Goal: Task Accomplishment & Management: Use online tool/utility

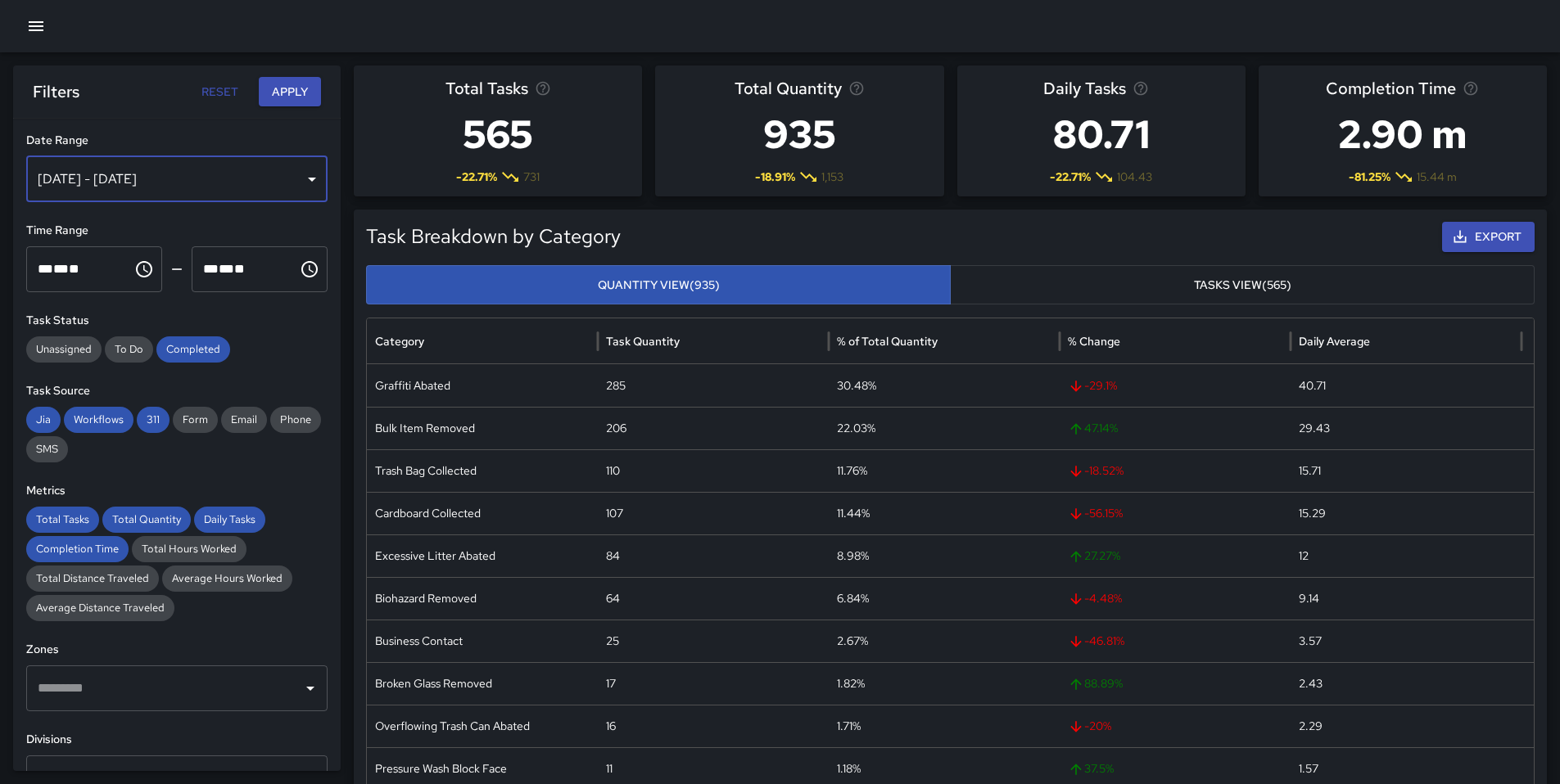
click at [288, 185] on div "Sep 30, 2025 - Oct 06, 2025" at bounding box center [176, 179] width 302 height 46
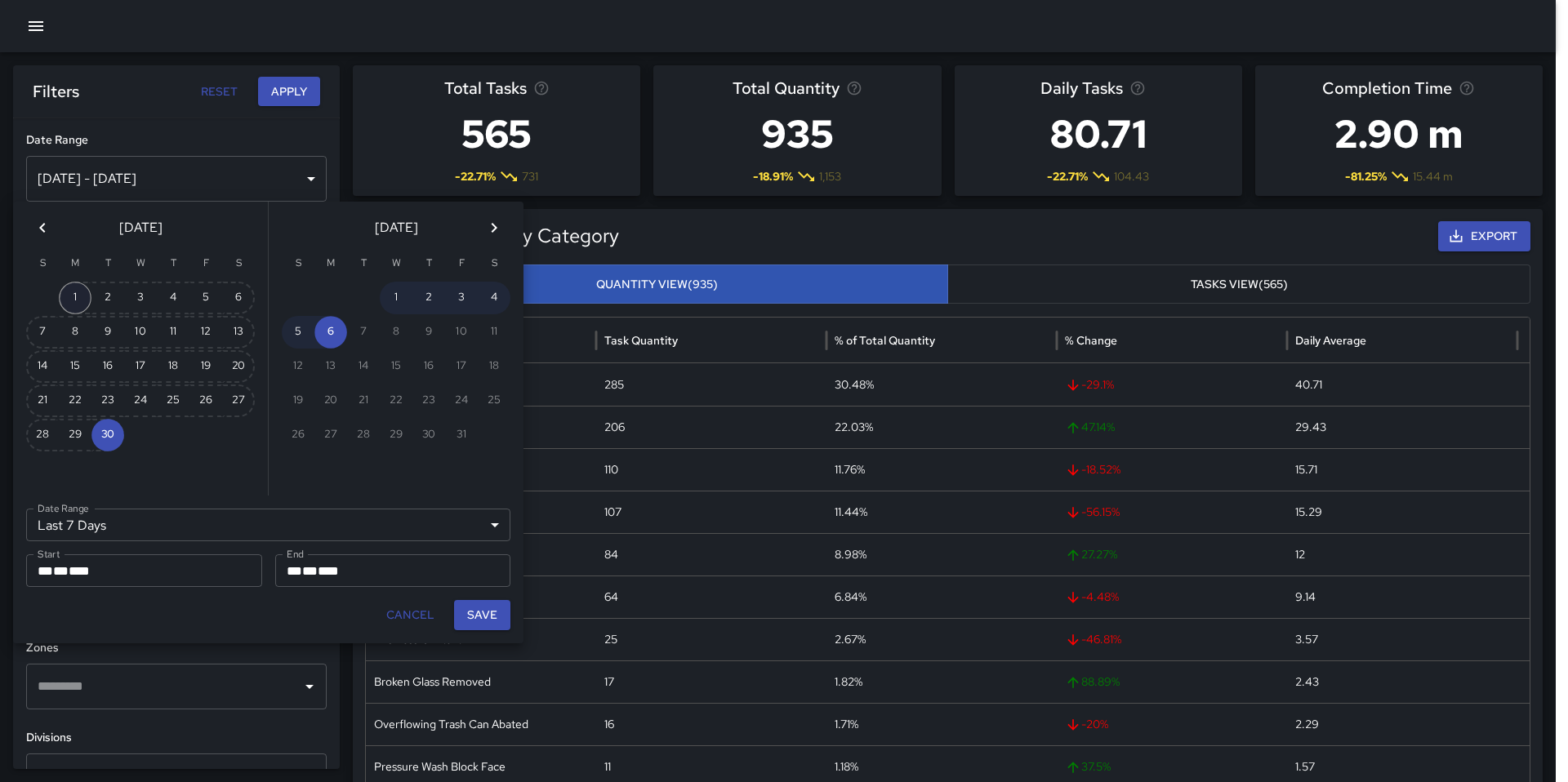
click at [80, 294] on button "1" at bounding box center [75, 298] width 32 height 32
type input "******"
type input "**********"
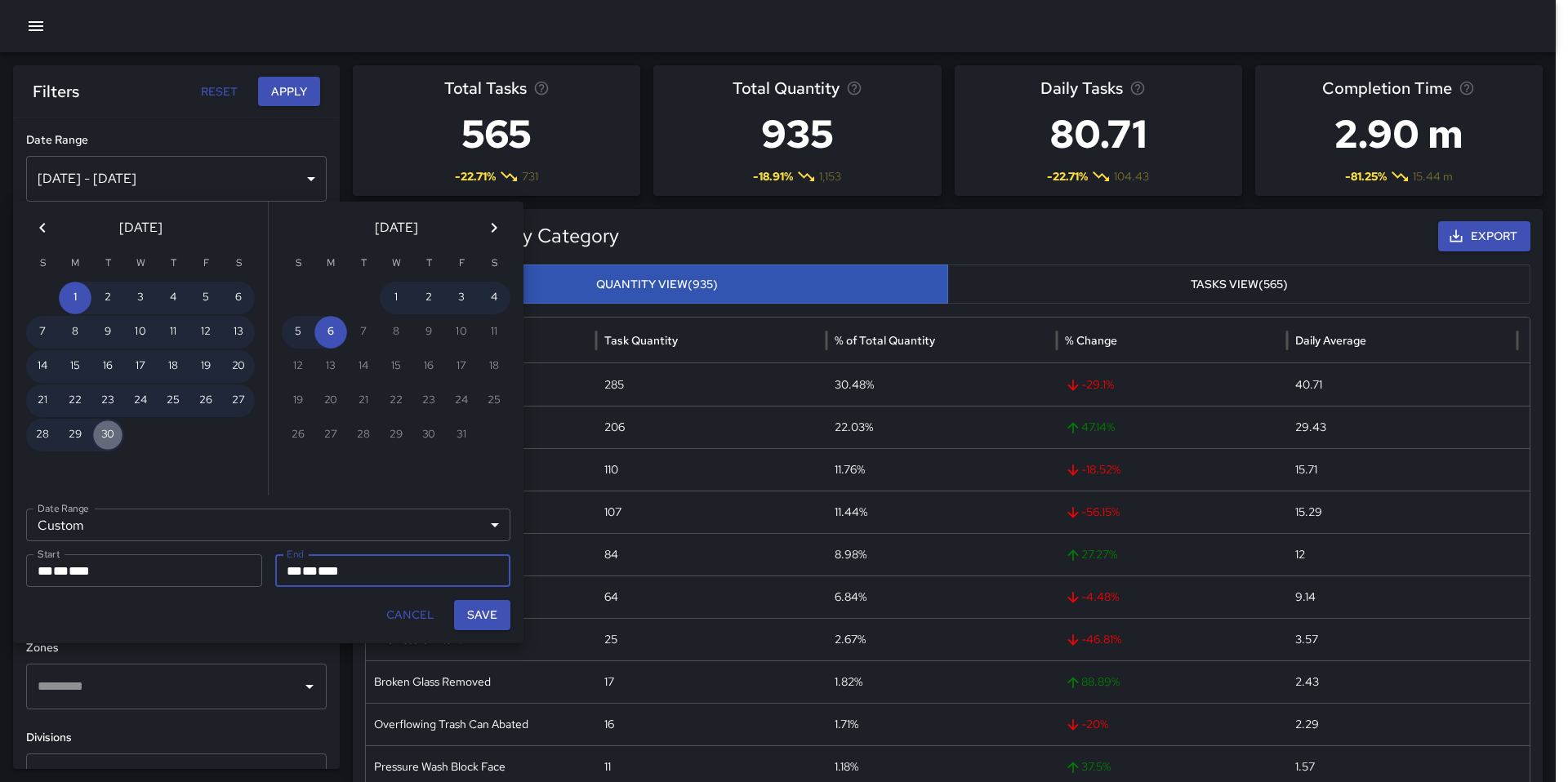
click at [95, 439] on button "30" at bounding box center [108, 435] width 32 height 32
type input "**********"
click at [477, 617] on button "Save" at bounding box center [481, 615] width 56 height 31
type input "**********"
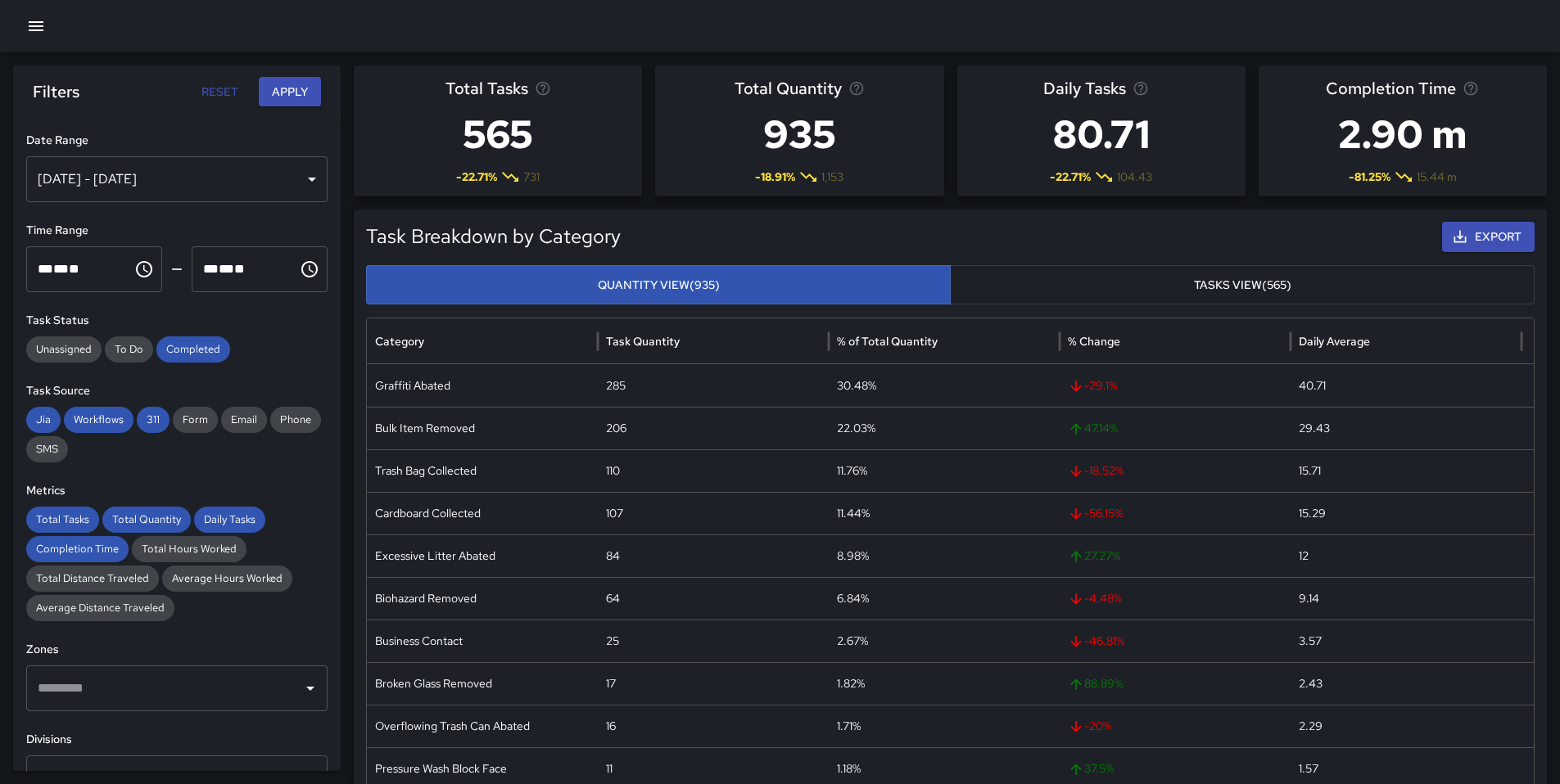
click at [276, 87] on button "Apply" at bounding box center [289, 92] width 62 height 31
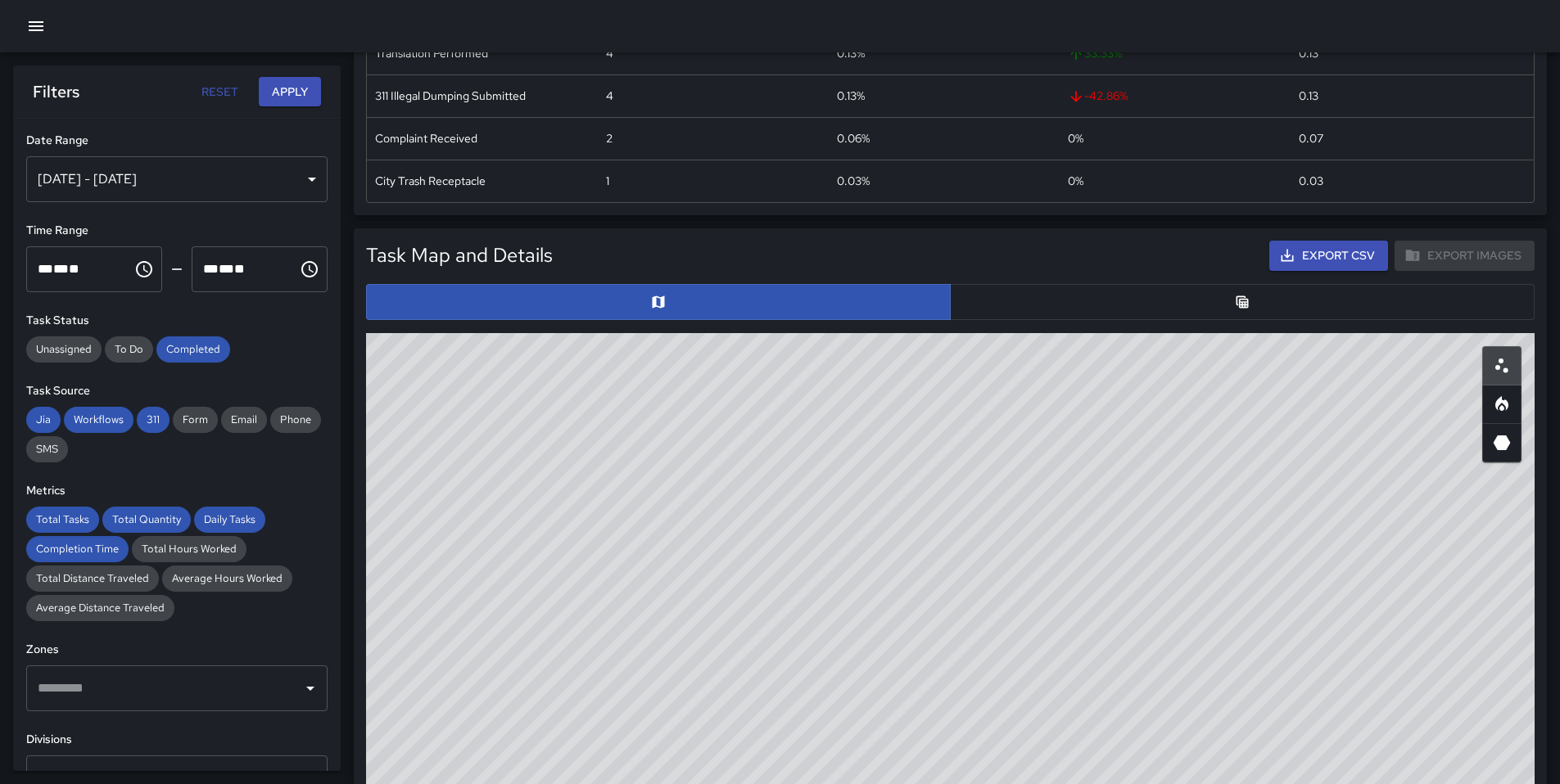
scroll to position [609, 0]
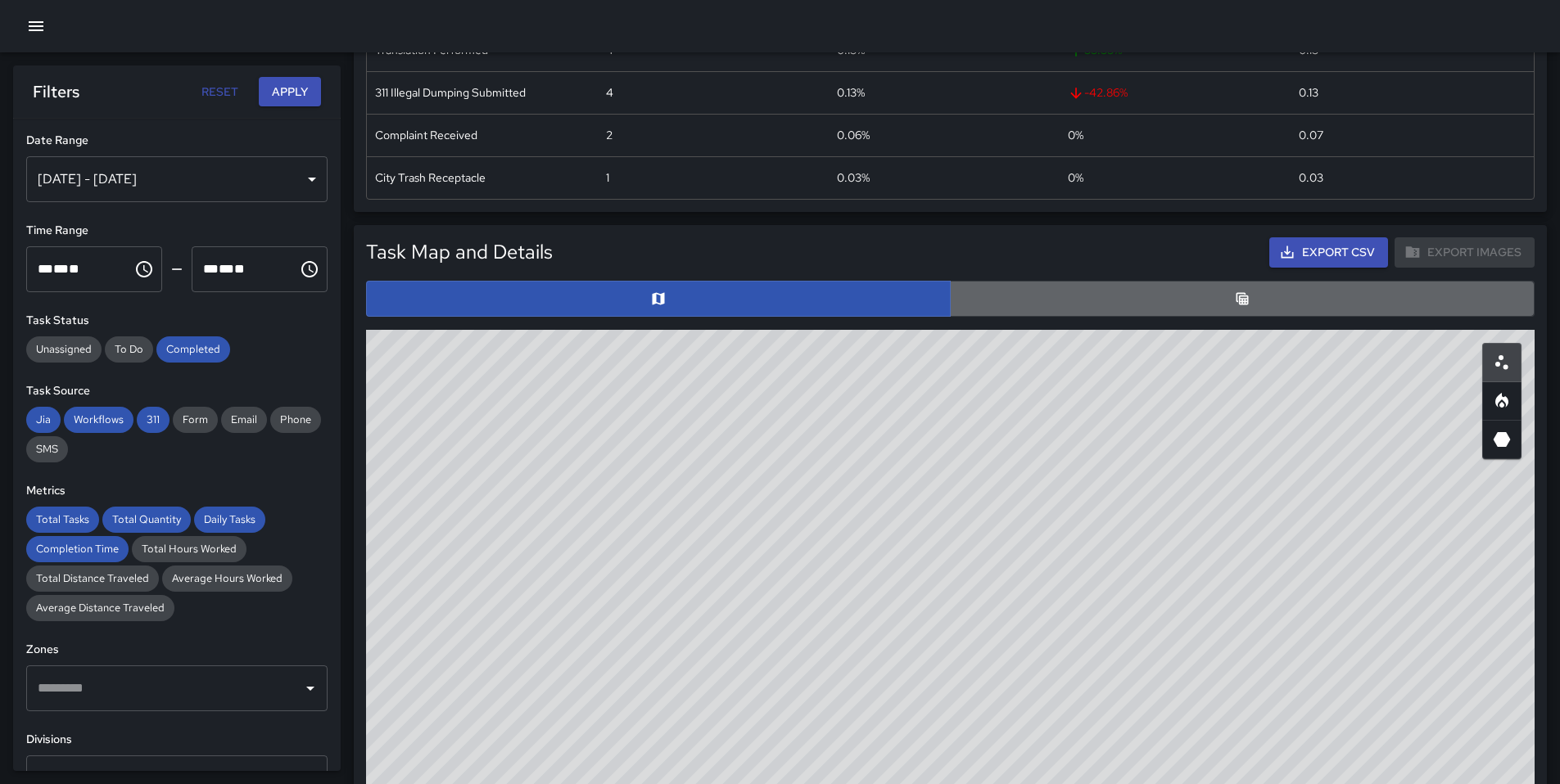
click at [1256, 296] on button "button" at bounding box center [1242, 299] width 584 height 36
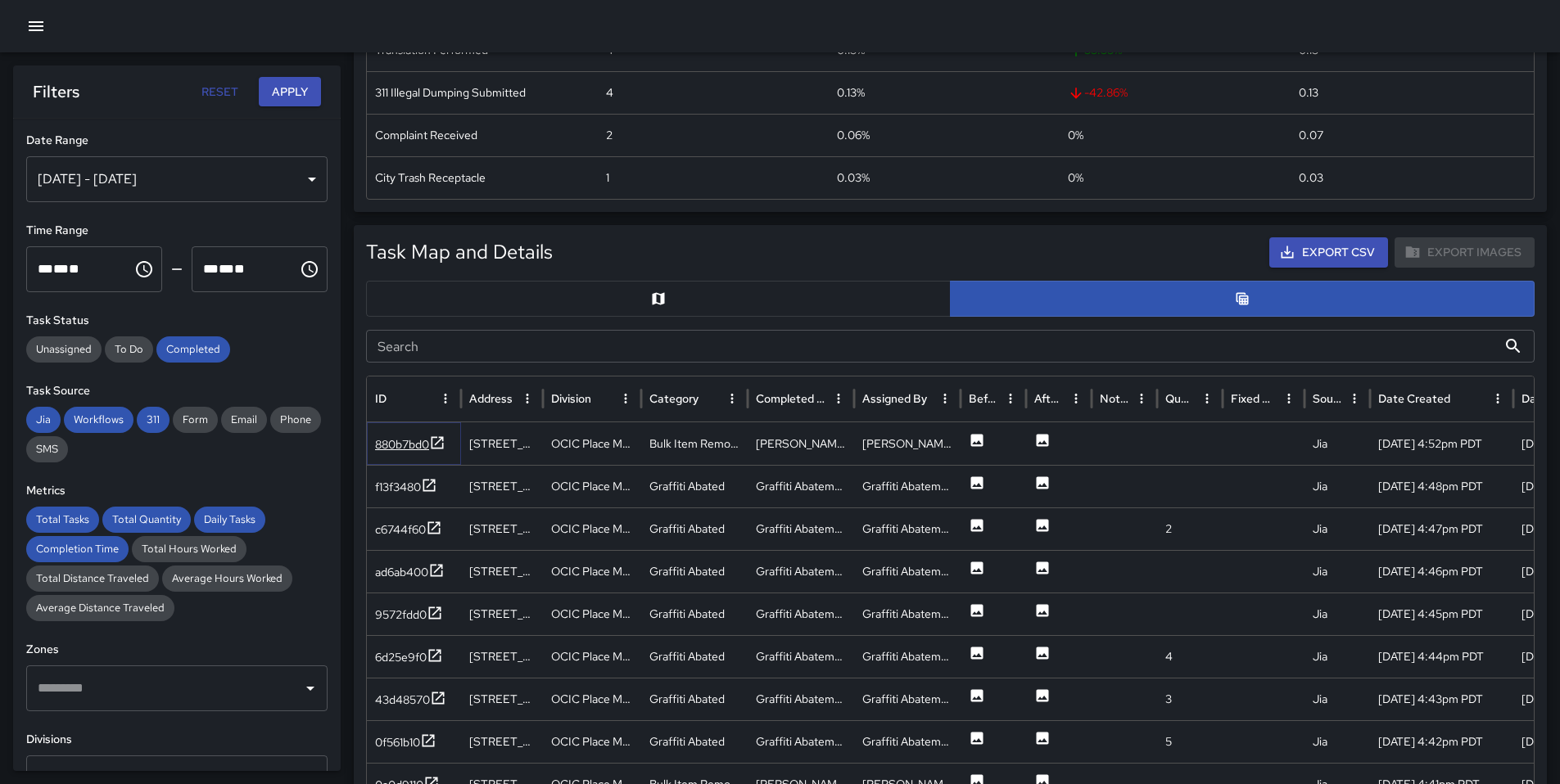
click at [439, 439] on icon at bounding box center [437, 442] width 16 height 16
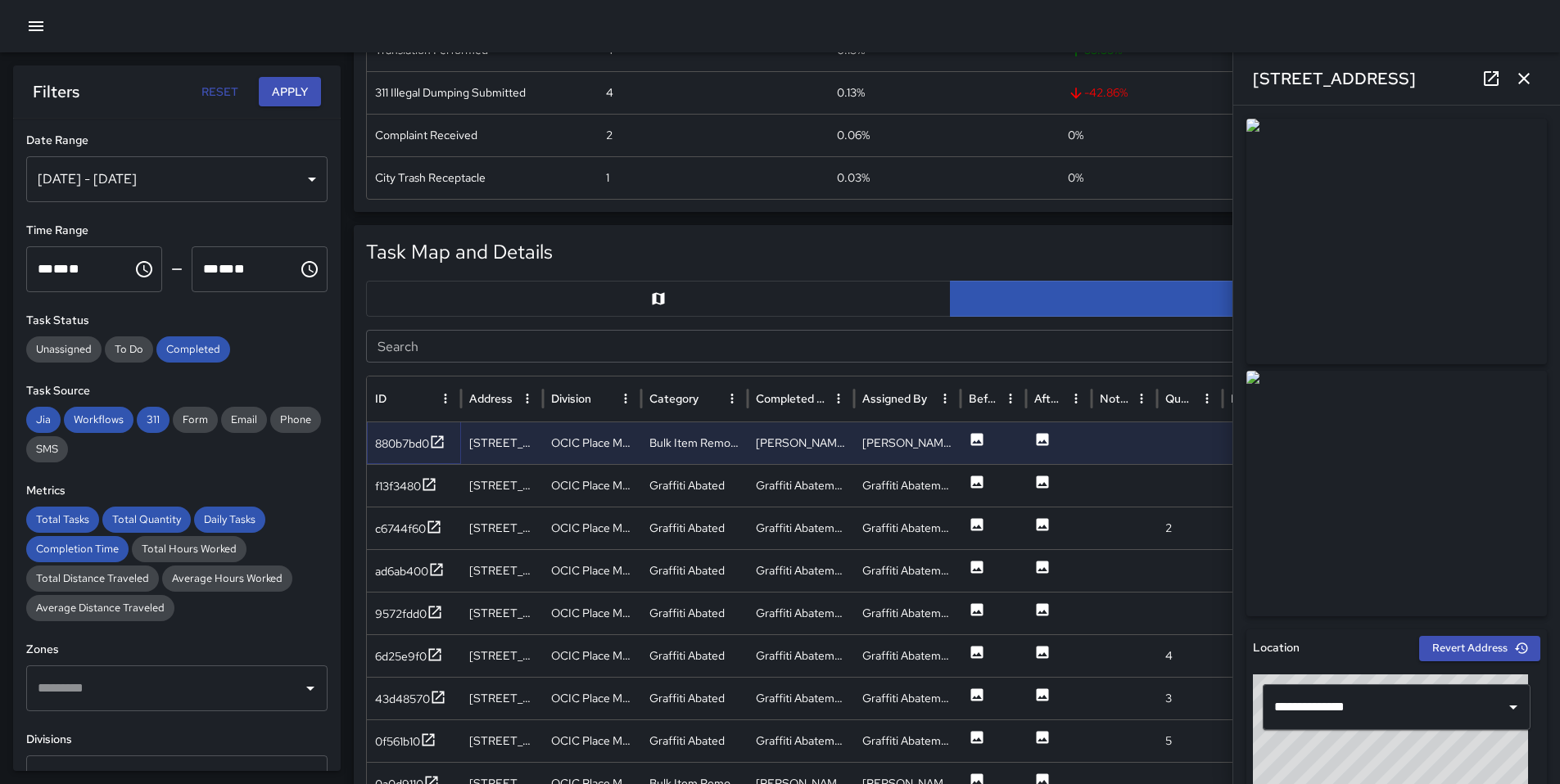
scroll to position [0, 0]
click at [435, 484] on icon at bounding box center [428, 484] width 16 height 16
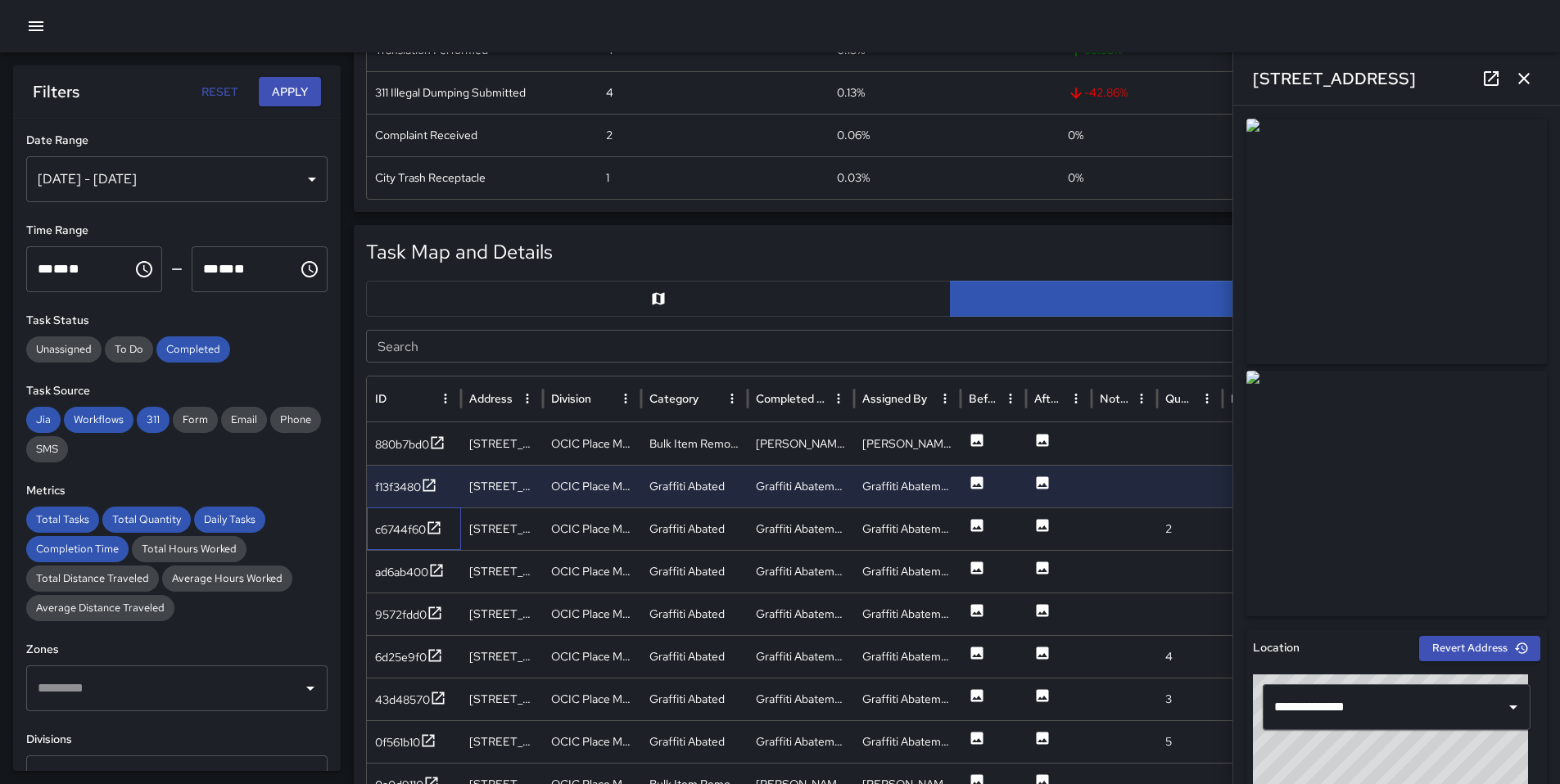
click at [409, 540] on div "c6744f60" at bounding box center [414, 528] width 94 height 42
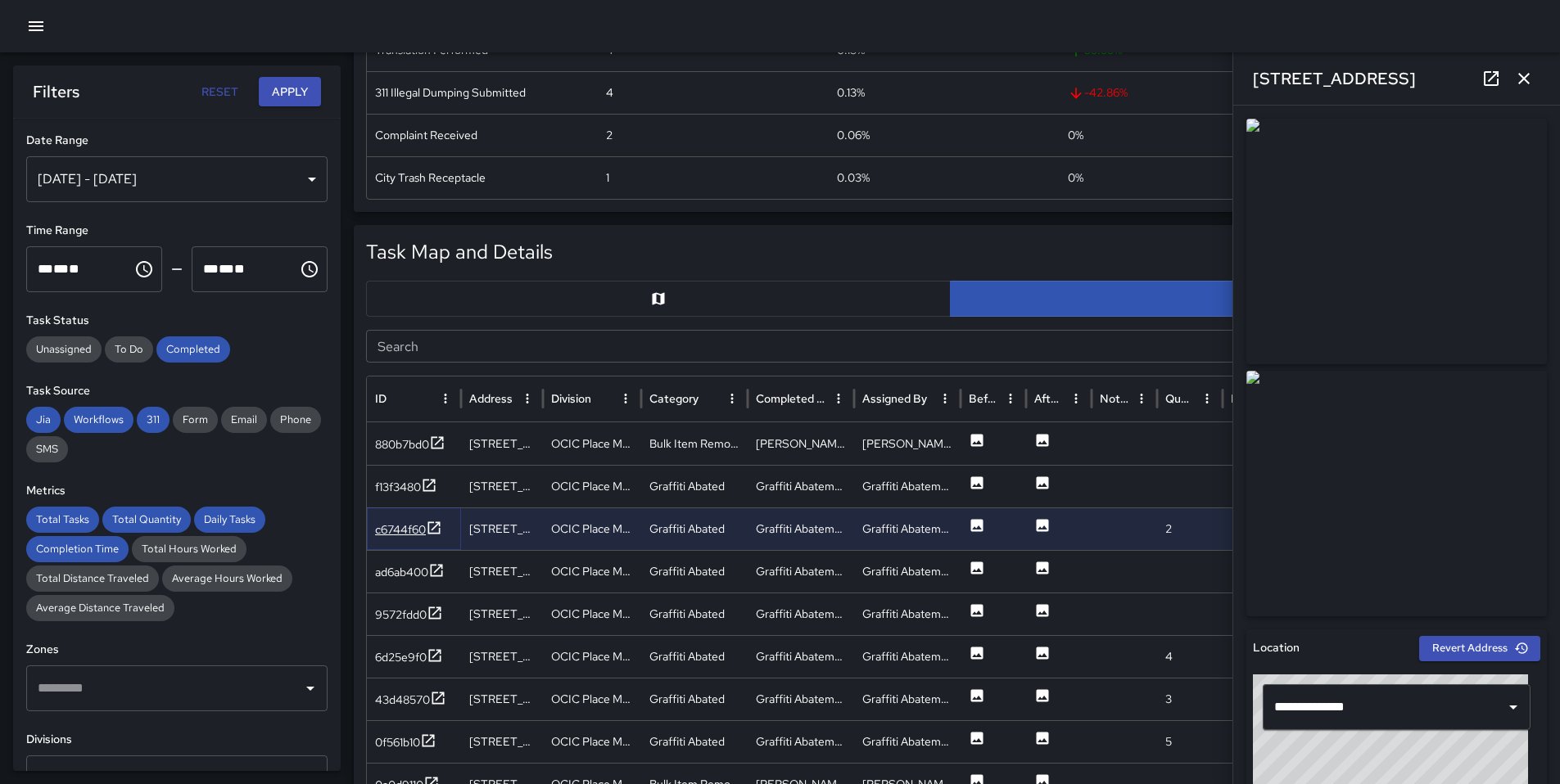
click at [410, 522] on div "c6744f60" at bounding box center [400, 529] width 51 height 16
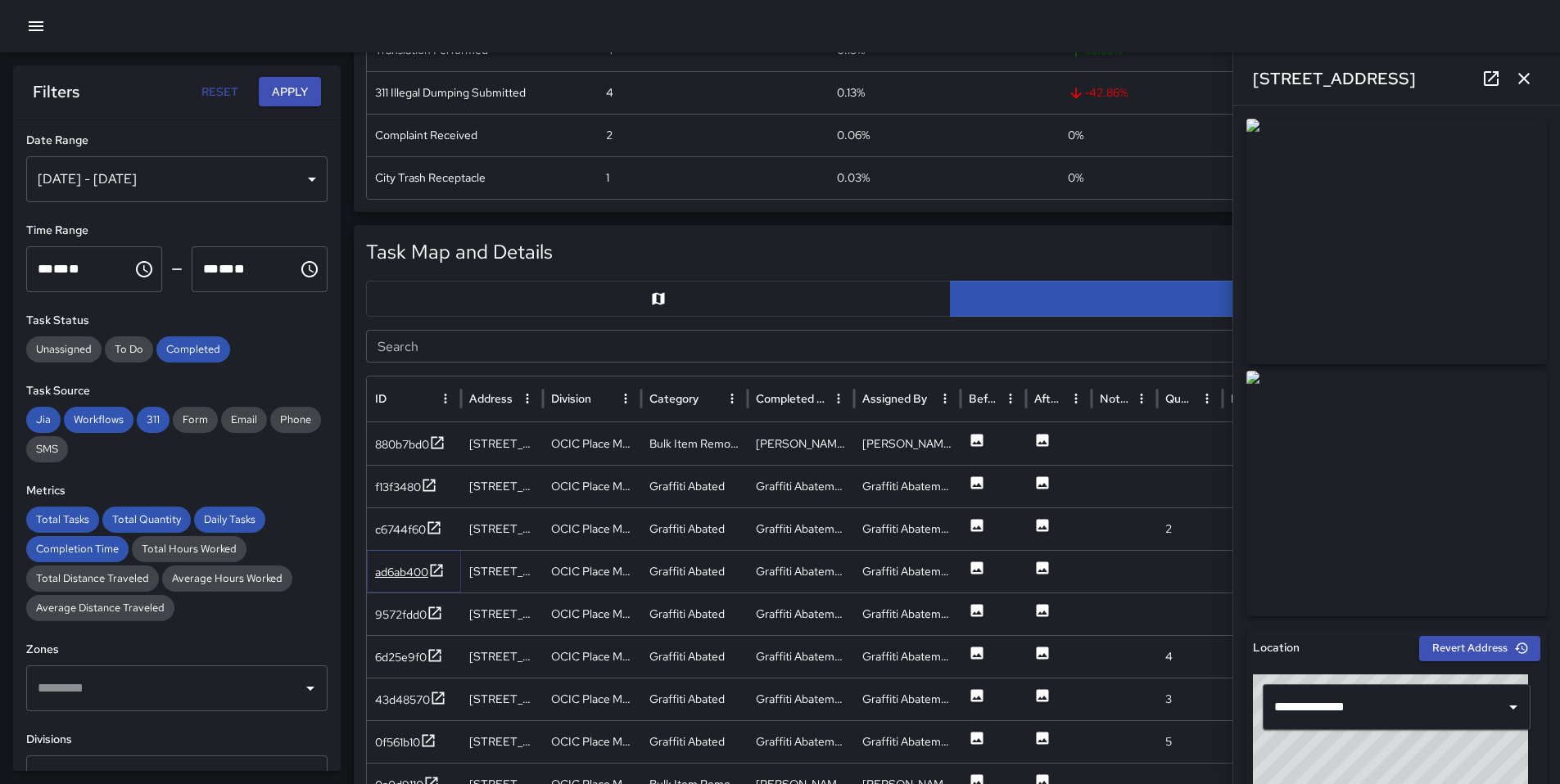
click at [406, 582] on div "ad6ab400" at bounding box center [410, 571] width 70 height 20
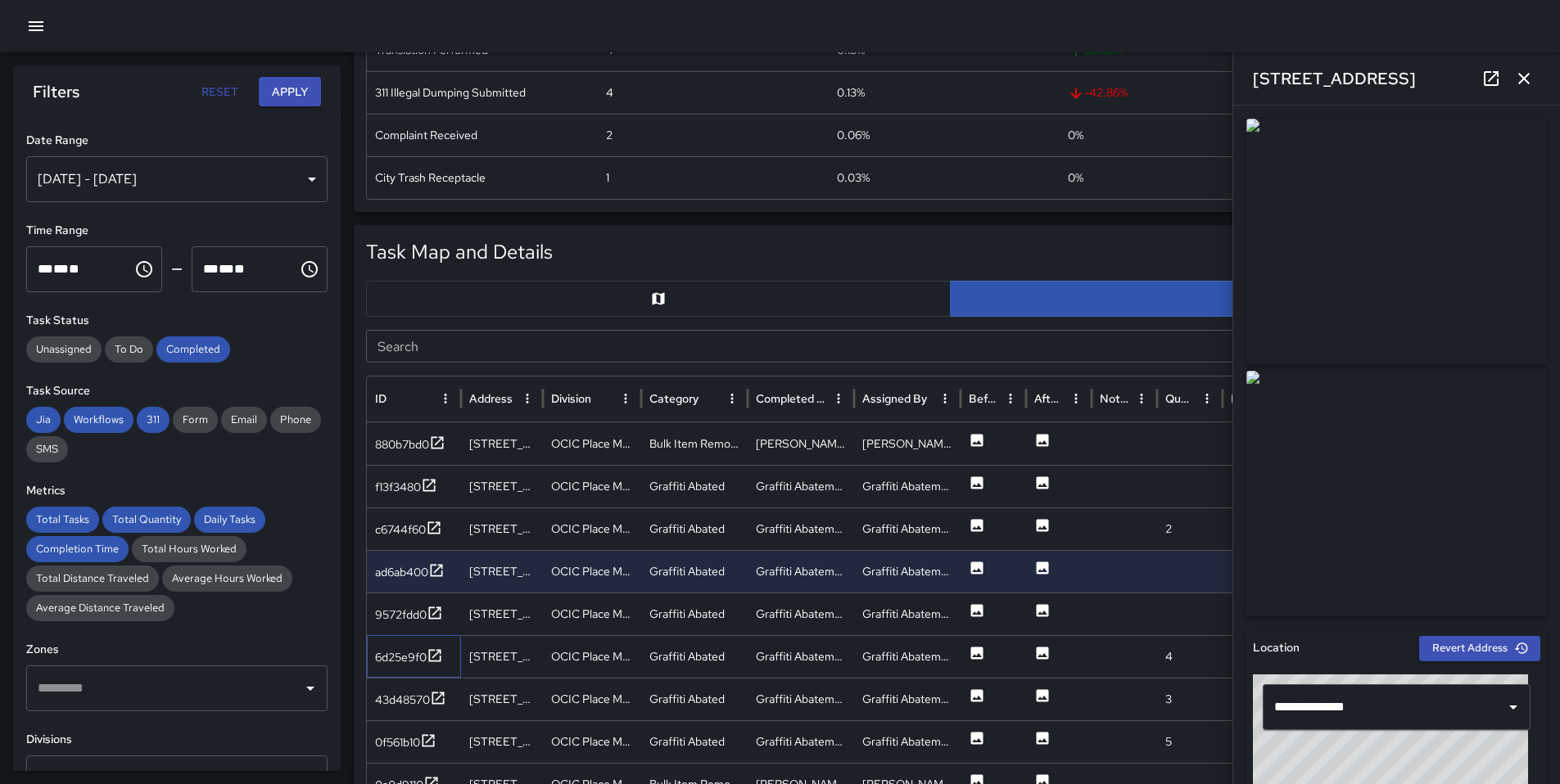
click at [404, 636] on div "6d25e9f0" at bounding box center [414, 656] width 94 height 42
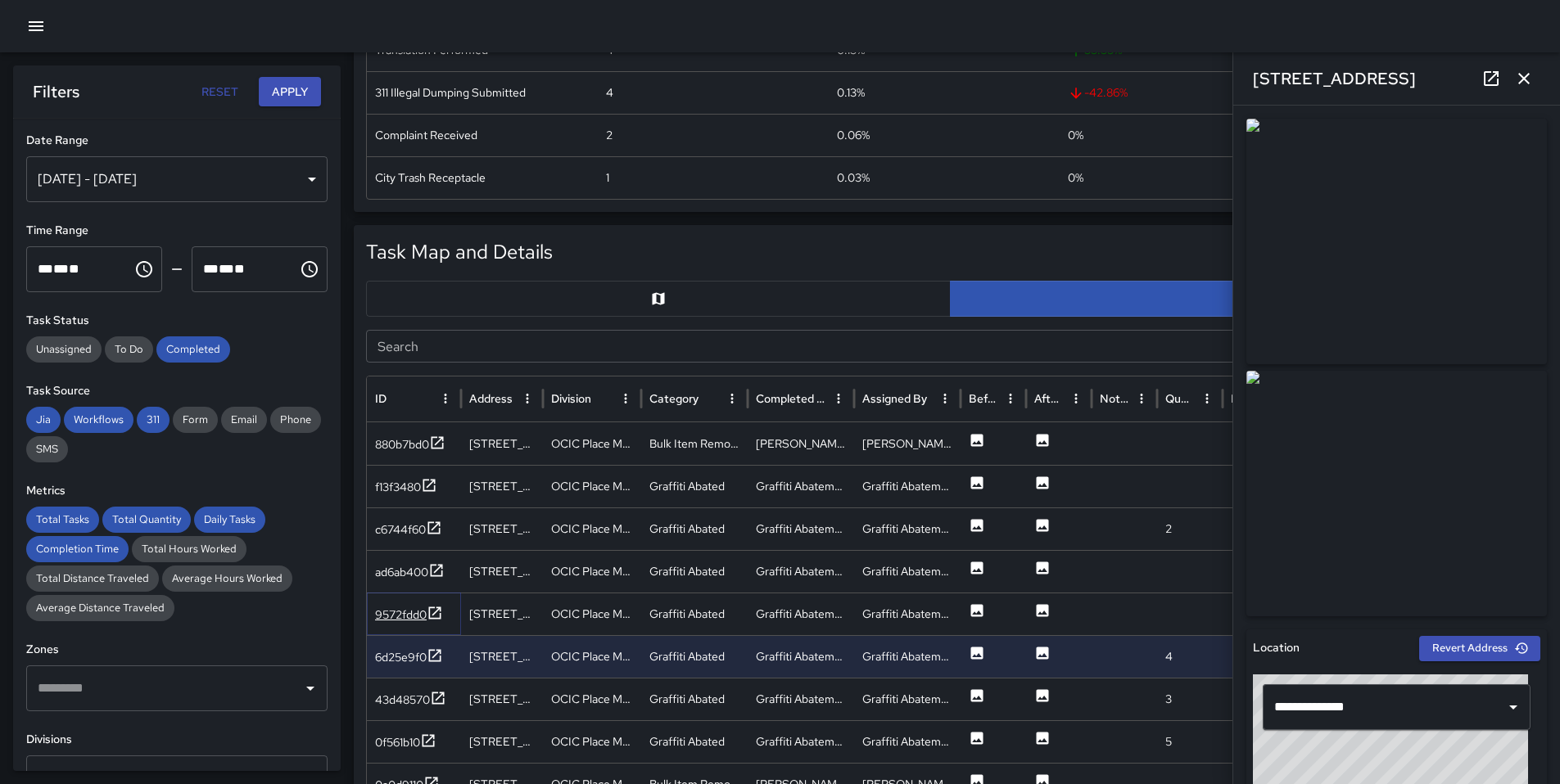
click at [404, 624] on div "9572fdd0" at bounding box center [409, 615] width 68 height 20
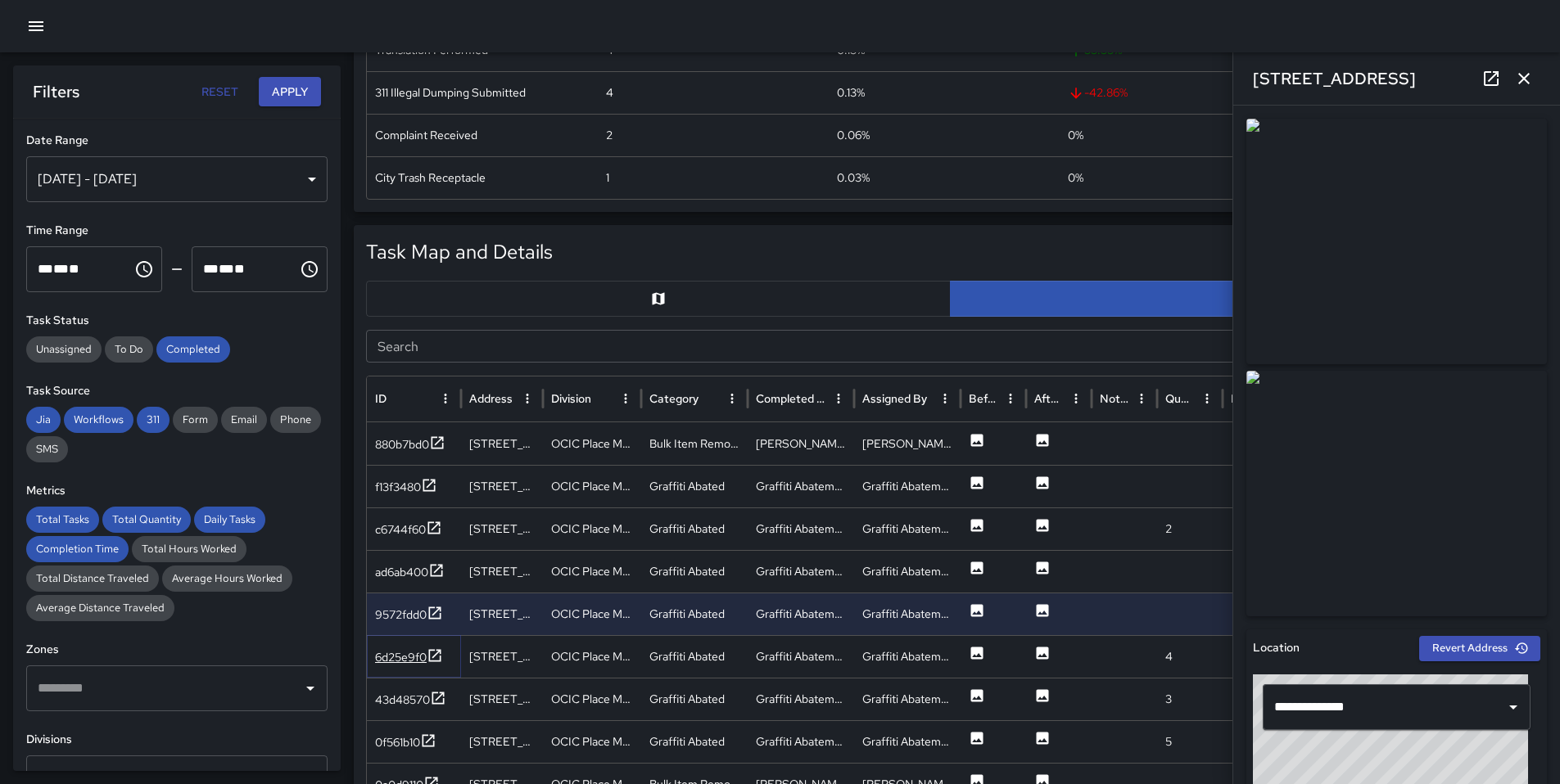
click at [405, 663] on div "6d25e9f0" at bounding box center [401, 657] width 52 height 16
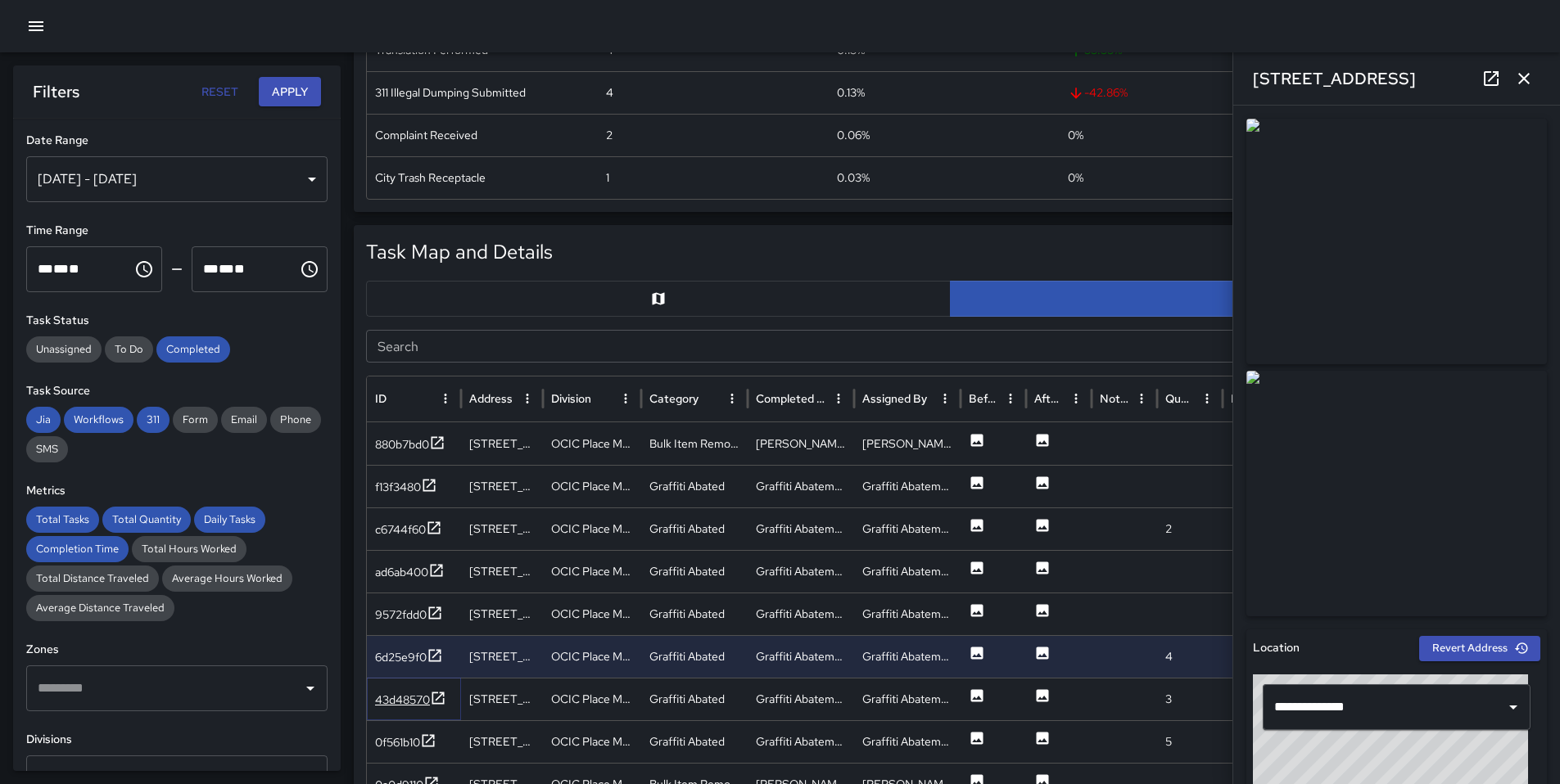
click at [395, 691] on div "43d48570" at bounding box center [402, 699] width 55 height 16
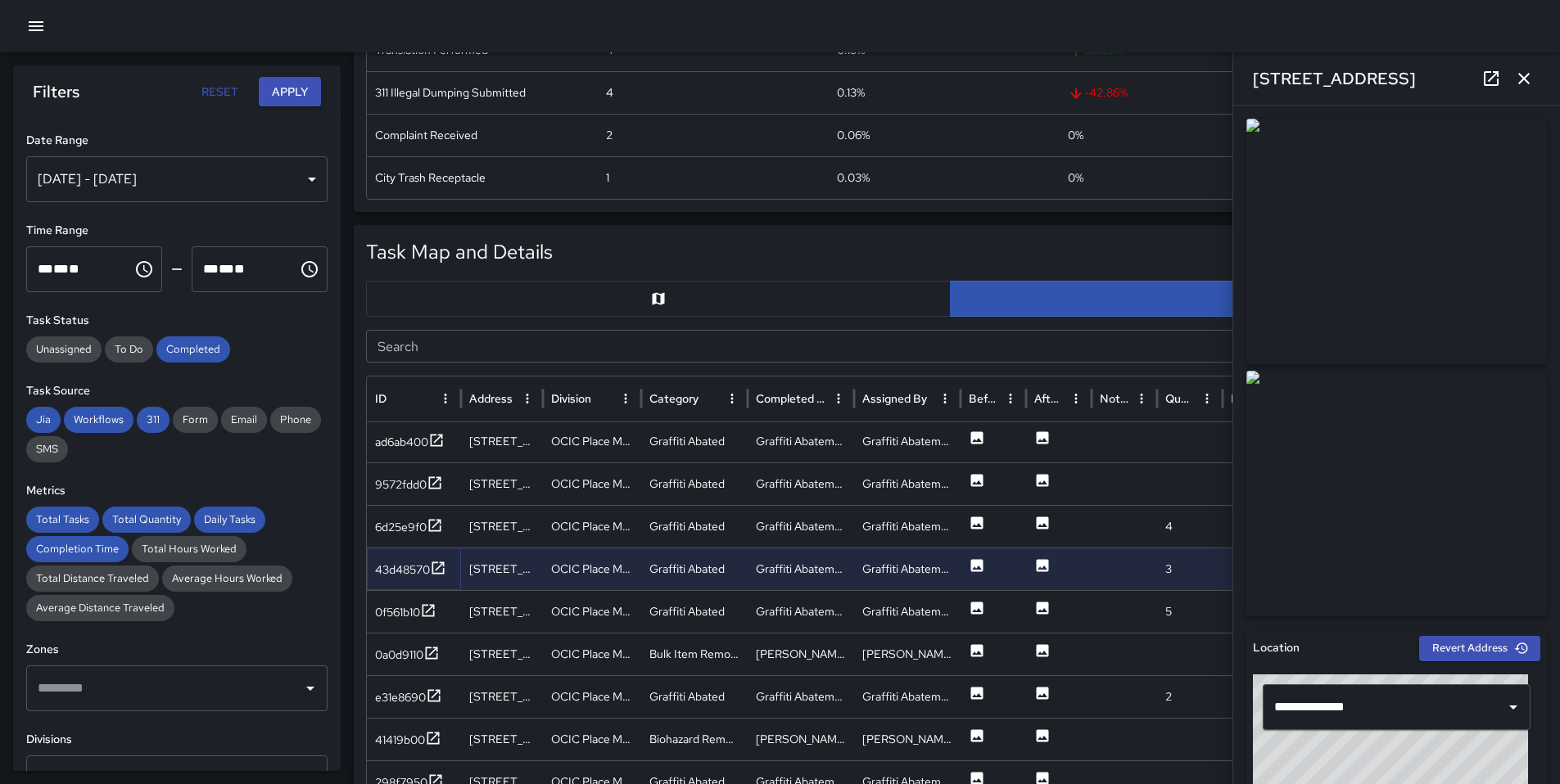
scroll to position [128, 0]
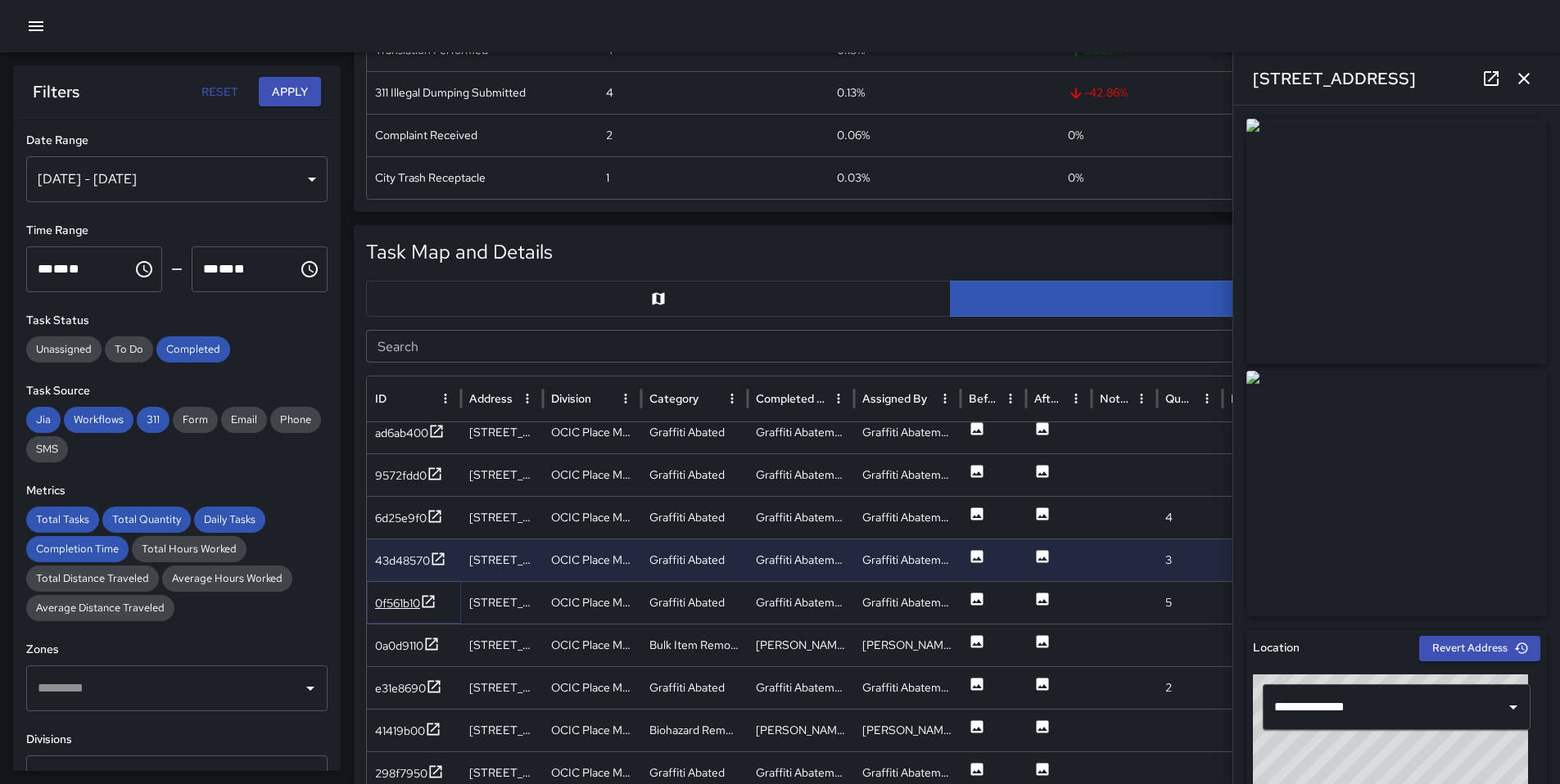
click at [425, 601] on icon at bounding box center [428, 601] width 16 height 16
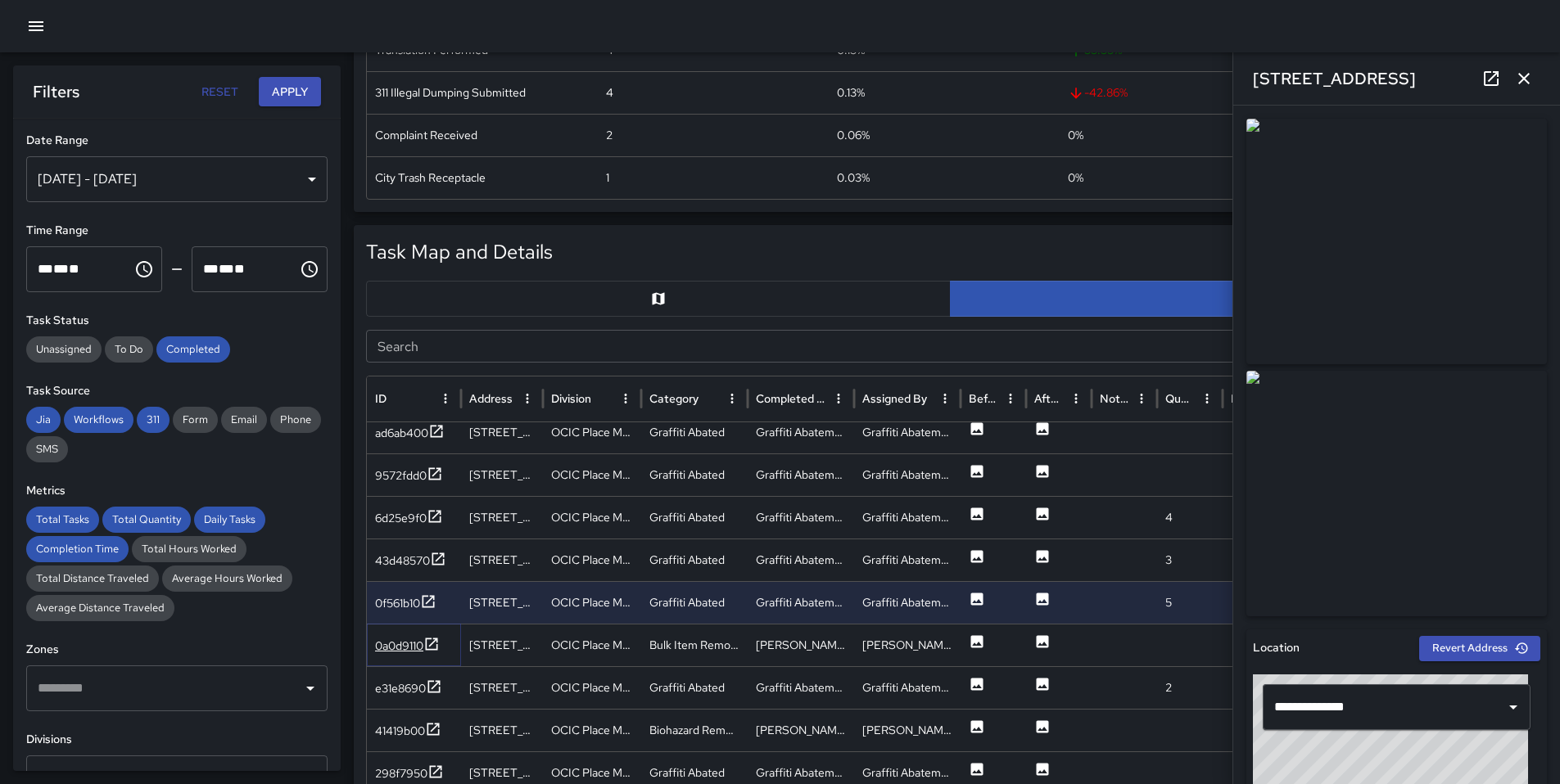
click at [404, 653] on div "0a0d9110" at bounding box center [399, 645] width 48 height 16
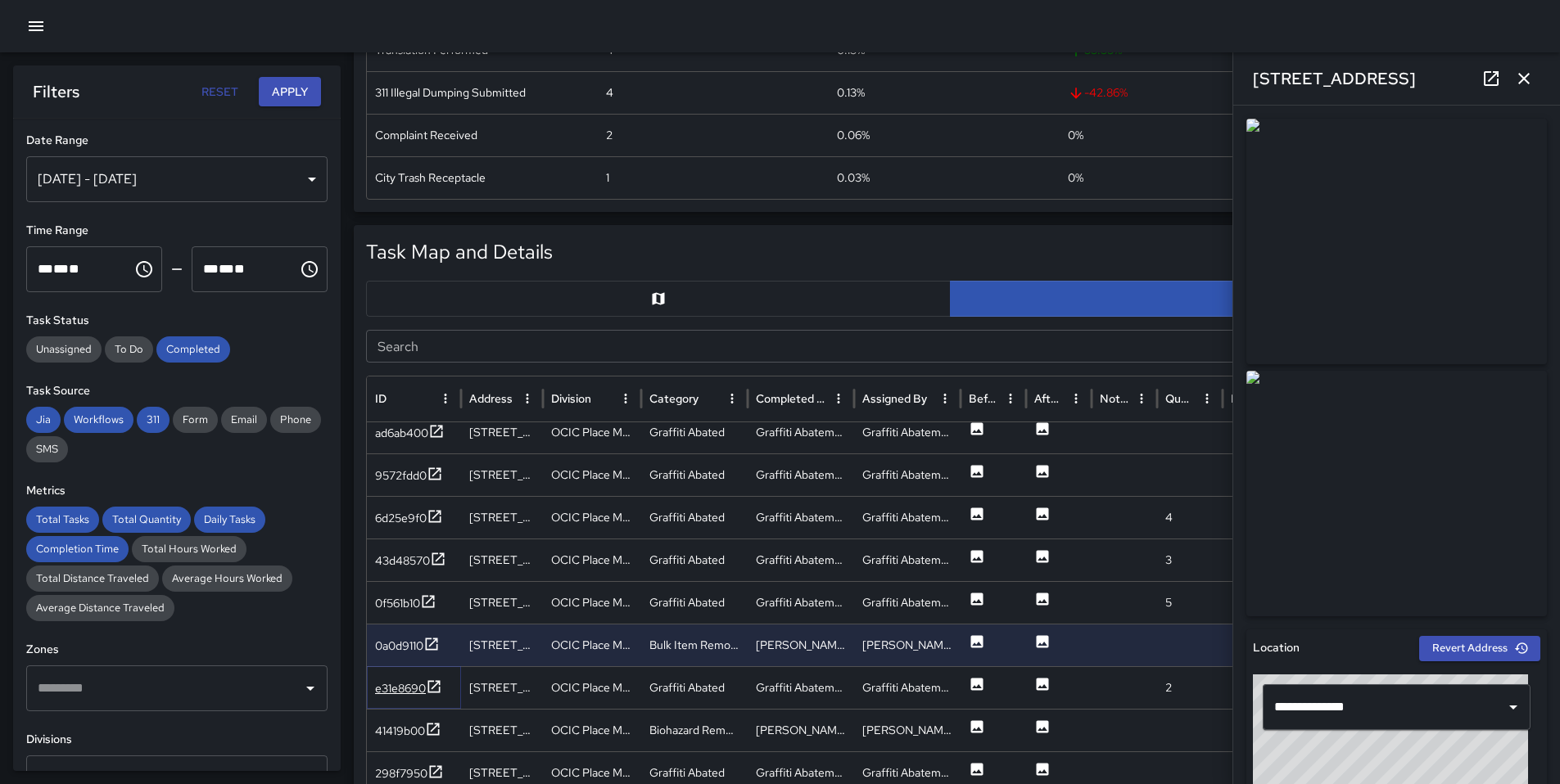
click at [396, 693] on div "e31e8690" at bounding box center [400, 687] width 51 height 16
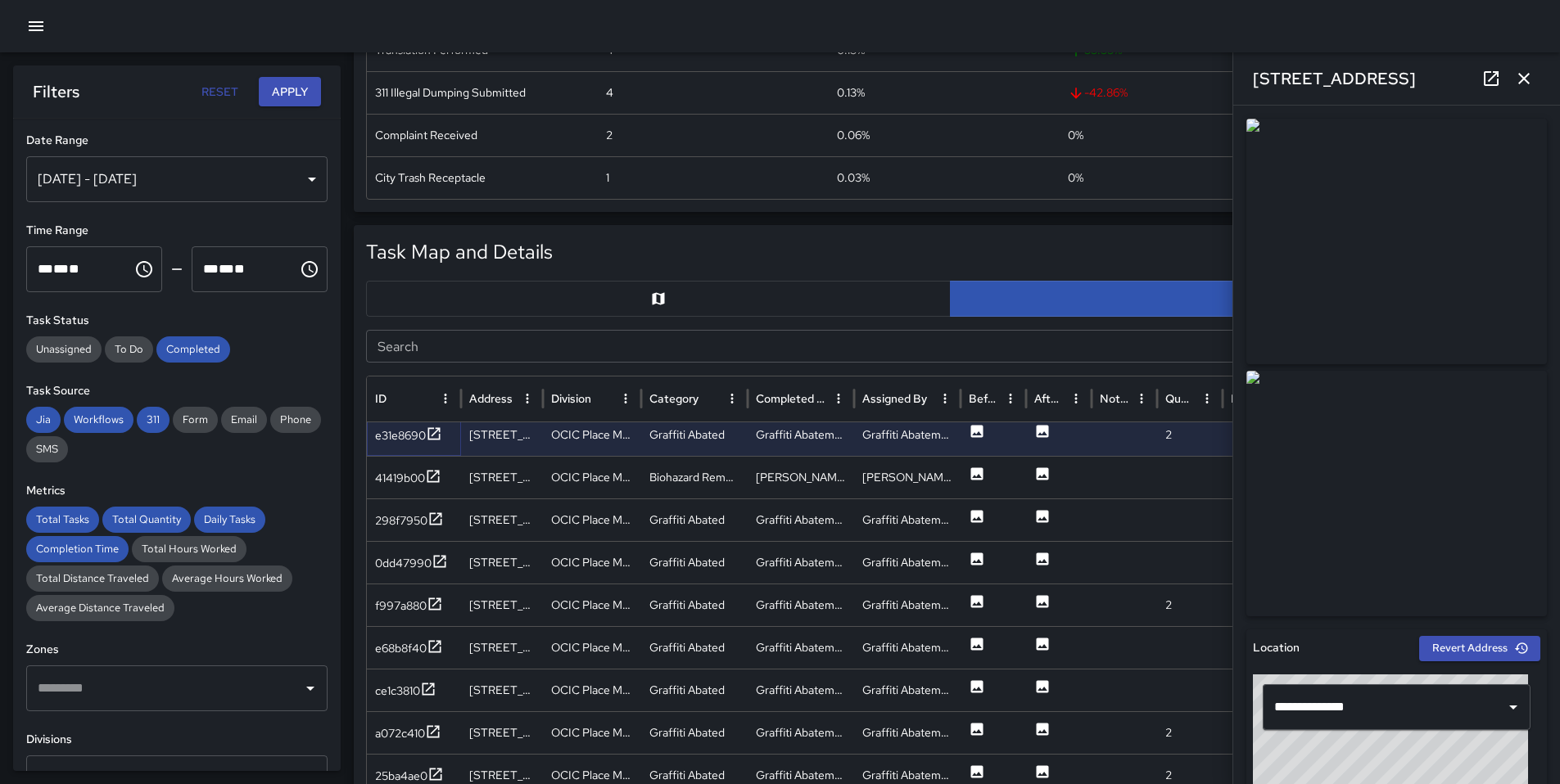
scroll to position [240, 0]
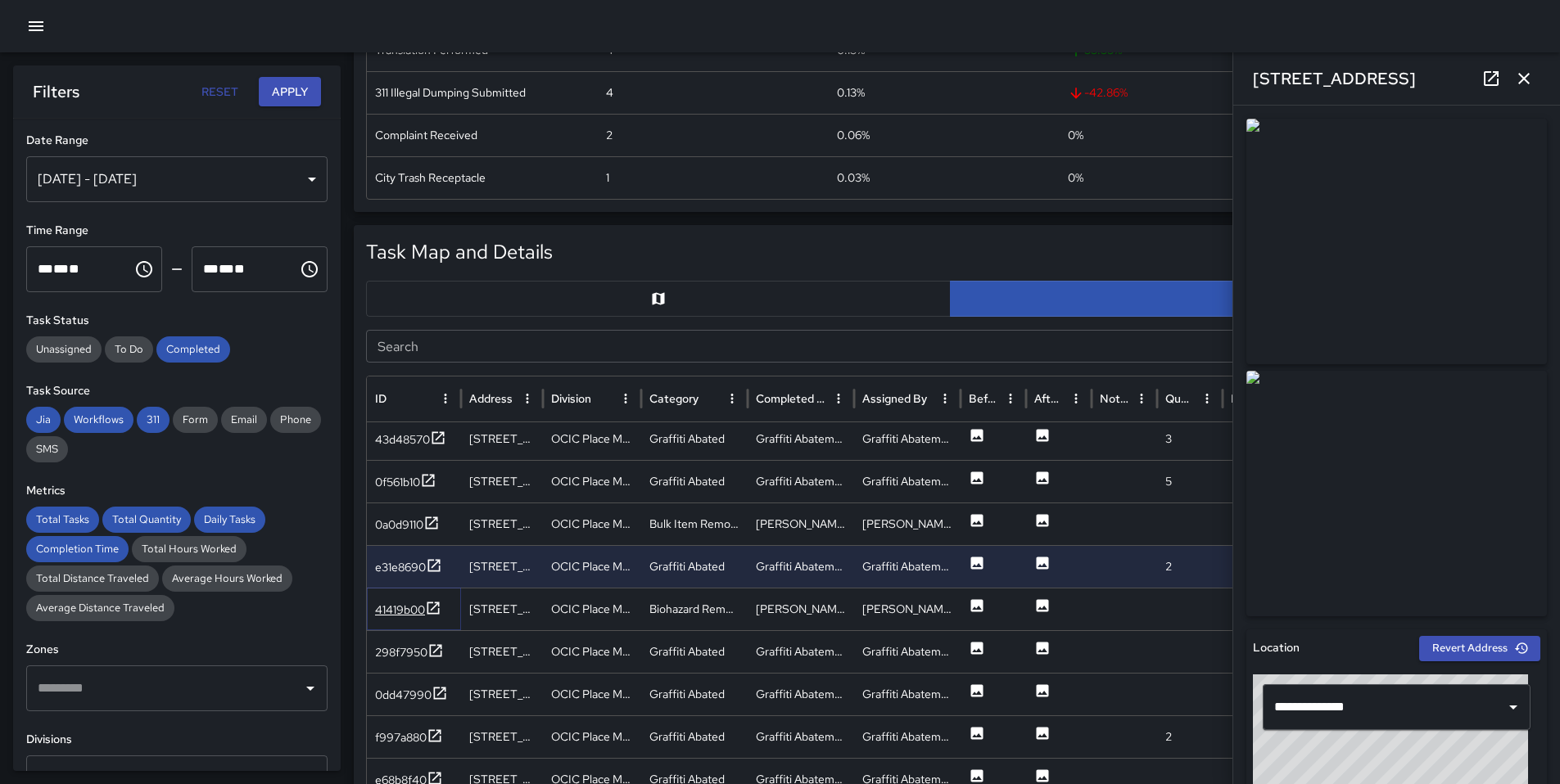
click at [388, 613] on div "41419b00" at bounding box center [400, 609] width 50 height 16
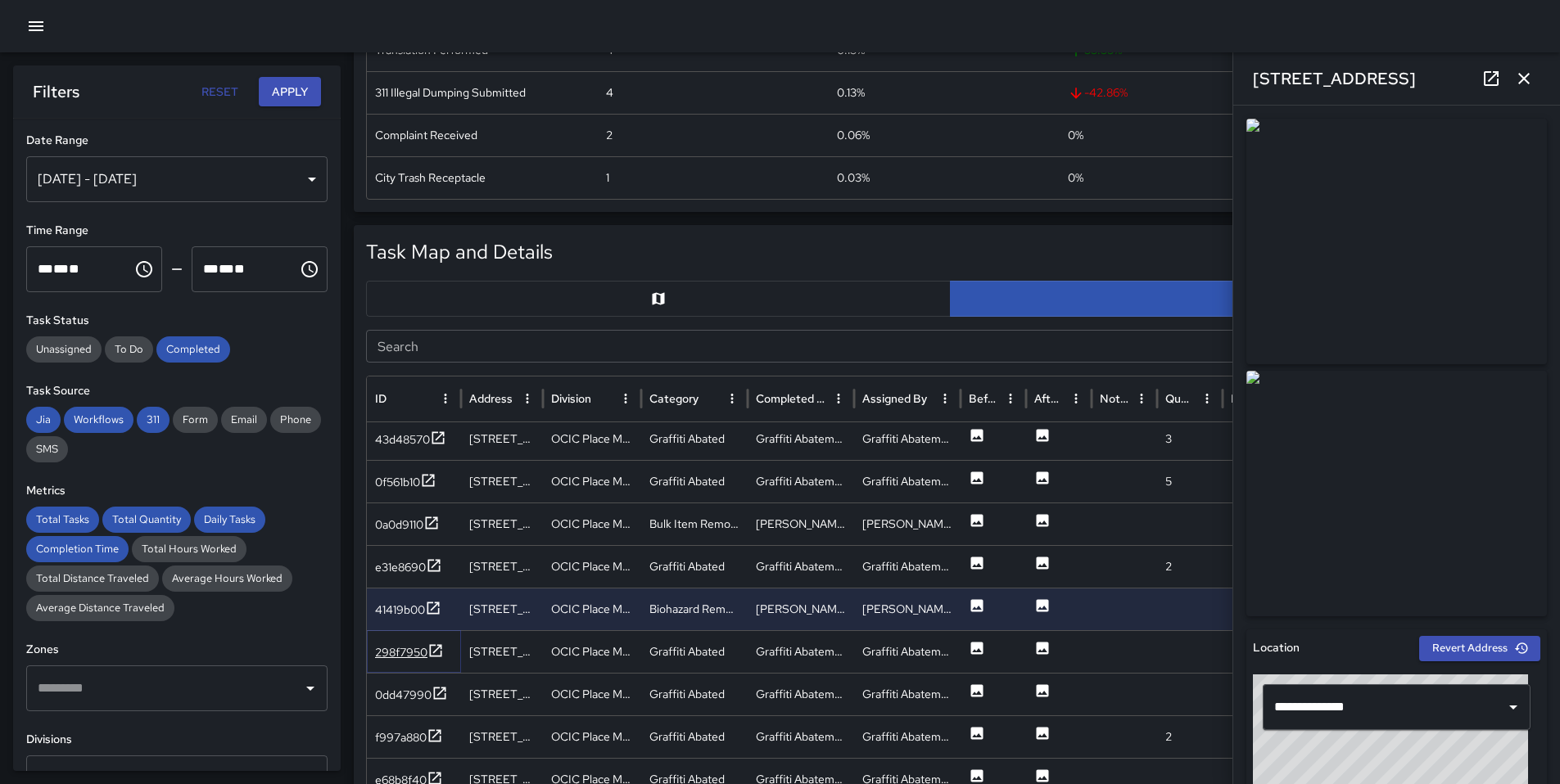
click at [386, 657] on div "298f7950" at bounding box center [401, 652] width 53 height 16
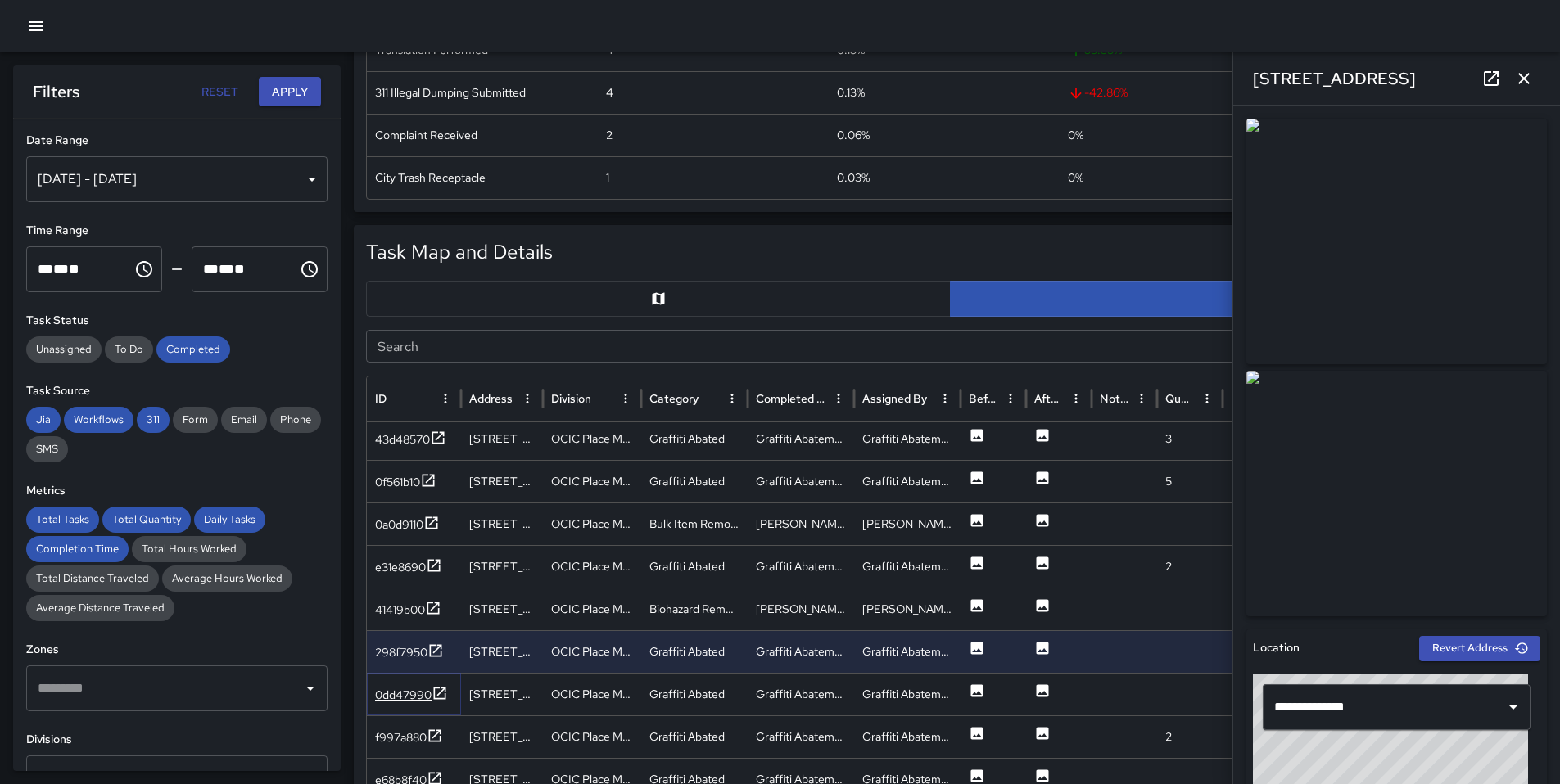
click at [393, 699] on div "0dd47990" at bounding box center [403, 694] width 57 height 16
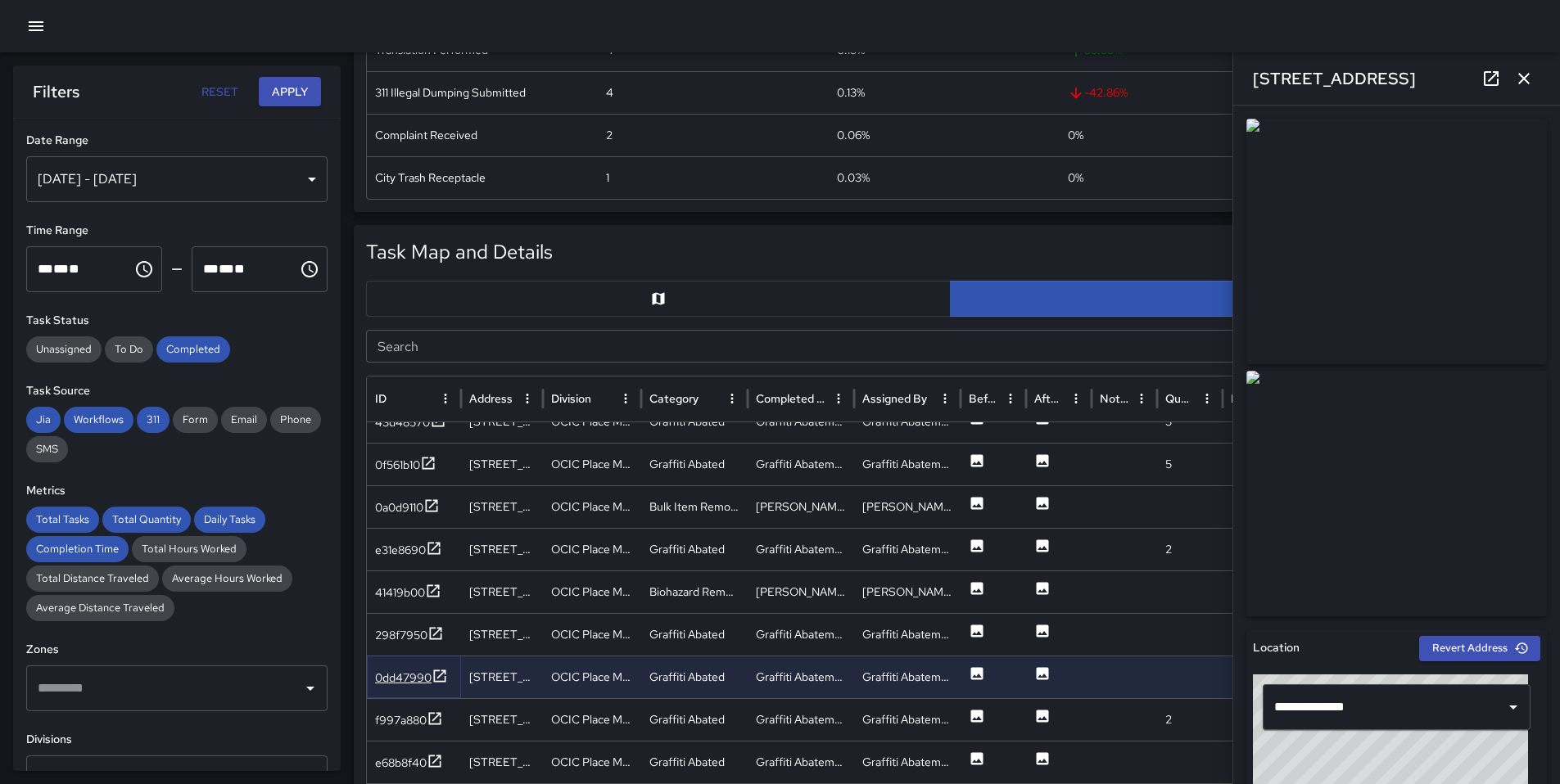
scroll to position [257, 0]
click at [405, 726] on div "f997a880" at bounding box center [401, 720] width 52 height 16
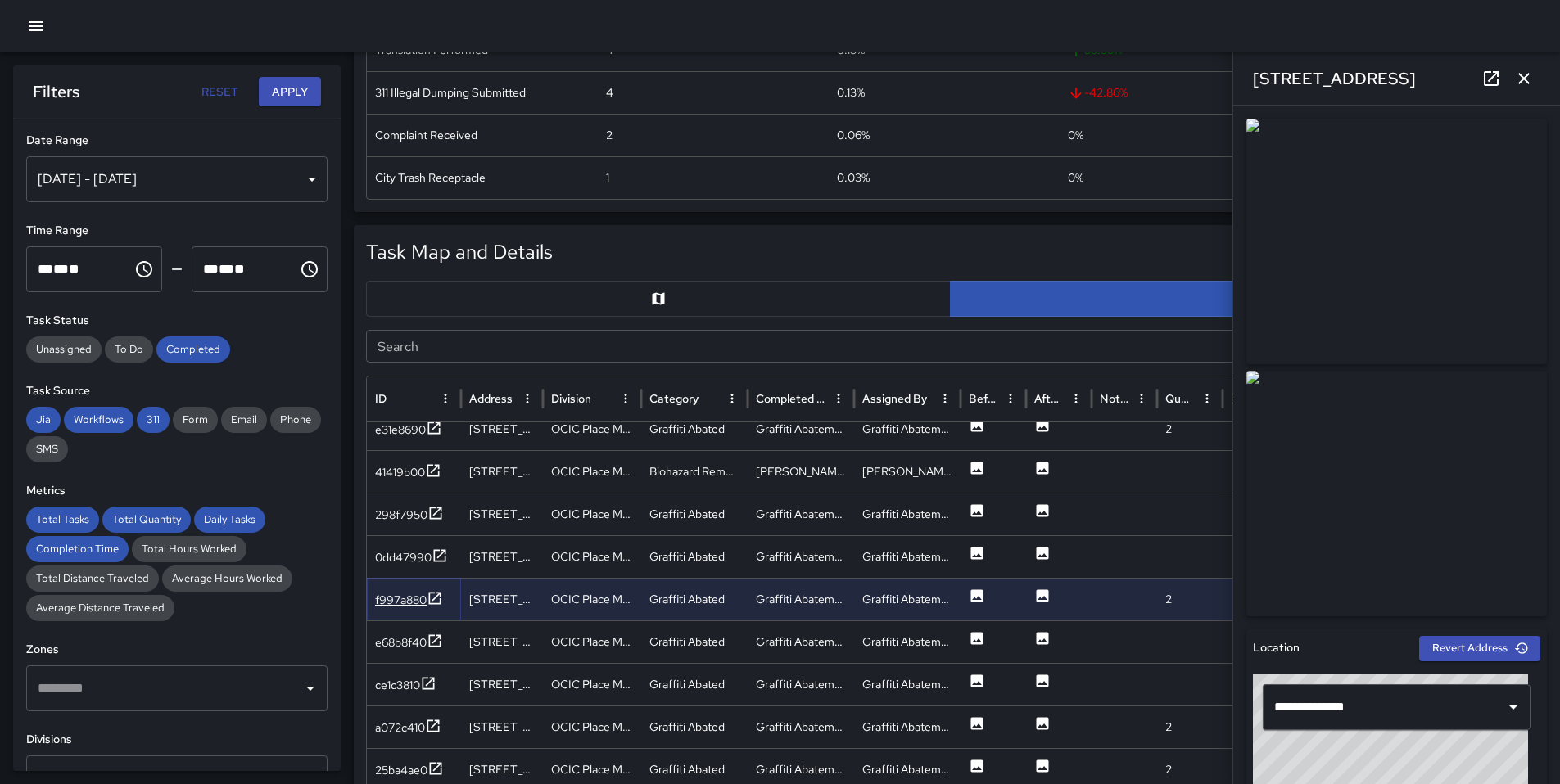
scroll to position [370, 0]
click at [404, 647] on div "e68b8f40" at bounding box center [409, 638] width 68 height 20
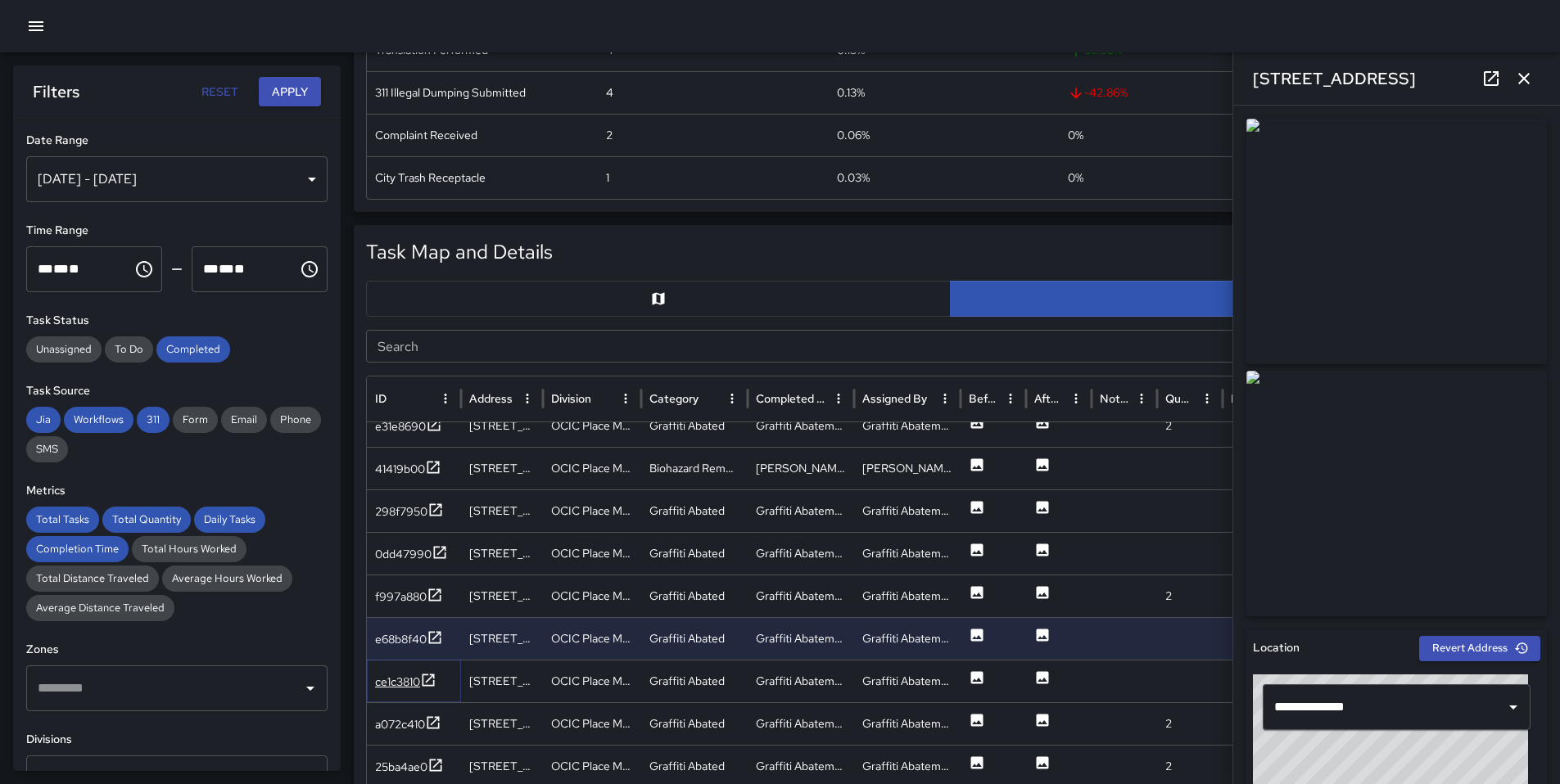
click at [407, 687] on div "ce1c3810" at bounding box center [397, 682] width 45 height 16
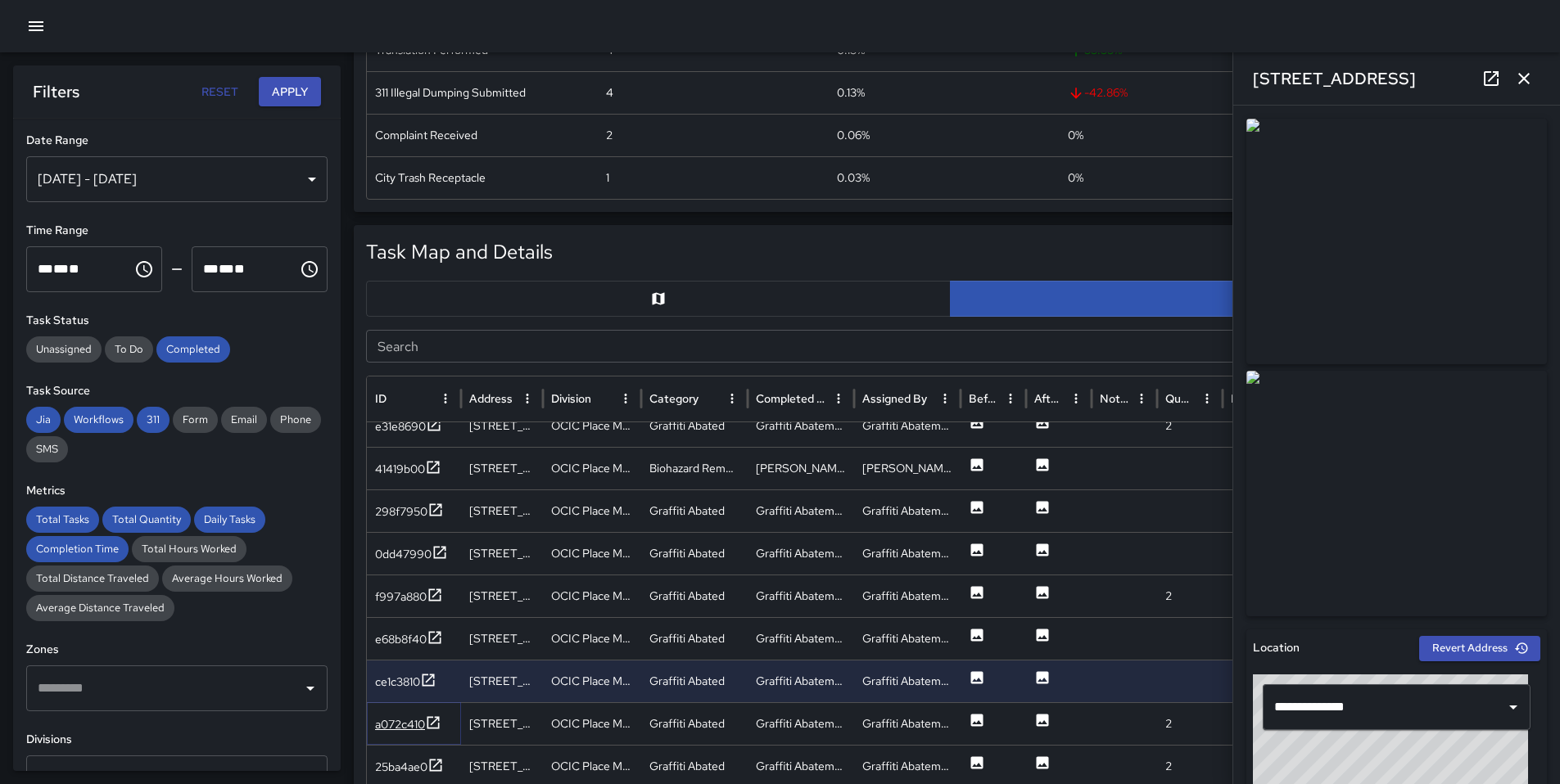
click at [406, 731] on div "a072c410" at bounding box center [400, 724] width 50 height 16
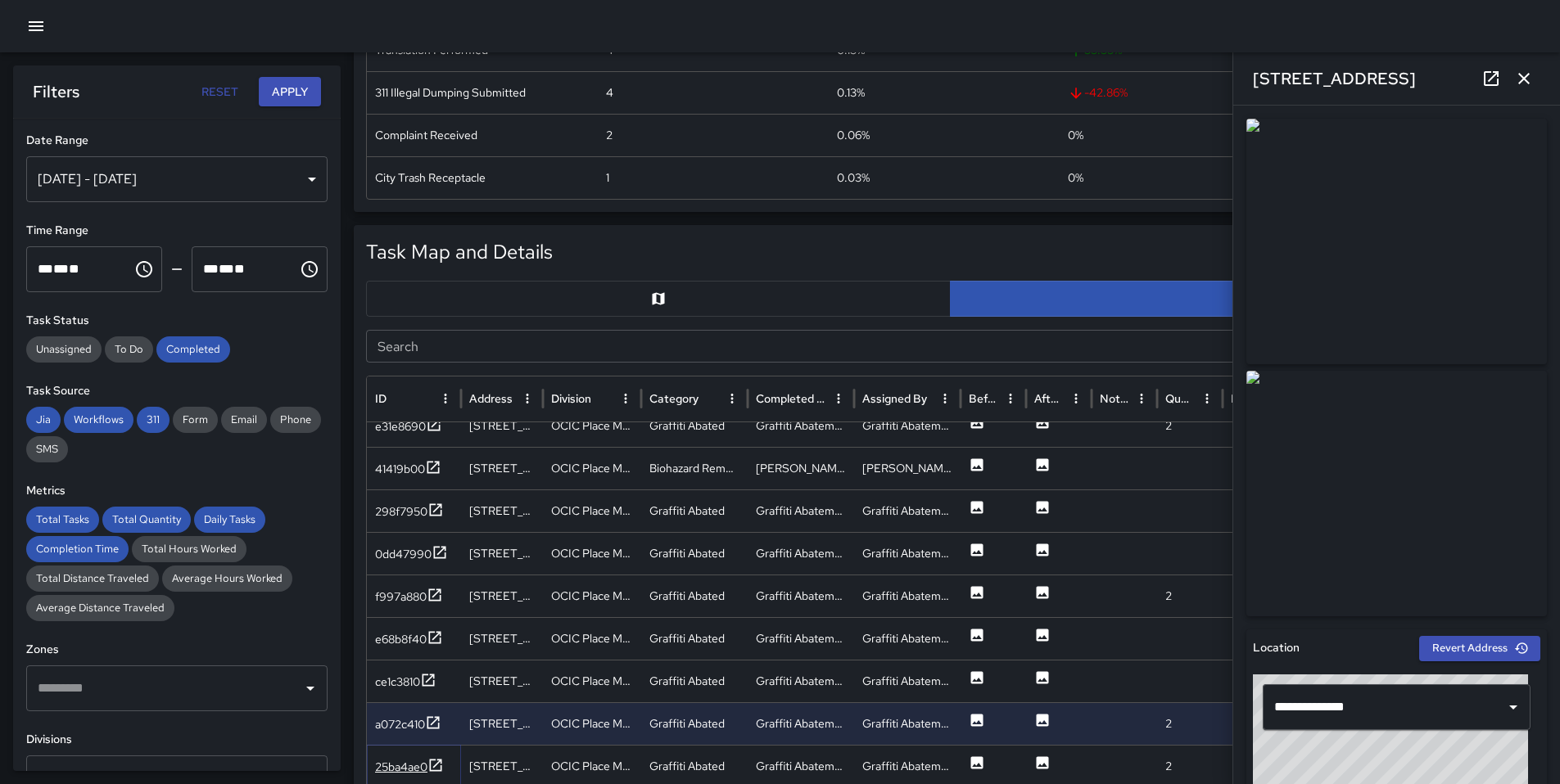
click at [434, 764] on icon at bounding box center [435, 765] width 16 height 16
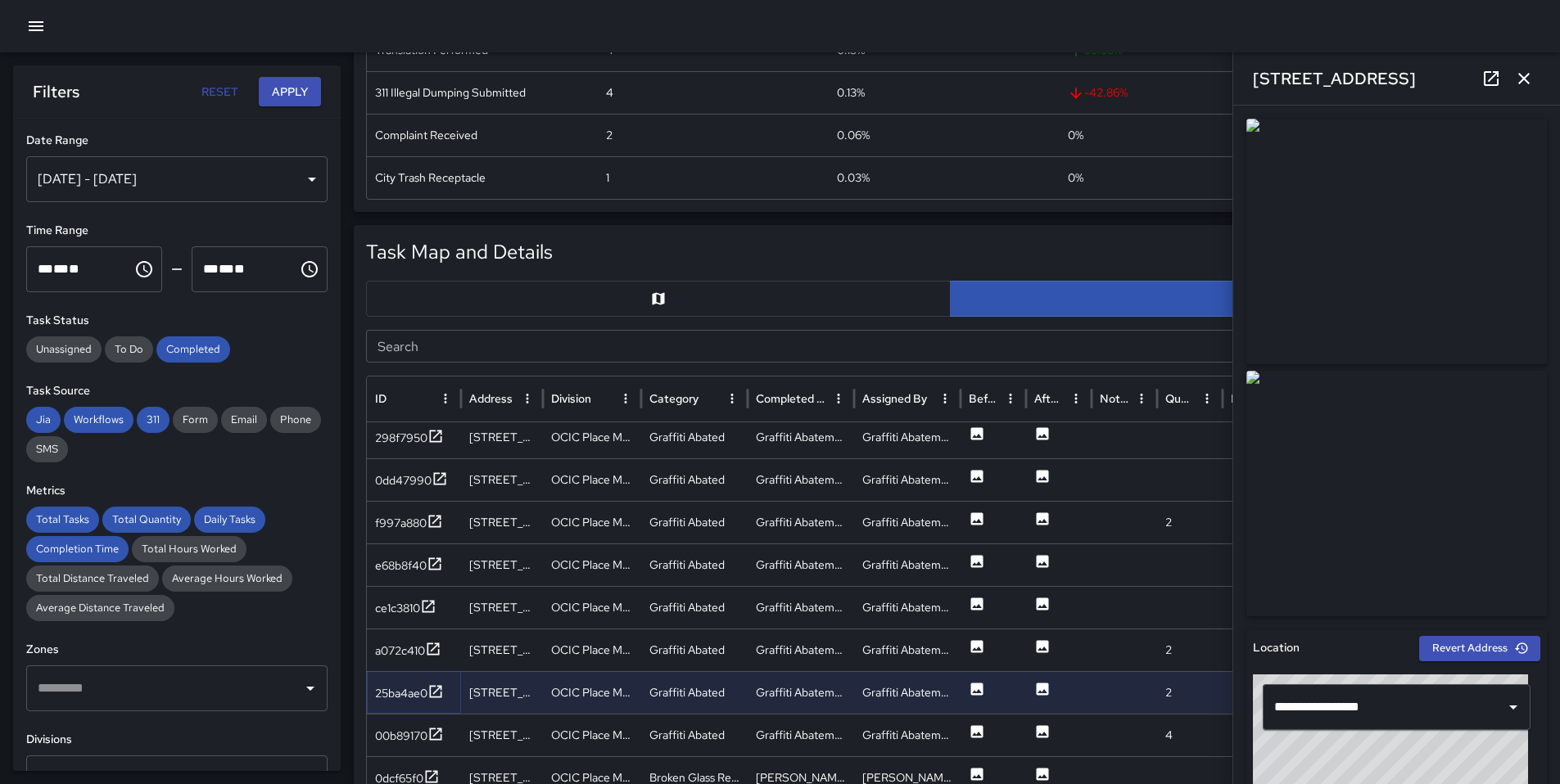
scroll to position [439, 0]
click at [432, 740] on icon at bounding box center [435, 733] width 16 height 16
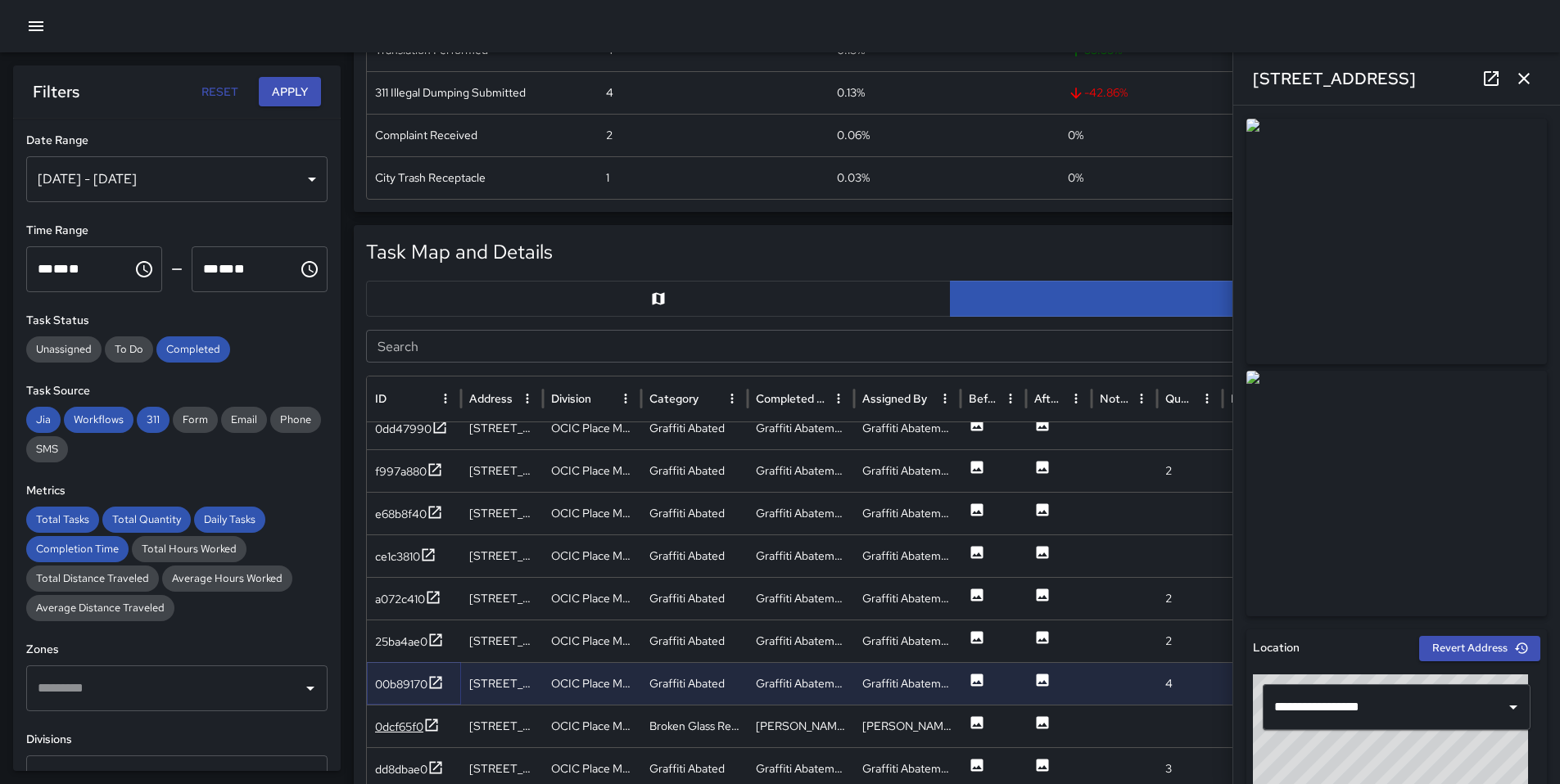
scroll to position [488, 0]
click at [418, 710] on div "0dcf65f0" at bounding box center [414, 723] width 94 height 42
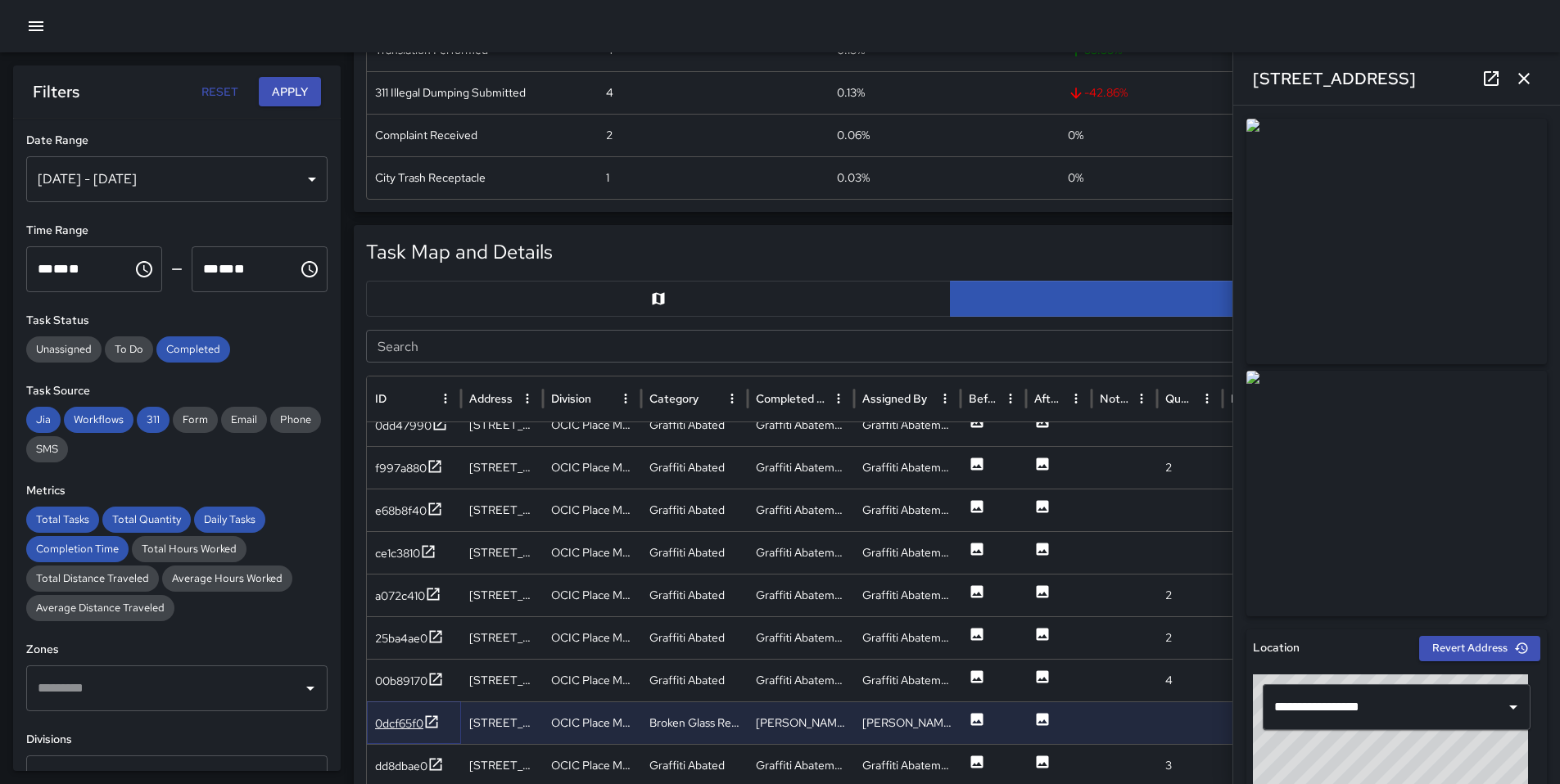
click at [418, 714] on div "0dcf65f0" at bounding box center [408, 724] width 65 height 20
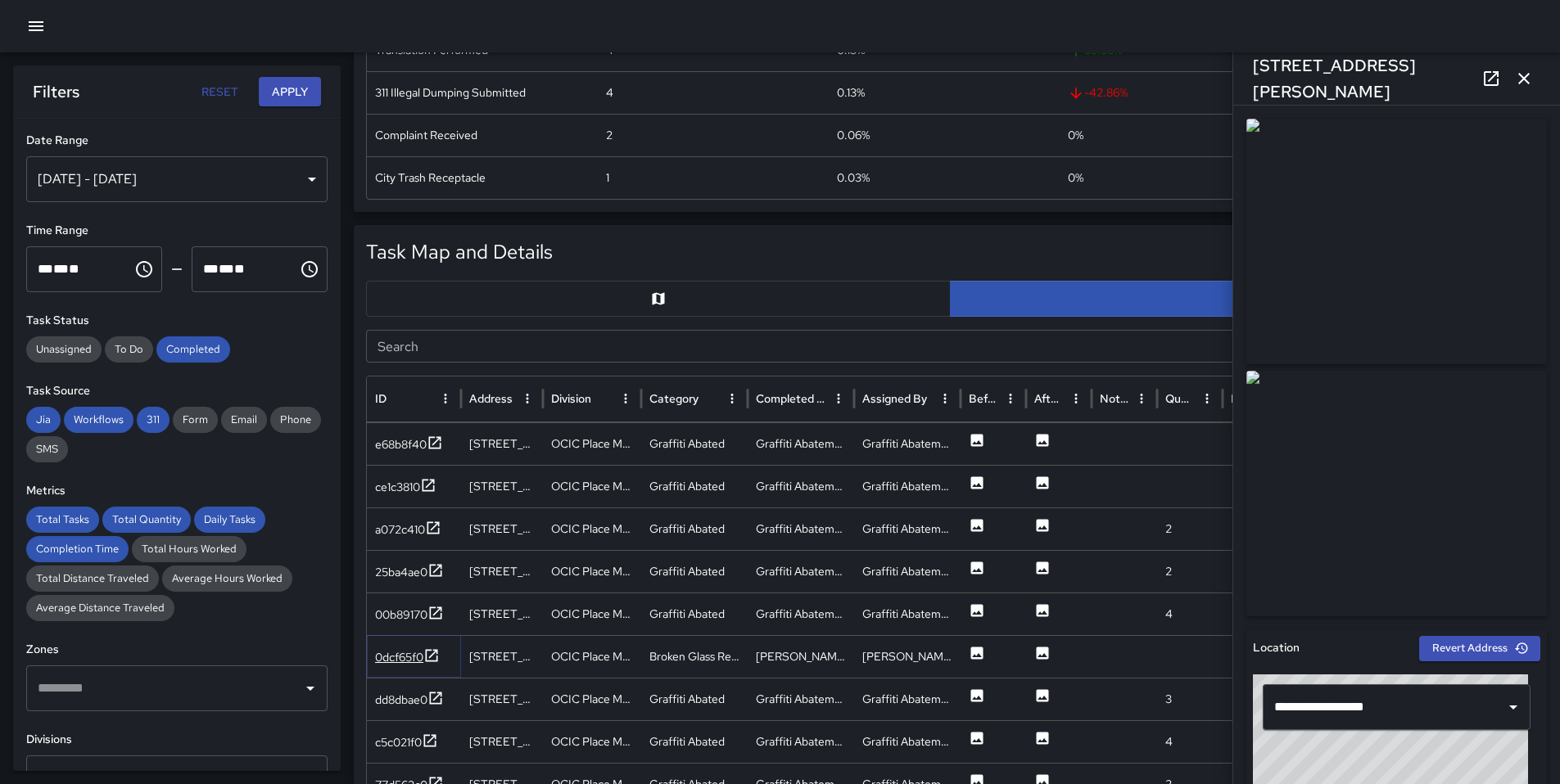
scroll to position [0, 0]
click at [426, 703] on div "dd8dbae0" at bounding box center [401, 699] width 53 height 16
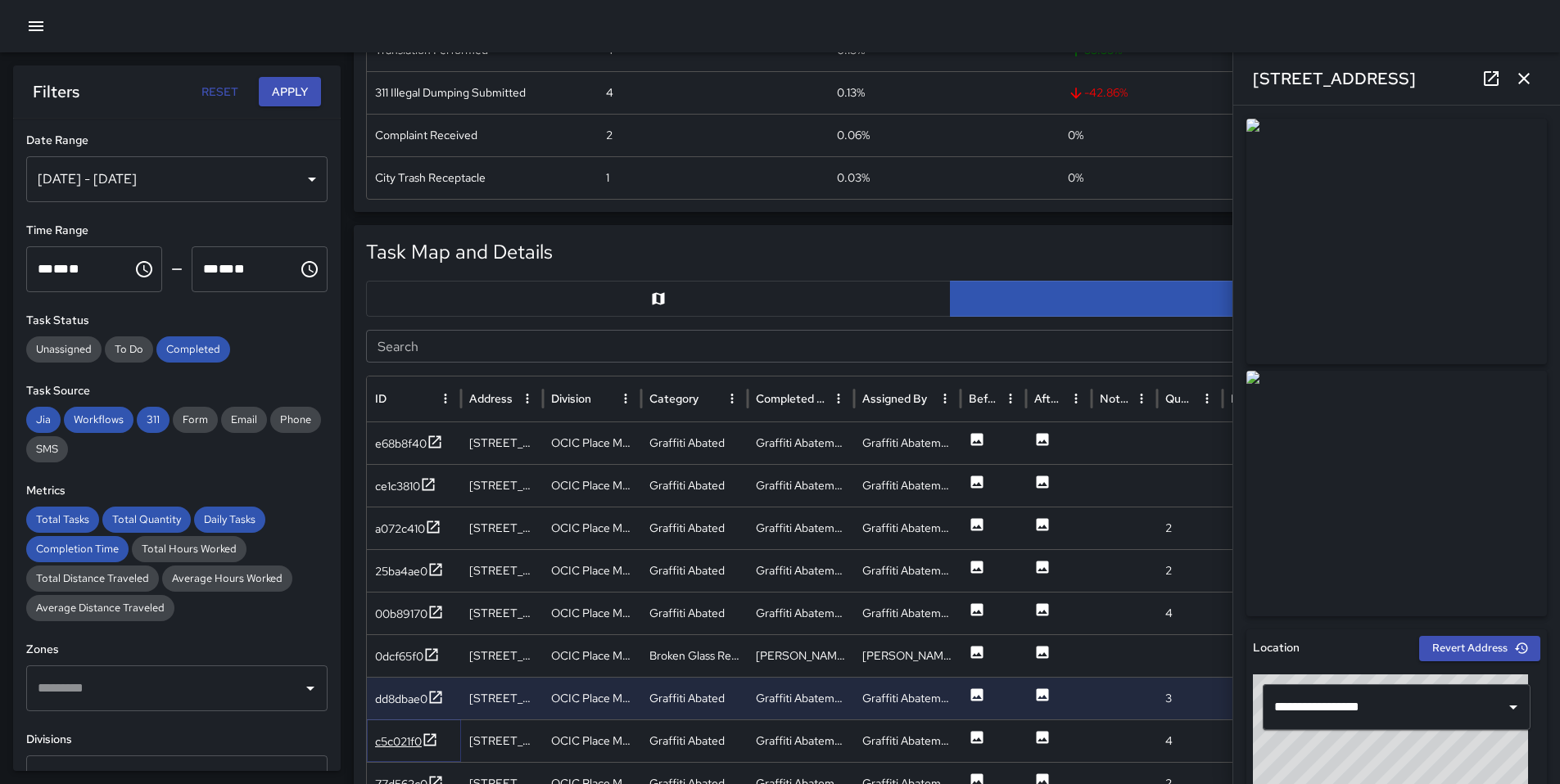
click at [428, 746] on icon at bounding box center [429, 739] width 16 height 16
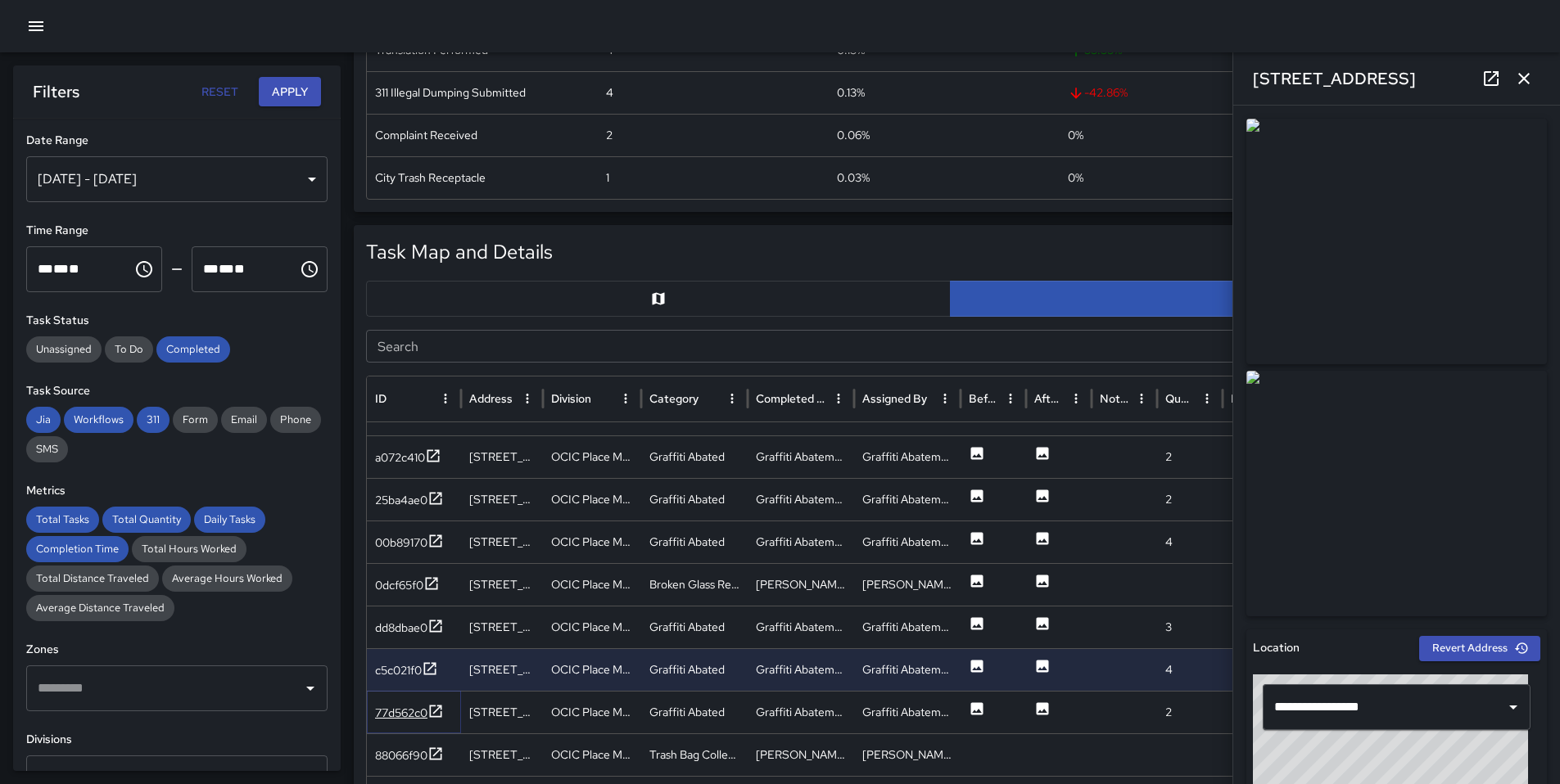
click at [420, 719] on div "77d562c0" at bounding box center [401, 712] width 53 height 16
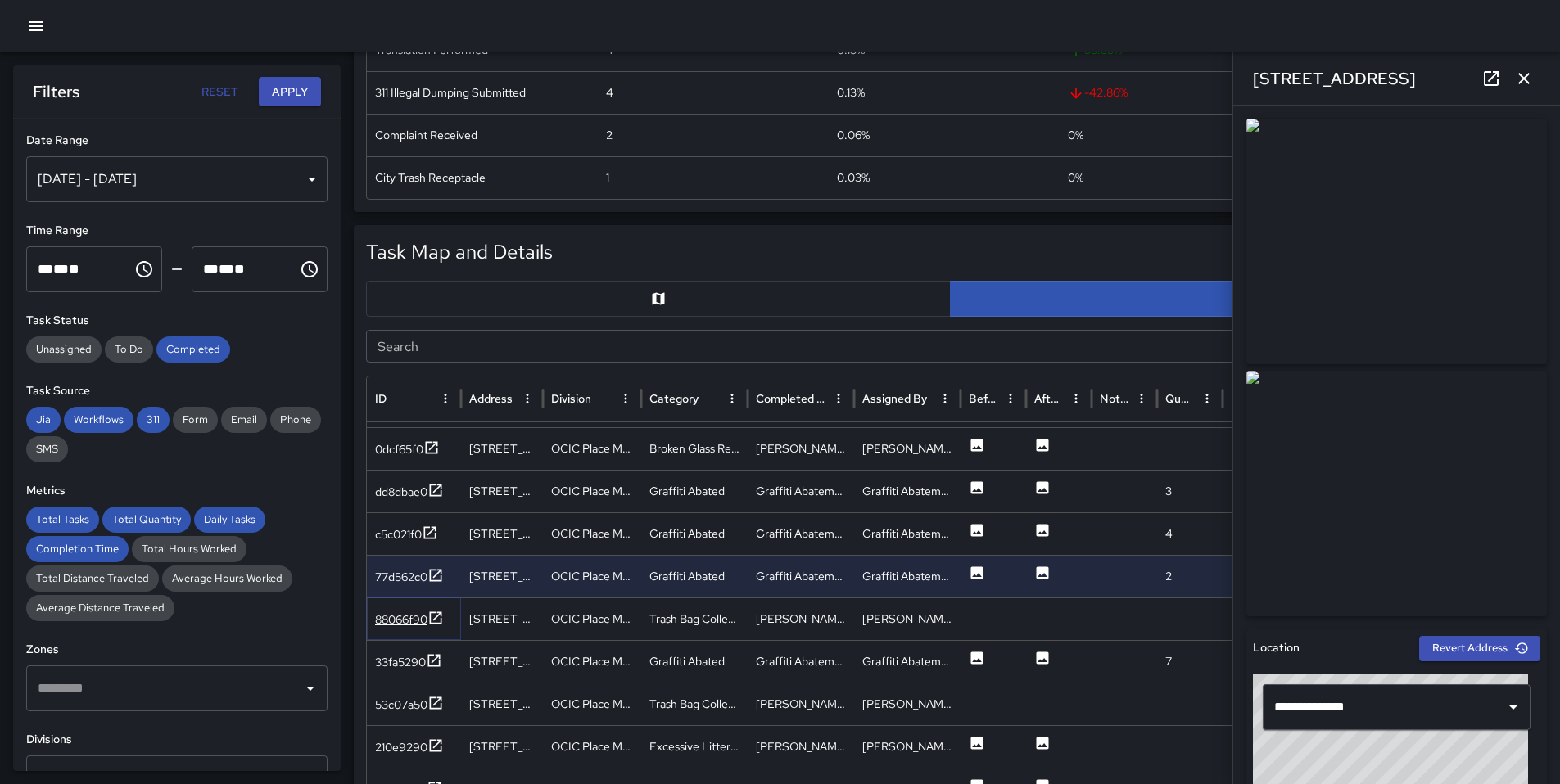
click at [426, 614] on div "88066f90" at bounding box center [401, 619] width 53 height 16
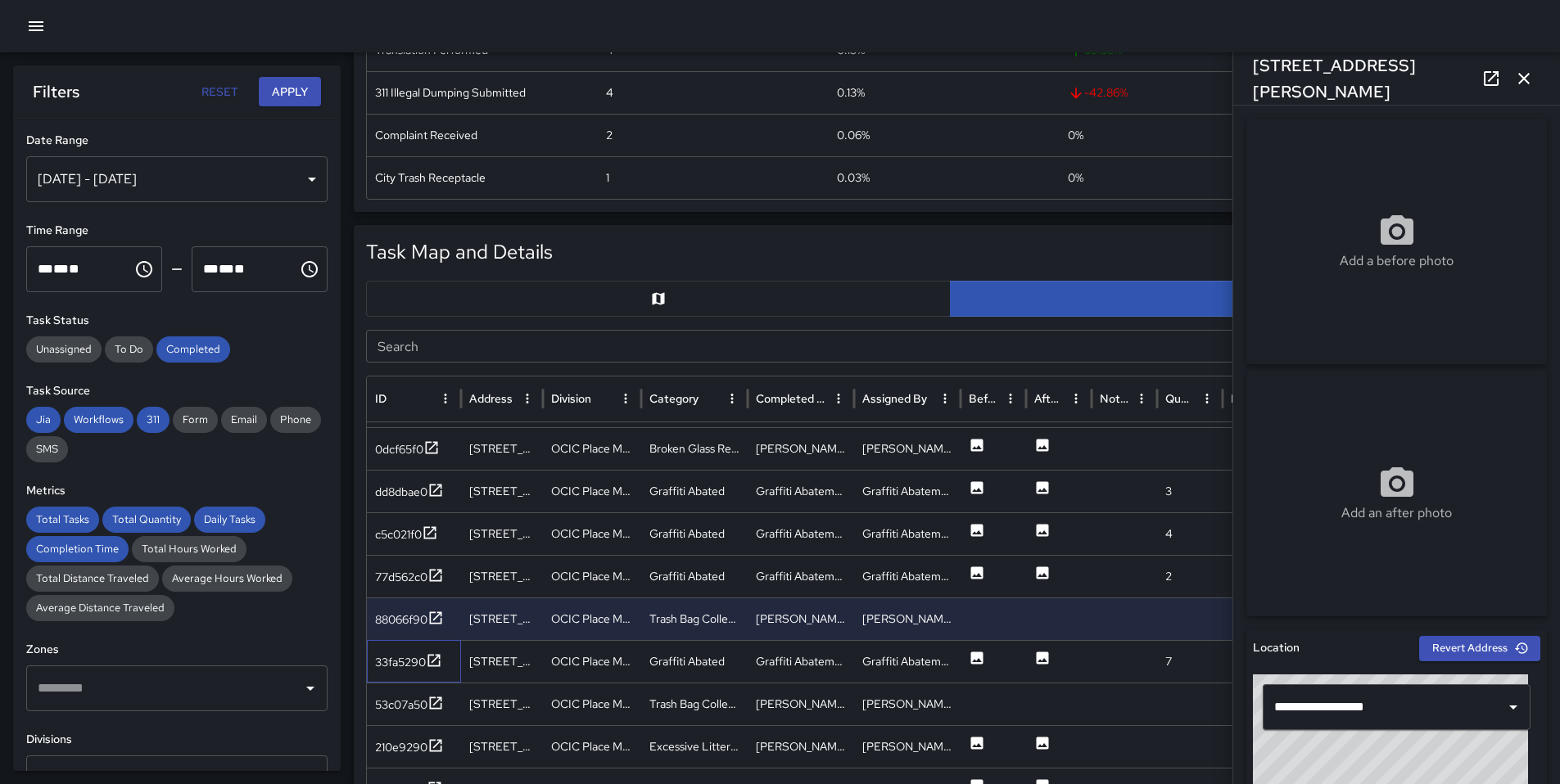
click at [432, 646] on div "33fa5290" at bounding box center [414, 661] width 94 height 42
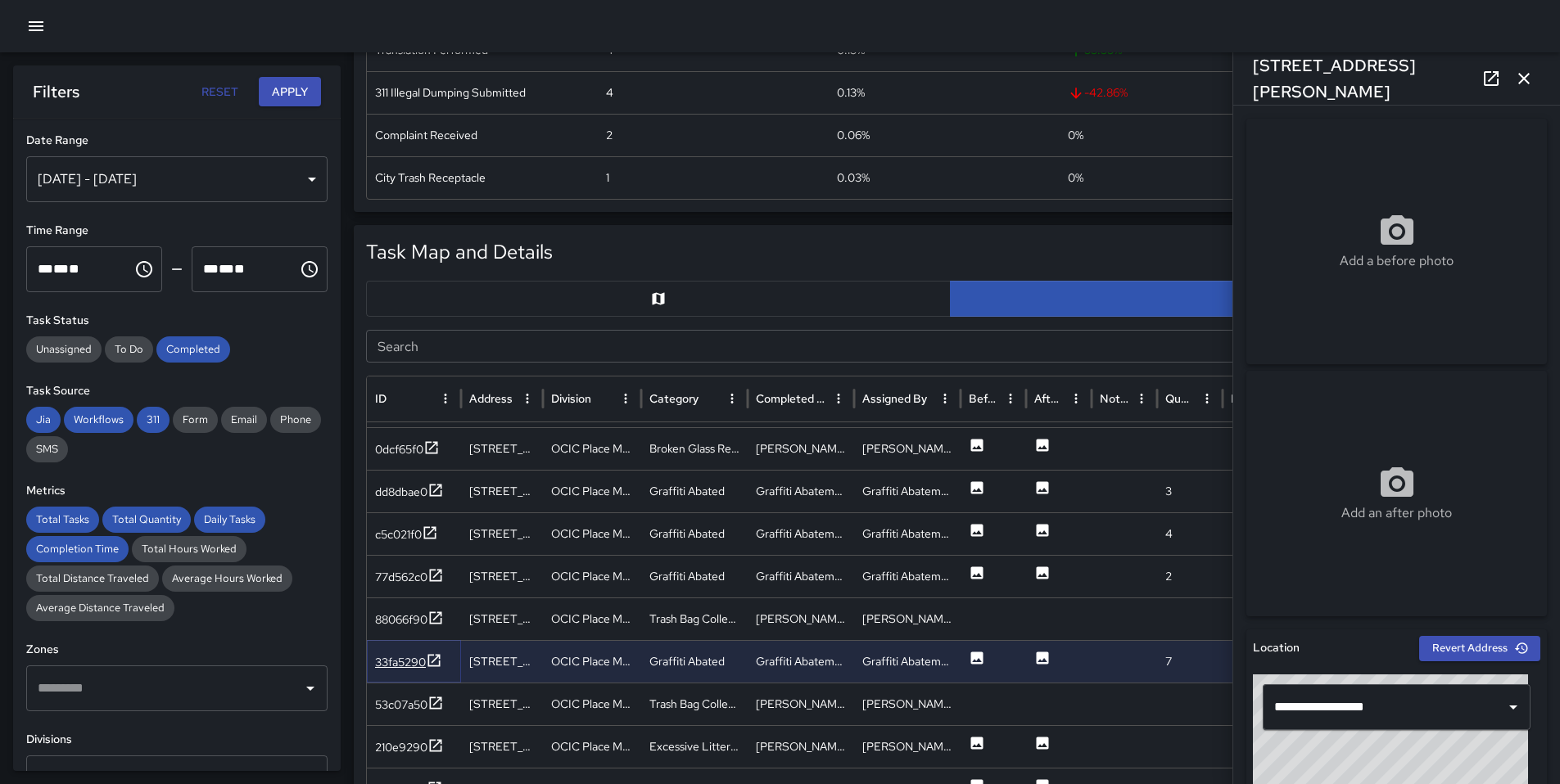
click at [432, 655] on icon at bounding box center [434, 660] width 12 height 12
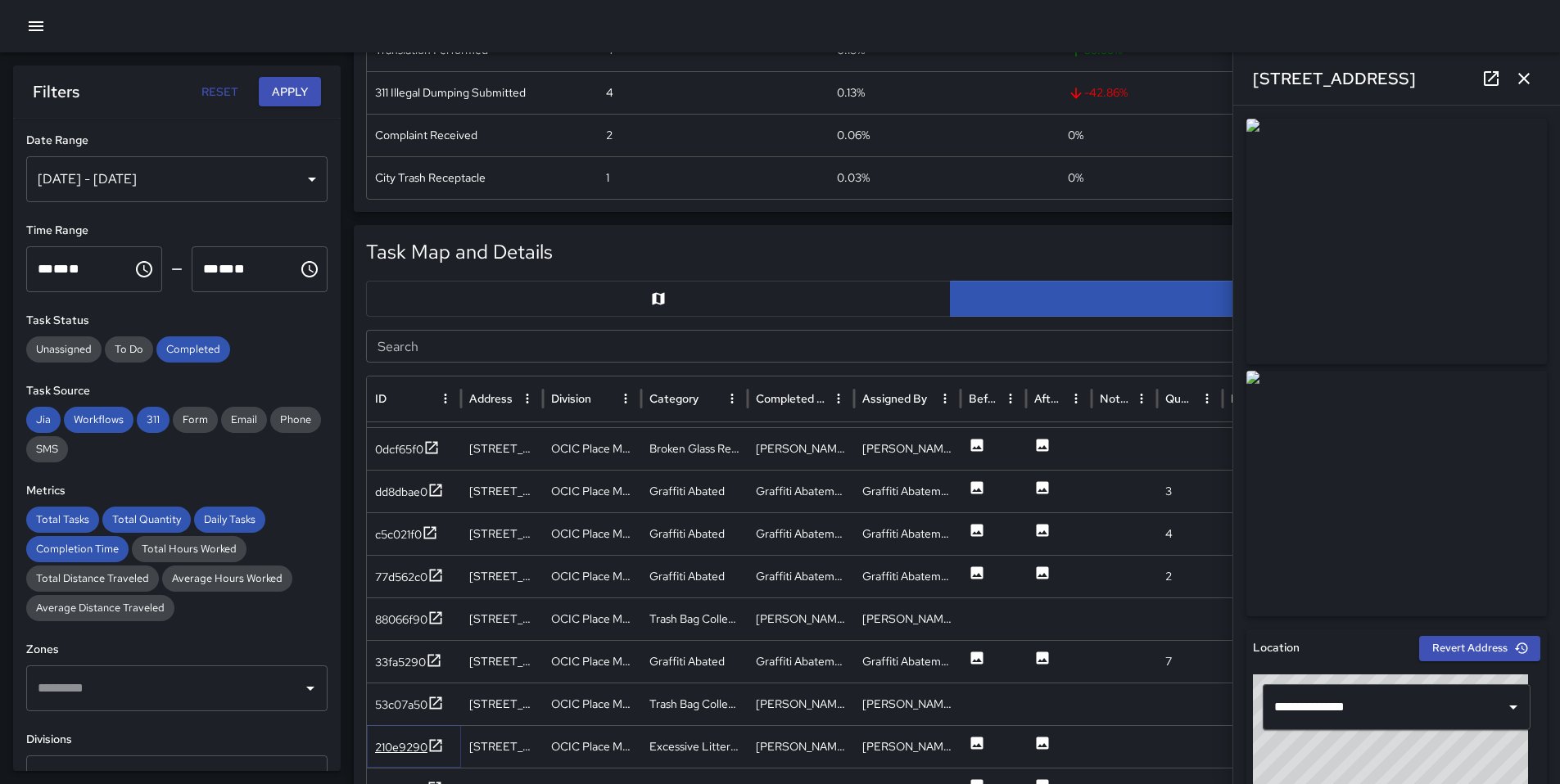
click at [404, 752] on div "210e9290" at bounding box center [401, 747] width 53 height 16
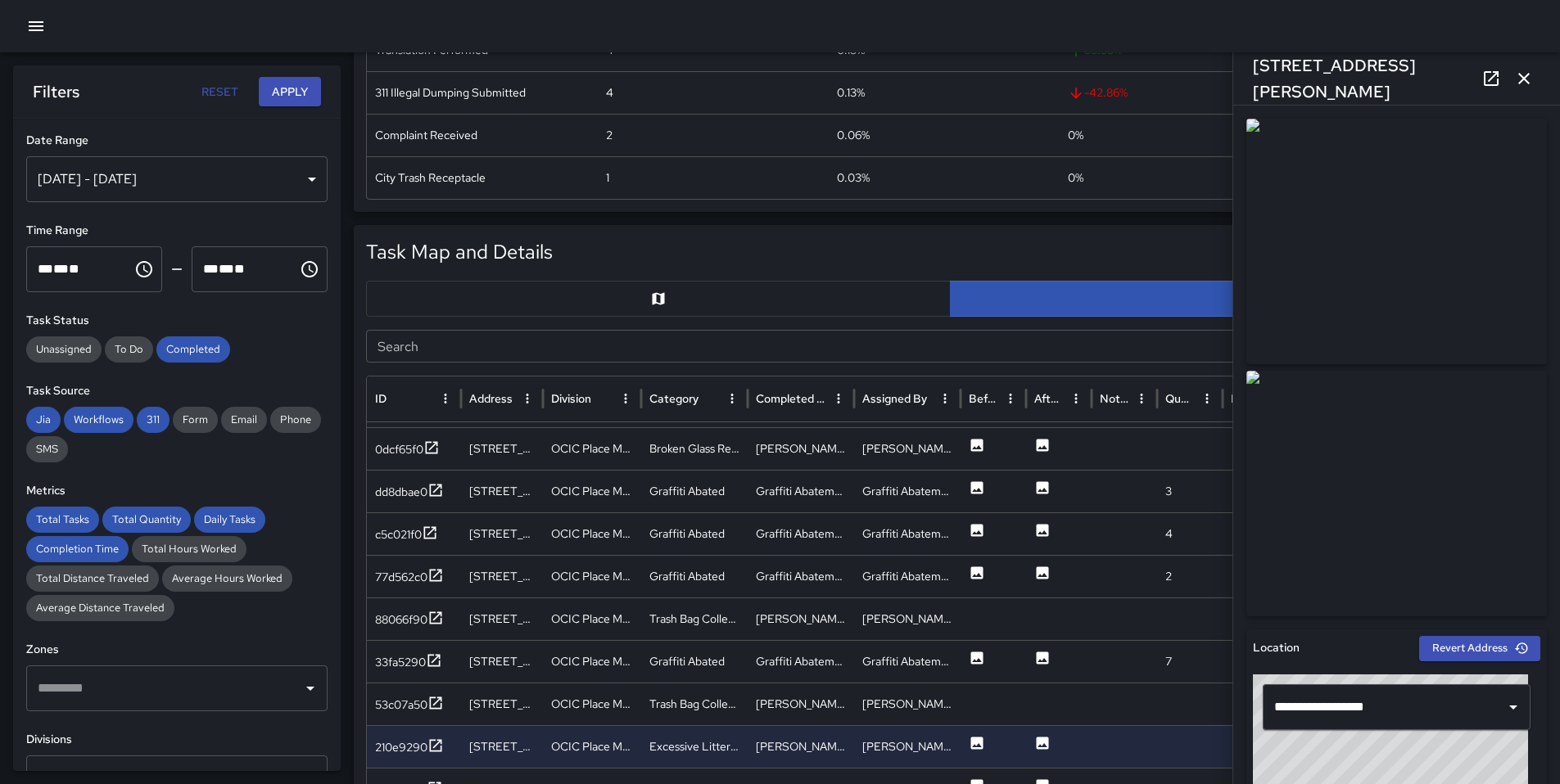
click at [1493, 78] on icon at bounding box center [1491, 78] width 20 height 20
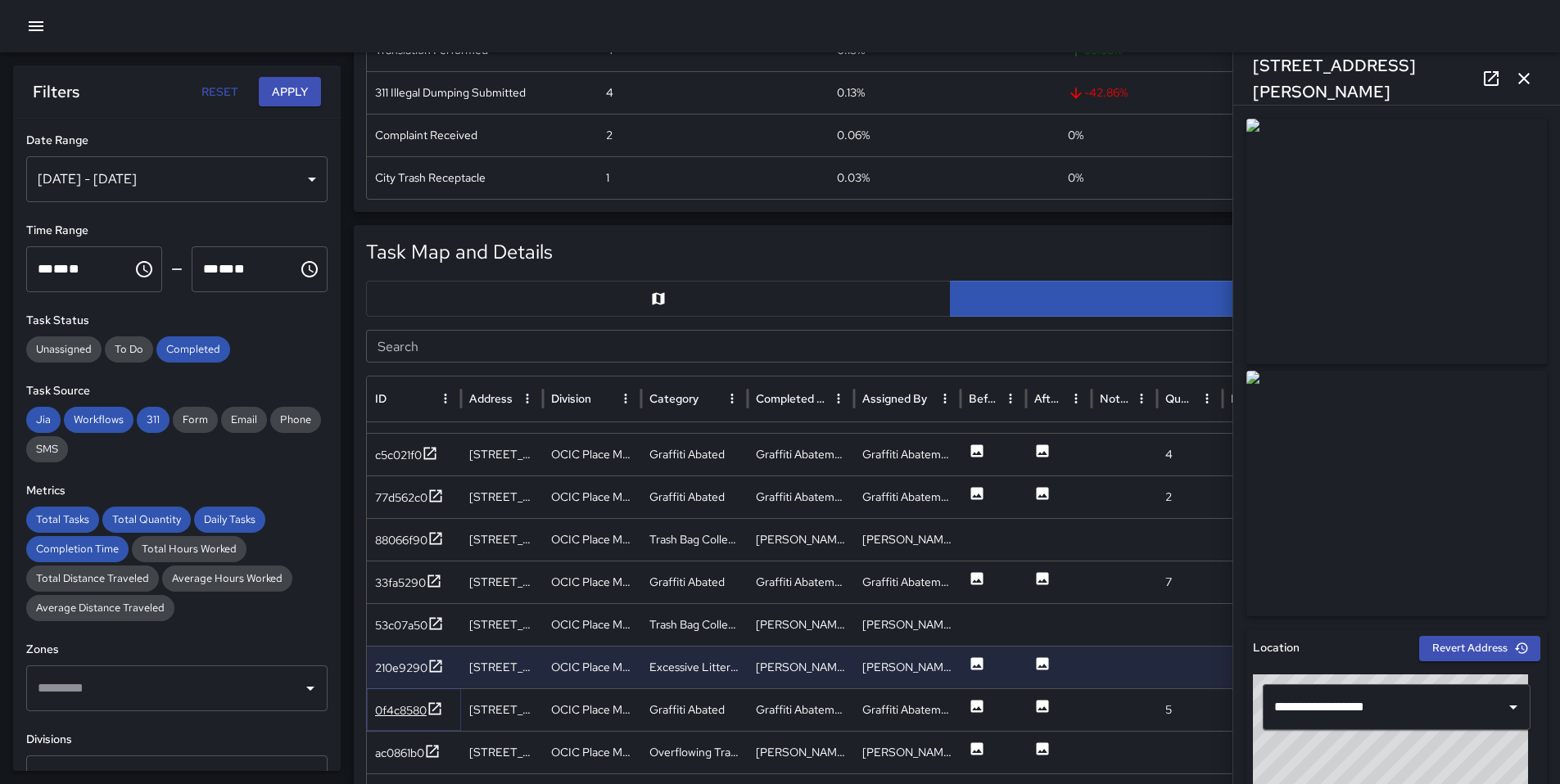
click at [410, 720] on div "0f4c8580" at bounding box center [409, 710] width 68 height 20
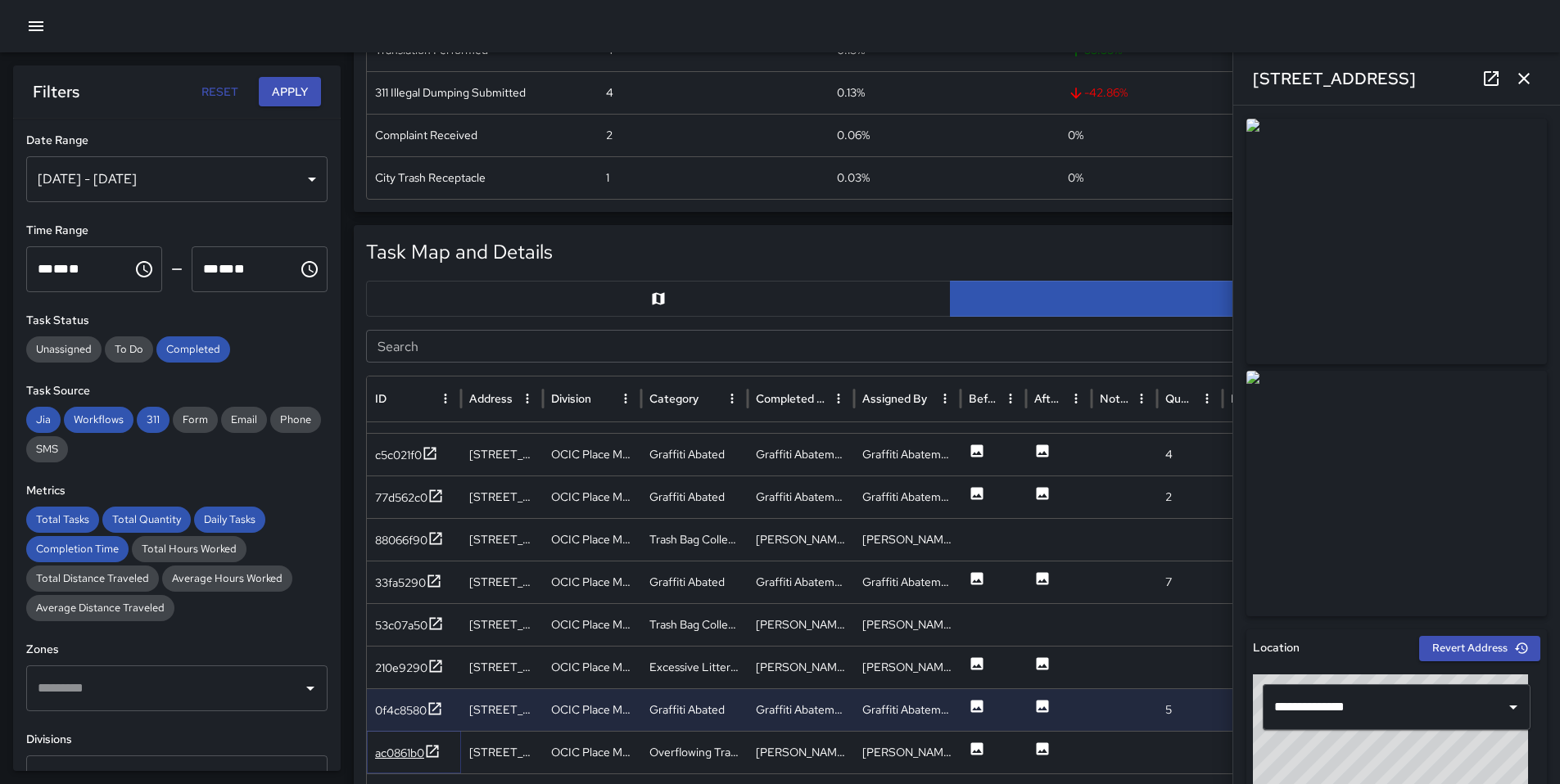
click at [422, 752] on div "ac0861b0" at bounding box center [399, 752] width 49 height 16
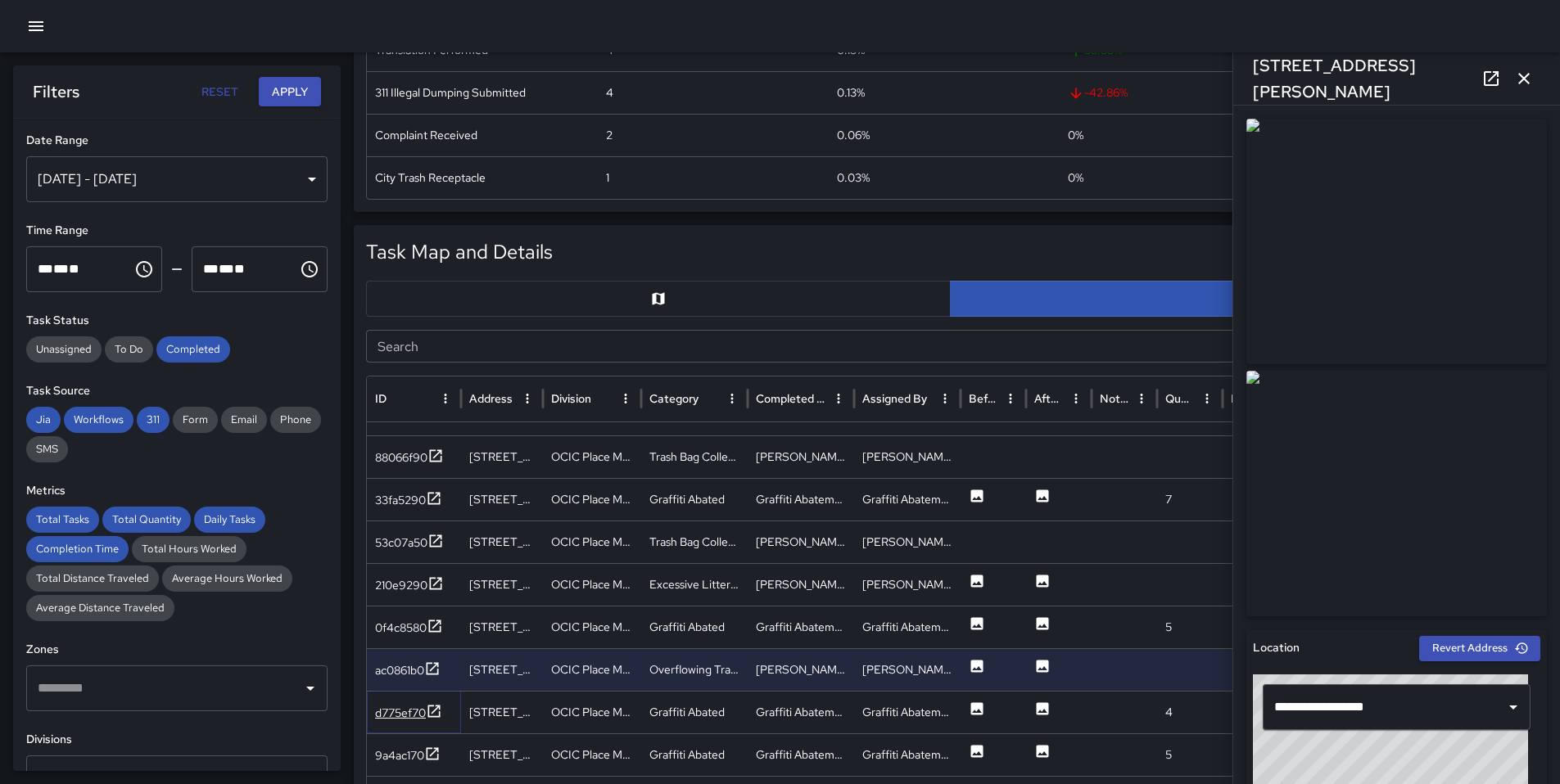
click at [413, 714] on div "d775ef70" at bounding box center [400, 712] width 51 height 16
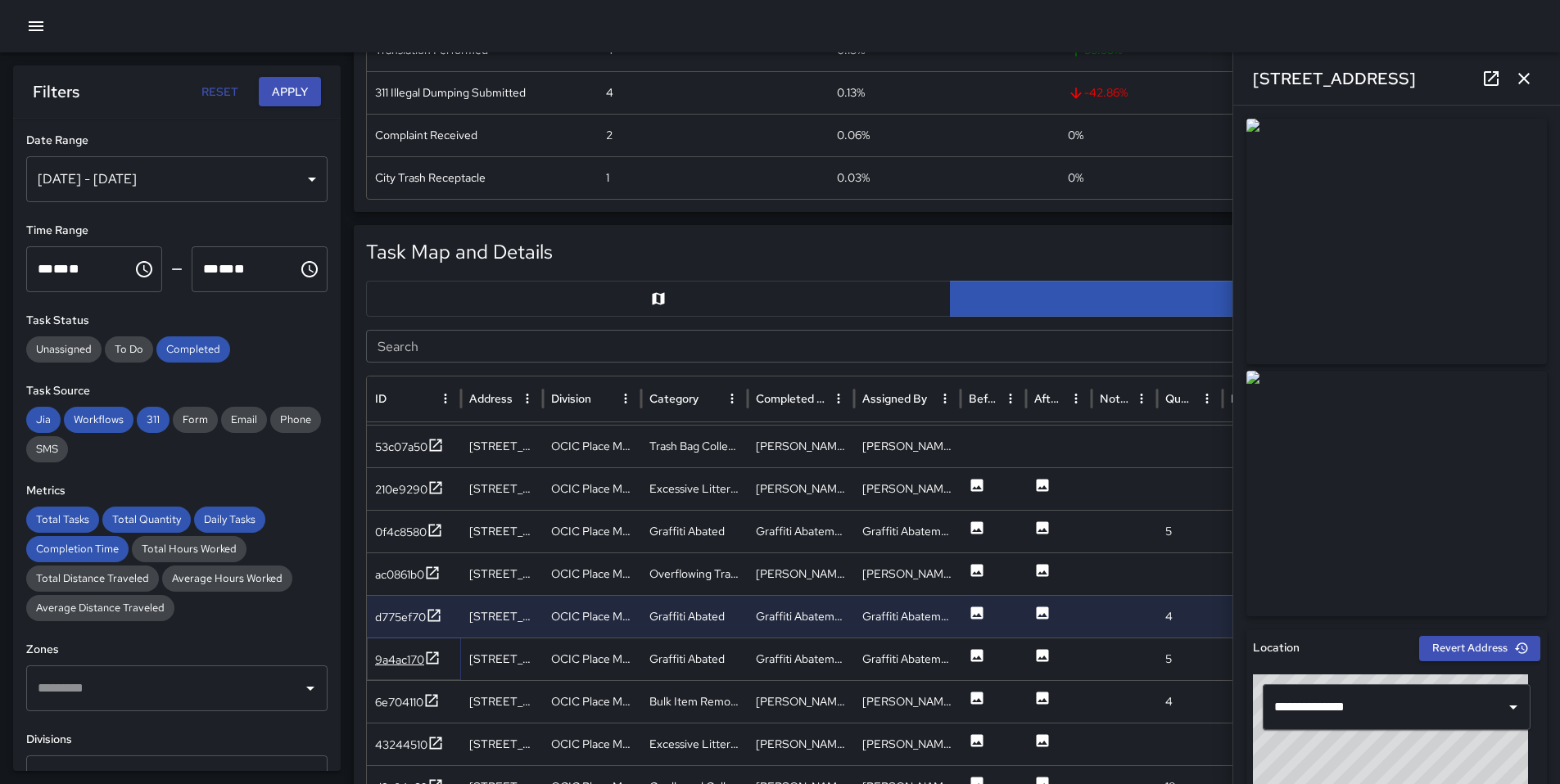
click at [437, 663] on icon at bounding box center [432, 658] width 12 height 12
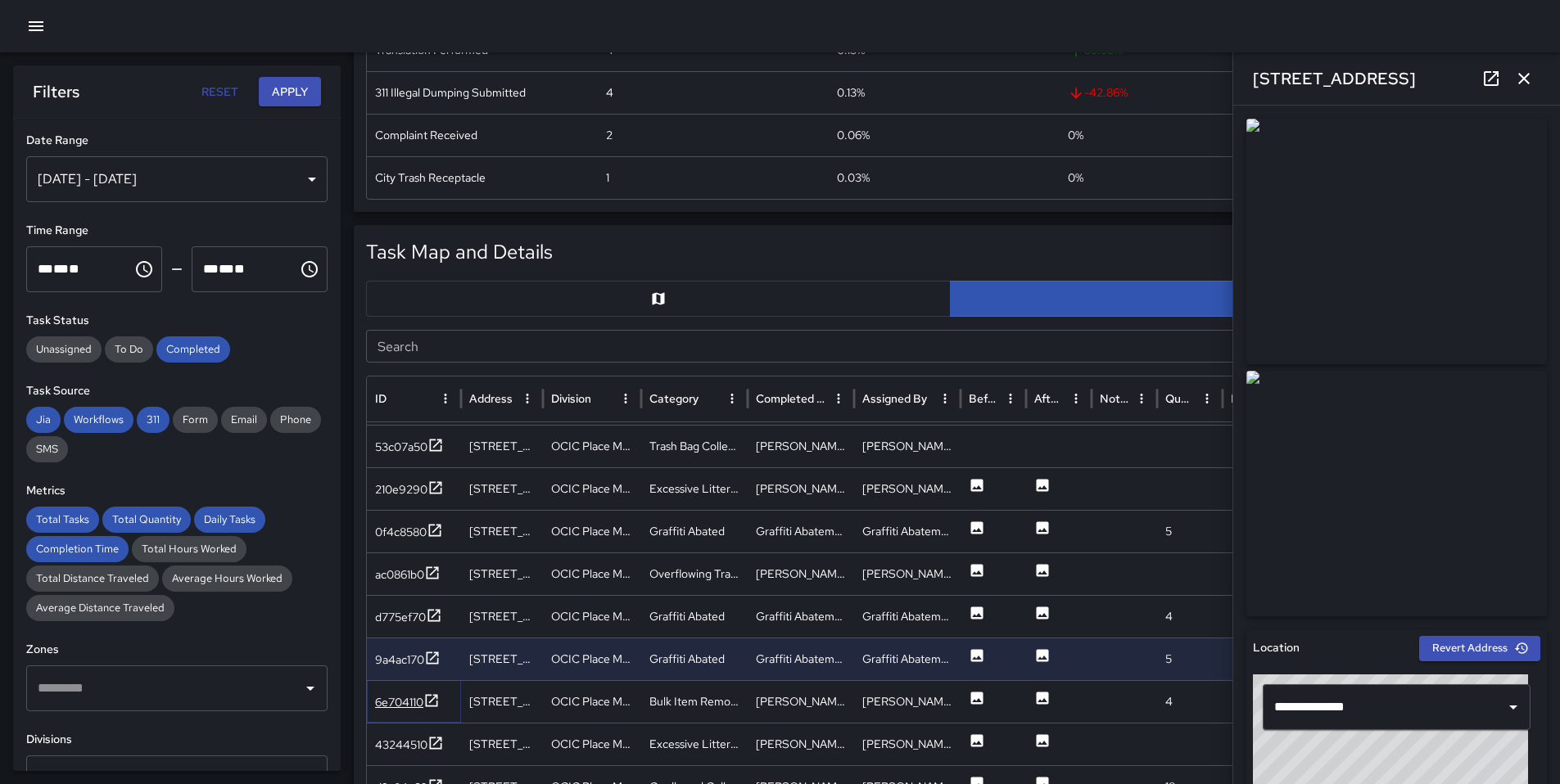
click at [432, 707] on icon at bounding box center [431, 700] width 16 height 16
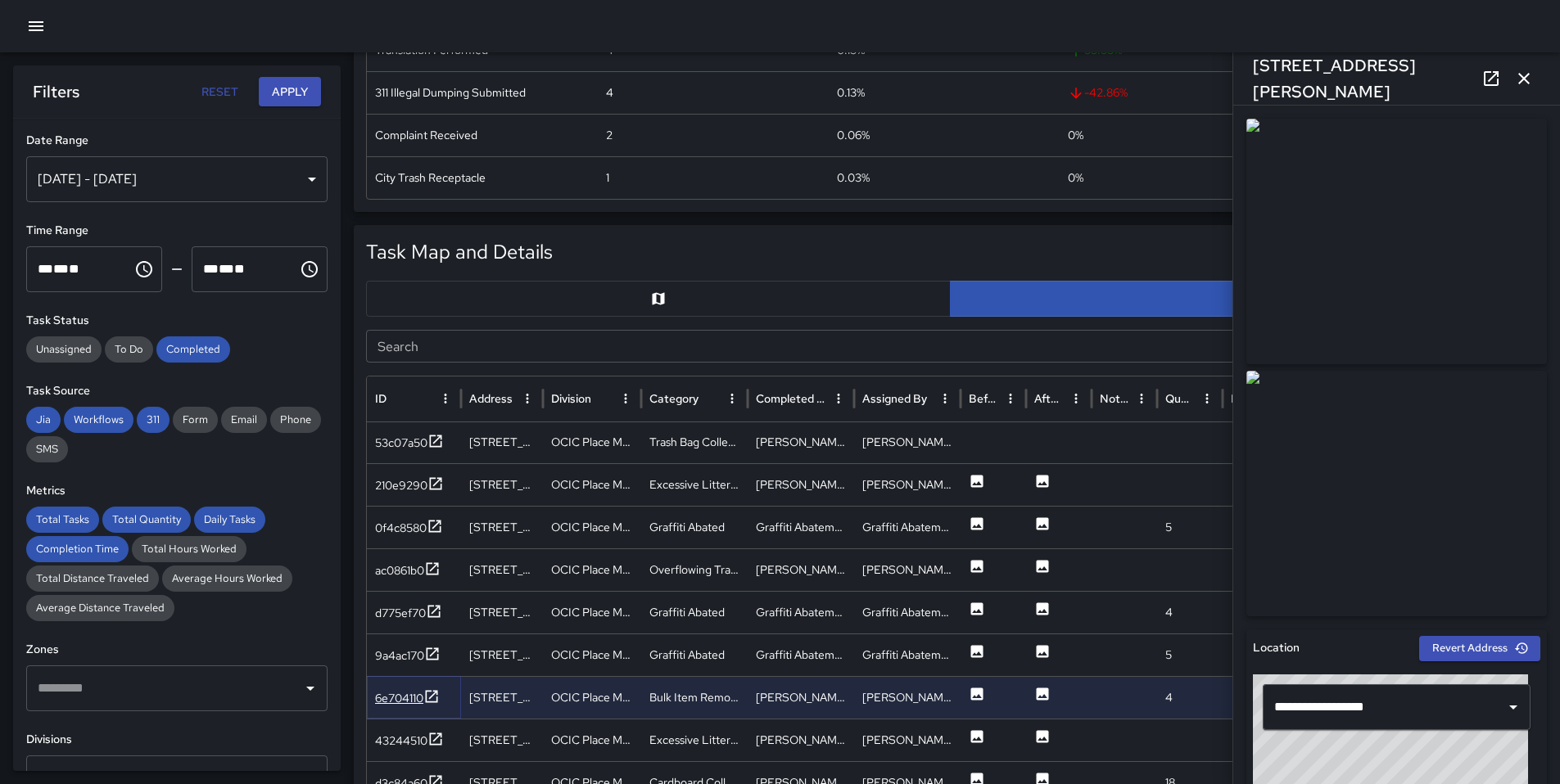
scroll to position [992, 0]
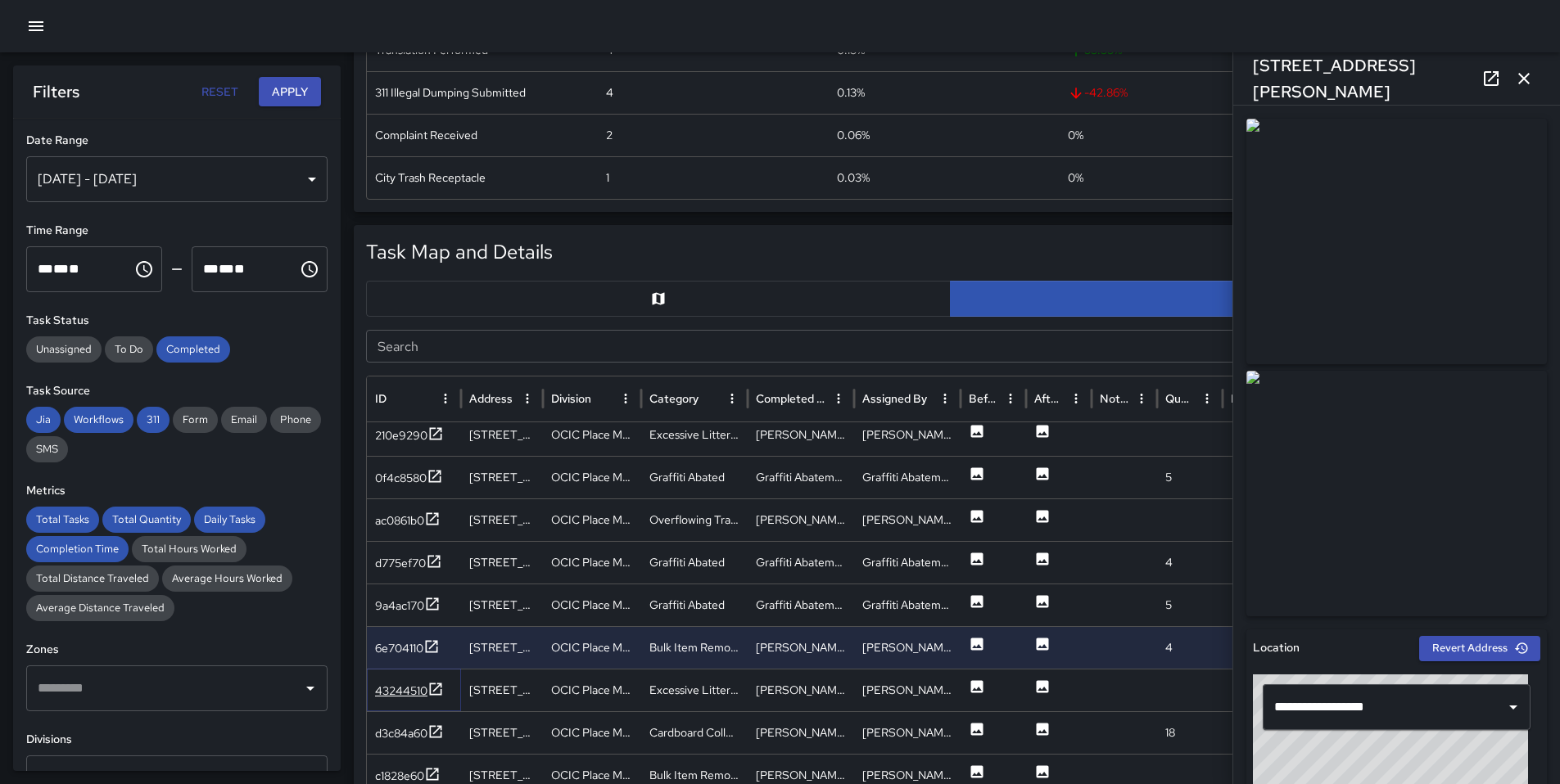
click at [436, 690] on icon at bounding box center [435, 688] width 16 height 16
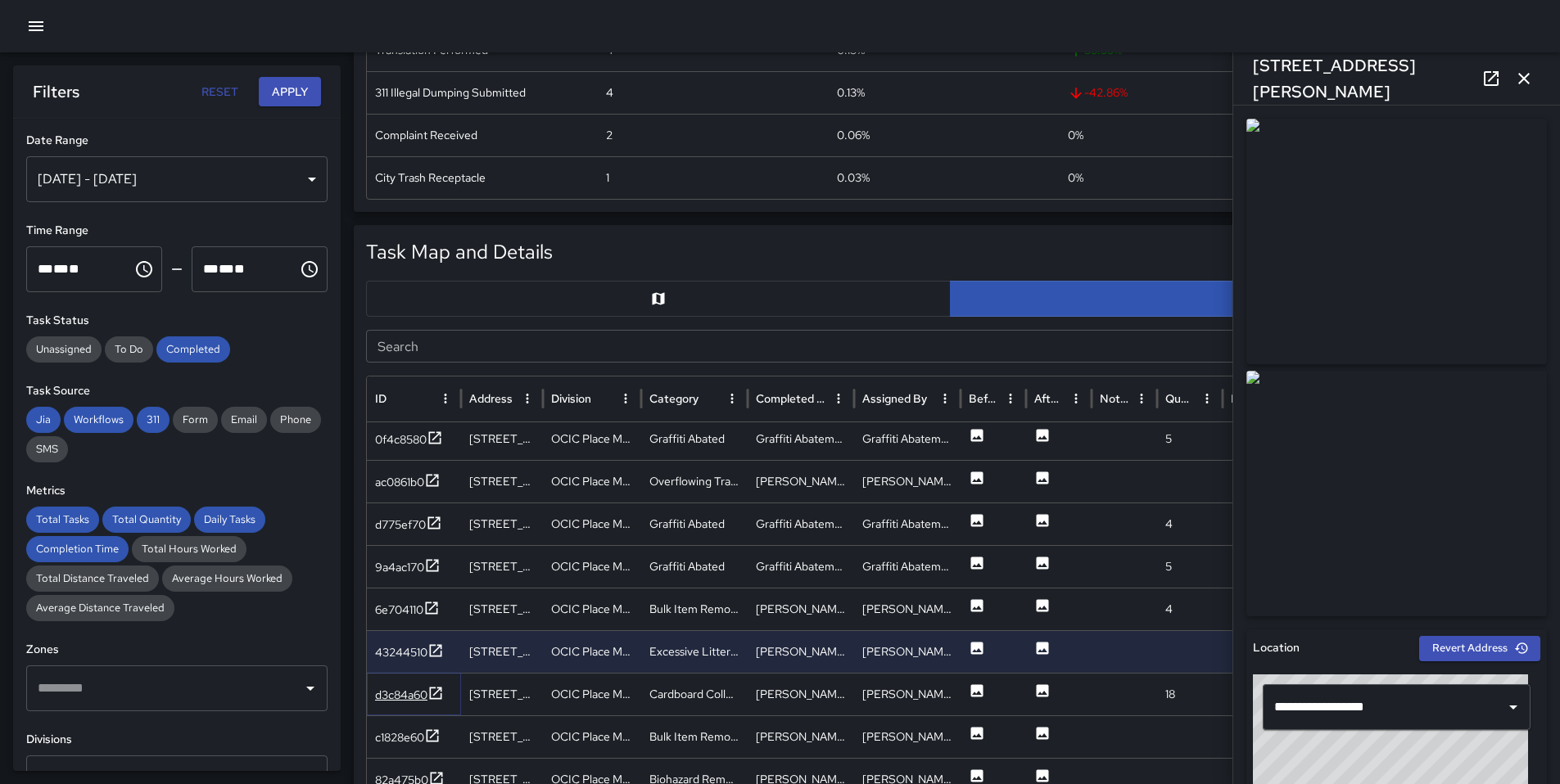
click at [437, 691] on icon at bounding box center [435, 693] width 16 height 16
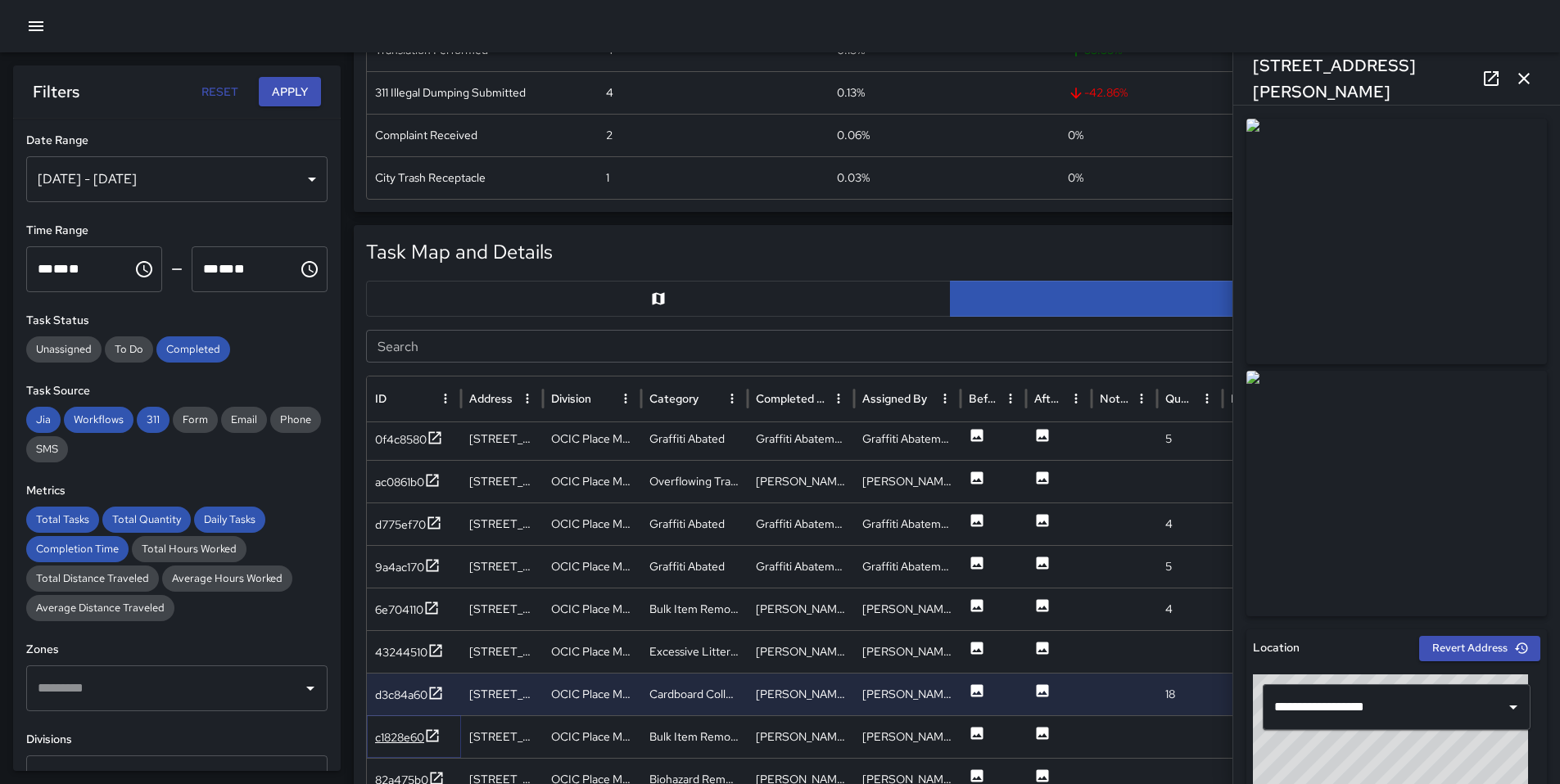
click at [431, 738] on icon at bounding box center [432, 735] width 16 height 16
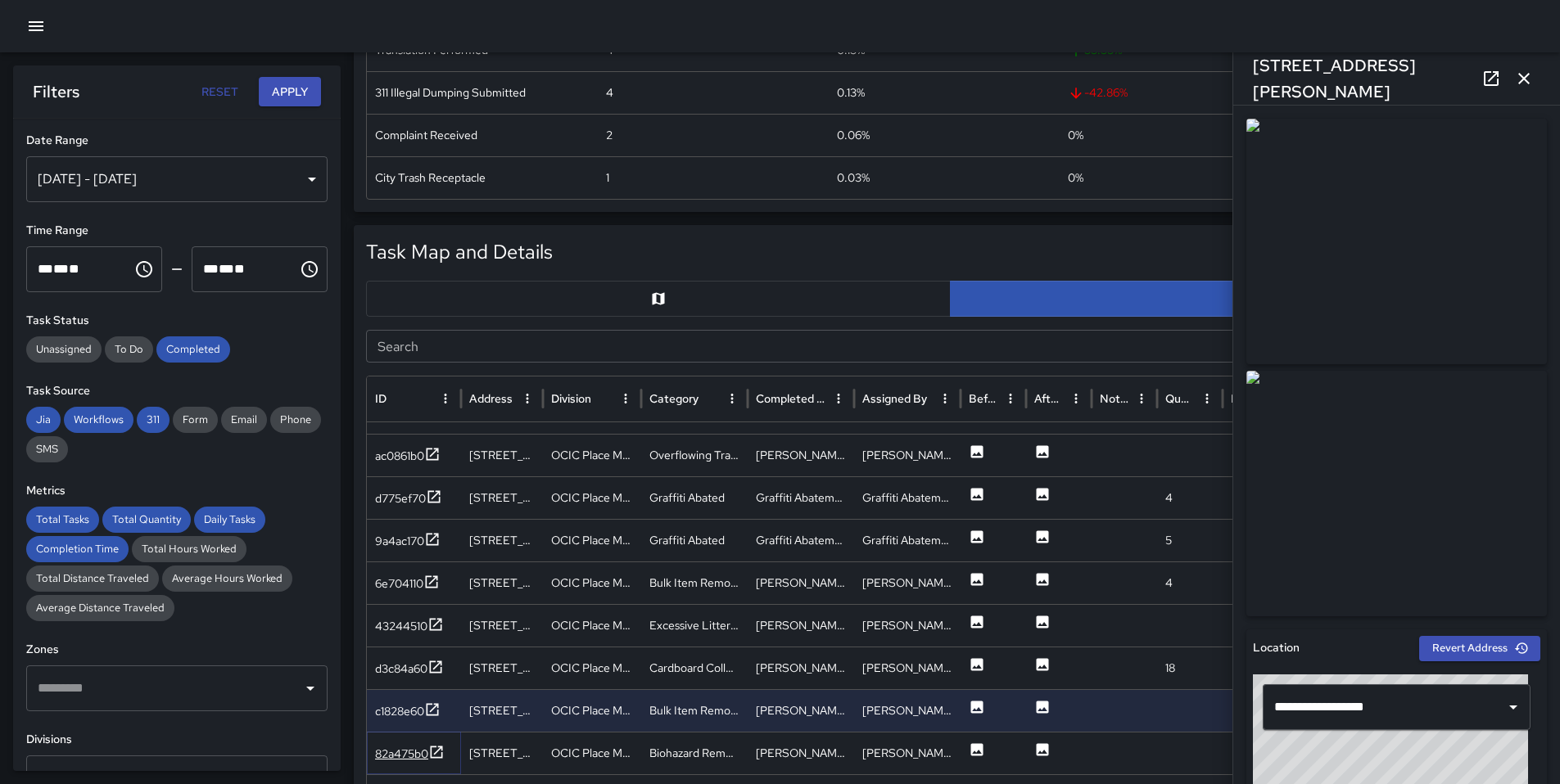
click at [431, 763] on div at bounding box center [436, 753] width 16 height 20
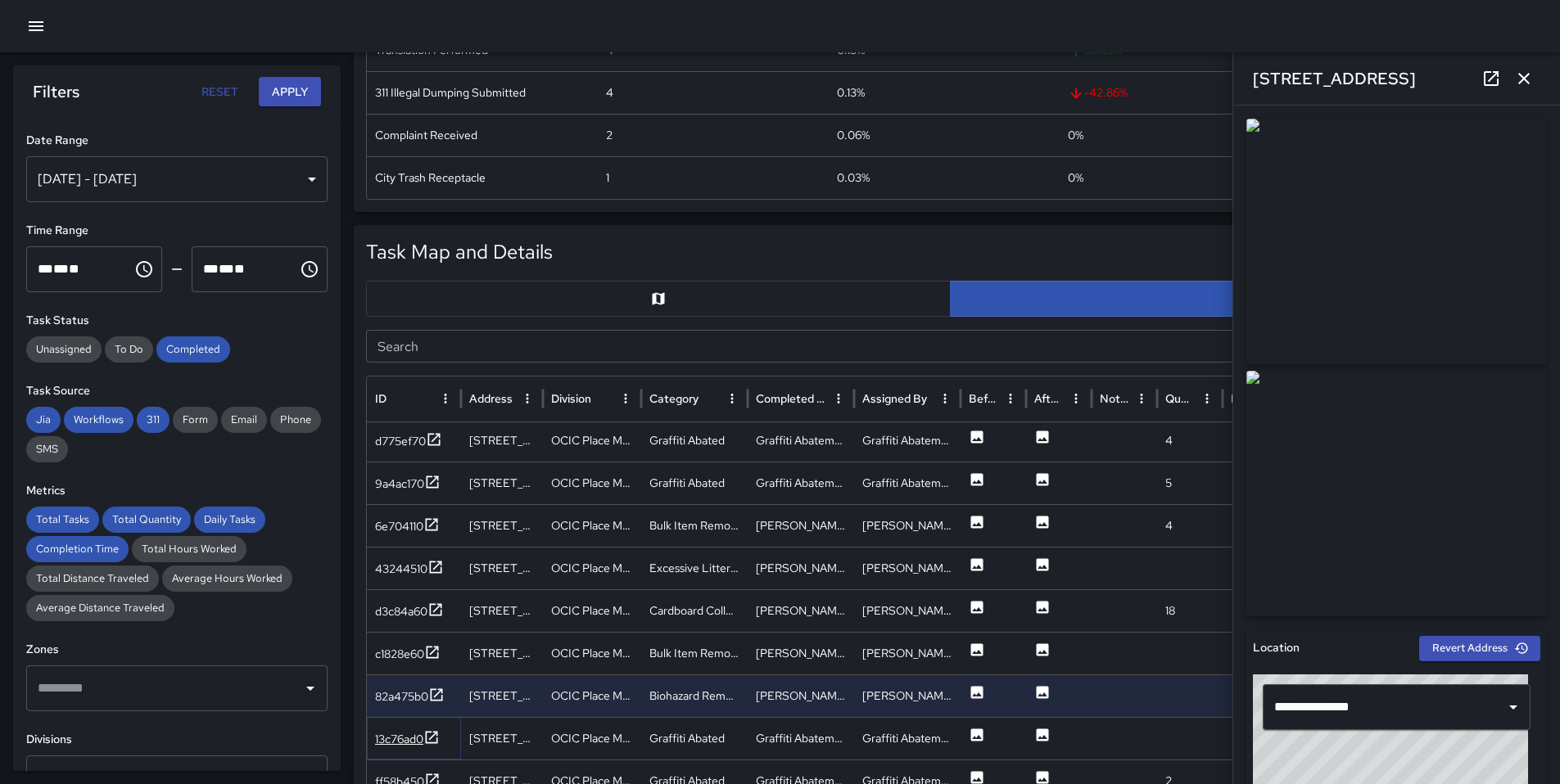
click at [432, 731] on icon at bounding box center [432, 737] width 12 height 12
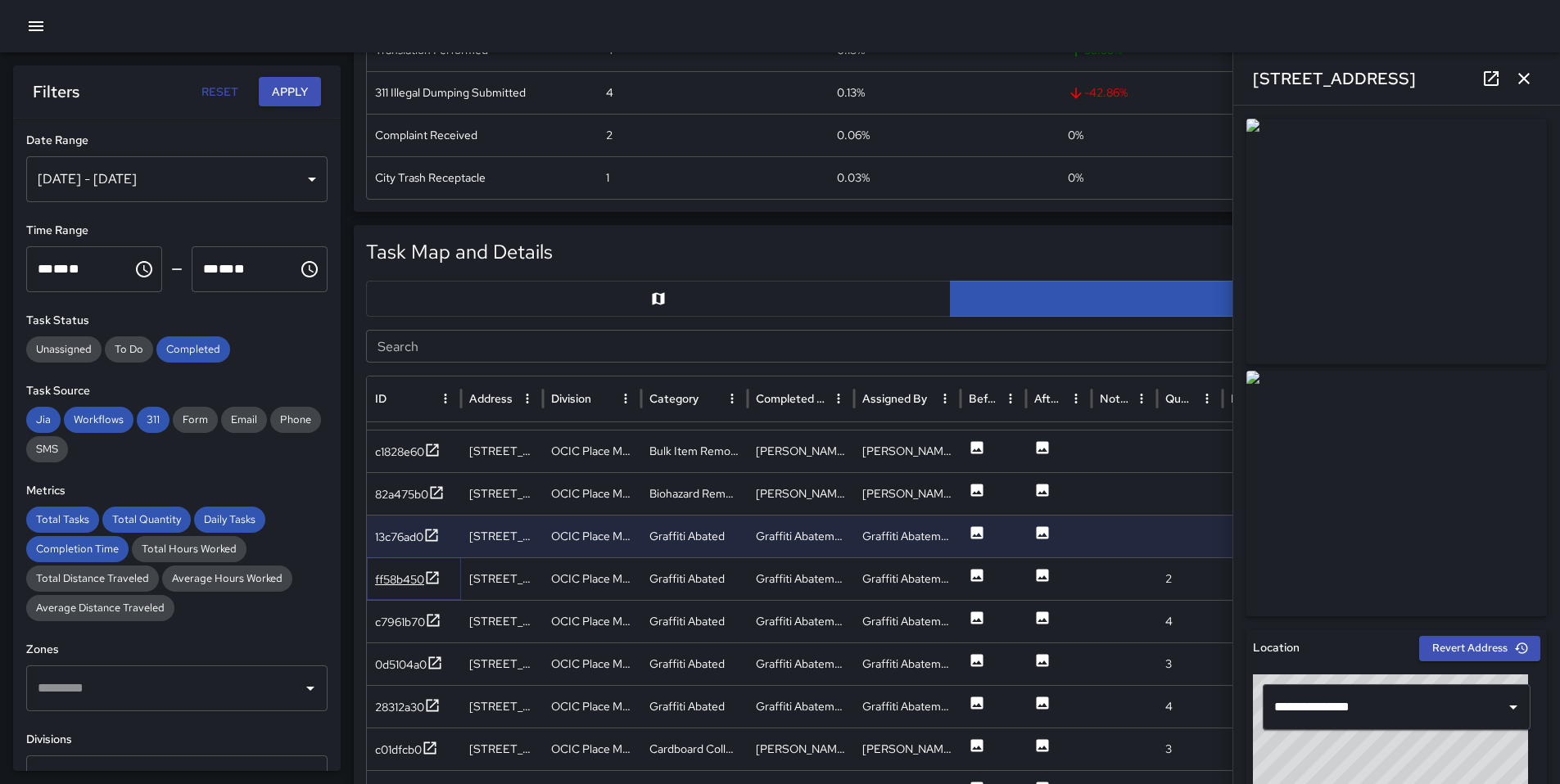
click at [415, 587] on div "ff58b450" at bounding box center [399, 579] width 49 height 16
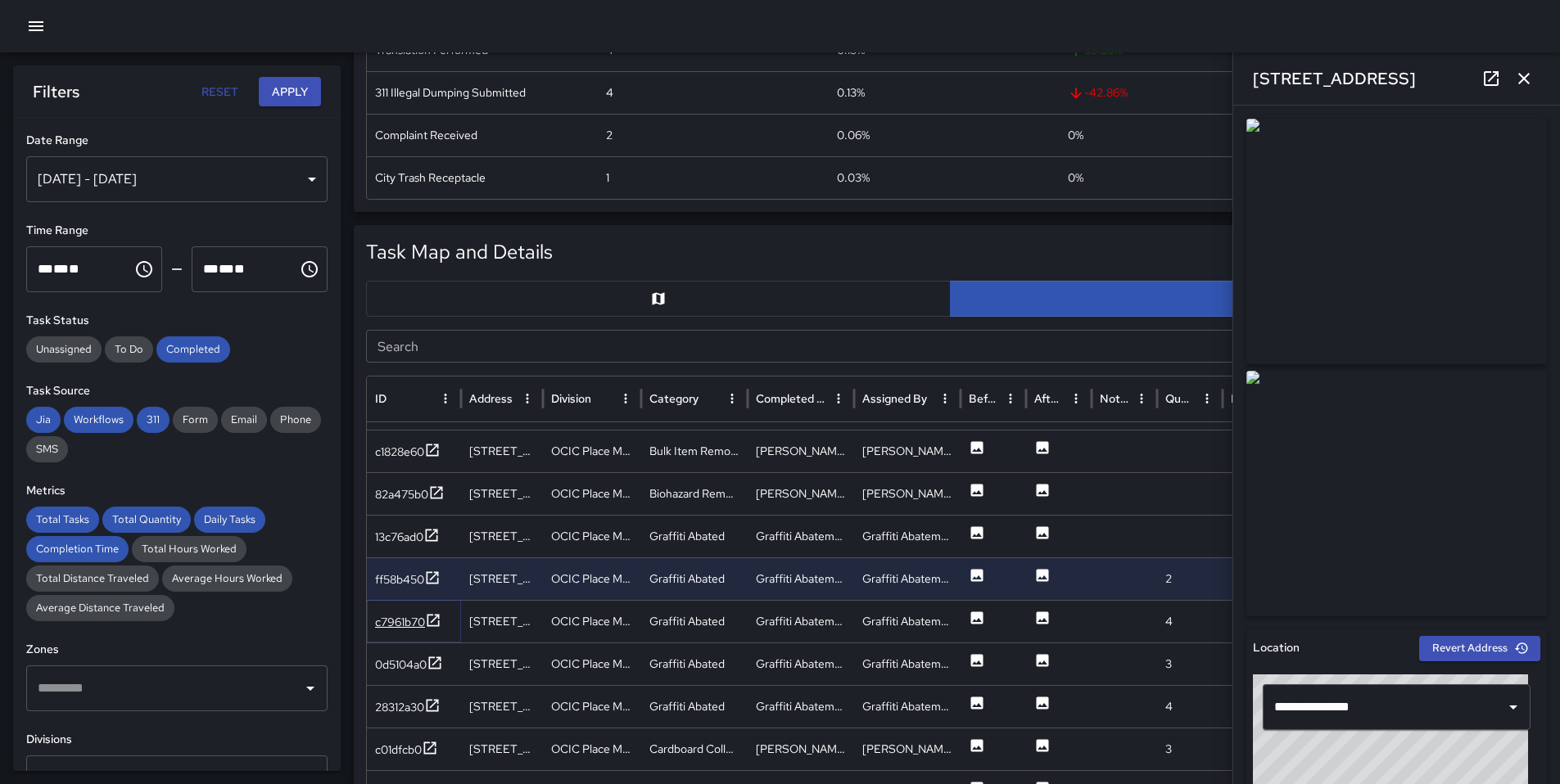
click at [417, 623] on div "c7961b70" at bounding box center [400, 621] width 50 height 16
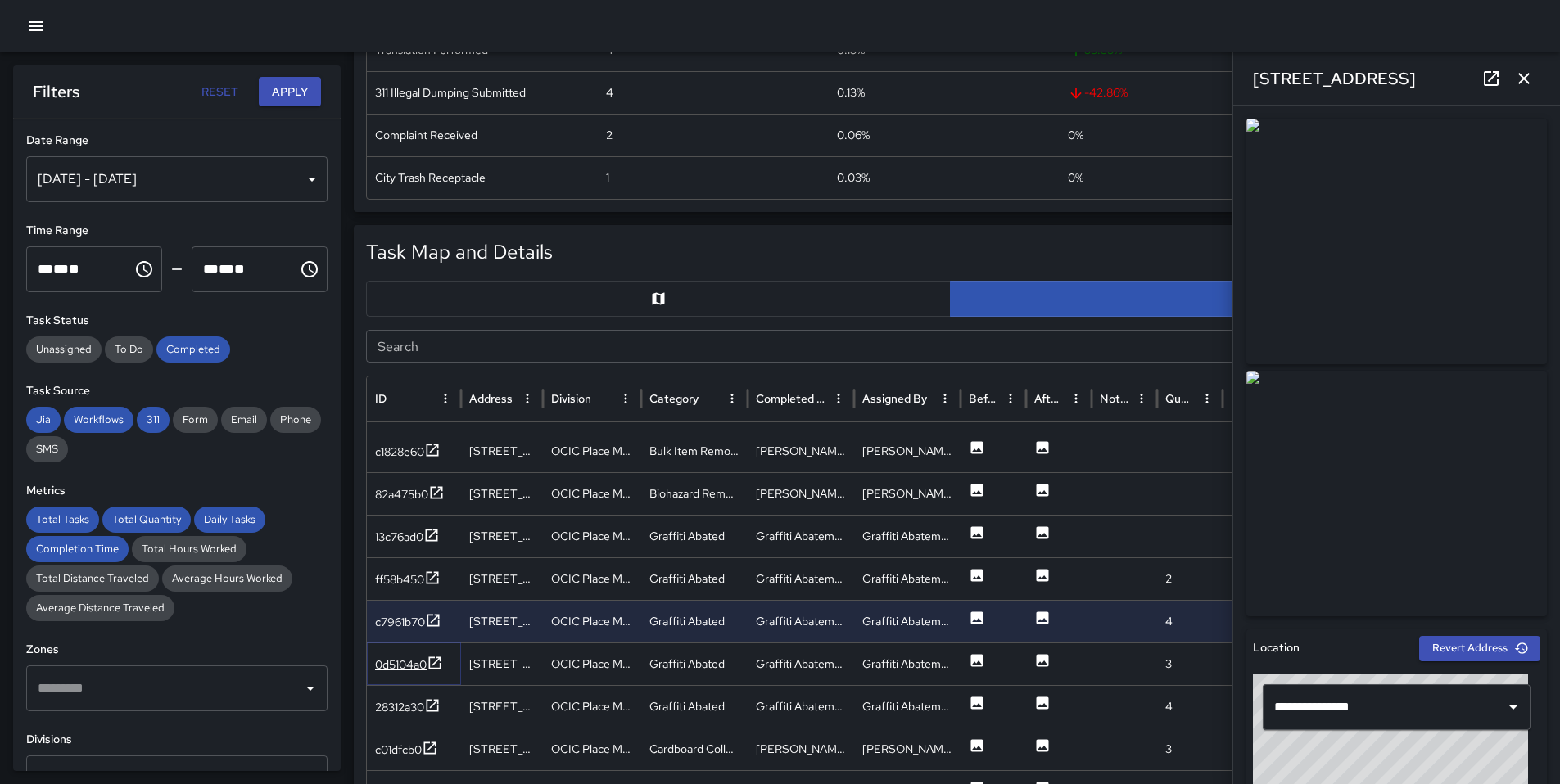
click at [418, 660] on div "0d5104a0" at bounding box center [401, 664] width 52 height 16
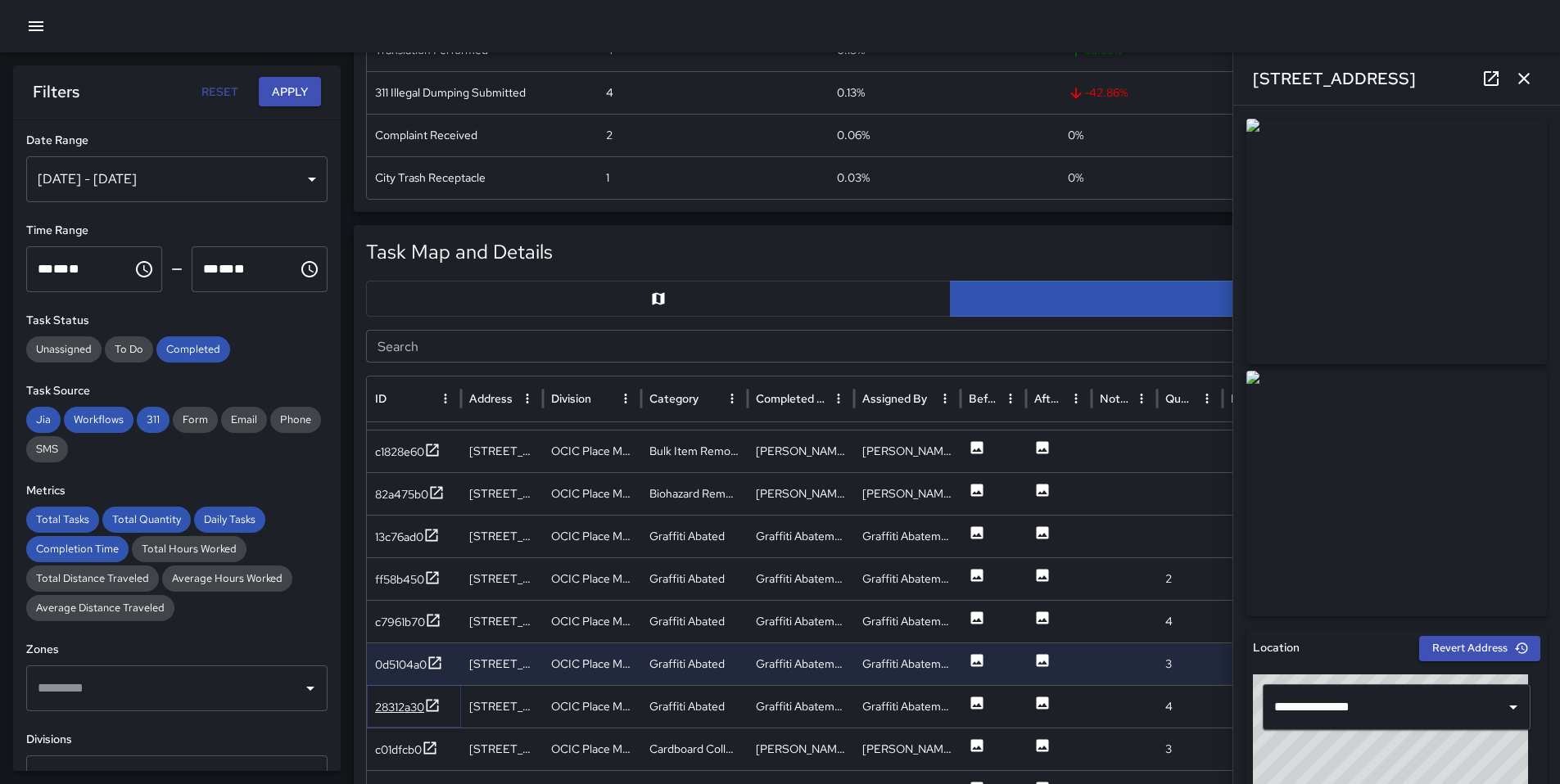
click at [418, 701] on div "28312a30" at bounding box center [399, 706] width 49 height 16
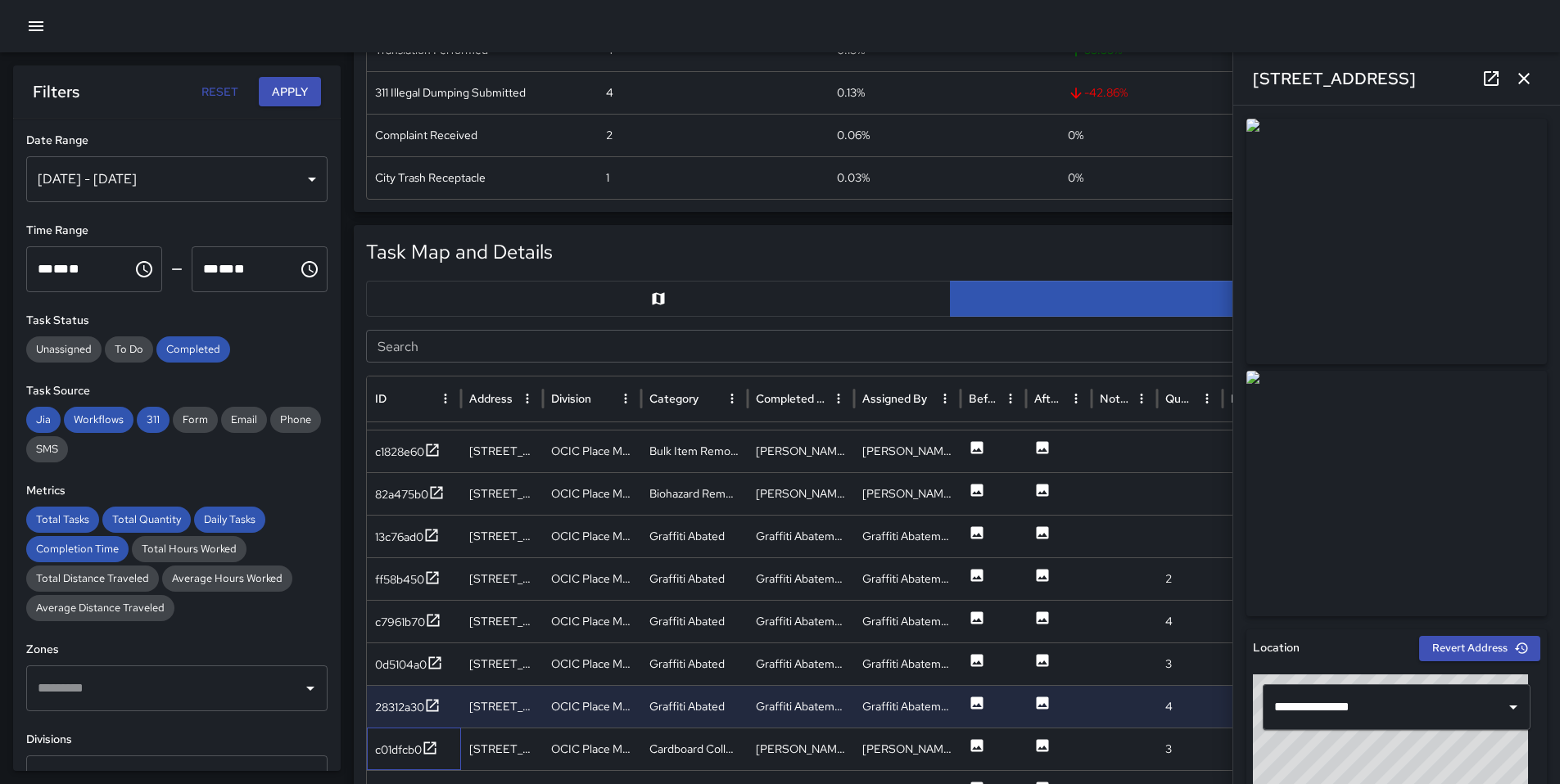
click at [417, 732] on div "c01dfcb0" at bounding box center [414, 749] width 94 height 42
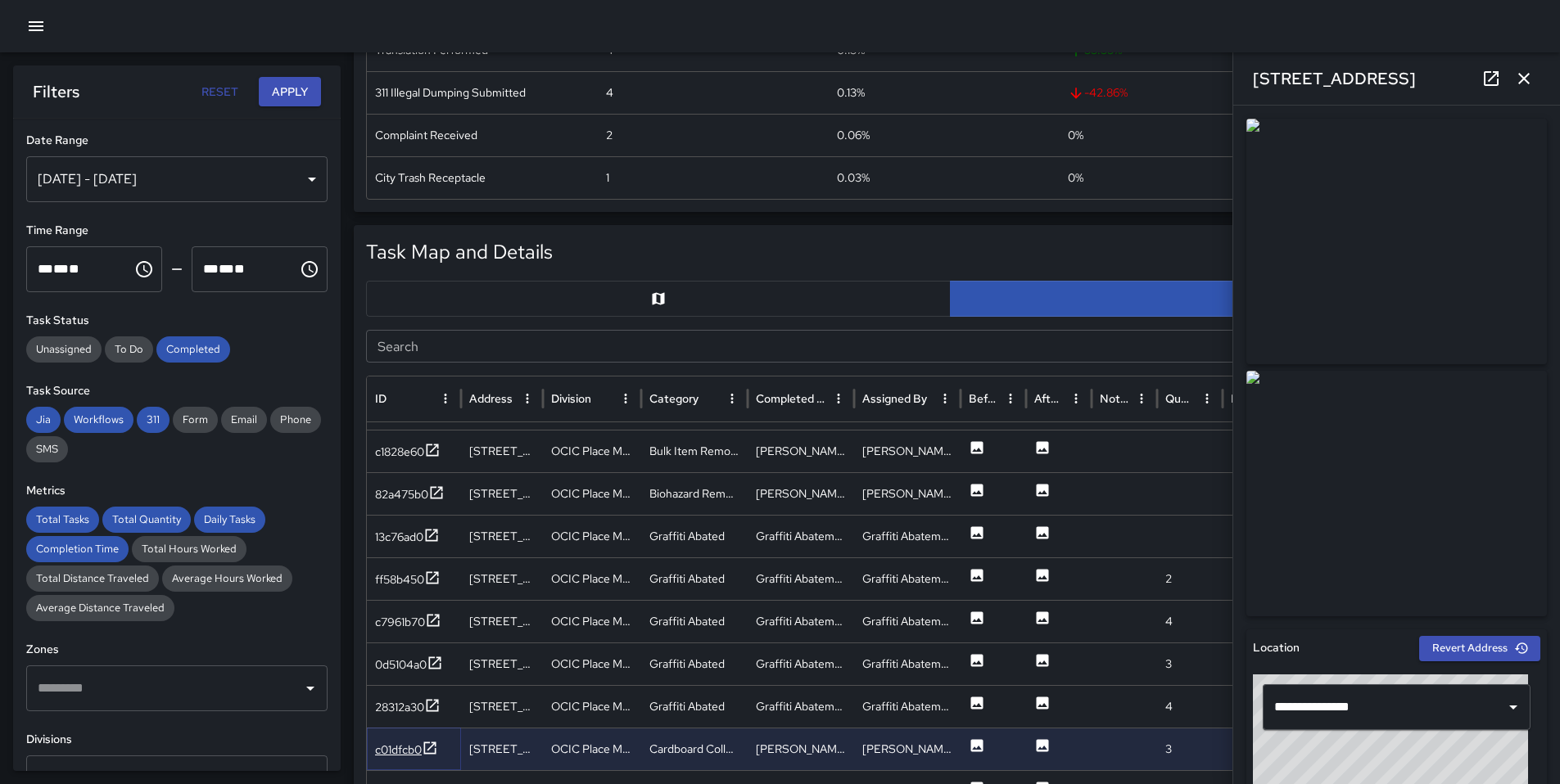
click at [413, 755] on div "c01dfcb0" at bounding box center [398, 750] width 47 height 16
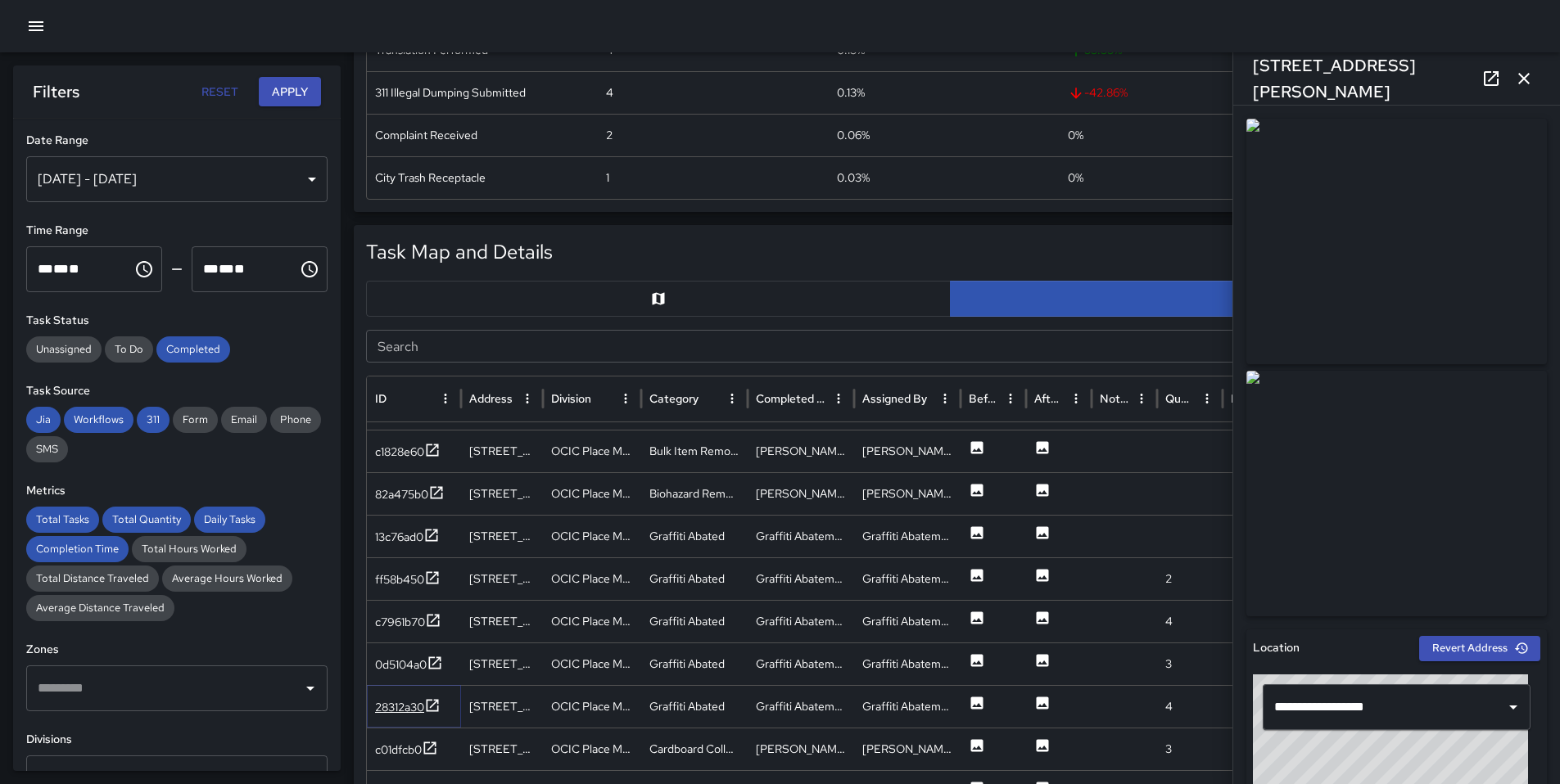
click at [414, 709] on div "28312a30" at bounding box center [399, 706] width 49 height 16
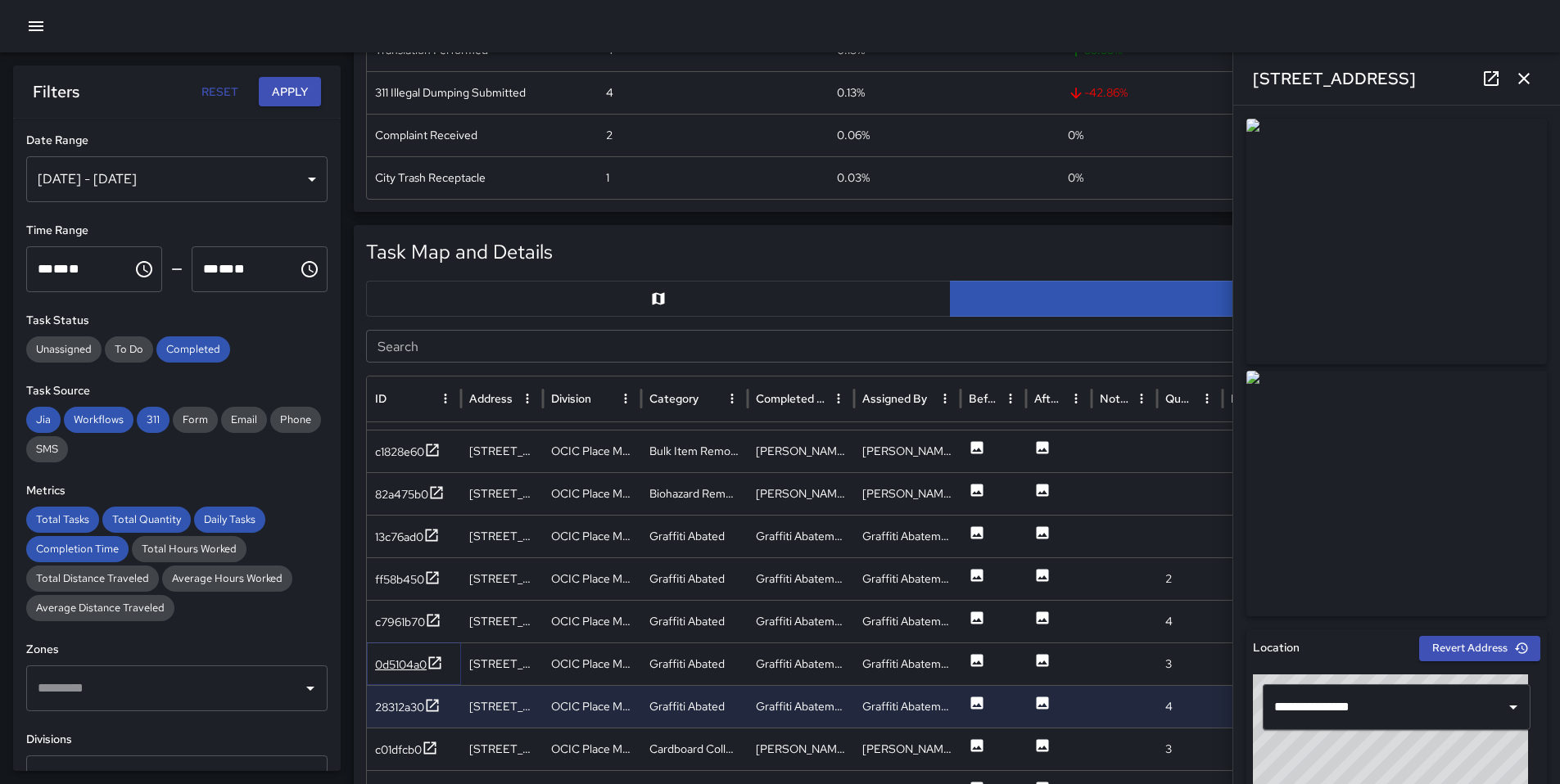
click at [418, 661] on div "0d5104a0" at bounding box center [401, 664] width 52 height 16
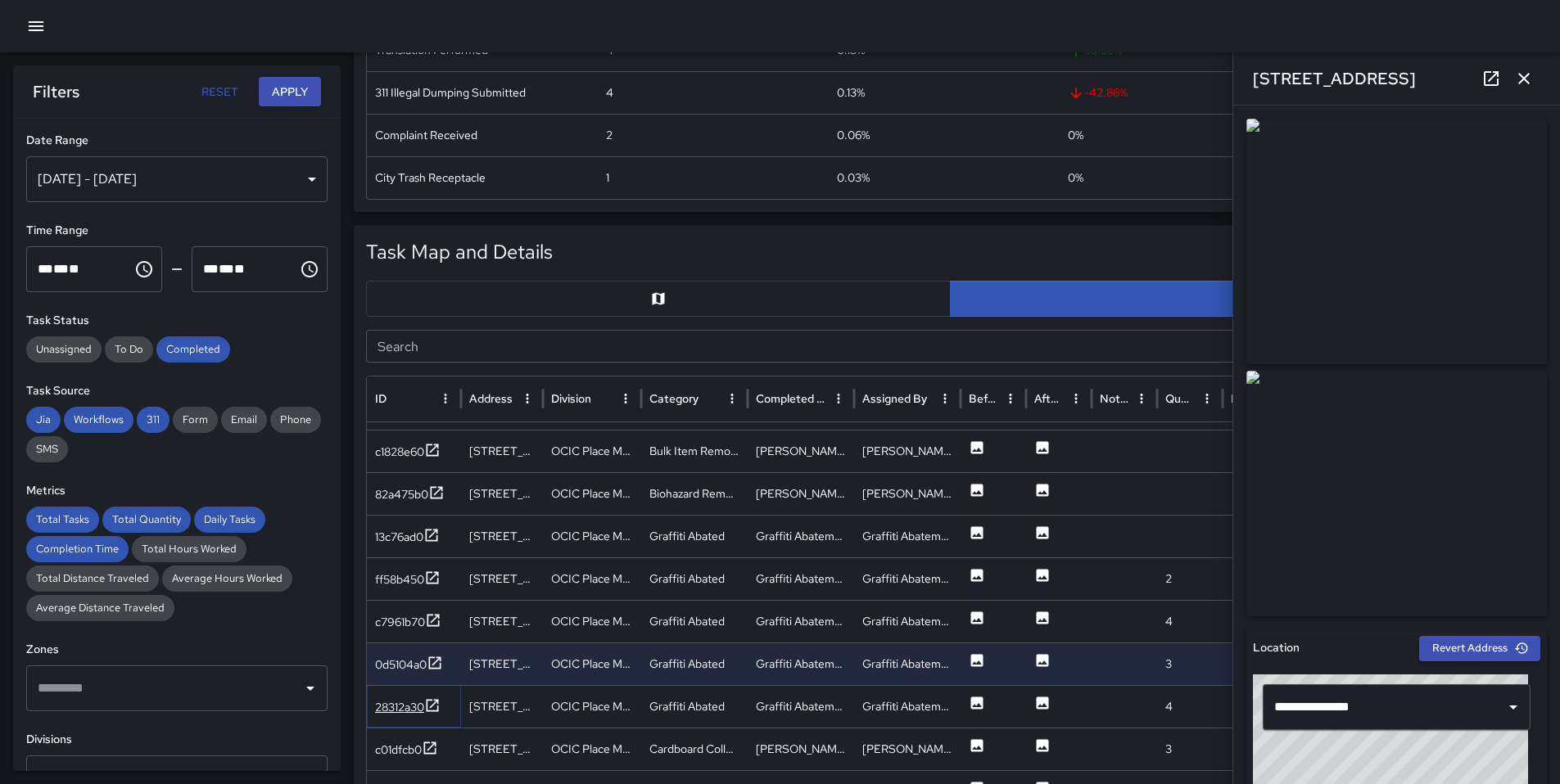
click at [411, 709] on div "28312a30" at bounding box center [399, 706] width 49 height 16
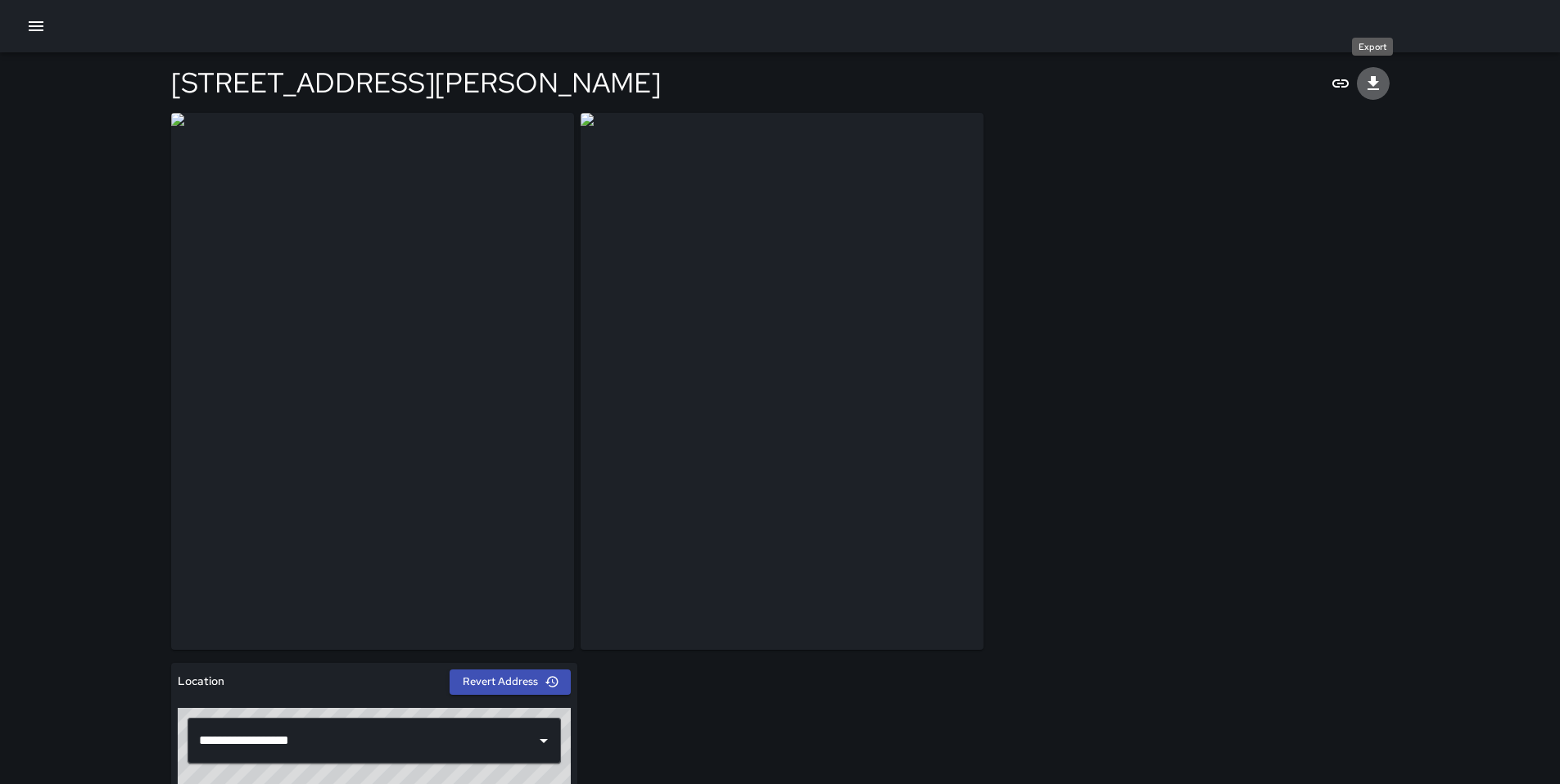
click at [1379, 77] on icon "Export" at bounding box center [1373, 83] width 20 height 20
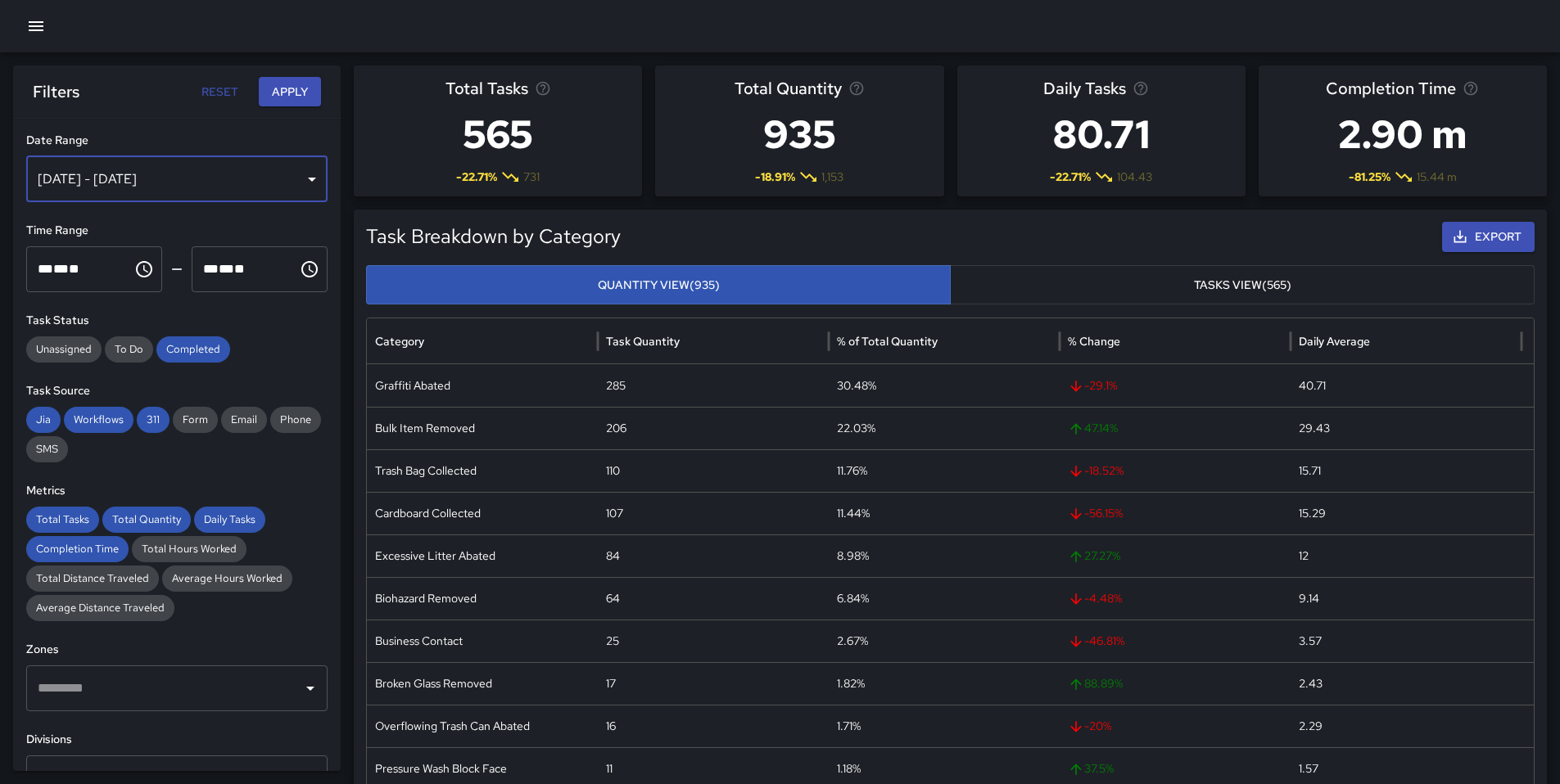
click at [243, 178] on div "[DATE] - [DATE]" at bounding box center [176, 179] width 302 height 46
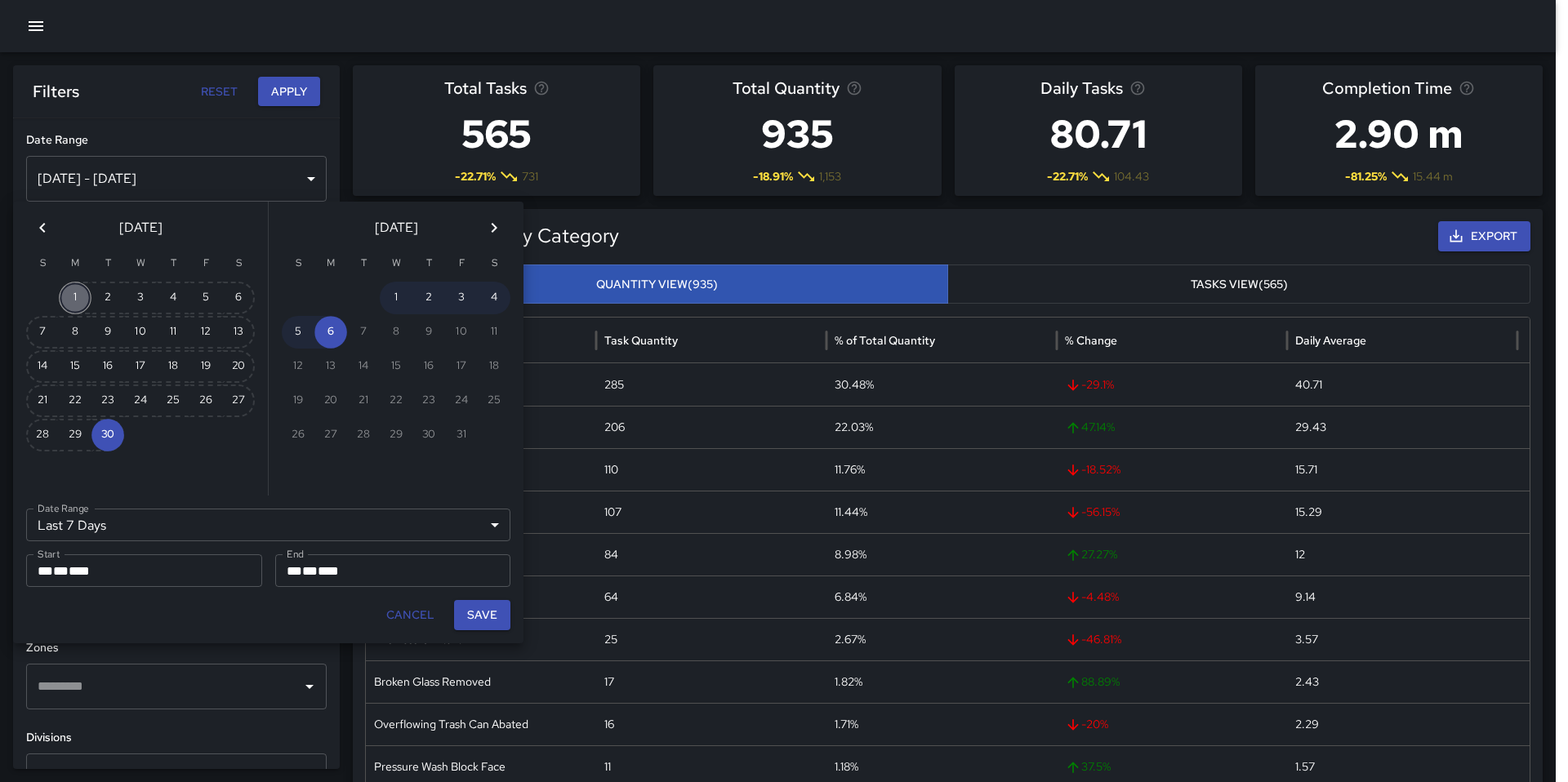
click at [78, 294] on button "1" at bounding box center [75, 298] width 32 height 32
type input "******"
type input "**********"
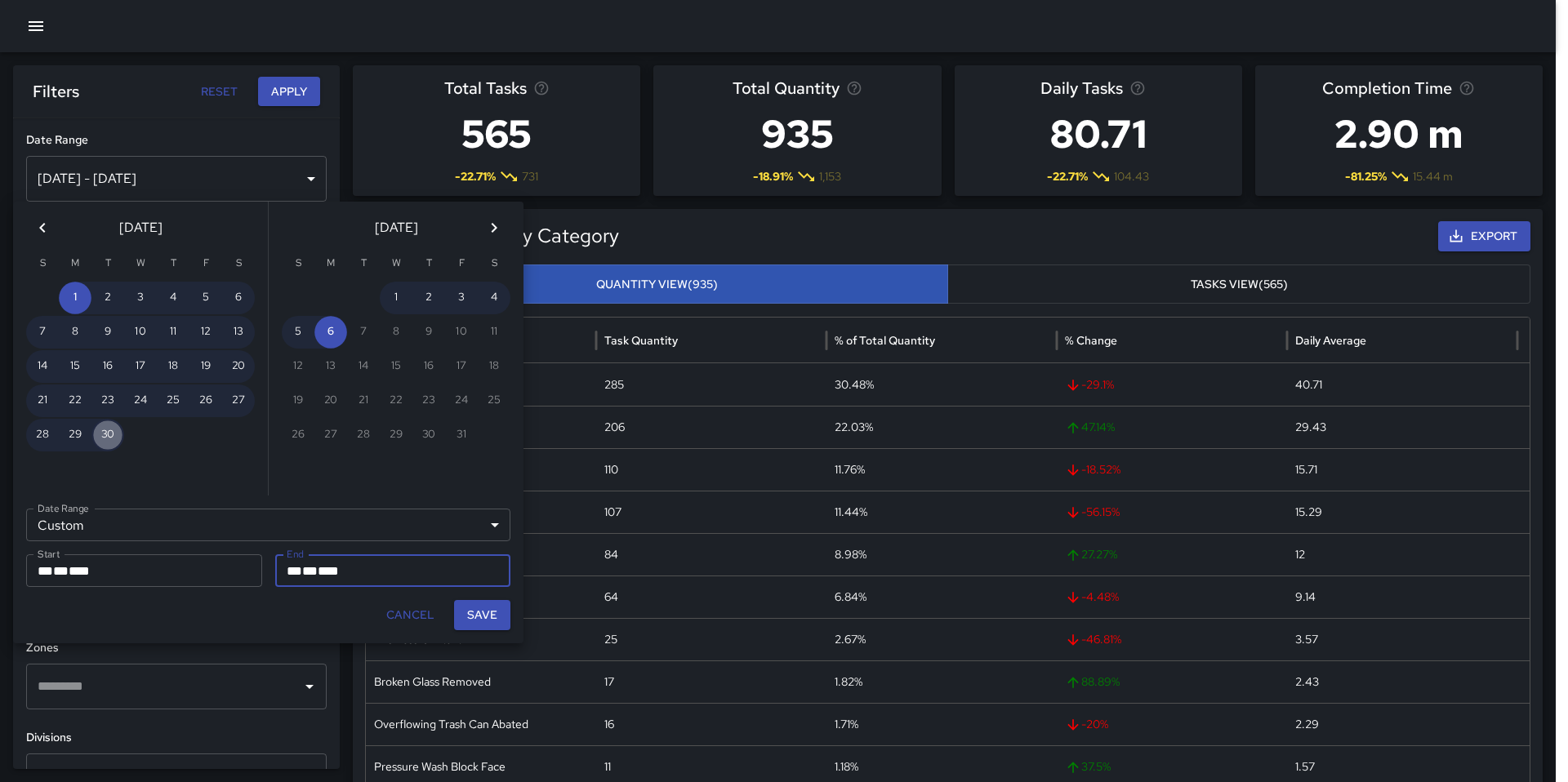
click at [102, 428] on button "30" at bounding box center [108, 435] width 32 height 32
type input "**********"
click at [481, 601] on button "Save" at bounding box center [481, 615] width 56 height 31
type input "**********"
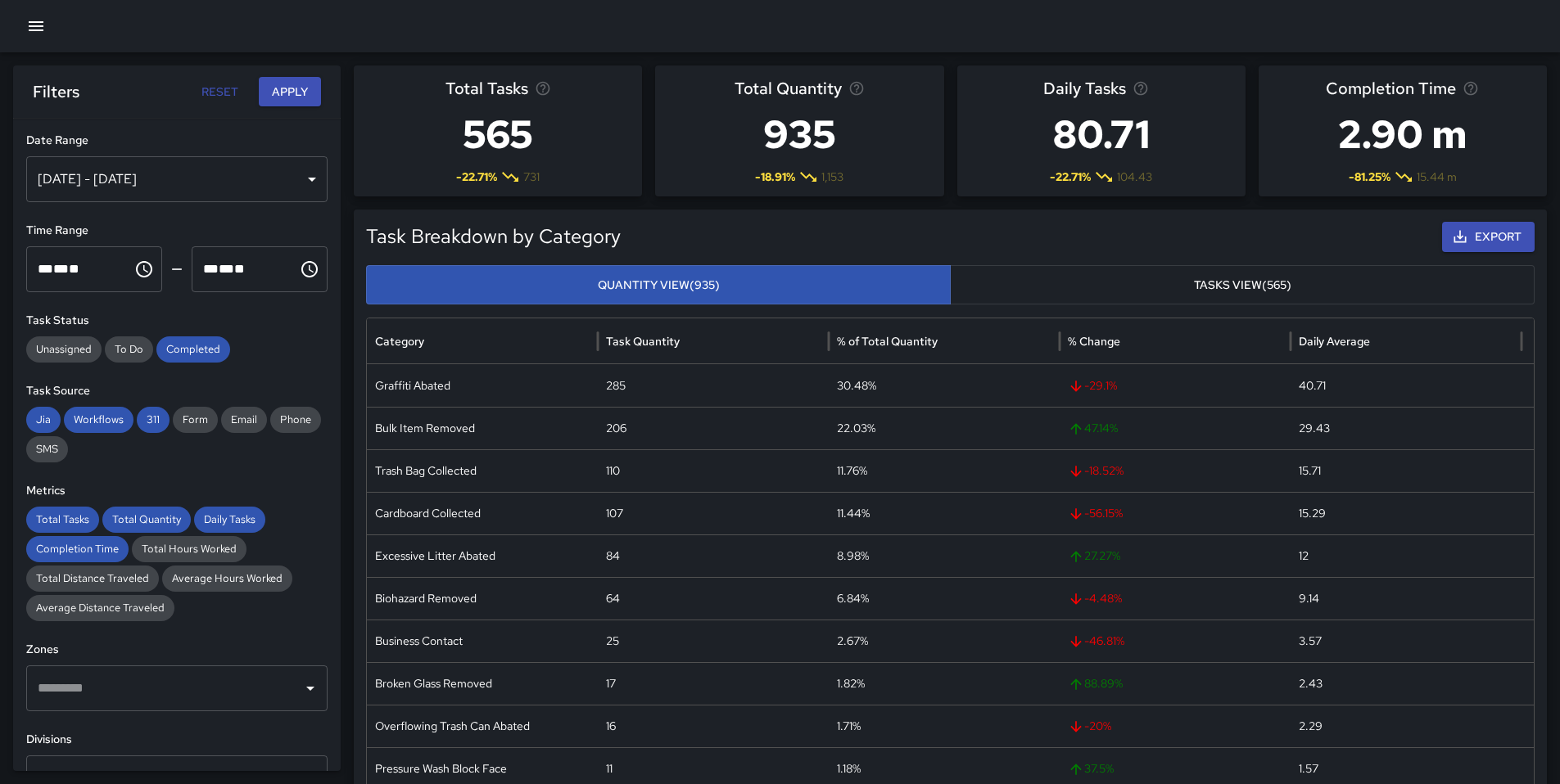
click at [303, 88] on button "Apply" at bounding box center [289, 92] width 62 height 31
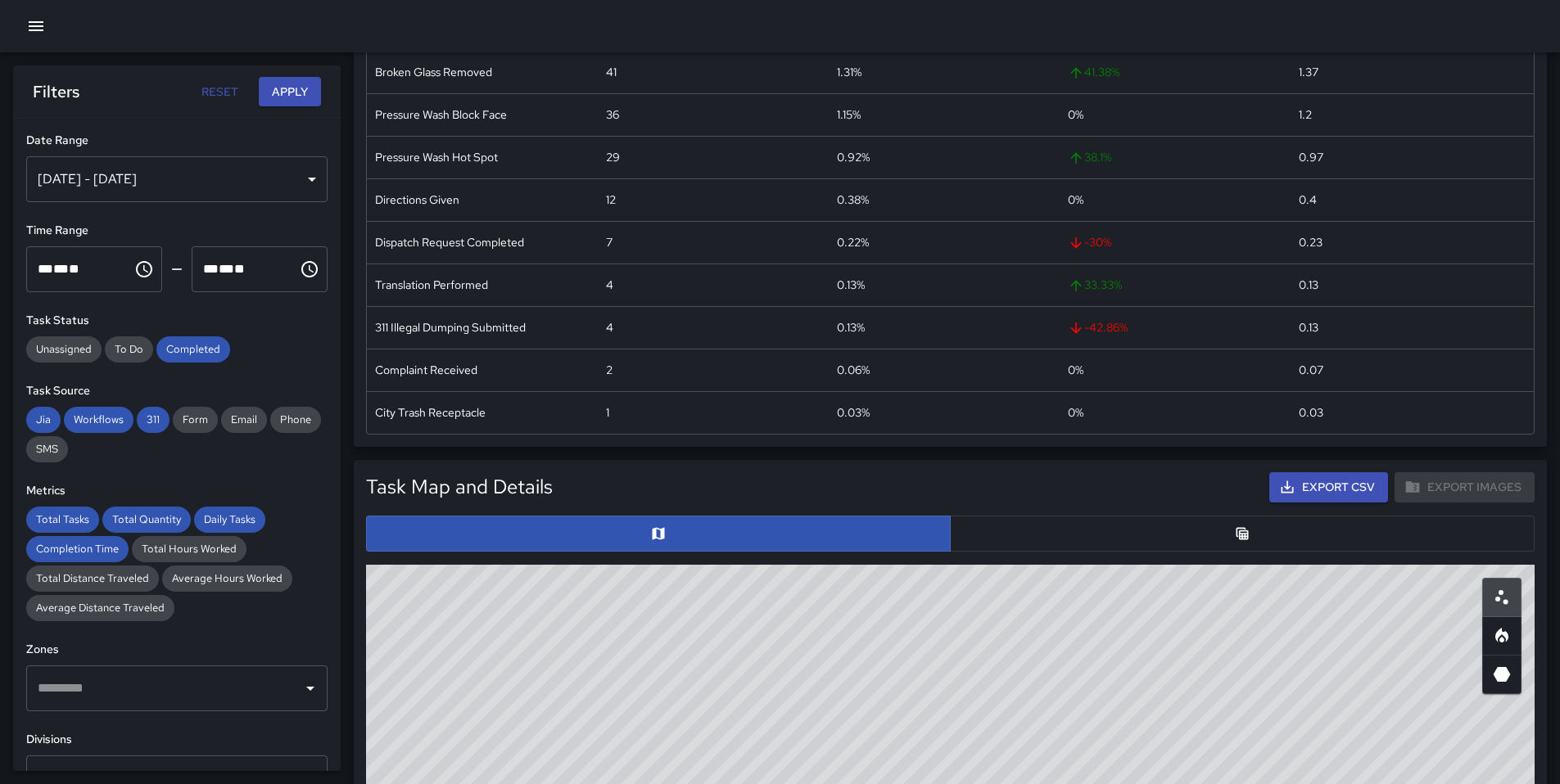
scroll to position [447, 0]
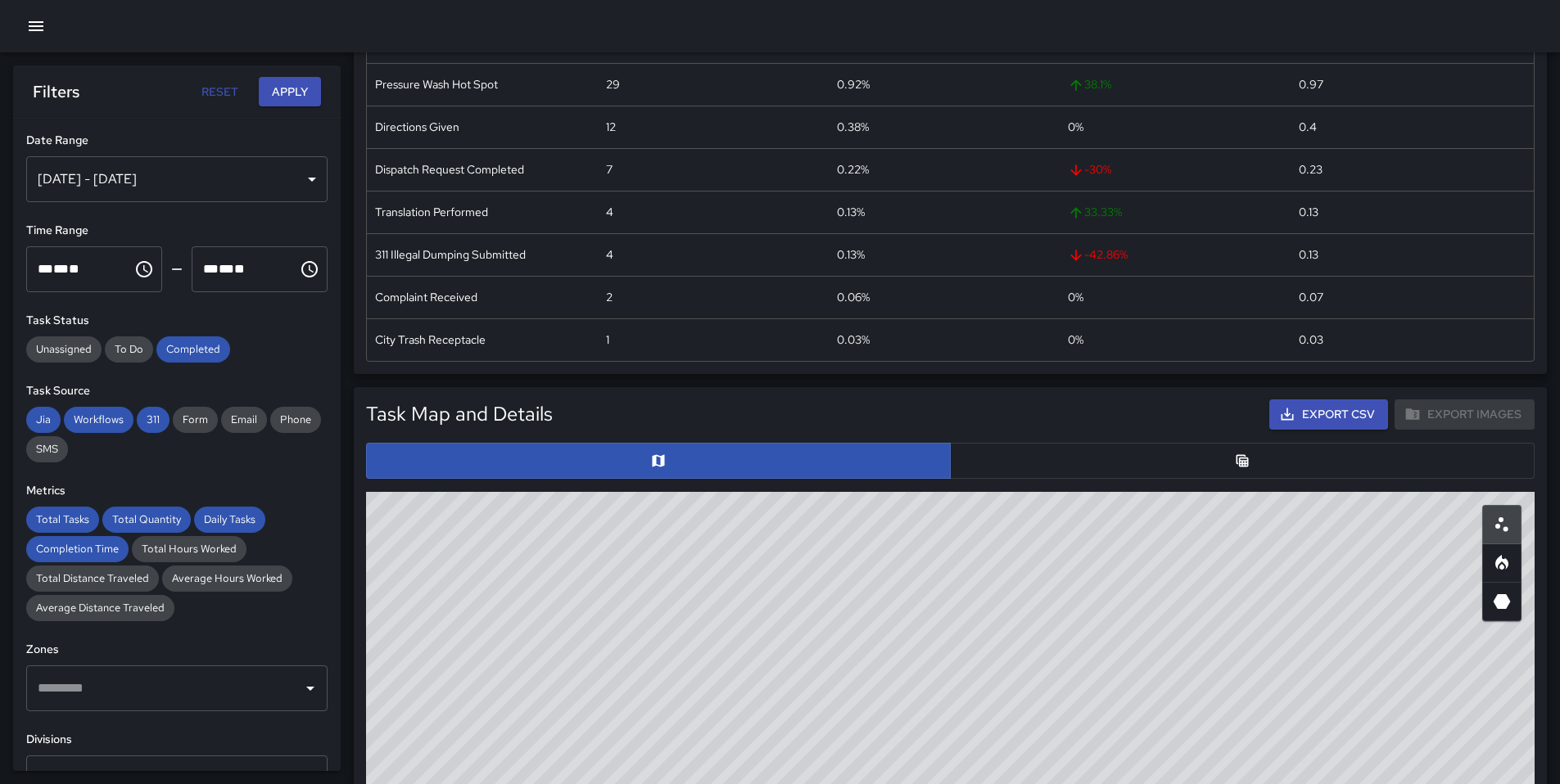
click at [1268, 461] on button "button" at bounding box center [1242, 461] width 584 height 36
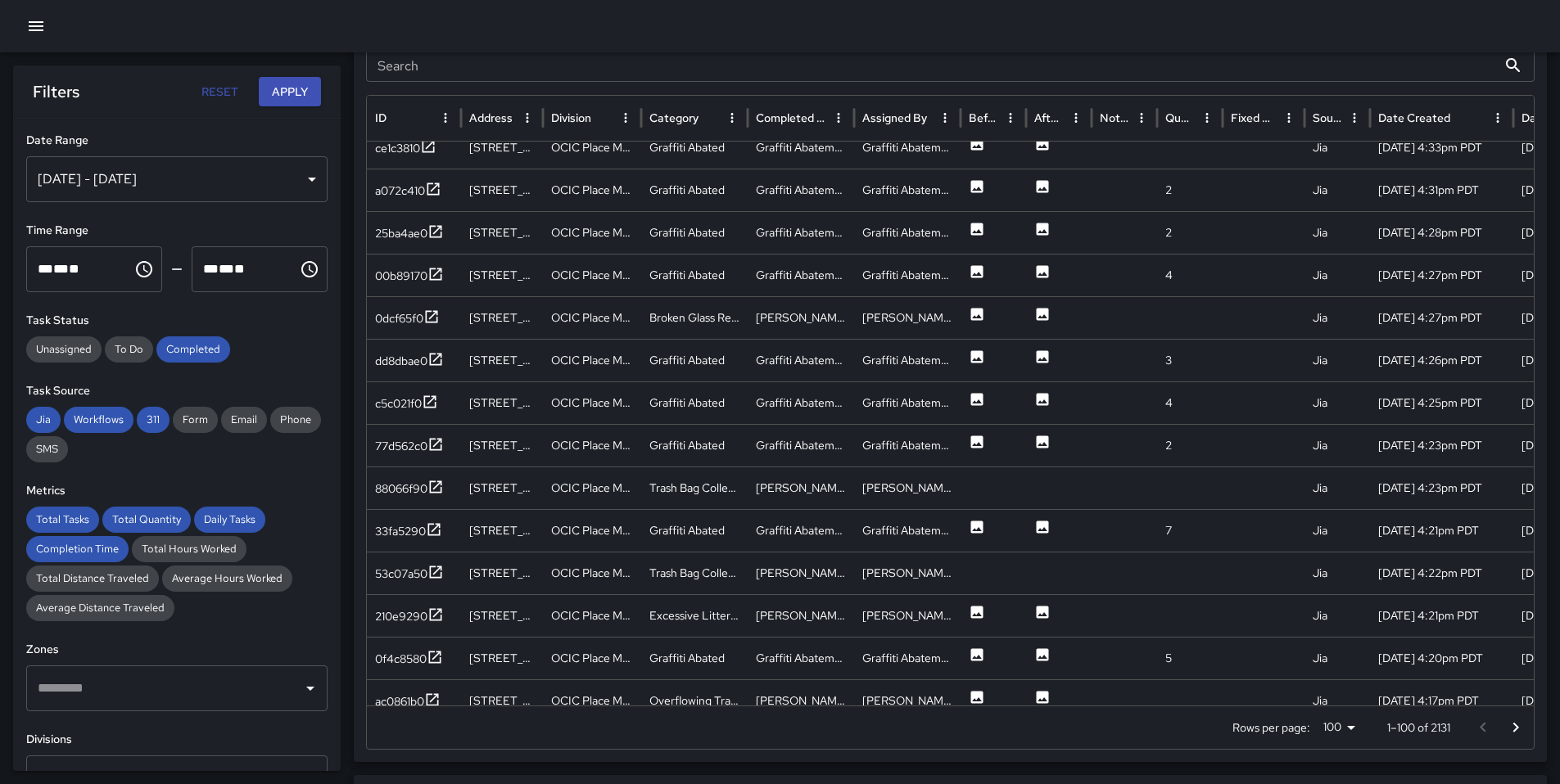
scroll to position [627, 0]
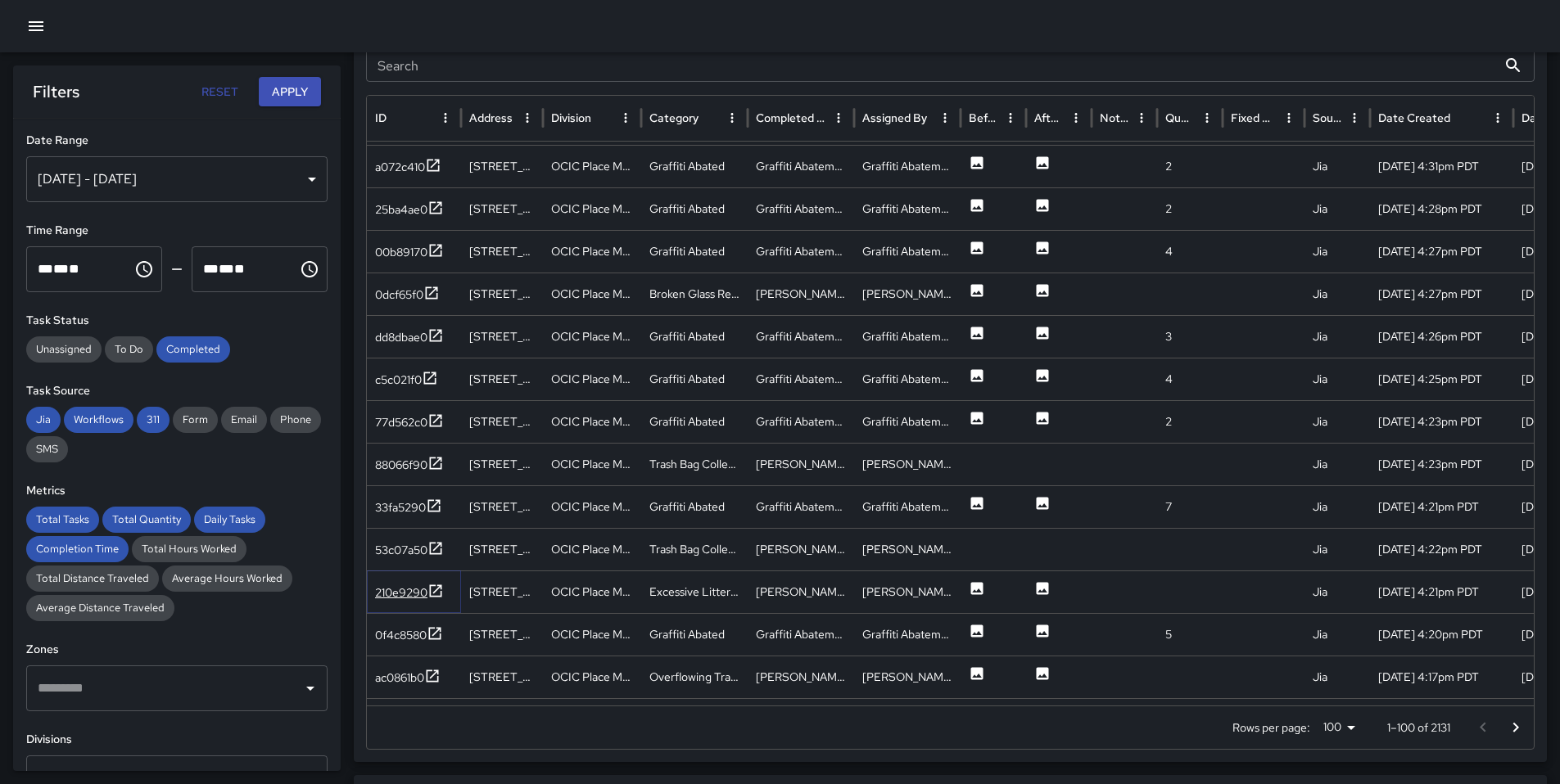
click at [426, 595] on div "210e9290" at bounding box center [401, 592] width 53 height 16
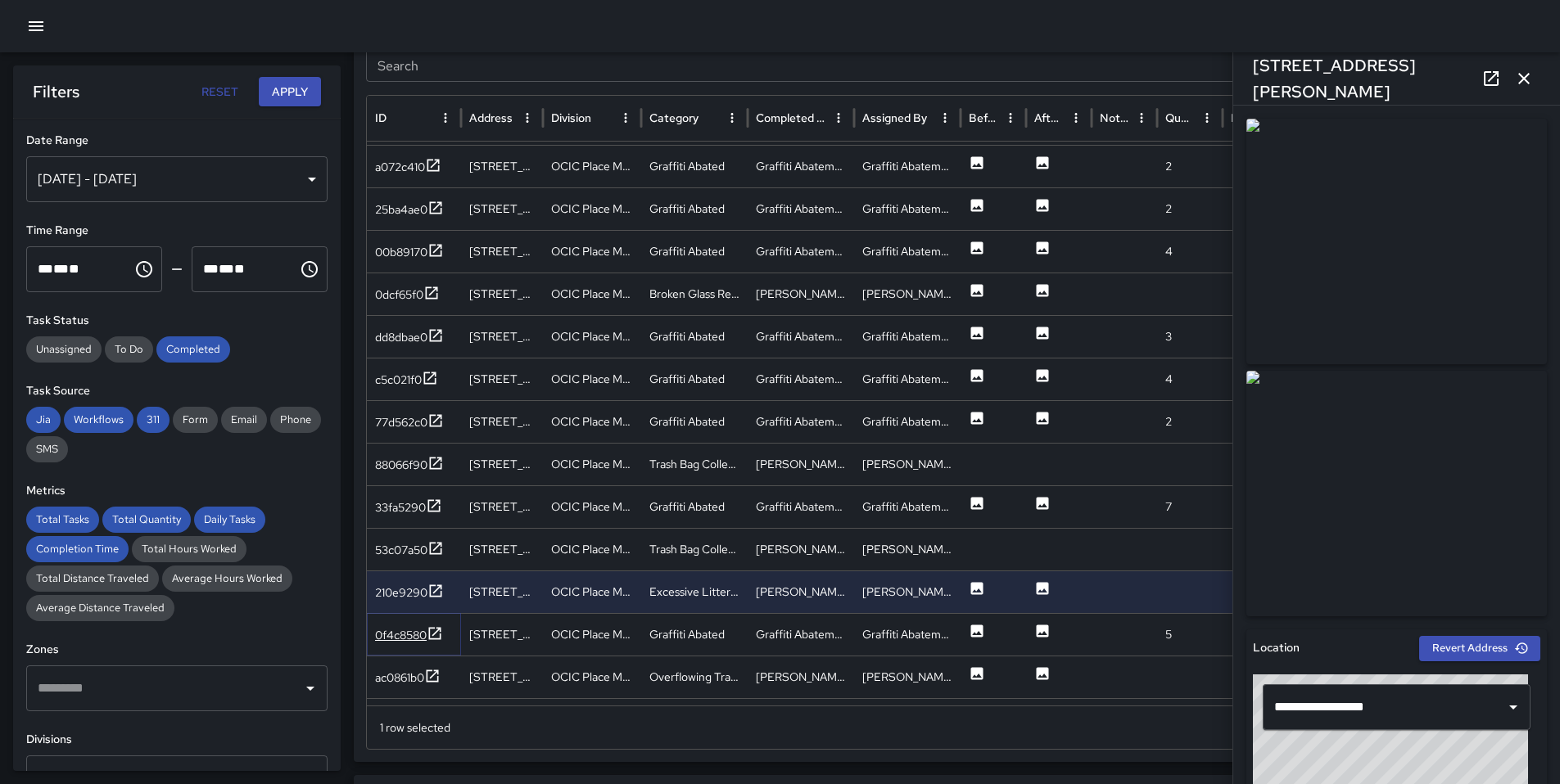
click at [428, 637] on icon at bounding box center [434, 633] width 16 height 16
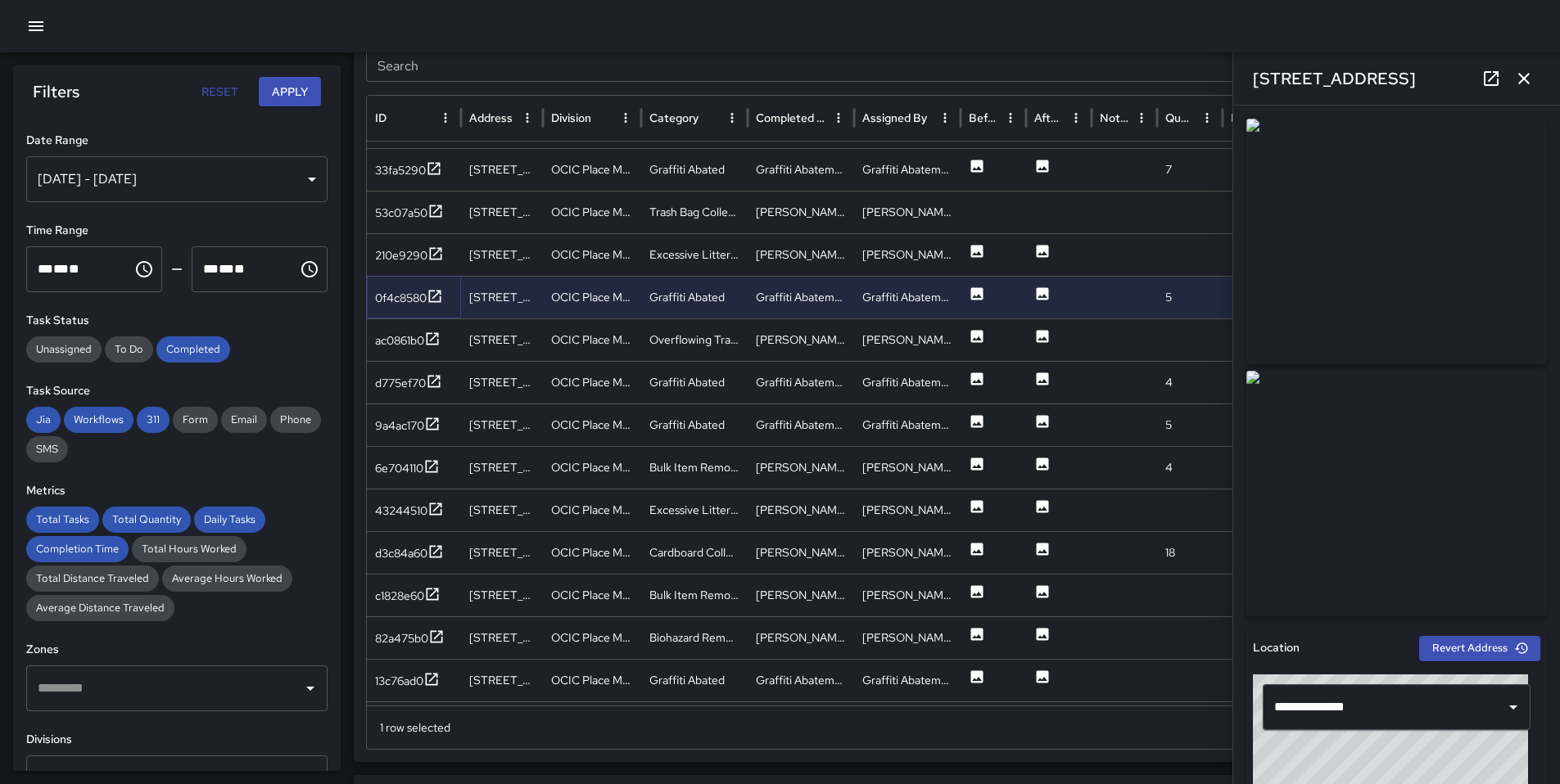
scroll to position [941, 0]
click at [401, 470] on div "6e704110" at bounding box center [399, 464] width 48 height 16
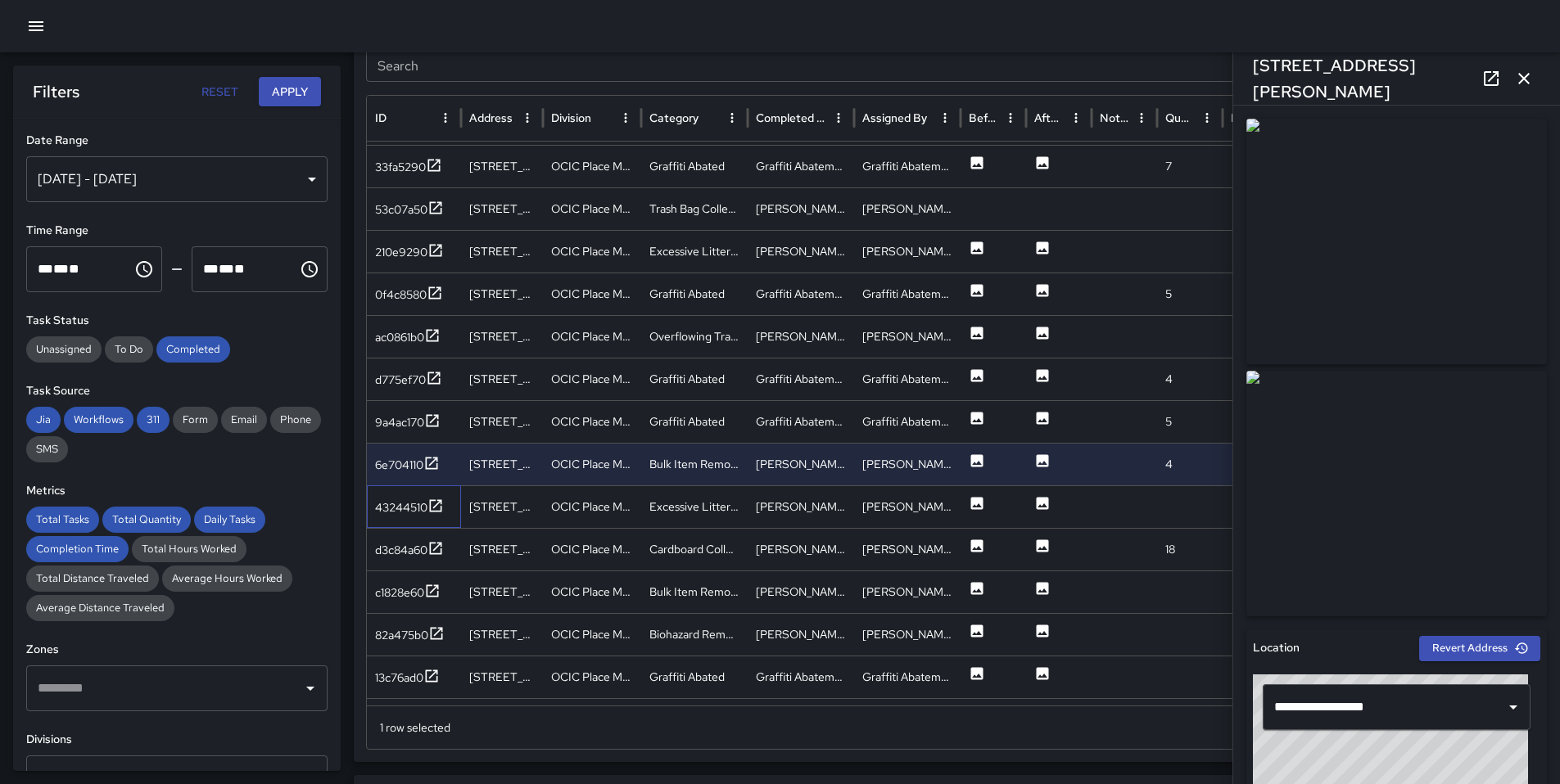
click at [418, 521] on div "43244510" at bounding box center [414, 506] width 94 height 42
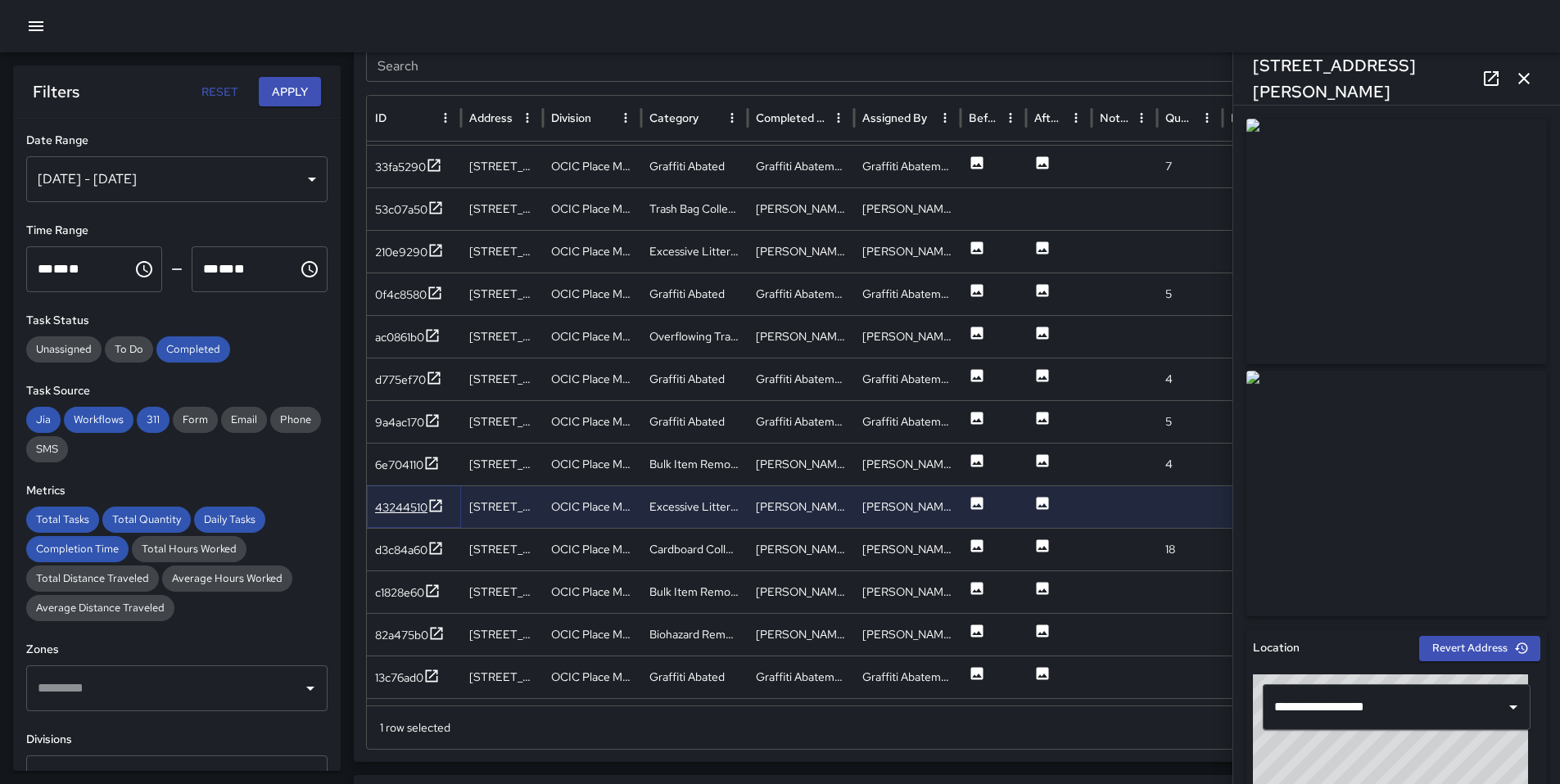
click at [418, 512] on div "43244510" at bounding box center [401, 507] width 53 height 16
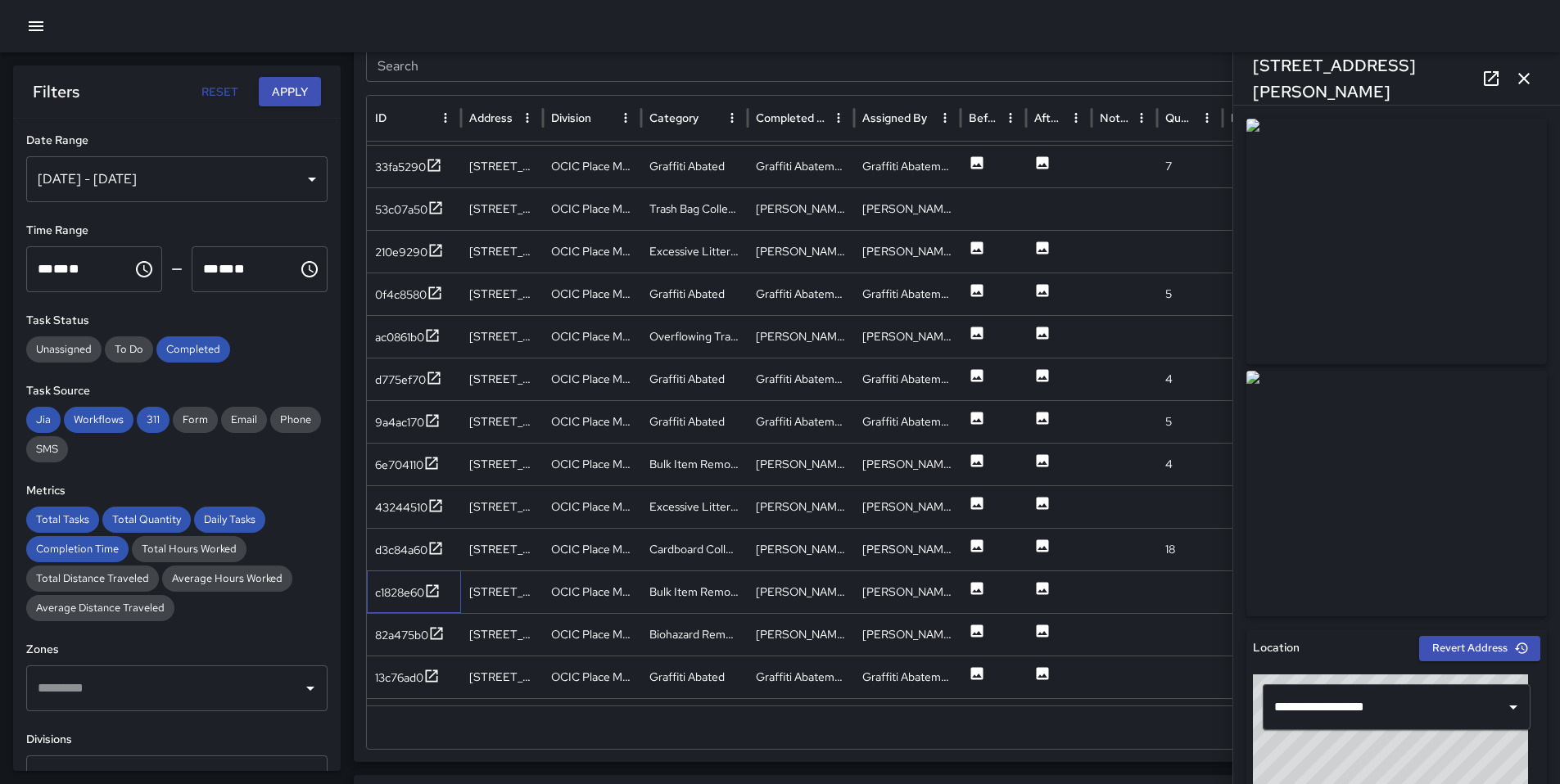
click at [418, 572] on div "c1828e60" at bounding box center [414, 592] width 94 height 42
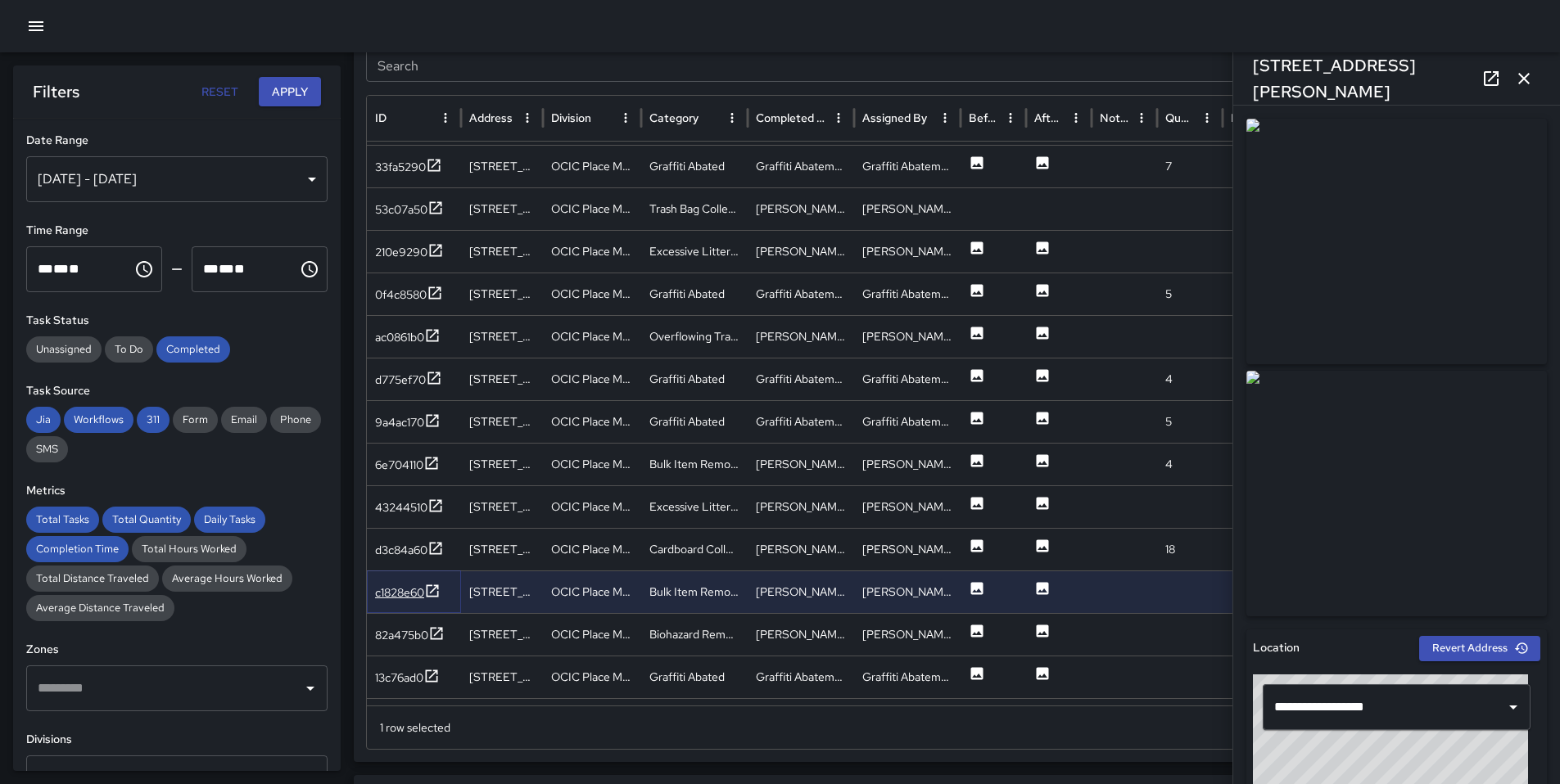
click at [407, 601] on div "c1828e60" at bounding box center [408, 593] width 65 height 20
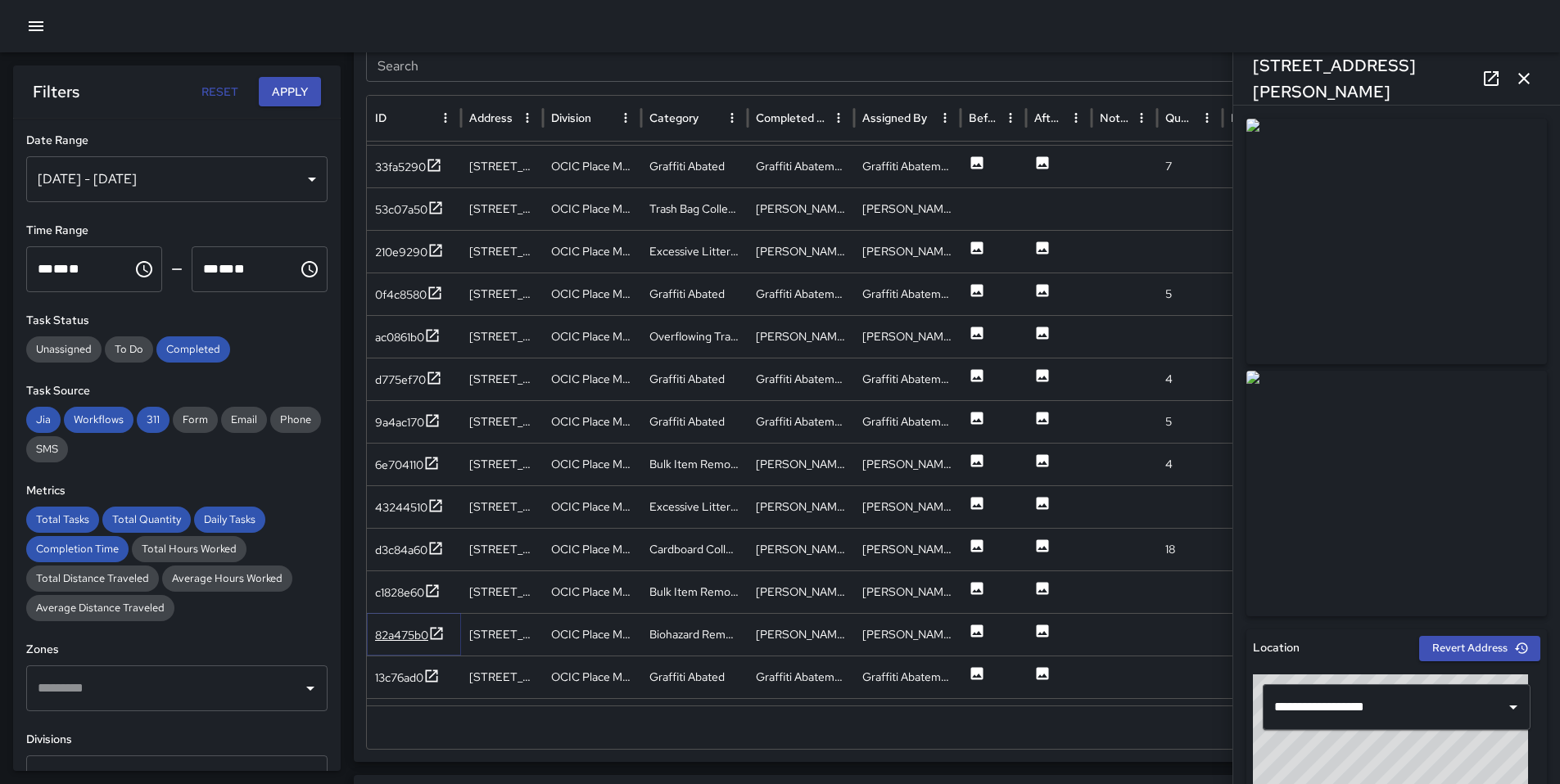
click at [434, 640] on div at bounding box center [436, 635] width 16 height 20
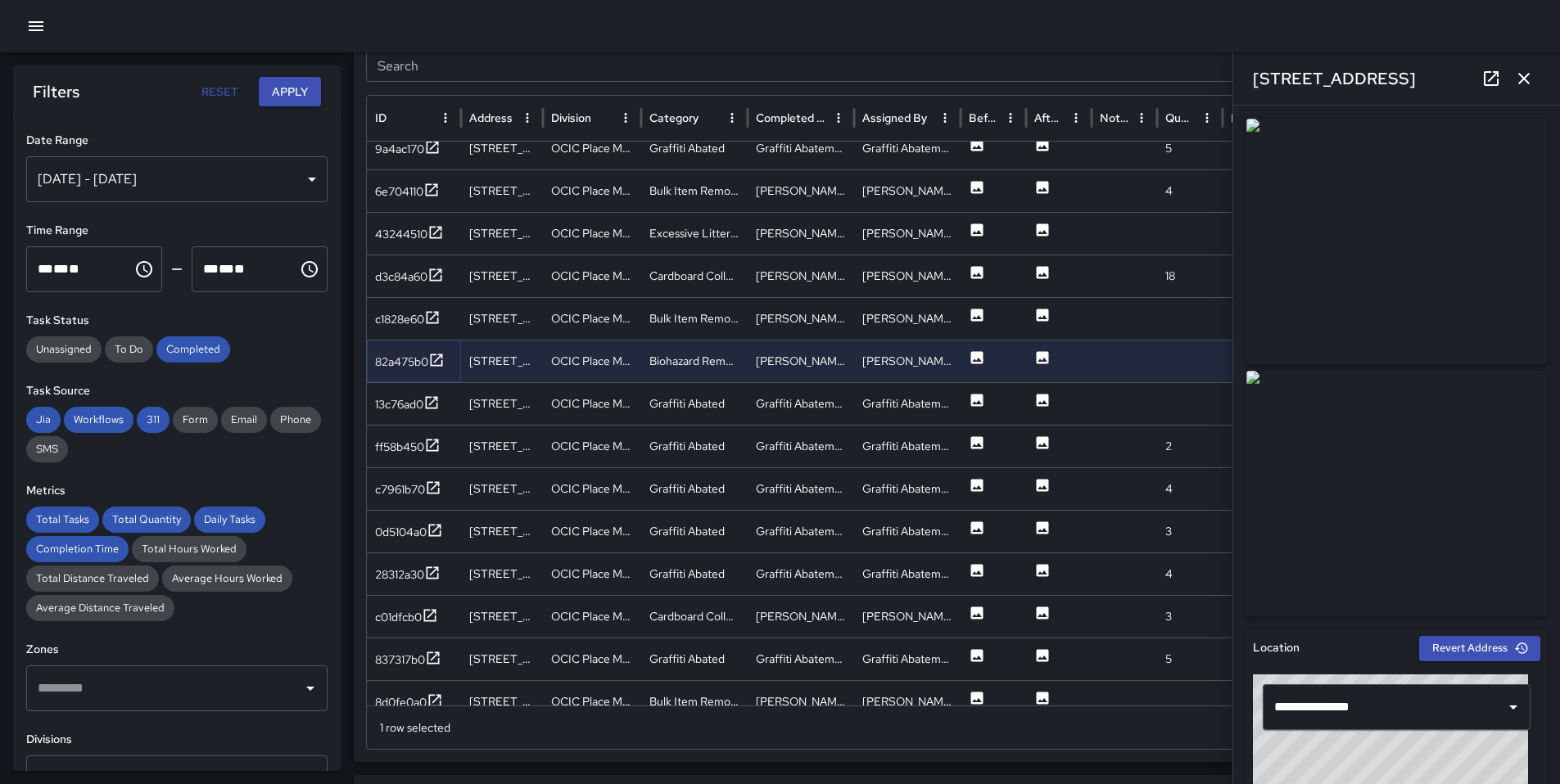
scroll to position [1293, 0]
click at [428, 403] on icon at bounding box center [431, 400] width 16 height 16
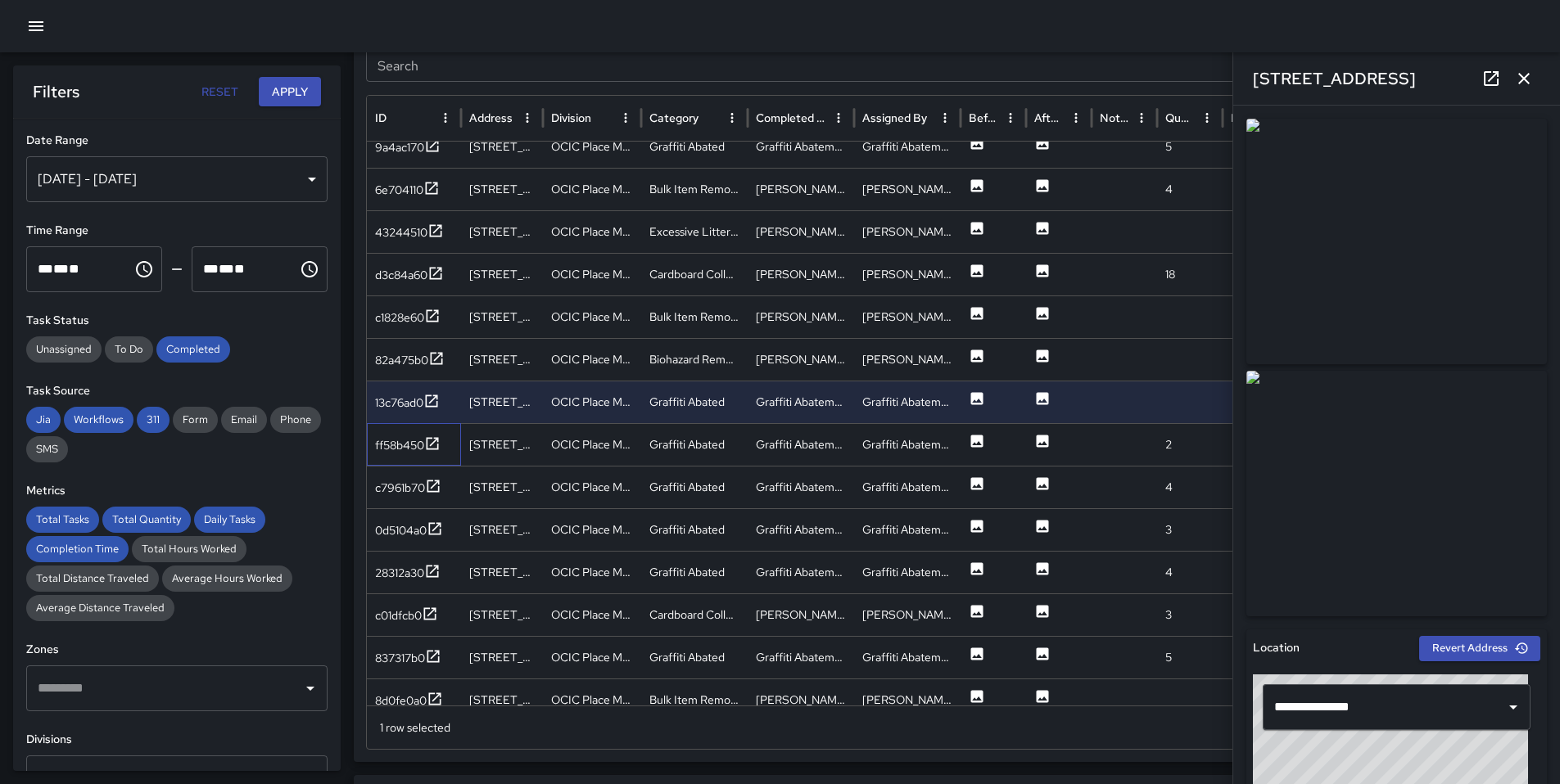
click at [432, 459] on div "ff58b450" at bounding box center [414, 444] width 94 height 42
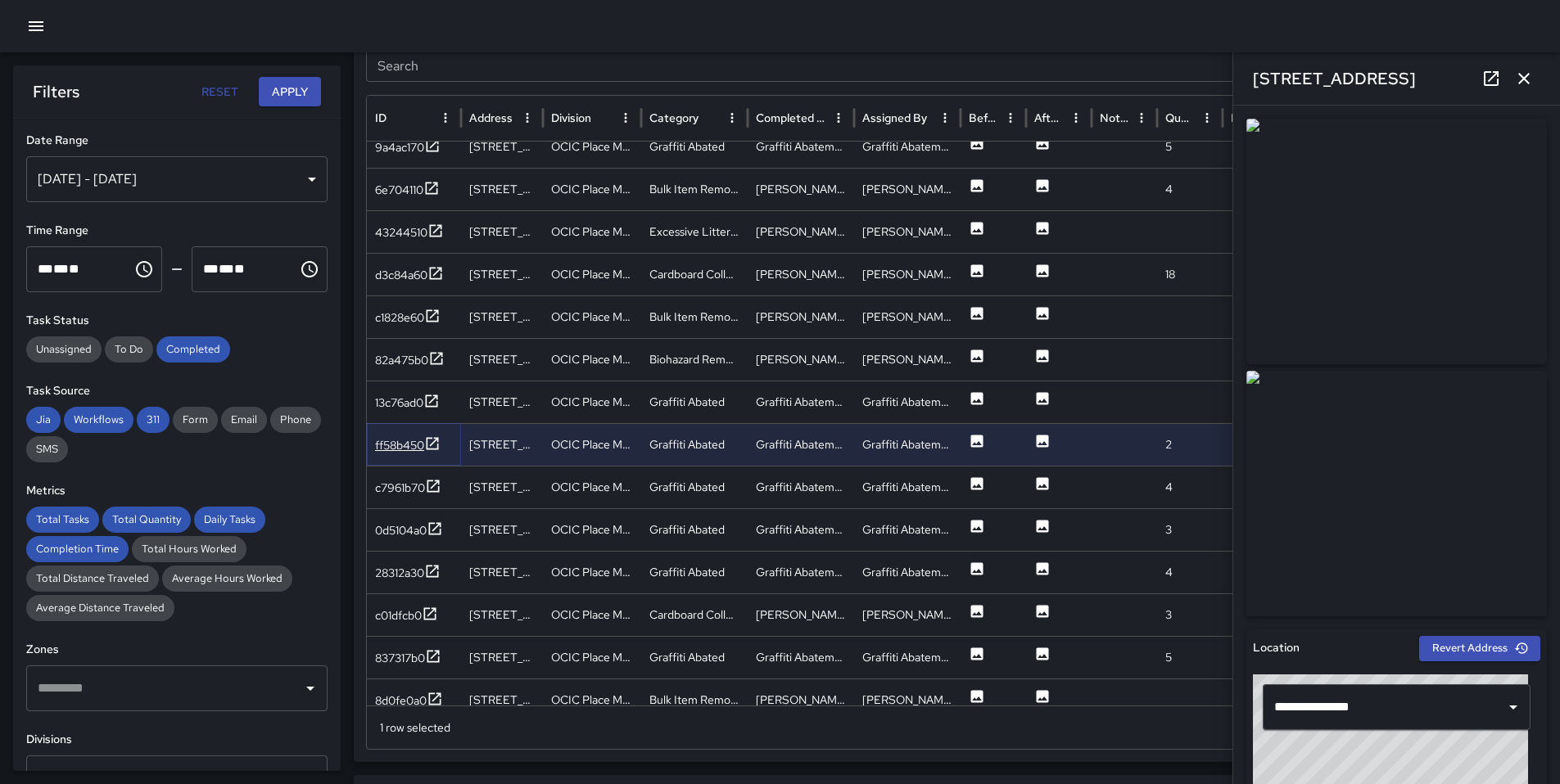
click at [432, 454] on div at bounding box center [432, 445] width 16 height 20
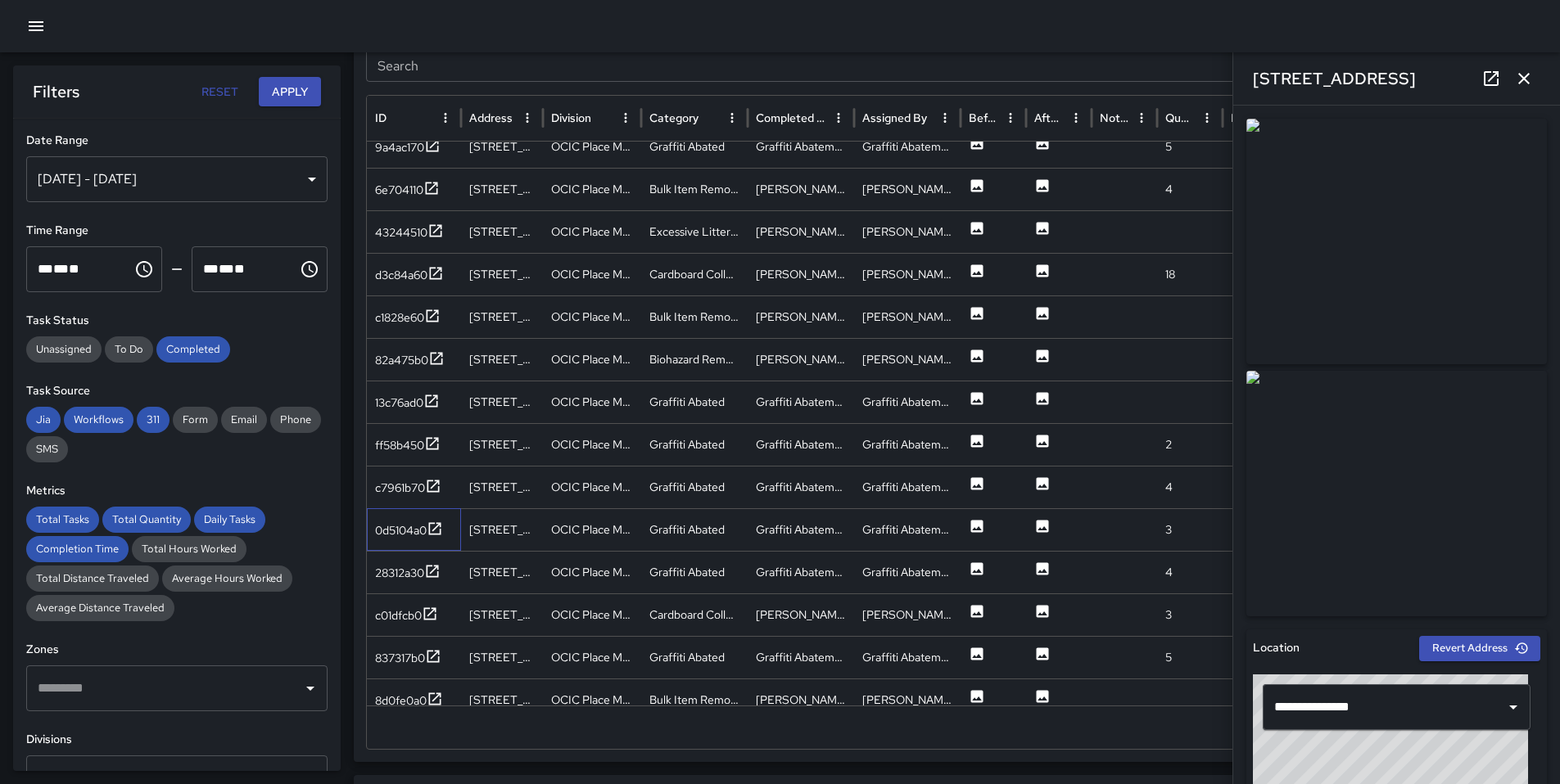
click at [433, 508] on div "0d5104a0" at bounding box center [414, 529] width 94 height 42
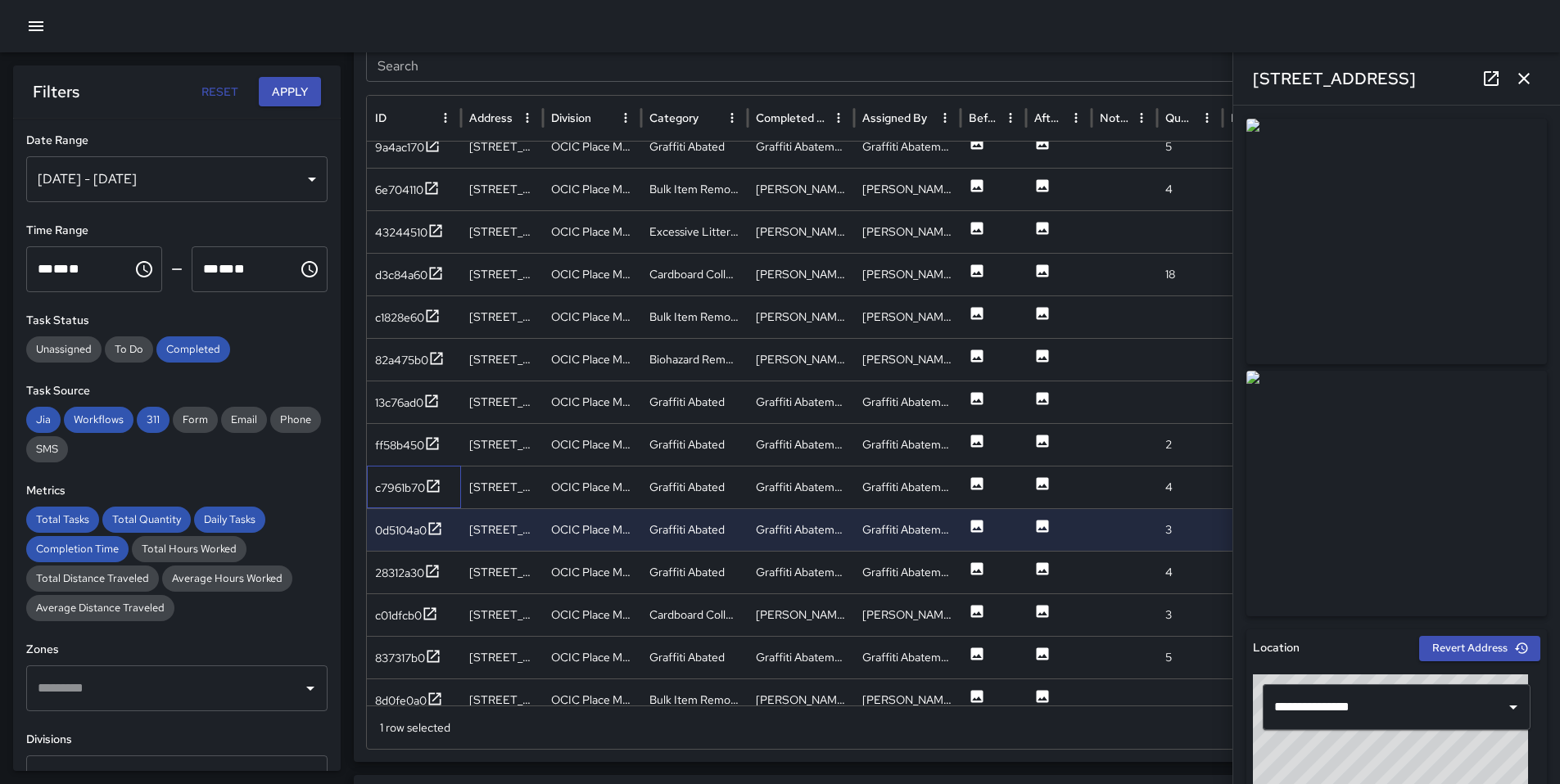
click at [432, 475] on div "c7961b70" at bounding box center [414, 486] width 94 height 42
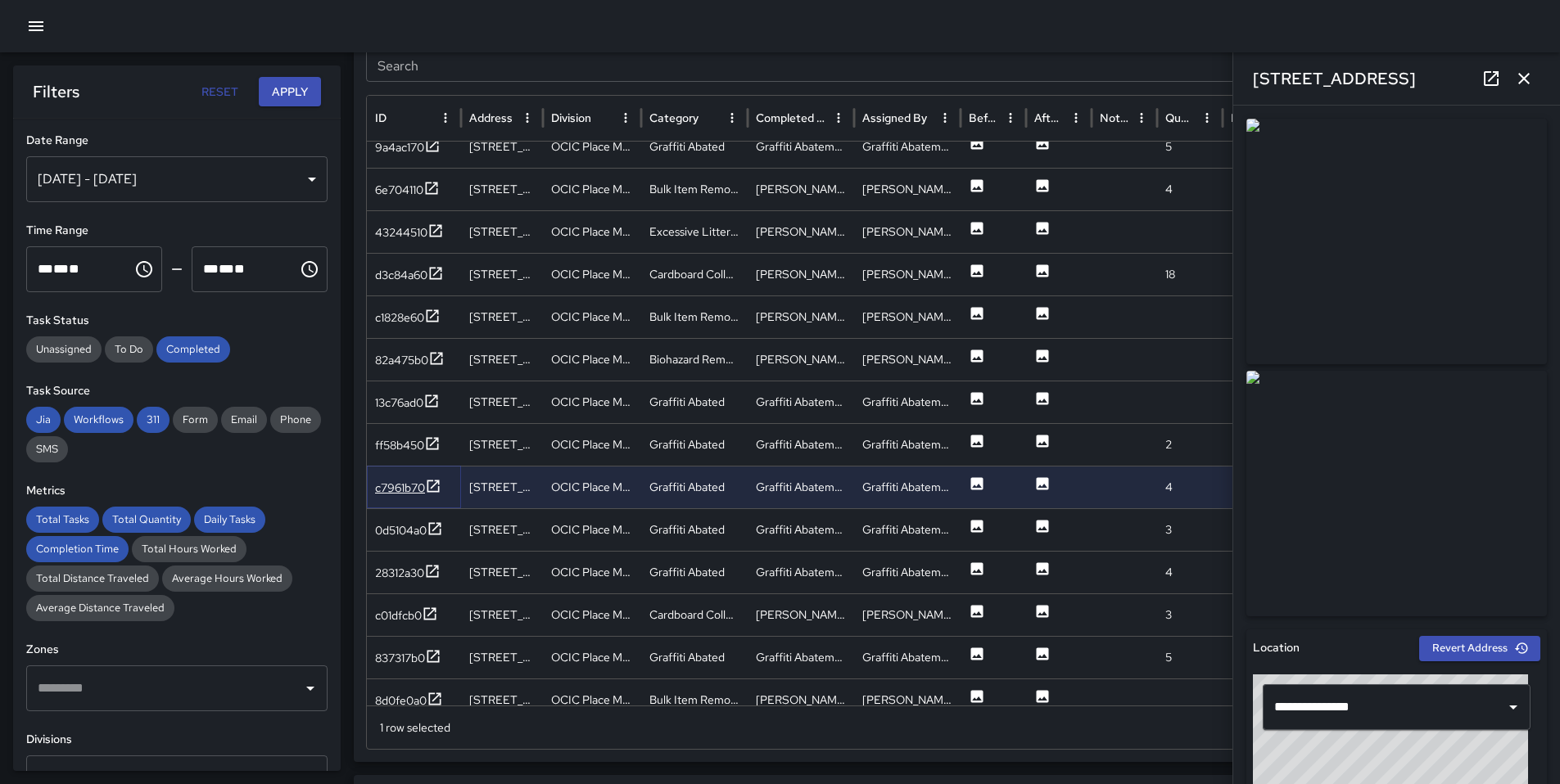
click at [432, 488] on icon at bounding box center [433, 485] width 16 height 16
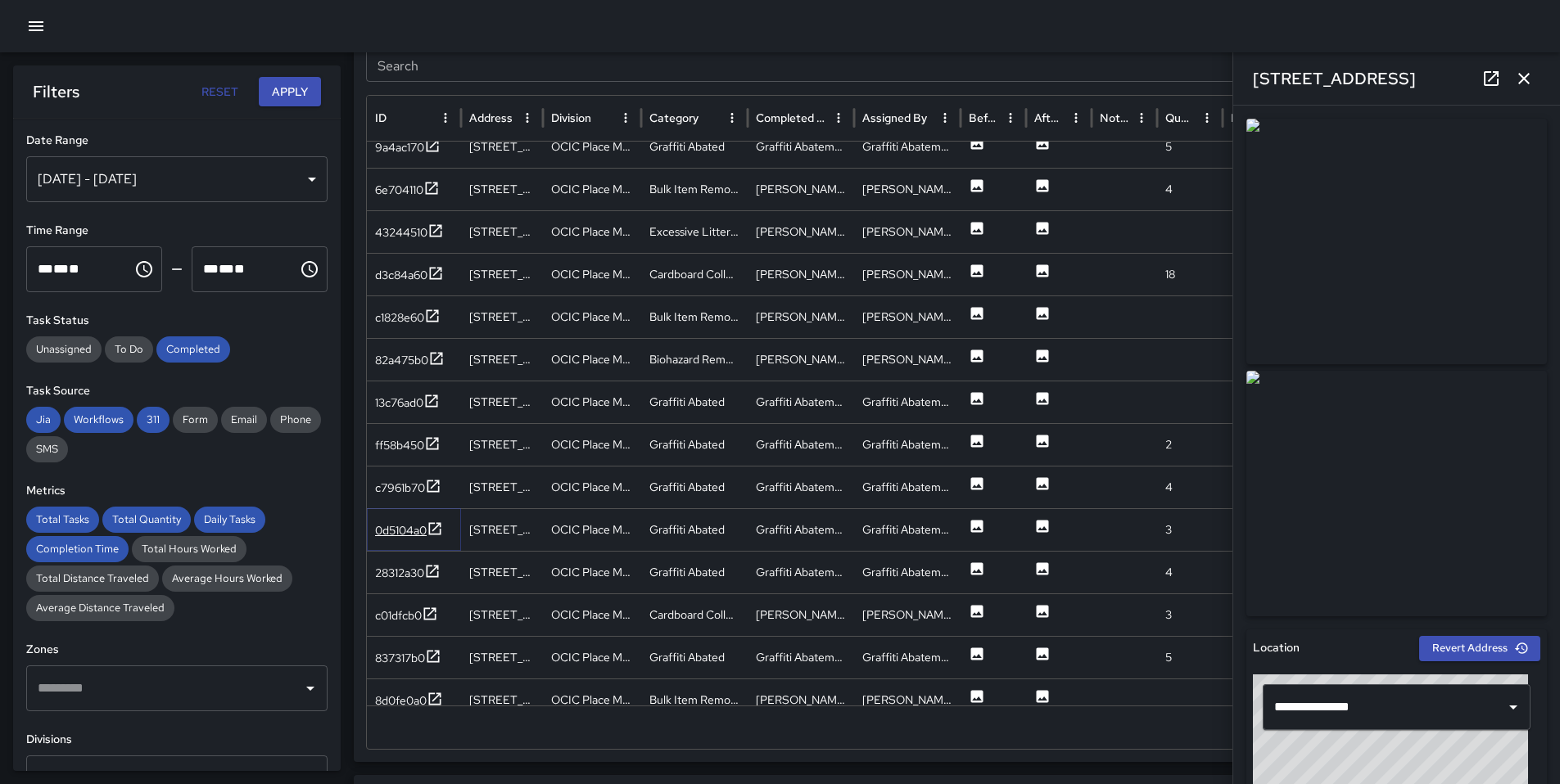
click at [426, 532] on div "0d5104a0" at bounding box center [401, 529] width 52 height 16
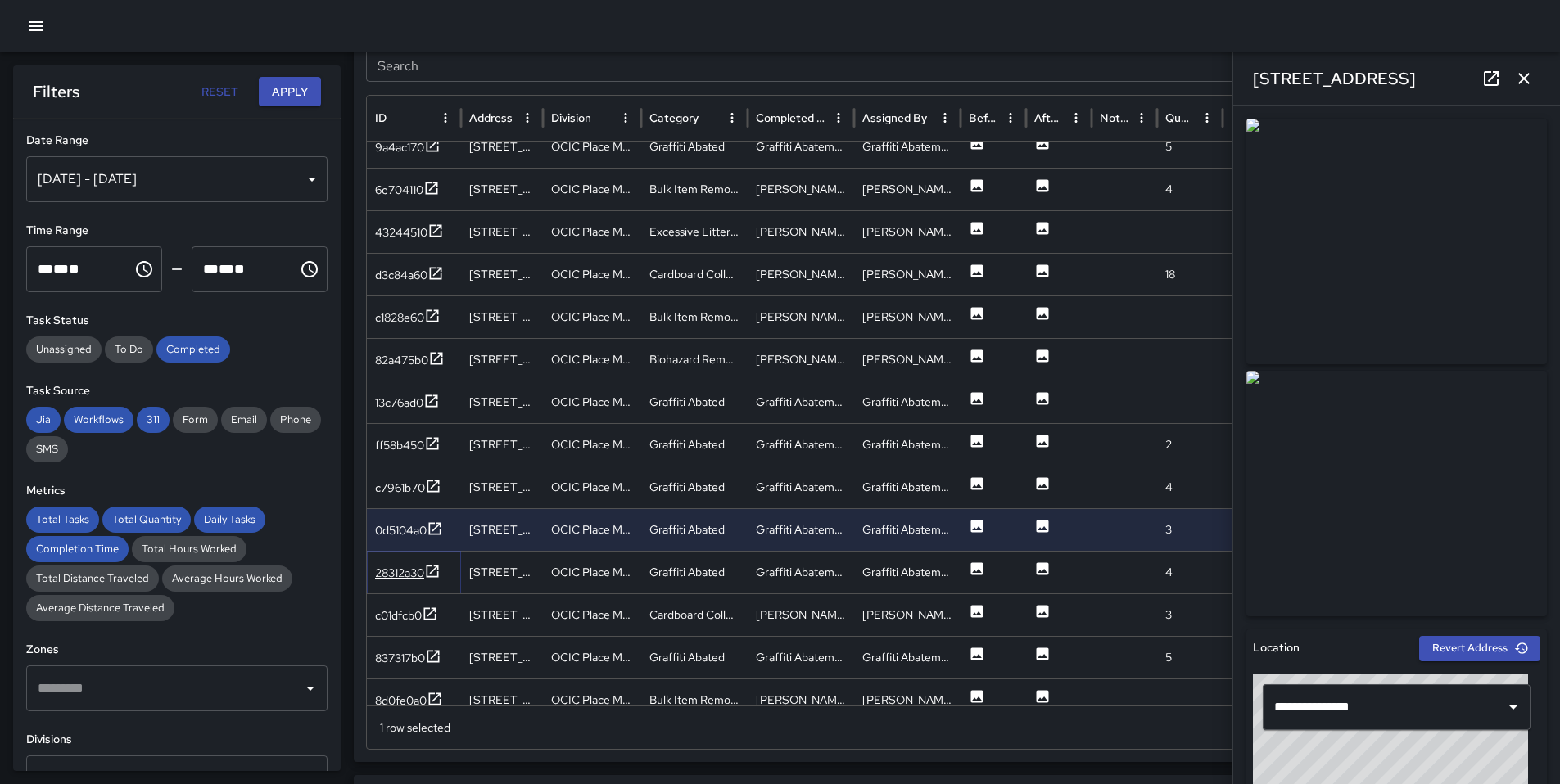
click at [428, 571] on icon at bounding box center [432, 571] width 16 height 16
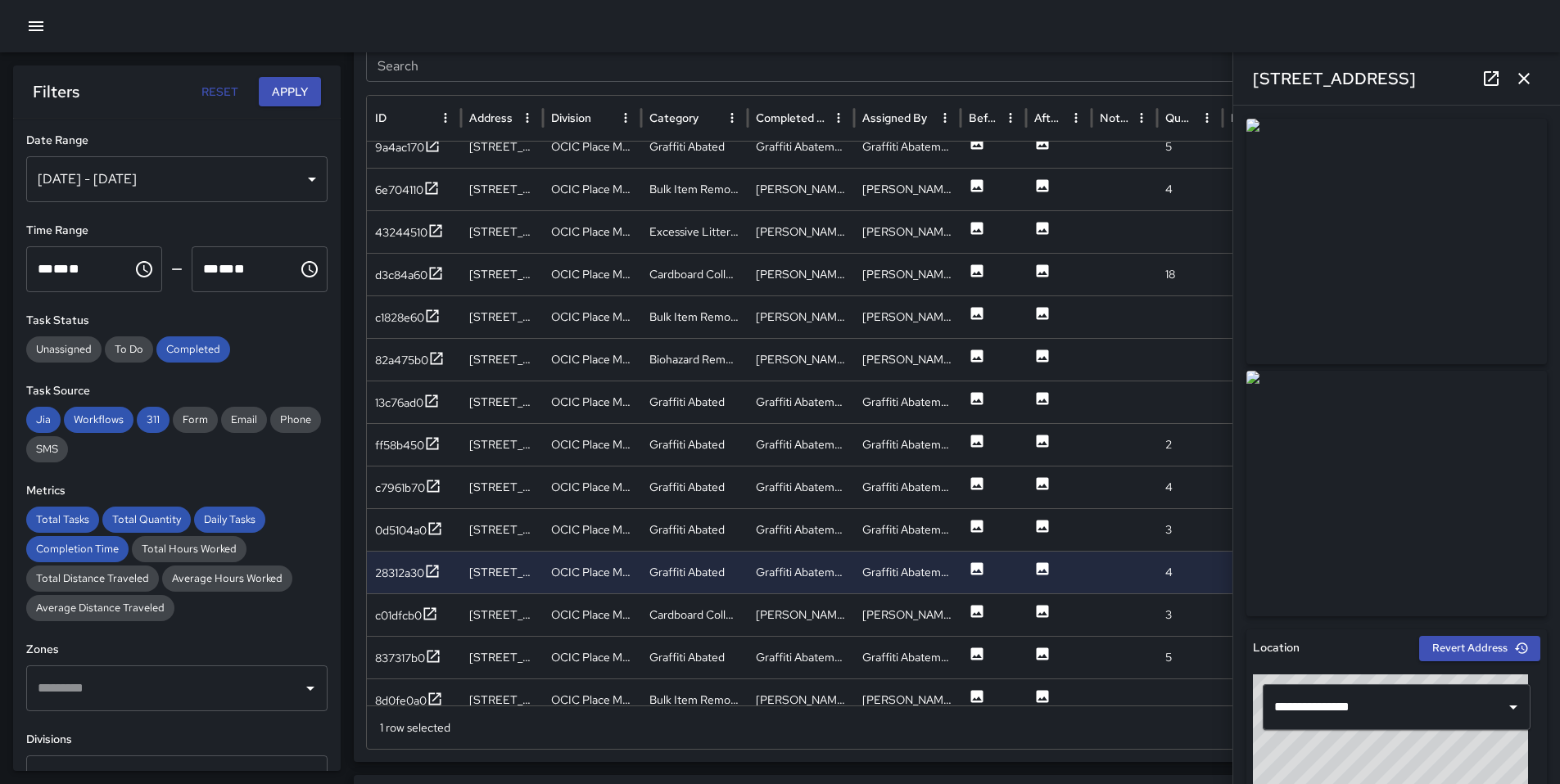
click at [1482, 79] on icon at bounding box center [1491, 78] width 20 height 20
click at [433, 620] on icon at bounding box center [429, 614] width 16 height 16
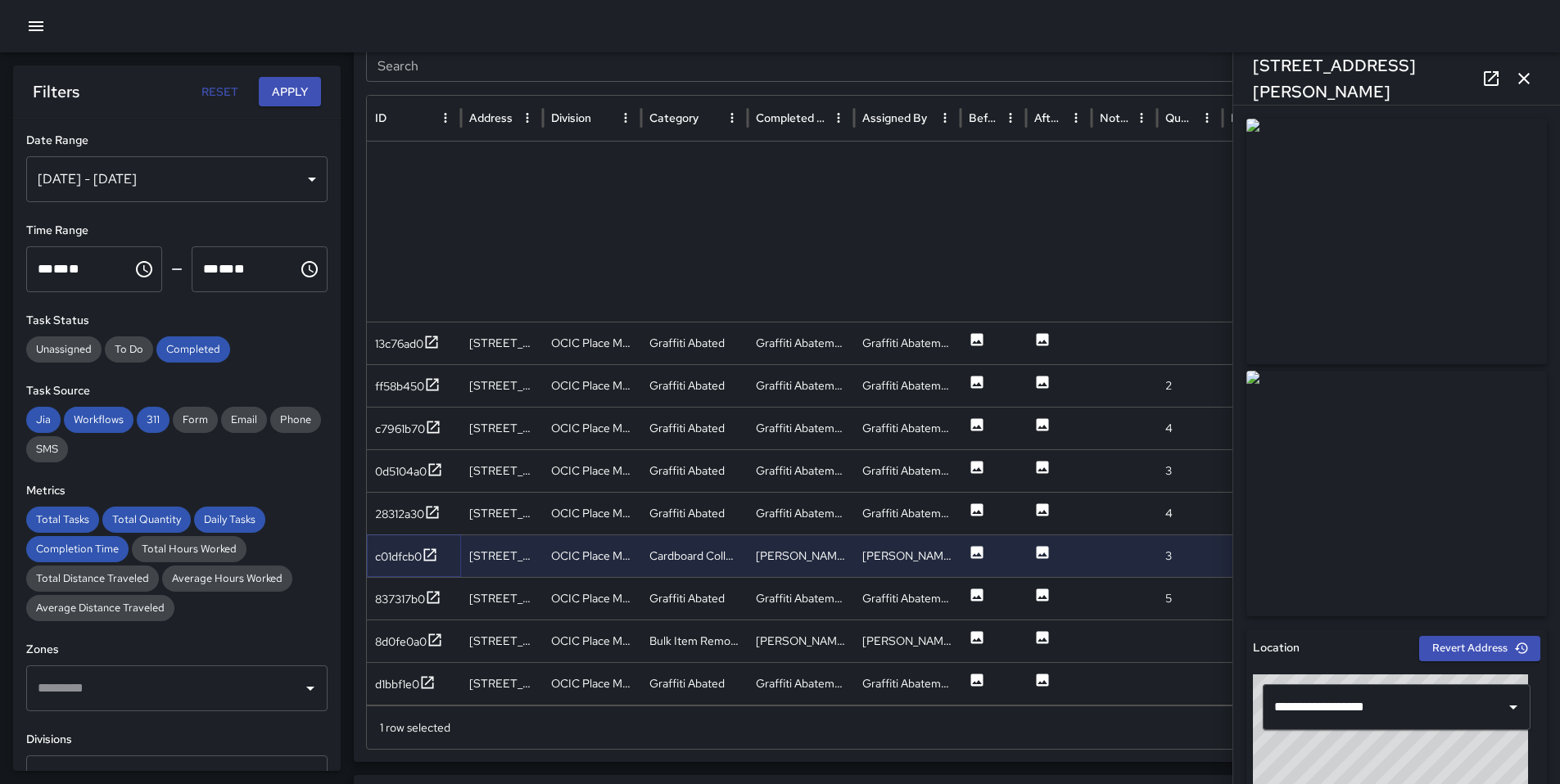
scroll to position [0, 0]
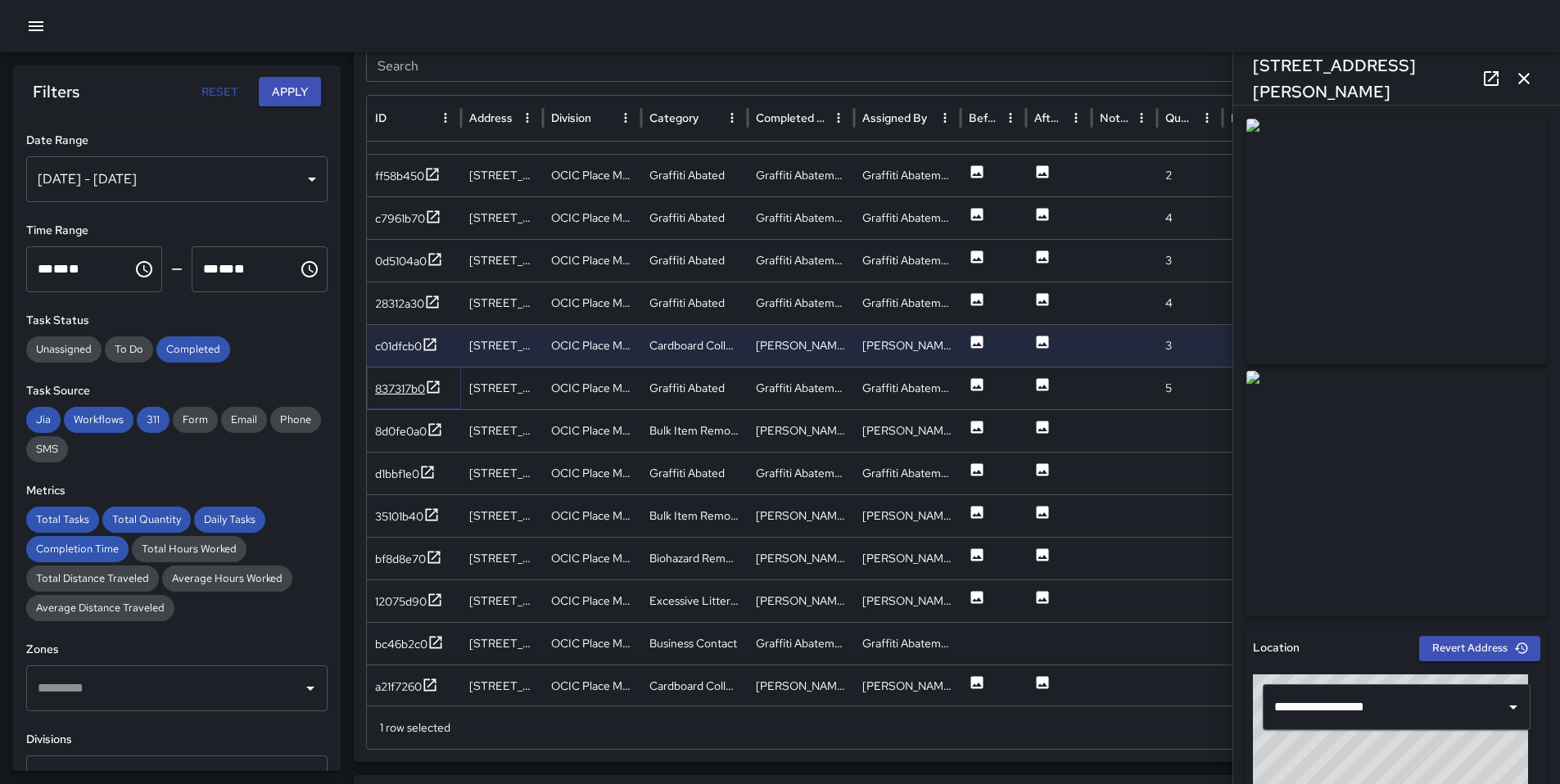
click at [399, 381] on div "837317b0" at bounding box center [400, 389] width 50 height 16
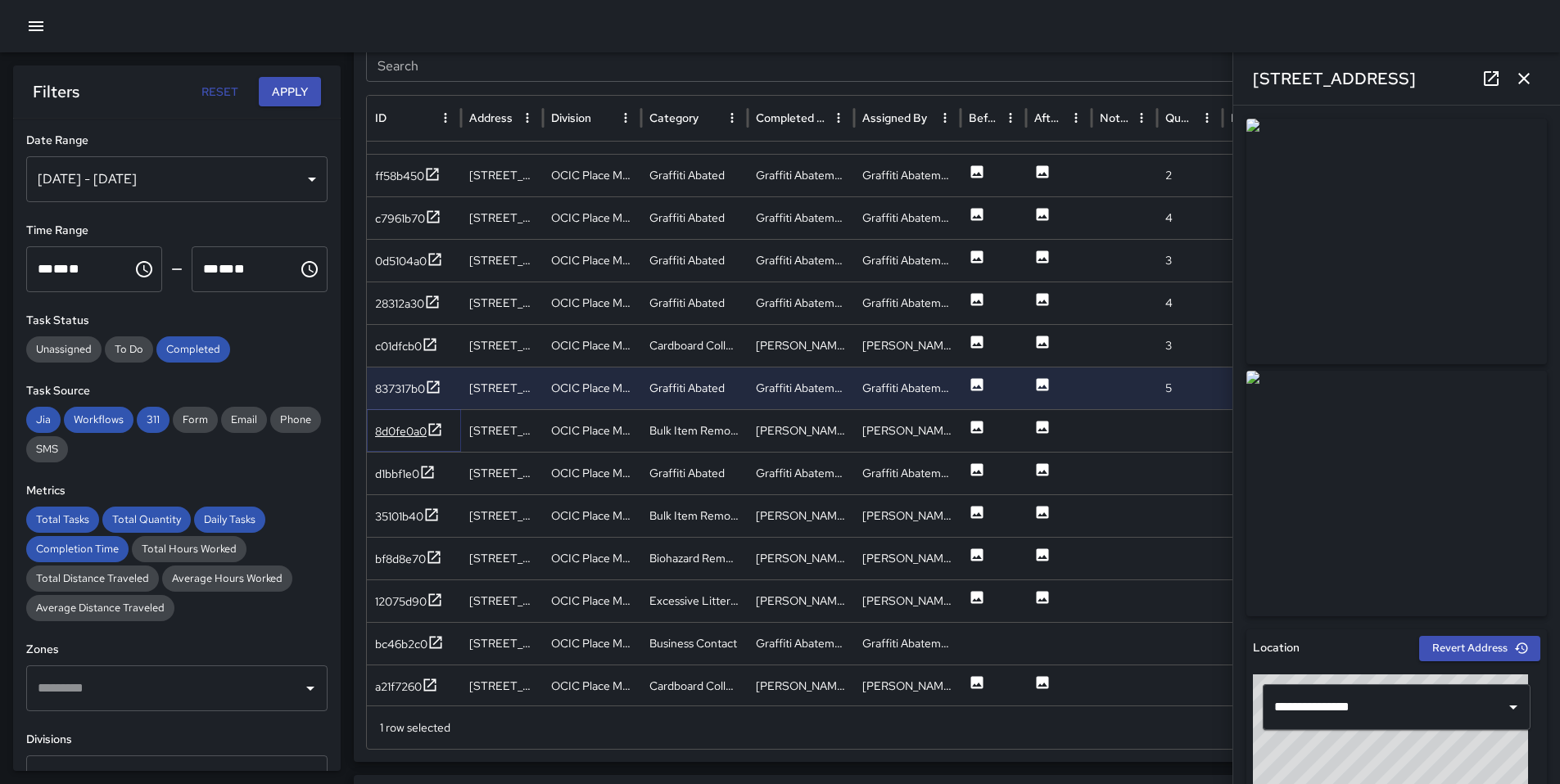
click at [413, 428] on div "8d0fe0a0" at bounding box center [401, 431] width 52 height 16
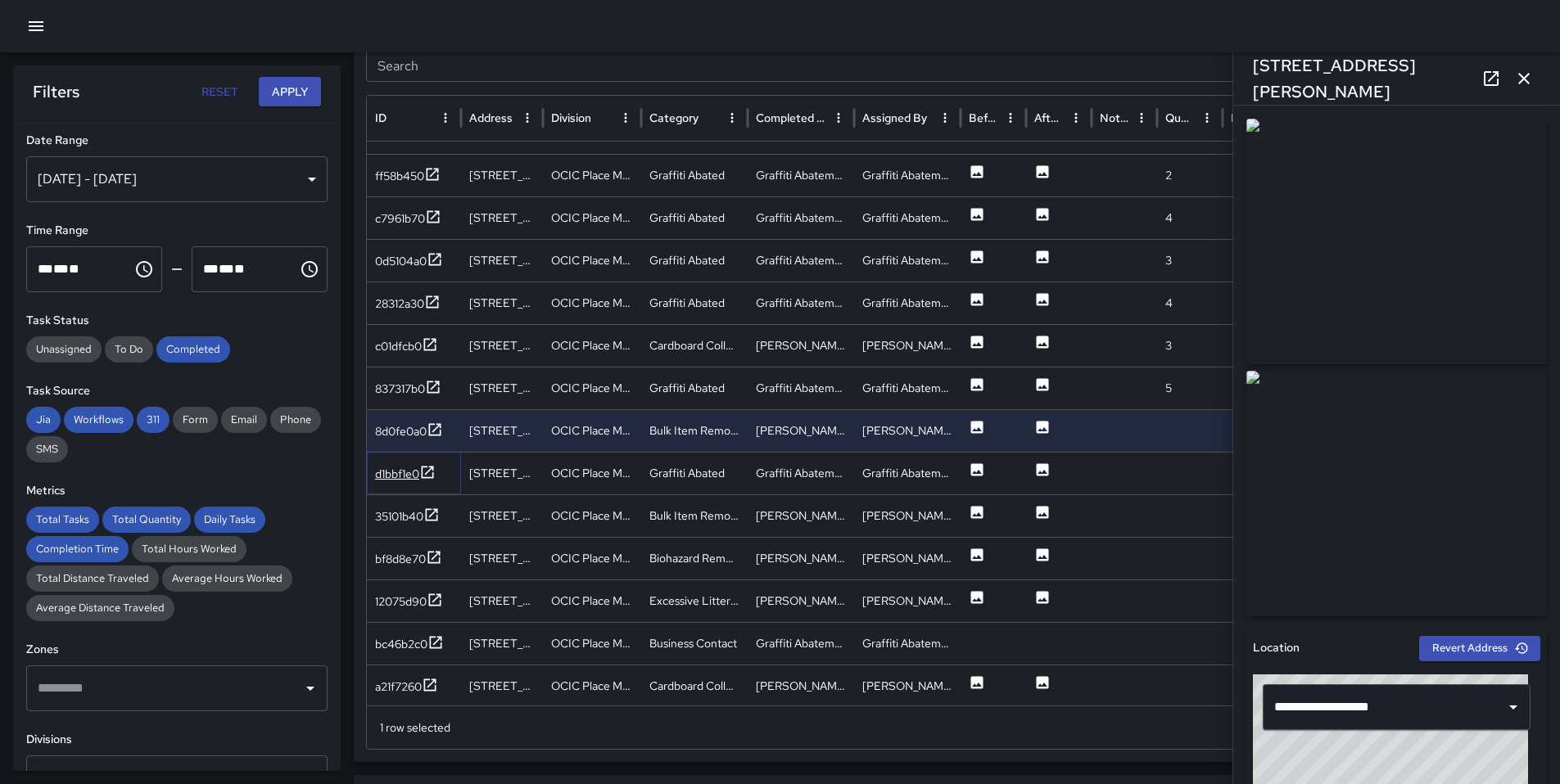
click at [404, 472] on div "d1bbf1e0" at bounding box center [397, 473] width 44 height 16
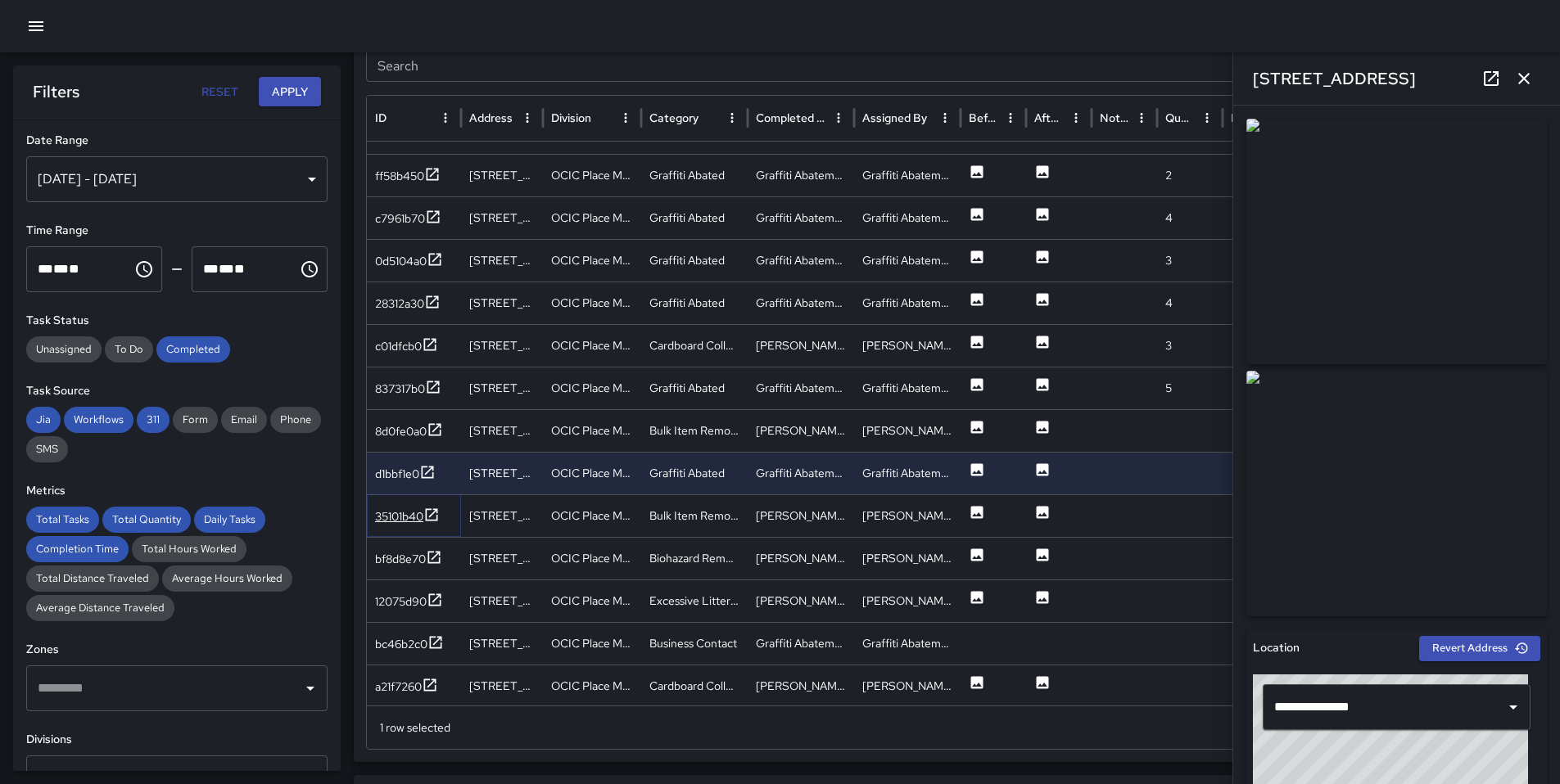
click at [397, 517] on div "35101b40" at bounding box center [399, 516] width 48 height 16
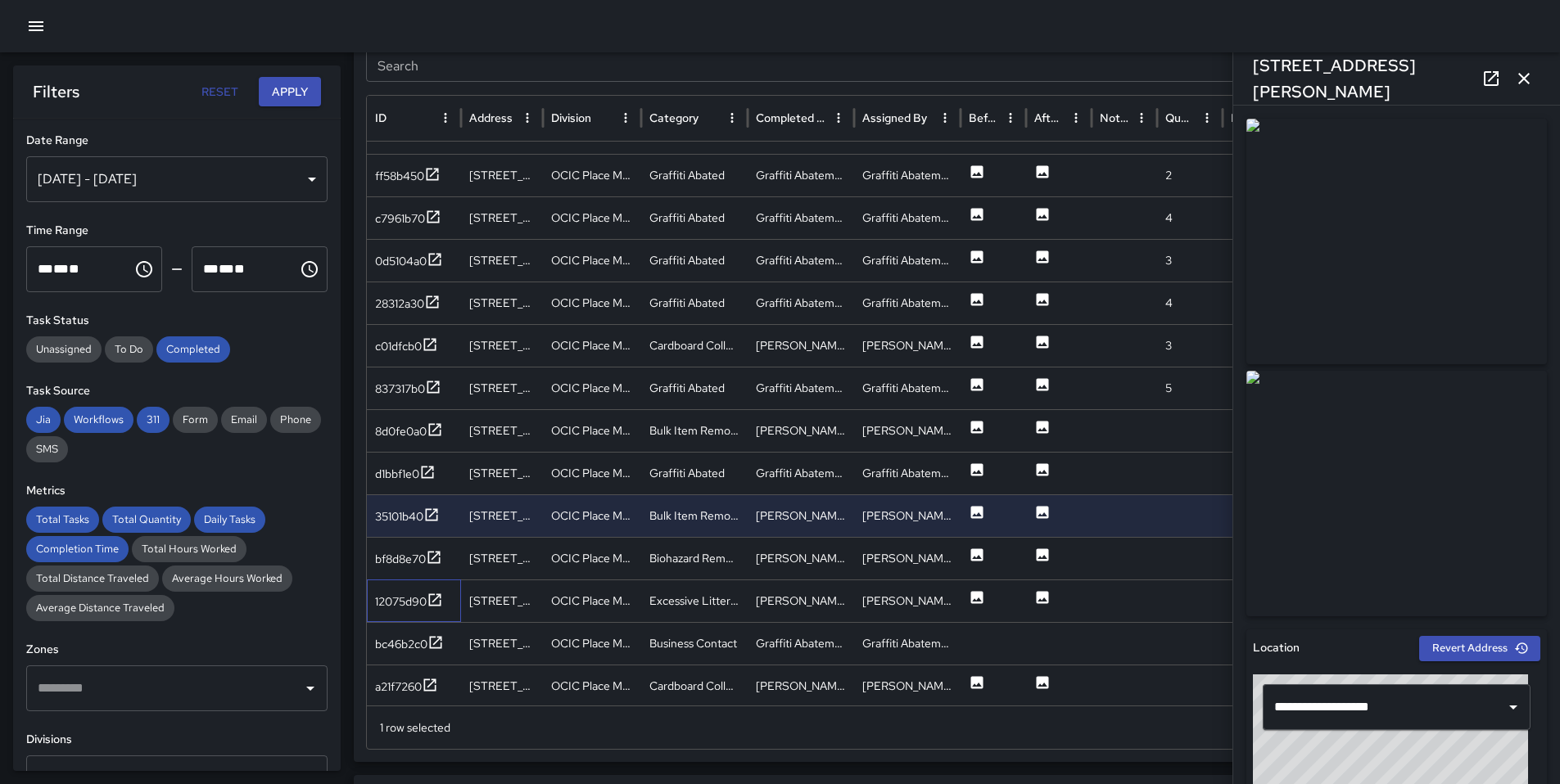
click at [398, 579] on div "12075d90" at bounding box center [414, 600] width 94 height 42
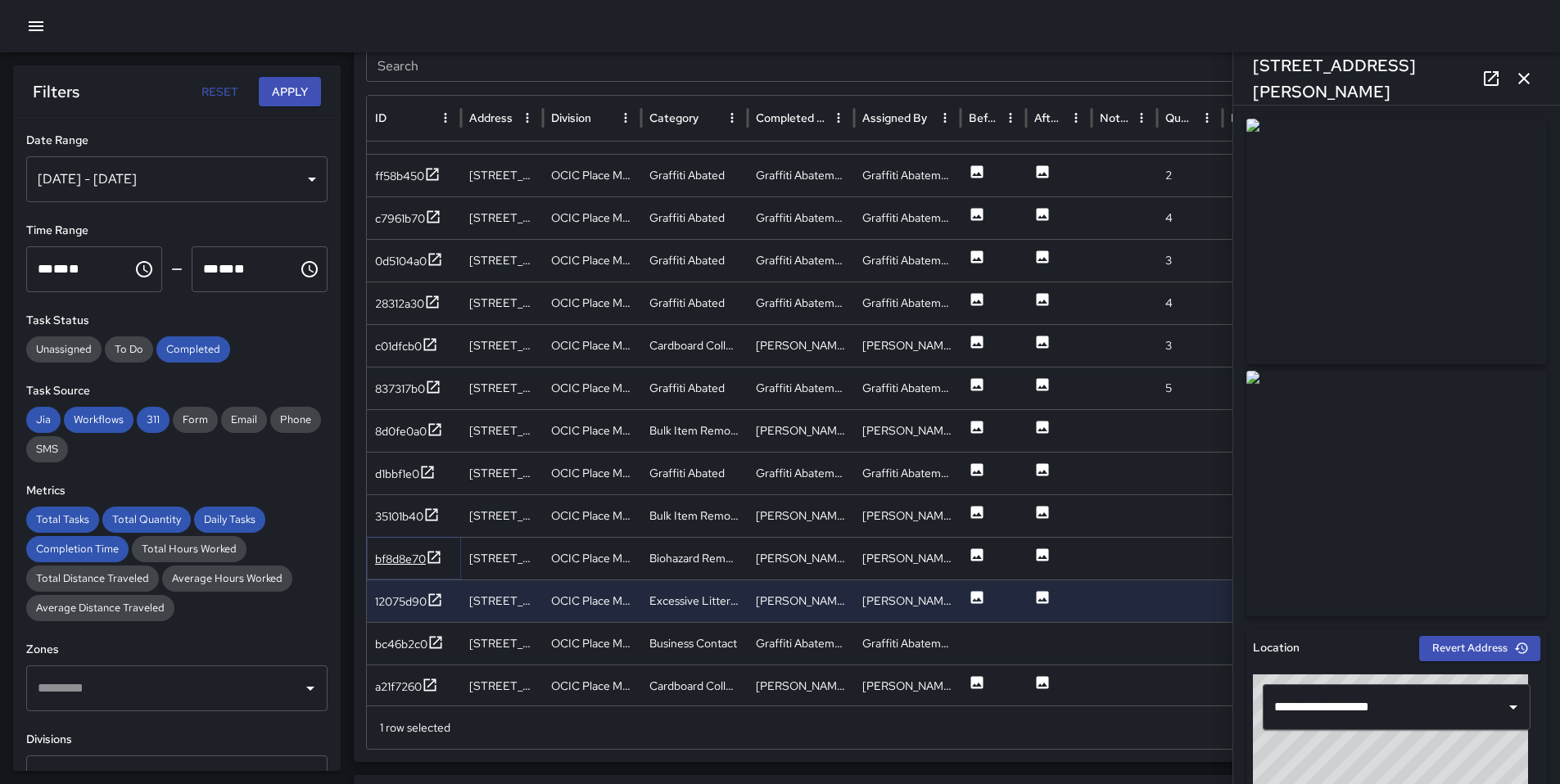
click at [399, 562] on div "bf8d8e70" at bounding box center [400, 558] width 51 height 16
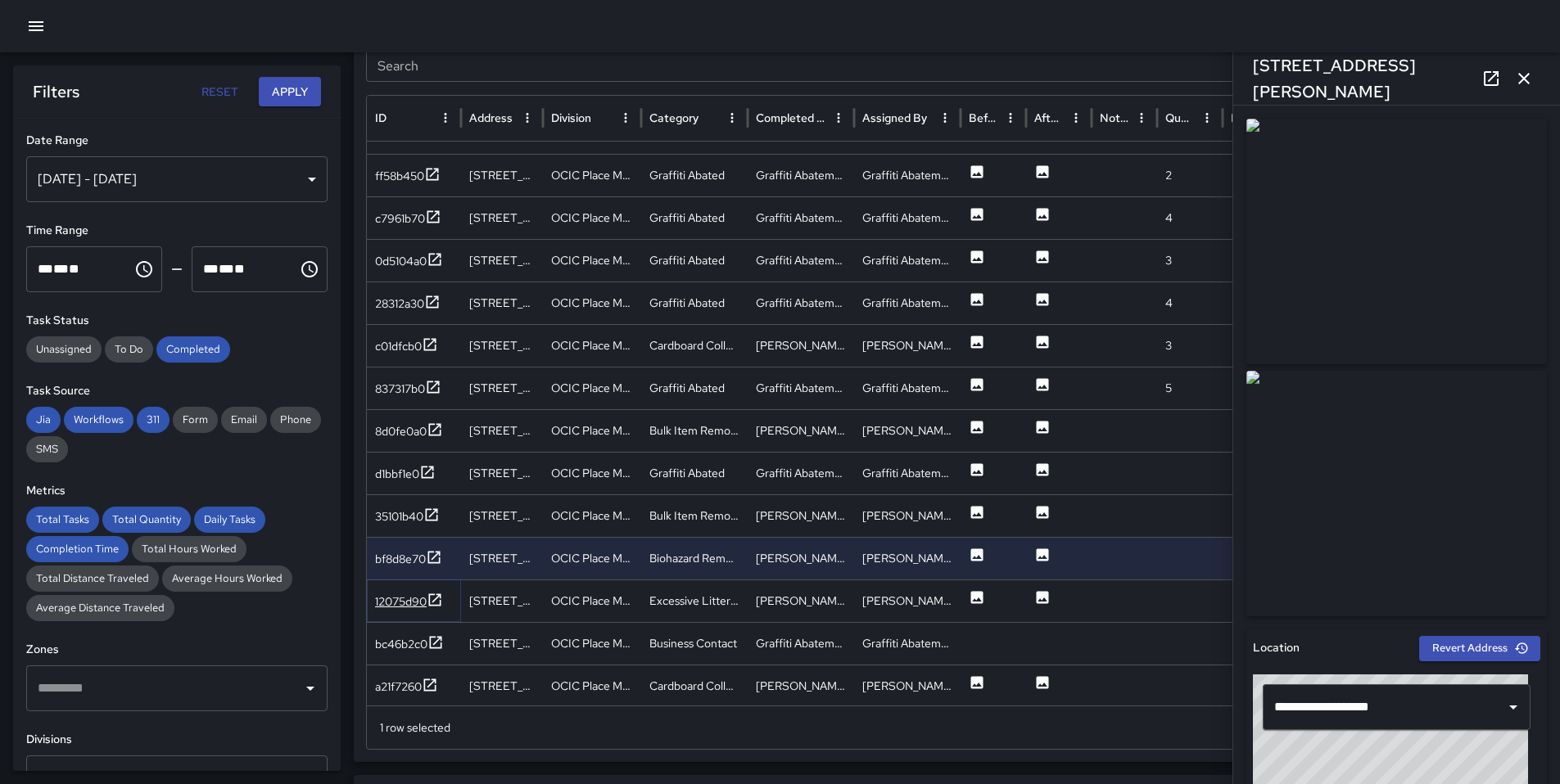
click at [398, 601] on div "12075d90" at bounding box center [401, 601] width 52 height 16
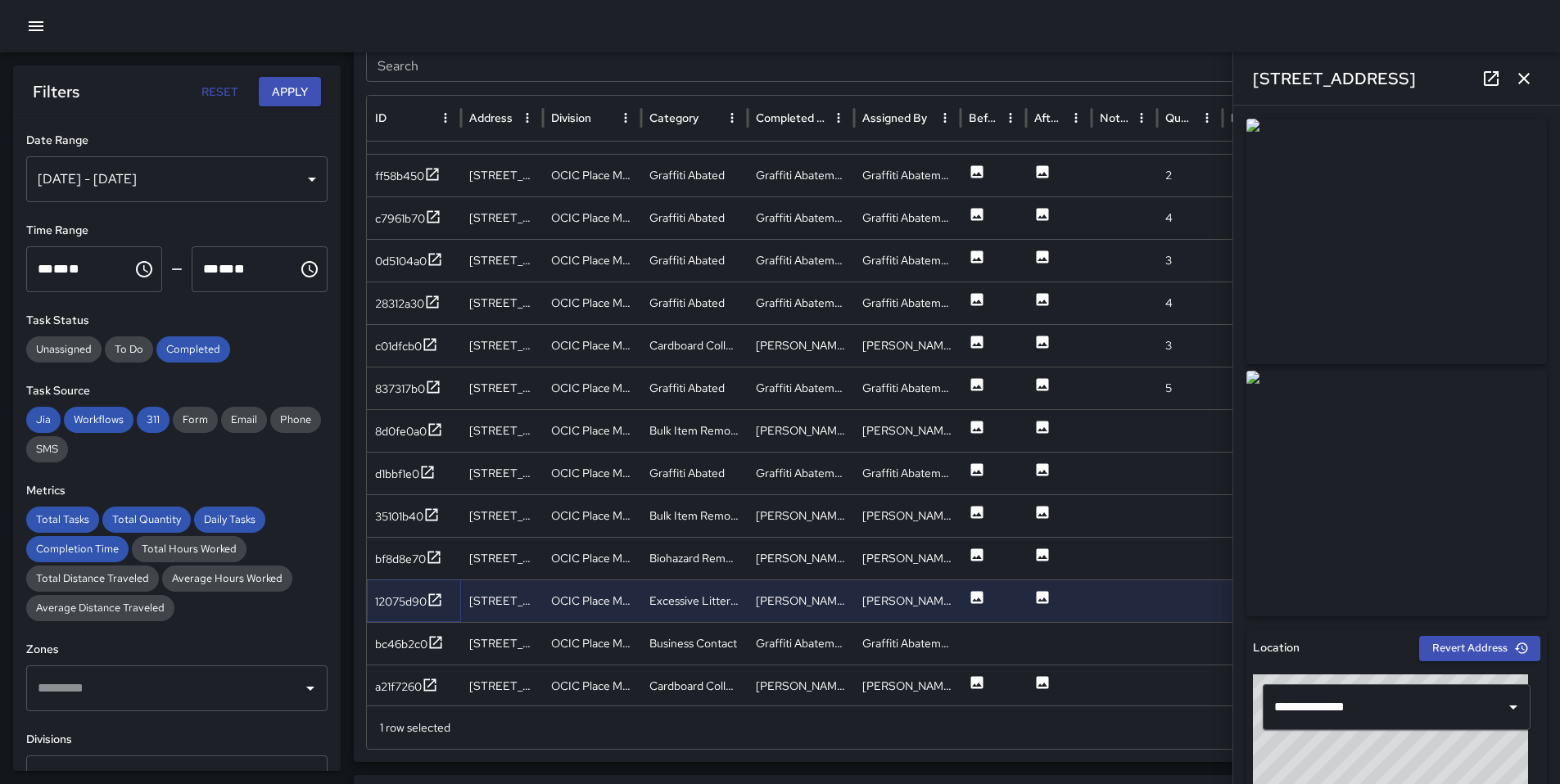
scroll to position [1578, 0]
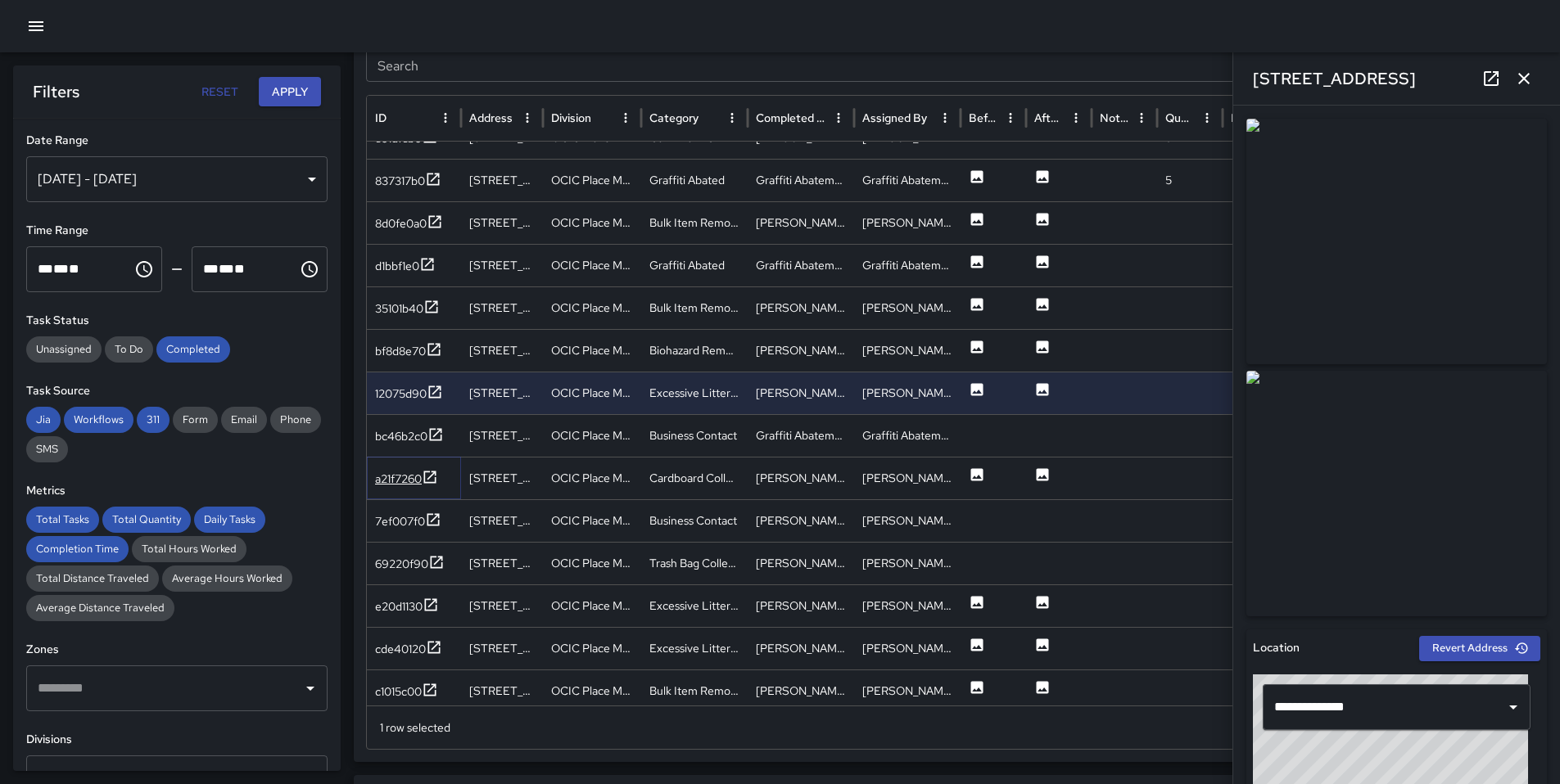
click at [405, 469] on div "a21f7260" at bounding box center [407, 479] width 63 height 20
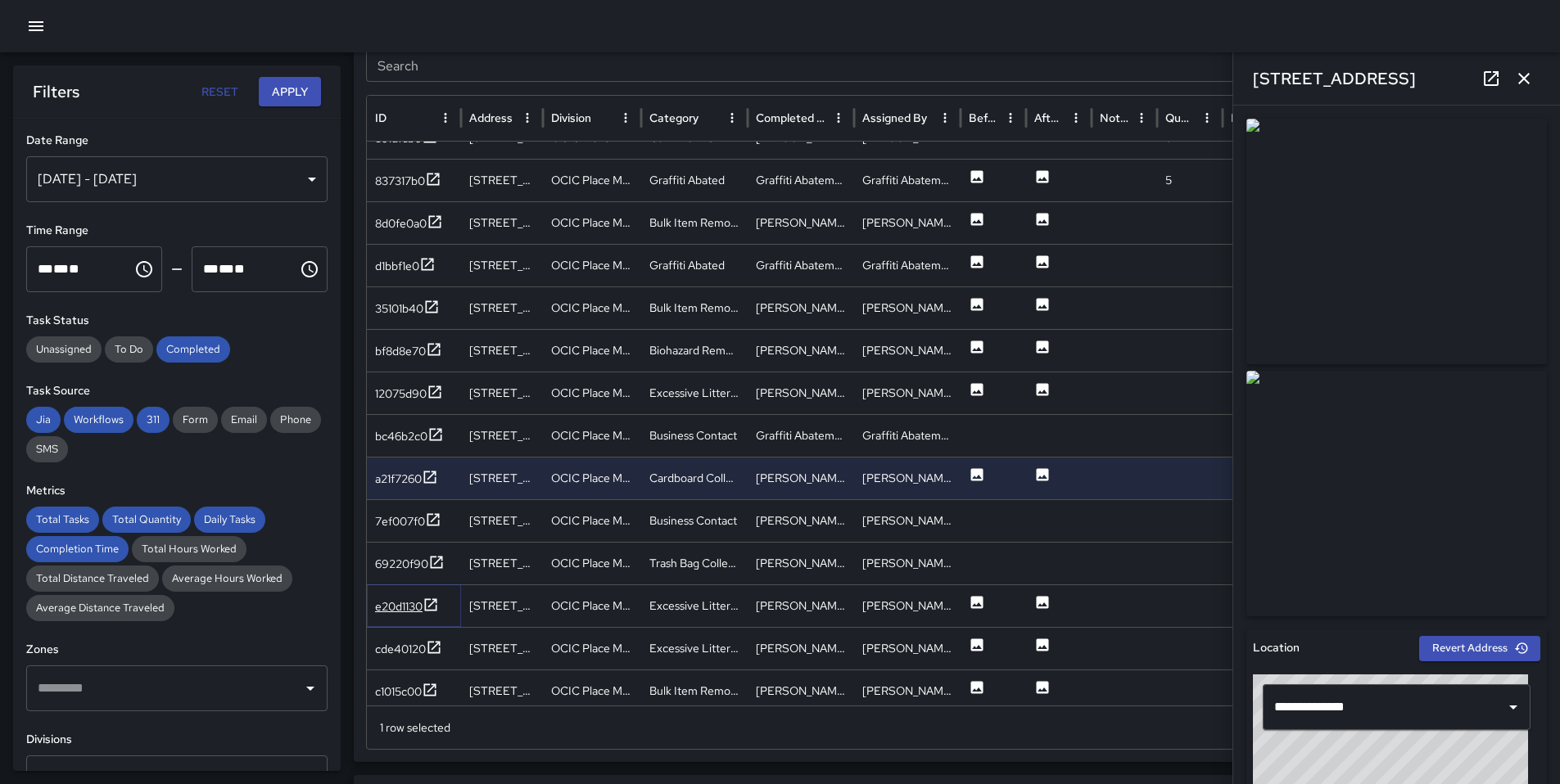
click at [404, 603] on div "e20d1130" at bounding box center [399, 606] width 48 height 16
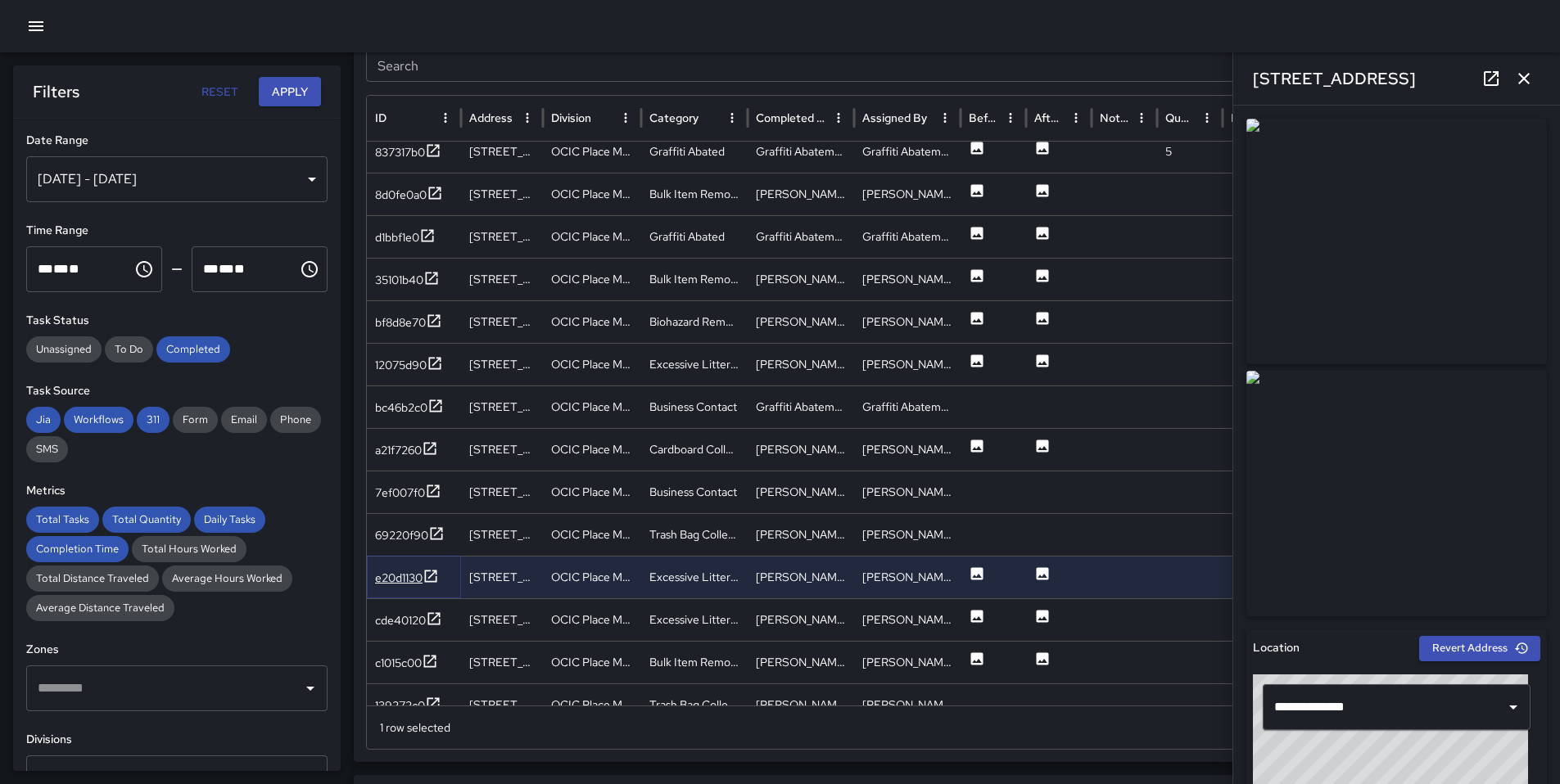
scroll to position [1685, 0]
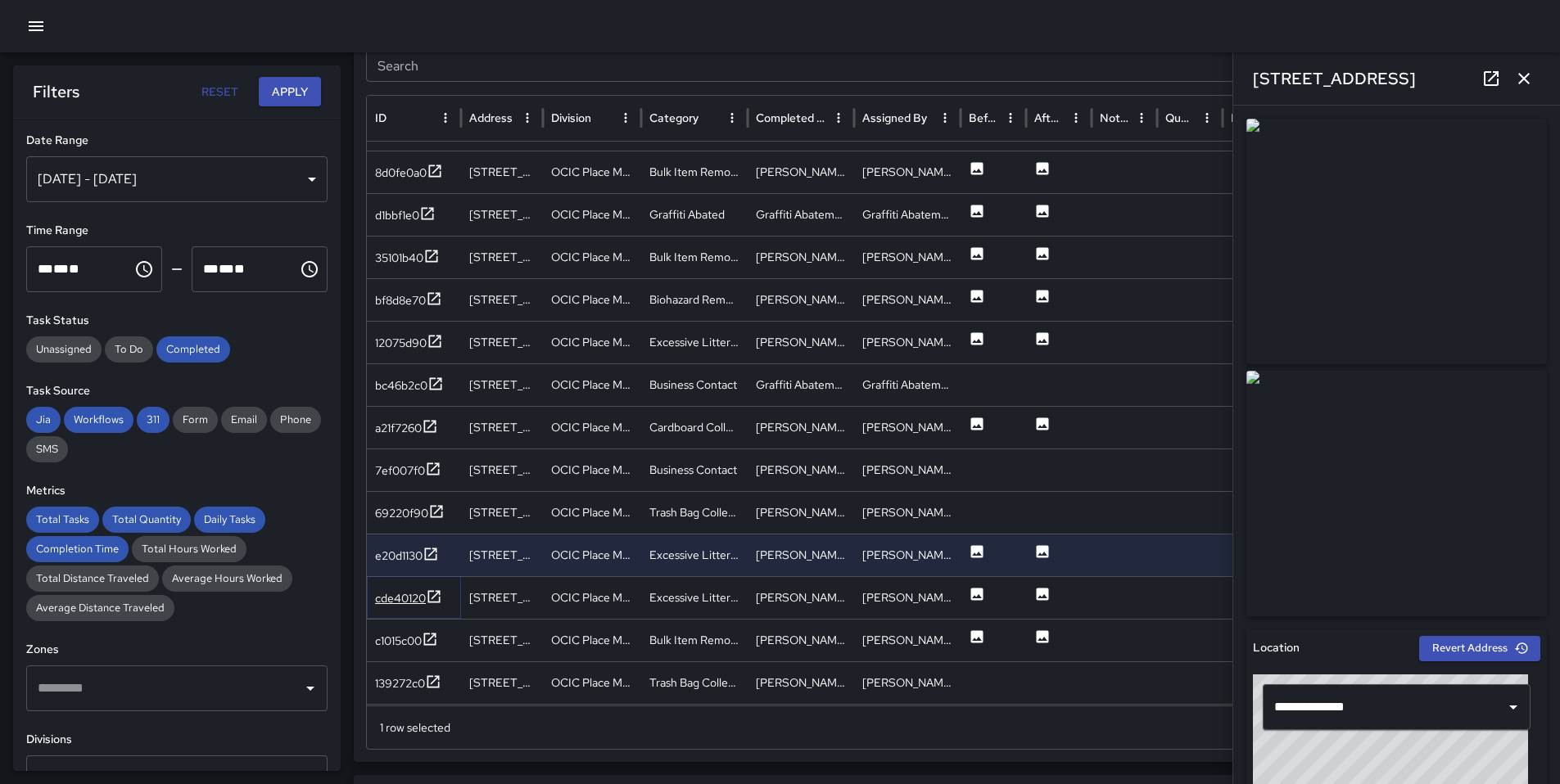
click at [418, 589] on div "cde40120" at bounding box center [409, 598] width 67 height 20
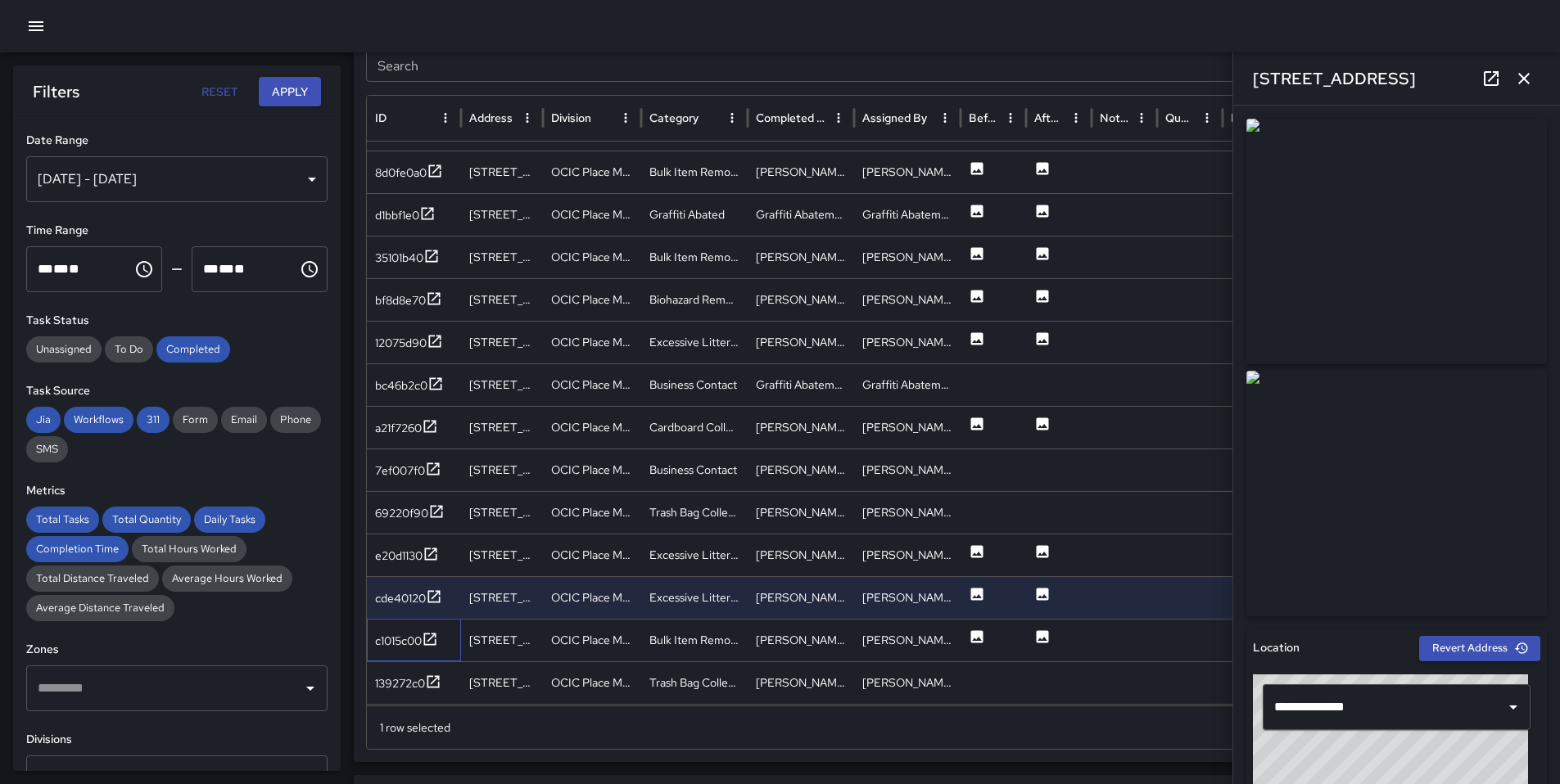
click at [393, 629] on div "c1015c00" at bounding box center [414, 639] width 94 height 42
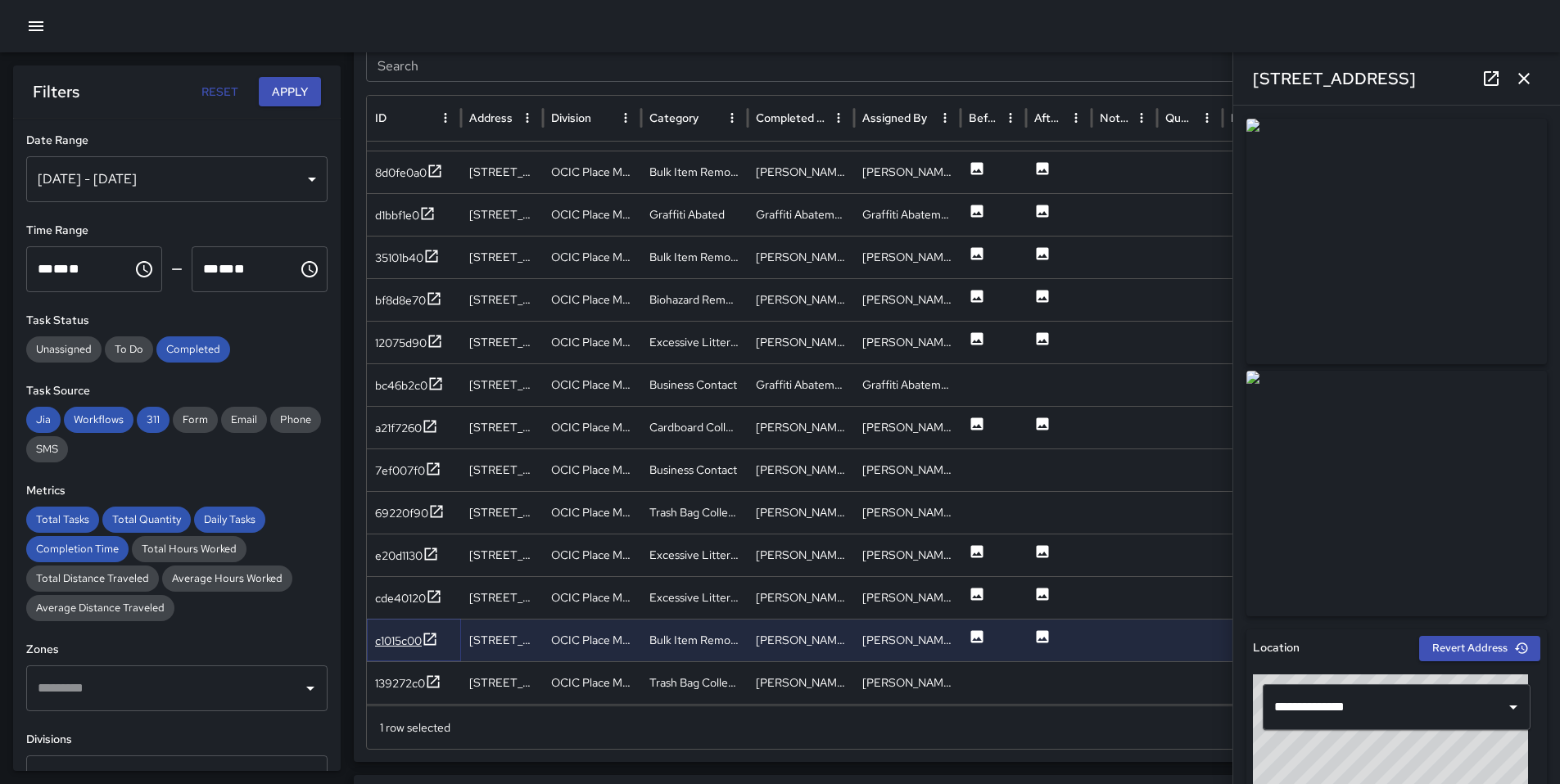
click at [395, 633] on div "c1015c00" at bounding box center [398, 640] width 47 height 16
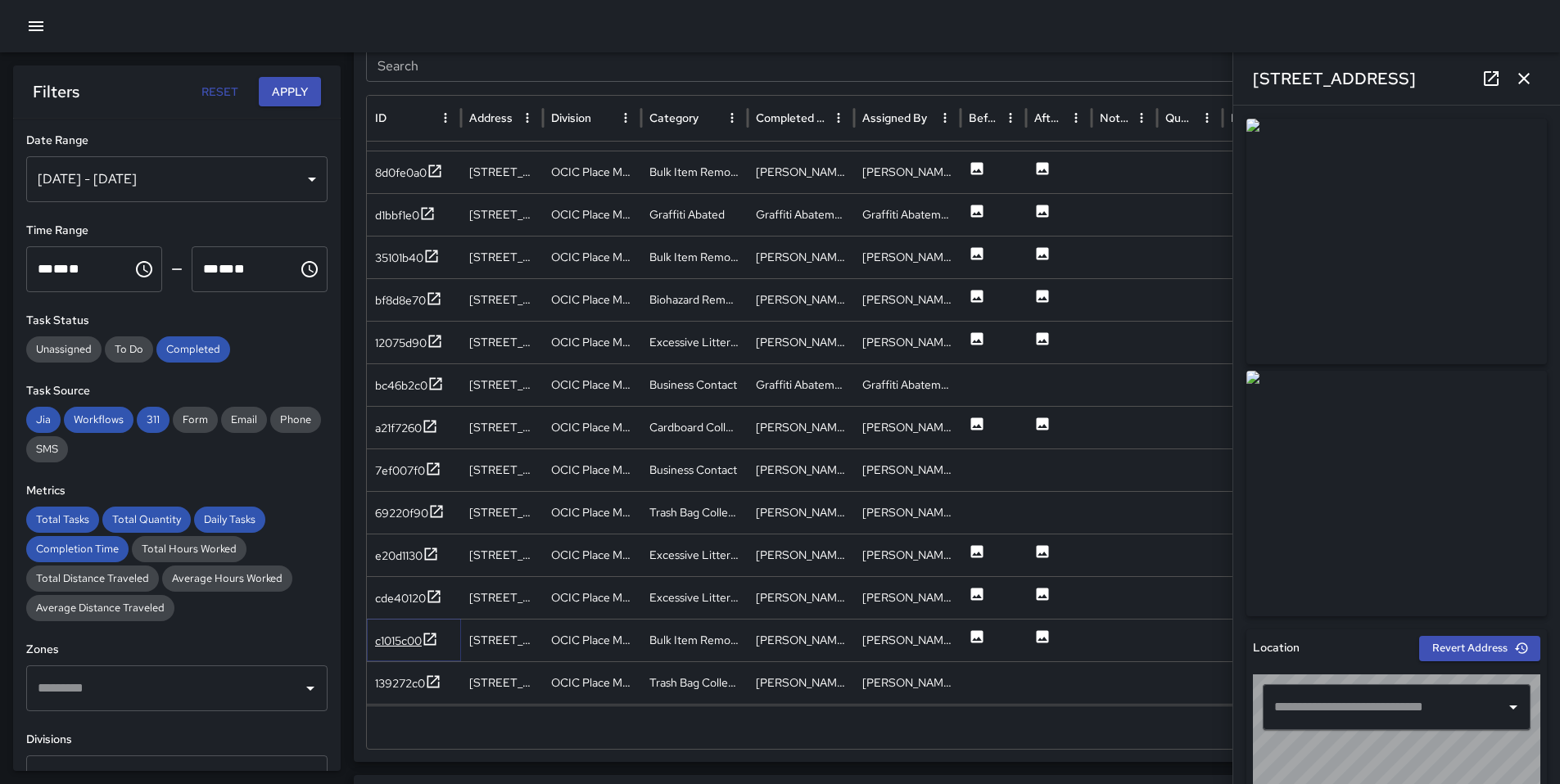
type input "**********"
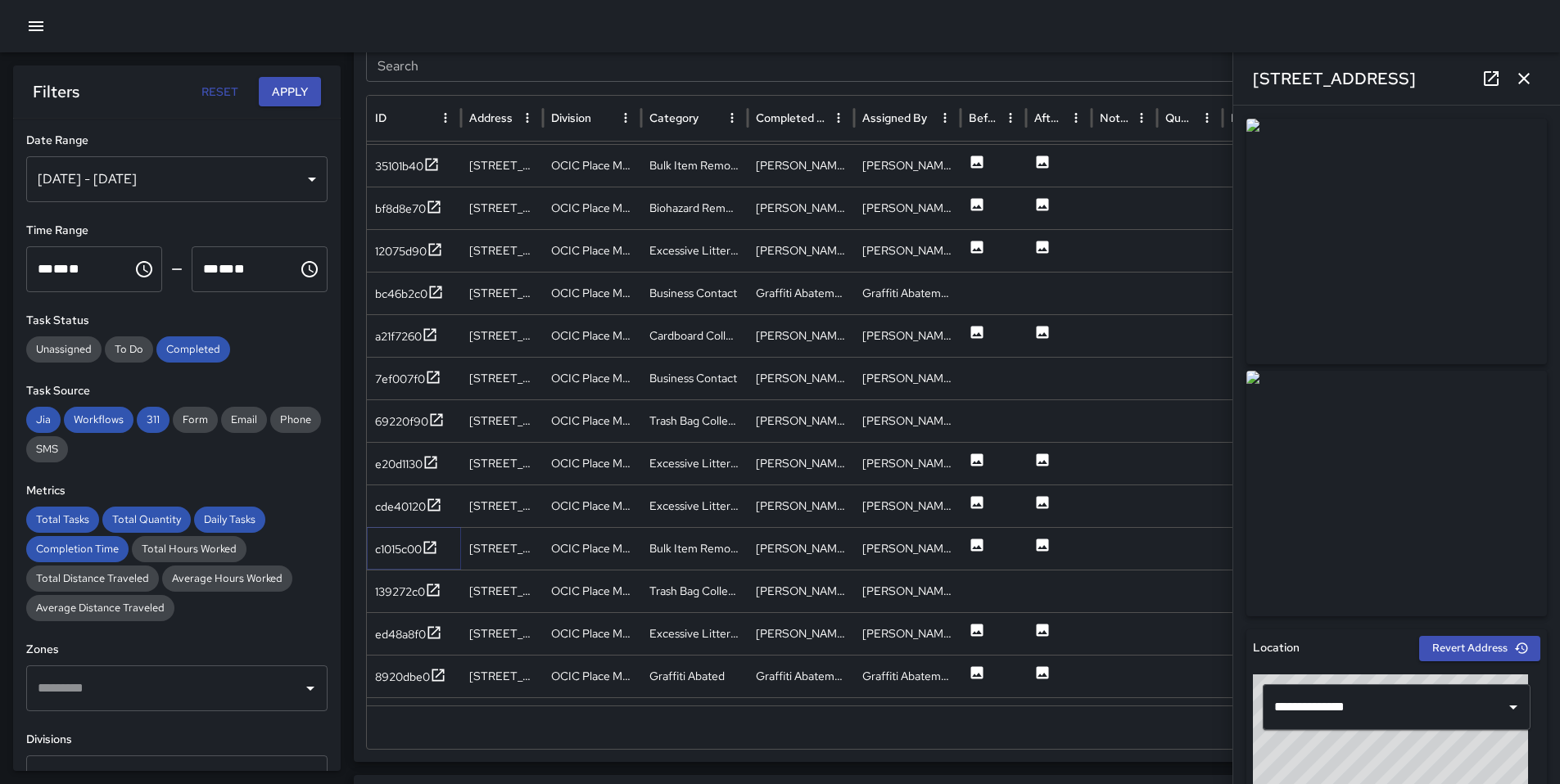
scroll to position [1798, 0]
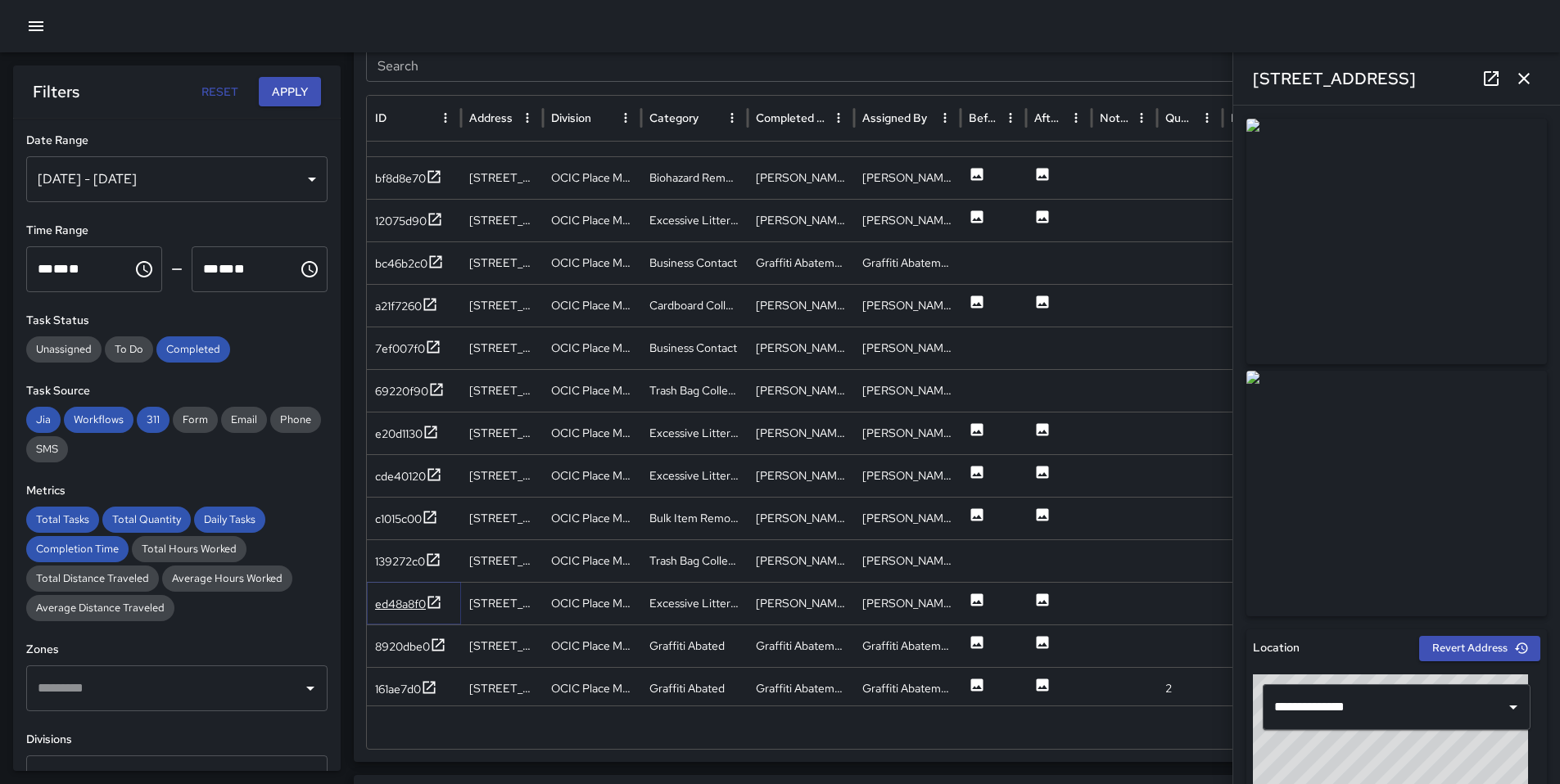
click at [439, 600] on icon at bounding box center [434, 602] width 16 height 16
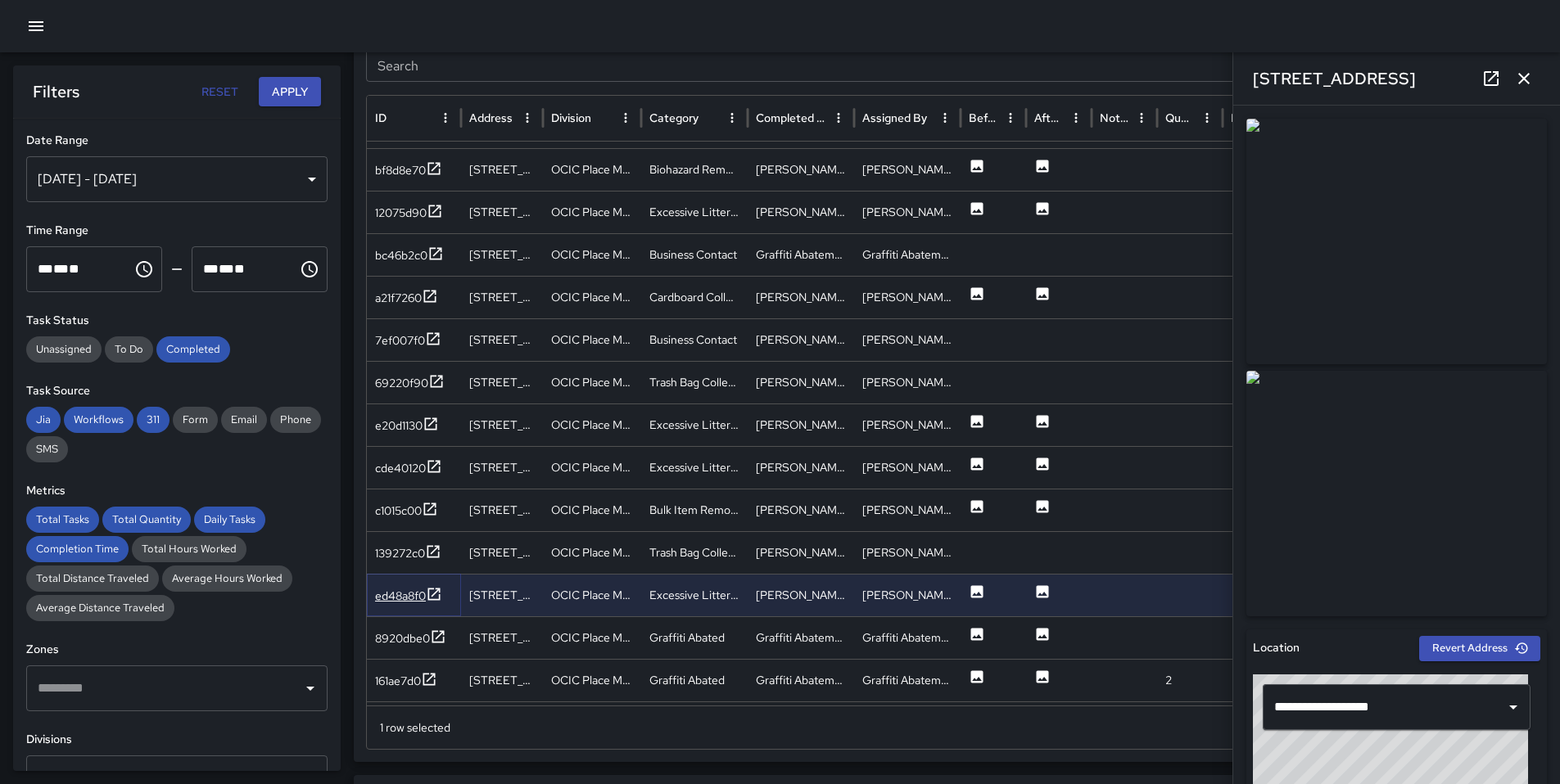
scroll to position [1805, 0]
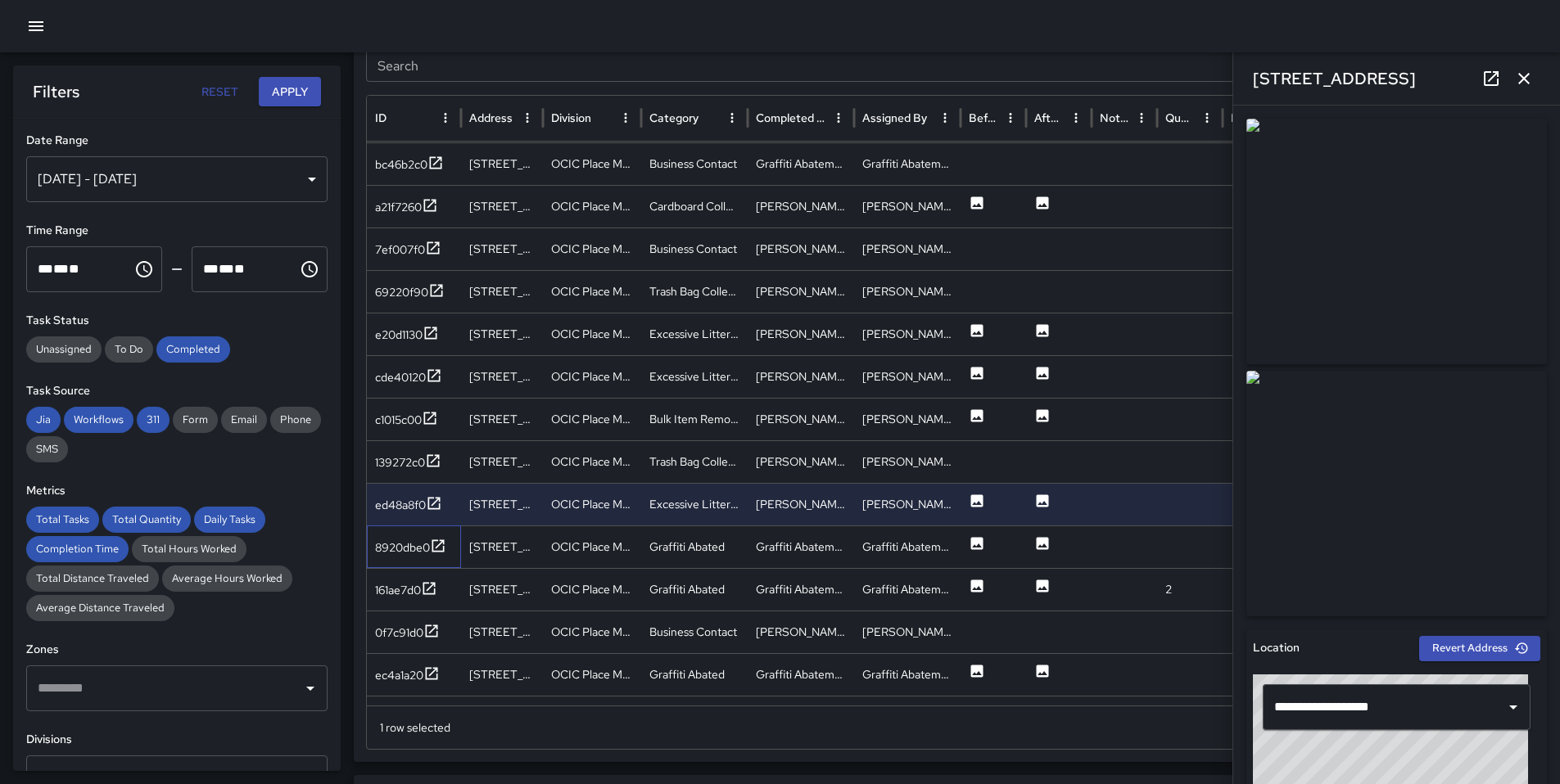
click at [428, 559] on div "8920dbe0" at bounding box center [414, 547] width 94 height 42
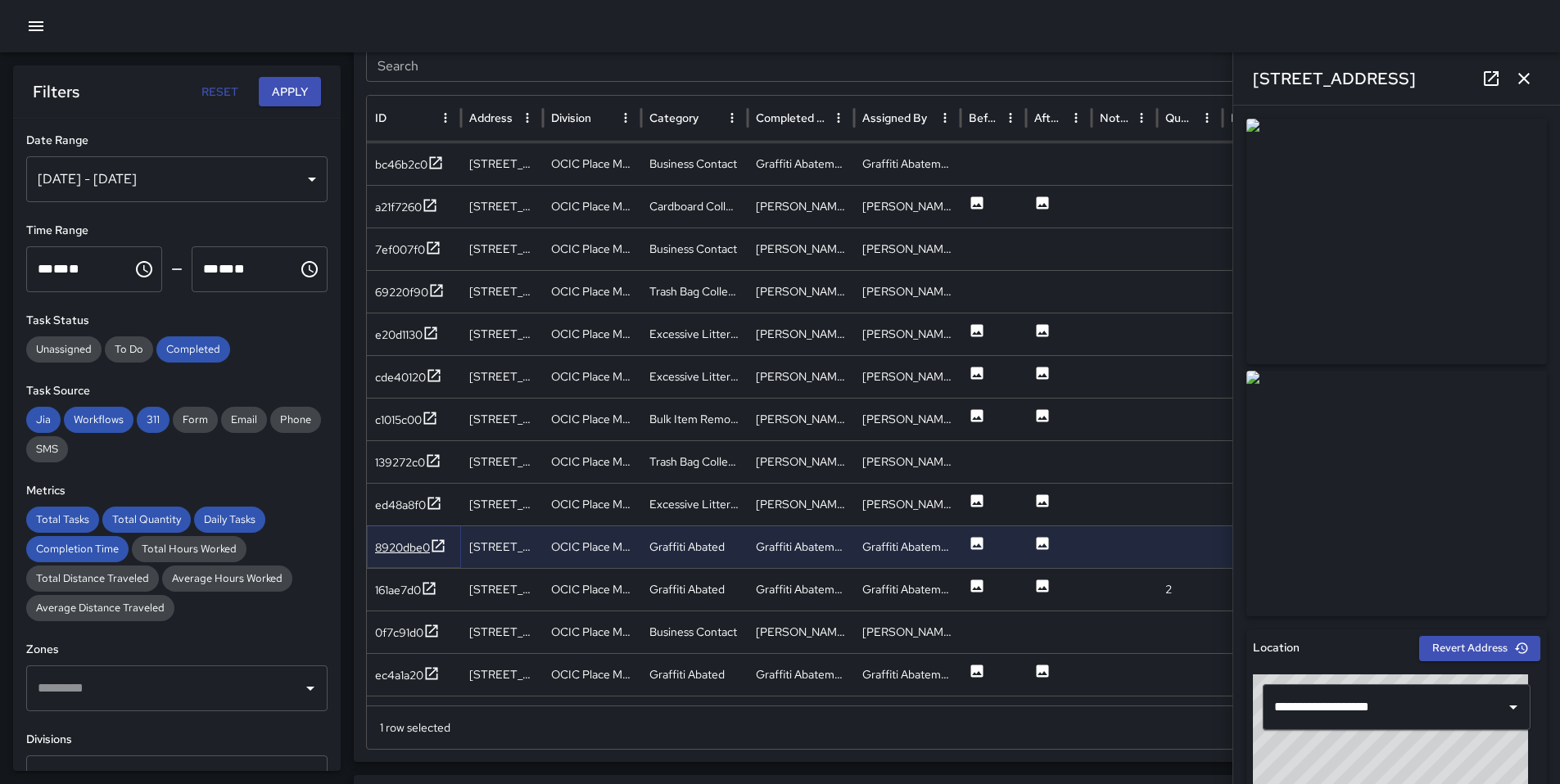
click at [430, 551] on icon at bounding box center [438, 546] width 16 height 16
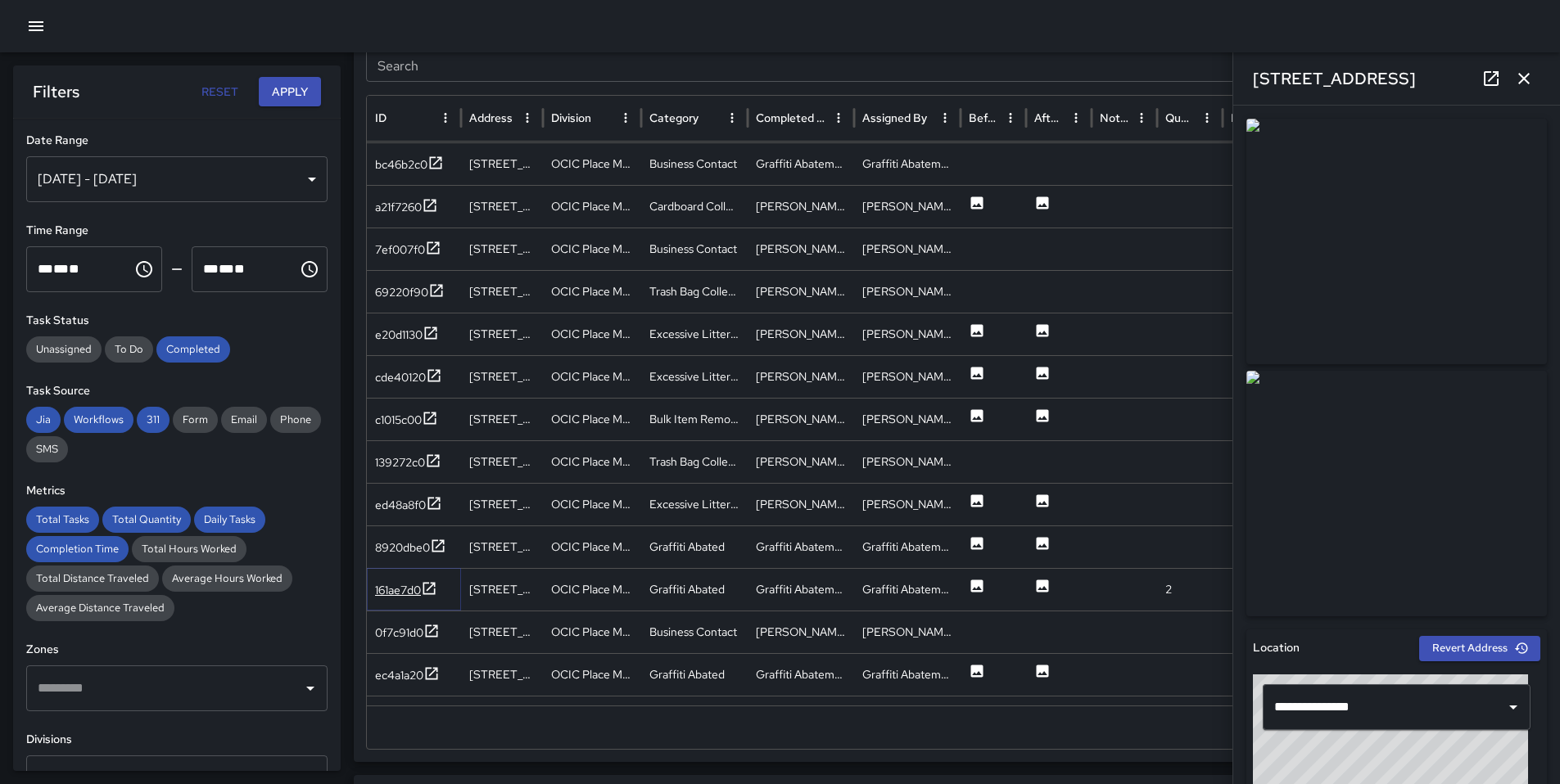
click at [420, 594] on div "161ae7d0" at bounding box center [398, 590] width 46 height 16
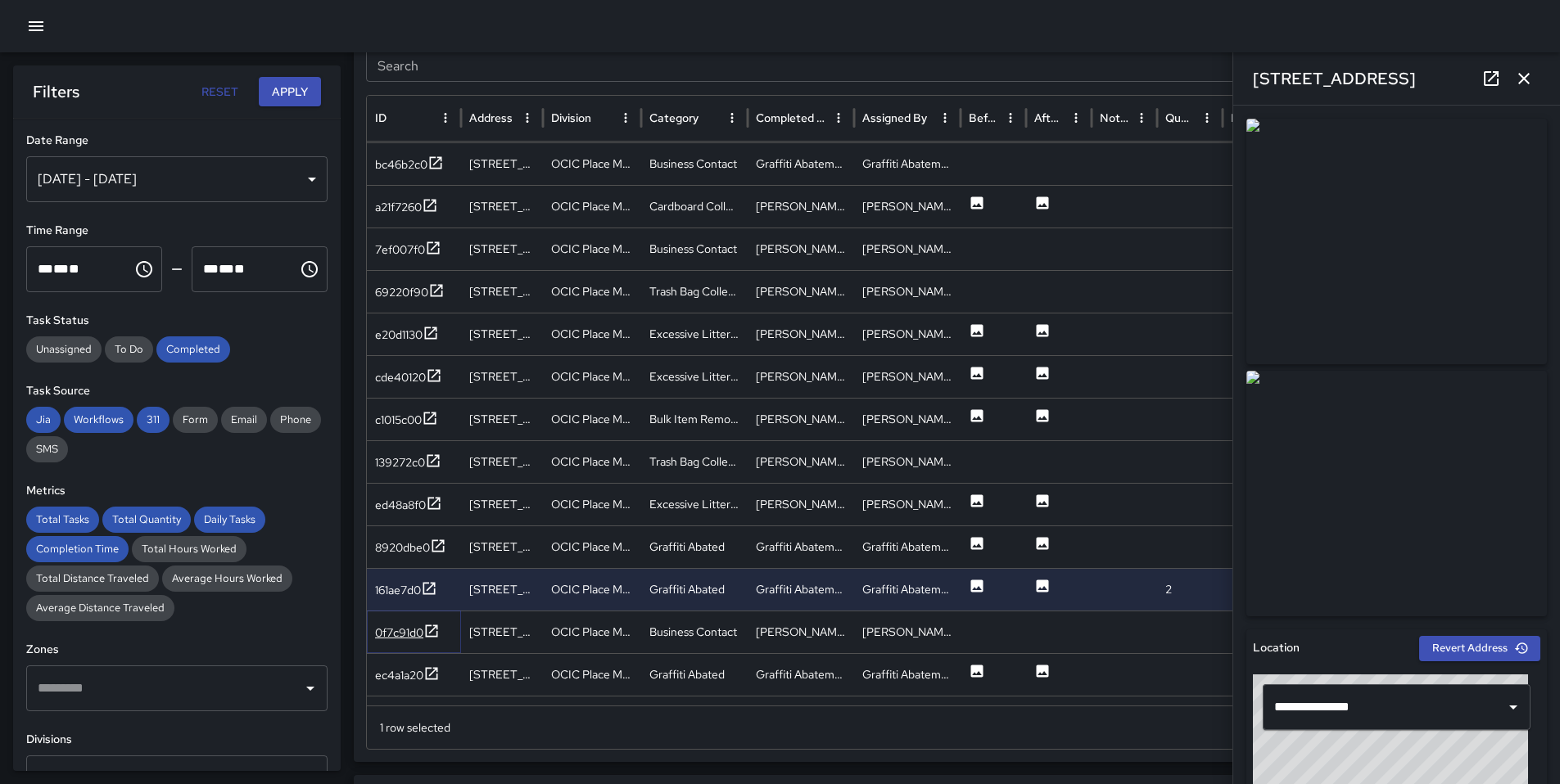
click at [426, 629] on icon at bounding box center [432, 630] width 12 height 12
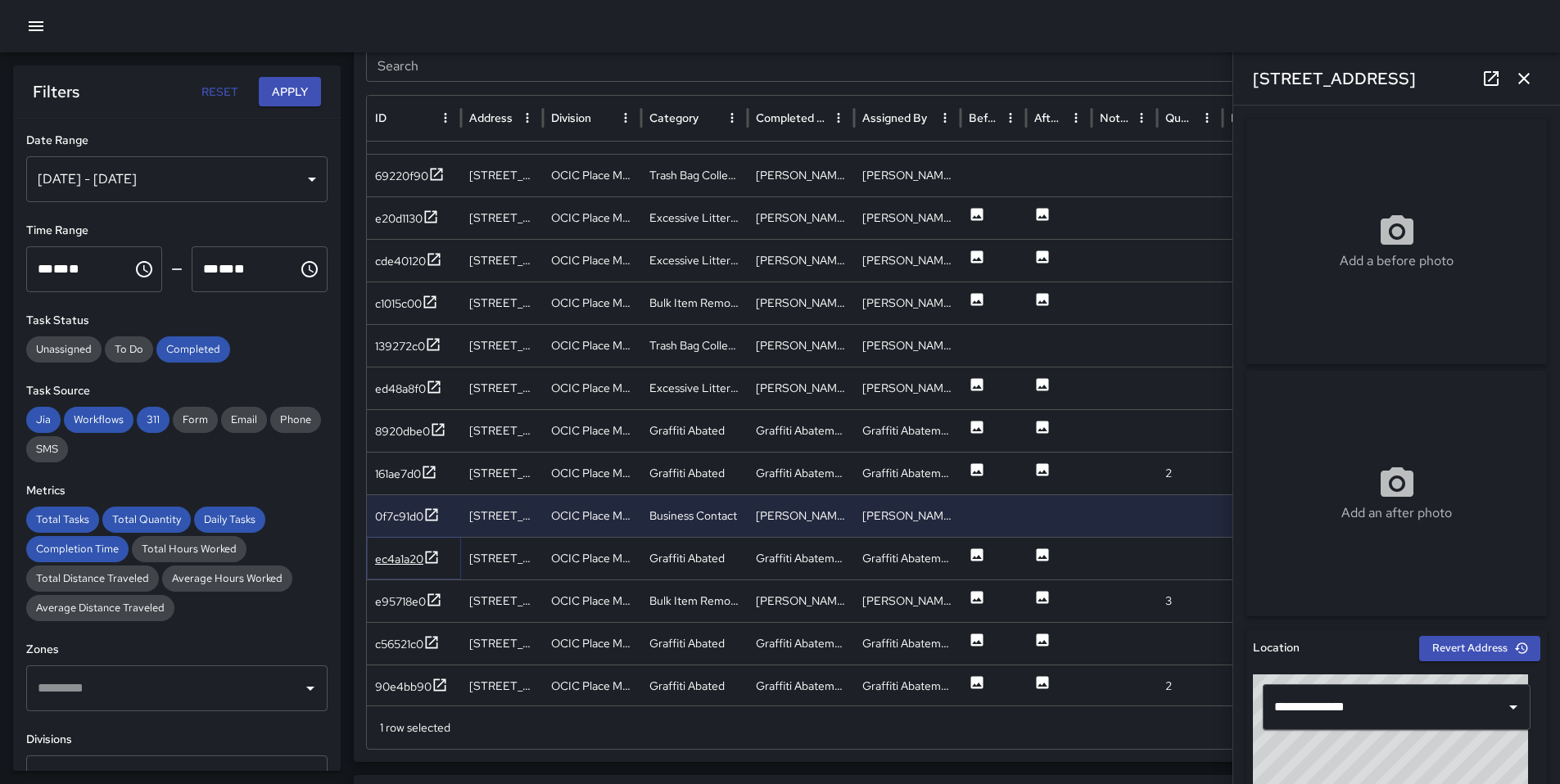
click at [426, 558] on icon at bounding box center [431, 557] width 16 height 16
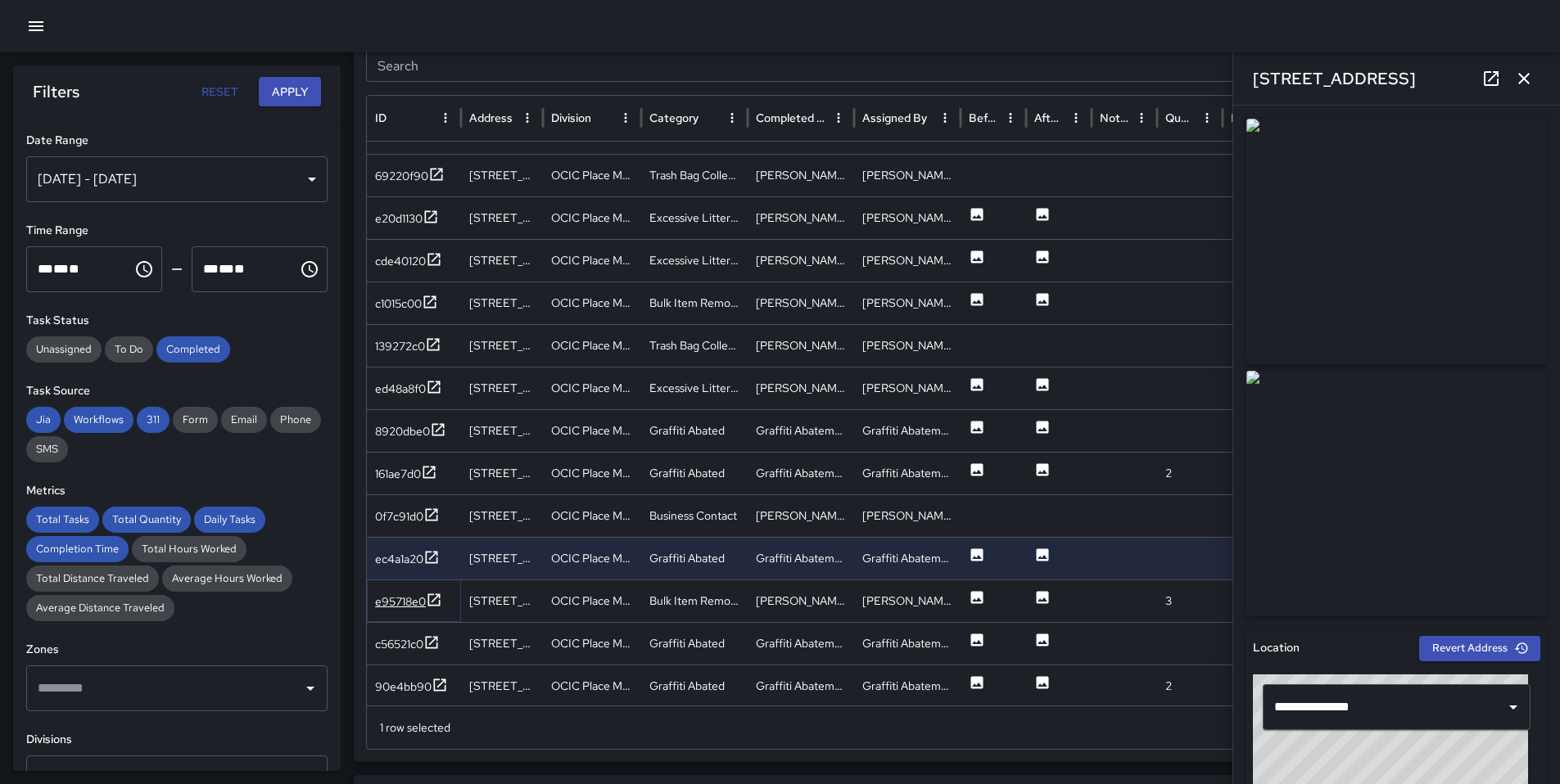
click at [439, 601] on icon at bounding box center [434, 599] width 16 height 16
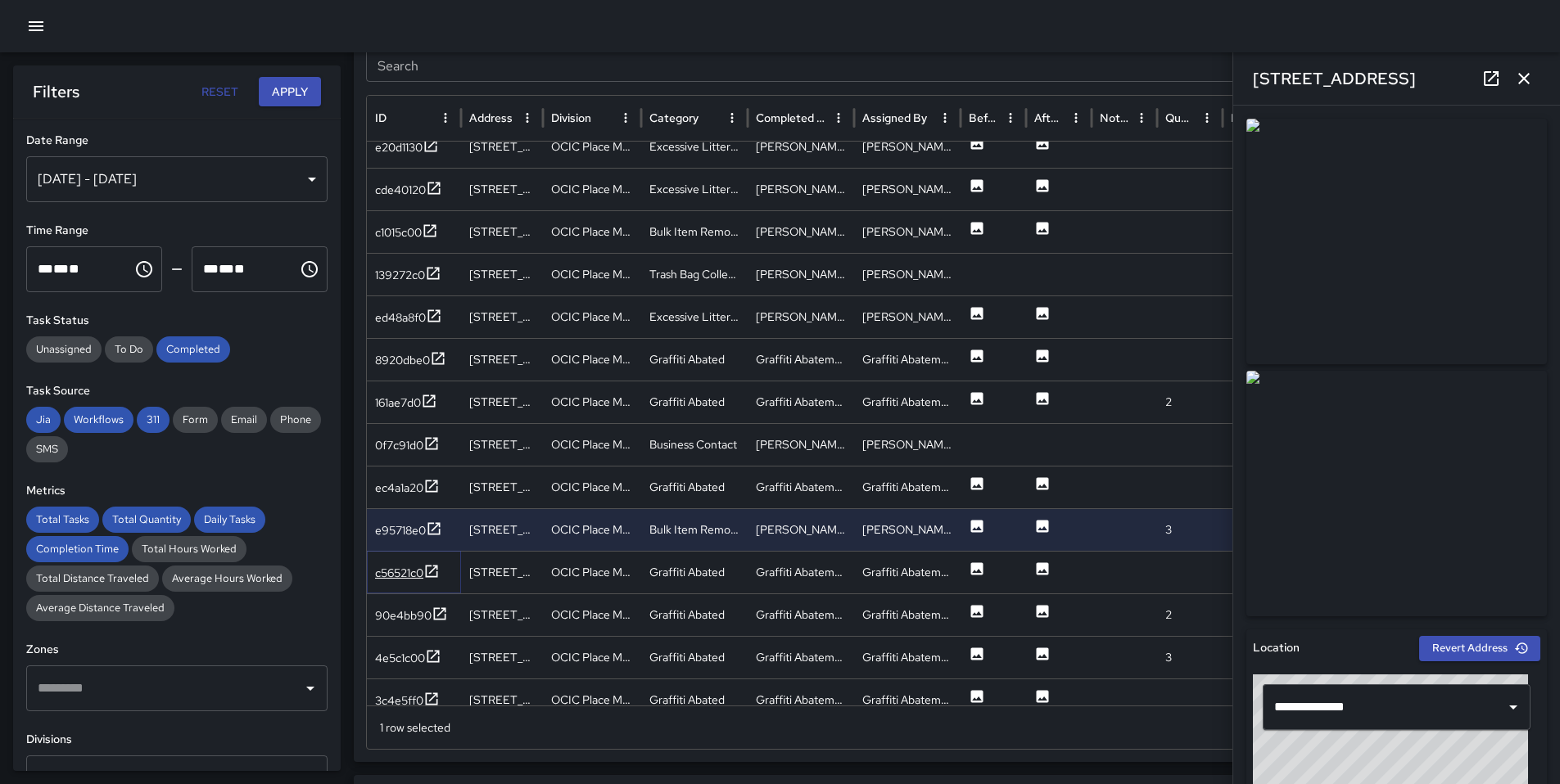
click at [432, 573] on icon at bounding box center [431, 571] width 16 height 16
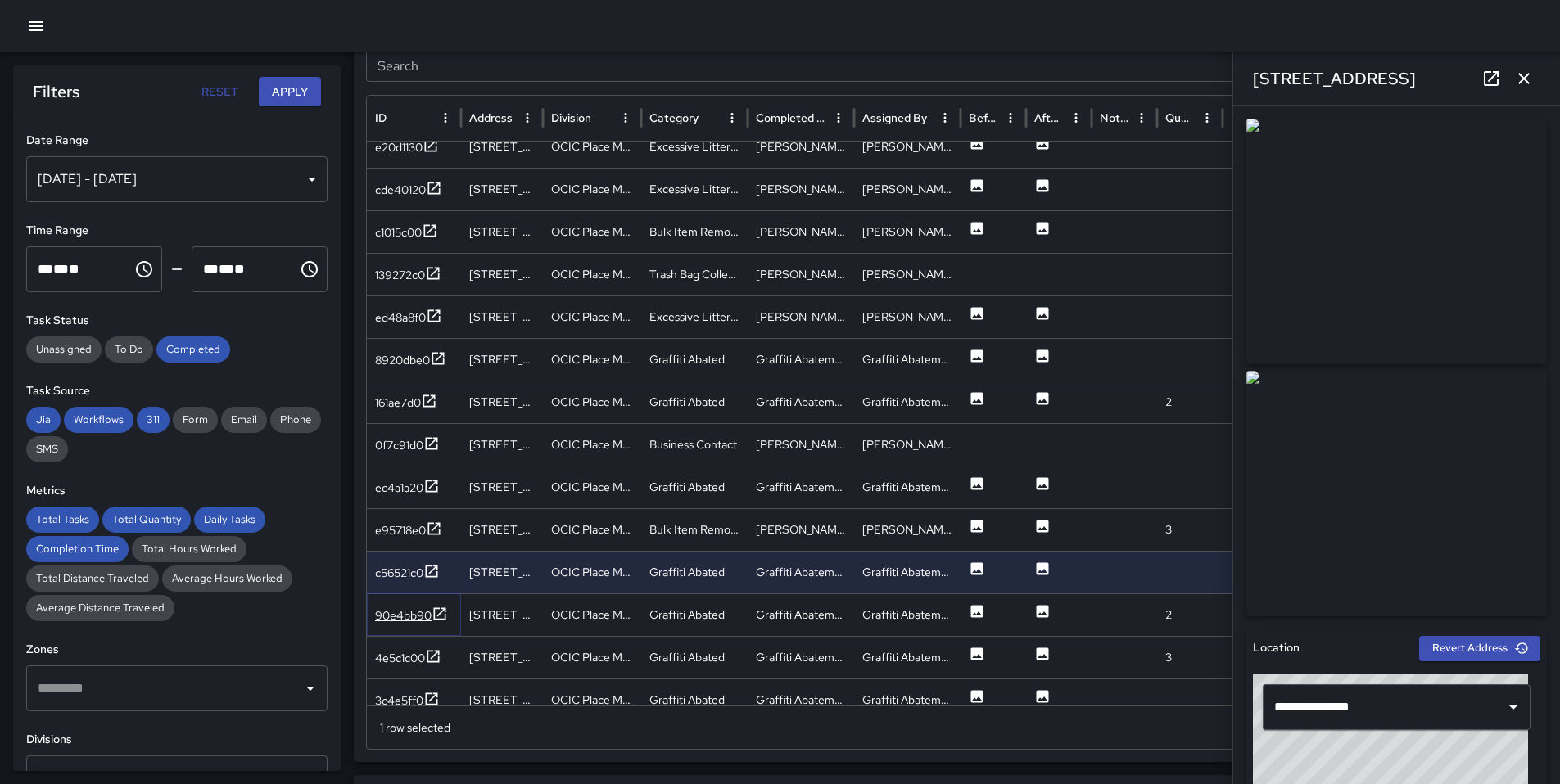
click at [432, 617] on icon at bounding box center [440, 614] width 16 height 16
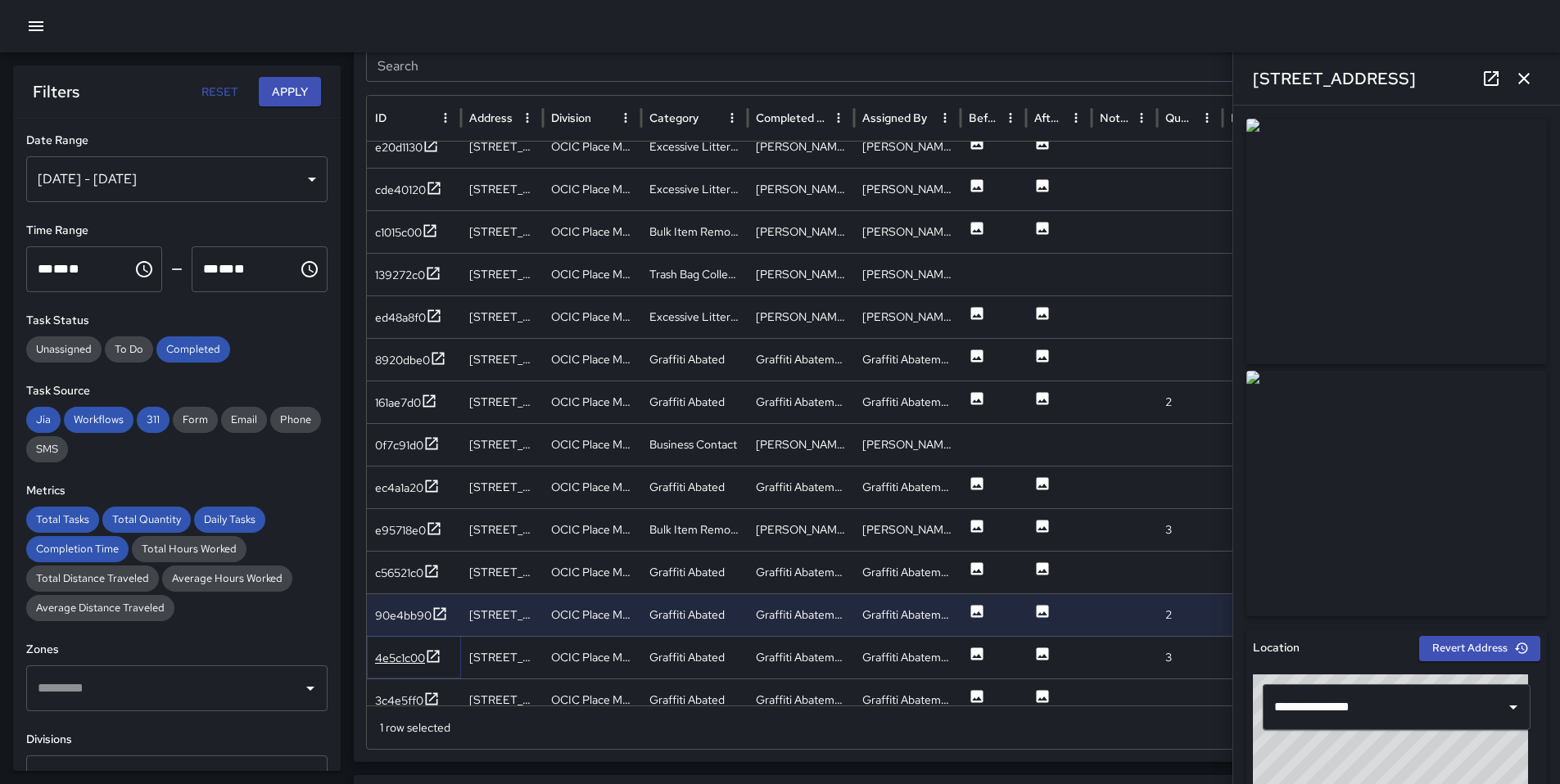
click at [441, 655] on icon at bounding box center [433, 656] width 16 height 16
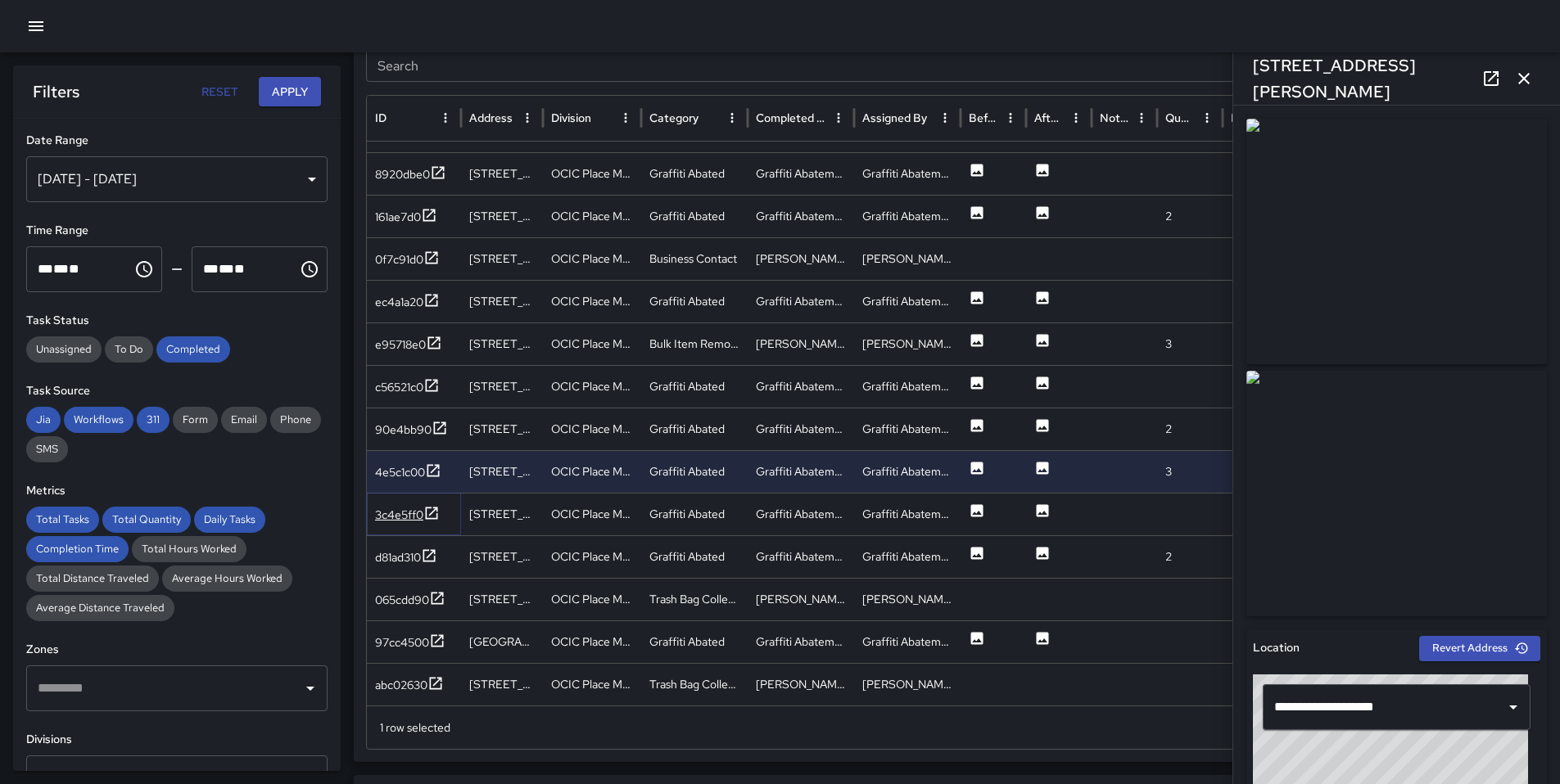
click at [432, 521] on icon at bounding box center [431, 513] width 16 height 16
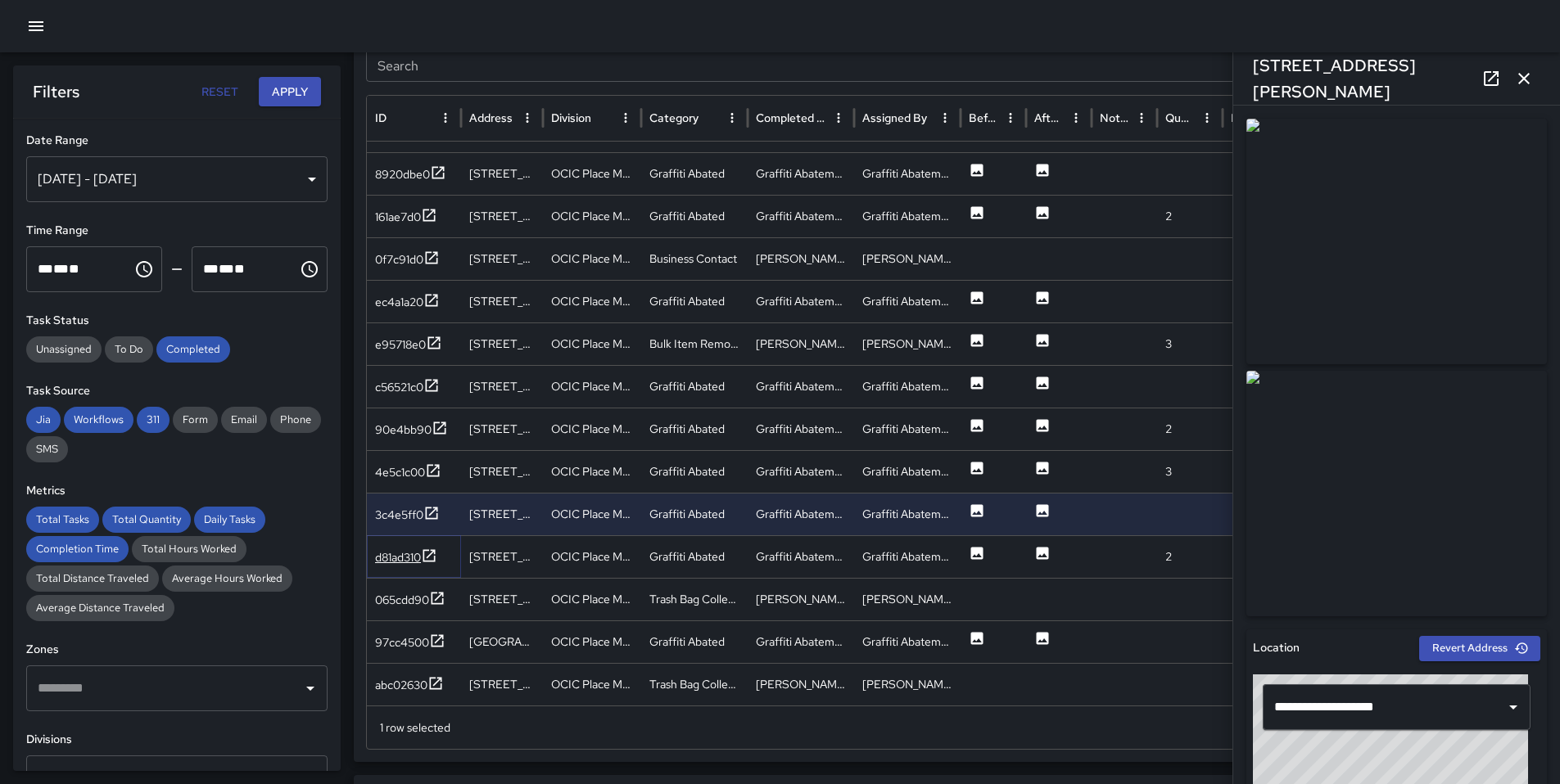
click at [438, 561] on icon at bounding box center [428, 555] width 16 height 16
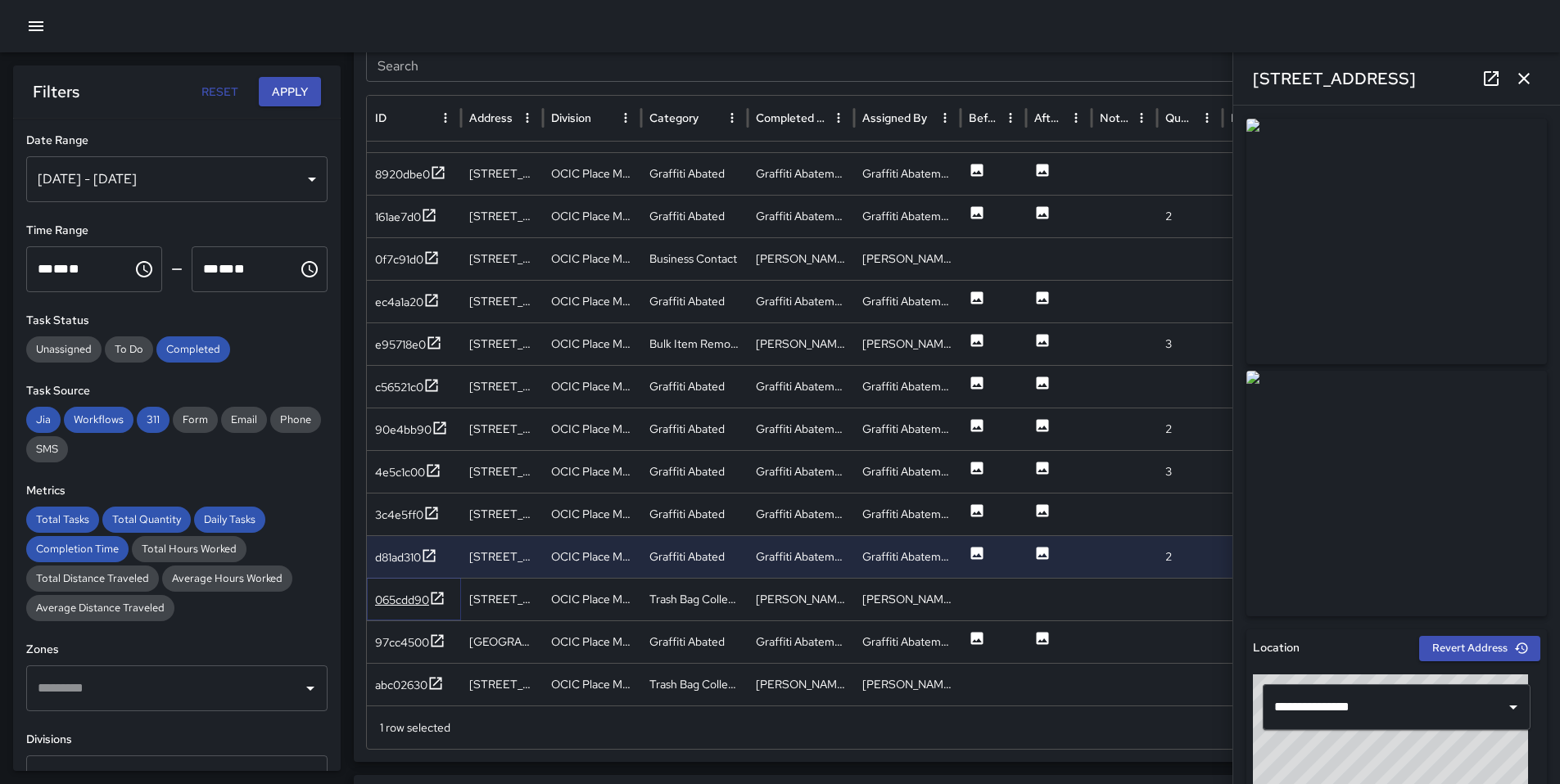
click at [437, 598] on icon at bounding box center [438, 597] width 12 height 12
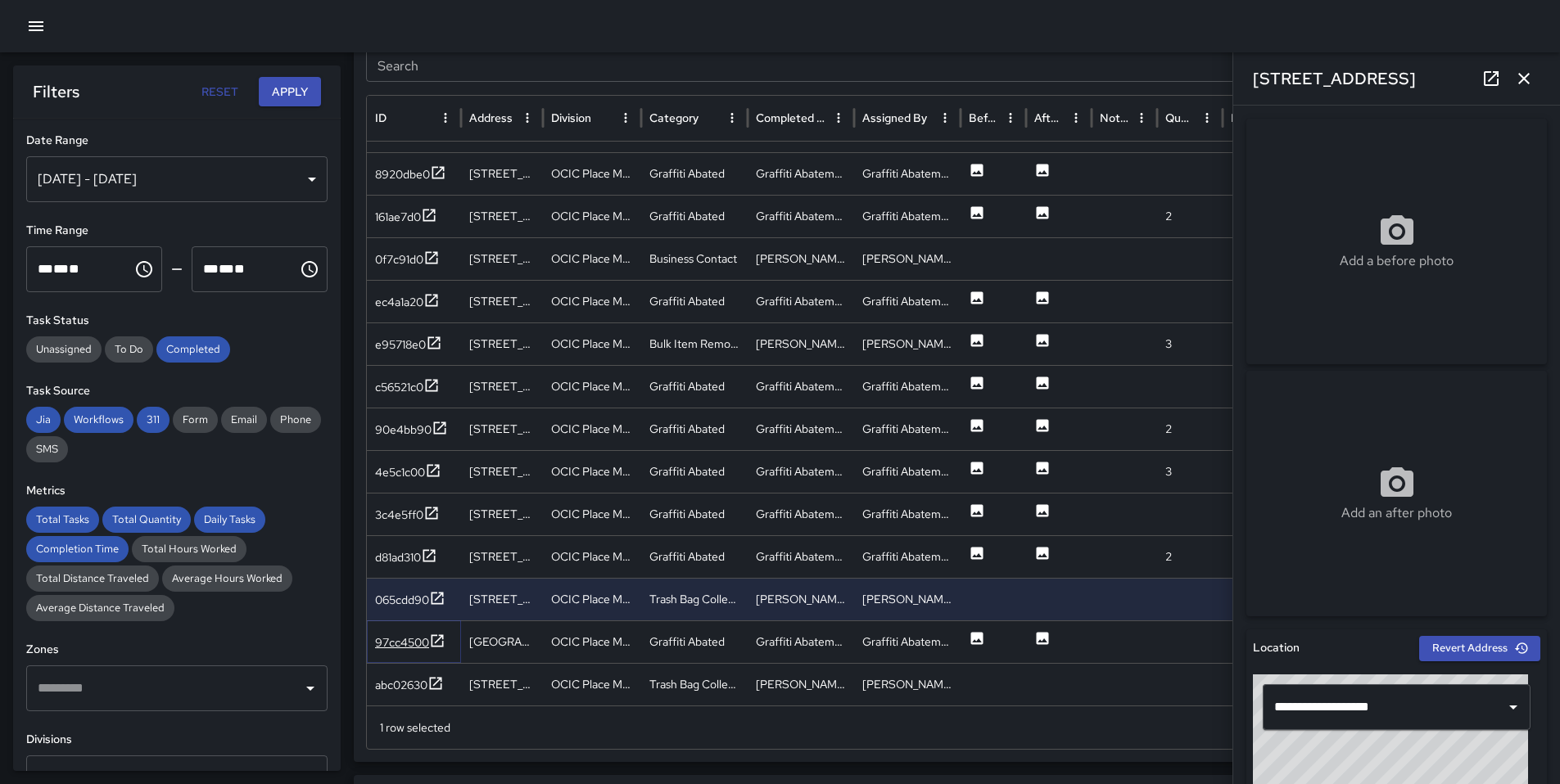
click at [438, 642] on icon at bounding box center [437, 640] width 16 height 16
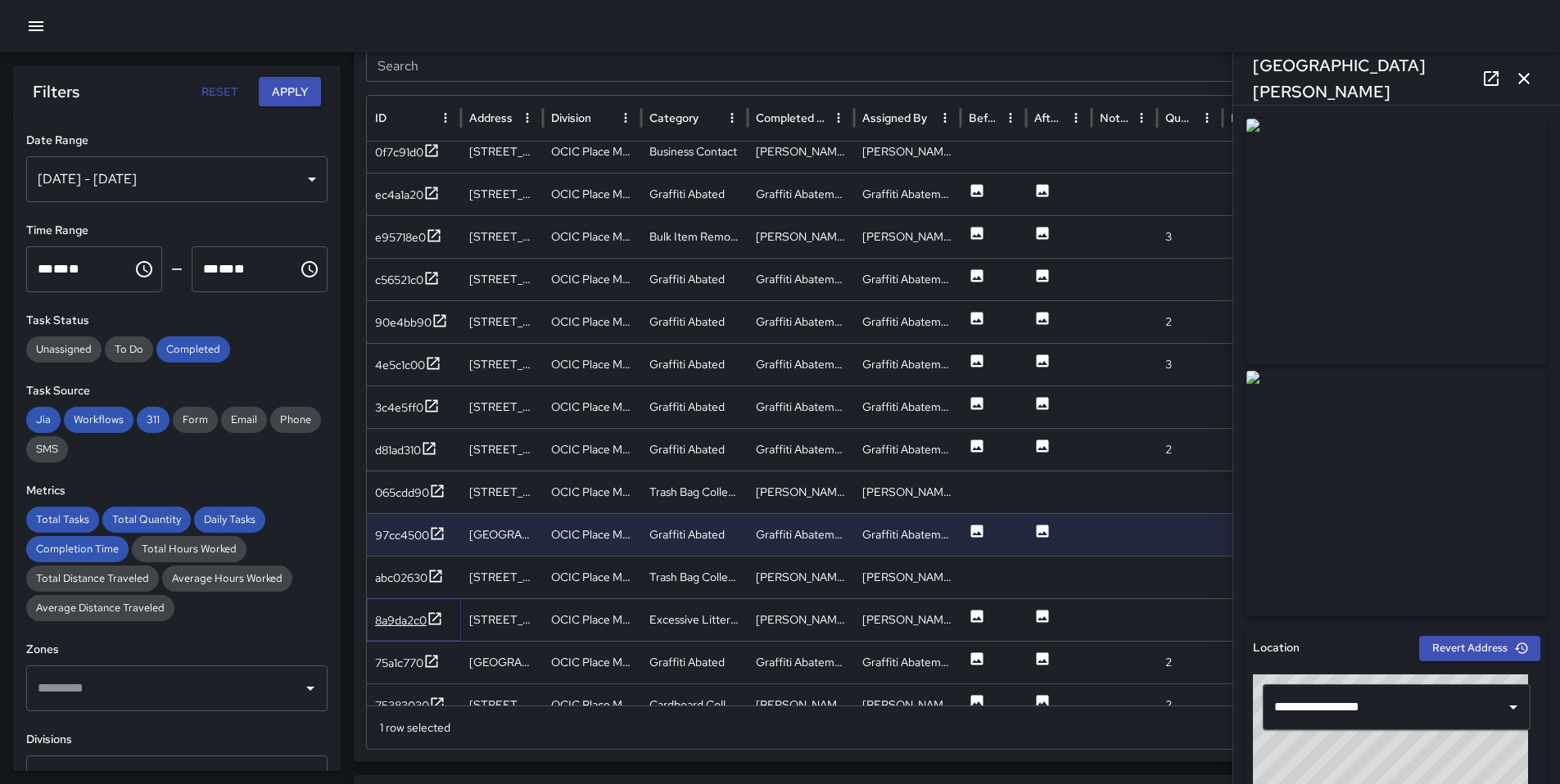
click at [433, 627] on div at bounding box center [434, 620] width 16 height 20
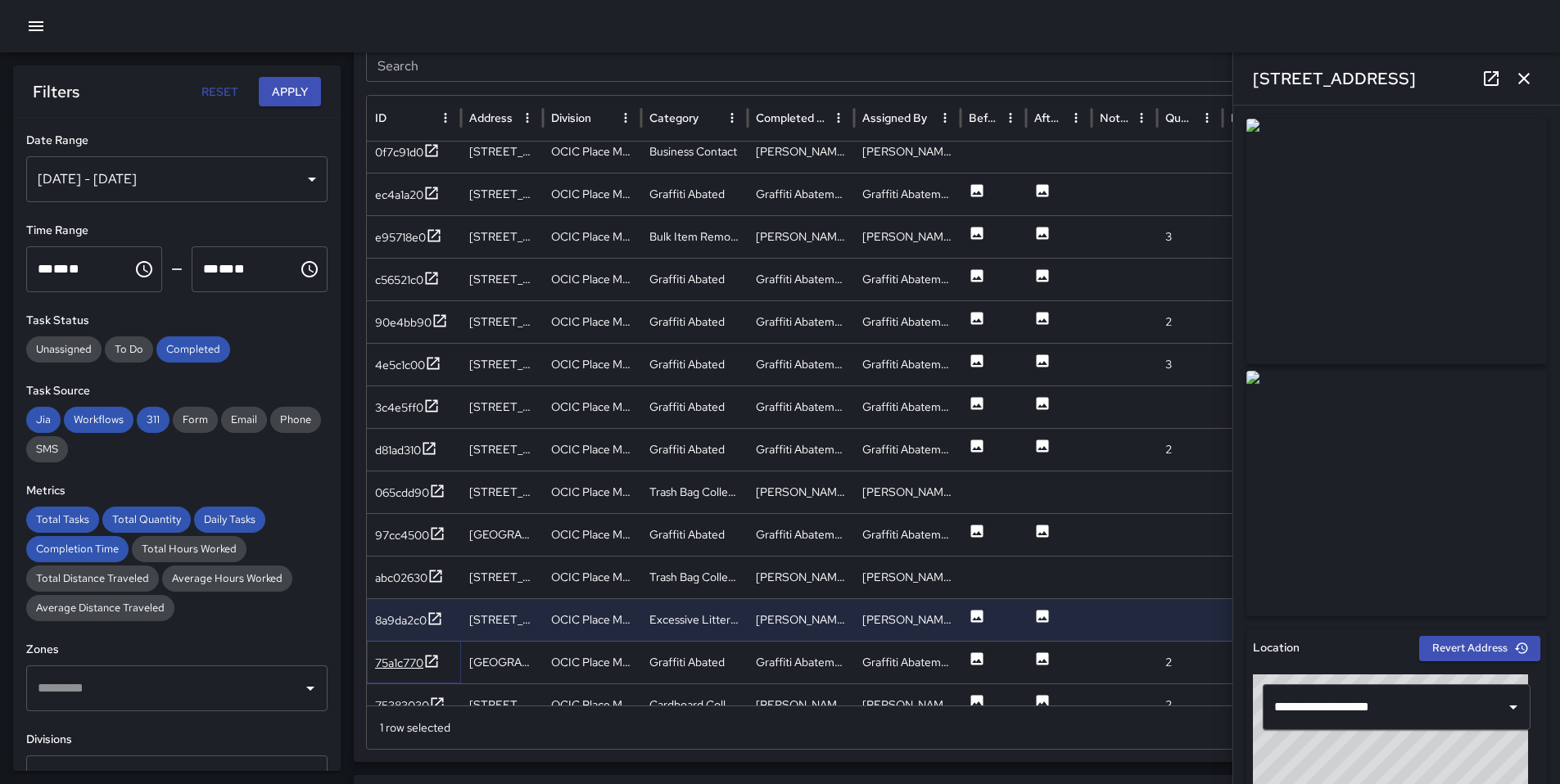
click at [408, 661] on div "75a1c770" at bounding box center [399, 662] width 48 height 16
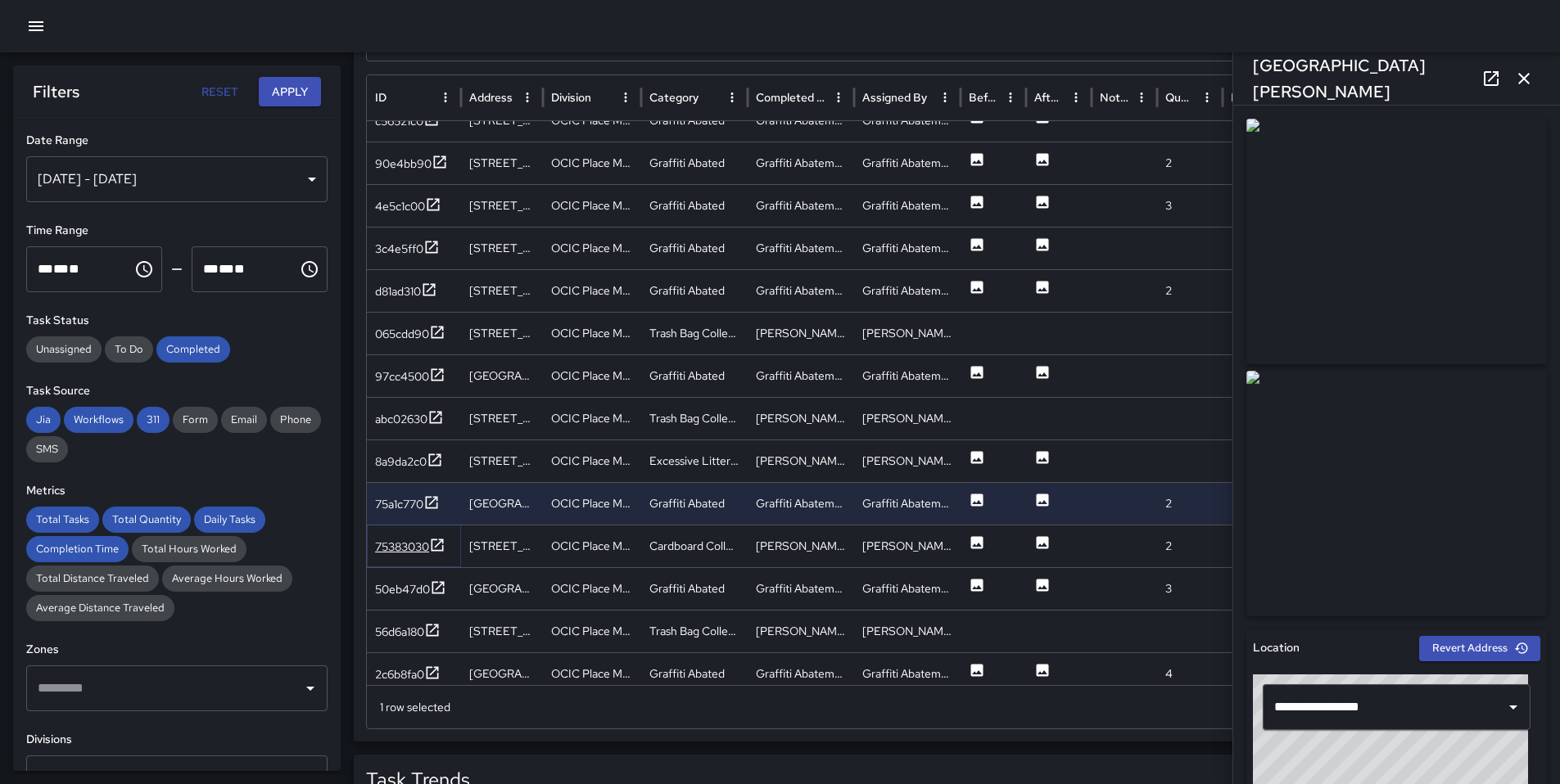
click at [415, 546] on div "75383030" at bounding box center [402, 547] width 54 height 16
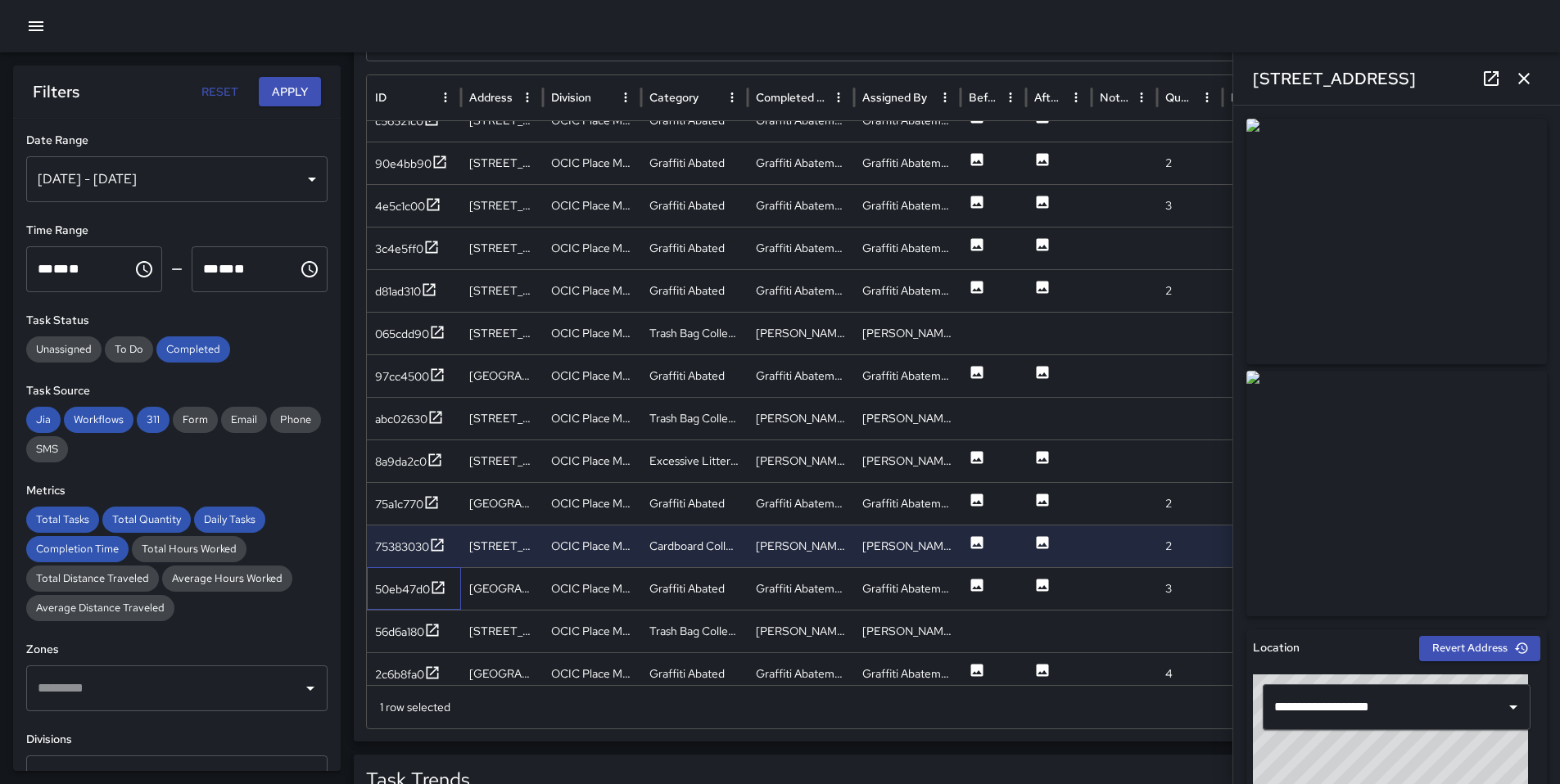
click at [409, 576] on div "50eb47d0" at bounding box center [414, 589] width 94 height 42
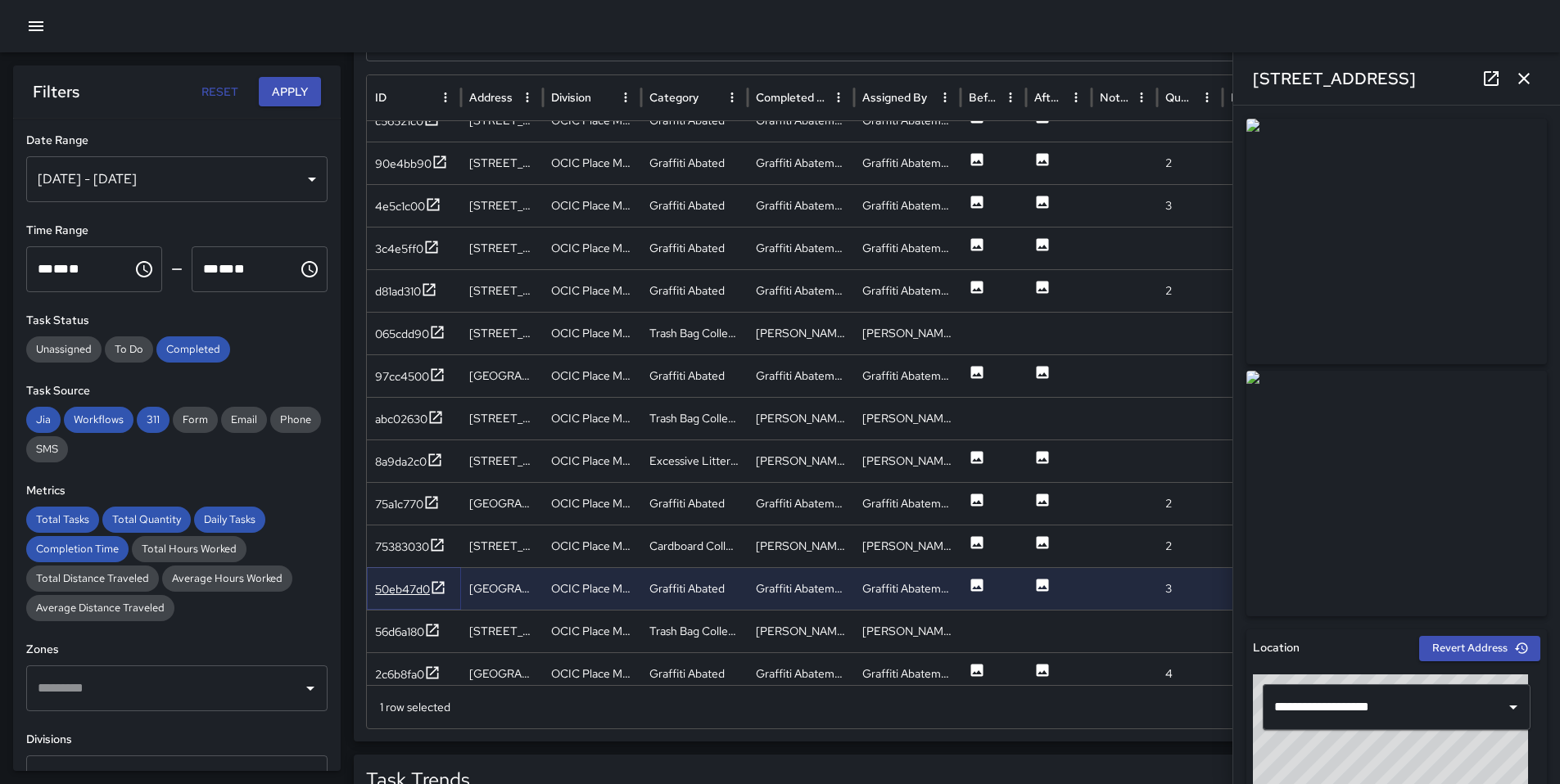
click at [410, 583] on div "50eb47d0" at bounding box center [402, 589] width 55 height 16
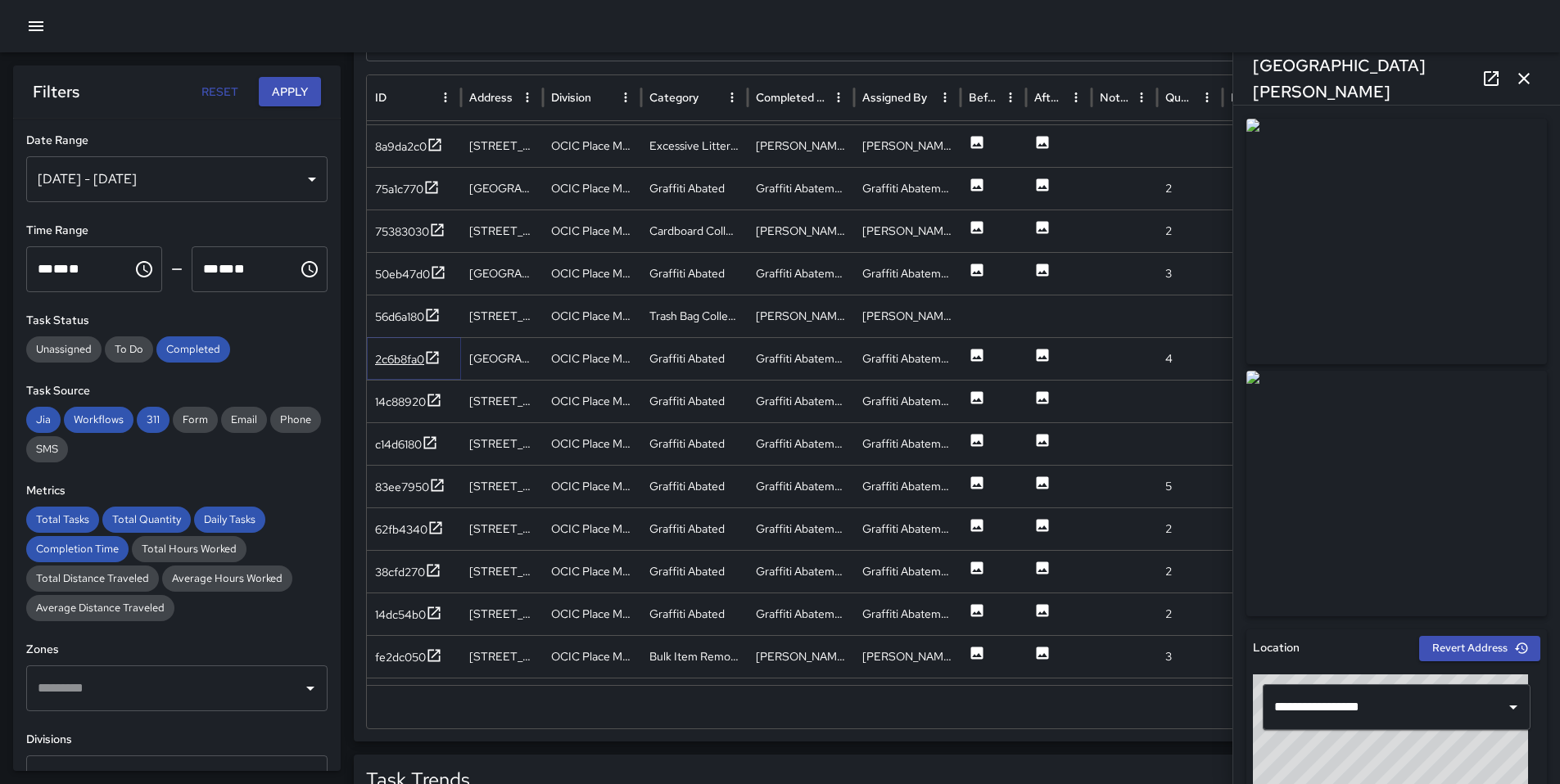
click at [439, 349] on icon at bounding box center [432, 357] width 16 height 16
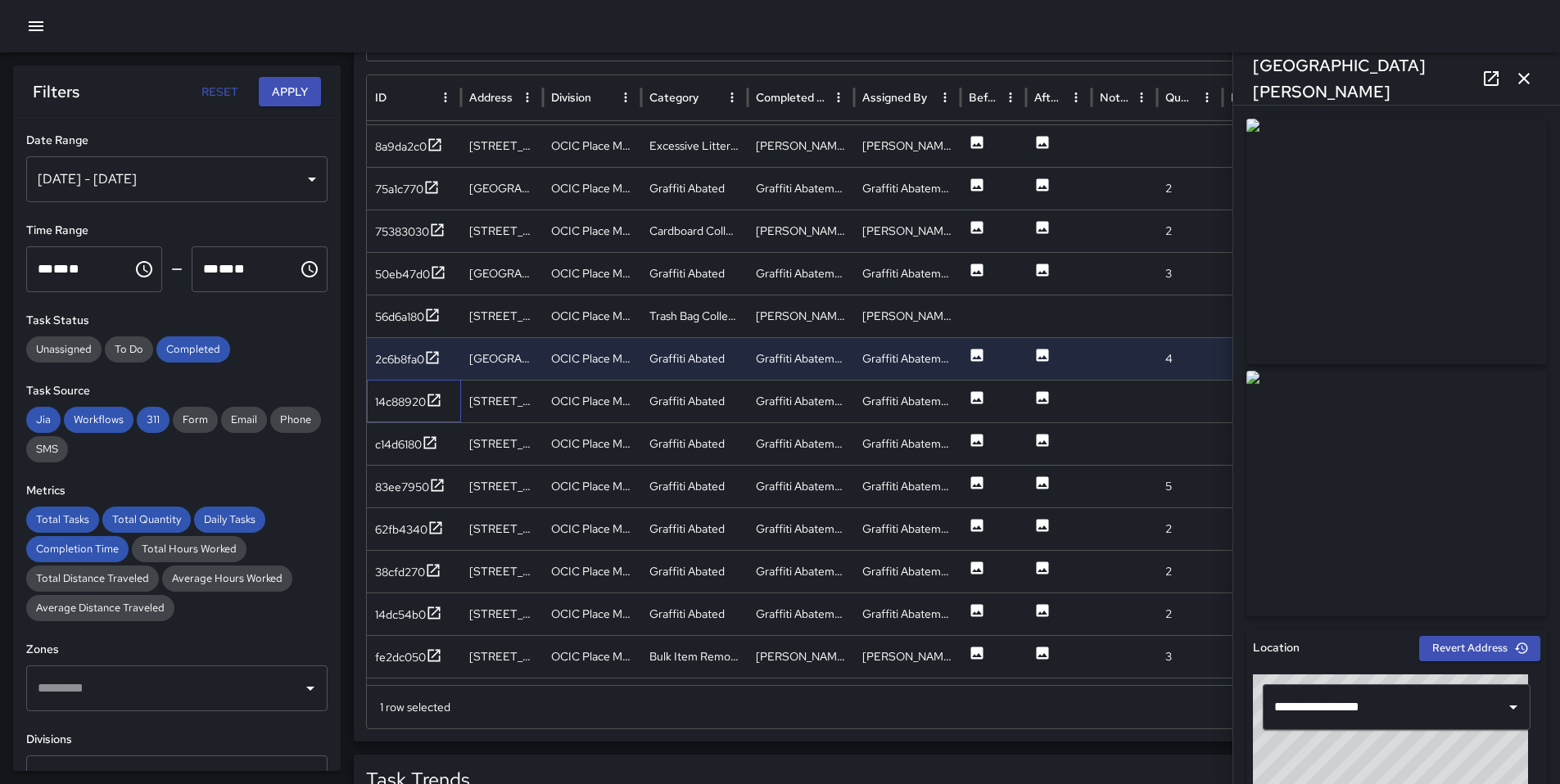
click at [439, 387] on div "14c88920" at bounding box center [414, 401] width 94 height 42
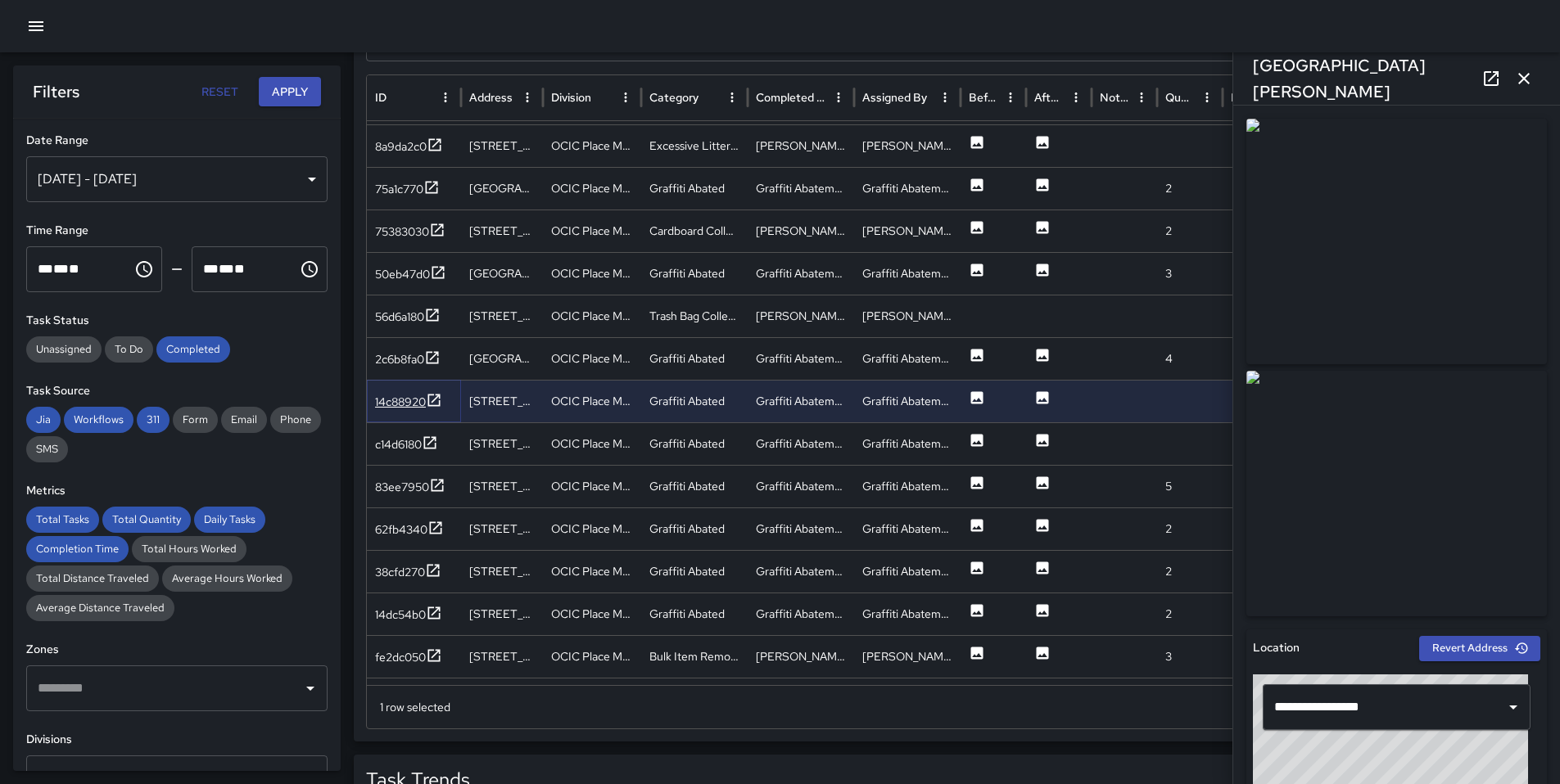
click at [436, 398] on icon at bounding box center [434, 399] width 12 height 12
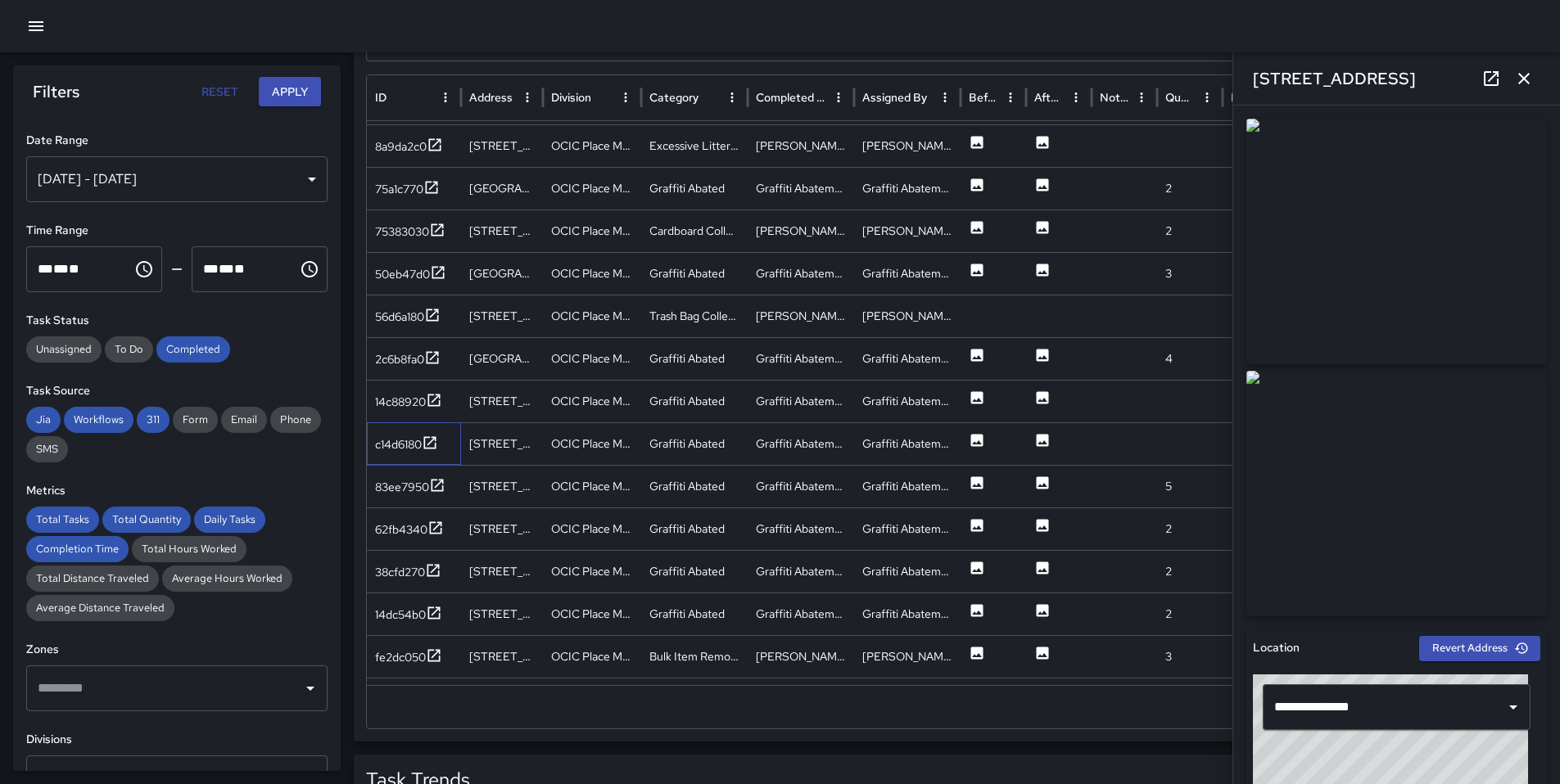
click at [415, 455] on div "c14d6180" at bounding box center [414, 443] width 94 height 42
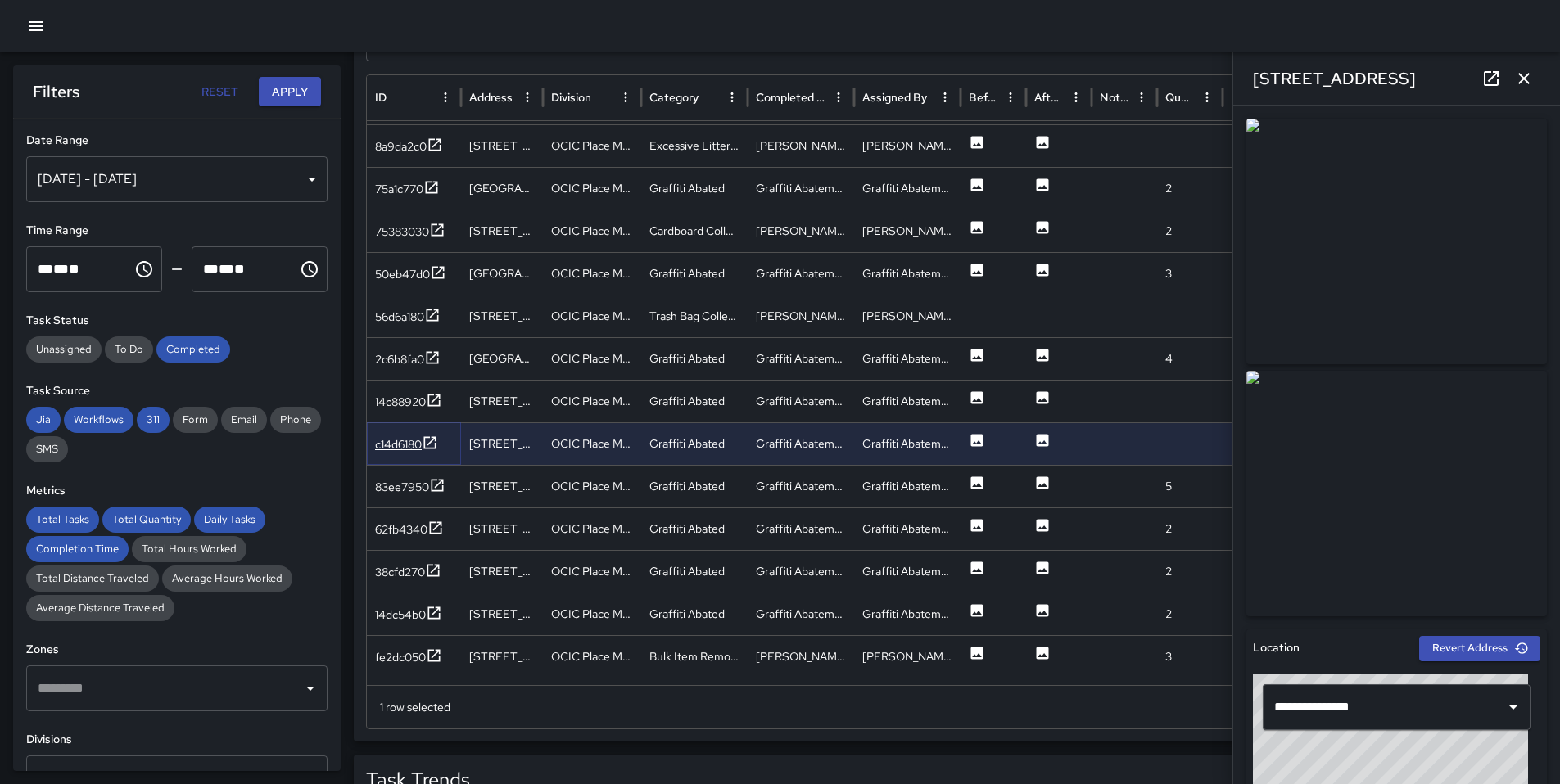
click at [414, 454] on div "c14d6180" at bounding box center [407, 444] width 63 height 20
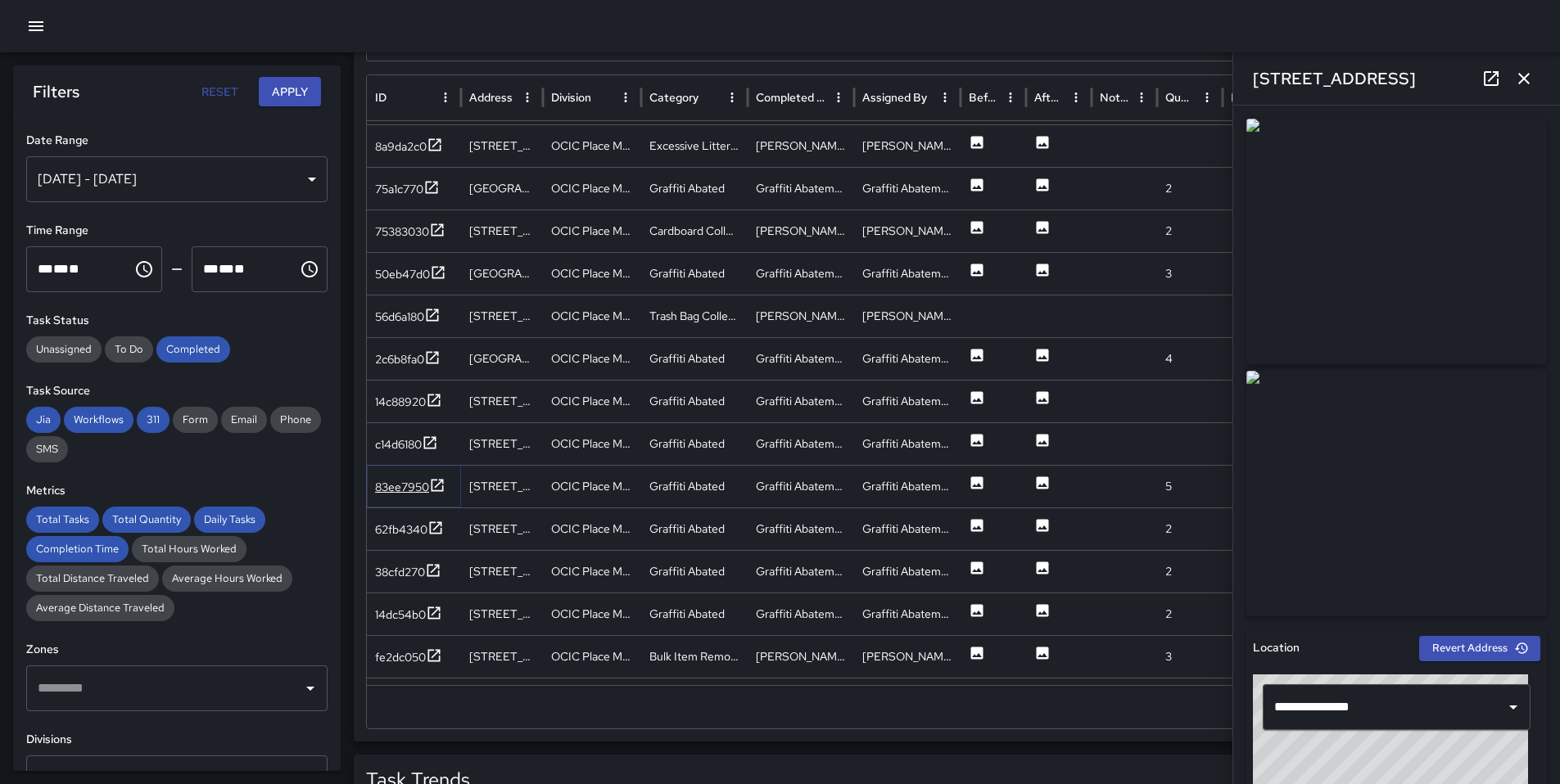
click at [410, 479] on div "83ee7950" at bounding box center [402, 486] width 54 height 16
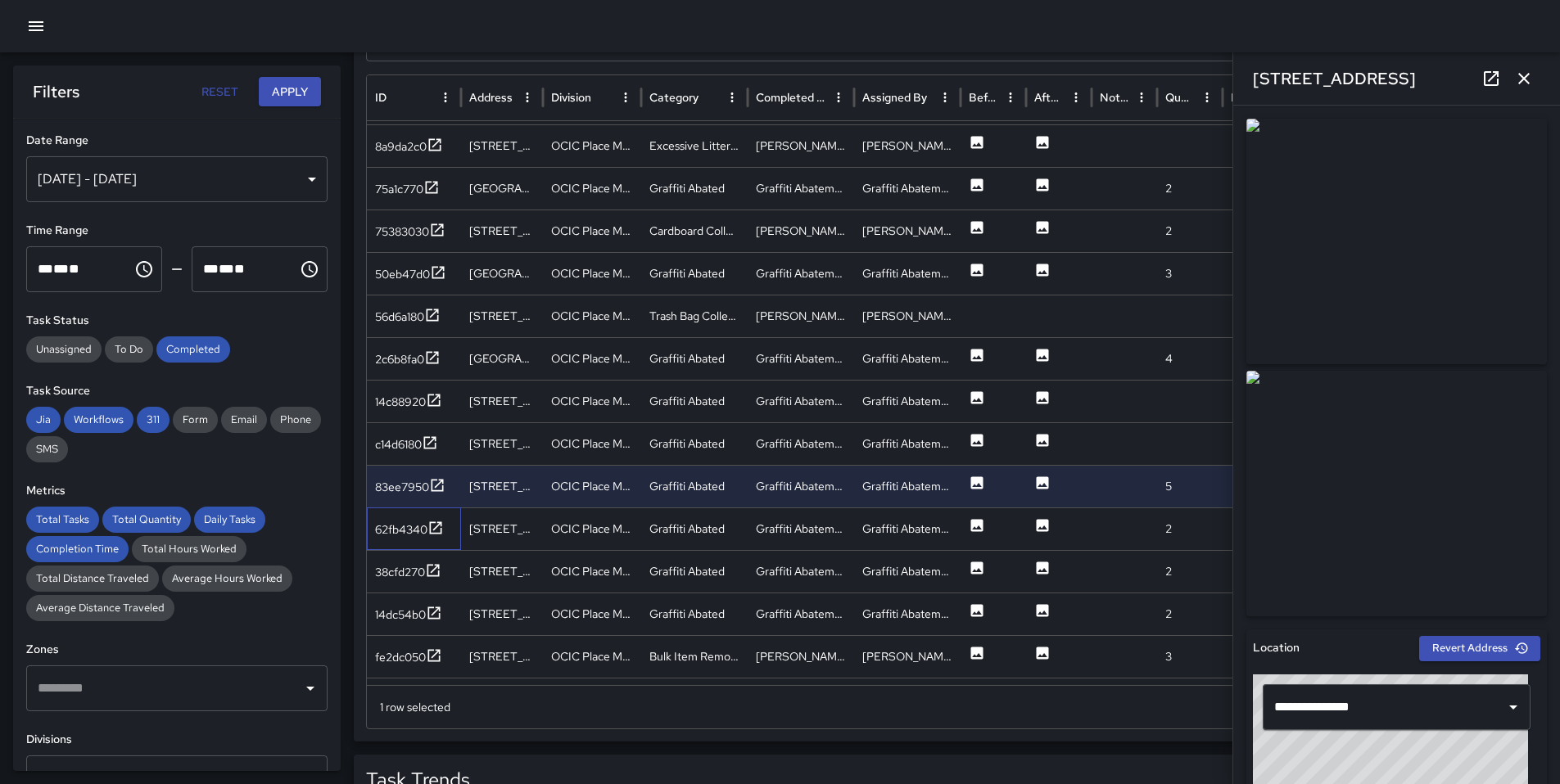
click at [421, 510] on div "62fb4340" at bounding box center [414, 528] width 94 height 42
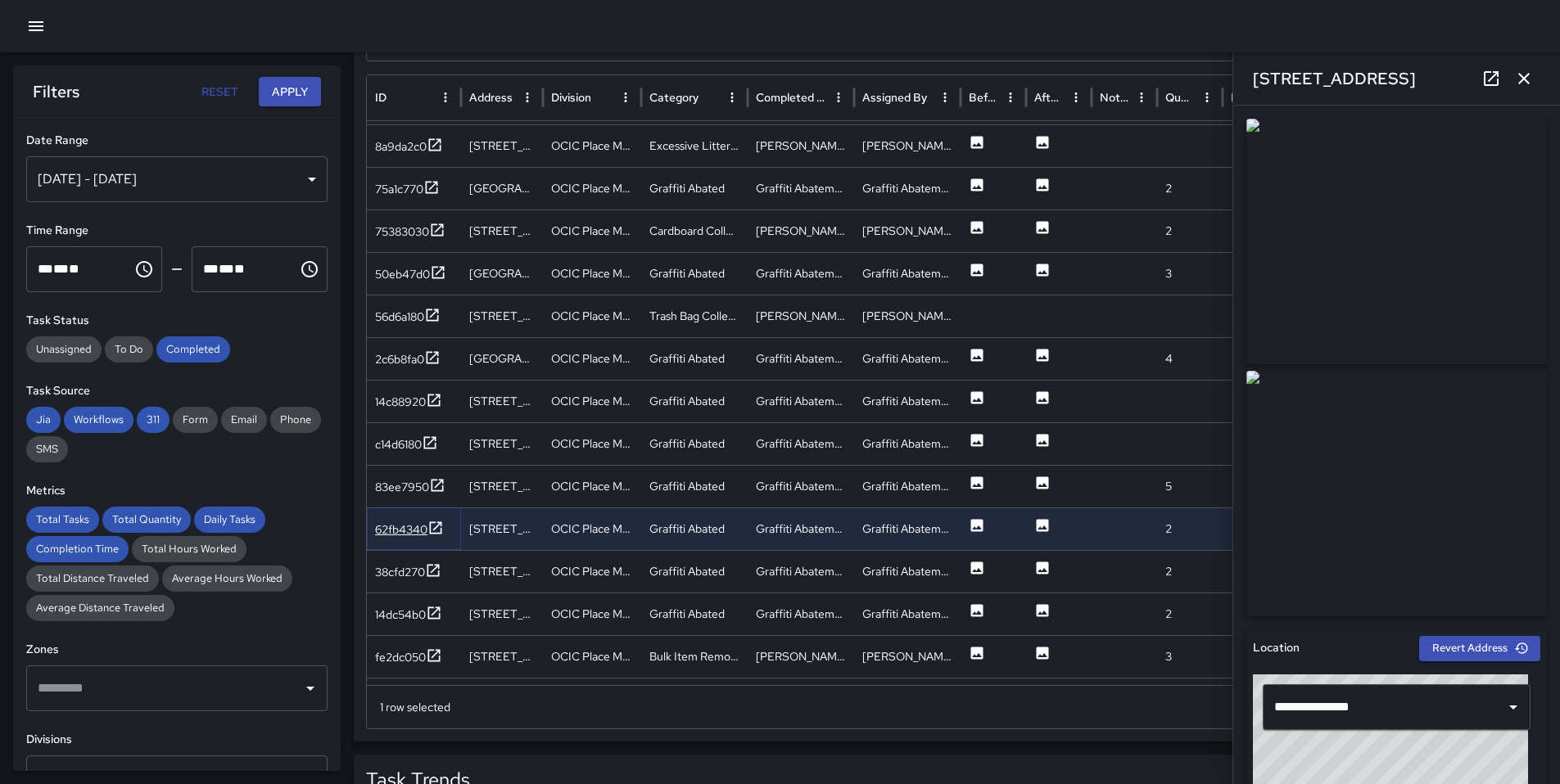
click at [426, 520] on div "62fb4340" at bounding box center [410, 529] width 69 height 20
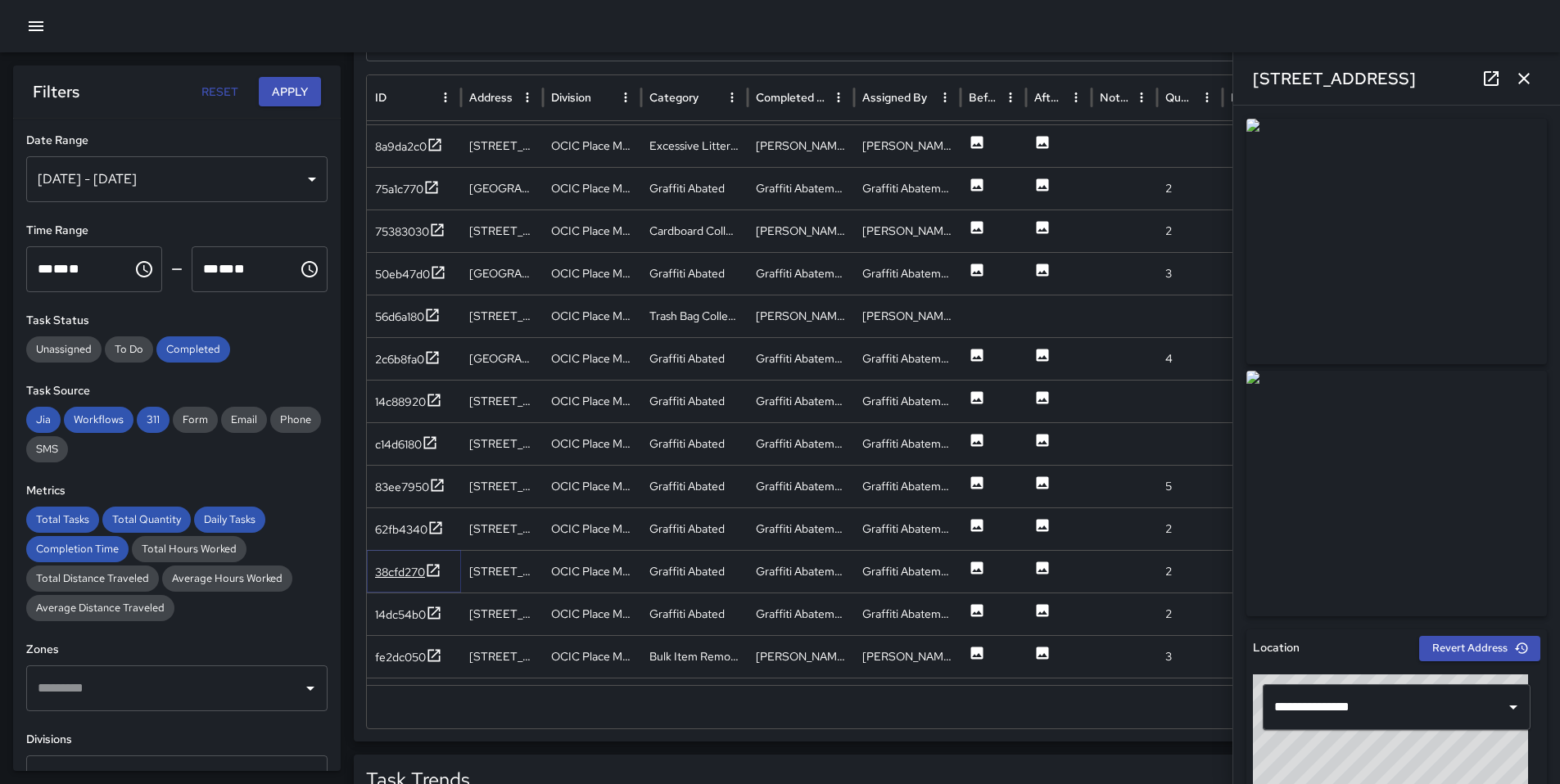
click at [424, 576] on div "38cfd270" at bounding box center [400, 571] width 50 height 16
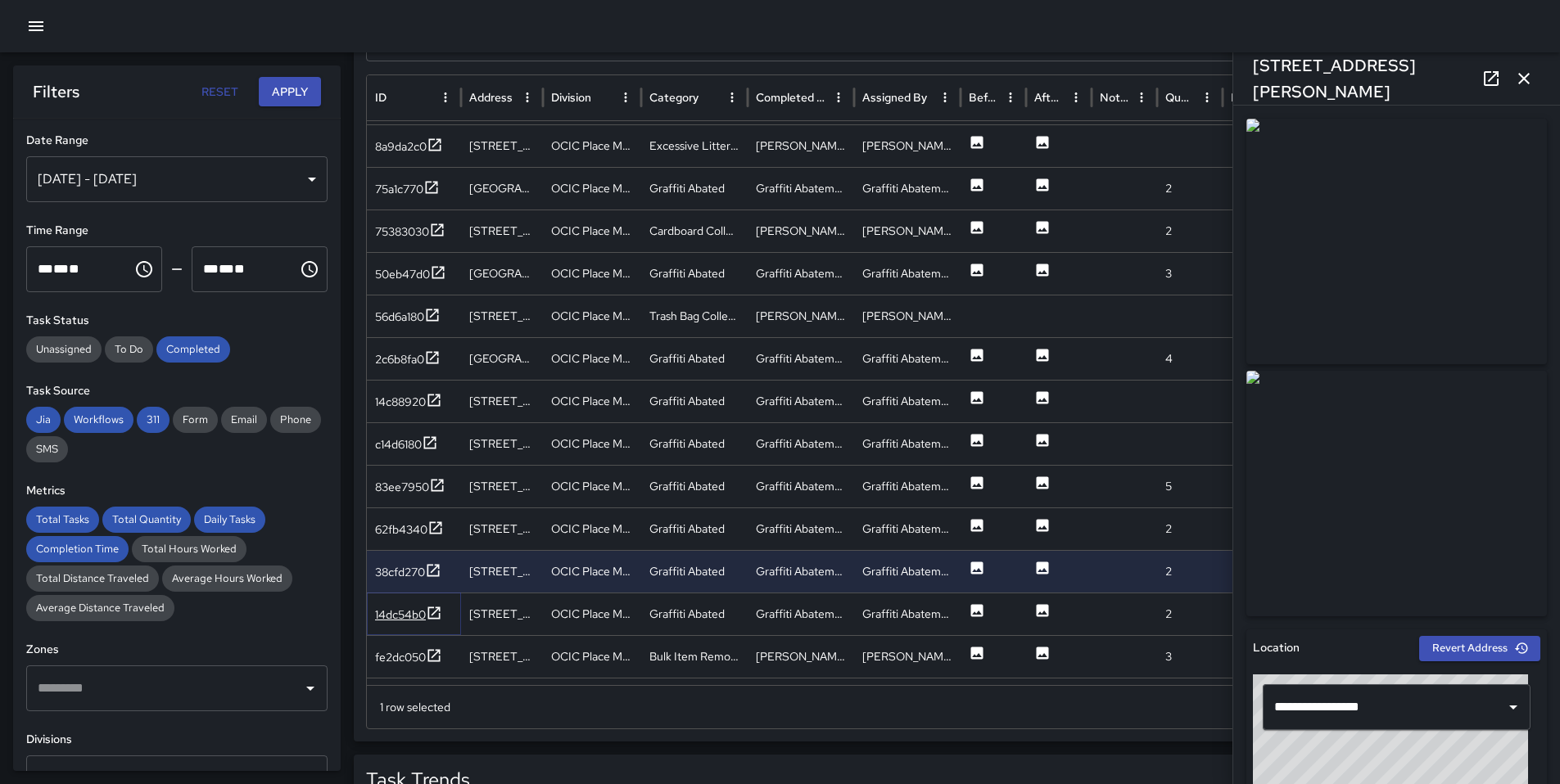
click at [420, 607] on div "14dc54b0" at bounding box center [400, 615] width 51 height 16
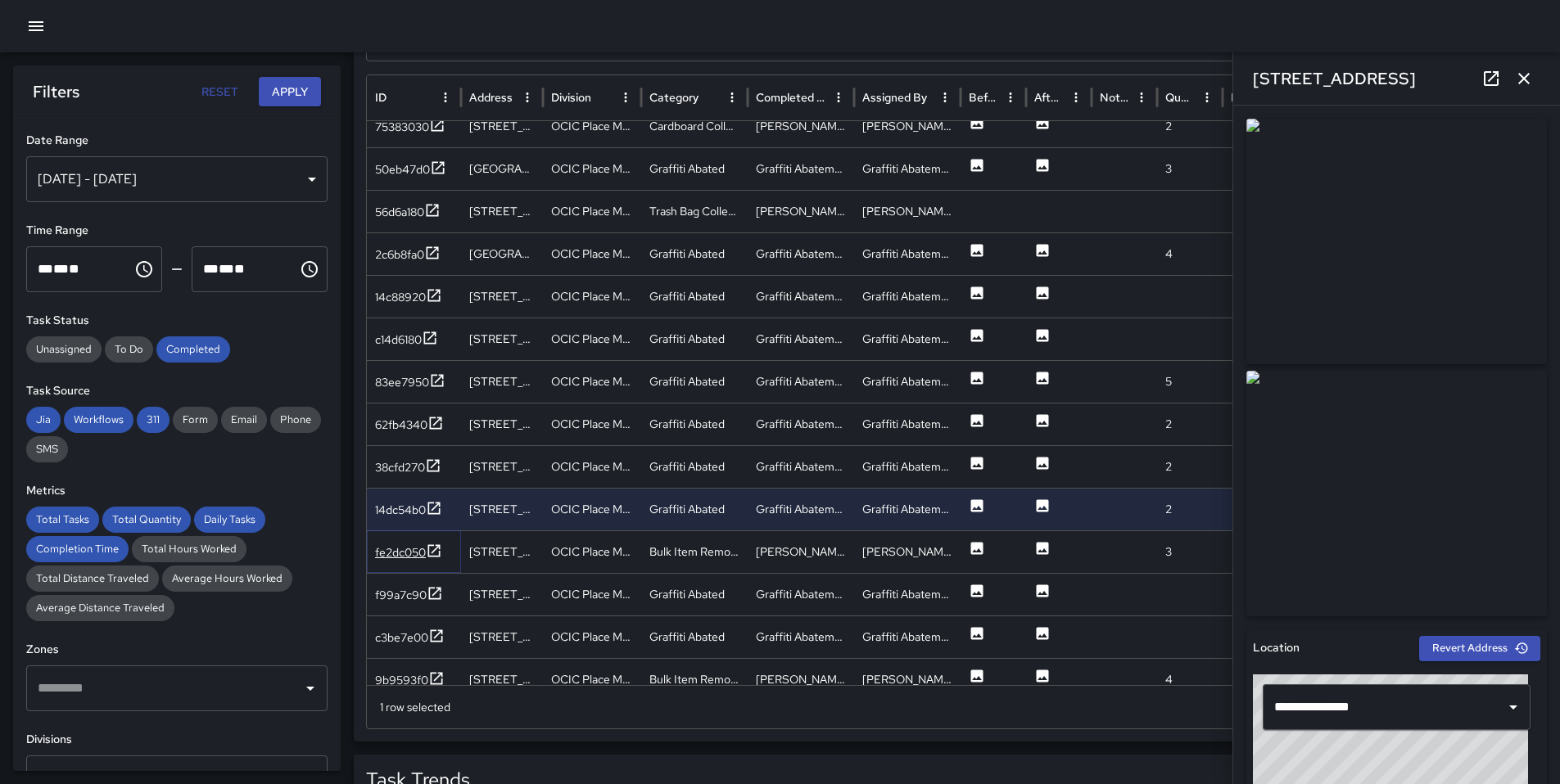
click at [422, 546] on div "fe2dc050" at bounding box center [400, 552] width 51 height 16
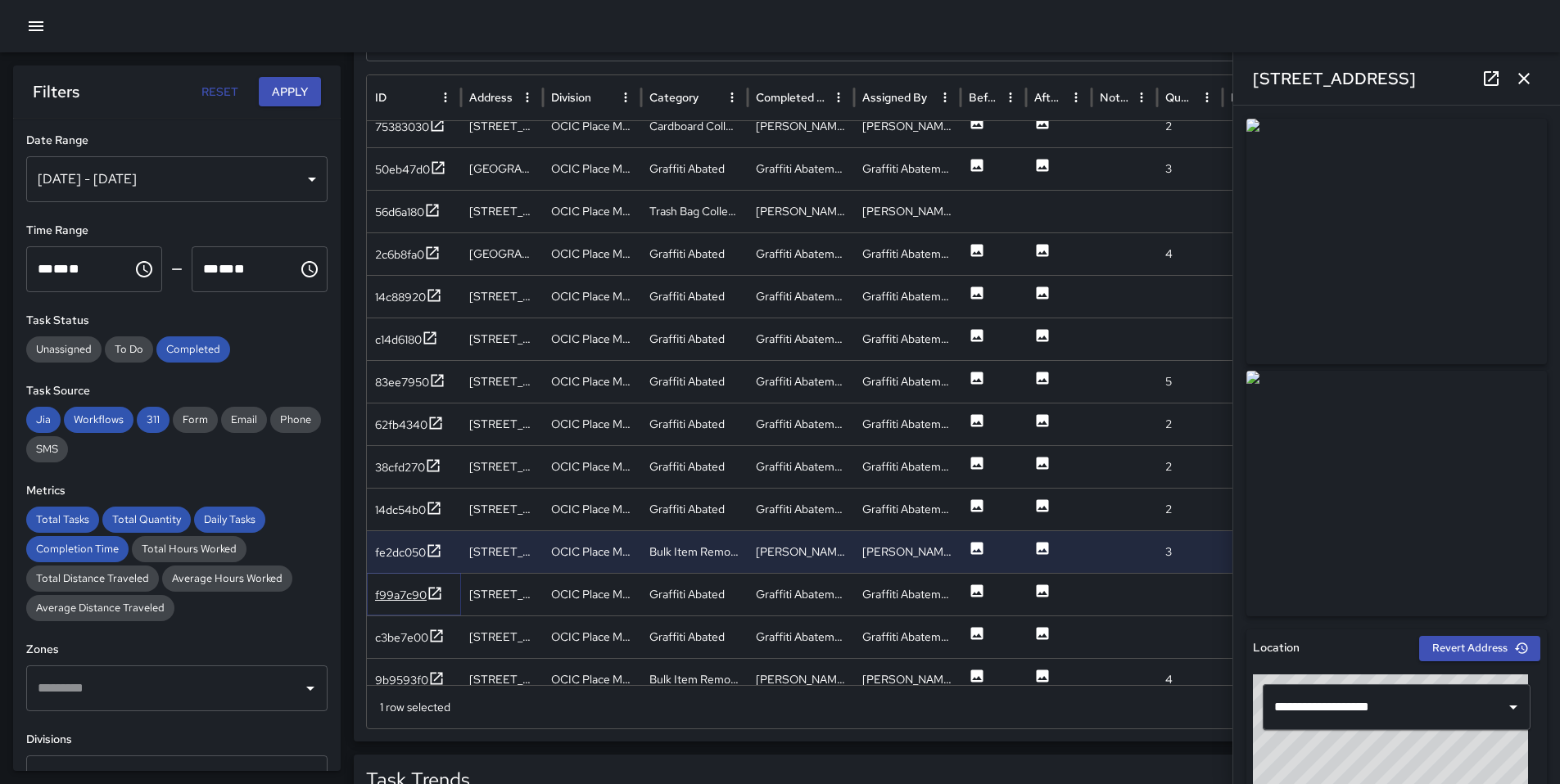
click at [405, 600] on div "f99a7c90" at bounding box center [401, 594] width 52 height 16
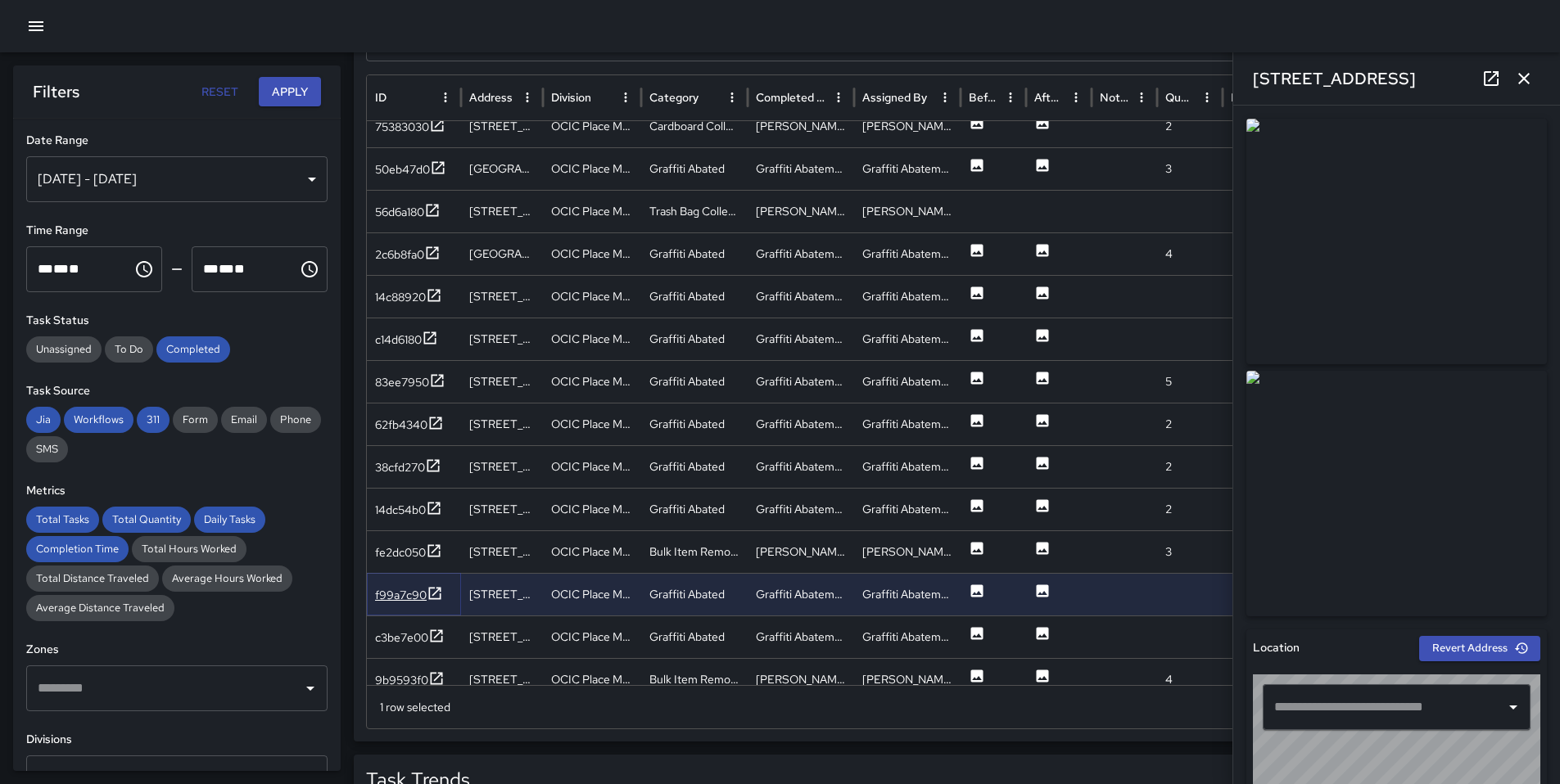
type input "**********"
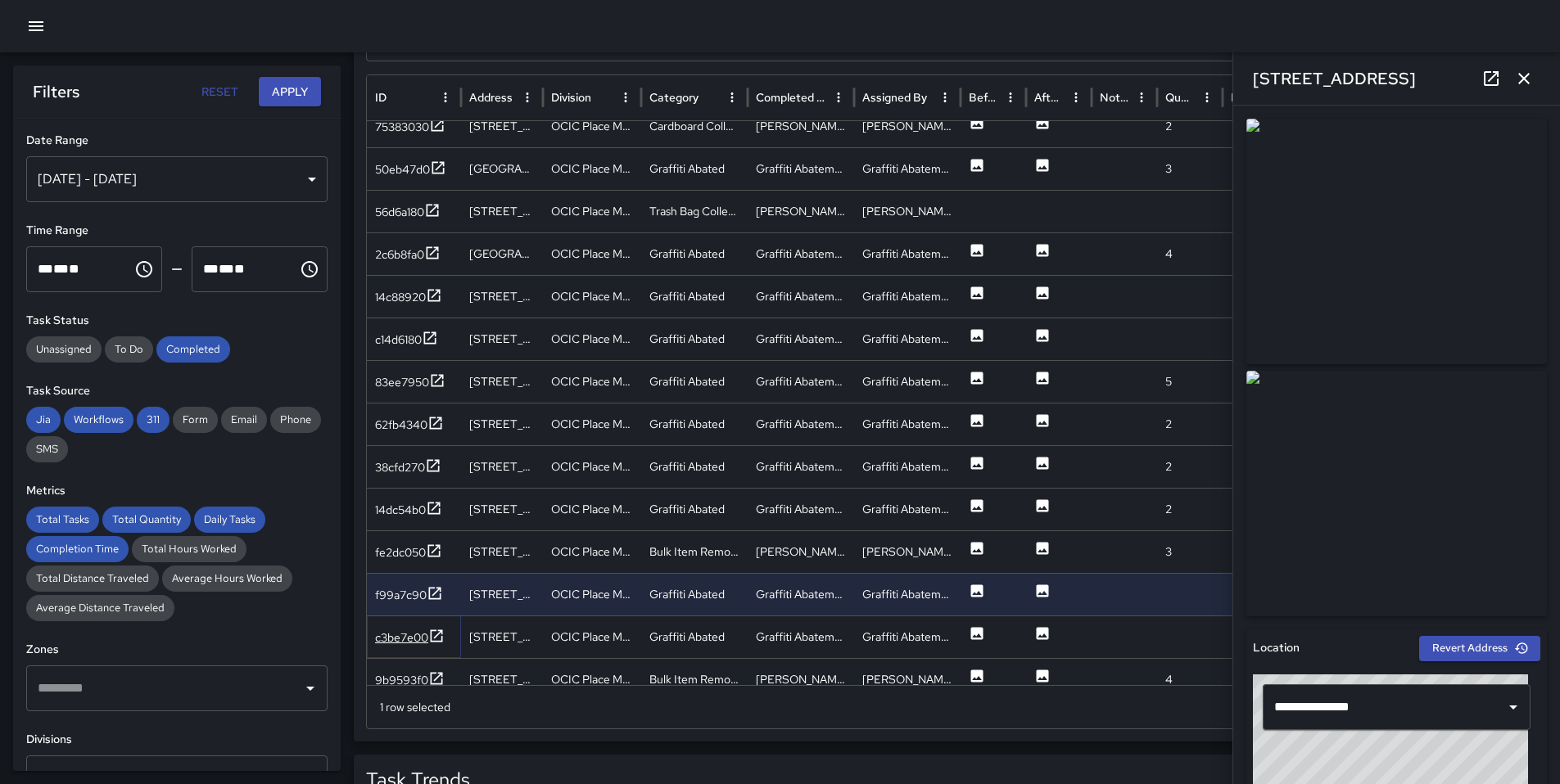
click at [416, 629] on div "c3be7e00" at bounding box center [402, 637] width 54 height 16
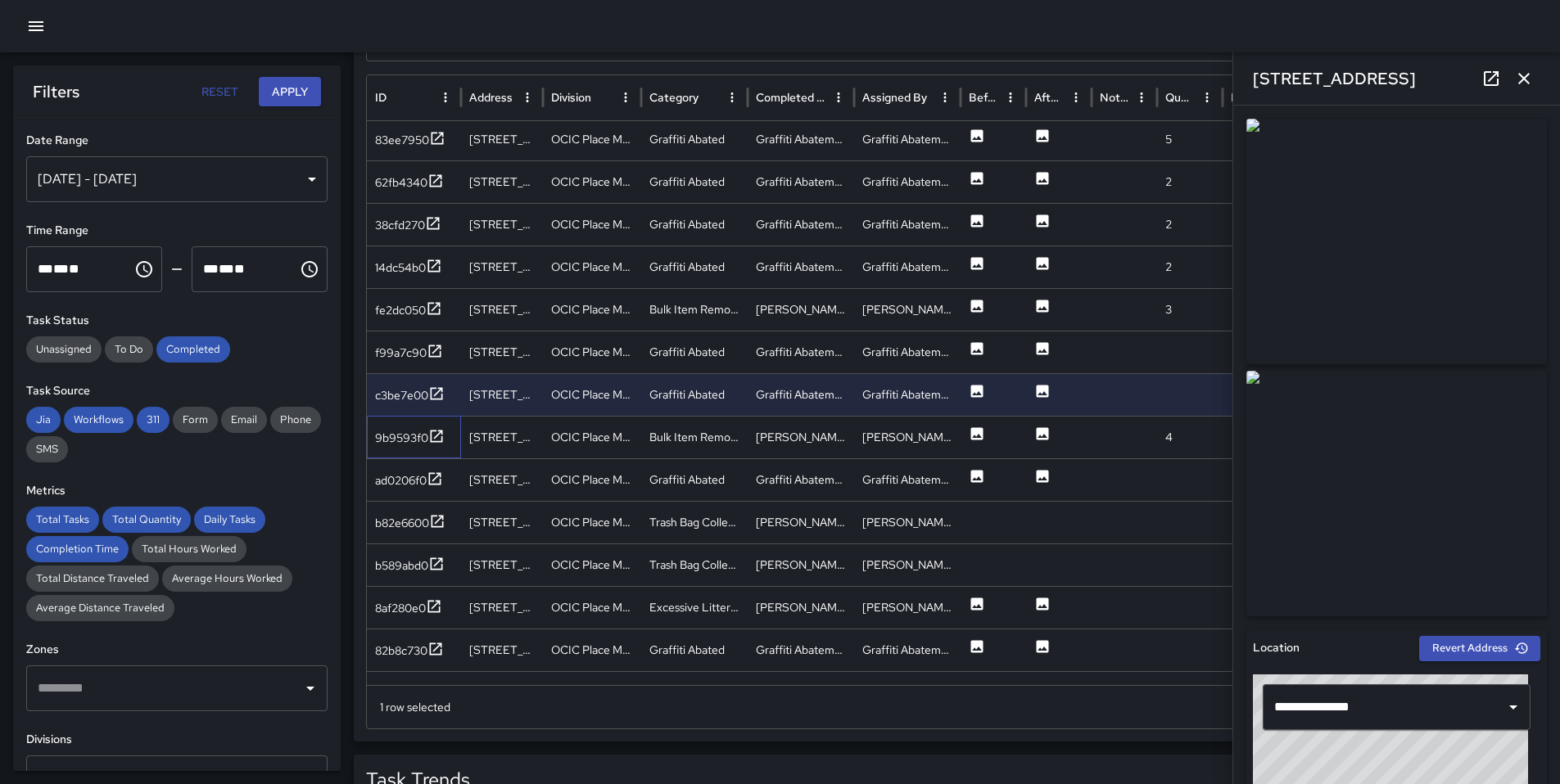
click at [416, 426] on div "9b9593f0" at bounding box center [414, 437] width 94 height 42
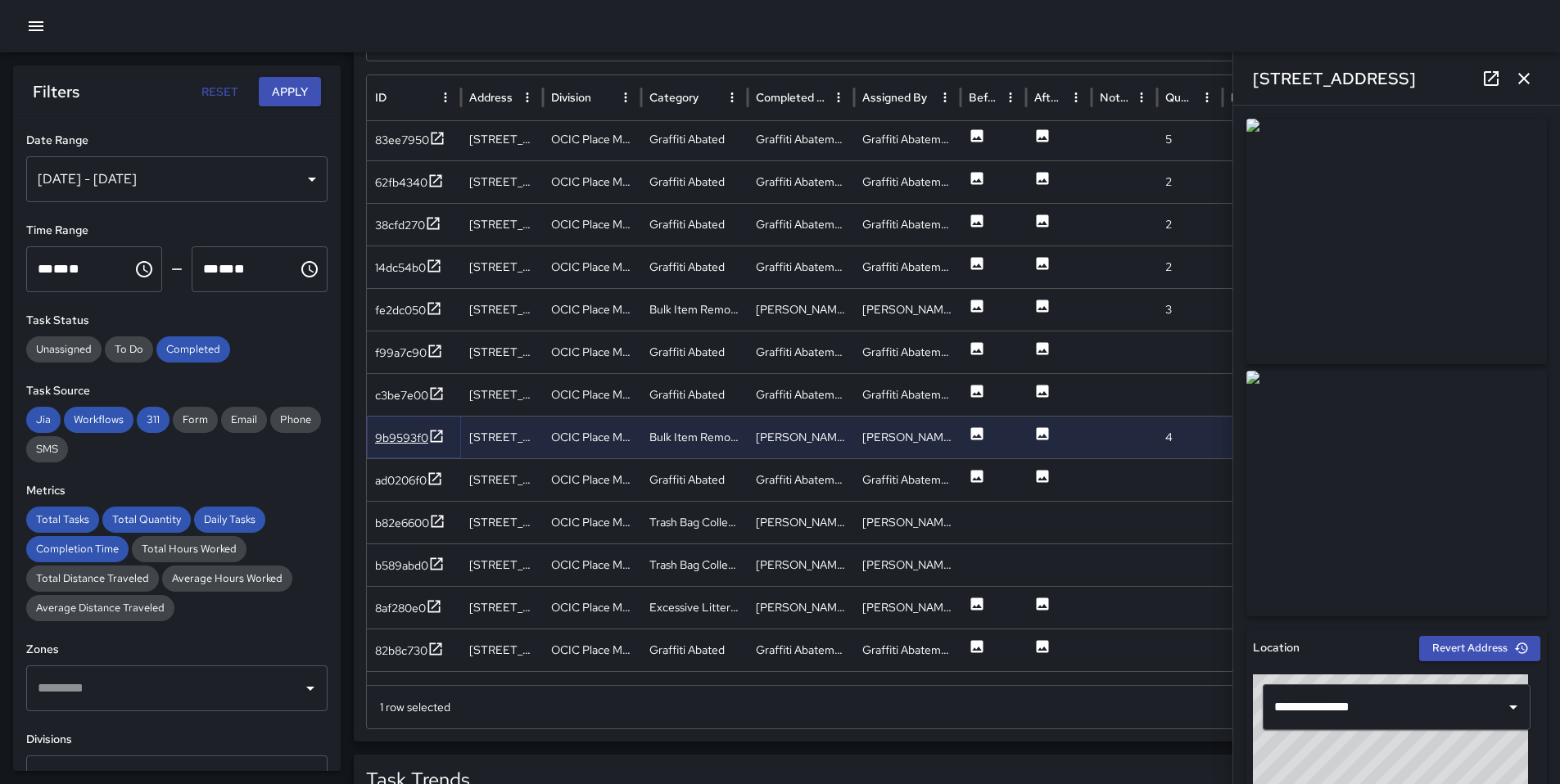
click at [418, 438] on div "9b9593f0" at bounding box center [402, 437] width 54 height 16
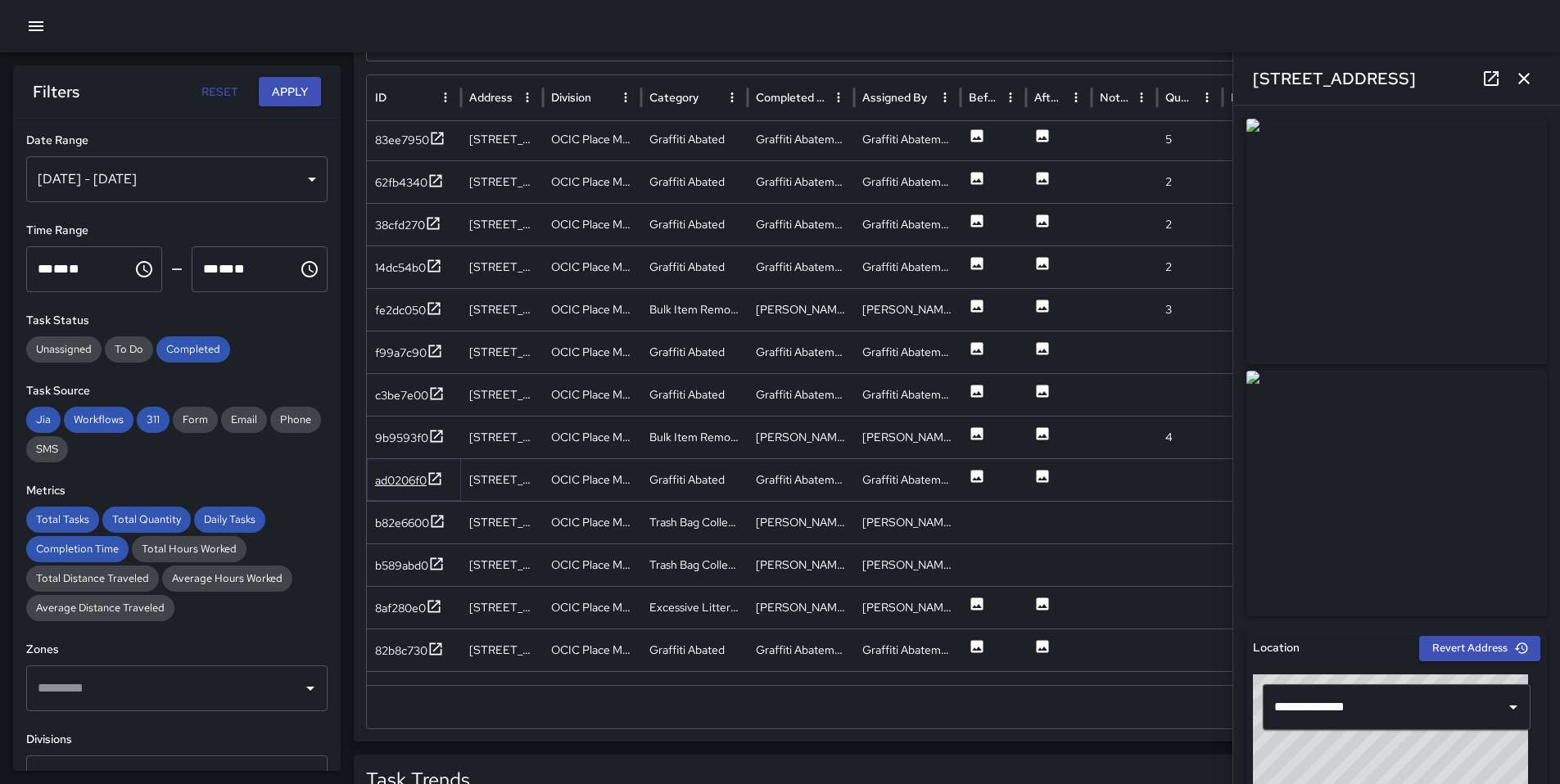
click at [418, 483] on div "ad0206f0" at bounding box center [401, 480] width 52 height 16
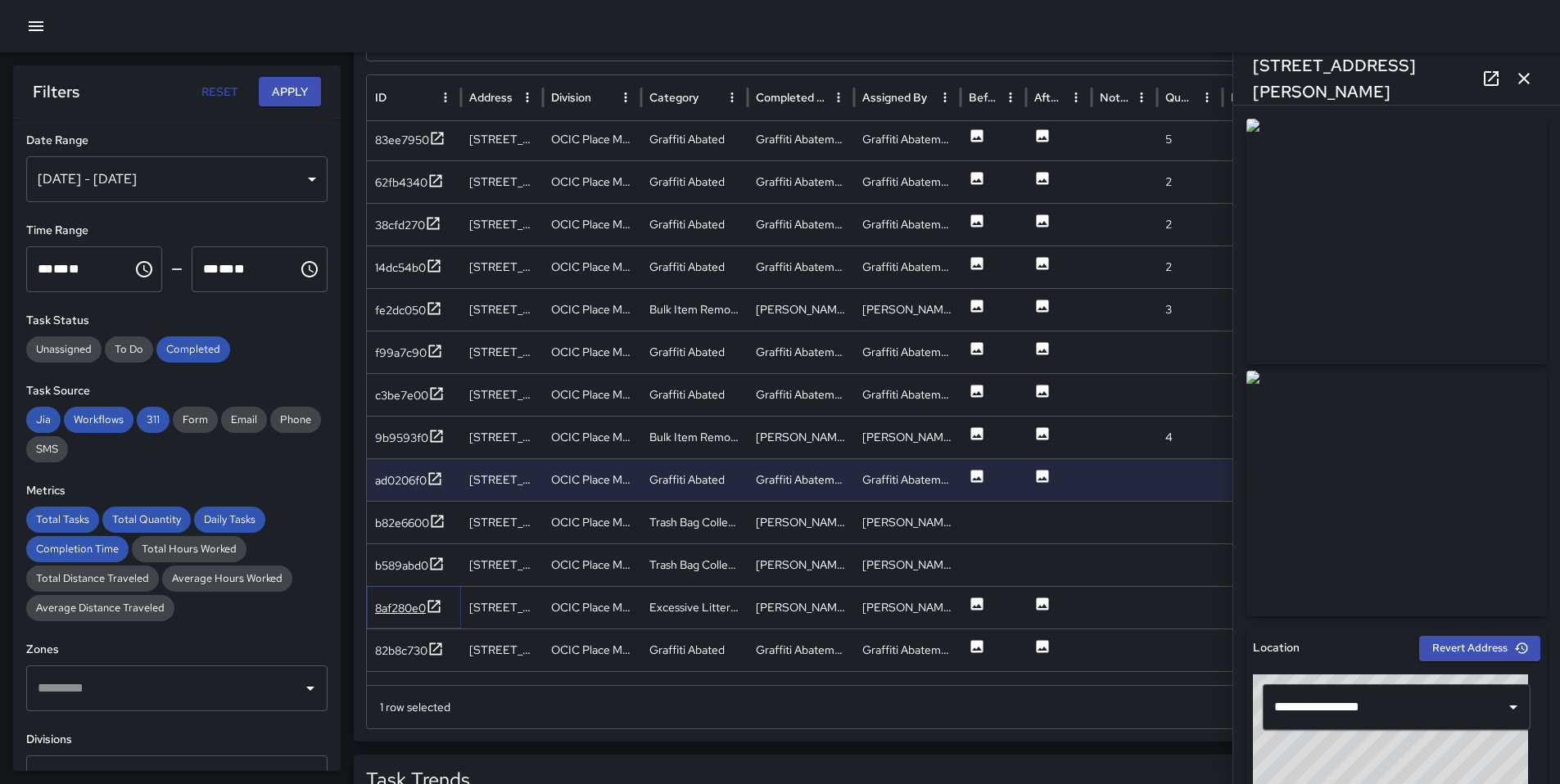
click at [398, 615] on div "8af280e0" at bounding box center [400, 608] width 51 height 16
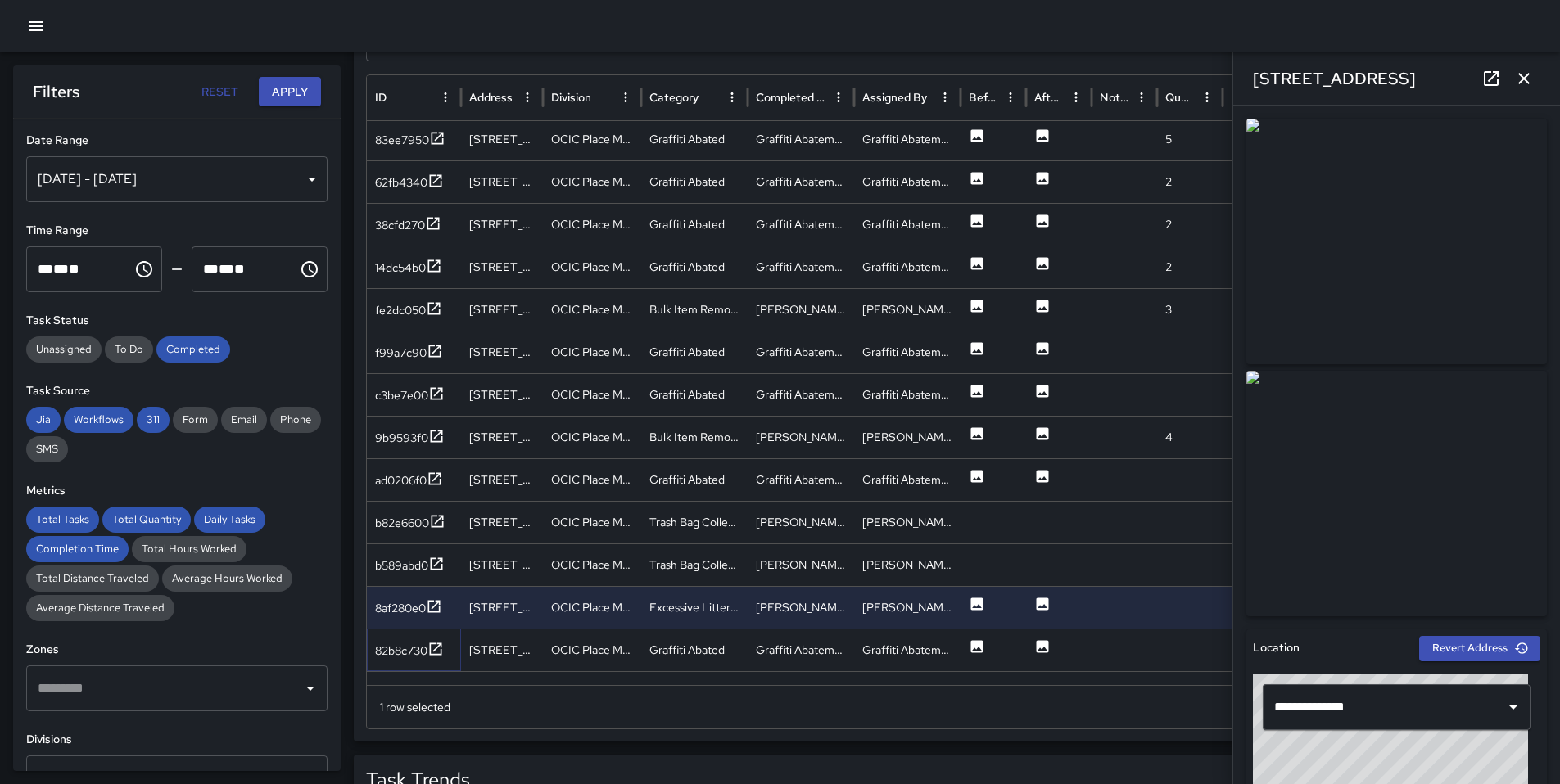
click at [403, 649] on div "82b8c730" at bounding box center [401, 650] width 53 height 16
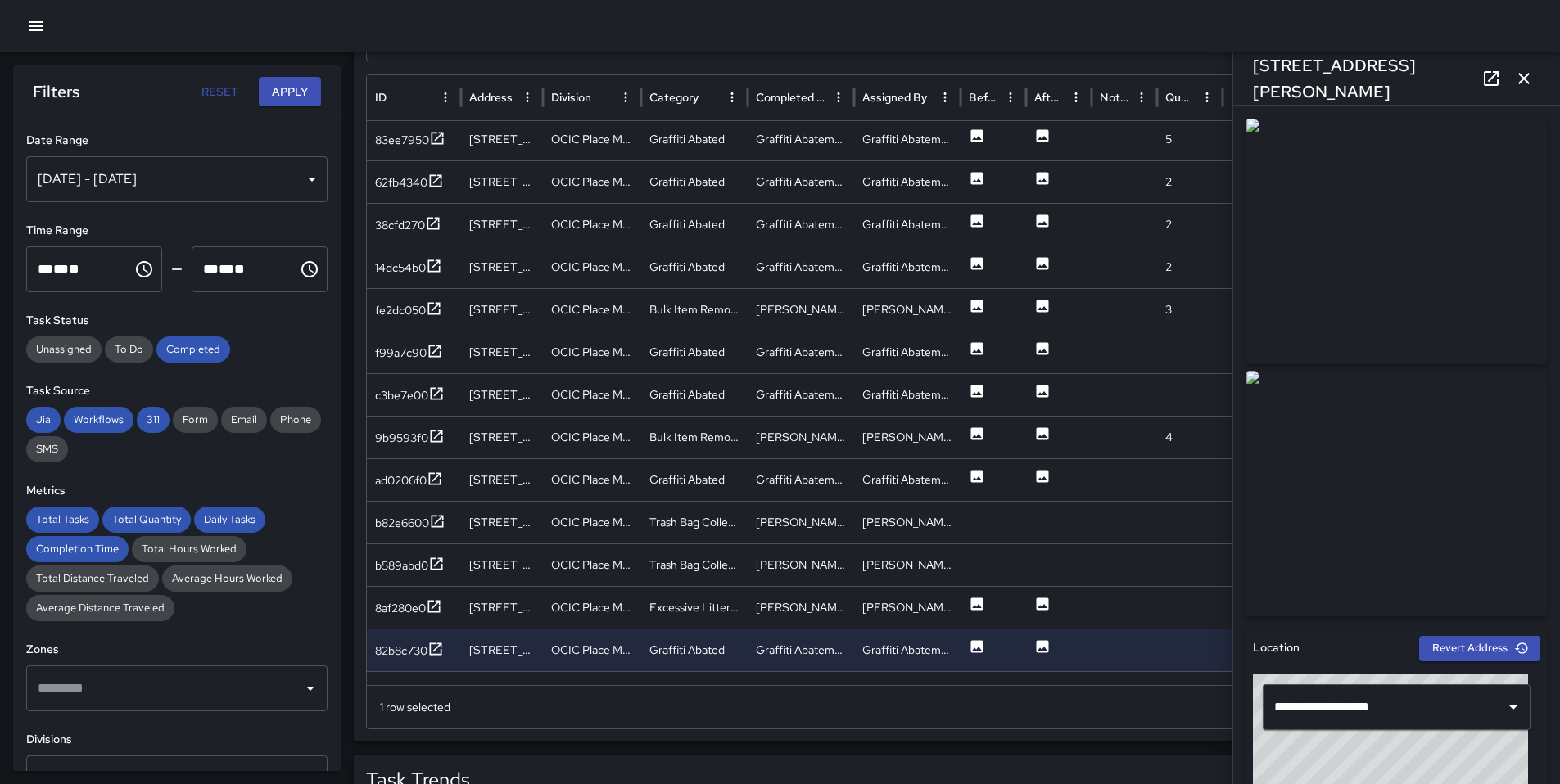
click at [1492, 70] on icon at bounding box center [1491, 78] width 20 height 20
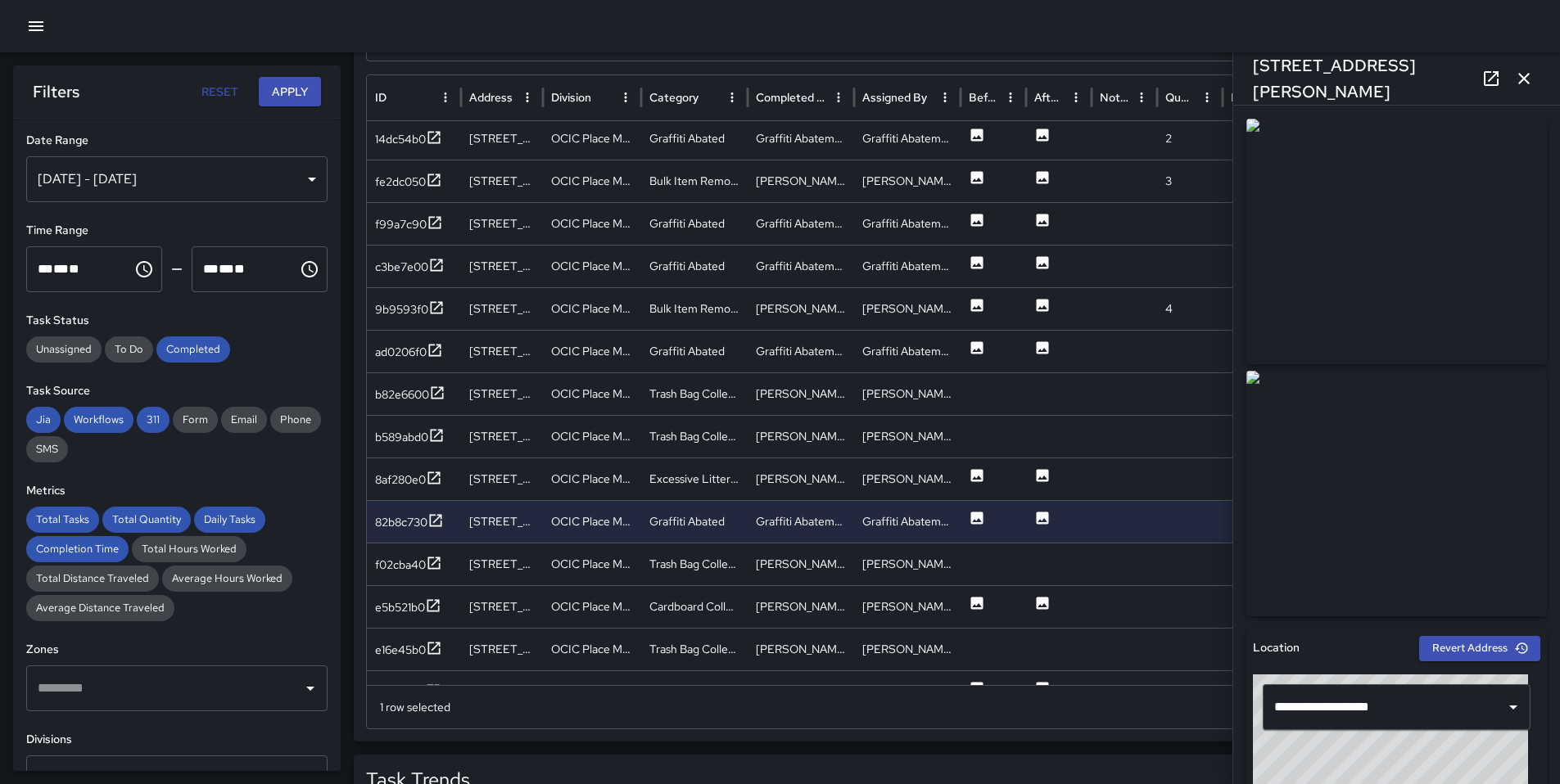
scroll to position [3195, 0]
click at [411, 612] on div "e5b521b0" at bounding box center [400, 603] width 50 height 16
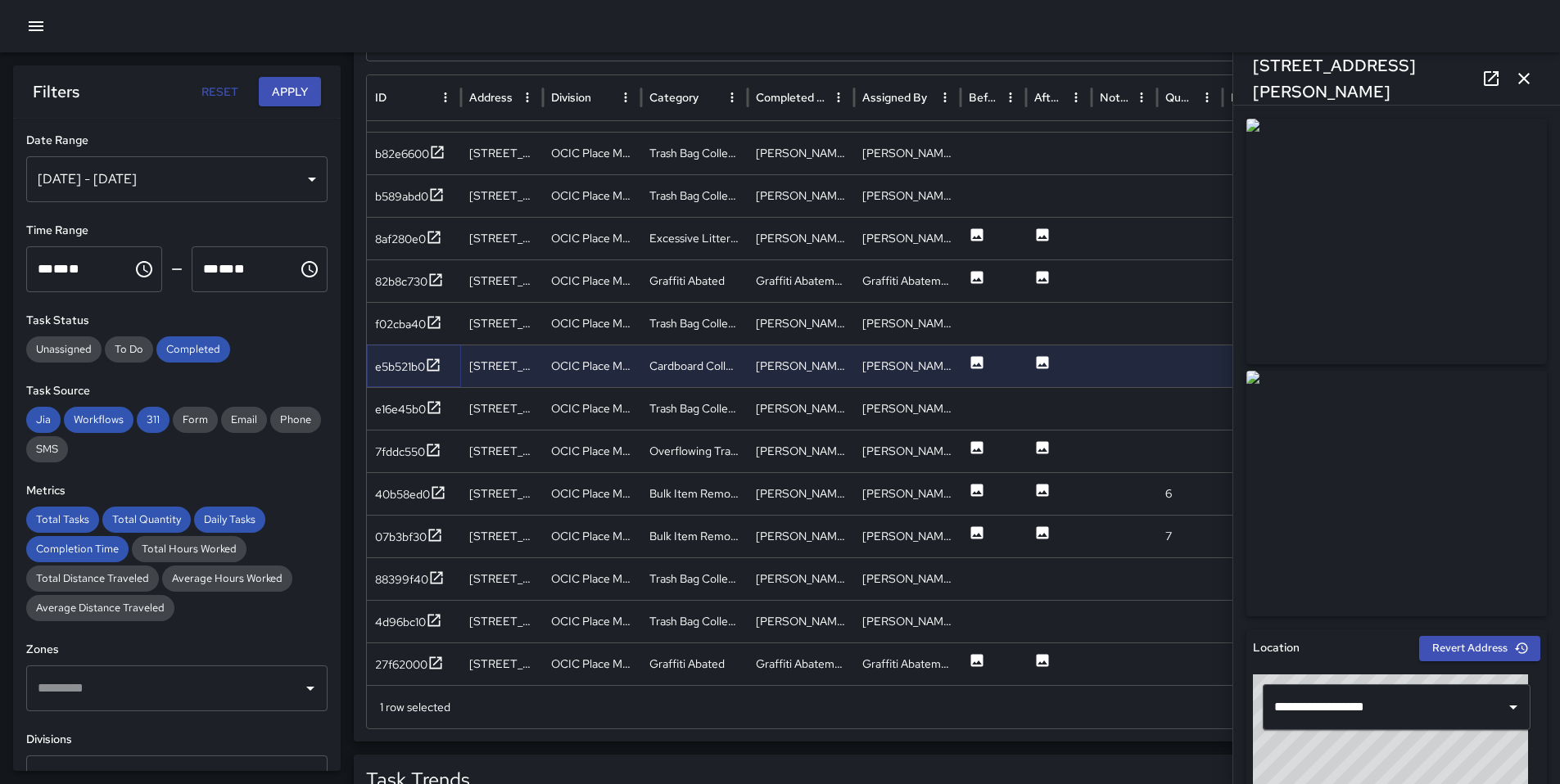
scroll to position [3415, 0]
click at [419, 449] on div "7fddc550" at bounding box center [400, 451] width 50 height 16
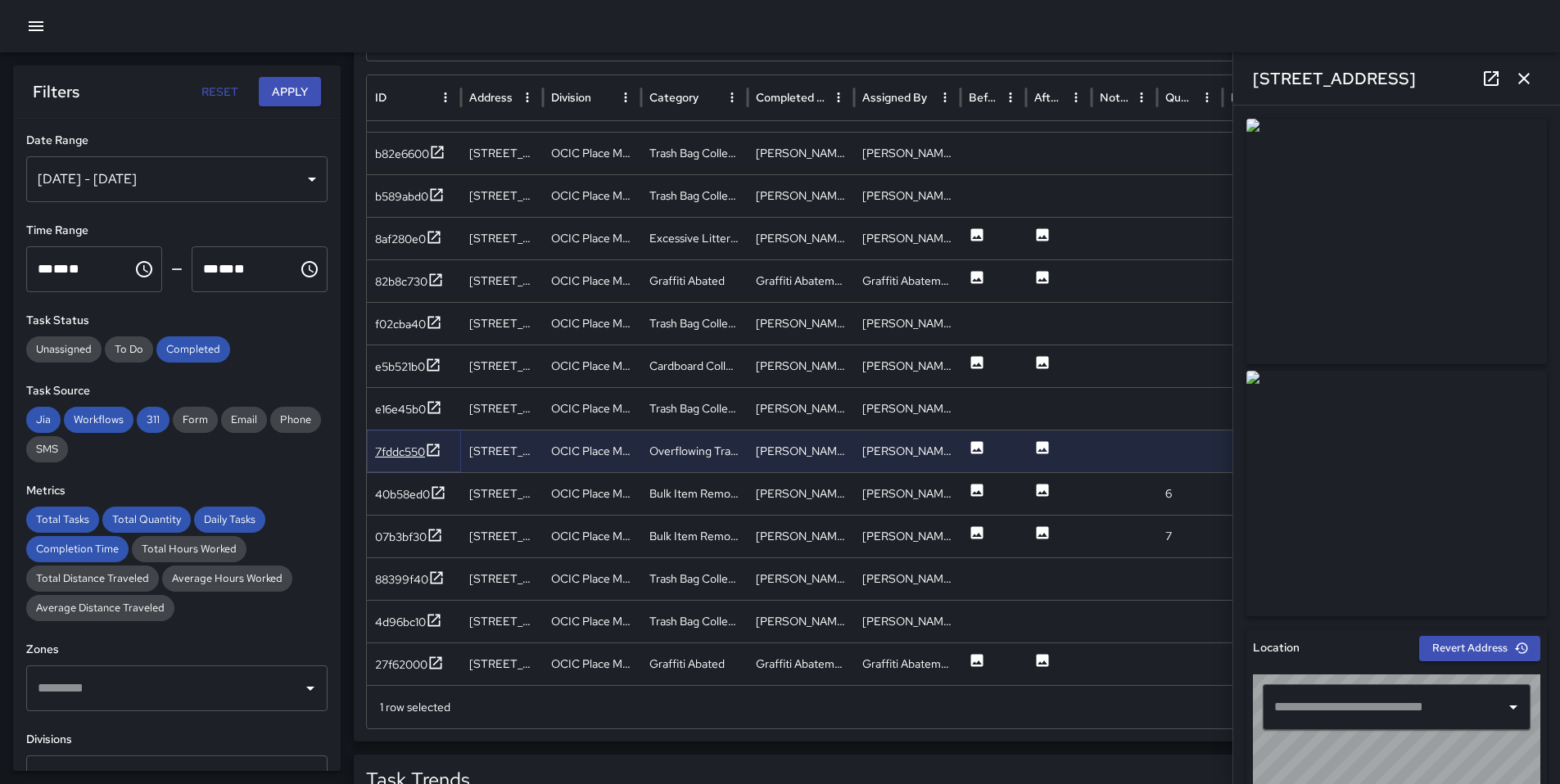
type input "**********"
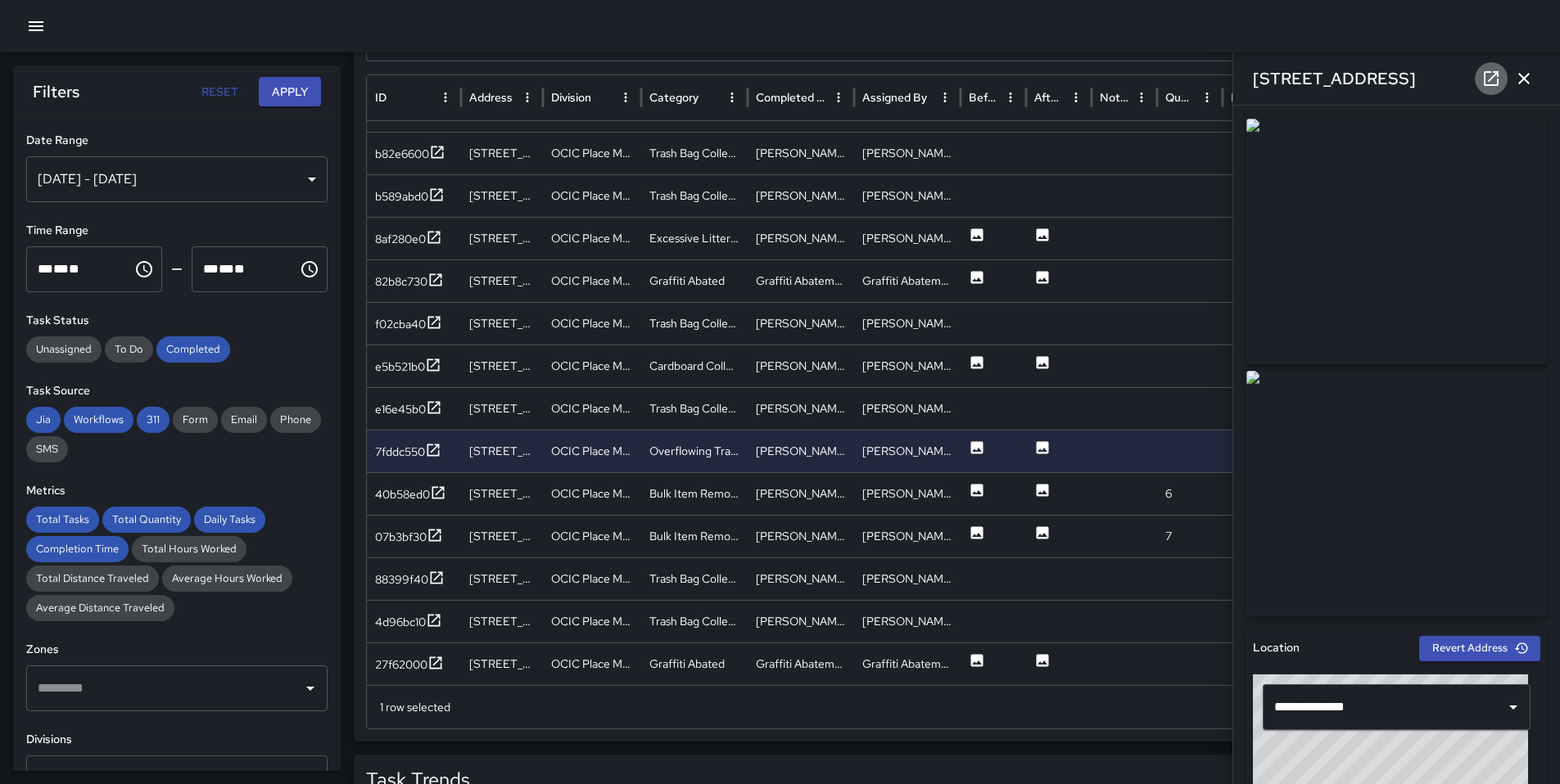
click at [1490, 83] on icon at bounding box center [1491, 78] width 20 height 20
click at [441, 494] on icon at bounding box center [438, 492] width 16 height 16
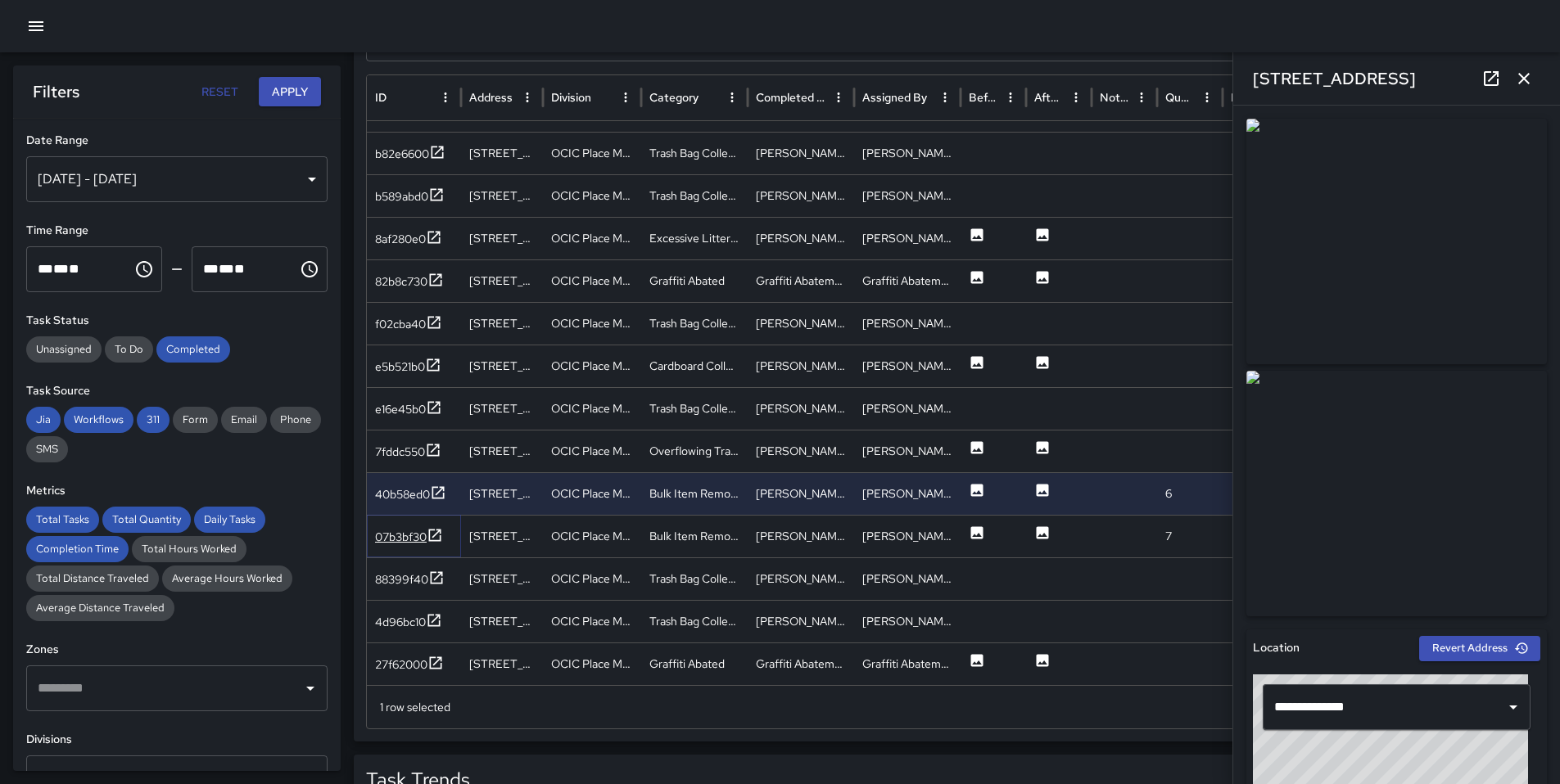
click at [433, 527] on icon at bounding box center [434, 535] width 16 height 16
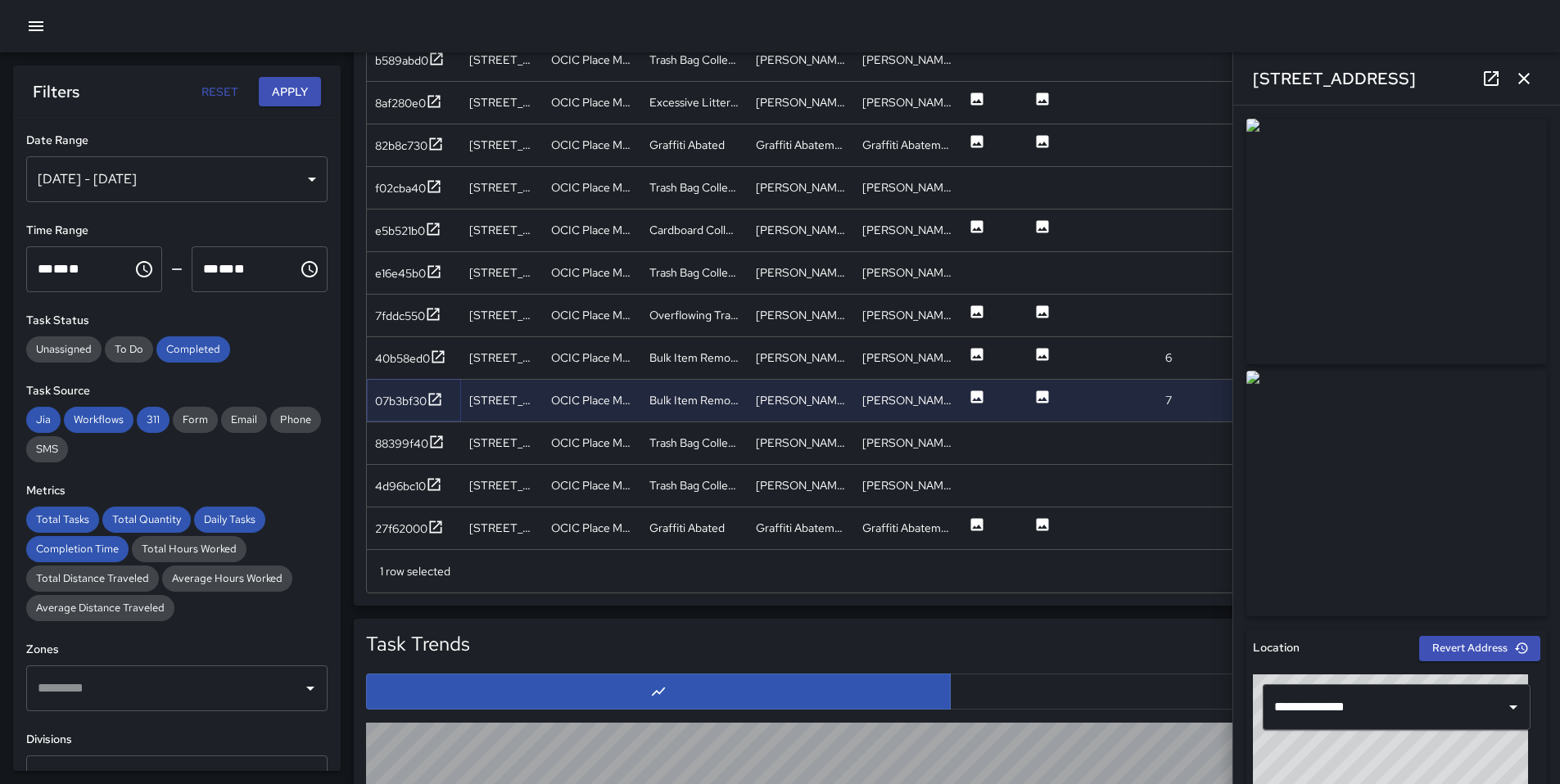
scroll to position [1048, 0]
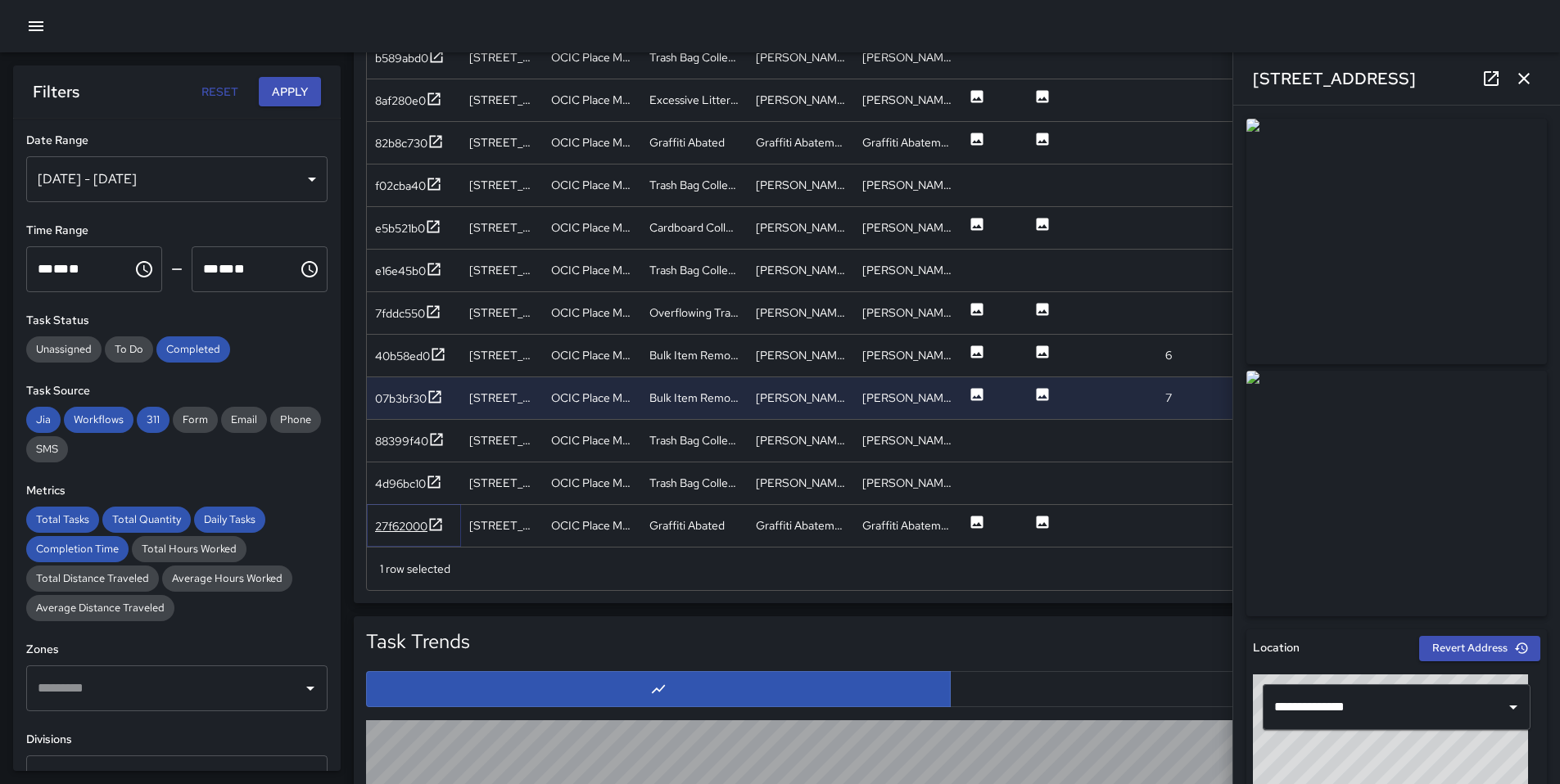
click at [426, 520] on div "27f62000" at bounding box center [401, 526] width 53 height 16
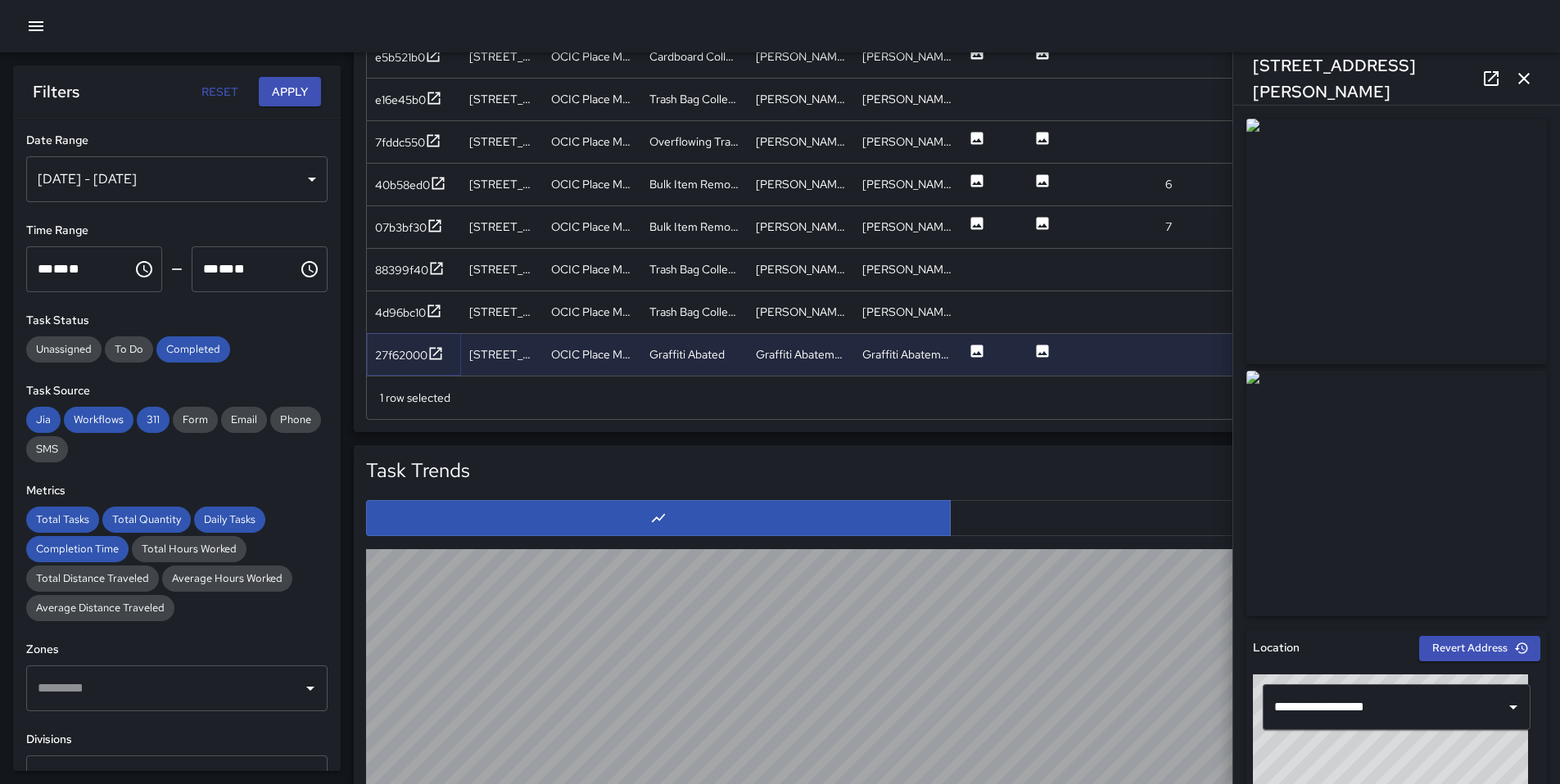
scroll to position [1227, 0]
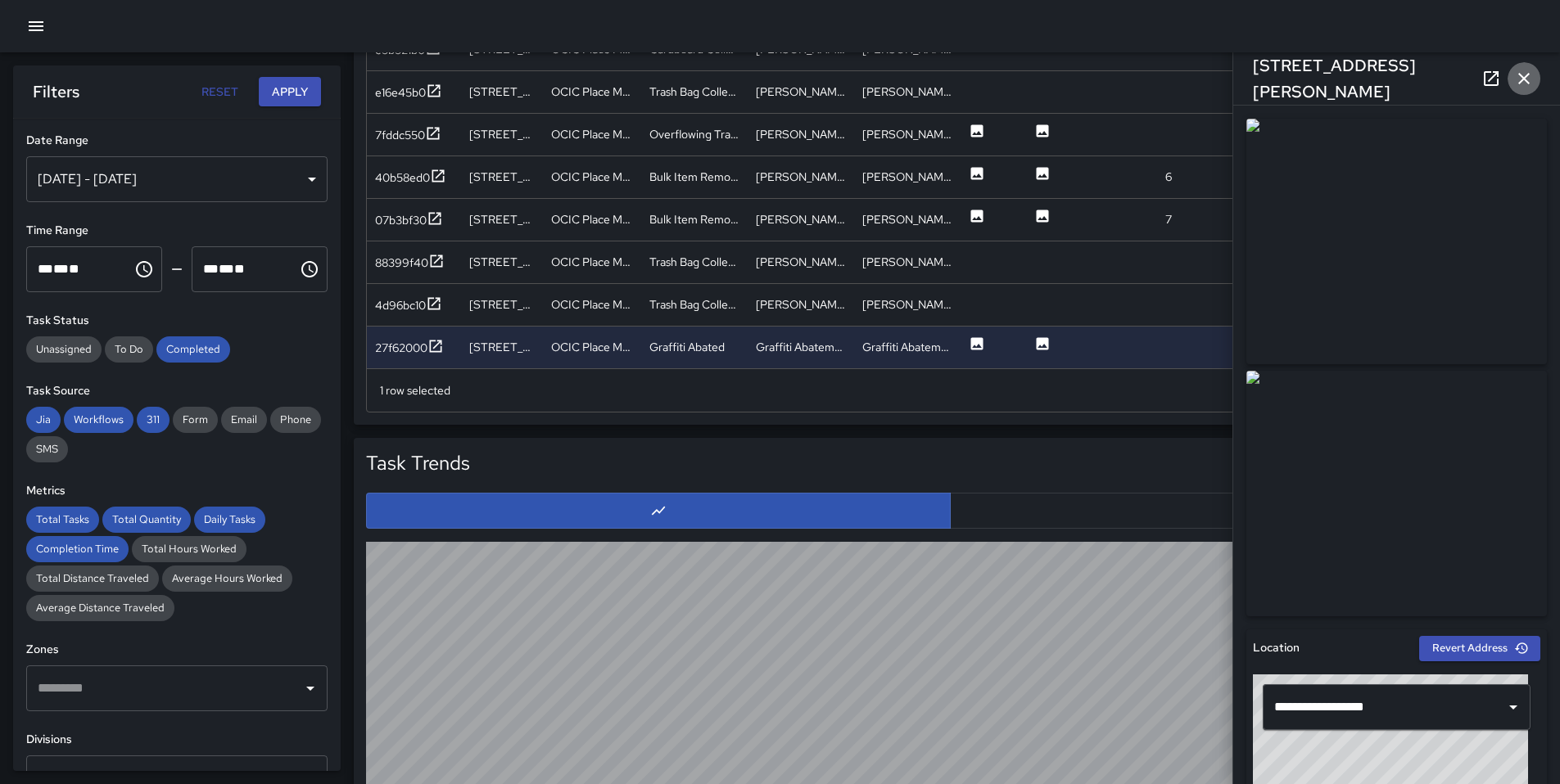
click at [1519, 77] on icon "button" at bounding box center [1524, 78] width 20 height 20
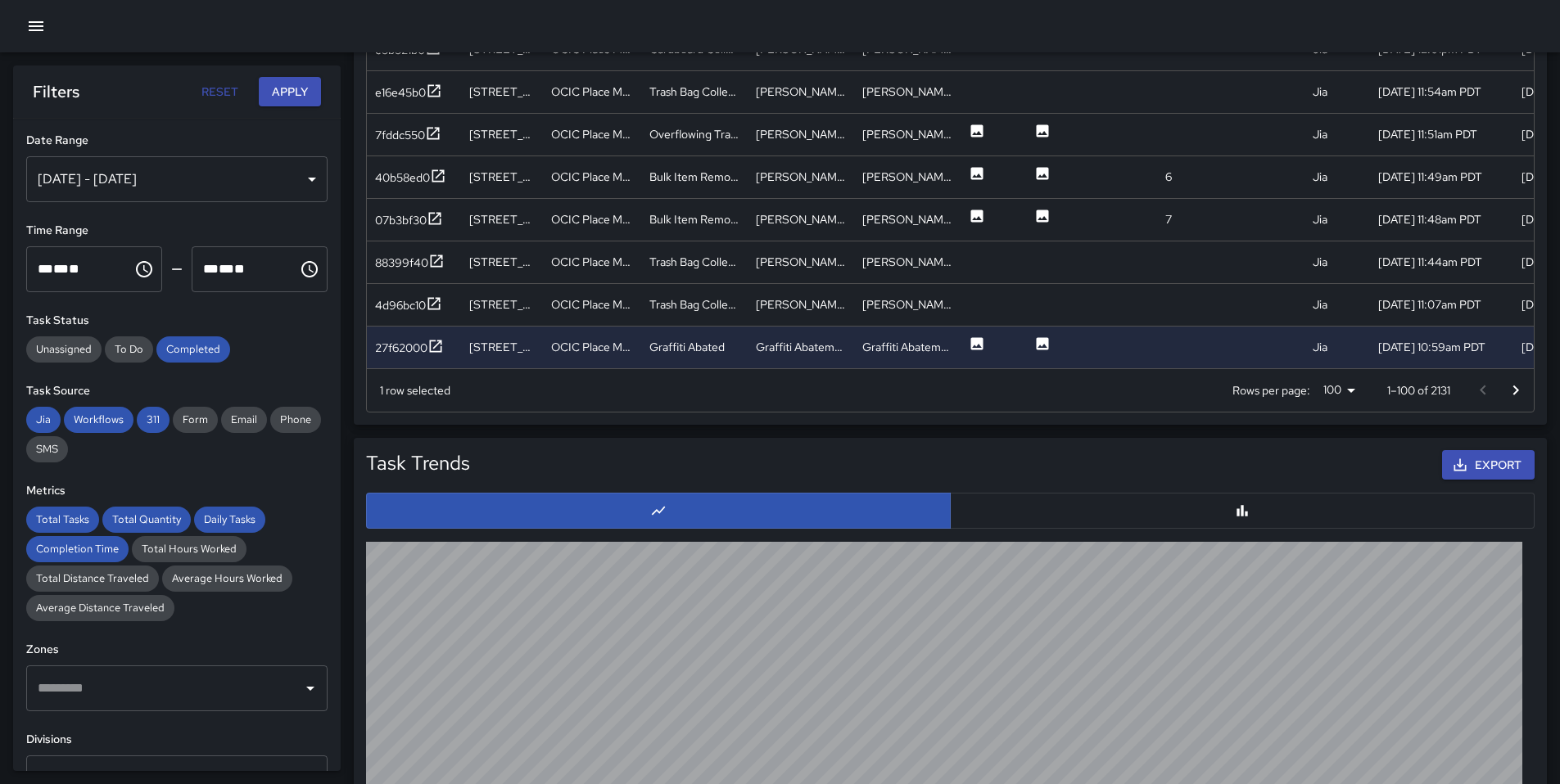
click at [1518, 389] on icon "Go to next page" at bounding box center [1516, 390] width 6 height 10
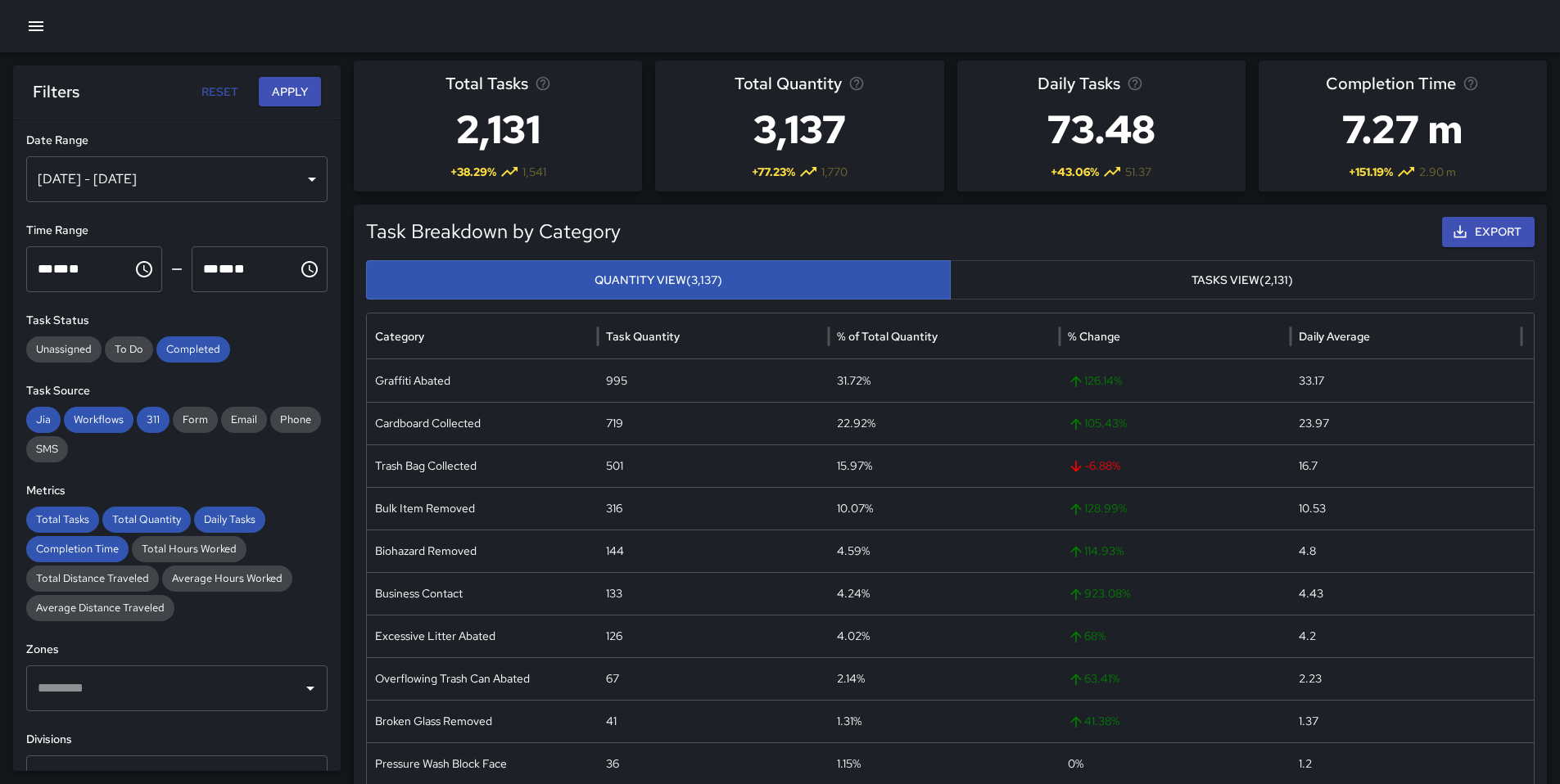
scroll to position [0, 0]
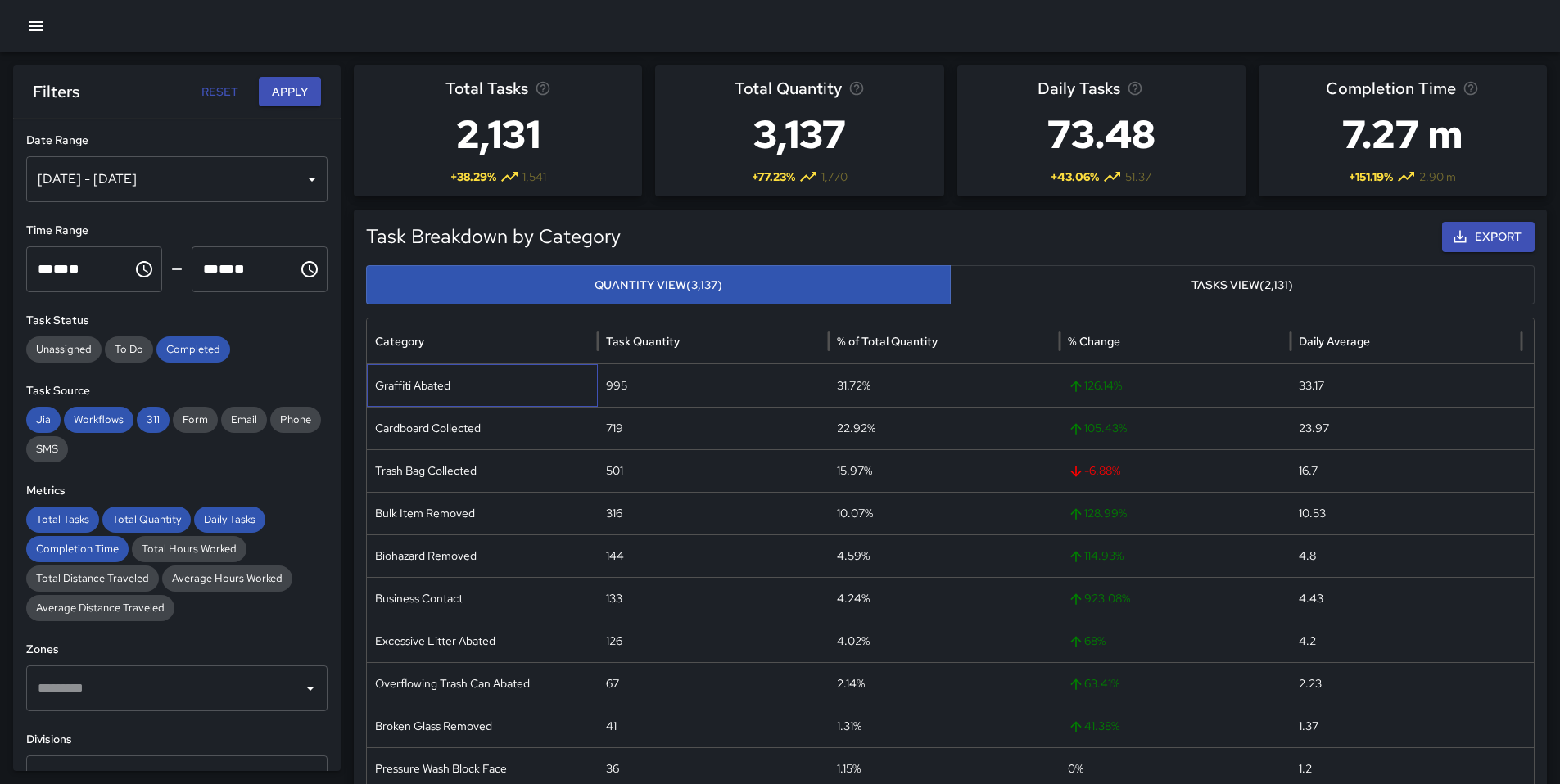
click at [406, 383] on div "Graffiti Abated" at bounding box center [482, 385] width 231 height 42
click at [410, 392] on div "Graffiti Abated" at bounding box center [482, 385] width 231 height 42
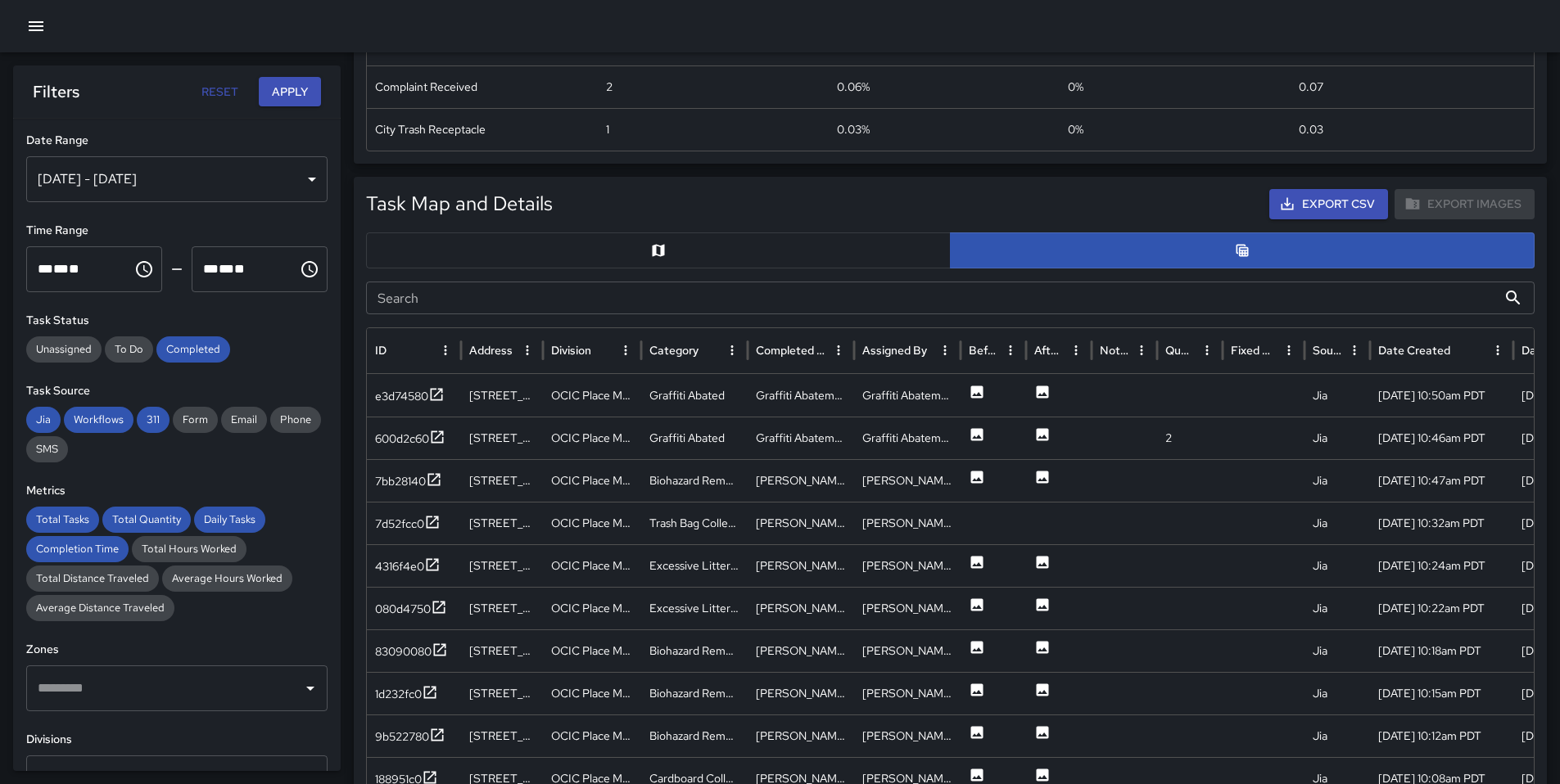
scroll to position [696, 0]
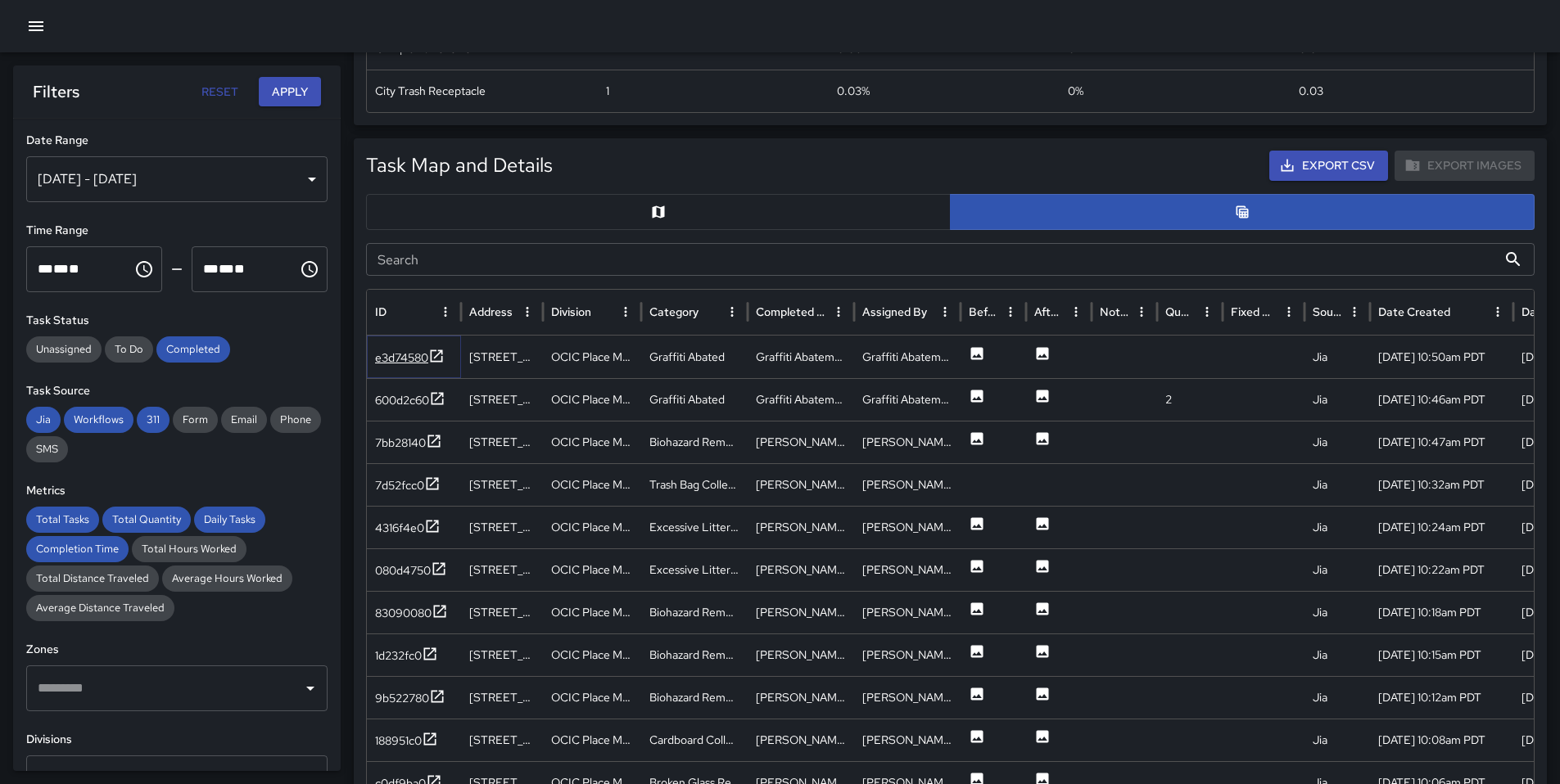
click at [409, 355] on div "e3d74580" at bounding box center [402, 357] width 54 height 16
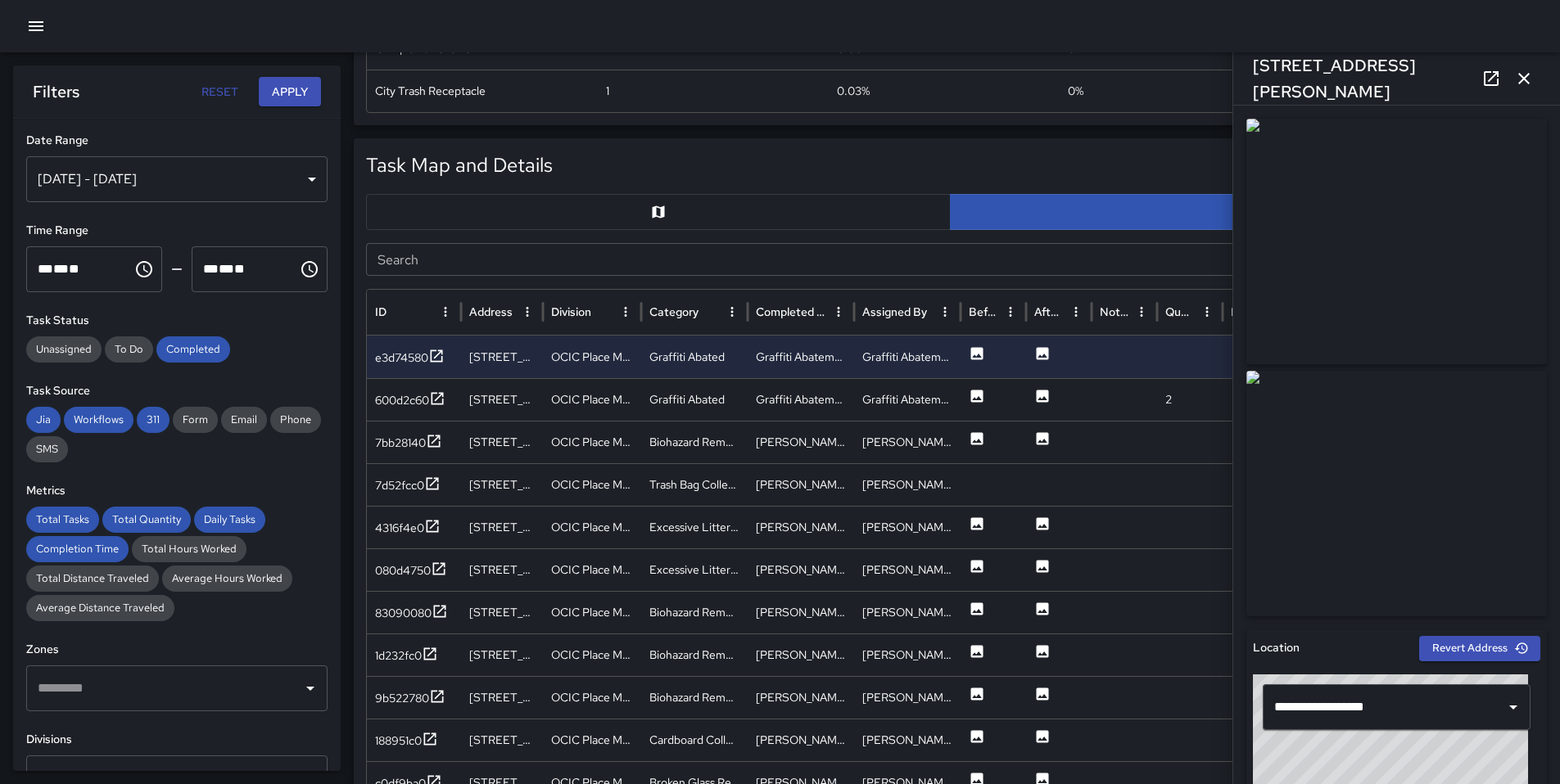
click at [1482, 71] on icon at bounding box center [1491, 78] width 20 height 20
click at [426, 393] on div "600d2c60" at bounding box center [402, 400] width 54 height 16
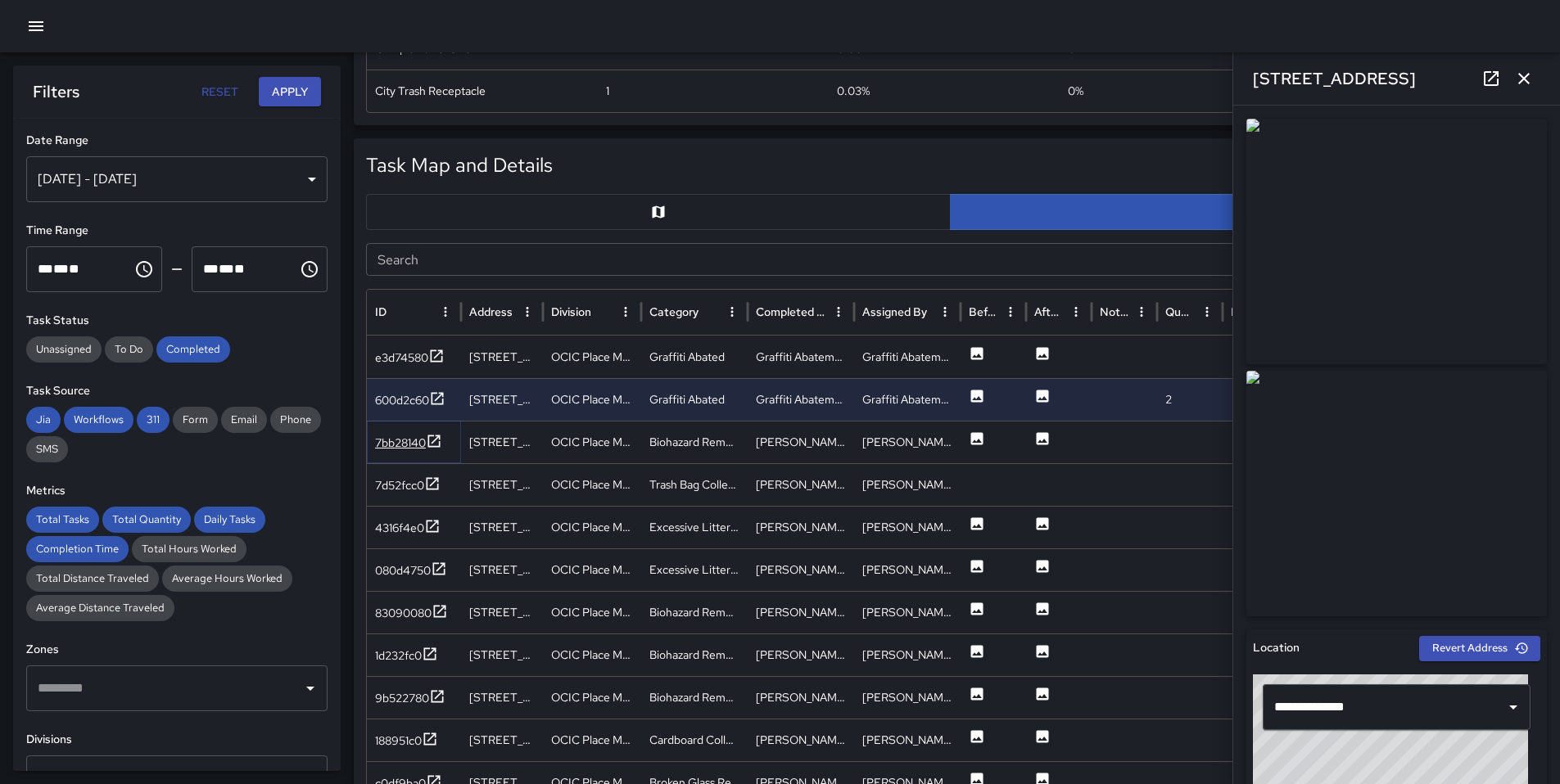
click at [422, 437] on div "7bb28140" at bounding box center [400, 442] width 51 height 16
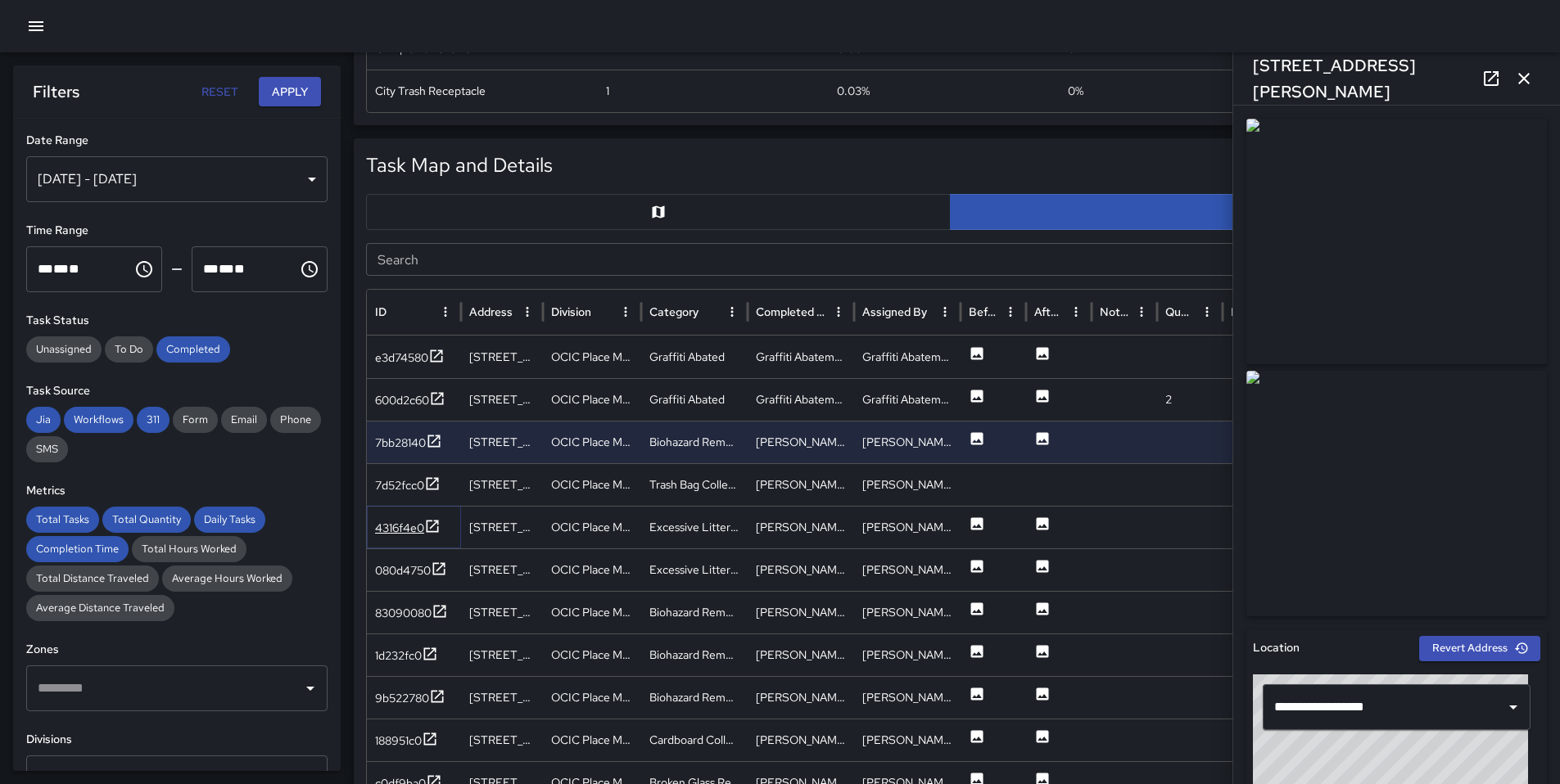
click at [409, 530] on div "4316f4e0" at bounding box center [399, 527] width 49 height 16
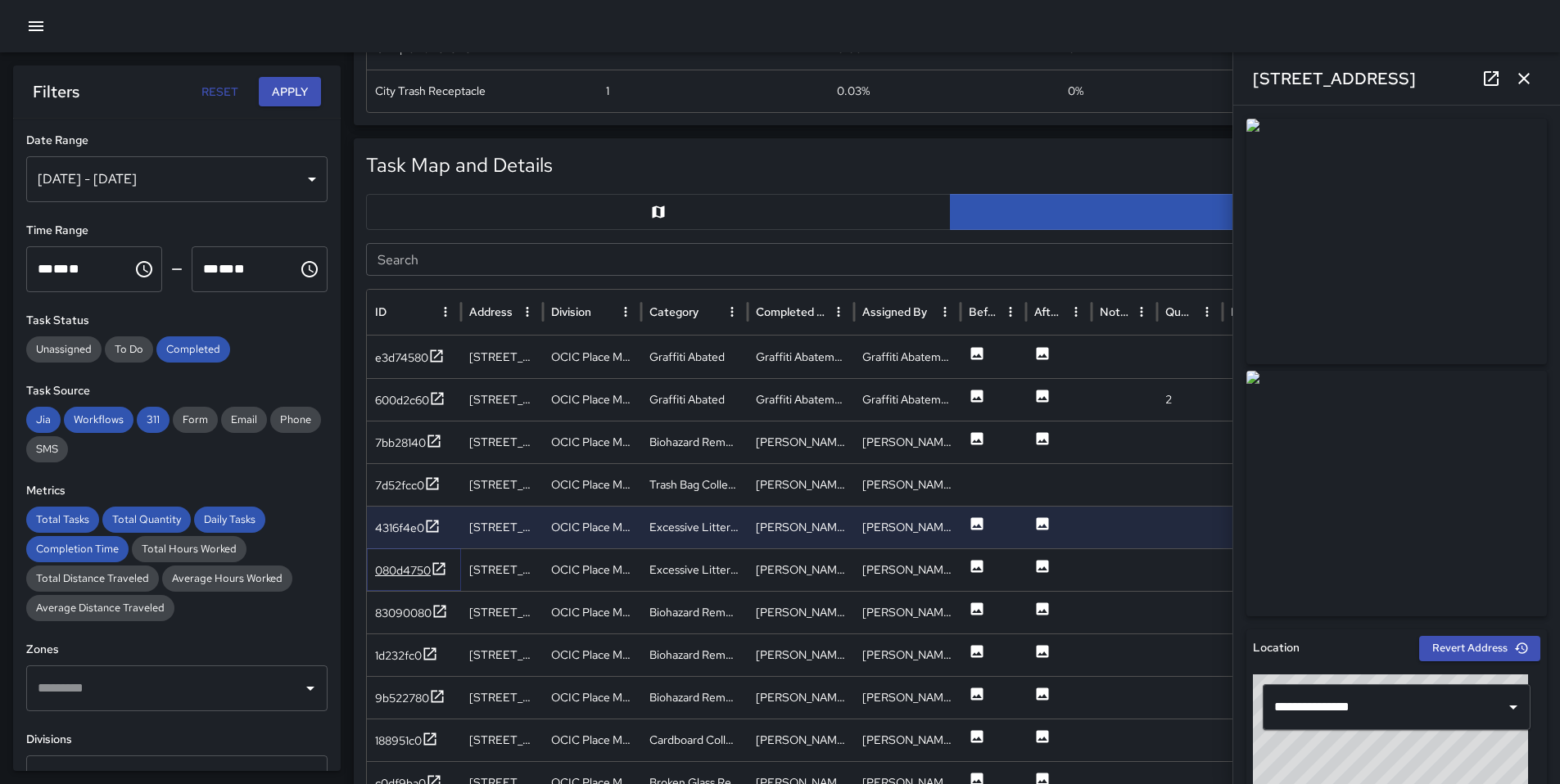
click at [405, 567] on div "080d4750" at bounding box center [403, 570] width 56 height 16
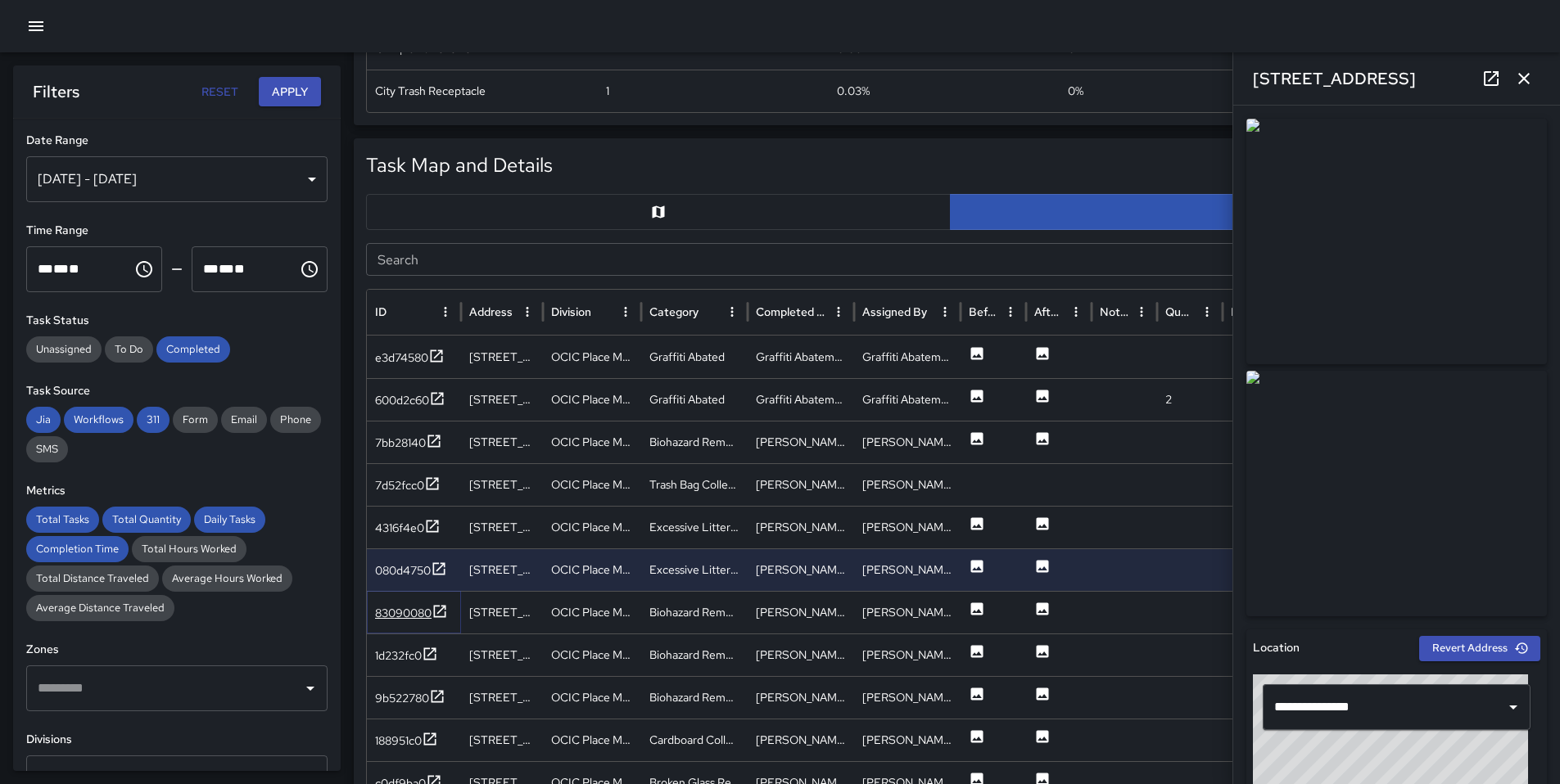
click at [398, 610] on div "83090080" at bounding box center [403, 613] width 57 height 16
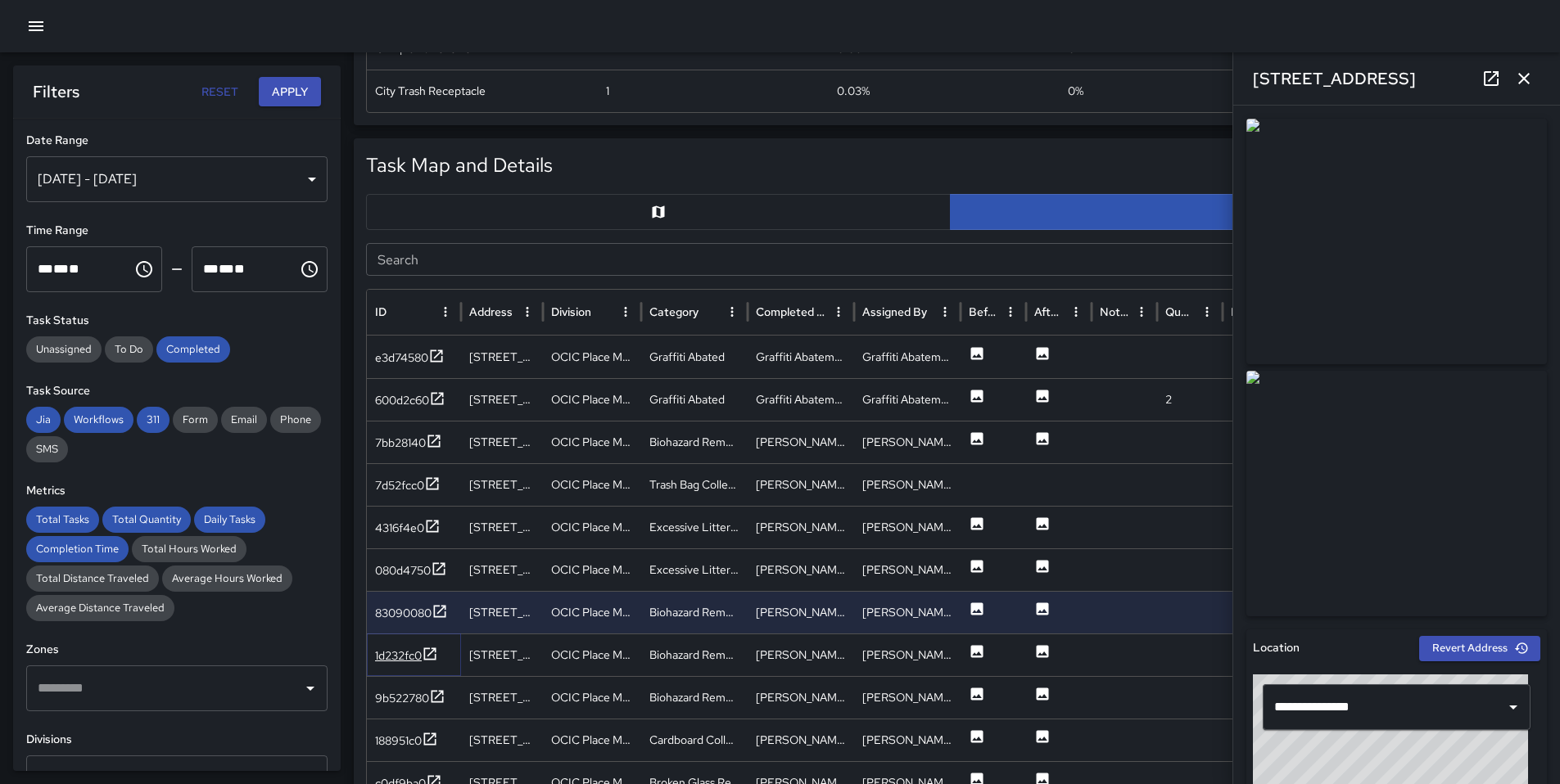
click at [391, 650] on div "1d232fc0" at bounding box center [398, 655] width 47 height 16
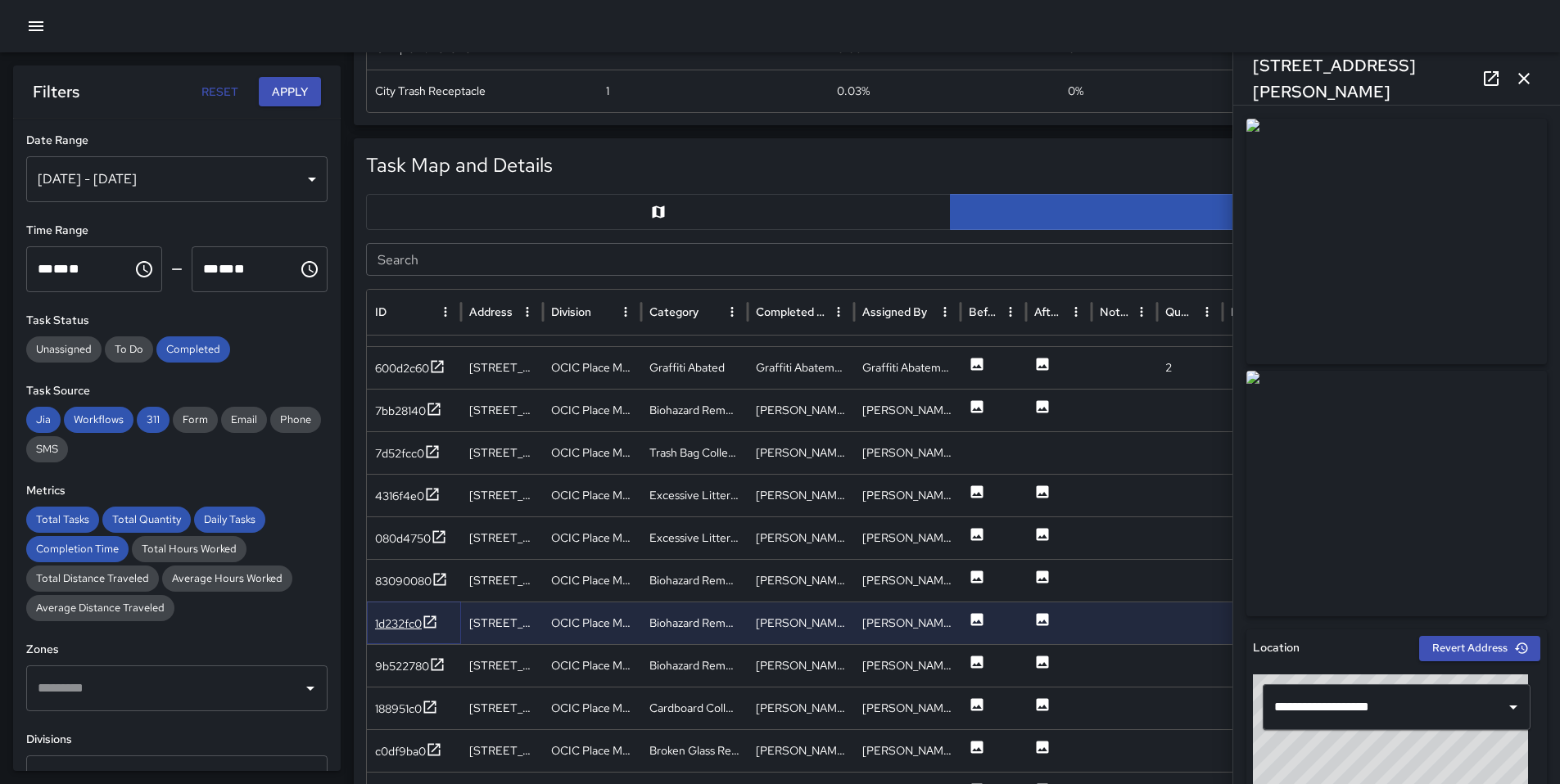
scroll to position [30, 0]
click at [432, 671] on icon at bounding box center [437, 664] width 16 height 16
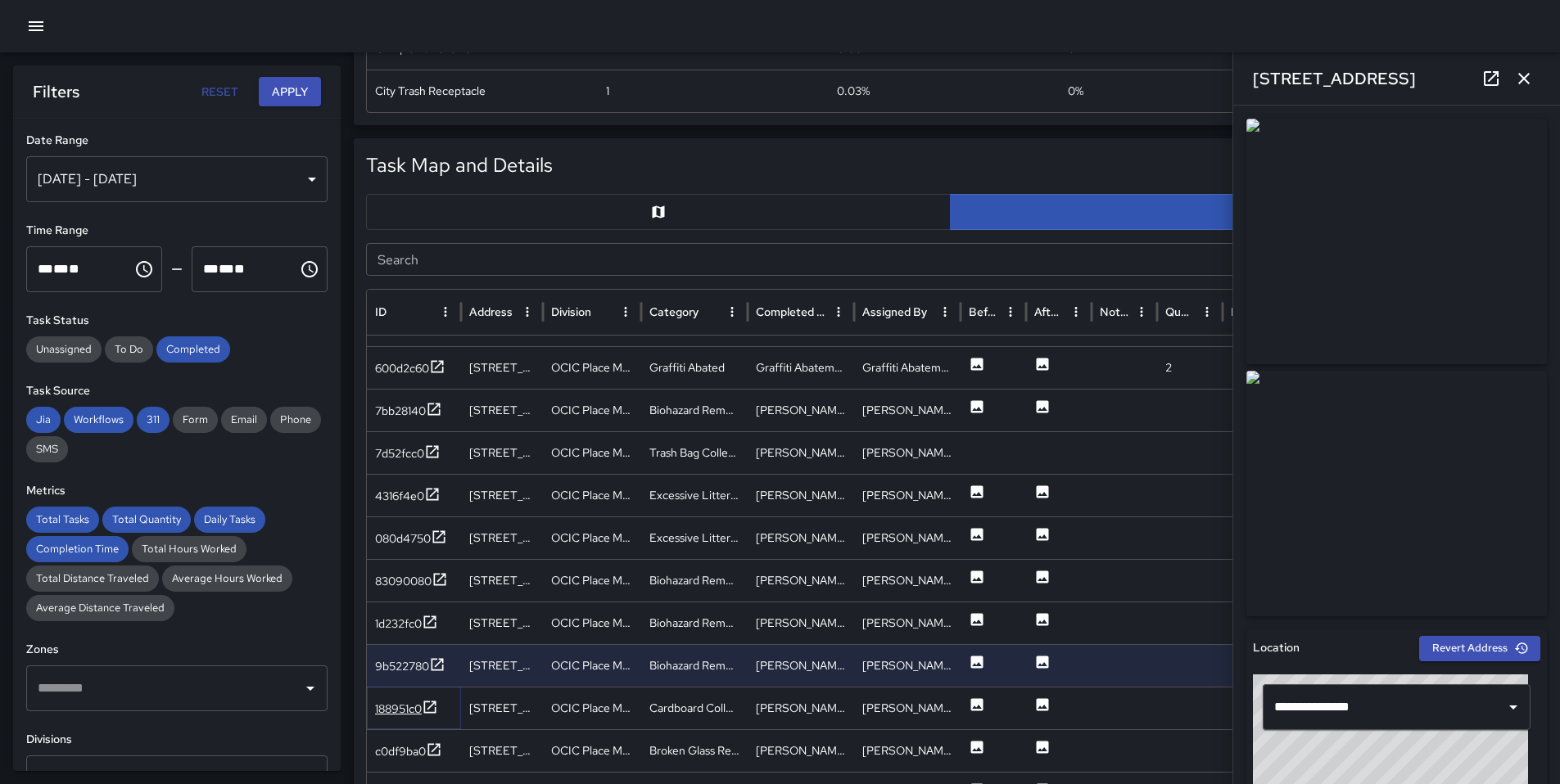
click at [432, 709] on icon at bounding box center [429, 706] width 16 height 16
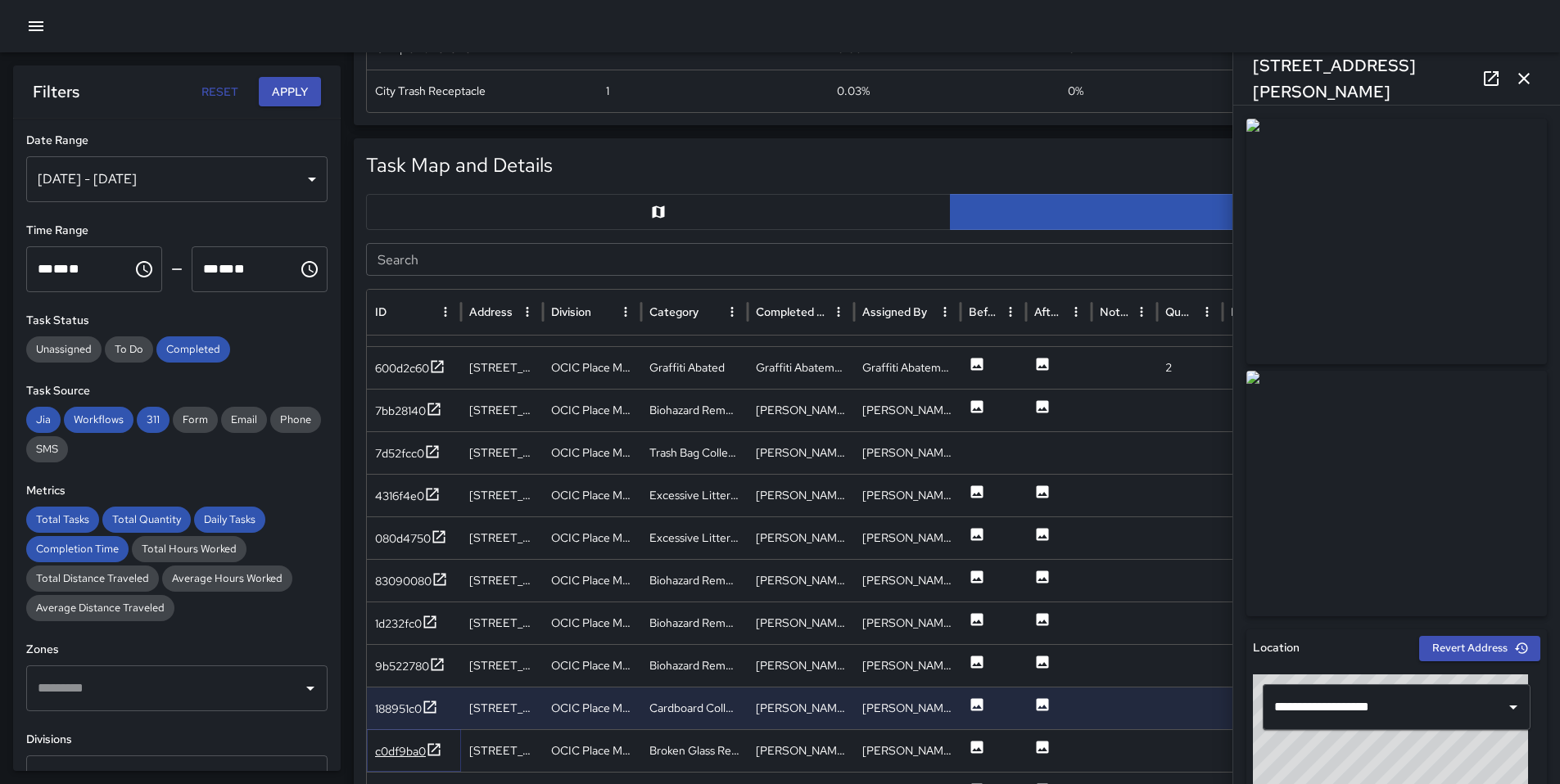
click at [423, 757] on div "c0df9ba0" at bounding box center [400, 750] width 51 height 16
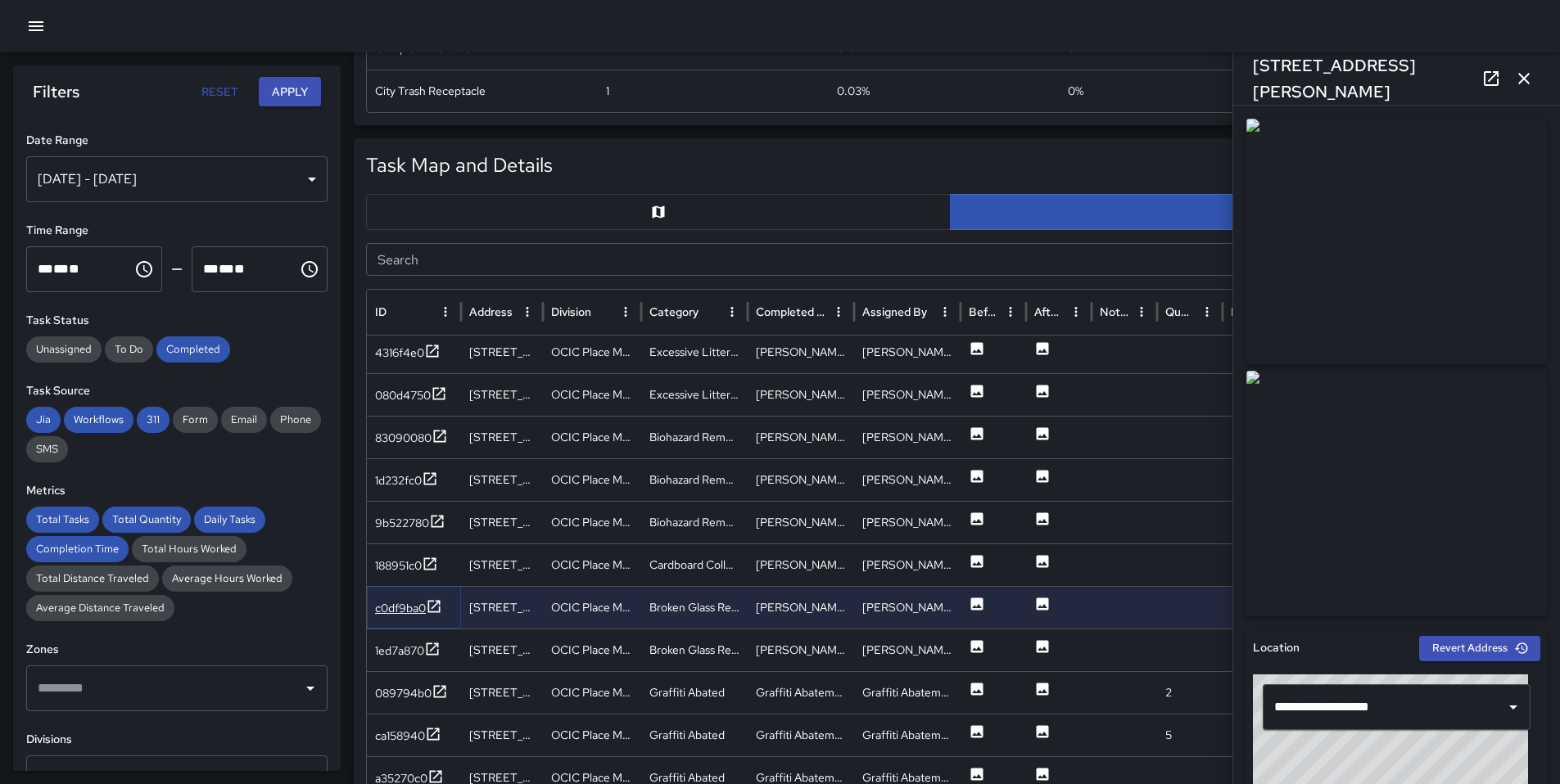
scroll to position [163, 0]
click at [396, 656] on div "1ed7a870" at bounding box center [399, 649] width 49 height 16
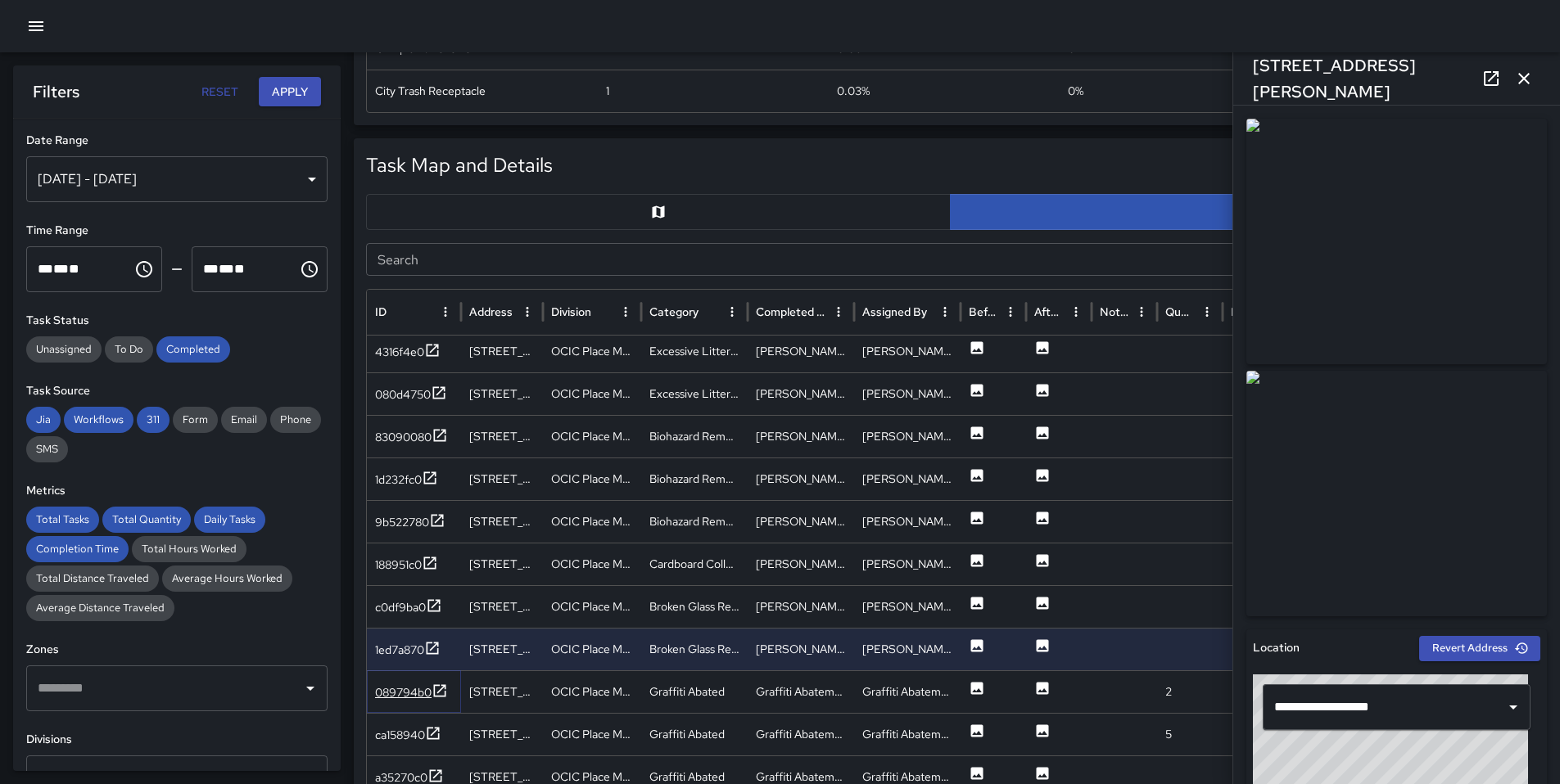
click at [395, 684] on div "089794b0" at bounding box center [403, 692] width 57 height 16
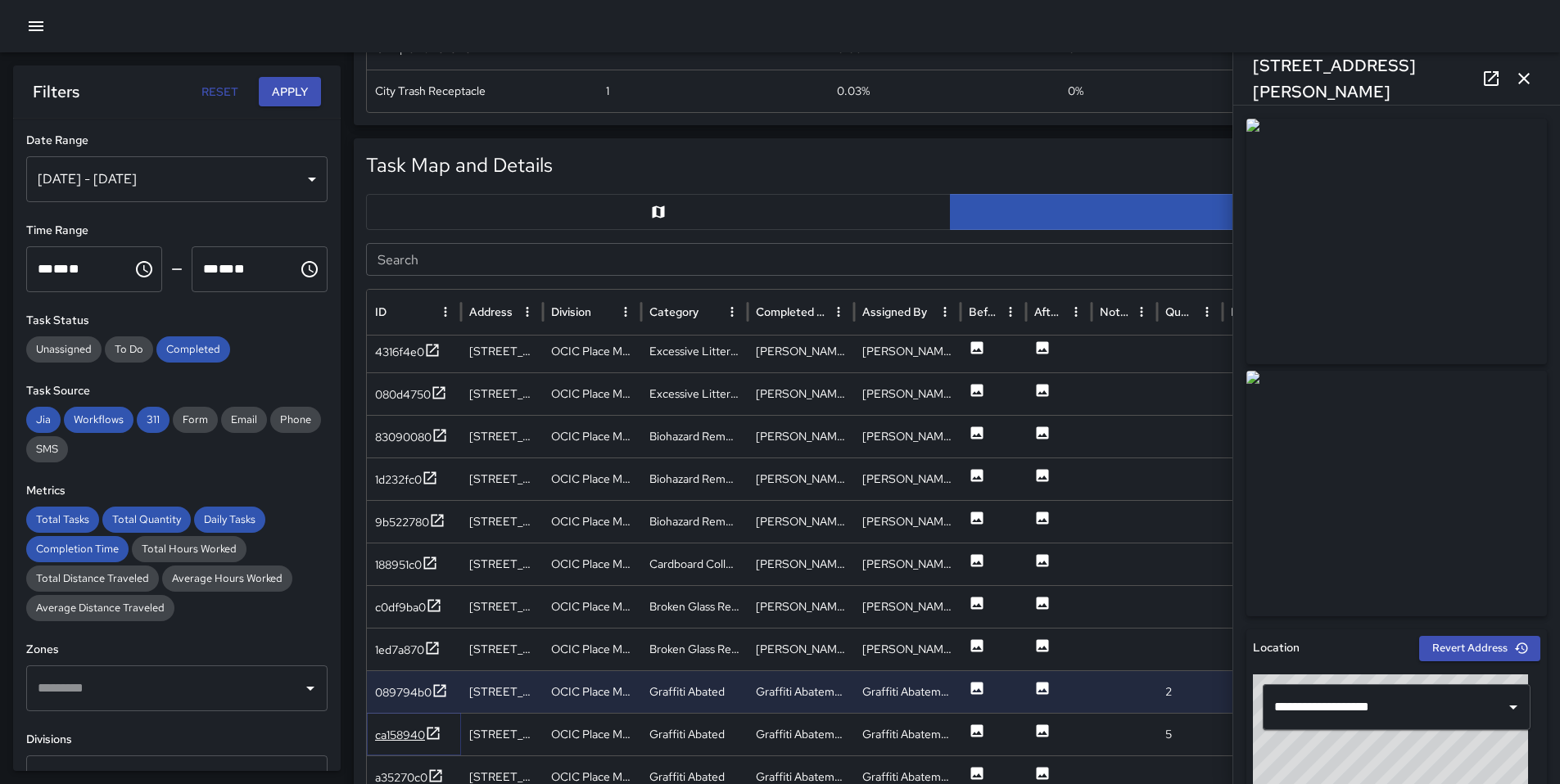
click at [387, 727] on div "ca158940" at bounding box center [400, 734] width 50 height 16
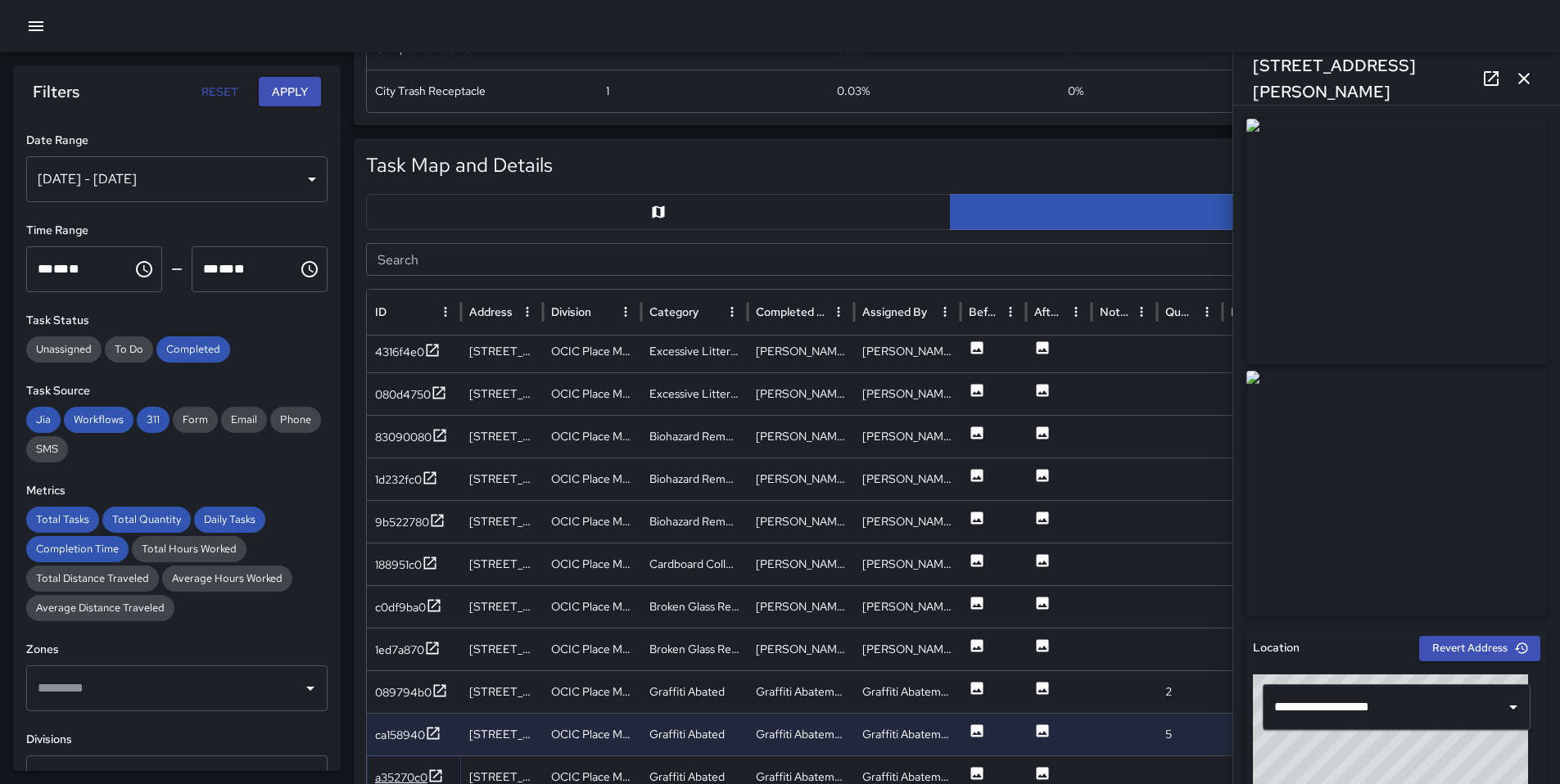
click at [404, 771] on div "a35270c0" at bounding box center [401, 777] width 53 height 16
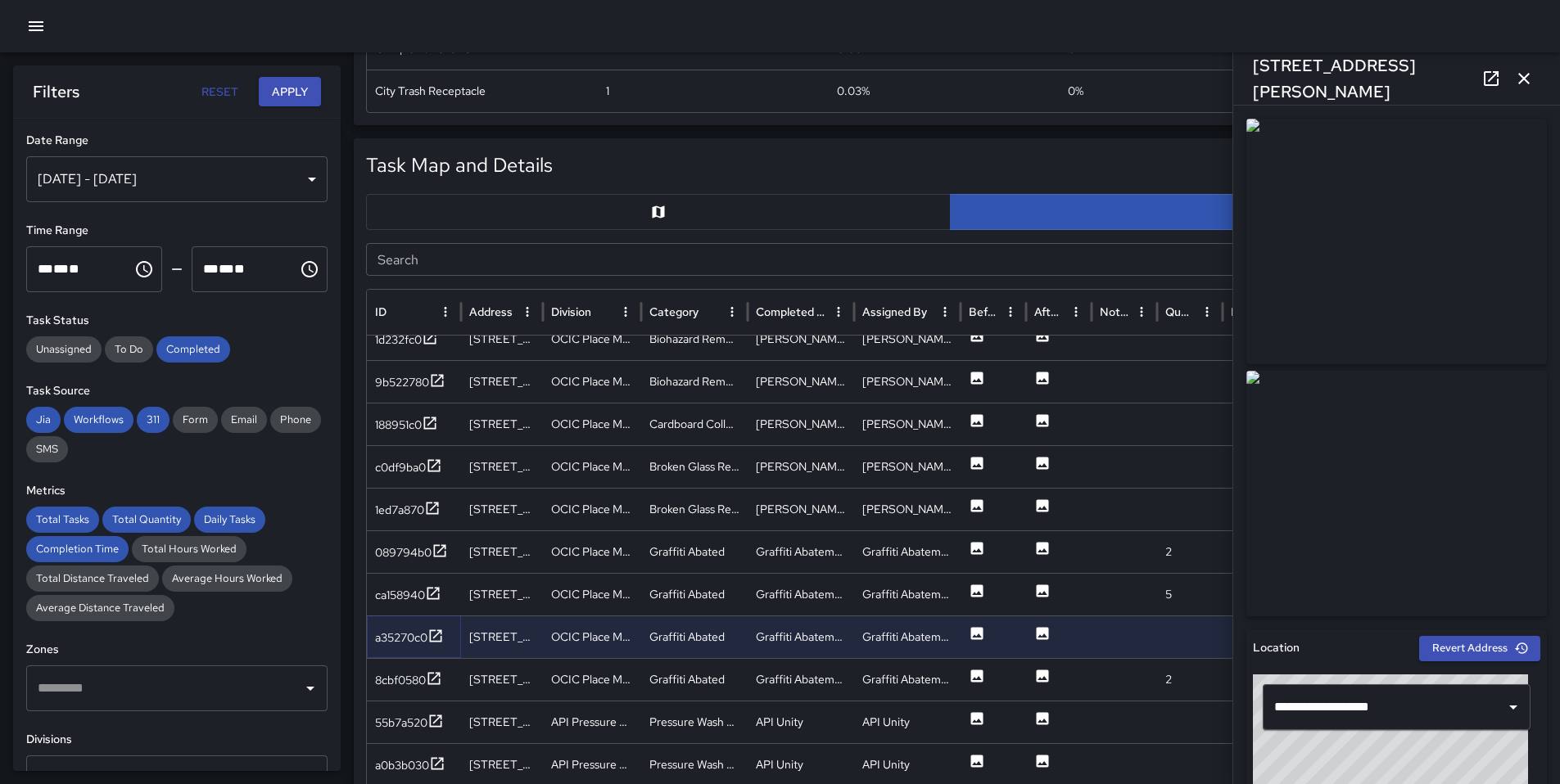
scroll to position [305, 0]
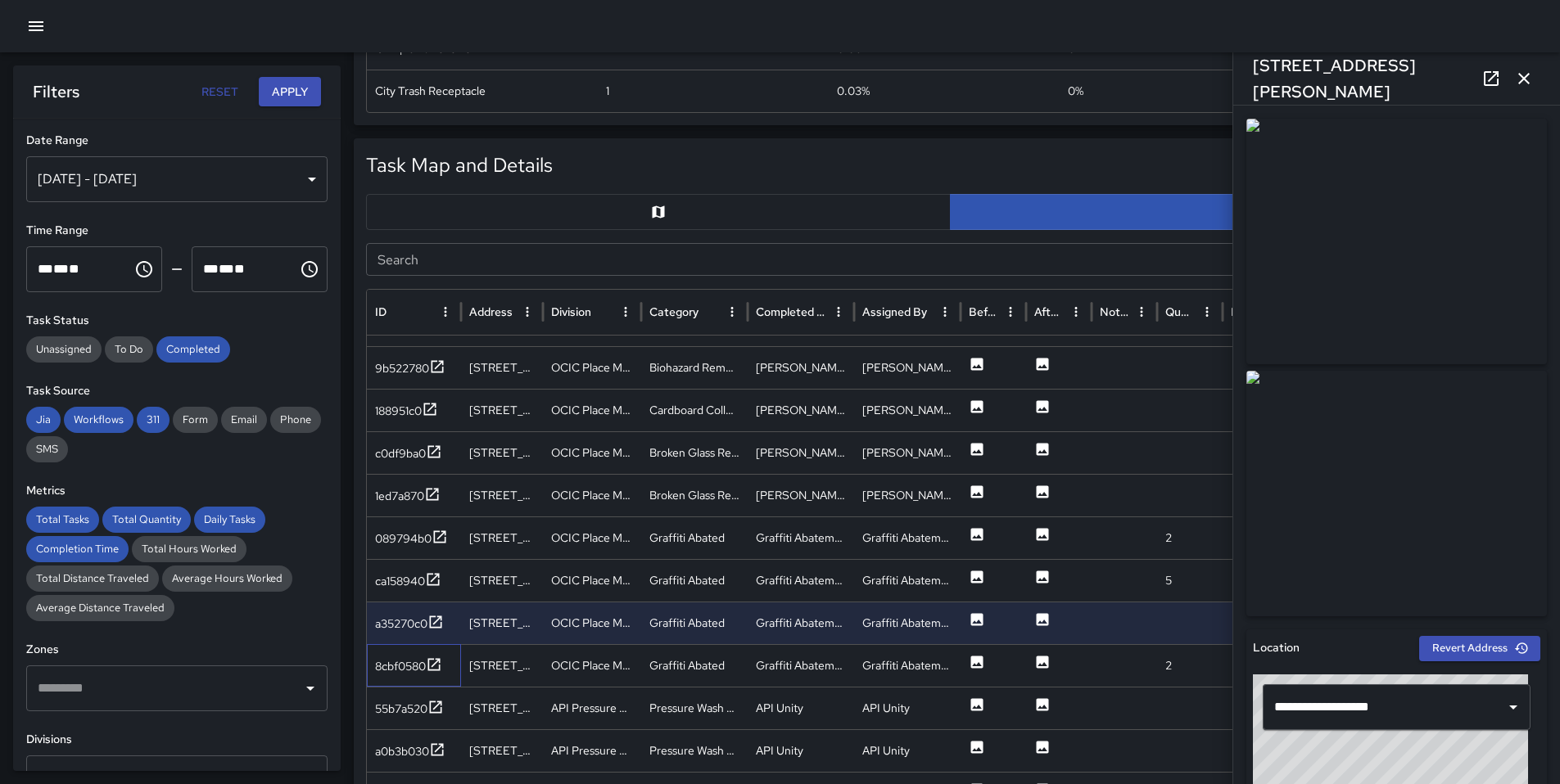
click at [438, 676] on div "8cbf0580" at bounding box center [414, 665] width 94 height 42
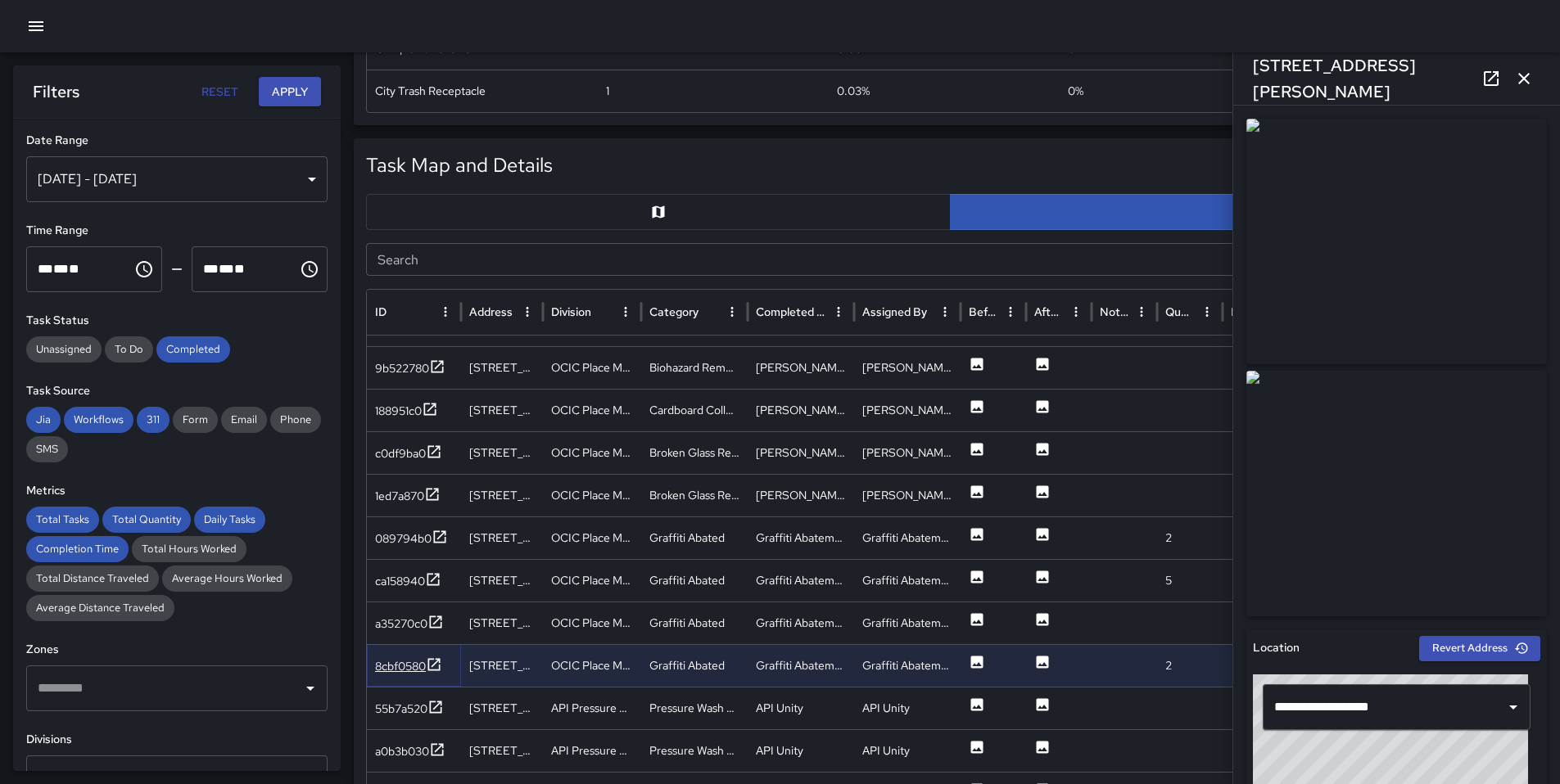
click at [436, 673] on div at bounding box center [434, 666] width 16 height 20
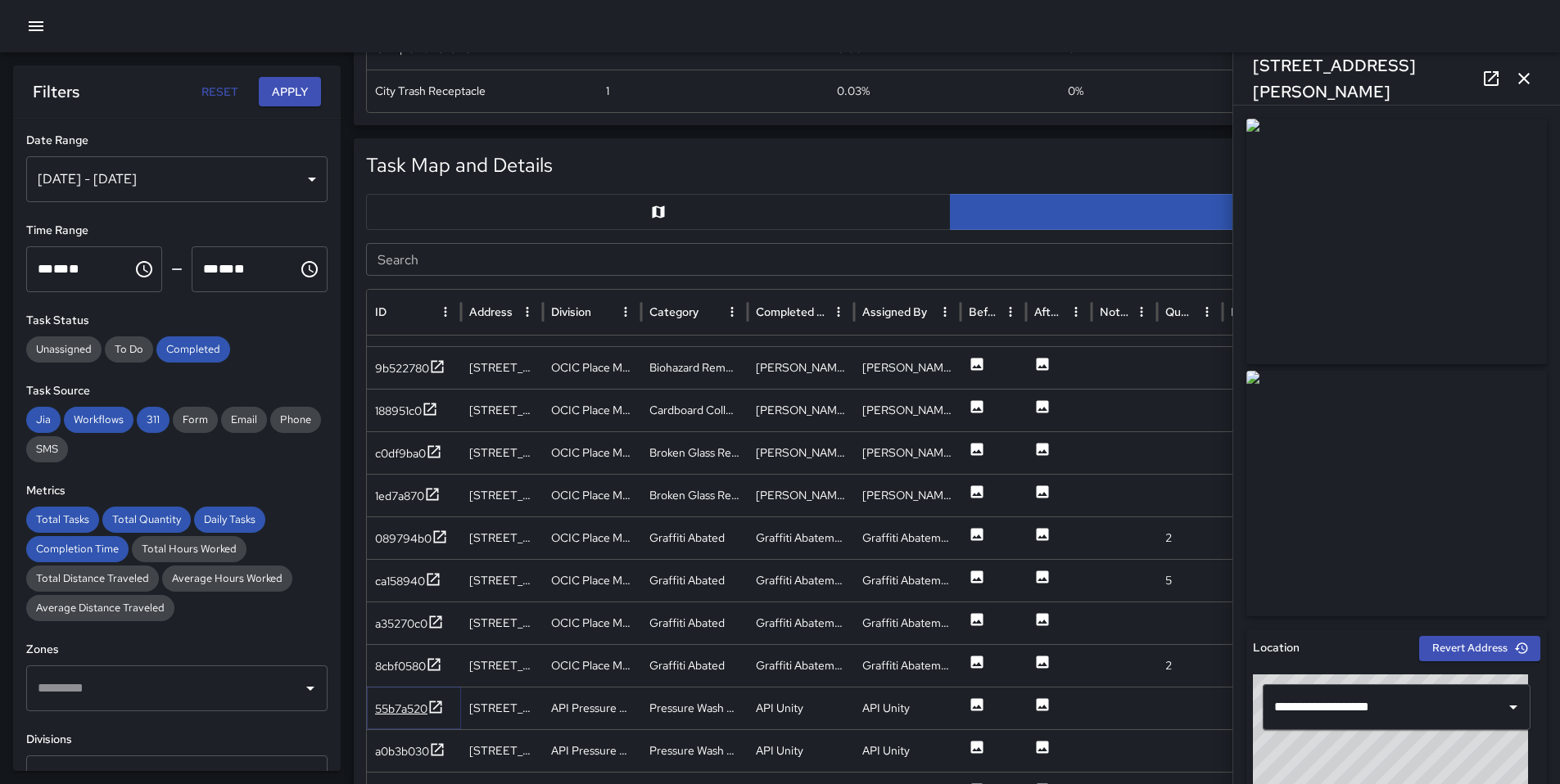
click at [420, 713] on div "55b7a520" at bounding box center [401, 708] width 53 height 16
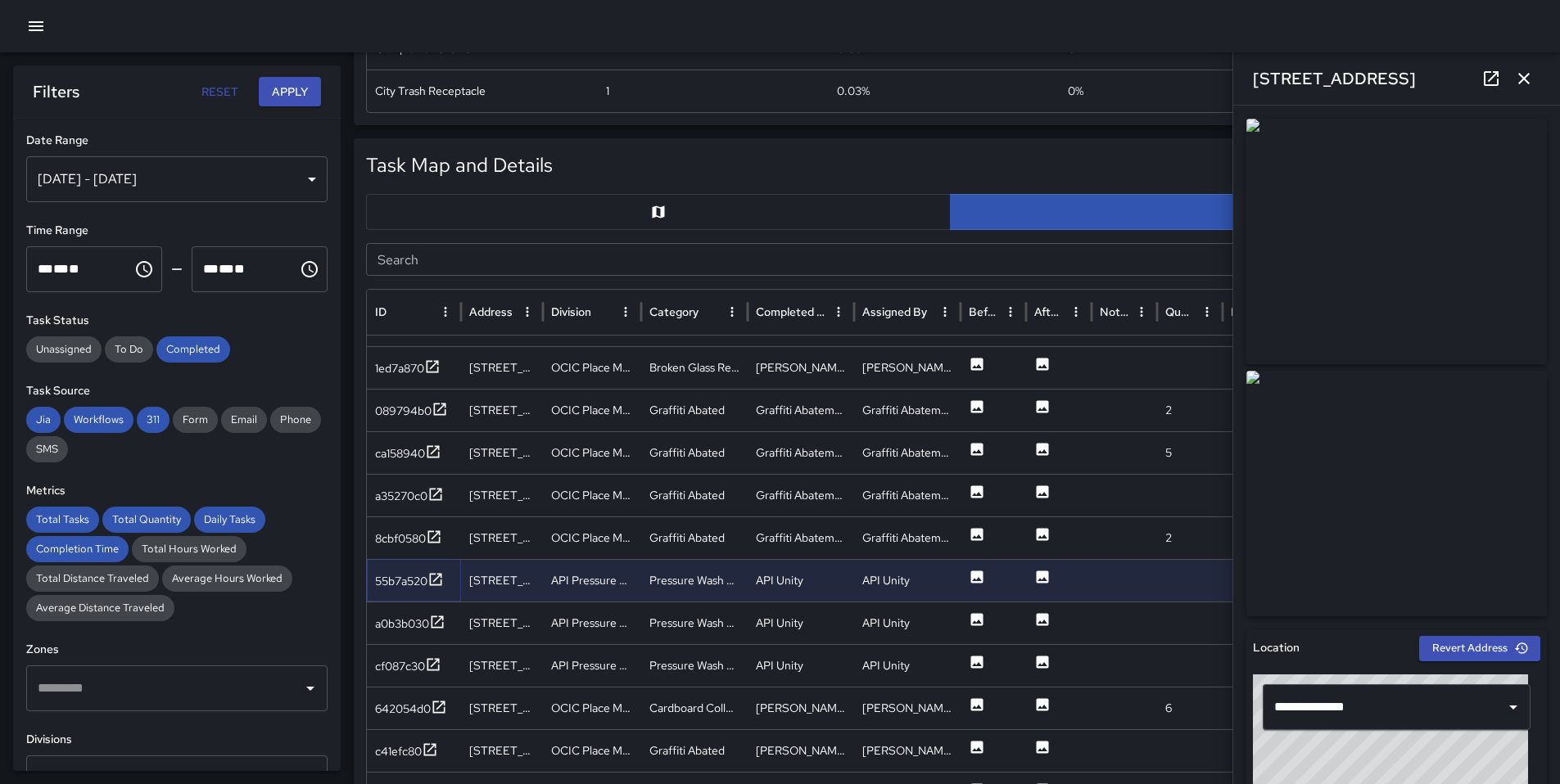
scroll to position [439, 0]
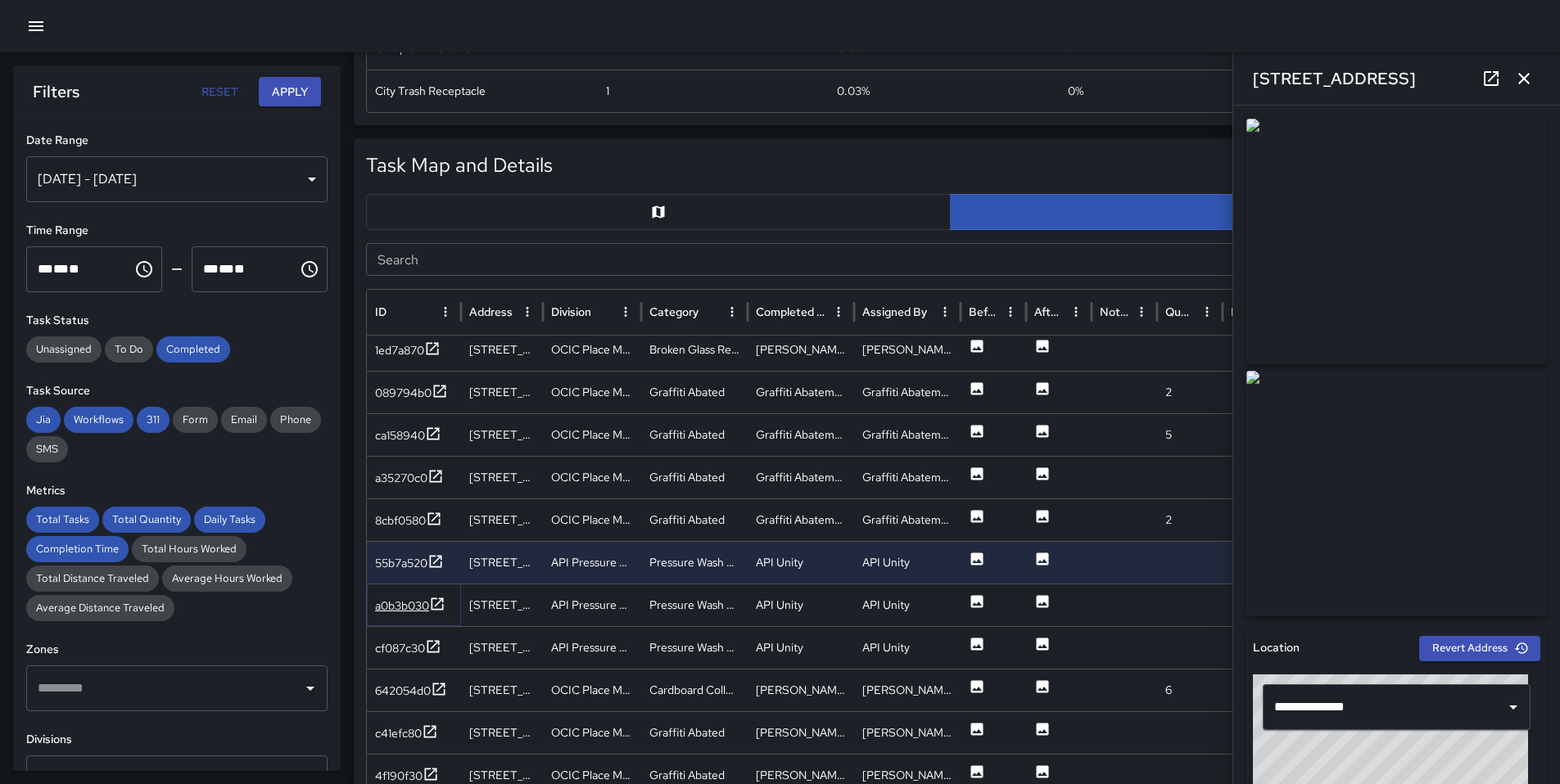
click at [394, 610] on div "a0b3b030" at bounding box center [402, 605] width 54 height 16
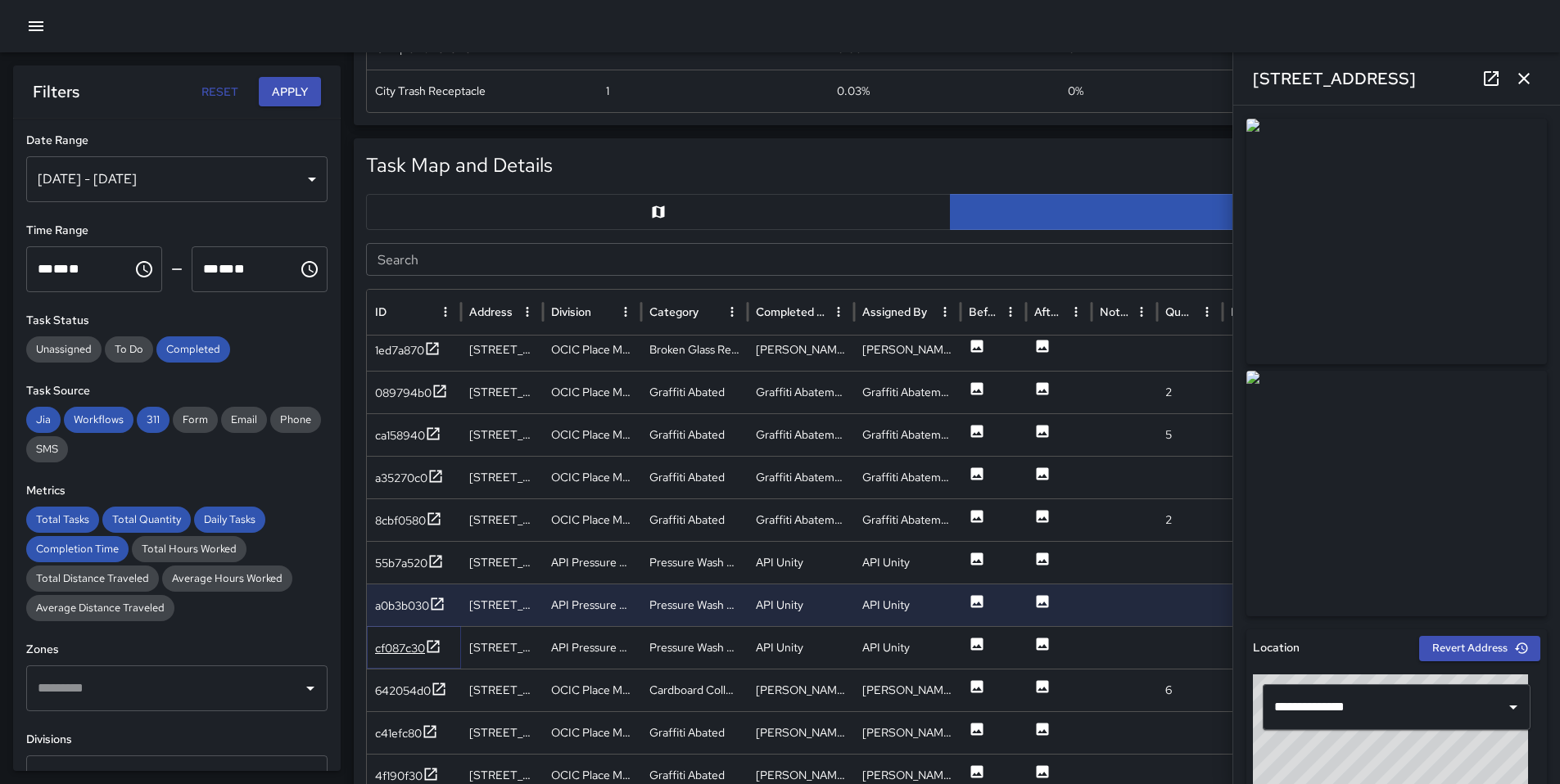
click at [400, 651] on div "cf087c30" at bounding box center [400, 648] width 50 height 16
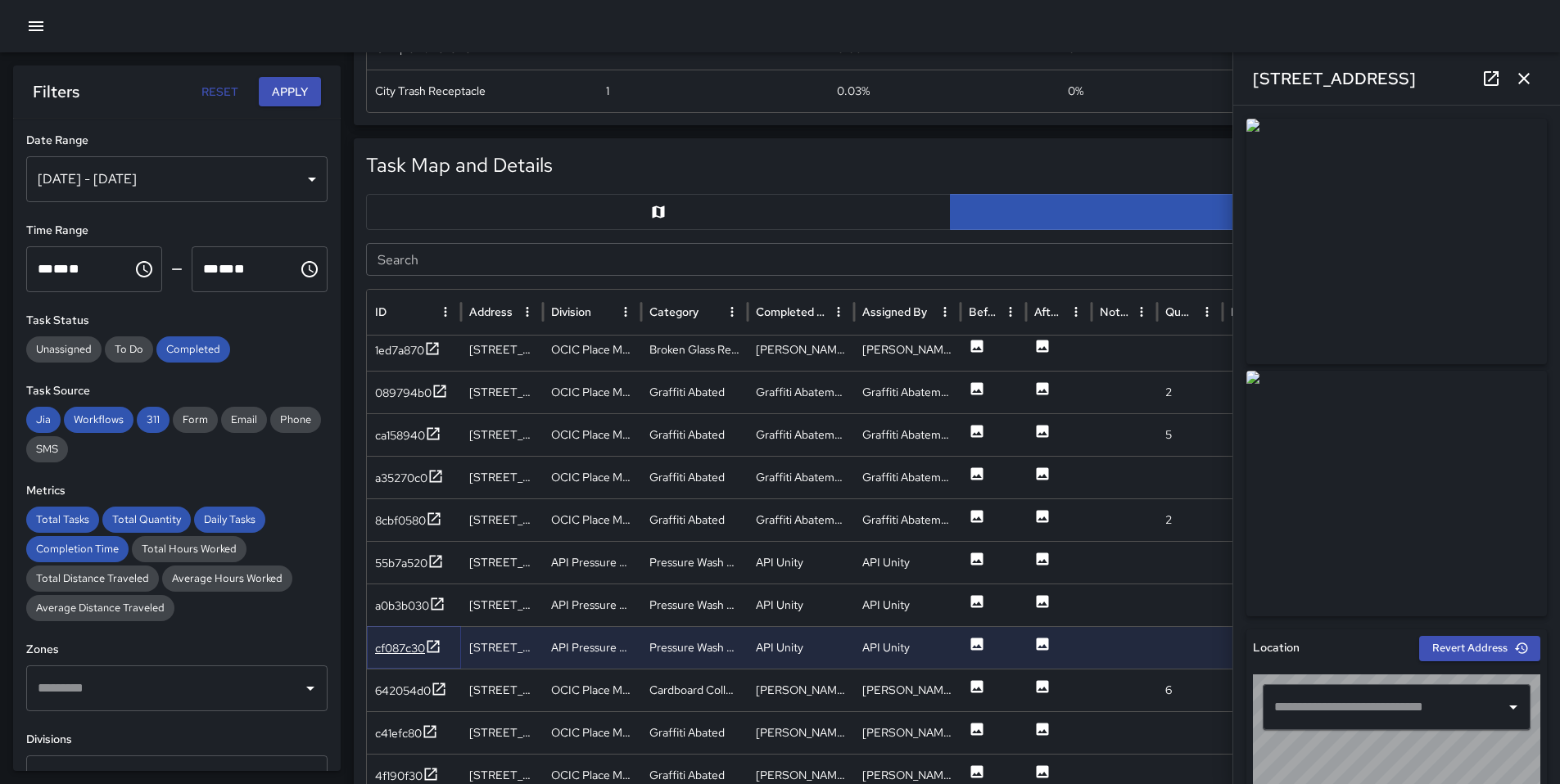
type input "**********"
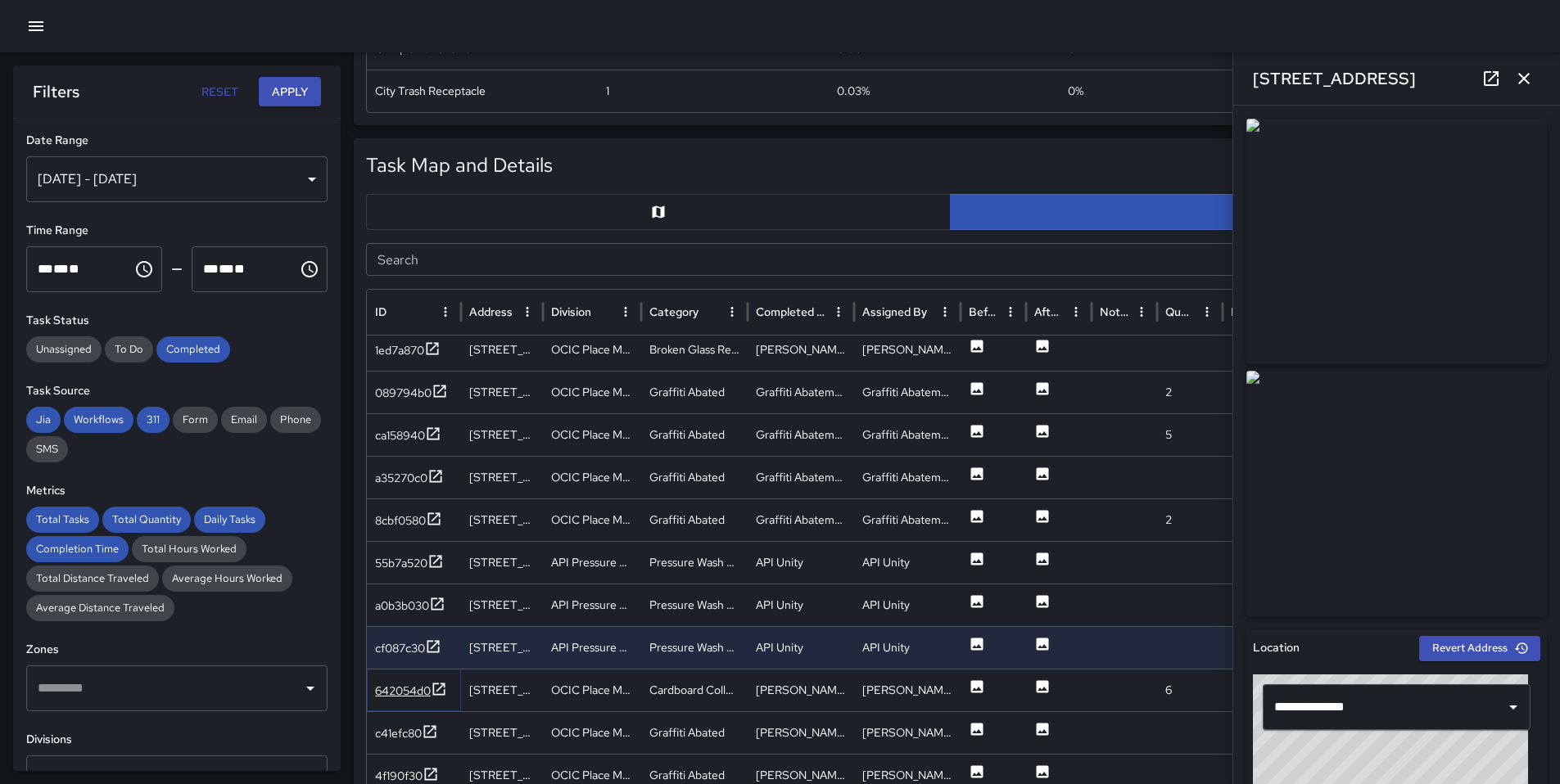
click at [398, 694] on div "642054d0" at bounding box center [403, 690] width 56 height 16
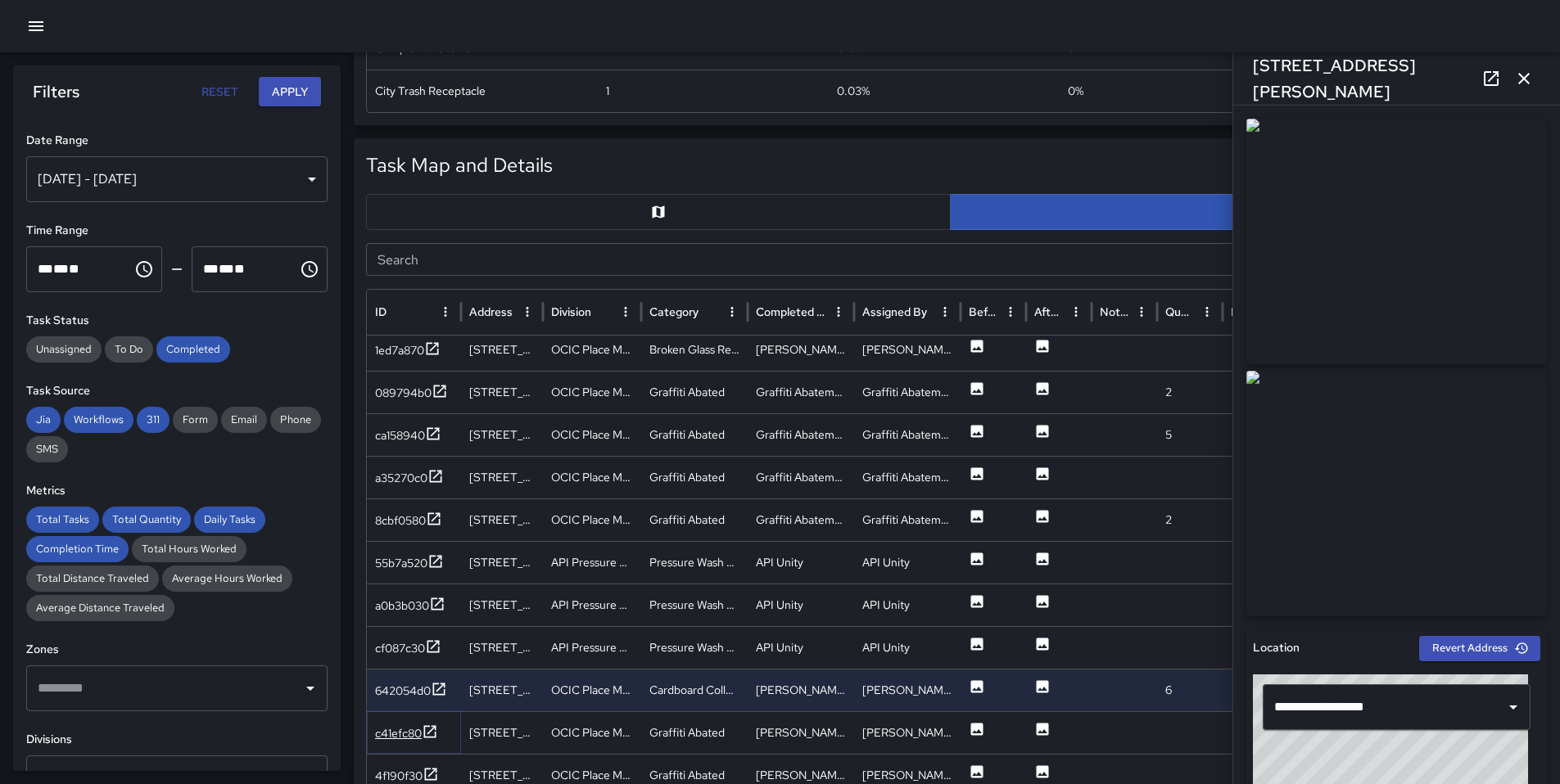
click at [398, 736] on div "c41efc80" at bounding box center [398, 733] width 47 height 16
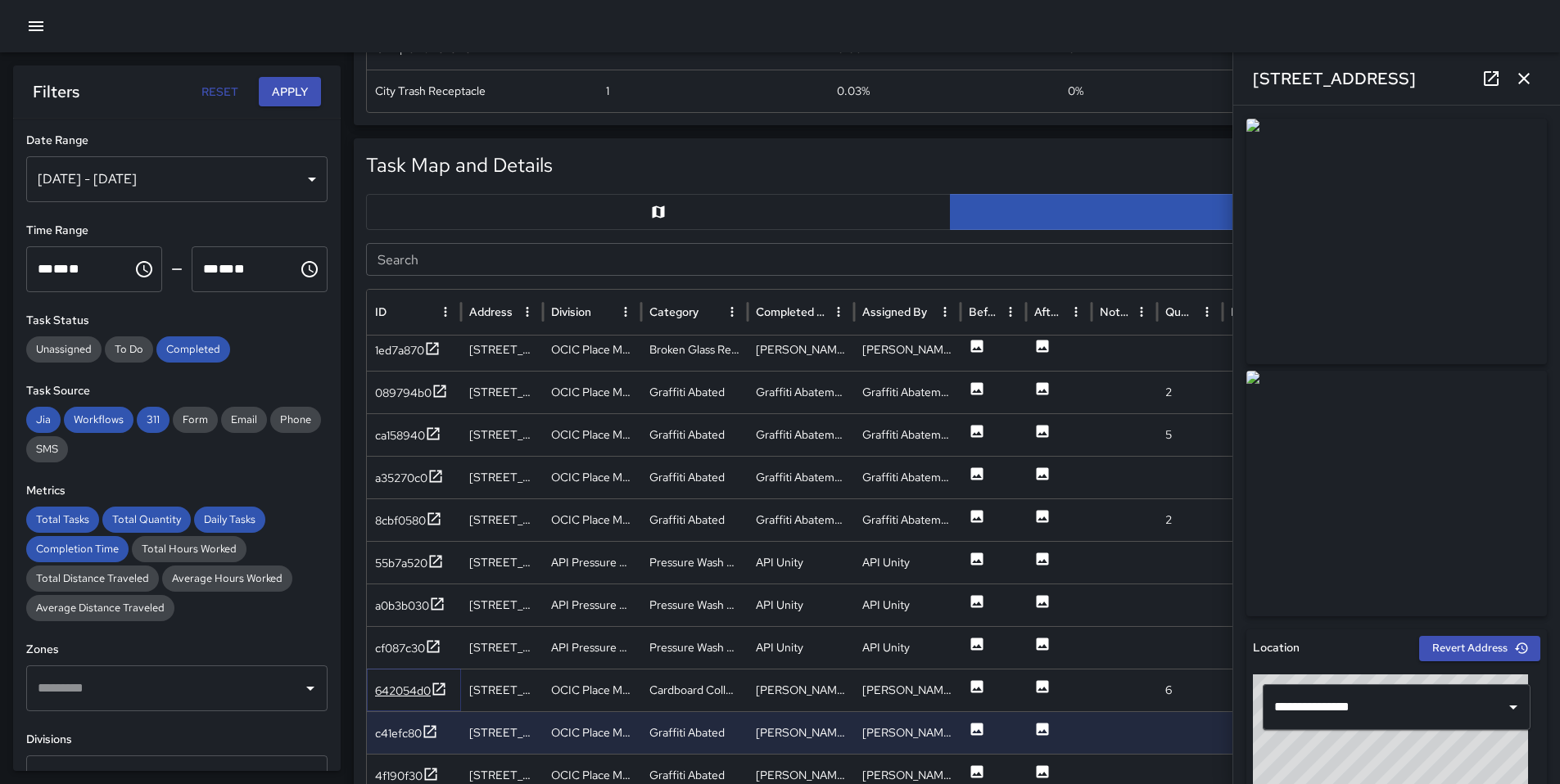
click at [396, 691] on div "642054d0" at bounding box center [403, 690] width 56 height 16
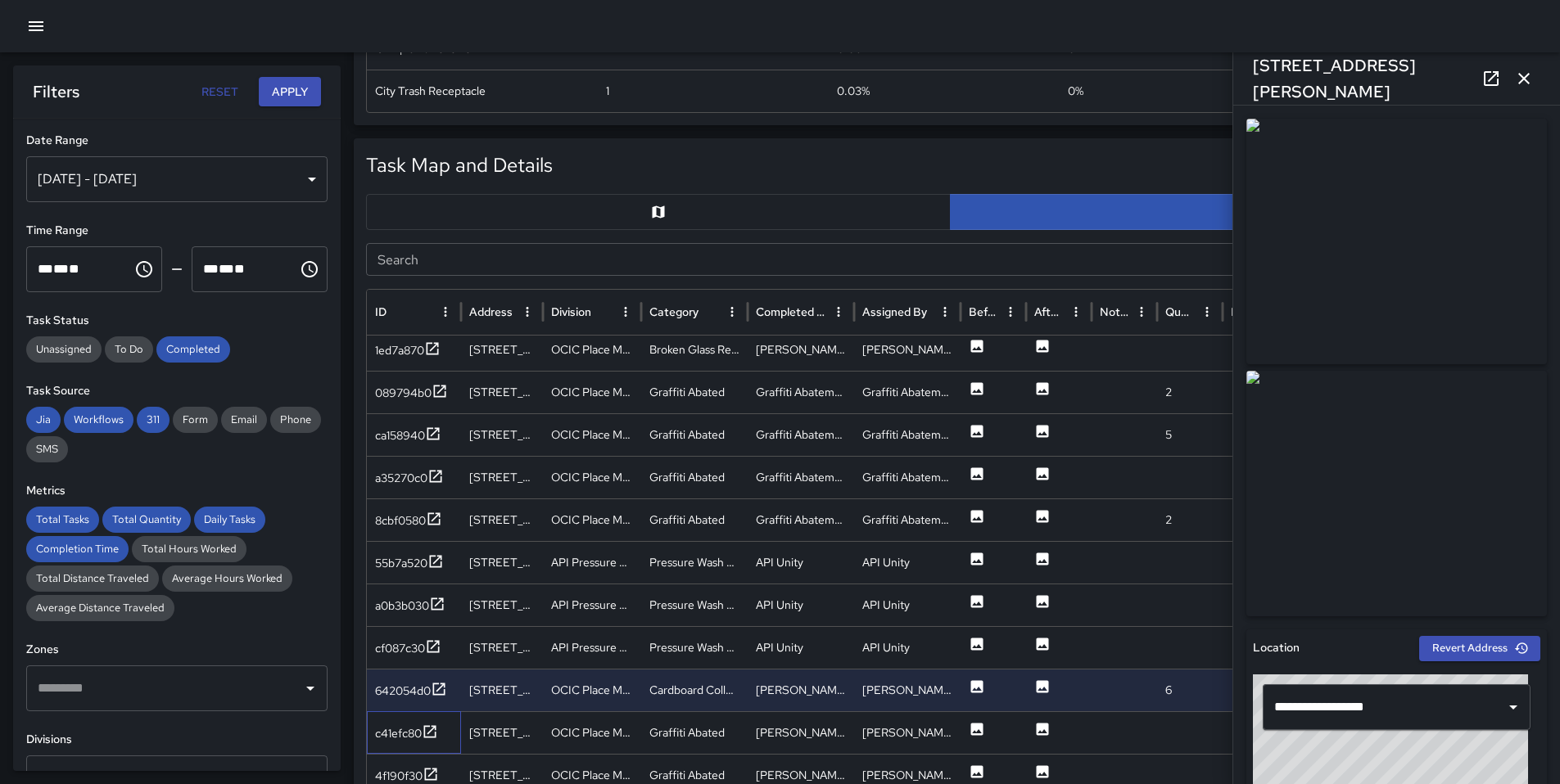
click at [407, 744] on div "c41efc80" at bounding box center [414, 732] width 94 height 42
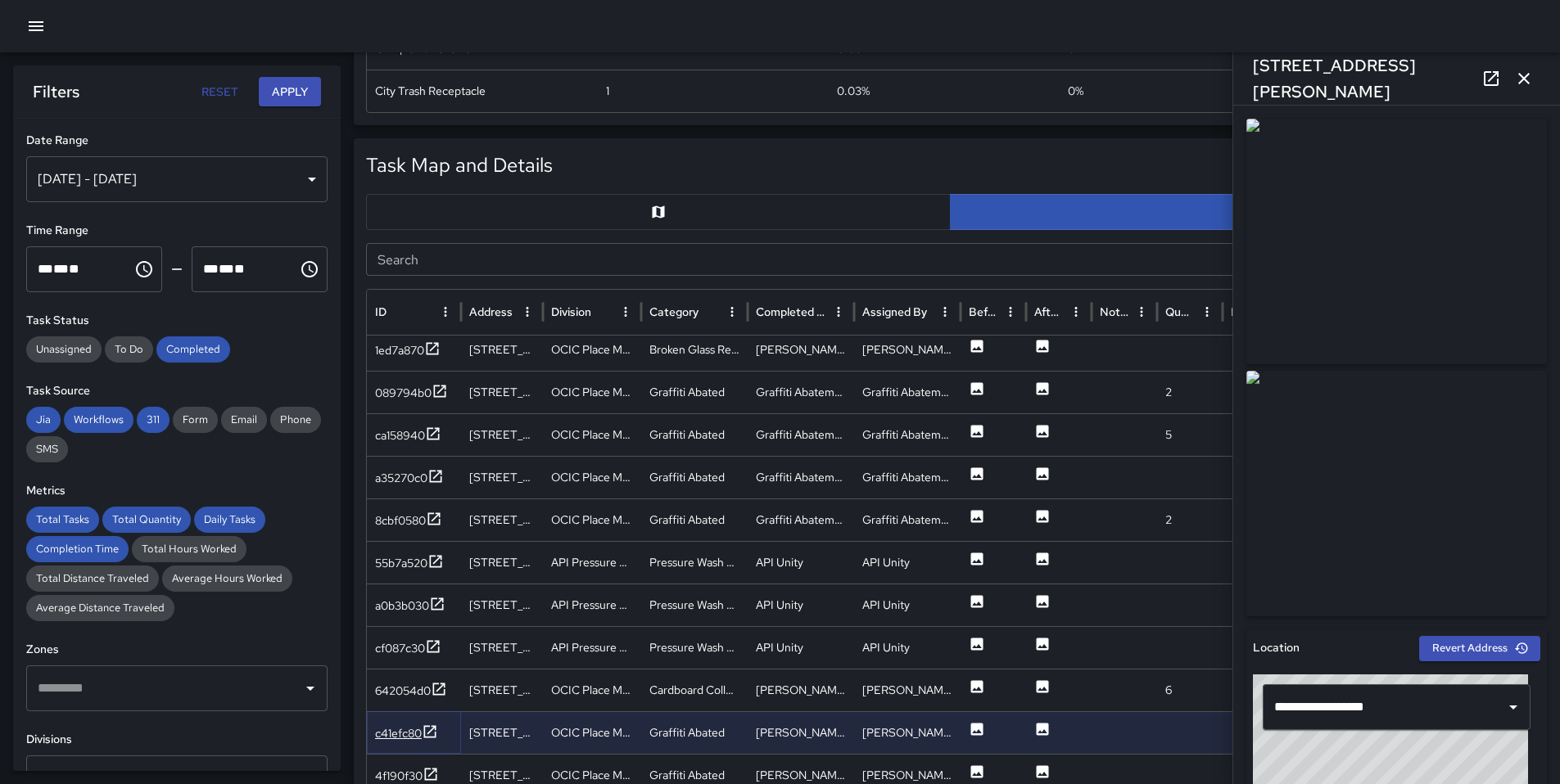
click at [409, 741] on div "c41efc80" at bounding box center [398, 733] width 47 height 16
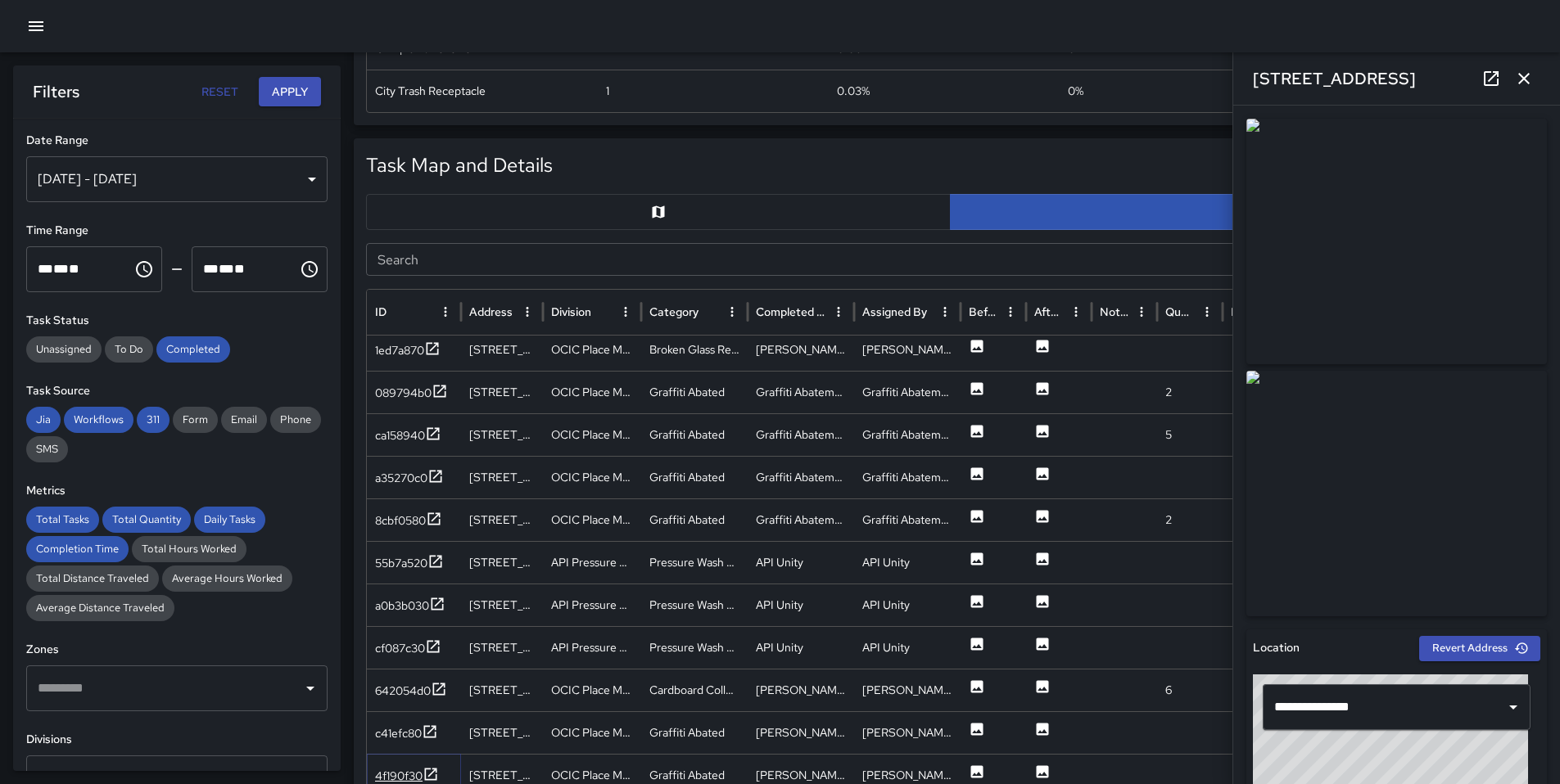
click at [414, 769] on div "4f190f30" at bounding box center [399, 775] width 48 height 16
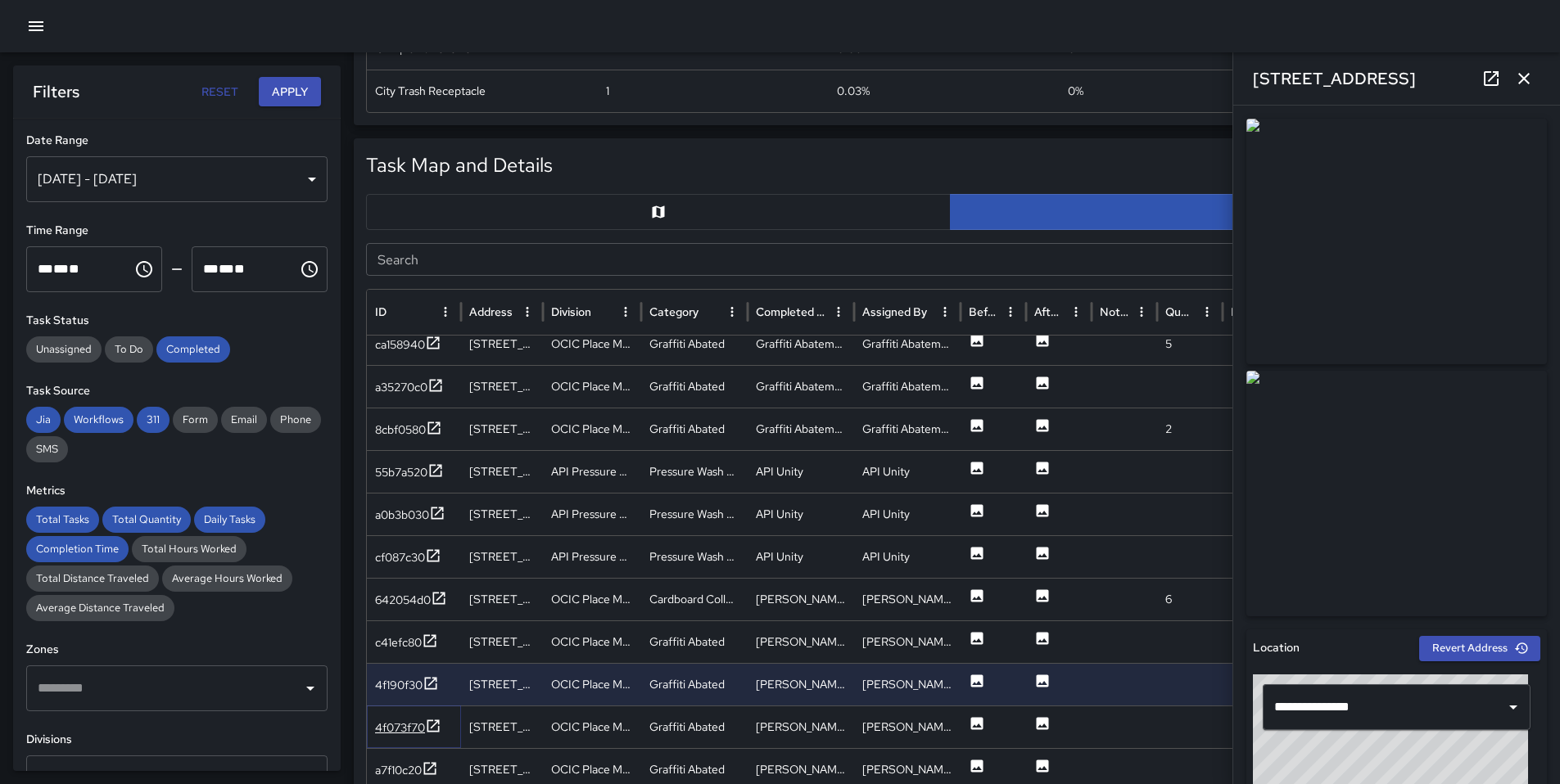
click at [416, 726] on div "4f073f70" at bounding box center [400, 728] width 50 height 16
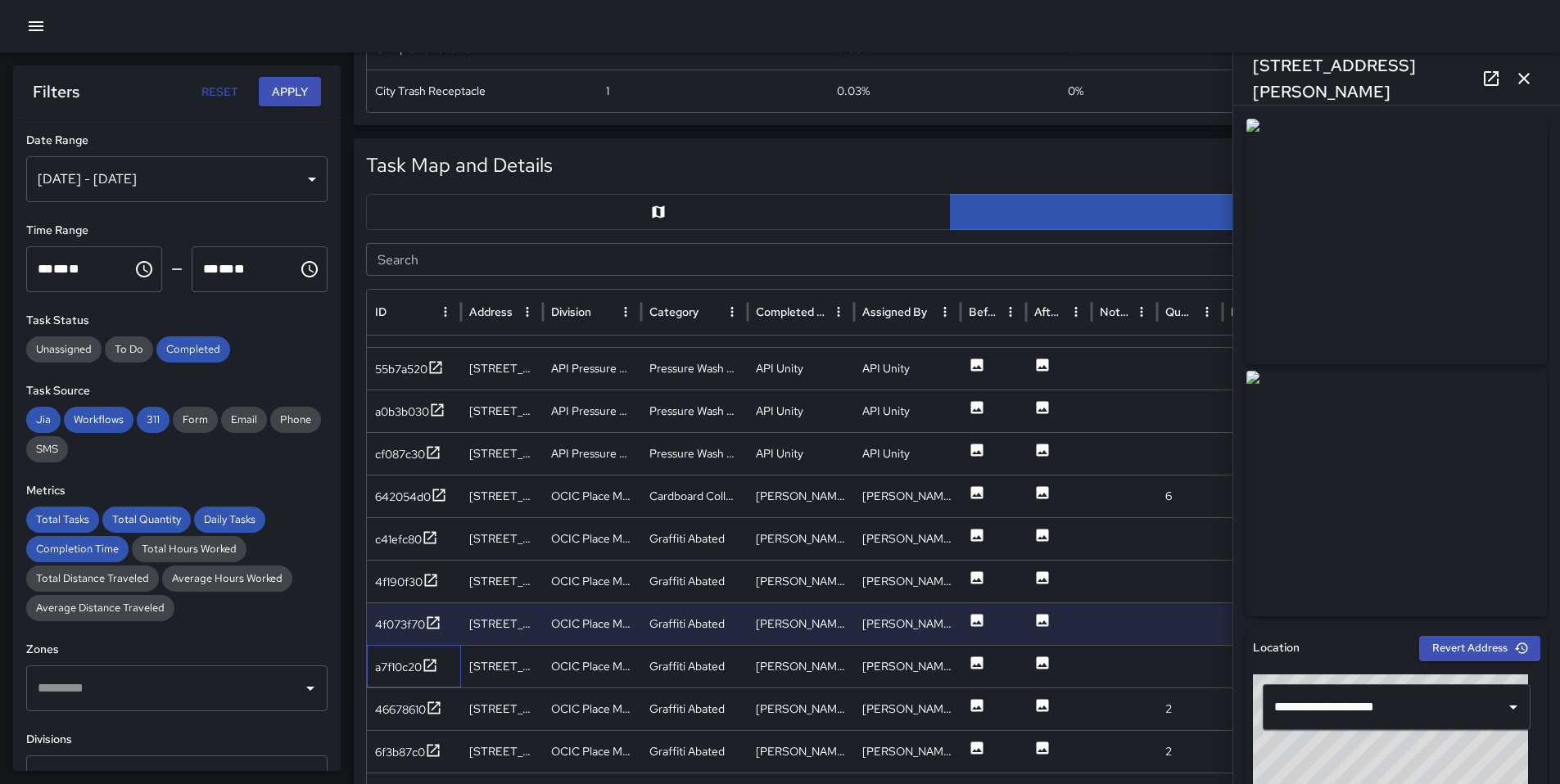
click at [422, 680] on div "a7f10c20" at bounding box center [414, 666] width 94 height 42
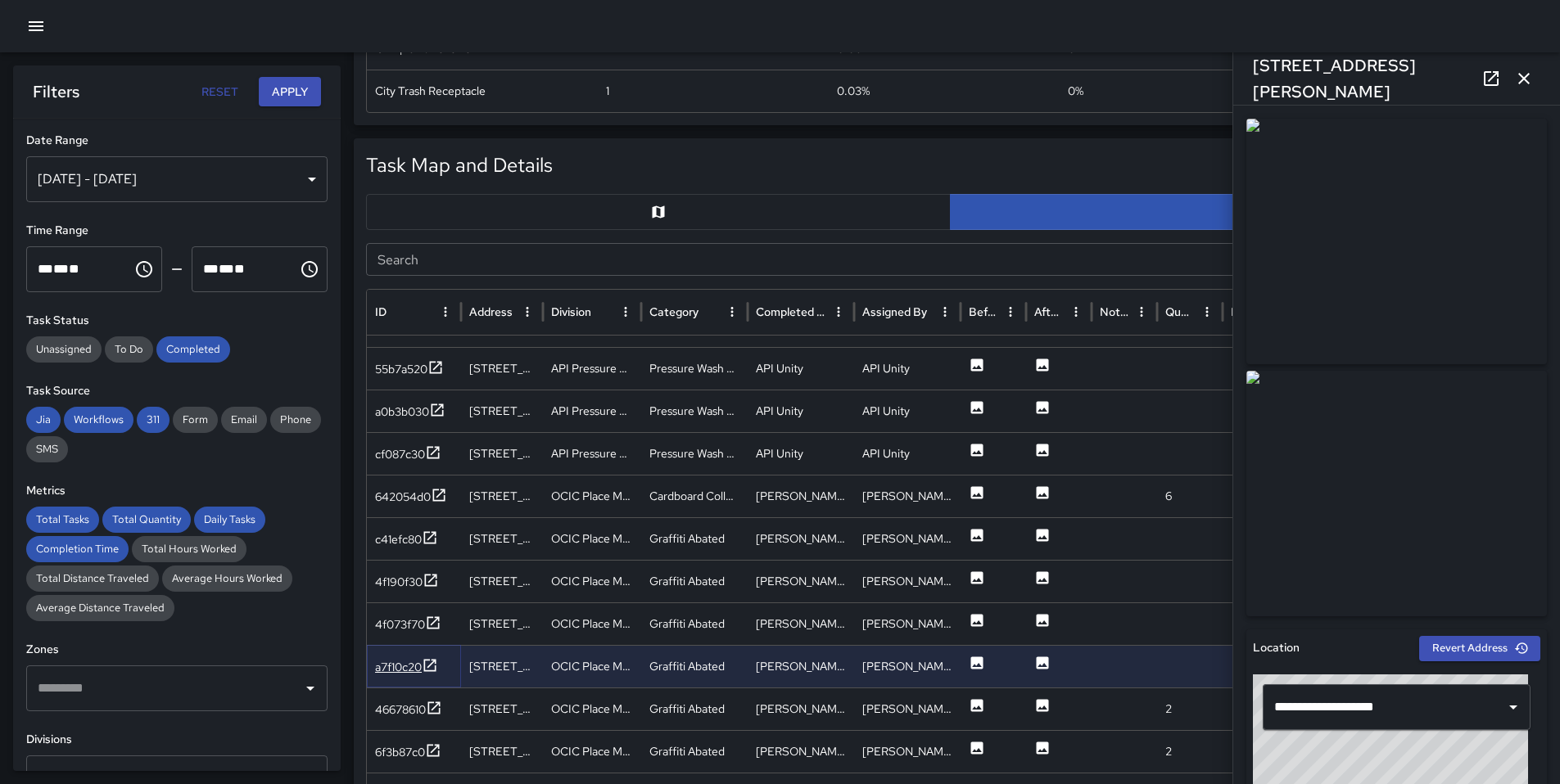
click at [422, 674] on div at bounding box center [429, 667] width 16 height 20
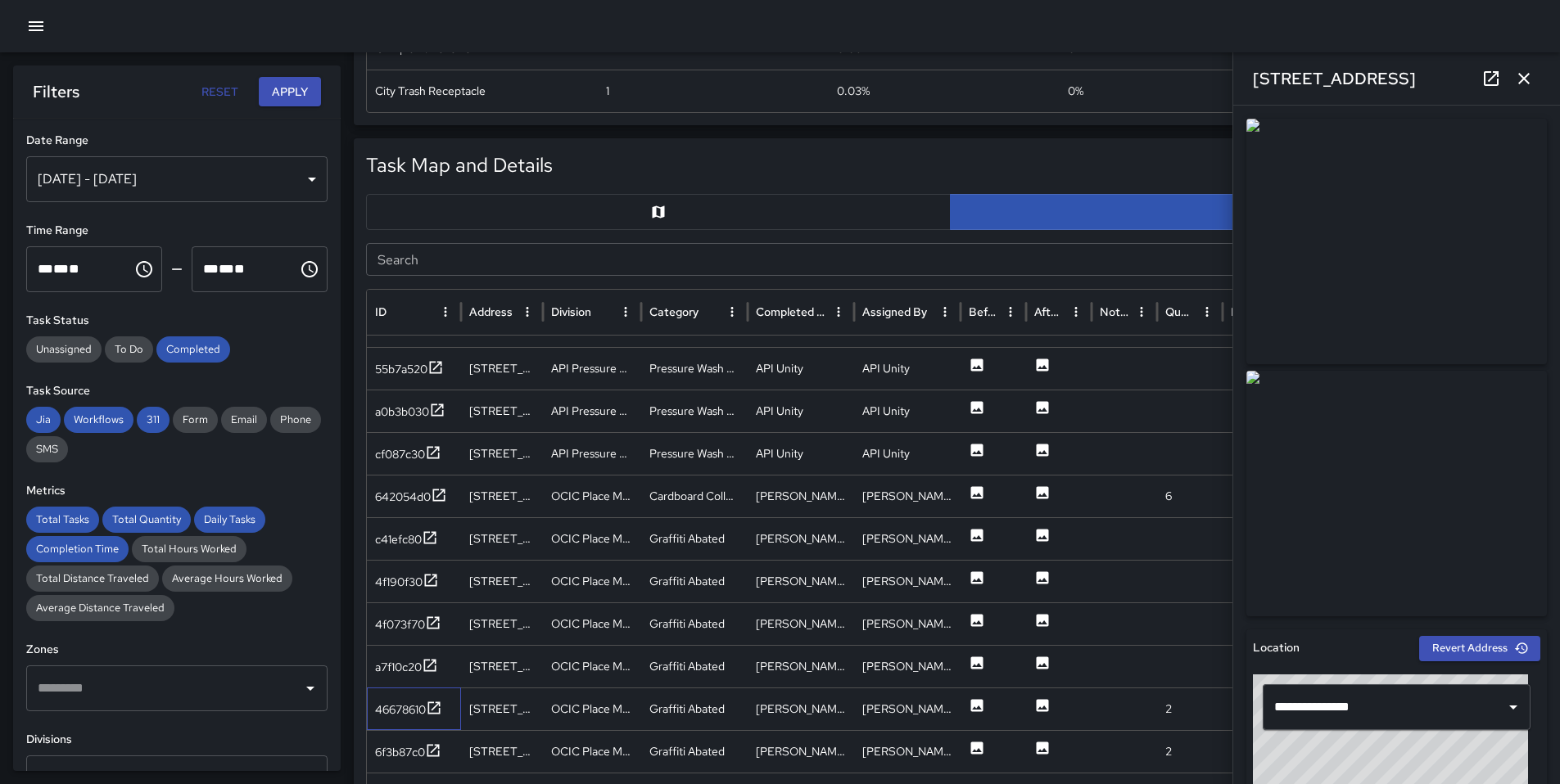
click at [401, 720] on div "46678610" at bounding box center [414, 708] width 94 height 42
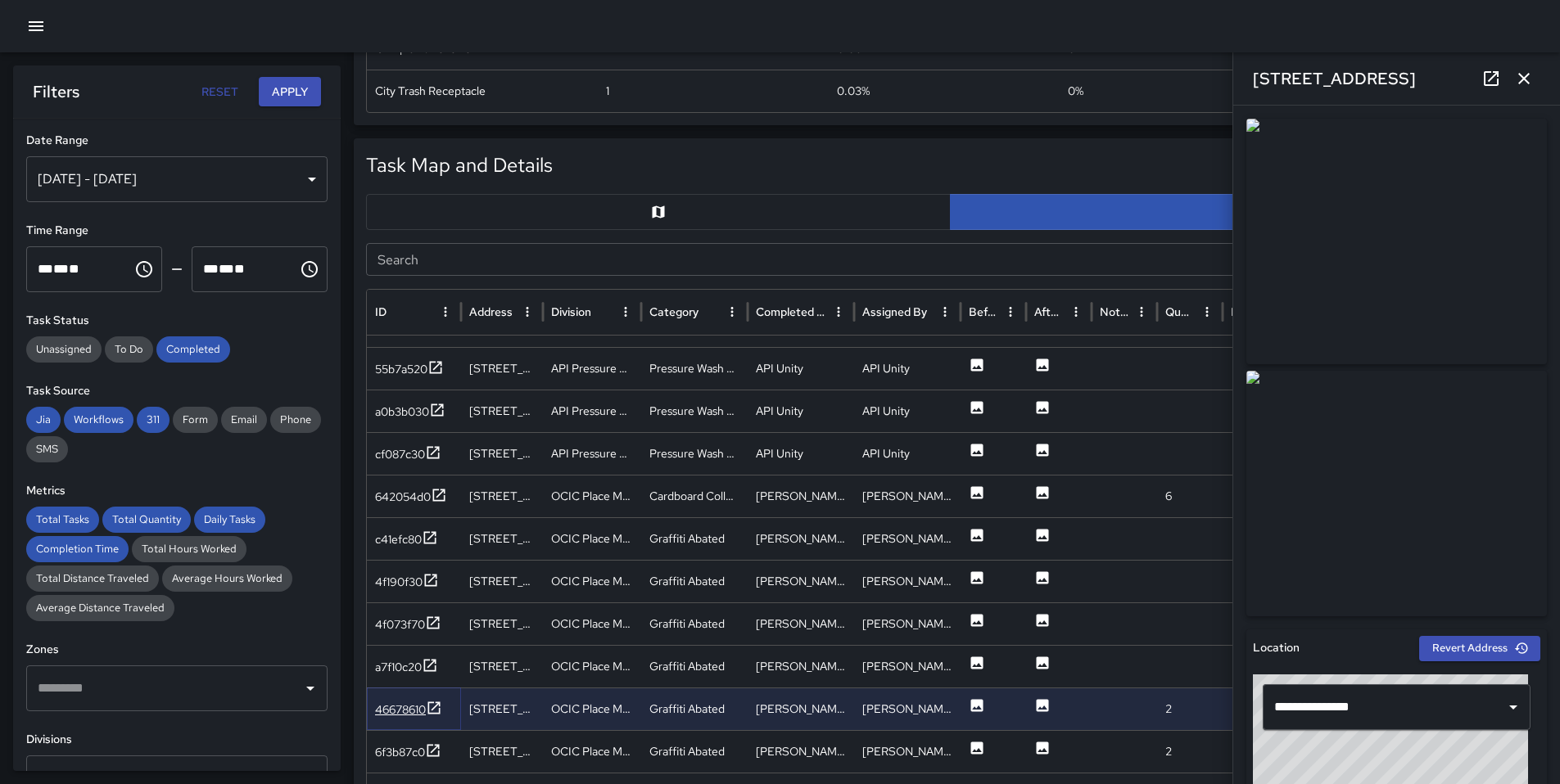
click at [404, 714] on div "46678610" at bounding box center [400, 709] width 51 height 16
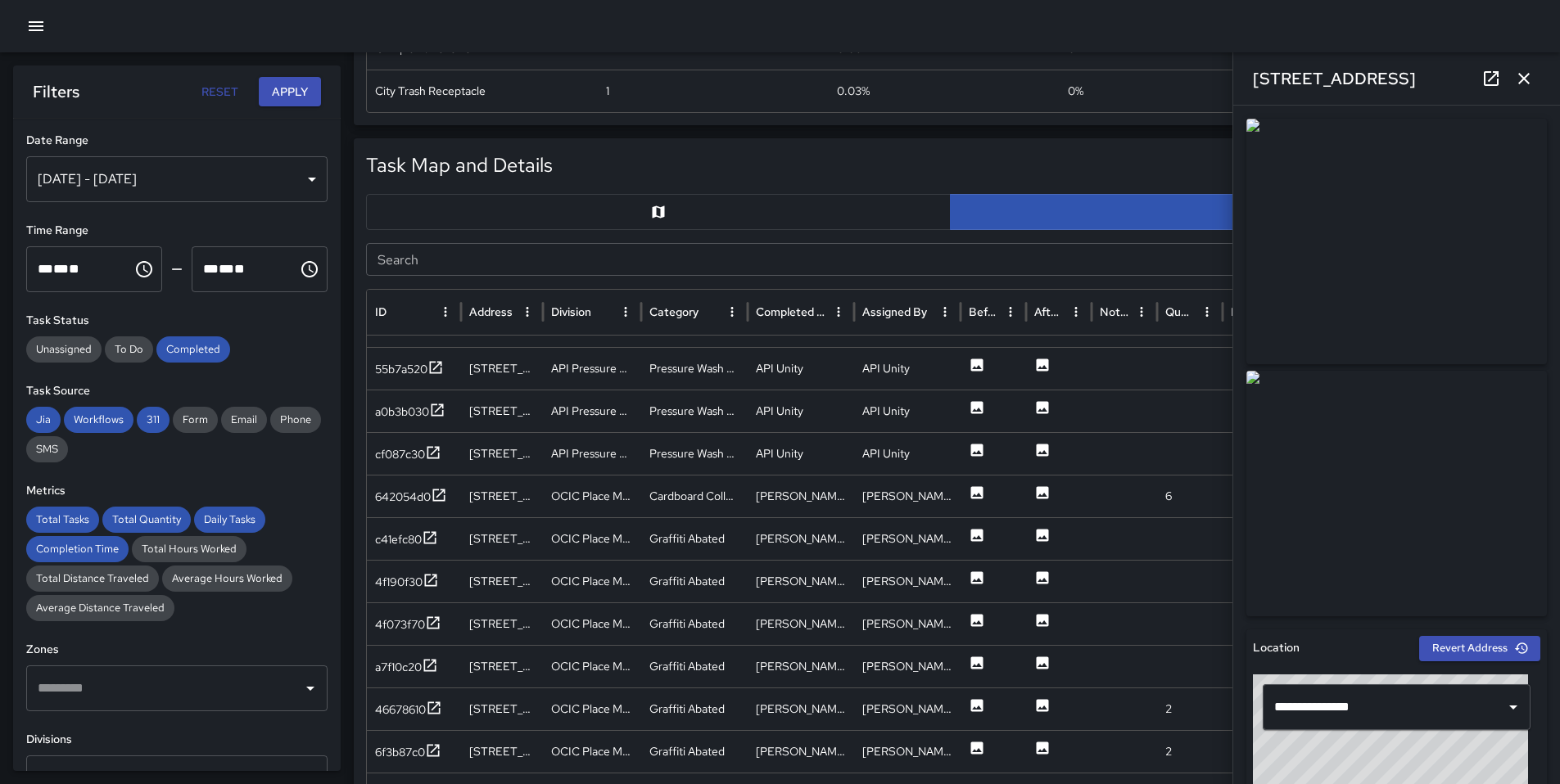
click at [1482, 81] on icon at bounding box center [1491, 78] width 20 height 20
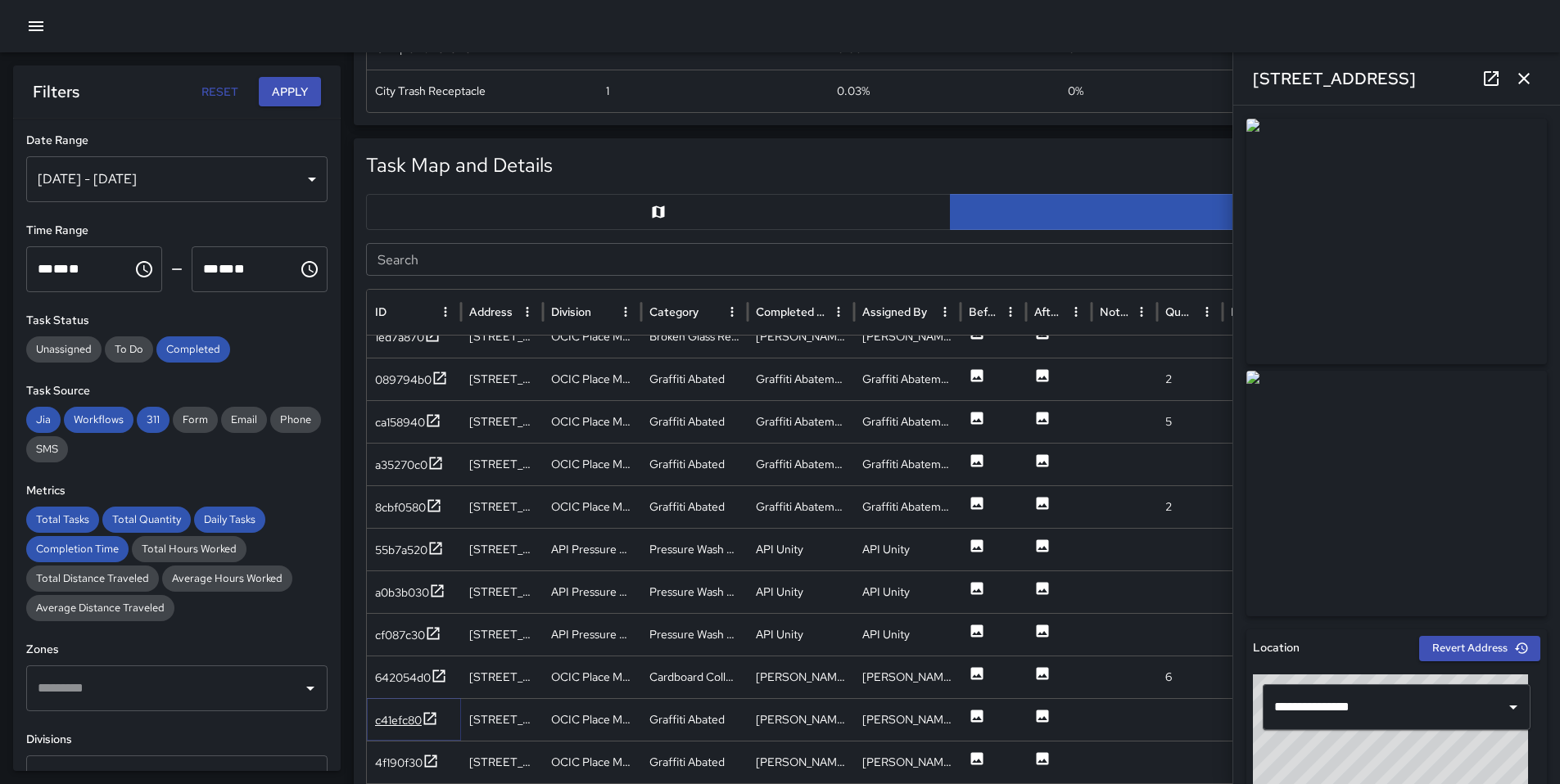
click at [419, 726] on div "c41efc80" at bounding box center [398, 720] width 47 height 16
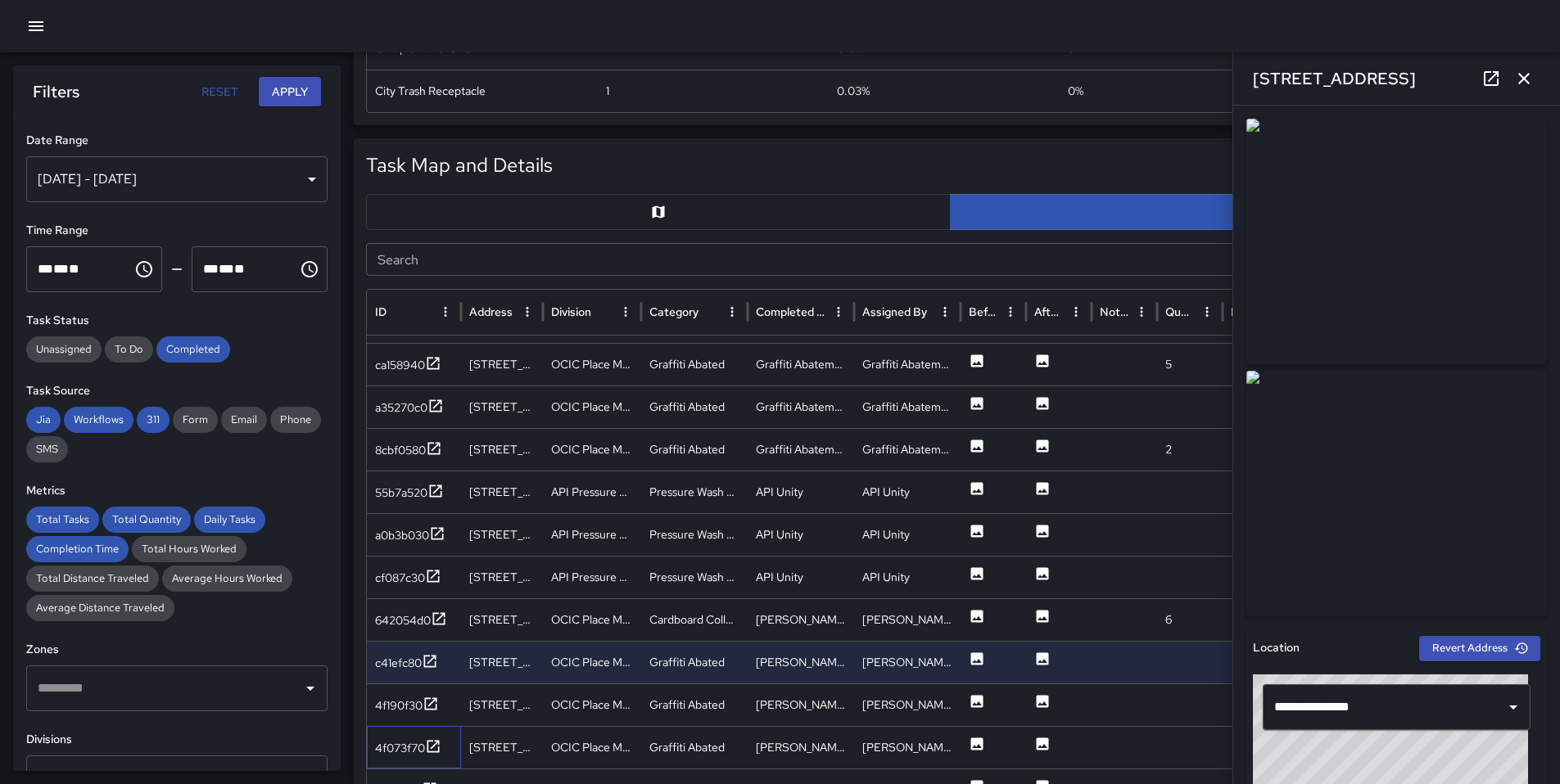
click at [421, 726] on div "4f073f70" at bounding box center [414, 747] width 94 height 42
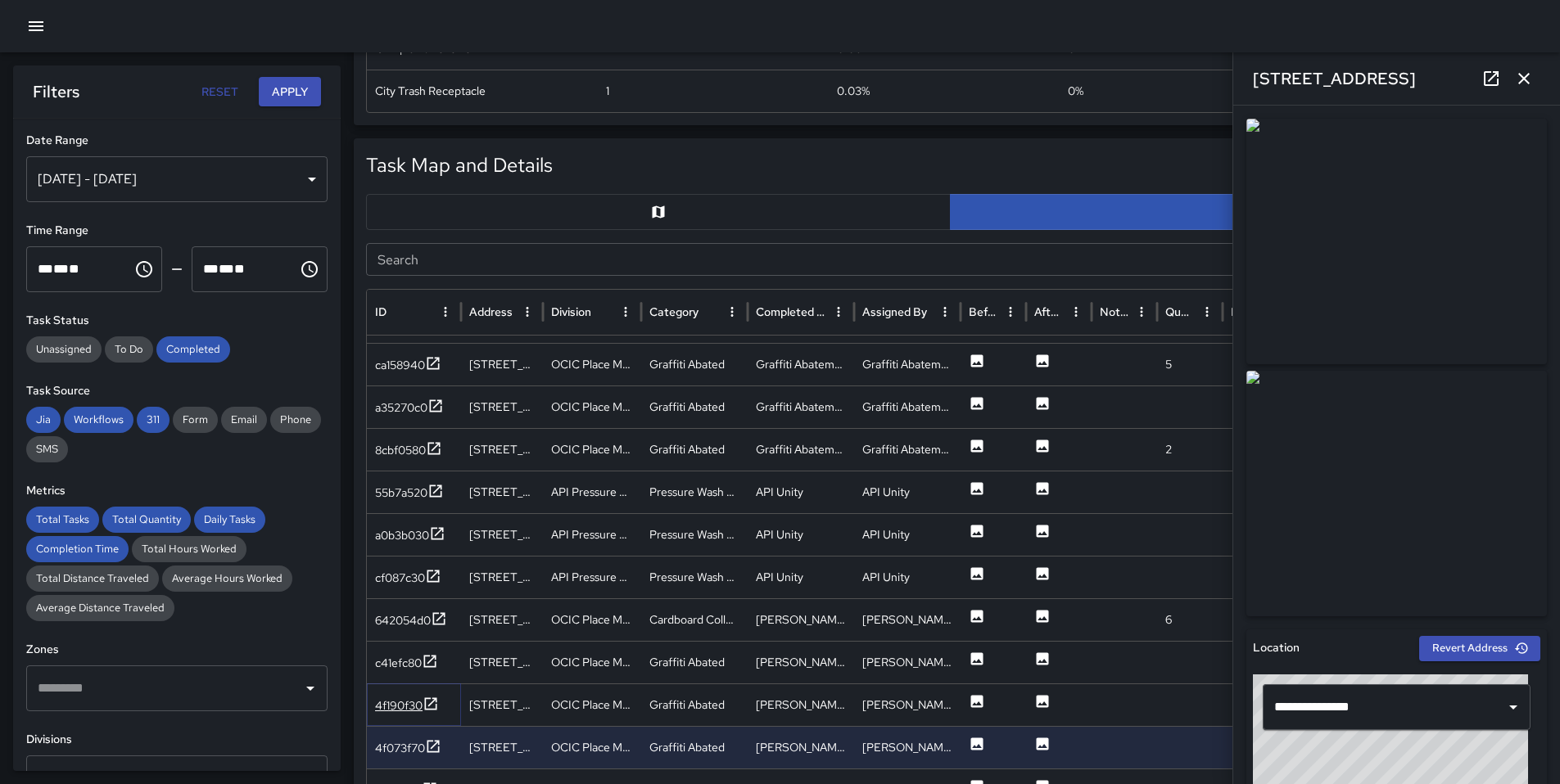
click at [429, 701] on icon at bounding box center [430, 704] width 16 height 16
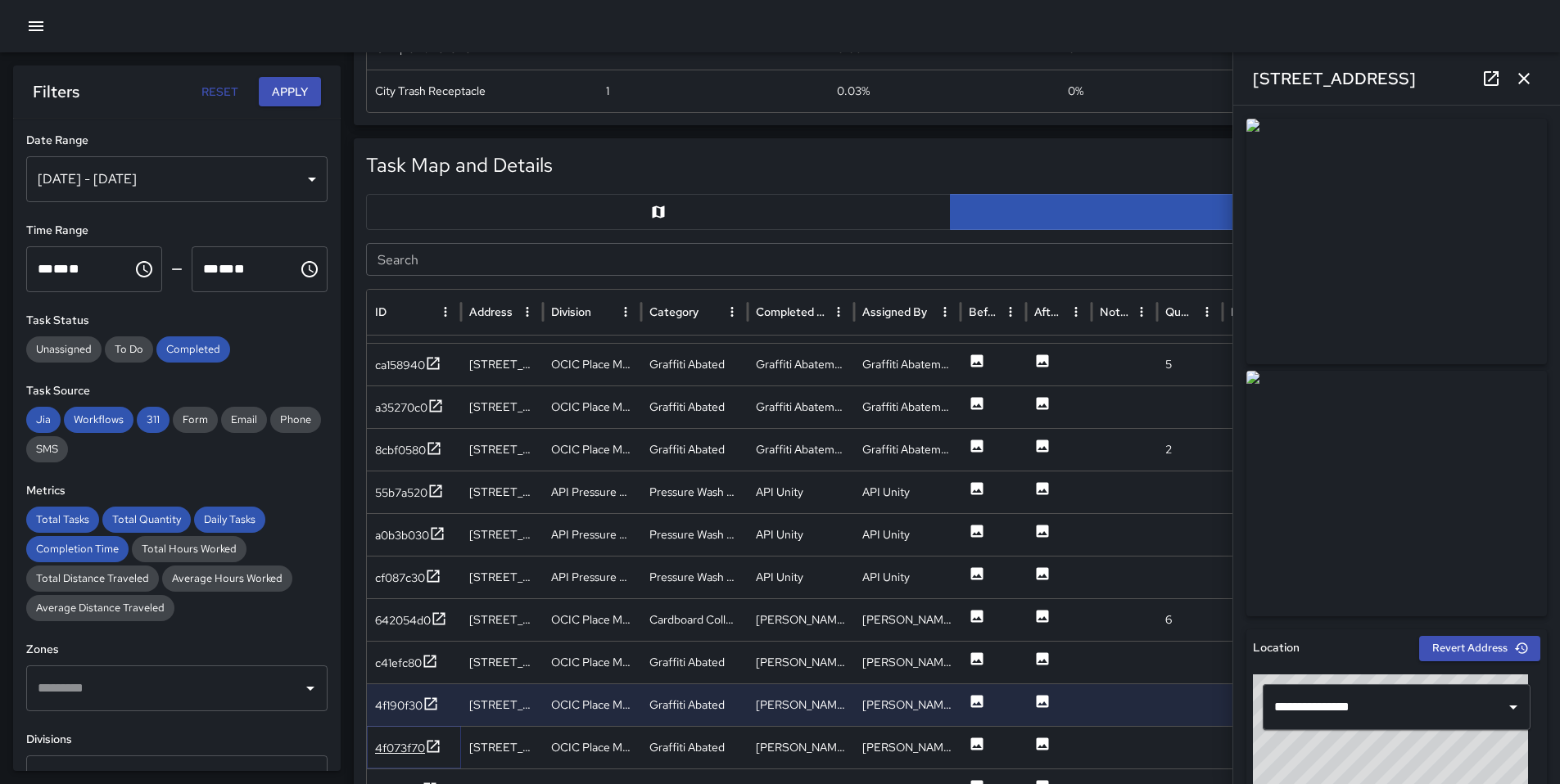
click at [429, 738] on icon at bounding box center [433, 746] width 16 height 16
click at [433, 733] on div "a7f10c20" at bounding box center [414, 747] width 94 height 42
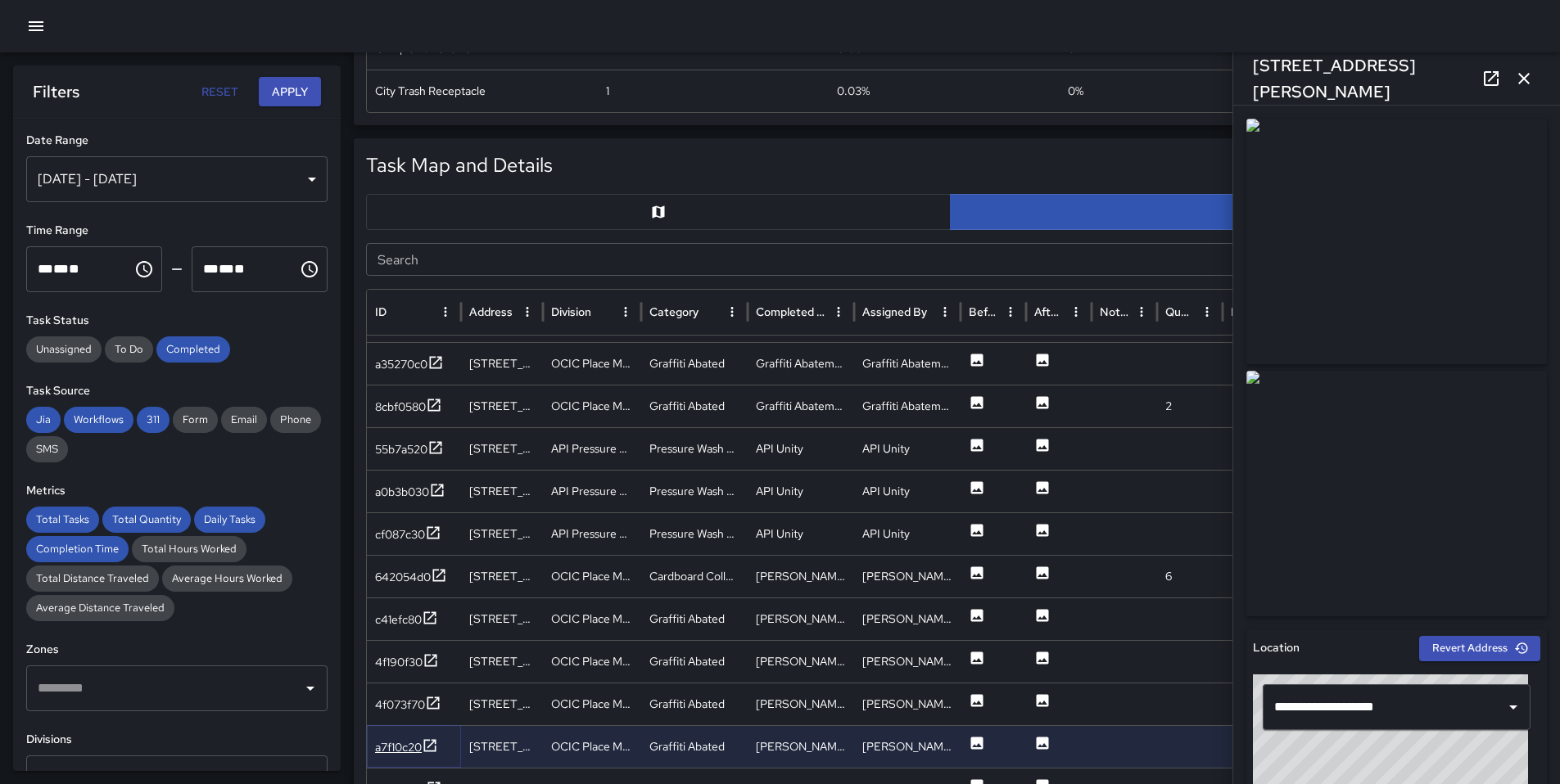
click at [433, 740] on icon at bounding box center [429, 745] width 16 height 16
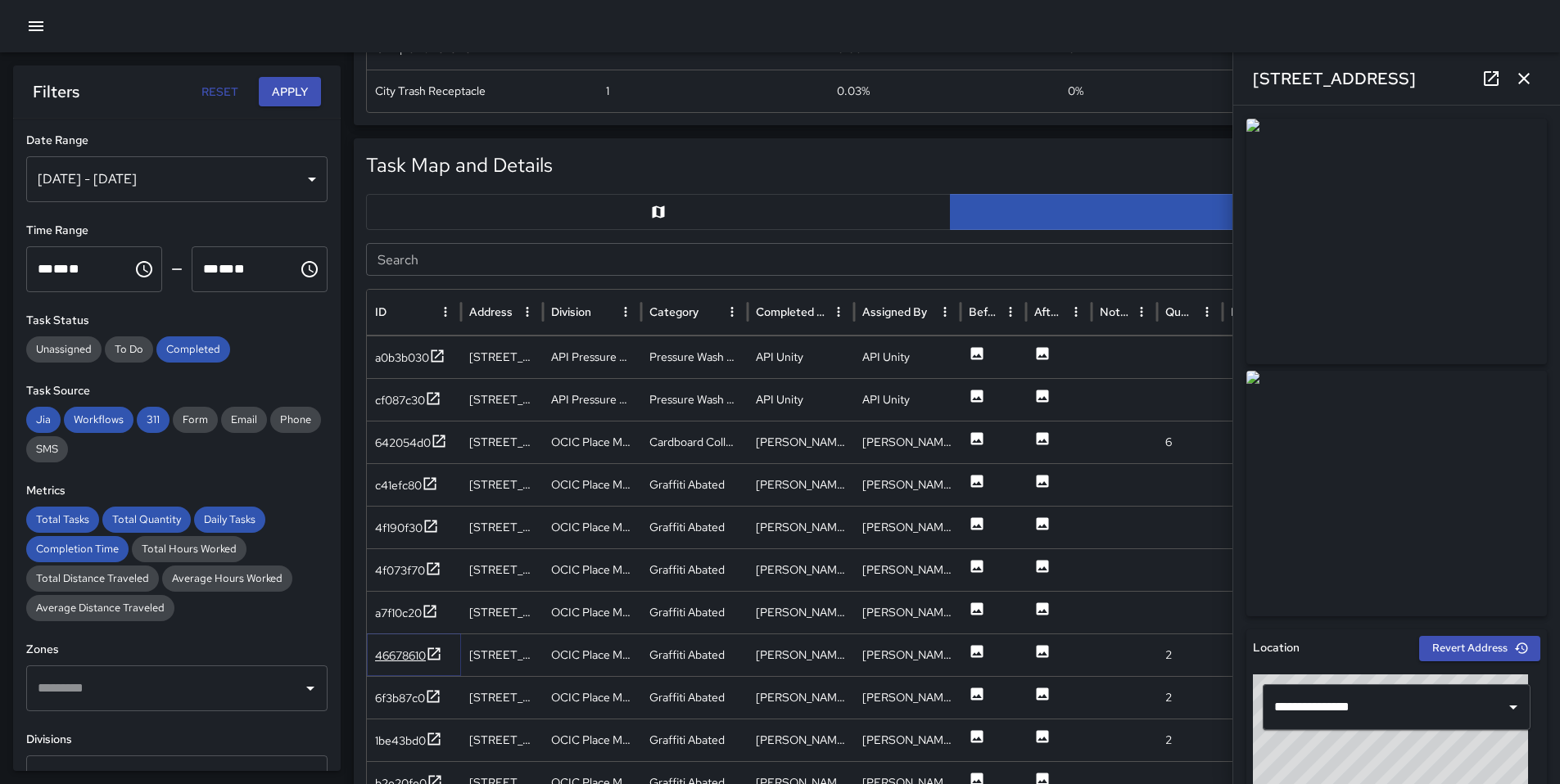
click at [412, 652] on div "46678610" at bounding box center [400, 655] width 51 height 16
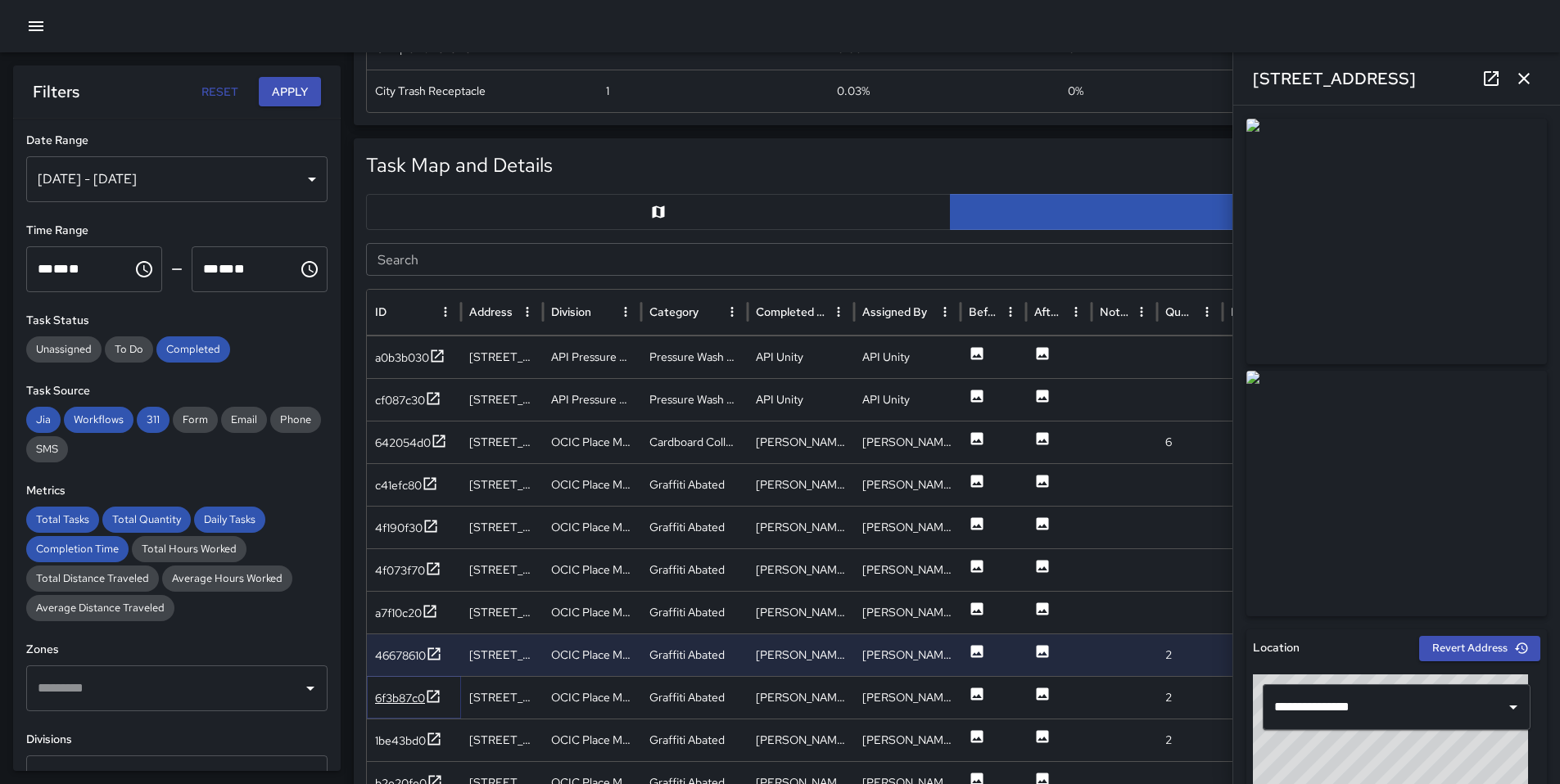
click at [406, 688] on div "6f3b87c0" at bounding box center [408, 698] width 66 height 20
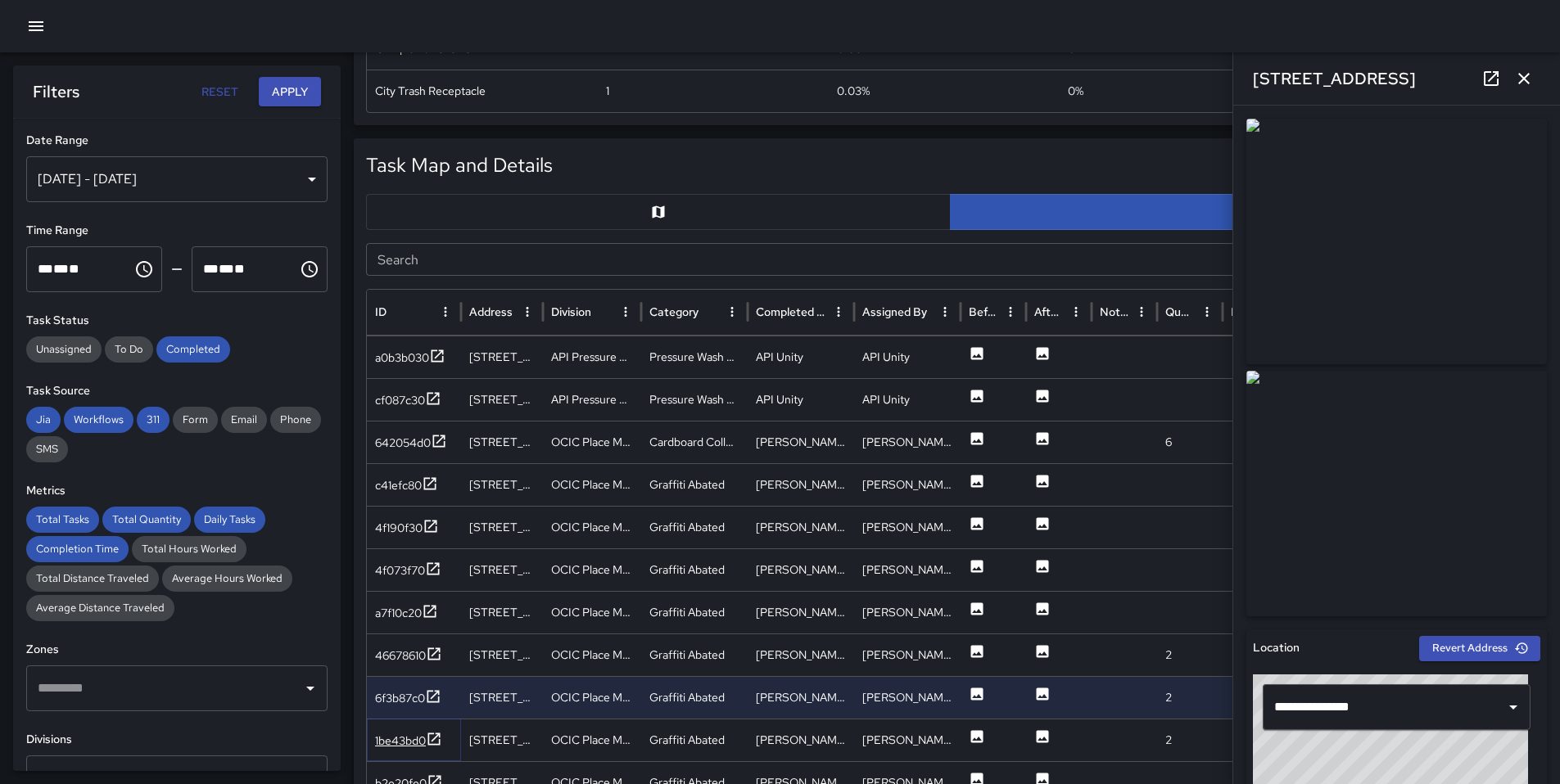
click at [404, 747] on div "1be43bd0" at bounding box center [400, 740] width 51 height 16
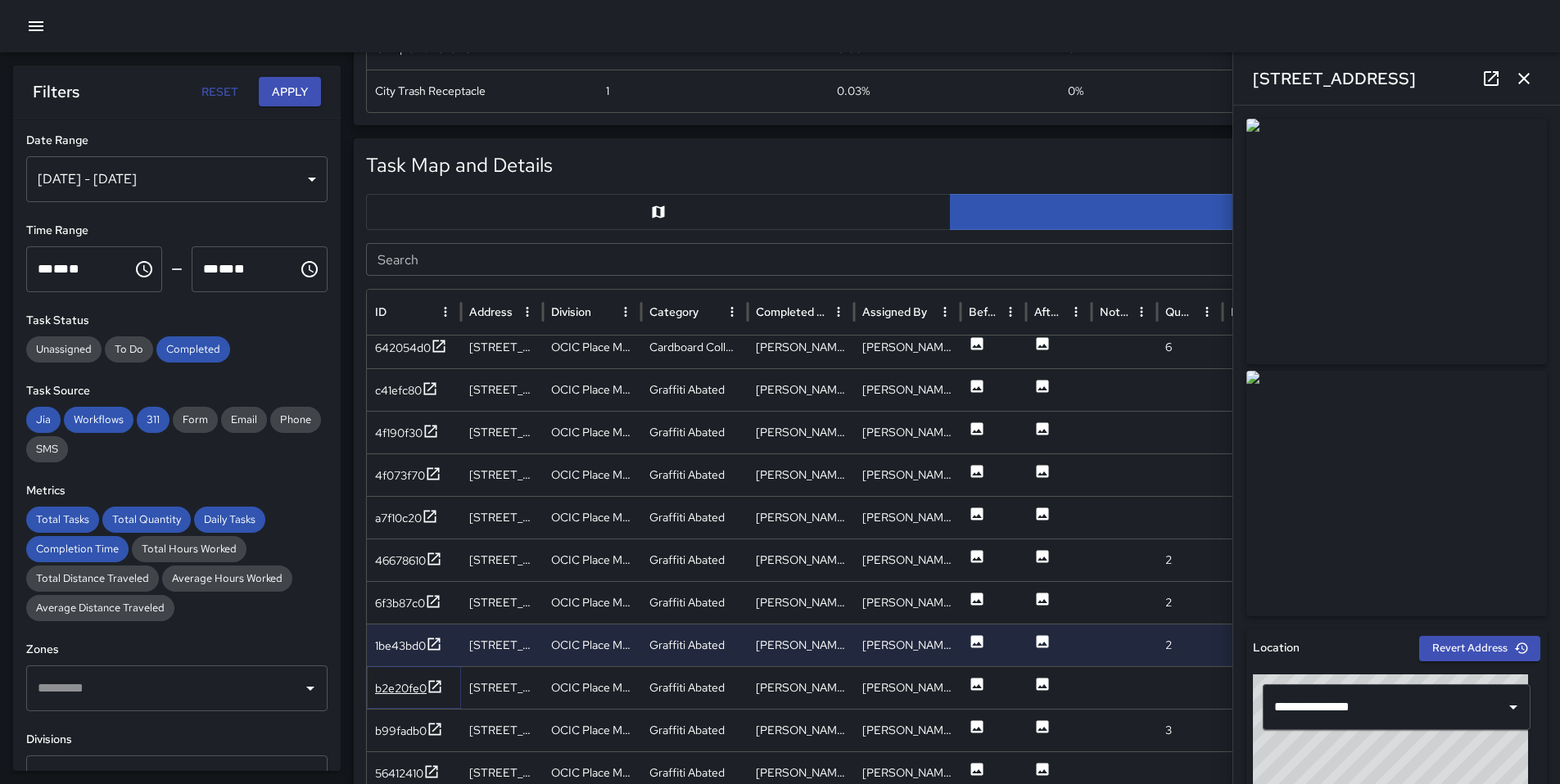
click at [397, 682] on div "b2e20fe0" at bounding box center [401, 687] width 52 height 16
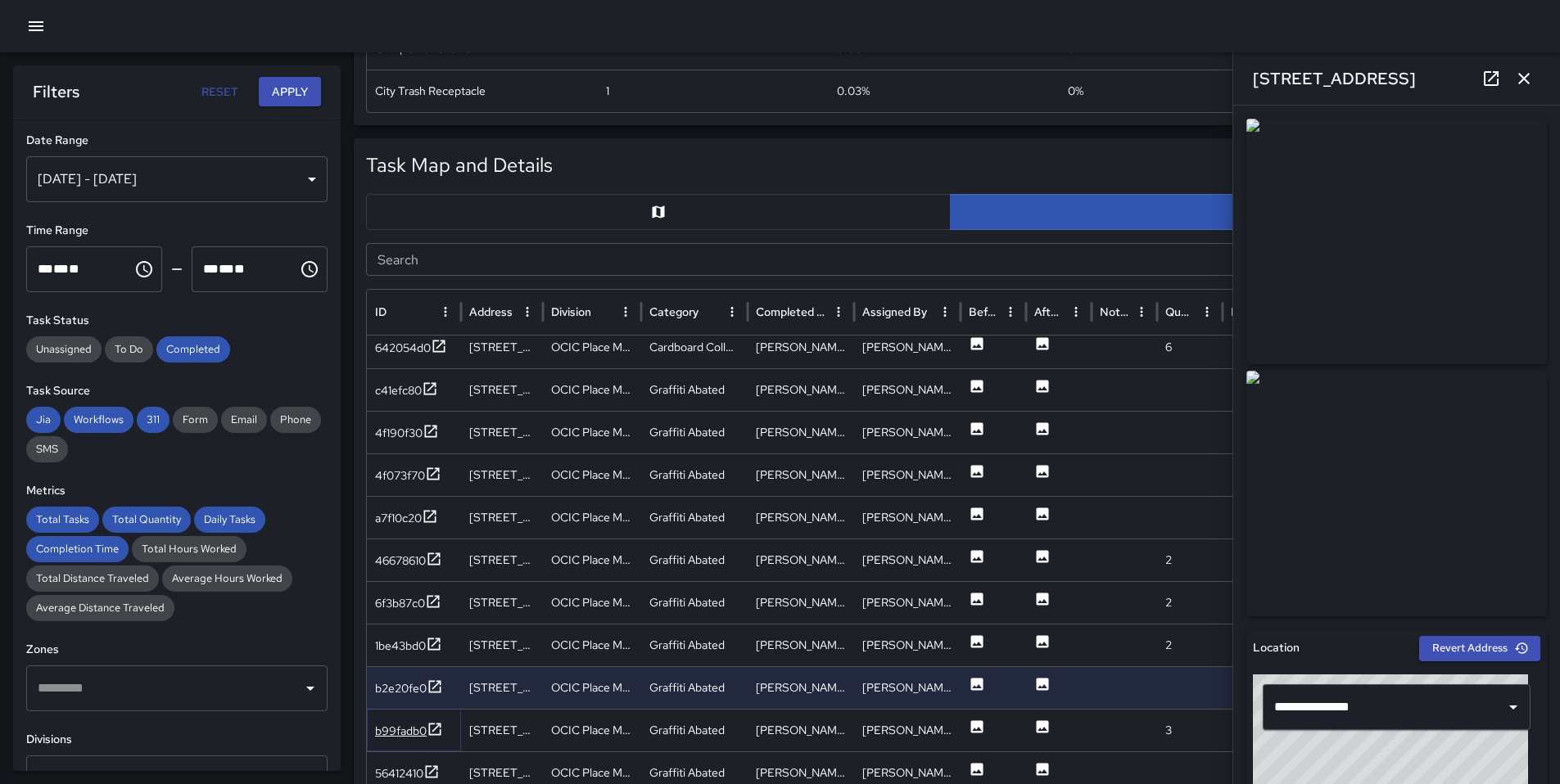
click at [393, 740] on div "b99fadb0" at bounding box center [409, 730] width 68 height 20
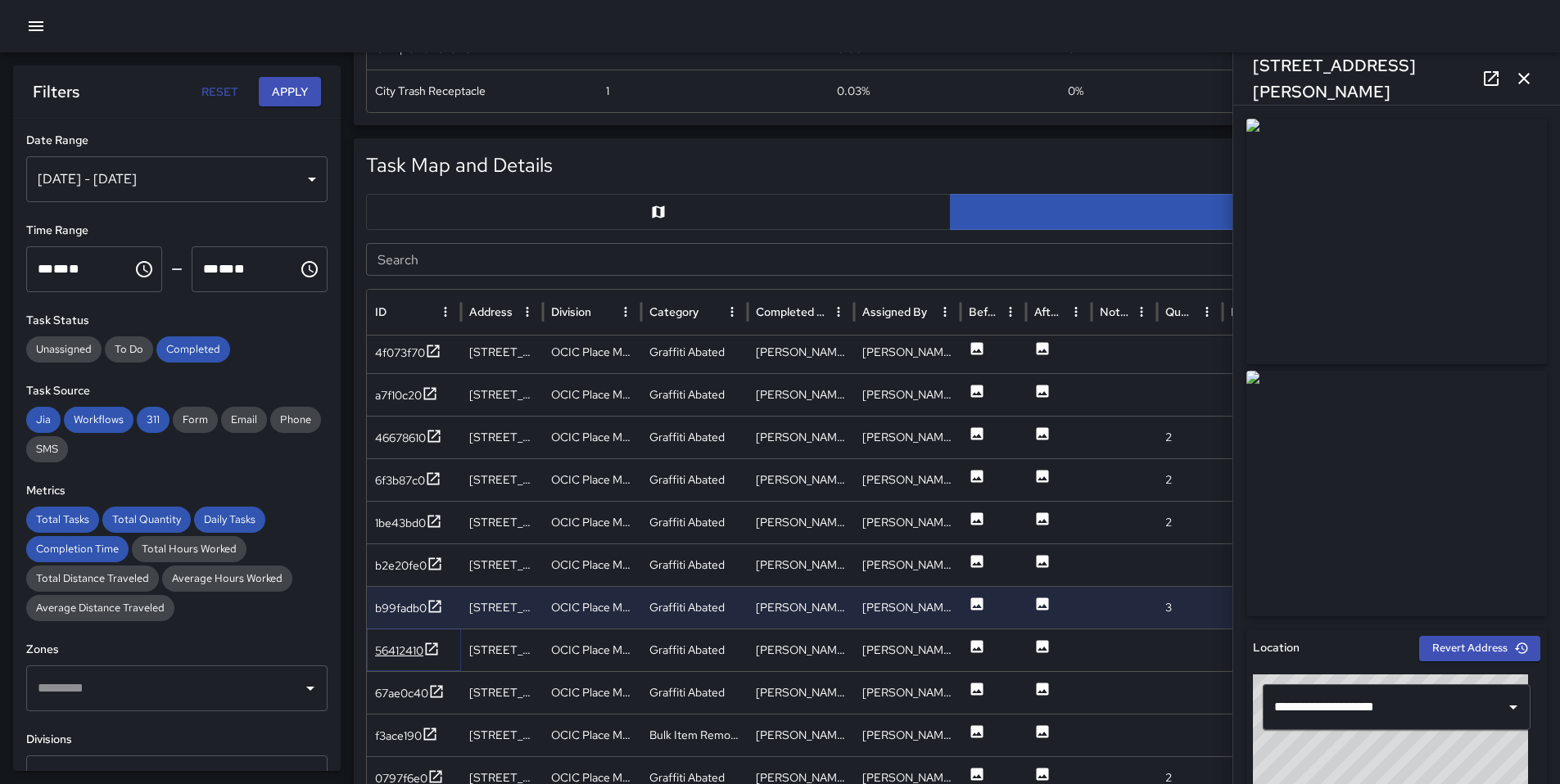
click at [435, 643] on icon at bounding box center [432, 648] width 12 height 12
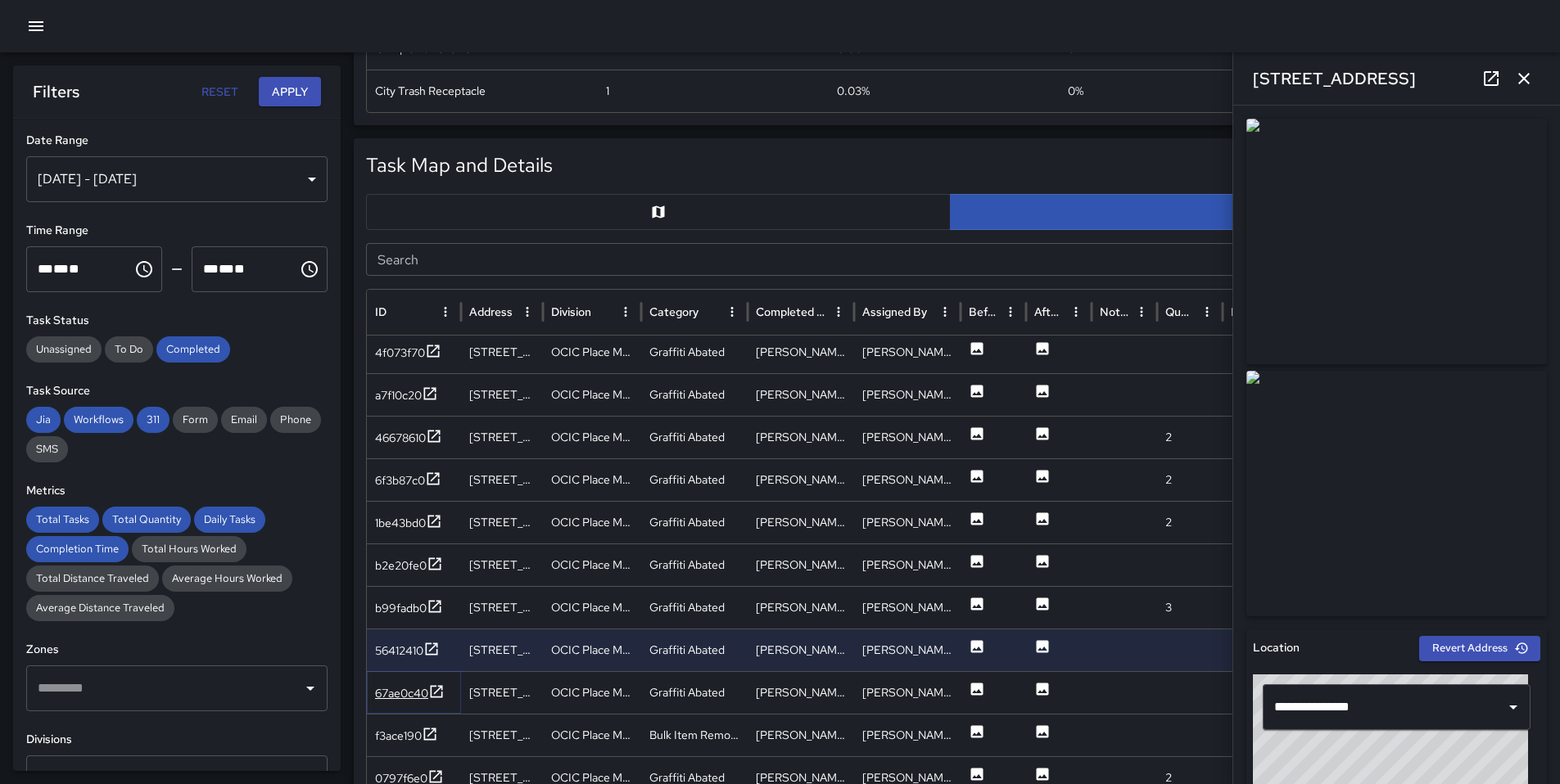
click at [429, 687] on icon at bounding box center [436, 691] width 16 height 16
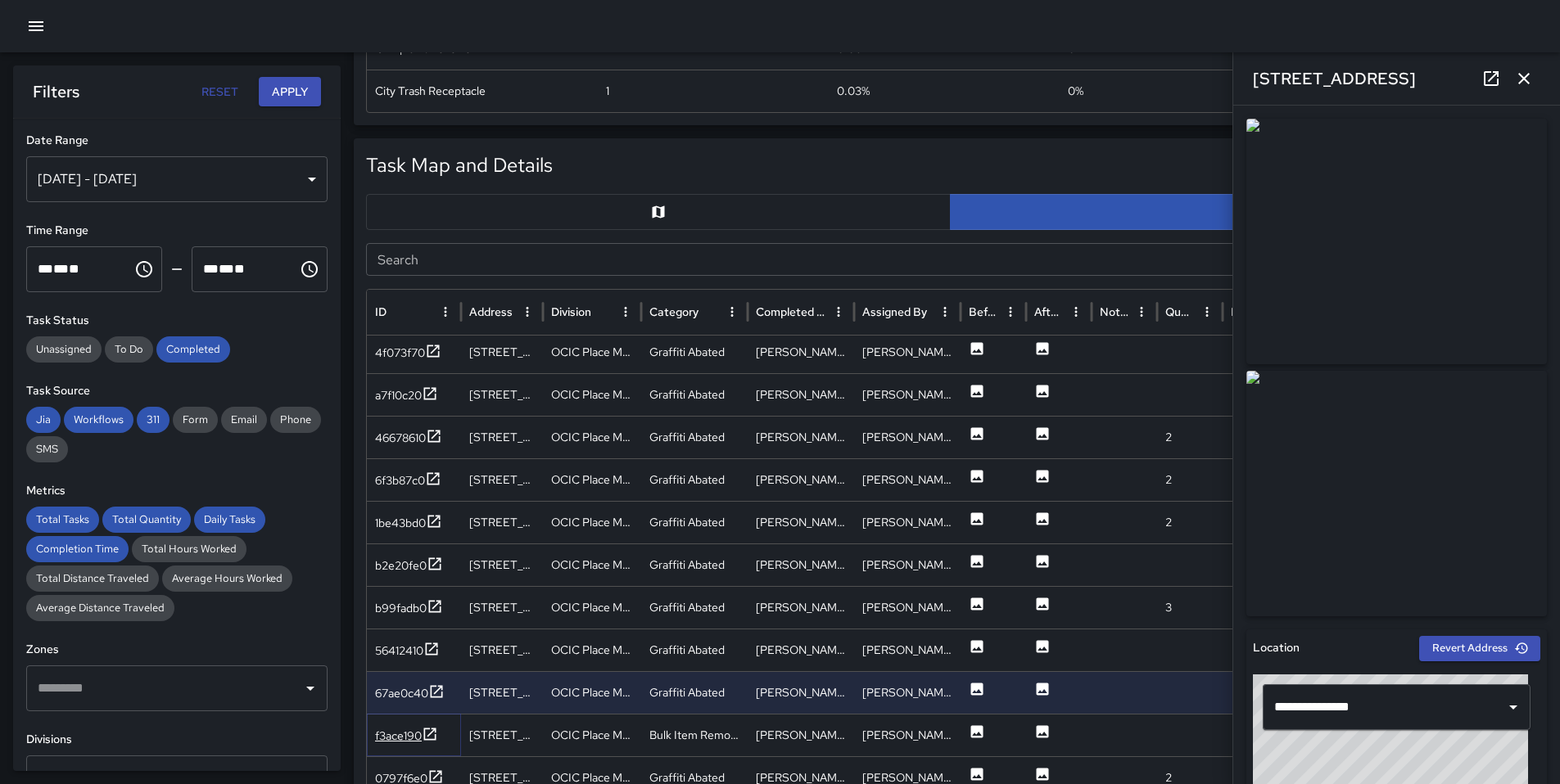
click at [404, 738] on div "f3ace190" at bounding box center [398, 735] width 47 height 16
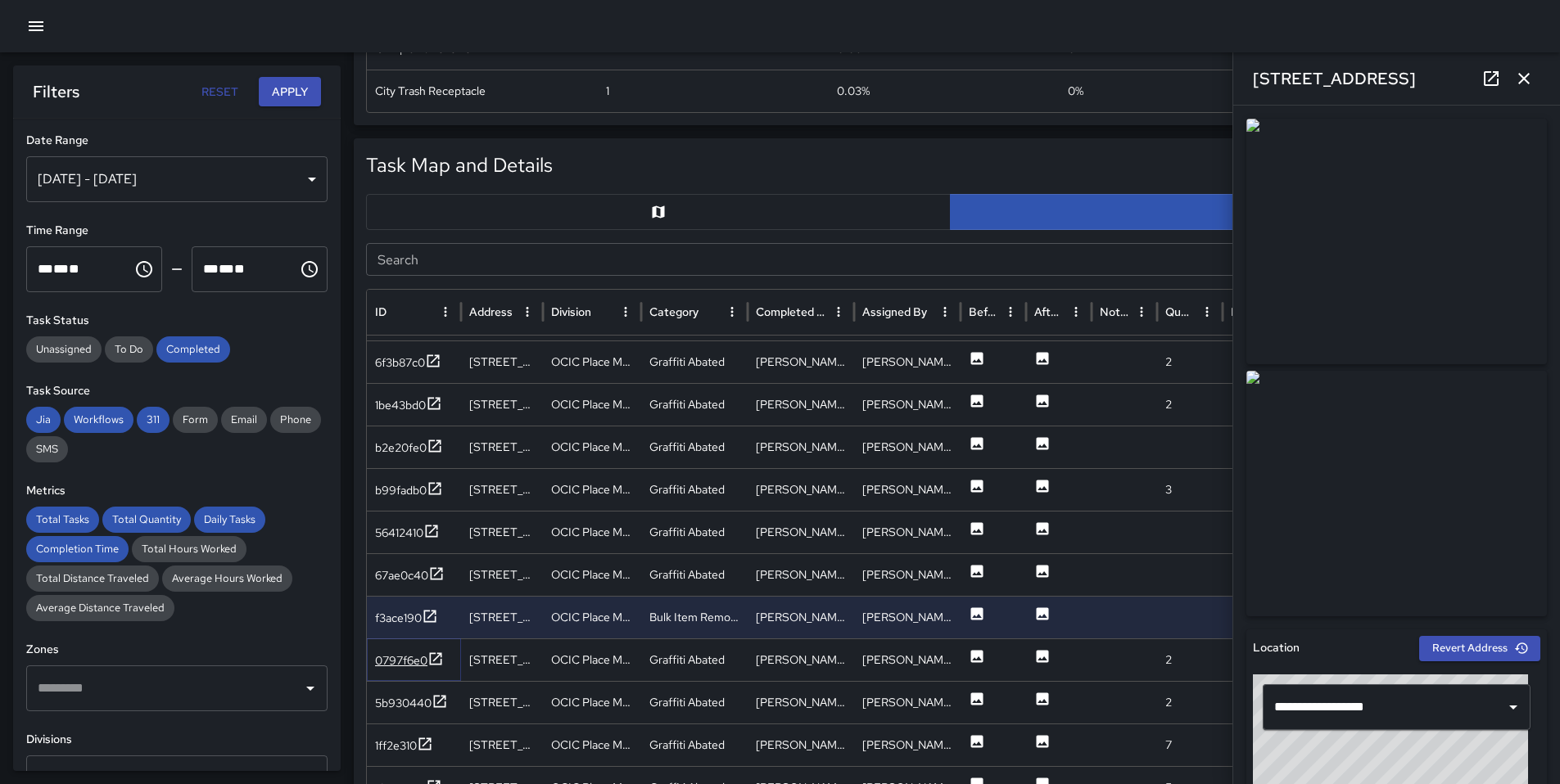
click at [407, 668] on div "0797f6e0" at bounding box center [401, 660] width 53 height 16
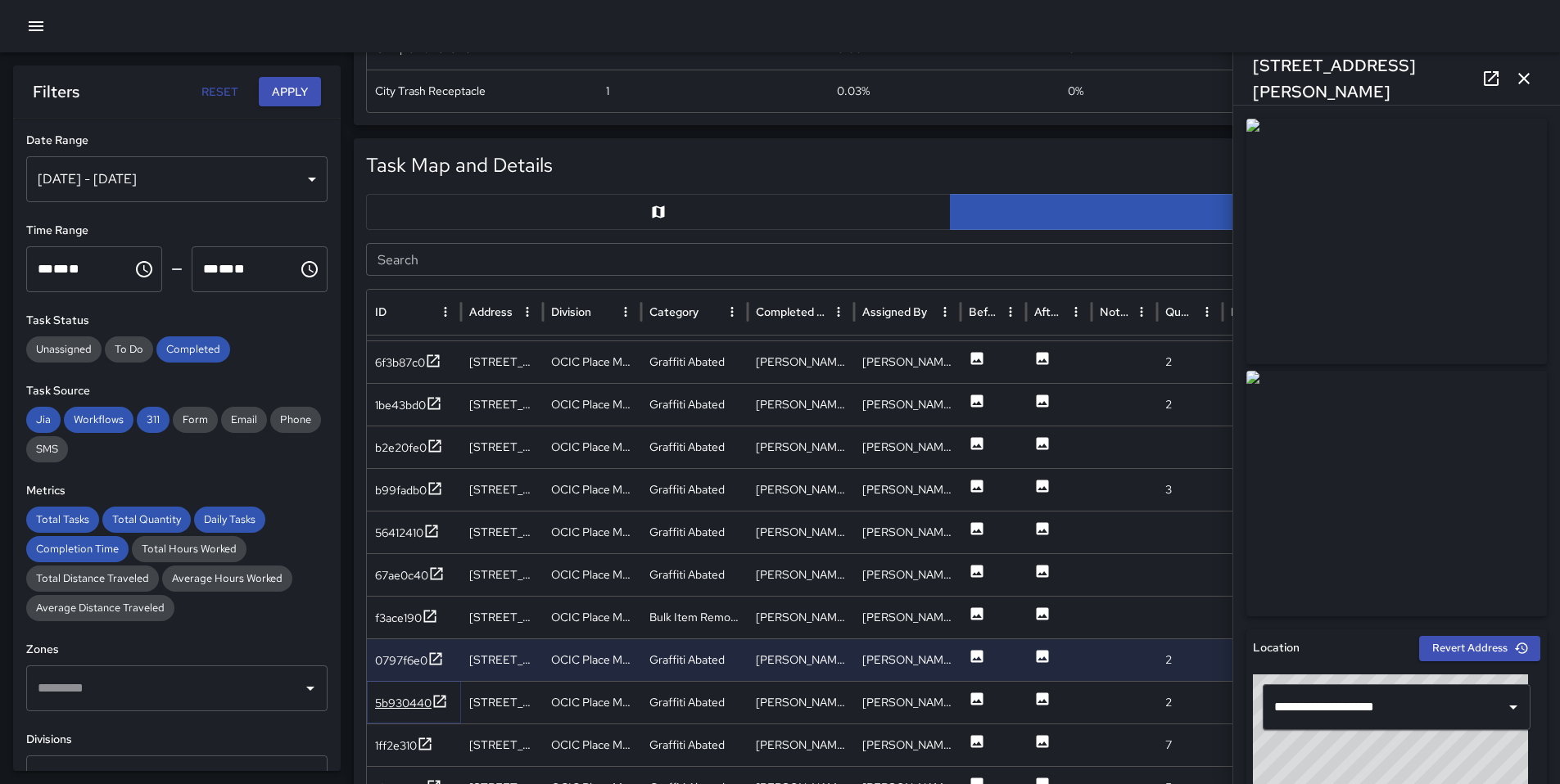
click at [419, 706] on div "5b930440" at bounding box center [403, 703] width 57 height 16
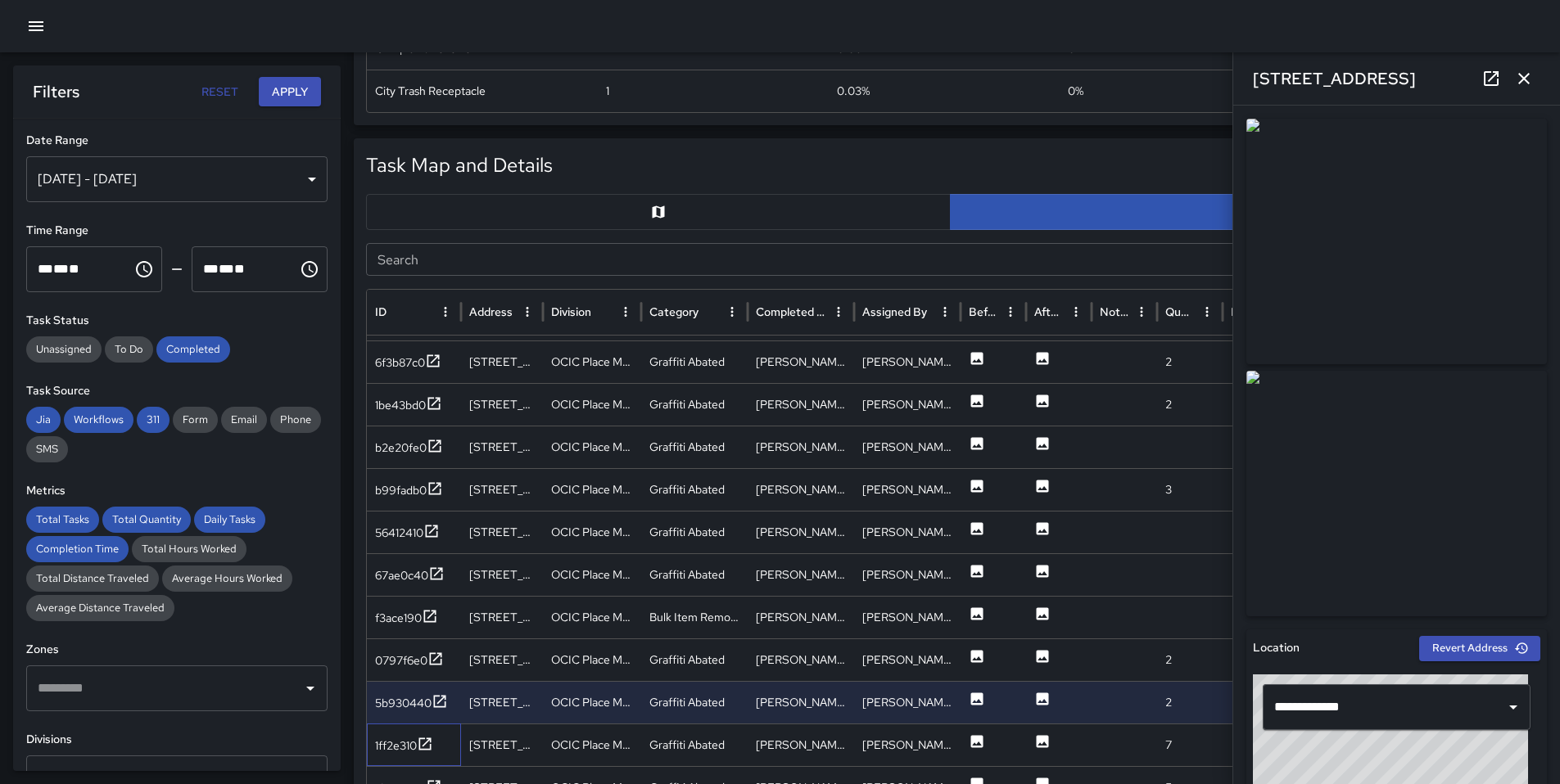
click at [412, 761] on div "1ff2e310" at bounding box center [414, 745] width 94 height 42
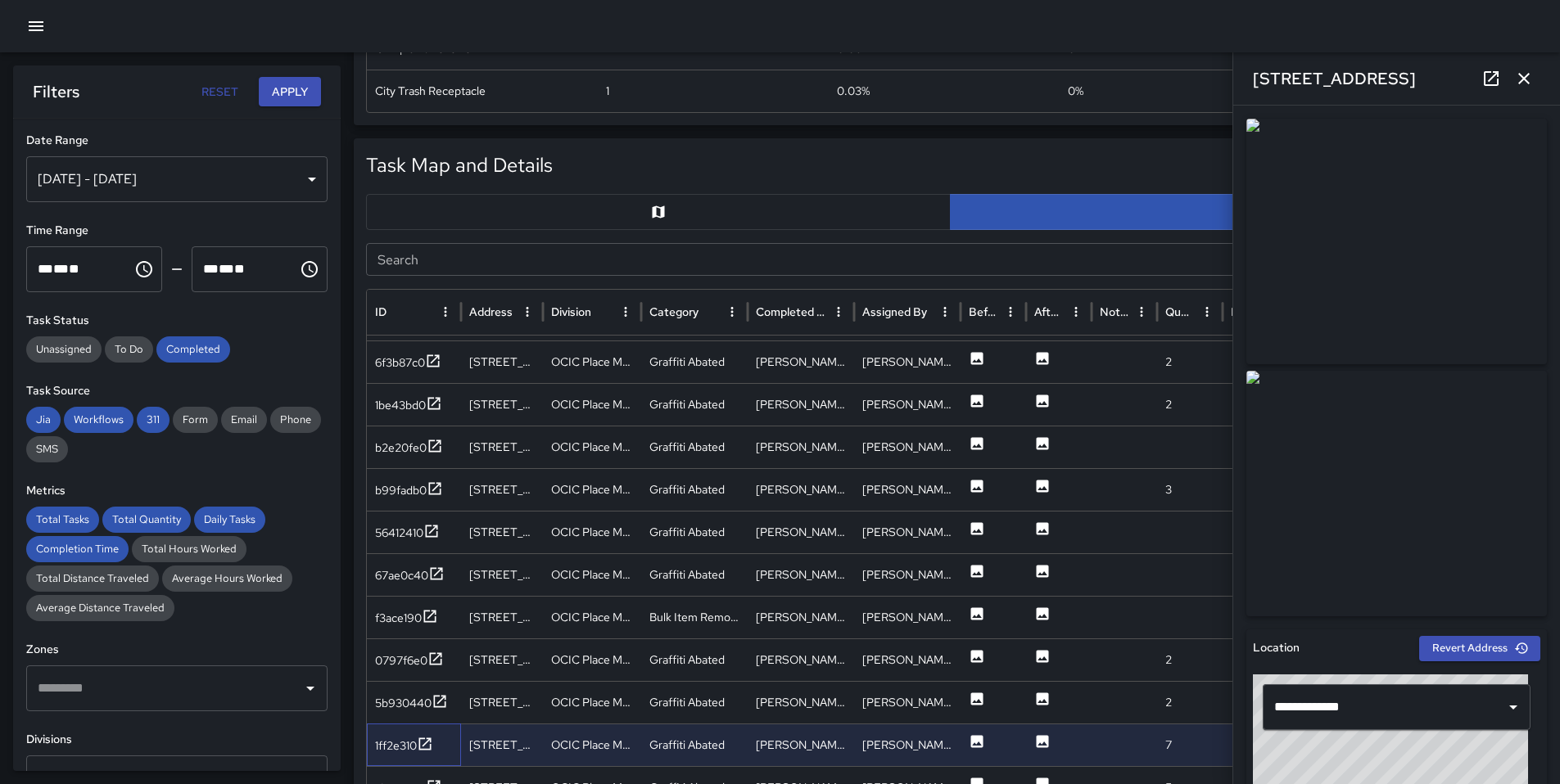
click at [412, 758] on div "1ff2e310" at bounding box center [414, 745] width 94 height 42
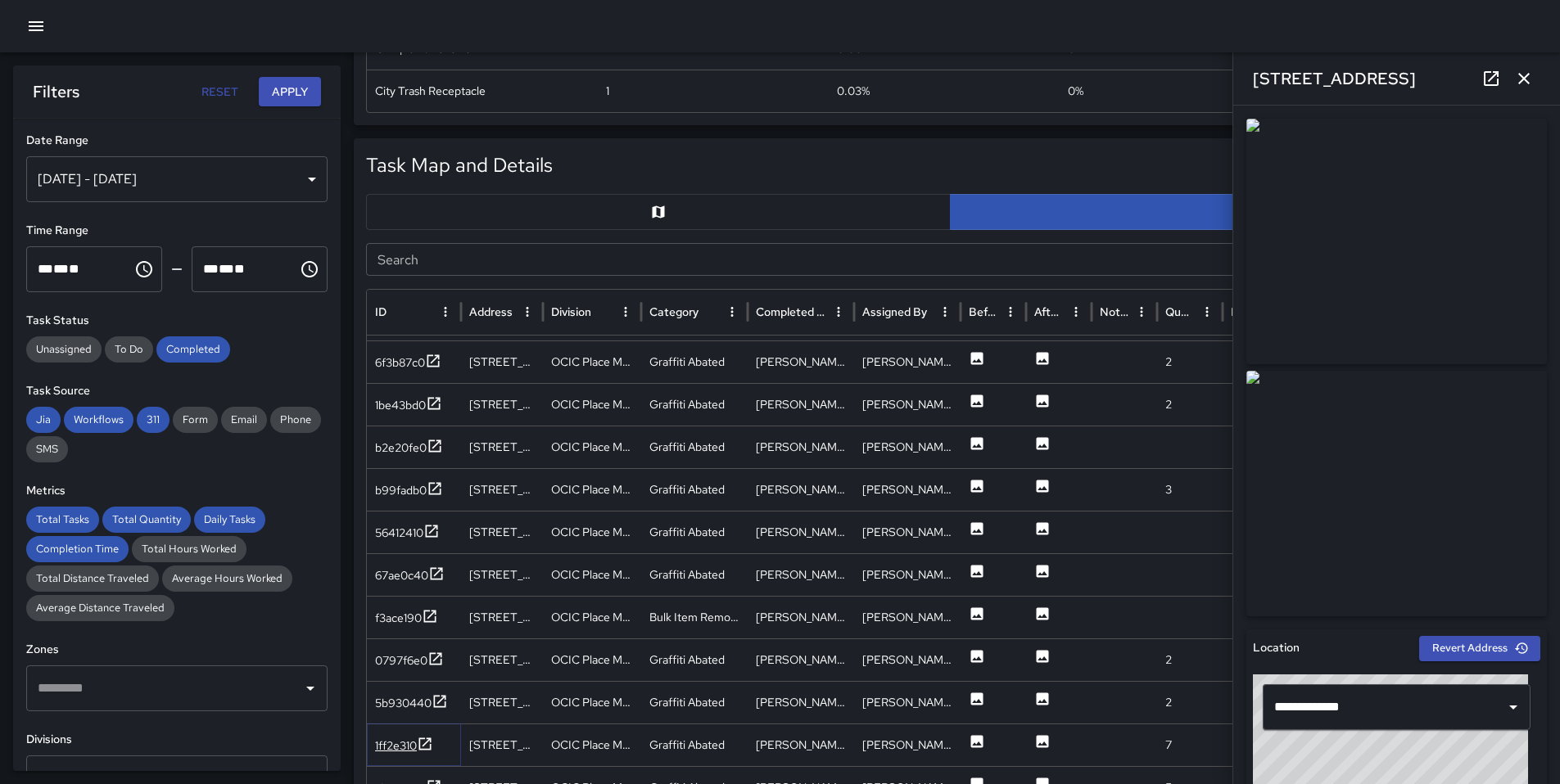
click at [413, 750] on div "1ff2e310" at bounding box center [396, 745] width 42 height 16
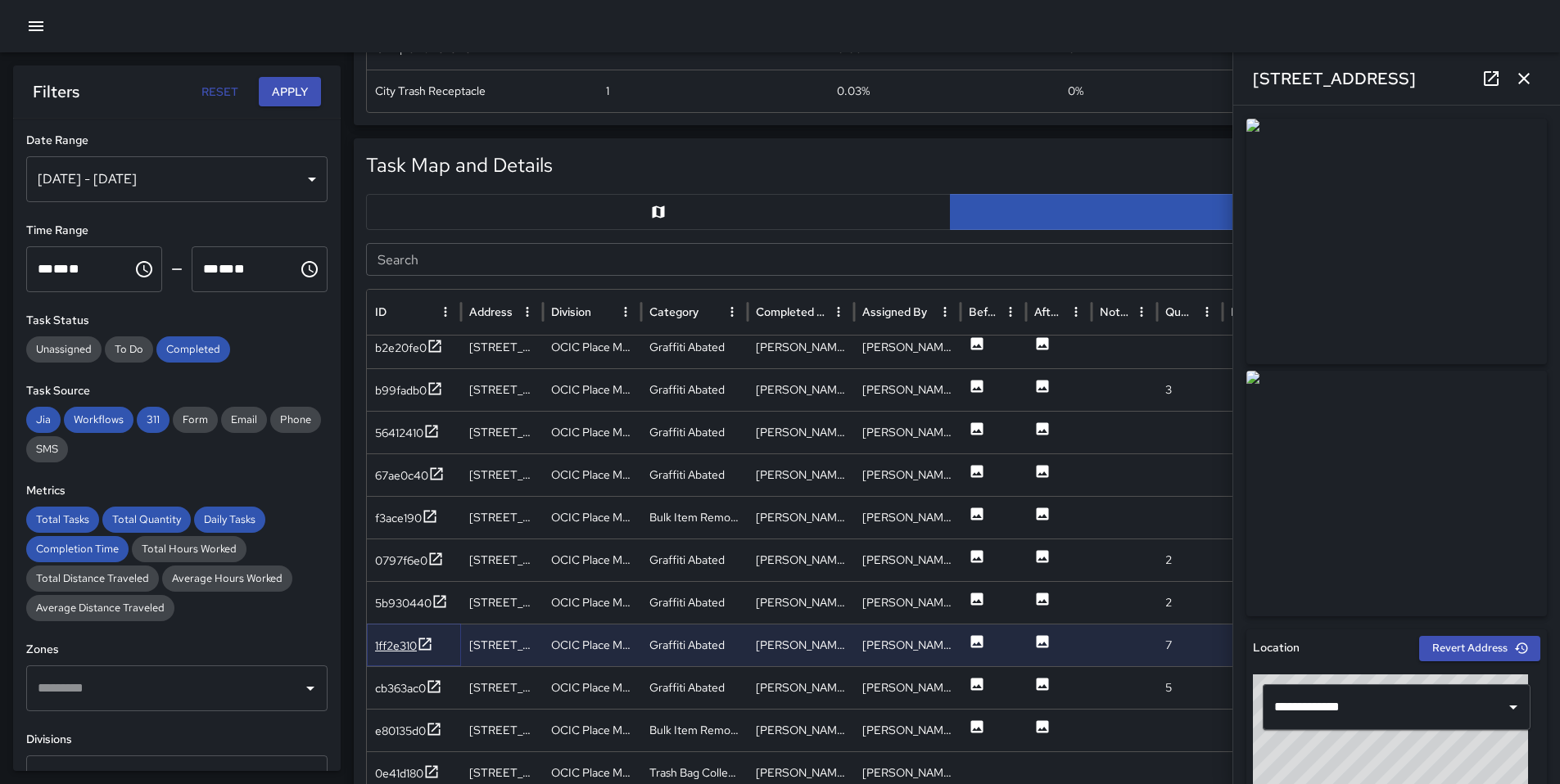
scroll to position [1086, 0]
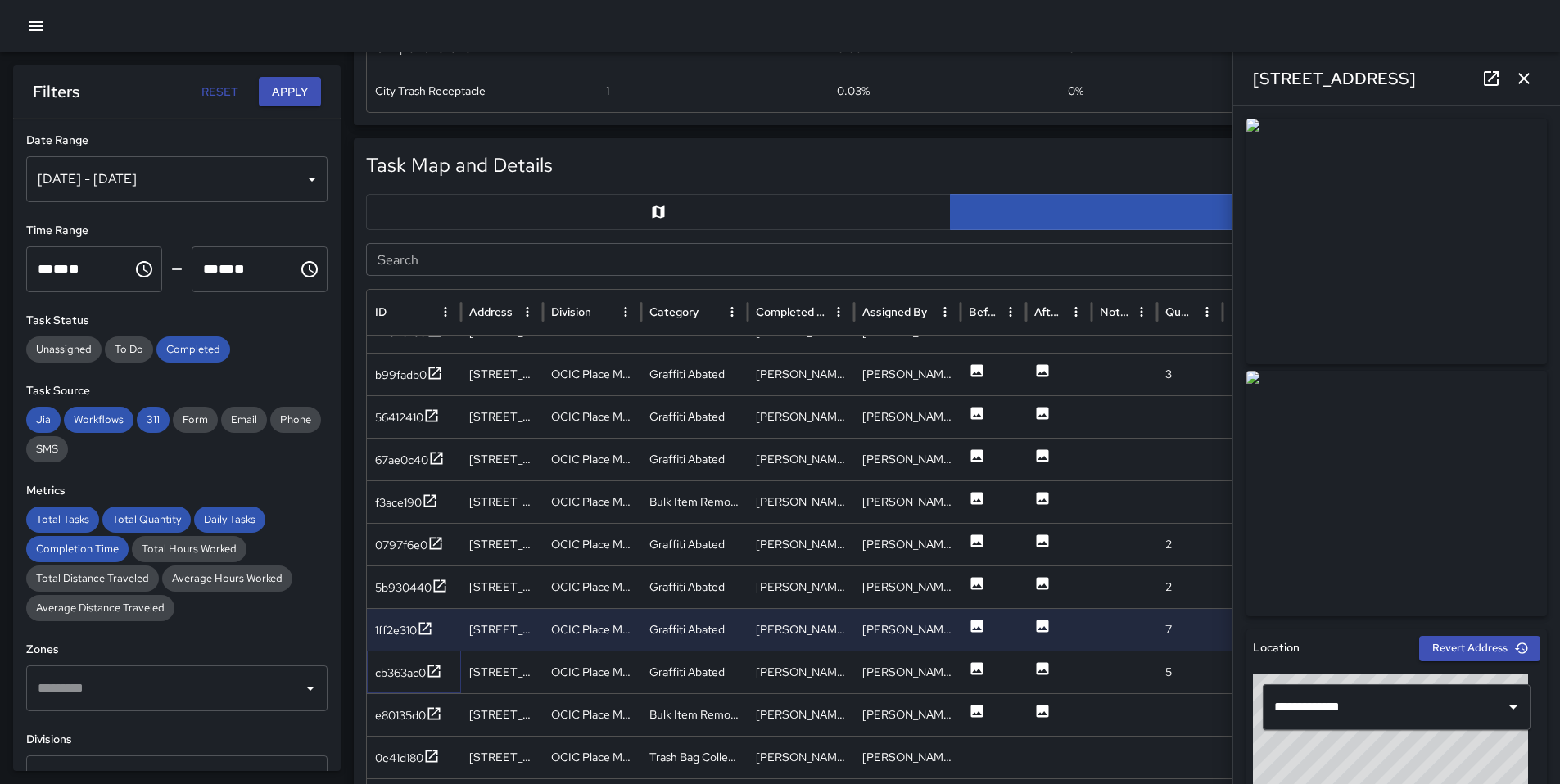
click at [410, 681] on div "cb363ac0" at bounding box center [409, 673] width 67 height 20
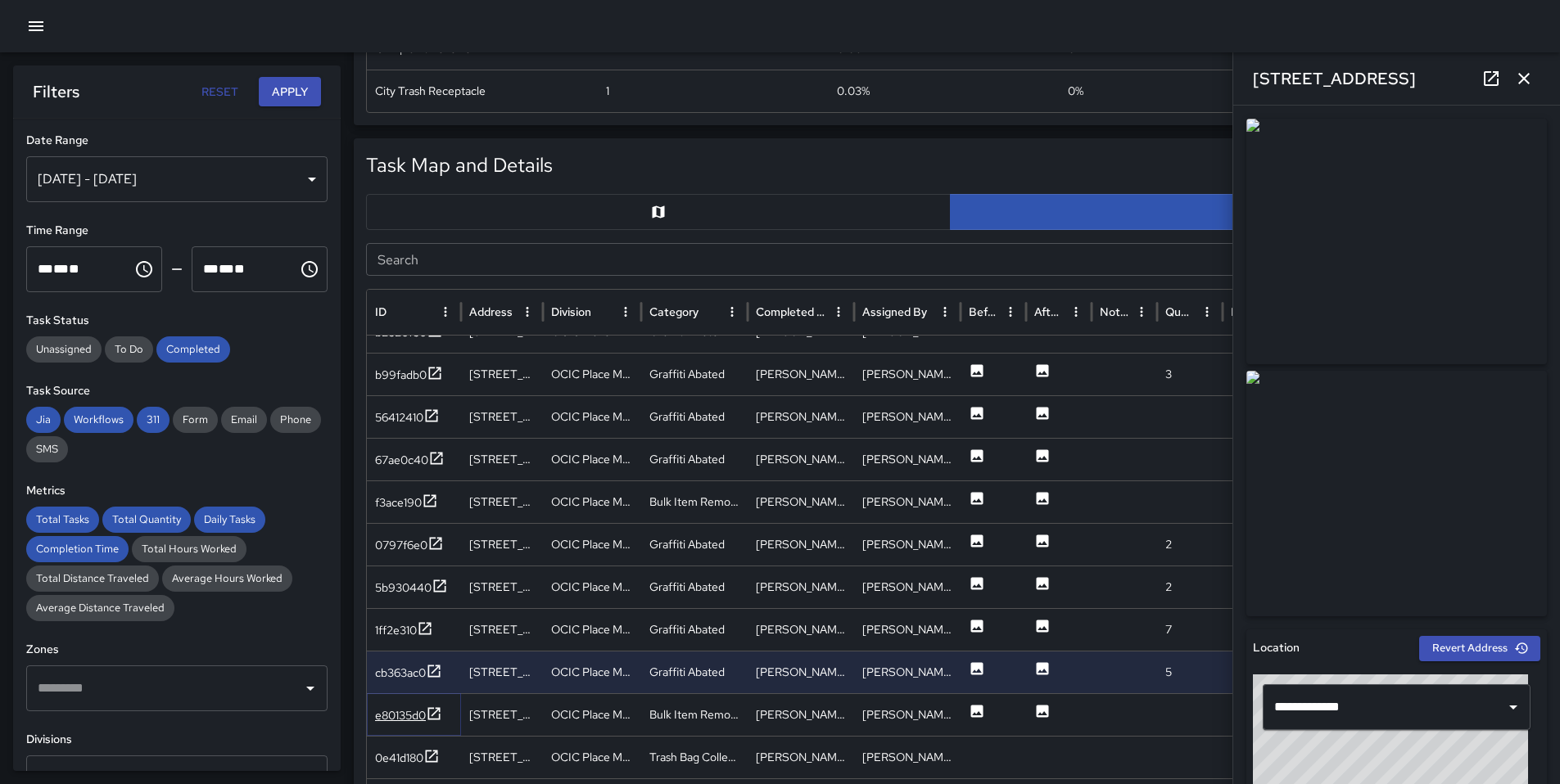
click at [405, 717] on div "e80135d0" at bounding box center [400, 715] width 51 height 16
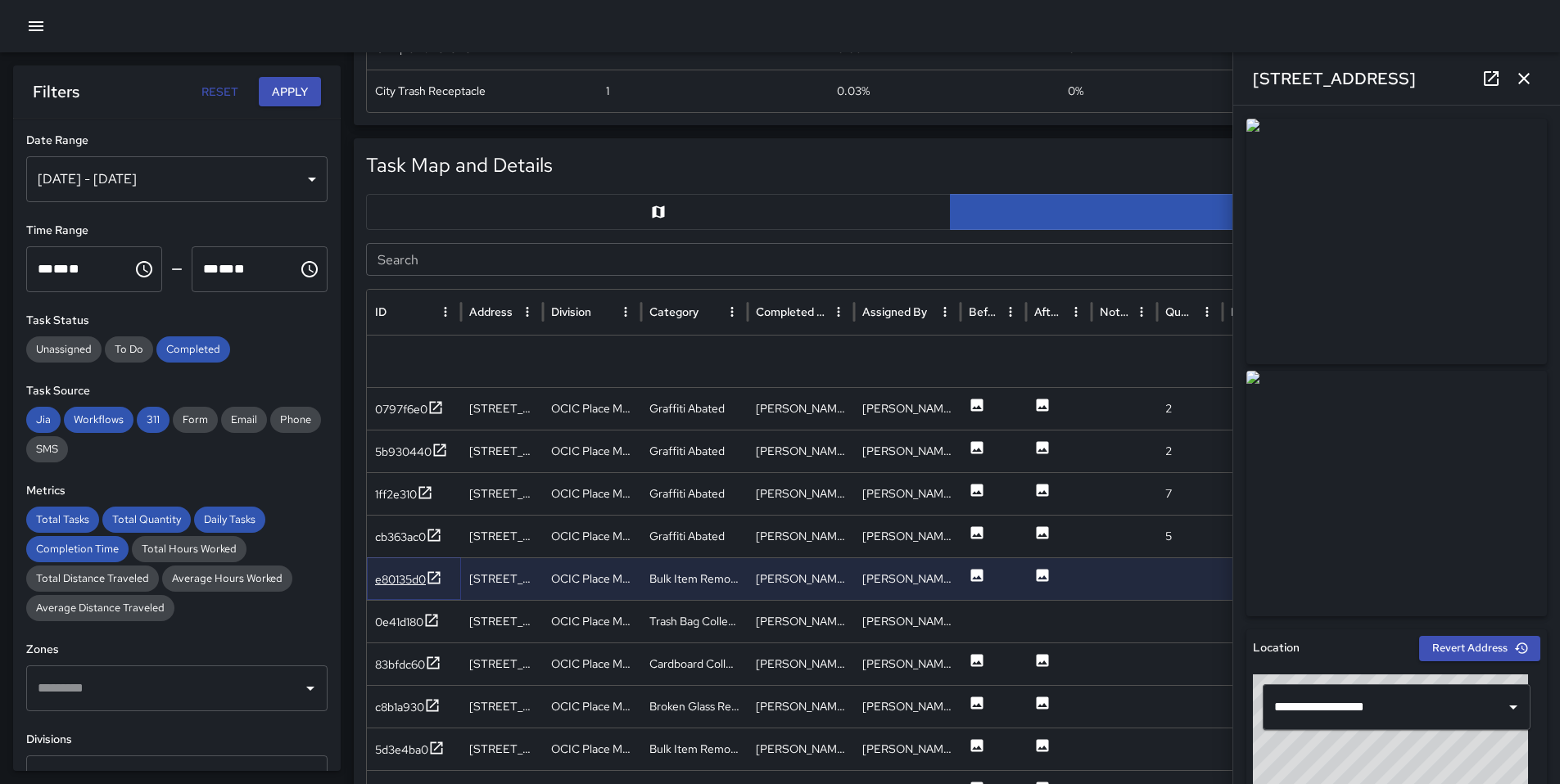
scroll to position [1274, 0]
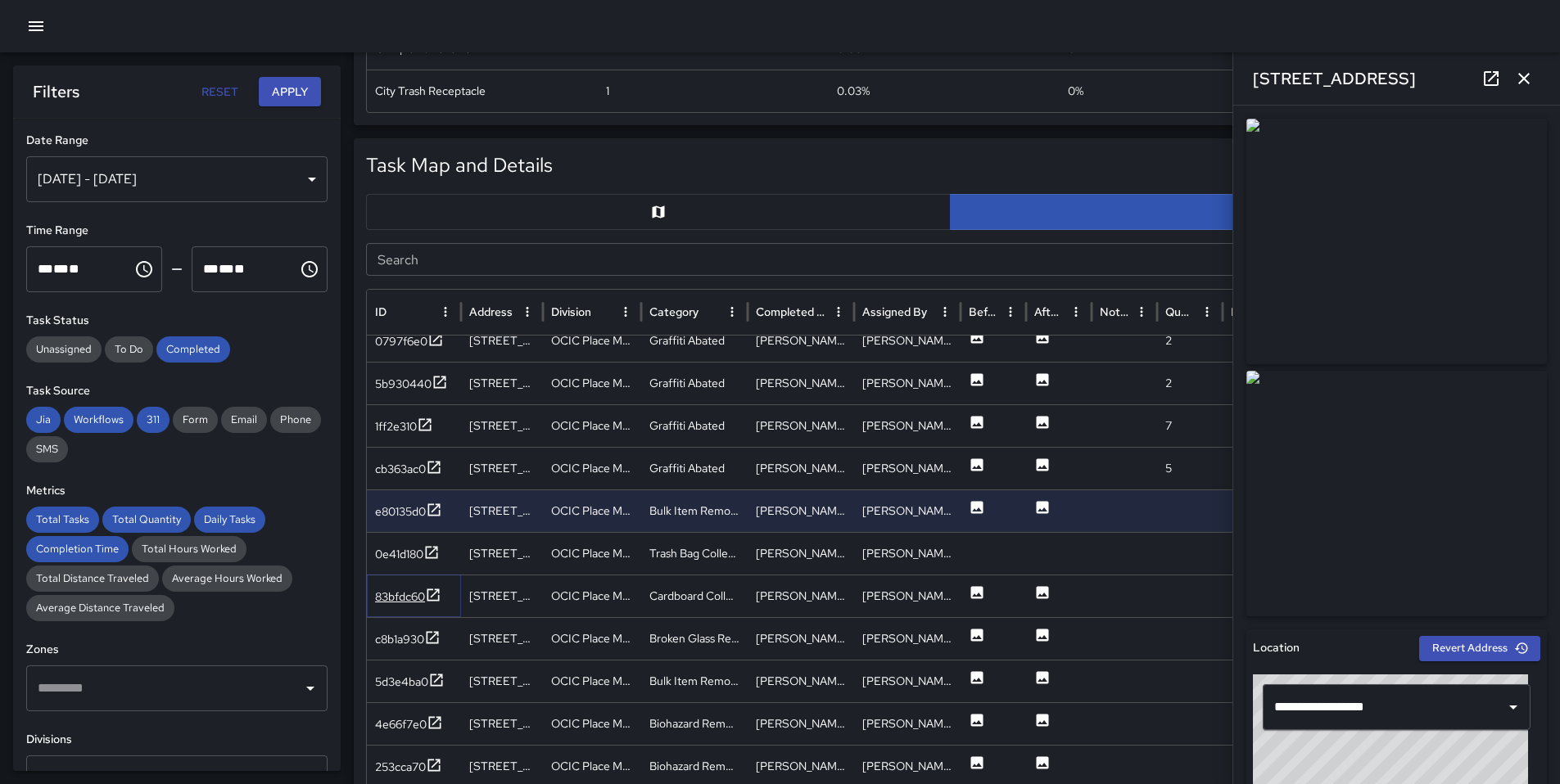
click at [438, 603] on div at bounding box center [433, 596] width 16 height 20
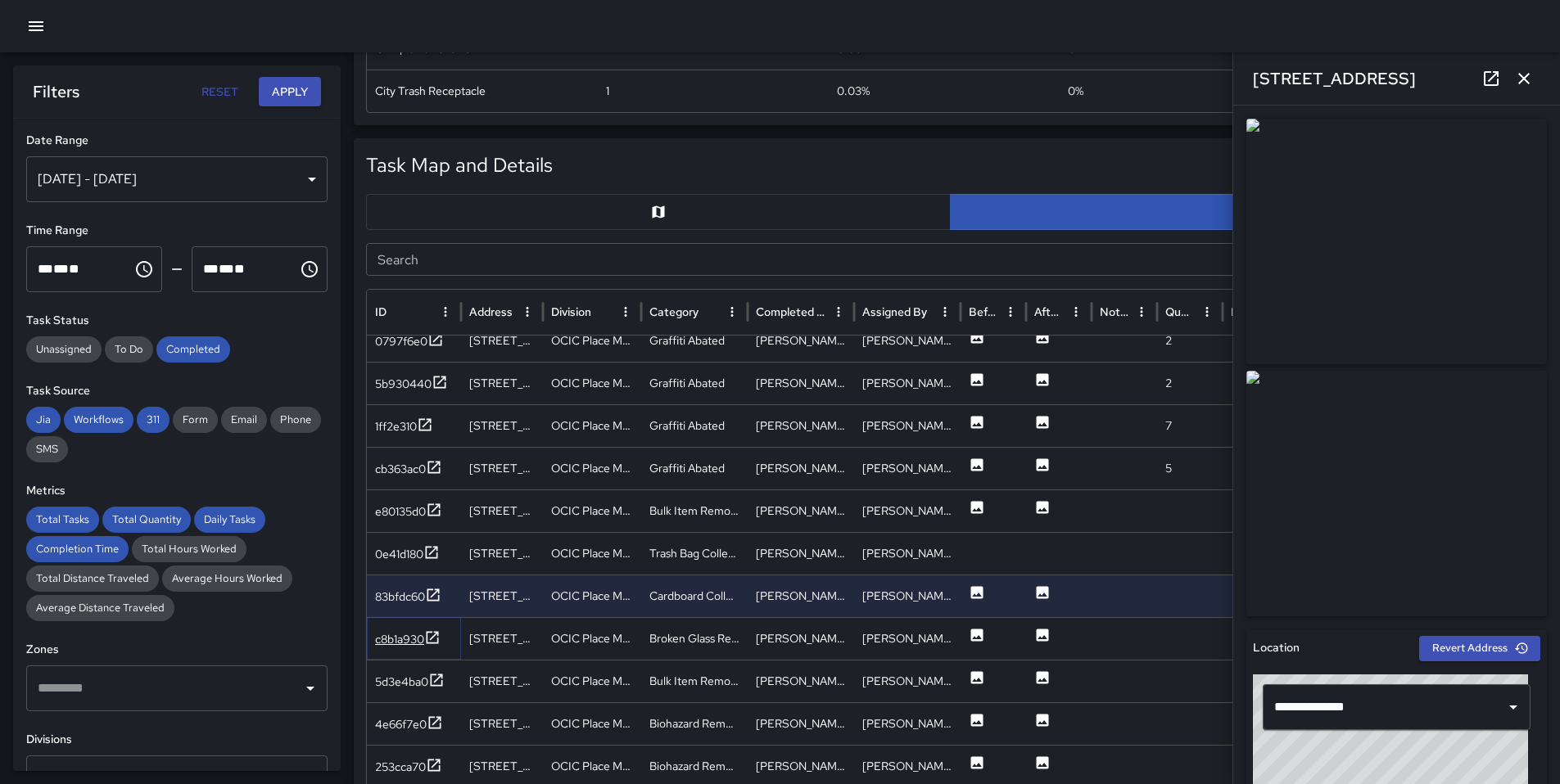
click at [433, 635] on icon at bounding box center [432, 637] width 16 height 16
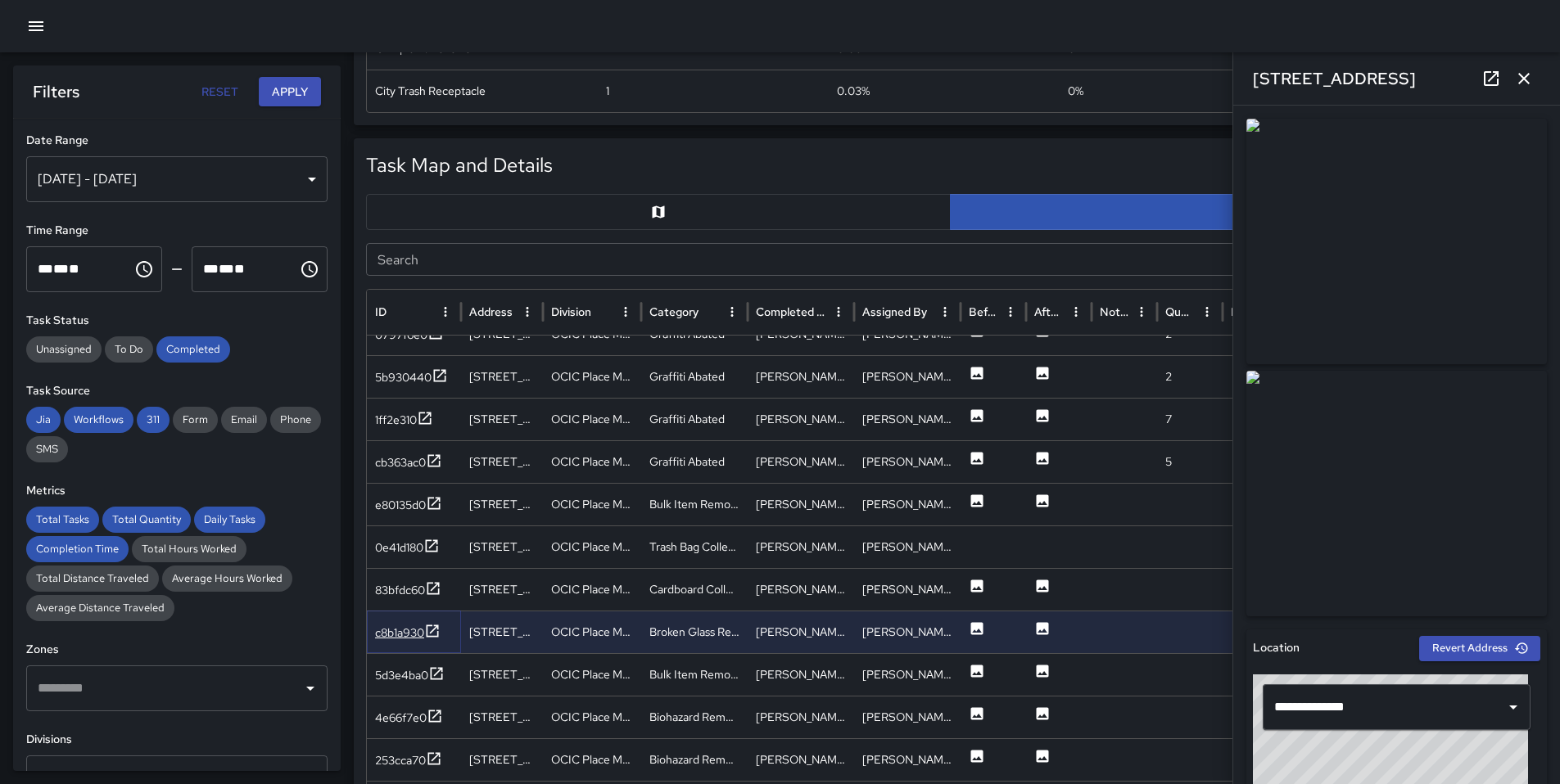
scroll to position [1281, 0]
click at [429, 672] on icon at bounding box center [436, 673] width 16 height 16
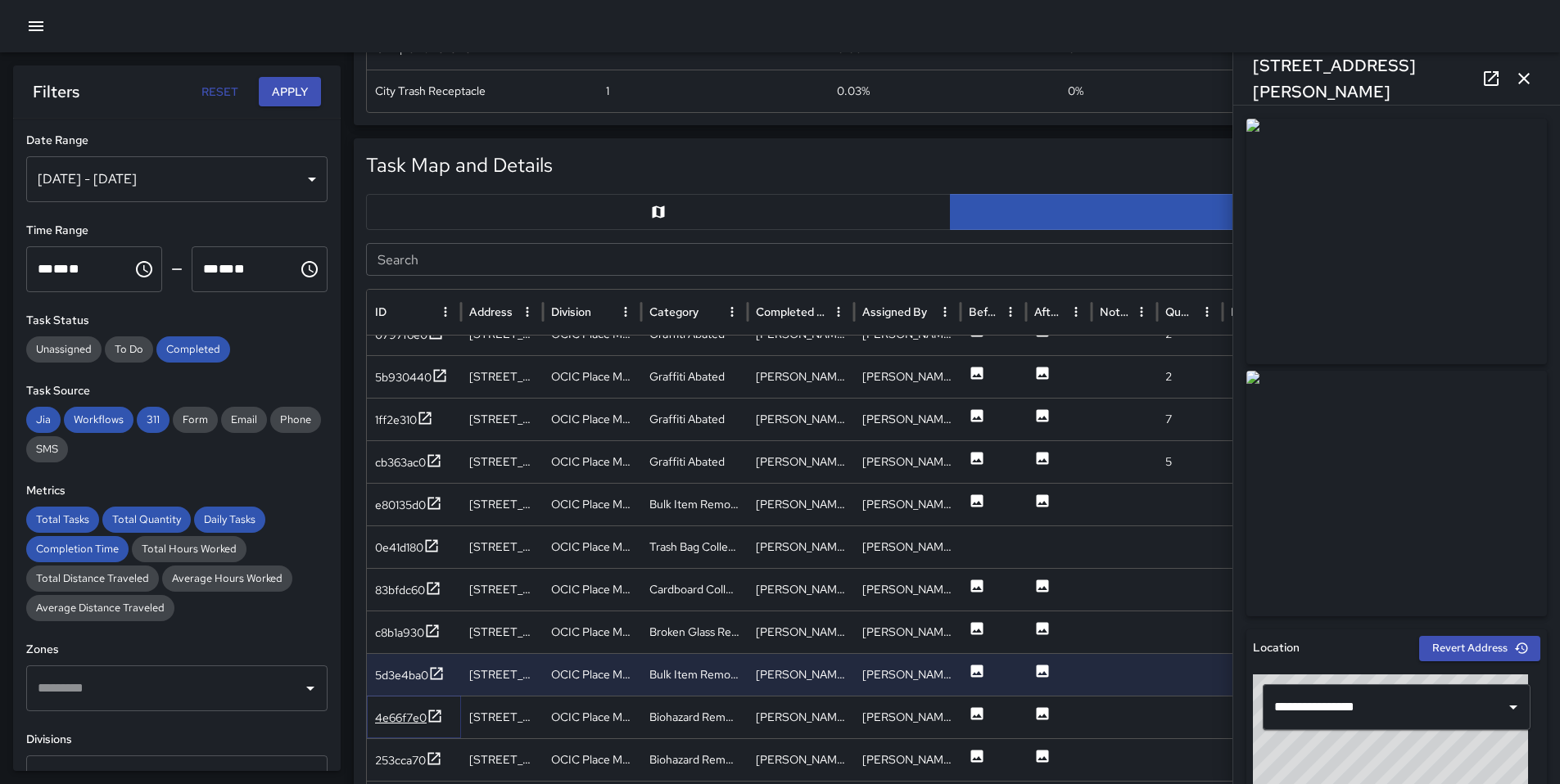
click at [436, 714] on icon at bounding box center [434, 716] width 16 height 16
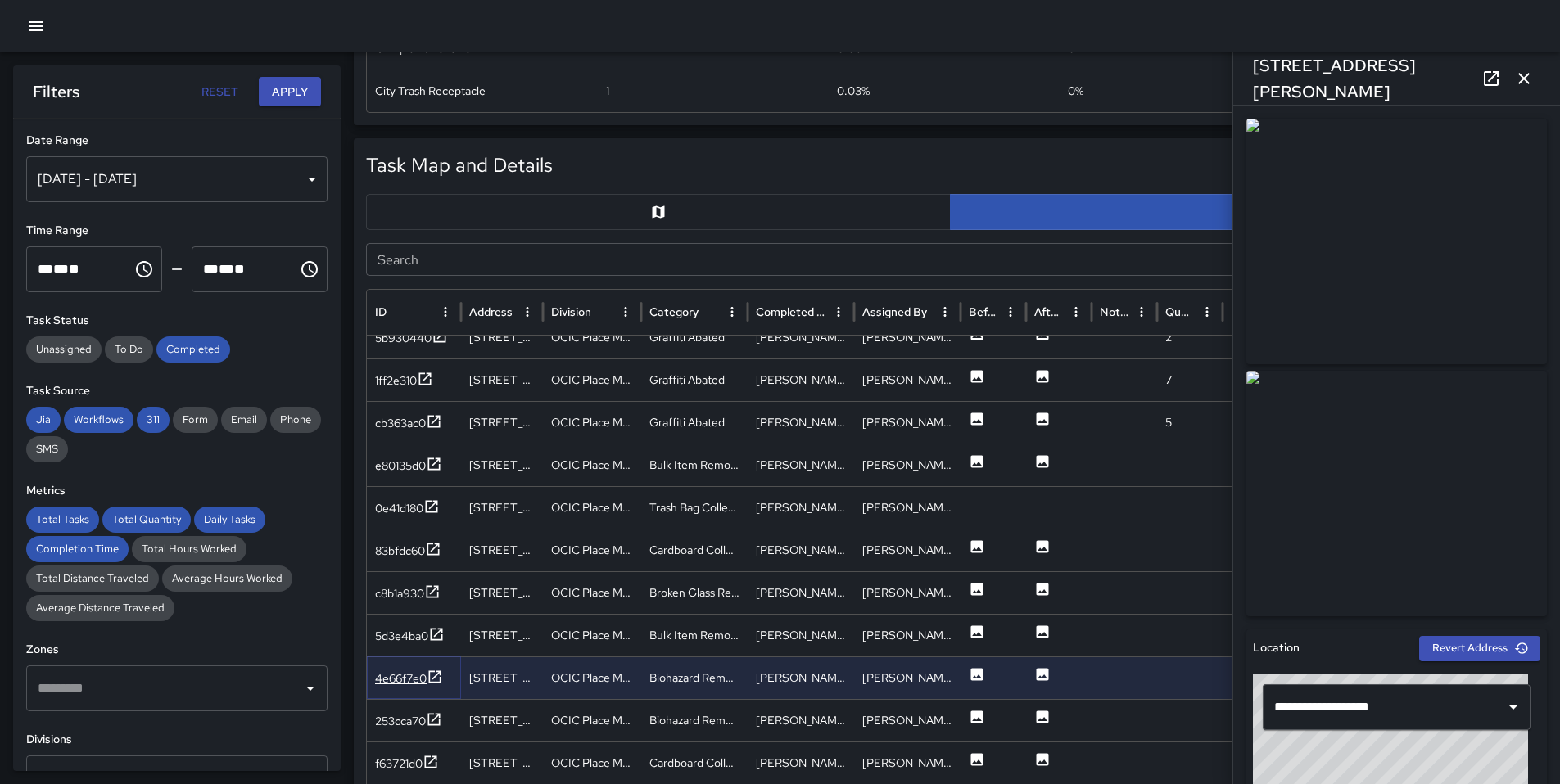
scroll to position [1335, 0]
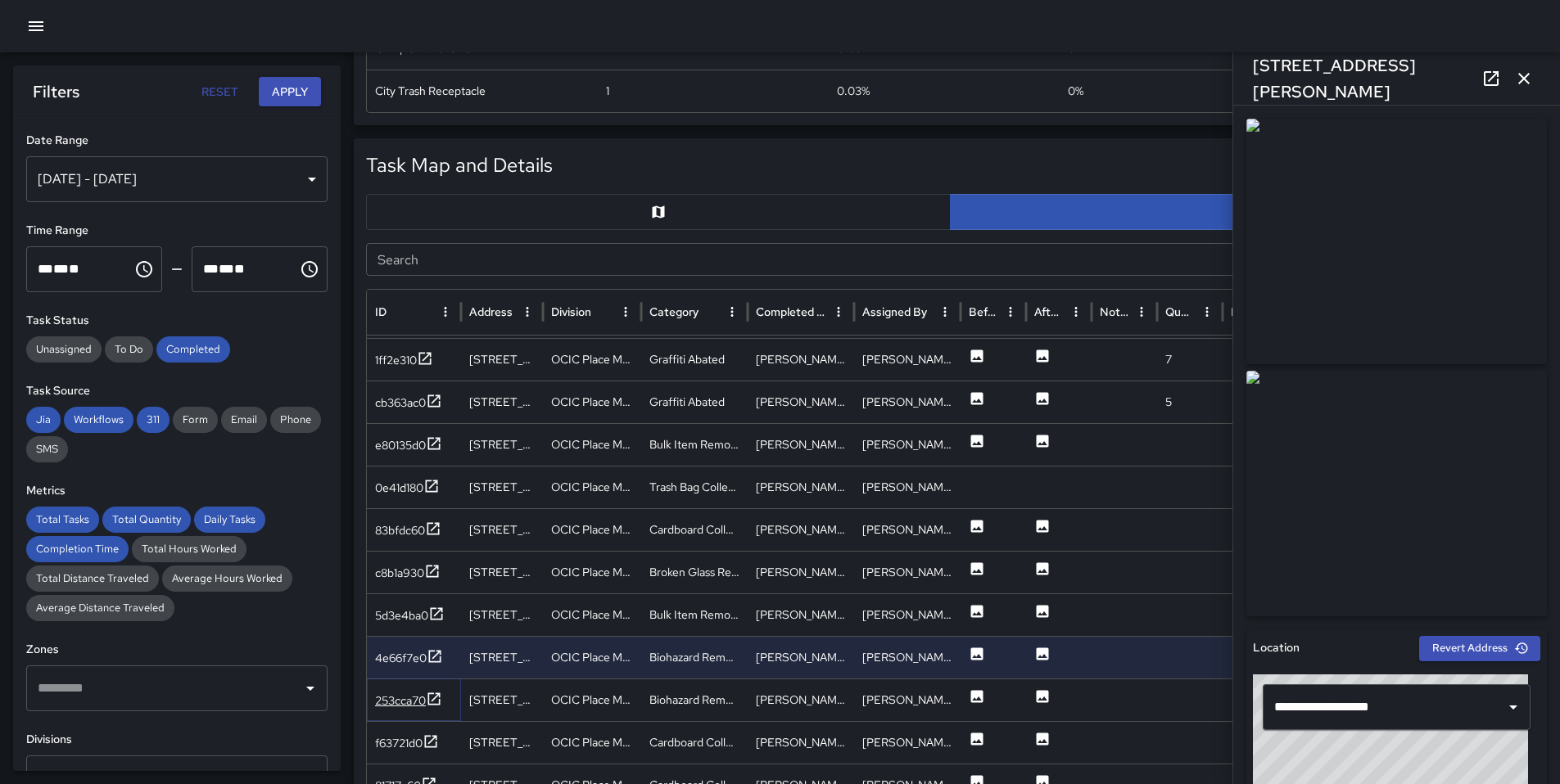
click at [432, 706] on icon at bounding box center [434, 699] width 16 height 16
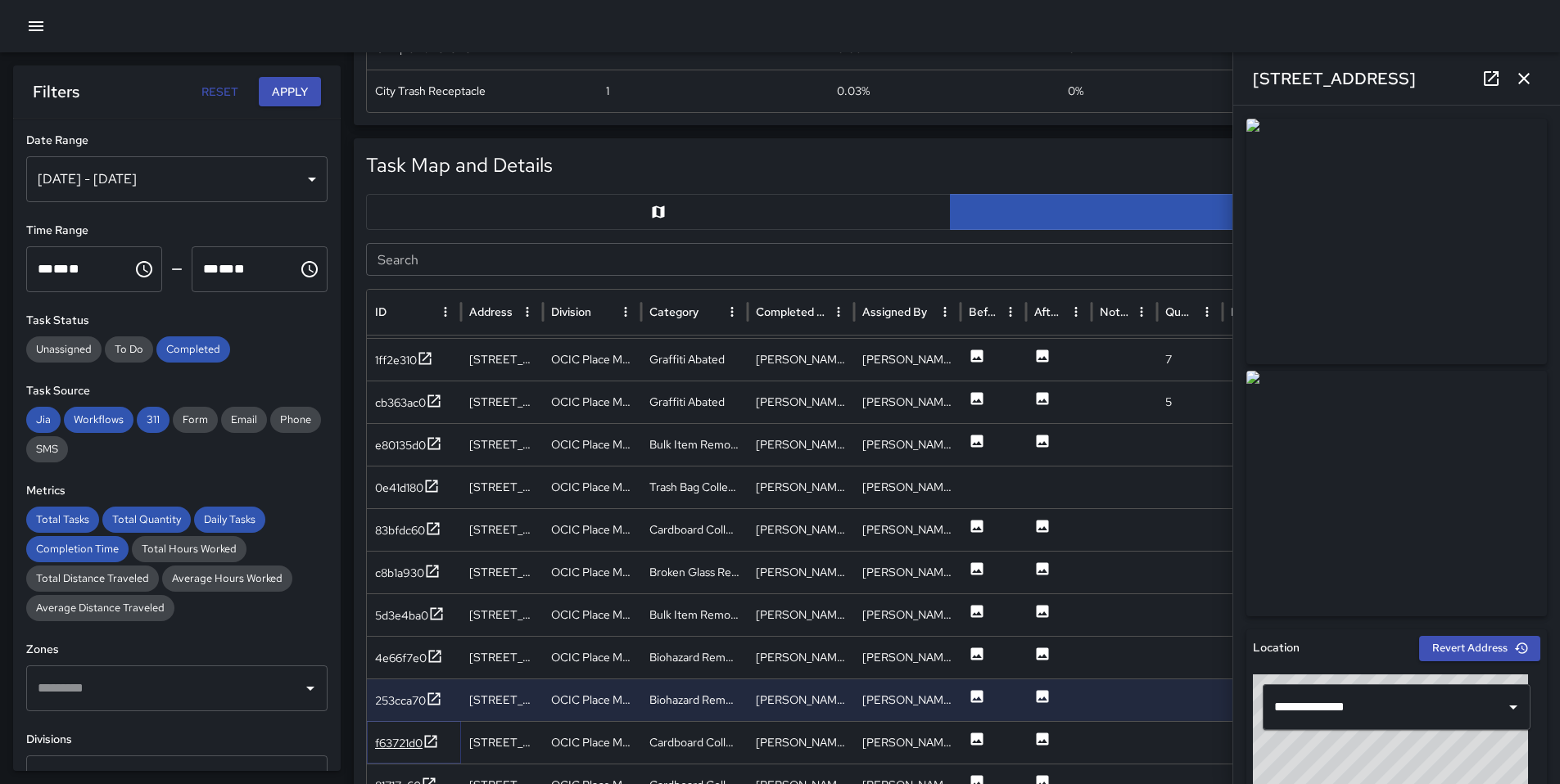
click at [433, 742] on icon at bounding box center [430, 741] width 16 height 16
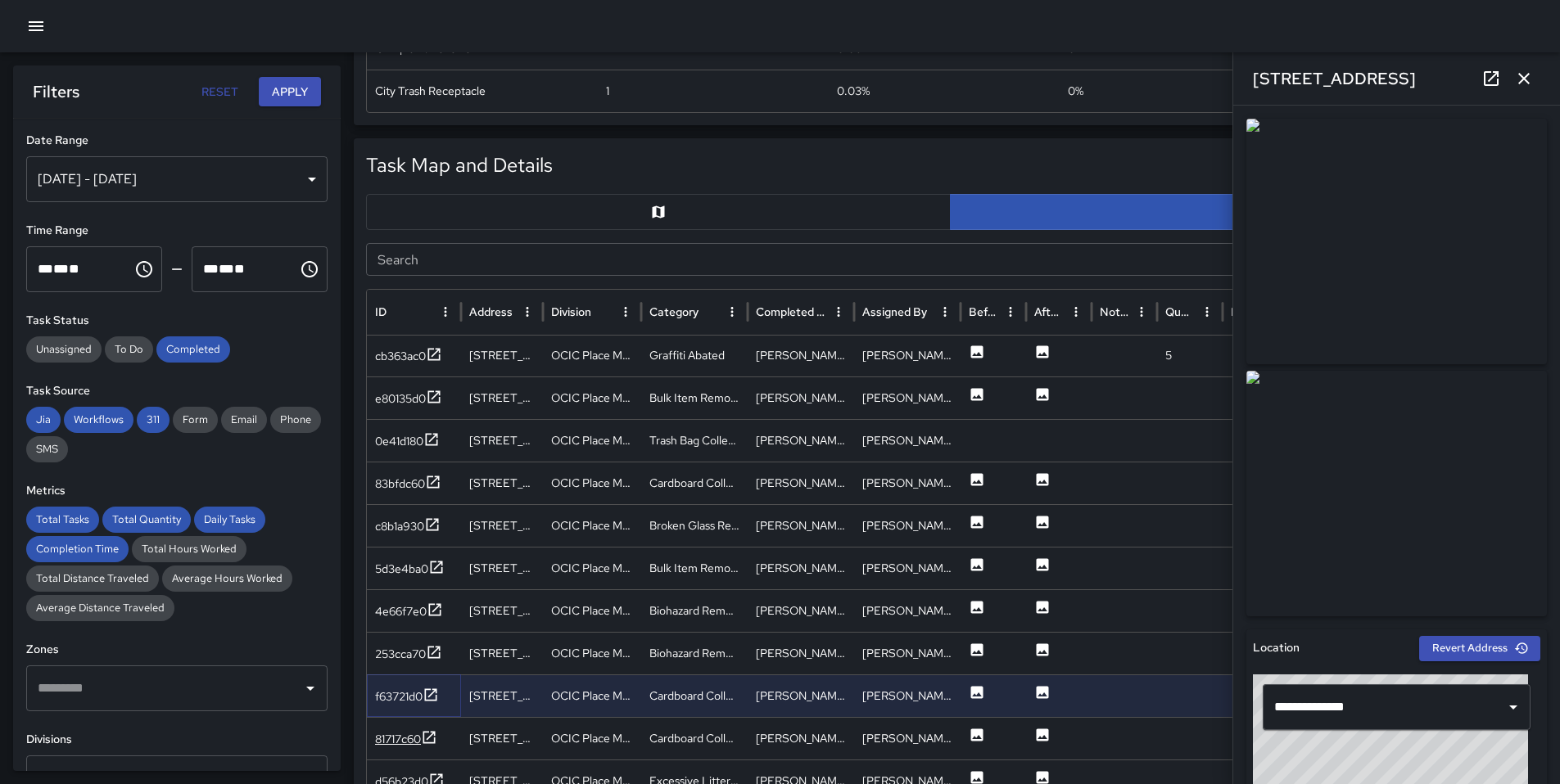
scroll to position [1380, 0]
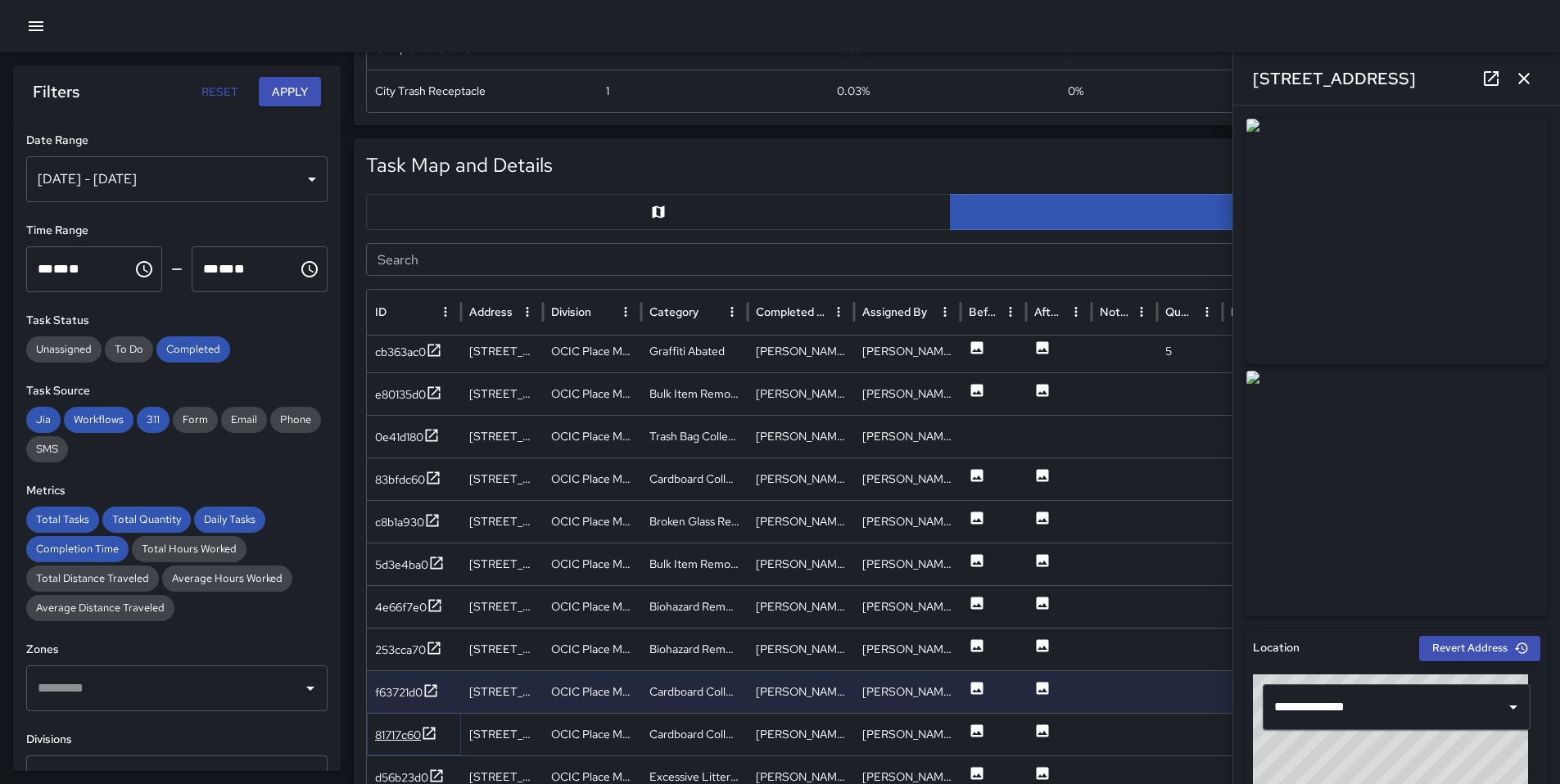
click at [430, 733] on icon at bounding box center [429, 732] width 12 height 12
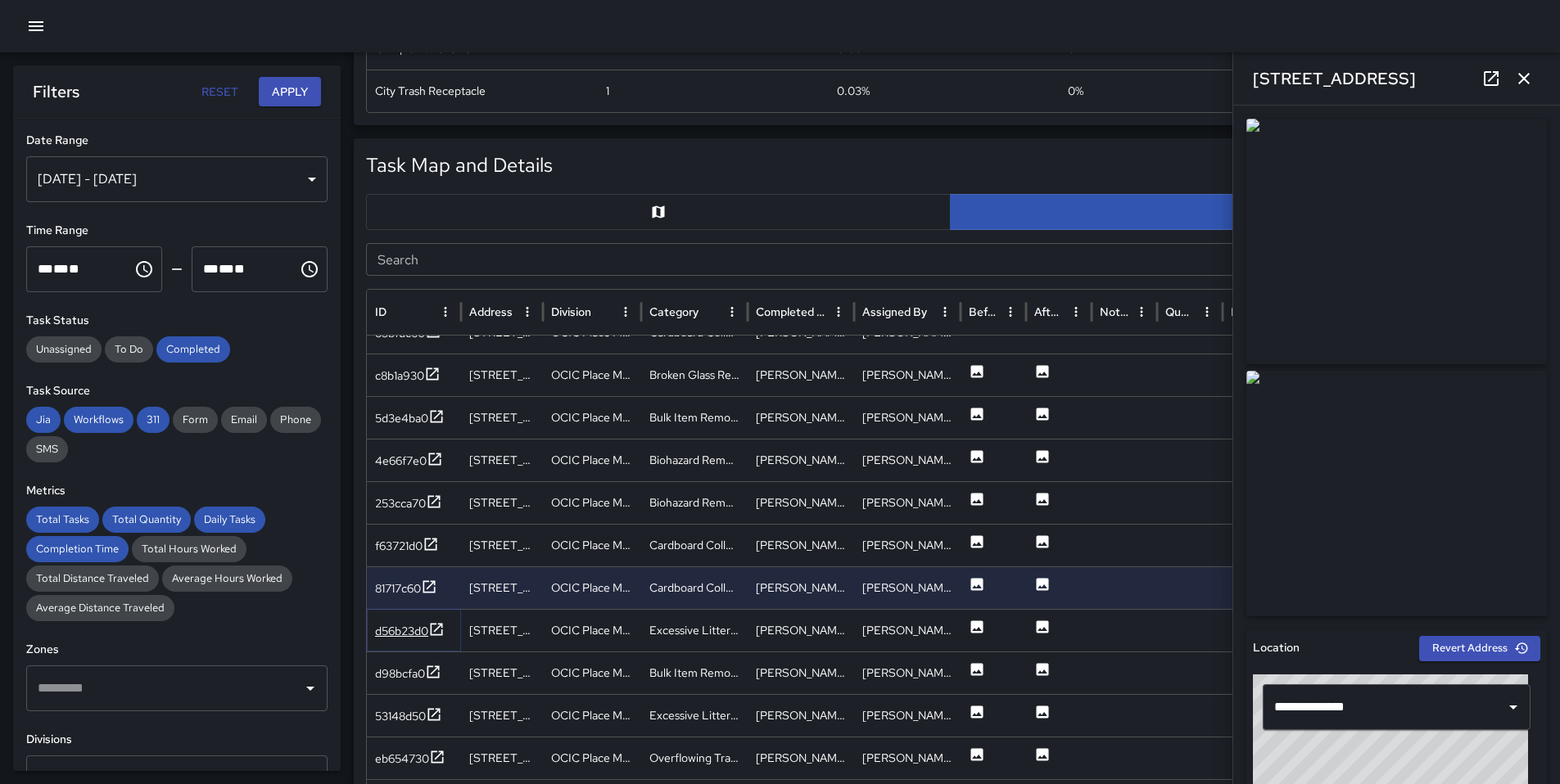
click at [404, 634] on div "d56b23d0" at bounding box center [402, 631] width 54 height 16
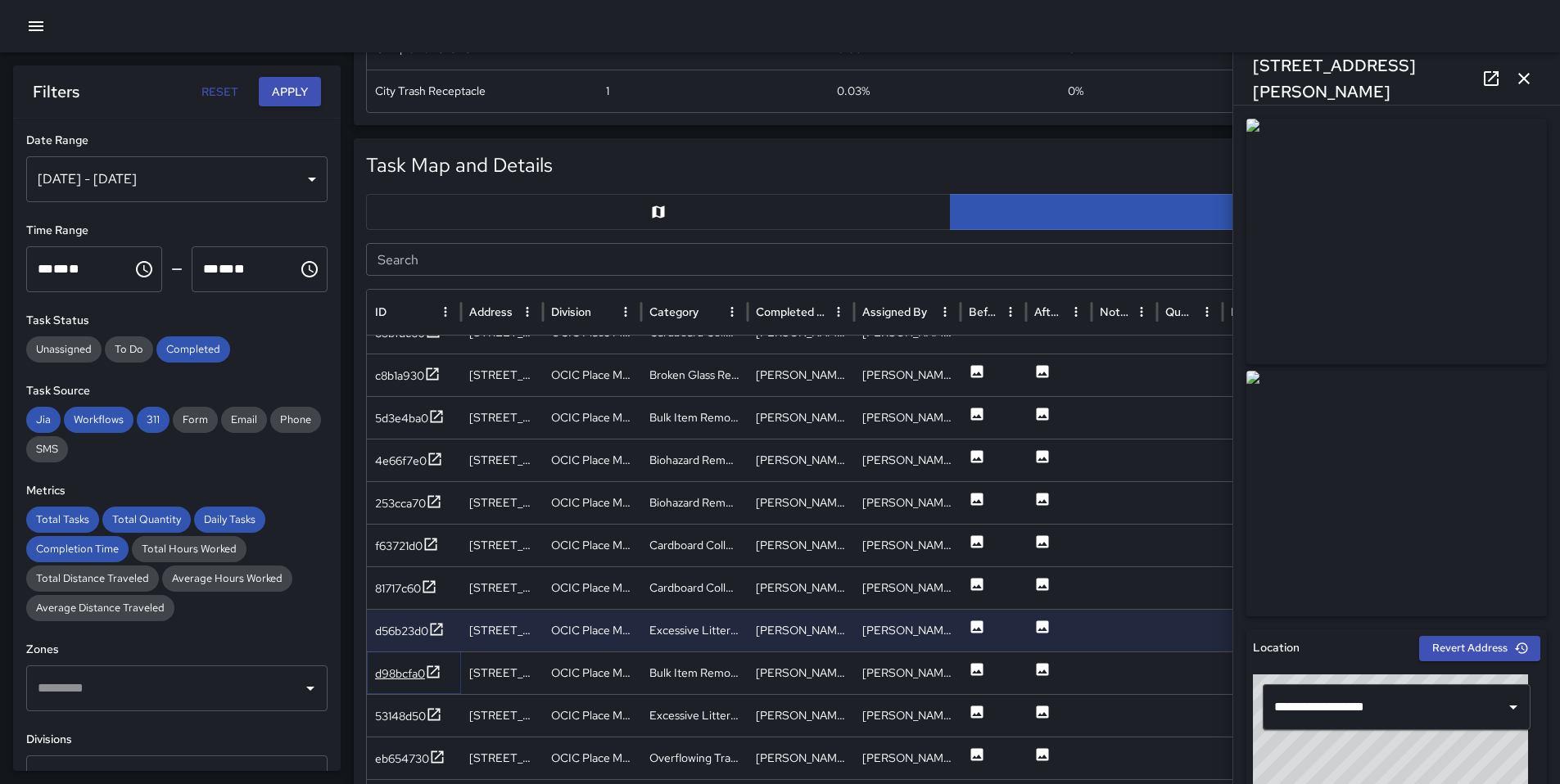
click at [405, 677] on div "d98bcfa0" at bounding box center [400, 673] width 50 height 16
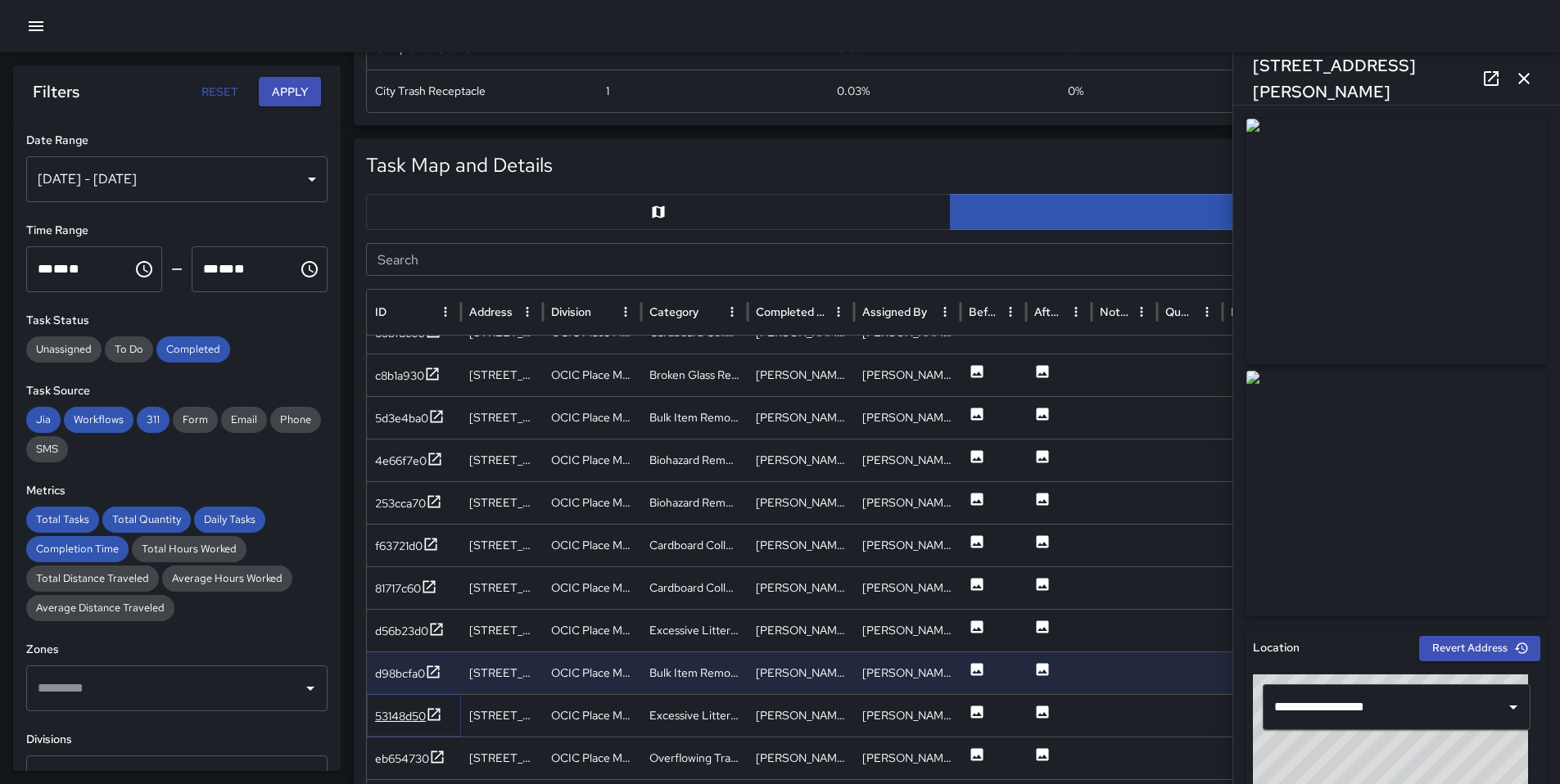
click at [422, 714] on div "53148d50" at bounding box center [400, 716] width 51 height 16
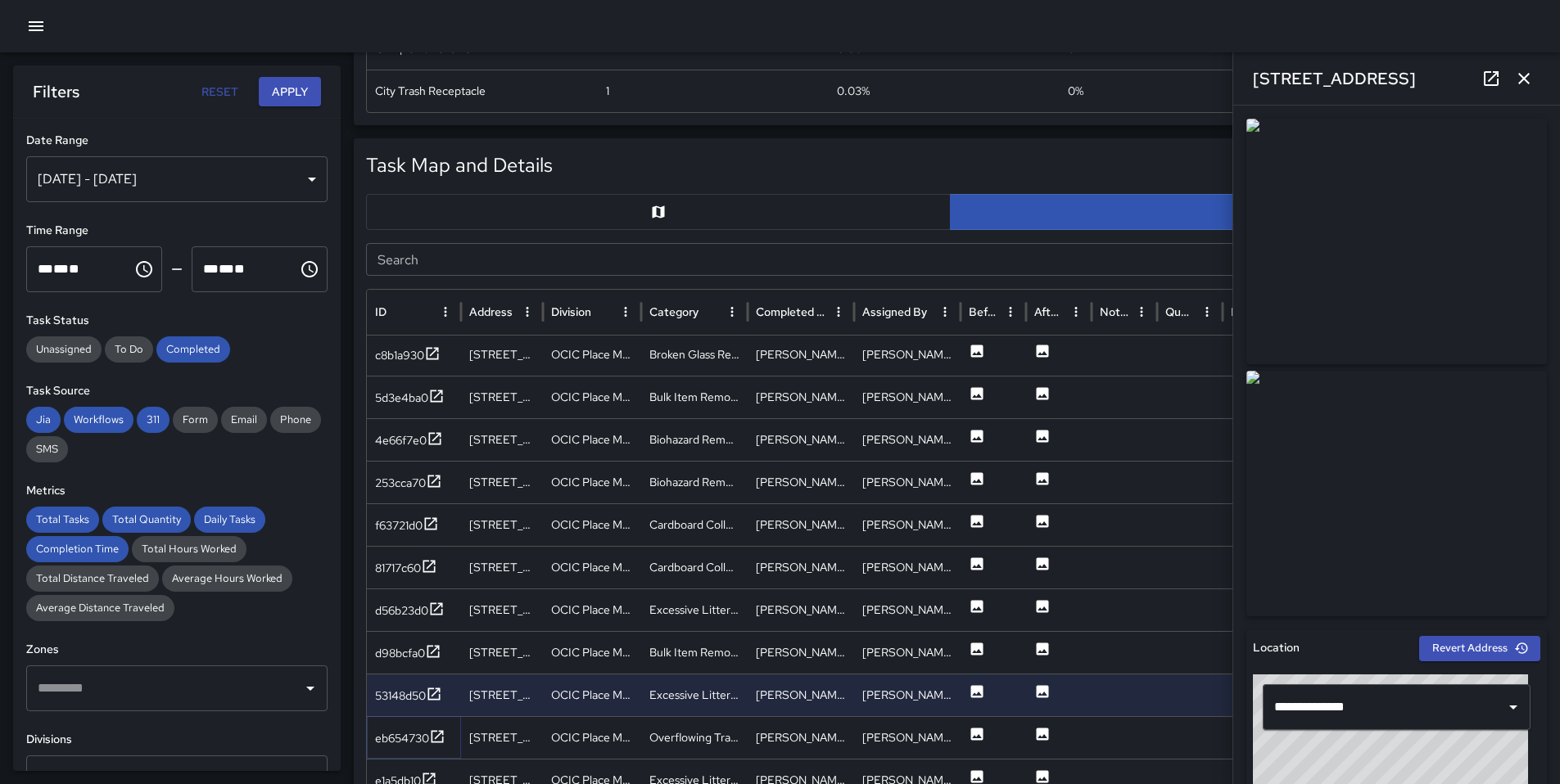
click at [429, 730] on icon at bounding box center [437, 736] width 16 height 16
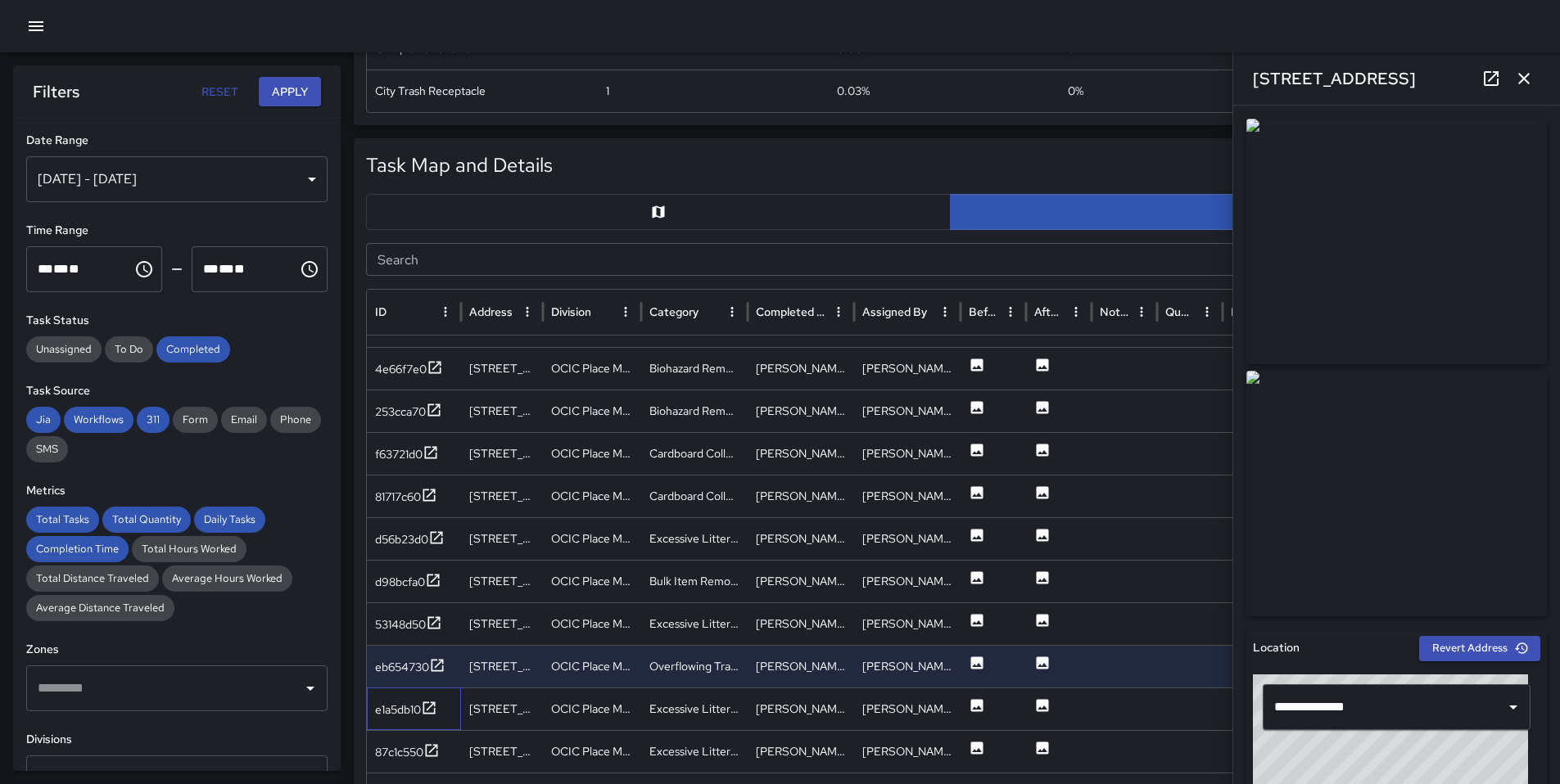
click at [426, 722] on div "e1a5db10" at bounding box center [414, 708] width 94 height 42
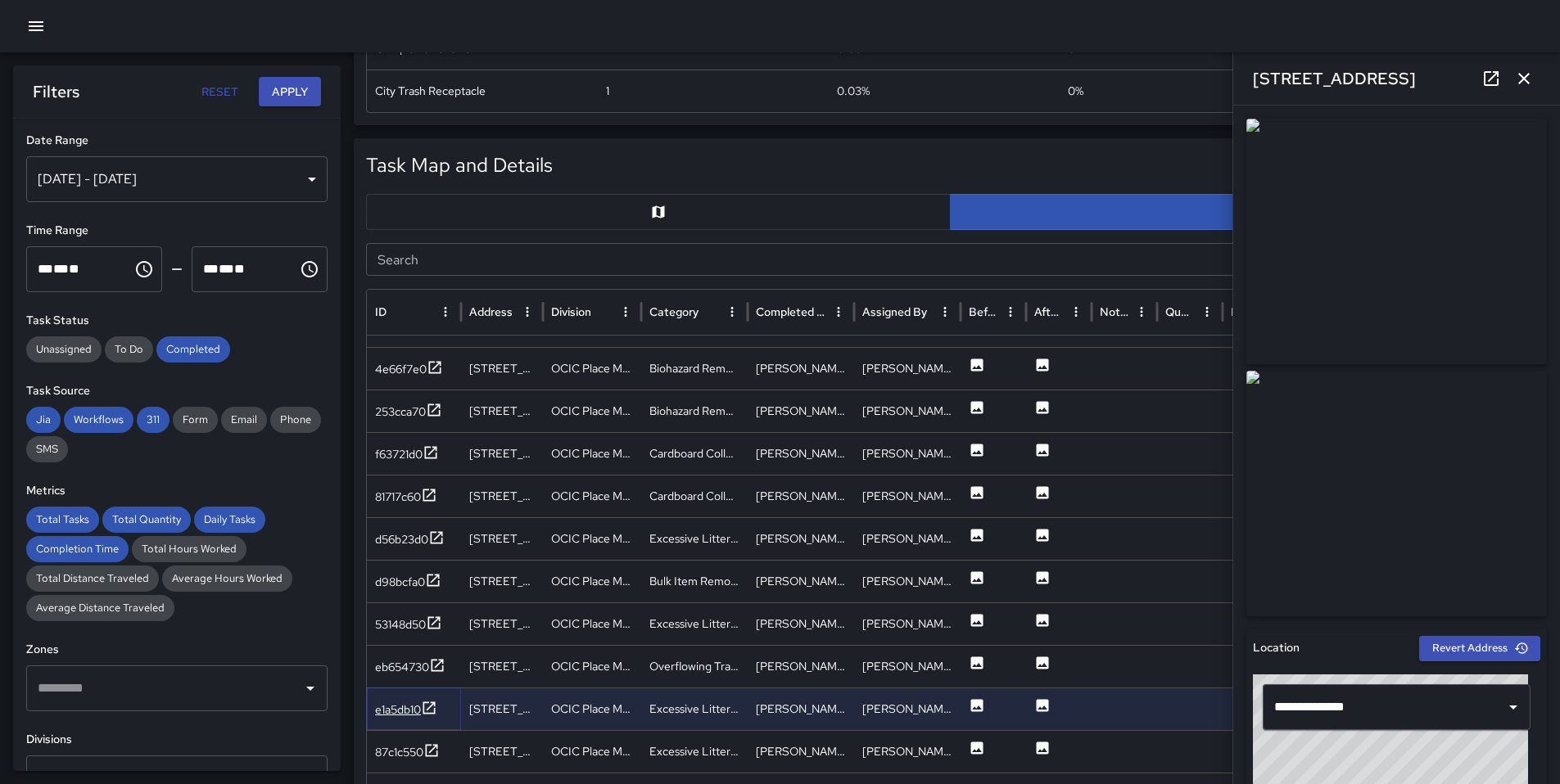
click at [426, 719] on div at bounding box center [428, 709] width 16 height 20
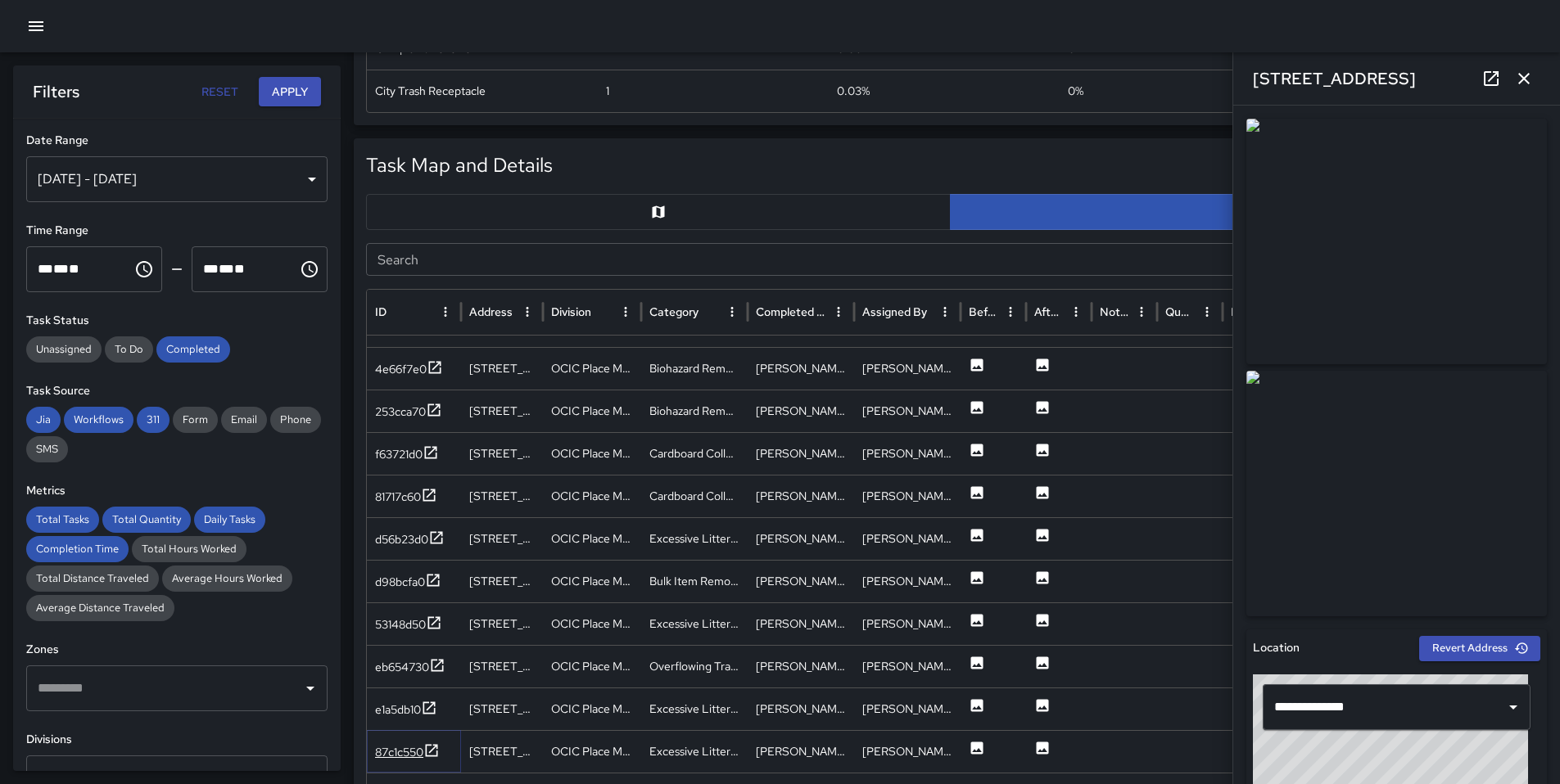
click at [429, 747] on icon at bounding box center [431, 750] width 16 height 16
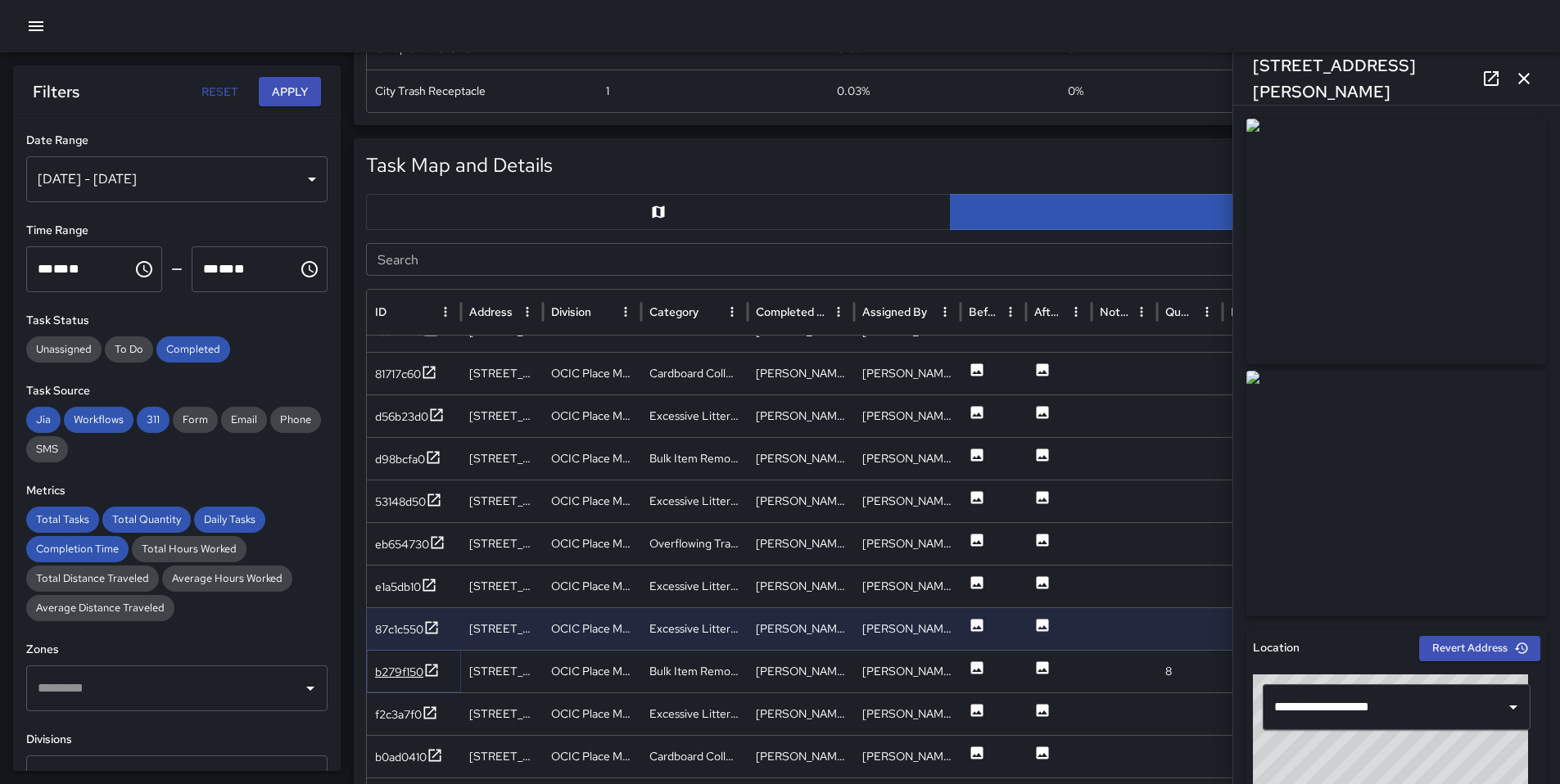
click at [409, 674] on div "b279f150" at bounding box center [399, 671] width 48 height 16
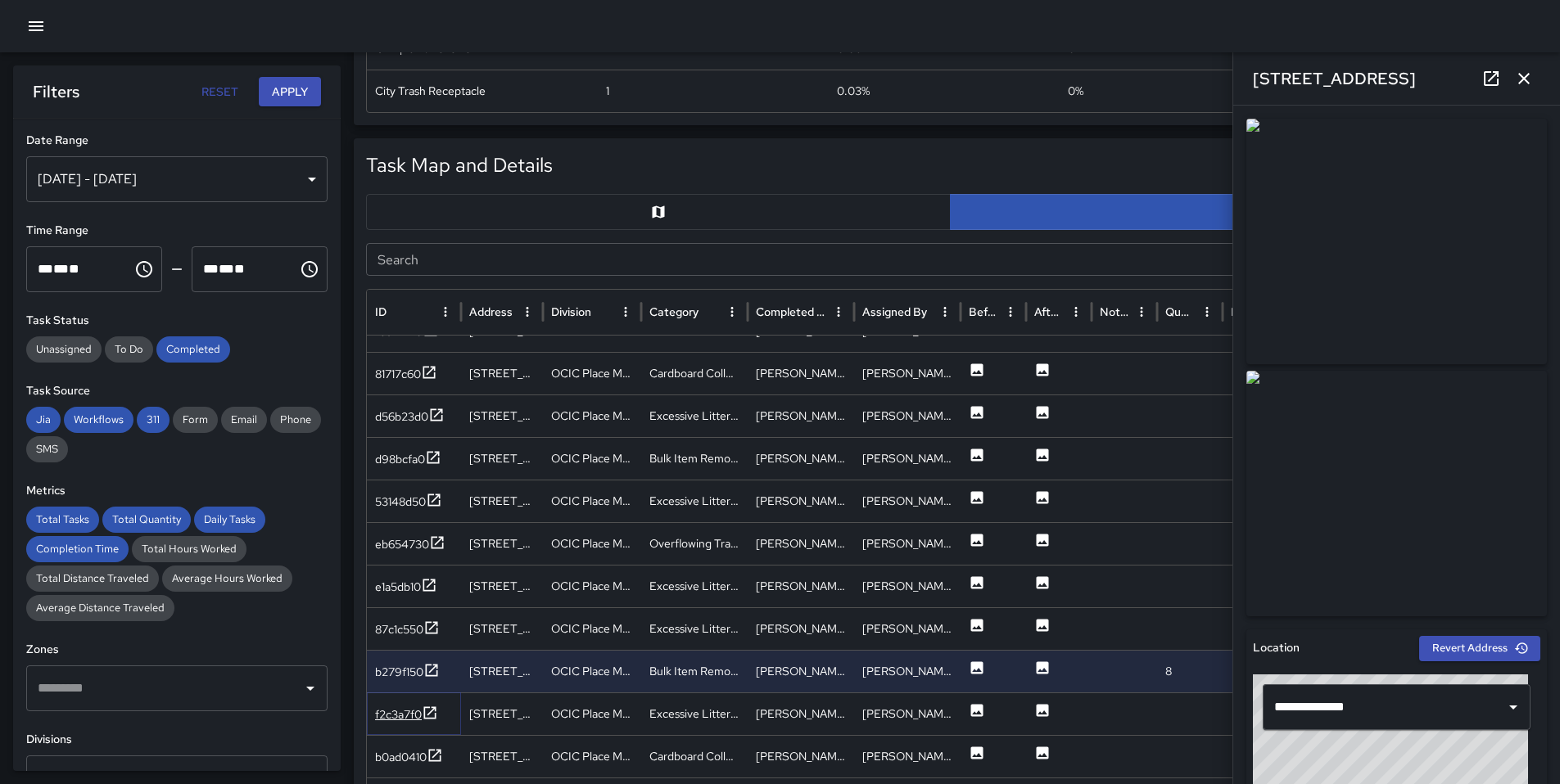
click at [409, 710] on div "f2c3a7f0" at bounding box center [398, 714] width 47 height 16
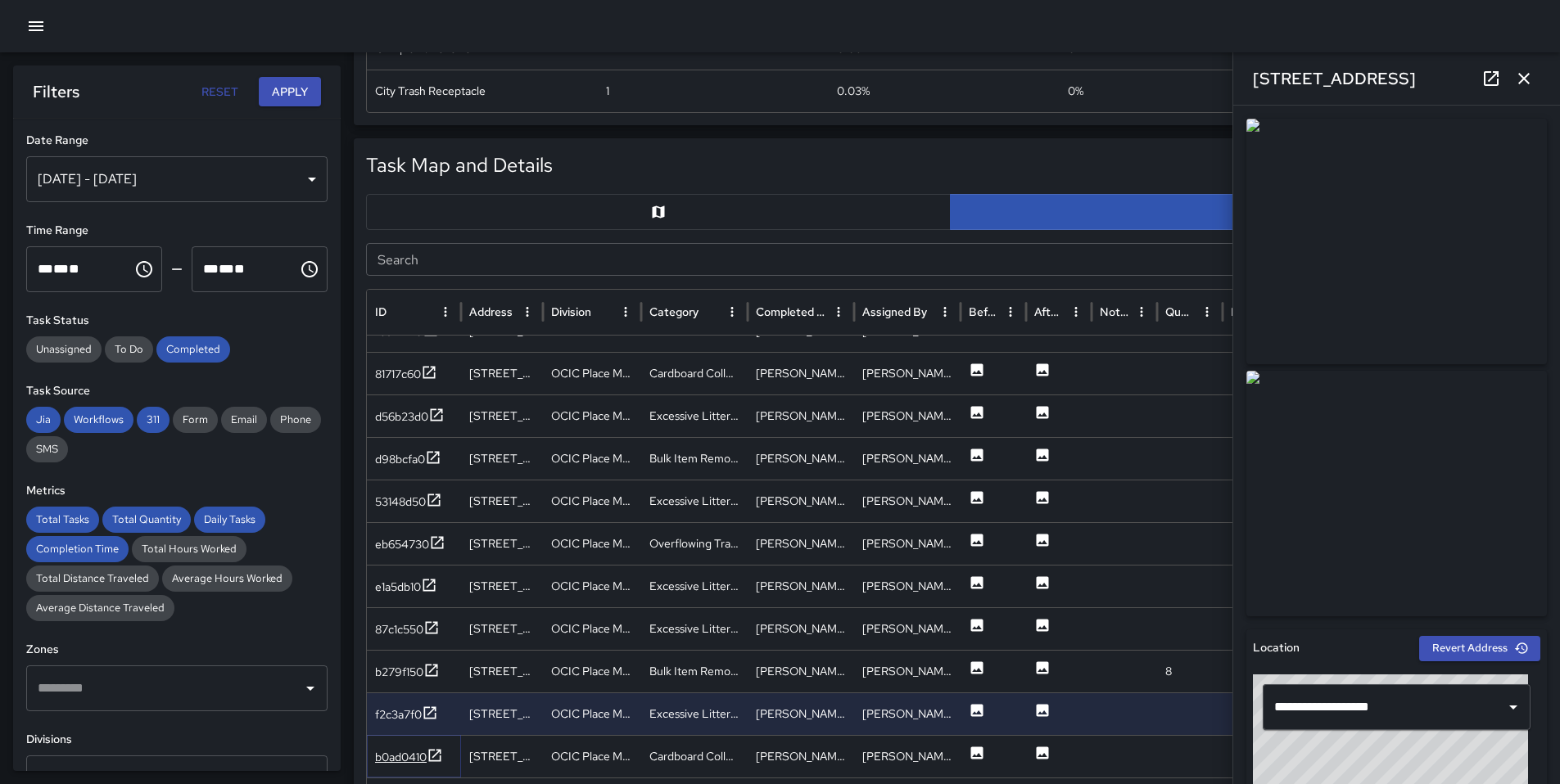
click at [425, 759] on div "b0ad0410" at bounding box center [401, 756] width 52 height 16
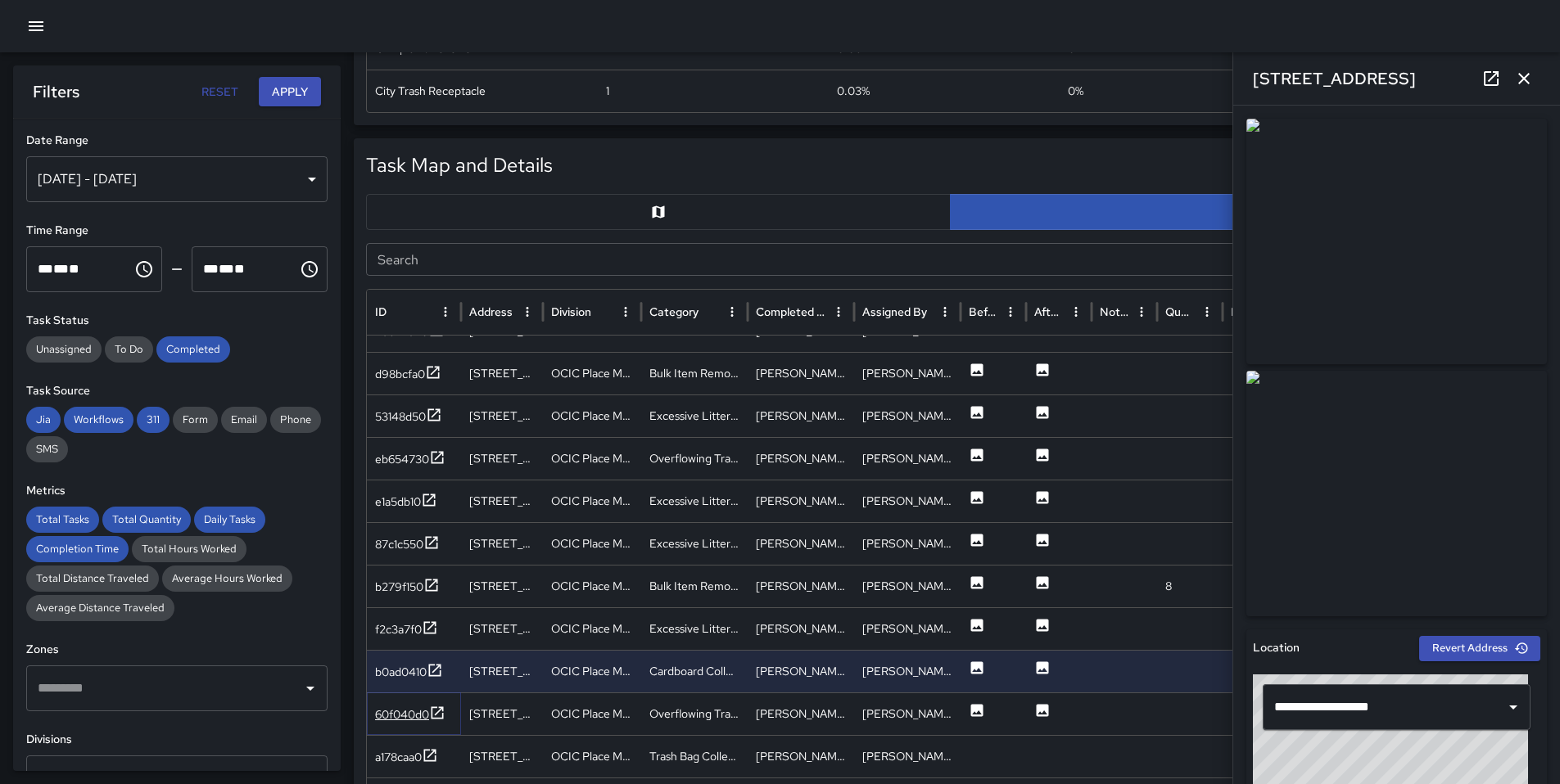
click at [443, 712] on icon at bounding box center [438, 712] width 12 height 12
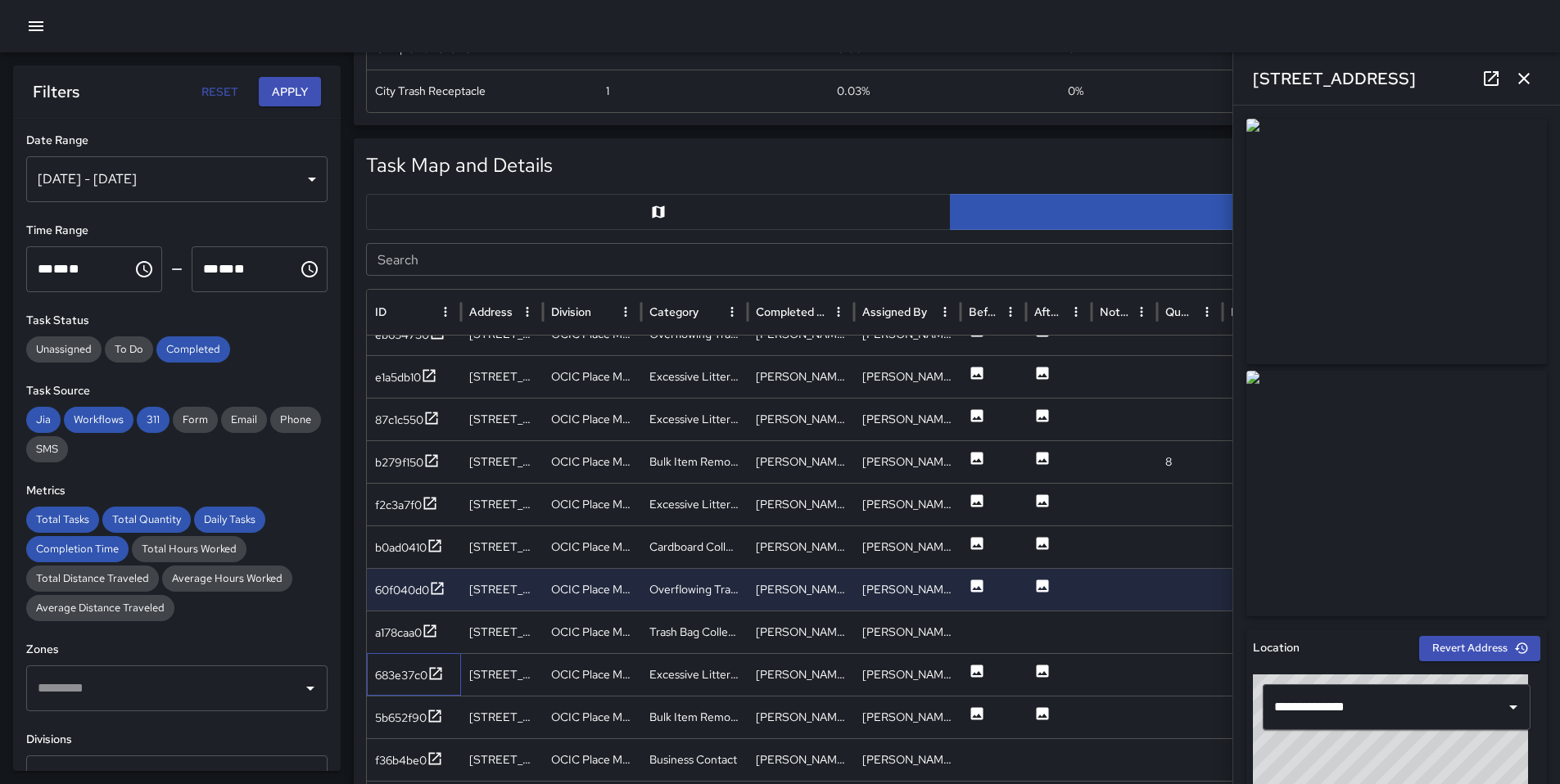
click at [373, 681] on div "683e37c0" at bounding box center [414, 674] width 94 height 42
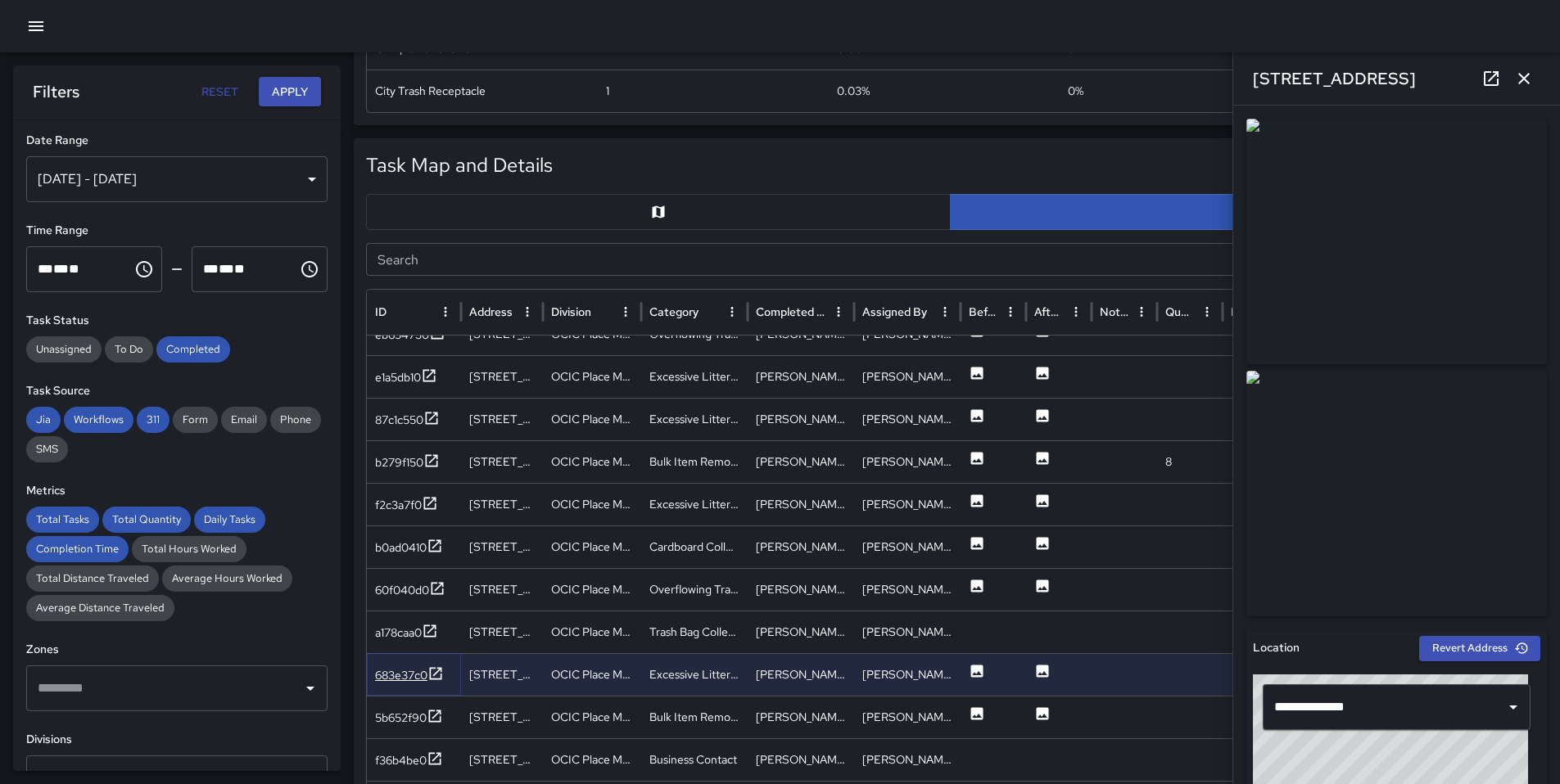
click at [387, 679] on div "683e37c0" at bounding box center [401, 675] width 53 height 16
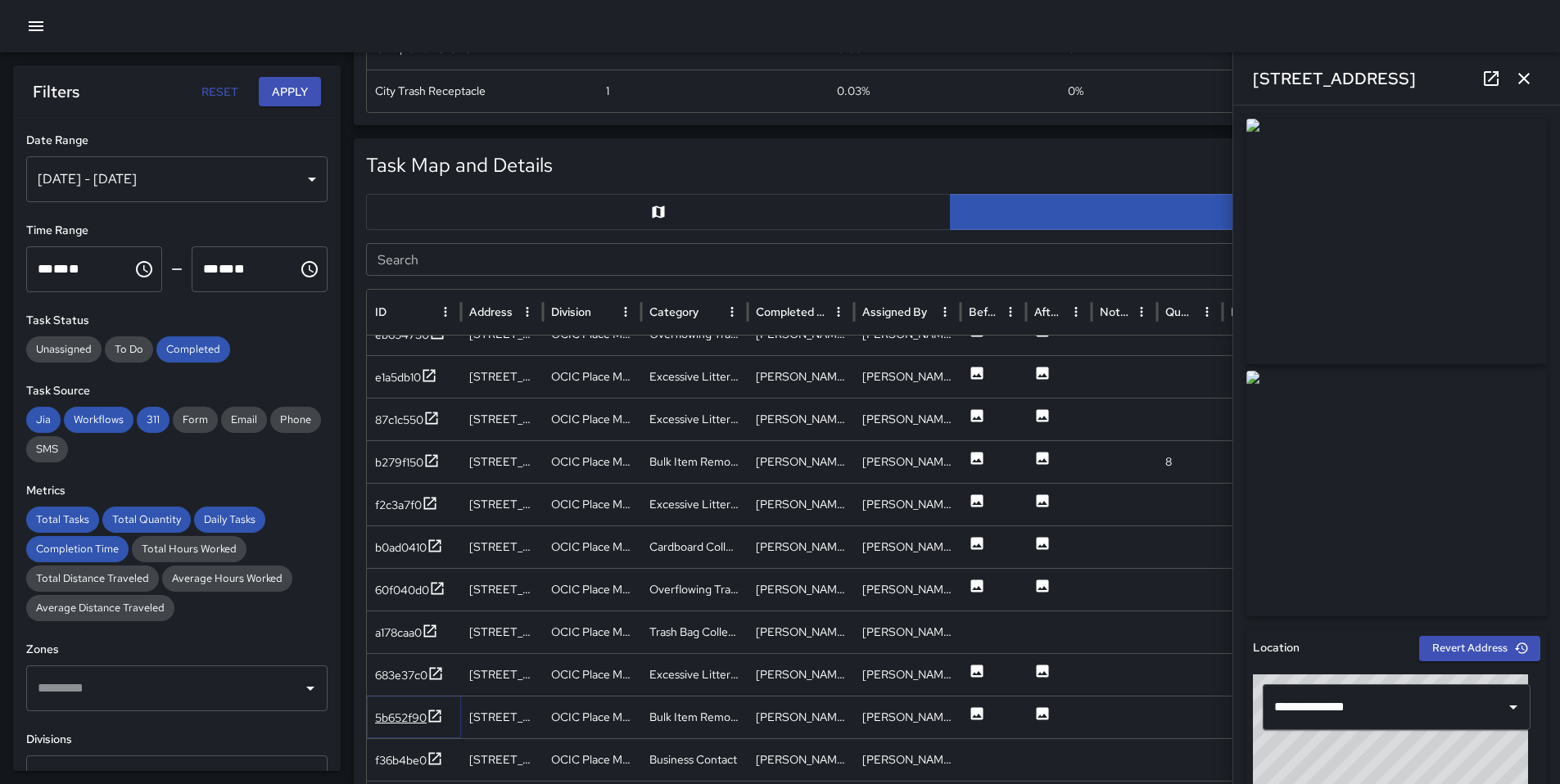
click at [402, 727] on div "5b652f90" at bounding box center [409, 718] width 68 height 20
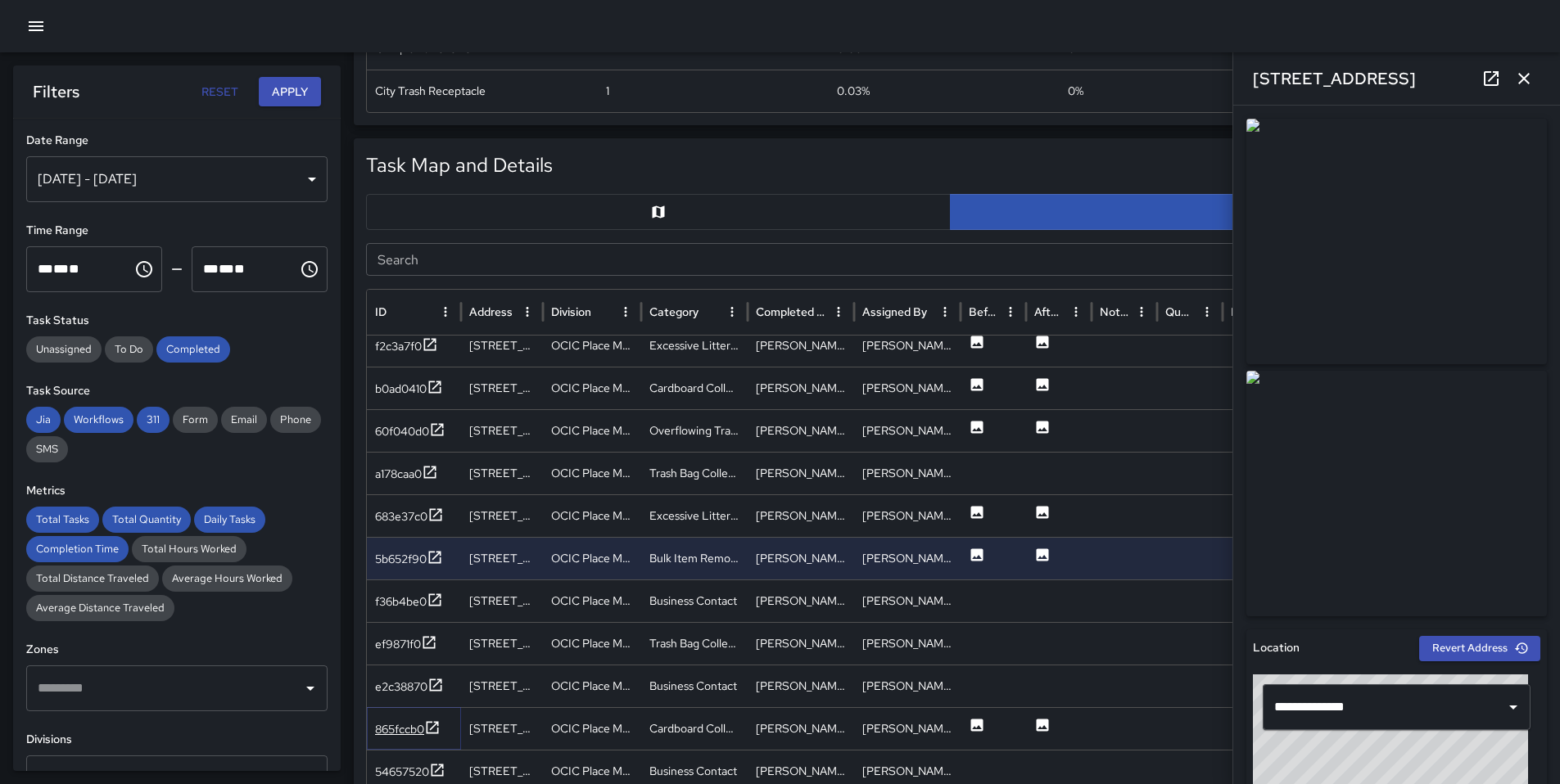
click at [398, 726] on div "865fccb0" at bounding box center [399, 728] width 49 height 16
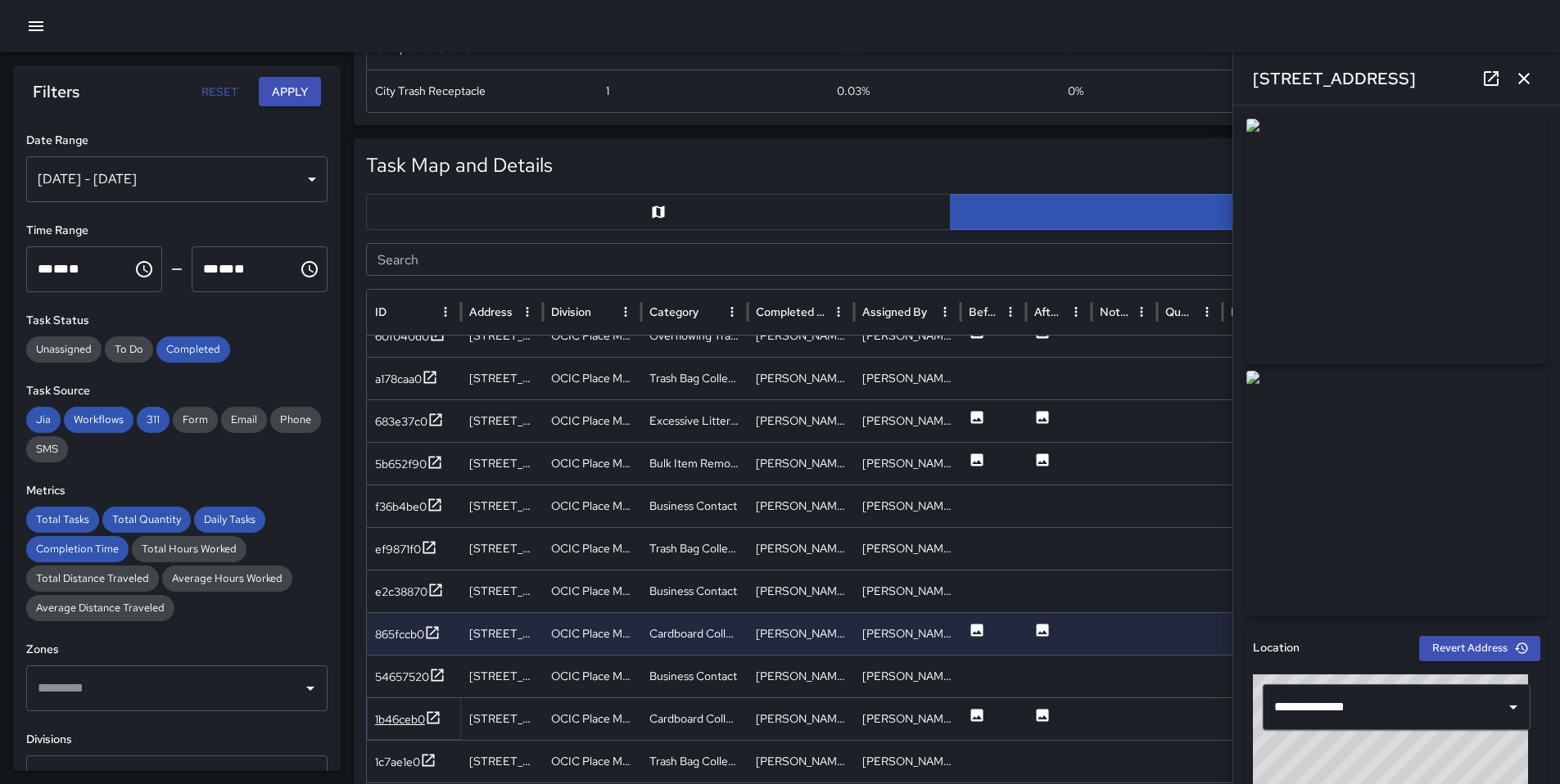
click at [396, 723] on div "1b46ceb0" at bounding box center [400, 719] width 50 height 16
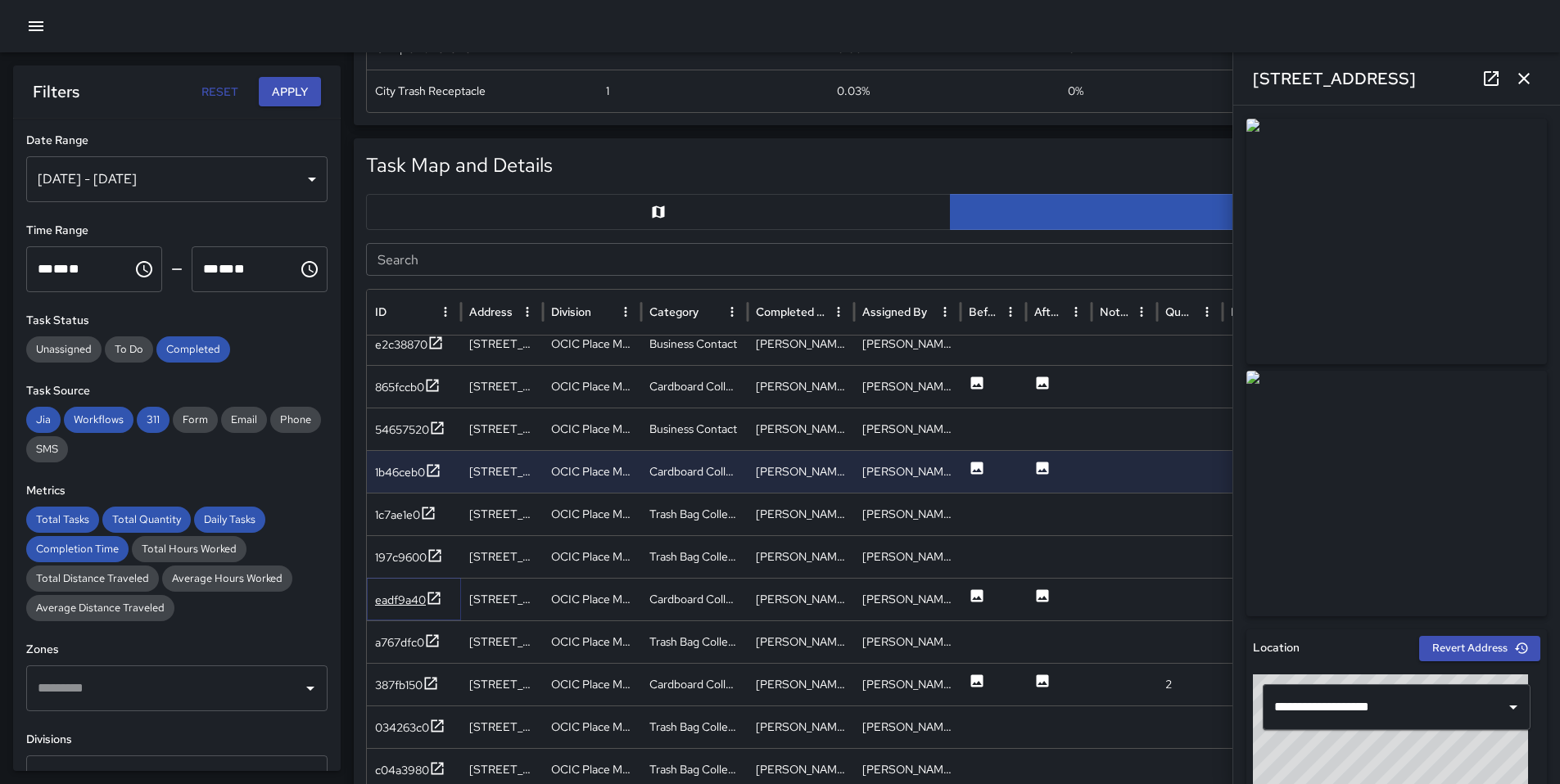
click at [402, 599] on div "eadf9a40" at bounding box center [400, 599] width 51 height 16
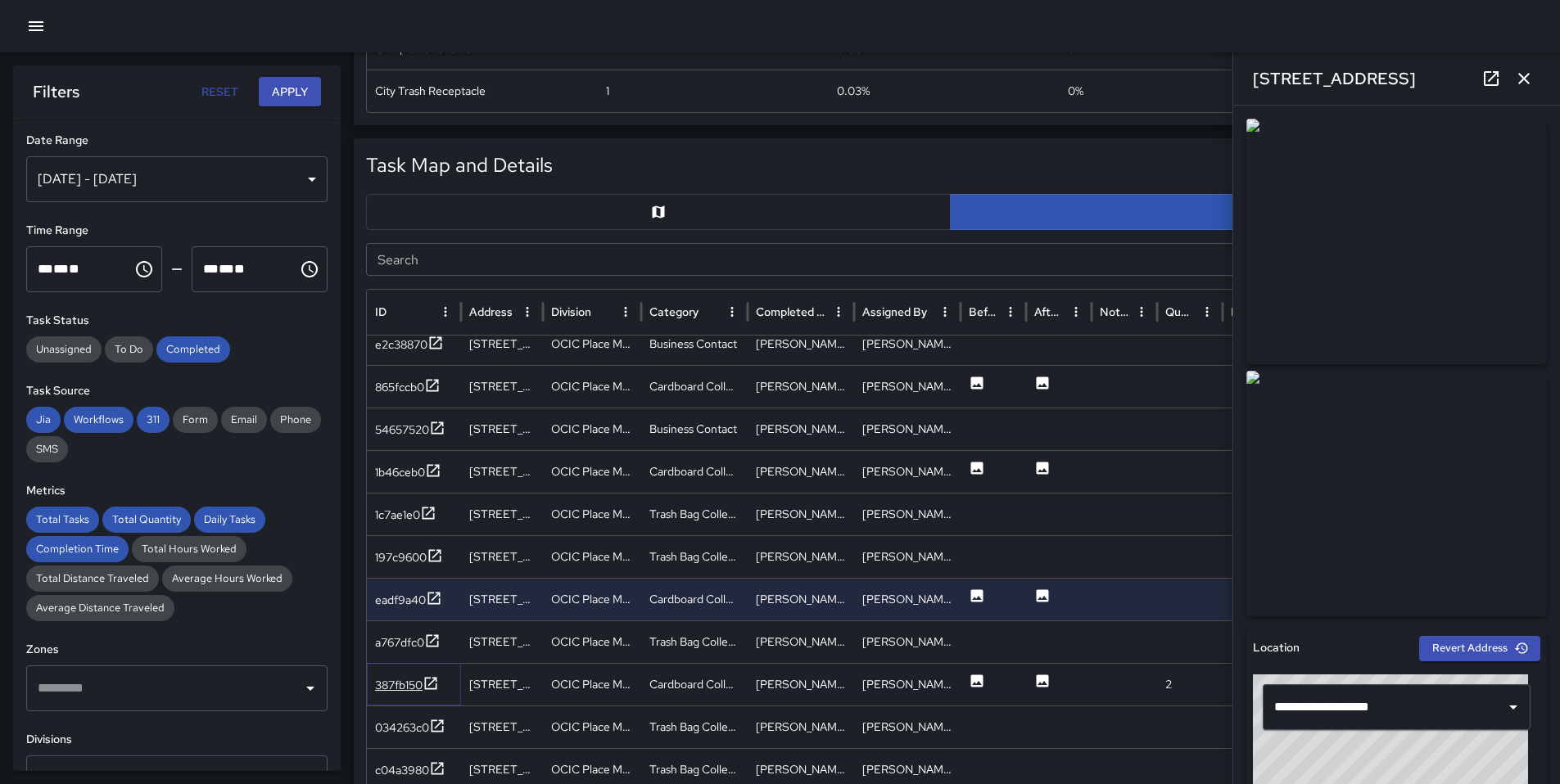
click at [403, 688] on div "387fb150" at bounding box center [399, 684] width 48 height 16
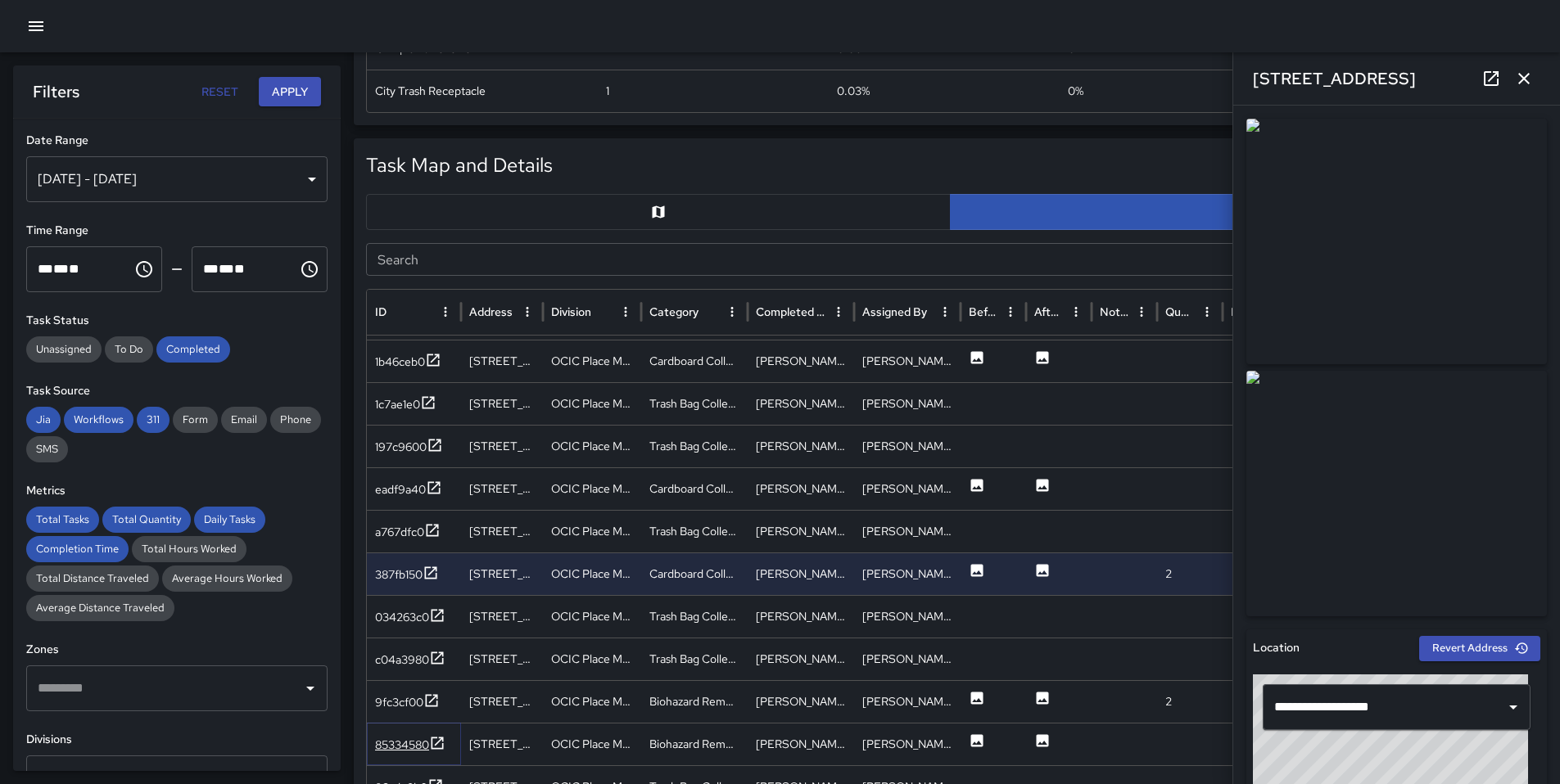
click at [418, 754] on div "85334580" at bounding box center [411, 745] width 71 height 20
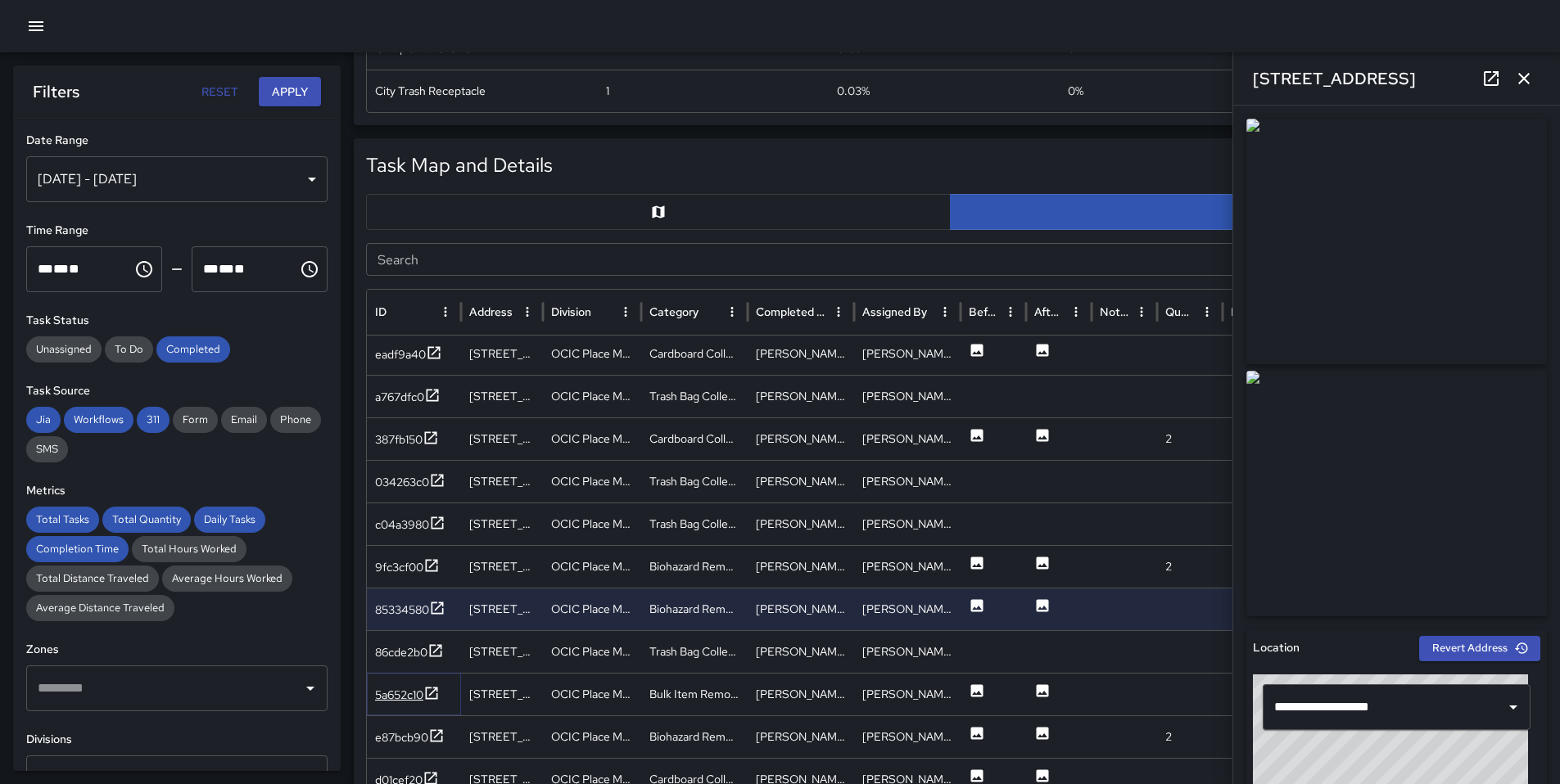
click at [404, 702] on div "5a652c10" at bounding box center [399, 694] width 48 height 16
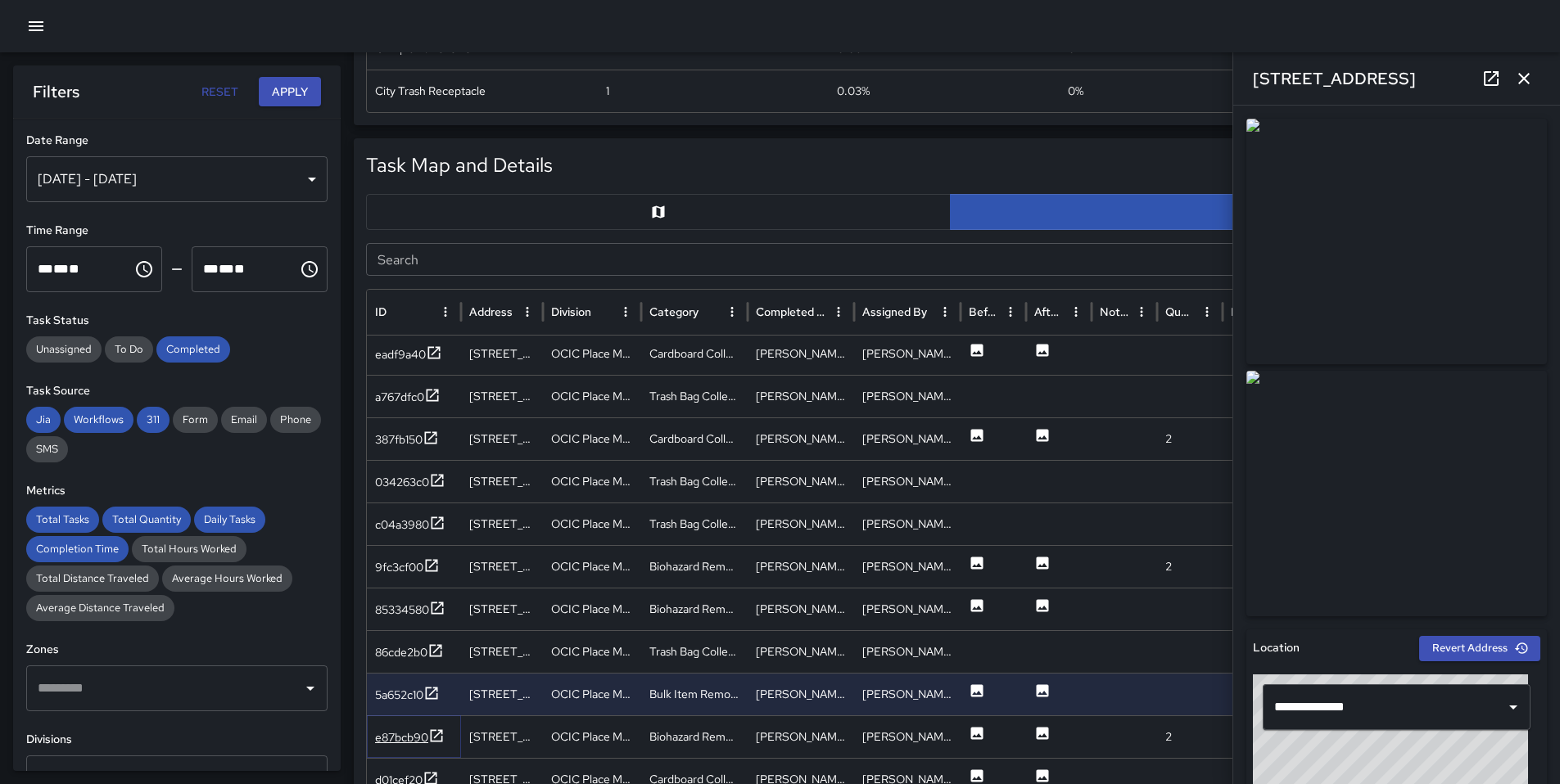
click at [413, 737] on div "e87bcb90" at bounding box center [402, 737] width 54 height 16
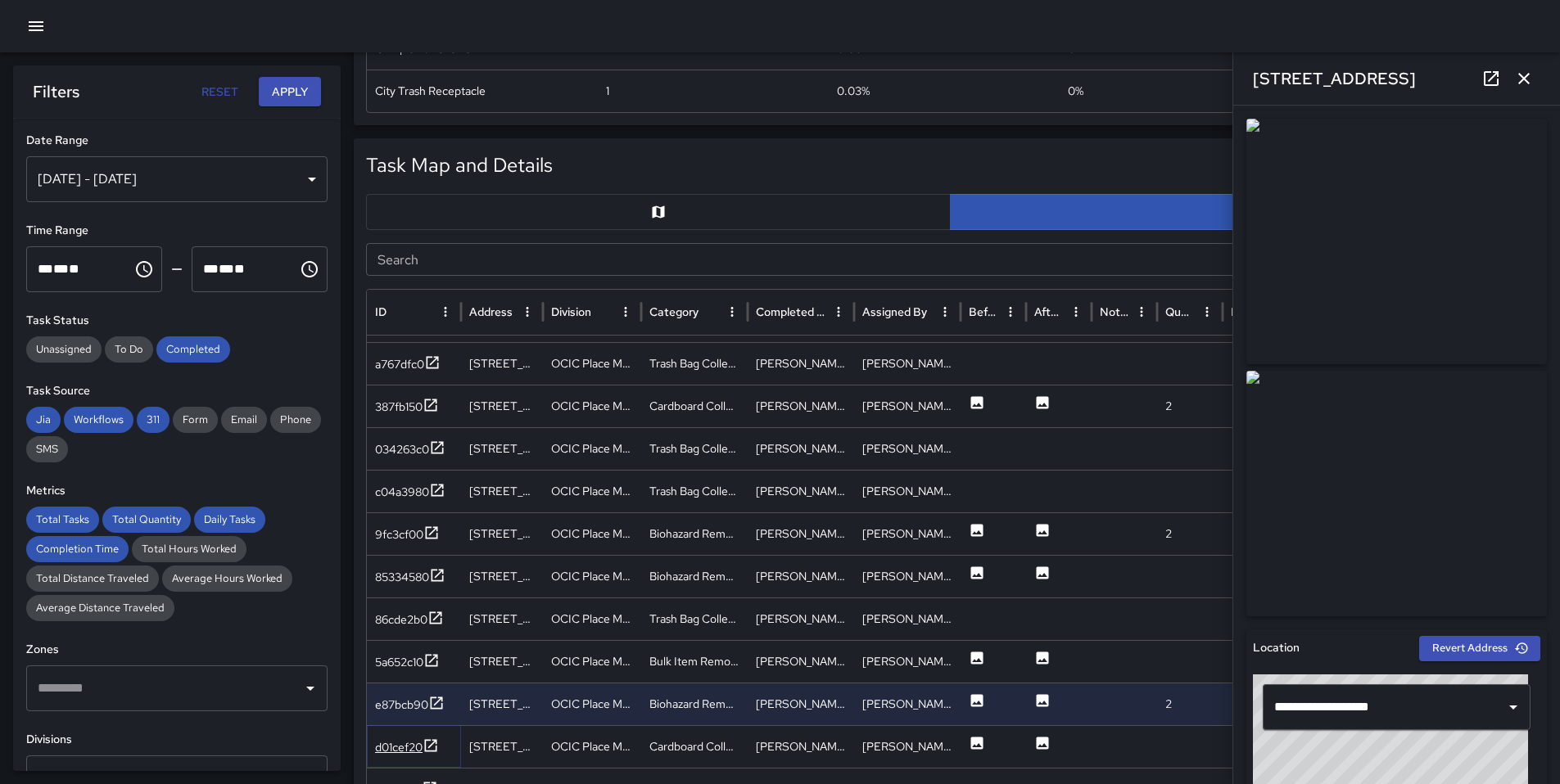
click at [403, 745] on div "d01cef20" at bounding box center [399, 747] width 48 height 16
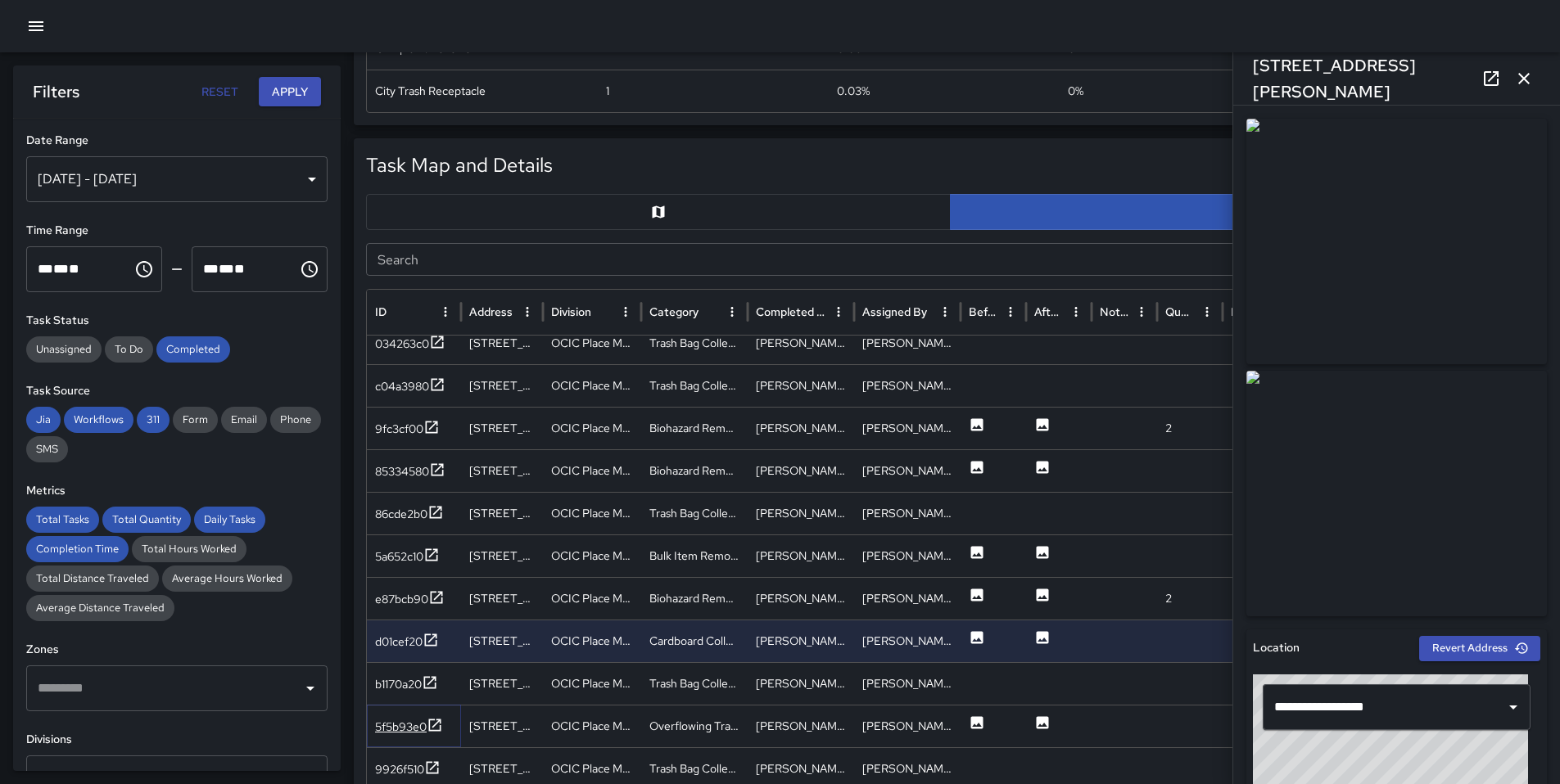
click at [415, 735] on div "5f5b93e0" at bounding box center [409, 727] width 68 height 20
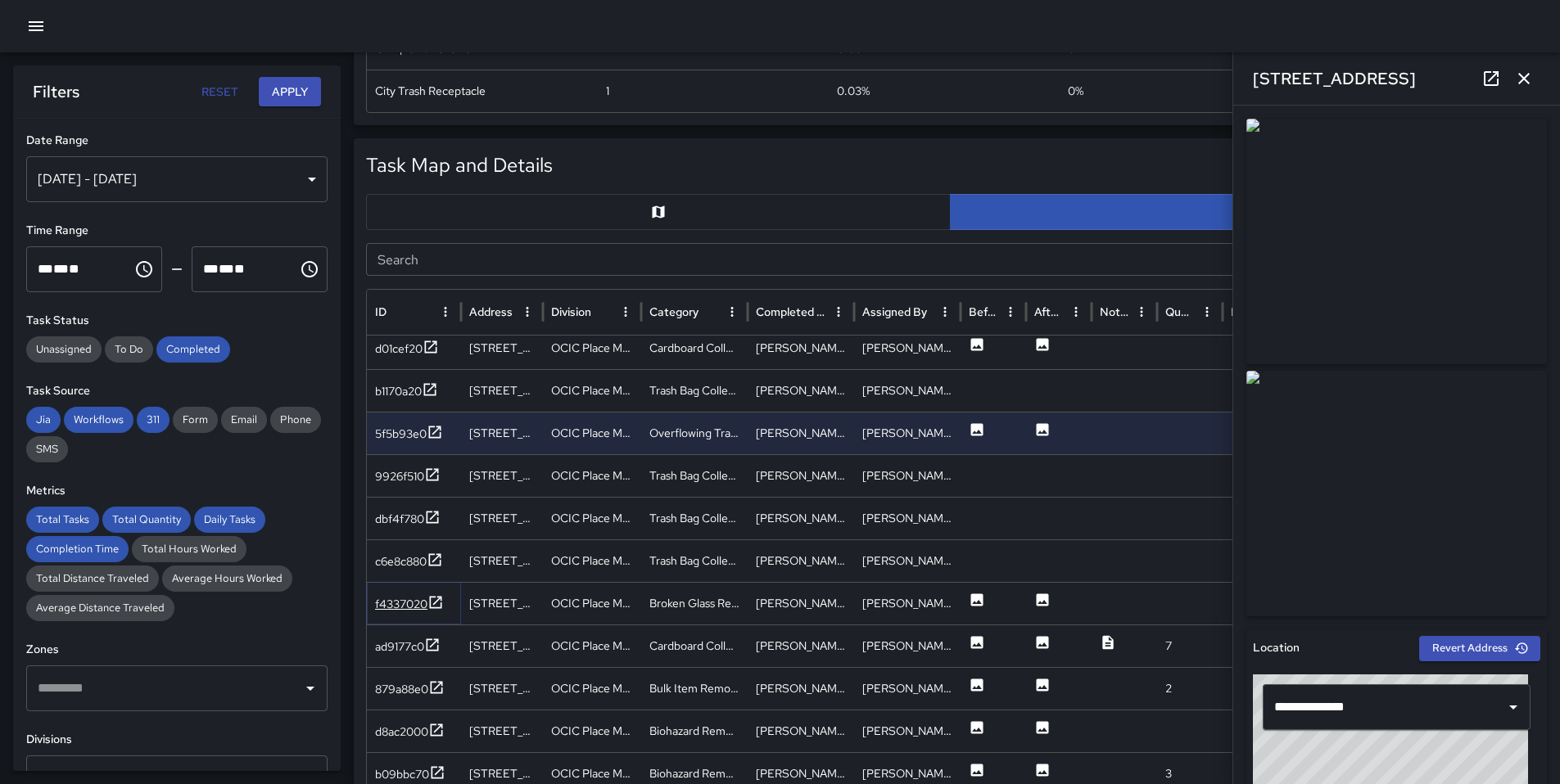
click at [422, 601] on div "f4337020" at bounding box center [401, 603] width 53 height 16
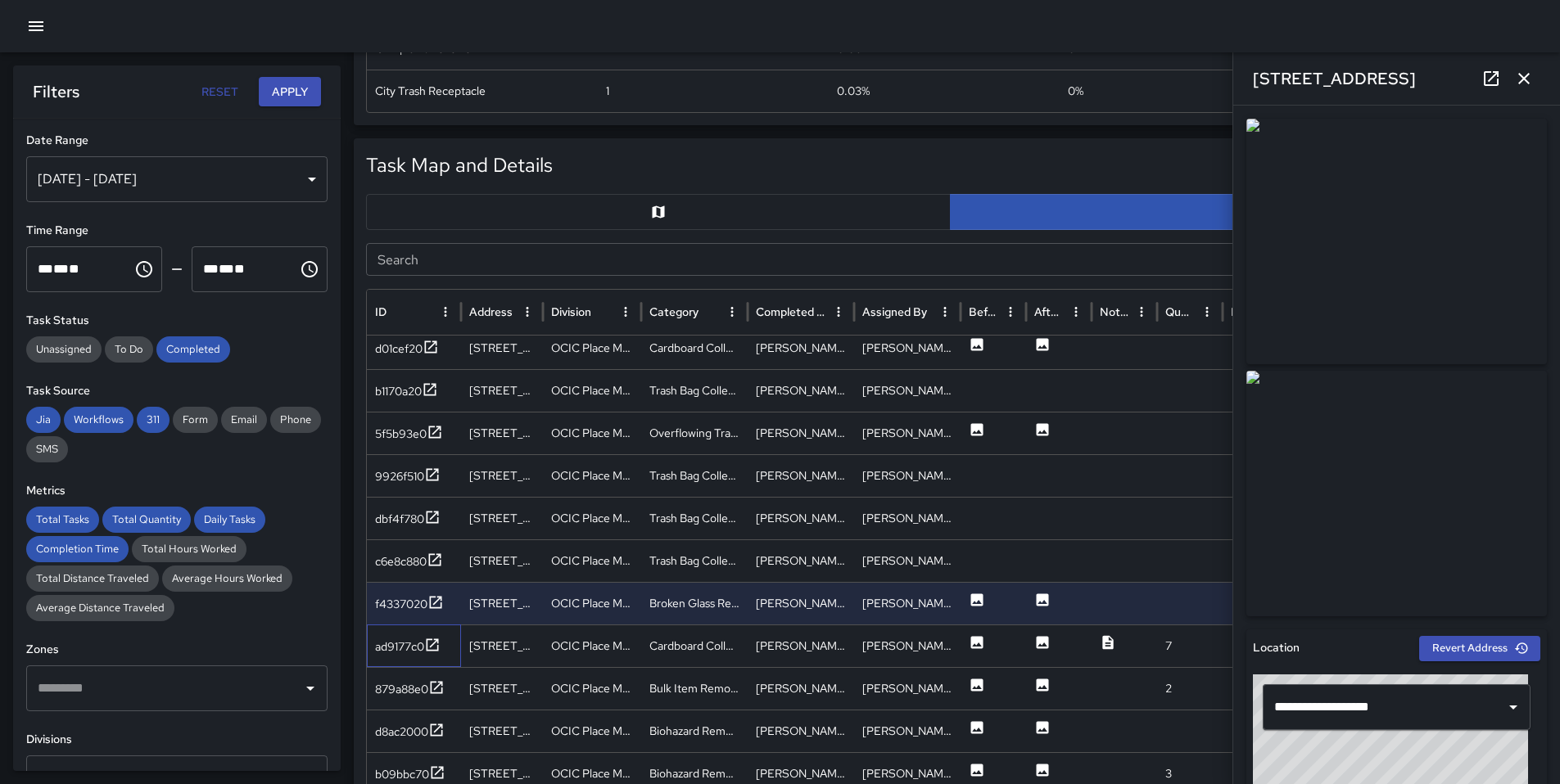
click at [420, 629] on div "ad9177c0" at bounding box center [414, 645] width 94 height 42
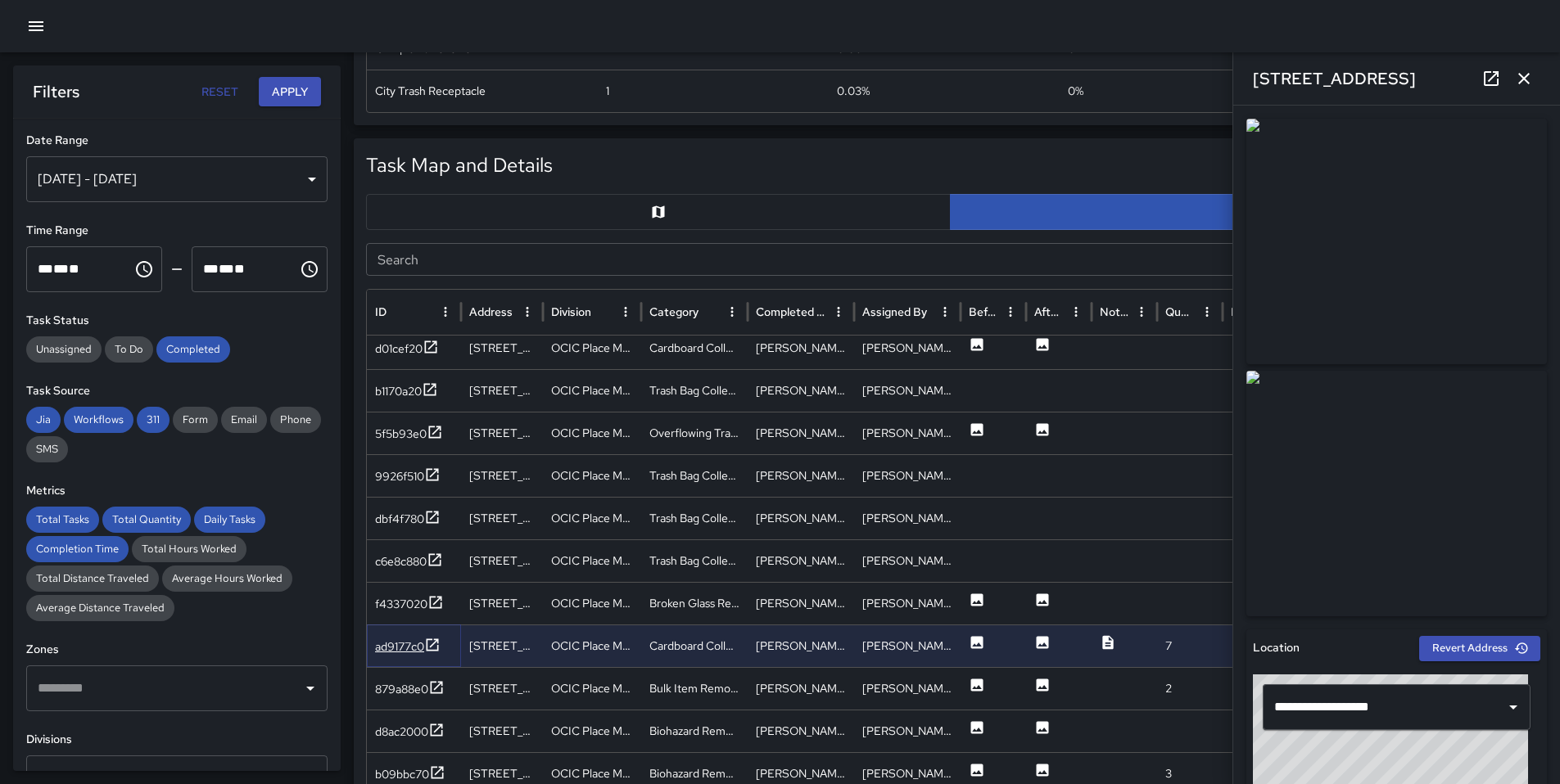
click at [422, 644] on div "ad9177c0" at bounding box center [399, 646] width 49 height 16
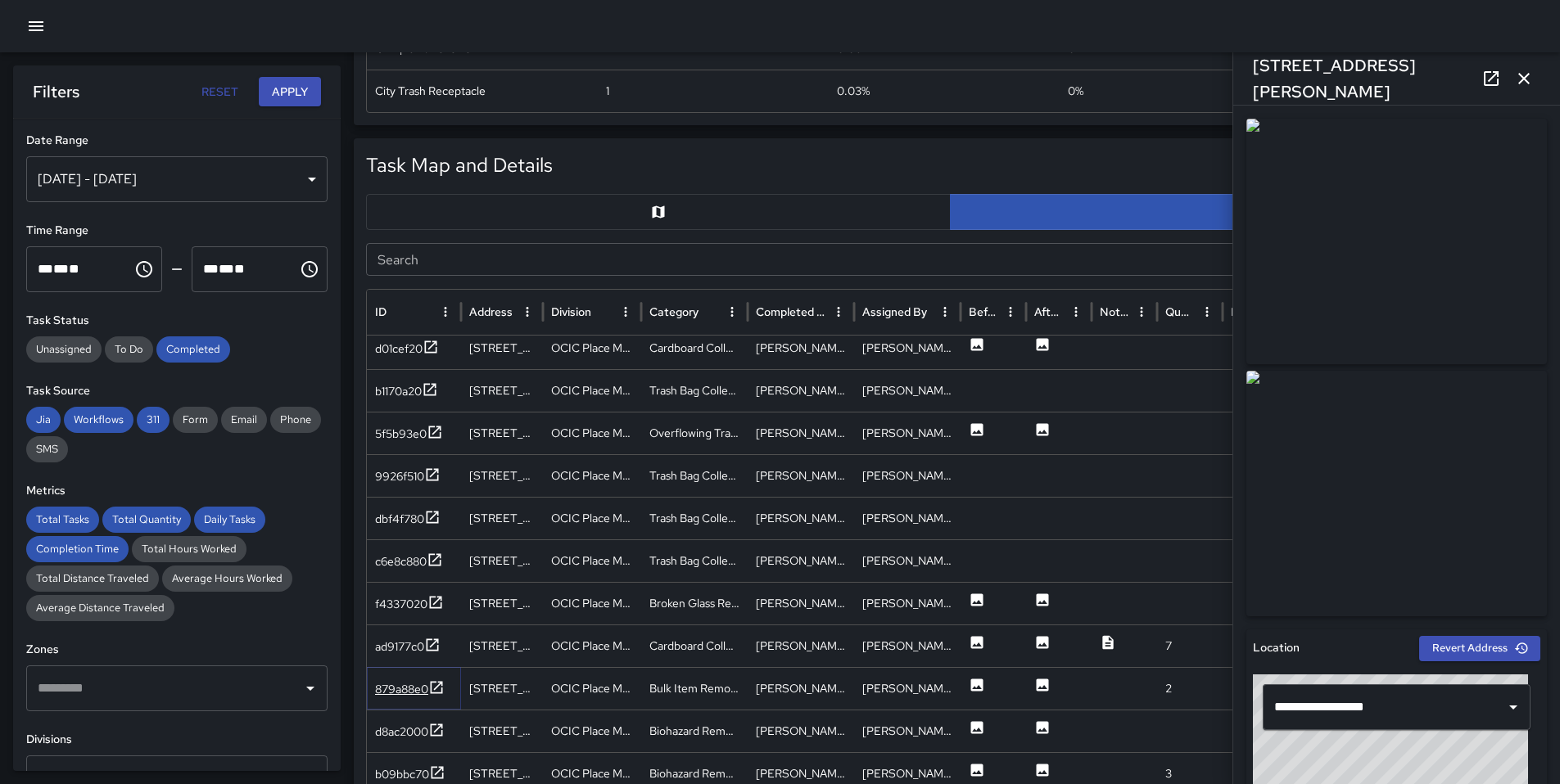
click at [433, 684] on icon at bounding box center [436, 687] width 16 height 16
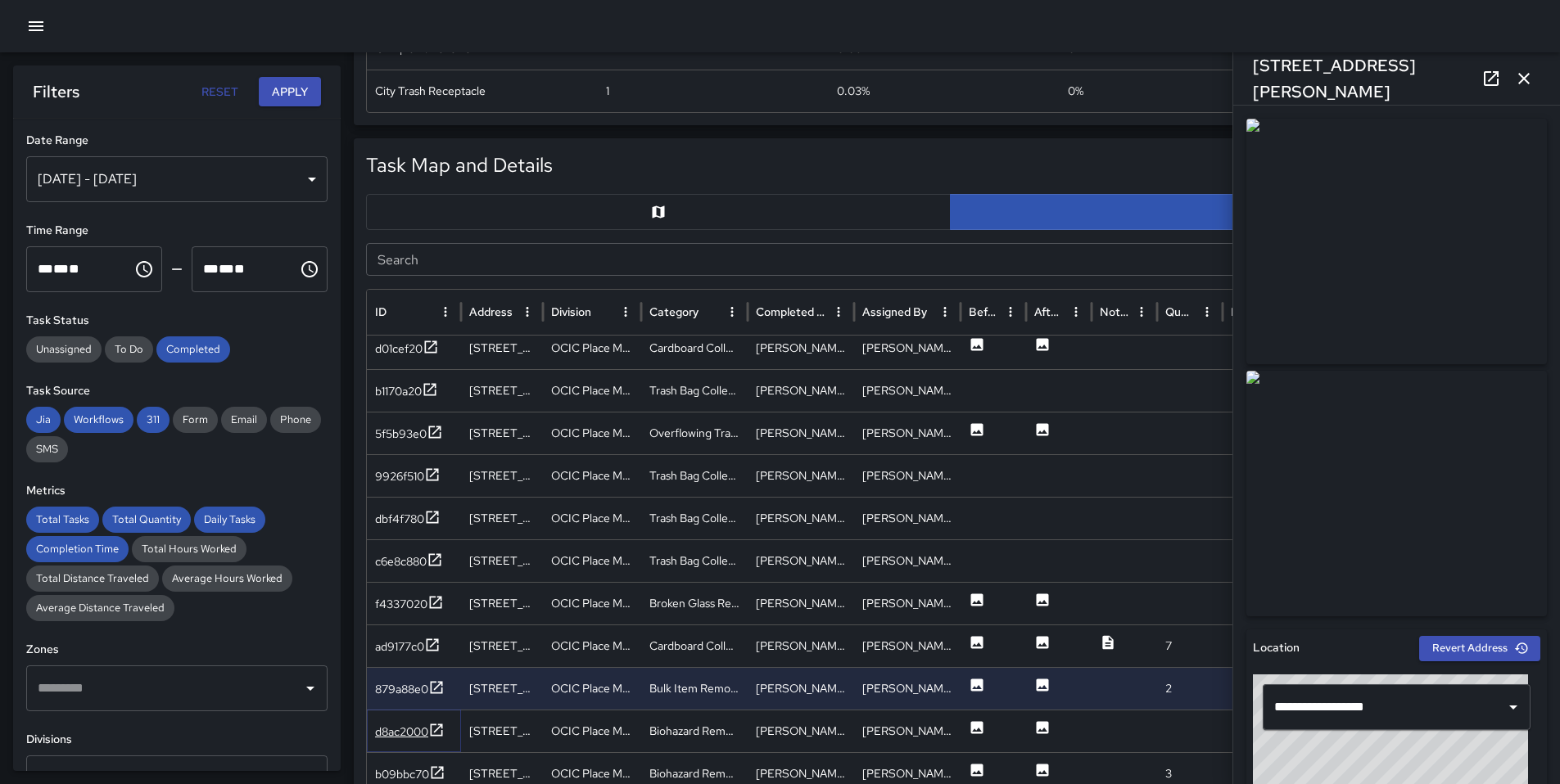
click at [432, 723] on icon at bounding box center [436, 729] width 16 height 16
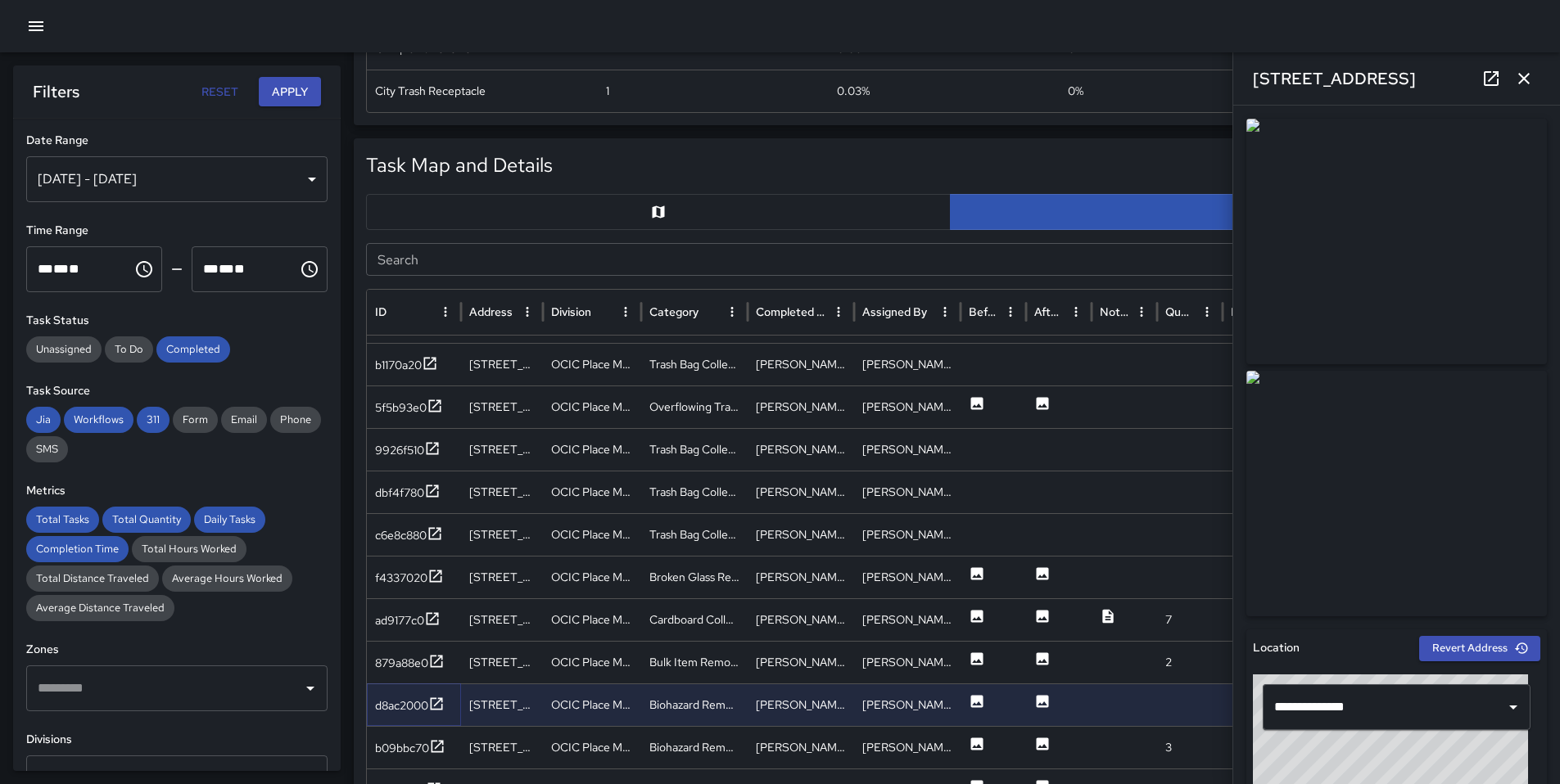
scroll to position [3050, 0]
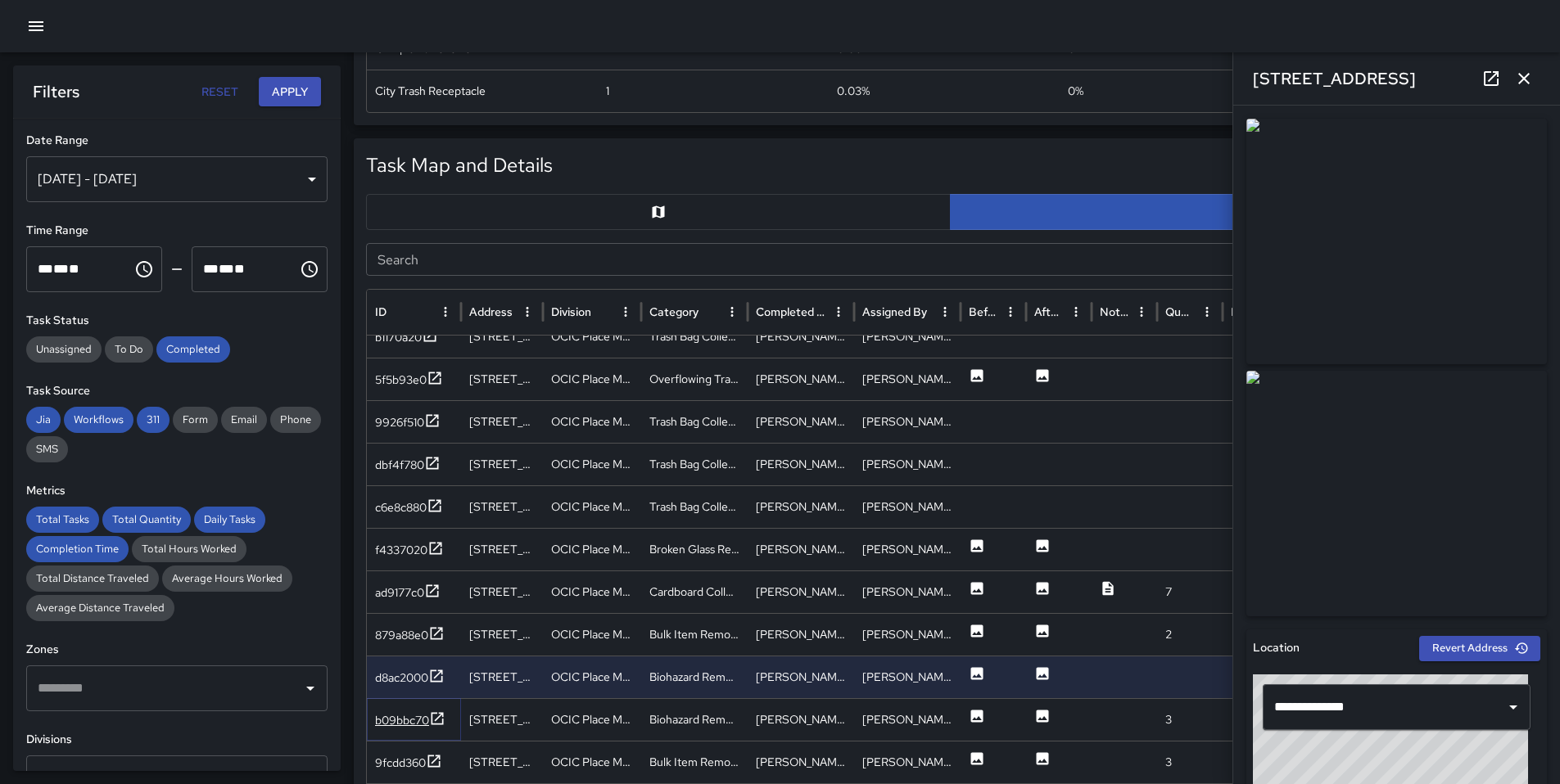
click at [441, 716] on icon at bounding box center [437, 718] width 16 height 16
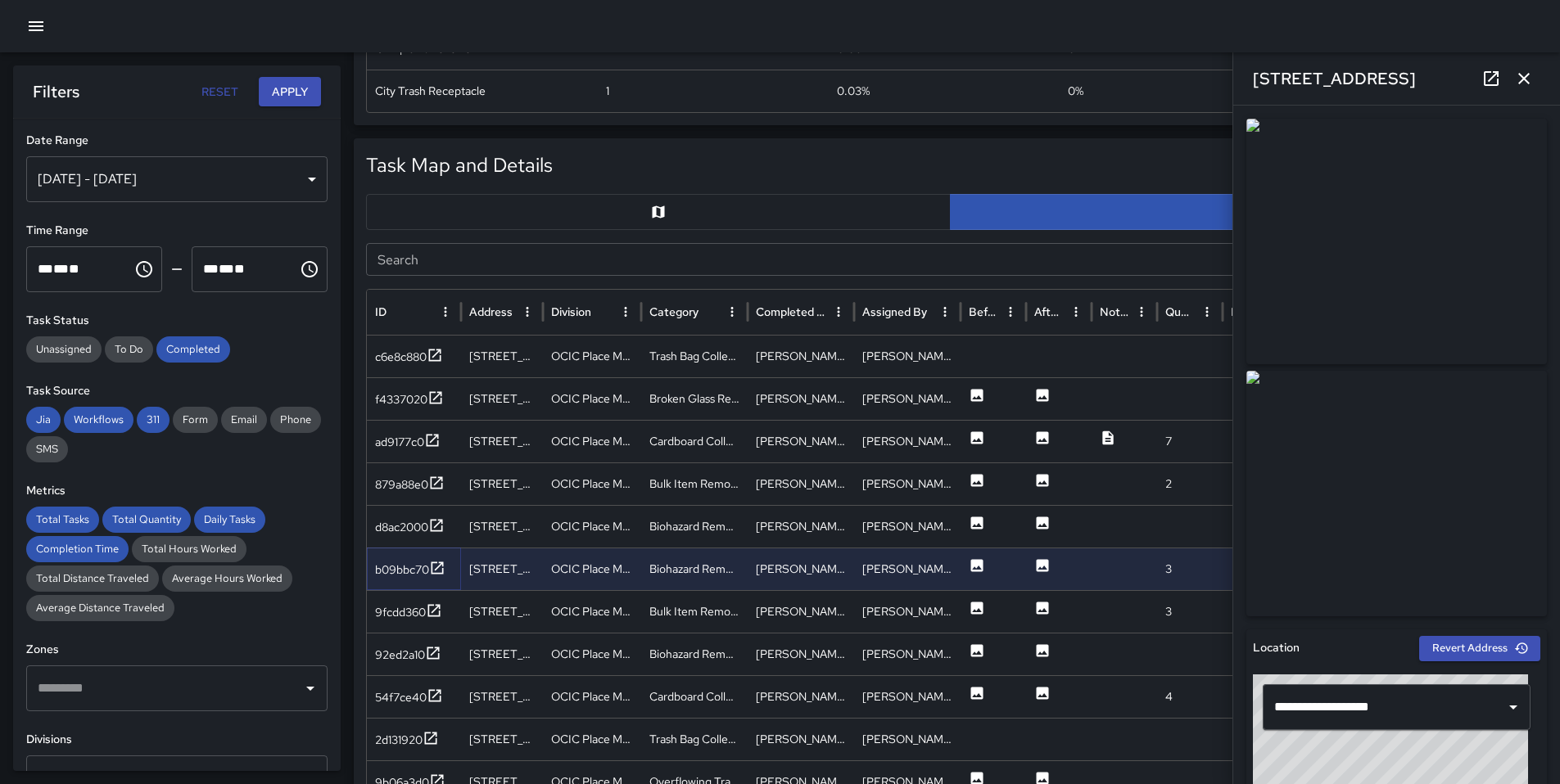
scroll to position [3198, 0]
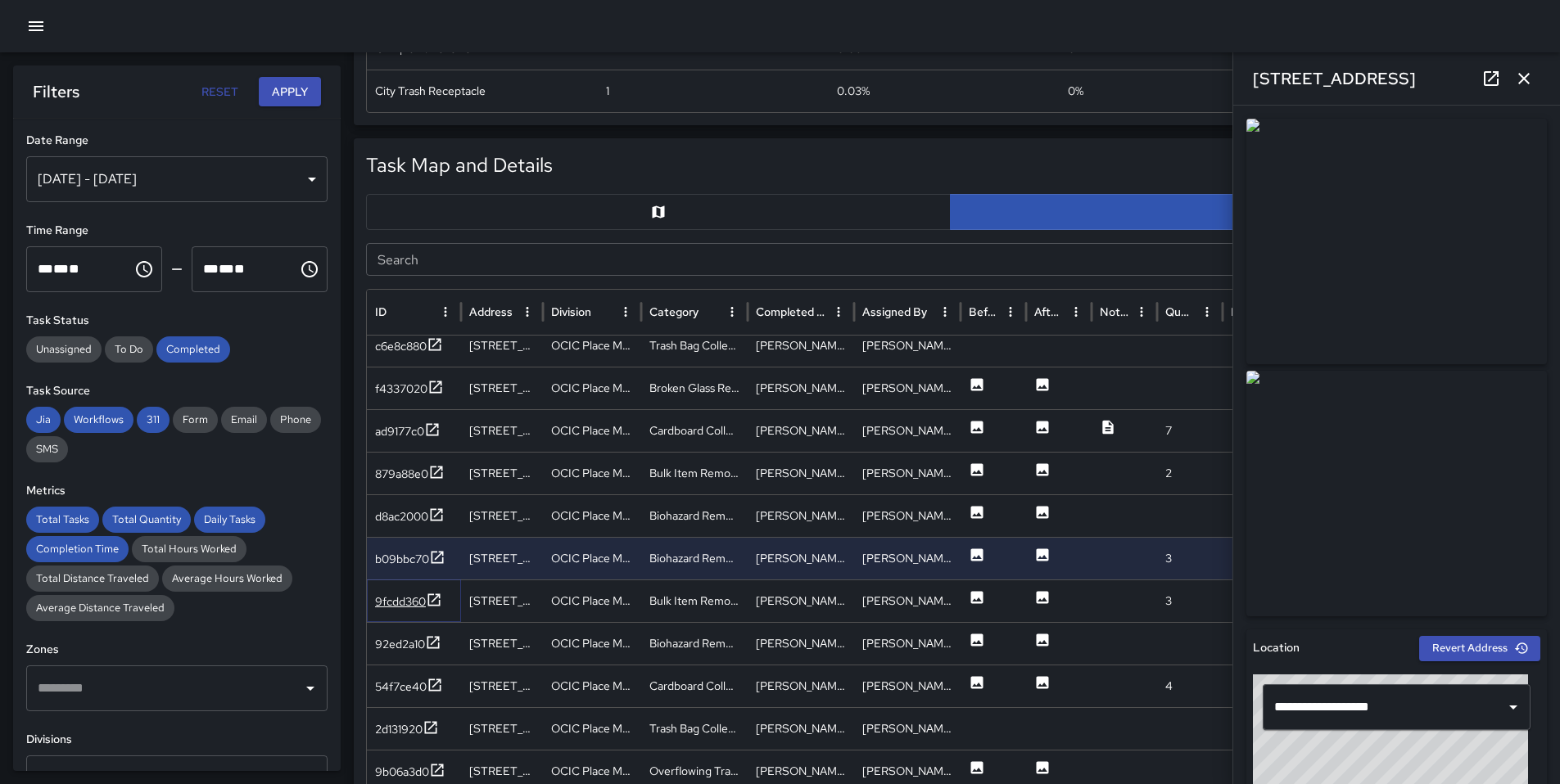
click at [430, 603] on icon at bounding box center [434, 599] width 16 height 16
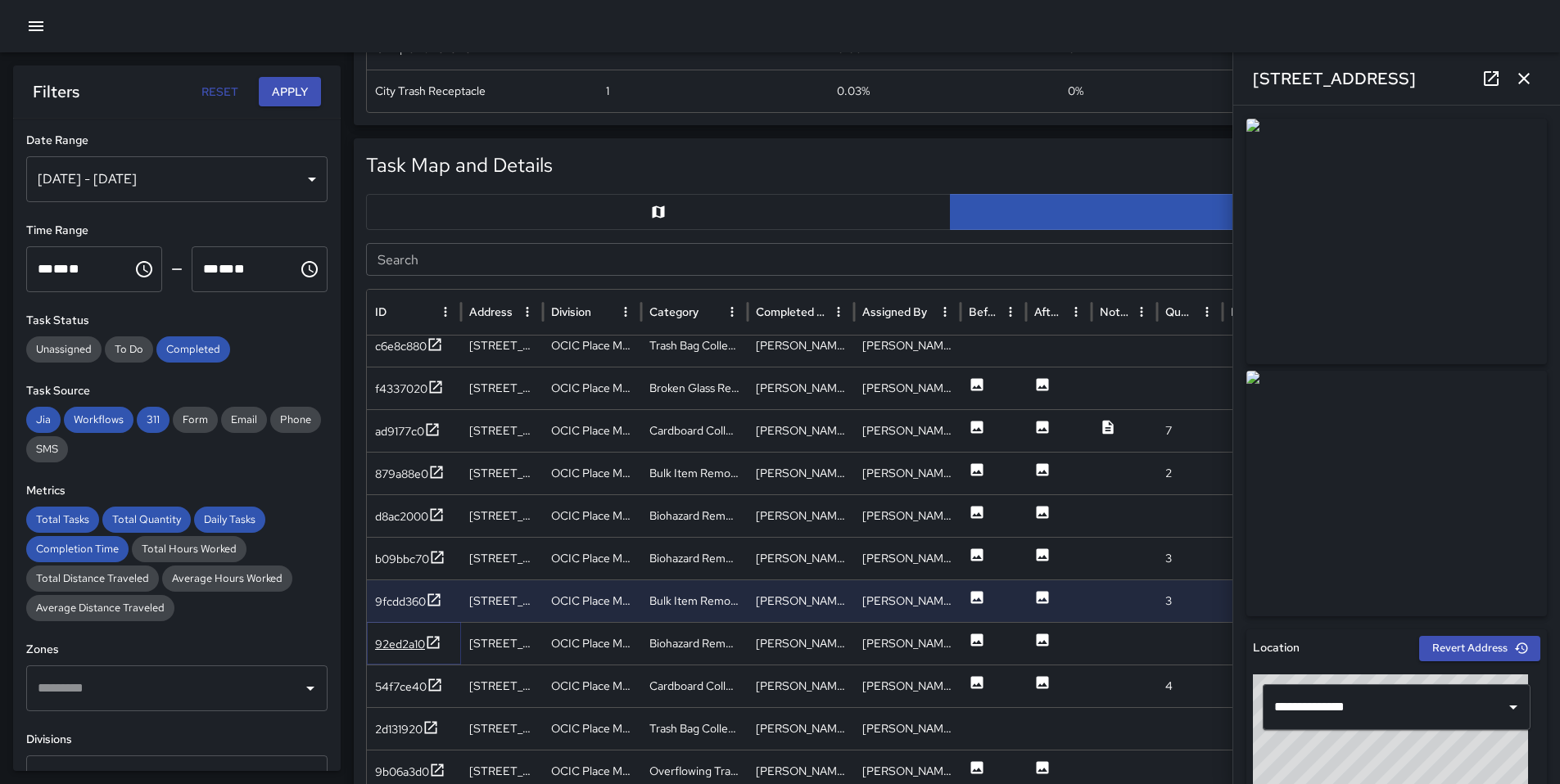
click at [441, 637] on icon at bounding box center [433, 642] width 16 height 16
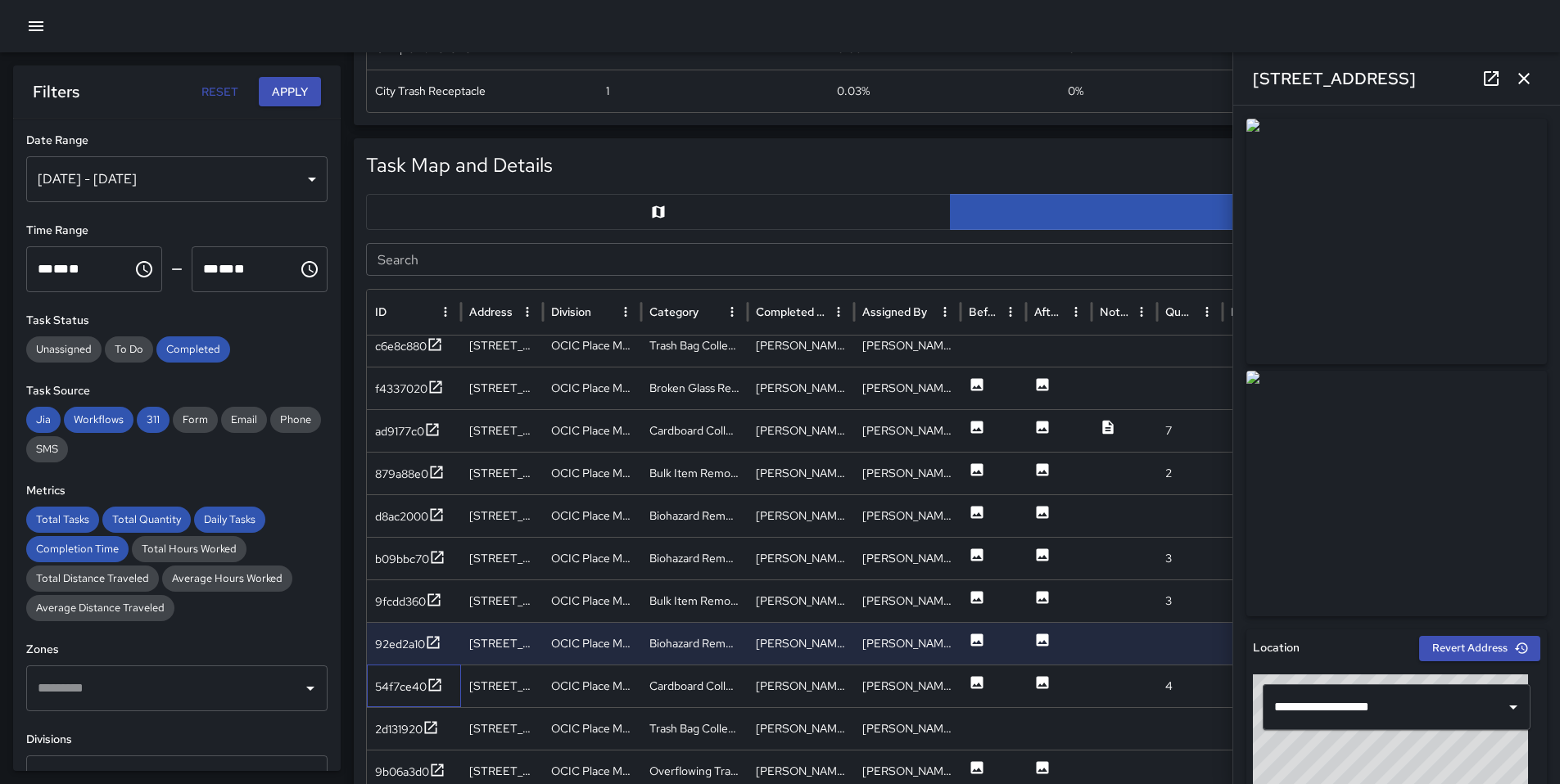
click at [444, 676] on div "54f7ce40" at bounding box center [414, 685] width 94 height 42
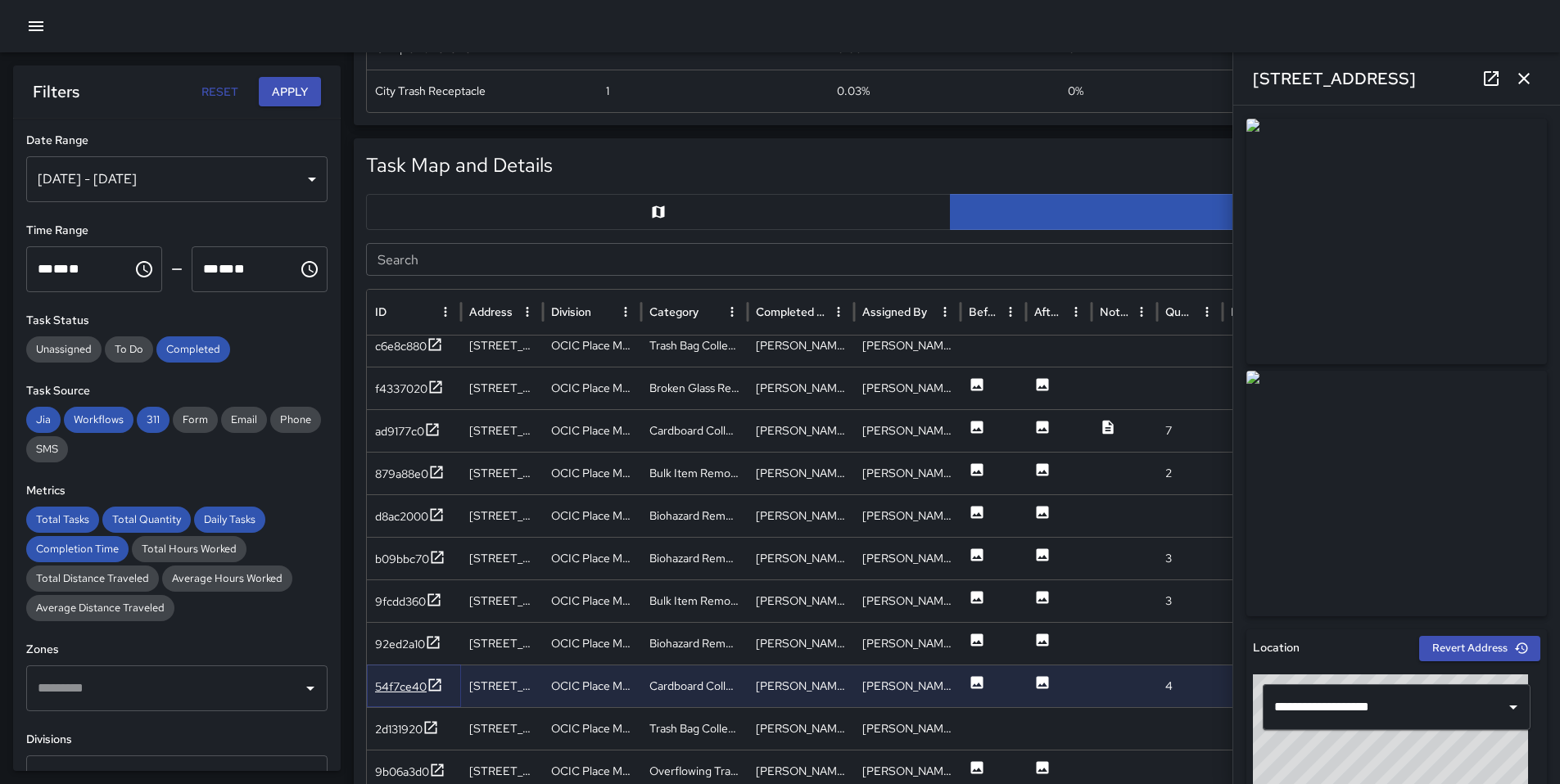
click at [440, 679] on icon at bounding box center [435, 684] width 12 height 12
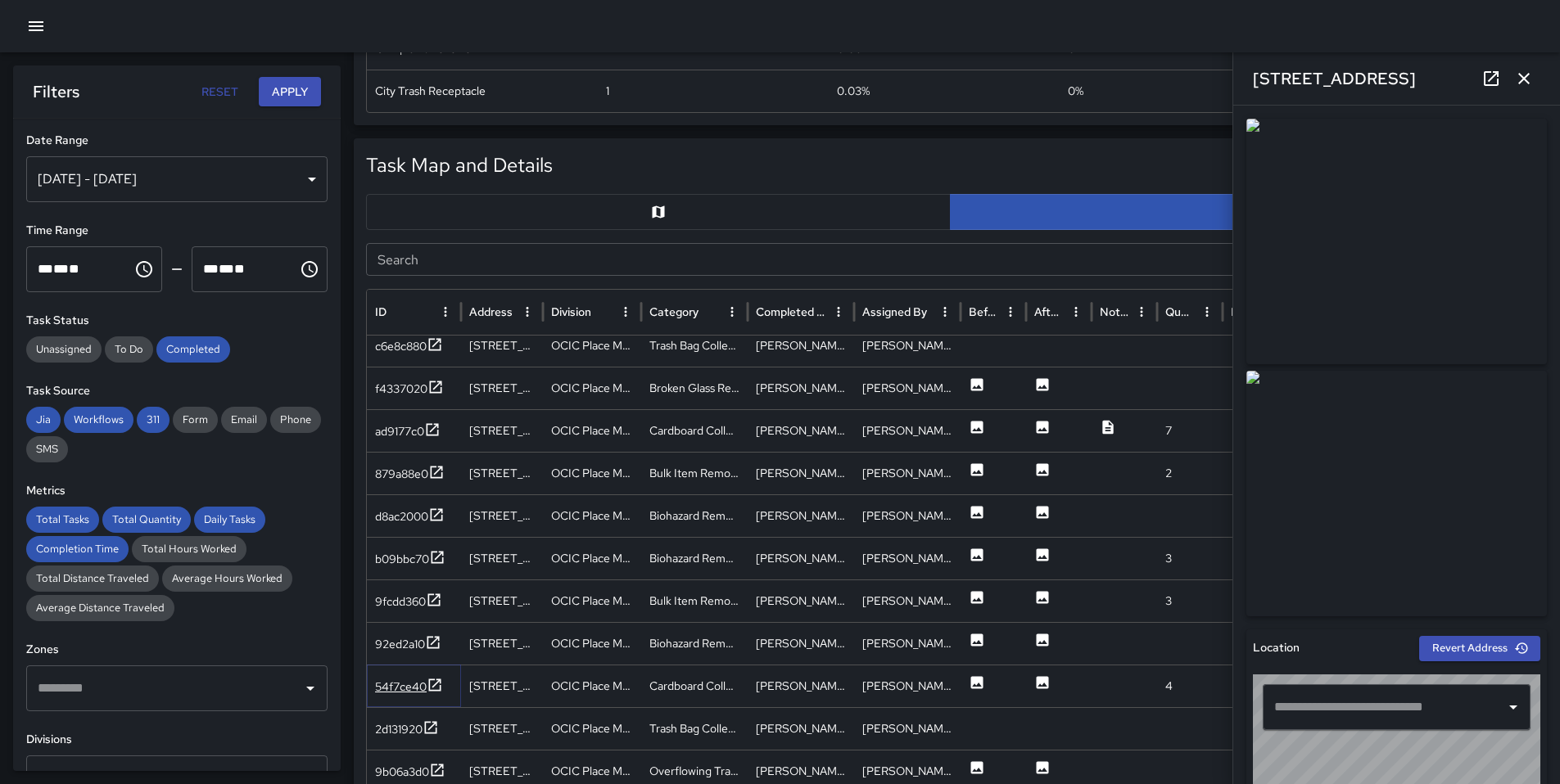
type input "**********"
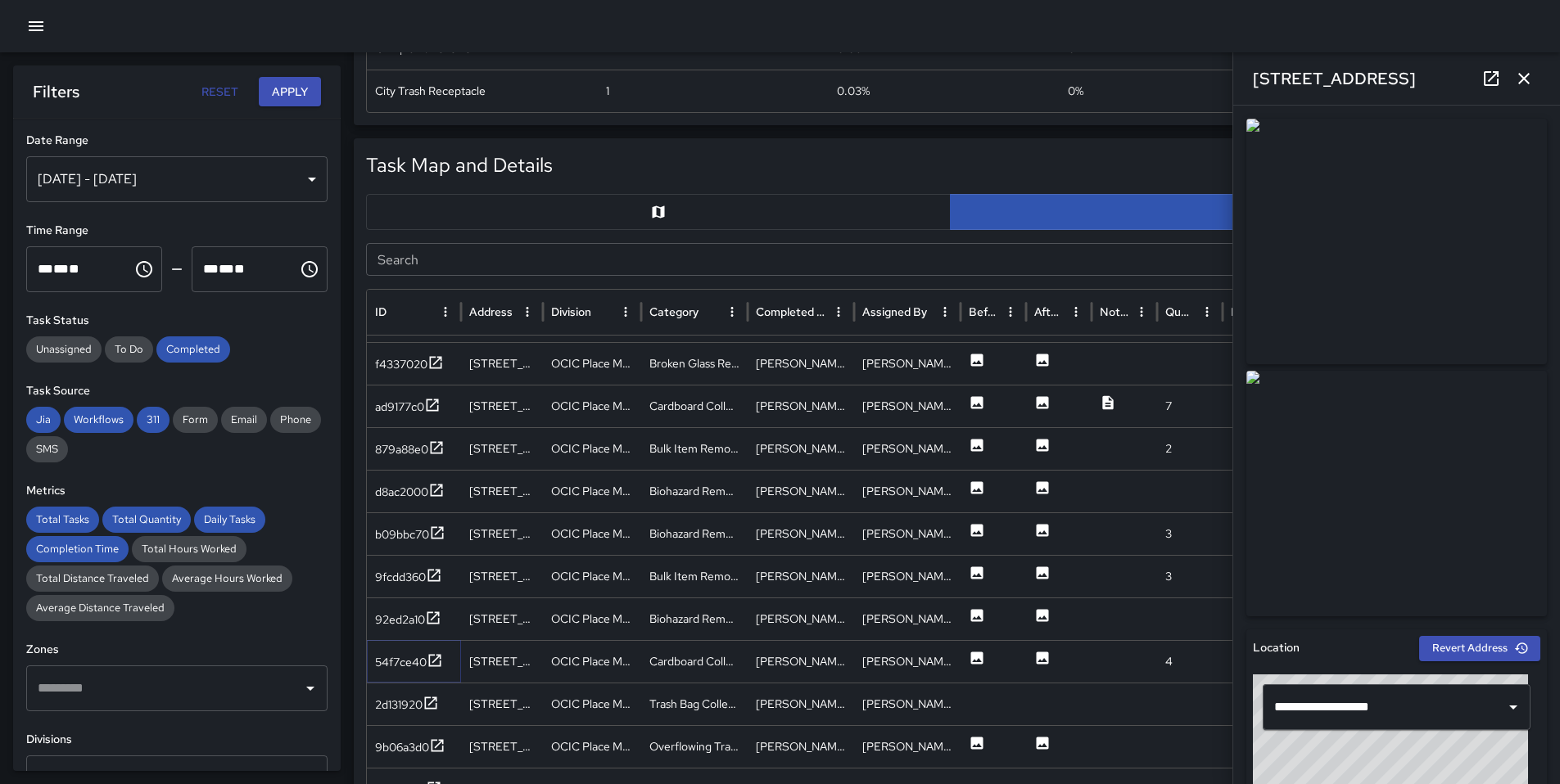
scroll to position [3238, 0]
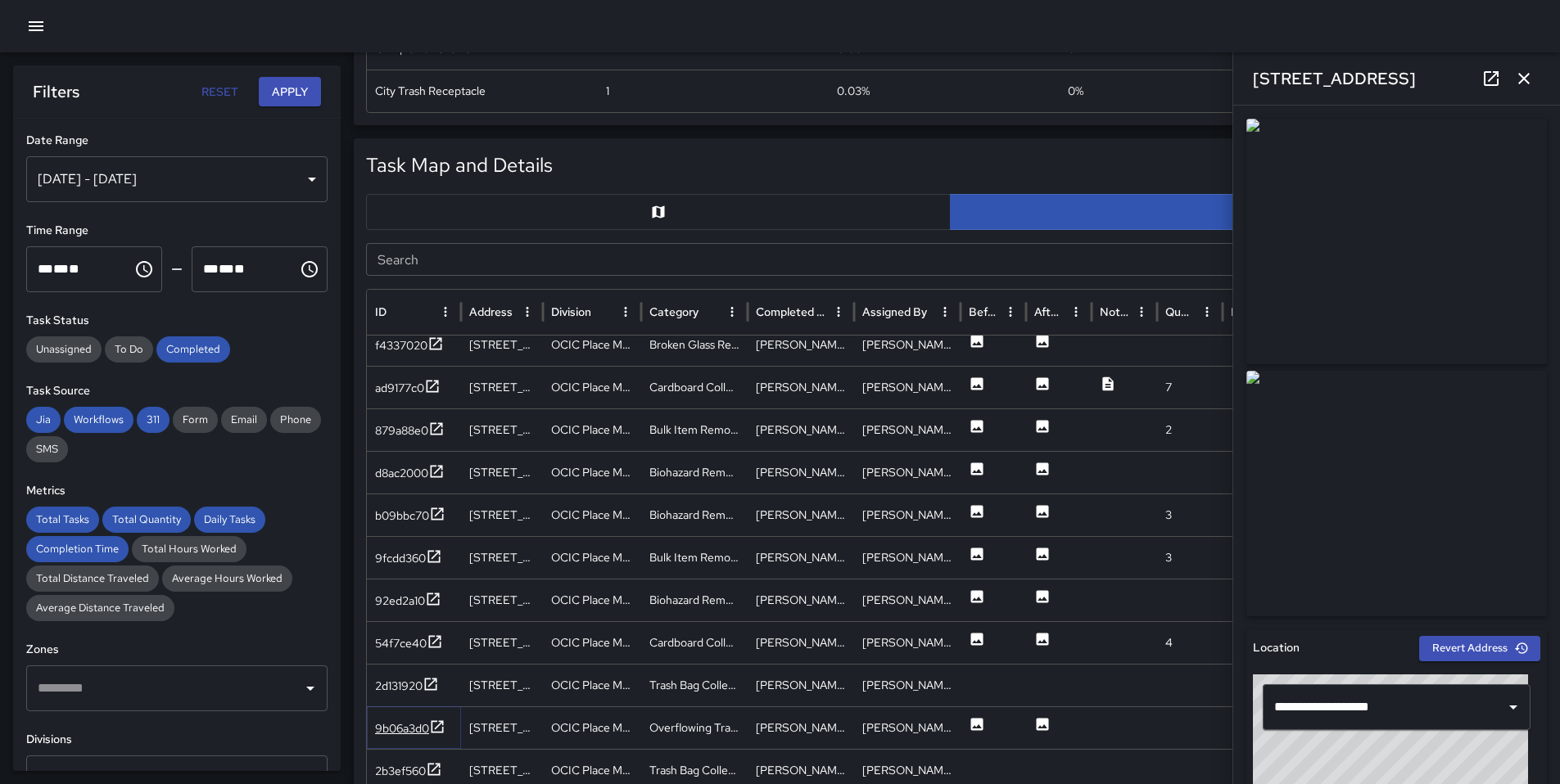
click at [408, 726] on div "9b06a3d0" at bounding box center [402, 728] width 54 height 16
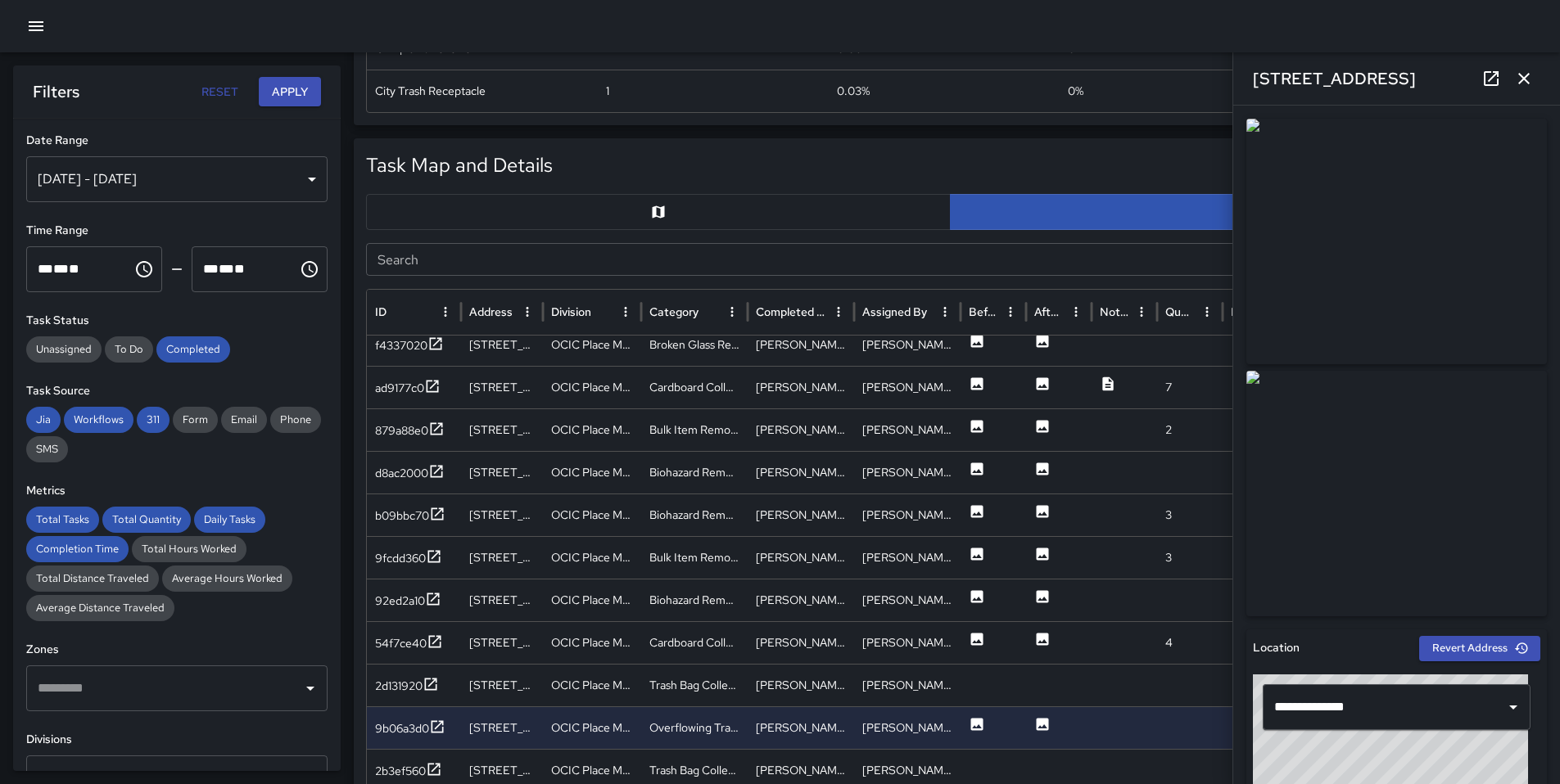
click at [1489, 79] on icon at bounding box center [1490, 78] width 14 height 14
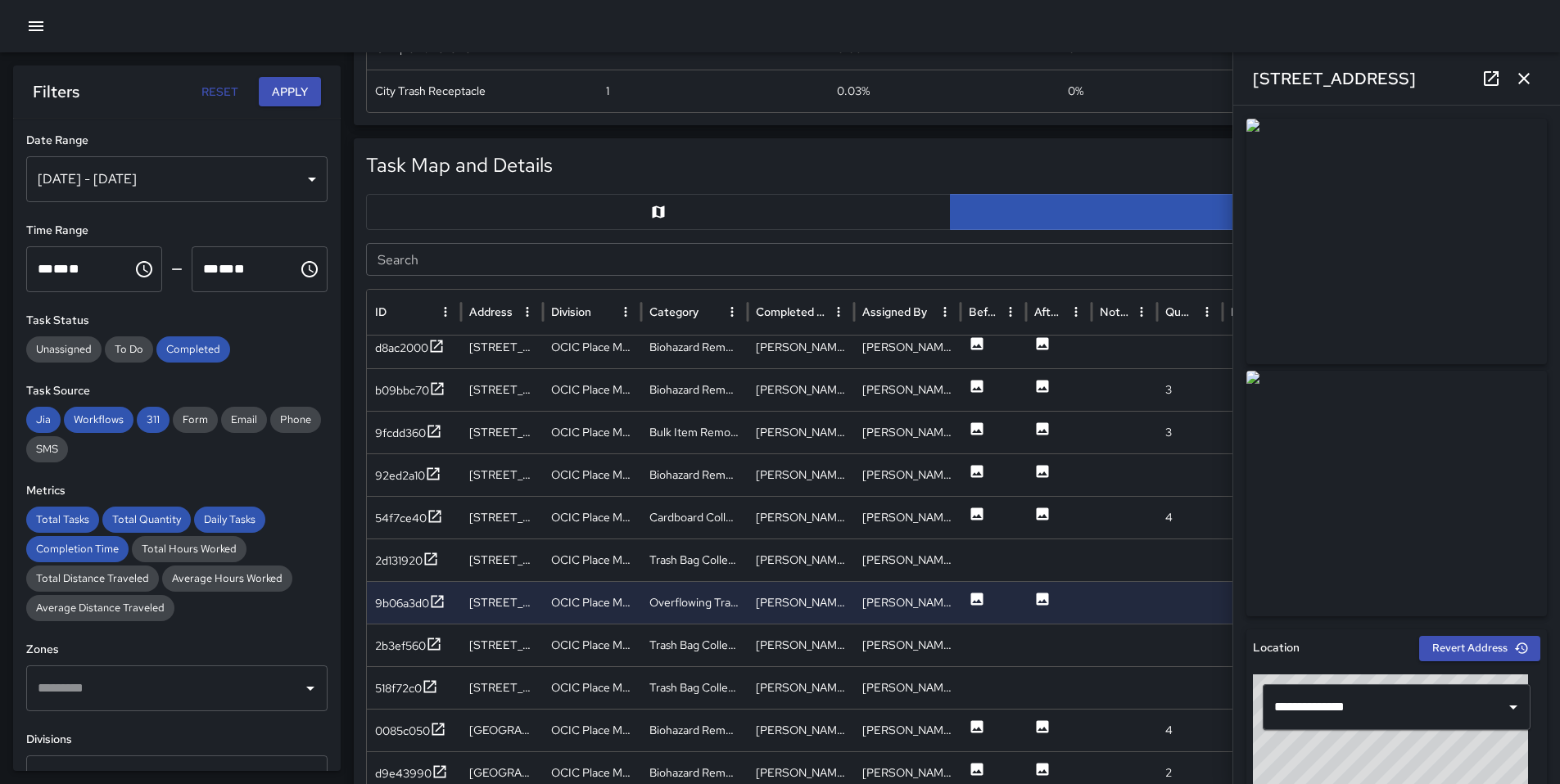
scroll to position [3399, 0]
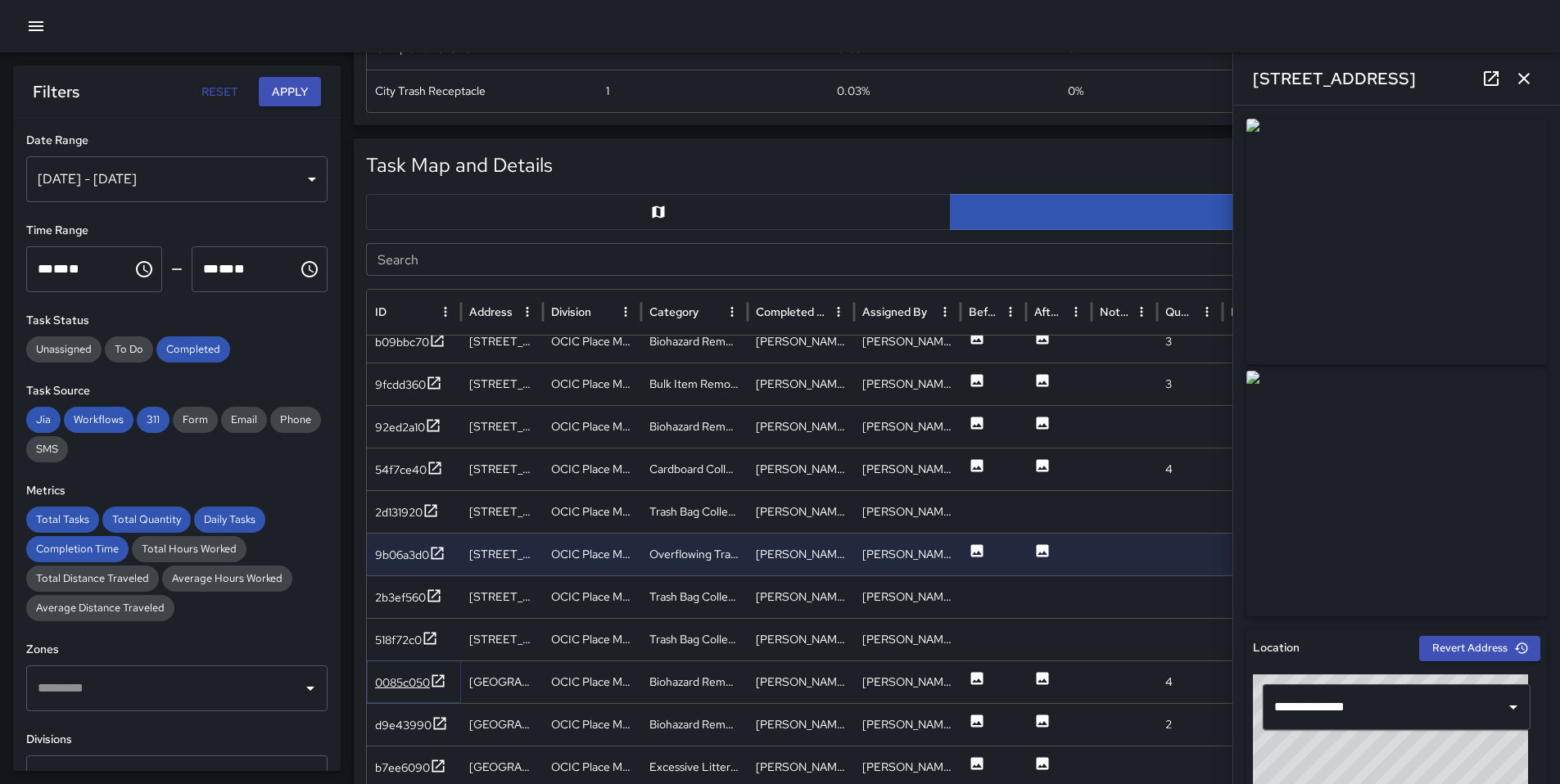
click at [424, 683] on div "0085c050" at bounding box center [402, 683] width 55 height 16
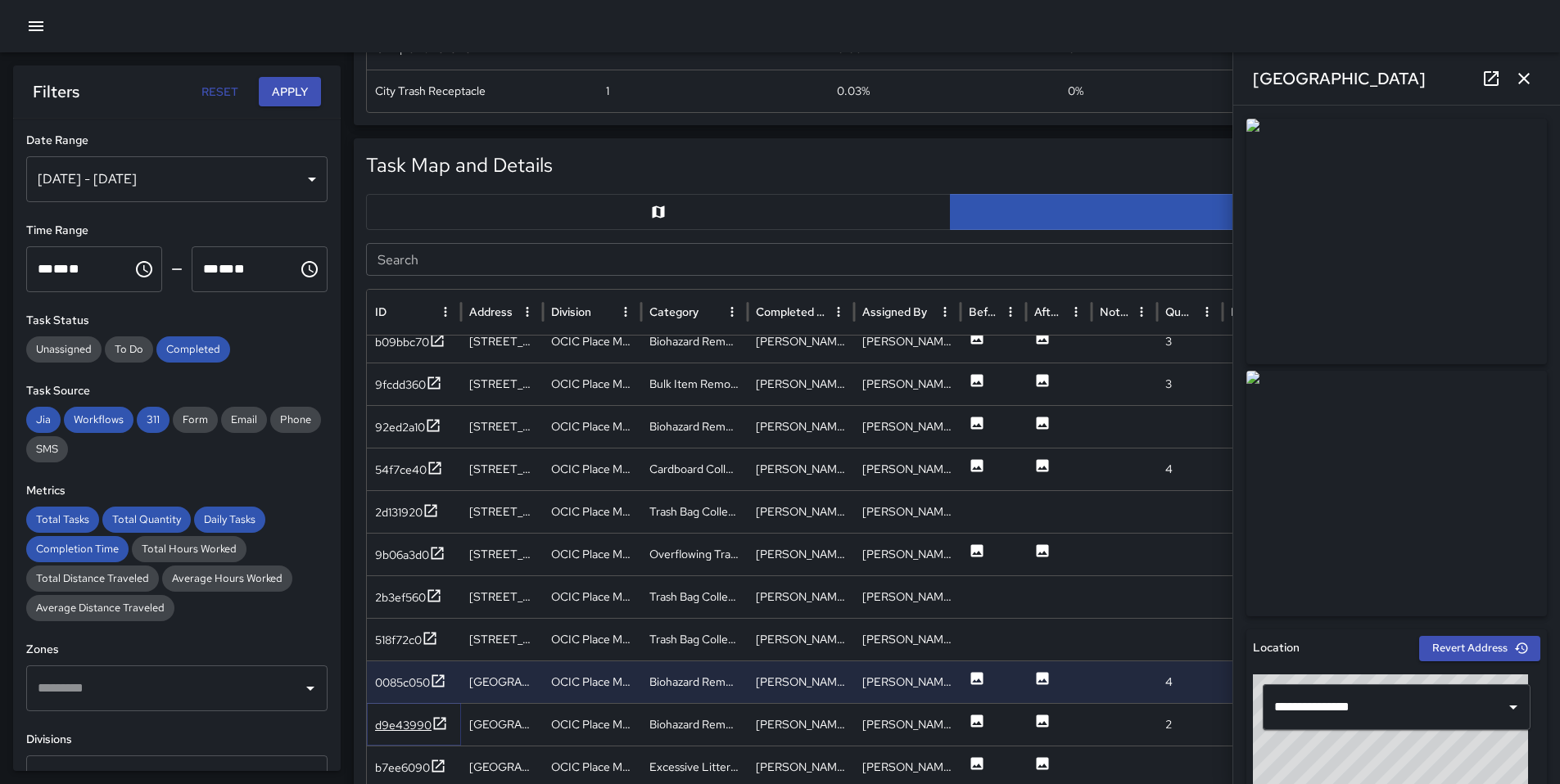
click at [432, 724] on icon at bounding box center [440, 723] width 16 height 16
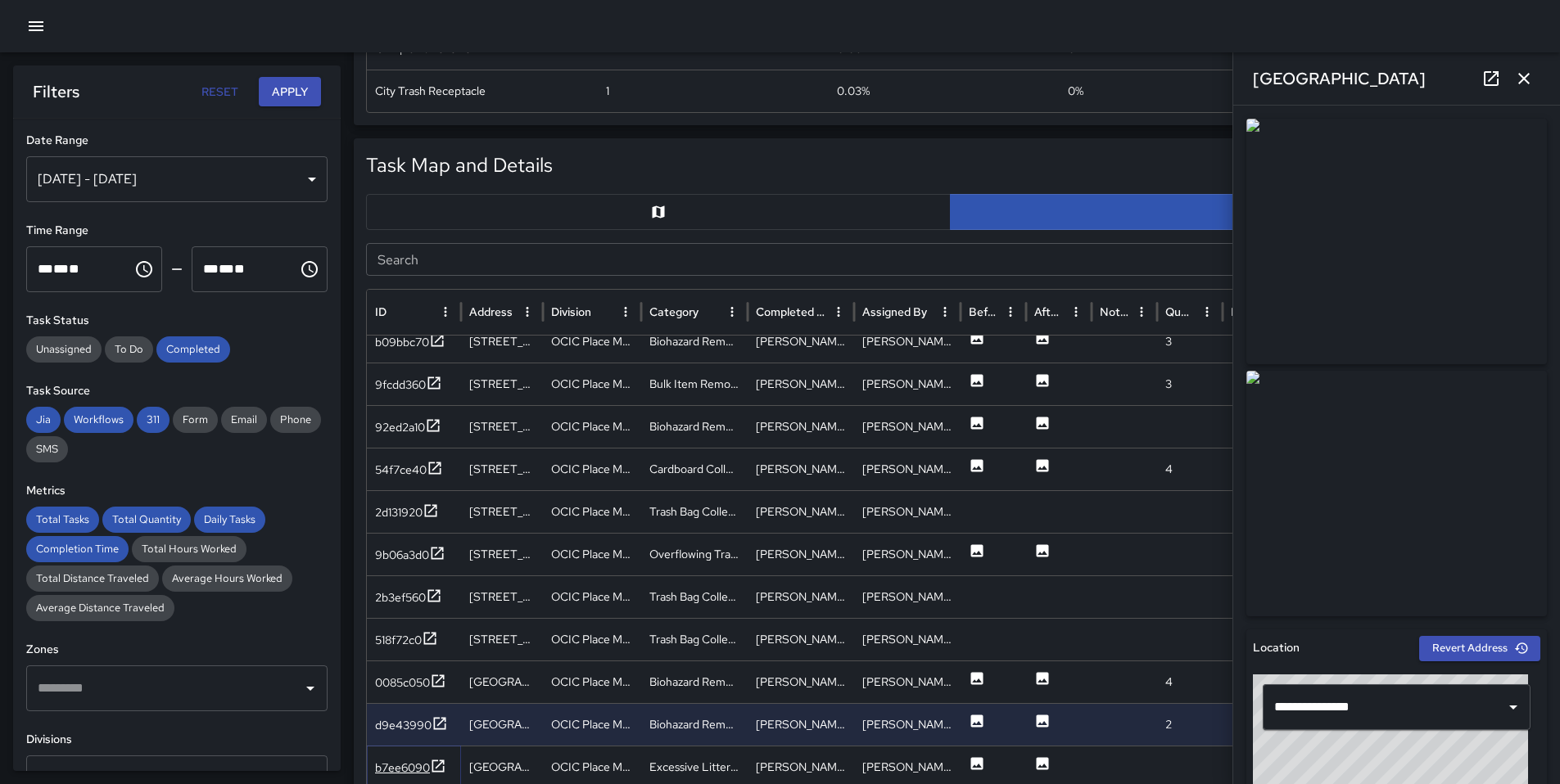
click at [420, 761] on div "b7ee6090" at bounding box center [402, 767] width 55 height 16
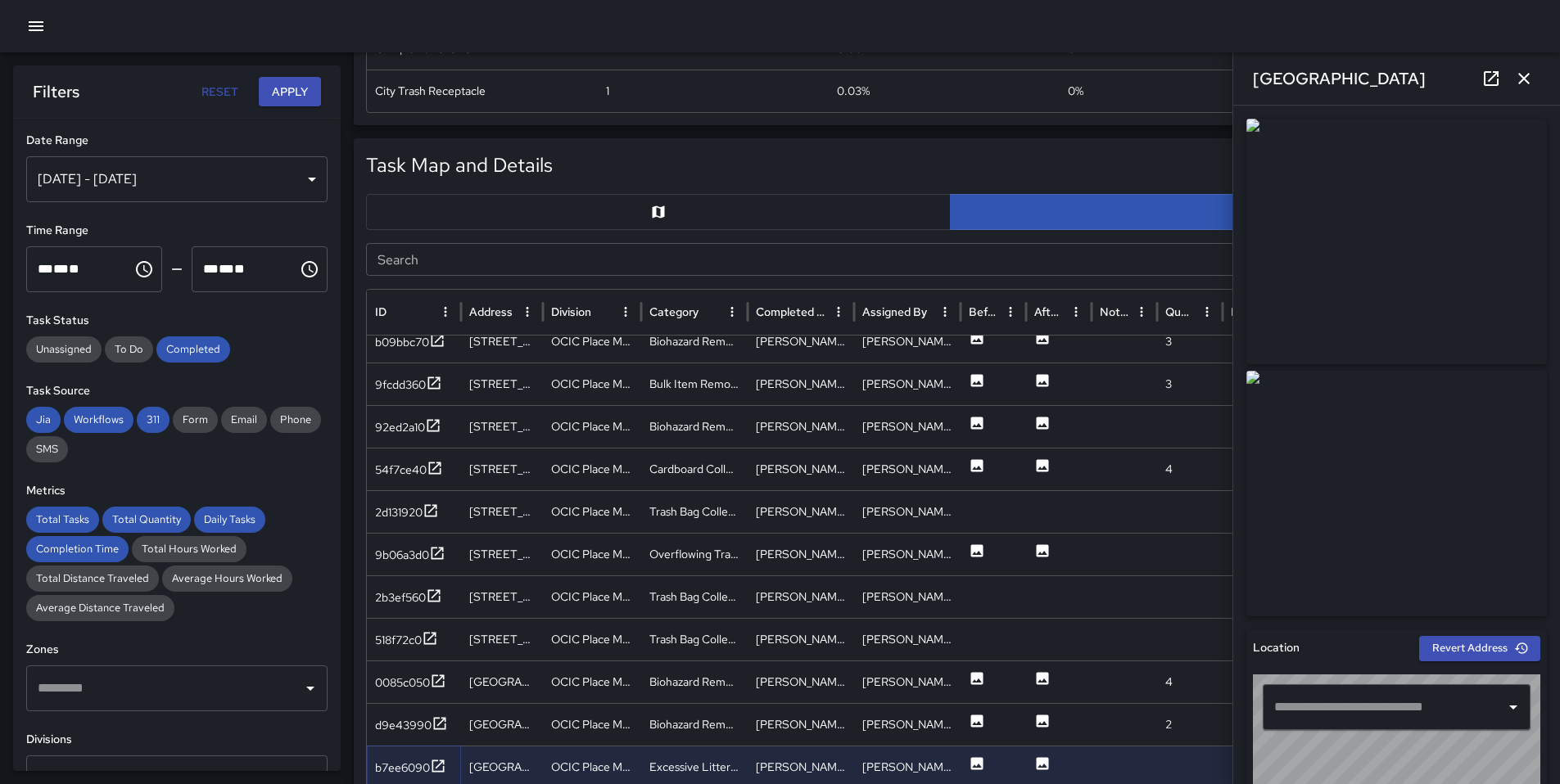
type input "**********"
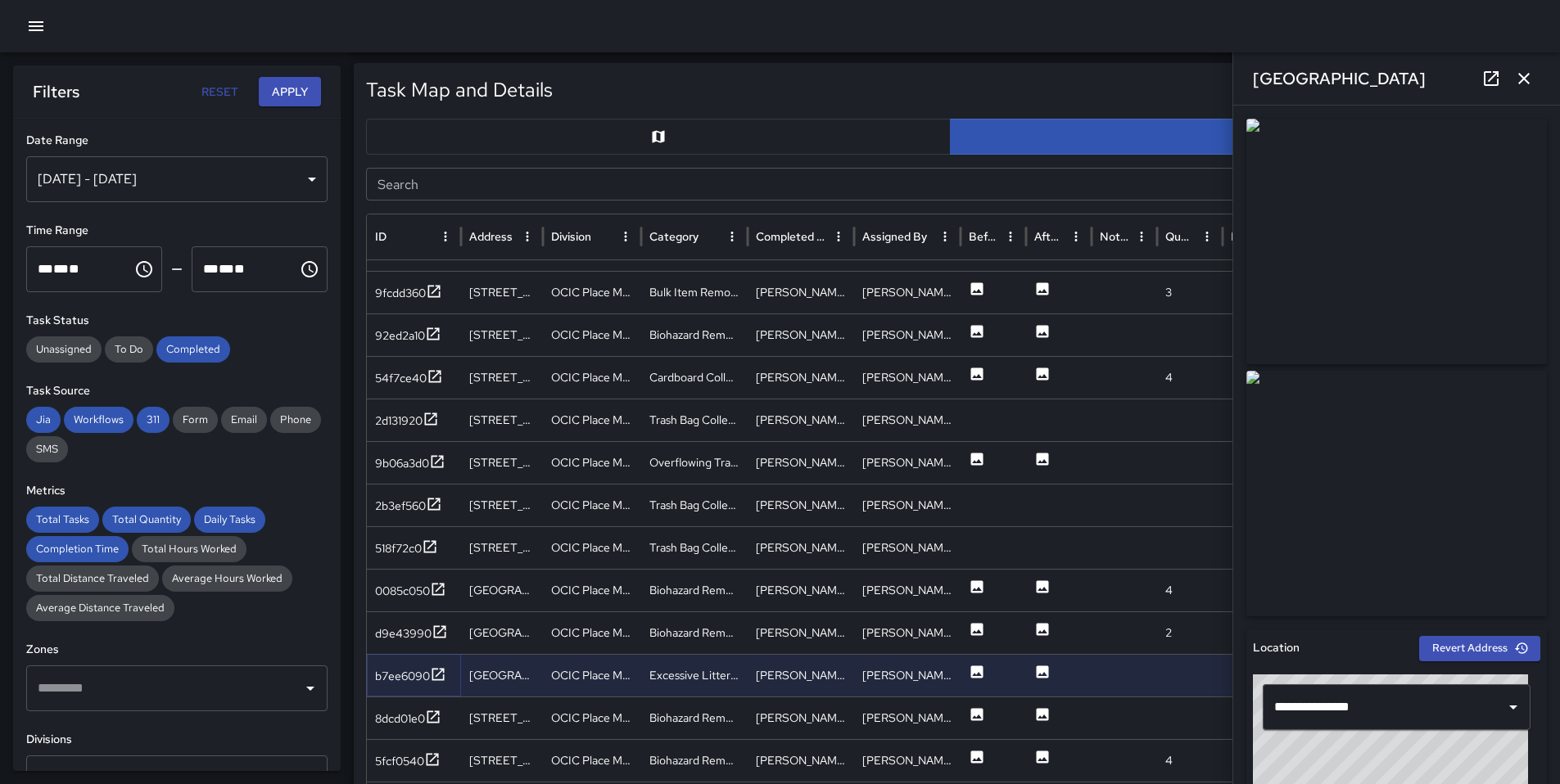
scroll to position [972, 0]
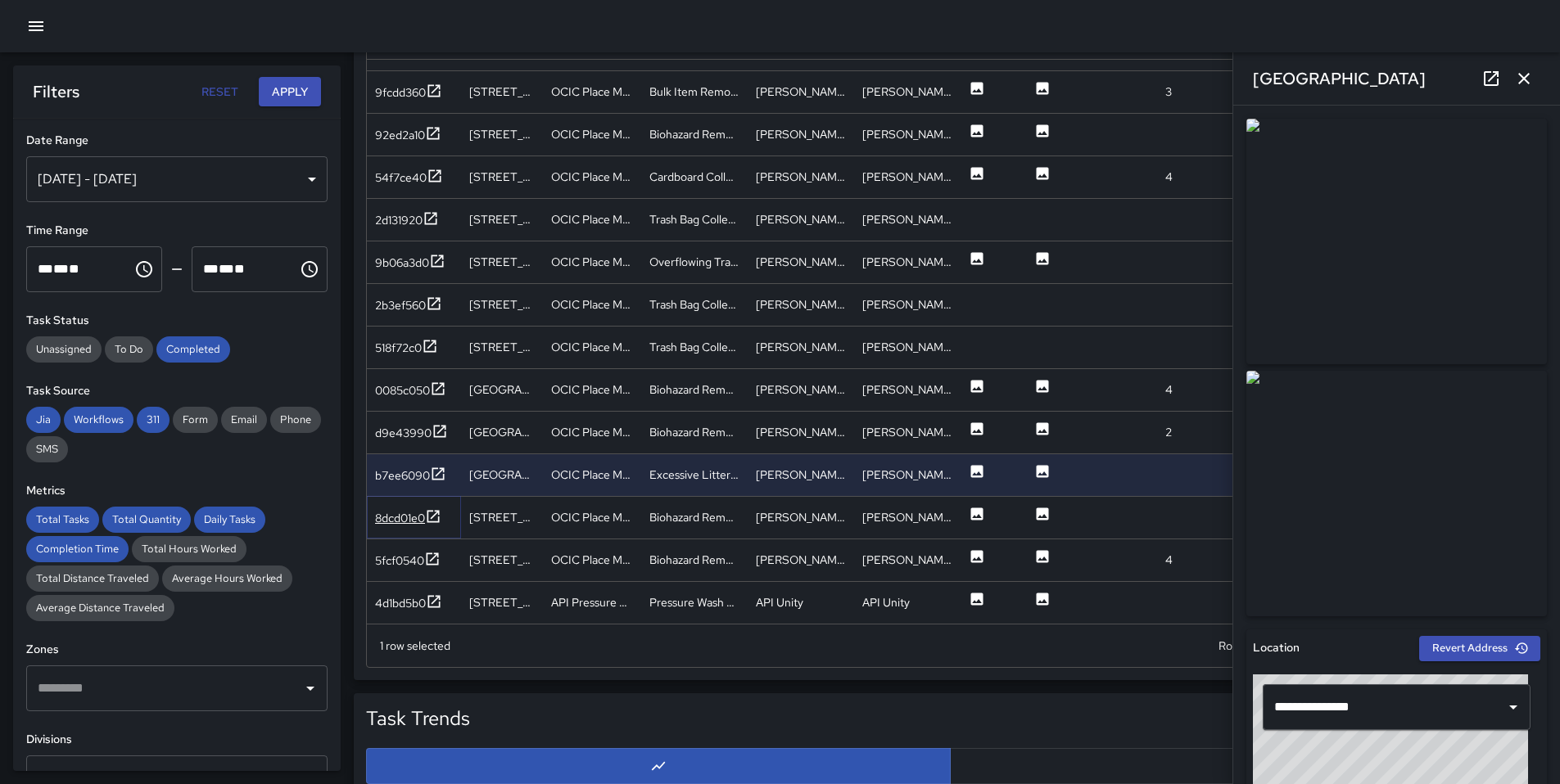
click at [414, 514] on div "8dcd01e0" at bounding box center [400, 518] width 50 height 16
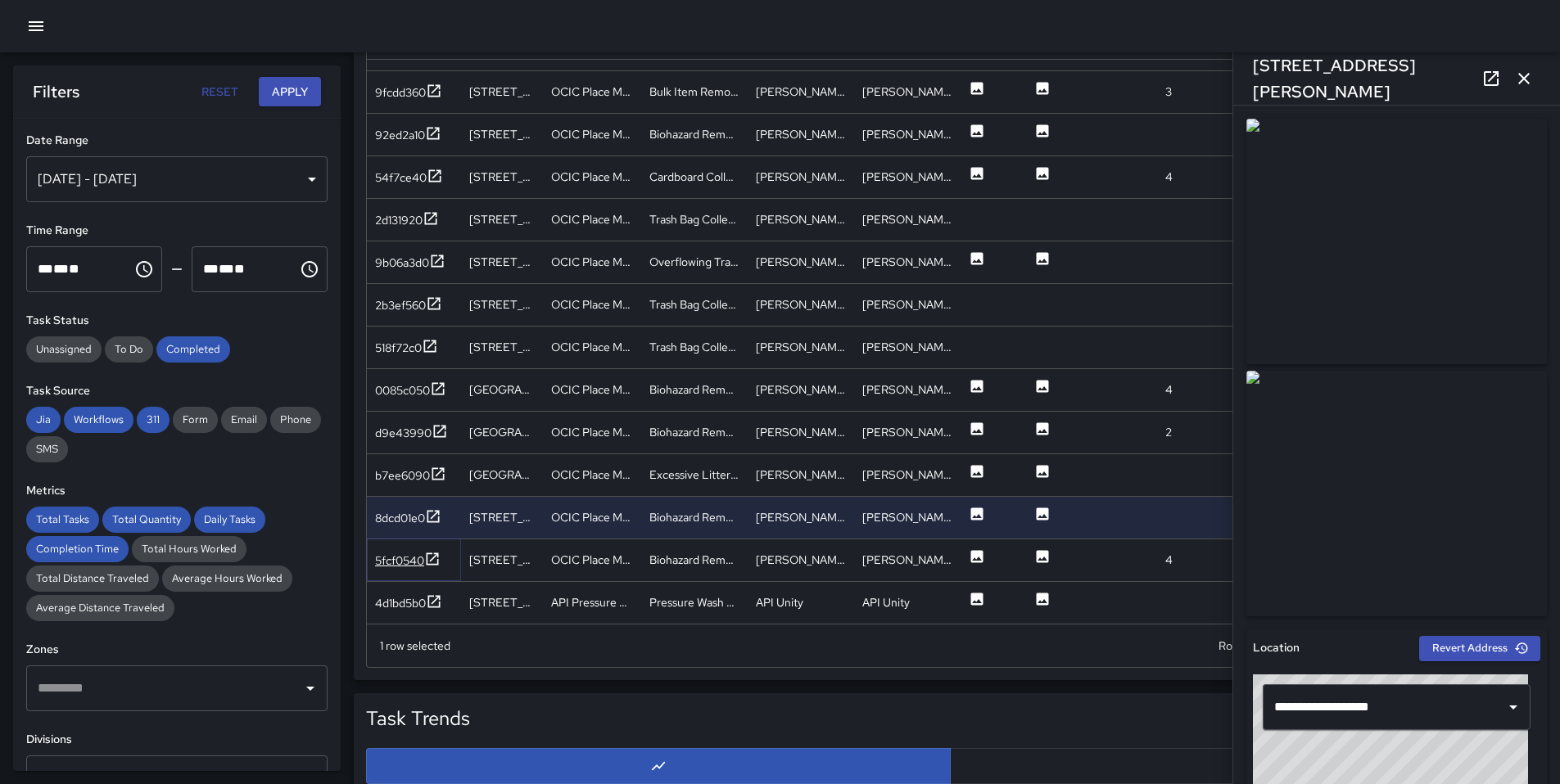
click at [406, 559] on div "5fcf0540" at bounding box center [399, 560] width 49 height 16
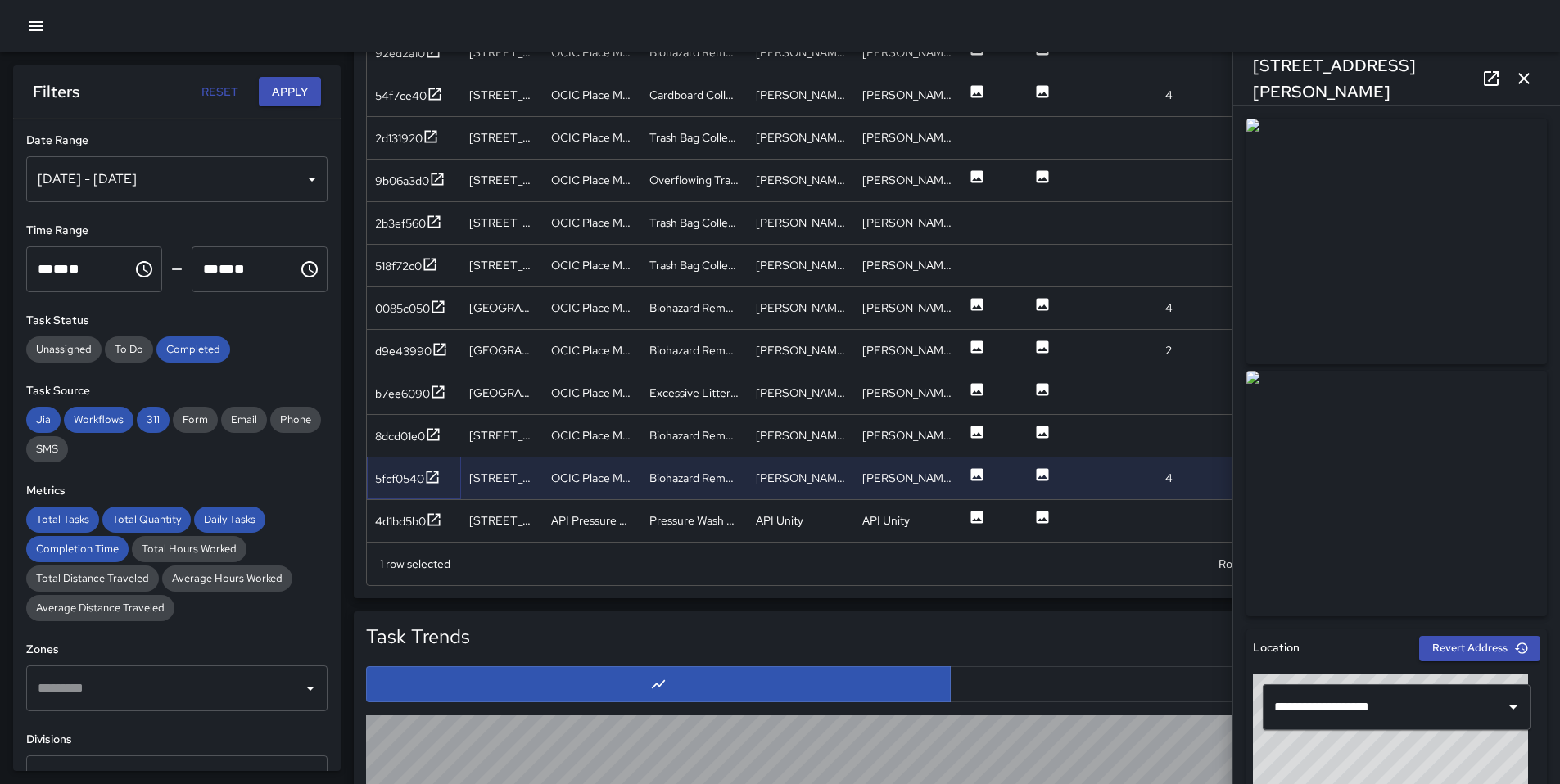
scroll to position [1059, 0]
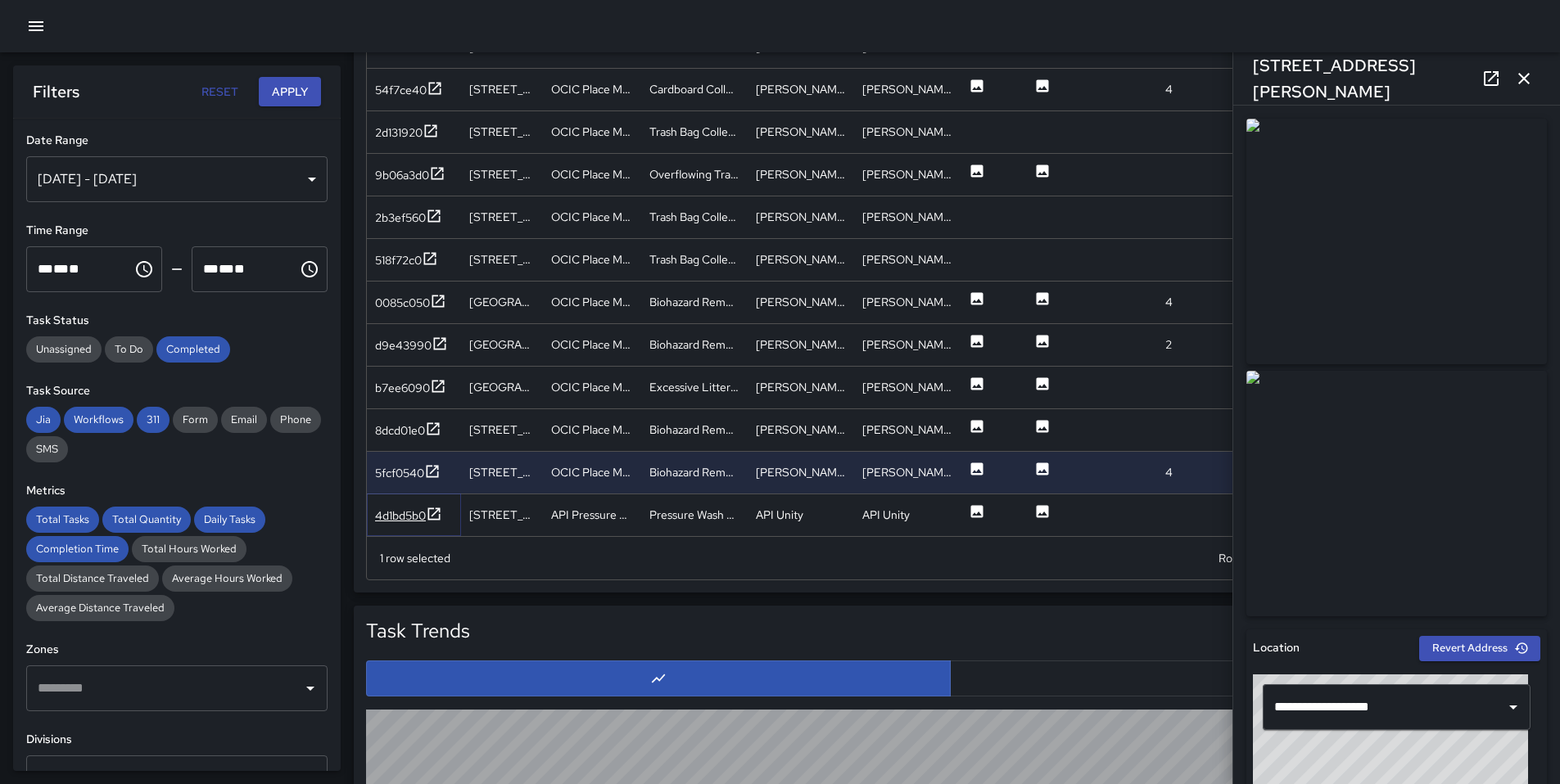
click at [428, 521] on icon at bounding box center [434, 513] width 16 height 16
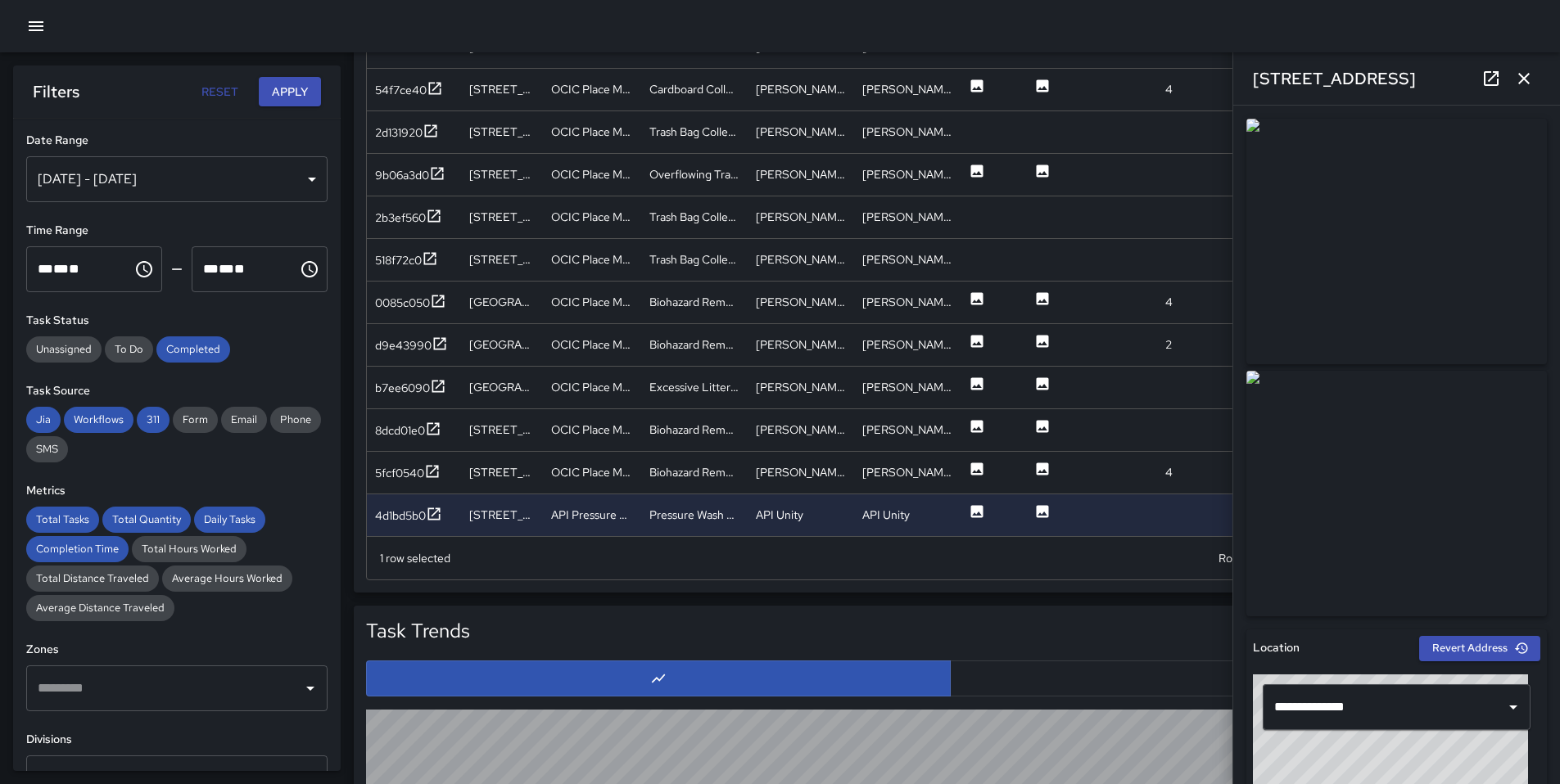
click at [1516, 84] on icon "button" at bounding box center [1524, 78] width 20 height 20
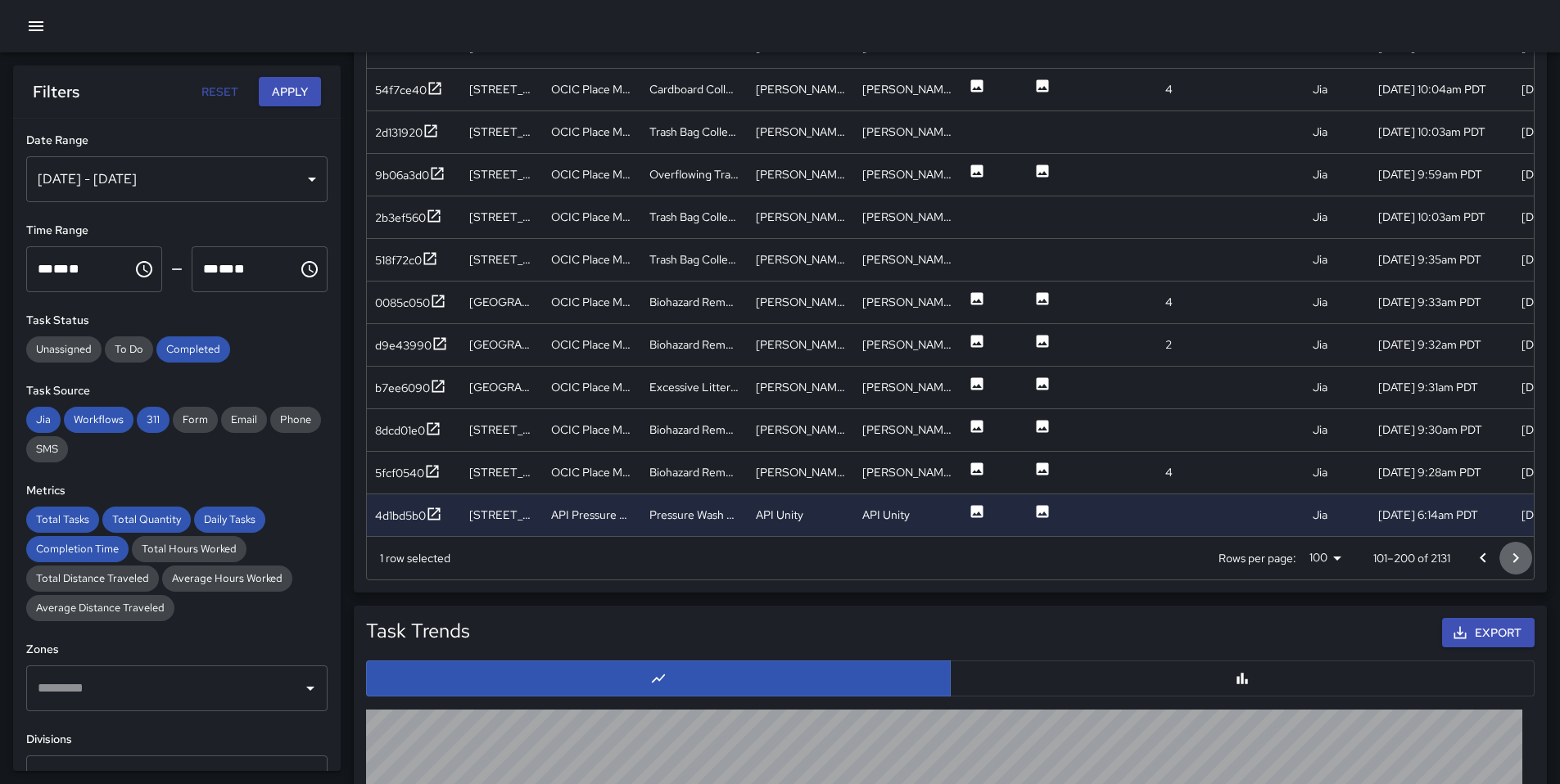
click at [1518, 556] on icon "Go to next page" at bounding box center [1515, 558] width 20 height 20
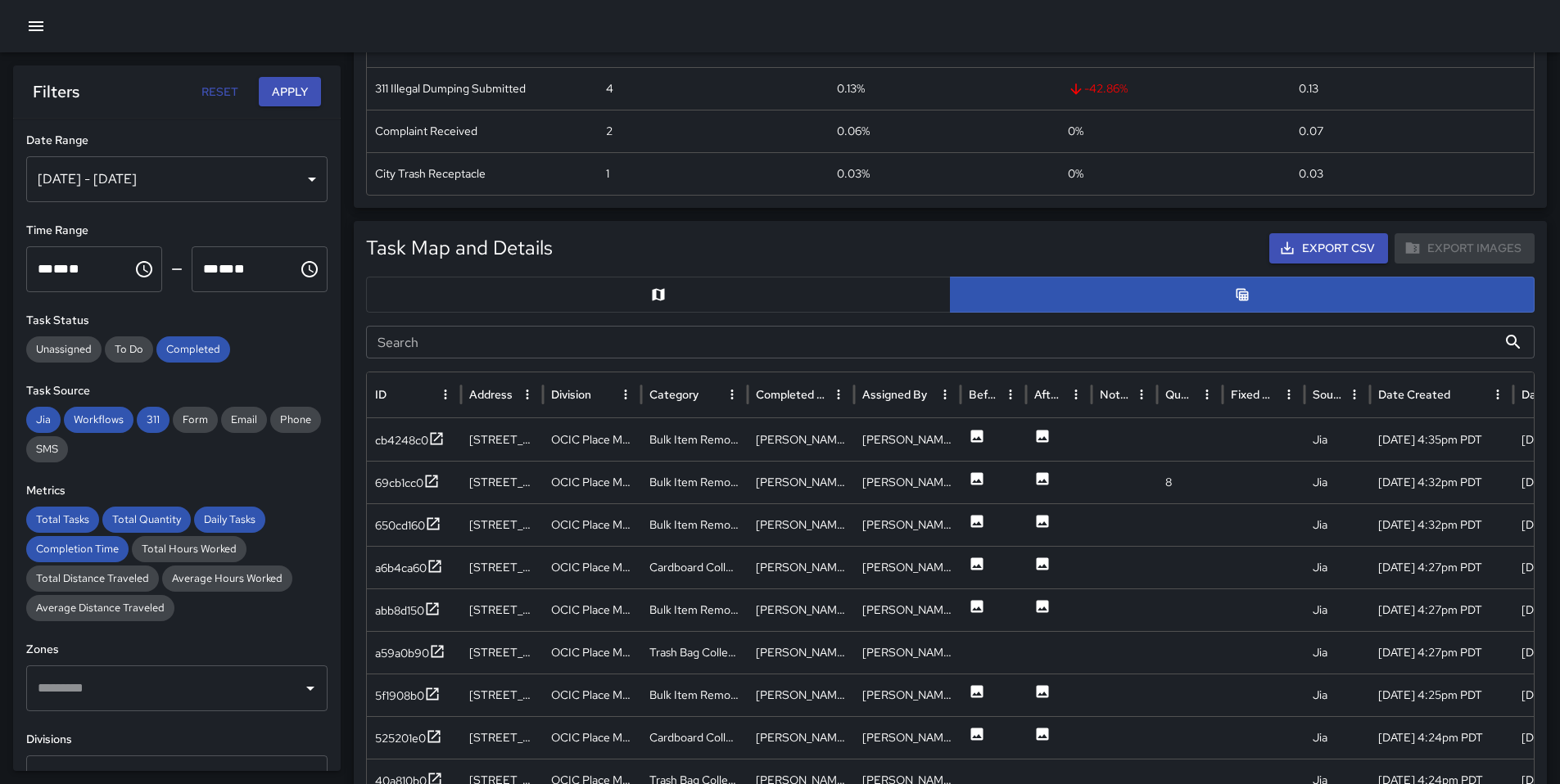
scroll to position [580, 0]
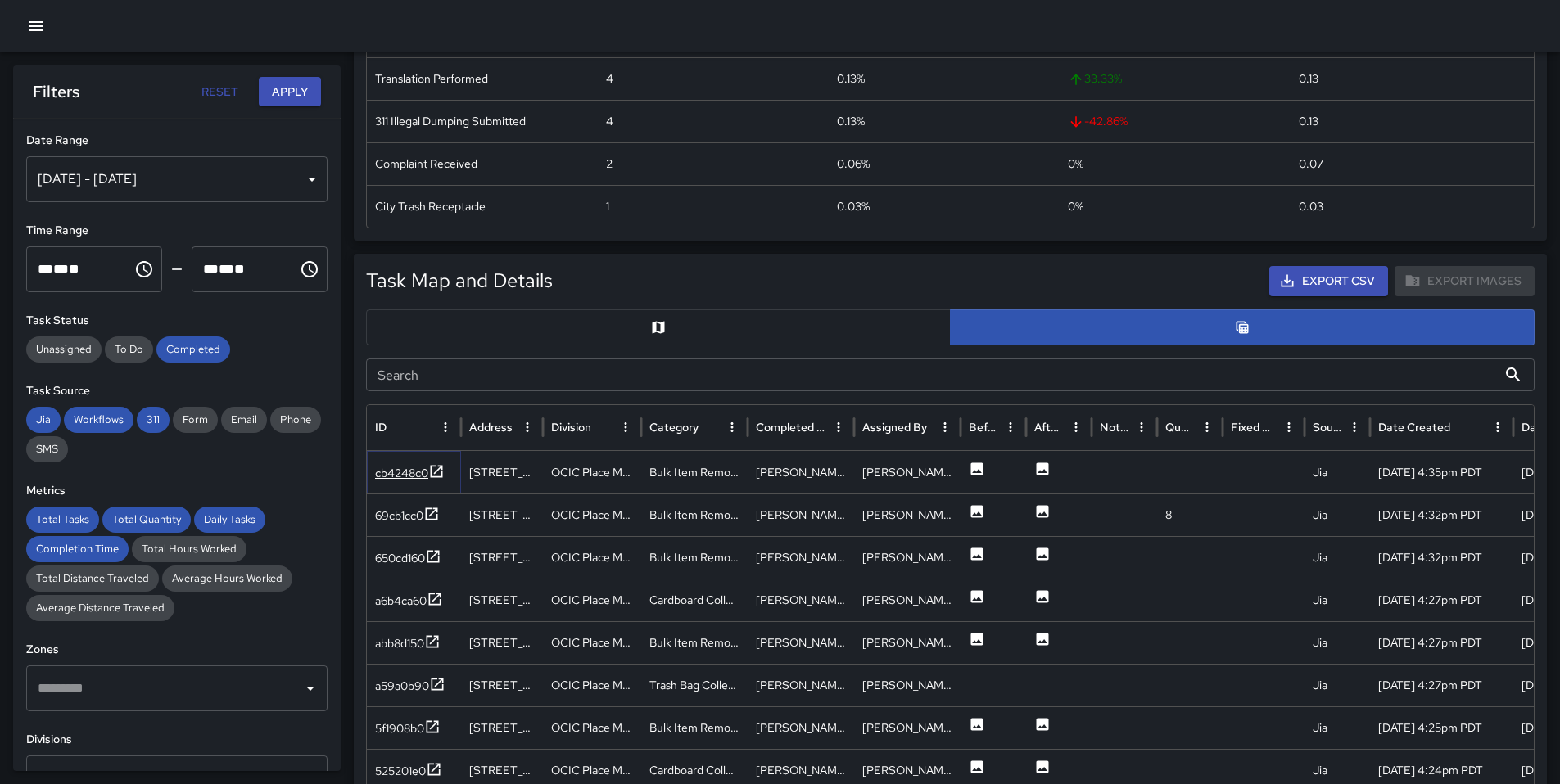
click at [388, 479] on div "cb4248c0" at bounding box center [402, 473] width 54 height 16
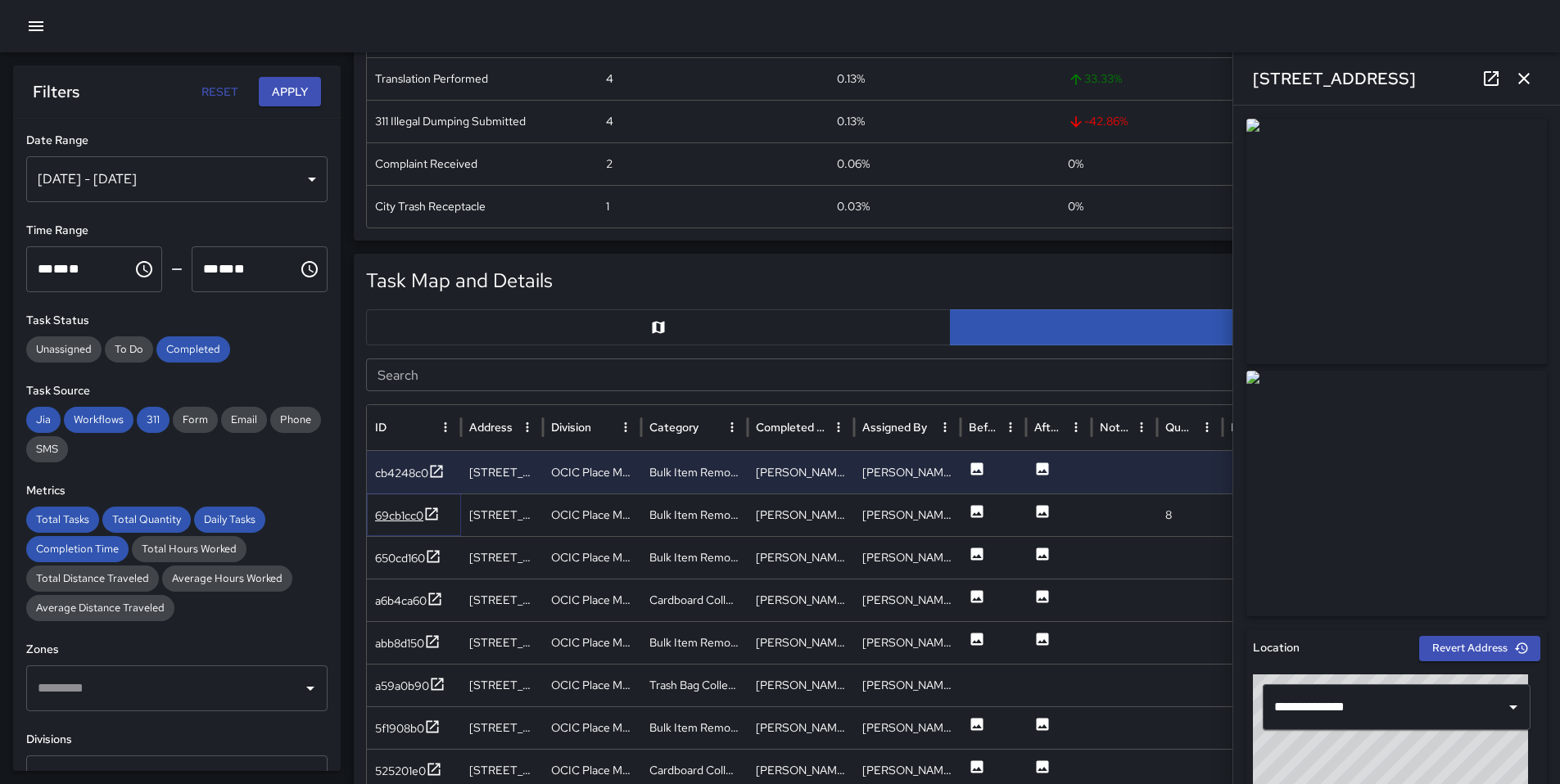
click at [432, 514] on icon at bounding box center [432, 513] width 12 height 12
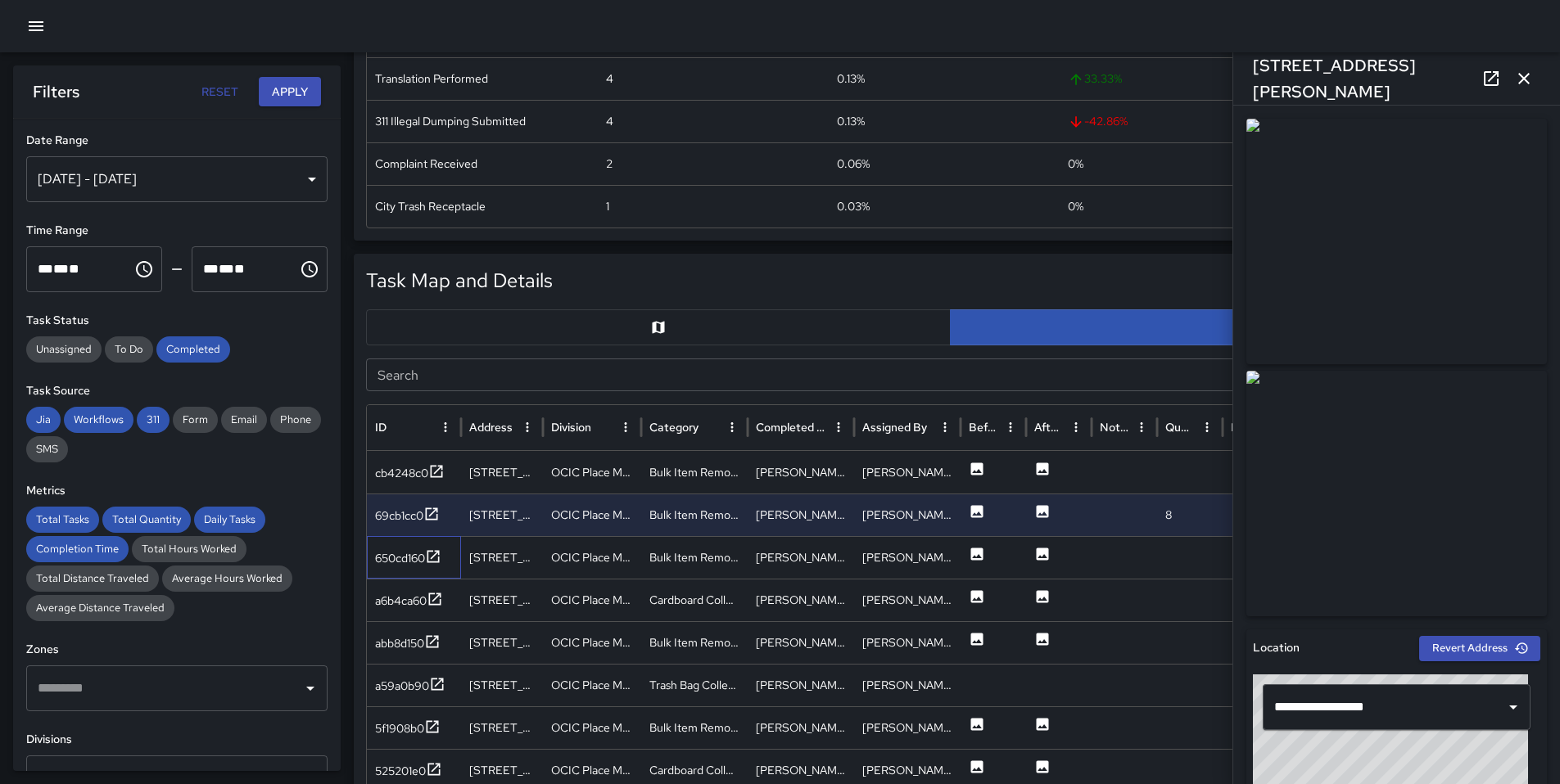
click at [429, 571] on div "650cd160" at bounding box center [414, 557] width 94 height 42
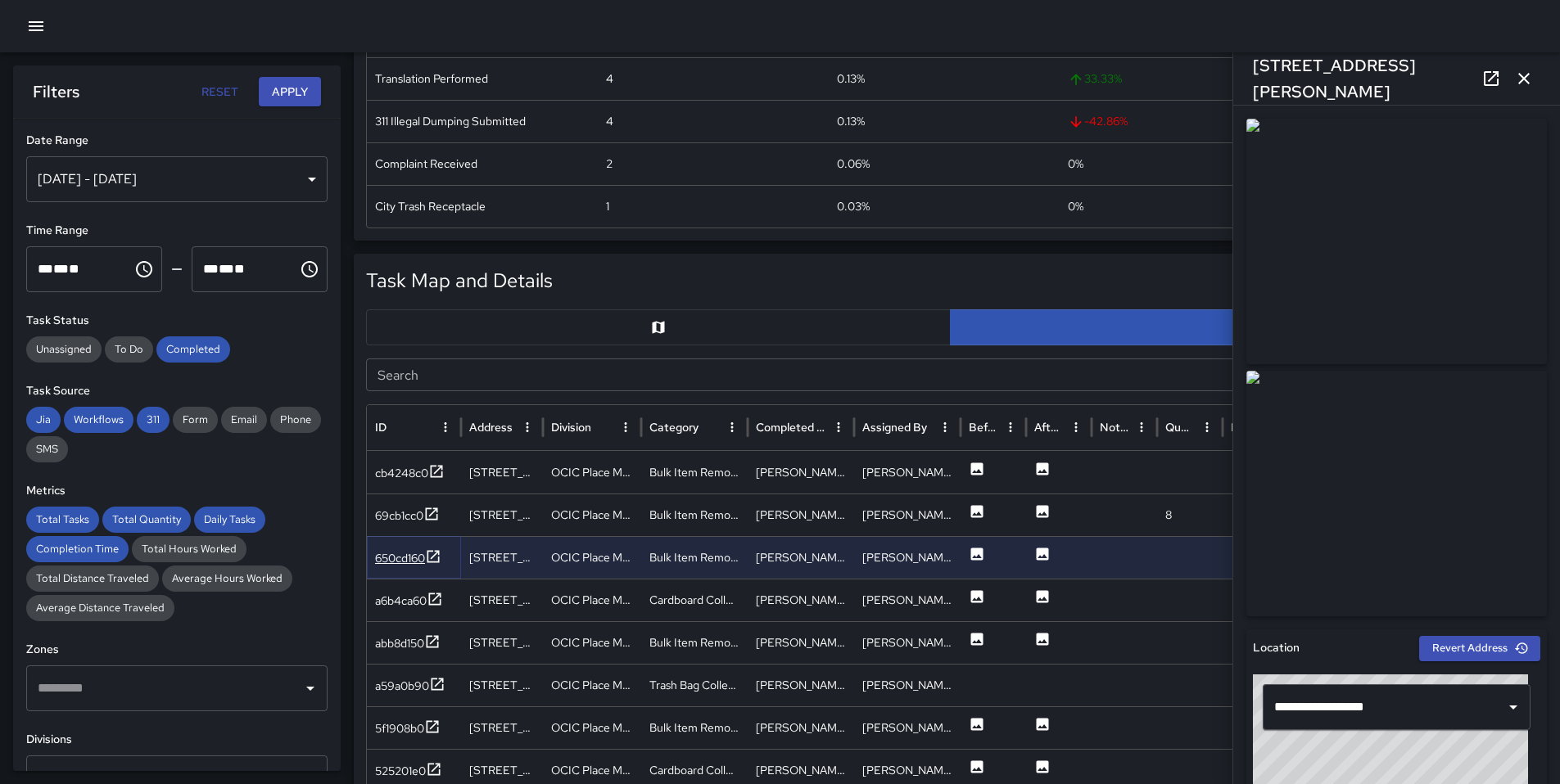
click at [430, 562] on icon at bounding box center [433, 556] width 12 height 12
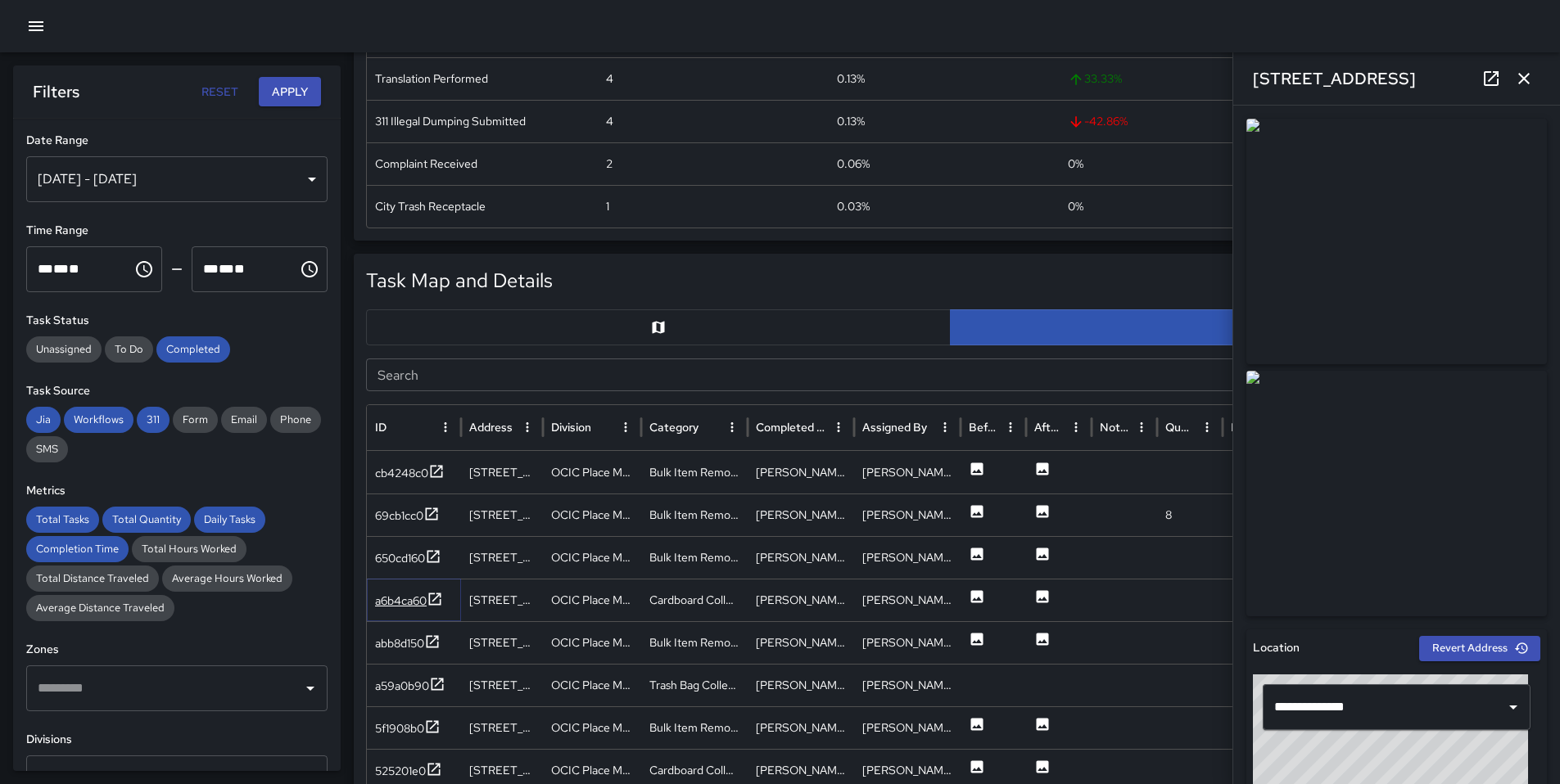
click at [427, 594] on icon at bounding box center [434, 598] width 16 height 16
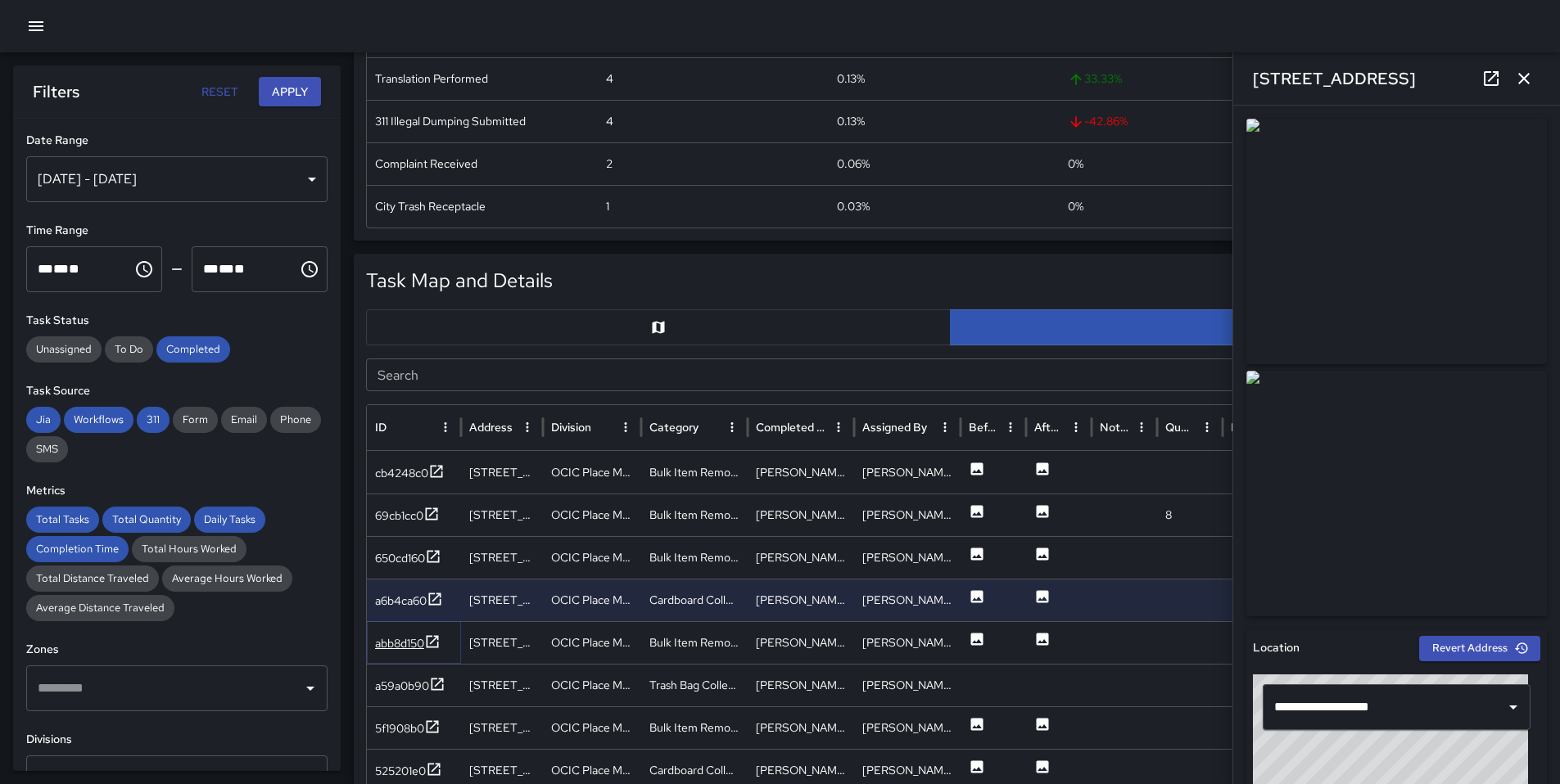
click at [424, 638] on div "abb8d150" at bounding box center [399, 642] width 49 height 16
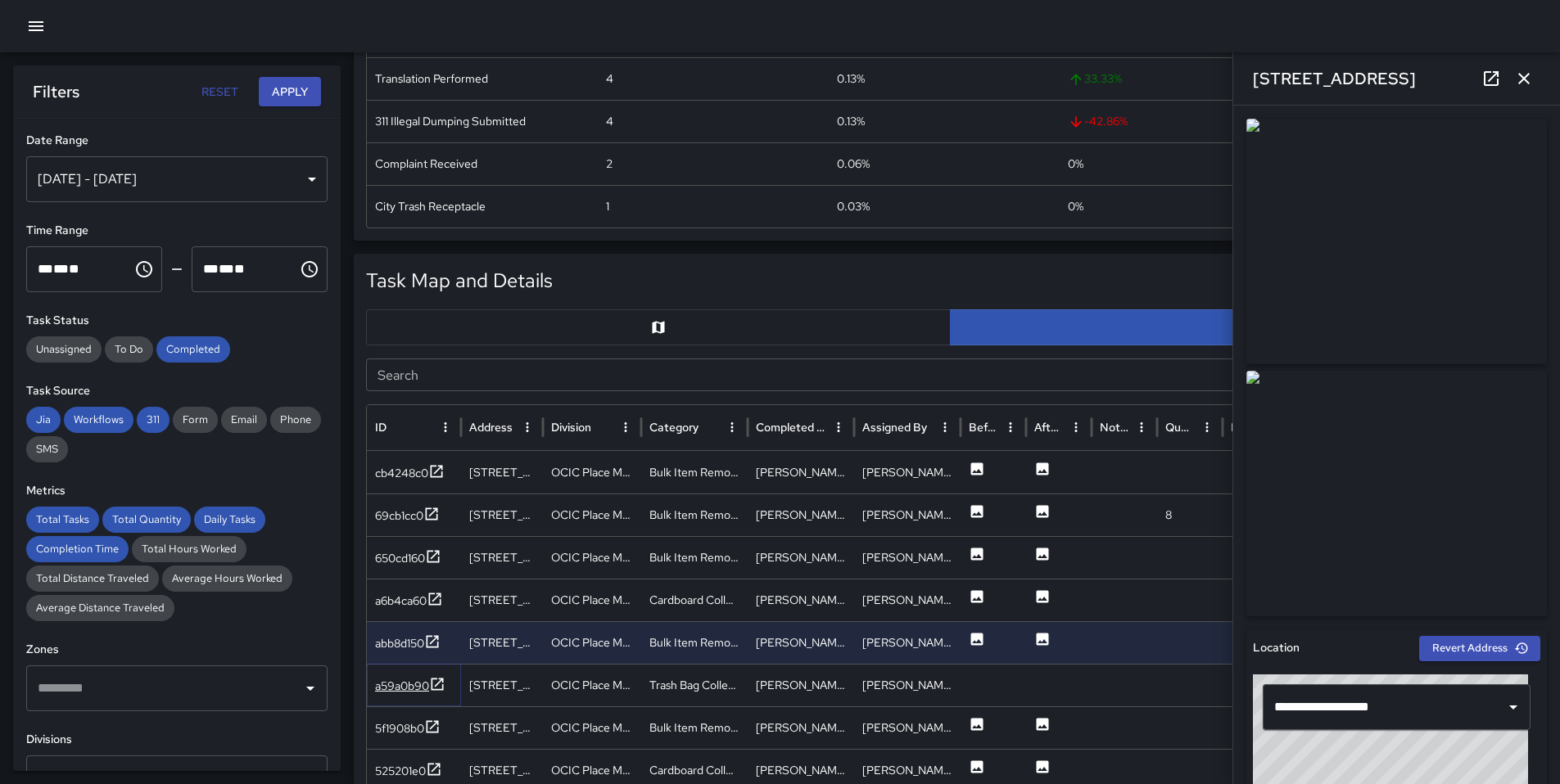
click at [429, 678] on icon at bounding box center [437, 683] width 16 height 16
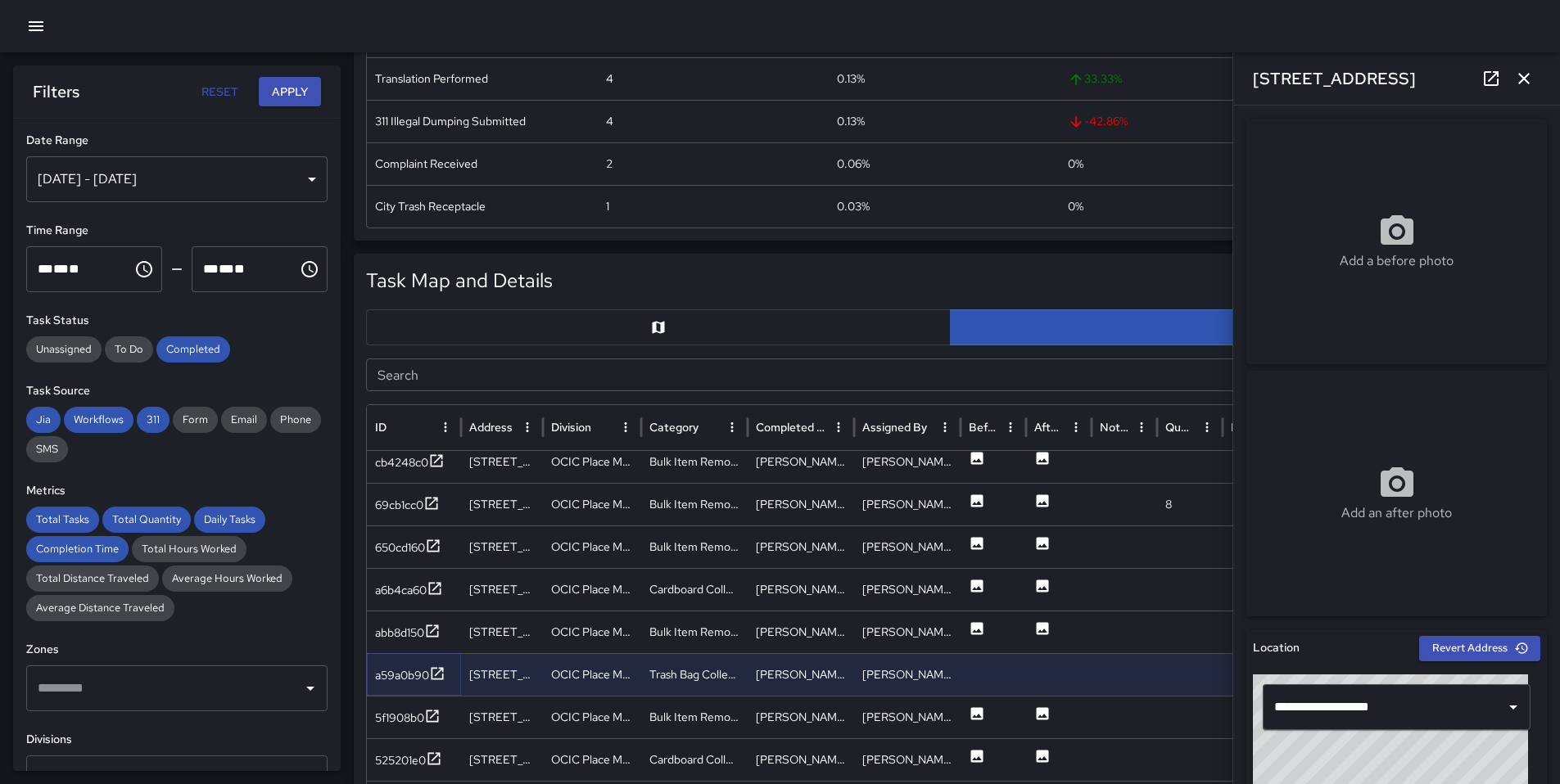
scroll to position [11, 0]
click at [404, 720] on div "5f1908b0" at bounding box center [399, 716] width 49 height 16
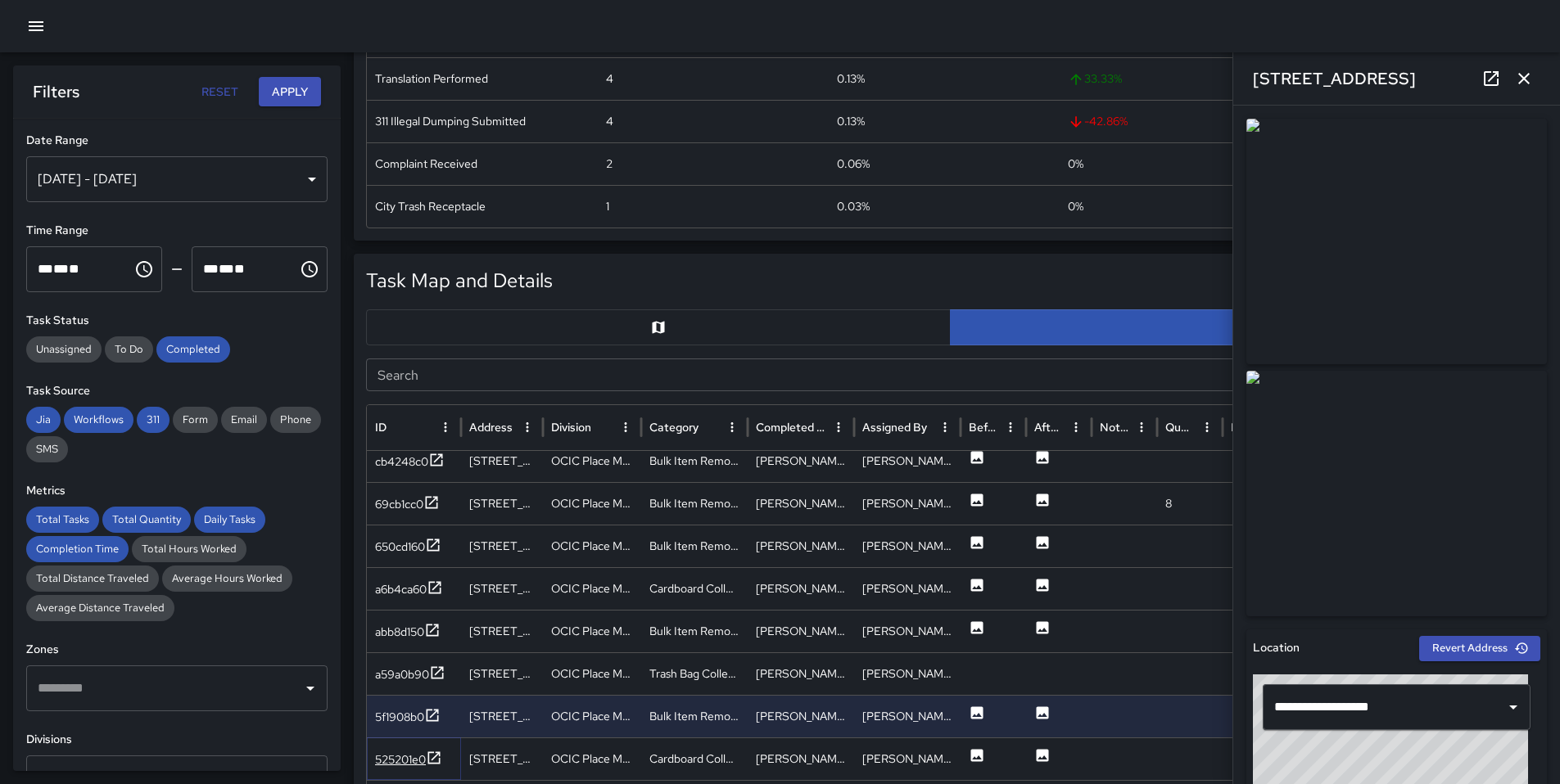
click at [420, 751] on div "525201e0" at bounding box center [409, 759] width 67 height 20
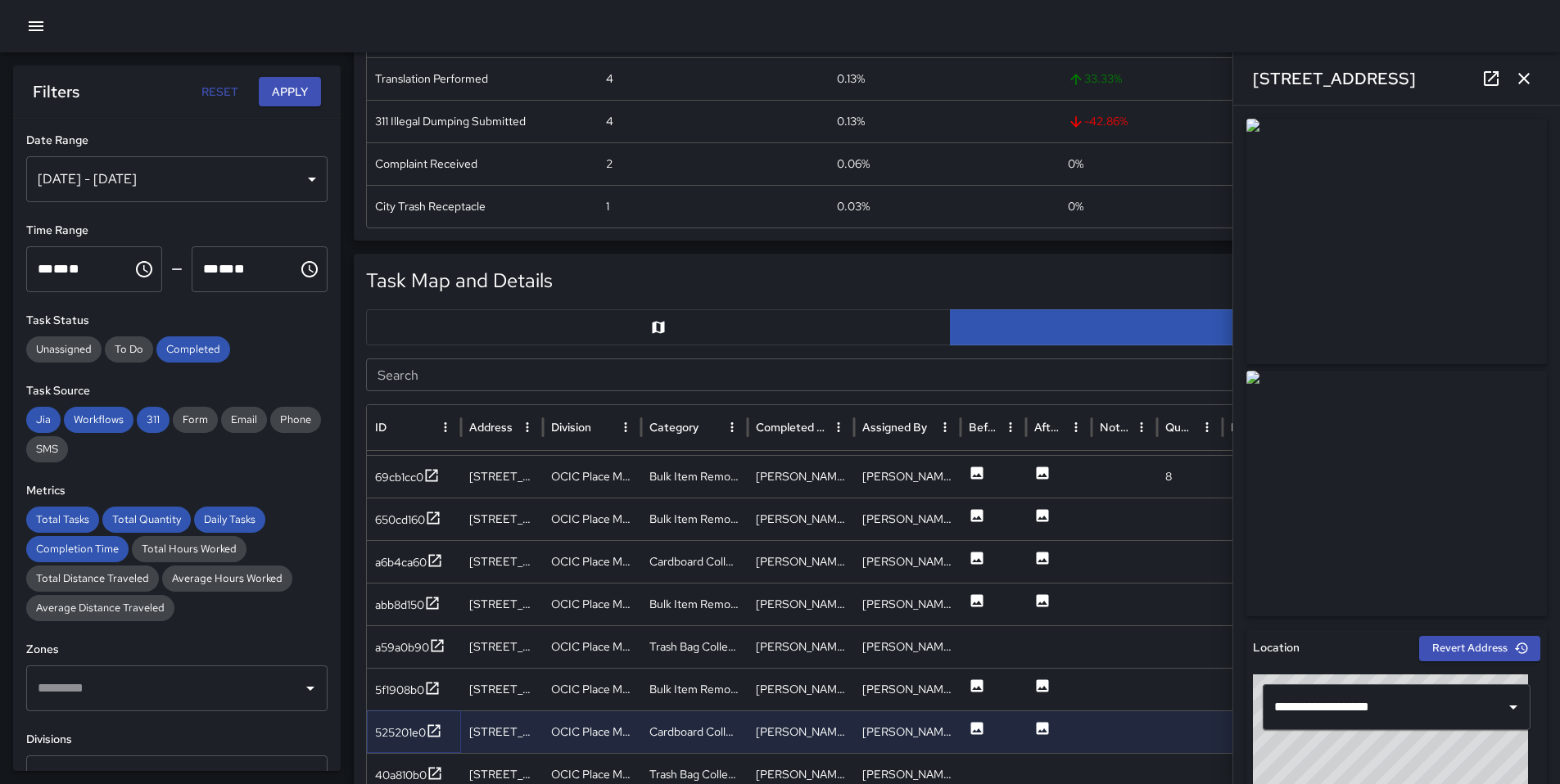
scroll to position [53, 0]
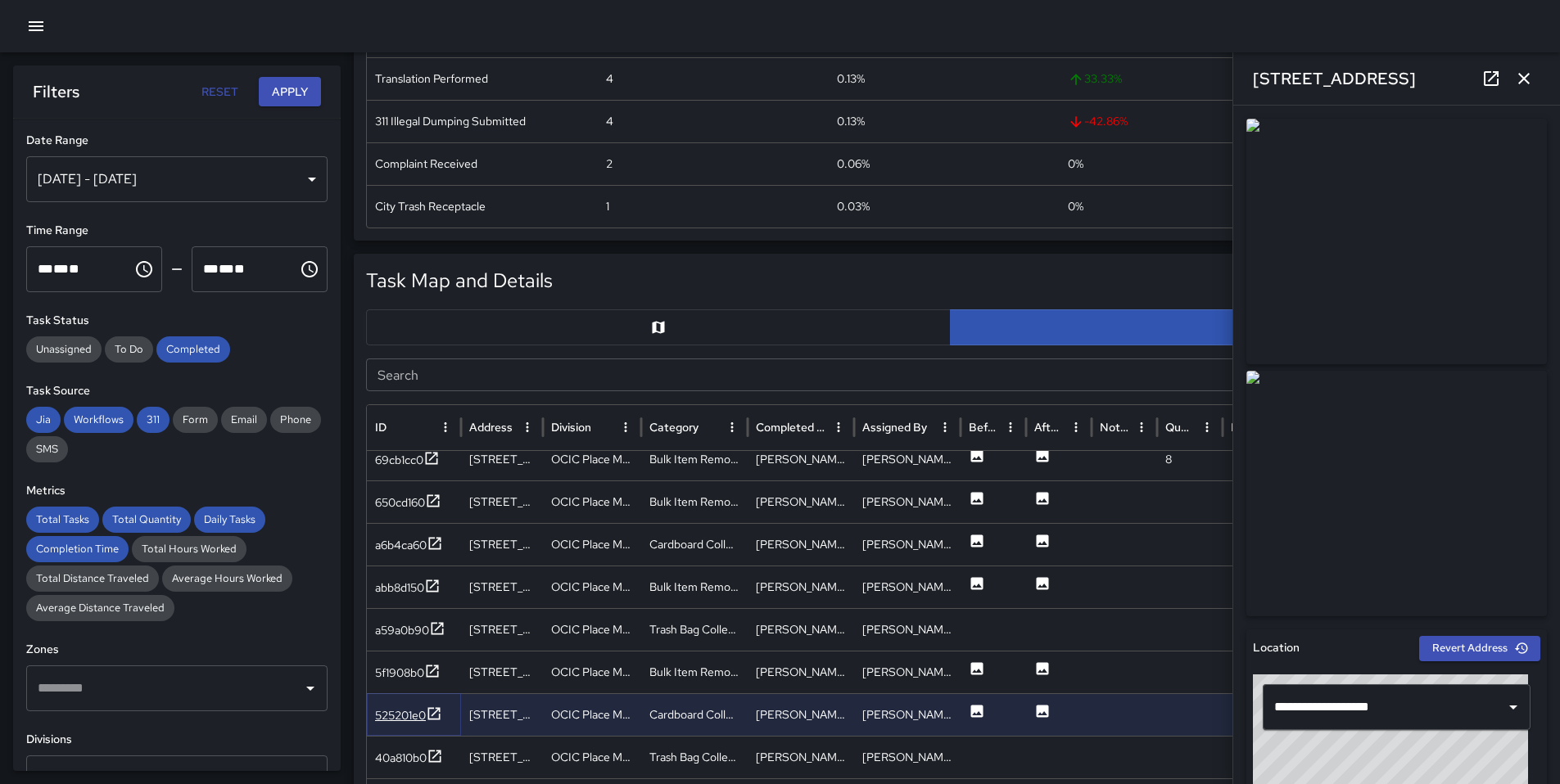
click at [393, 725] on div "525201e0" at bounding box center [409, 715] width 67 height 20
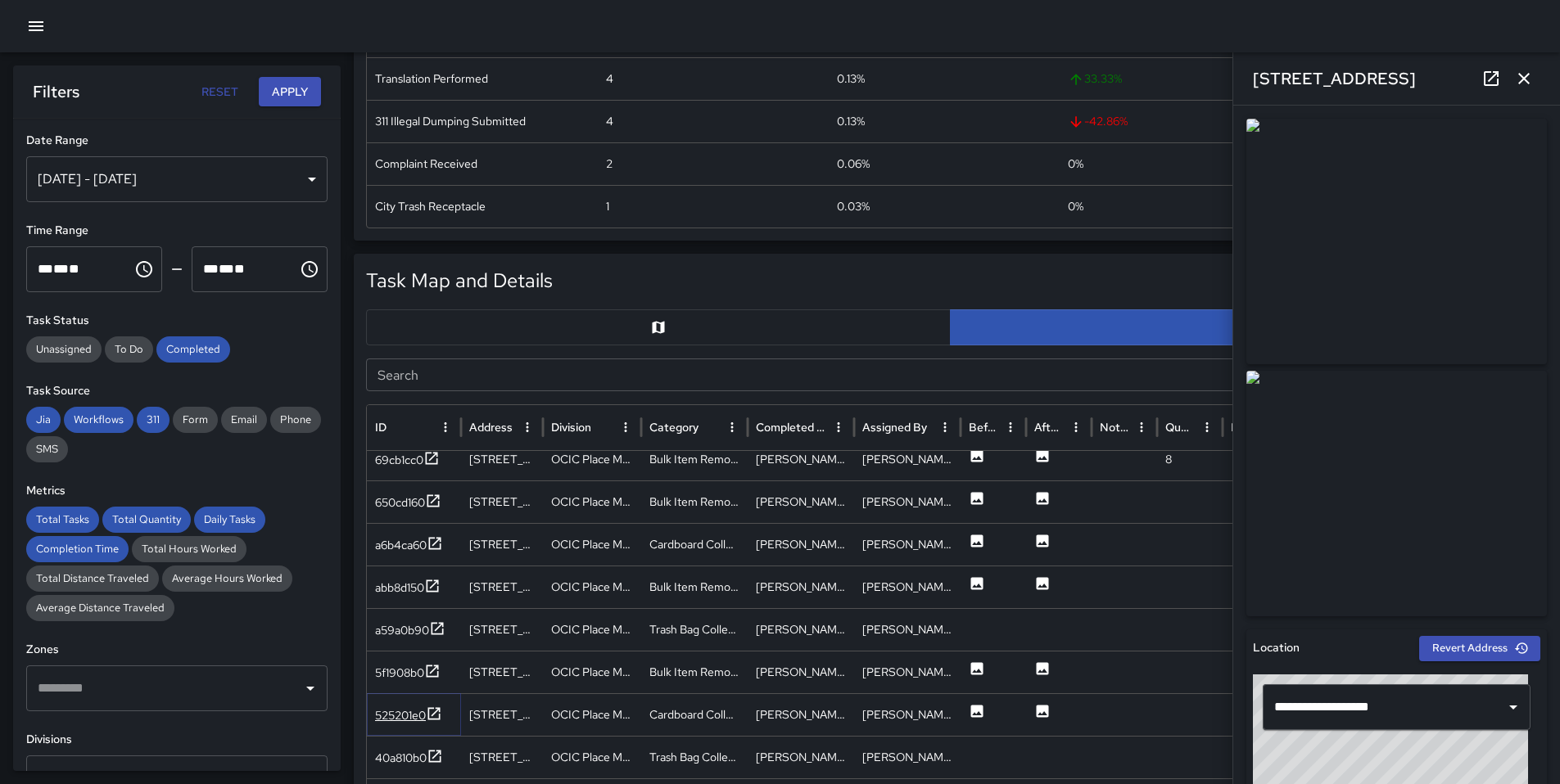
click at [393, 717] on div "525201e0" at bounding box center [400, 715] width 51 height 16
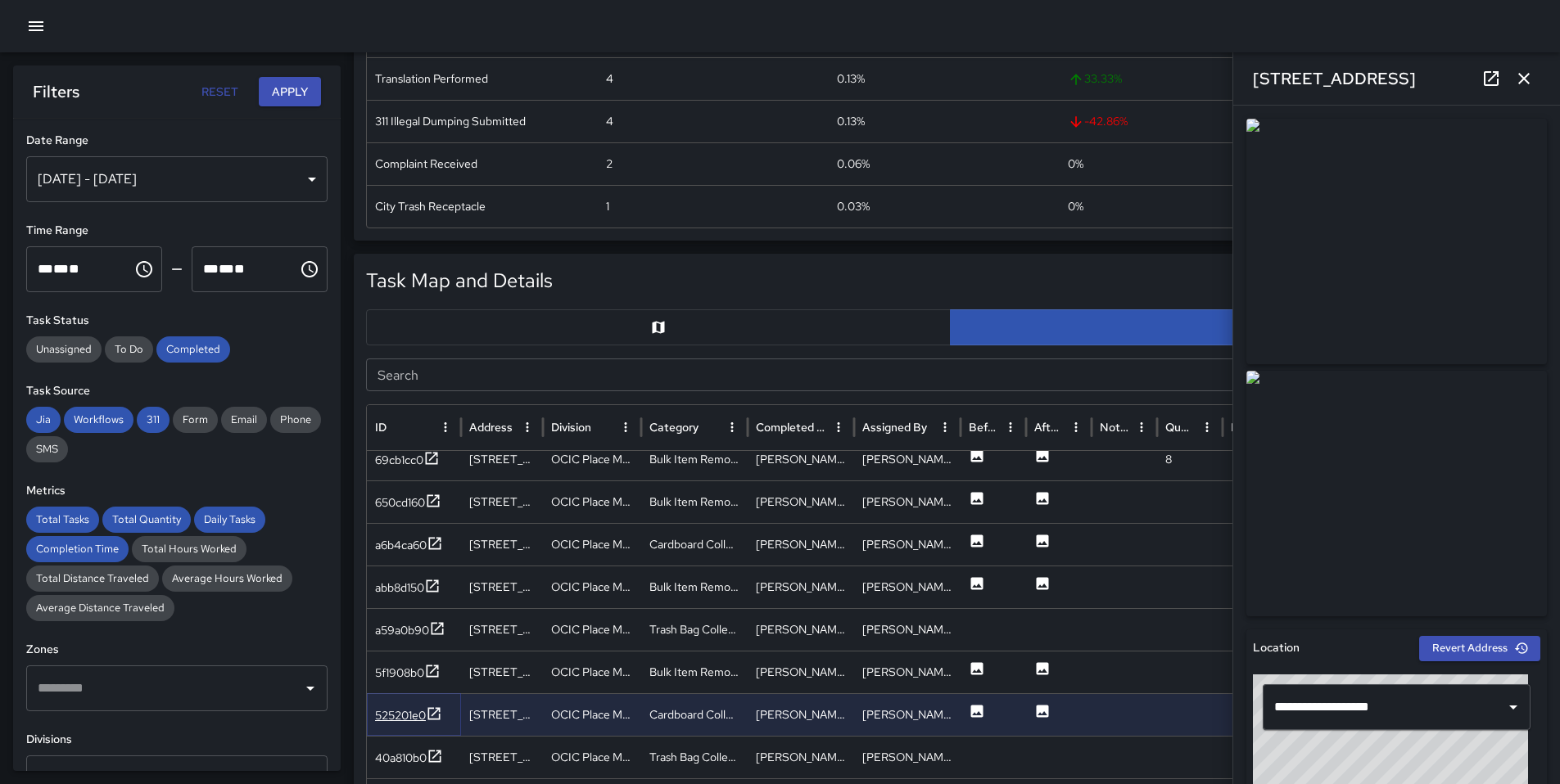
click at [408, 714] on div "525201e0" at bounding box center [400, 715] width 51 height 16
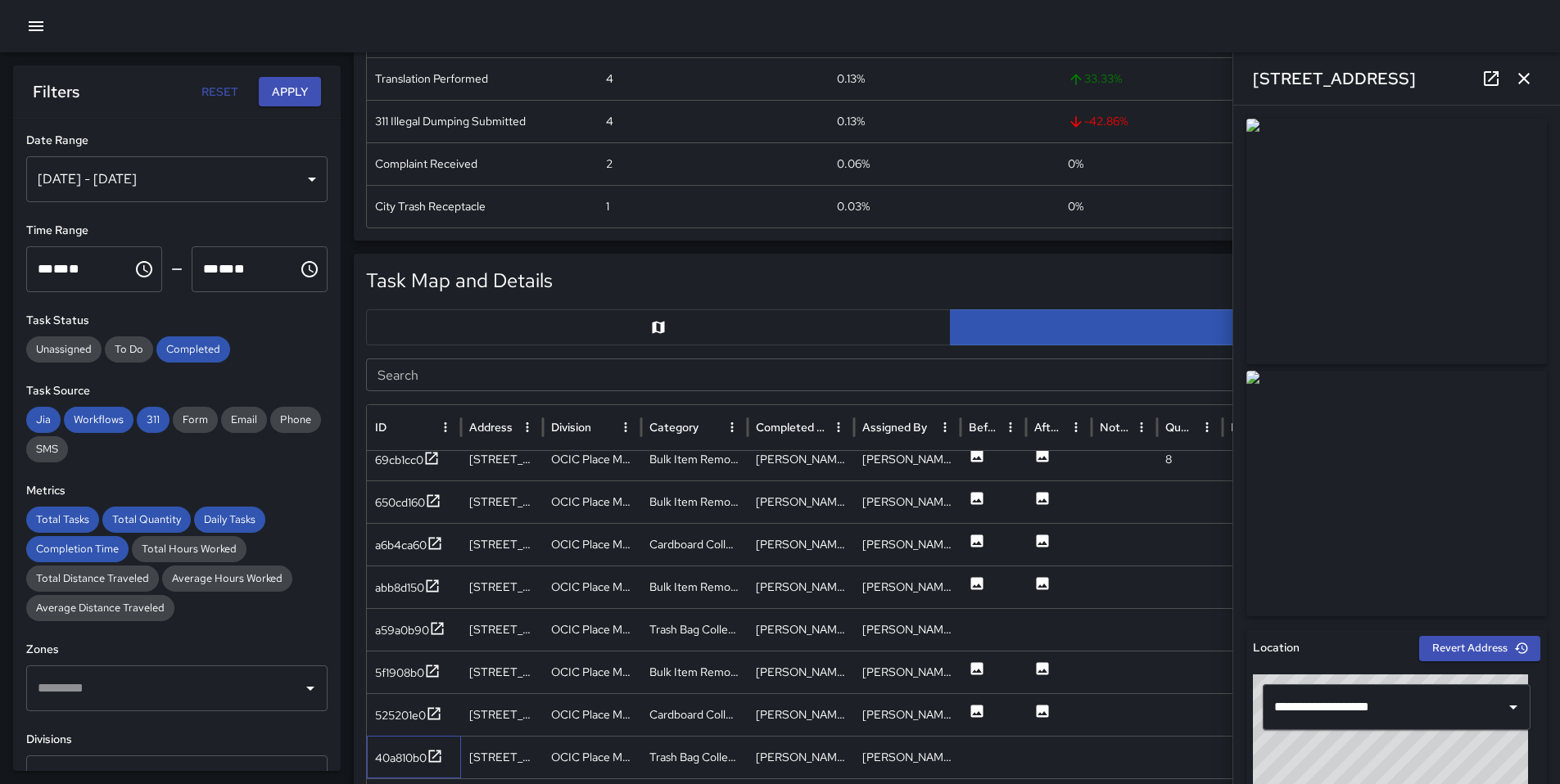
click at [418, 747] on div "40a810b0" at bounding box center [414, 757] width 94 height 42
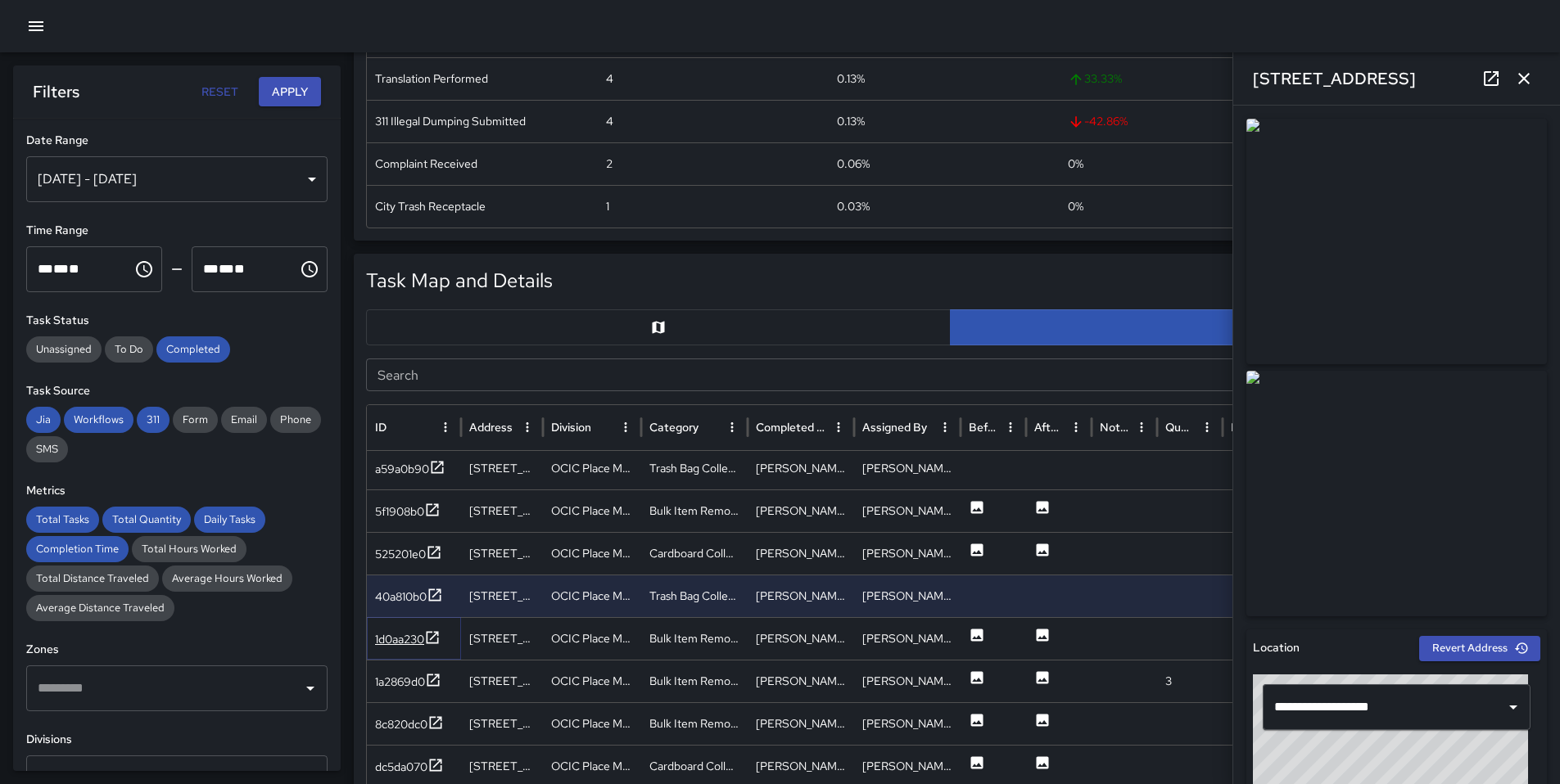
click at [398, 638] on div "1d0aa230" at bounding box center [399, 638] width 49 height 16
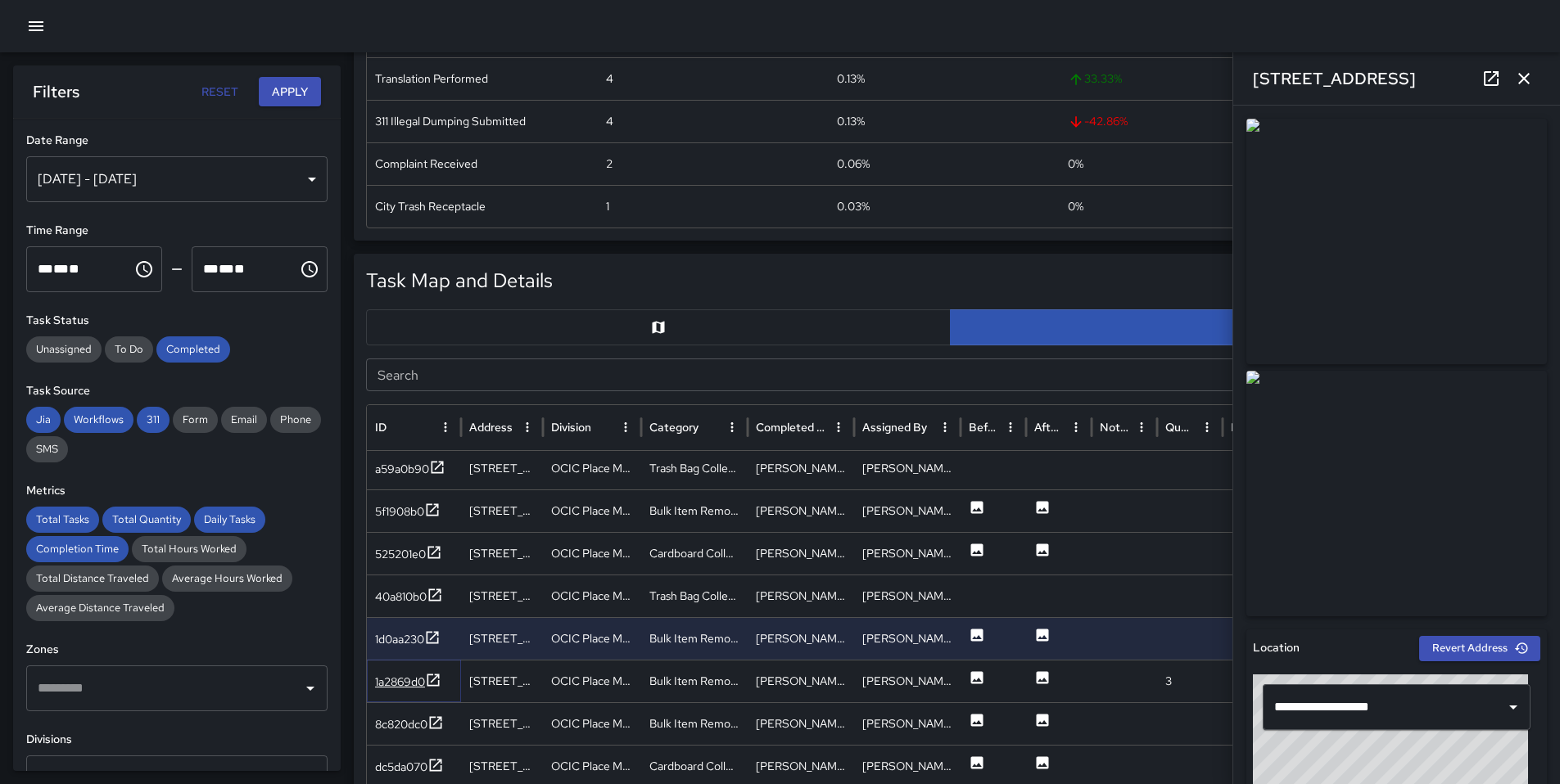
click at [406, 683] on div "1a2869d0" at bounding box center [400, 682] width 50 height 16
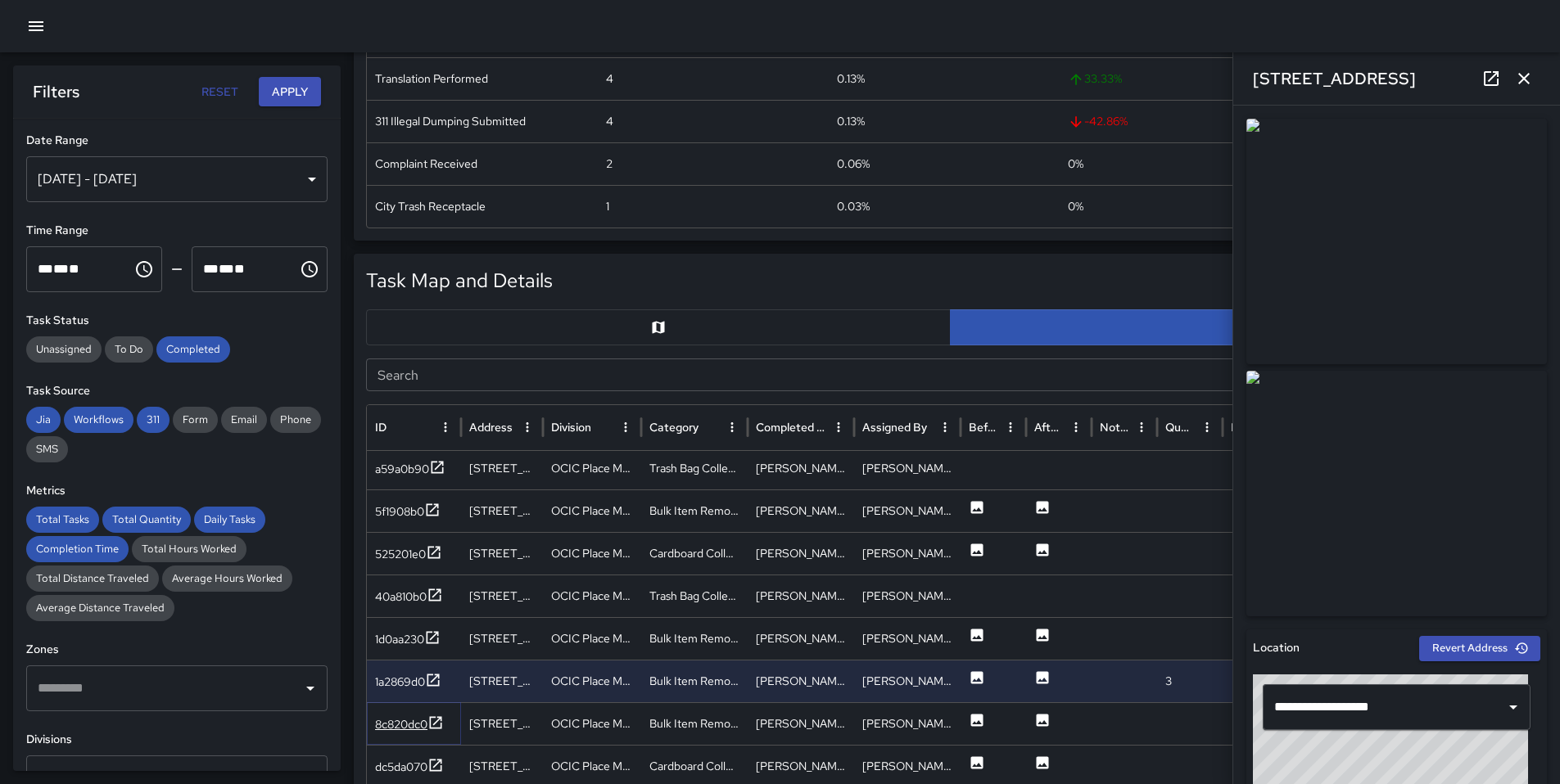
click at [420, 720] on div "8c820dc0" at bounding box center [401, 724] width 53 height 16
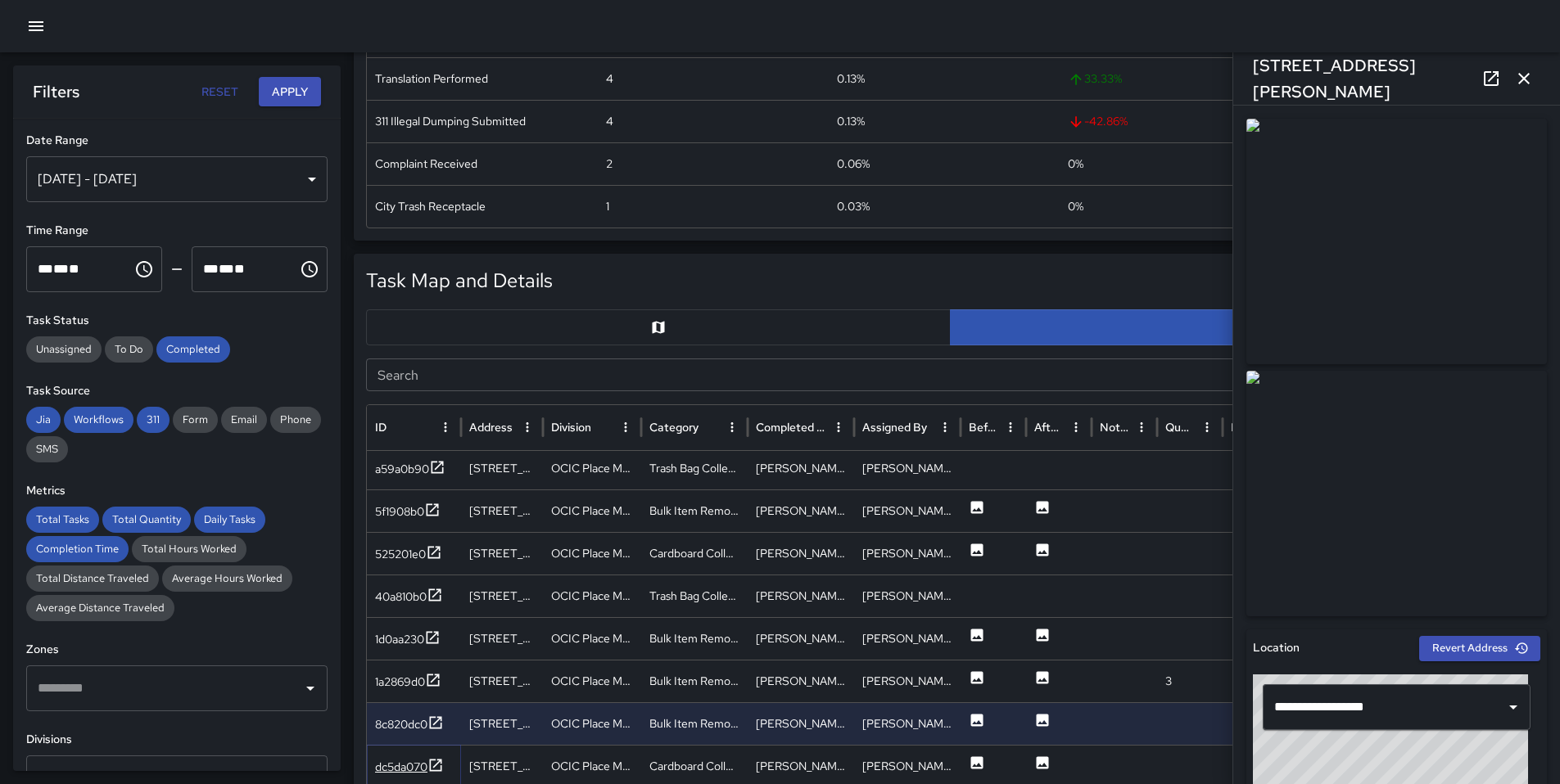
click at [422, 757] on div "dc5da070" at bounding box center [410, 767] width 69 height 20
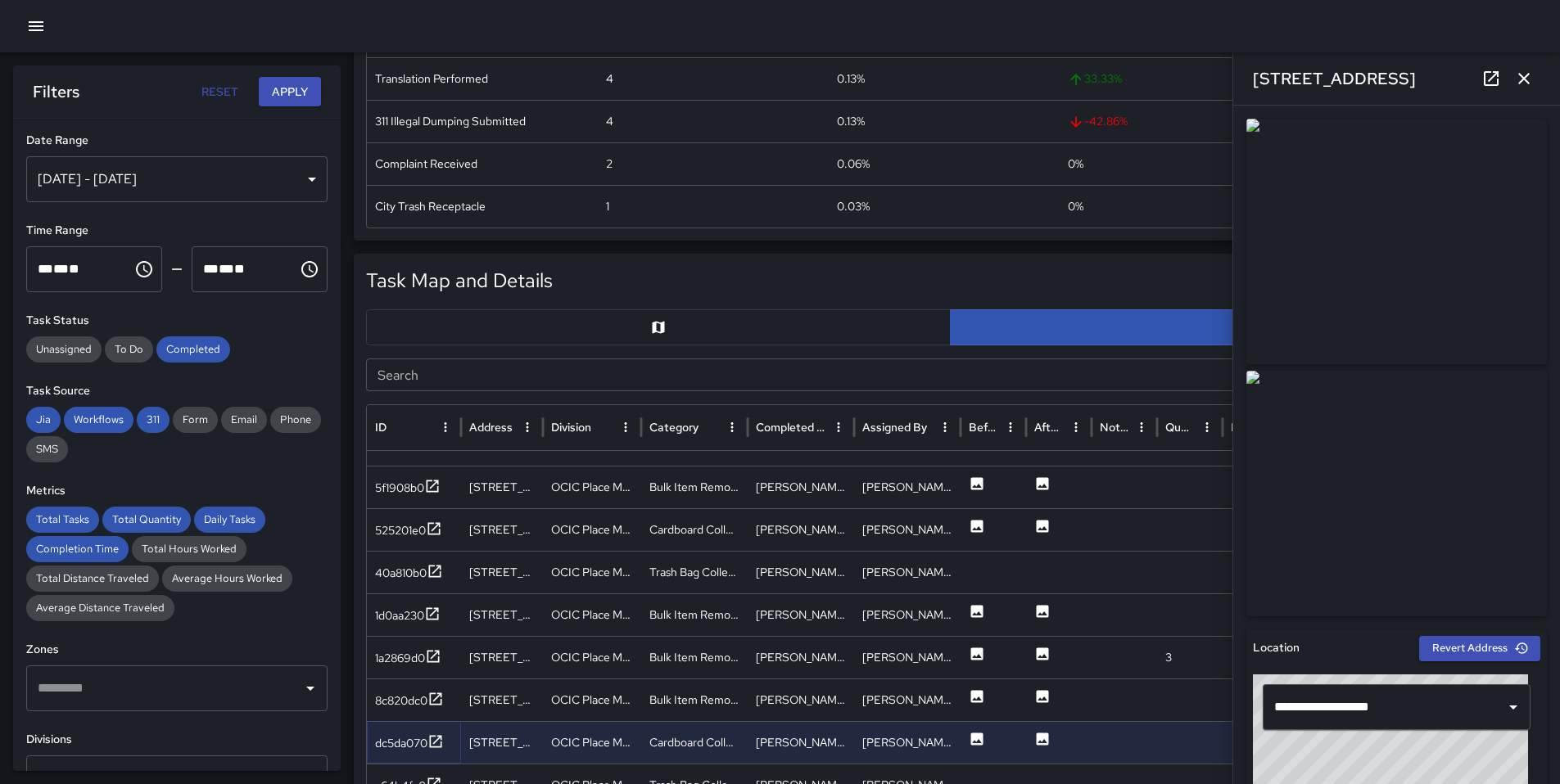
scroll to position [256, 0]
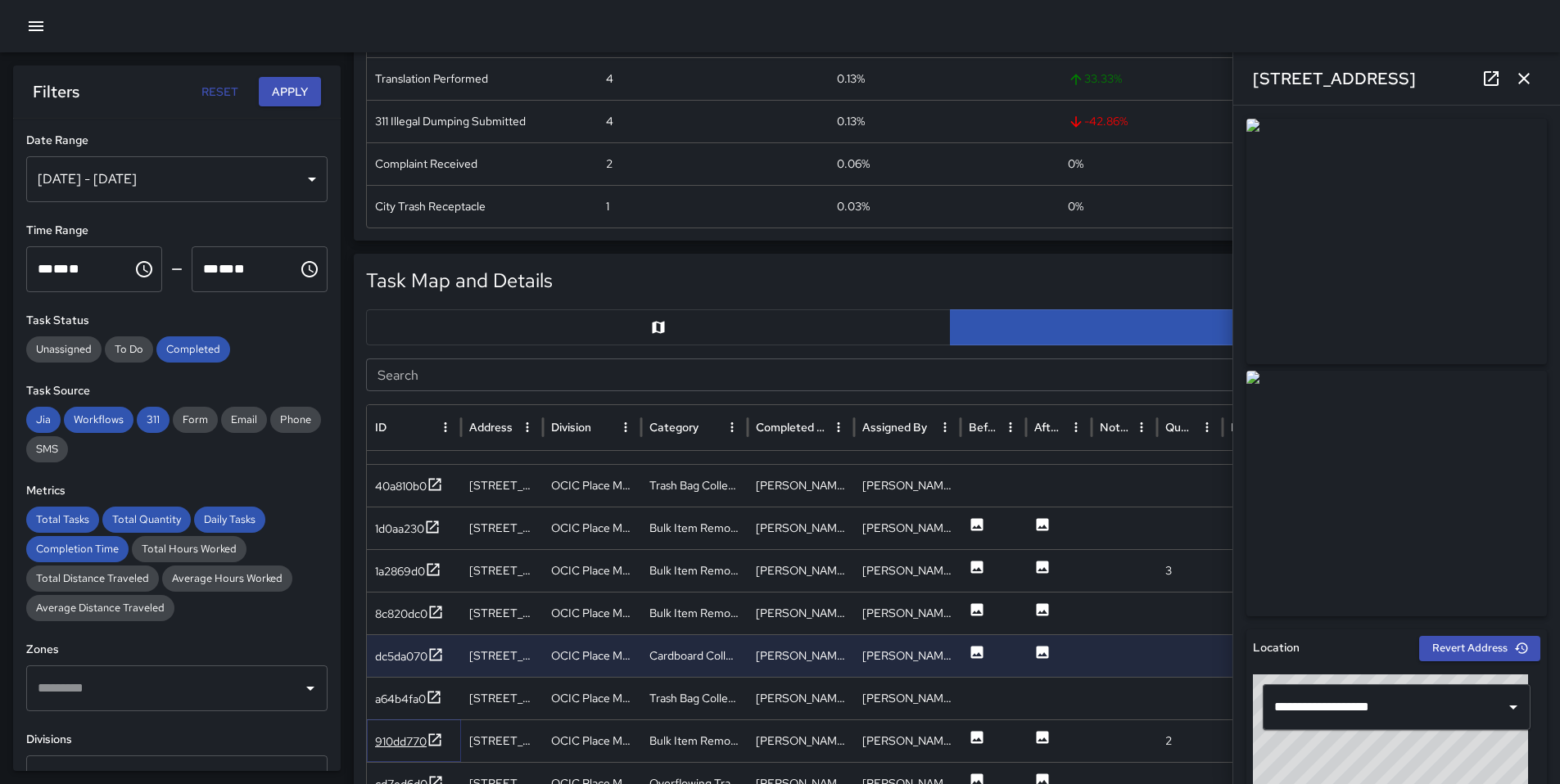
click at [425, 748] on div "910dd770" at bounding box center [401, 741] width 52 height 16
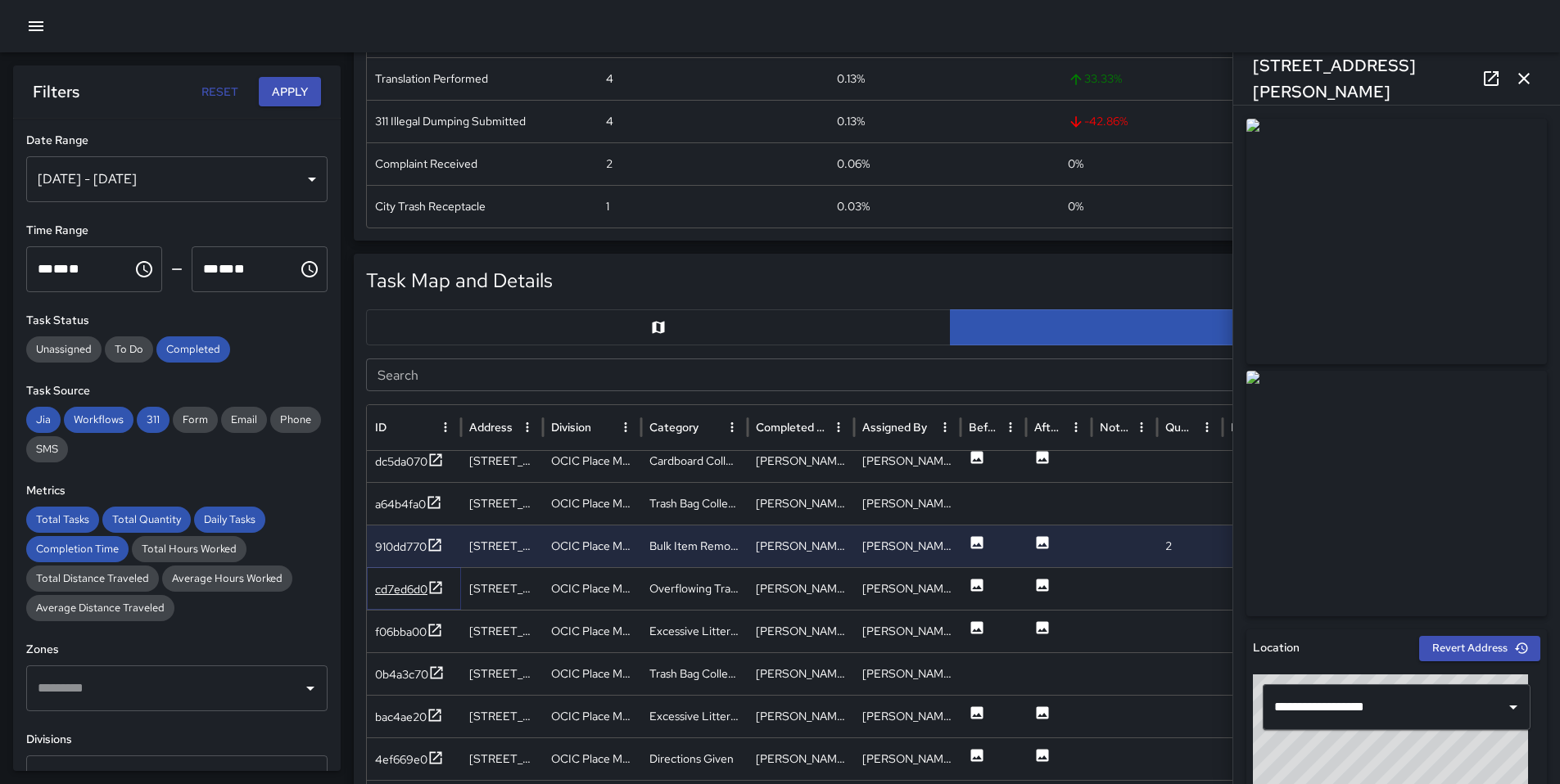
click at [433, 588] on icon at bounding box center [435, 587] width 16 height 16
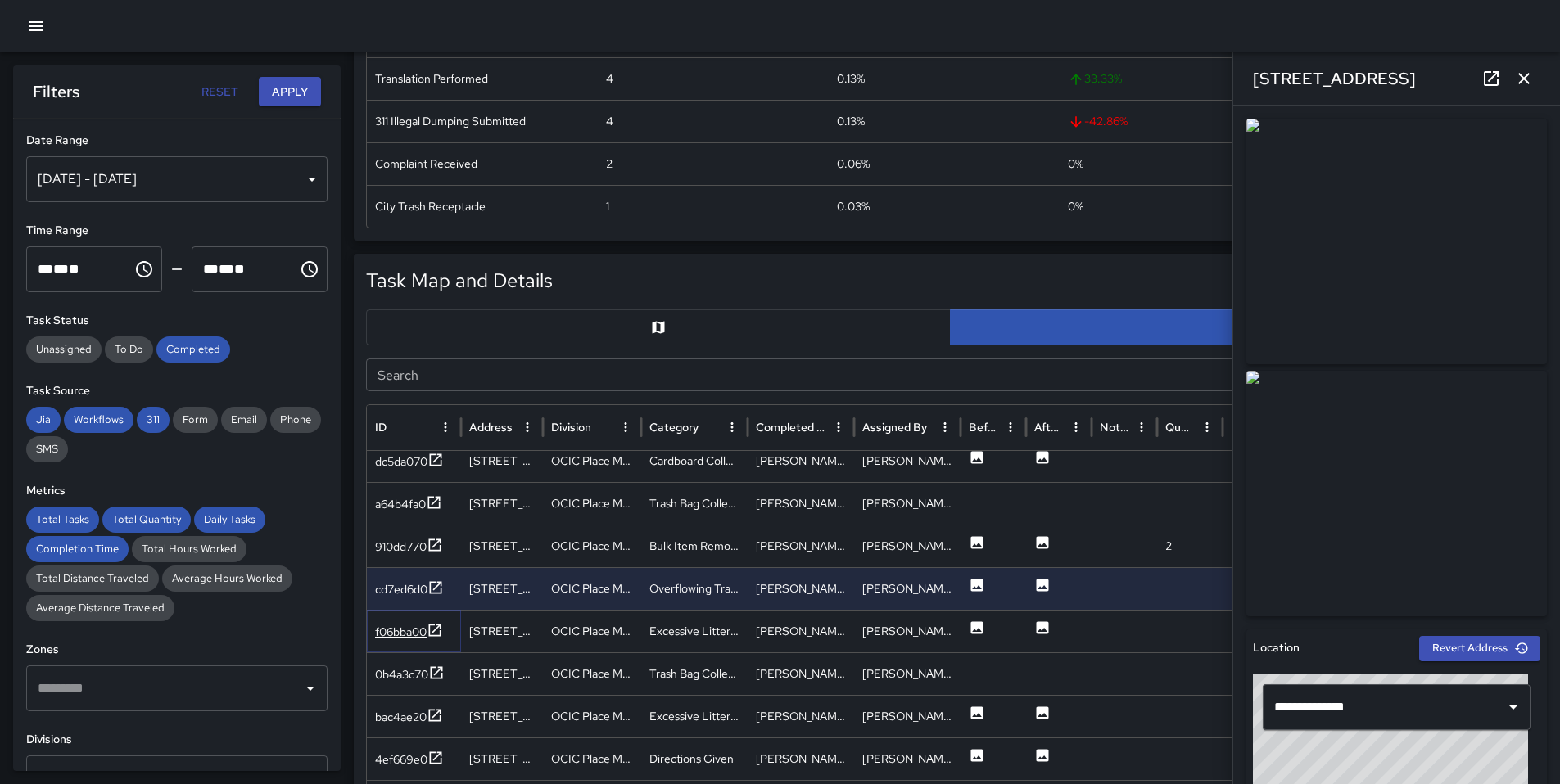
click at [431, 632] on icon at bounding box center [435, 630] width 12 height 12
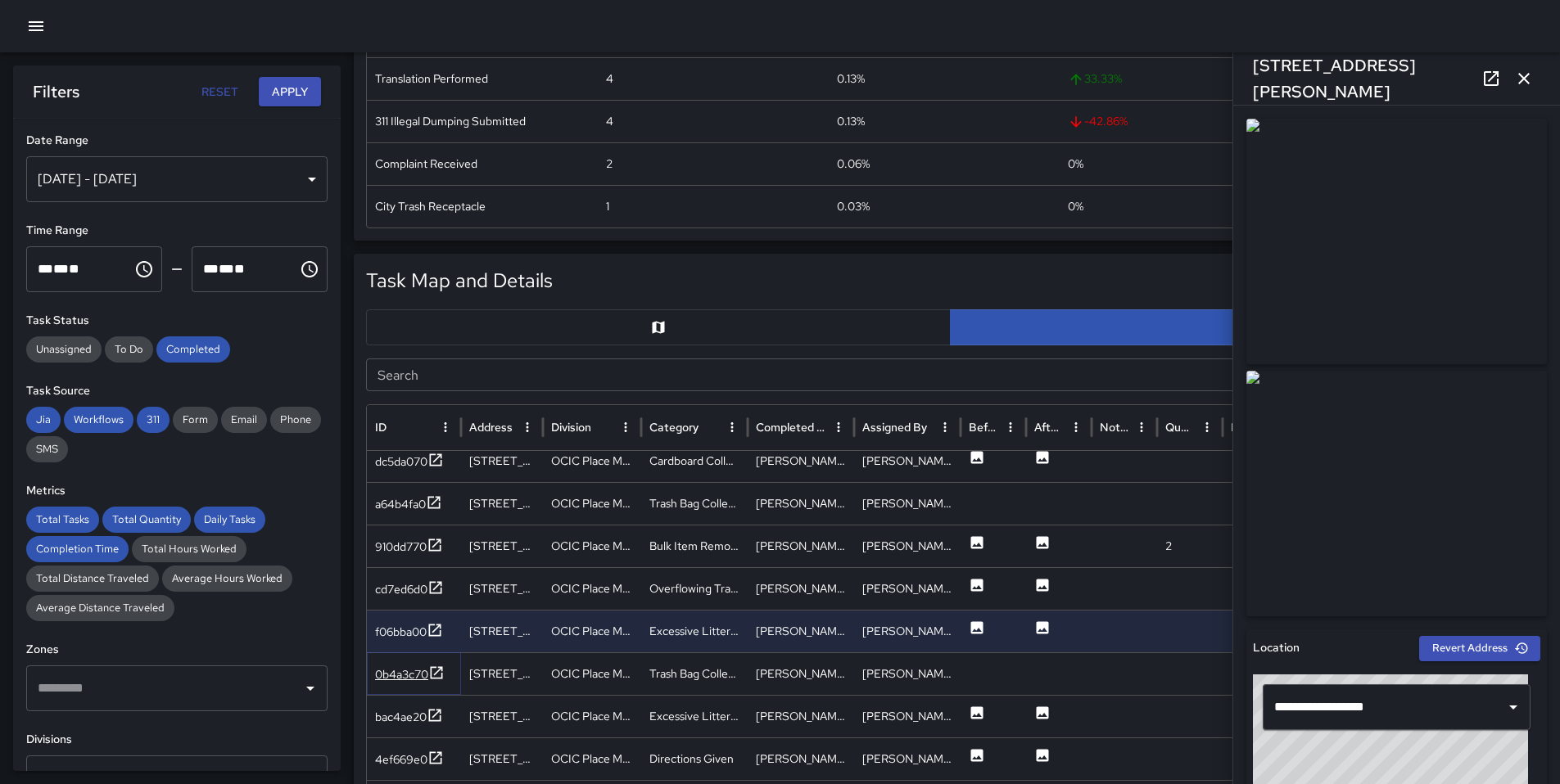
click at [416, 684] on div "0b4a3c70" at bounding box center [410, 674] width 70 height 20
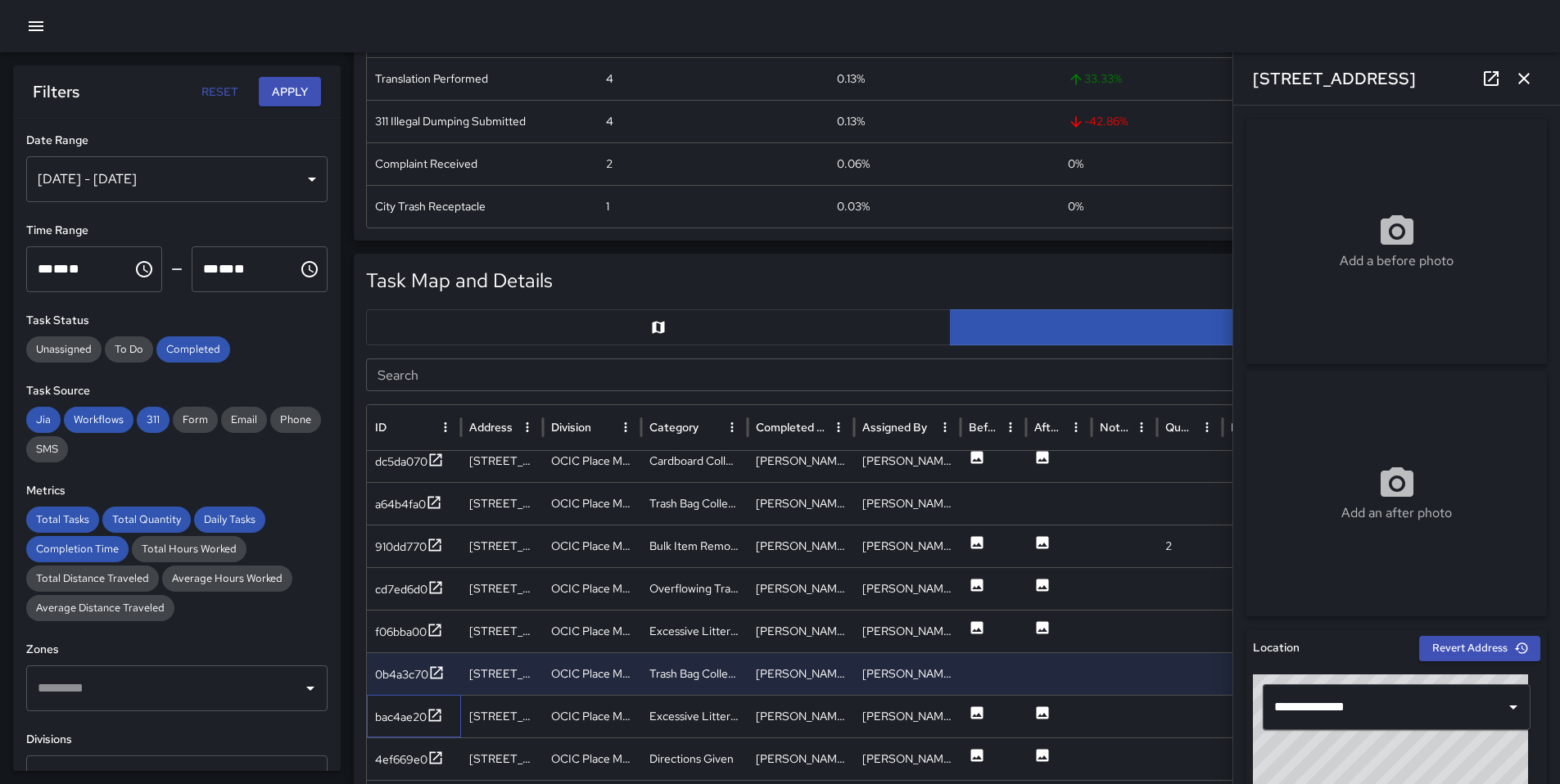
click at [417, 728] on div "bac4ae20" at bounding box center [414, 716] width 94 height 42
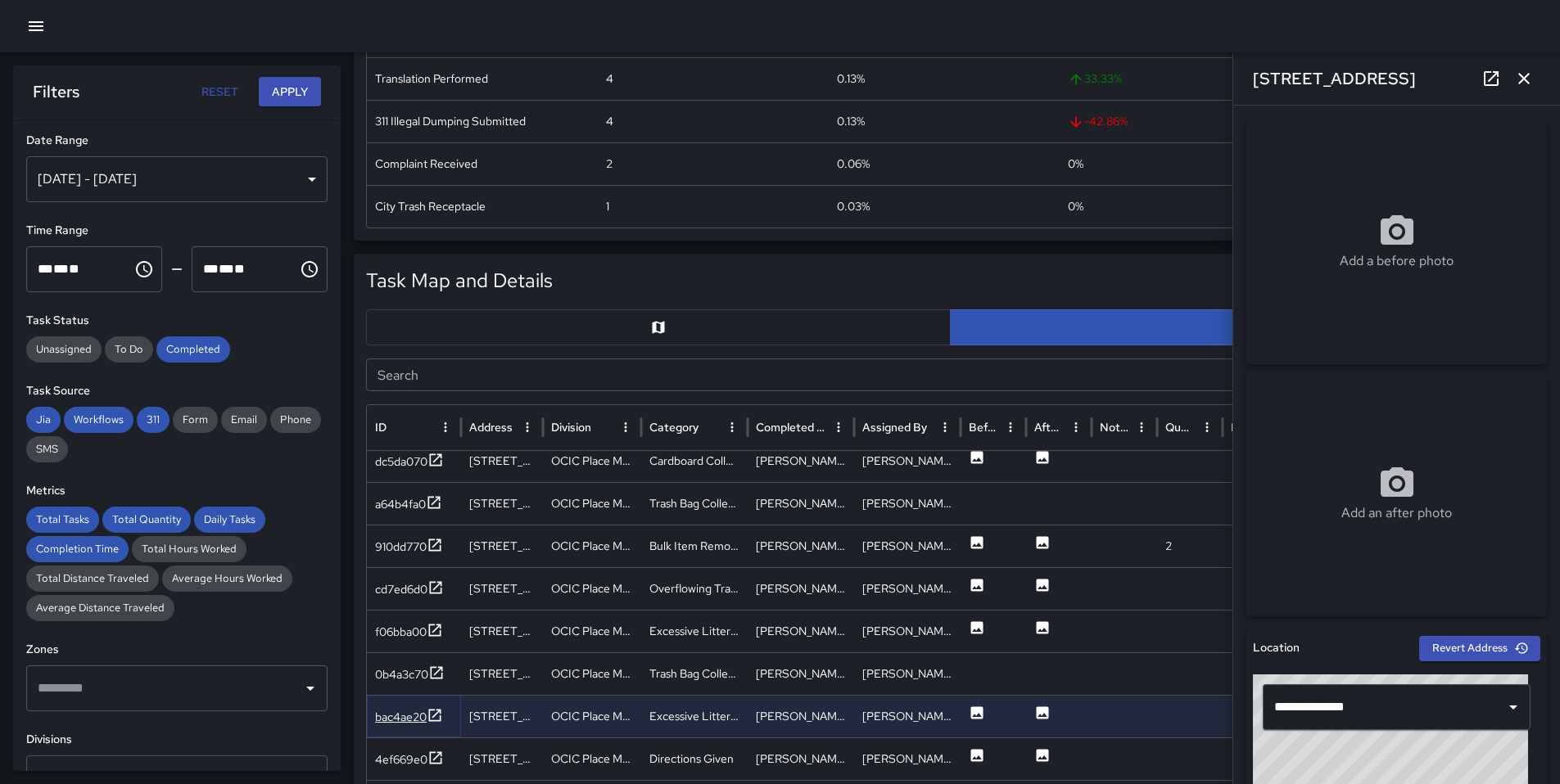
click at [417, 719] on div "bac4ae20" at bounding box center [401, 716] width 52 height 16
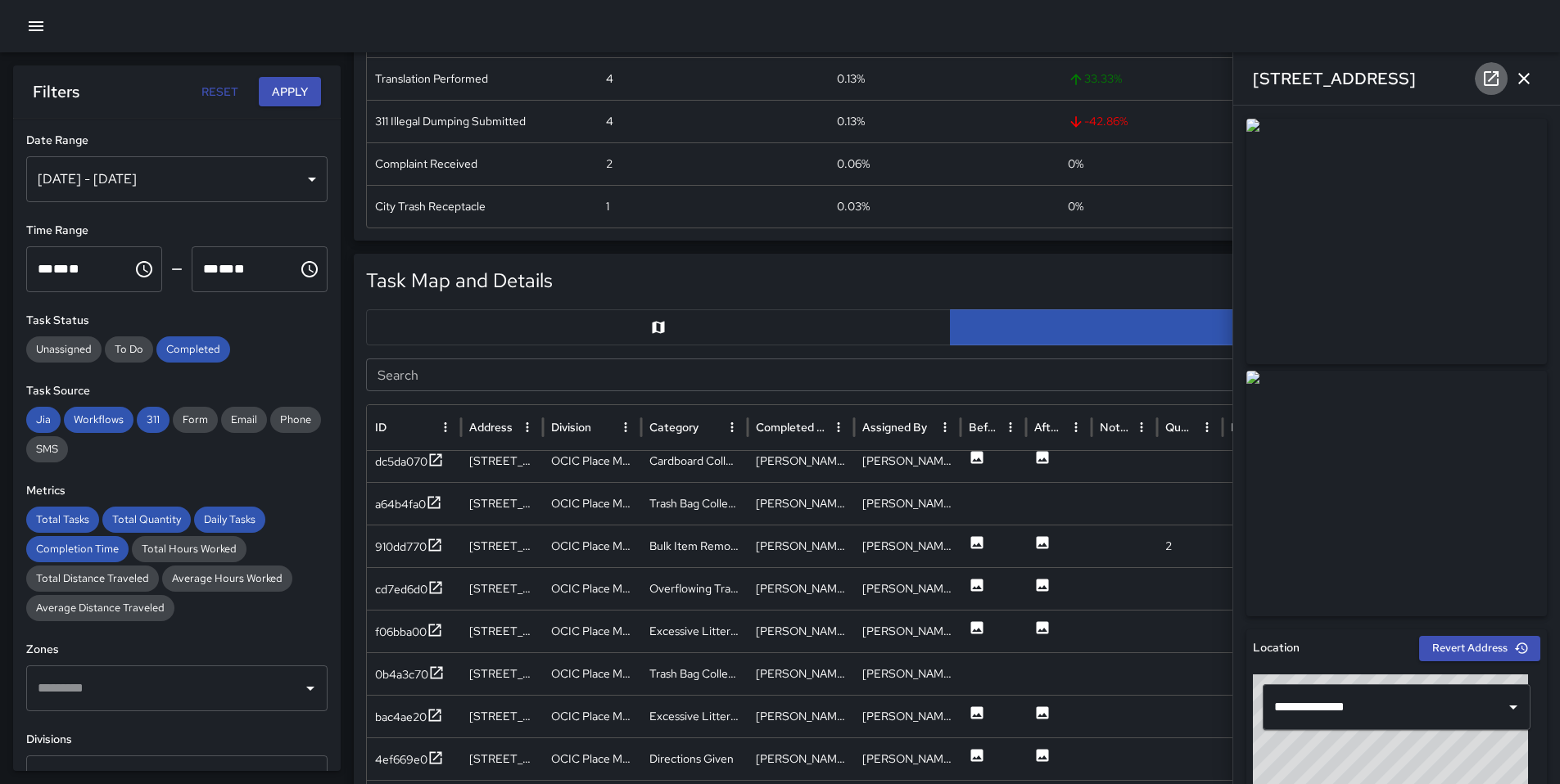
click at [1488, 81] on icon at bounding box center [1490, 78] width 14 height 14
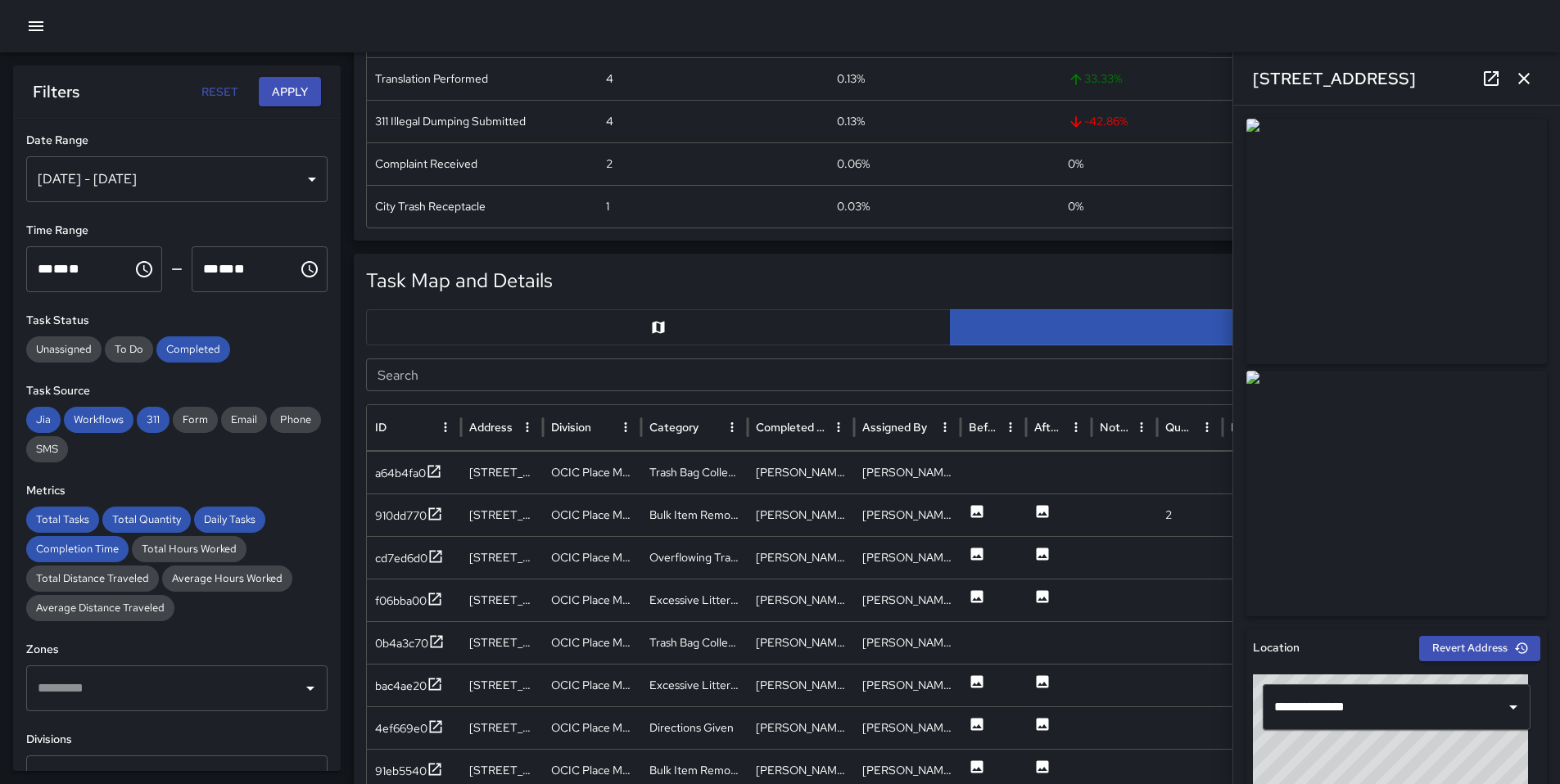
scroll to position [514, 0]
click at [441, 684] on icon at bounding box center [435, 681] width 12 height 12
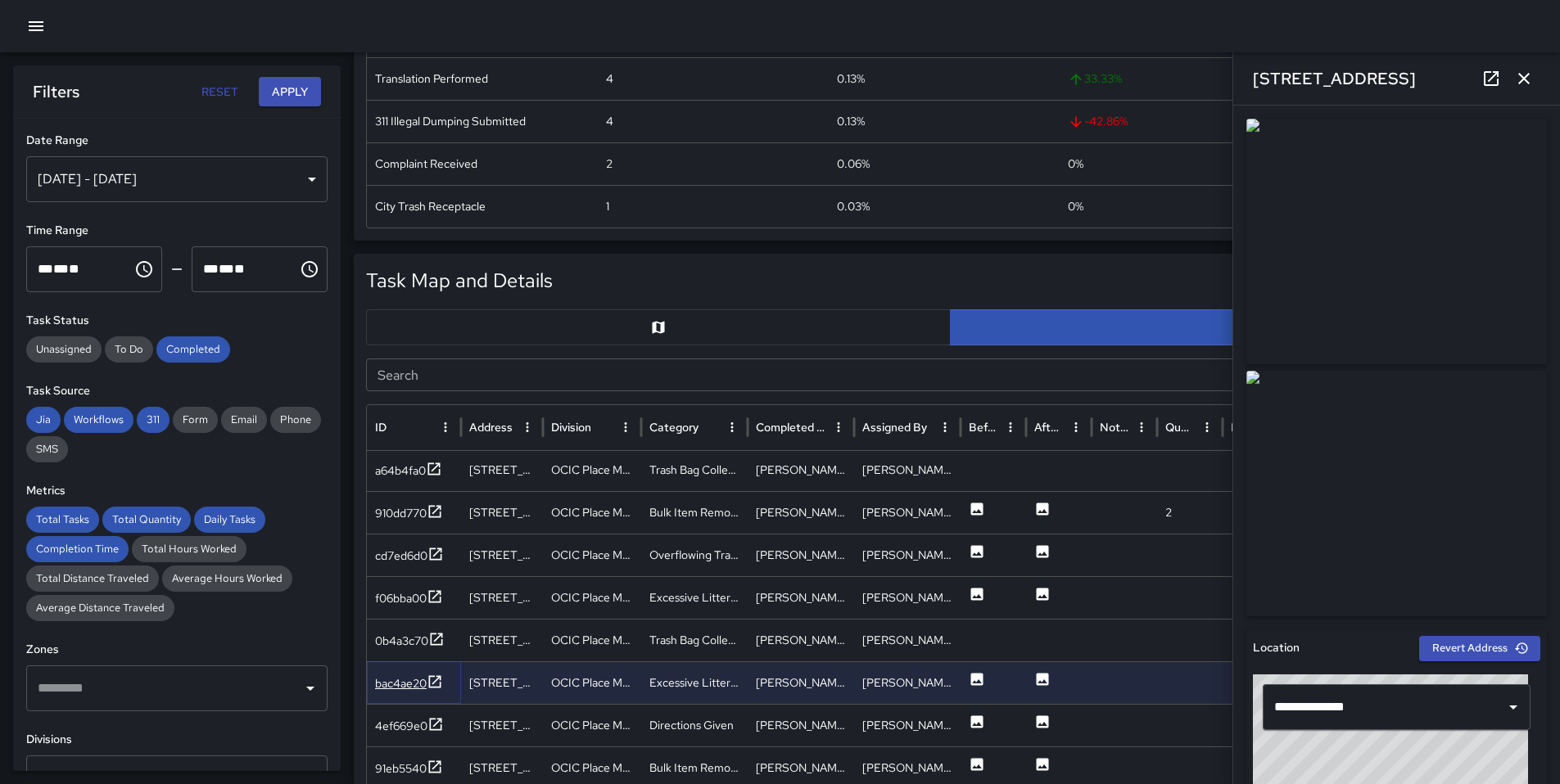
click at [420, 685] on div "bac4ae20" at bounding box center [401, 683] width 52 height 16
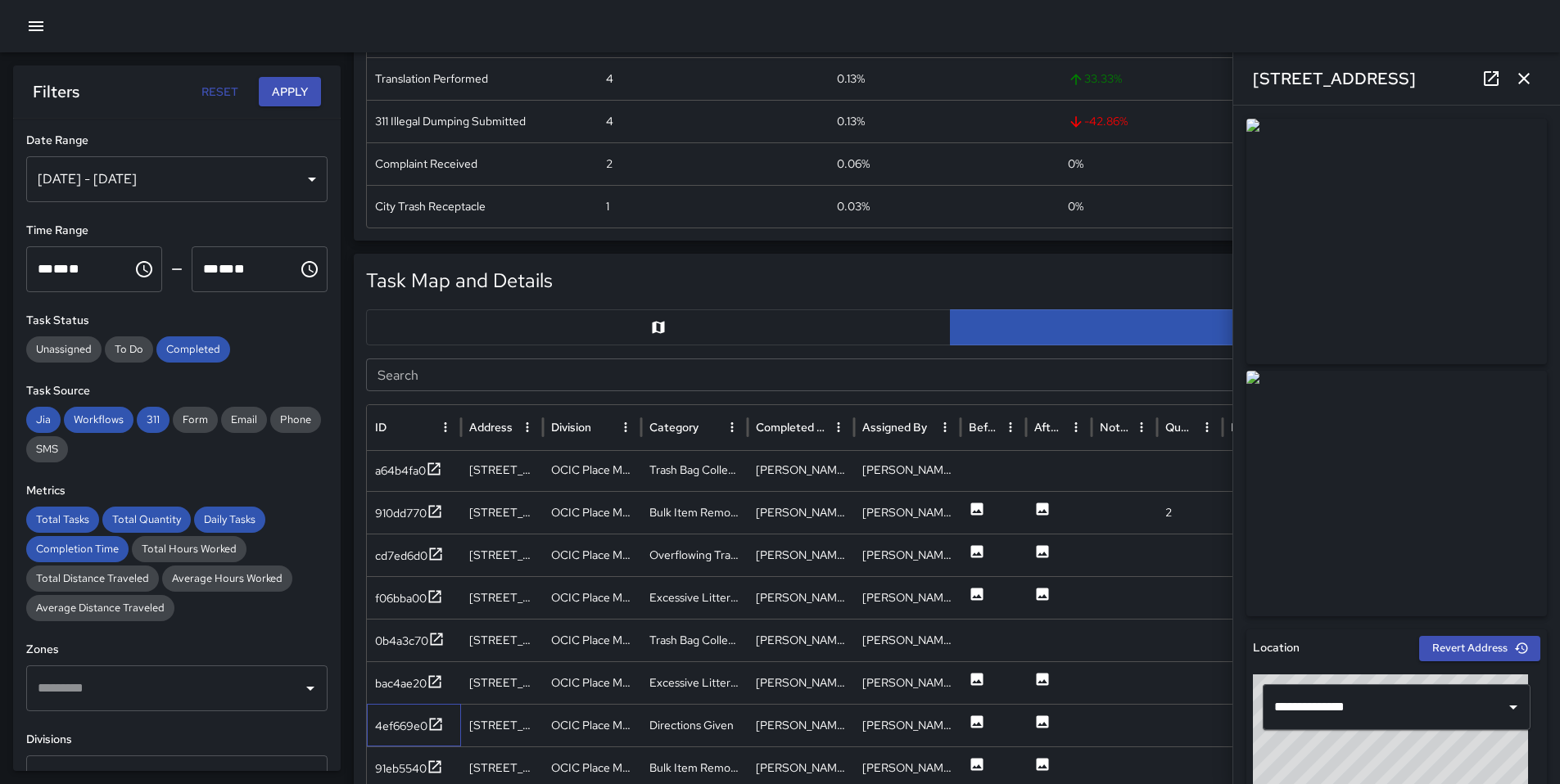
click at [425, 740] on div "4ef669e0" at bounding box center [414, 725] width 94 height 42
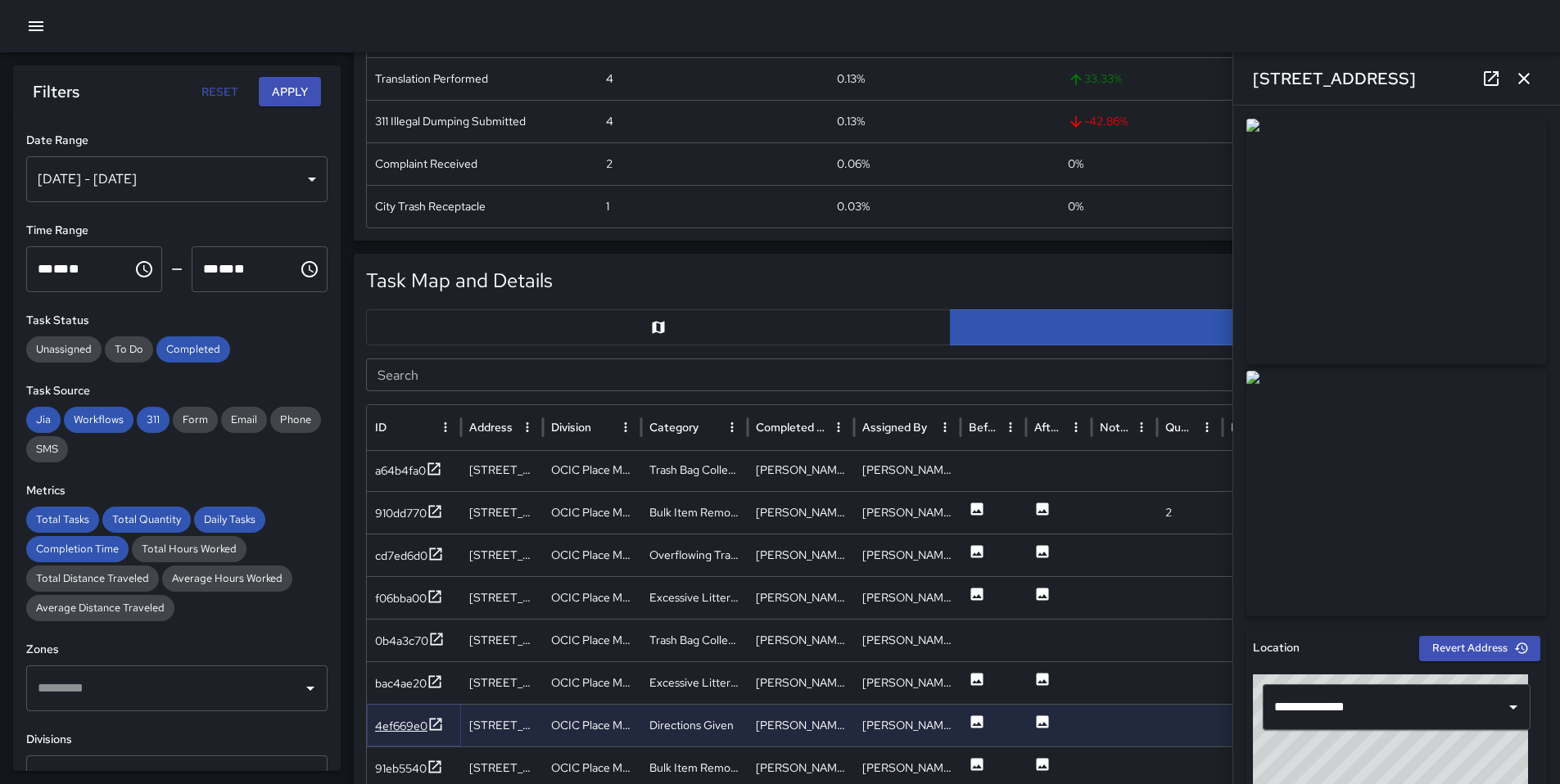
click at [422, 726] on div "4ef669e0" at bounding box center [401, 726] width 53 height 16
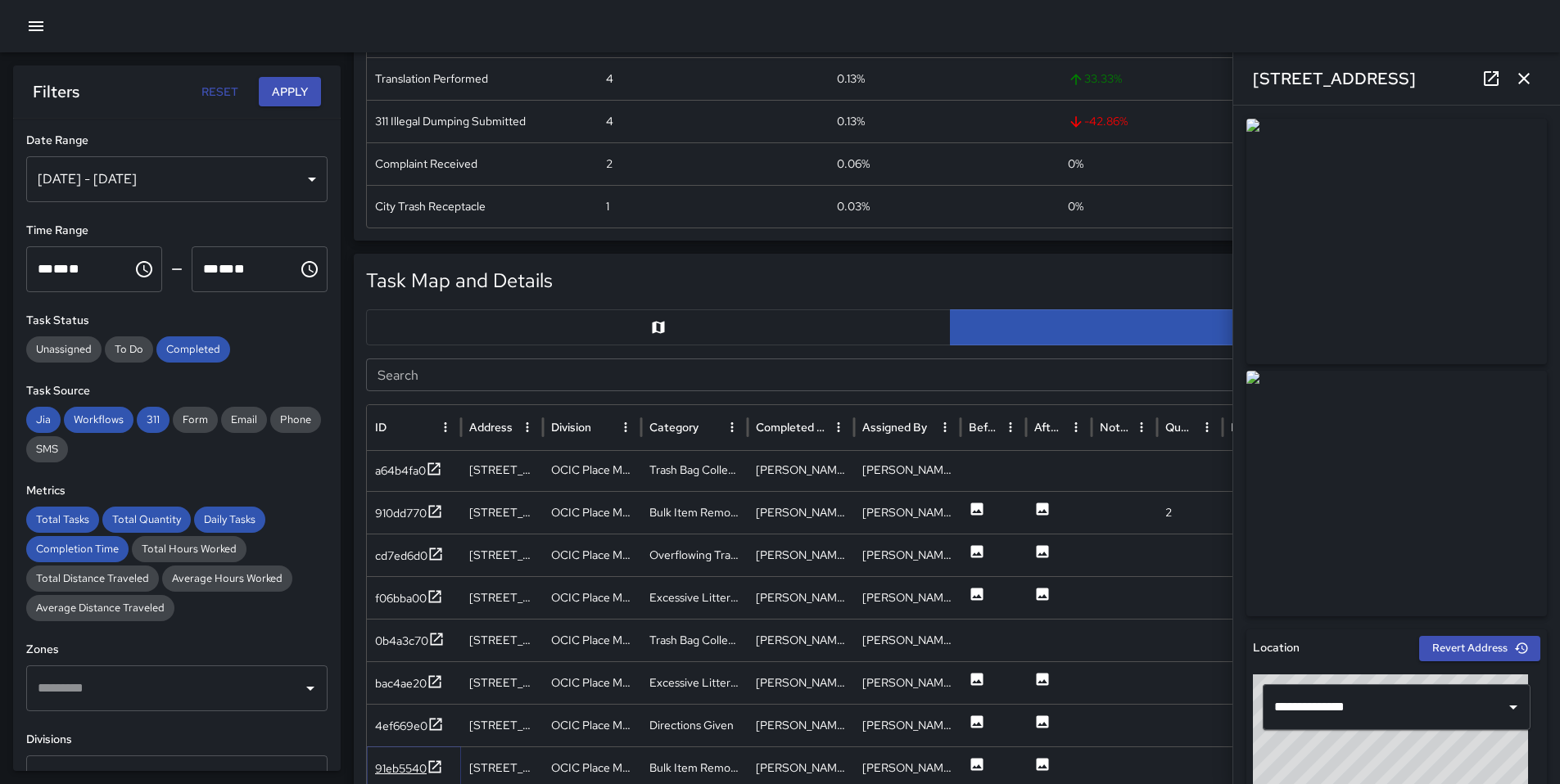
click at [418, 771] on div "91eb5540" at bounding box center [401, 768] width 52 height 16
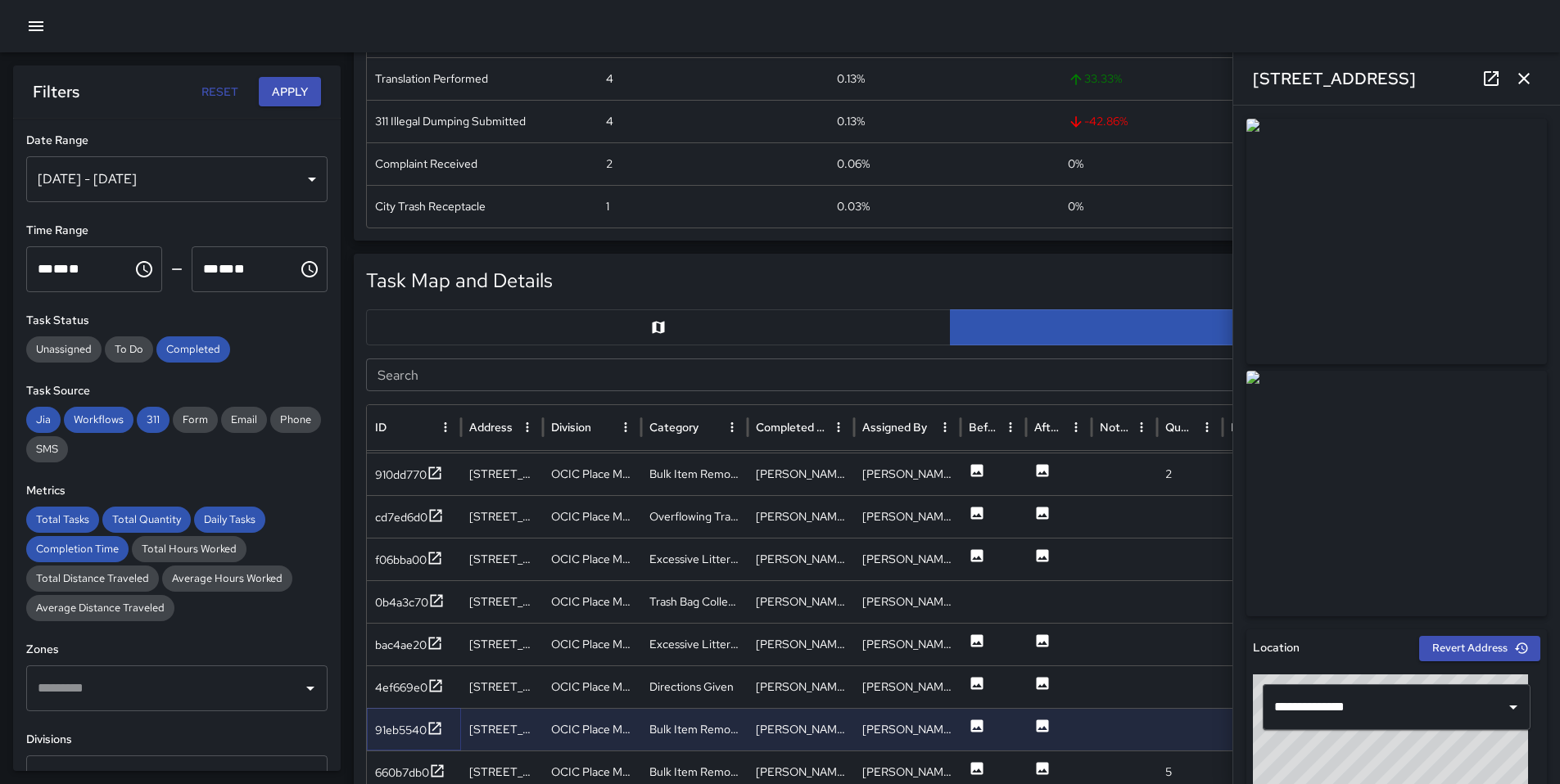
scroll to position [567, 0]
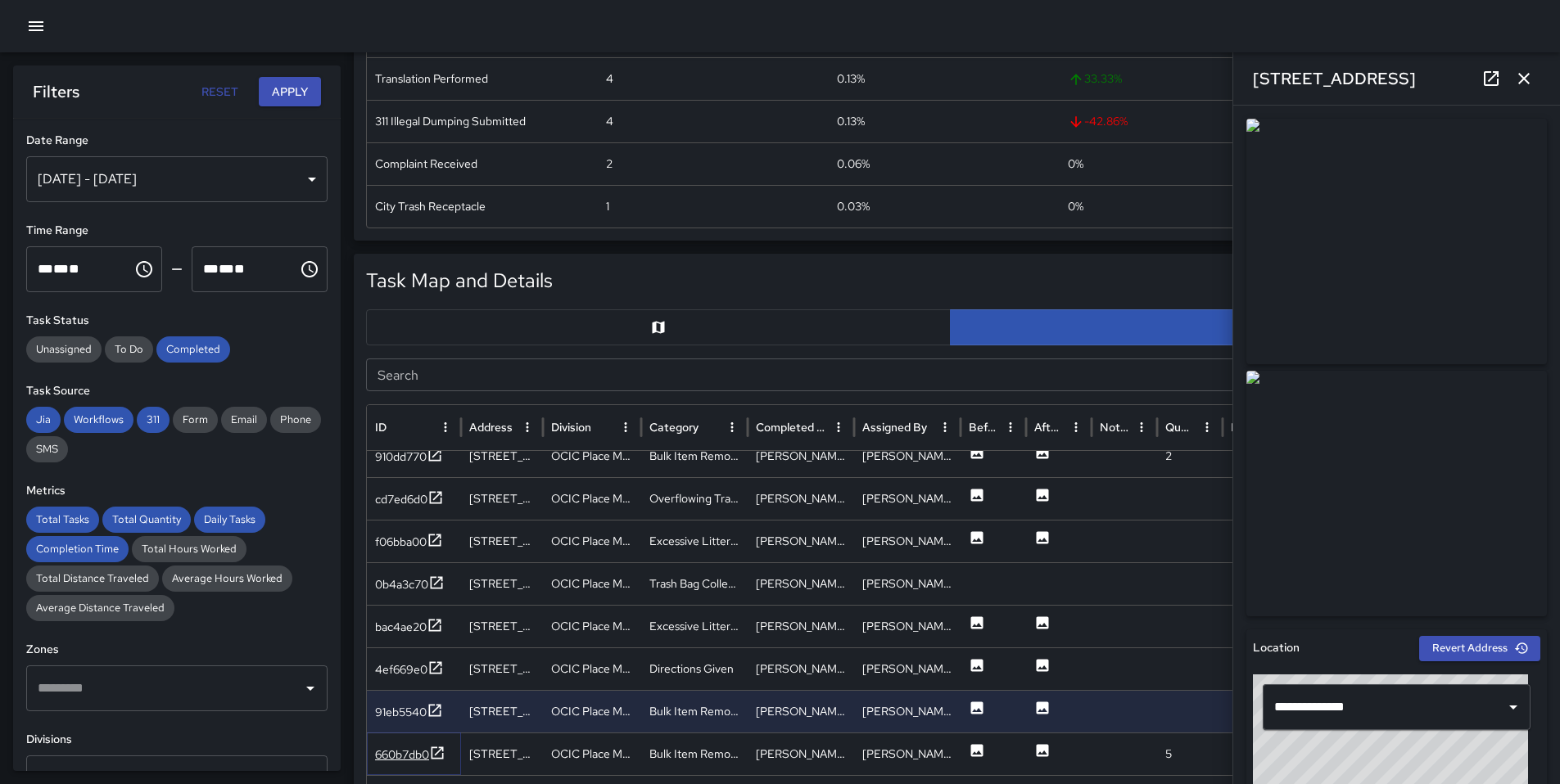
click at [396, 758] on div "660b7db0" at bounding box center [402, 754] width 54 height 16
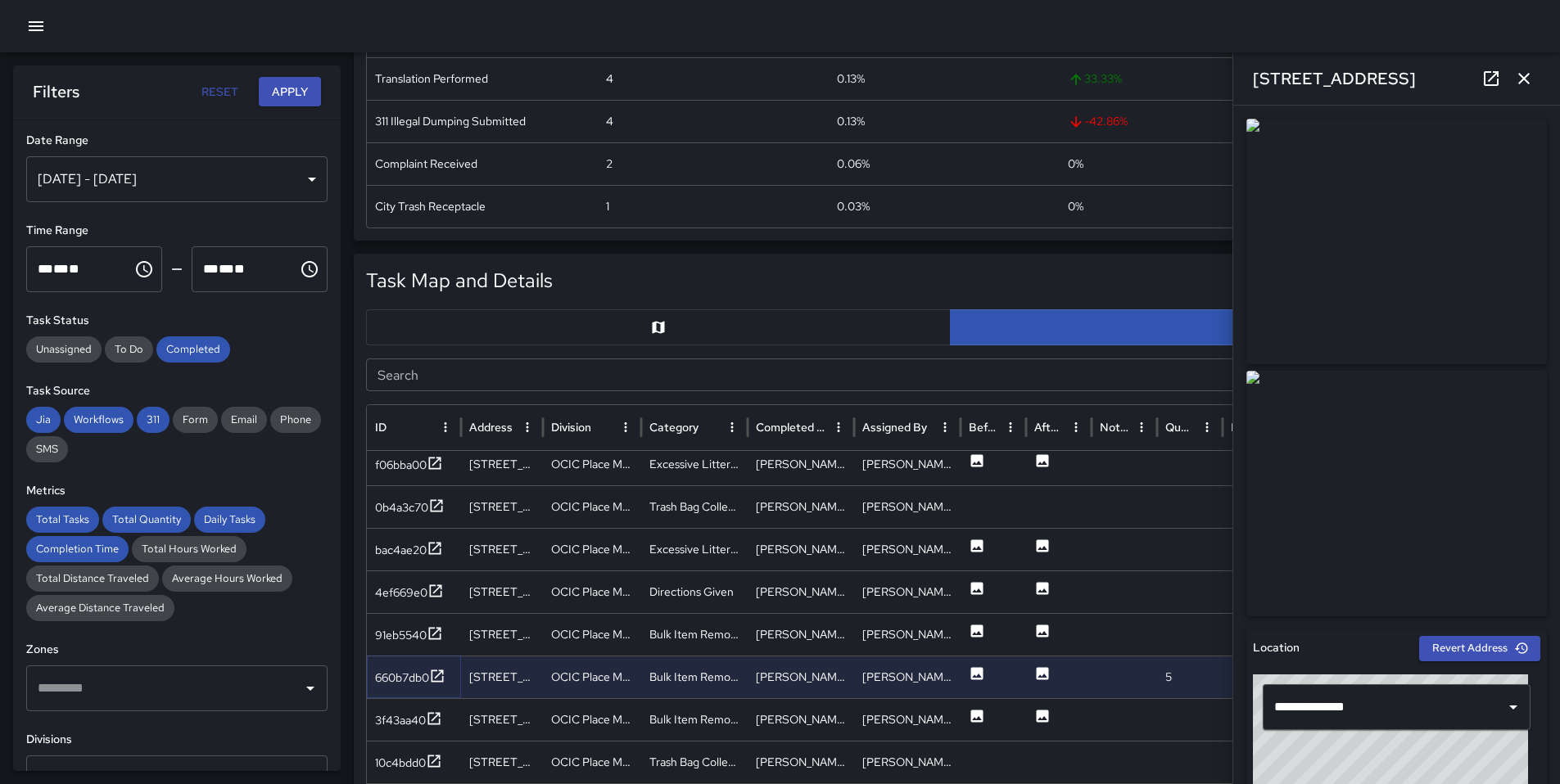
scroll to position [692, 0]
click at [417, 716] on div "3f43aa40" at bounding box center [400, 716] width 51 height 16
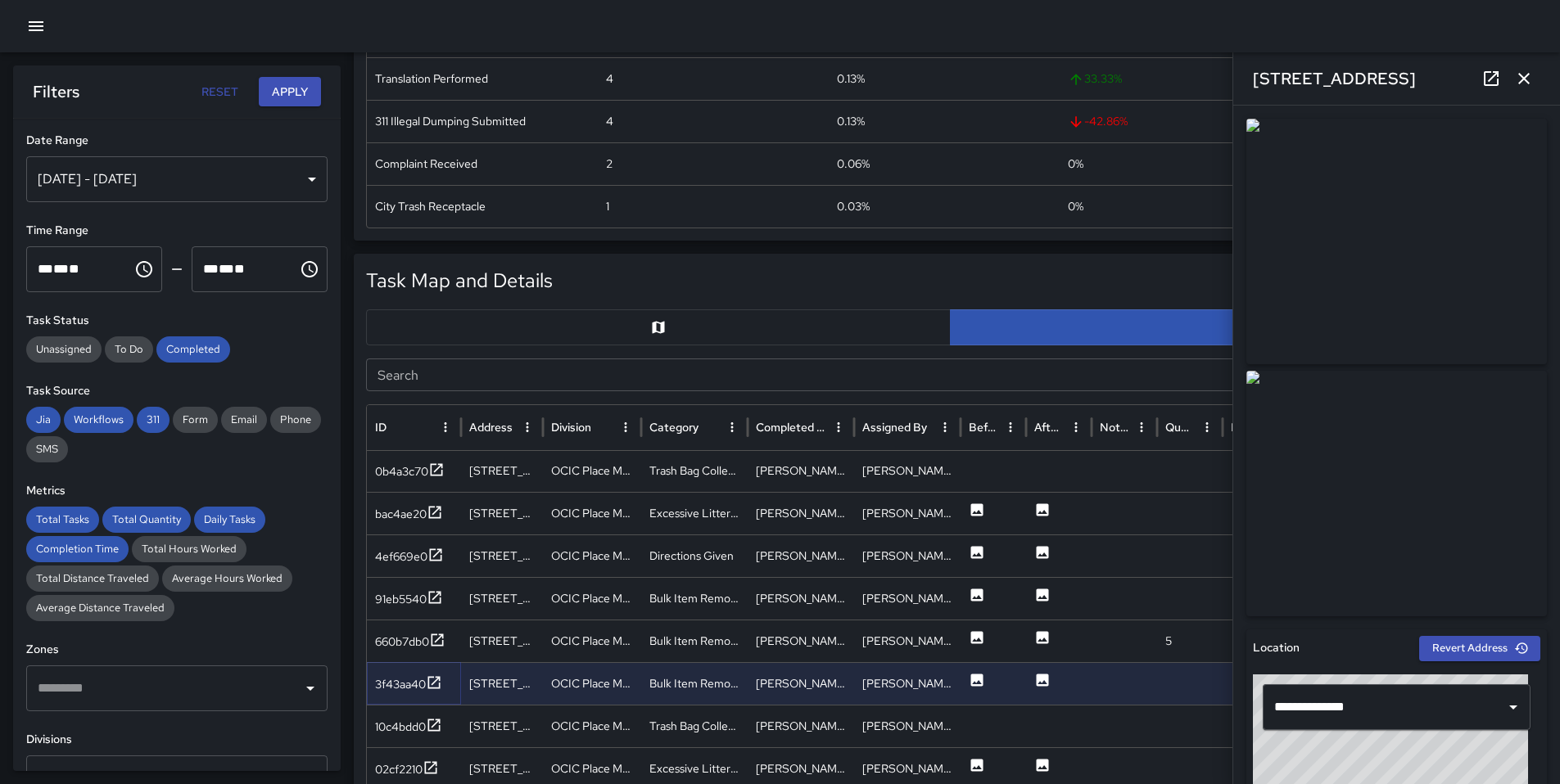
scroll to position [697, 0]
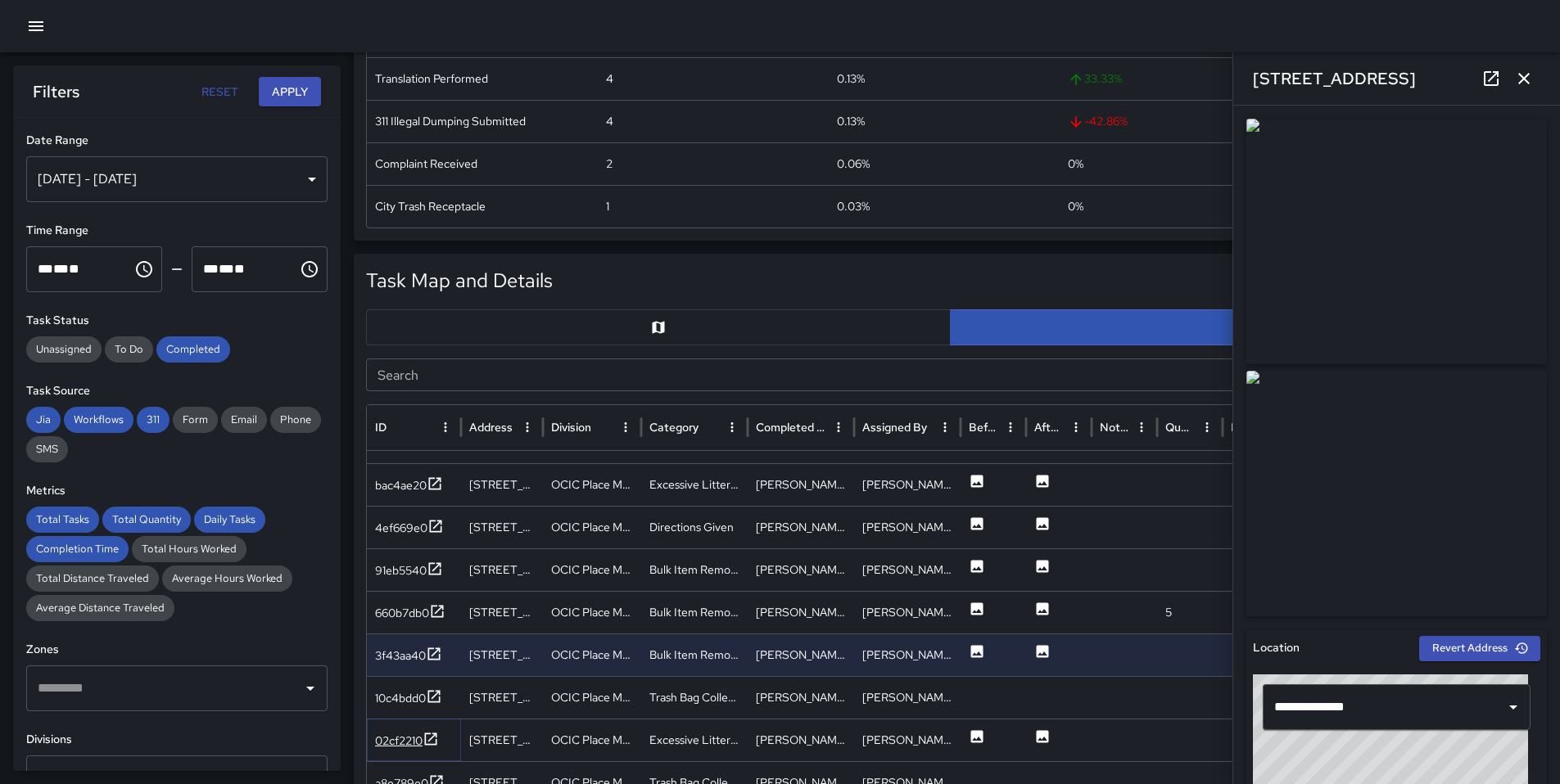
click at [380, 742] on div "02cf2210" at bounding box center [399, 740] width 48 height 16
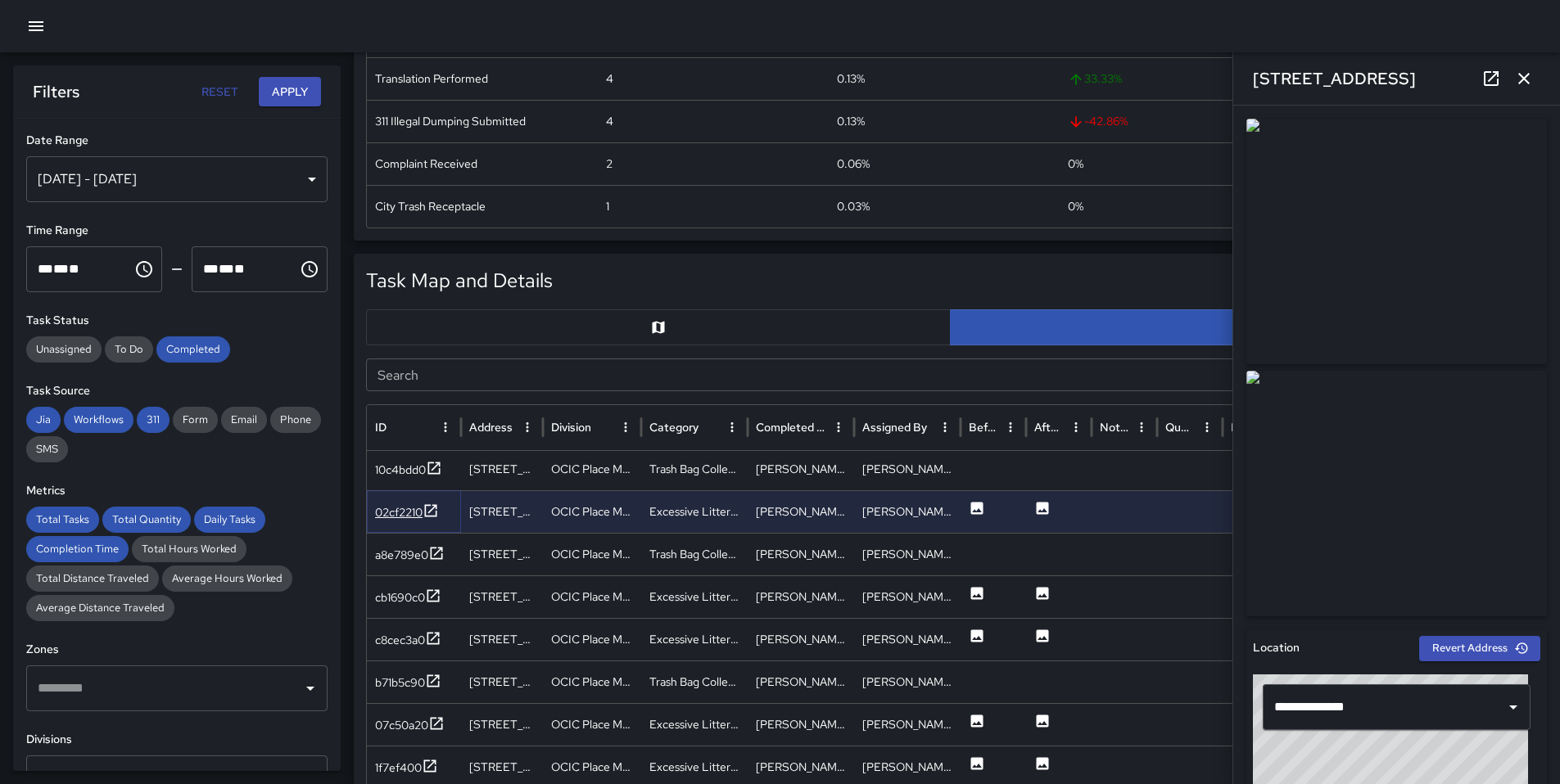
scroll to position [929, 0]
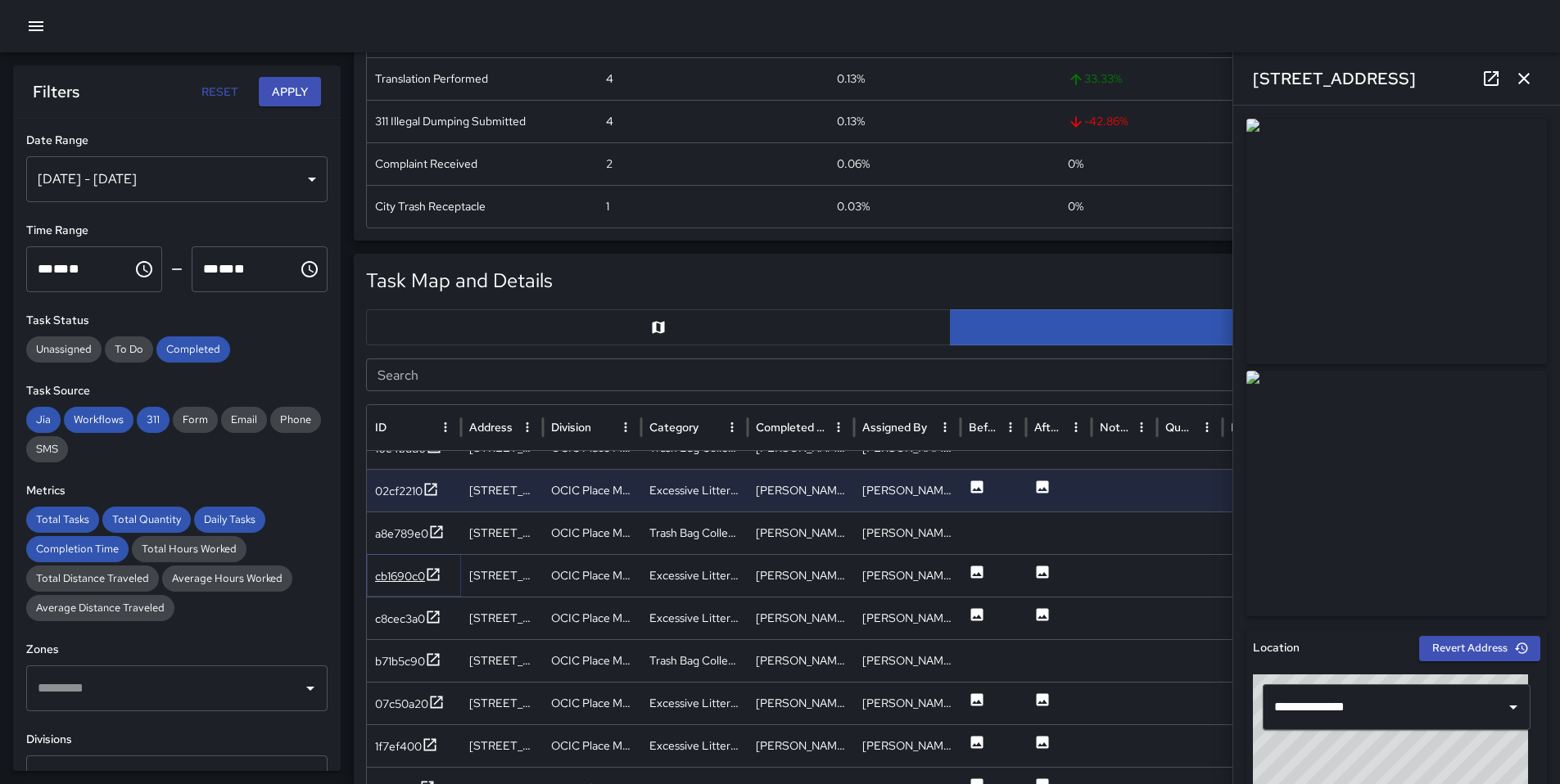
click at [441, 571] on icon at bounding box center [433, 574] width 16 height 16
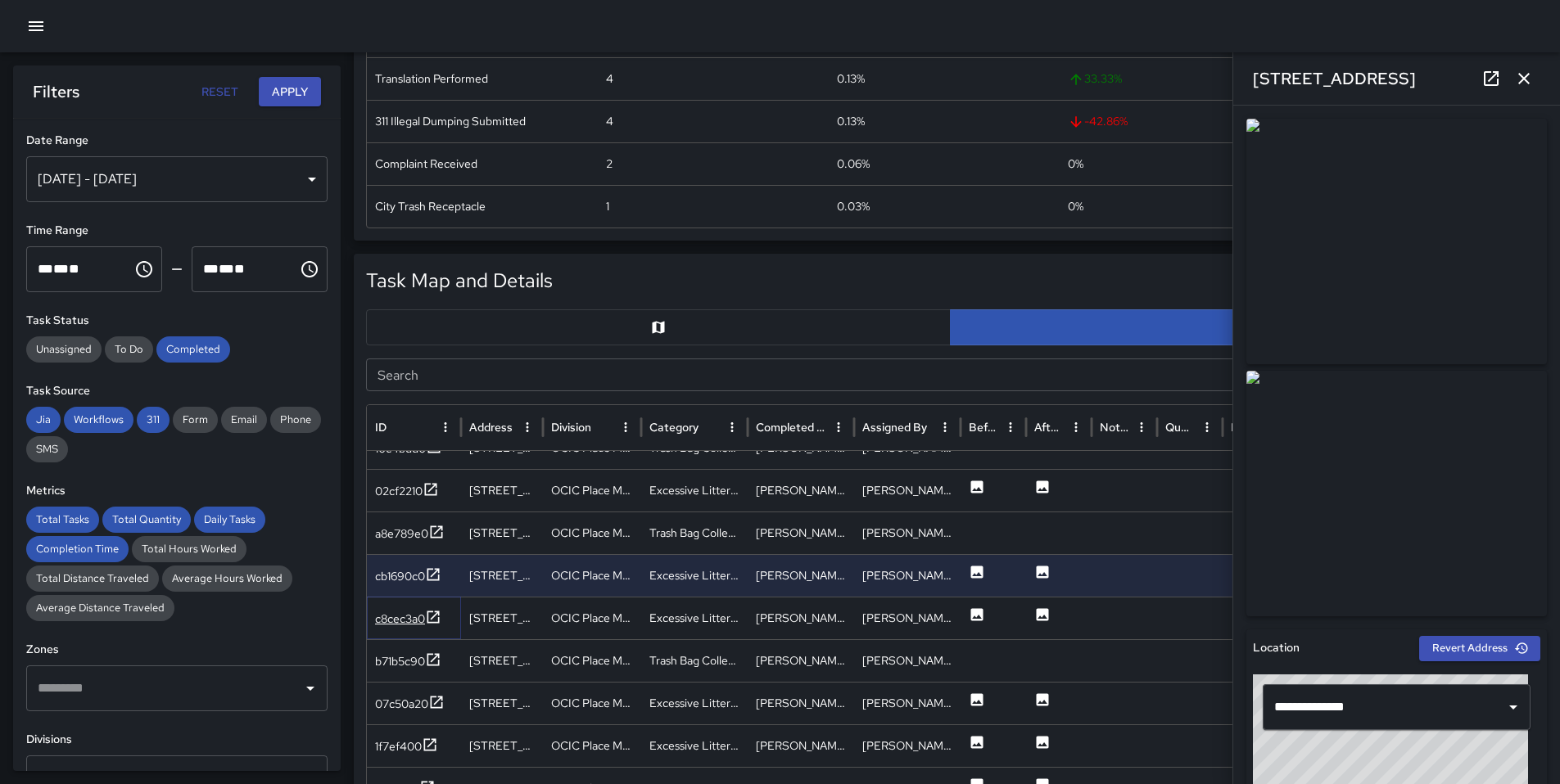
click at [438, 618] on icon at bounding box center [433, 616] width 16 height 16
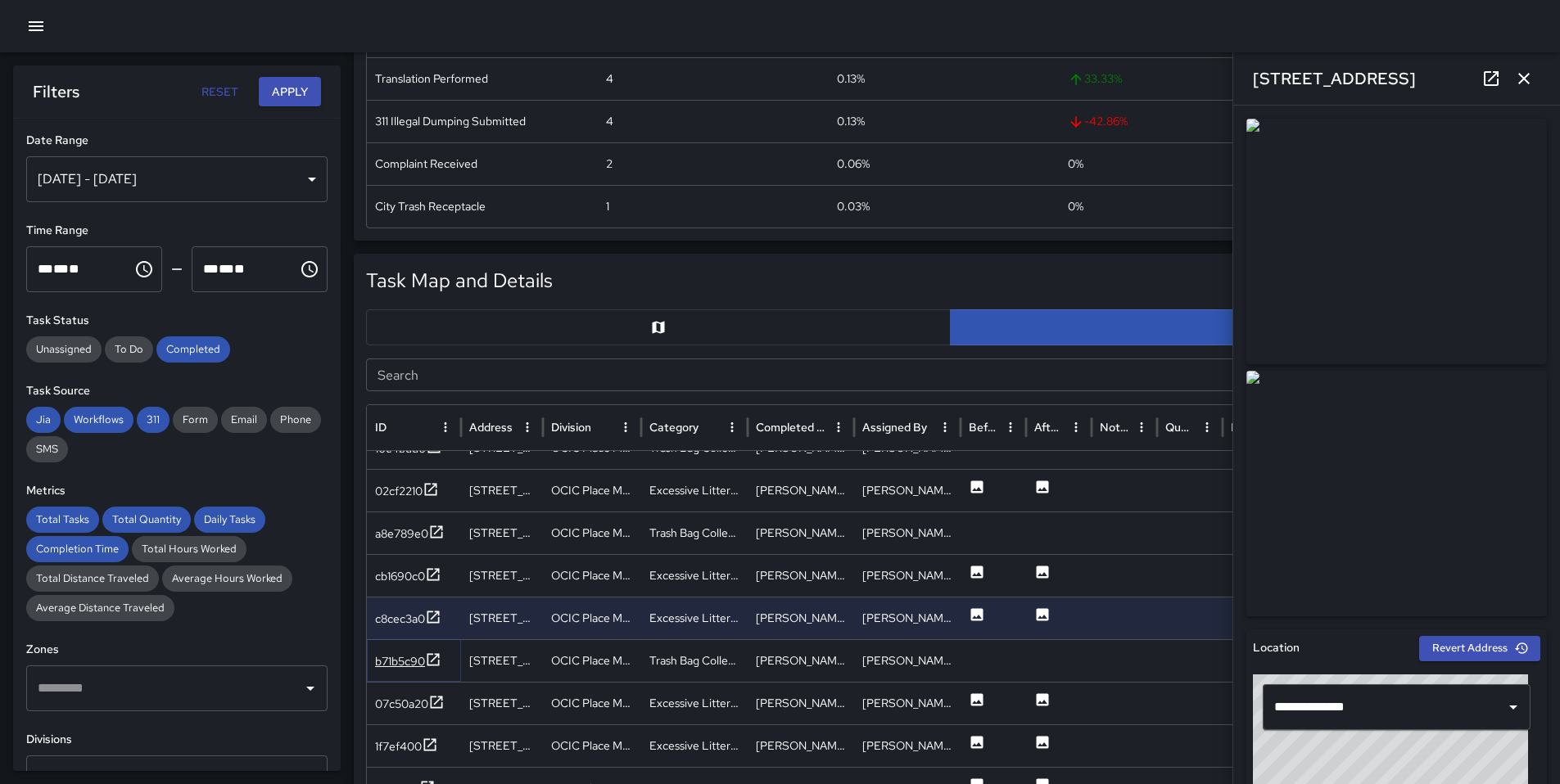
click at [432, 656] on icon at bounding box center [433, 660] width 16 height 16
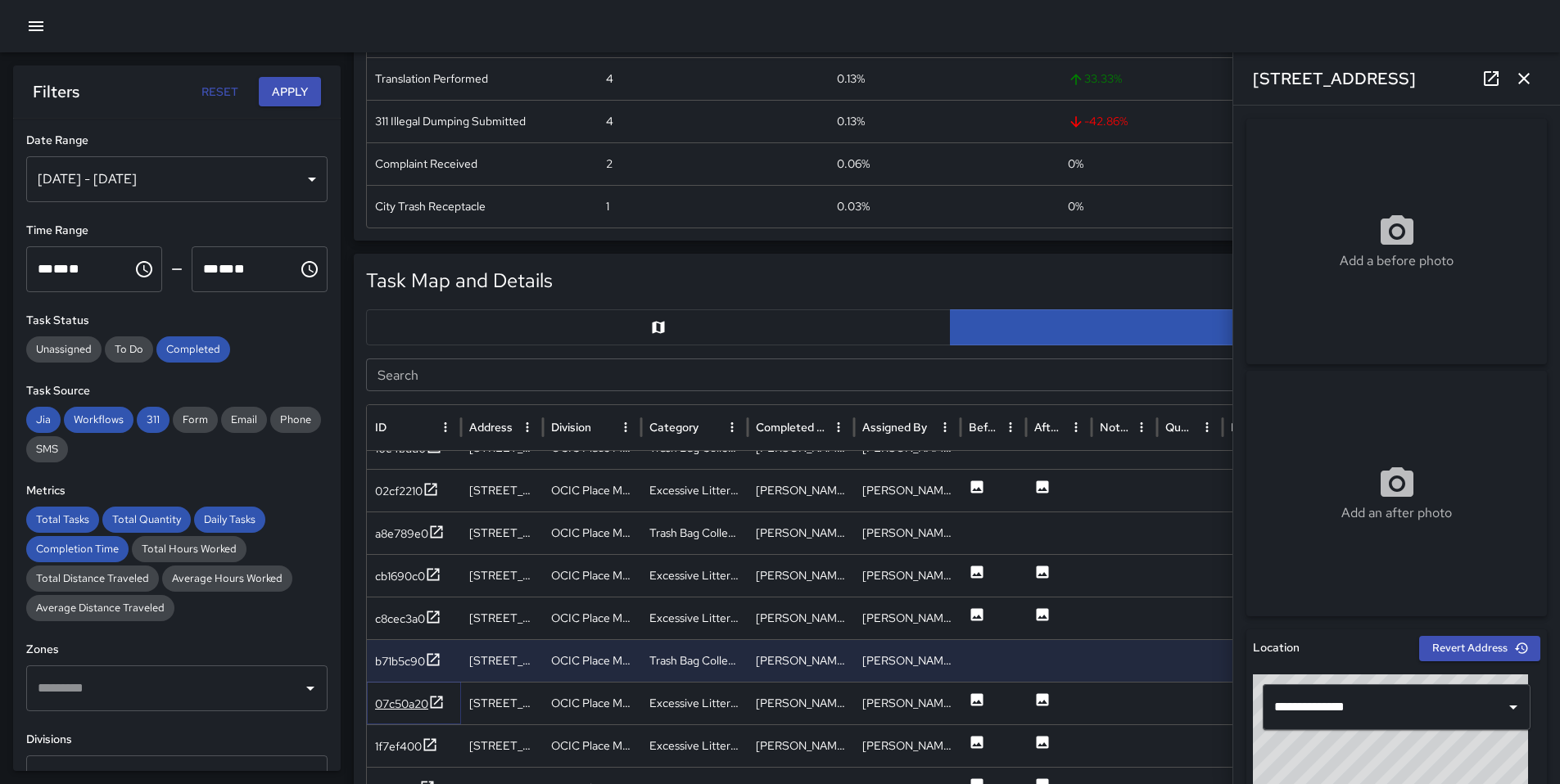
click at [431, 696] on icon at bounding box center [436, 702] width 16 height 16
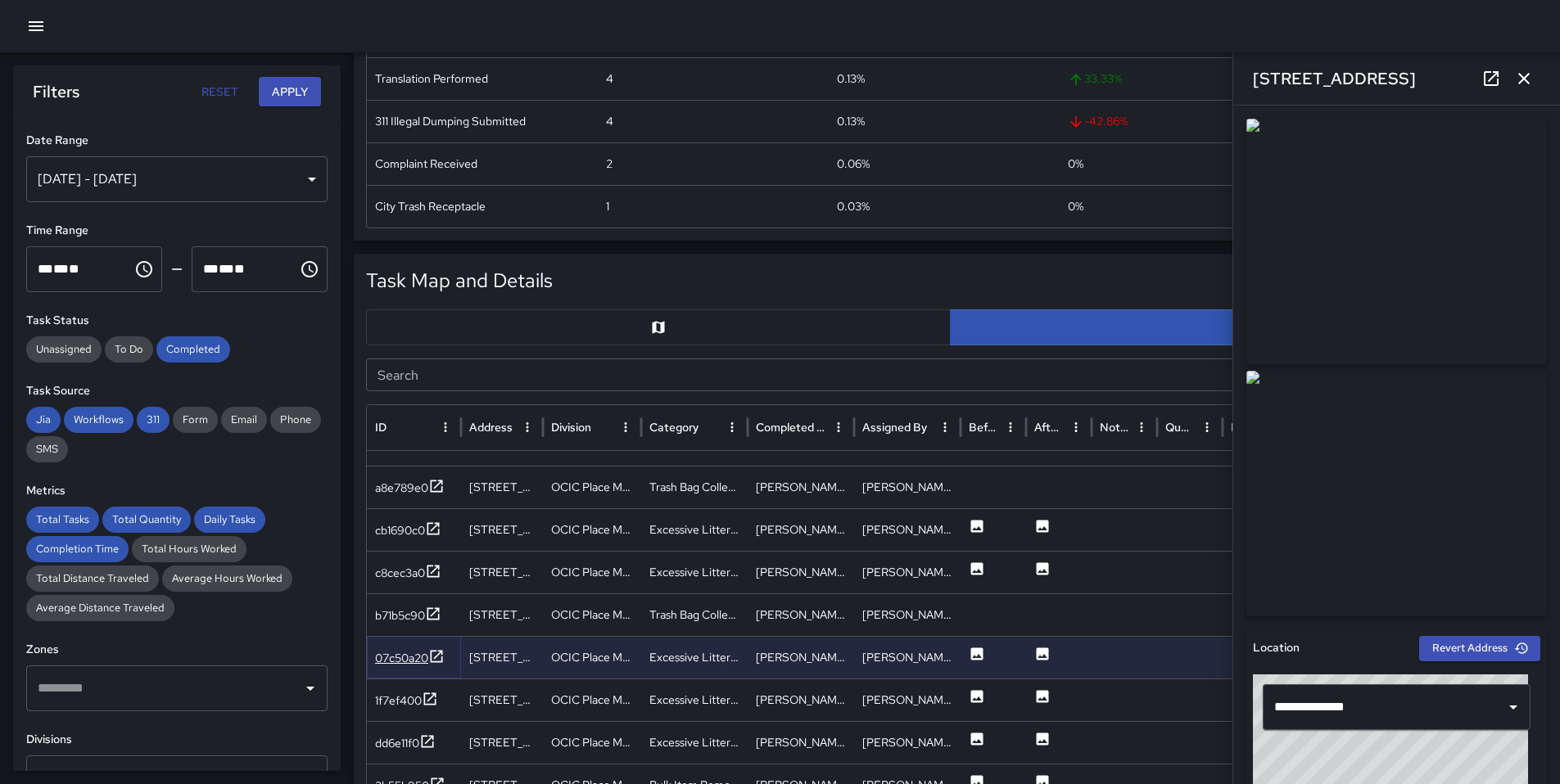
scroll to position [1075, 0]
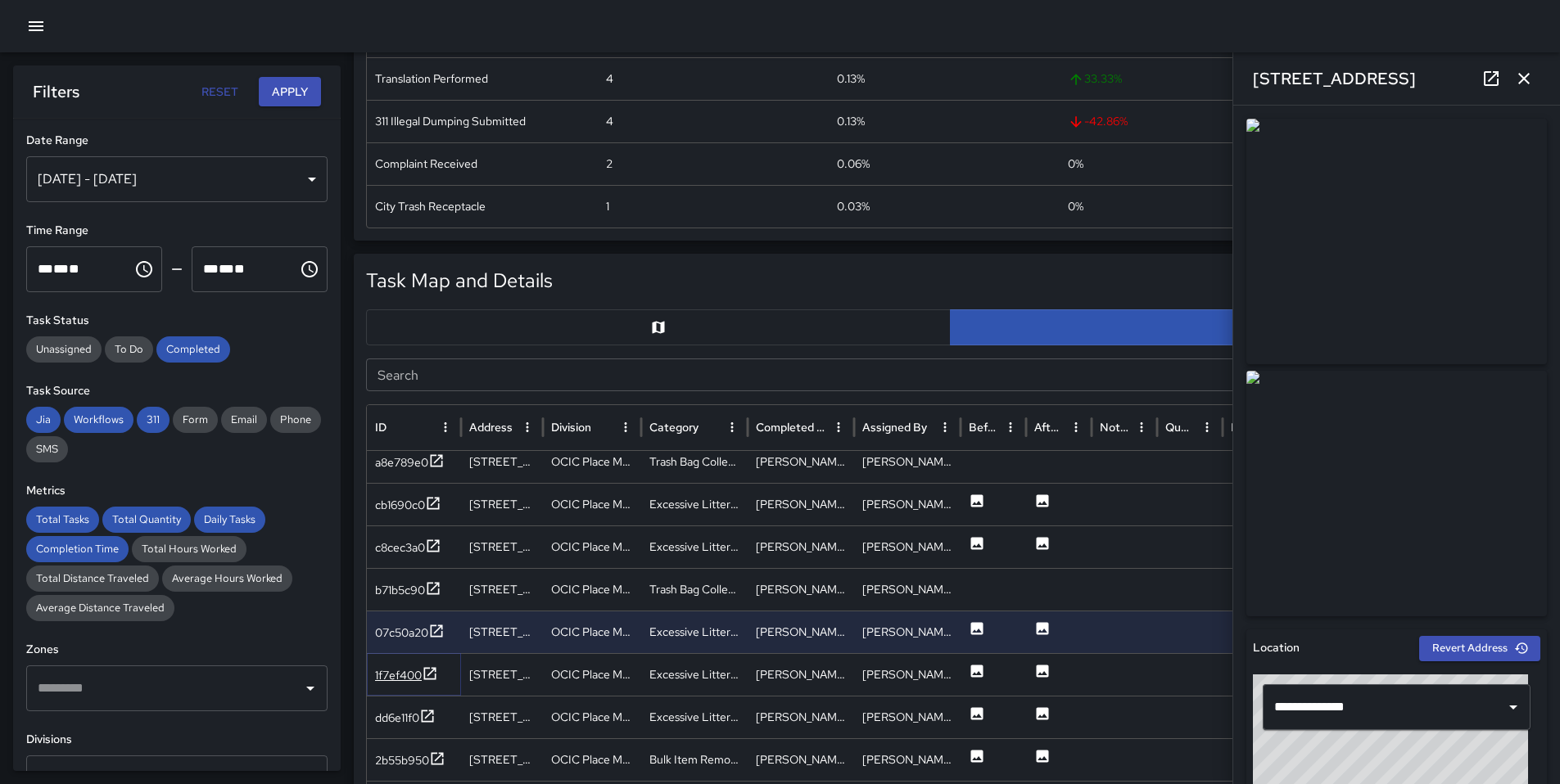
click at [430, 682] on div at bounding box center [429, 675] width 16 height 20
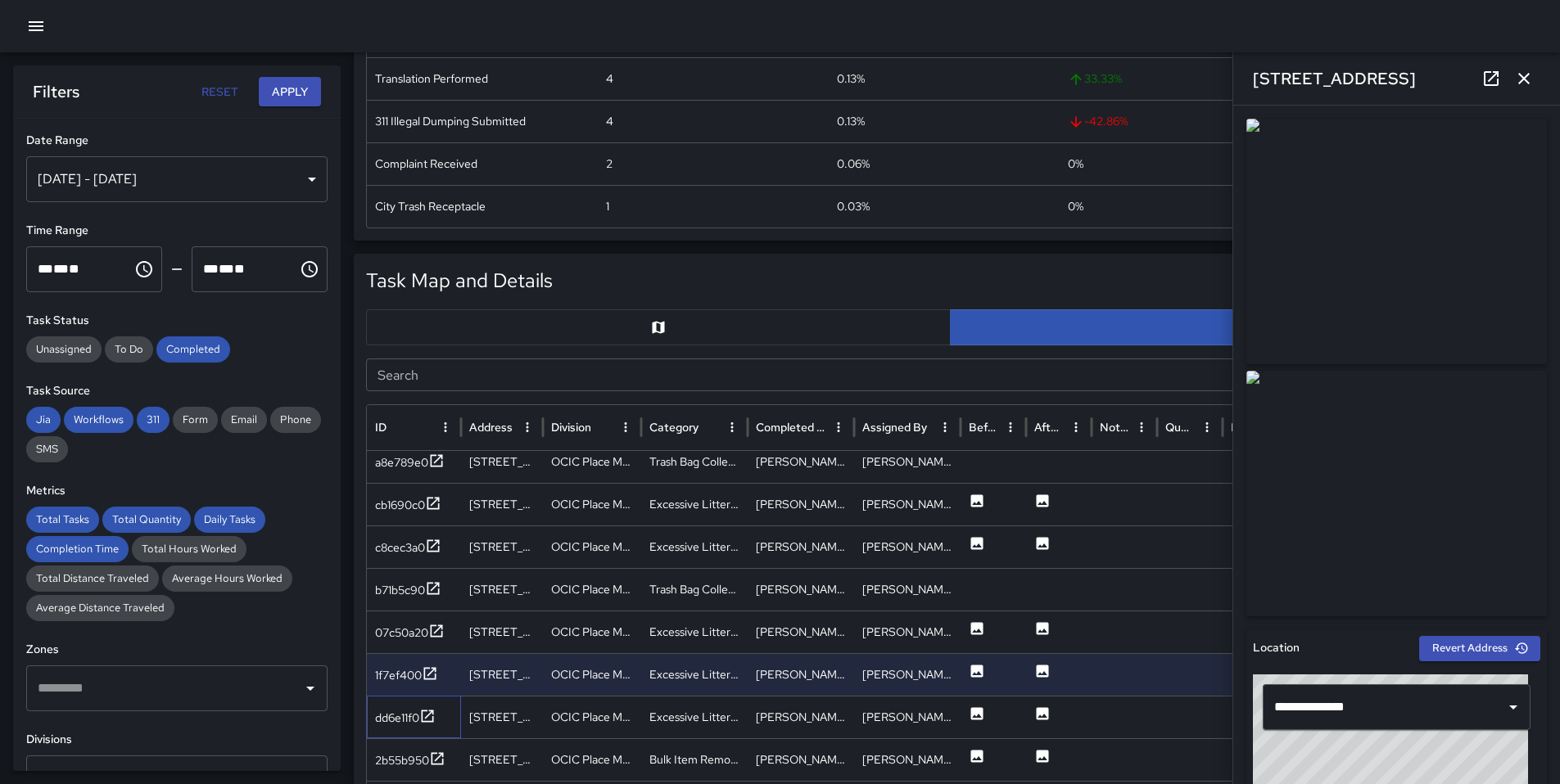
click at [428, 729] on div "dd6e11f0" at bounding box center [414, 717] width 94 height 42
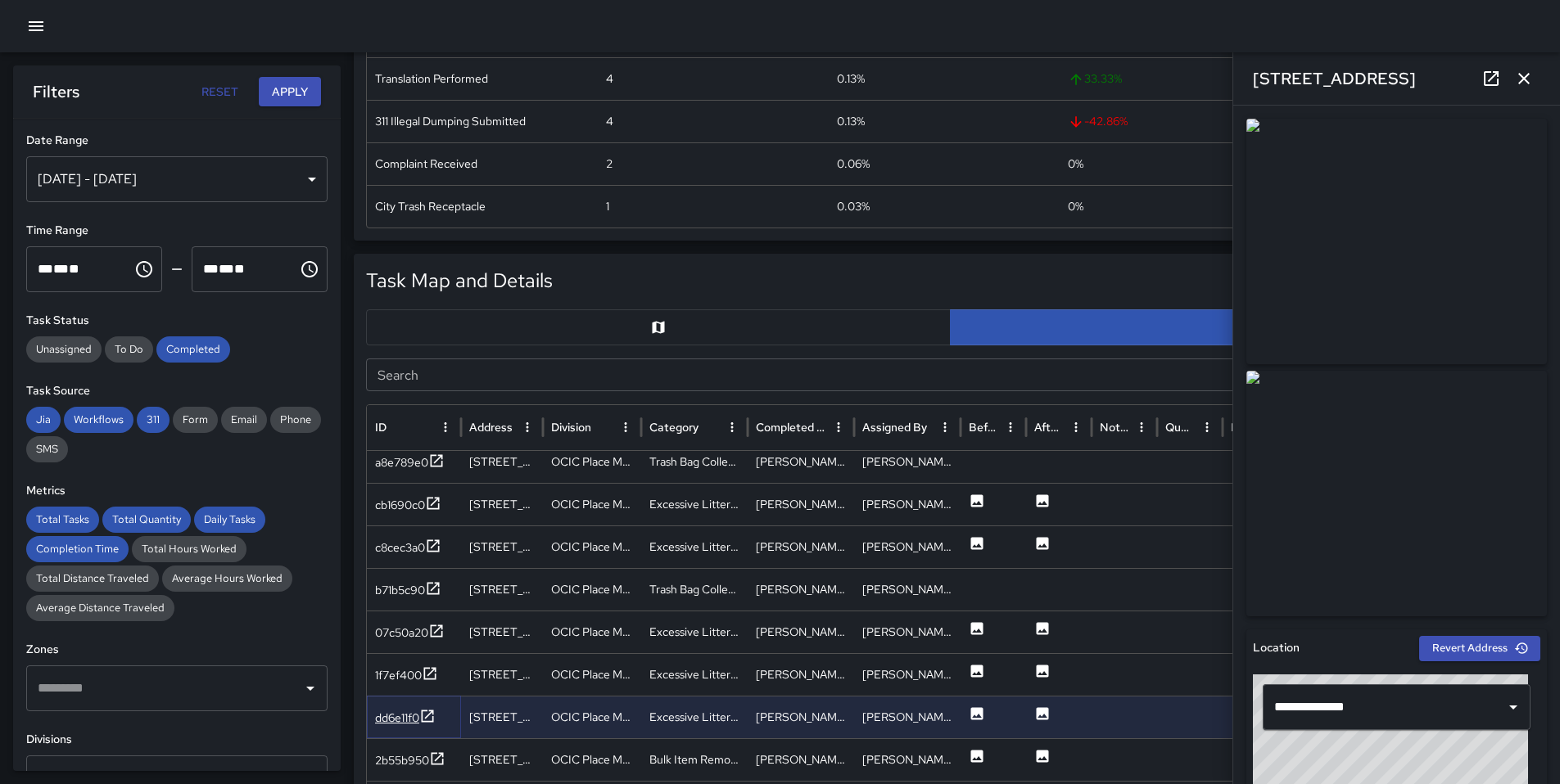
click at [427, 723] on icon at bounding box center [427, 716] width 16 height 16
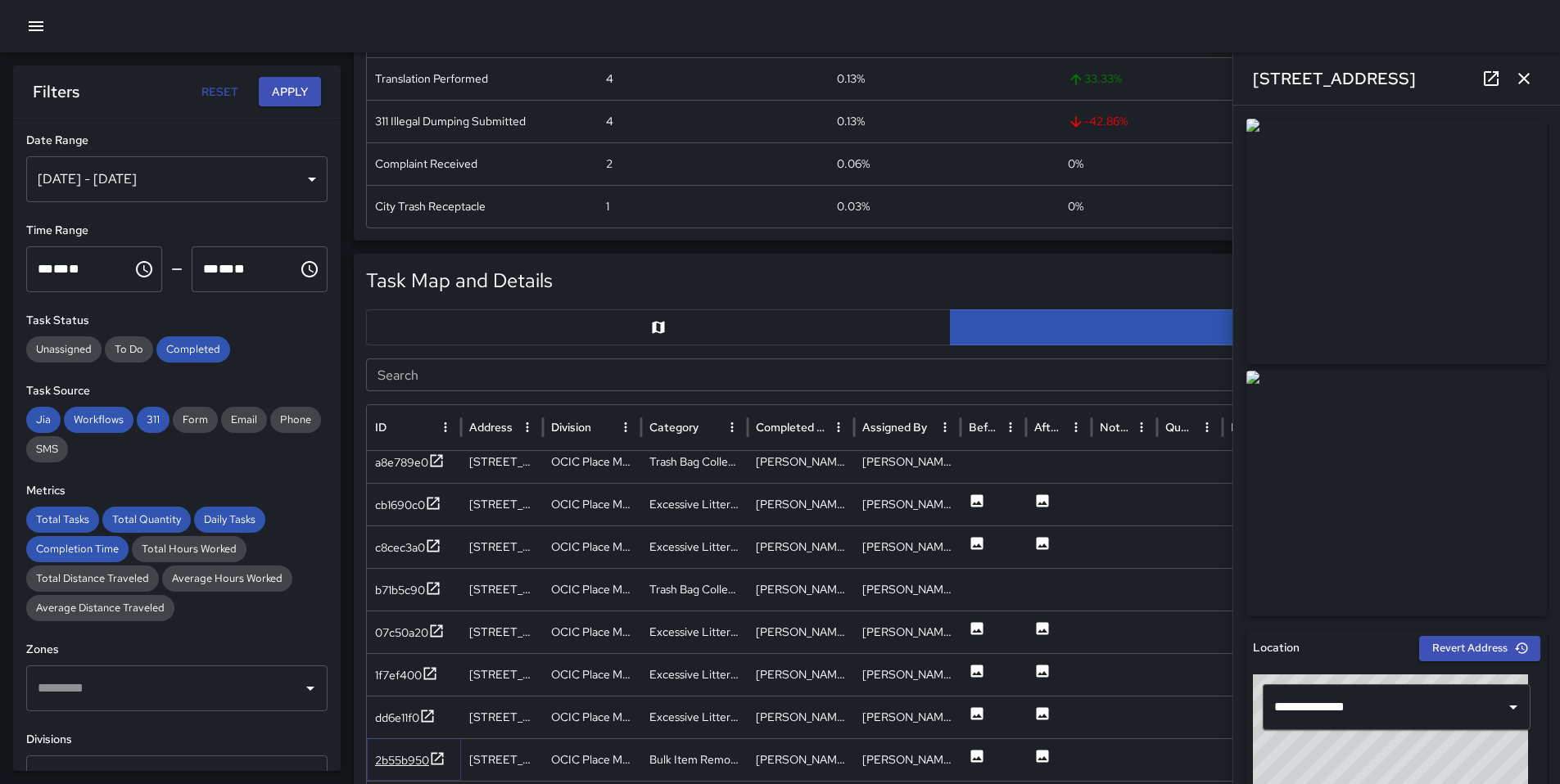
click at [425, 757] on div "2b55b950" at bounding box center [402, 760] width 54 height 16
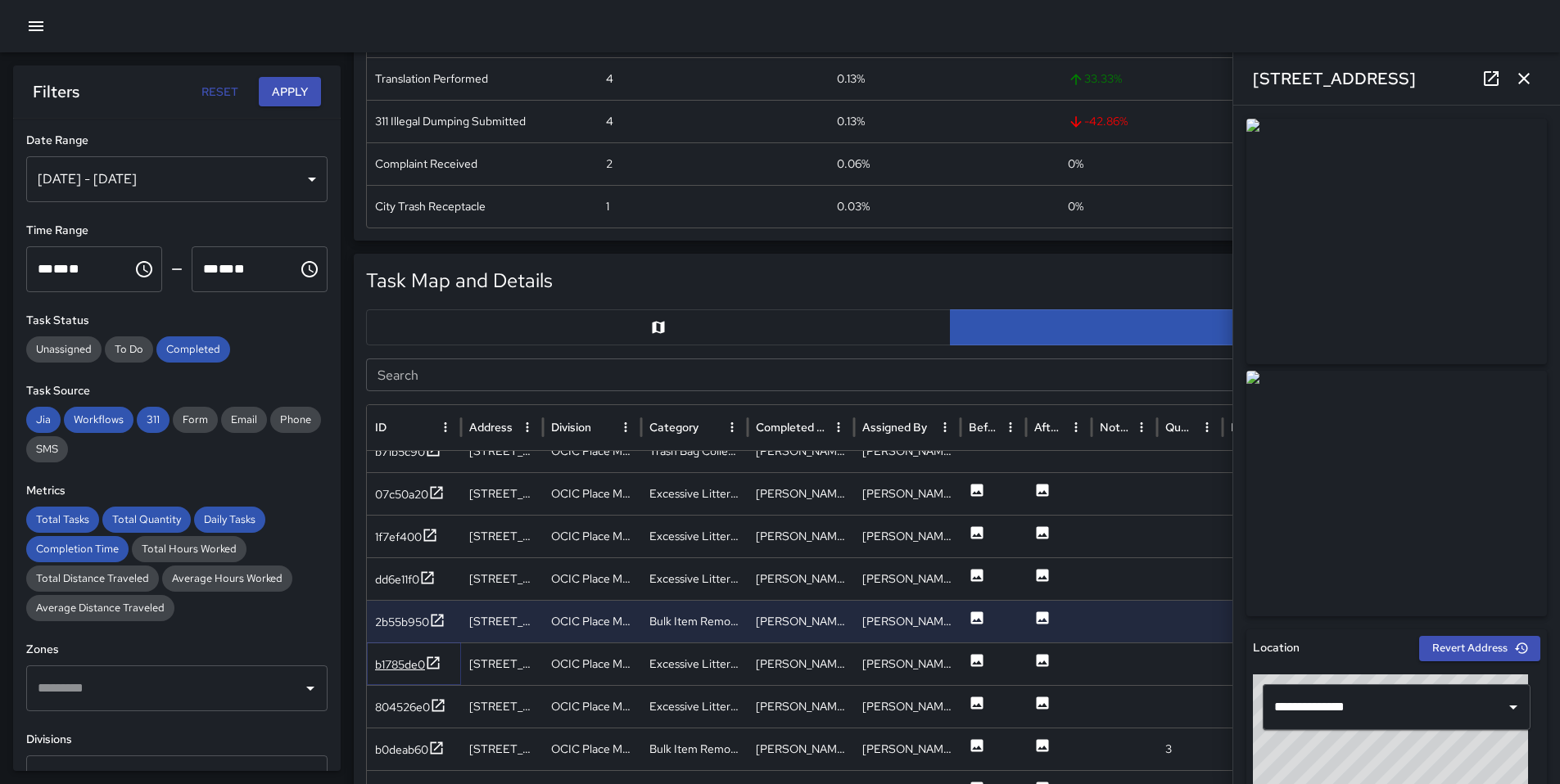
click at [408, 673] on div "b1785de0" at bounding box center [400, 664] width 50 height 16
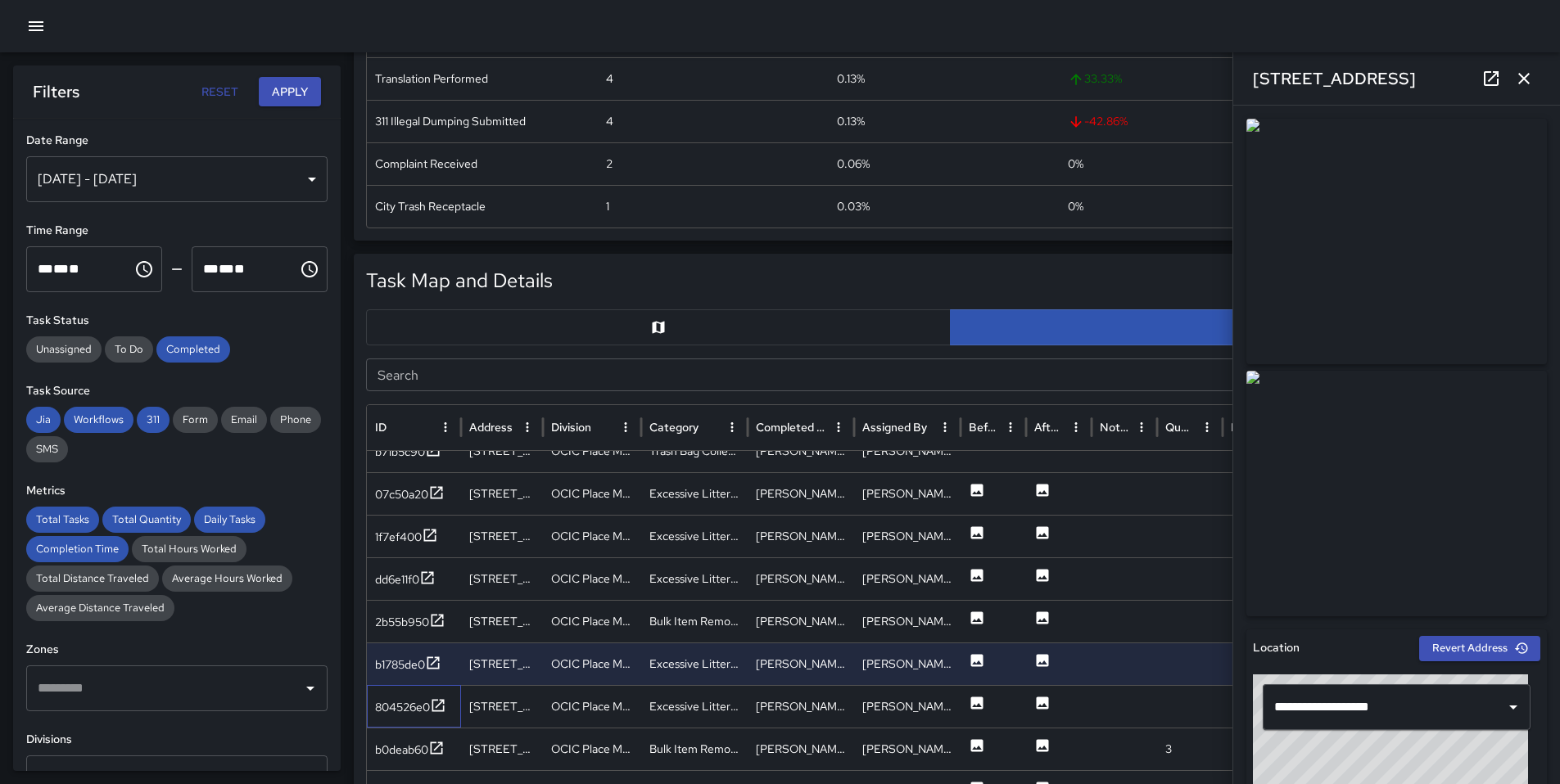
click at [428, 721] on div "804526e0" at bounding box center [414, 706] width 94 height 42
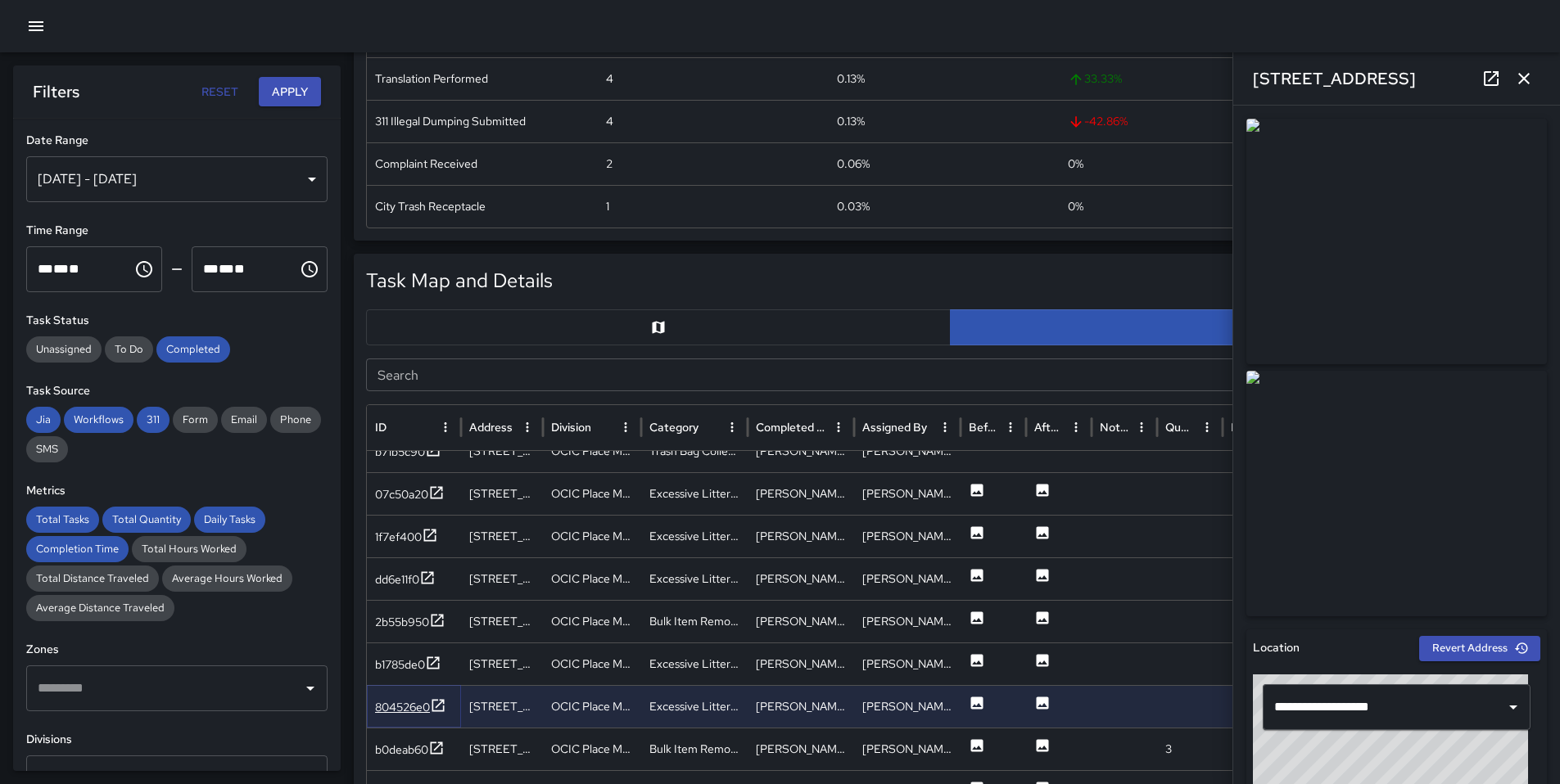
click at [429, 712] on div "804526e0" at bounding box center [402, 706] width 55 height 16
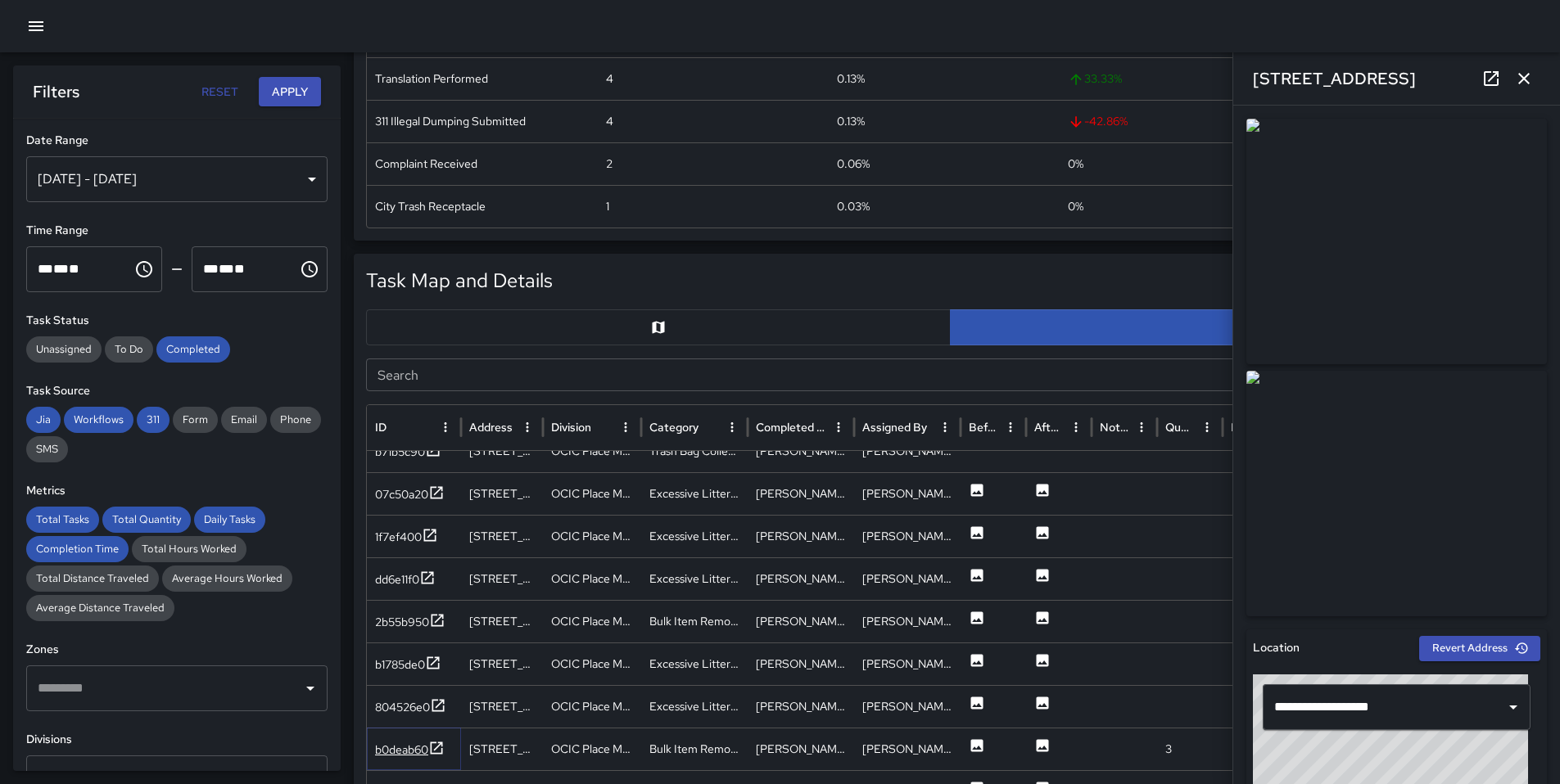
click at [436, 753] on icon at bounding box center [437, 748] width 12 height 12
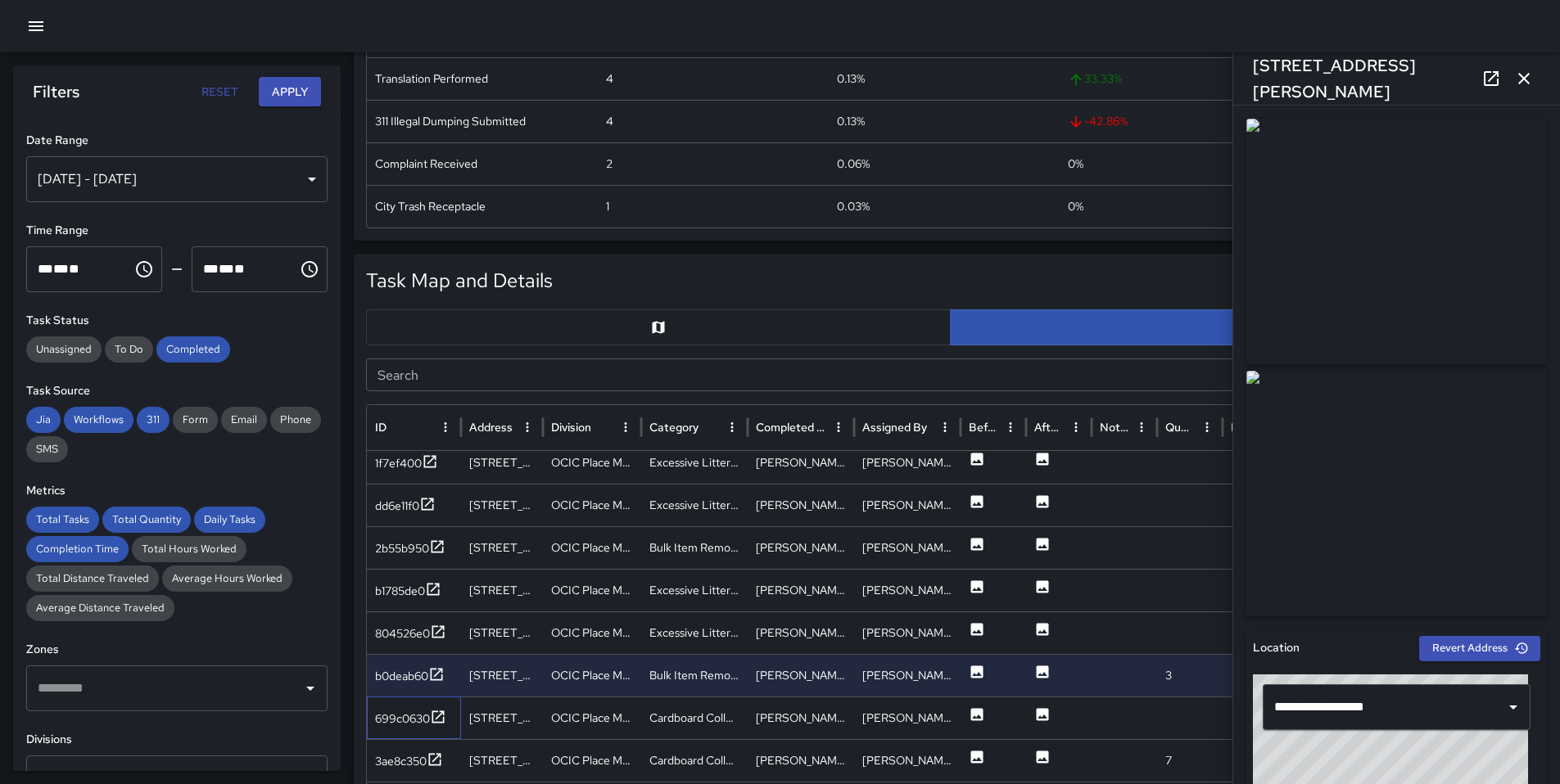
click at [429, 730] on div "699c0630" at bounding box center [414, 718] width 94 height 42
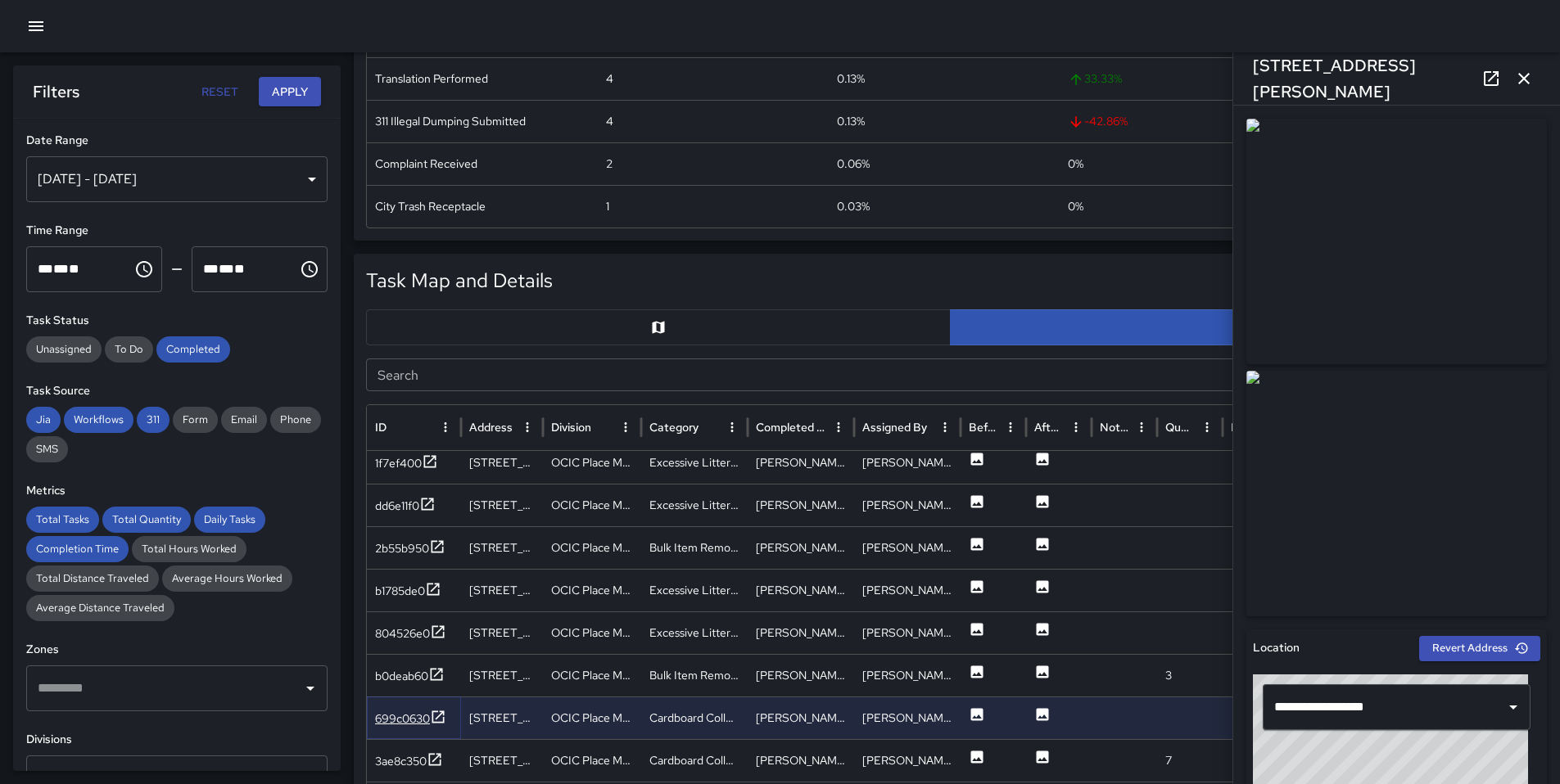
click at [430, 721] on icon at bounding box center [438, 716] width 16 height 16
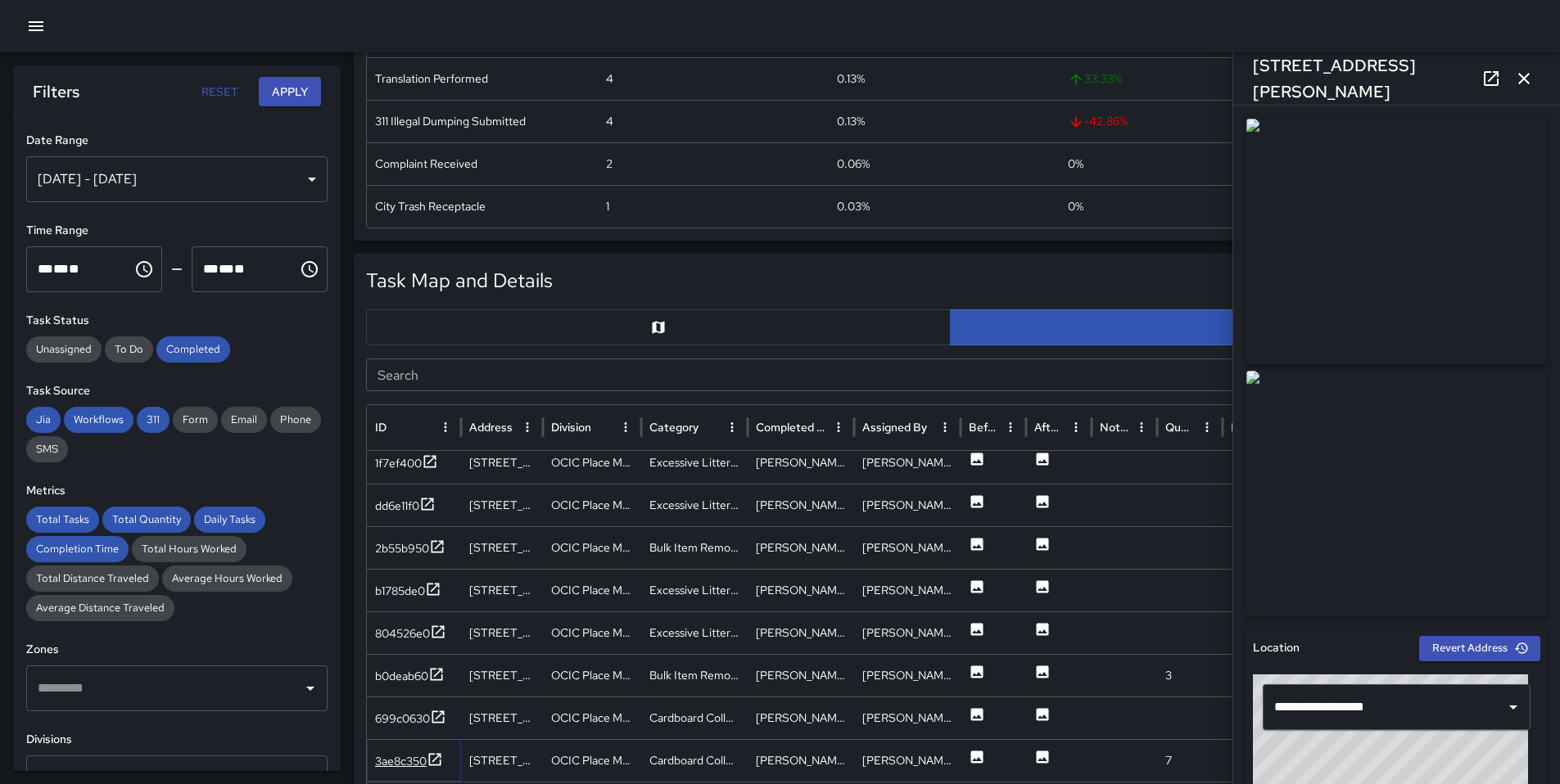
click at [418, 761] on div "3ae8c350" at bounding box center [401, 761] width 52 height 16
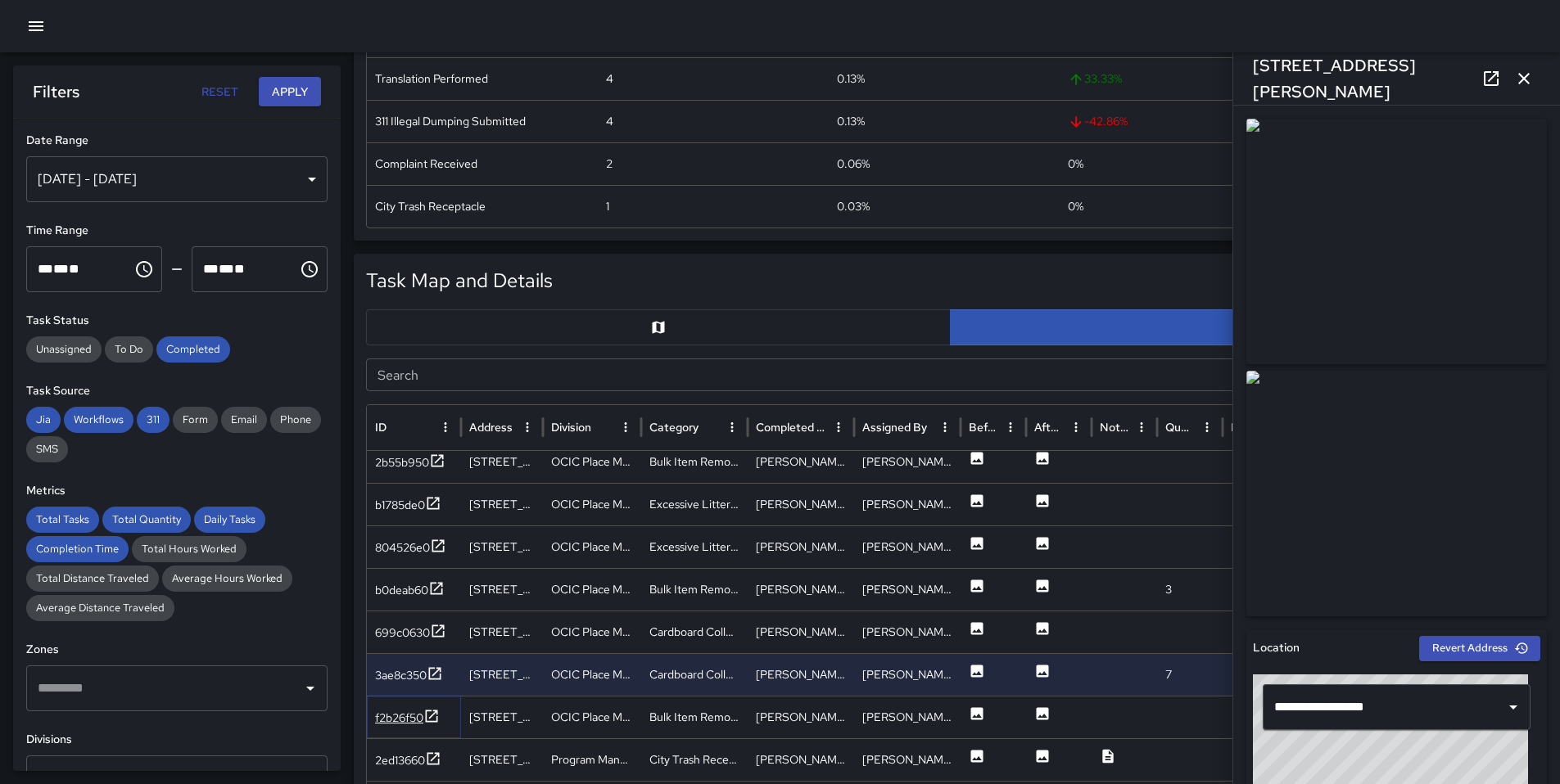
click at [434, 711] on icon at bounding box center [431, 716] width 16 height 16
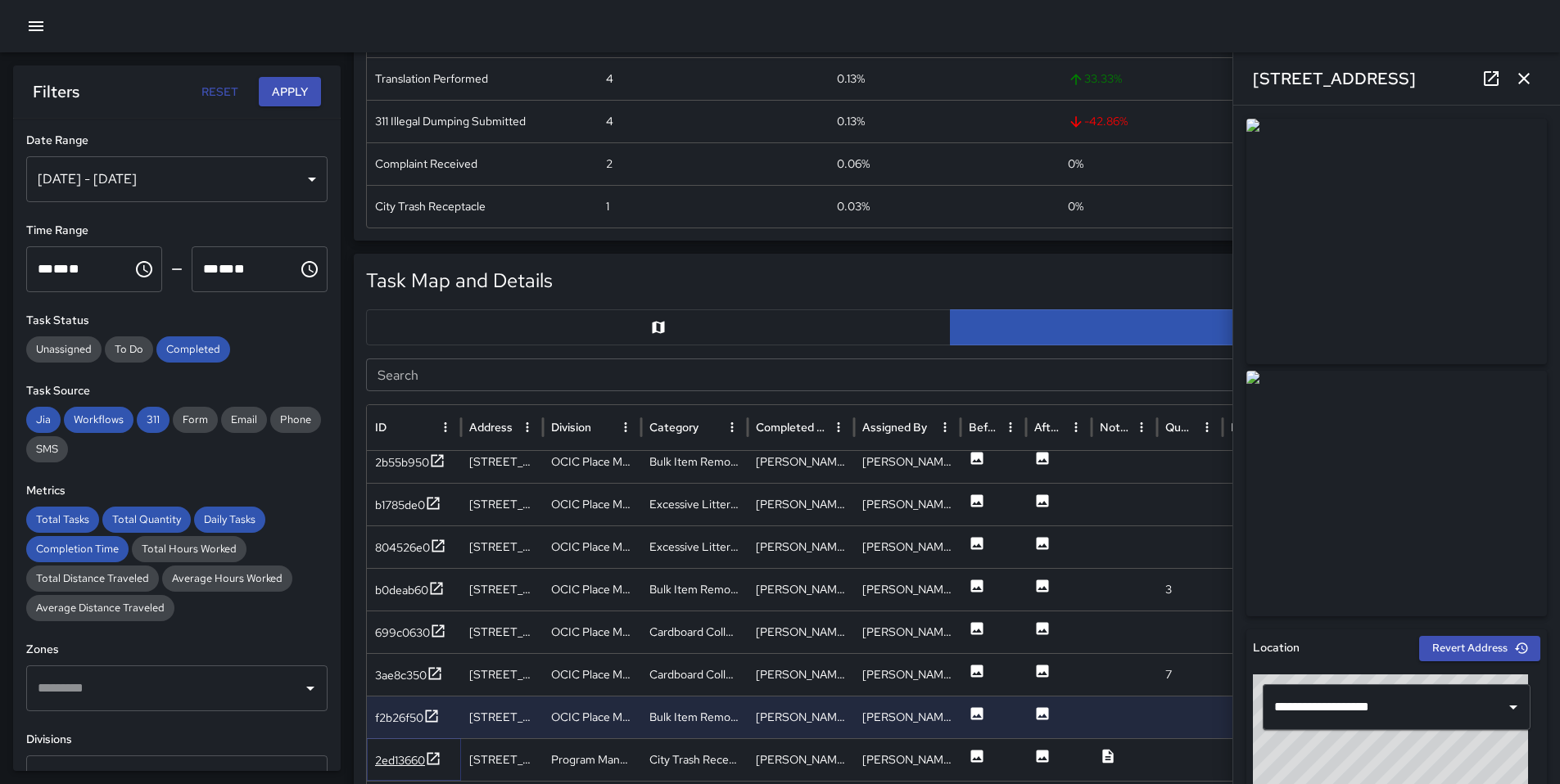
click at [431, 763] on icon at bounding box center [433, 758] width 12 height 12
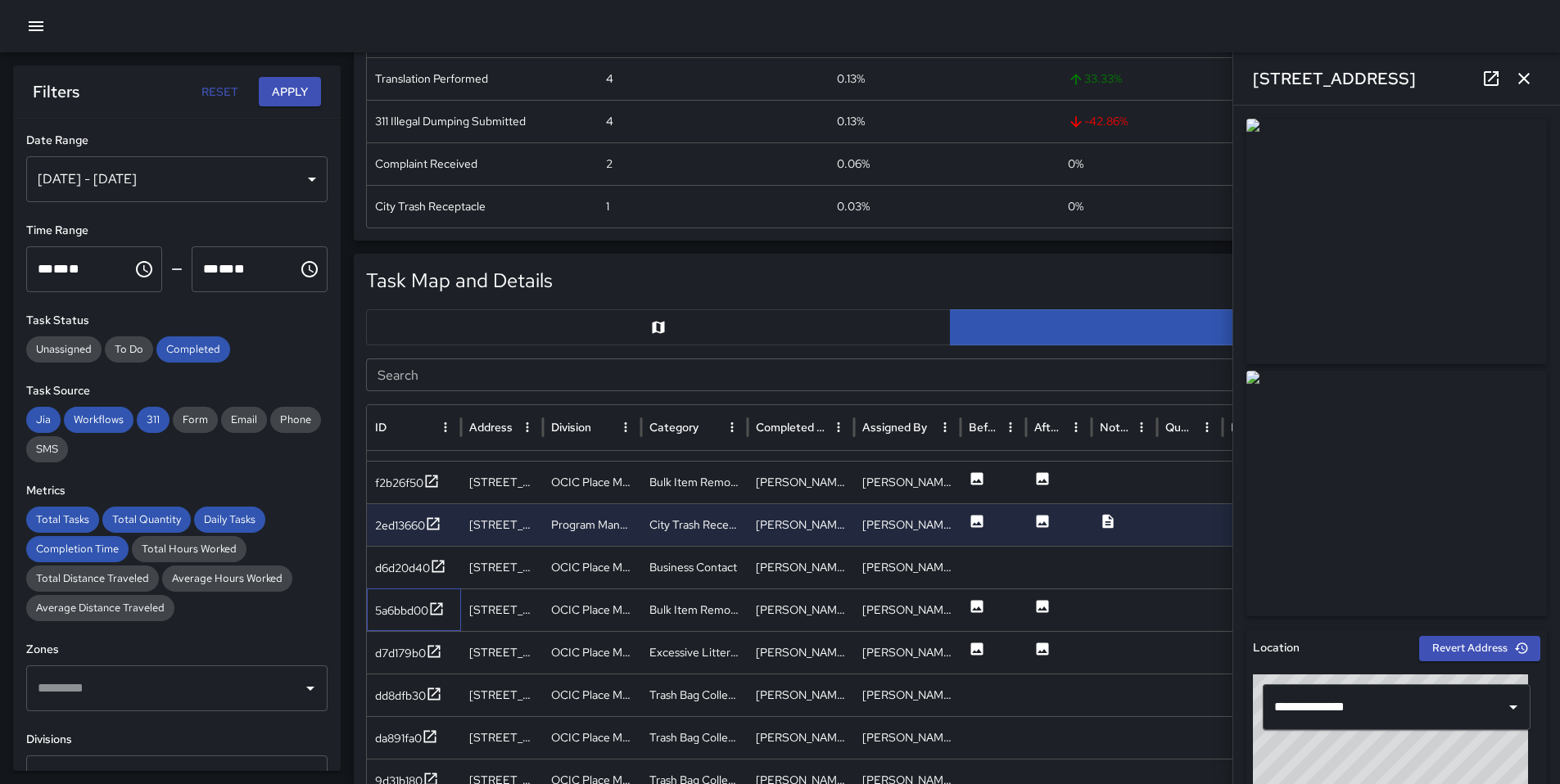
click at [440, 620] on div "5a6bbd00" at bounding box center [414, 610] width 94 height 42
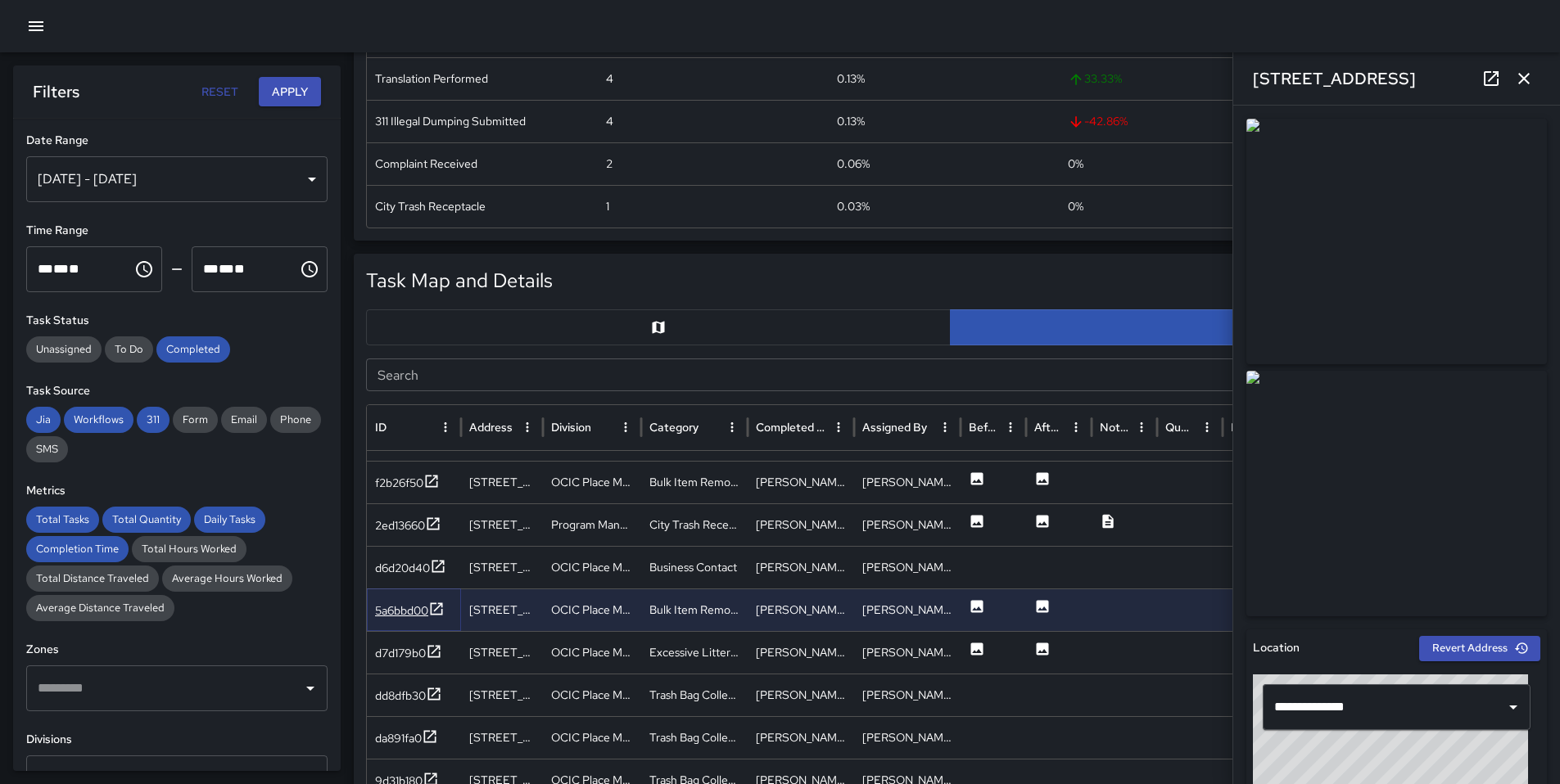
click at [432, 607] on icon at bounding box center [437, 608] width 12 height 12
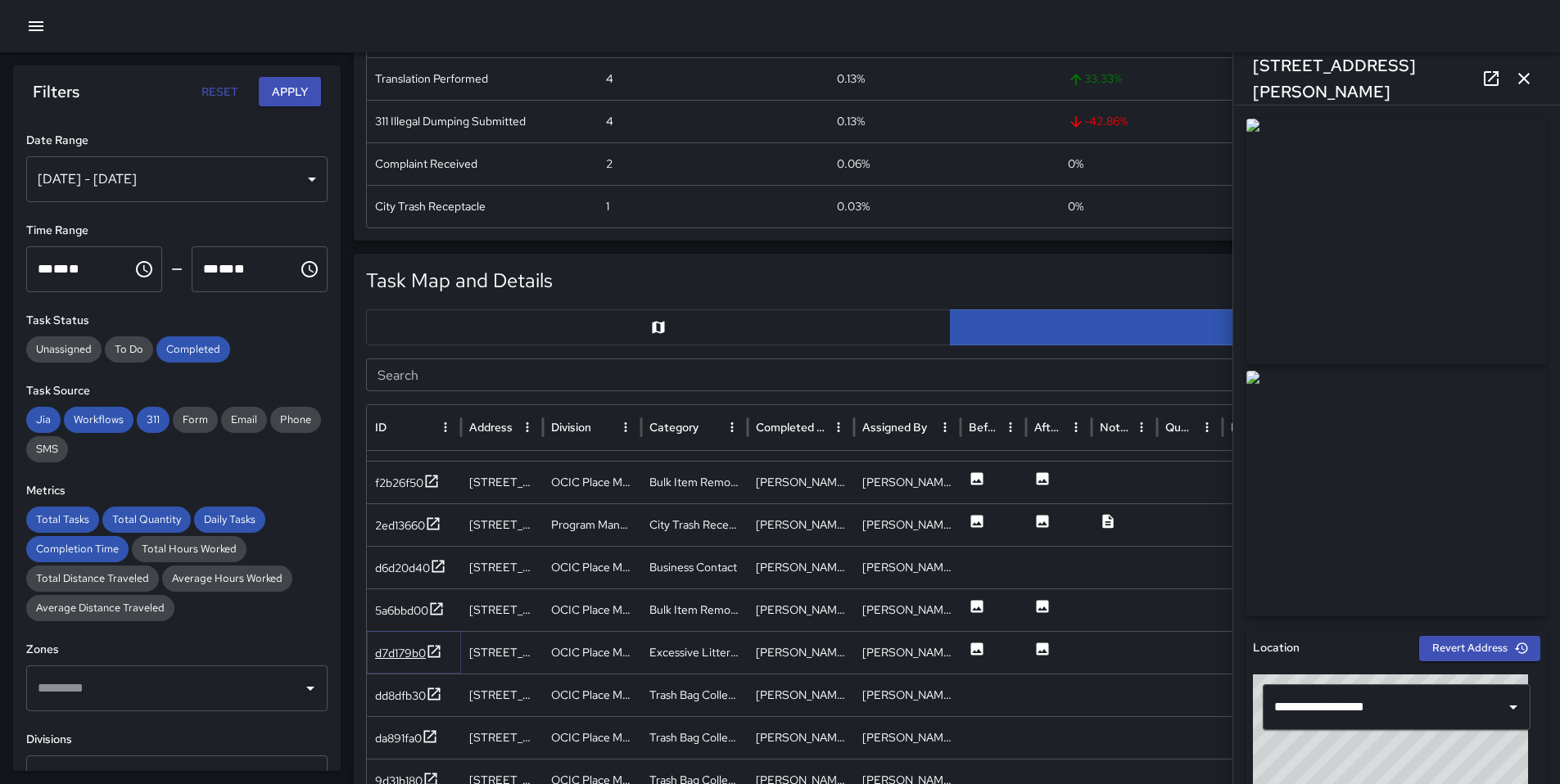
click at [438, 643] on icon at bounding box center [434, 651] width 16 height 16
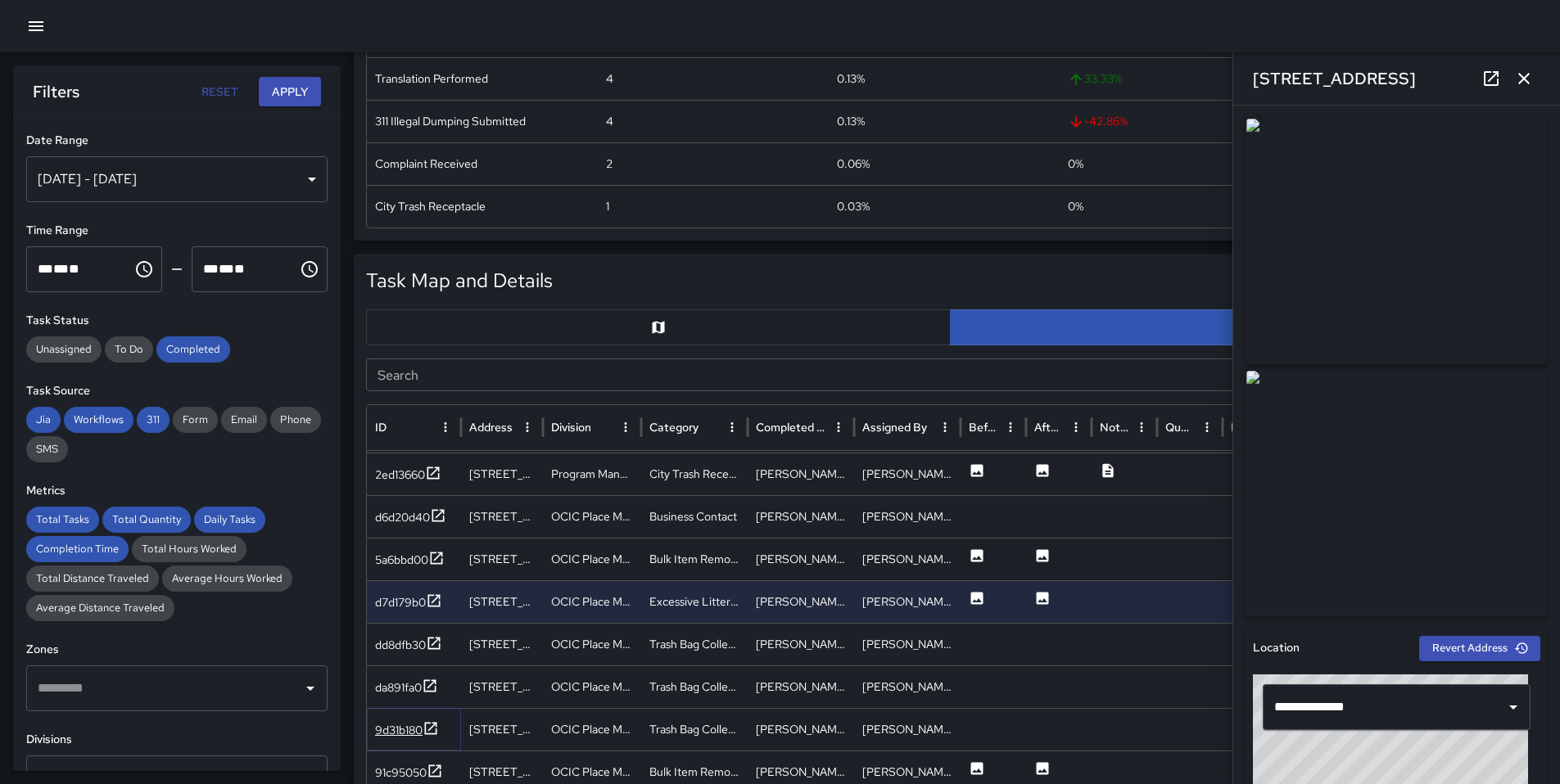
click at [426, 721] on icon at bounding box center [430, 728] width 16 height 16
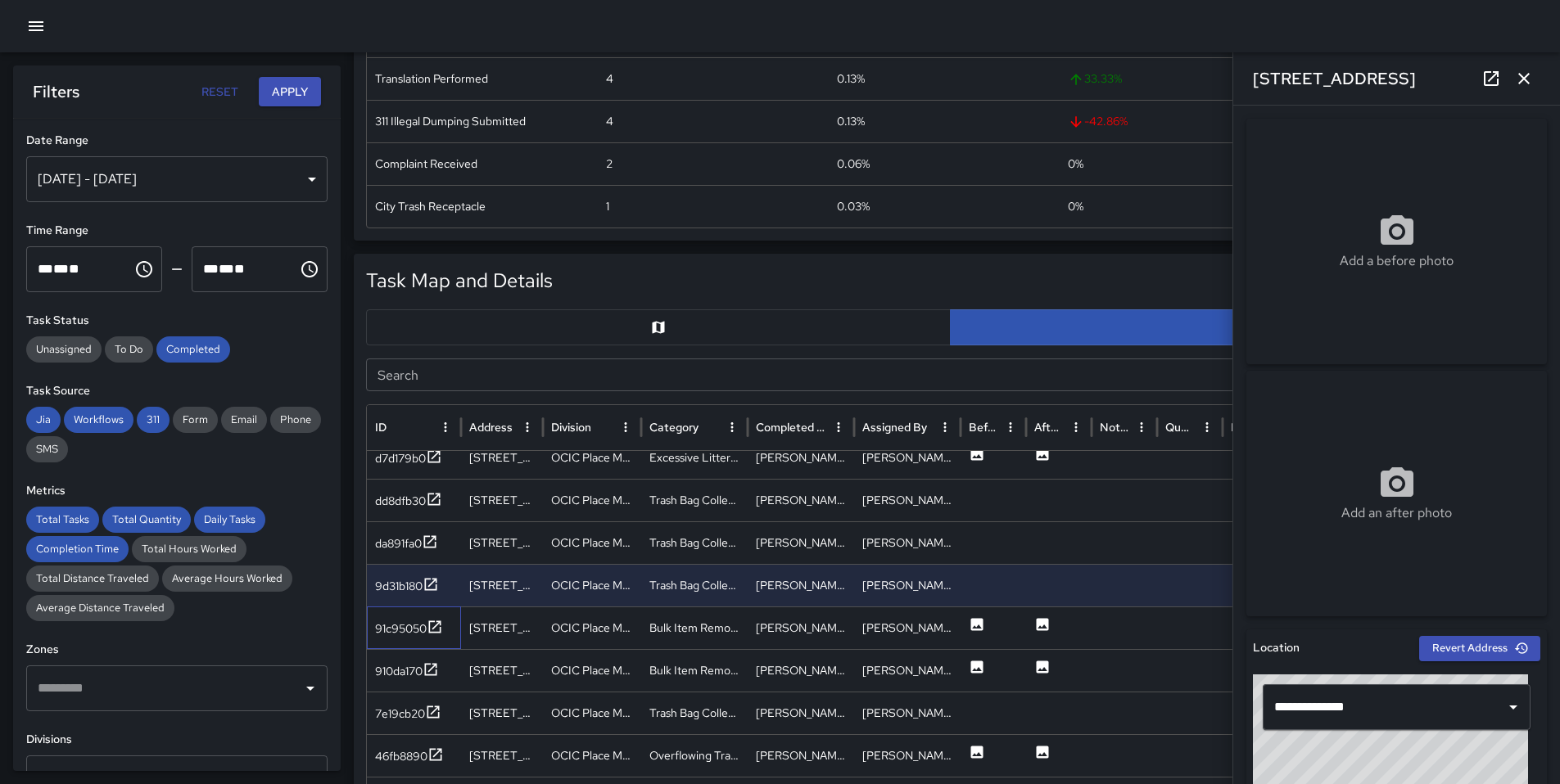
click at [443, 632] on div "91c95050" at bounding box center [414, 628] width 94 height 42
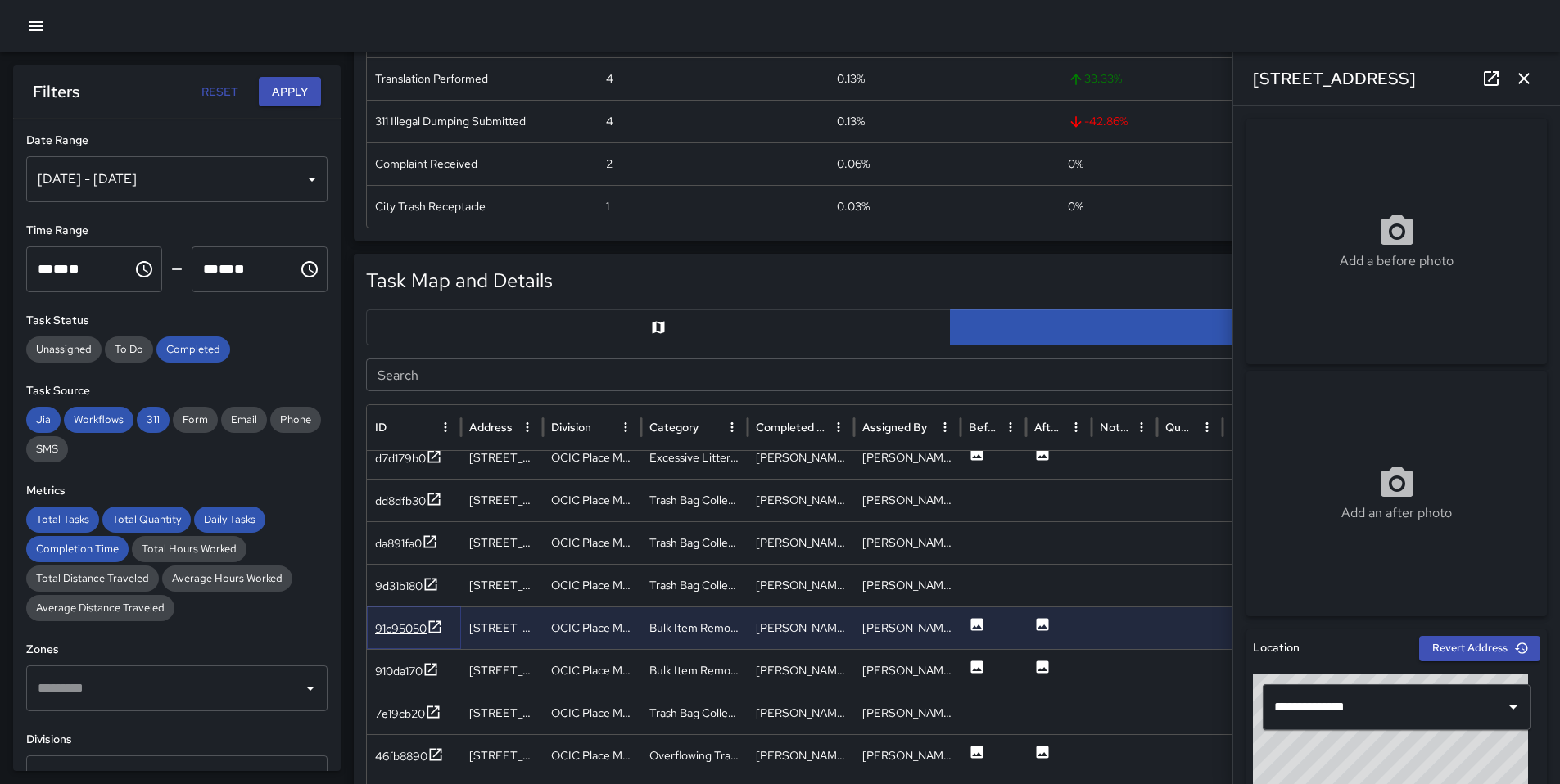
click at [441, 629] on icon at bounding box center [434, 626] width 16 height 16
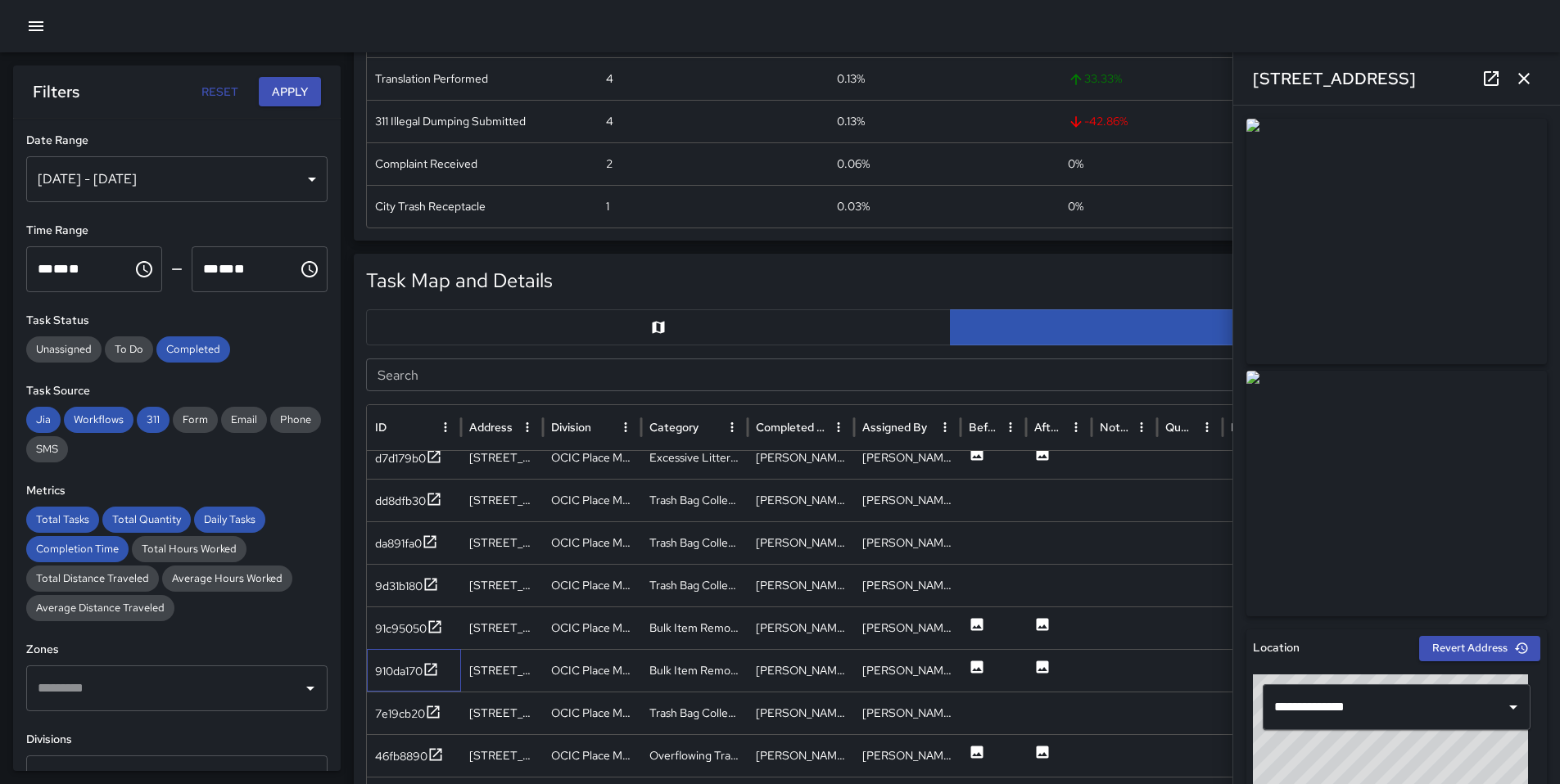
click at [440, 669] on div "910da170" at bounding box center [414, 670] width 94 height 42
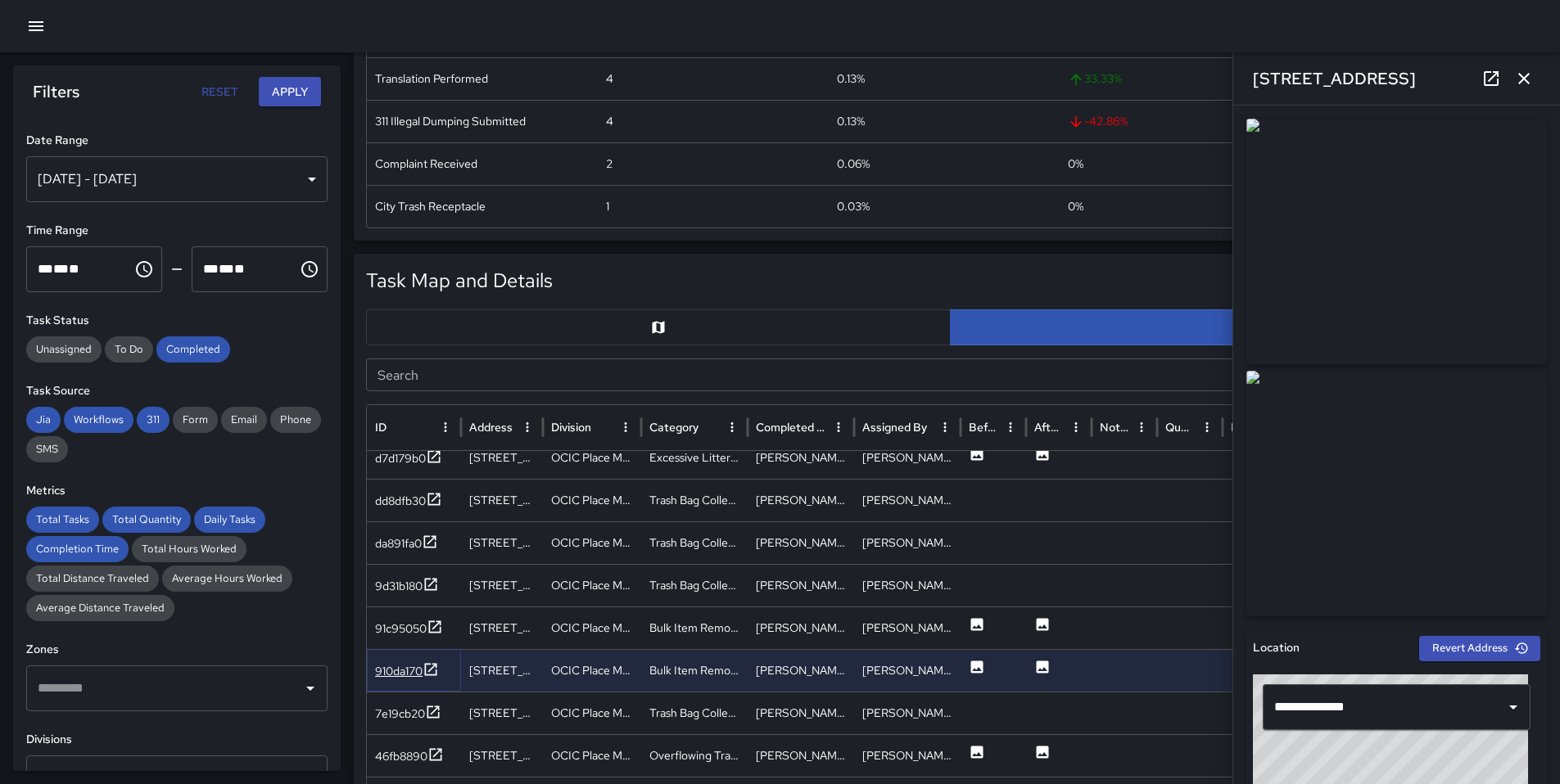
click at [426, 670] on icon at bounding box center [430, 669] width 16 height 16
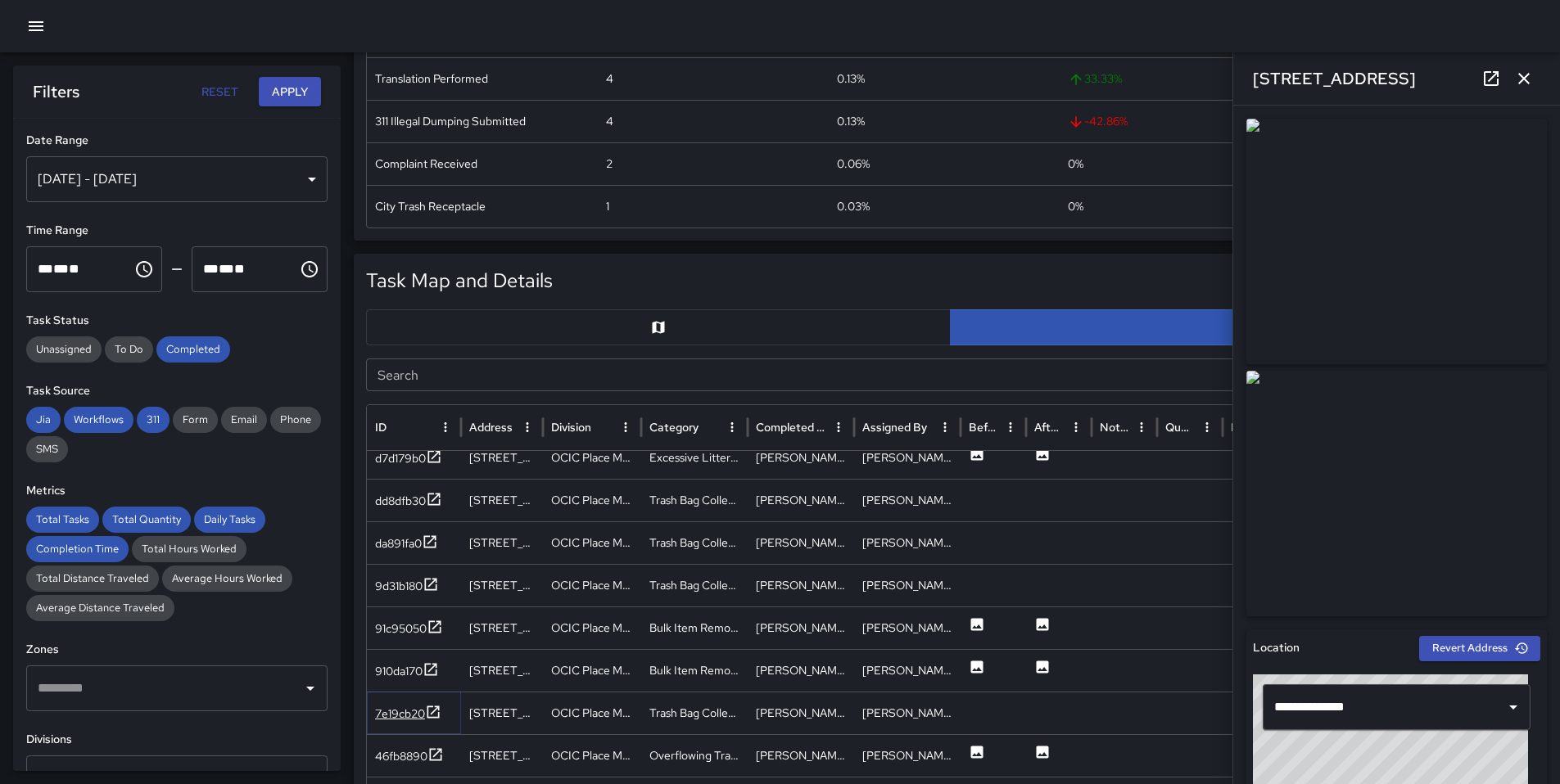
click at [433, 706] on icon at bounding box center [433, 711] width 12 height 12
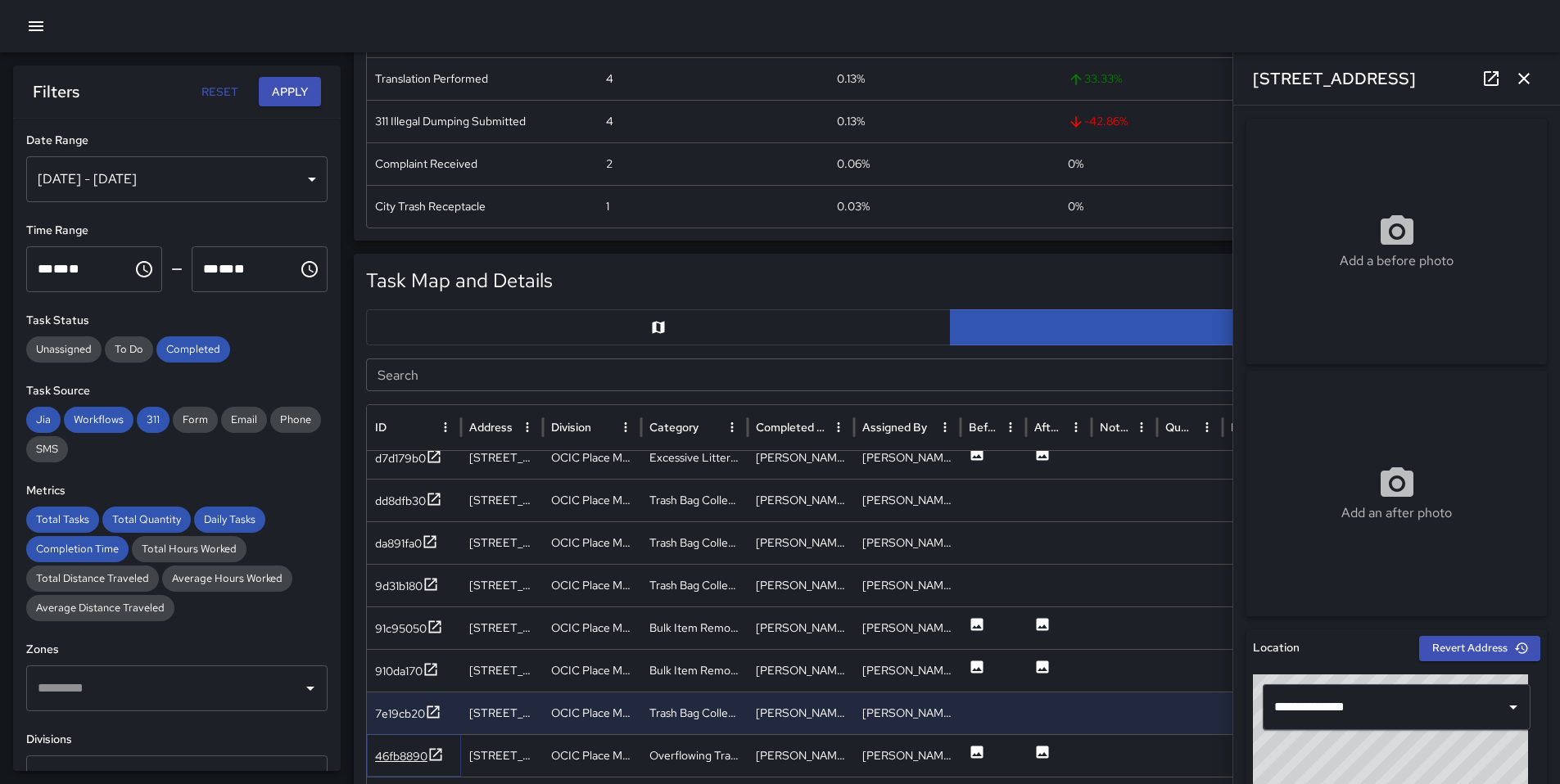
click at [441, 754] on icon at bounding box center [436, 753] width 12 height 12
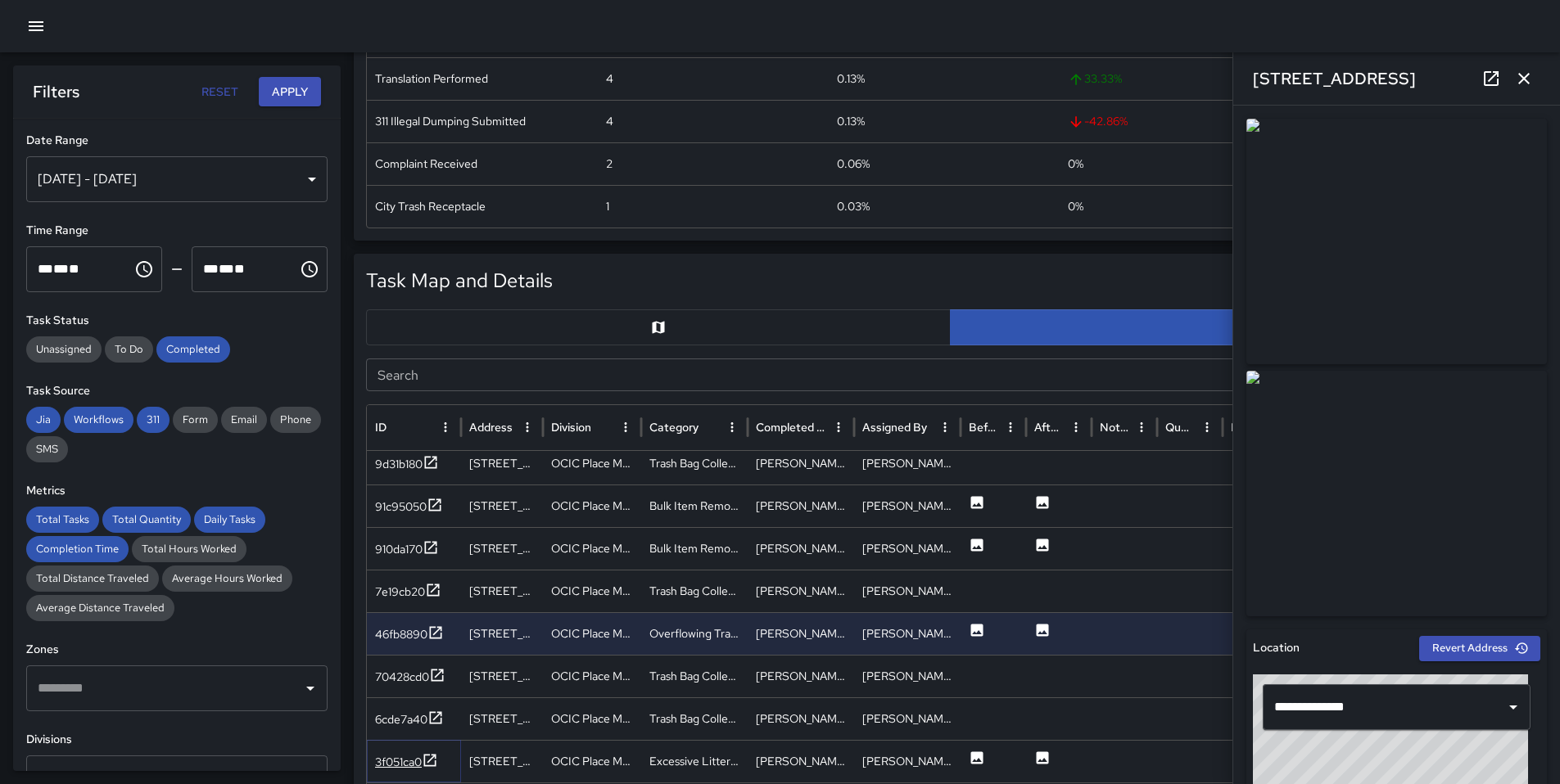
click at [418, 755] on div "3f051ca0" at bounding box center [398, 761] width 47 height 16
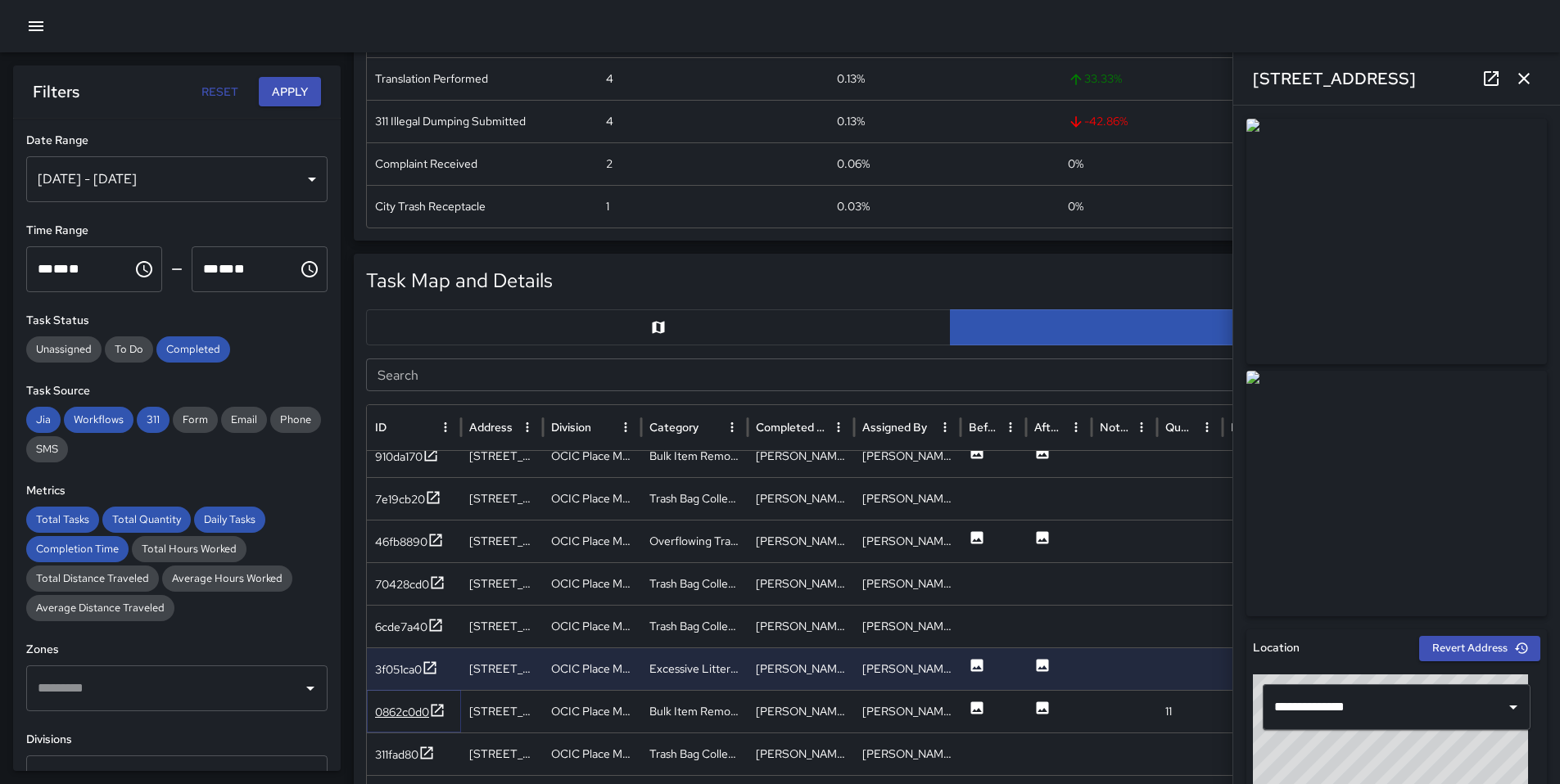
click at [425, 717] on div "0862c0d0" at bounding box center [402, 711] width 54 height 16
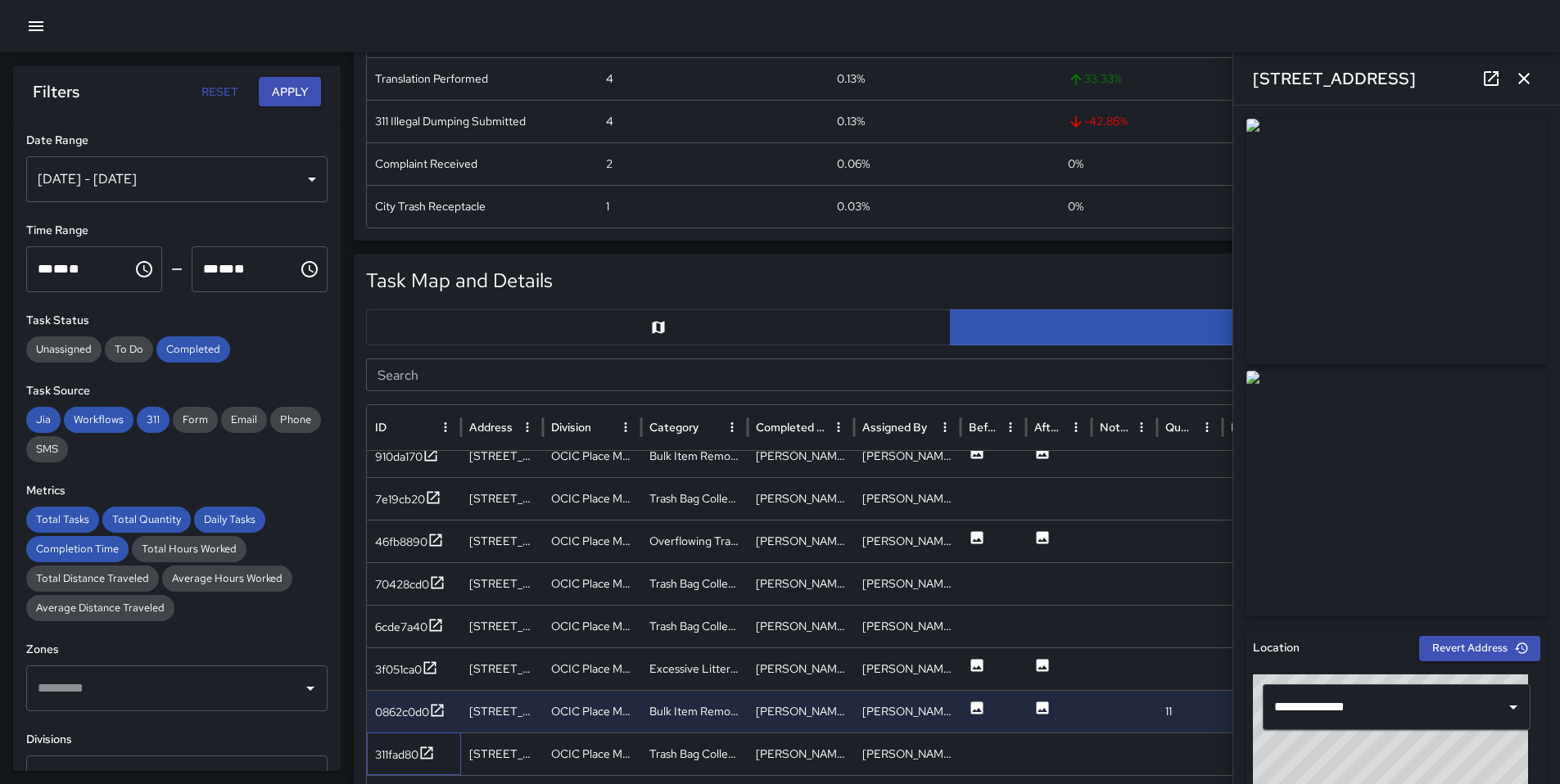
click at [396, 742] on div "311fad80" at bounding box center [414, 753] width 94 height 42
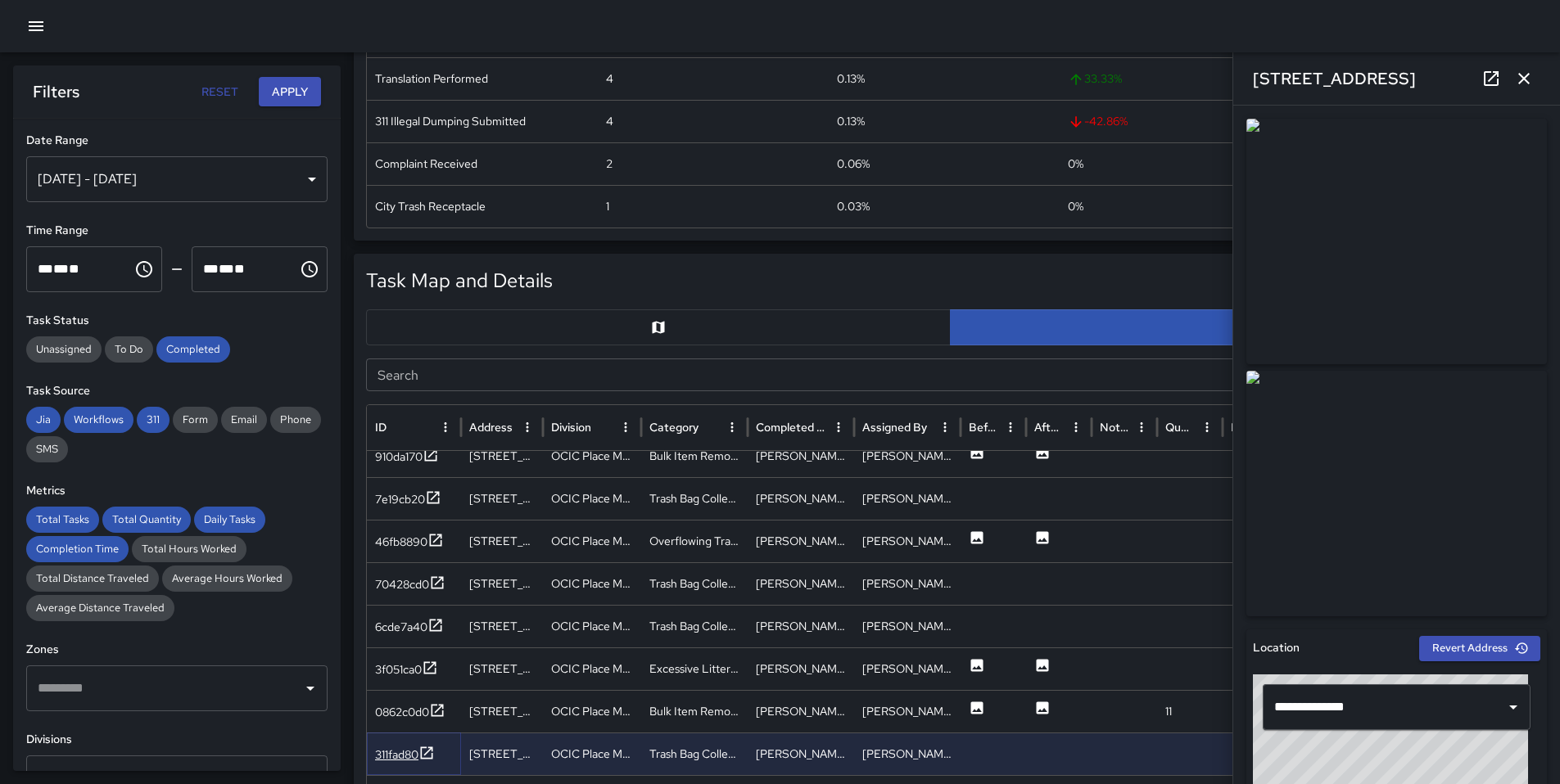
click at [396, 747] on div "311fad80" at bounding box center [396, 754] width 43 height 16
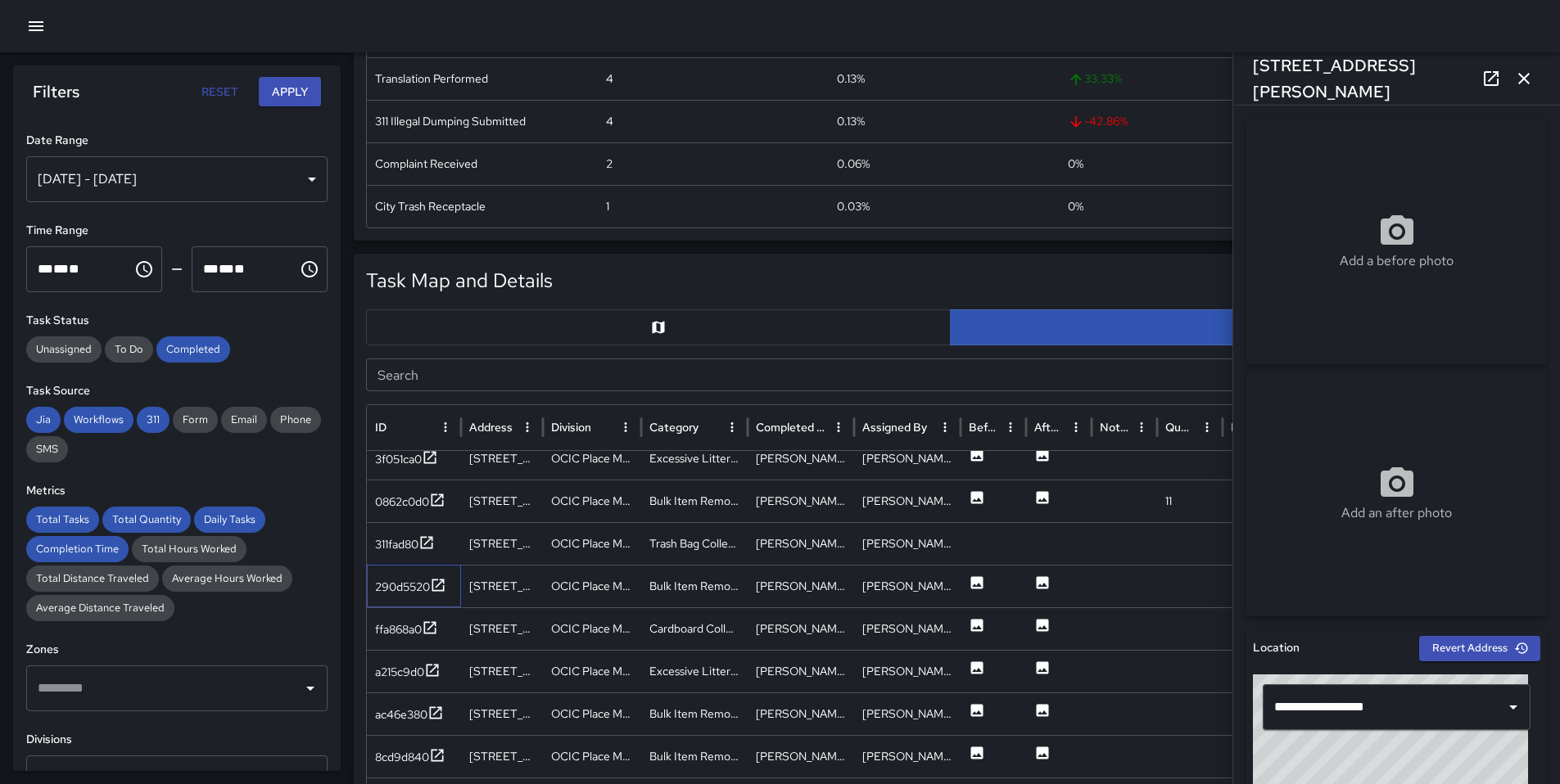
click at [404, 599] on div "290d5520" at bounding box center [414, 586] width 94 height 42
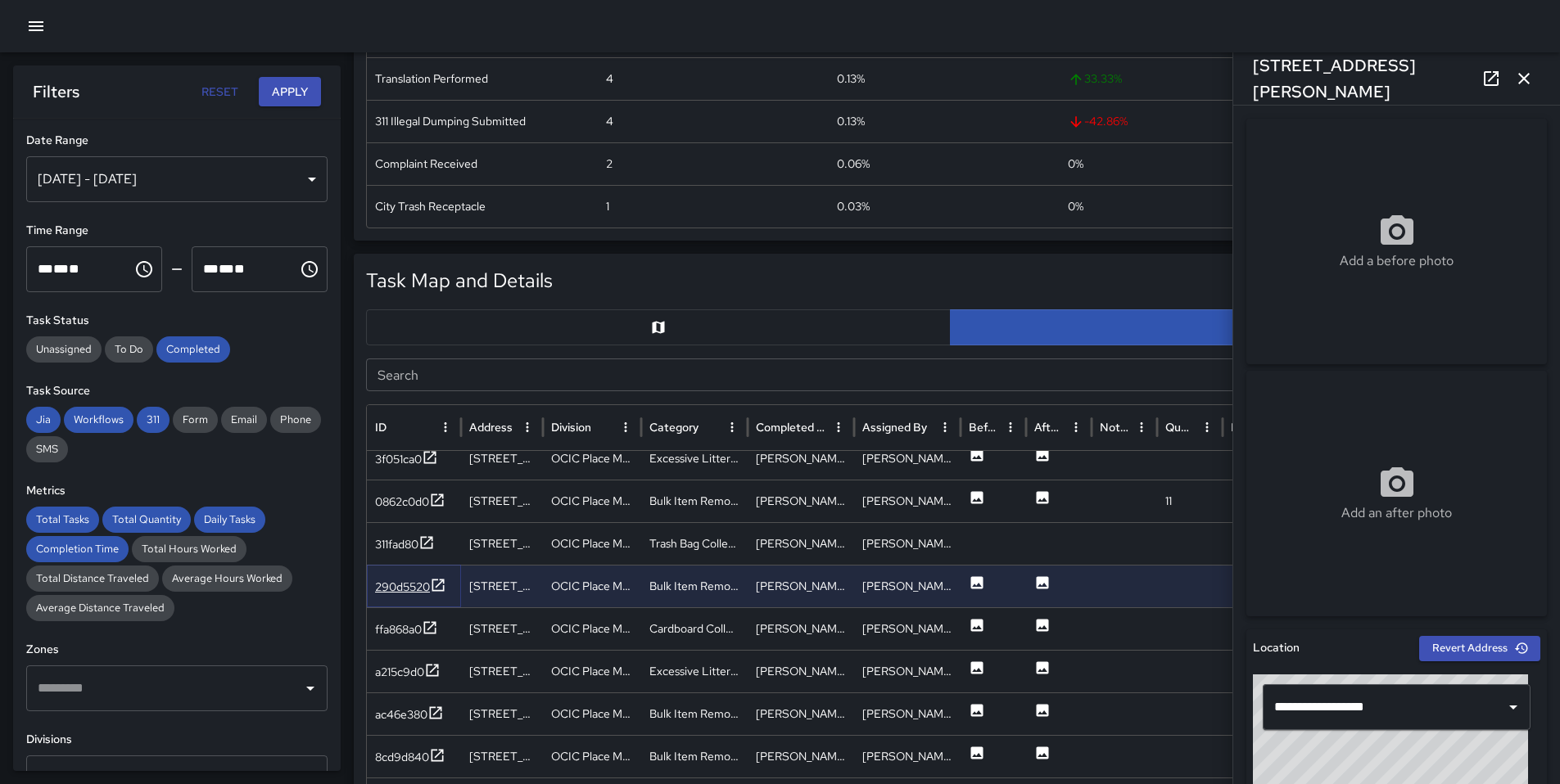
click at [408, 588] on div "290d5520" at bounding box center [402, 586] width 55 height 16
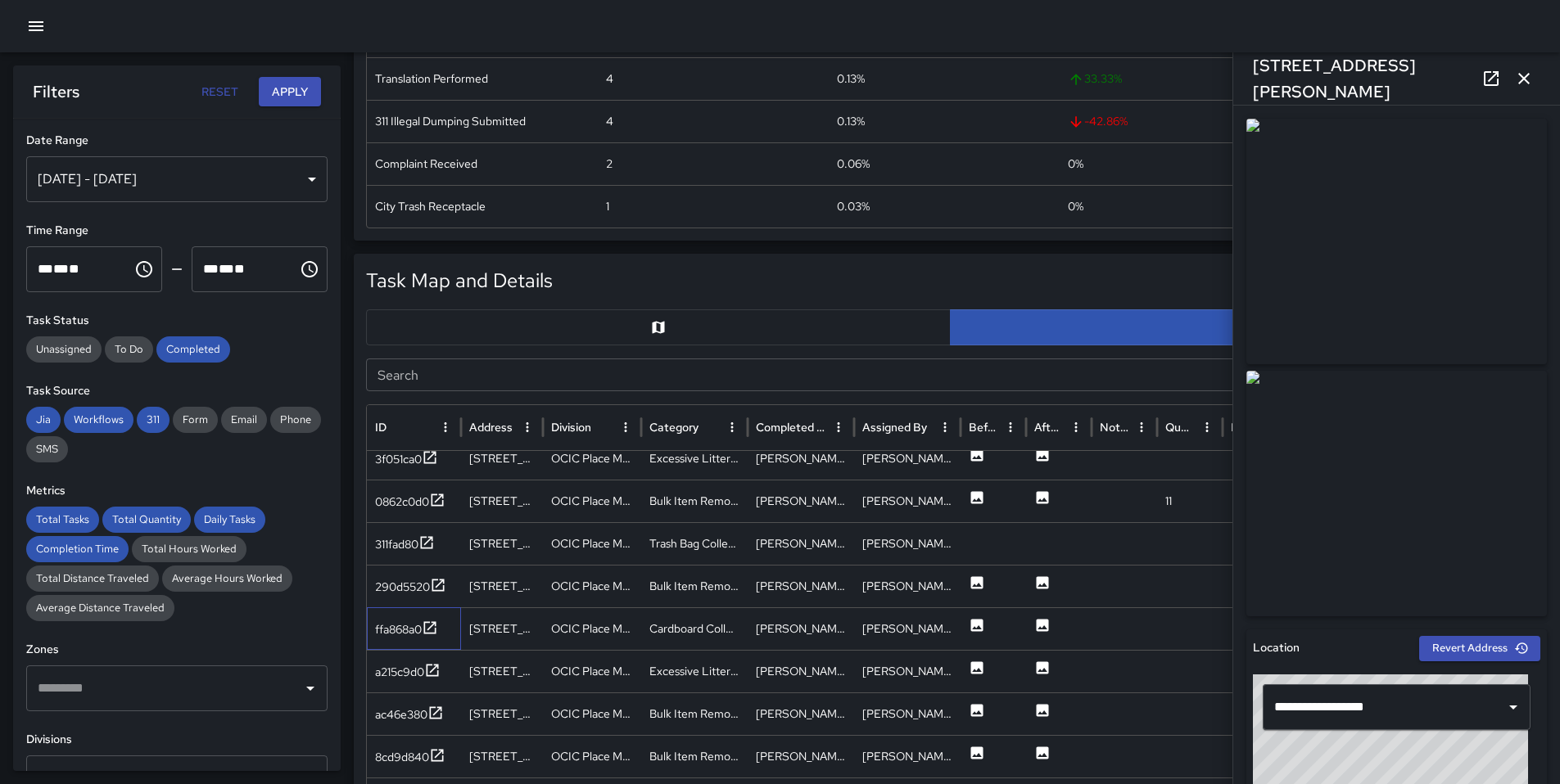
click at [412, 640] on div "ffa868a0" at bounding box center [414, 628] width 94 height 42
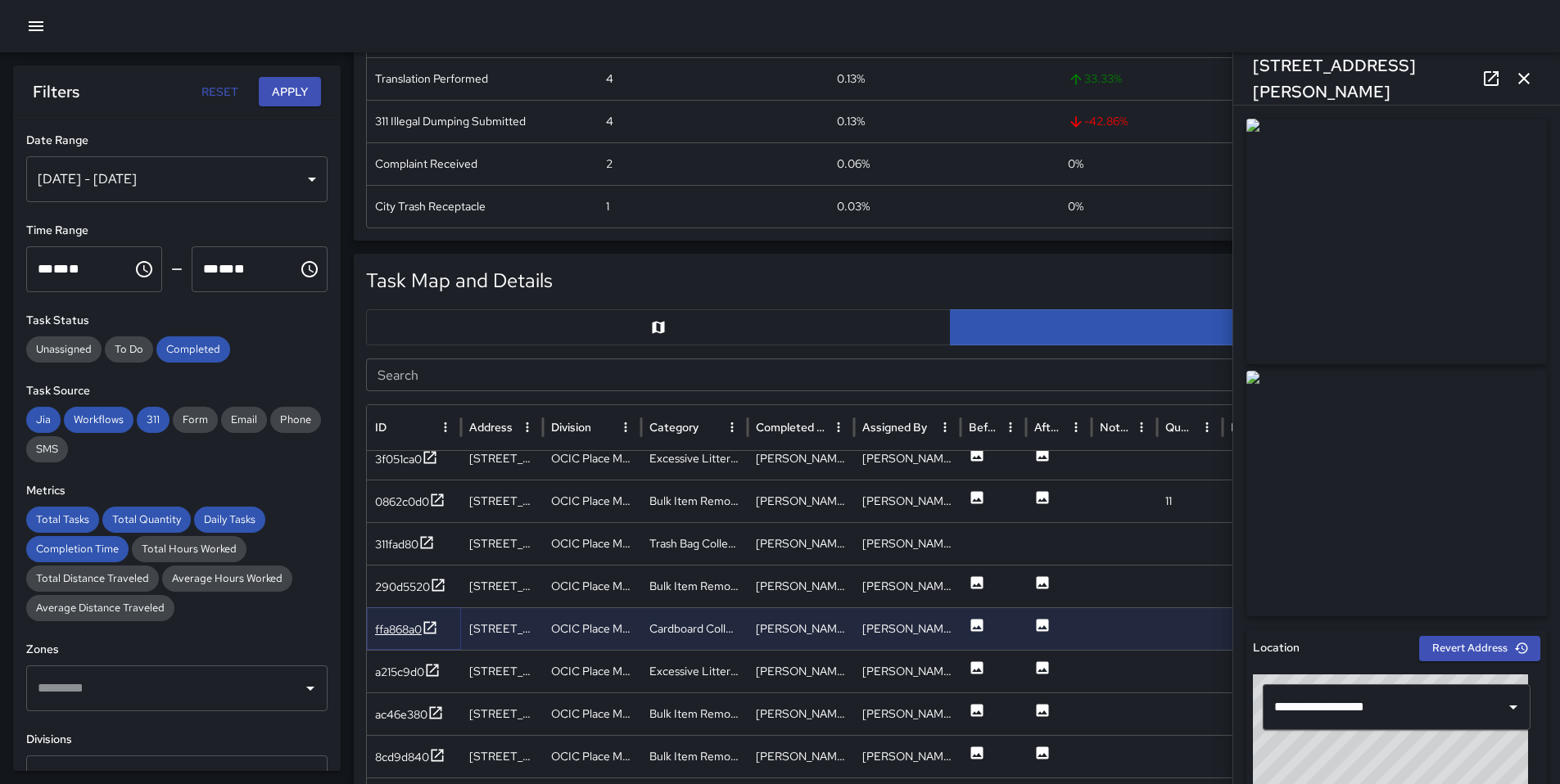
click at [412, 619] on div "ffa868a0" at bounding box center [407, 629] width 63 height 20
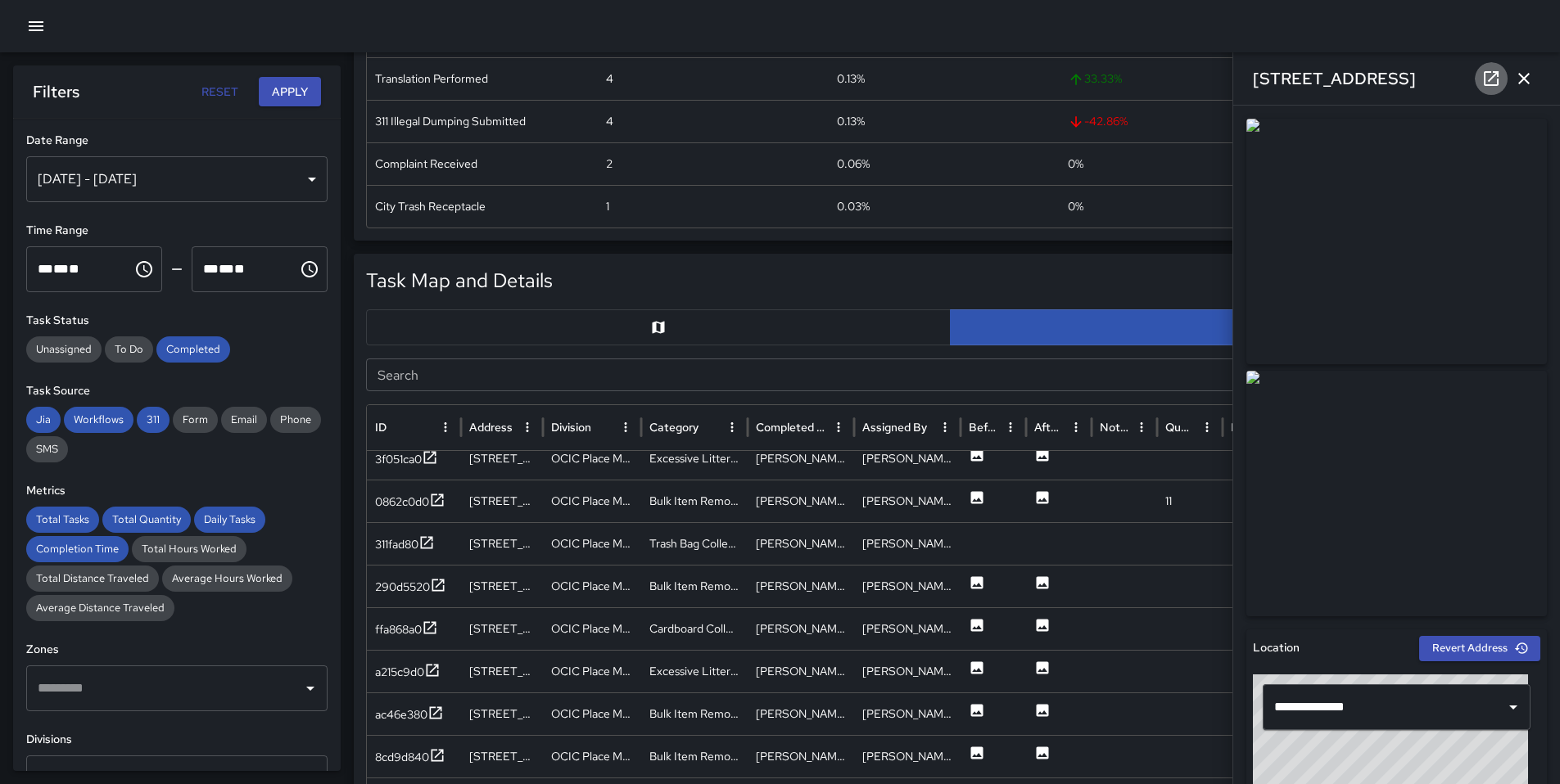
click at [1480, 77] on link at bounding box center [1491, 78] width 33 height 33
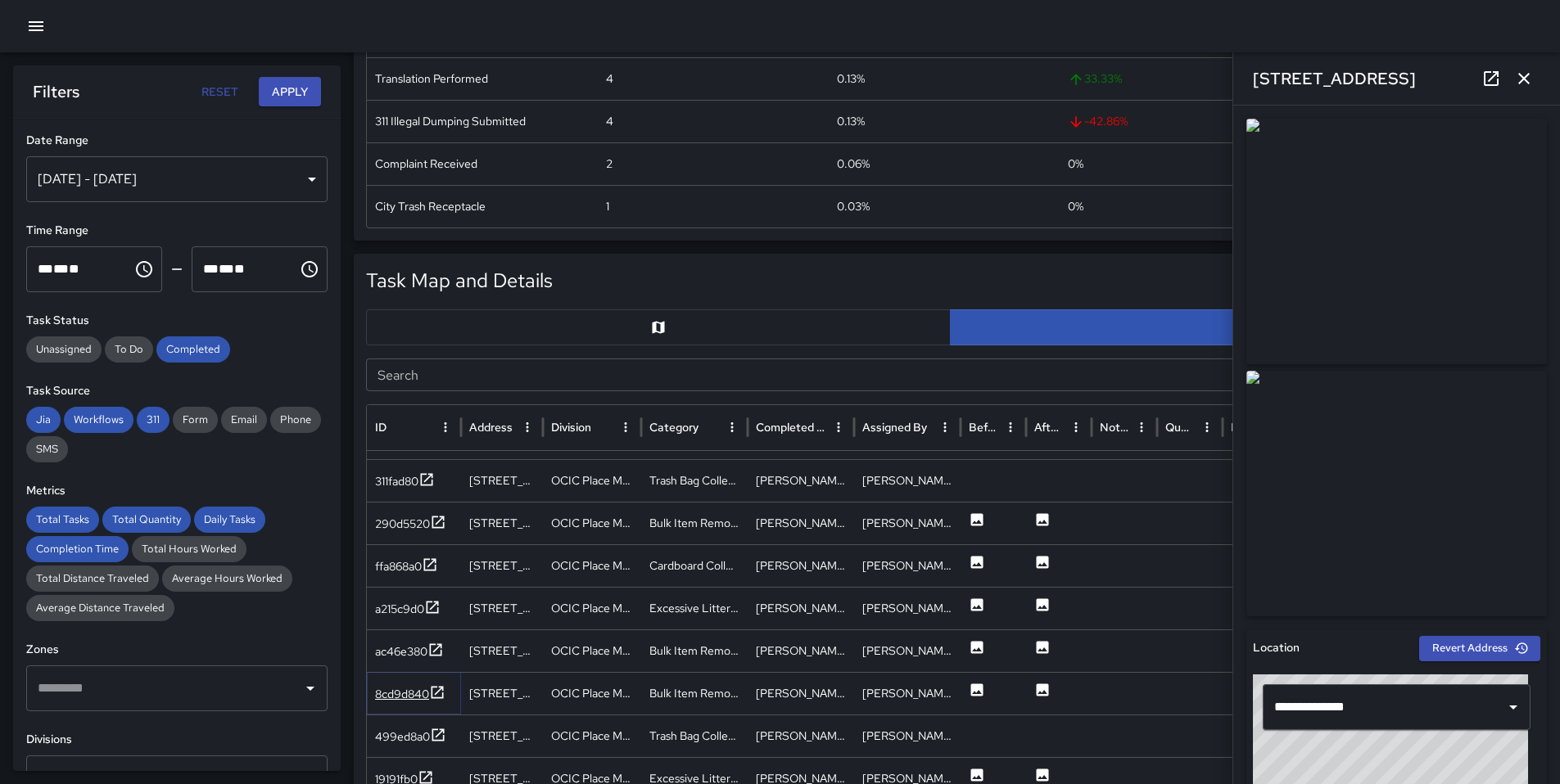
click at [433, 685] on icon at bounding box center [438, 691] width 12 height 12
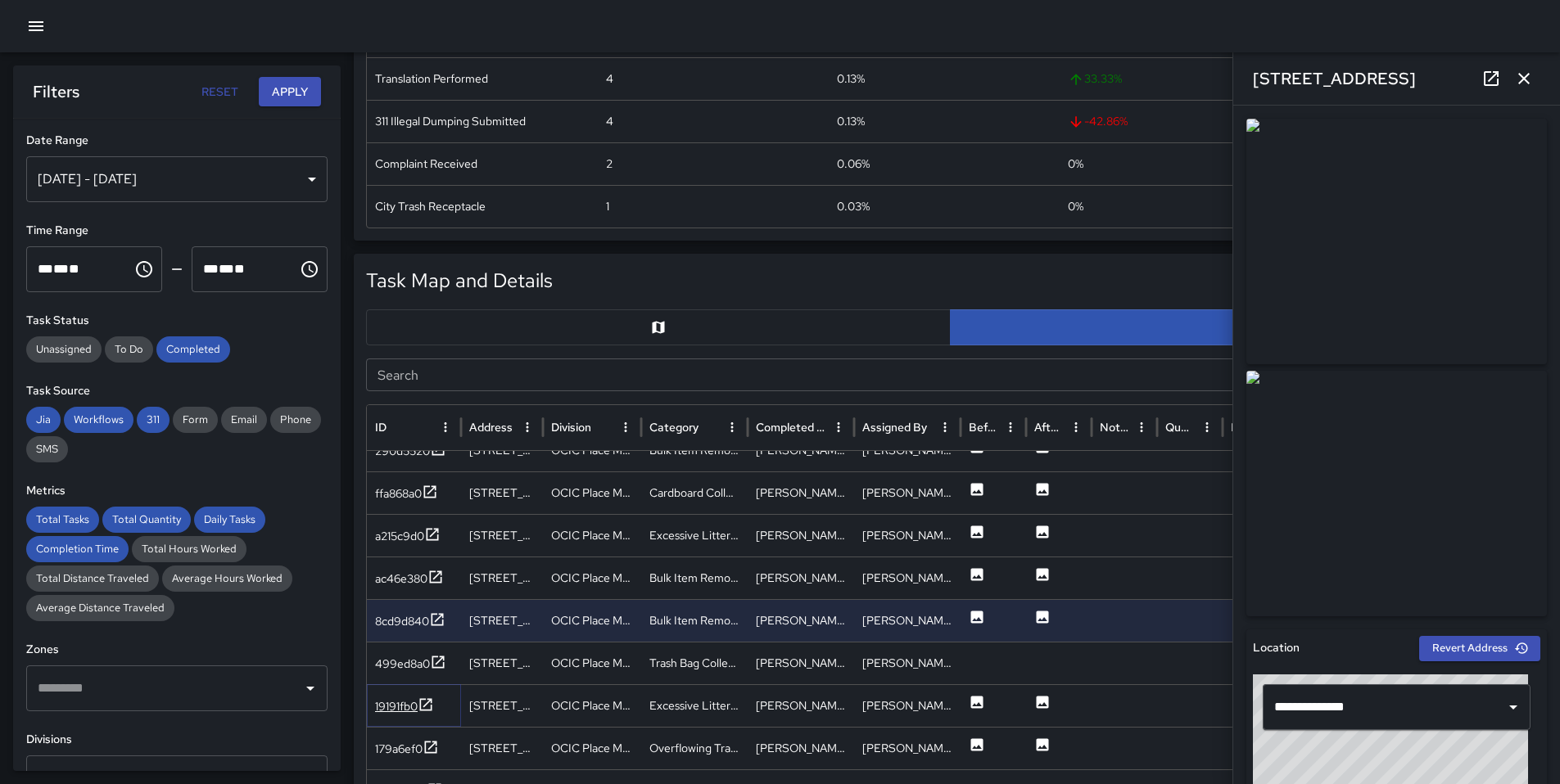
click at [424, 711] on icon at bounding box center [425, 705] width 16 height 16
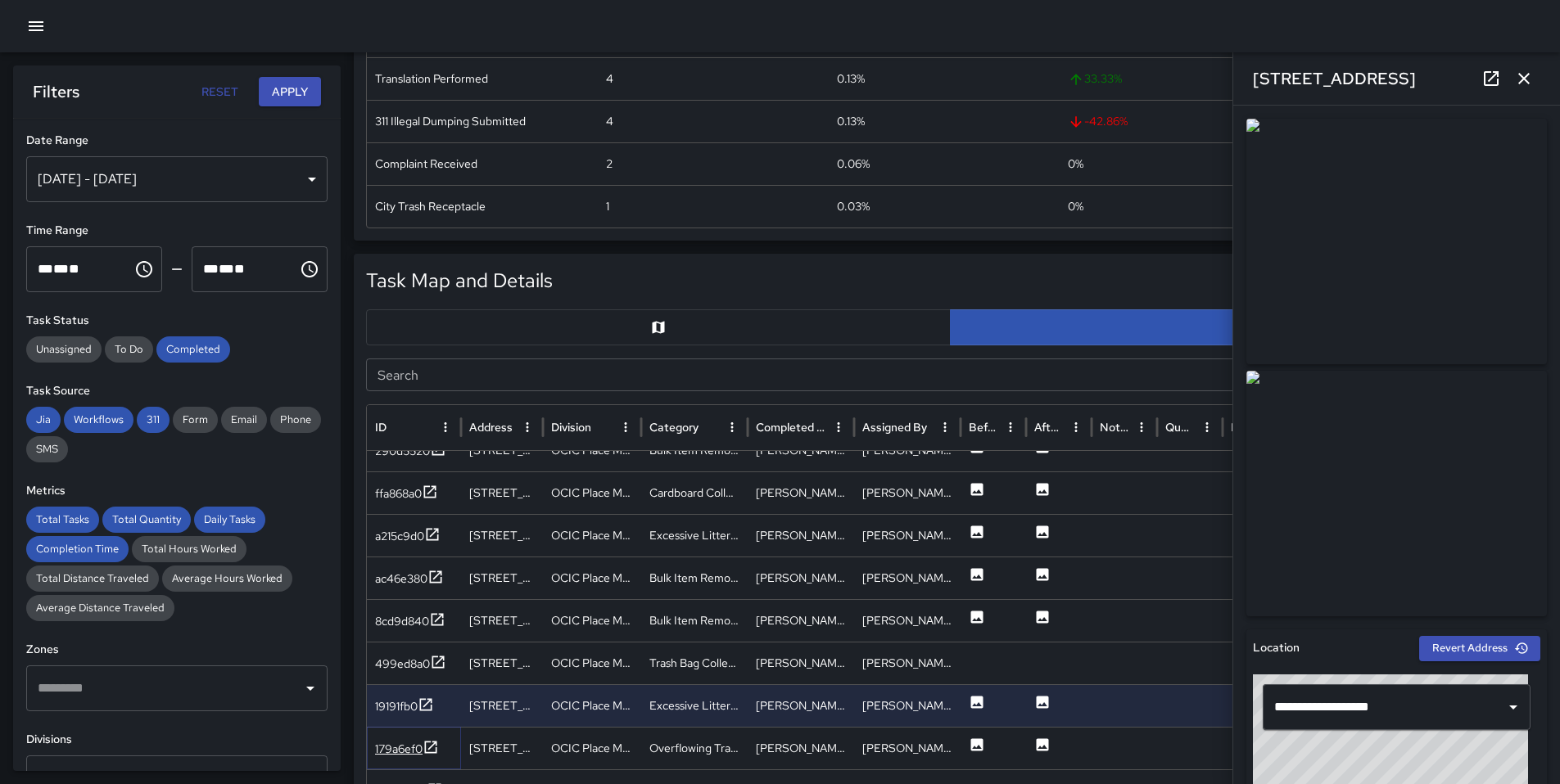
click at [395, 751] on div "179a6ef0" at bounding box center [399, 749] width 48 height 16
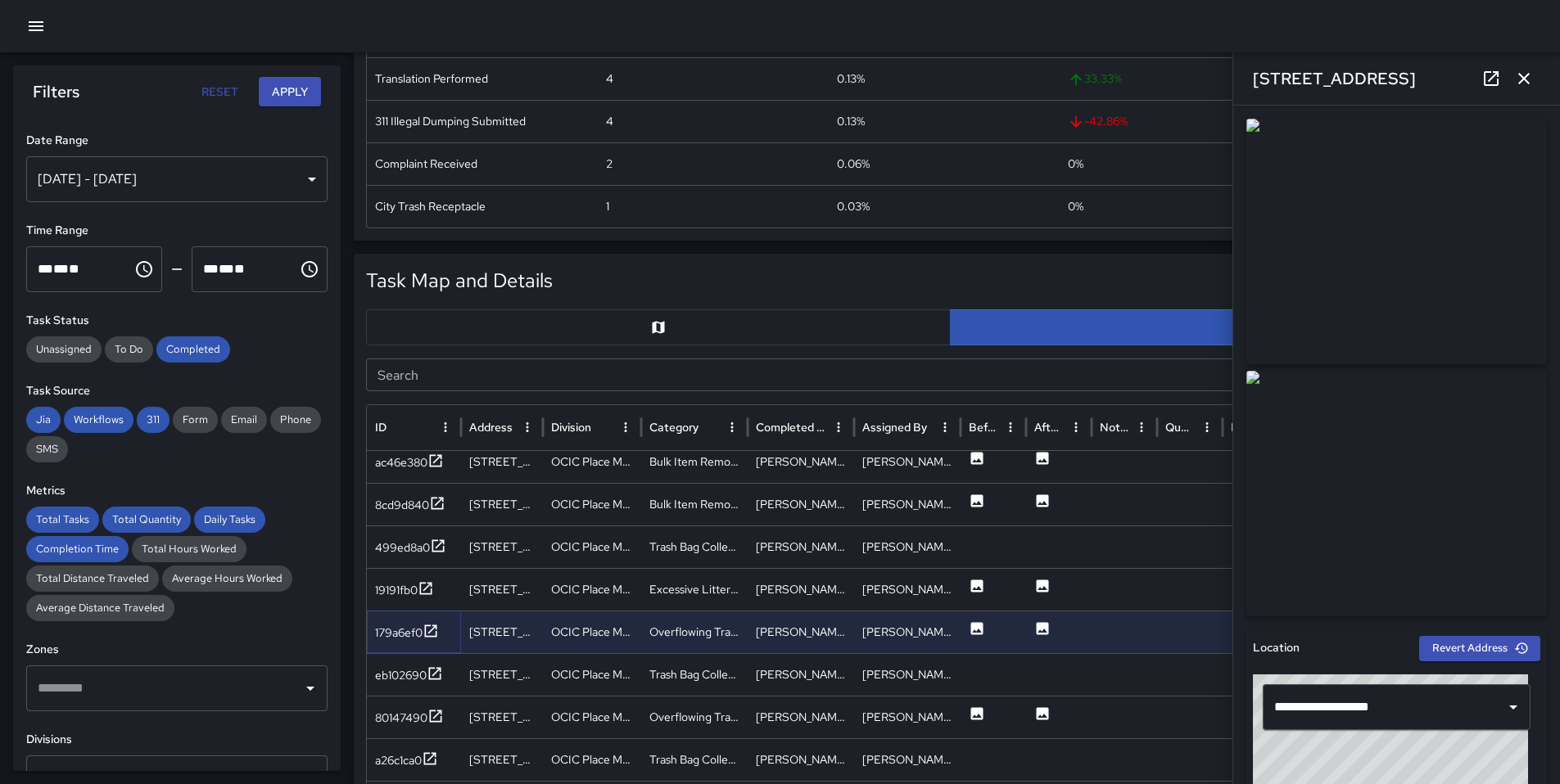
scroll to position [2301, 0]
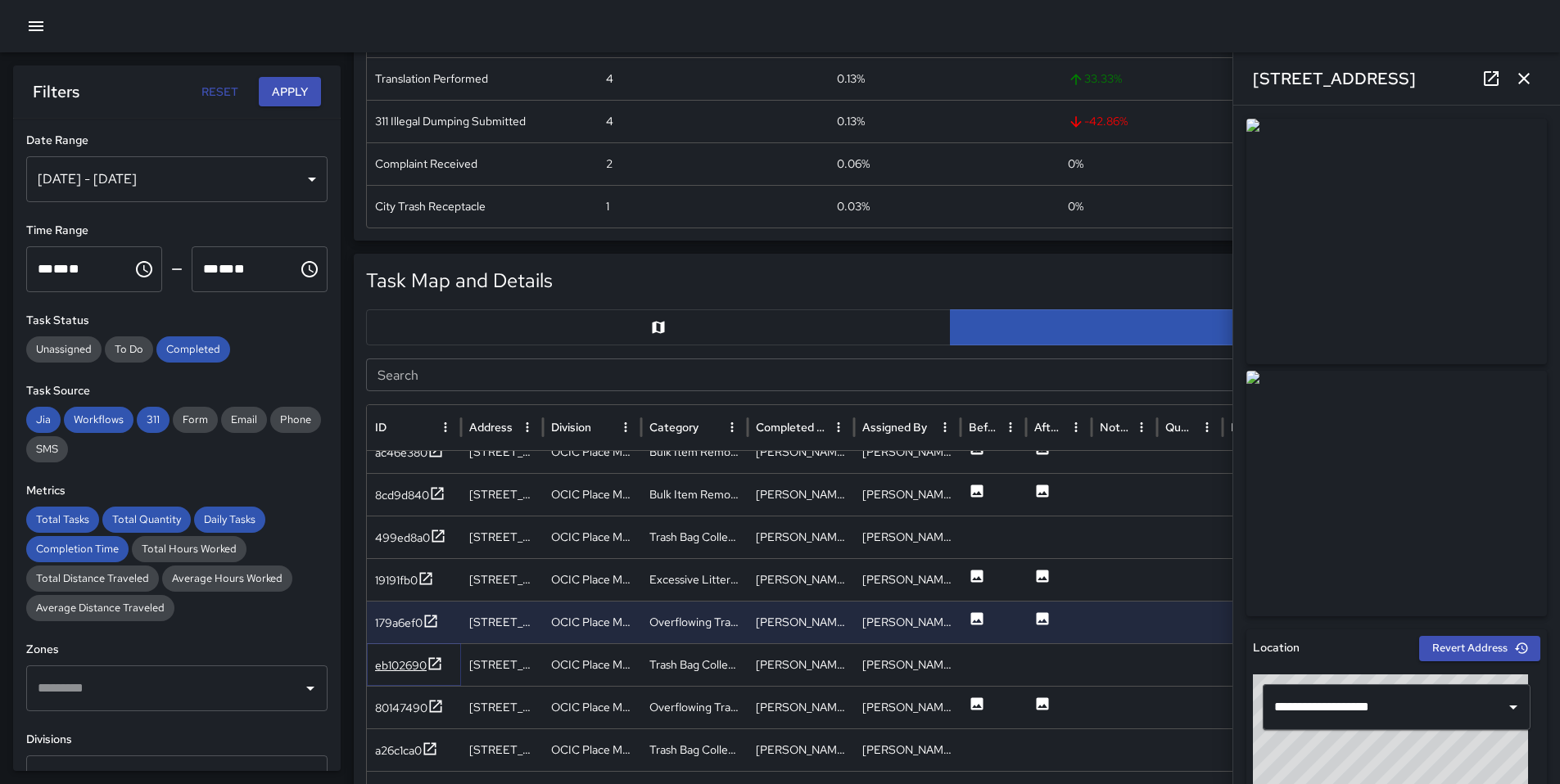
click at [389, 672] on div "eb102690" at bounding box center [401, 665] width 52 height 16
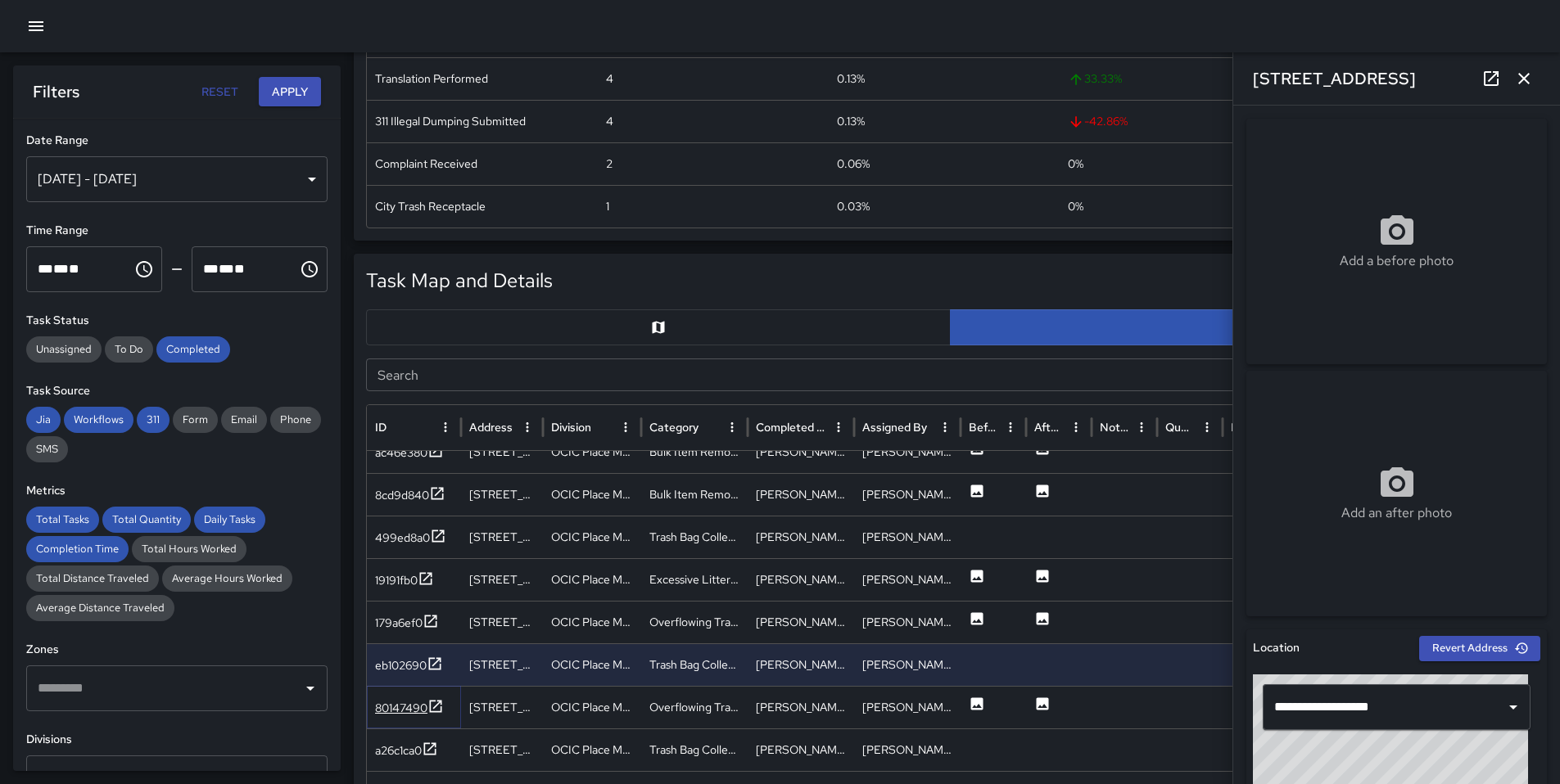
click at [393, 717] on div "80147490" at bounding box center [410, 707] width 69 height 20
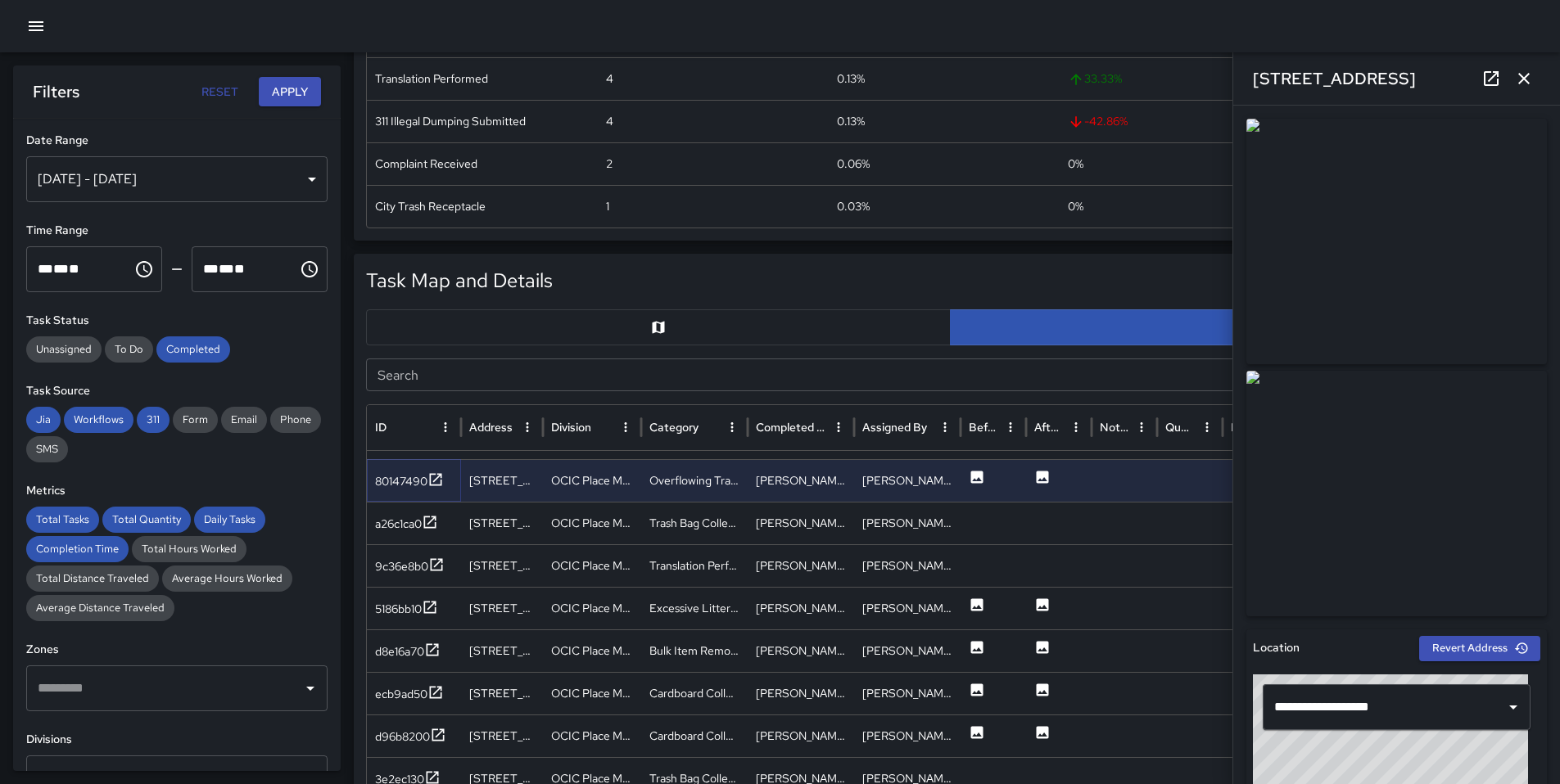
scroll to position [2774, 0]
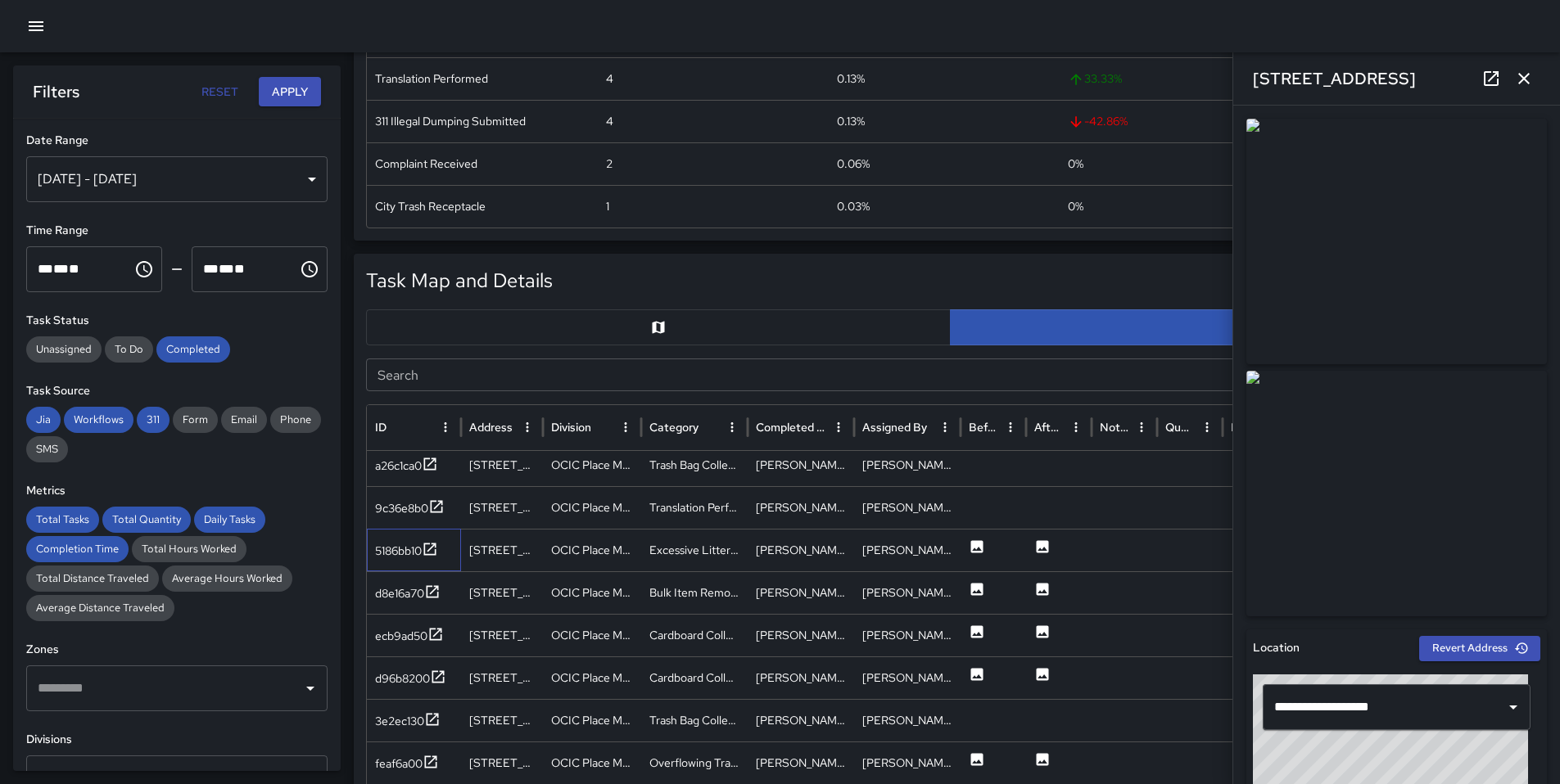
click at [424, 566] on div "5186bb10" at bounding box center [414, 549] width 94 height 42
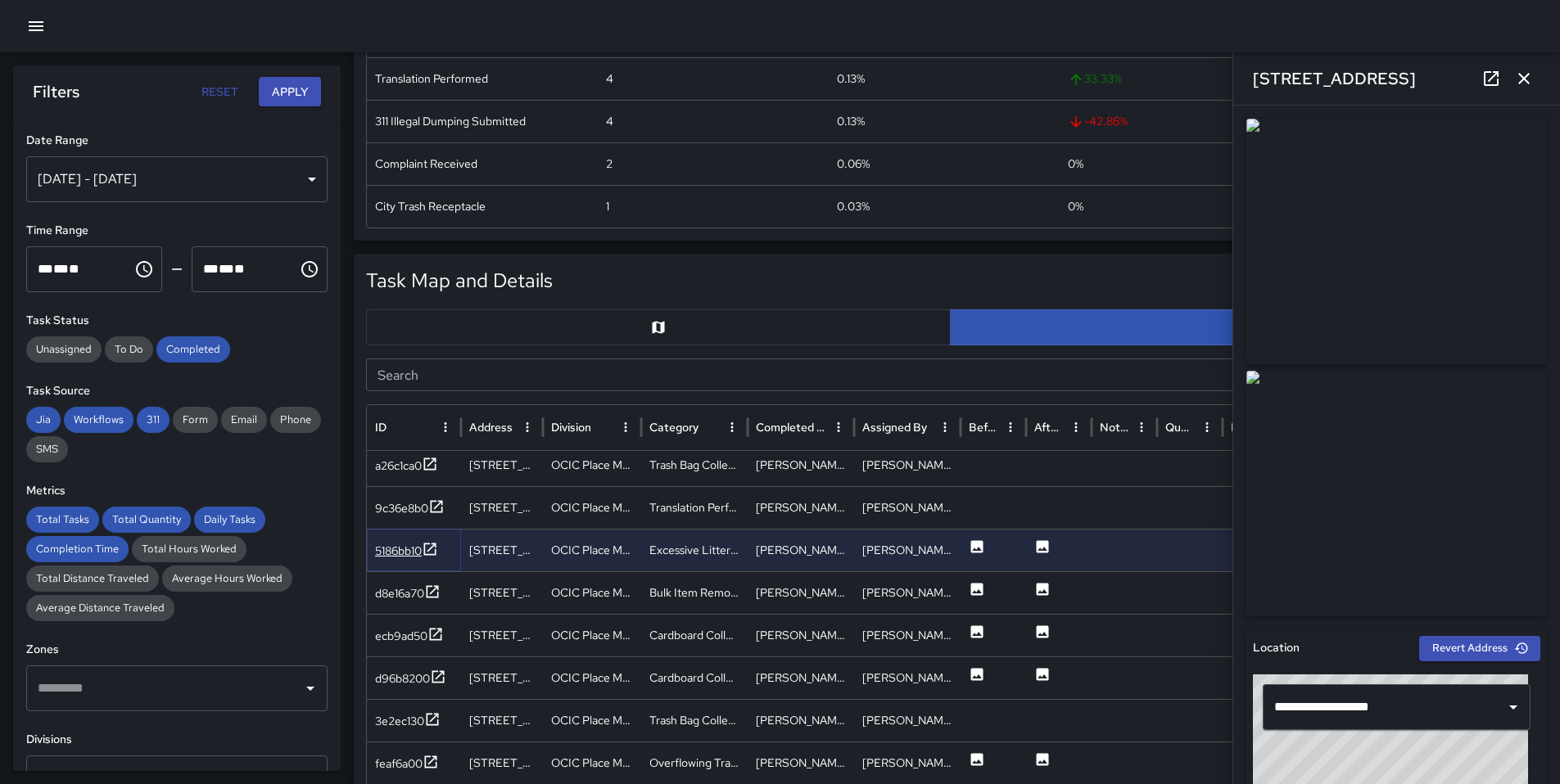
click at [429, 556] on icon at bounding box center [429, 549] width 16 height 16
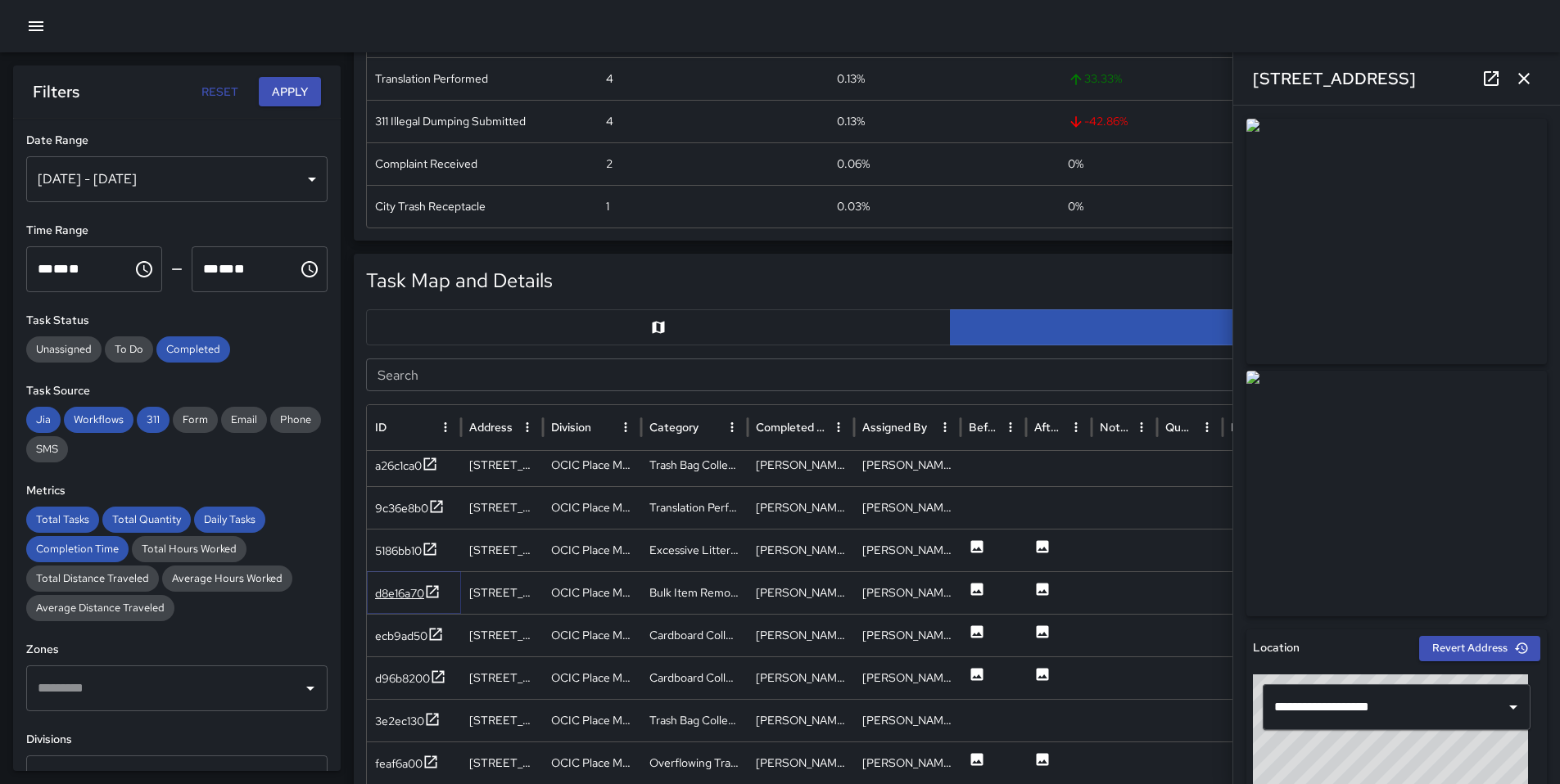
click at [423, 589] on div "d8e16a70" at bounding box center [399, 593] width 49 height 16
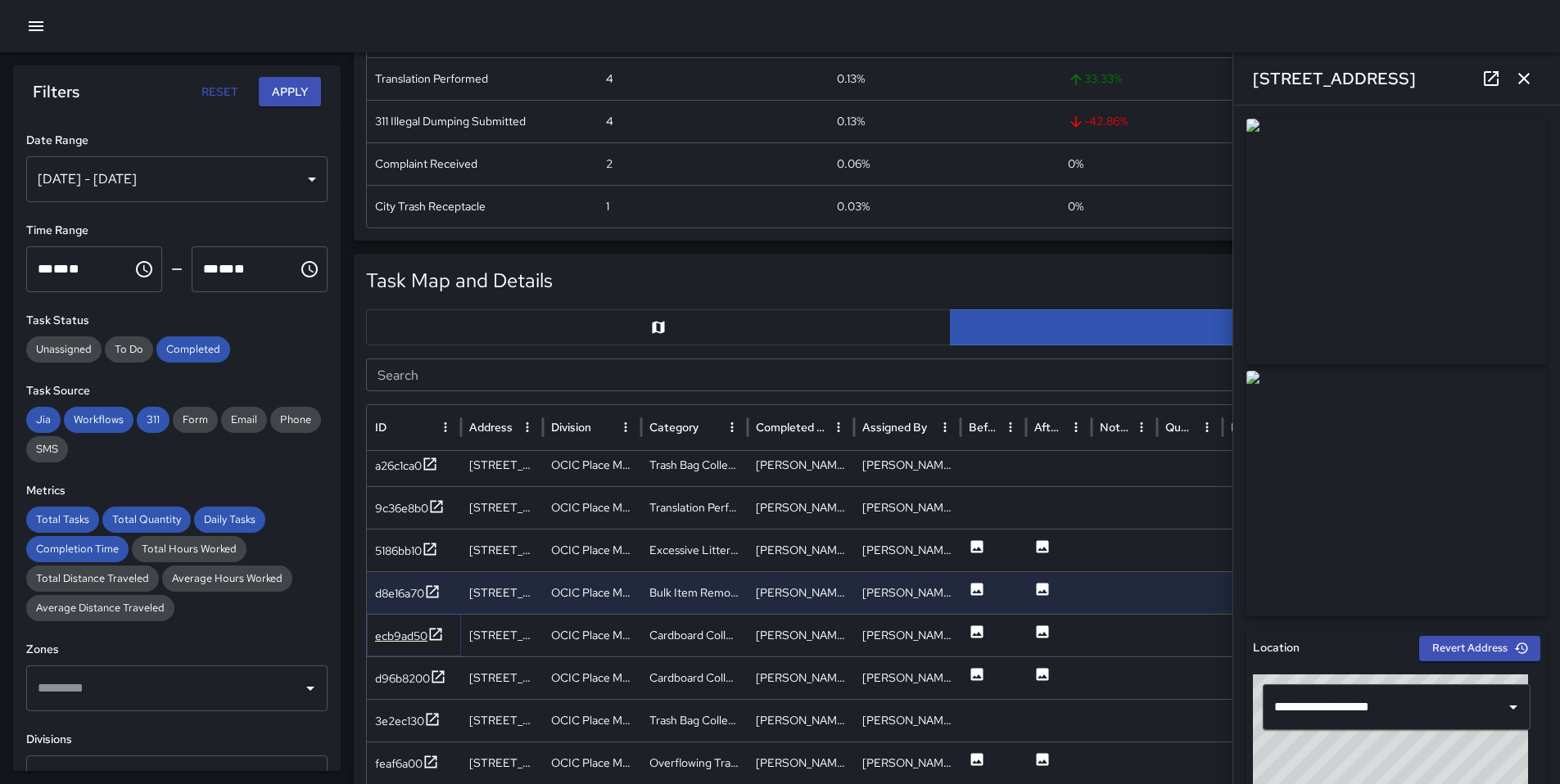
click at [425, 634] on div "ecb9ad50" at bounding box center [401, 636] width 53 height 16
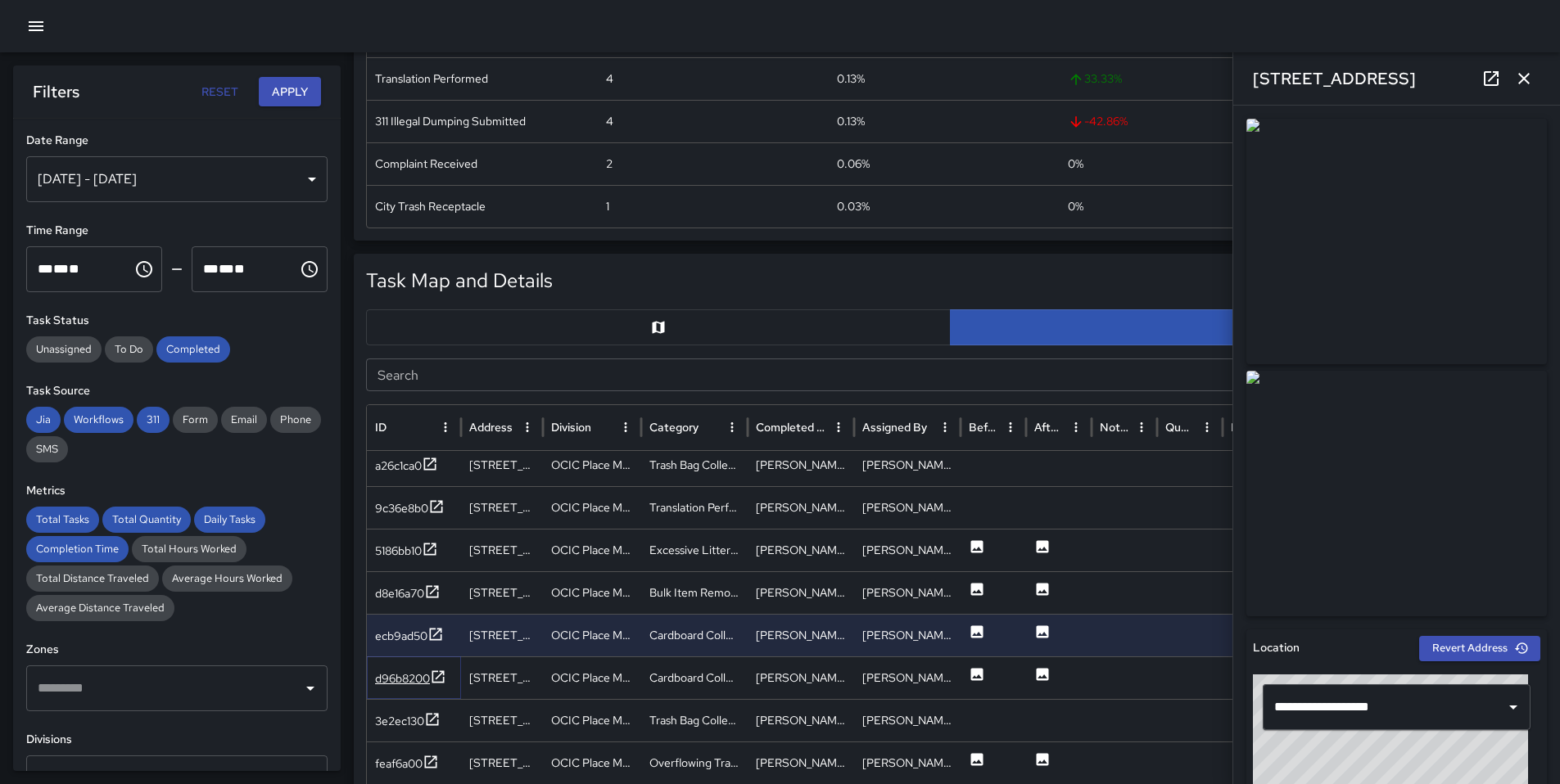
click at [431, 675] on icon at bounding box center [438, 677] width 16 height 16
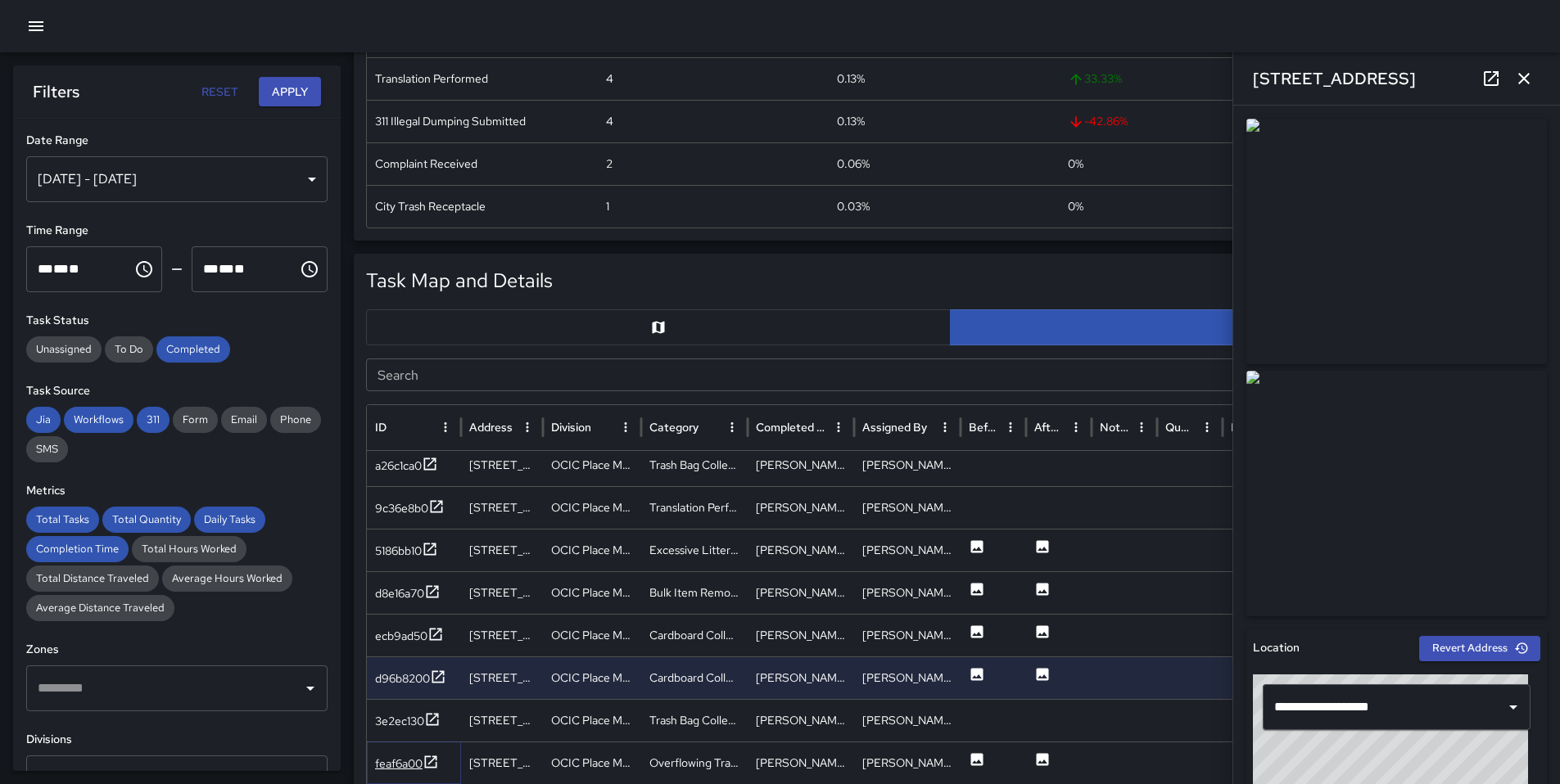
click at [399, 766] on div "feaf6a00" at bounding box center [399, 763] width 48 height 16
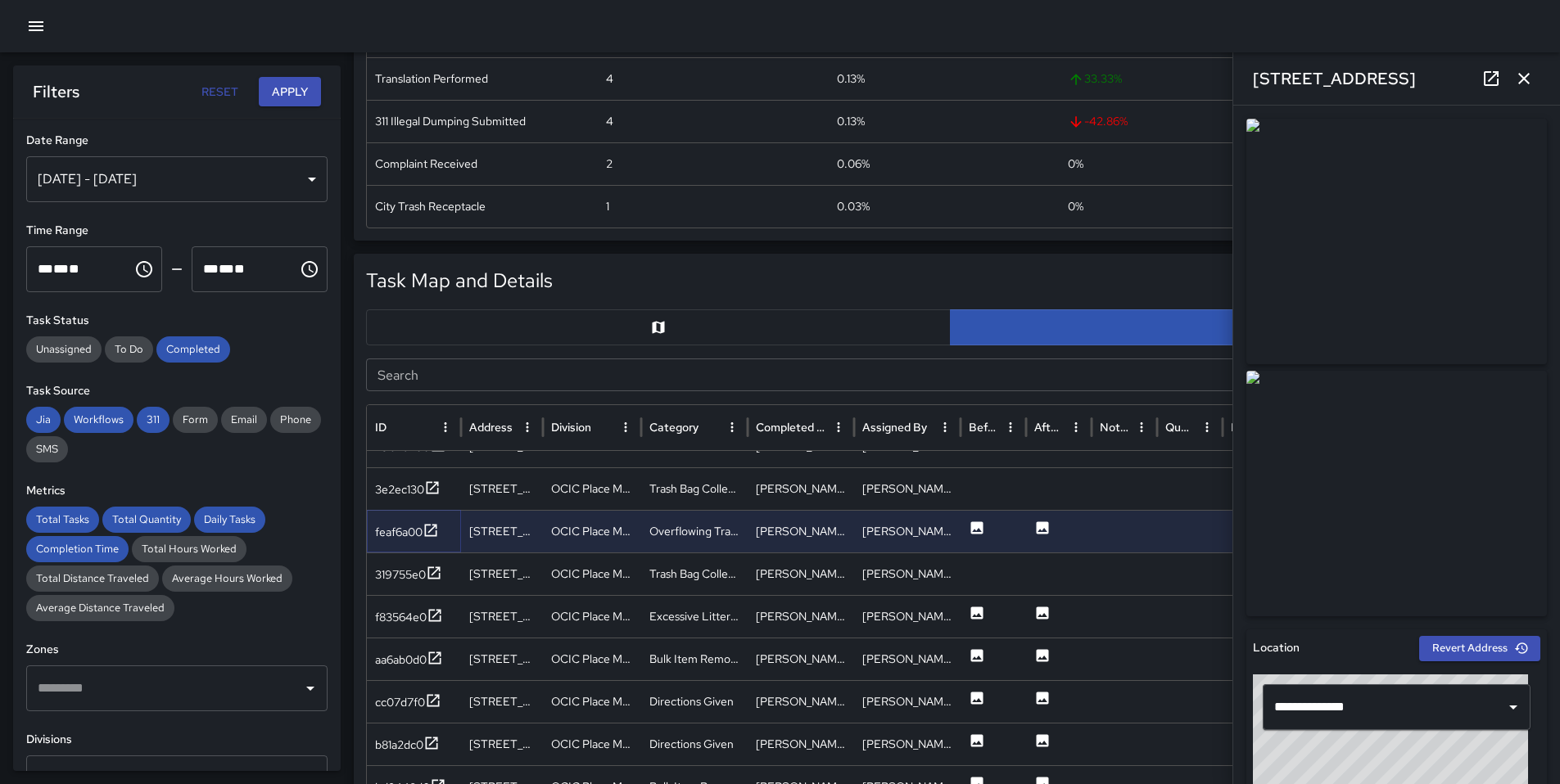
scroll to position [2780, 0]
click at [404, 624] on div "f83564e0" at bounding box center [401, 616] width 52 height 16
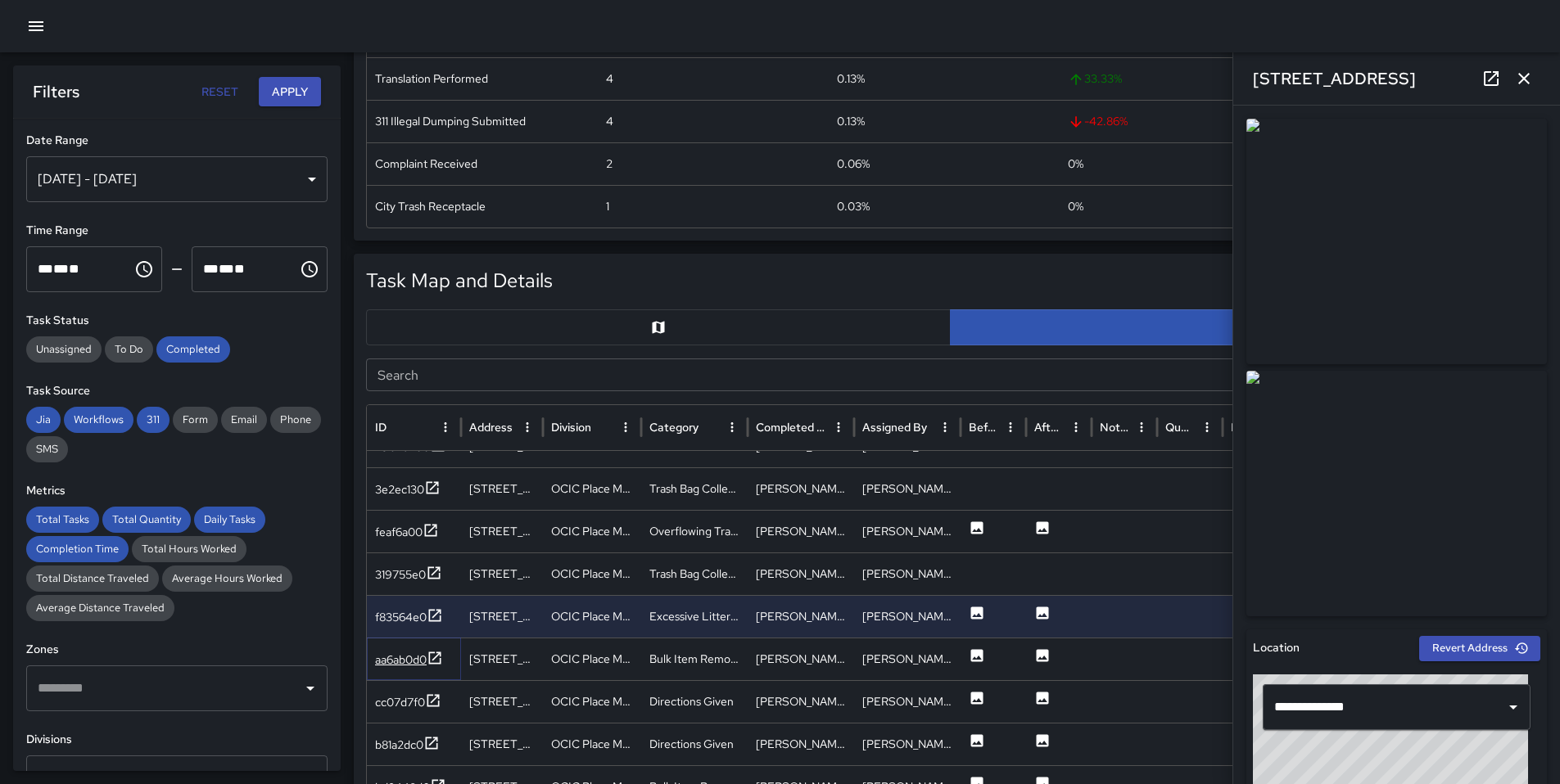
click at [408, 658] on div "aa6ab0d0" at bounding box center [401, 660] width 52 height 16
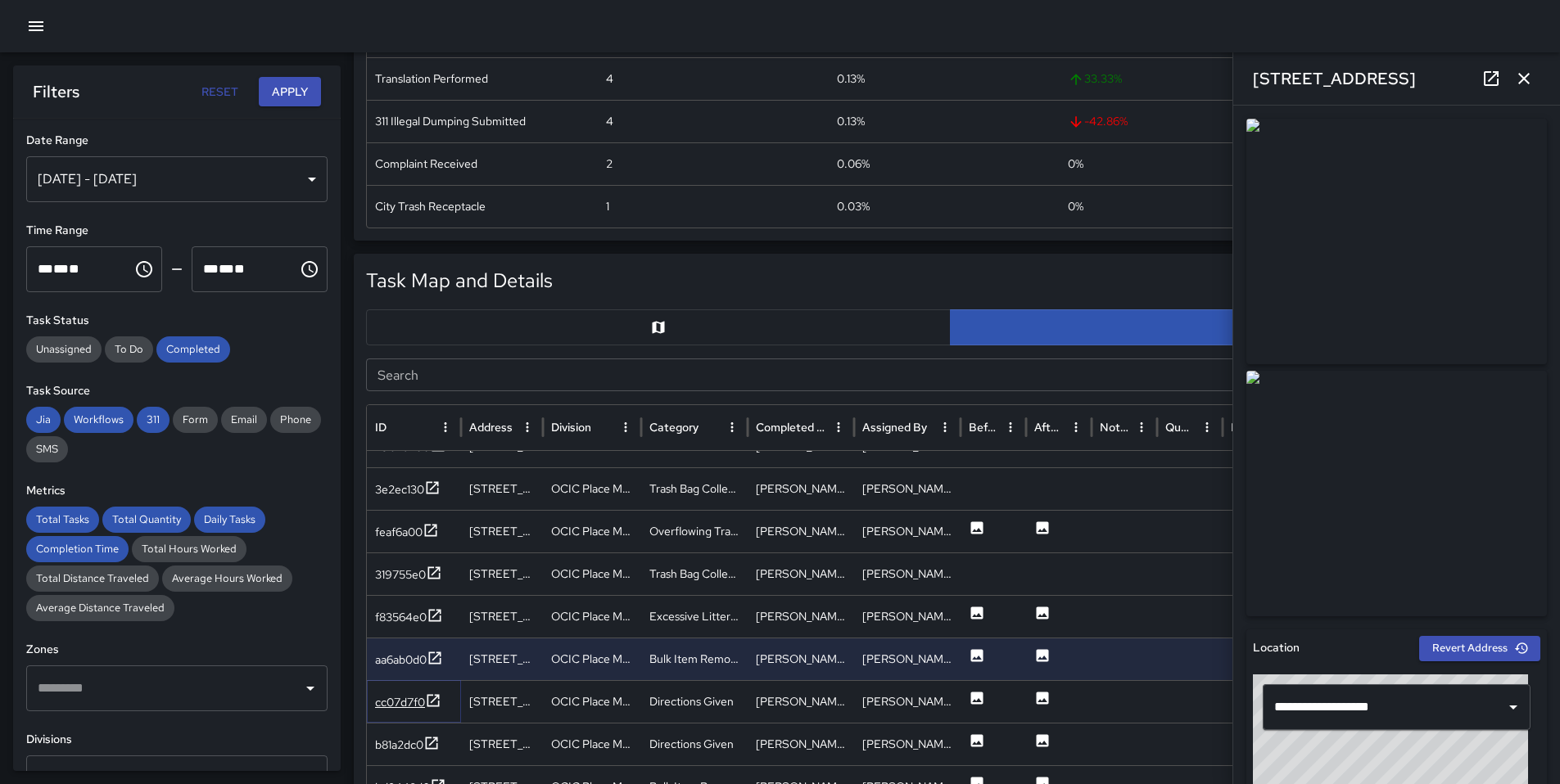
click at [405, 701] on div "cc07d7f0" at bounding box center [400, 702] width 50 height 16
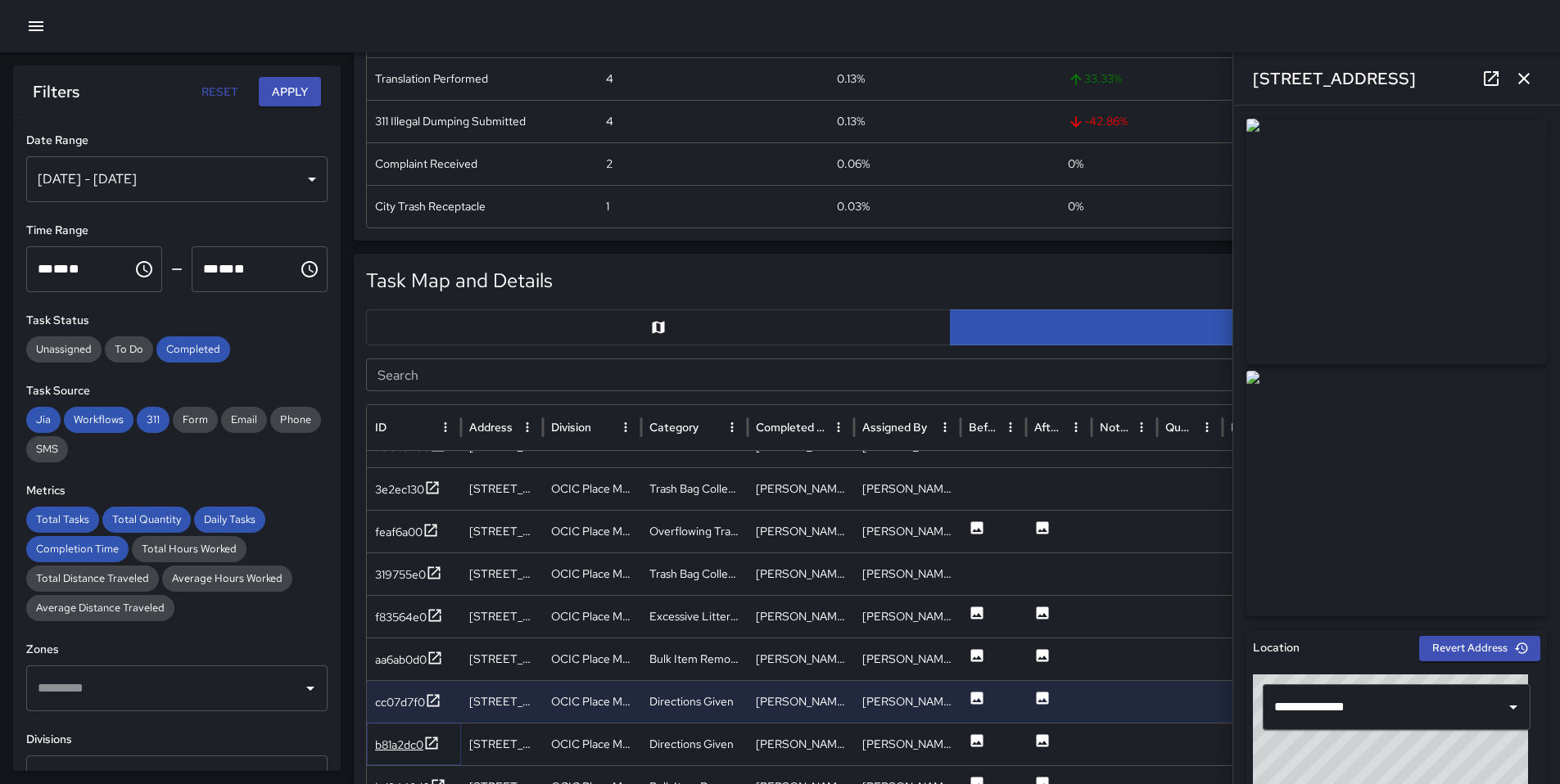
click at [411, 738] on div "b81a2dc0" at bounding box center [399, 744] width 48 height 16
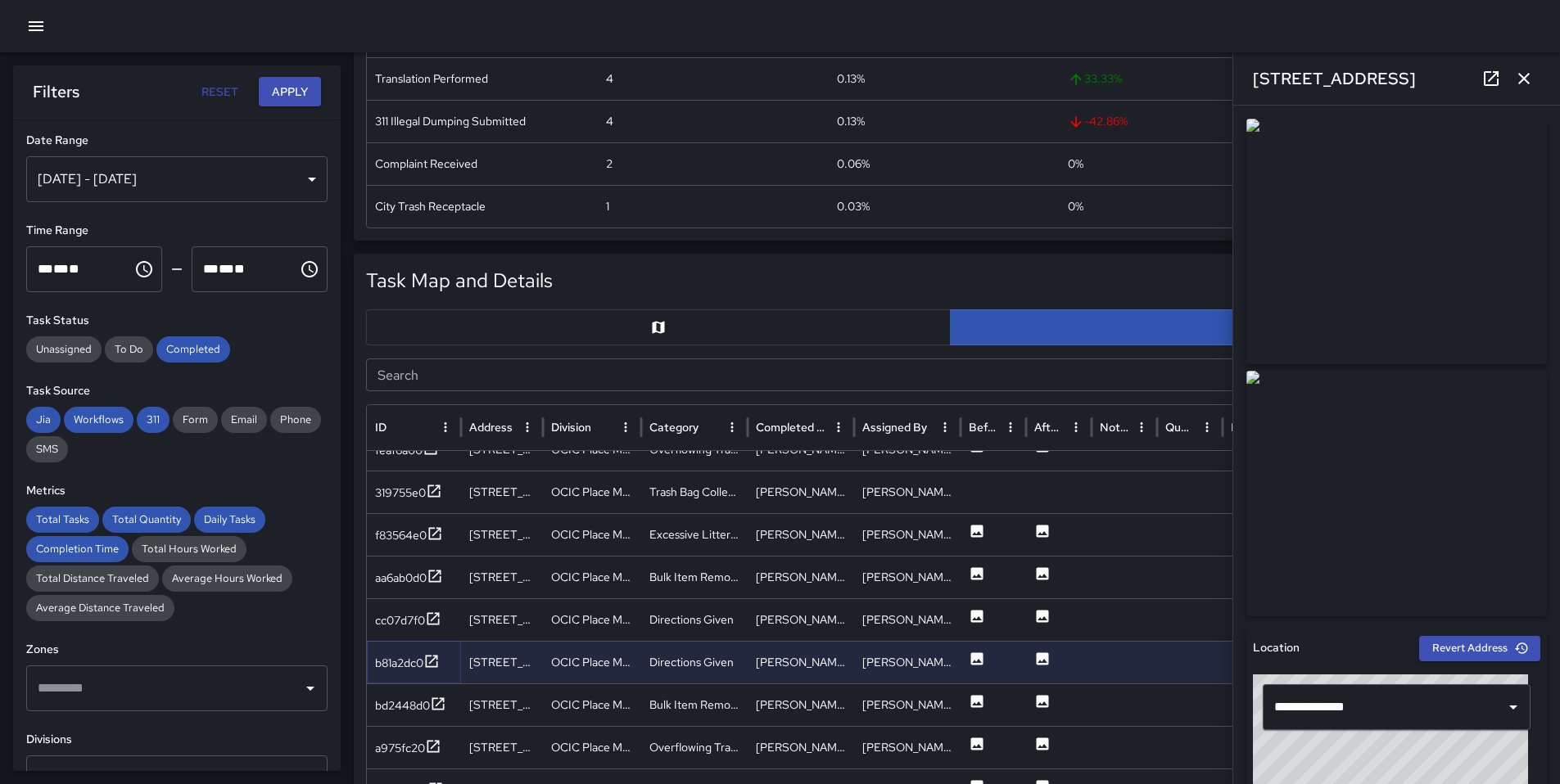
scroll to position [2879, 0]
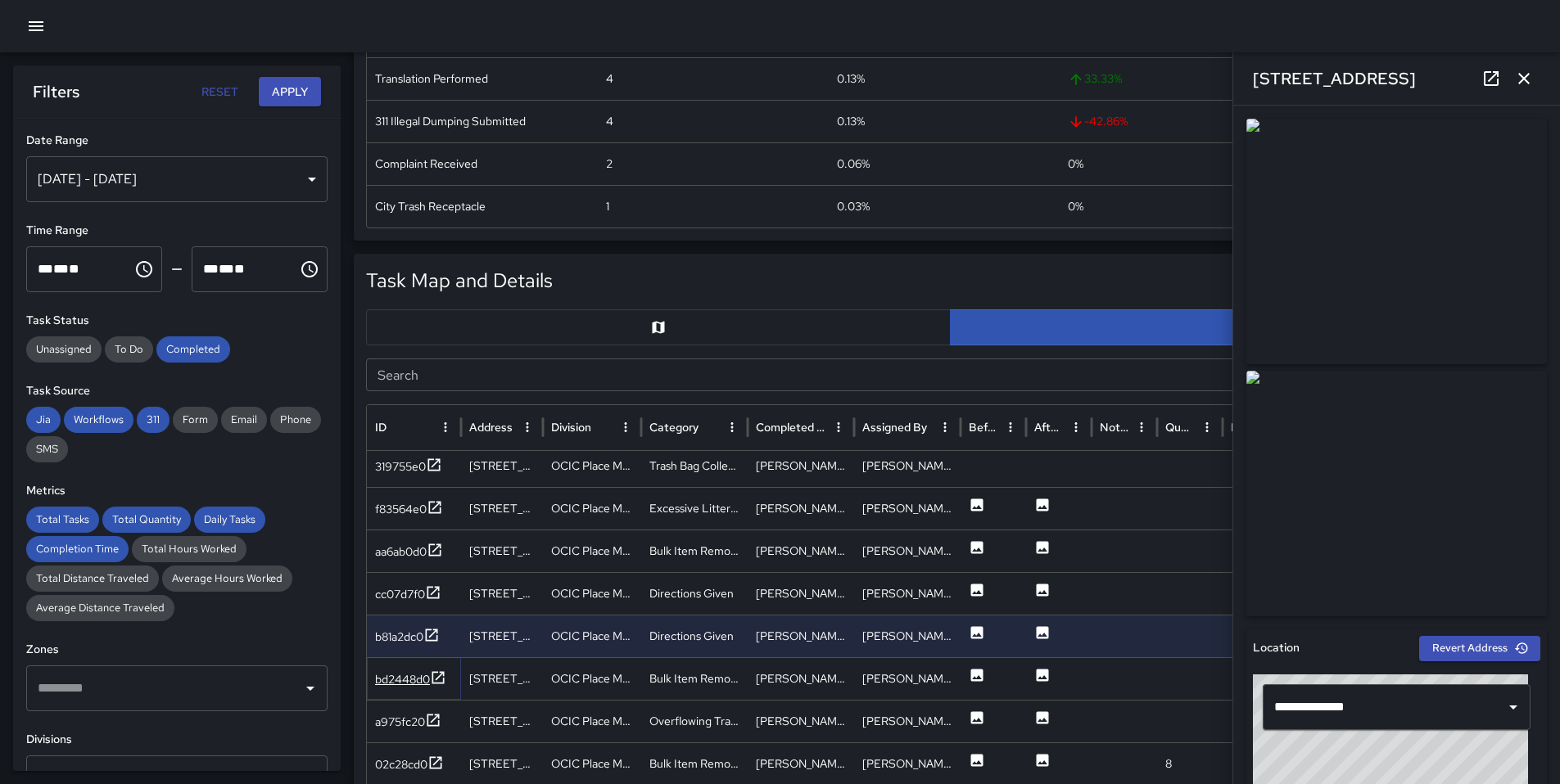
click at [430, 675] on icon at bounding box center [438, 677] width 16 height 16
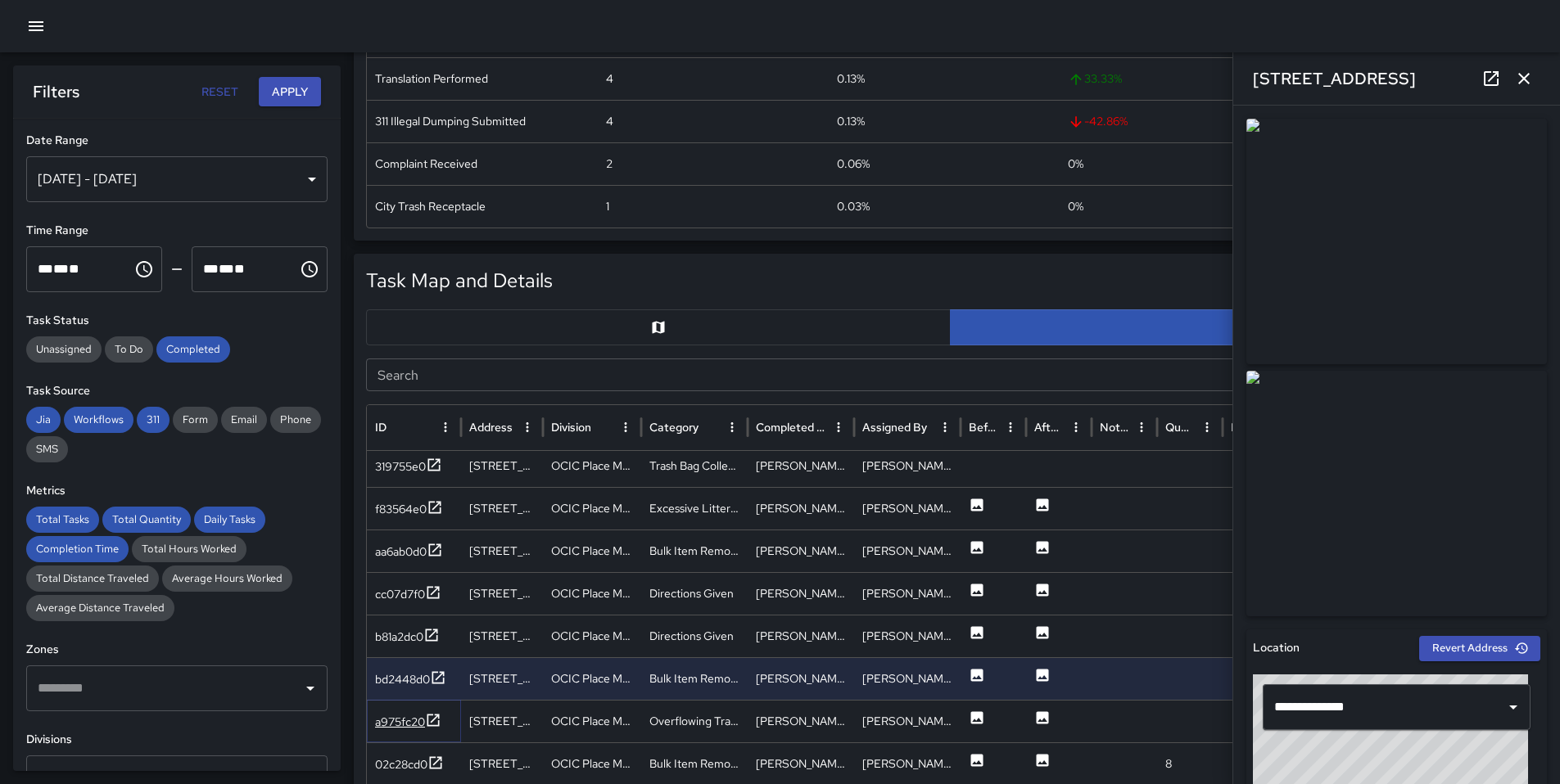
click at [420, 718] on div "a975fc20" at bounding box center [400, 722] width 50 height 16
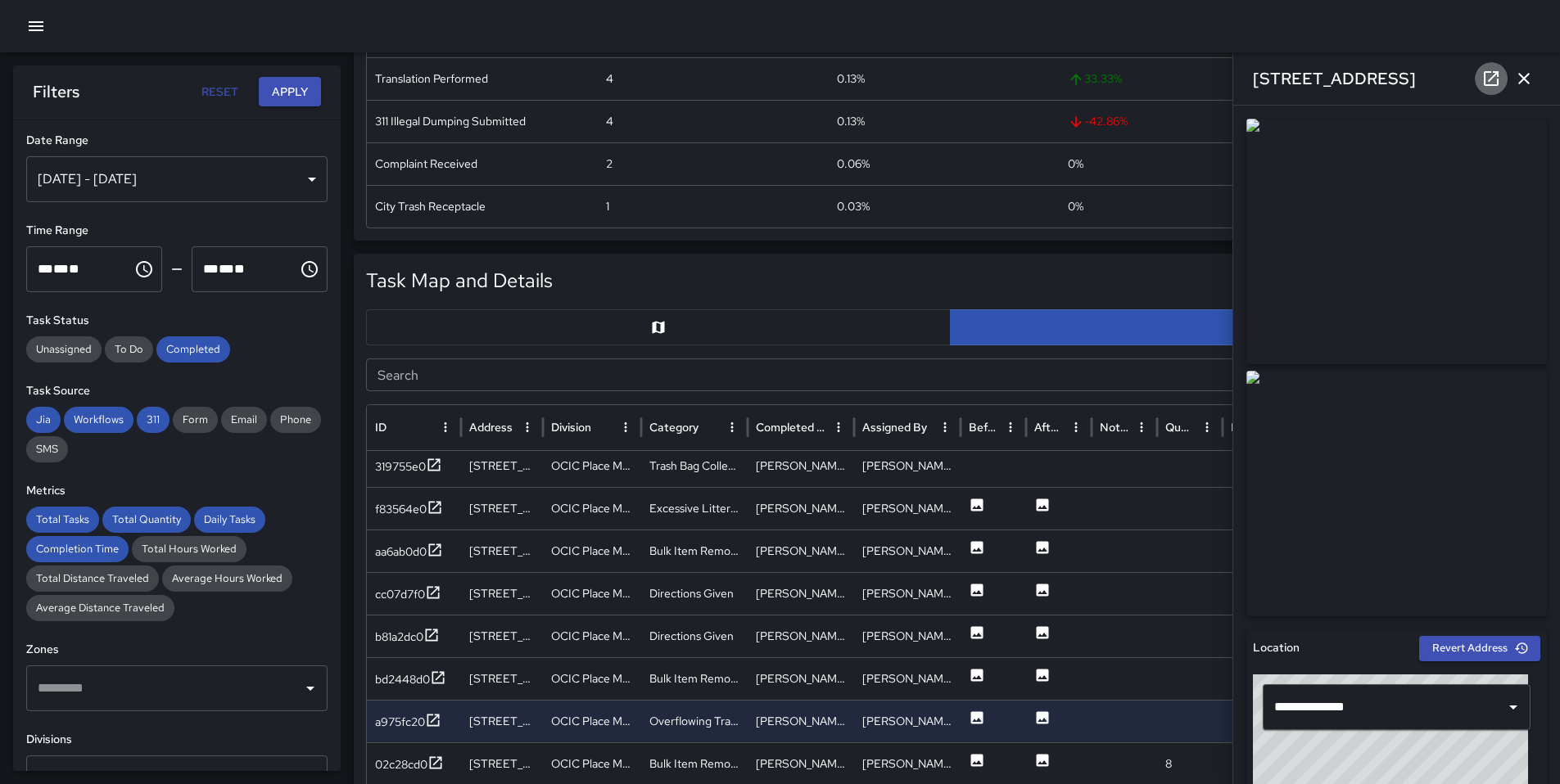
click at [1496, 84] on icon at bounding box center [1490, 78] width 14 height 14
click at [441, 755] on icon at bounding box center [435, 762] width 16 height 16
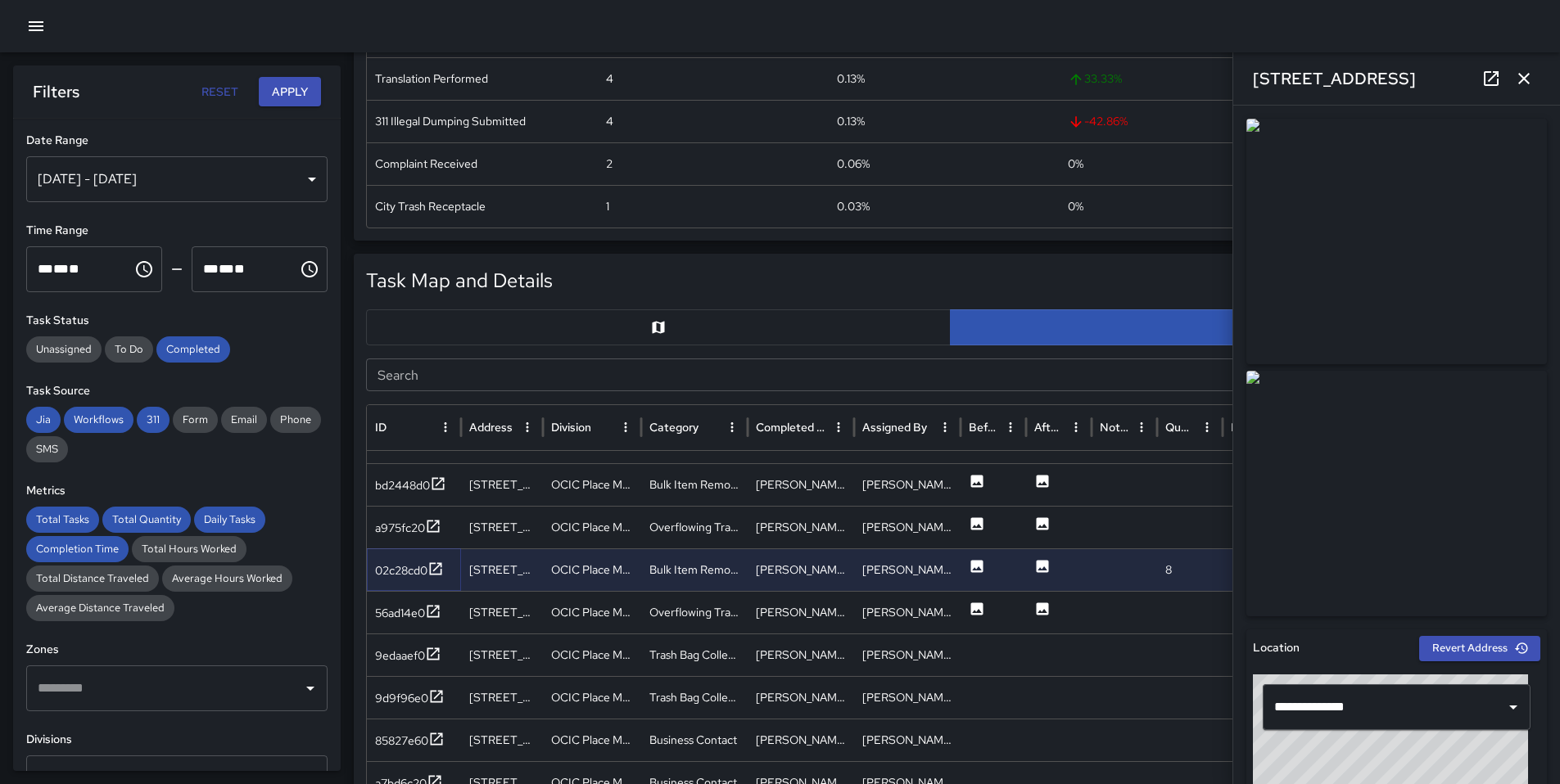
scroll to position [3111, 0]
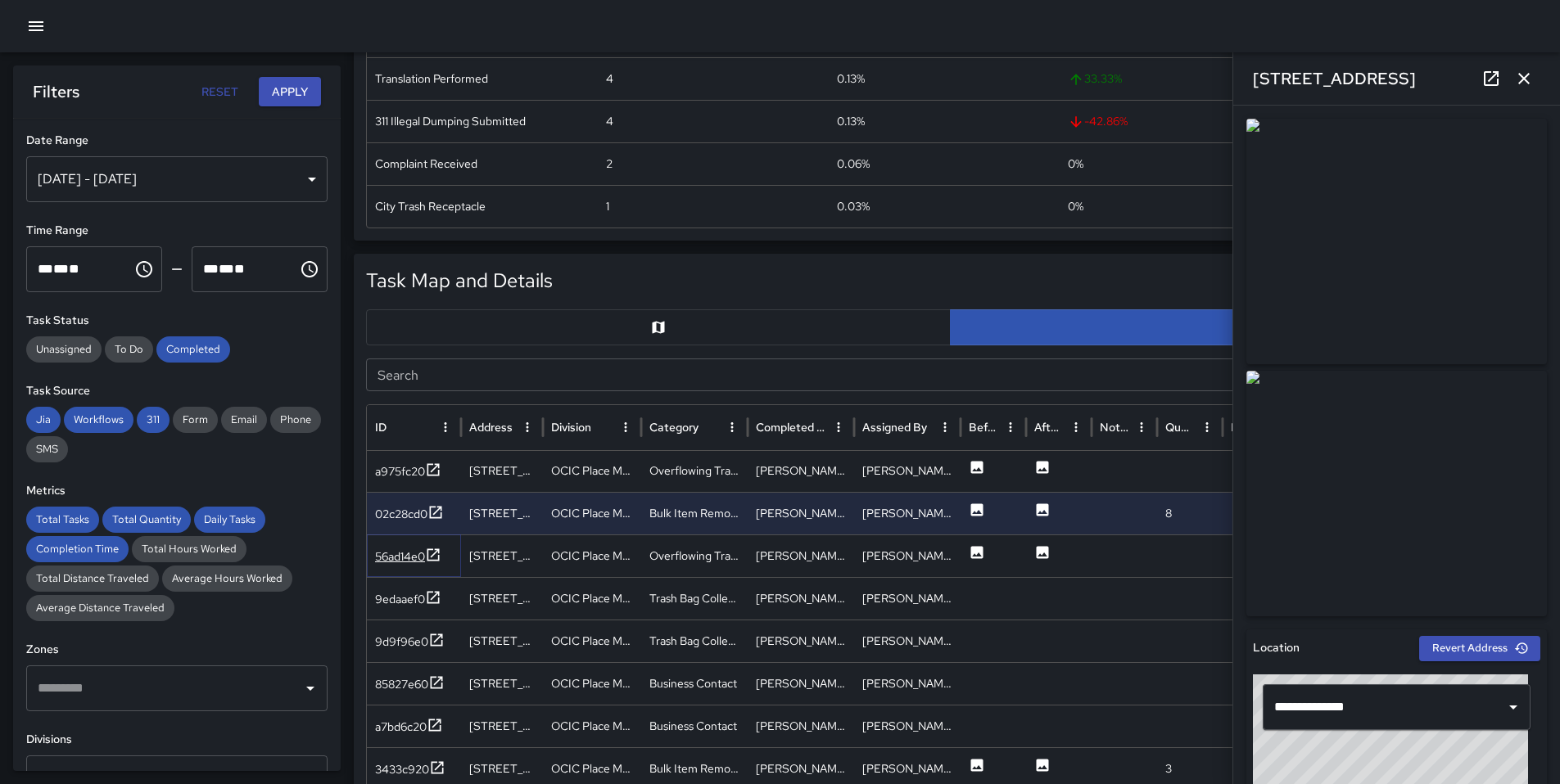
click at [417, 559] on div "56ad14e0" at bounding box center [400, 556] width 50 height 16
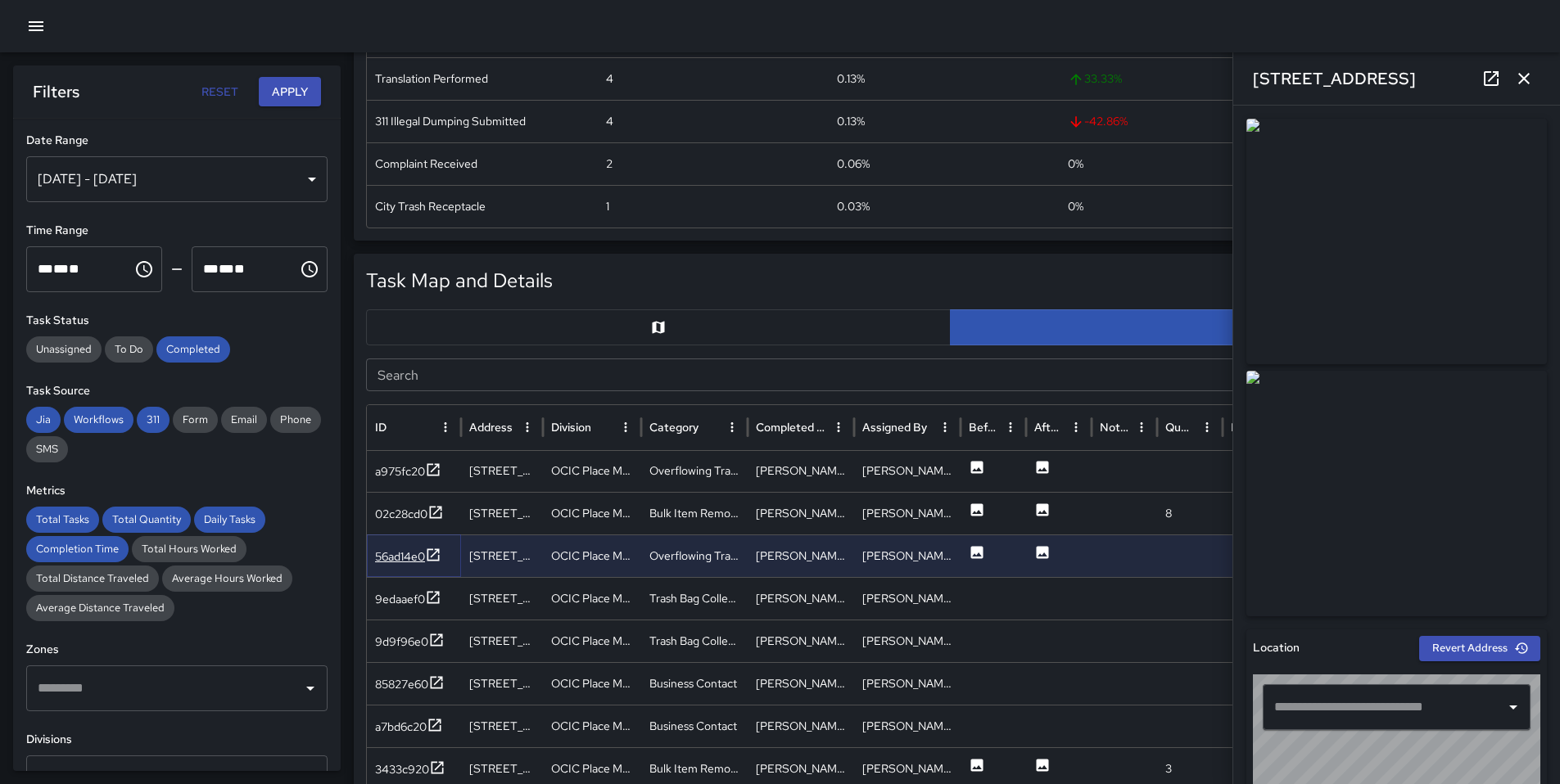
type input "**********"
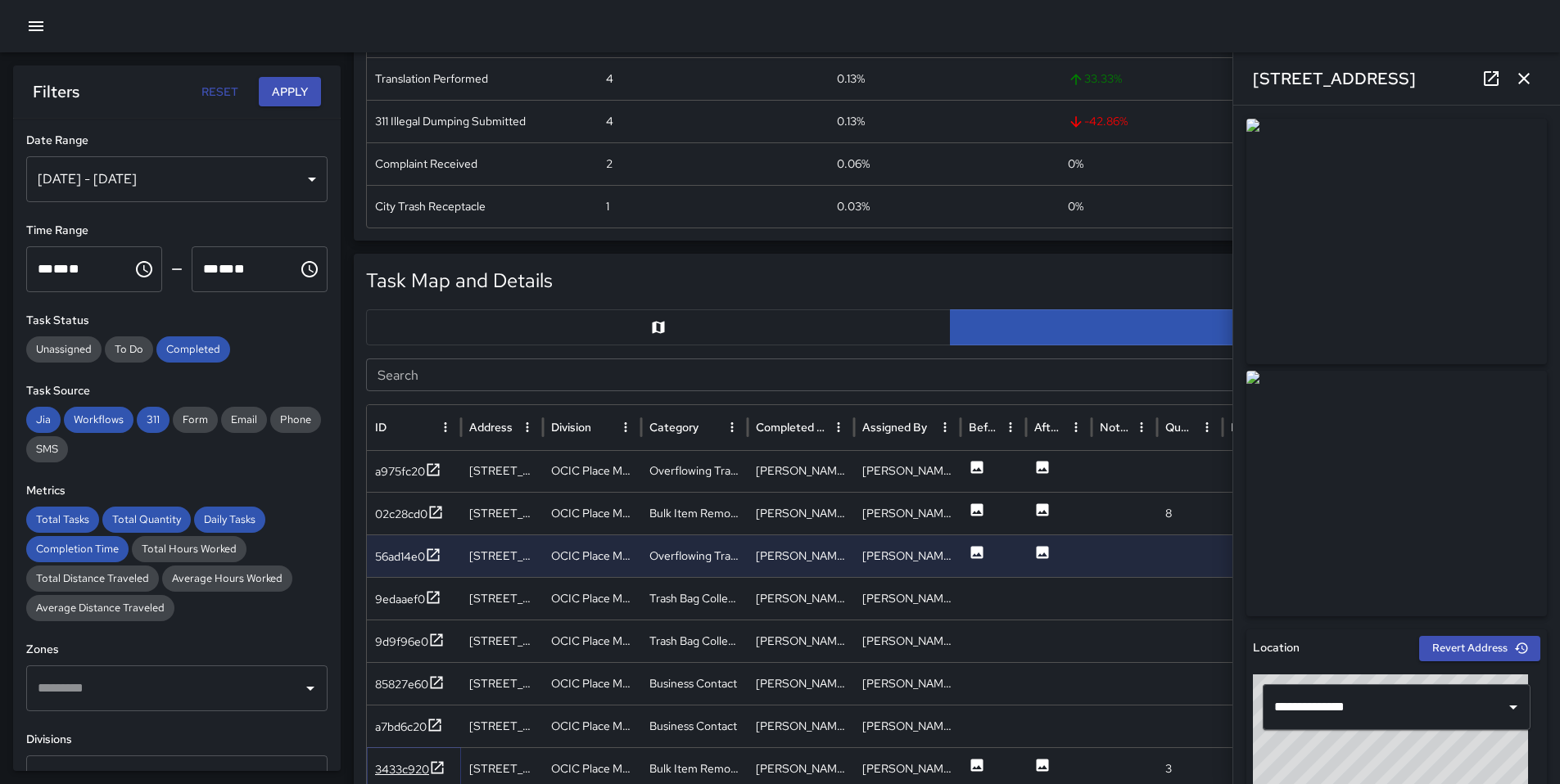
click at [435, 770] on icon at bounding box center [438, 767] width 12 height 12
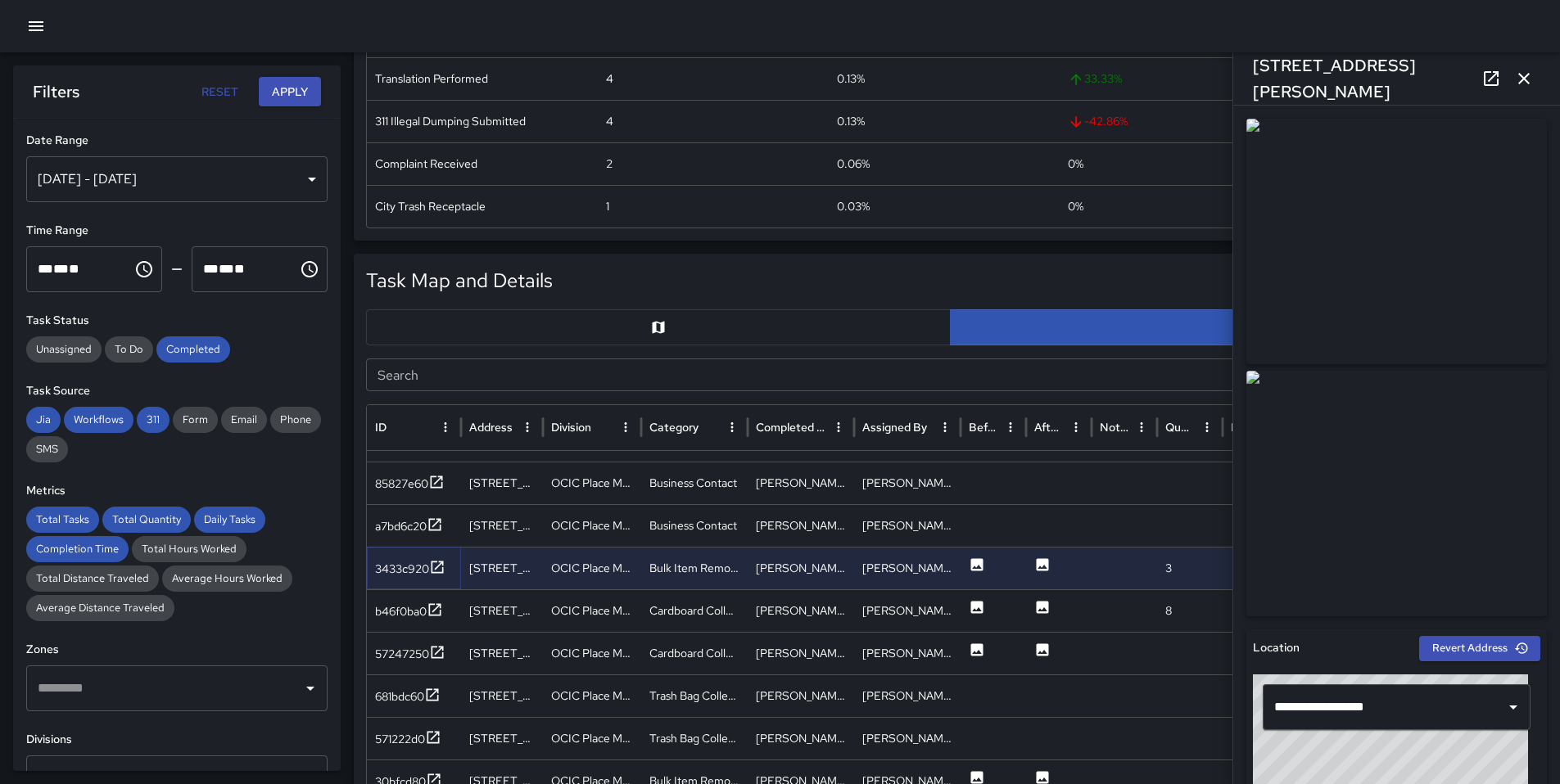
scroll to position [3415, 0]
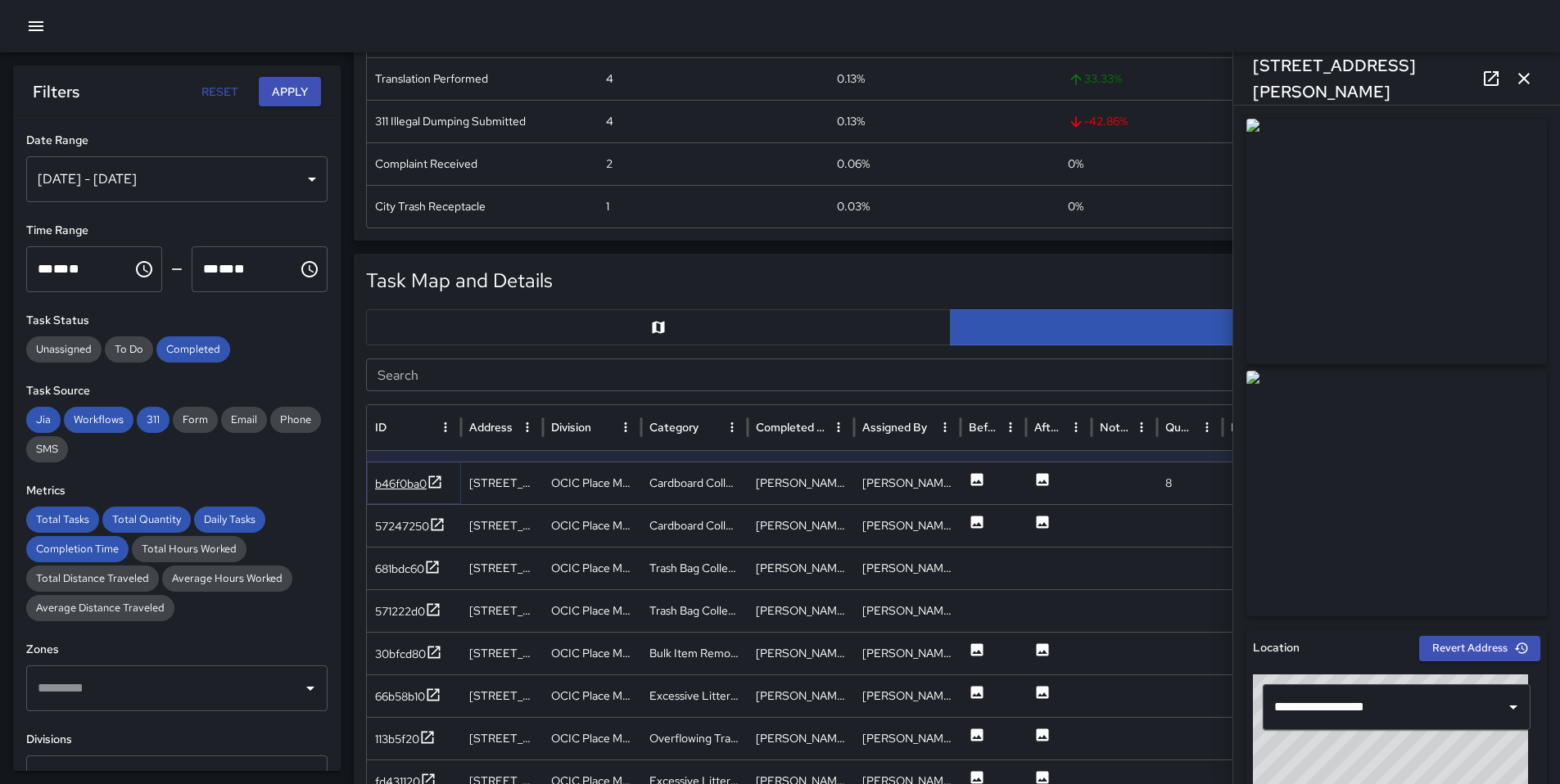
click at [380, 485] on div "b46f0ba0" at bounding box center [401, 483] width 52 height 16
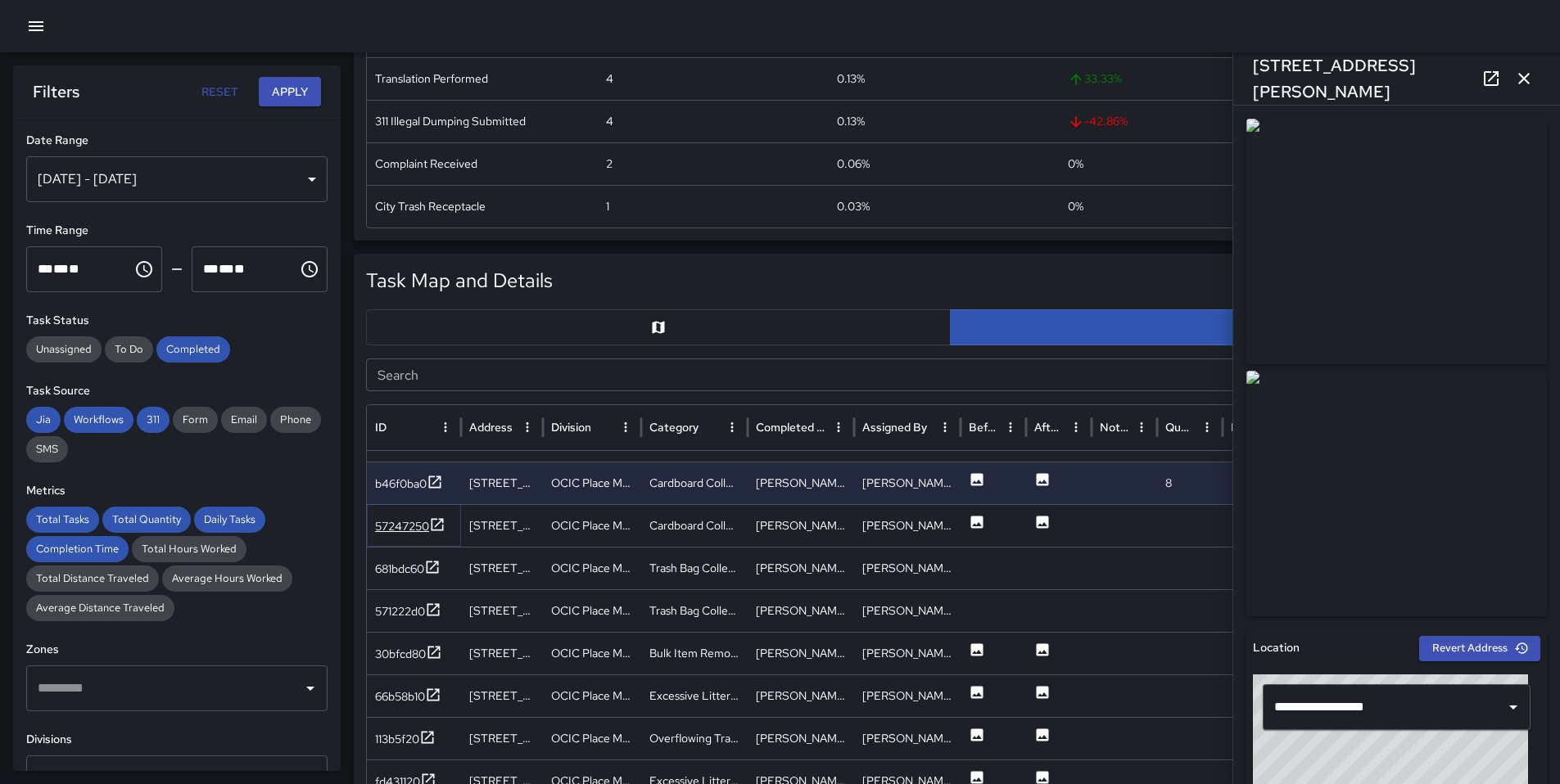
click at [416, 518] on div "57247250" at bounding box center [402, 526] width 54 height 16
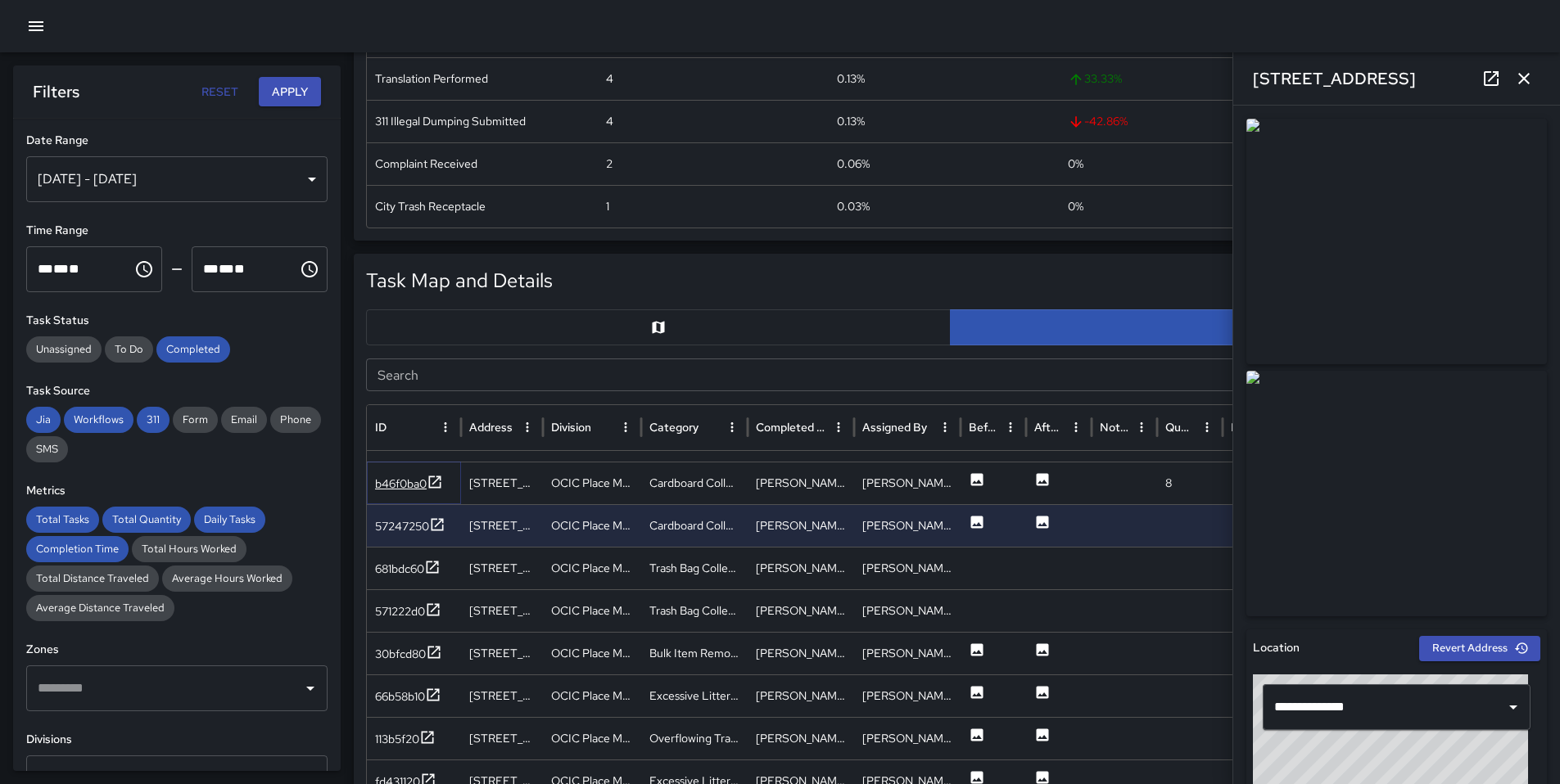
click at [424, 485] on div "b46f0ba0" at bounding box center [401, 483] width 52 height 16
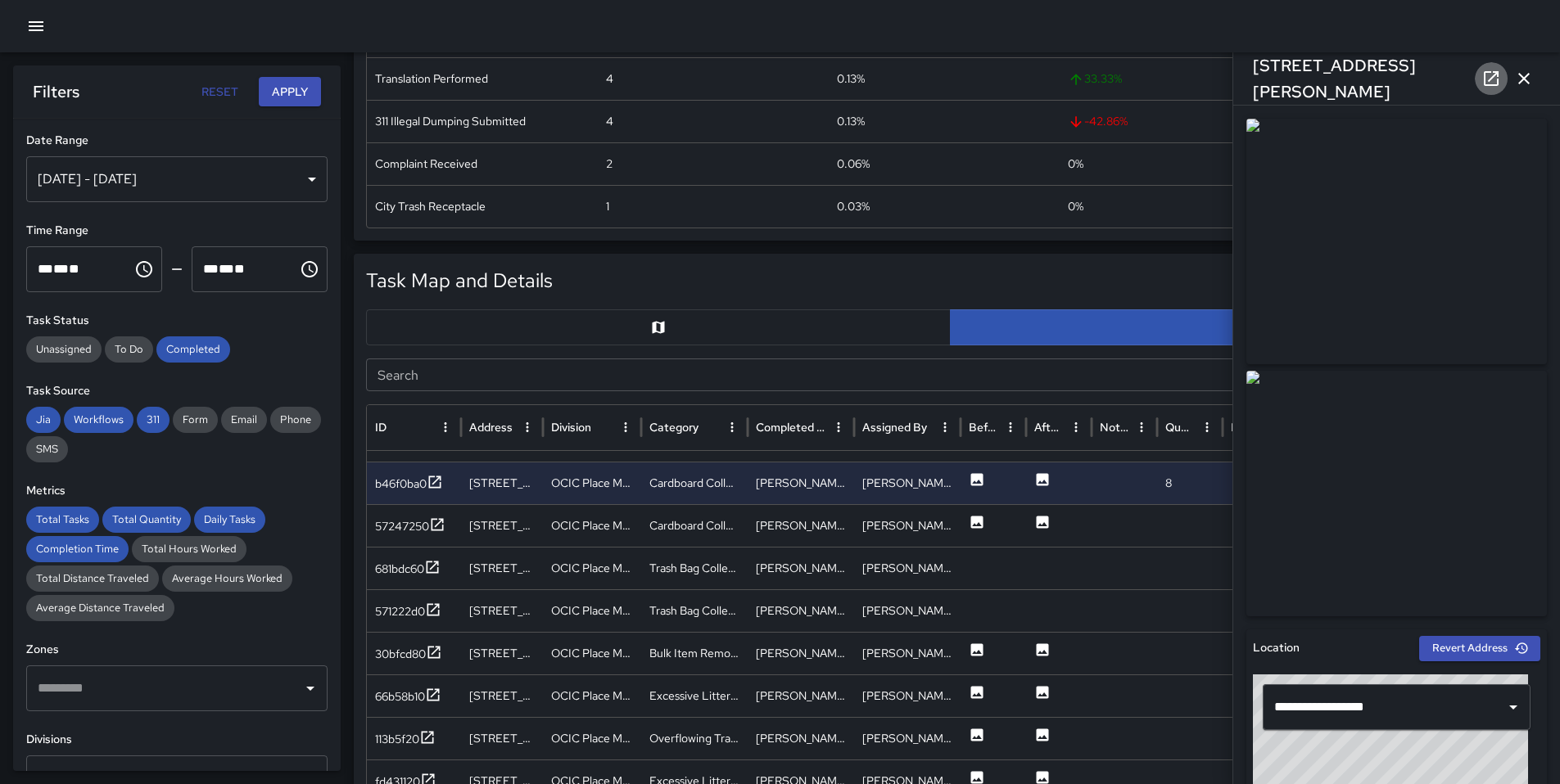
click at [1476, 77] on link at bounding box center [1491, 78] width 33 height 33
click at [429, 646] on icon at bounding box center [434, 652] width 12 height 12
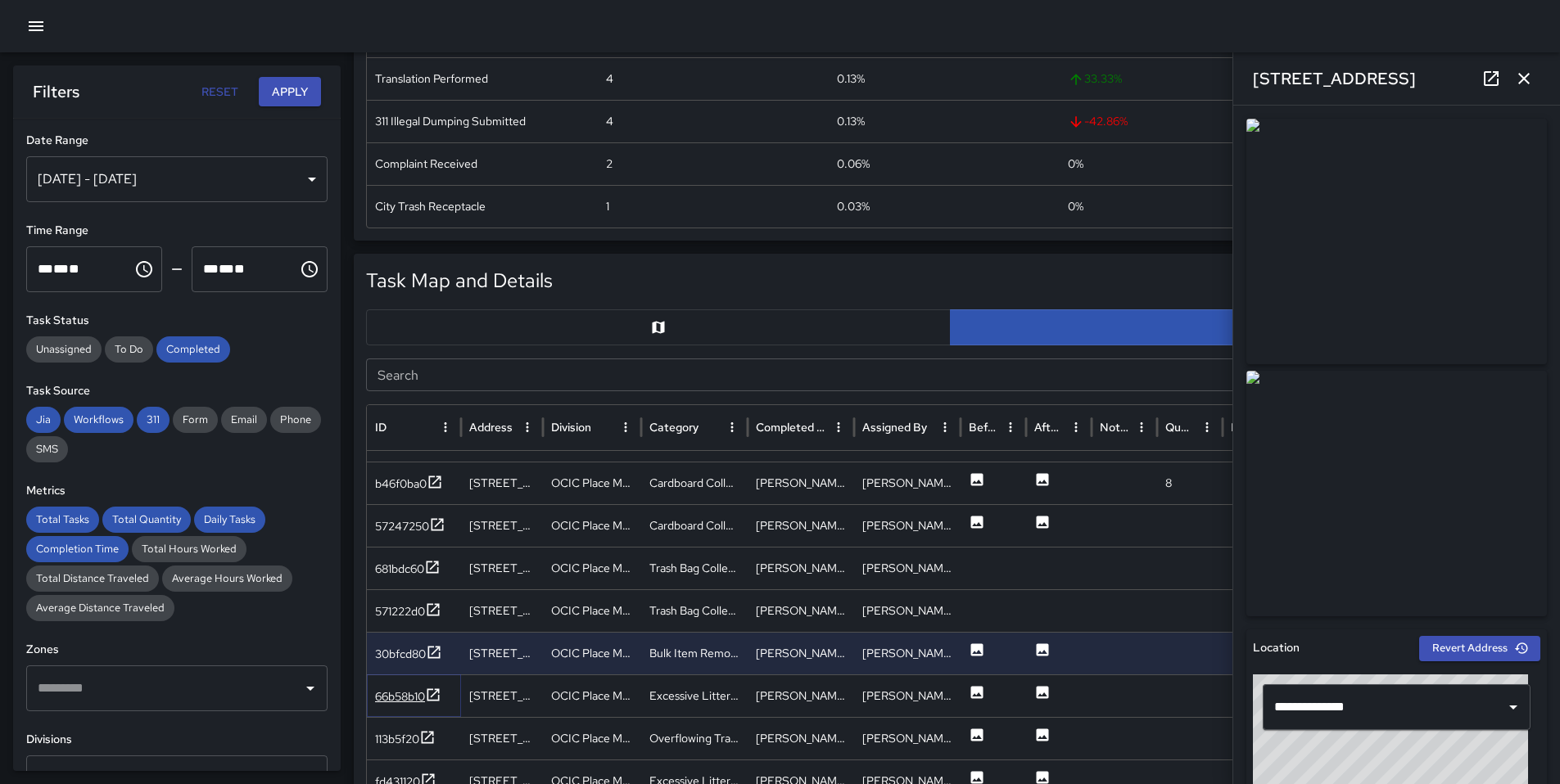
click at [432, 700] on icon at bounding box center [433, 694] width 12 height 12
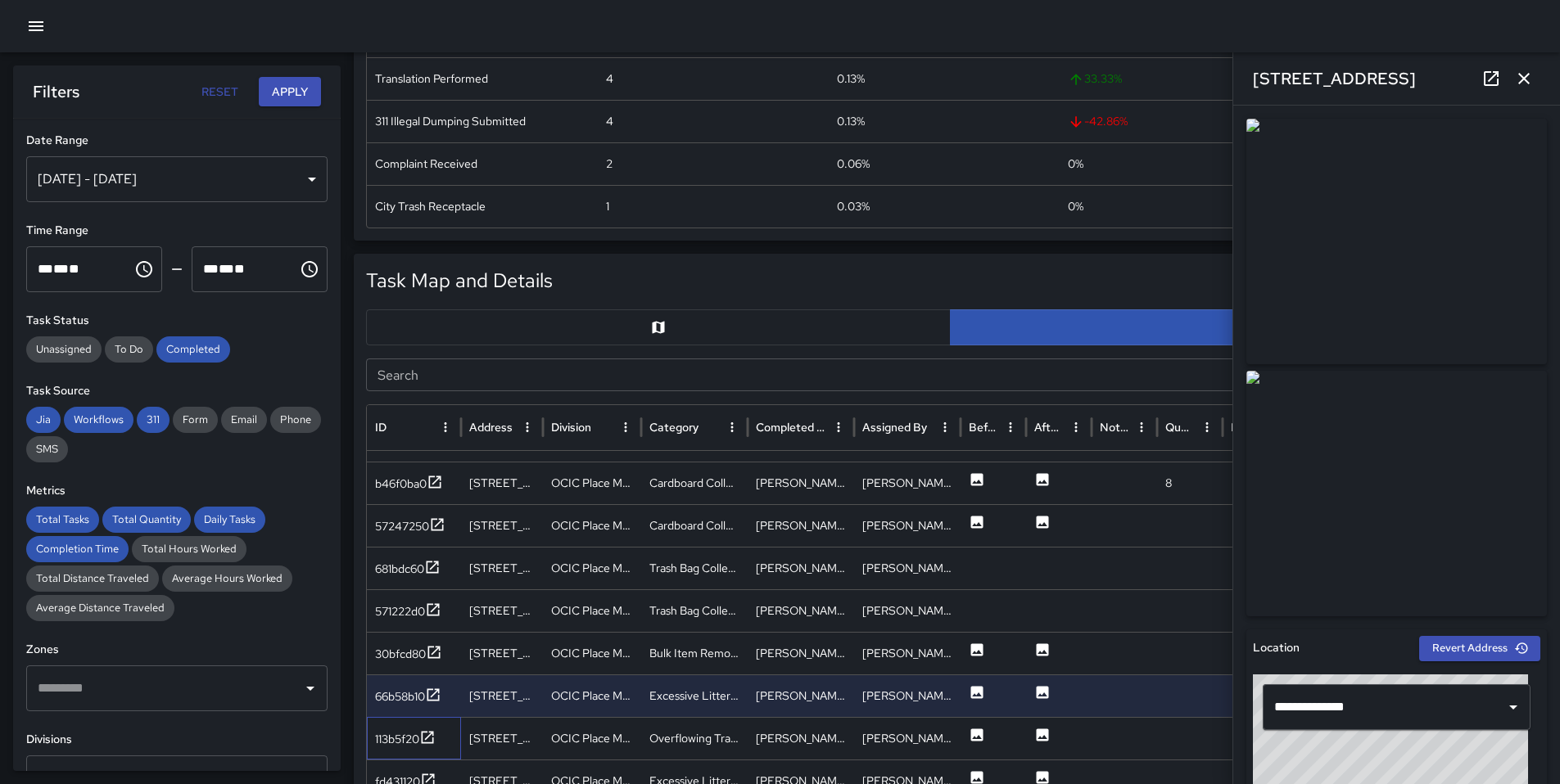
click at [417, 749] on div "113b5f20" at bounding box center [414, 738] width 94 height 42
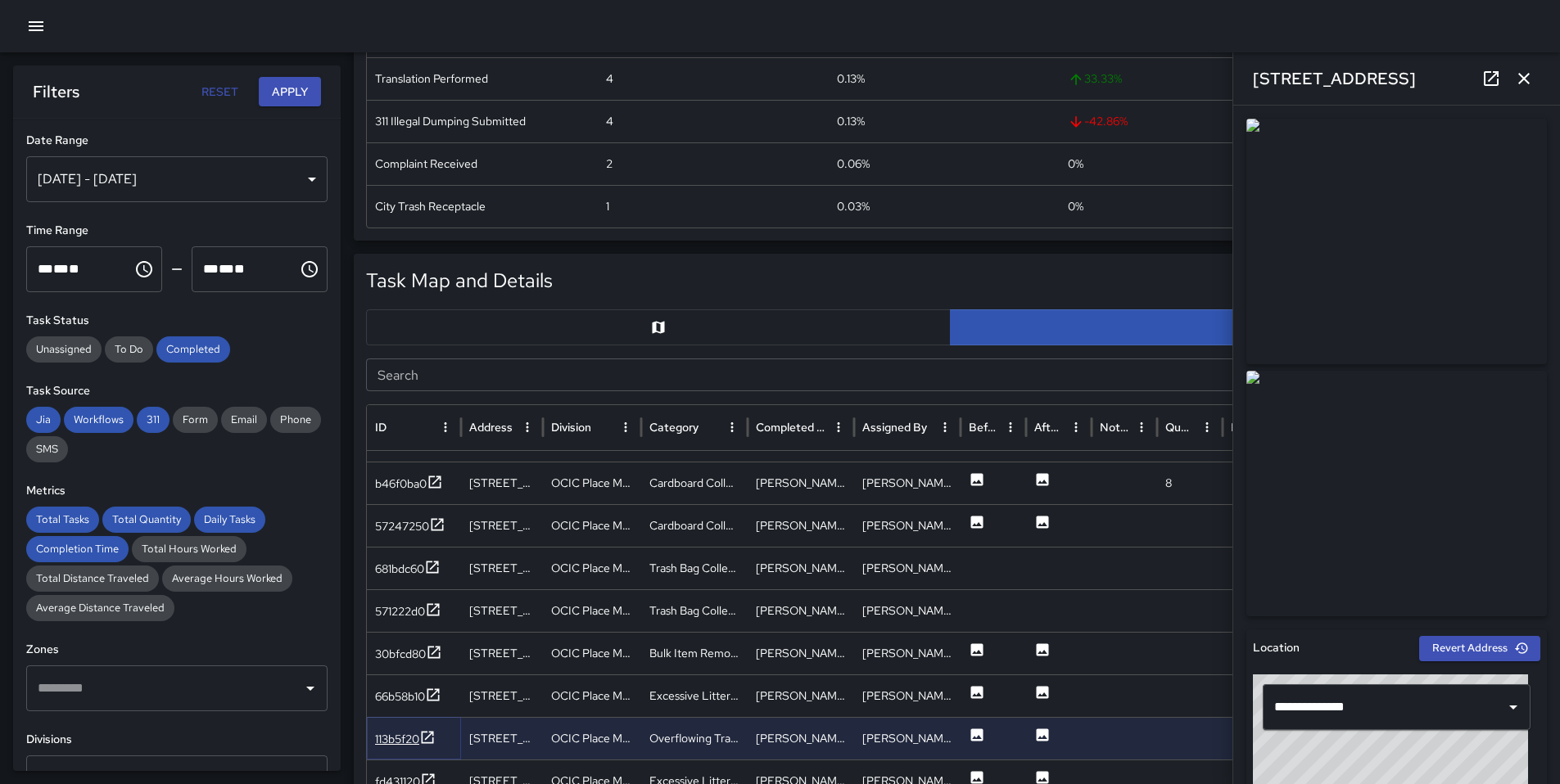
click at [416, 739] on div "113b5f20" at bounding box center [397, 739] width 44 height 16
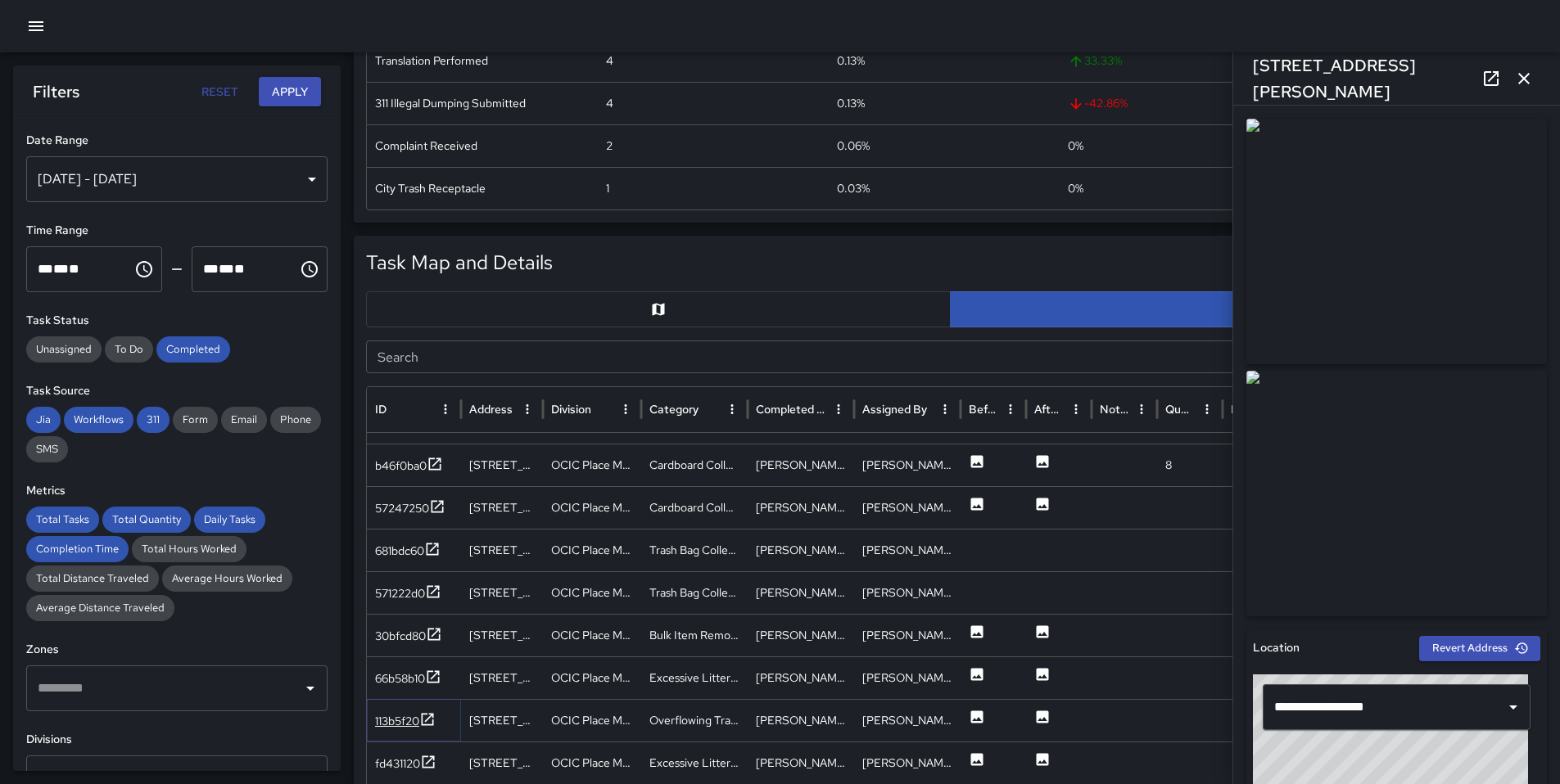
scroll to position [607, 0]
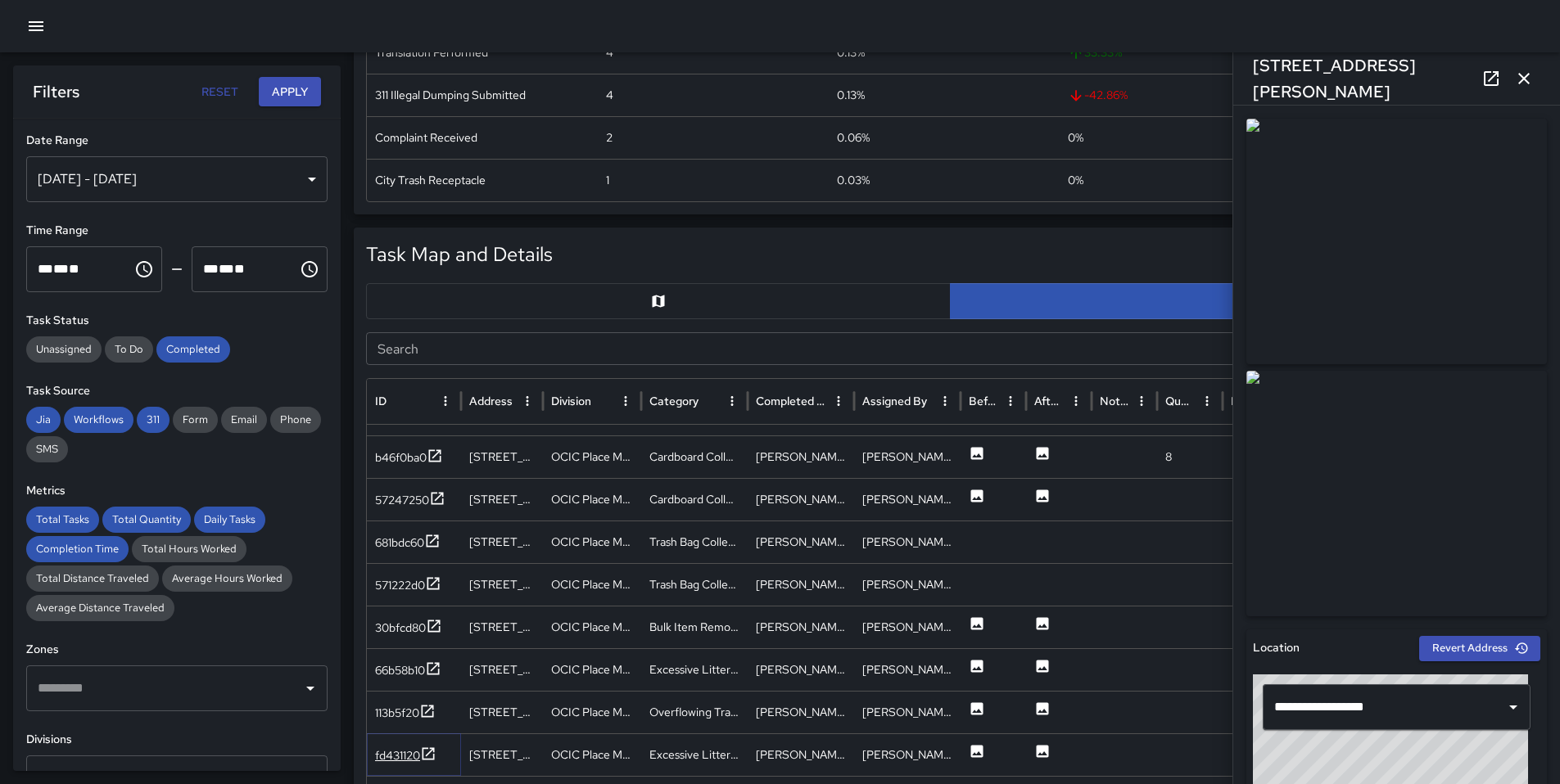
click at [402, 764] on div "fd431120" at bounding box center [406, 755] width 61 height 20
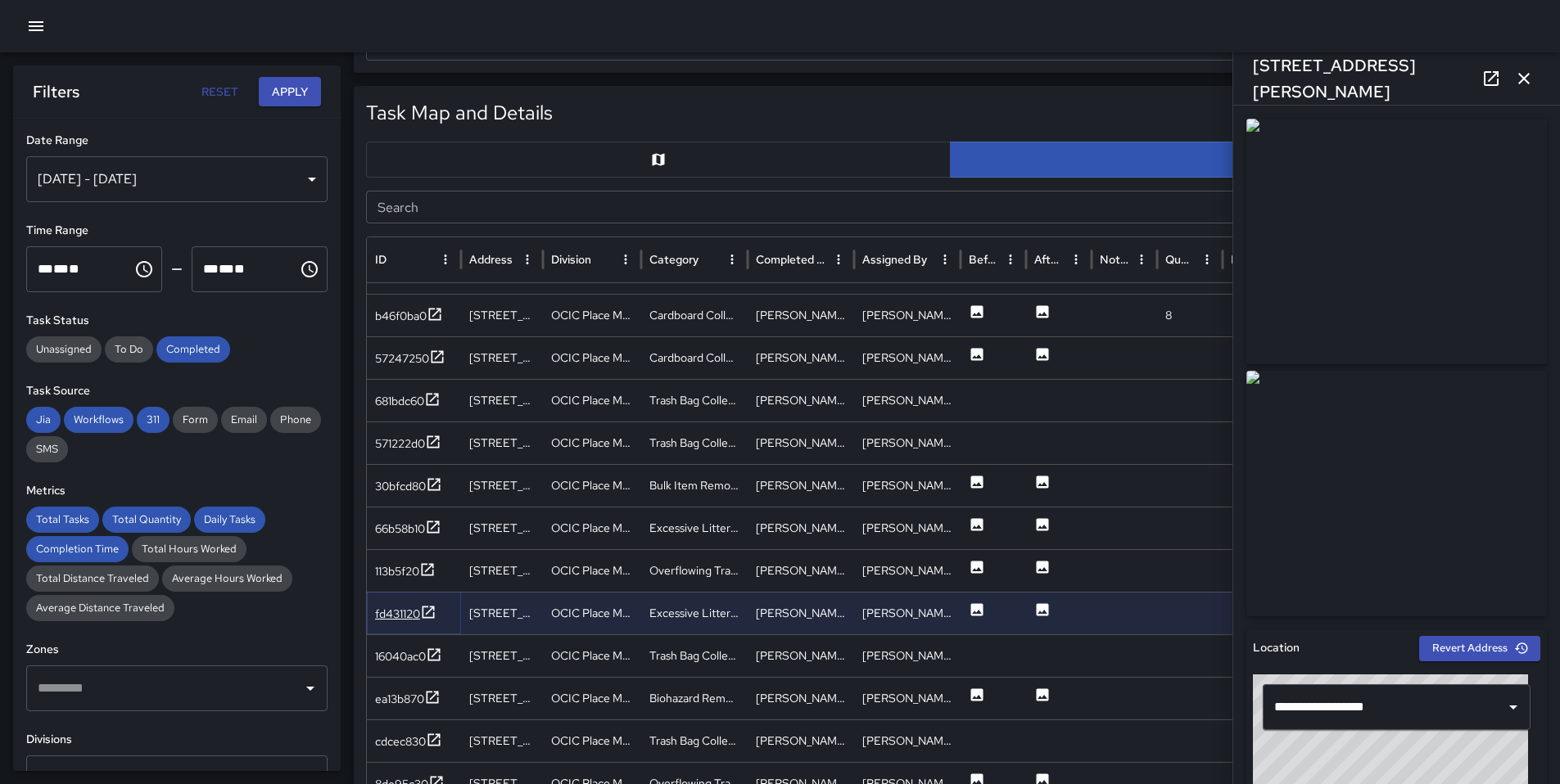
scroll to position [839, 0]
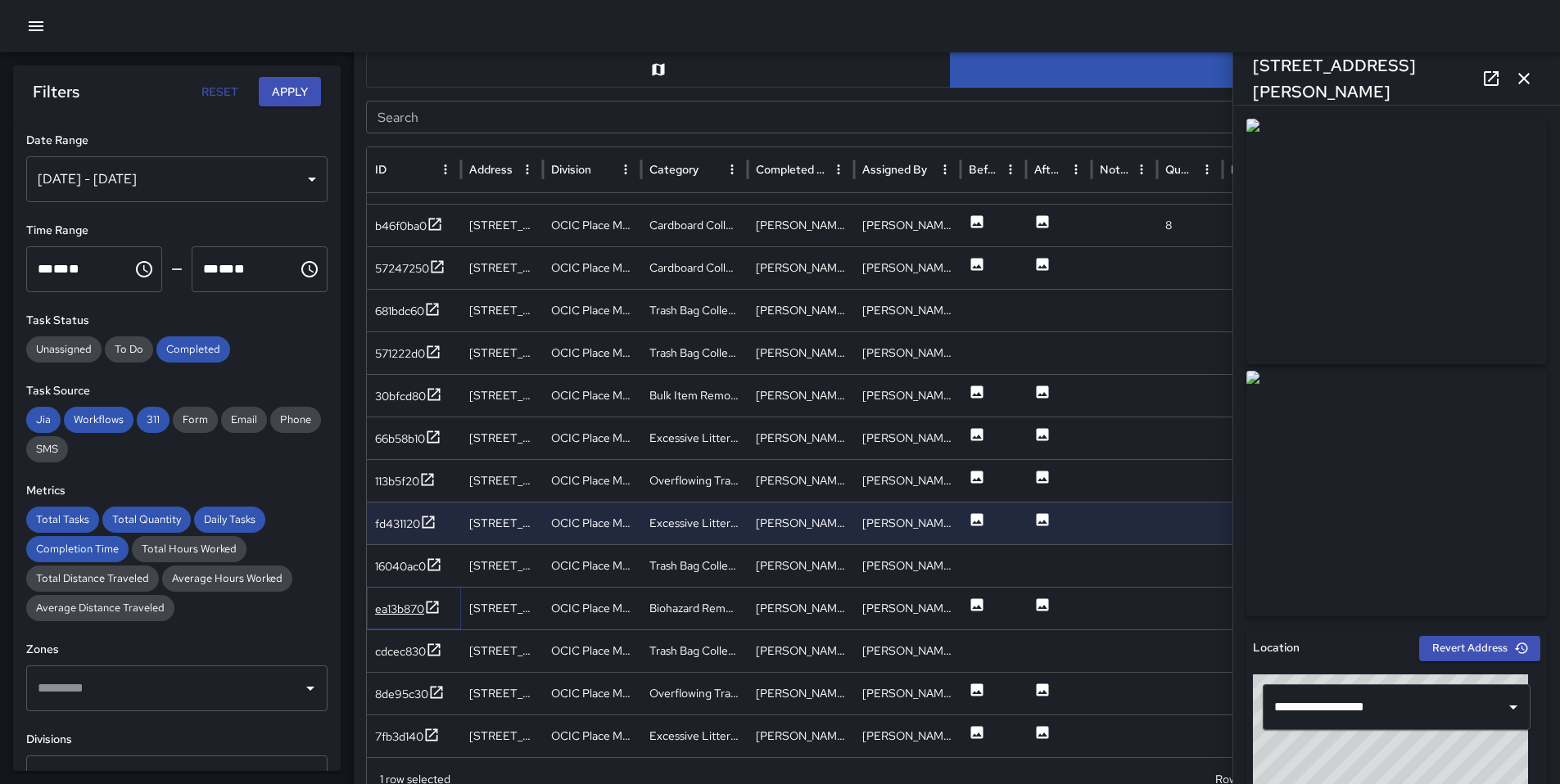
click at [436, 607] on icon at bounding box center [432, 607] width 16 height 16
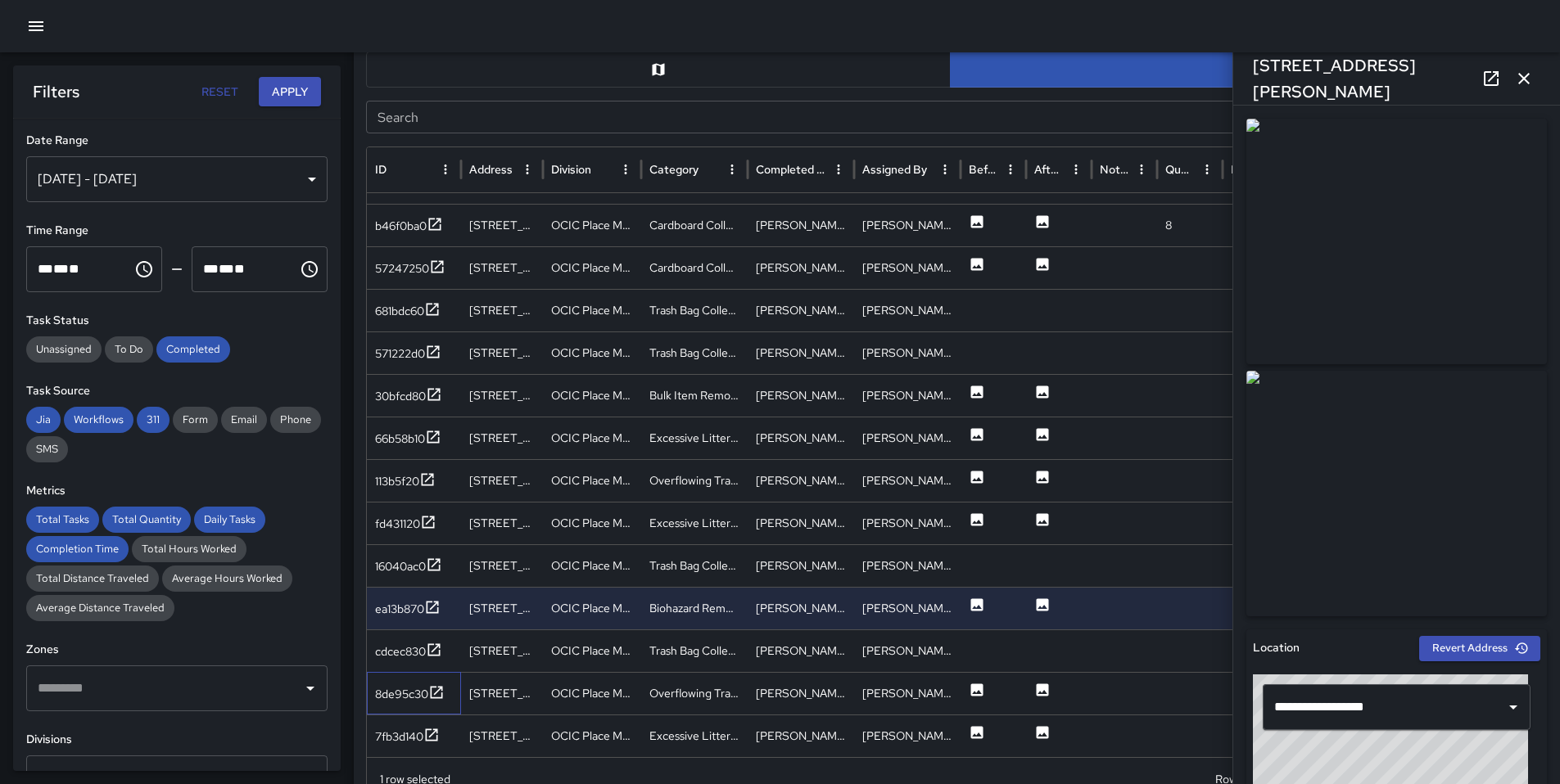
click at [431, 706] on div "8de95c30" at bounding box center [414, 693] width 94 height 42
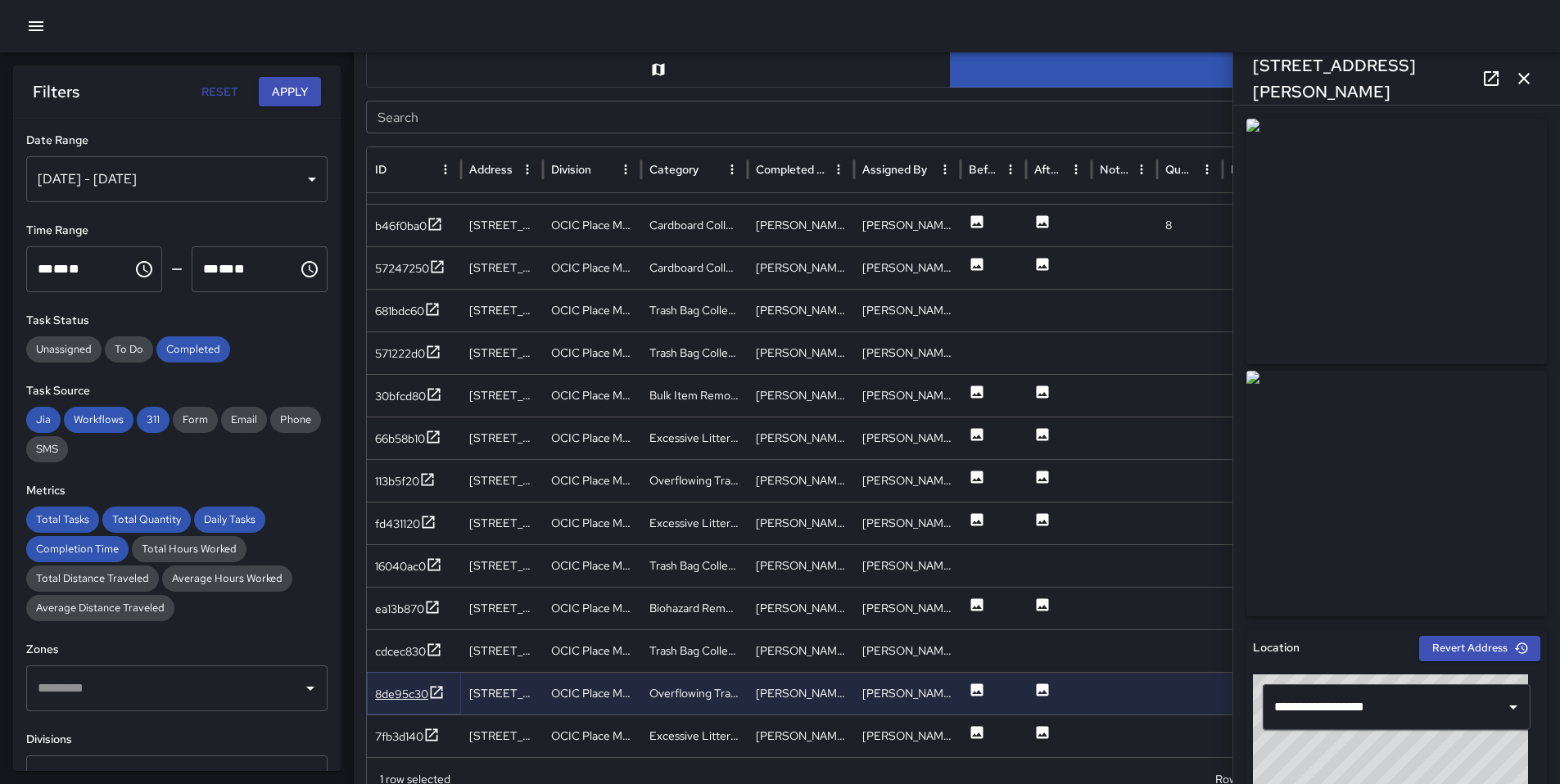
click at [426, 697] on div "8de95c30" at bounding box center [402, 693] width 54 height 16
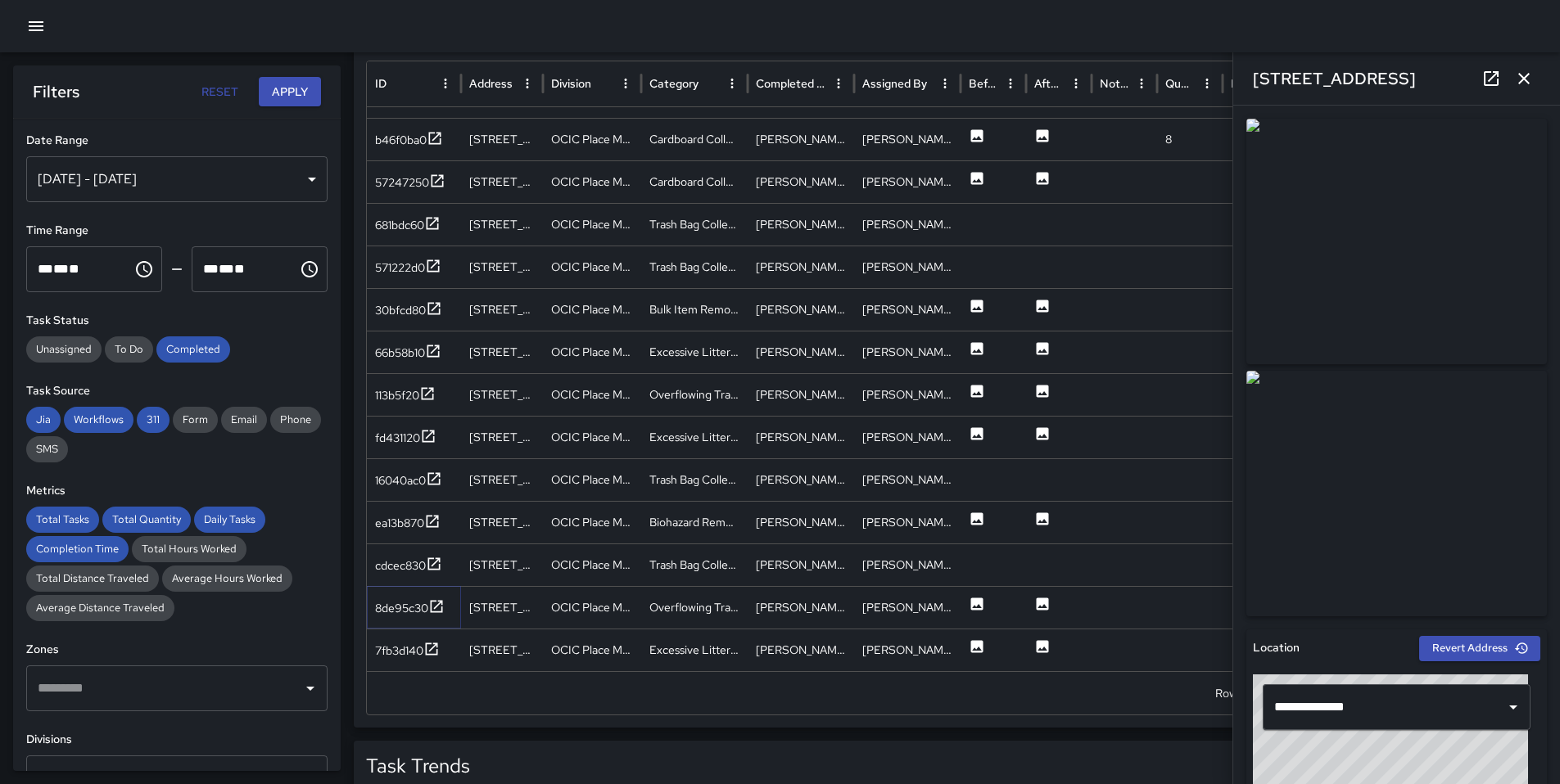
scroll to position [999, 0]
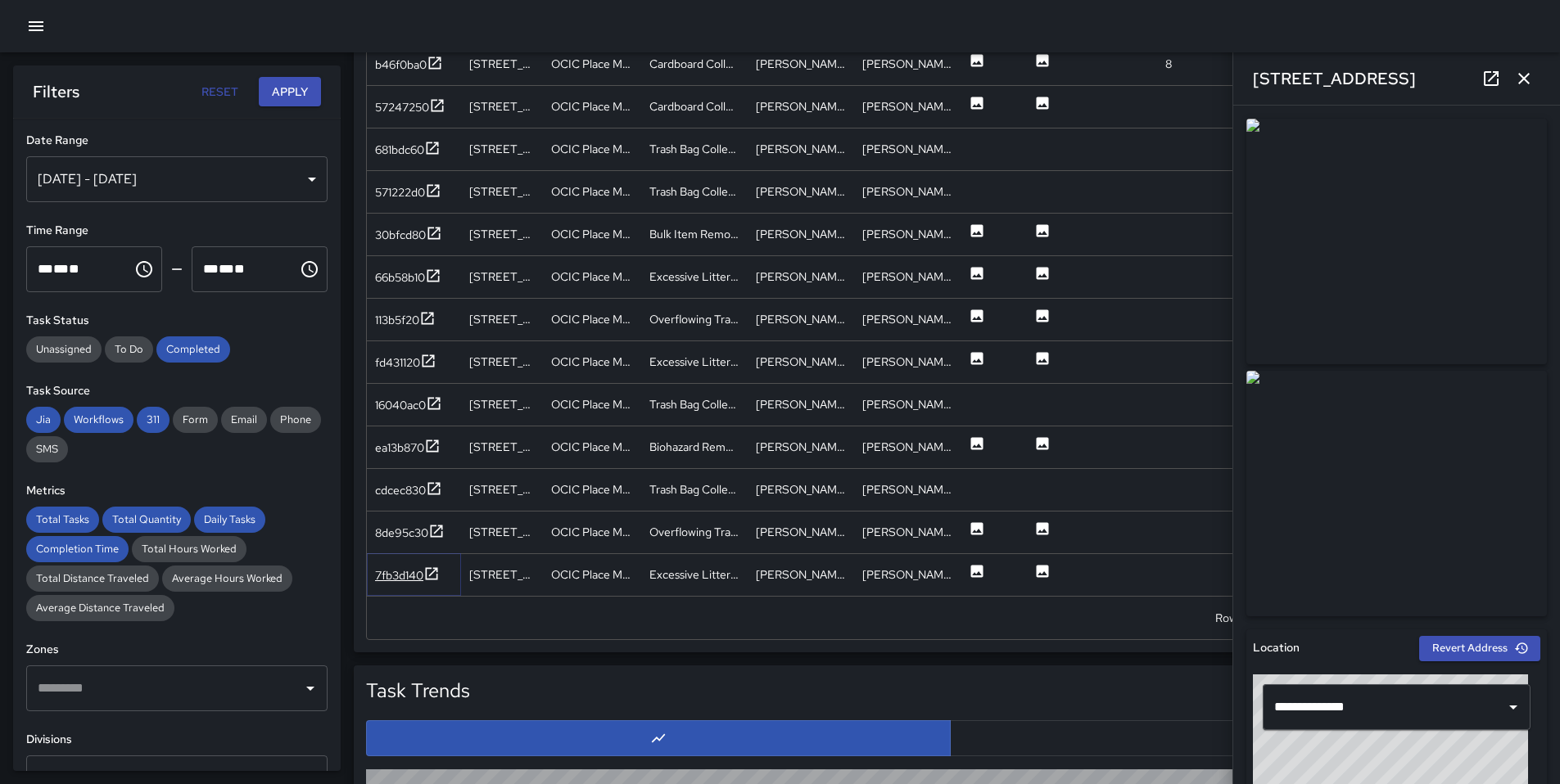
click at [435, 580] on icon at bounding box center [431, 573] width 16 height 16
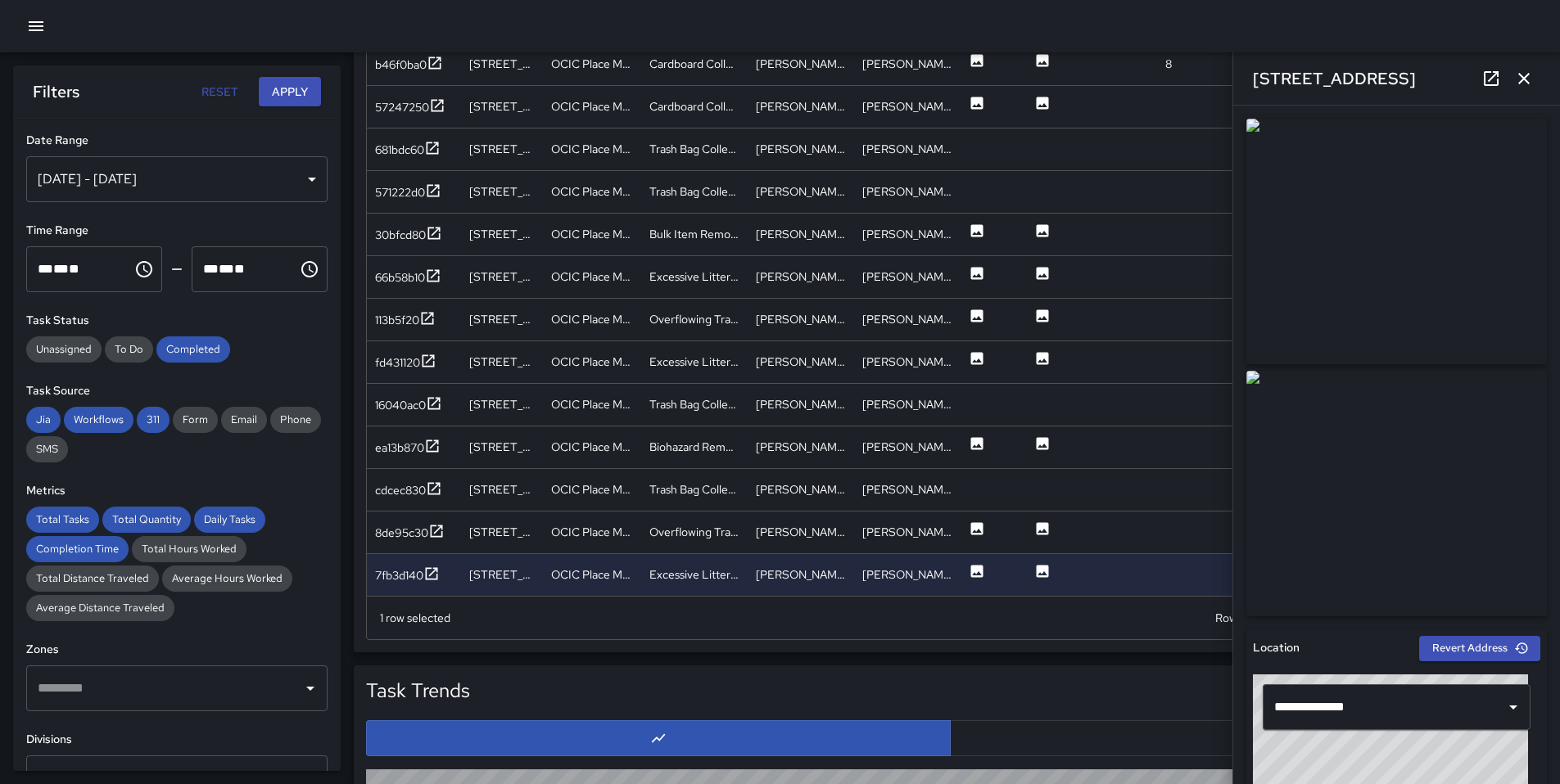
click at [1530, 73] on icon "button" at bounding box center [1524, 78] width 20 height 20
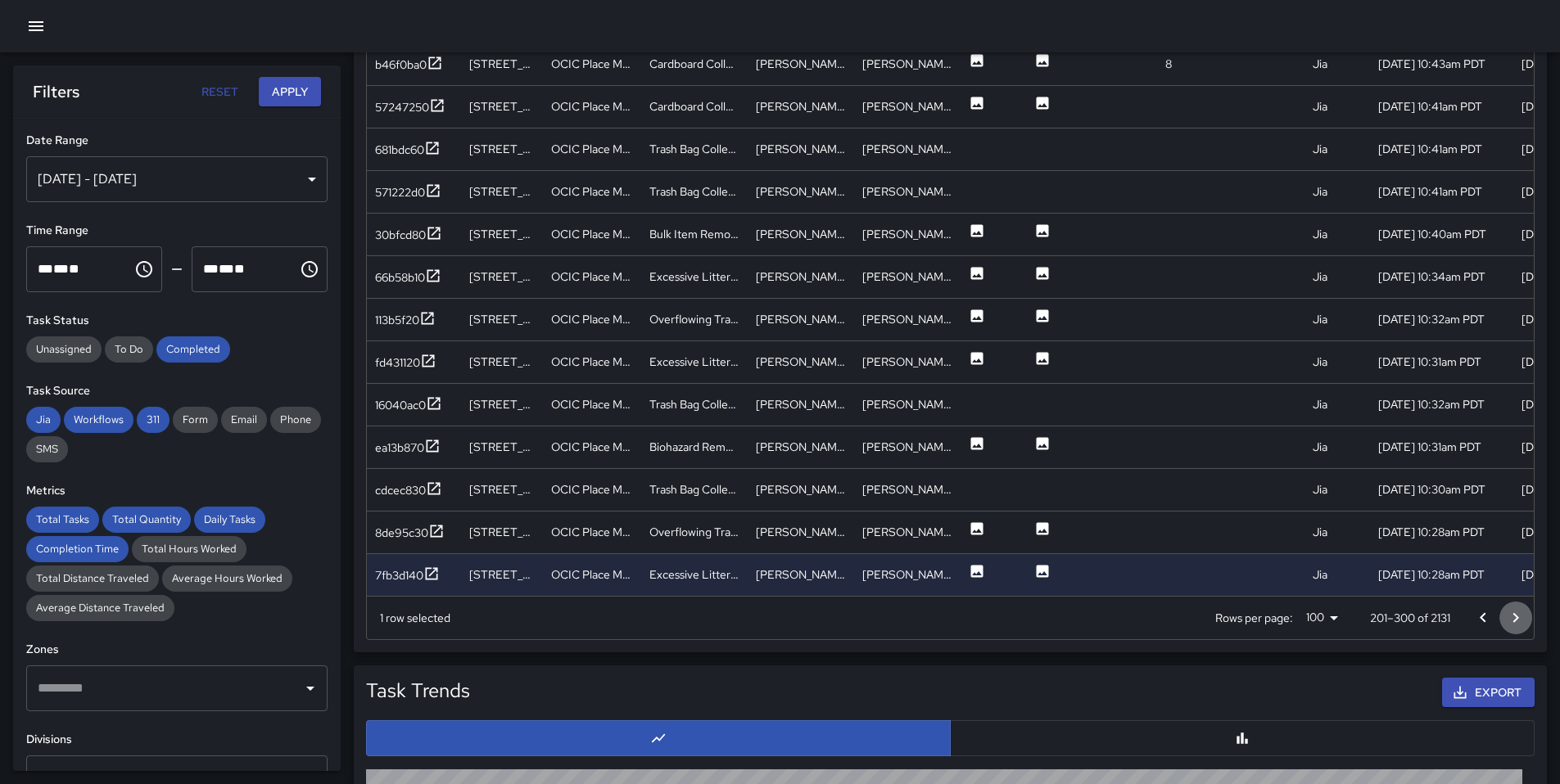
click at [1510, 618] on icon "Go to next page" at bounding box center [1515, 617] width 20 height 20
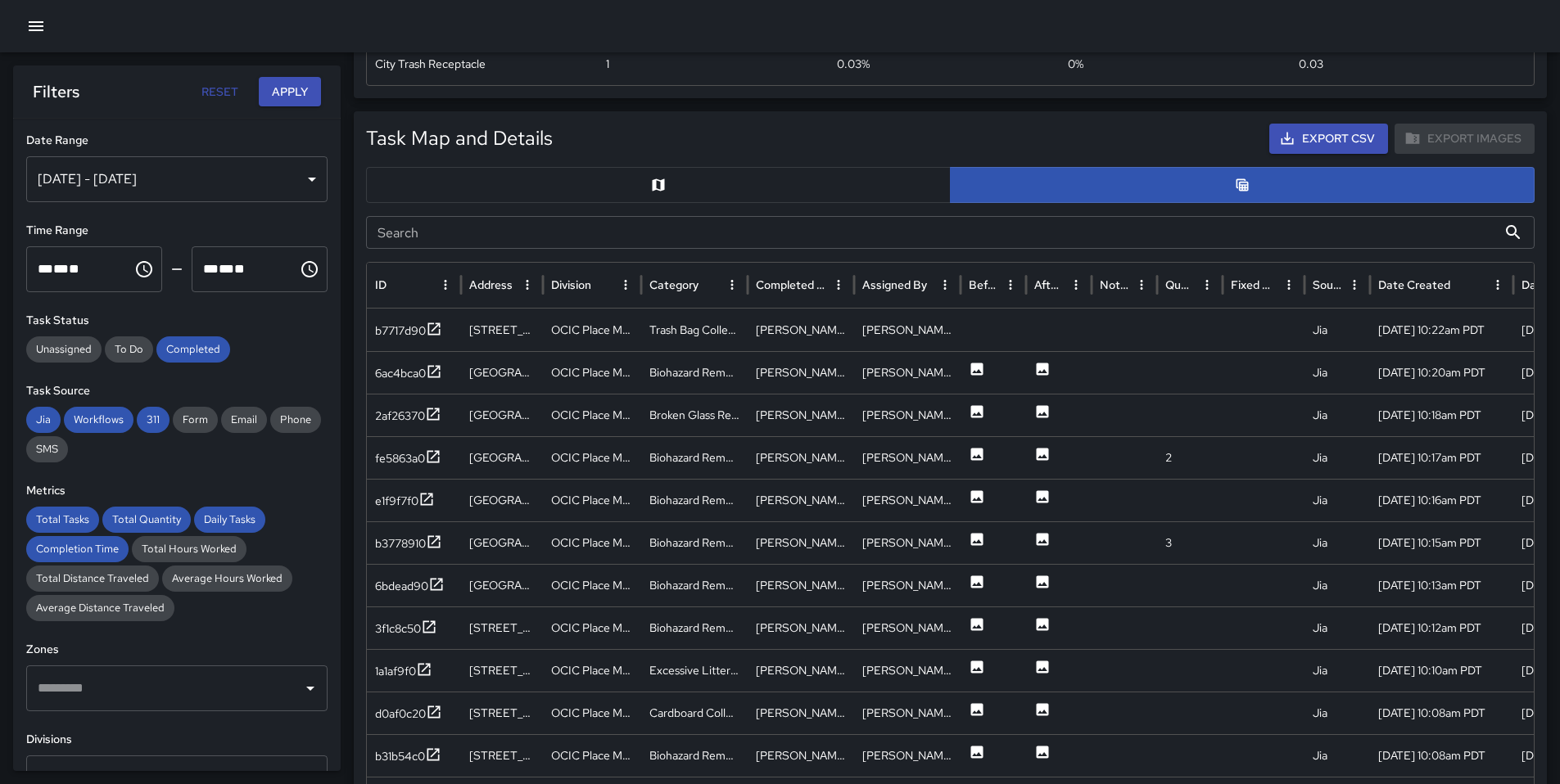
scroll to position [638, 0]
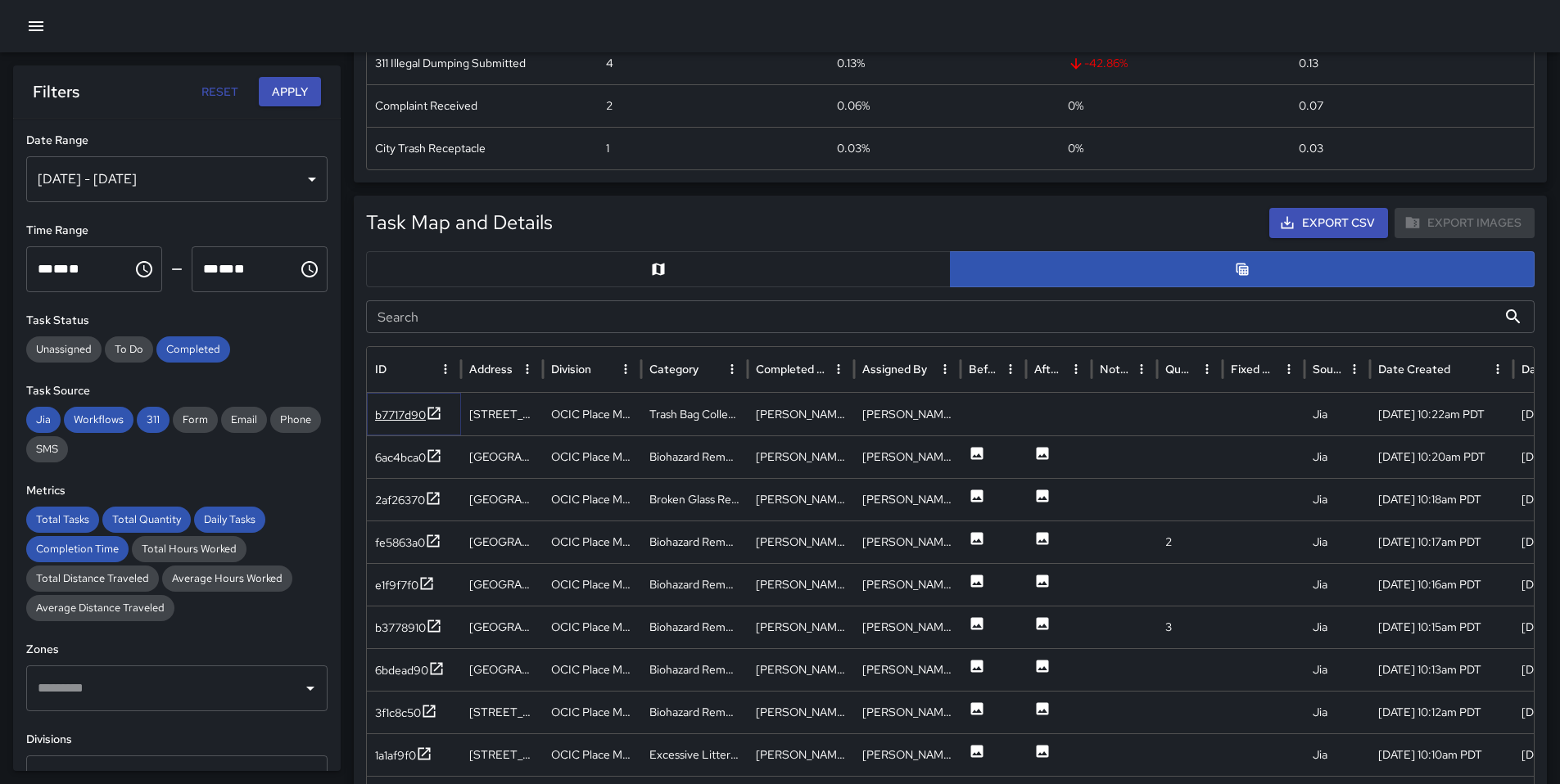
click at [382, 415] on div "b7717d90" at bounding box center [400, 414] width 51 height 16
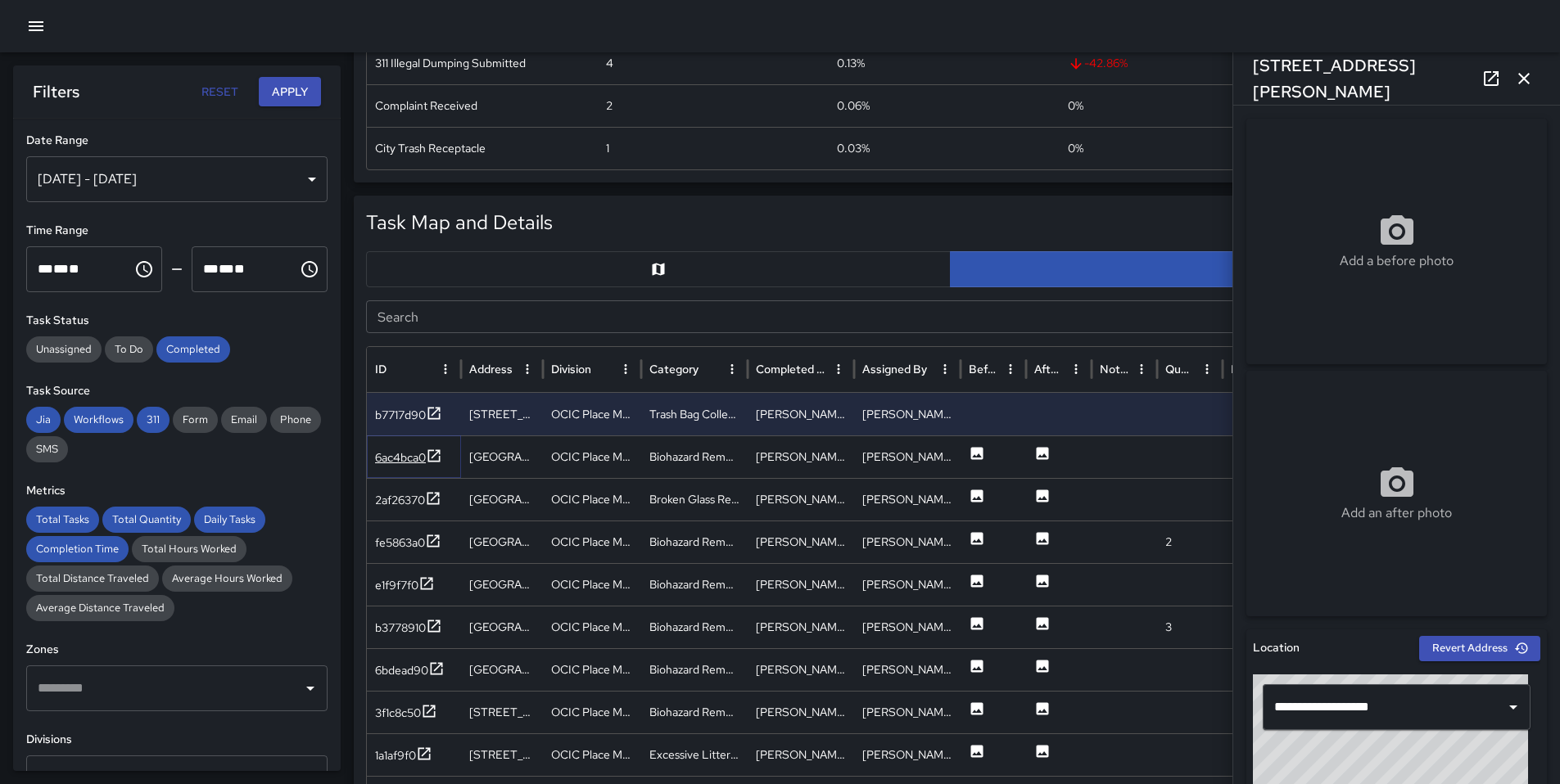
click at [401, 455] on div "6ac4bca0" at bounding box center [400, 457] width 51 height 16
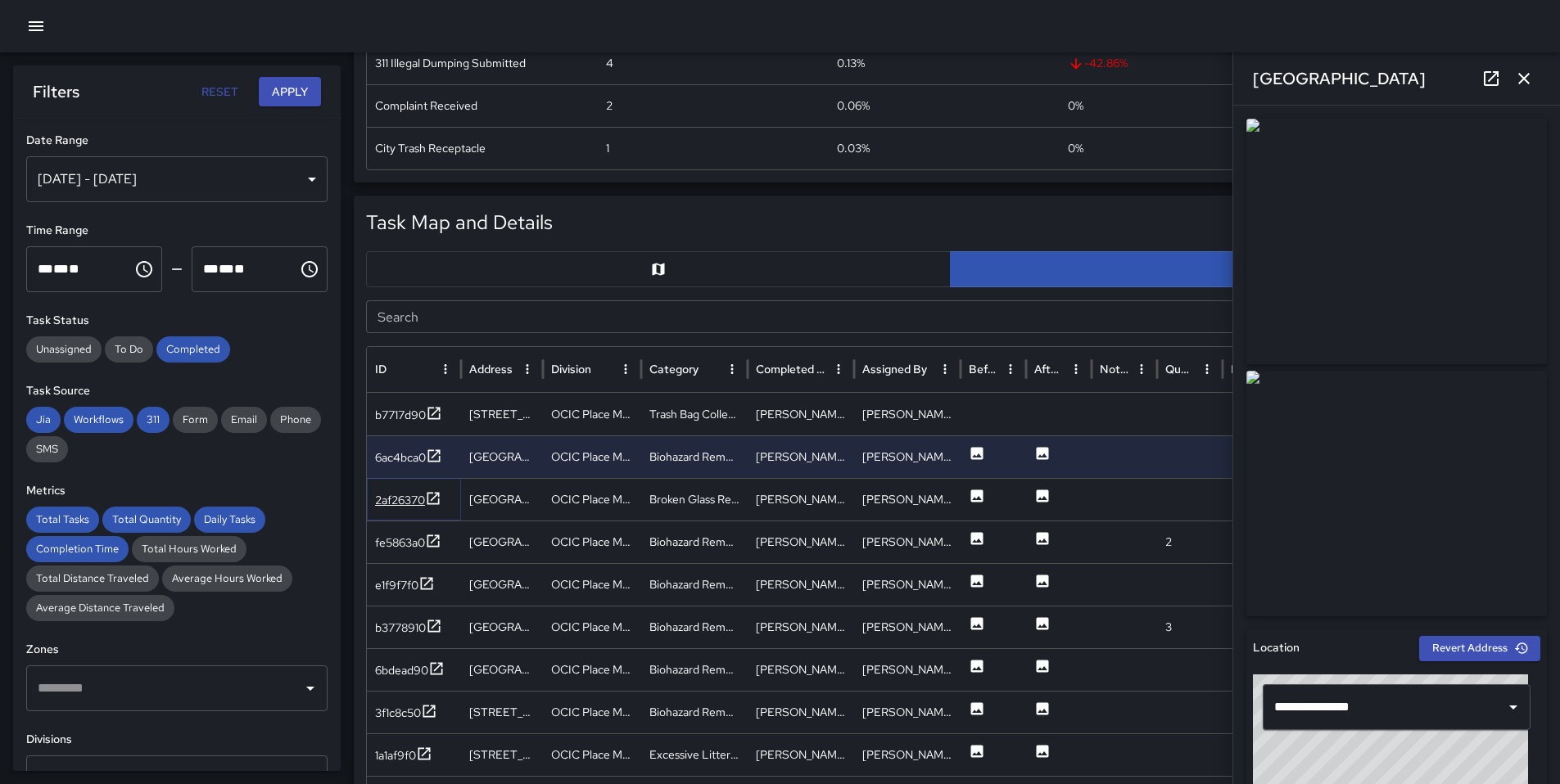
click at [435, 491] on icon at bounding box center [433, 498] width 16 height 16
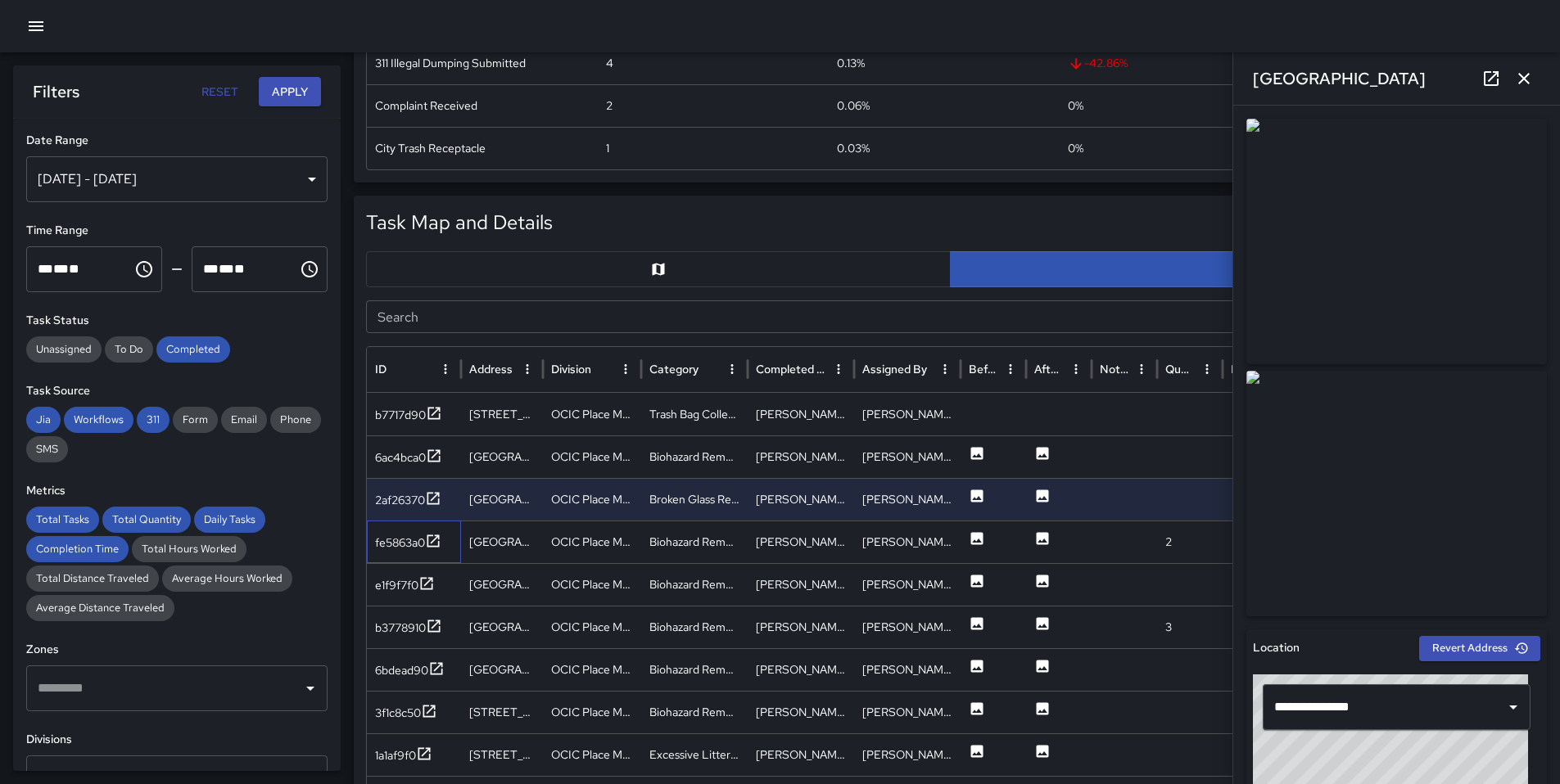
click at [441, 531] on div "fe5863a0" at bounding box center [414, 542] width 94 height 42
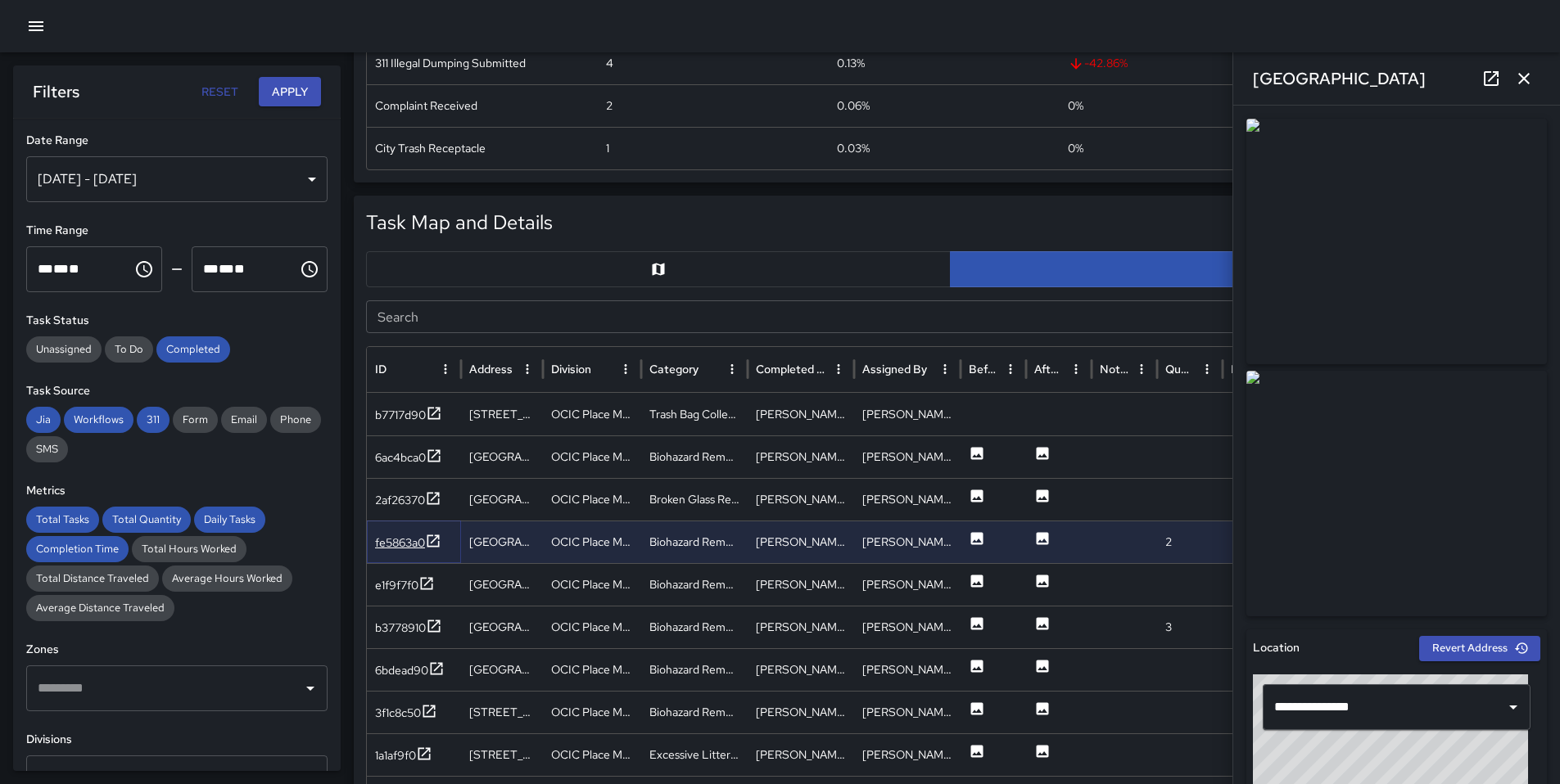
click at [438, 538] on icon at bounding box center [433, 540] width 12 height 12
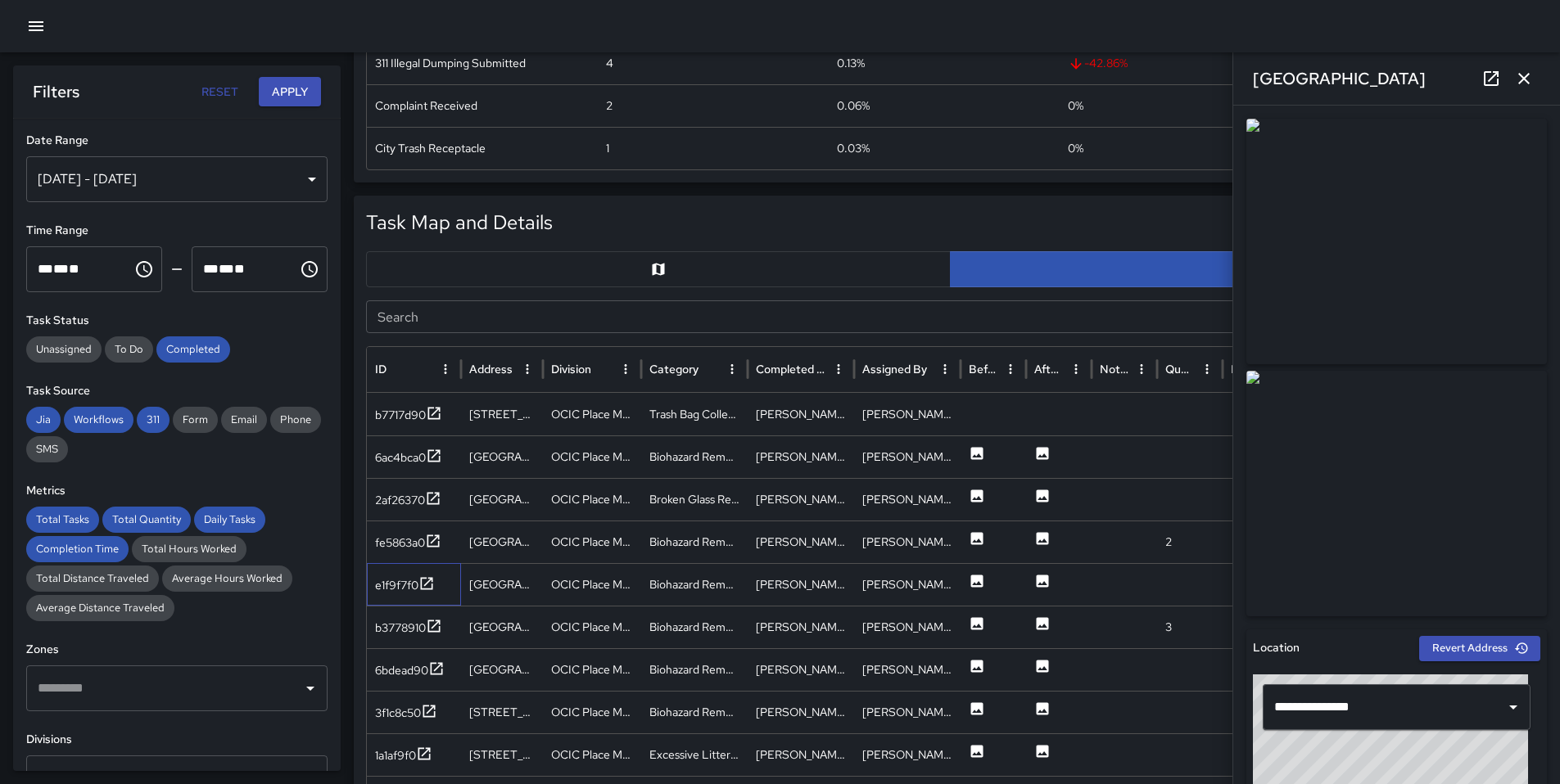
click at [432, 573] on div "e1f9f7f0" at bounding box center [414, 584] width 94 height 42
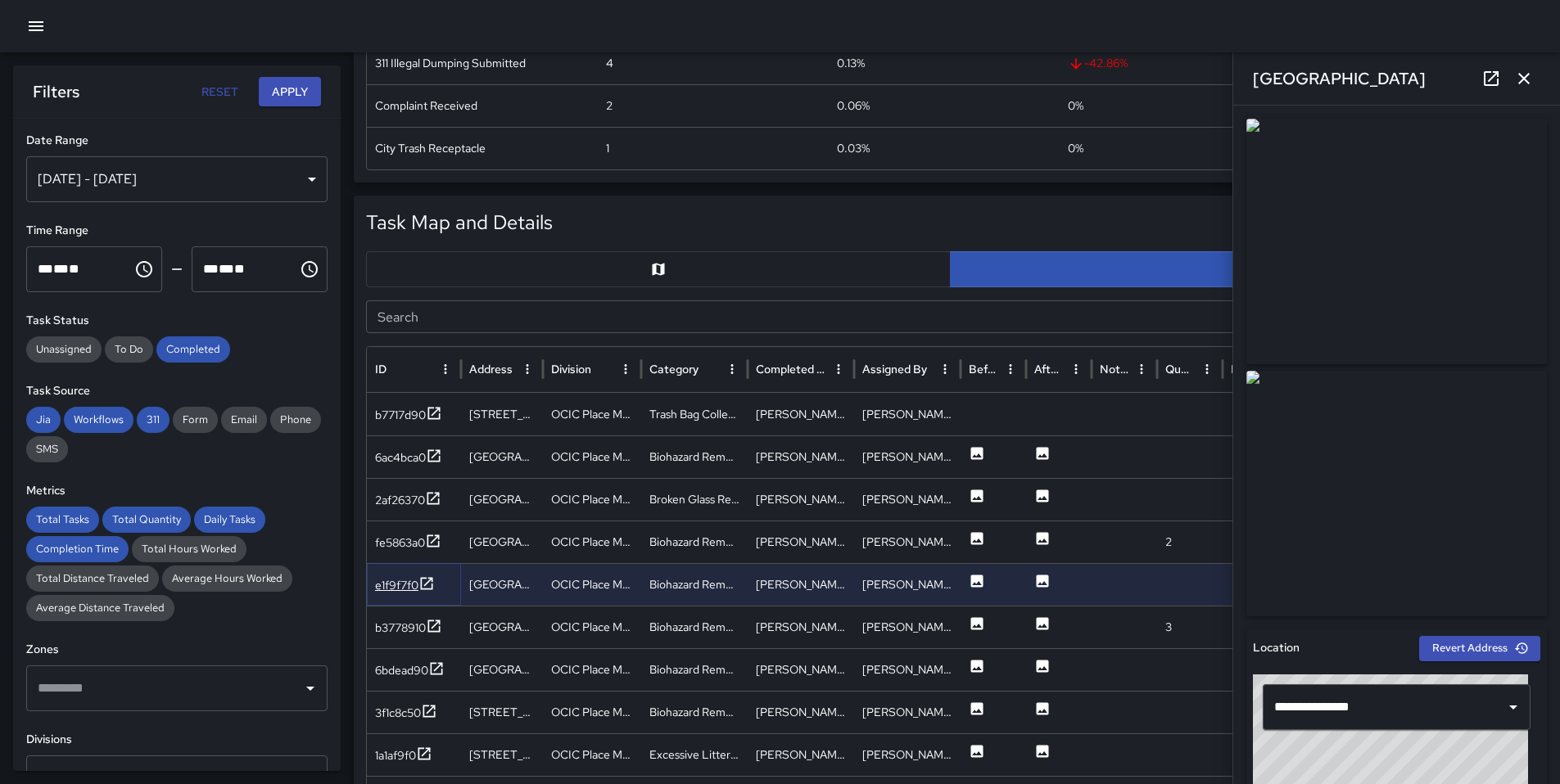
click at [429, 582] on icon at bounding box center [426, 583] width 16 height 16
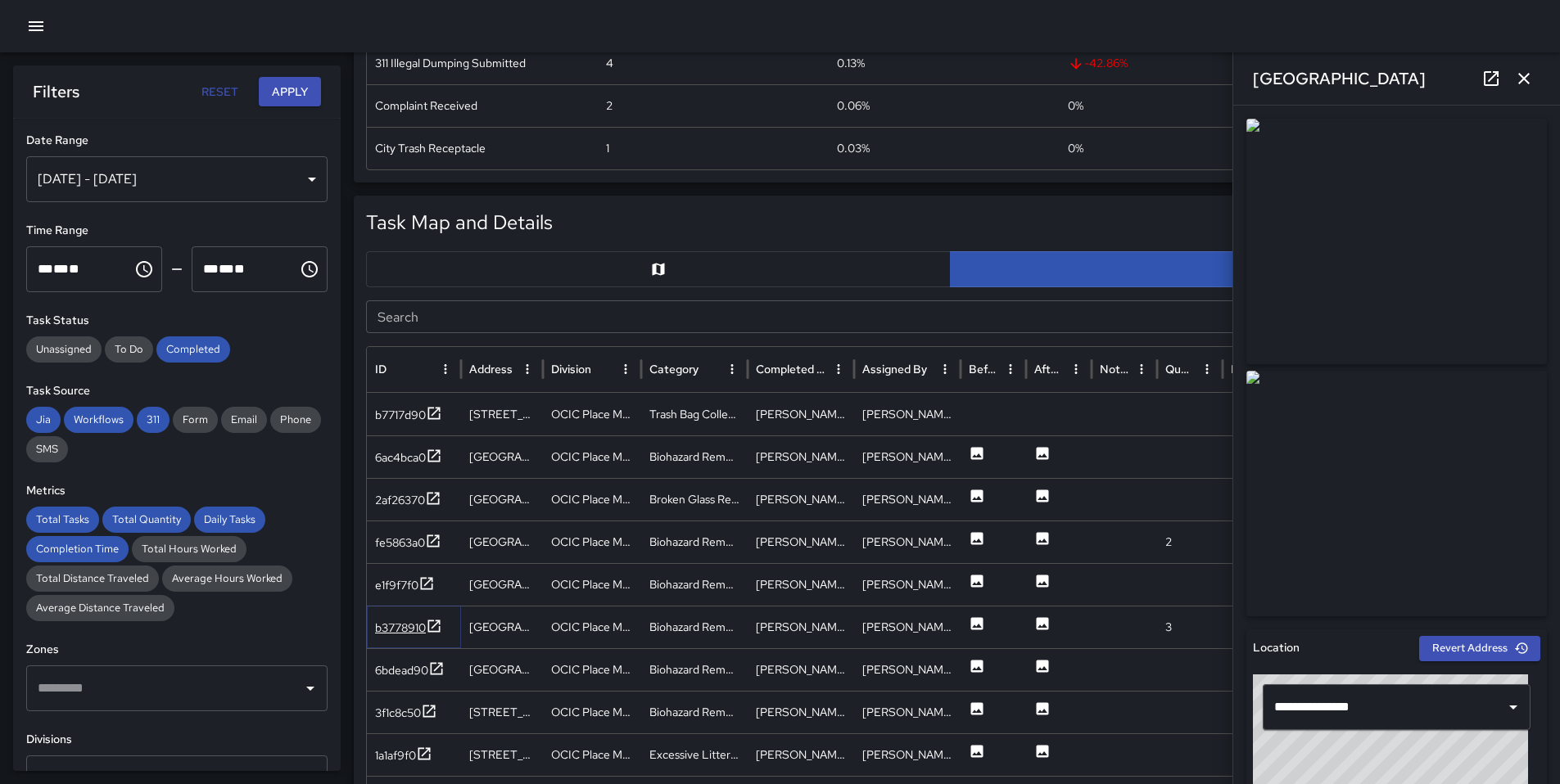
click at [402, 621] on div "b3778910" at bounding box center [400, 627] width 51 height 16
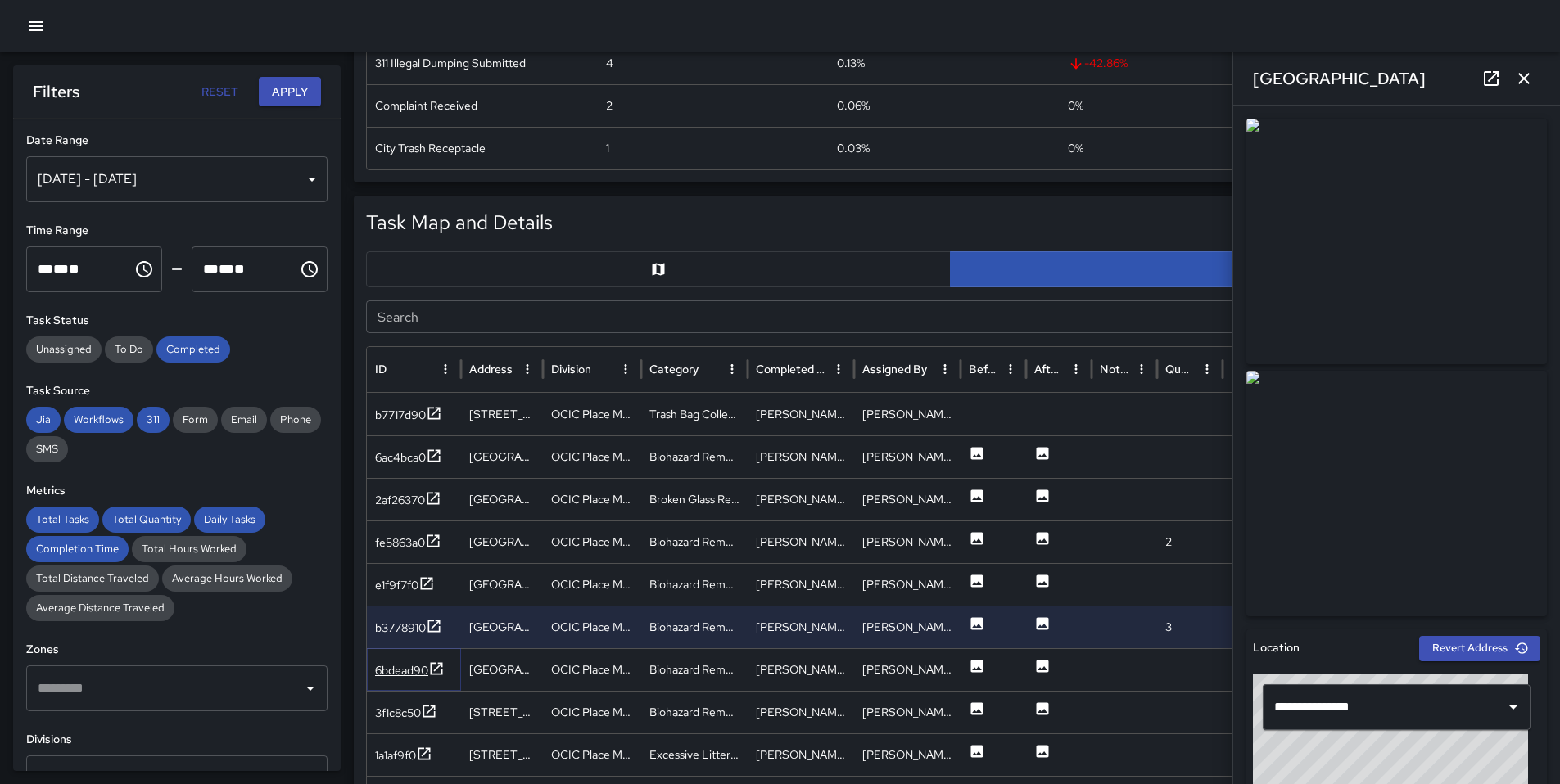
click at [427, 668] on div "6bdead90" at bounding box center [402, 670] width 54 height 16
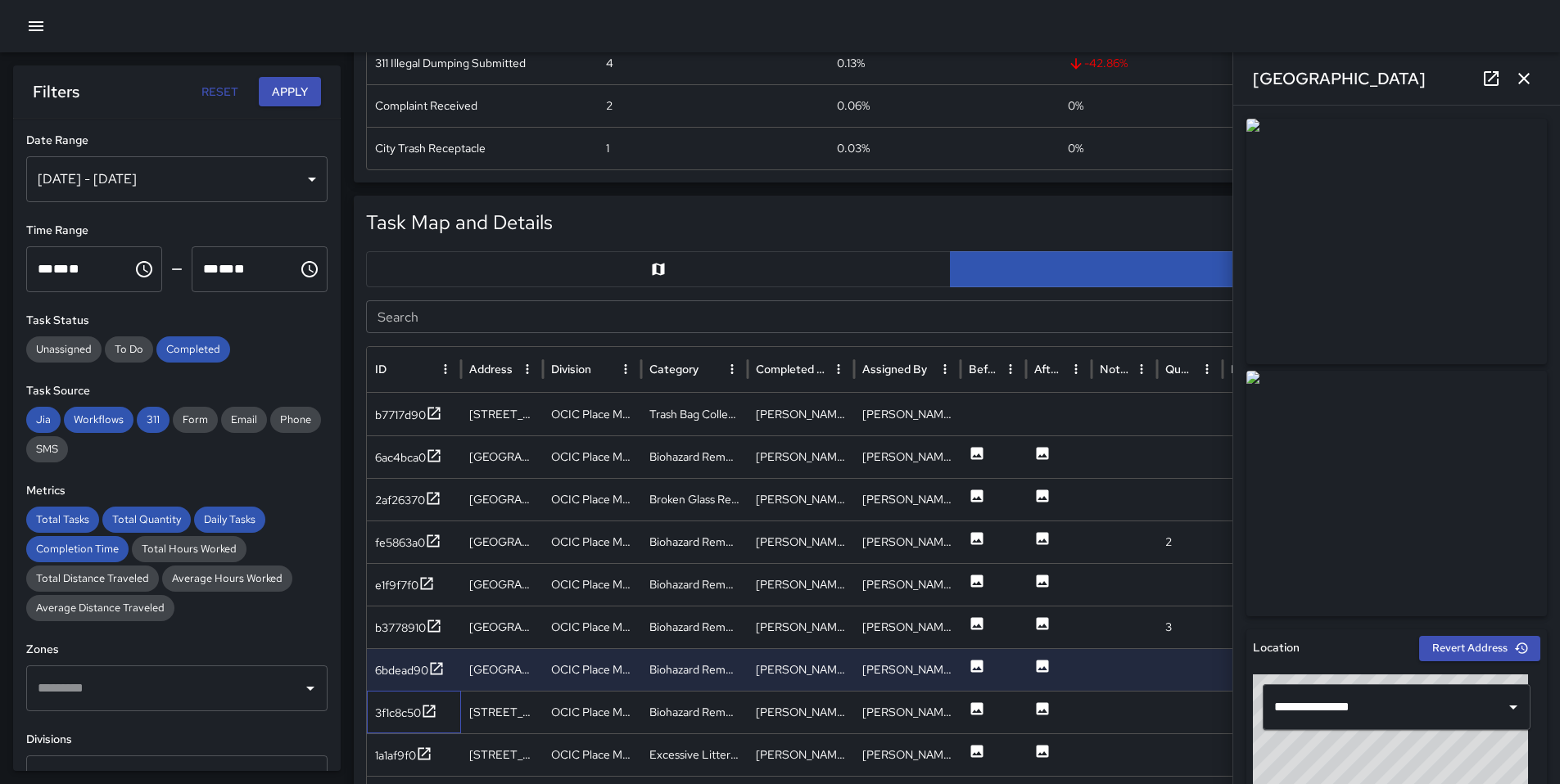
click at [426, 726] on div "3f1c8c50" at bounding box center [414, 712] width 94 height 42
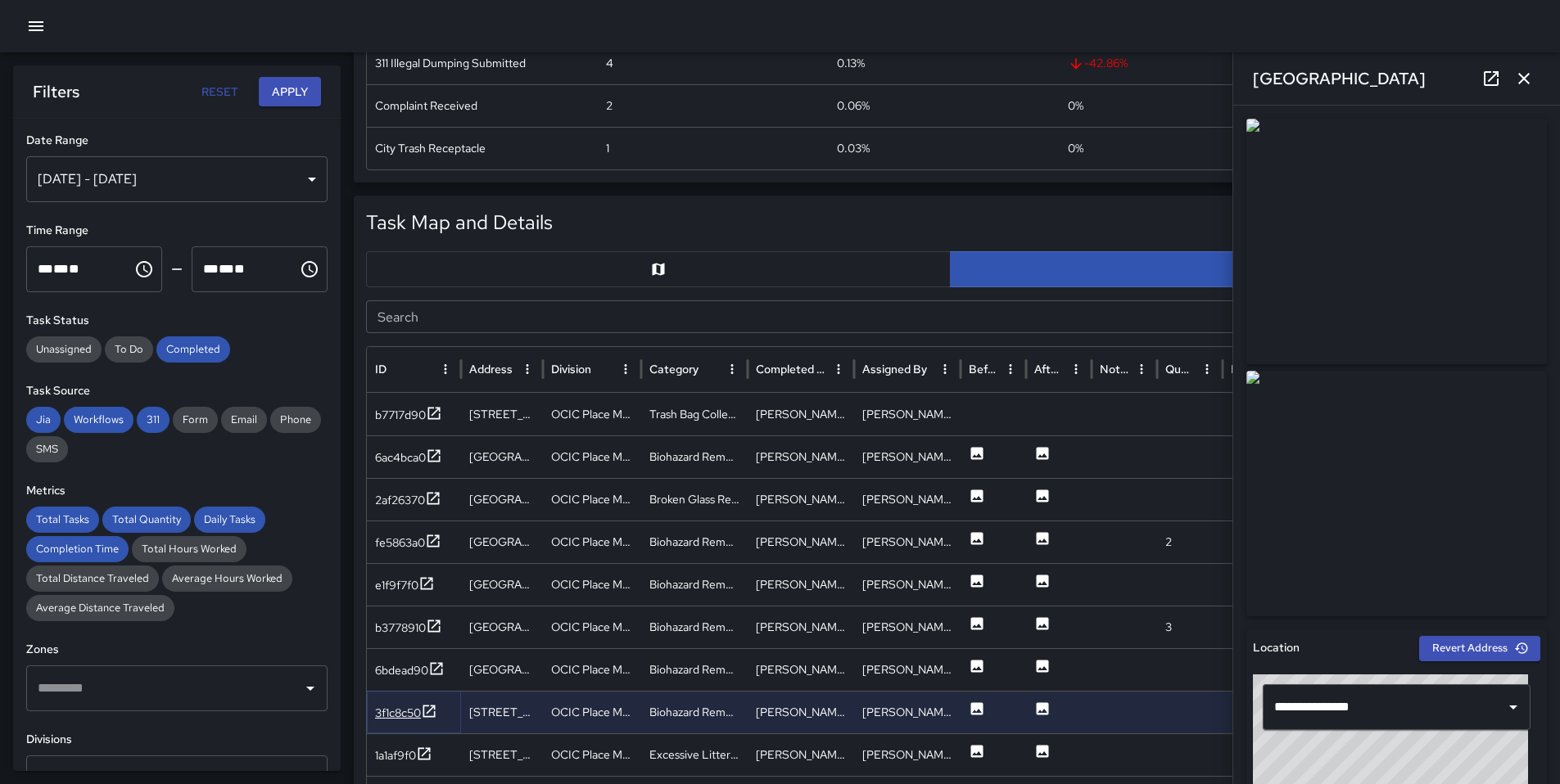
click at [426, 720] on div at bounding box center [428, 712] width 16 height 20
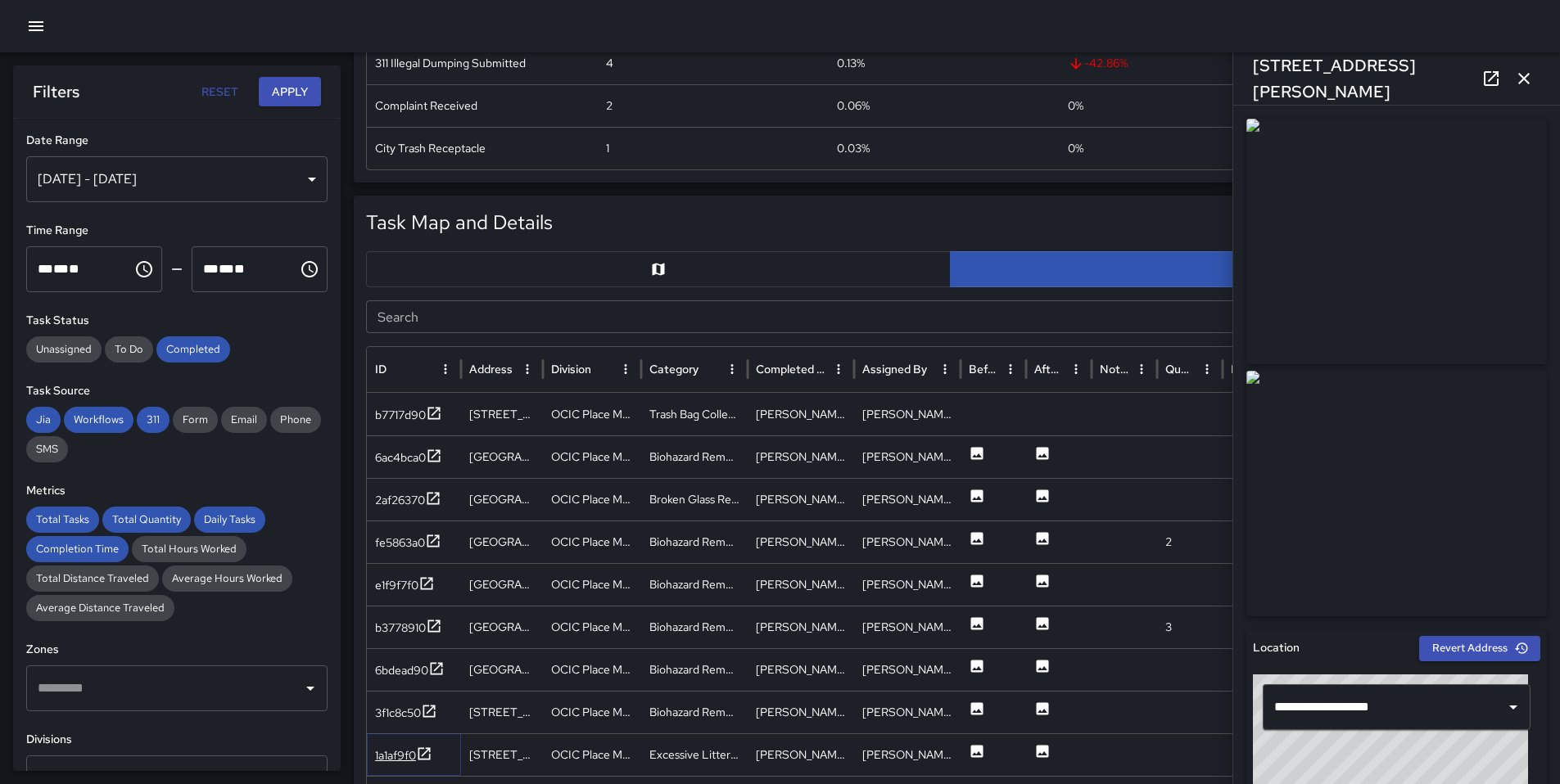
click at [424, 757] on icon at bounding box center [423, 753] width 16 height 16
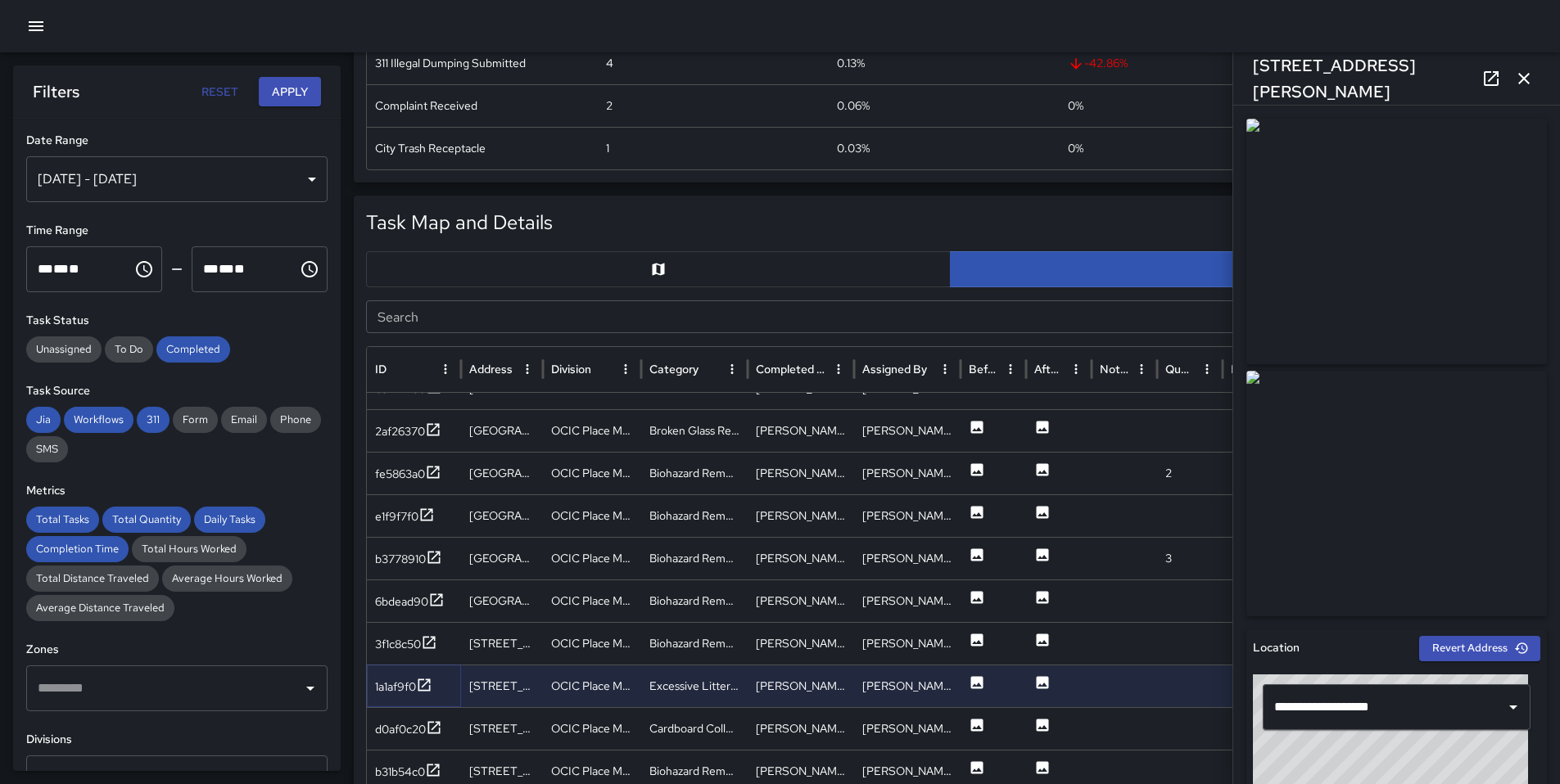
scroll to position [64, 0]
click at [430, 723] on icon at bounding box center [434, 727] width 12 height 12
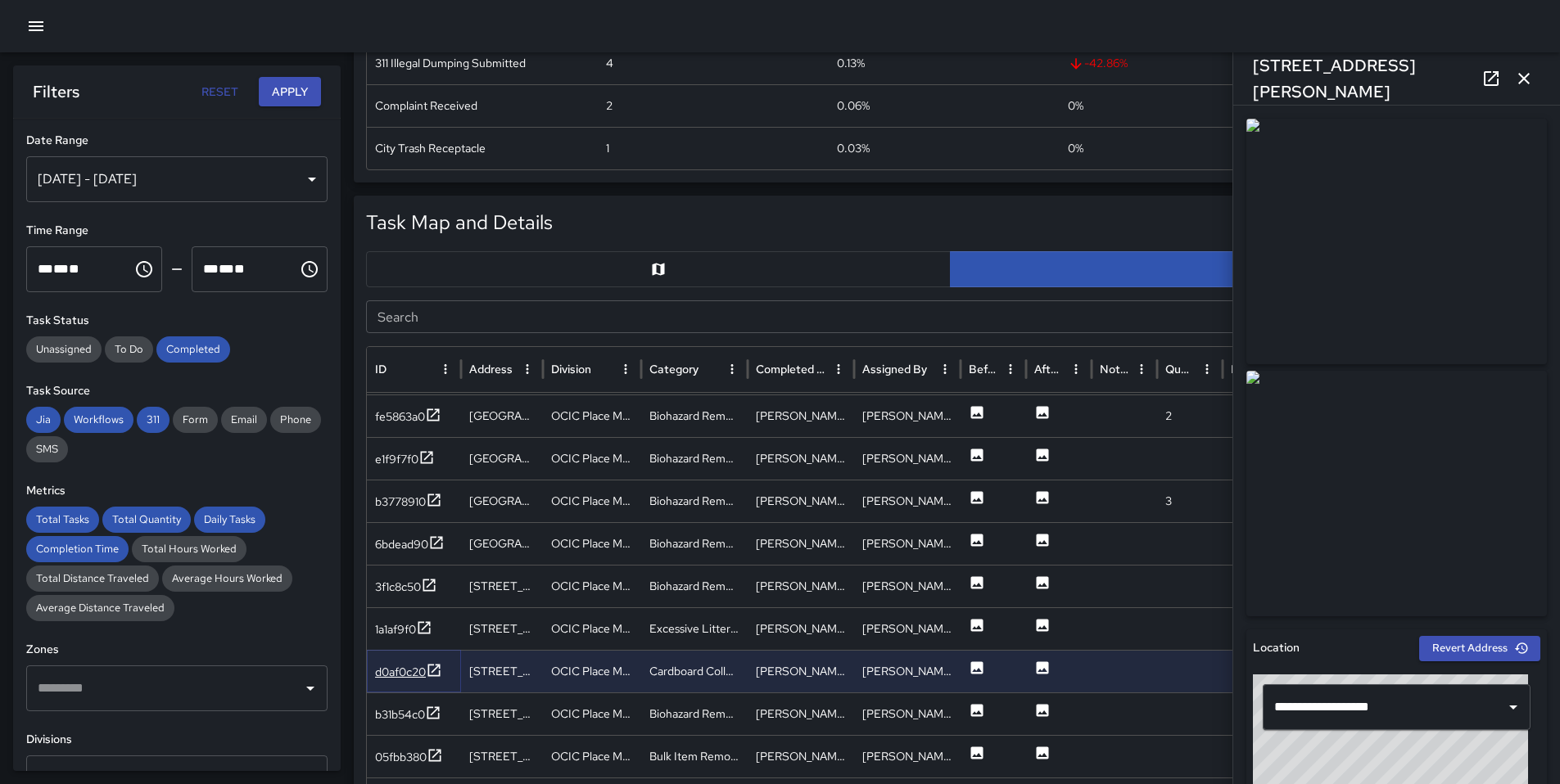
scroll to position [134, 0]
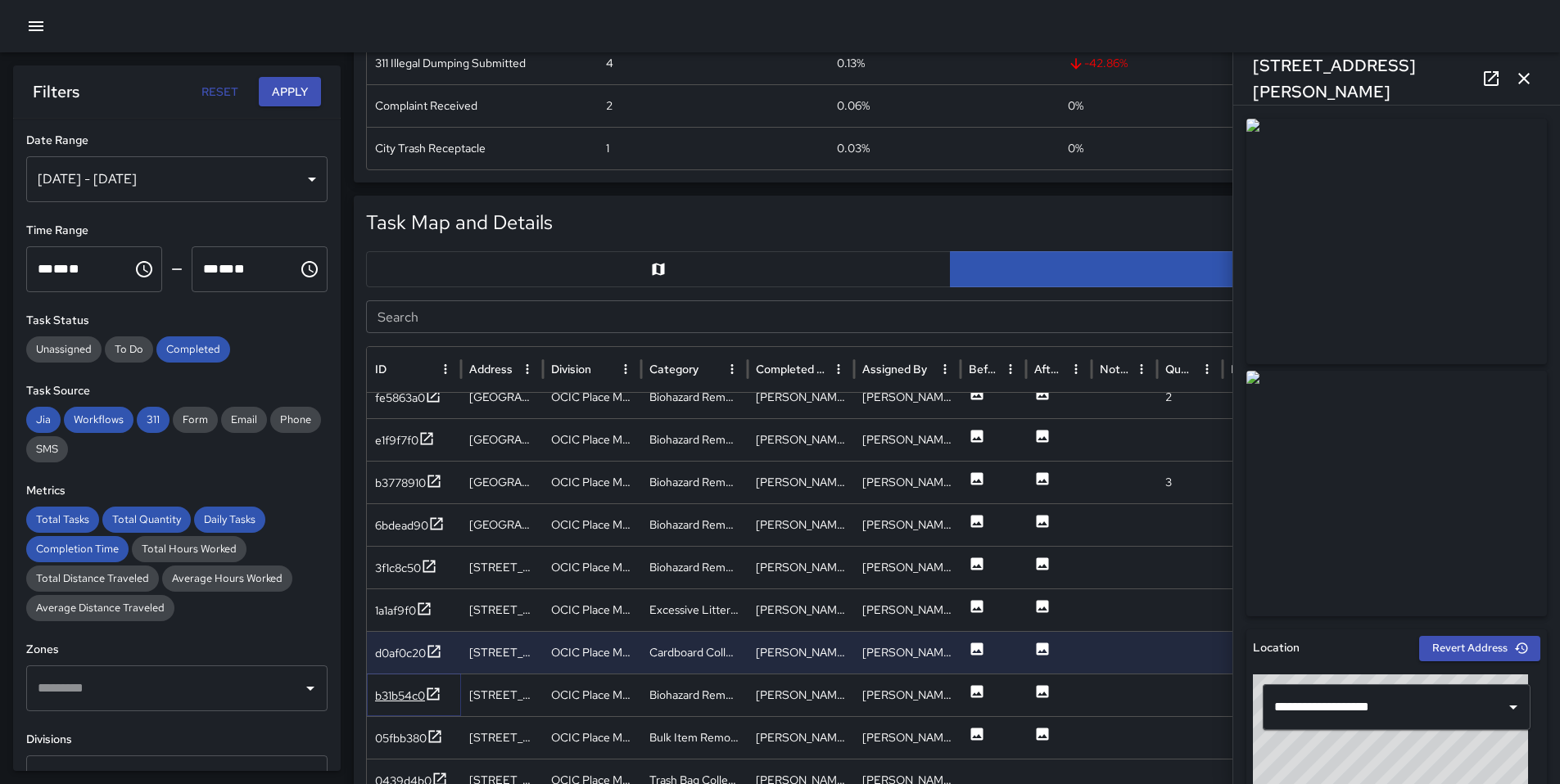
click at [429, 697] on icon at bounding box center [433, 693] width 12 height 12
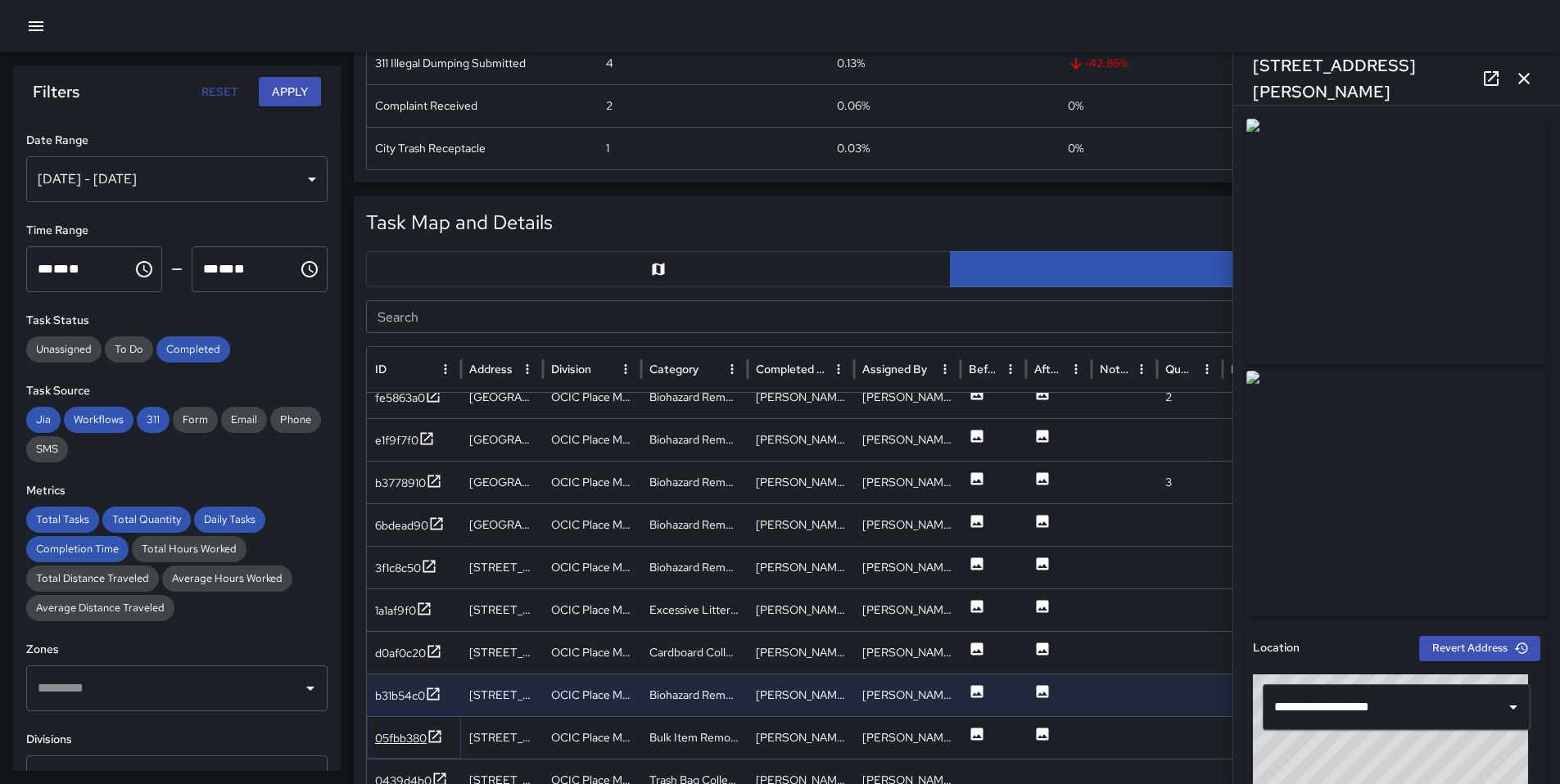
click at [427, 742] on icon at bounding box center [434, 736] width 16 height 16
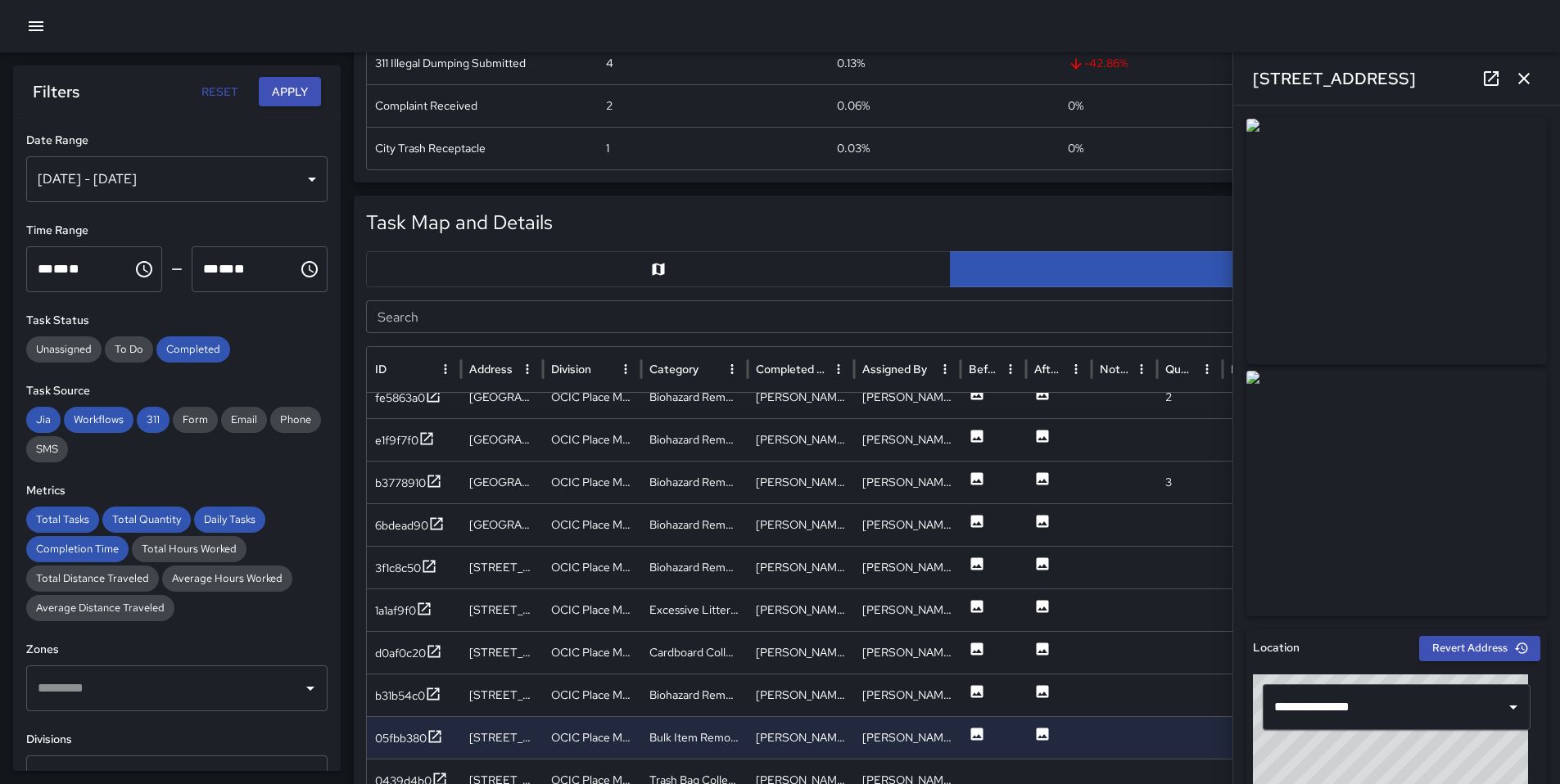
click at [1485, 77] on icon at bounding box center [1491, 78] width 20 height 20
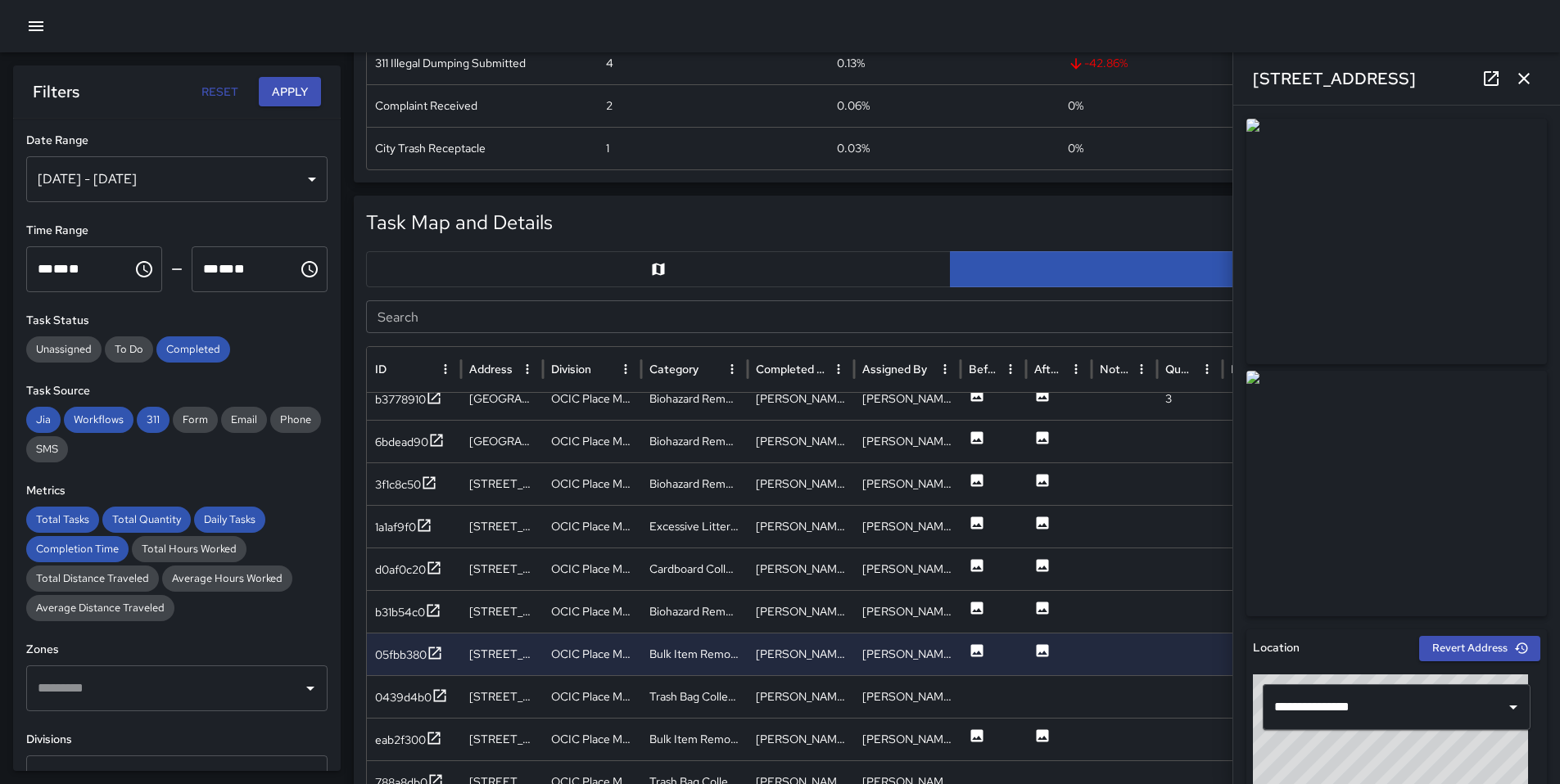
scroll to position [260, 0]
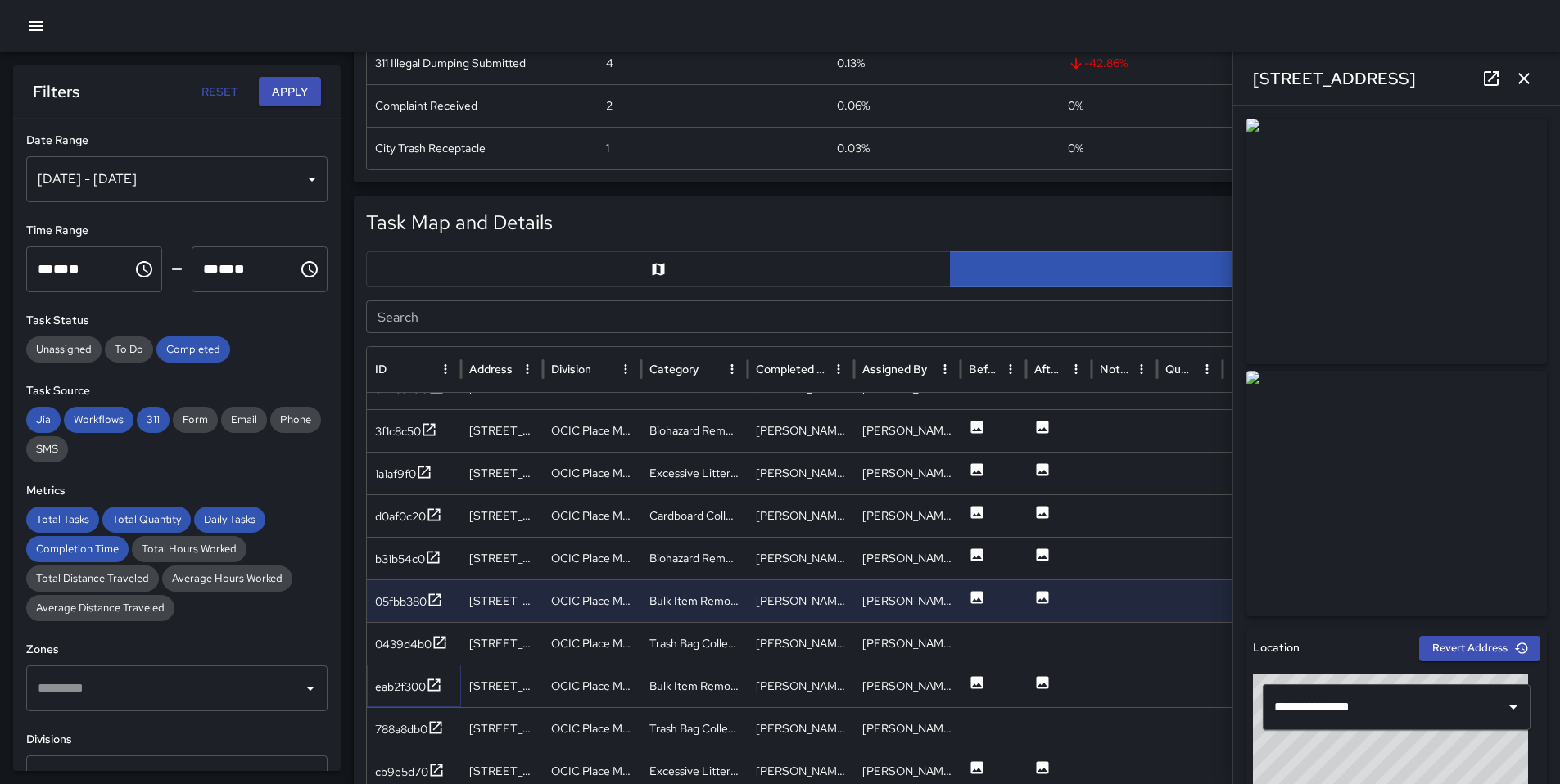
click at [395, 687] on div "eab2f300" at bounding box center [400, 686] width 51 height 16
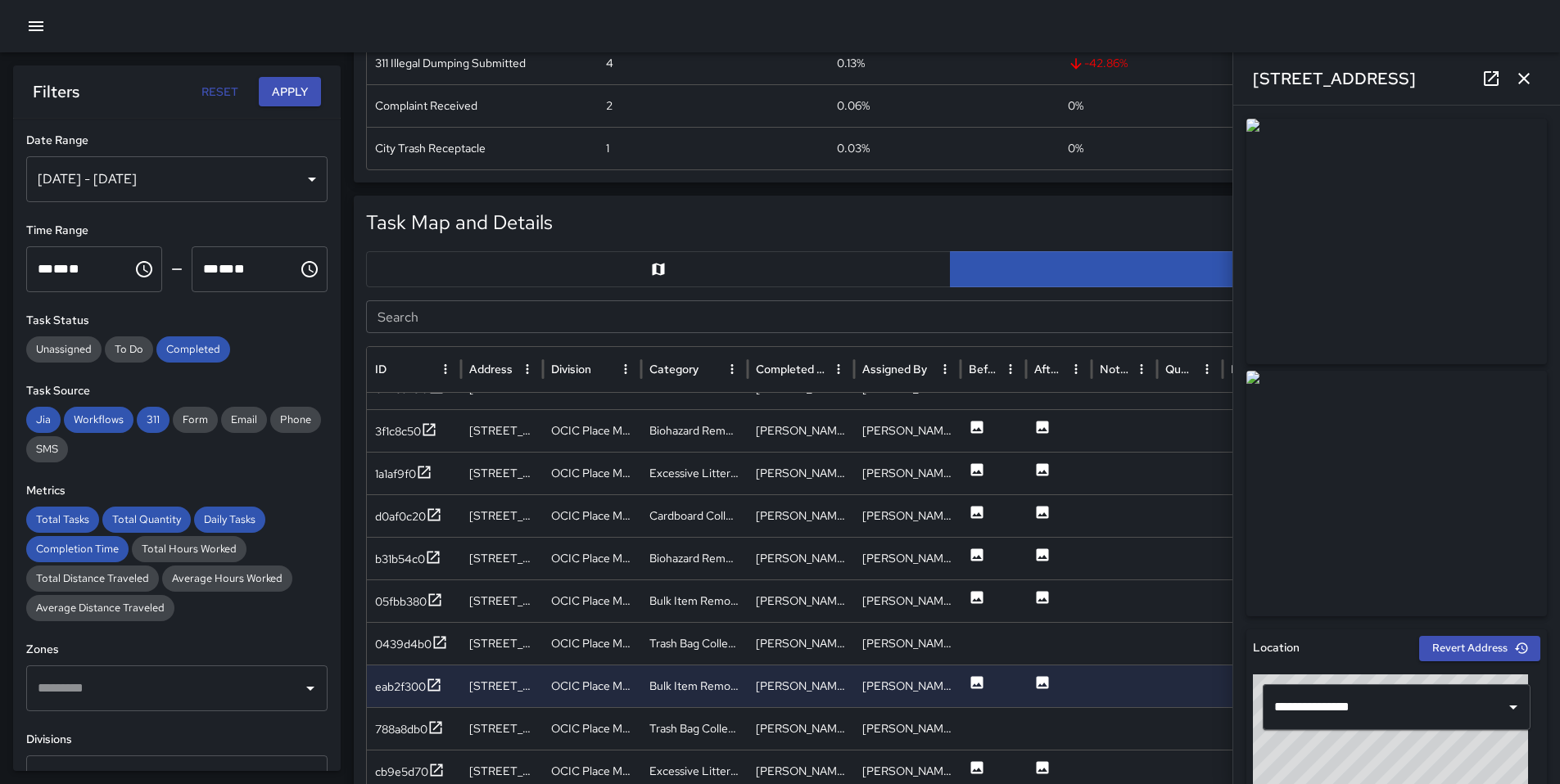
click at [1484, 82] on icon at bounding box center [1490, 78] width 14 height 14
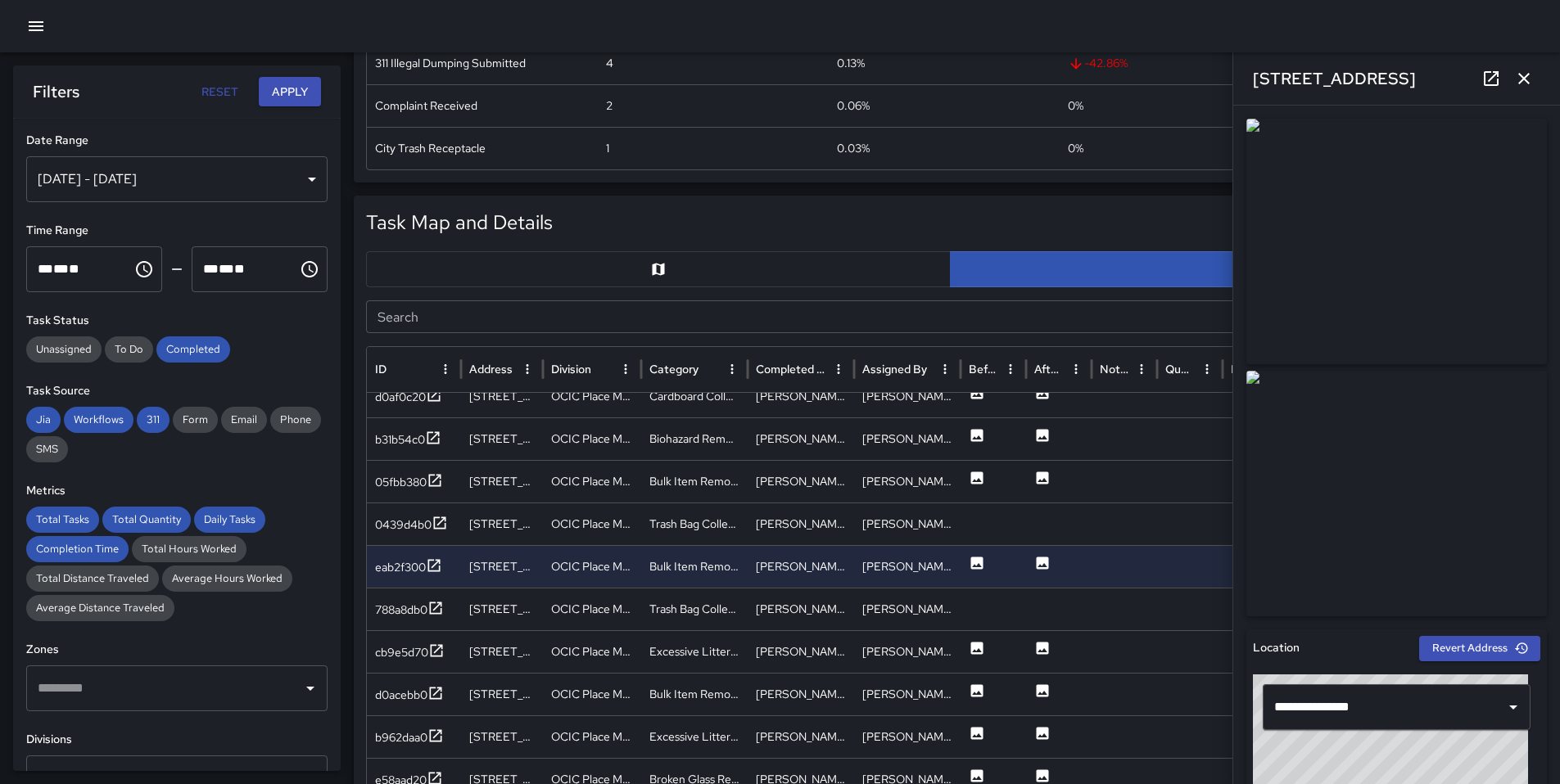
scroll to position [372, 0]
click at [422, 651] on div "cb9e5d70" at bounding box center [402, 650] width 54 height 16
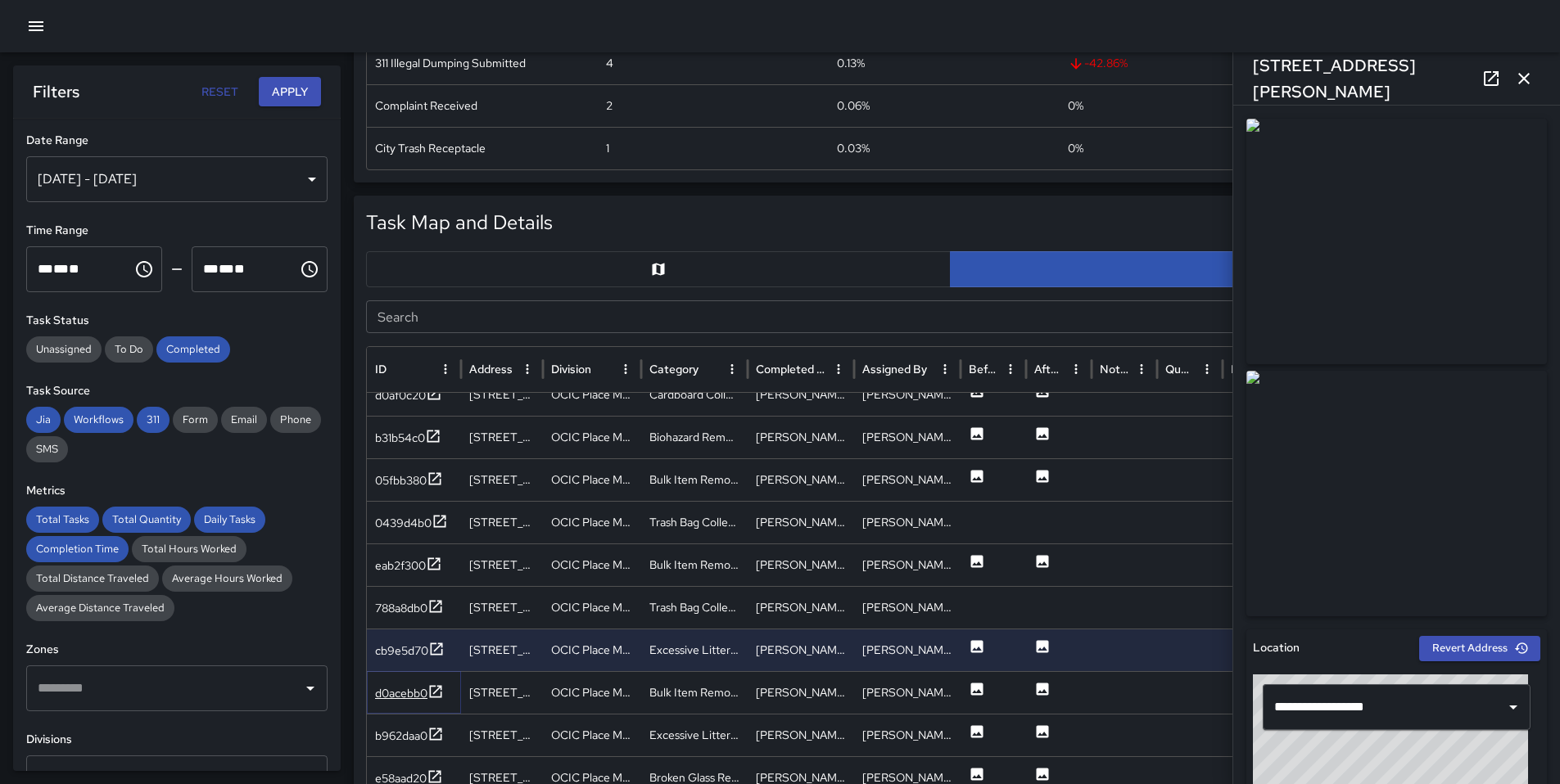
click at [390, 690] on div "d0acebb0" at bounding box center [401, 693] width 53 height 16
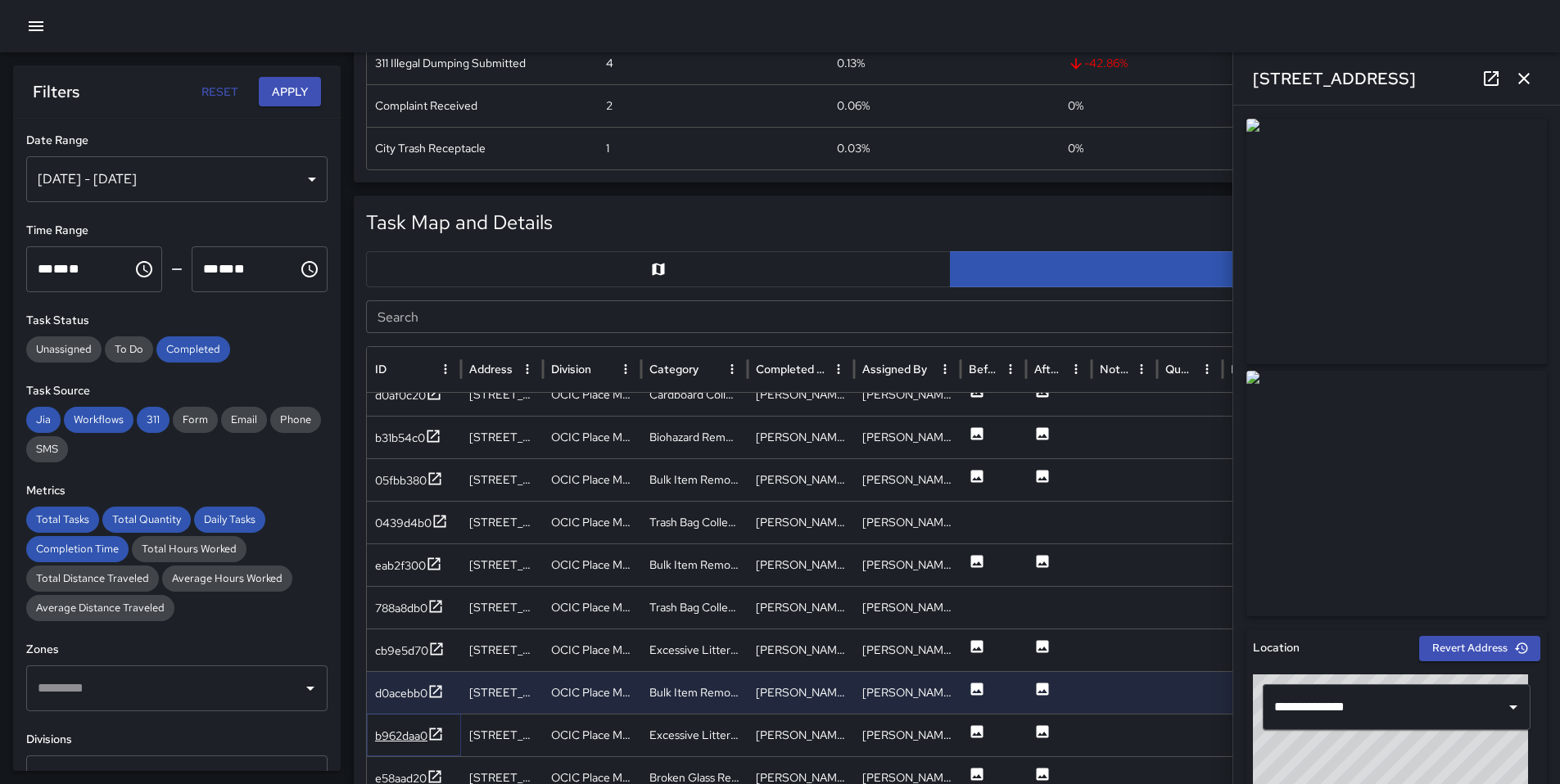
click at [408, 741] on div "b962daa0" at bounding box center [401, 735] width 53 height 16
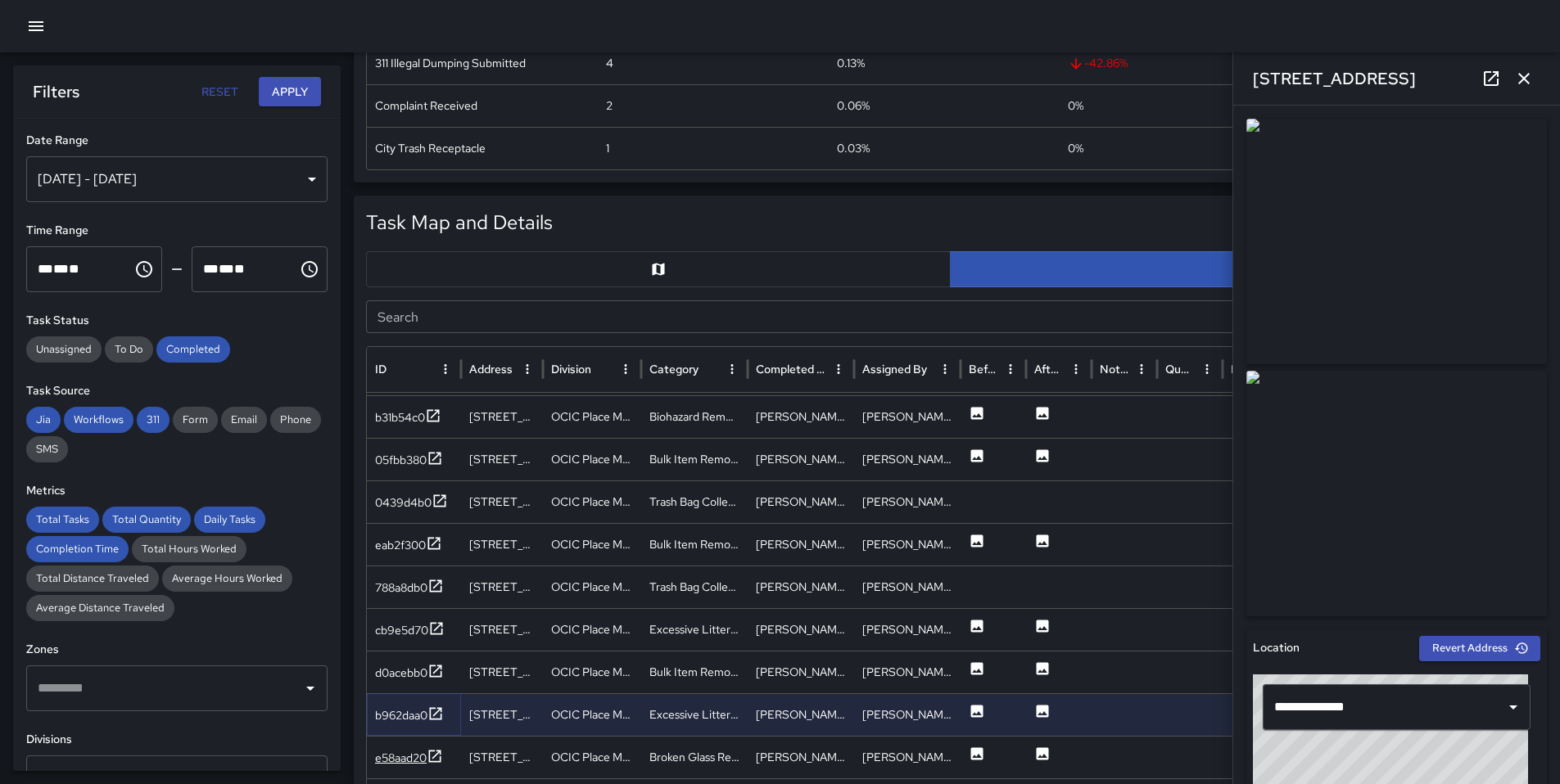
scroll to position [449, 0]
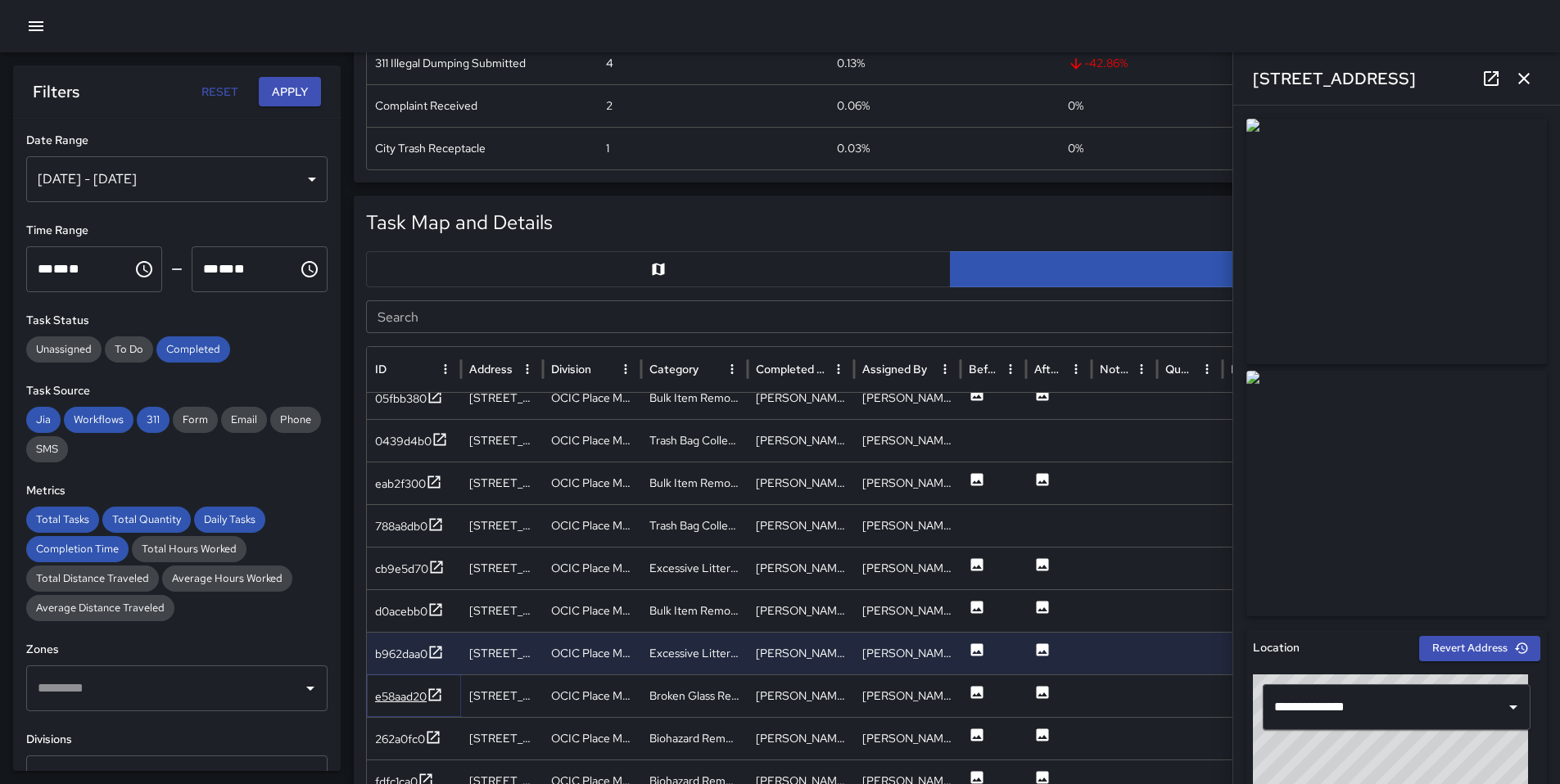
click at [411, 697] on div "e58aad20" at bounding box center [401, 696] width 52 height 16
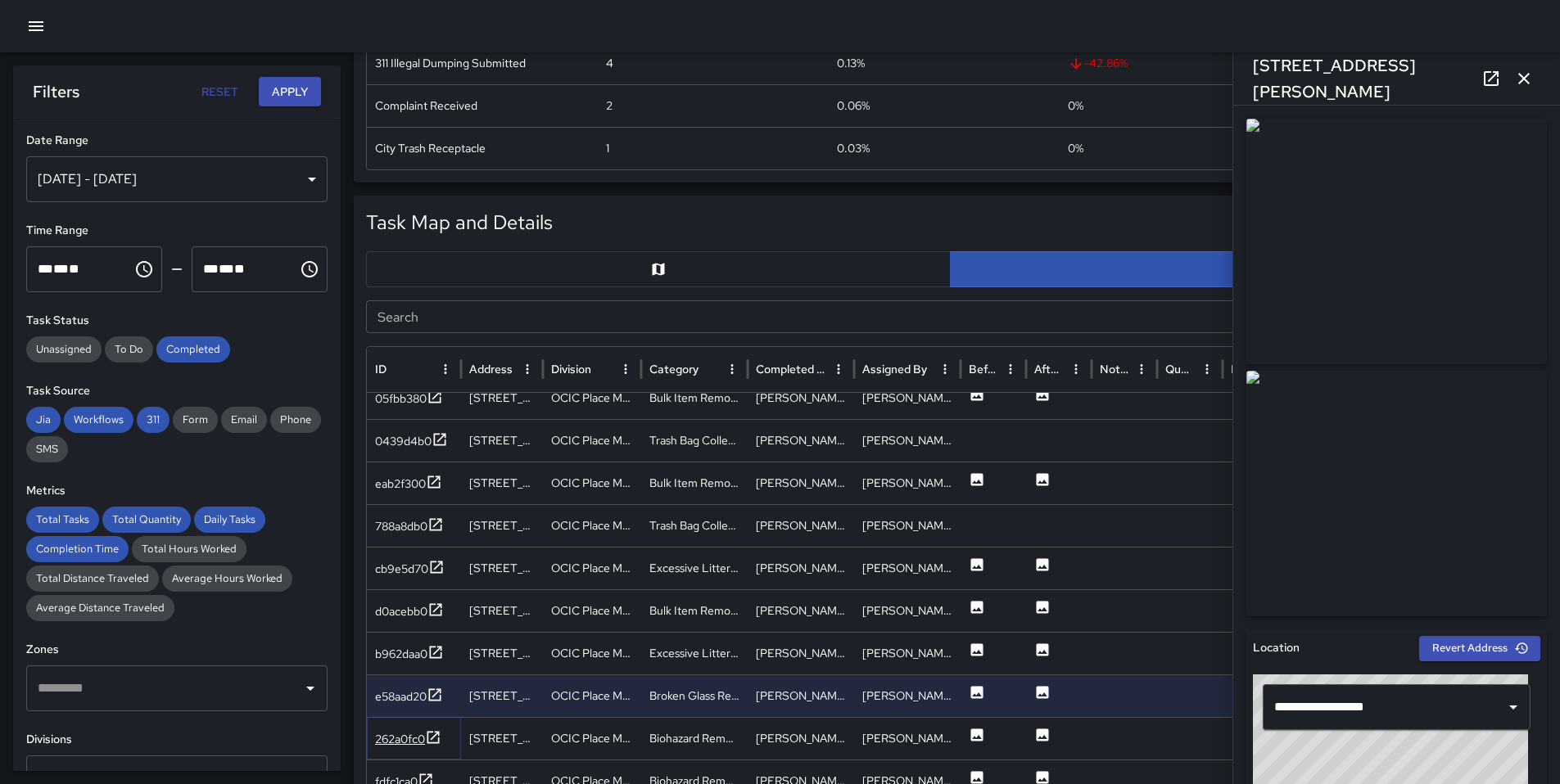
click at [410, 745] on div "262a0fc0" at bounding box center [400, 739] width 50 height 16
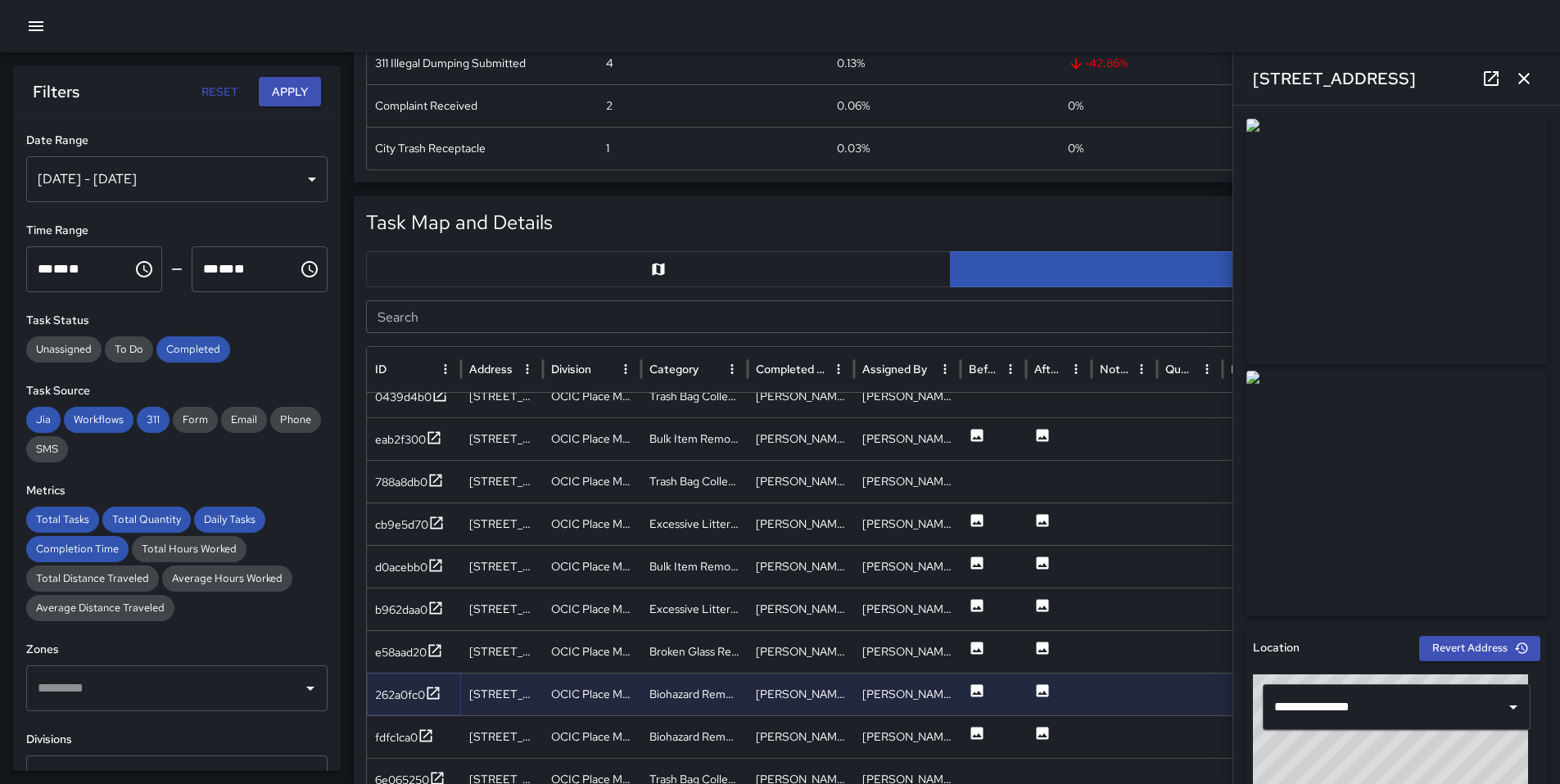
scroll to position [542, 0]
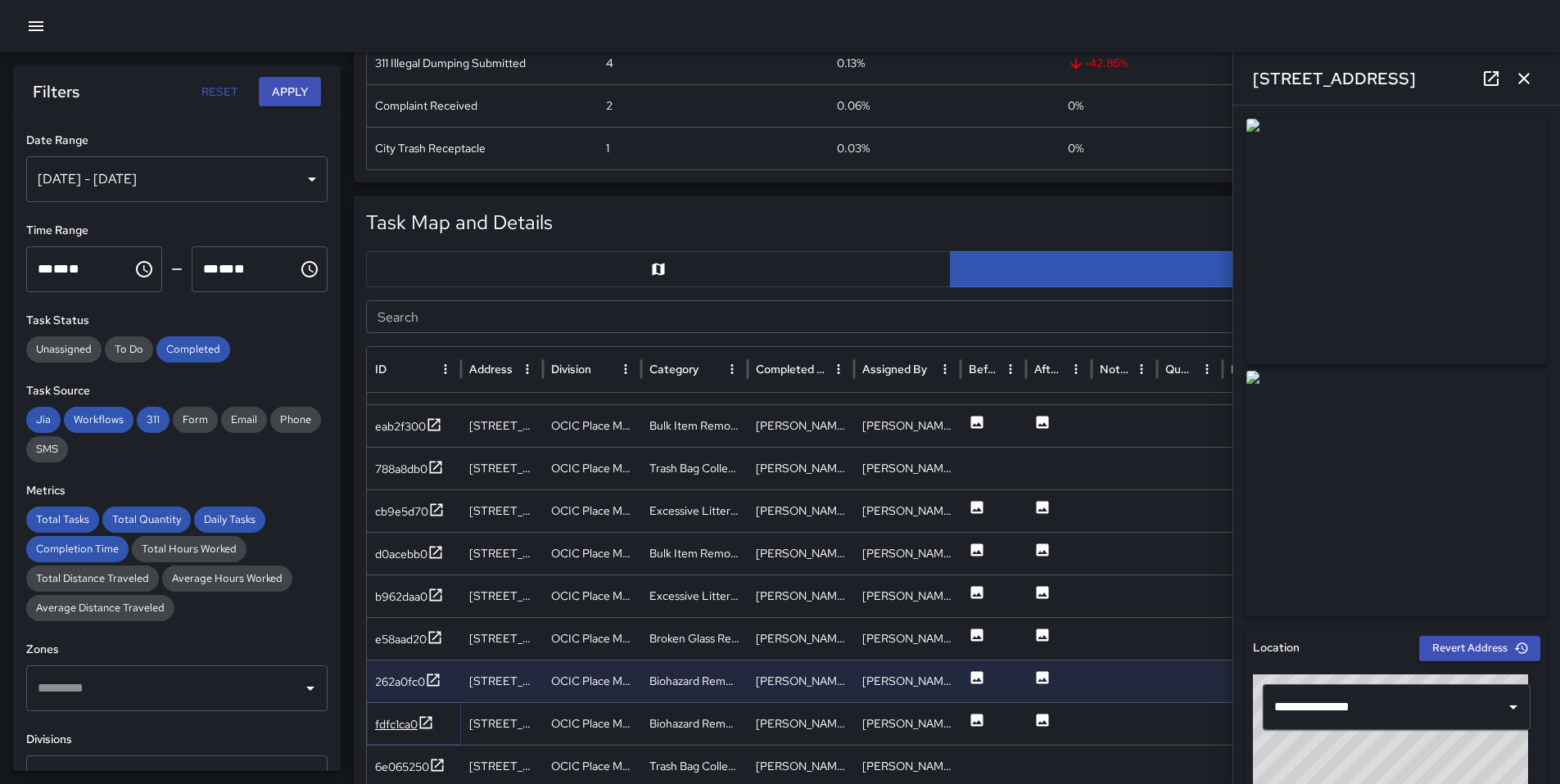
click at [396, 719] on div "fdfc1ca0" at bounding box center [396, 724] width 42 height 16
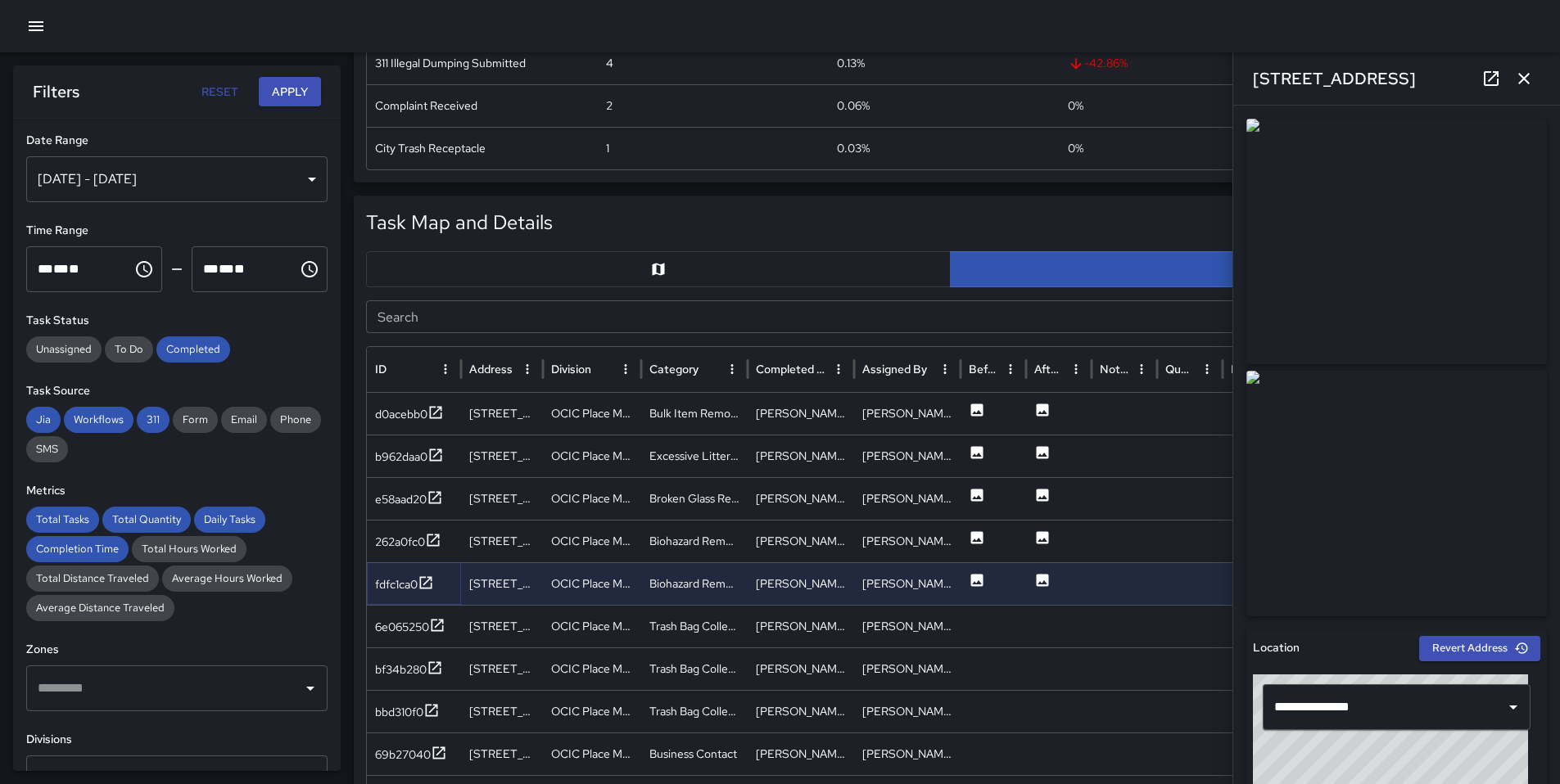
scroll to position [695, 0]
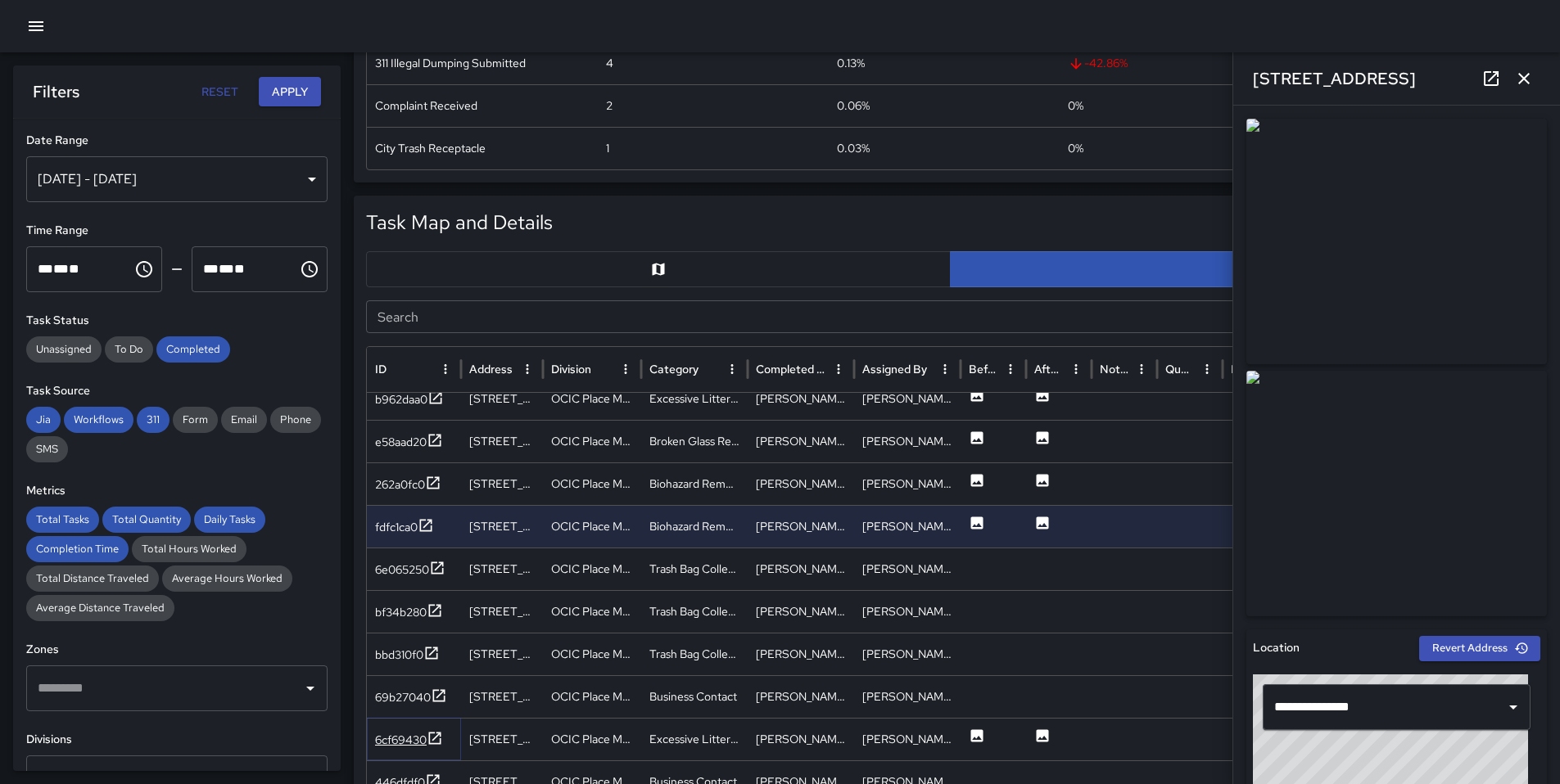
click at [404, 734] on div "6cf69430" at bounding box center [401, 739] width 52 height 16
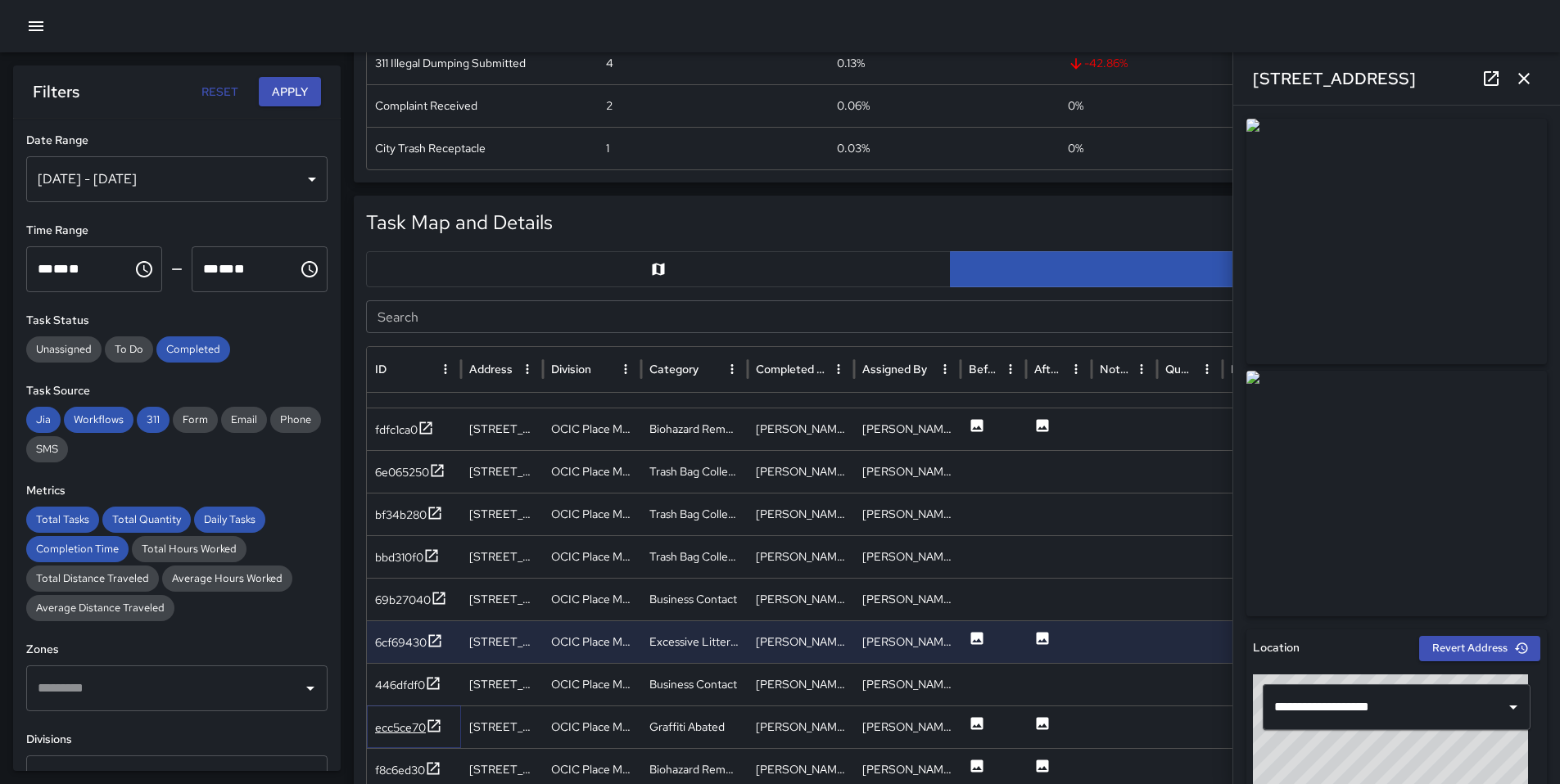
click at [414, 733] on div "ecc5ce70" at bounding box center [400, 728] width 51 height 16
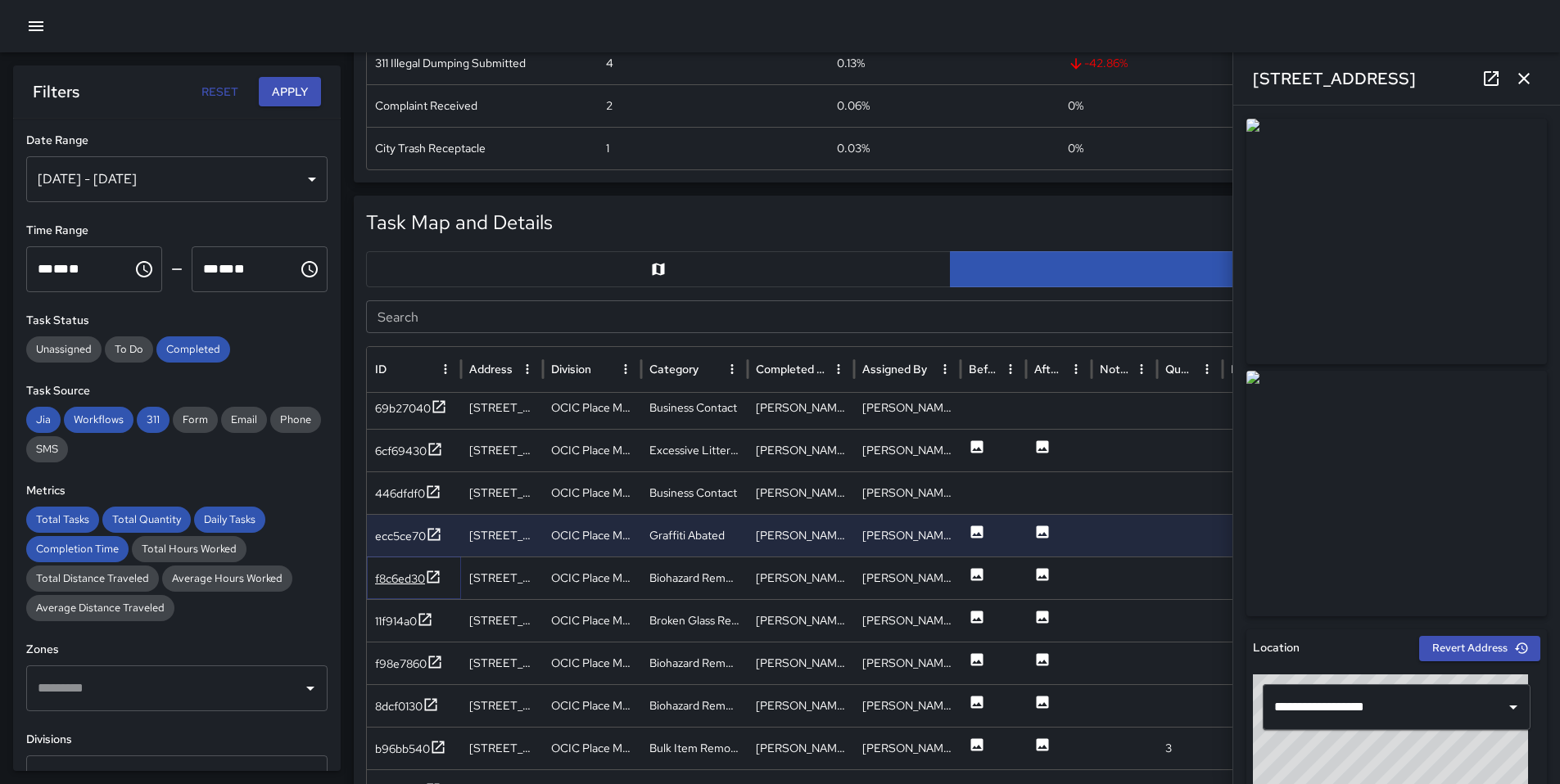
click at [422, 575] on div "f8c6ed30" at bounding box center [400, 578] width 50 height 16
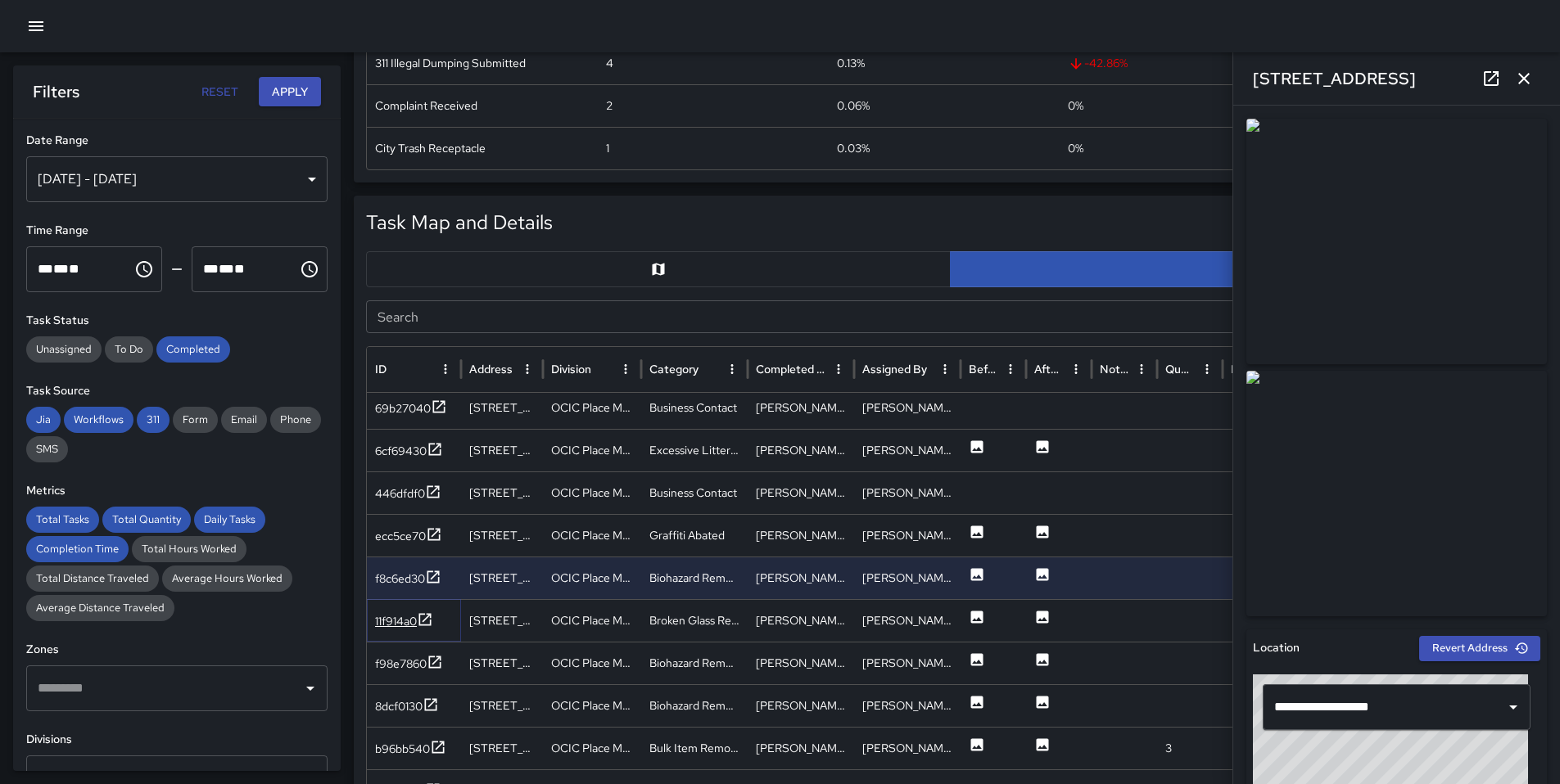
click at [432, 618] on icon at bounding box center [424, 619] width 16 height 16
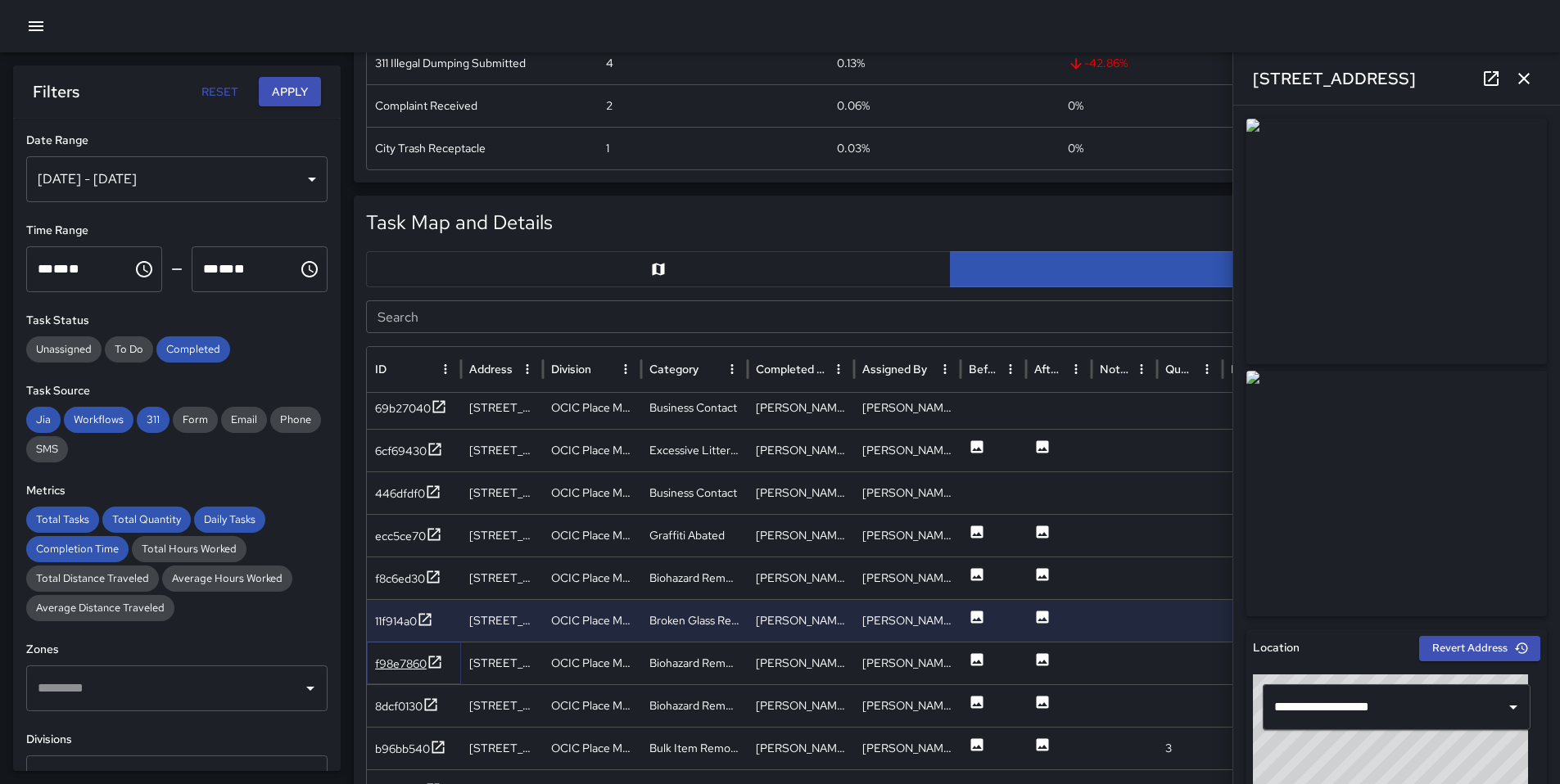
click at [410, 656] on div "f98e7860" at bounding box center [401, 663] width 52 height 16
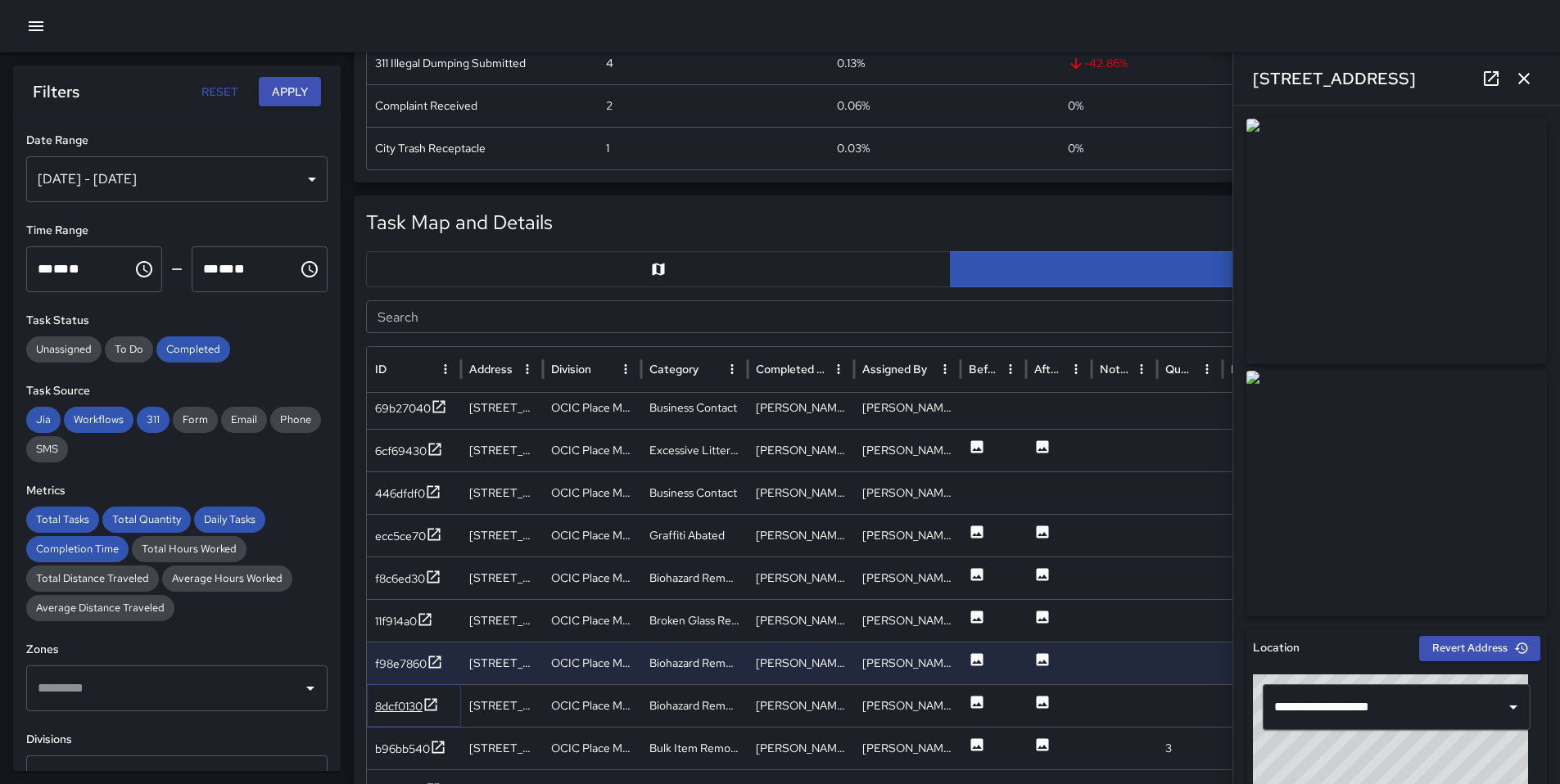
click at [406, 709] on div "8dcf0130" at bounding box center [399, 706] width 48 height 16
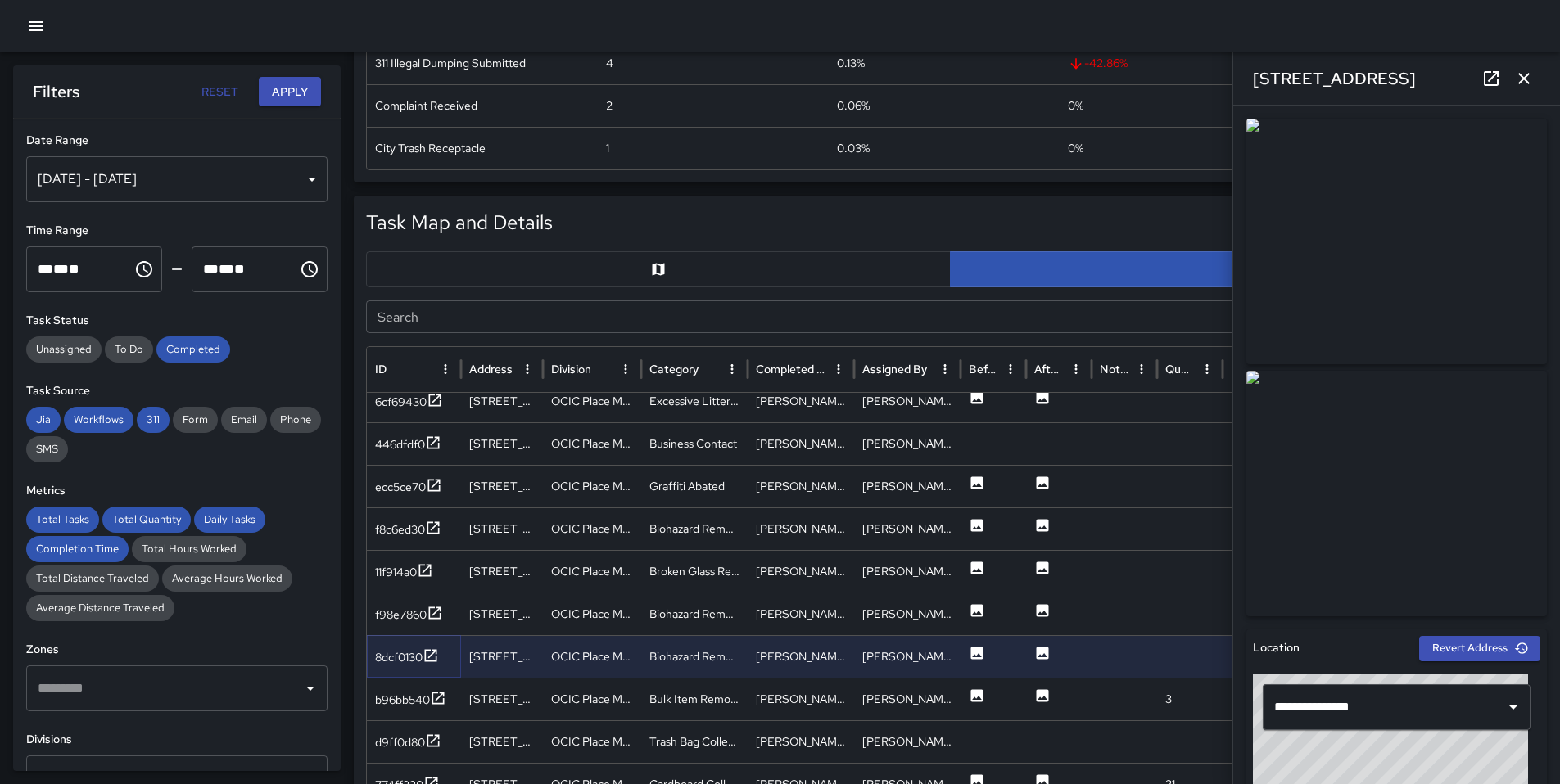
scroll to position [997, 0]
click at [426, 702] on div "b96bb540" at bounding box center [402, 699] width 55 height 16
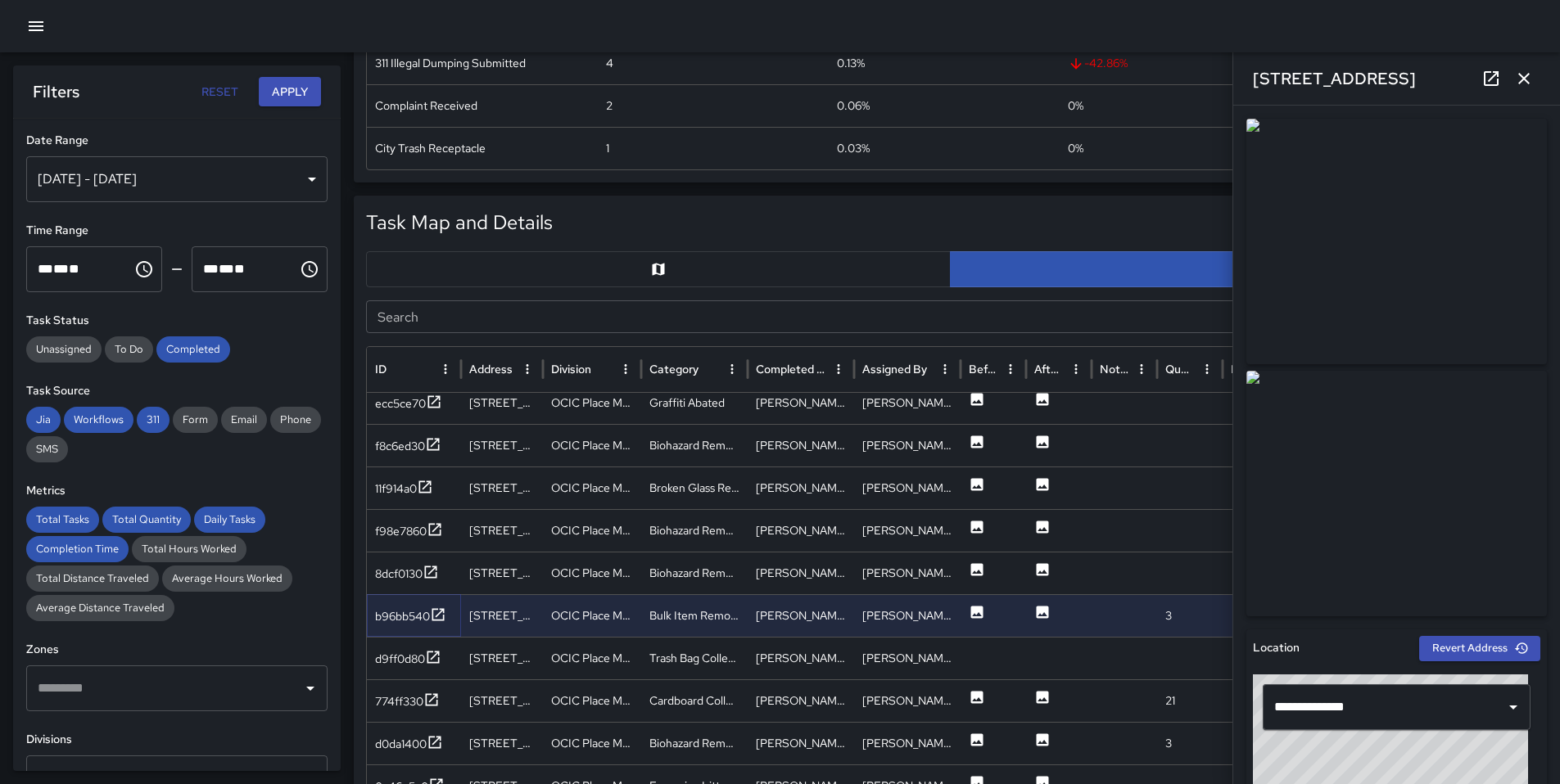
scroll to position [1077, 0]
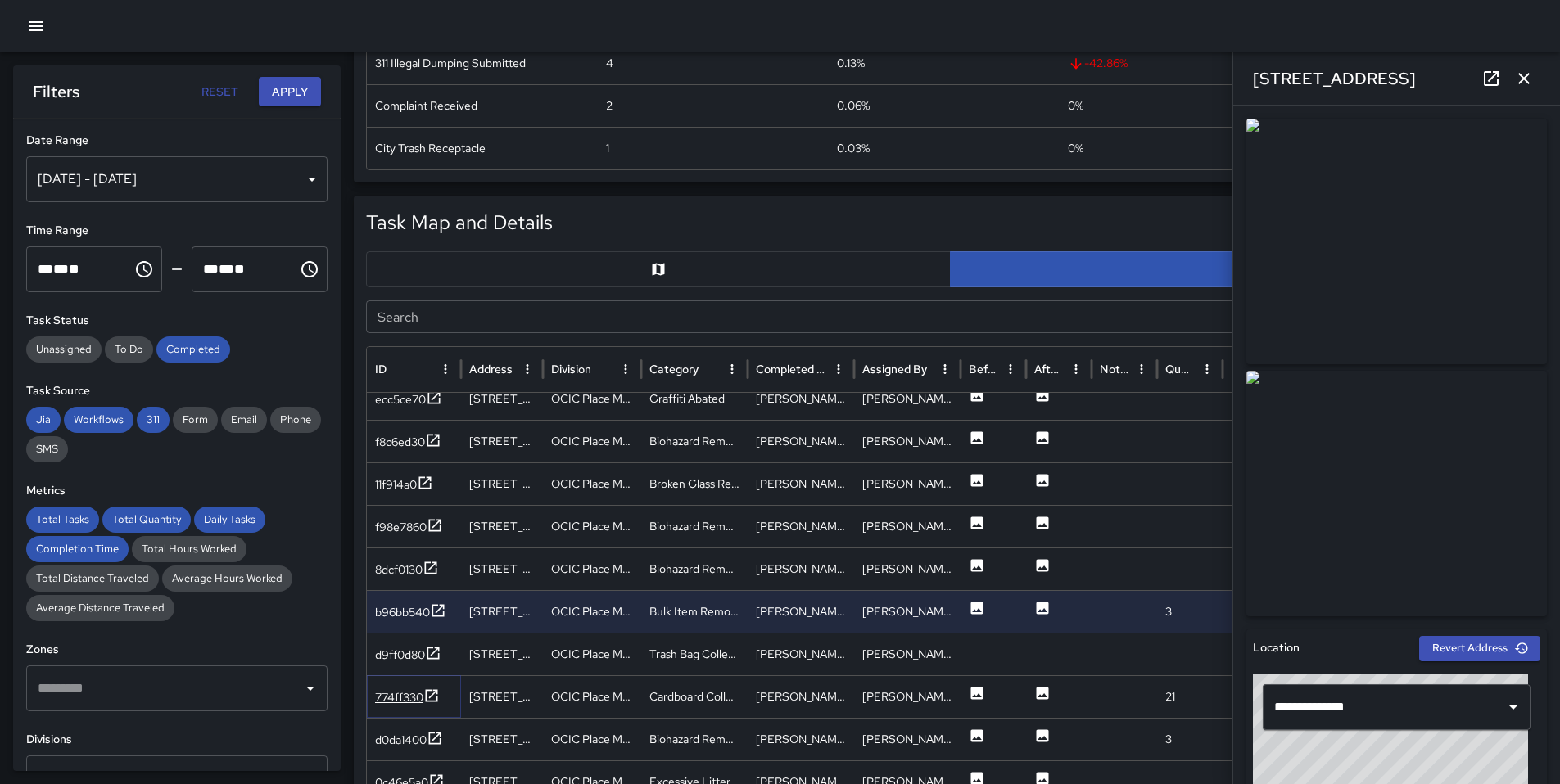
click at [435, 699] on icon at bounding box center [431, 695] width 16 height 16
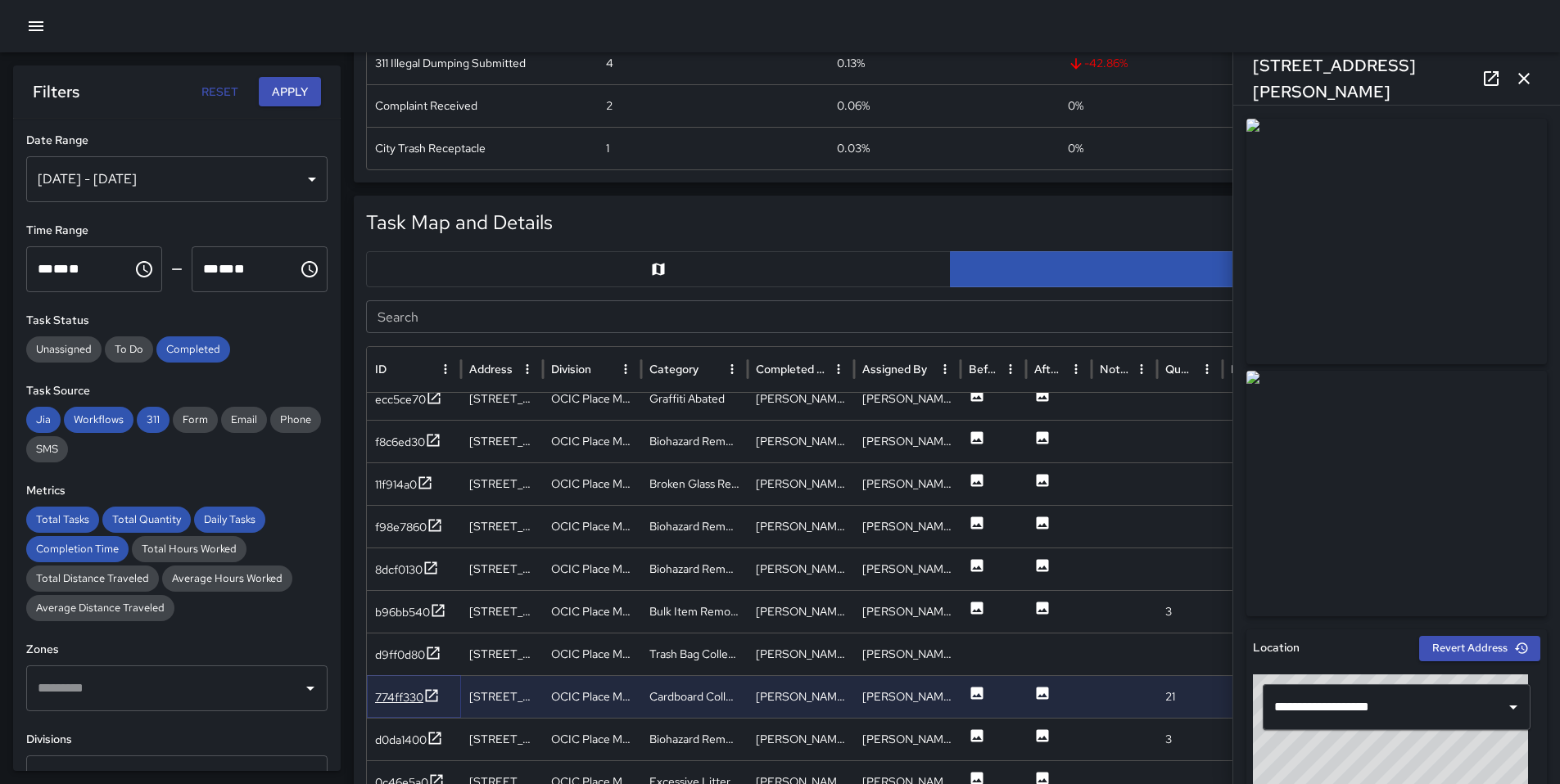
scroll to position [1081, 0]
click at [1499, 79] on icon at bounding box center [1491, 78] width 20 height 20
click at [404, 736] on div "d0da1400" at bounding box center [401, 736] width 52 height 16
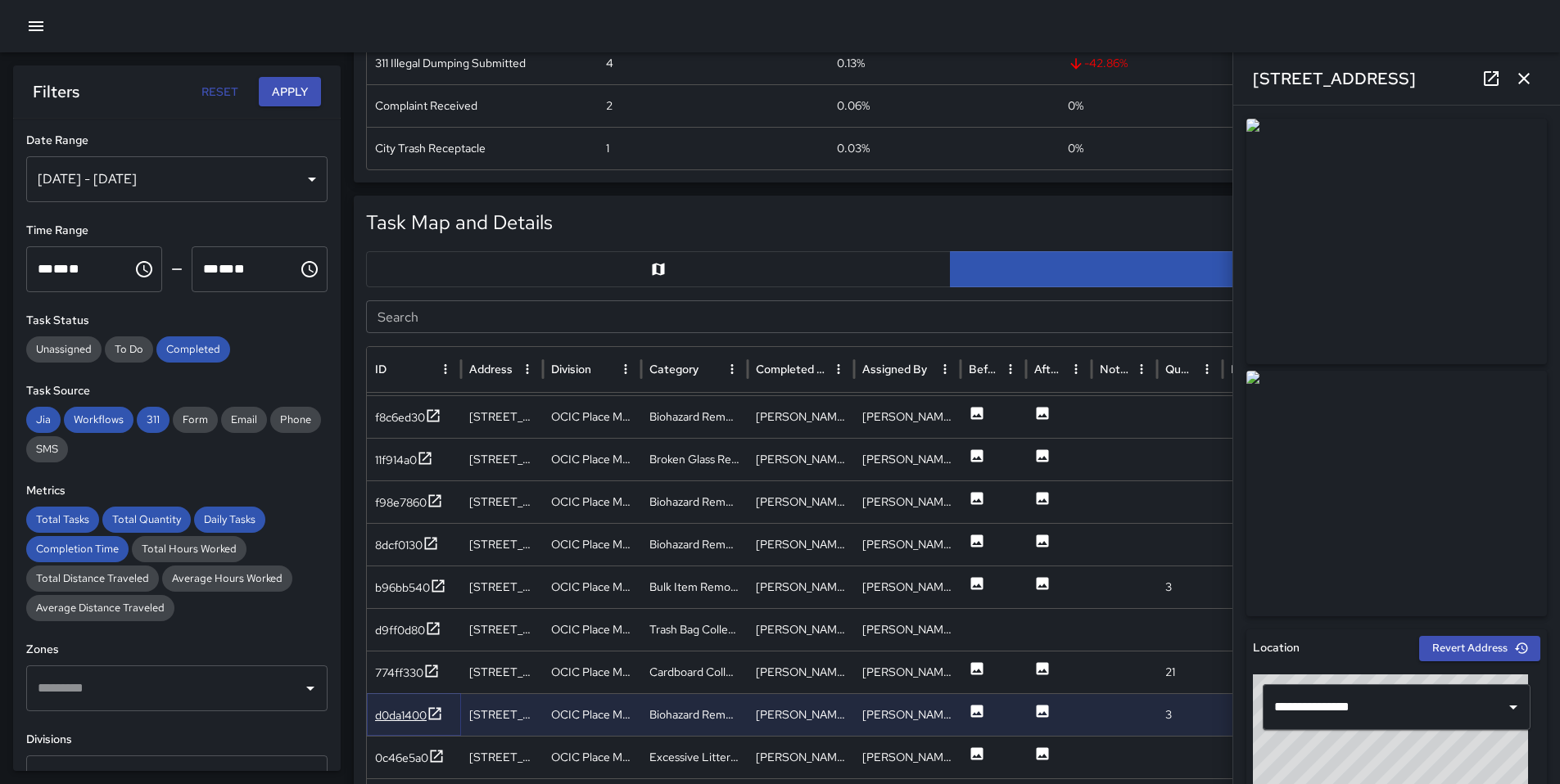
scroll to position [1103, 0]
click at [405, 753] on div "0c46e5a0" at bounding box center [402, 755] width 54 height 16
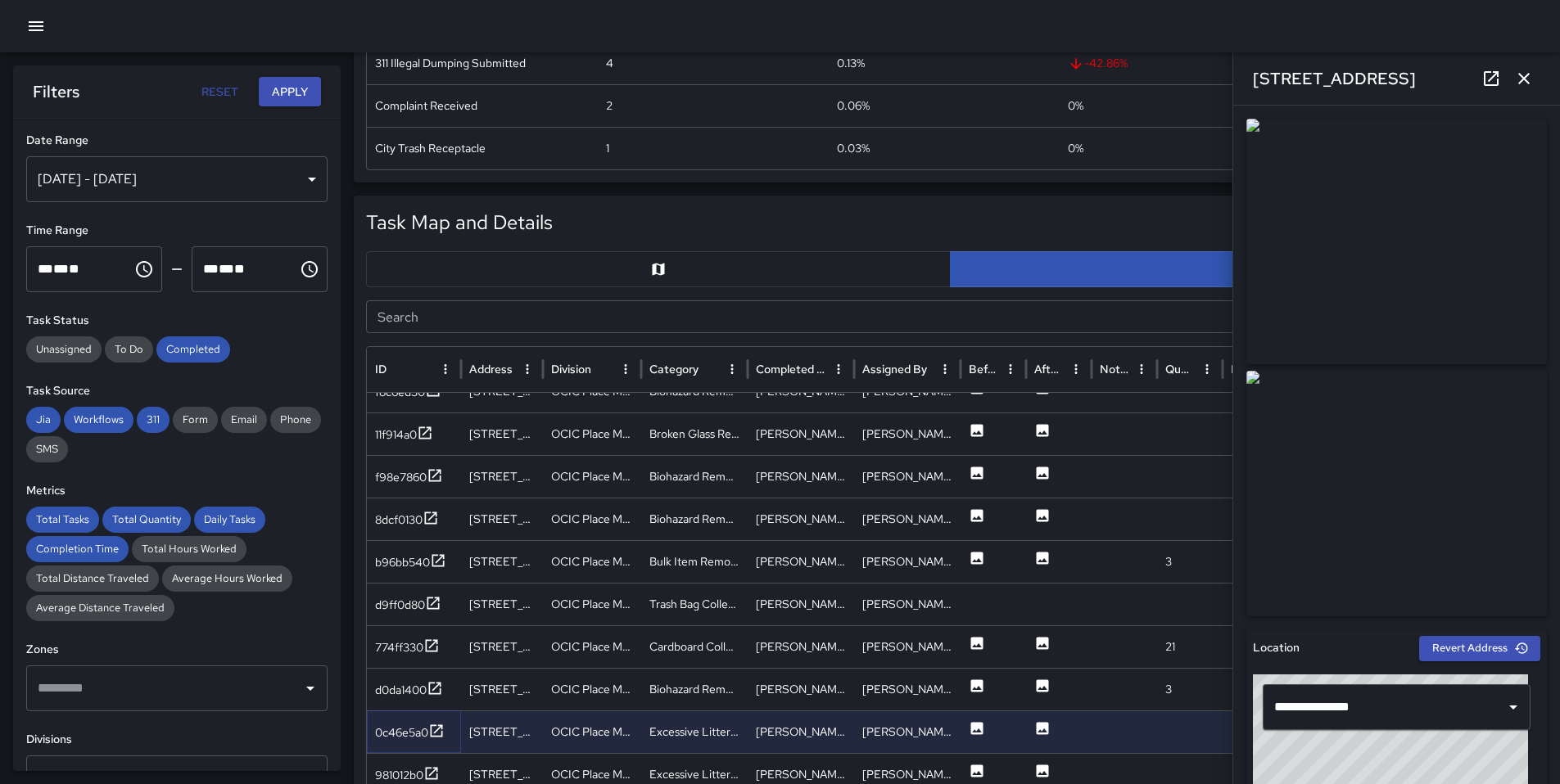
scroll to position [1136, 0]
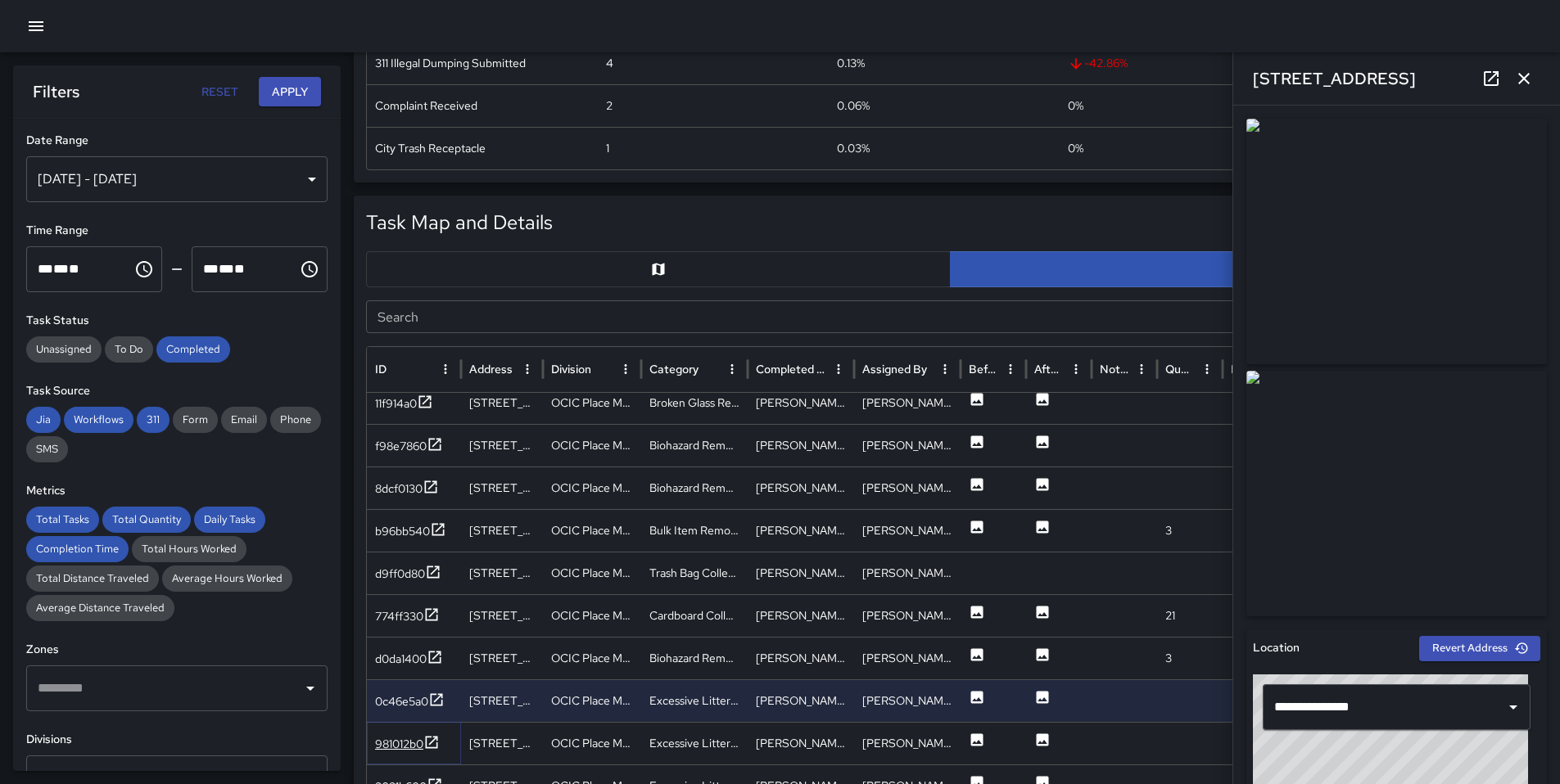
click at [391, 737] on div "981012b0" at bounding box center [399, 744] width 48 height 16
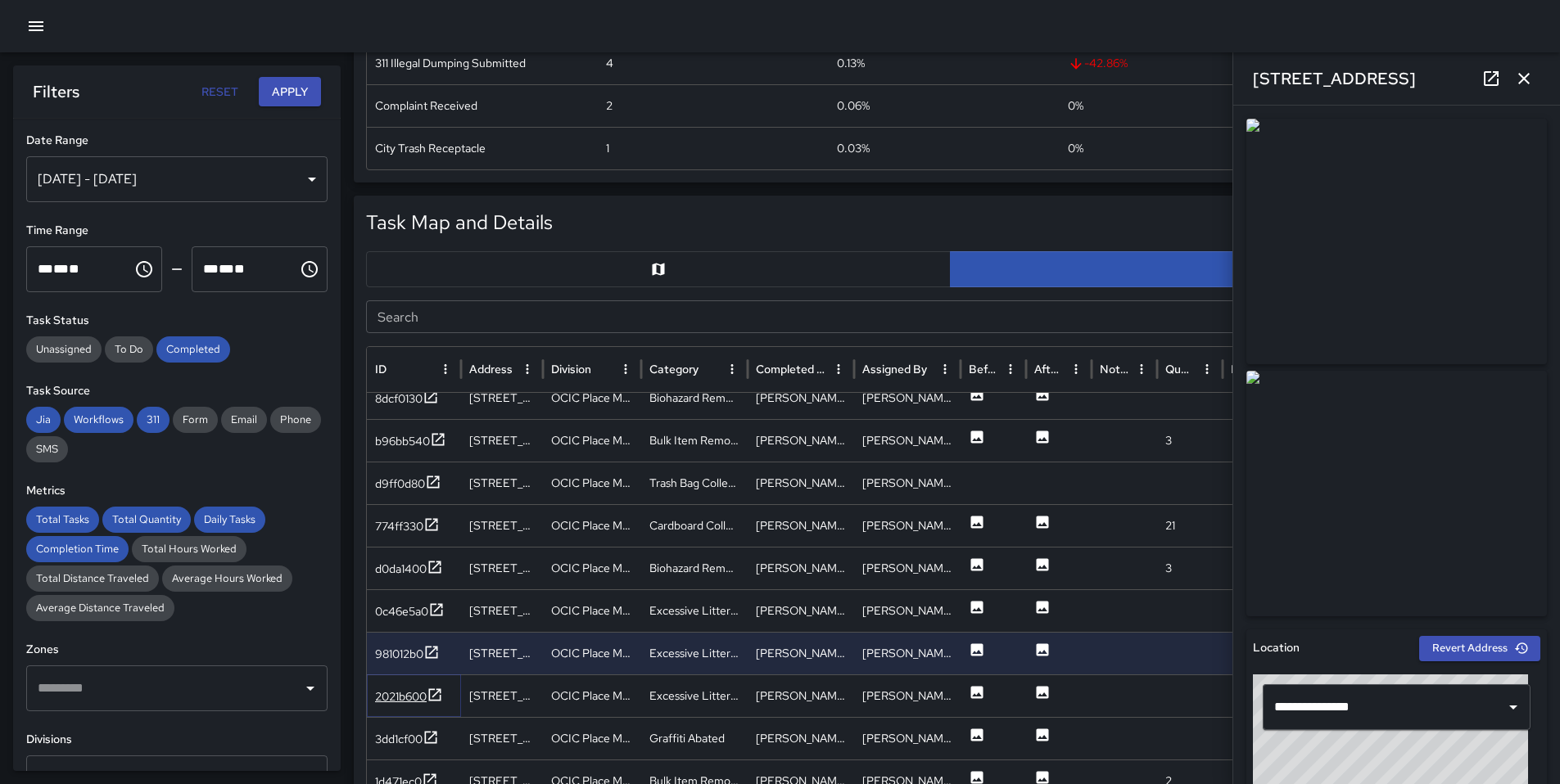
click at [408, 688] on div "2021b600" at bounding box center [401, 696] width 52 height 16
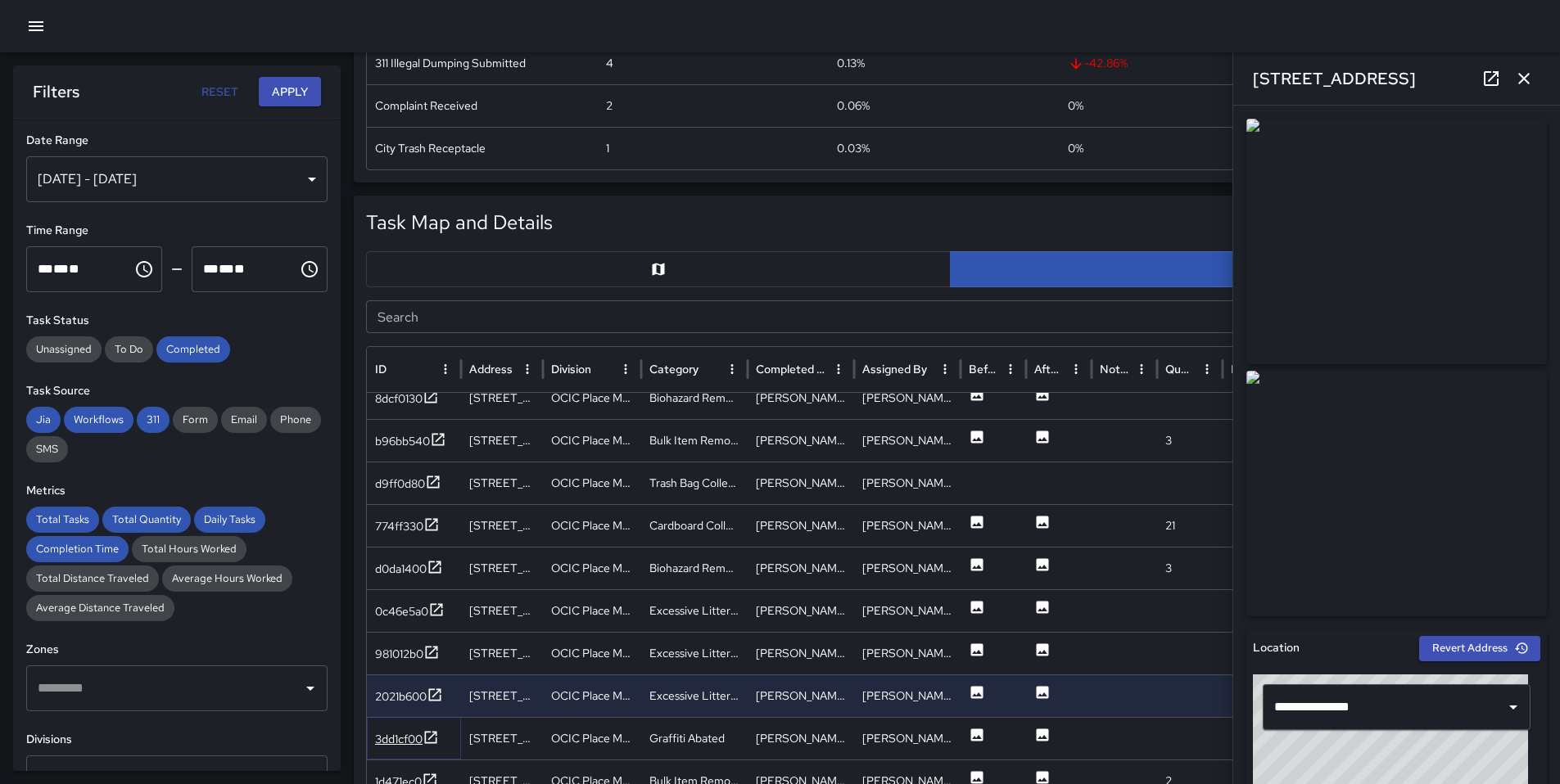
click at [407, 745] on div "3dd1cf00" at bounding box center [399, 739] width 48 height 16
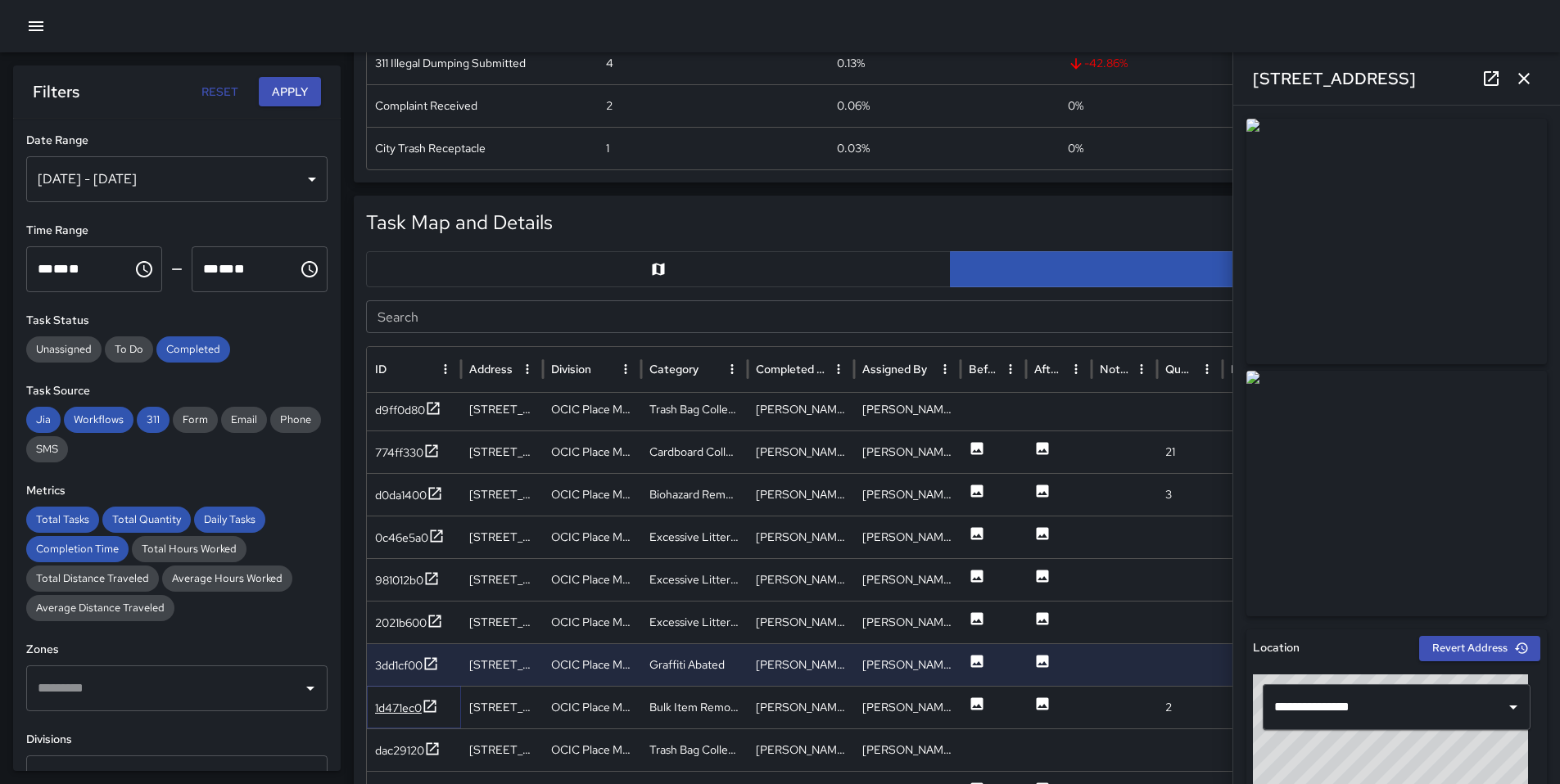
click at [398, 708] on div "1d471ec0" at bounding box center [398, 707] width 47 height 16
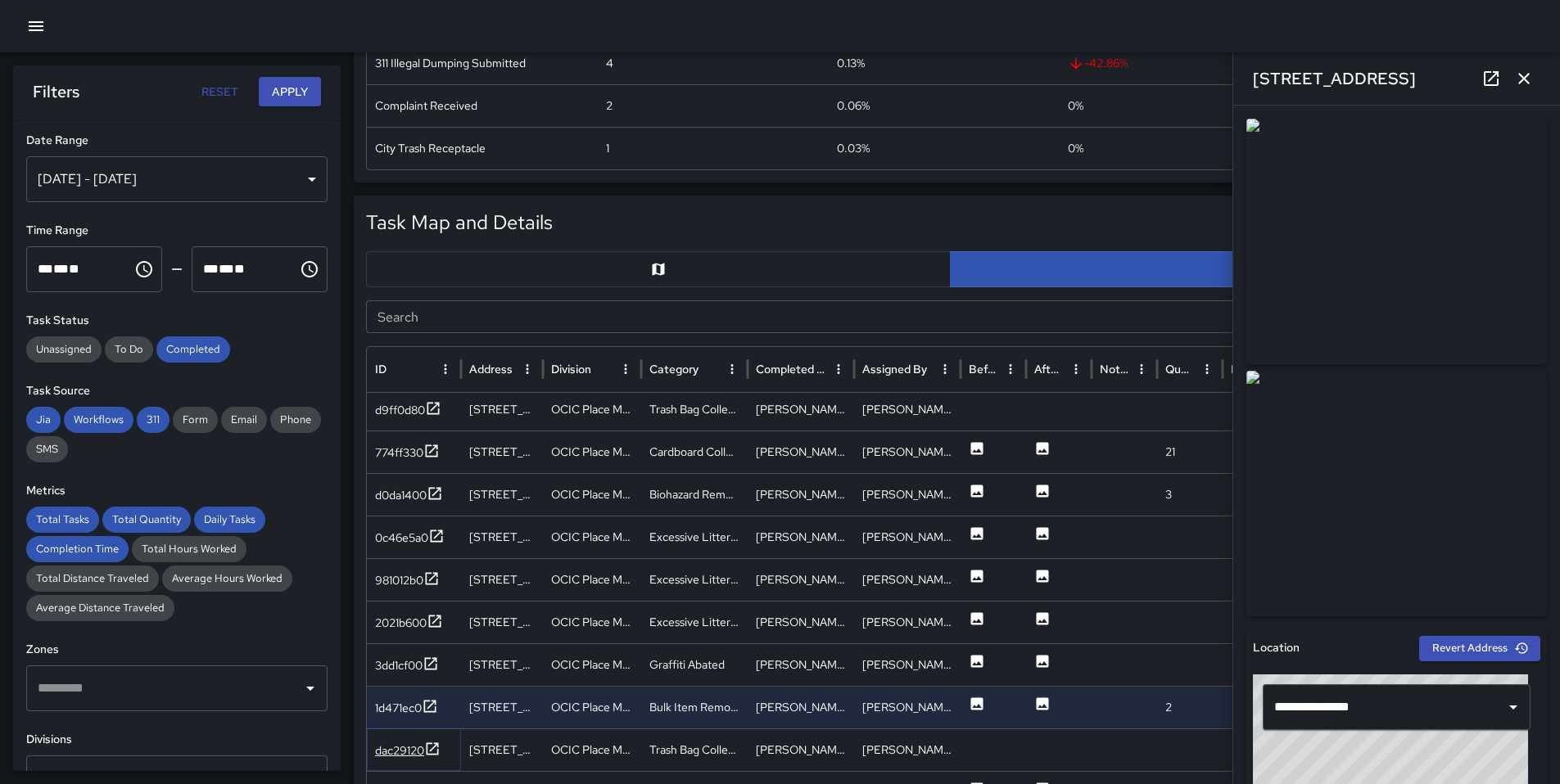
click at [402, 749] on div "dac29120" at bounding box center [399, 750] width 49 height 16
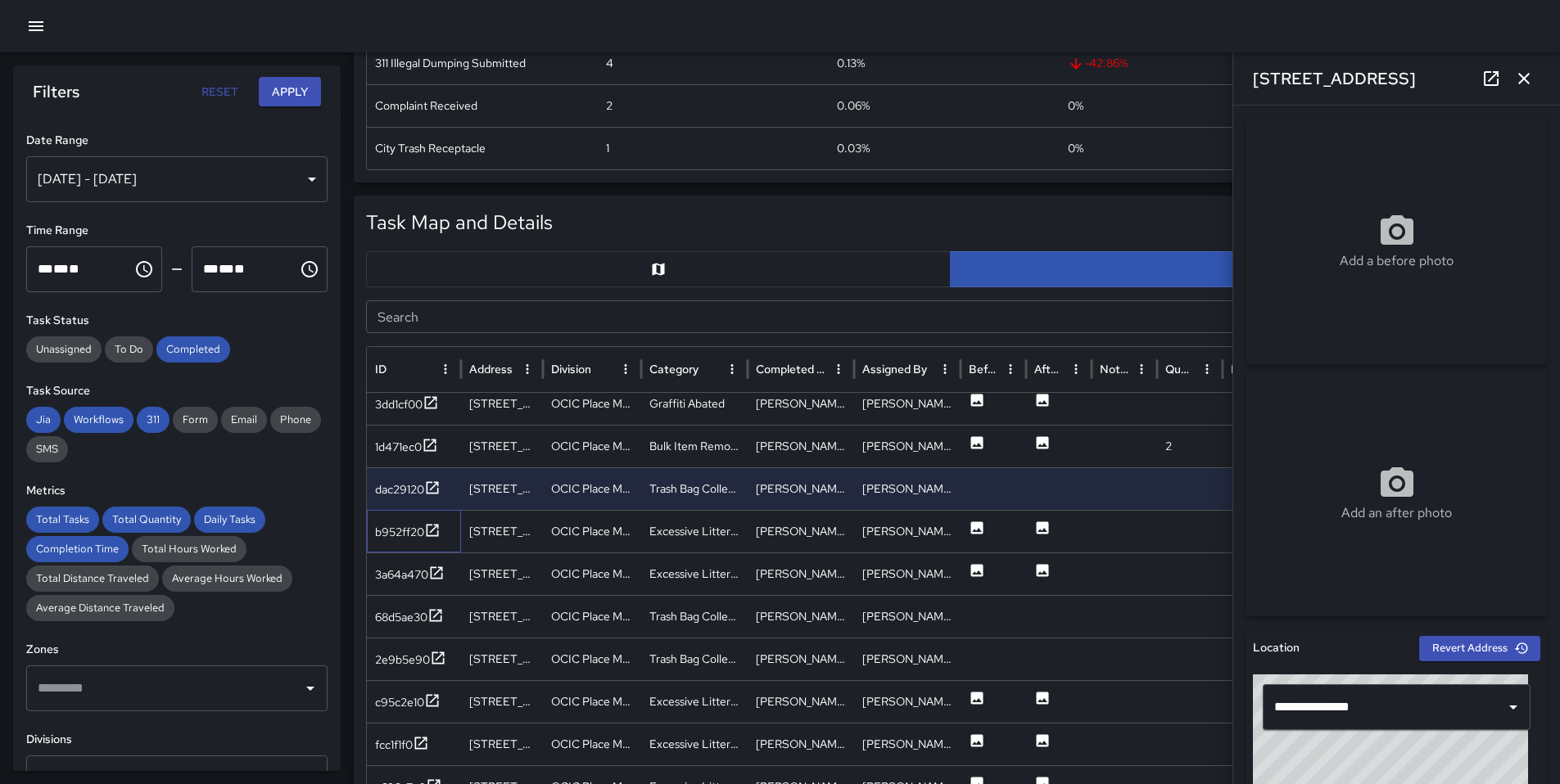
click at [381, 547] on div "b952ff20" at bounding box center [414, 531] width 94 height 42
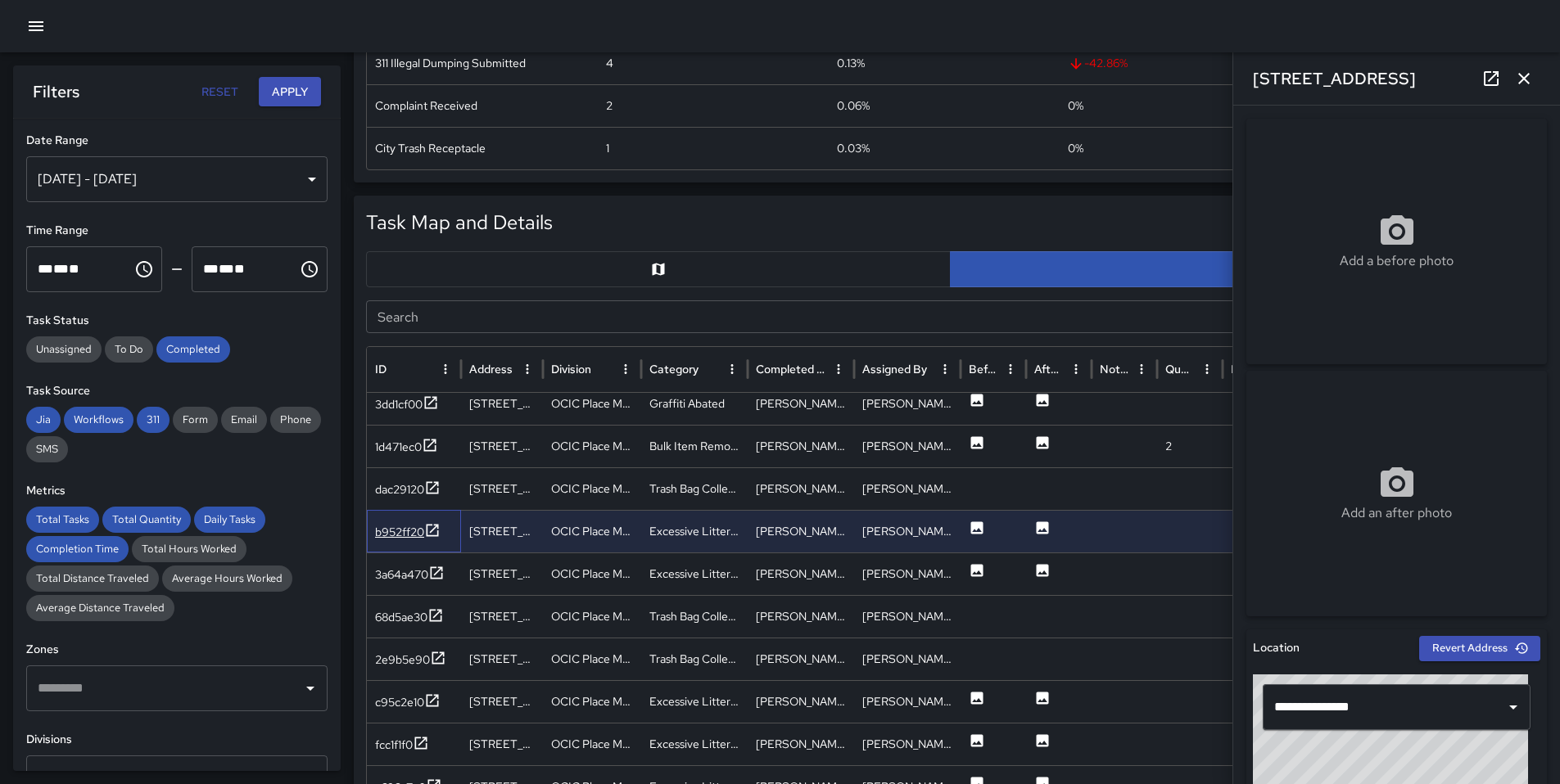
click at [391, 545] on div "b952ff20" at bounding box center [414, 531] width 94 height 42
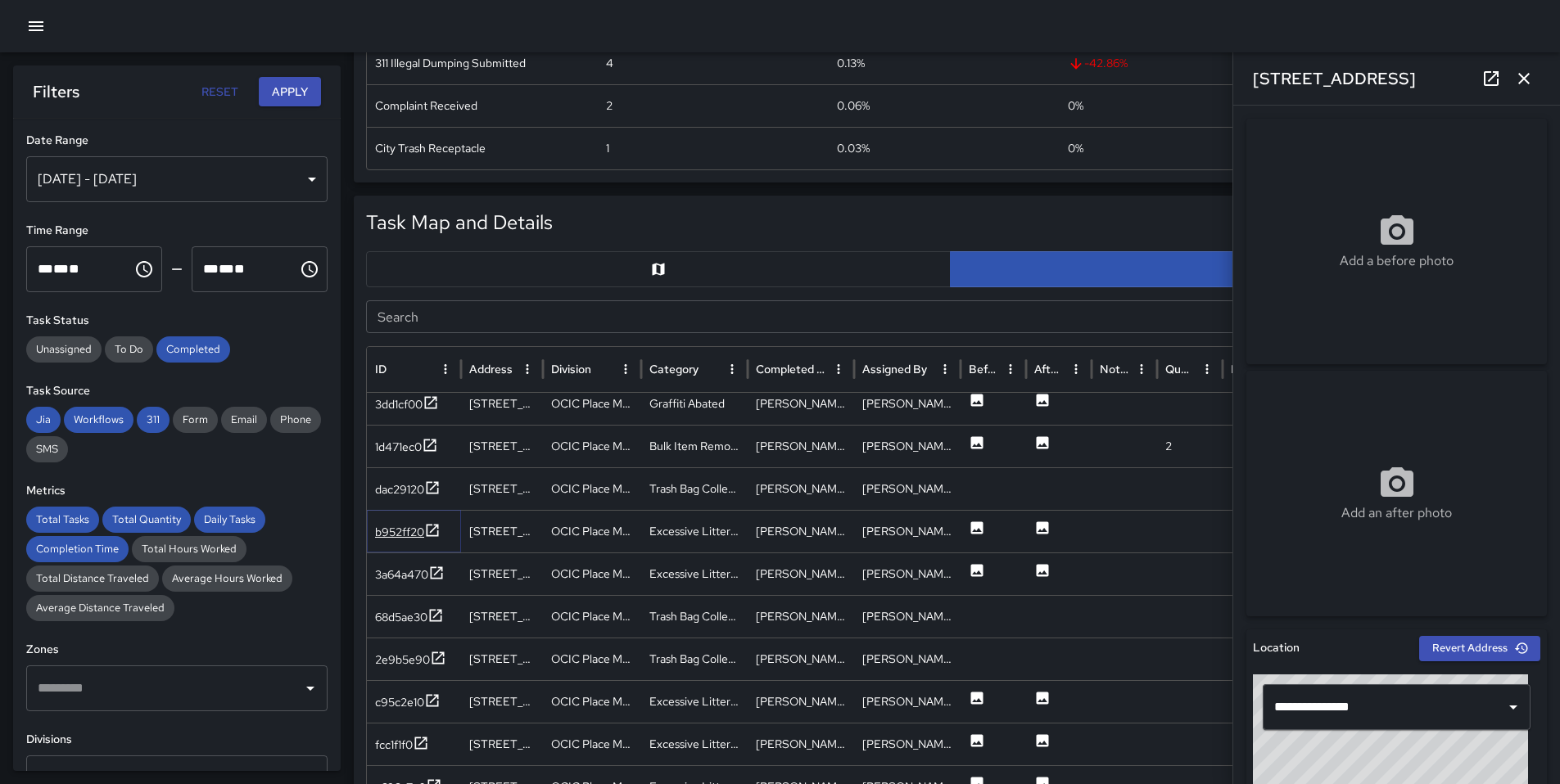
click at [411, 533] on div "b952ff20" at bounding box center [399, 531] width 49 height 16
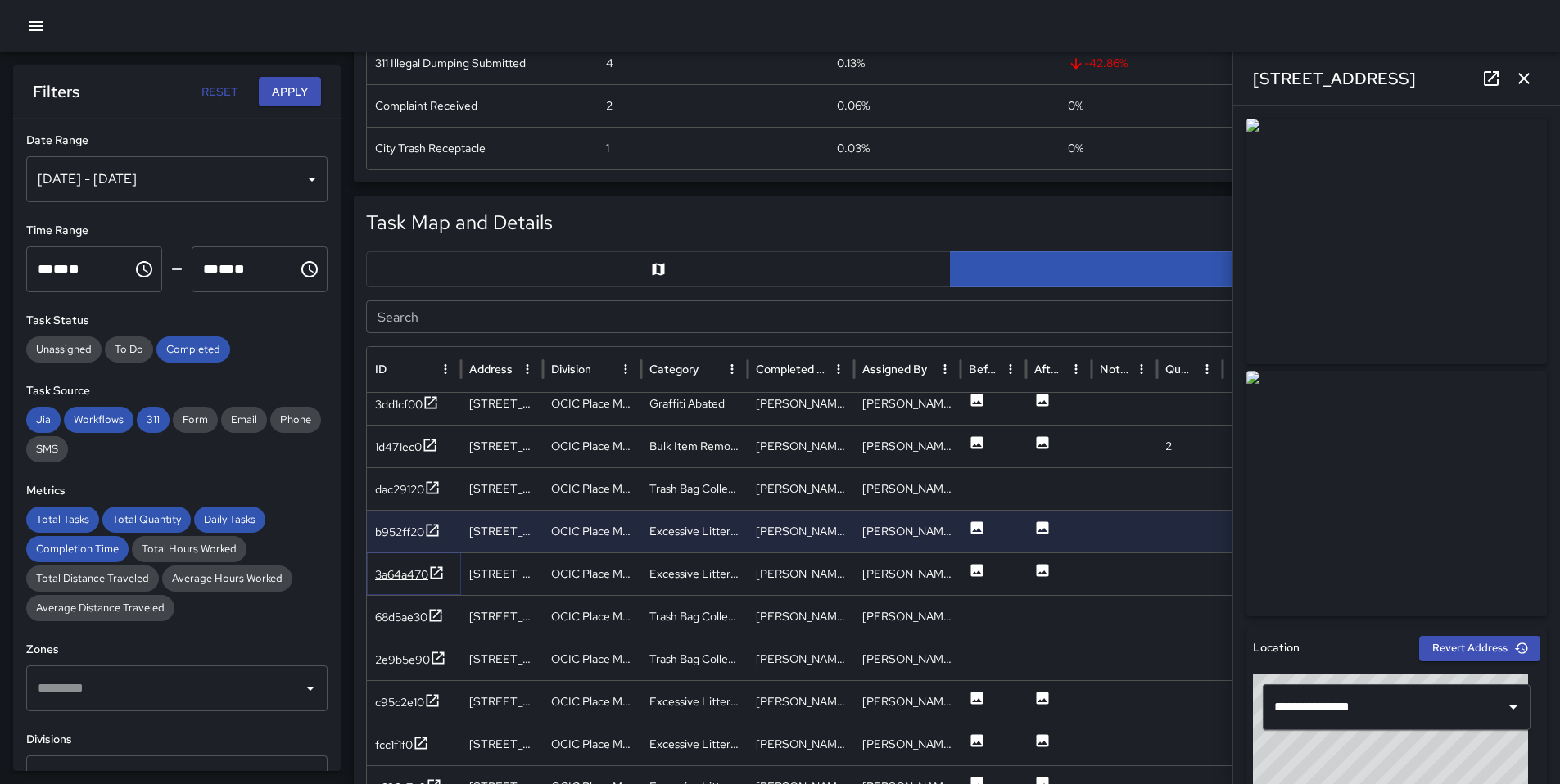
click at [397, 574] on div "3a64a470" at bounding box center [402, 574] width 54 height 16
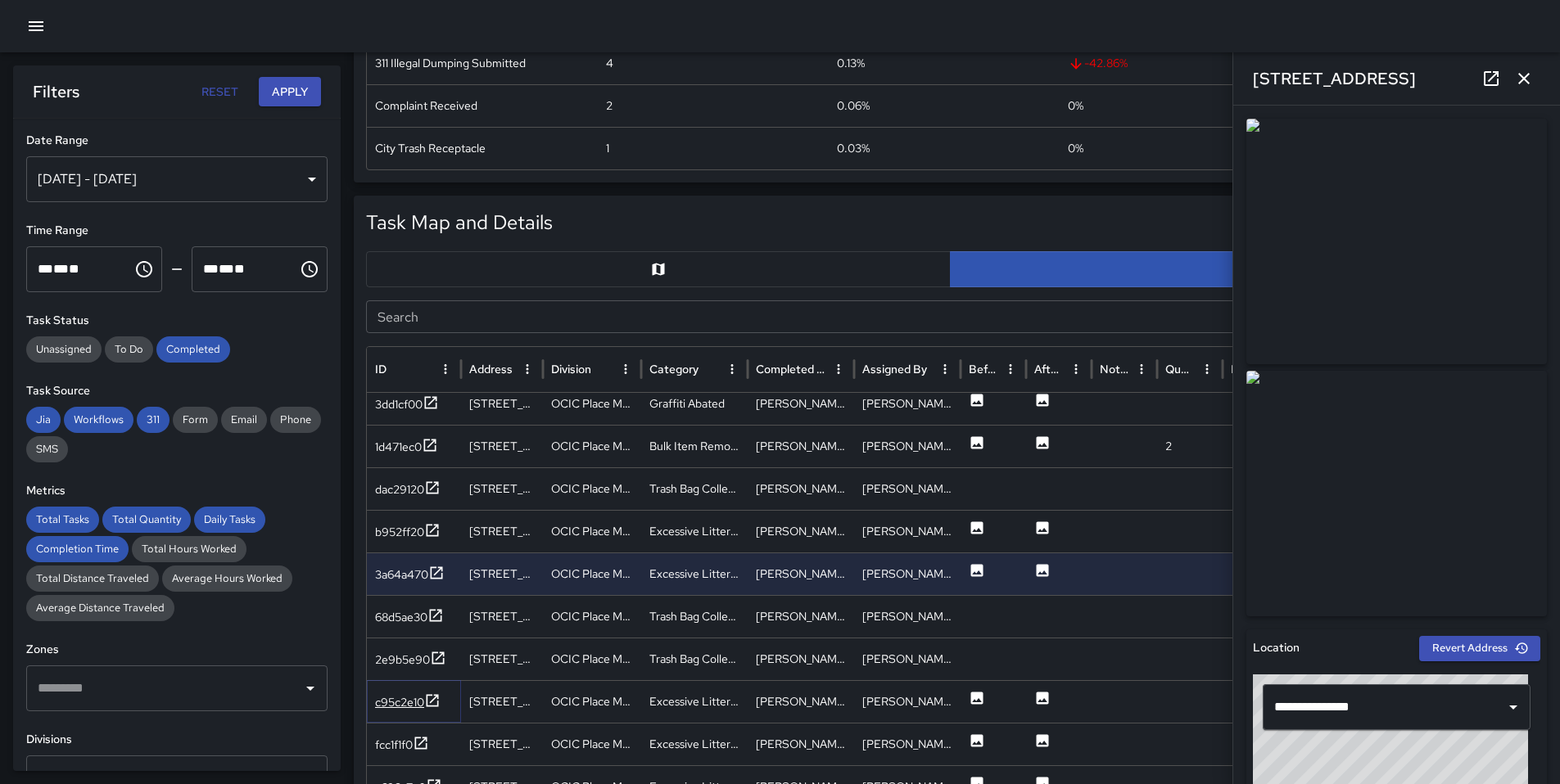
click at [410, 705] on div "c95c2e10" at bounding box center [399, 702] width 49 height 16
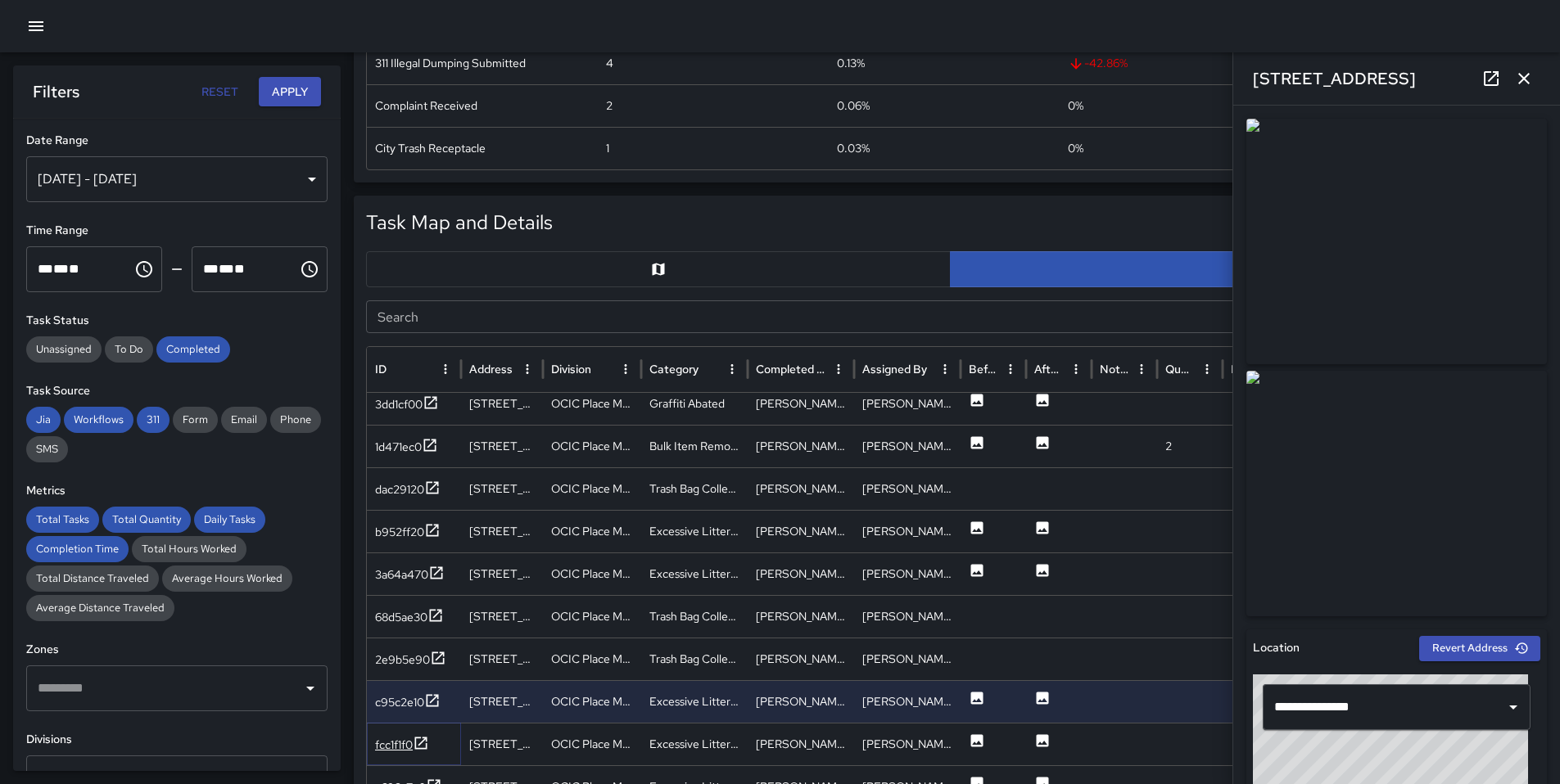
click at [411, 750] on div "fcc1f1f0" at bounding box center [394, 744] width 37 height 16
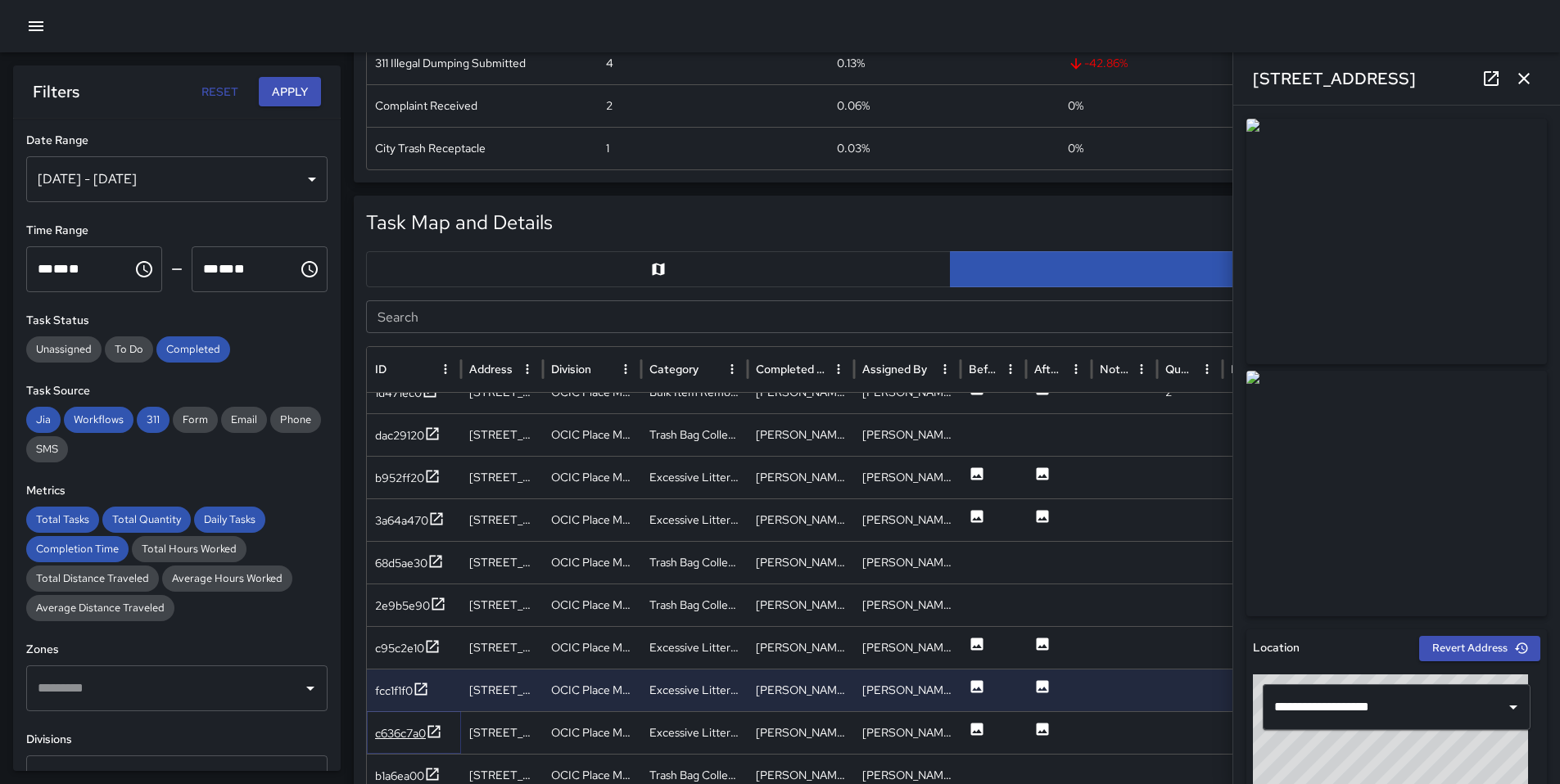
click at [414, 735] on div "c636c7a0" at bounding box center [400, 733] width 51 height 16
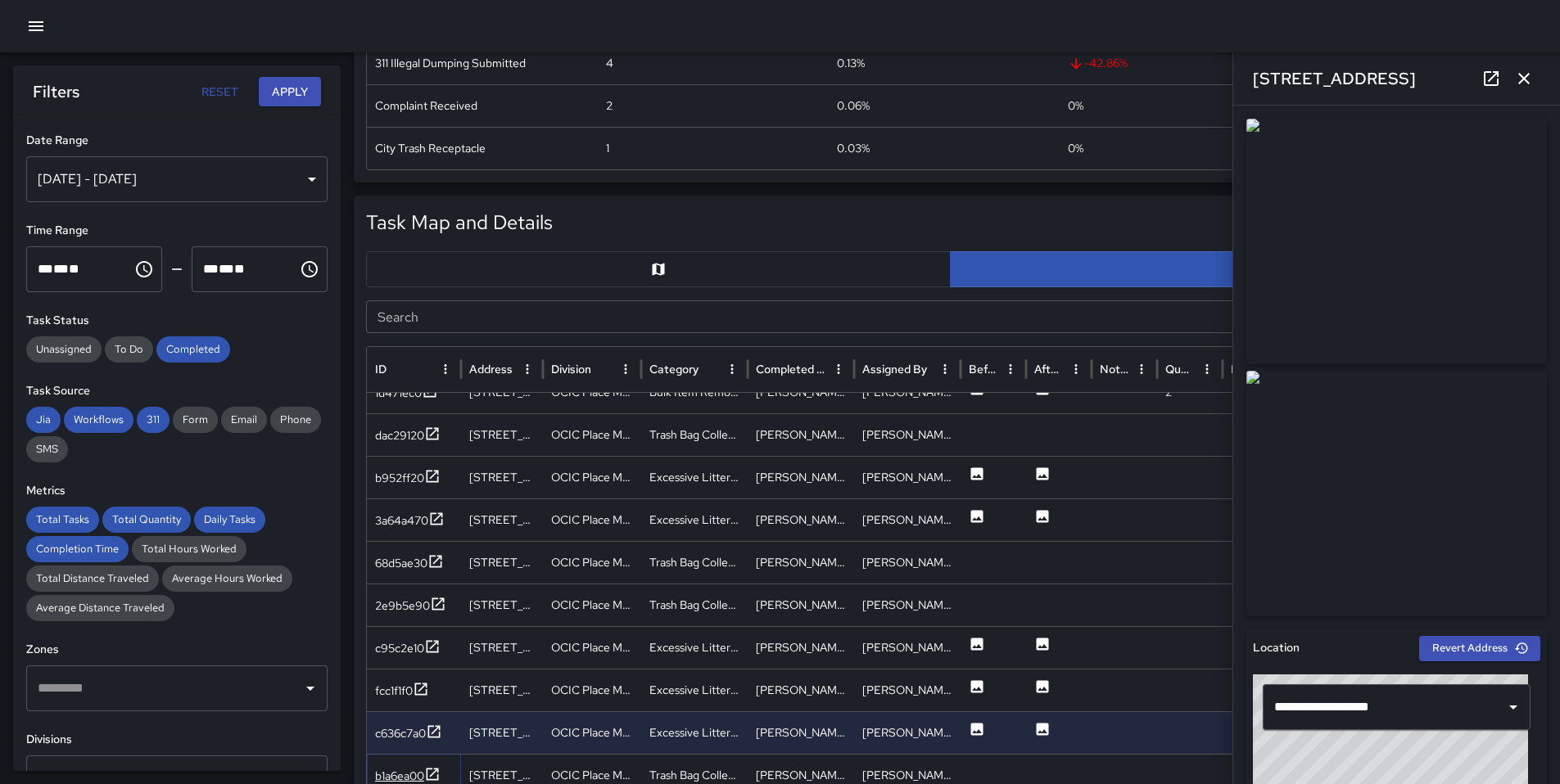
click at [426, 771] on icon at bounding box center [432, 773] width 16 height 16
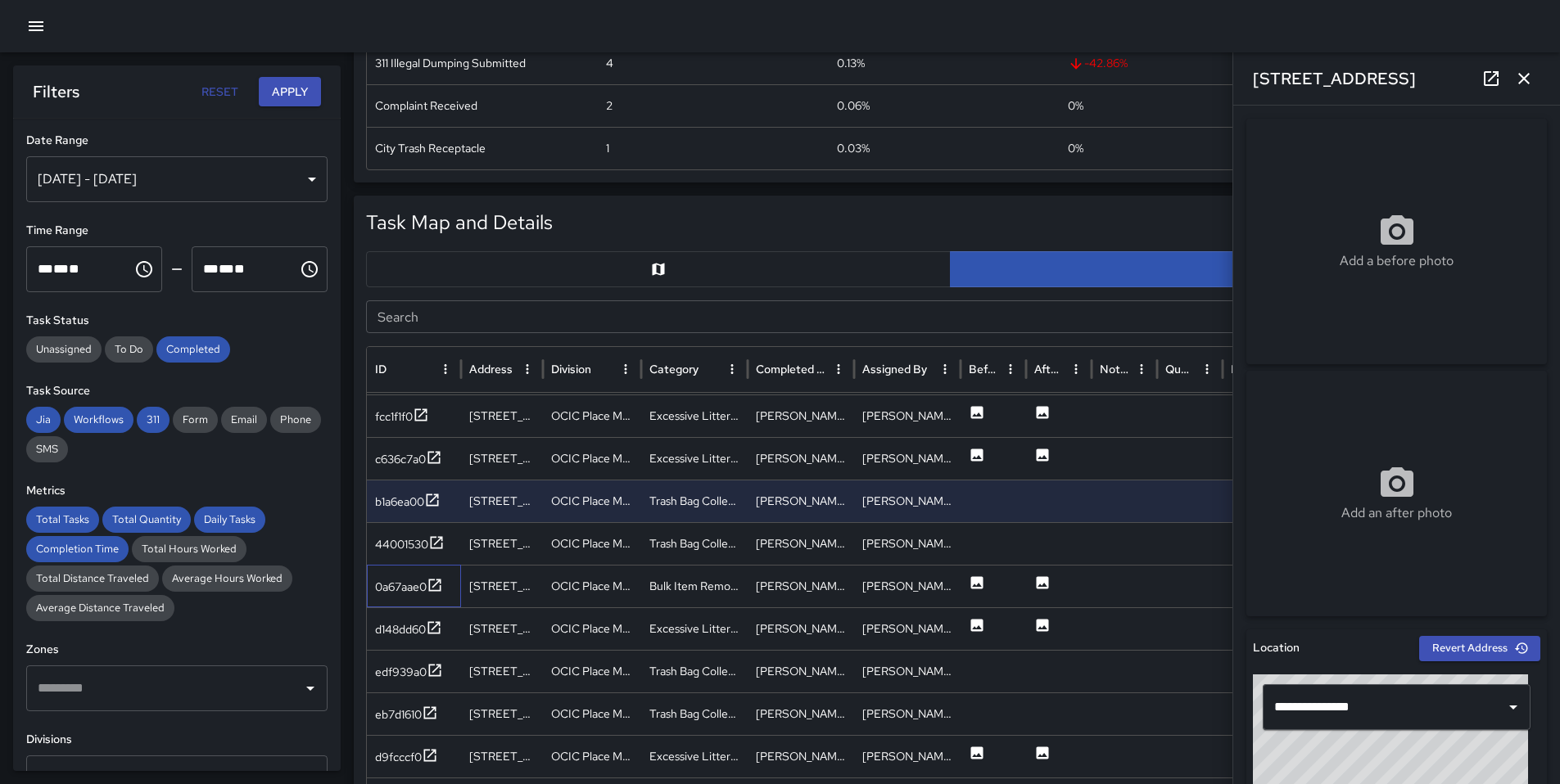
click at [443, 579] on div "0a67aae0" at bounding box center [414, 586] width 94 height 42
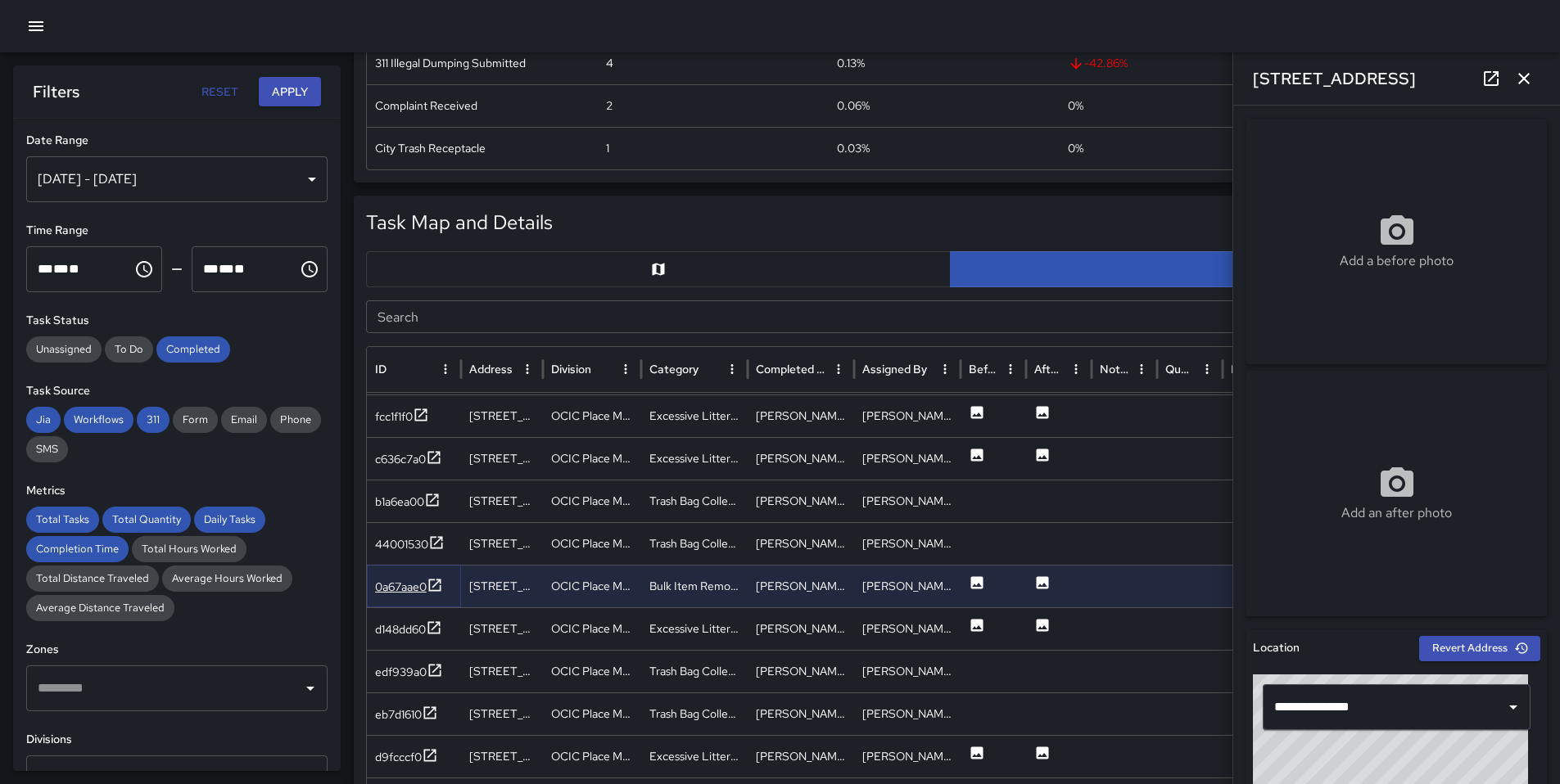
click at [390, 586] on div "0a67aae0" at bounding box center [401, 586] width 52 height 16
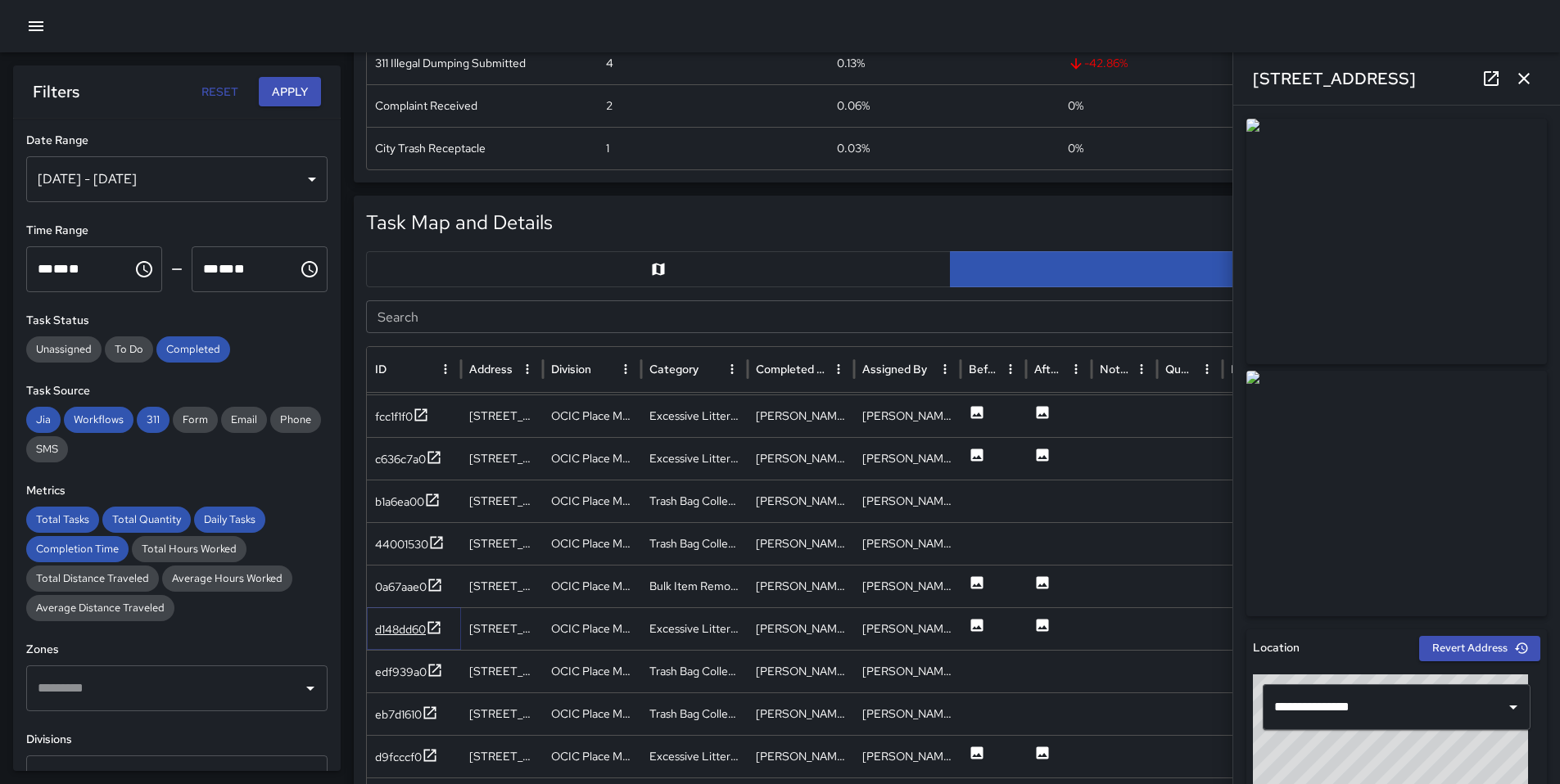
click at [434, 629] on icon at bounding box center [434, 627] width 16 height 16
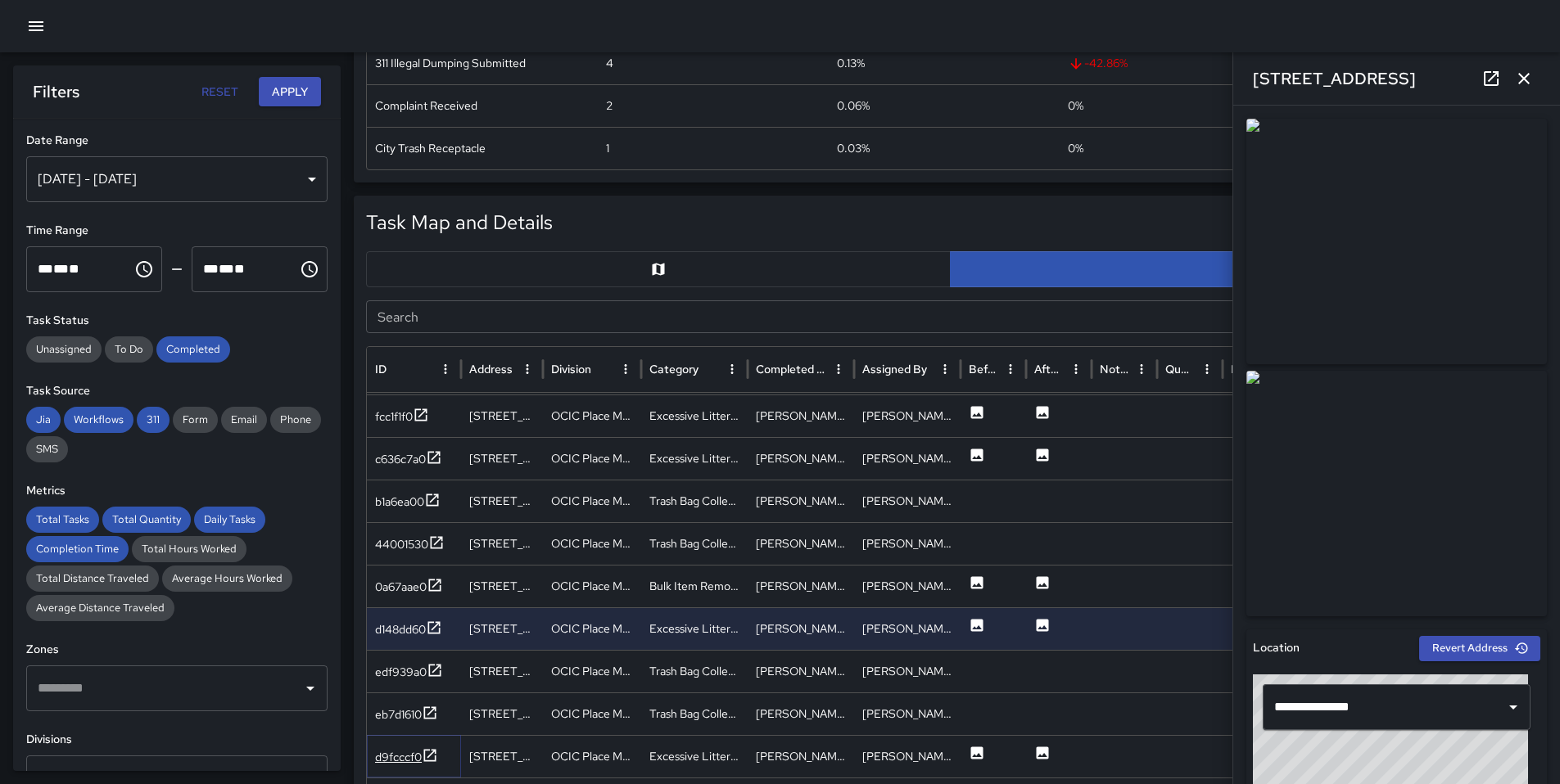
click at [401, 755] on div "d9fcccf0" at bounding box center [398, 756] width 47 height 16
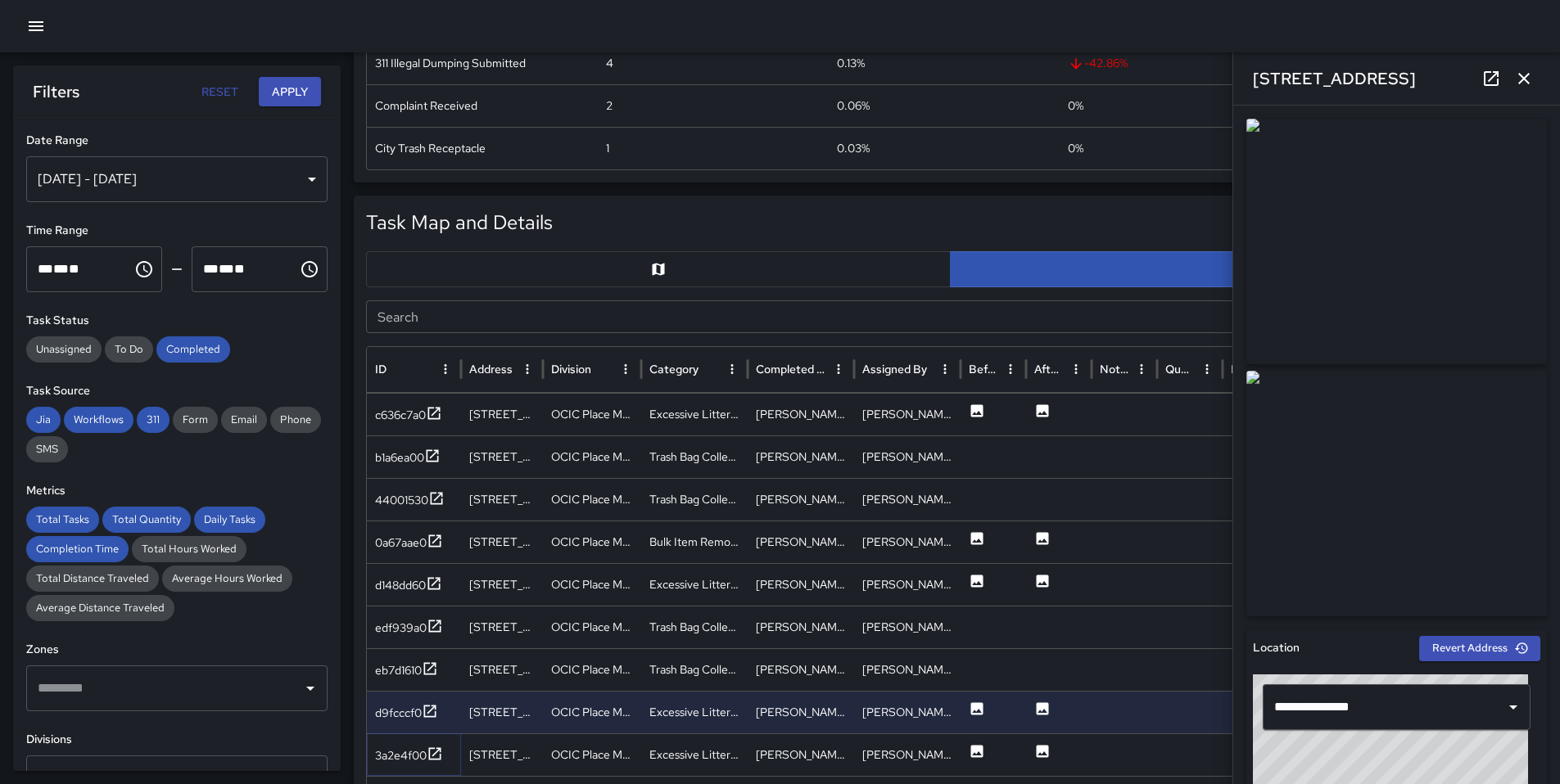
click at [401, 750] on div "3a2e4f00" at bounding box center [401, 755] width 52 height 16
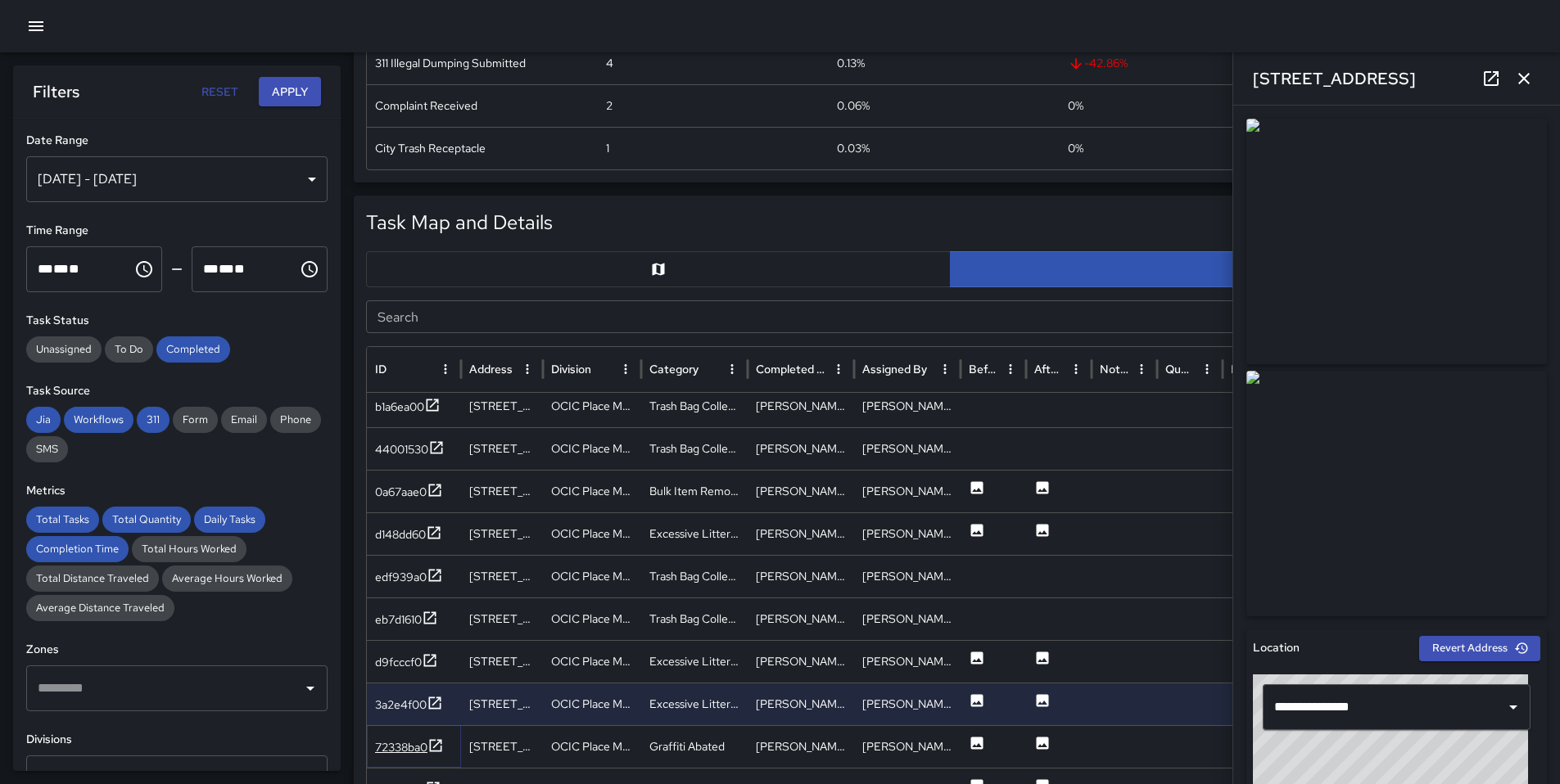
click at [400, 752] on div "72338ba0" at bounding box center [401, 747] width 53 height 16
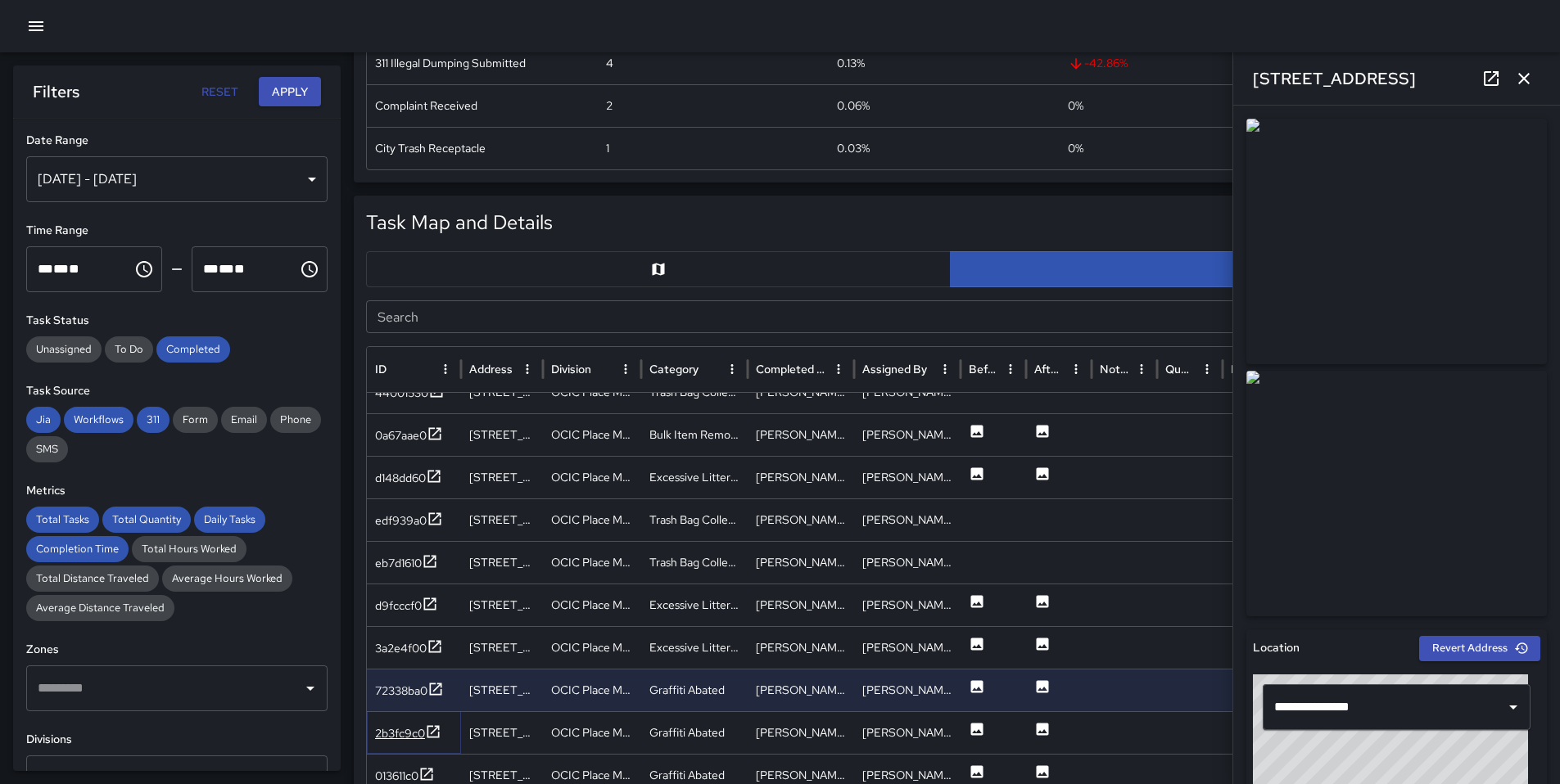
click at [405, 732] on div "2b3fc9c0" at bounding box center [400, 733] width 50 height 16
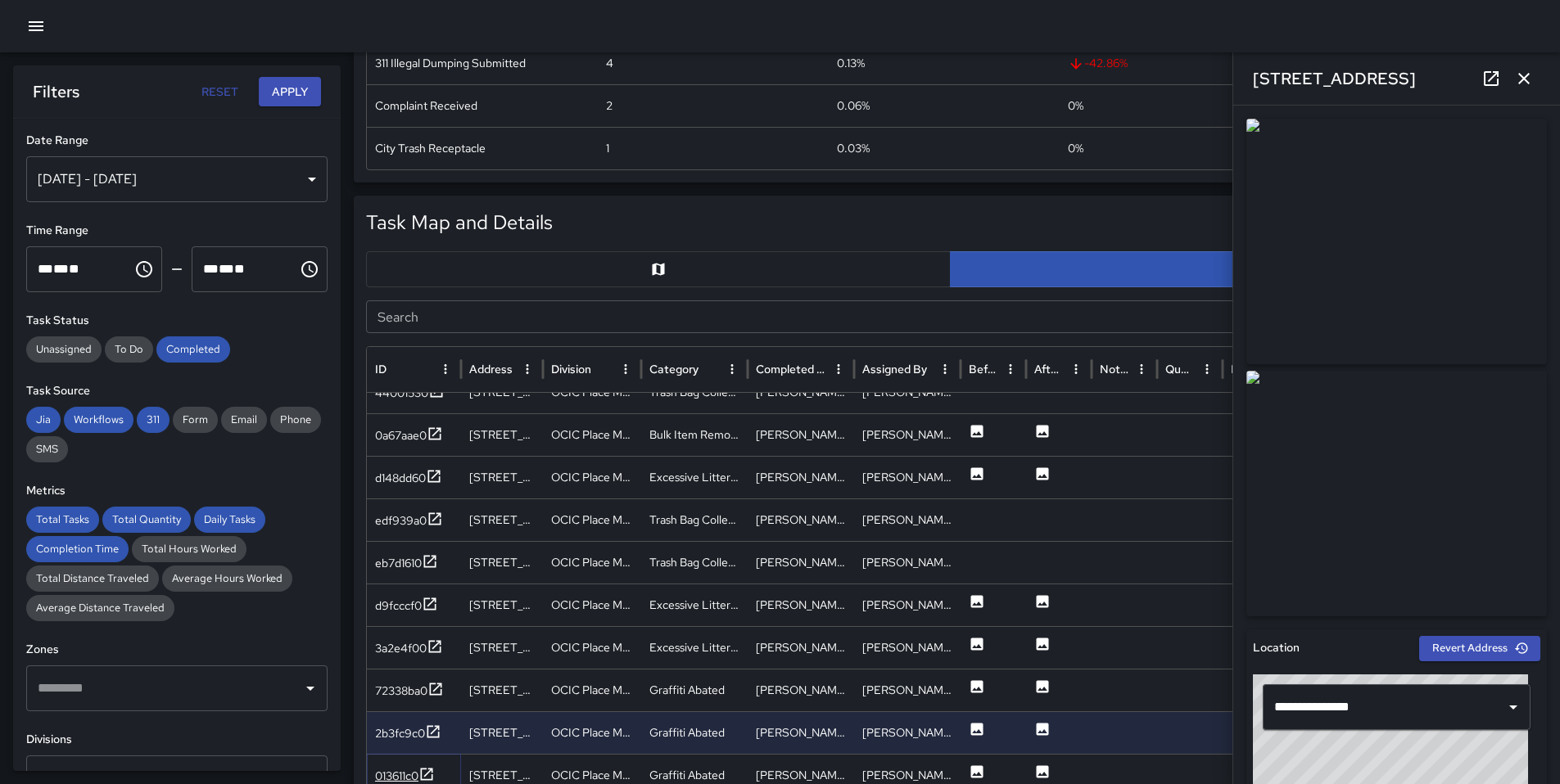
click at [406, 773] on div "013611c0" at bounding box center [396, 775] width 43 height 16
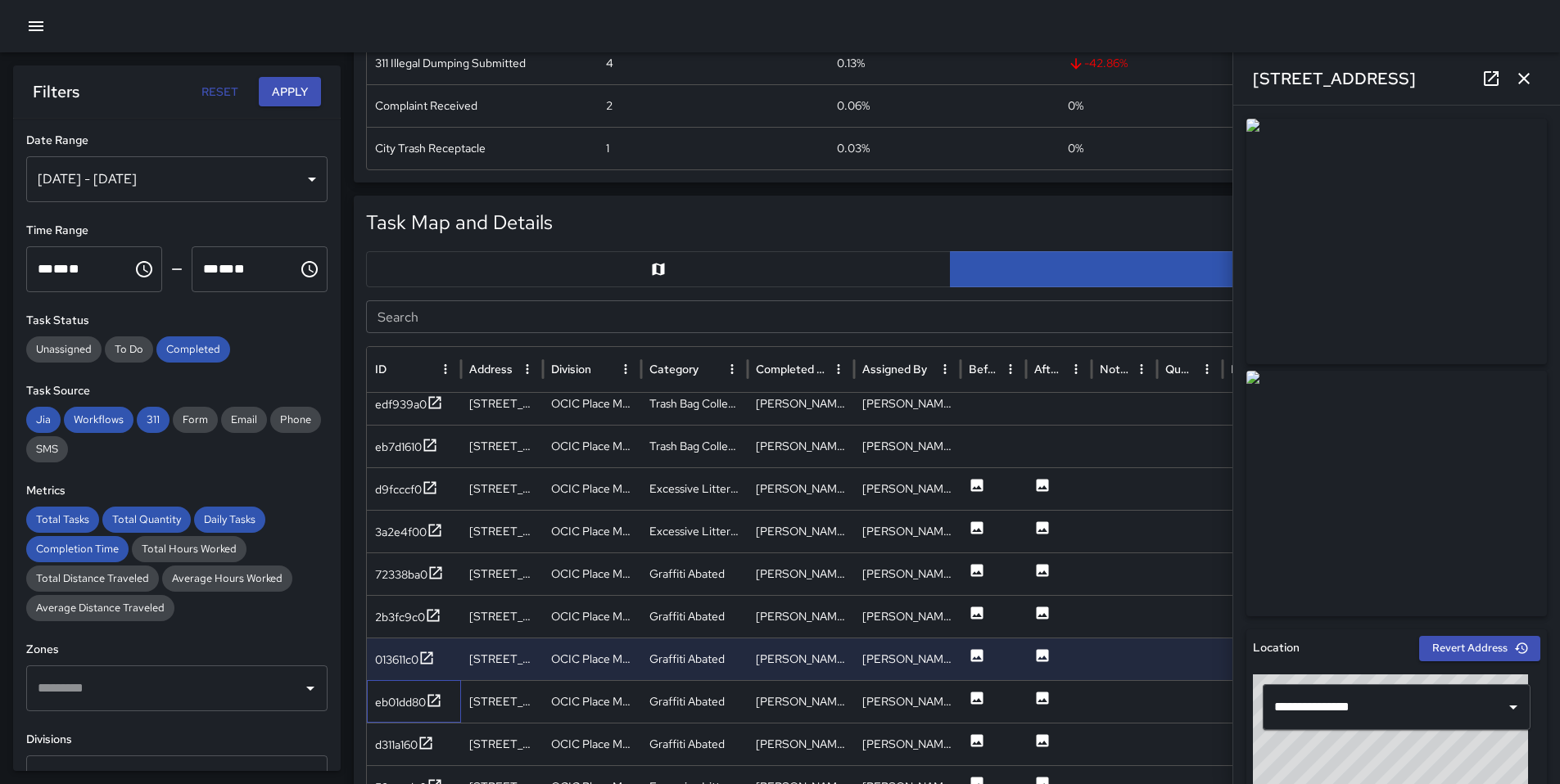
click at [426, 689] on div "eb01dd80" at bounding box center [414, 701] width 94 height 42
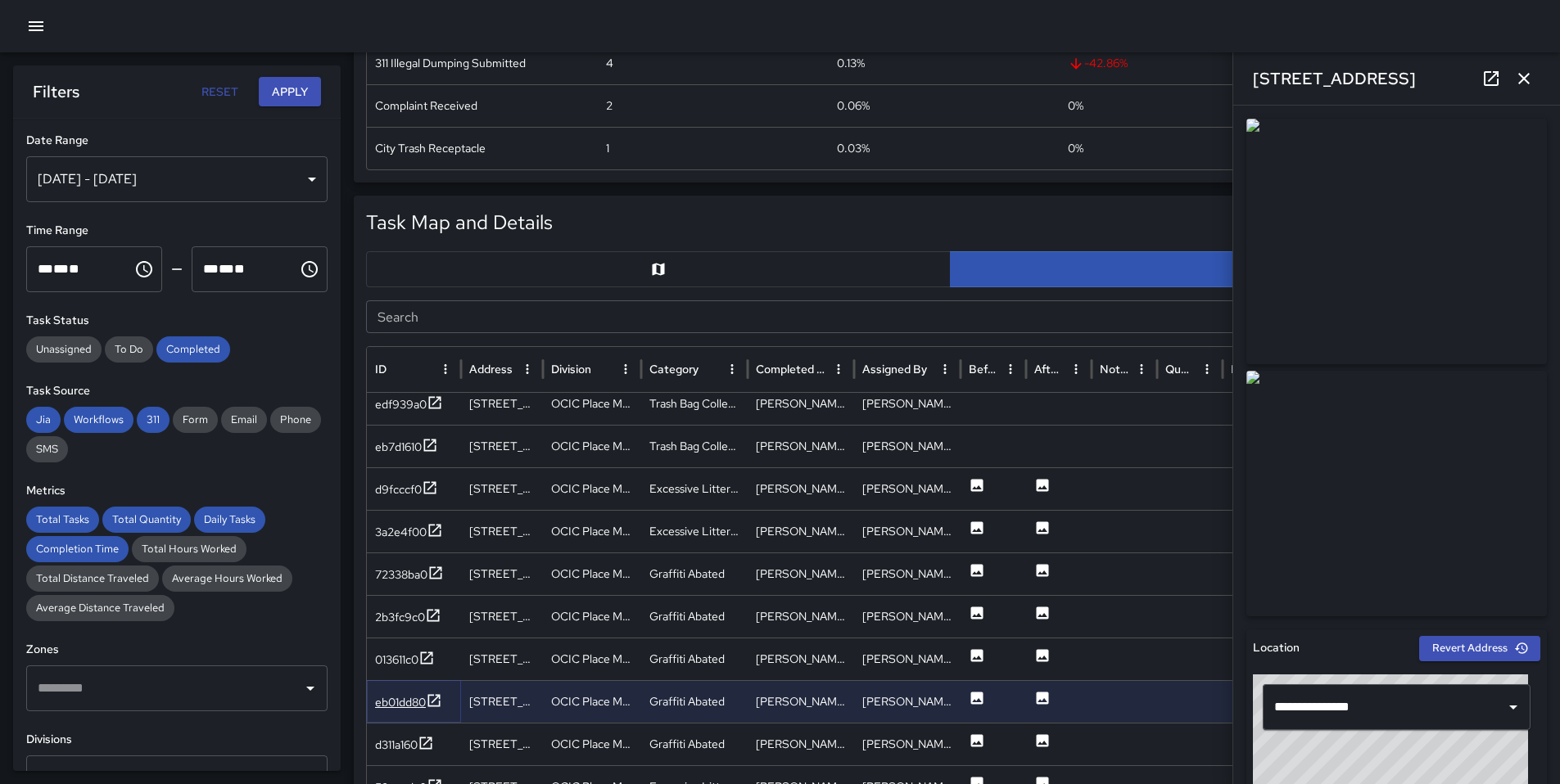
click at [425, 700] on div "eb01dd80" at bounding box center [400, 702] width 51 height 16
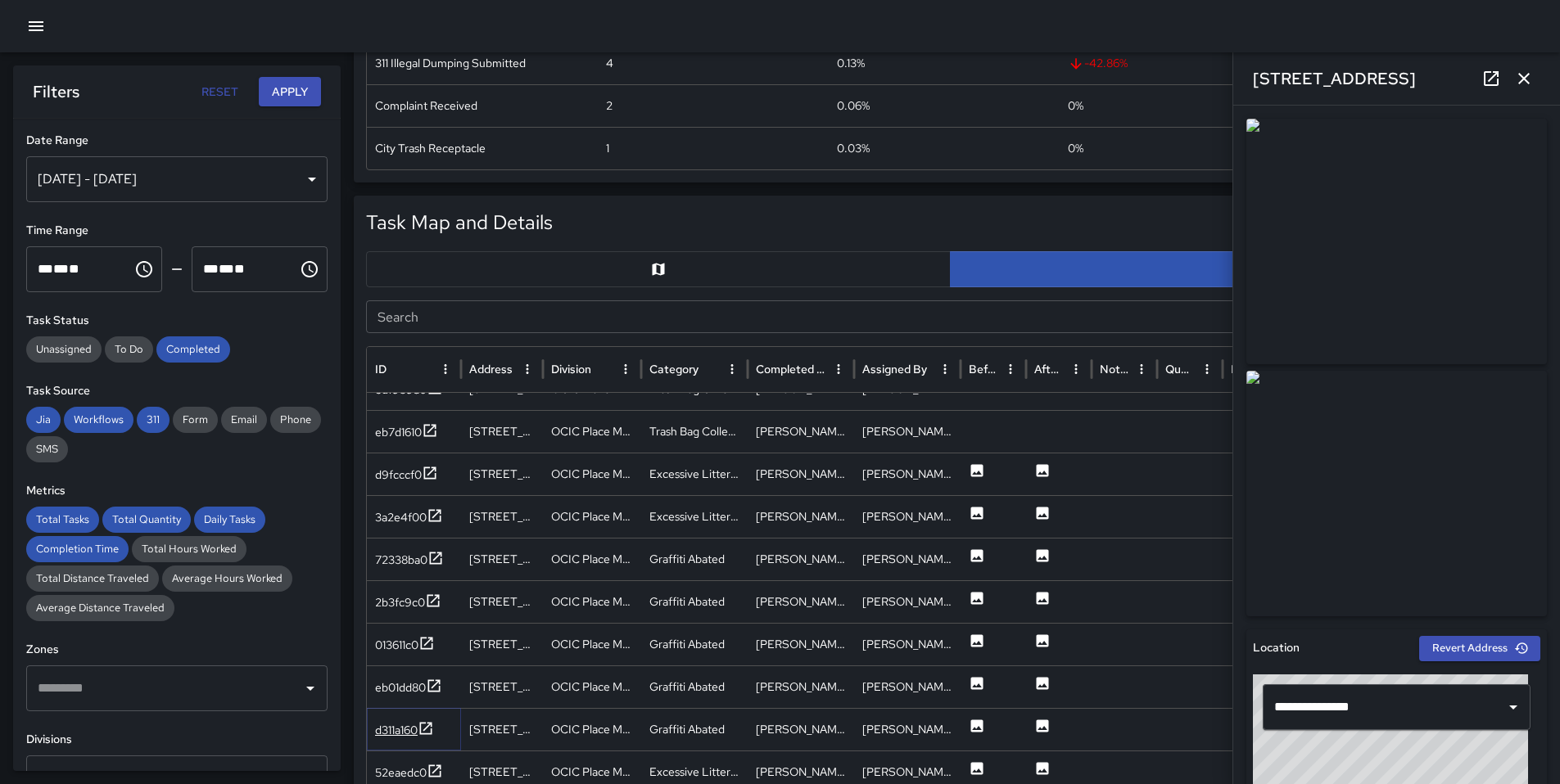
click at [425, 734] on icon at bounding box center [425, 728] width 16 height 16
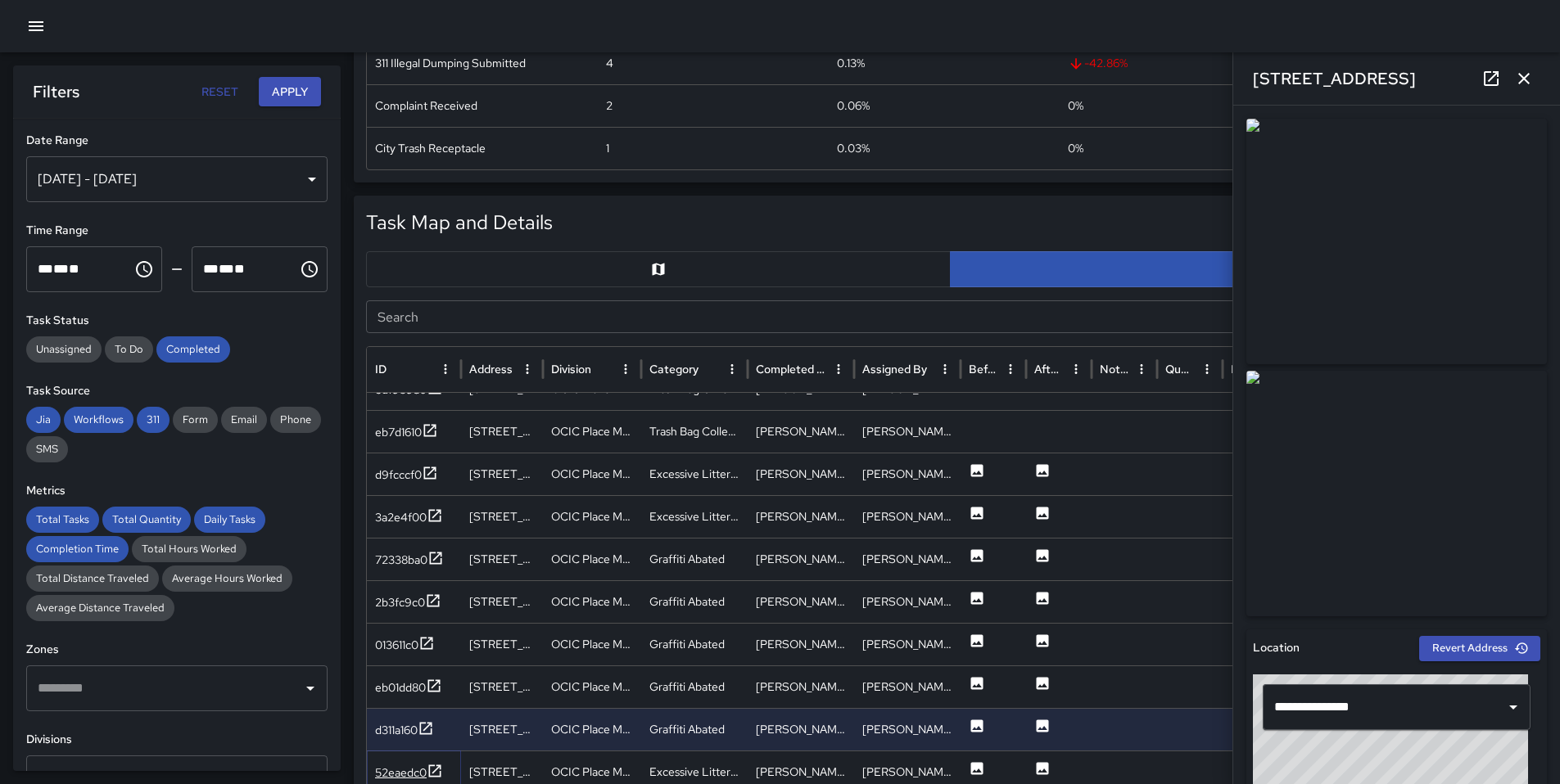
click at [426, 763] on div "52eaedc0" at bounding box center [409, 773] width 68 height 20
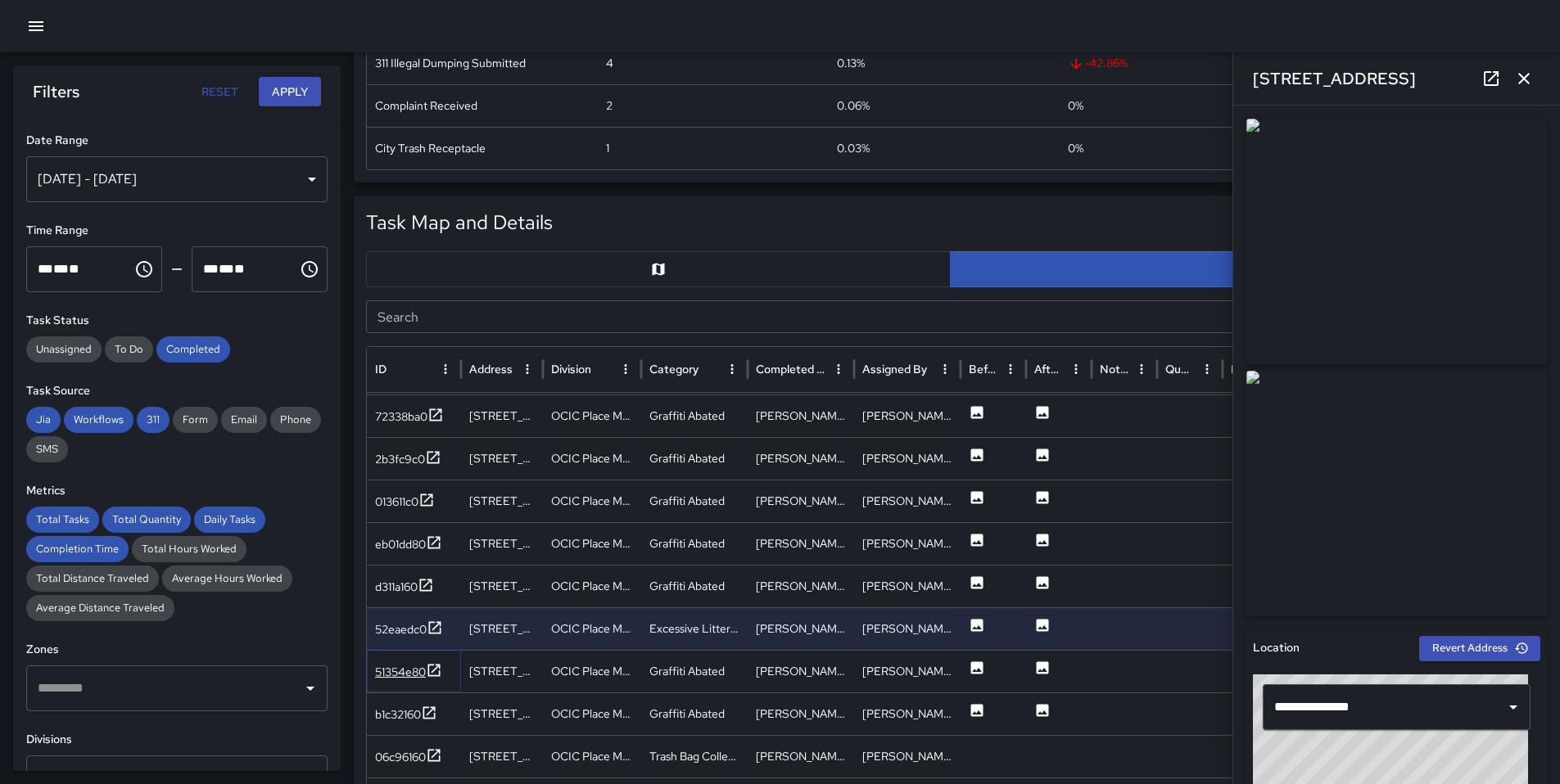
click at [393, 671] on div "51354e80" at bounding box center [400, 671] width 51 height 16
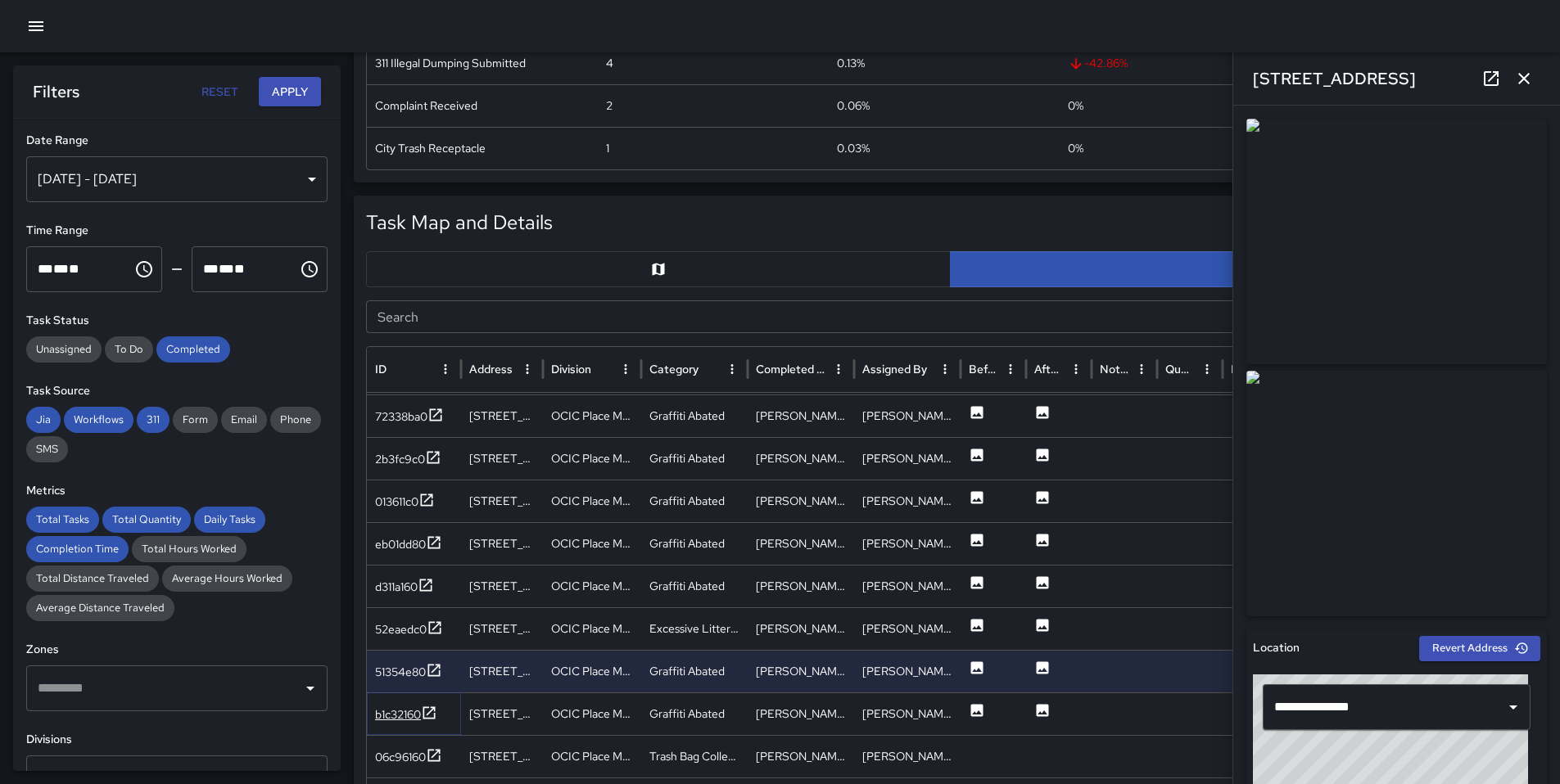
click at [375, 721] on div "b1c32160" at bounding box center [398, 714] width 46 height 16
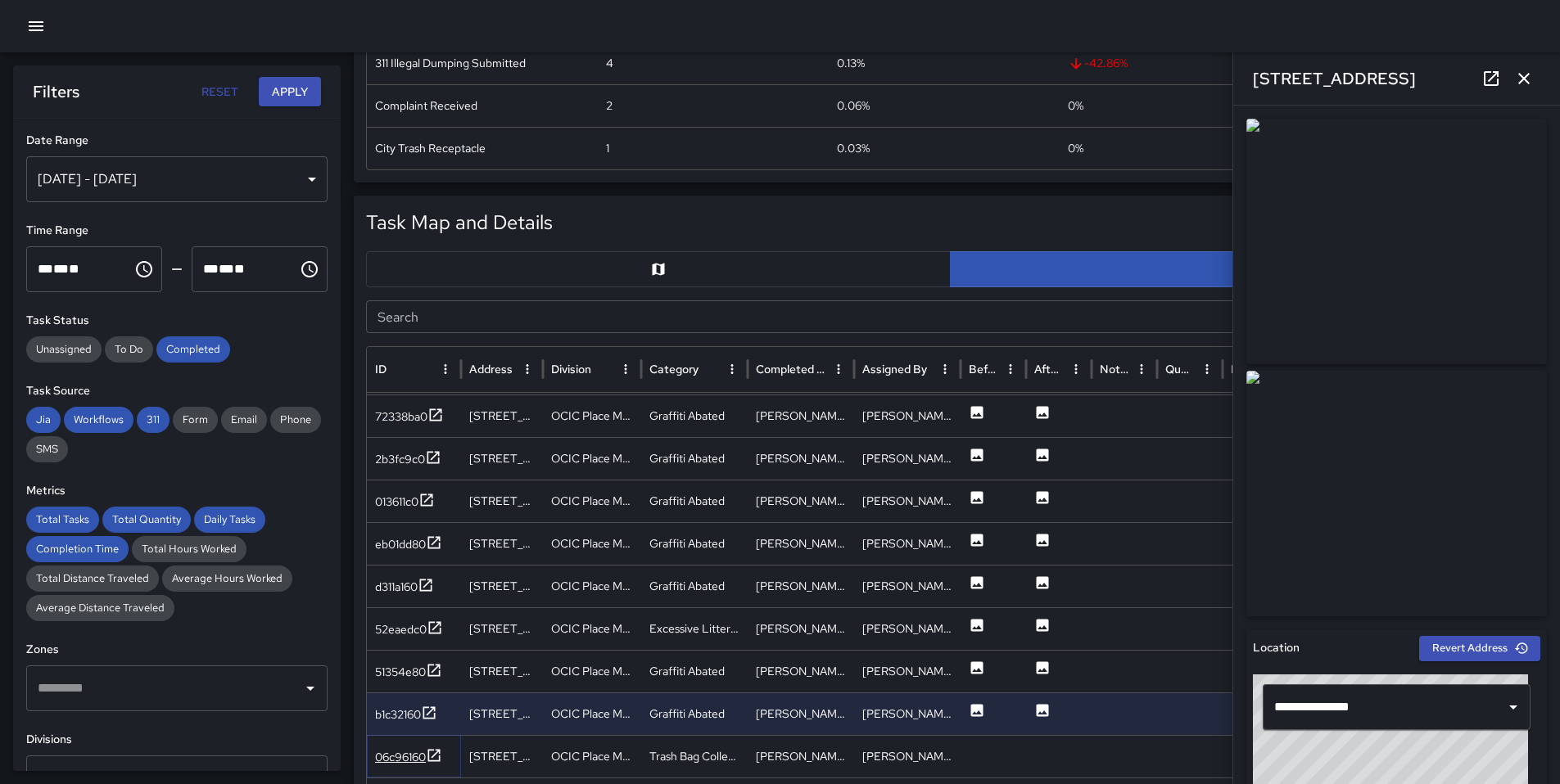
click at [398, 752] on div "06c96160" at bounding box center [400, 756] width 51 height 16
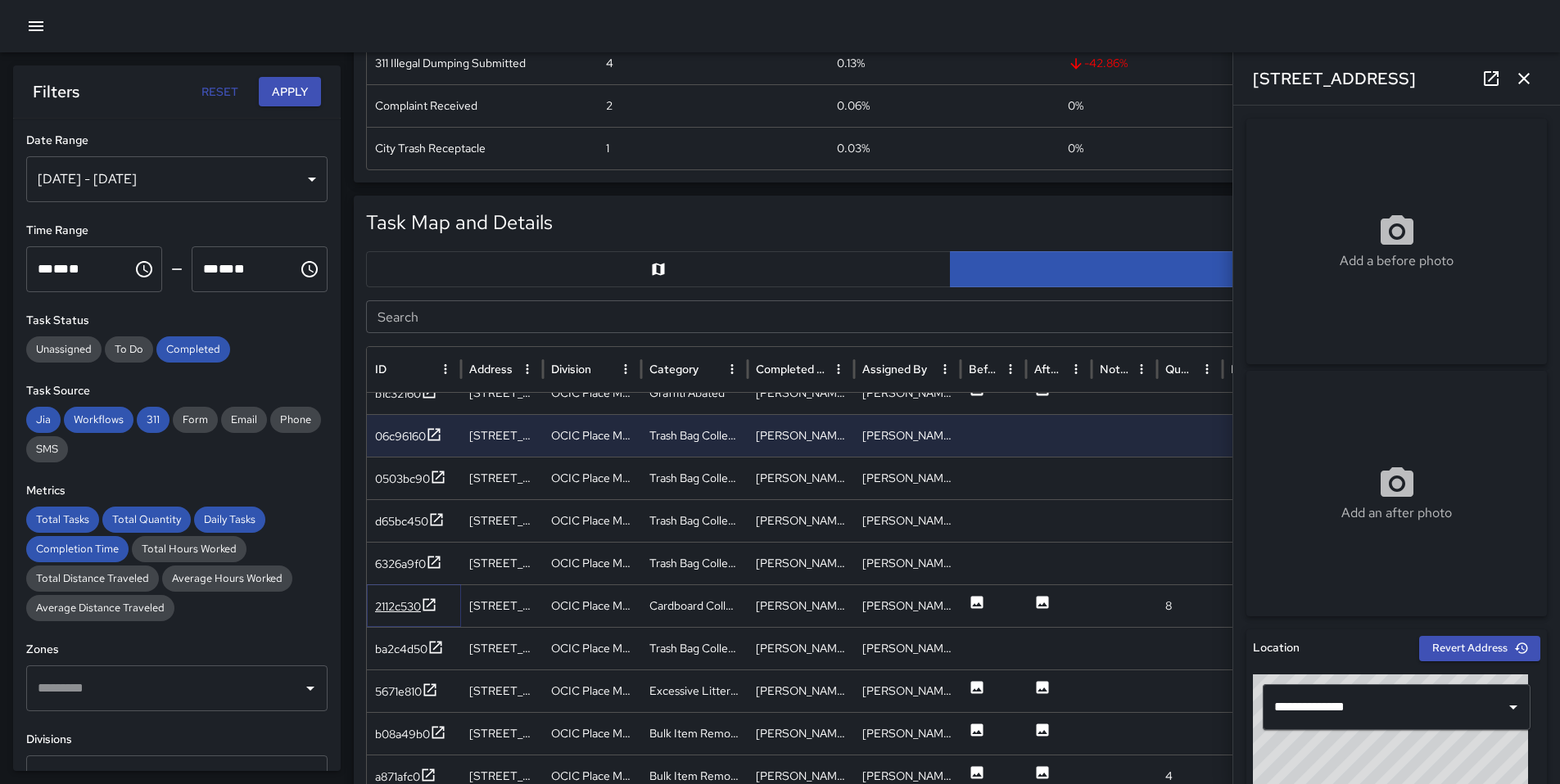
click at [392, 603] on div "2112c530" at bounding box center [398, 606] width 46 height 16
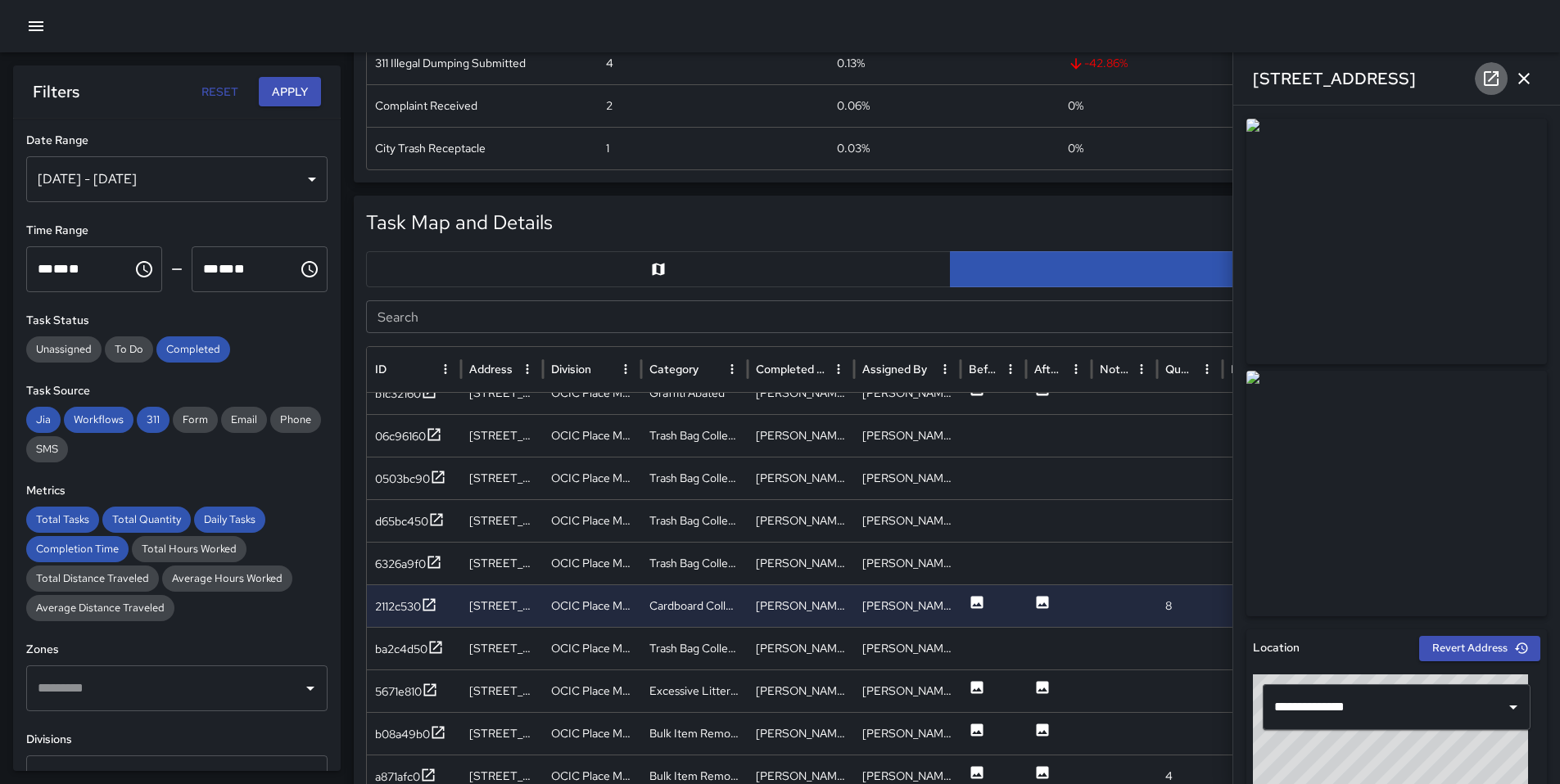
click at [1481, 78] on icon at bounding box center [1491, 78] width 20 height 20
click at [410, 691] on div "5671e810" at bounding box center [398, 691] width 47 height 16
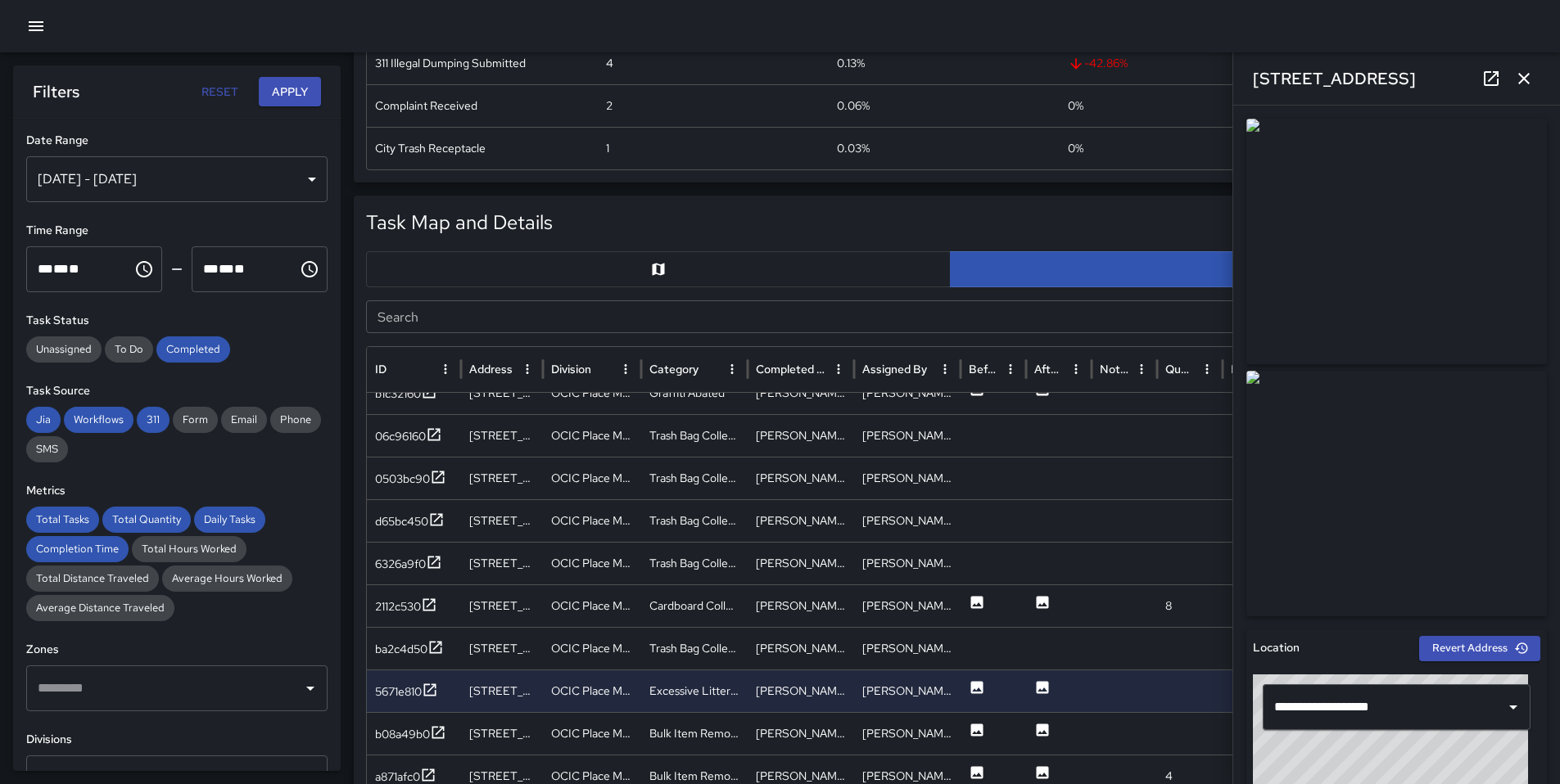
click at [1482, 82] on icon at bounding box center [1491, 78] width 20 height 20
click at [400, 732] on div "b08a49b0" at bounding box center [402, 733] width 55 height 16
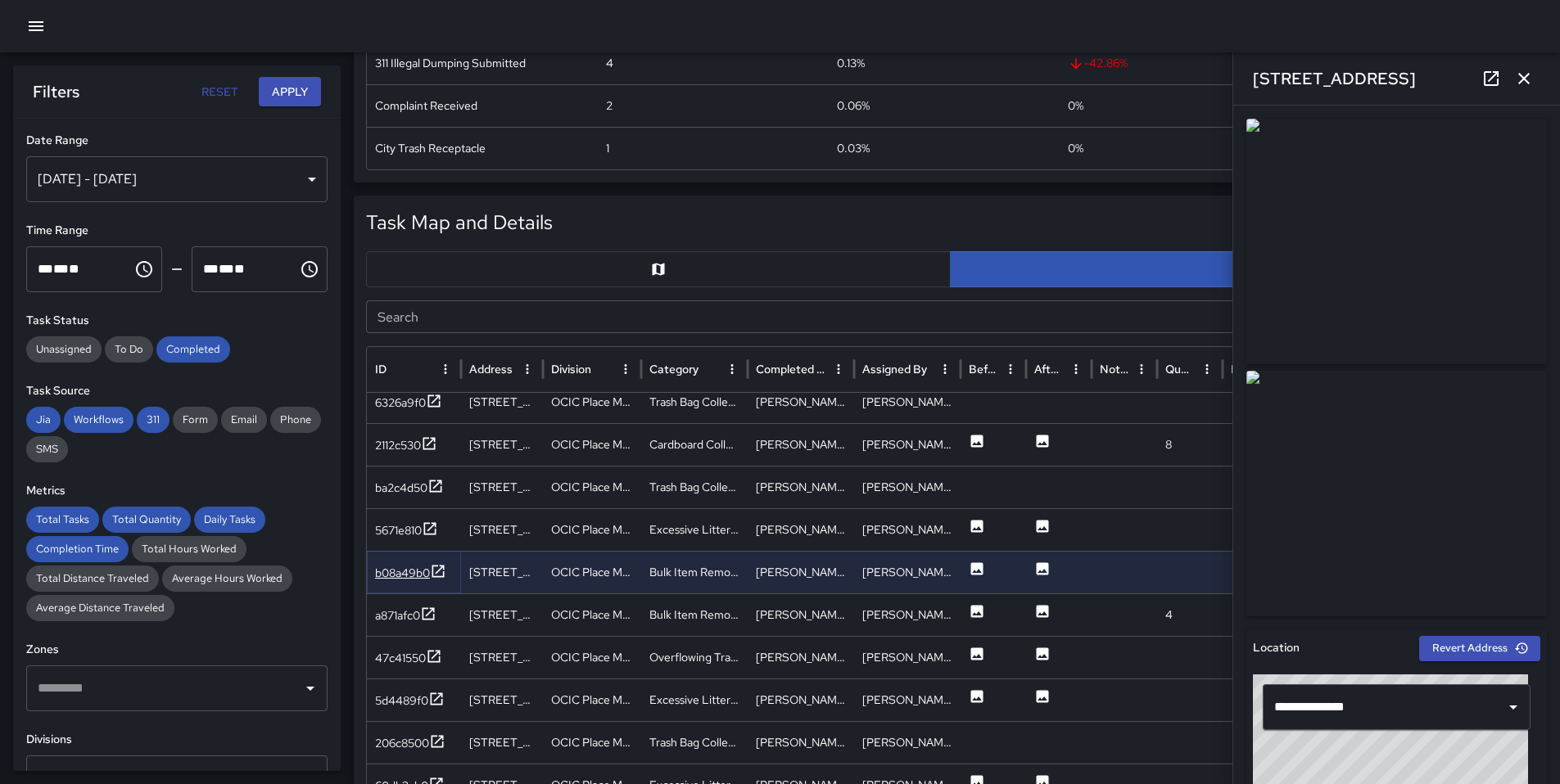
scroll to position [2690, 0]
click at [381, 614] on div "a871afc0" at bounding box center [397, 613] width 45 height 16
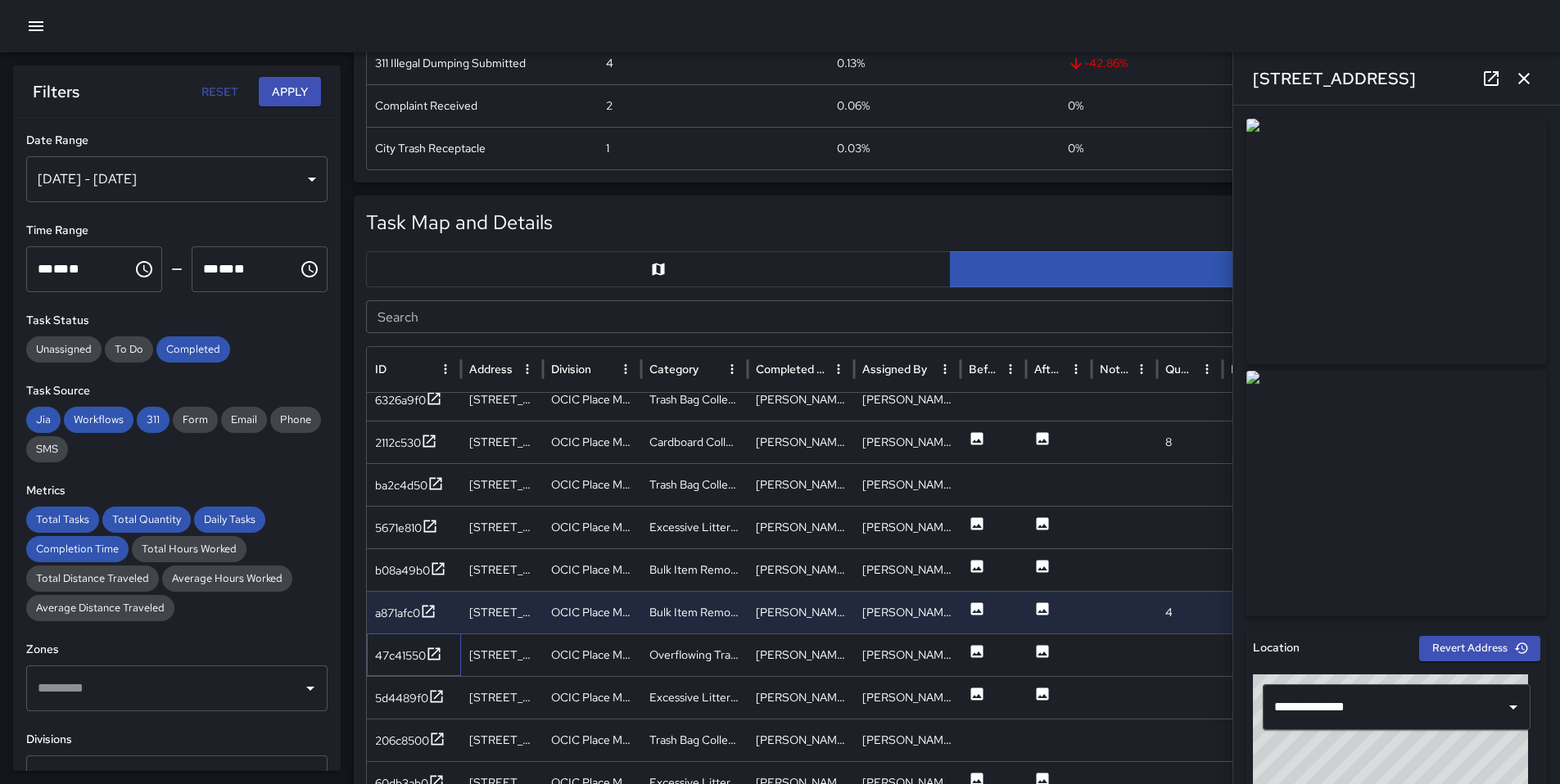
click at [381, 640] on div "47c41550" at bounding box center [414, 655] width 94 height 42
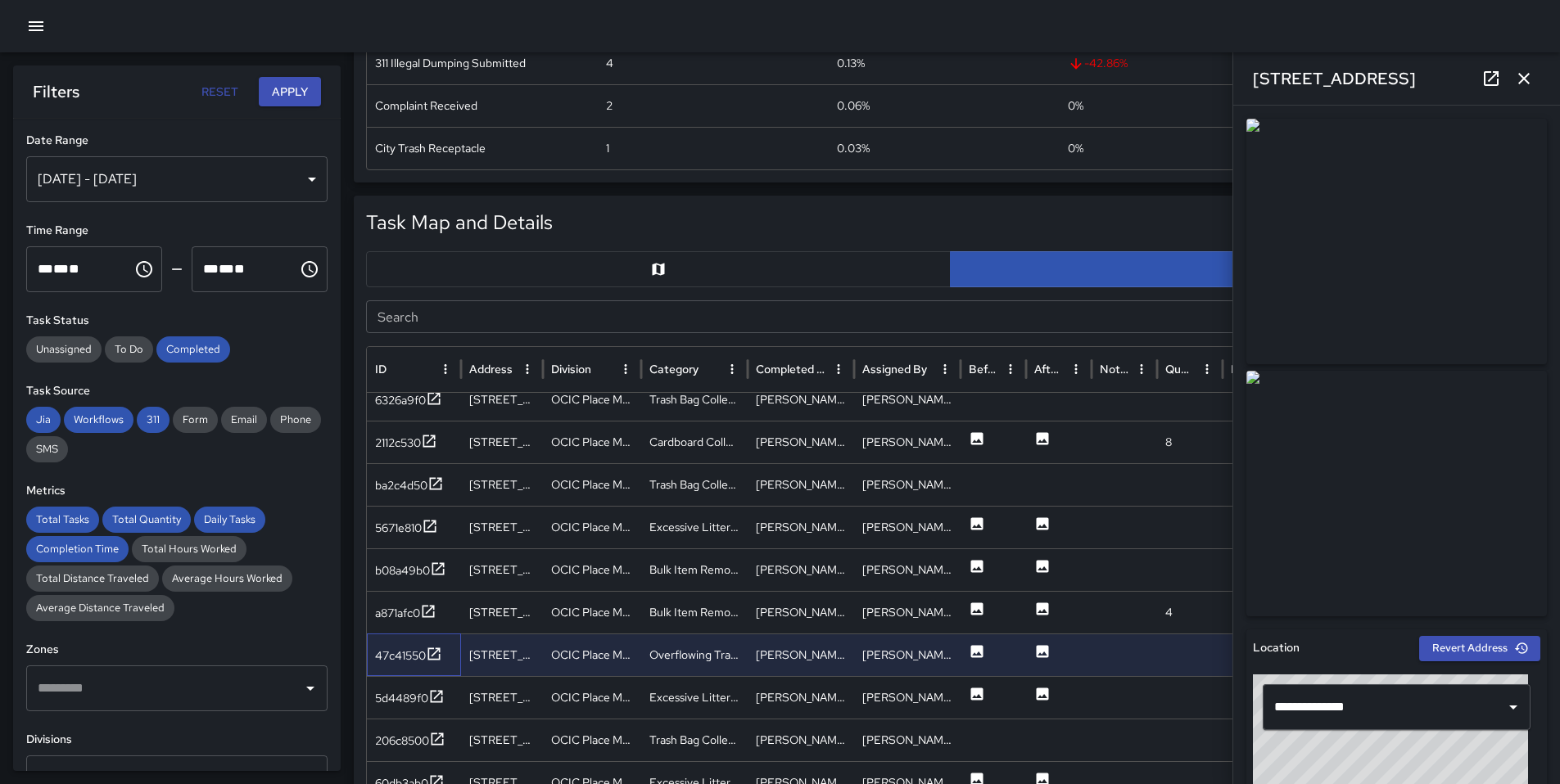
click at [381, 644] on div "47c41550" at bounding box center [414, 655] width 94 height 42
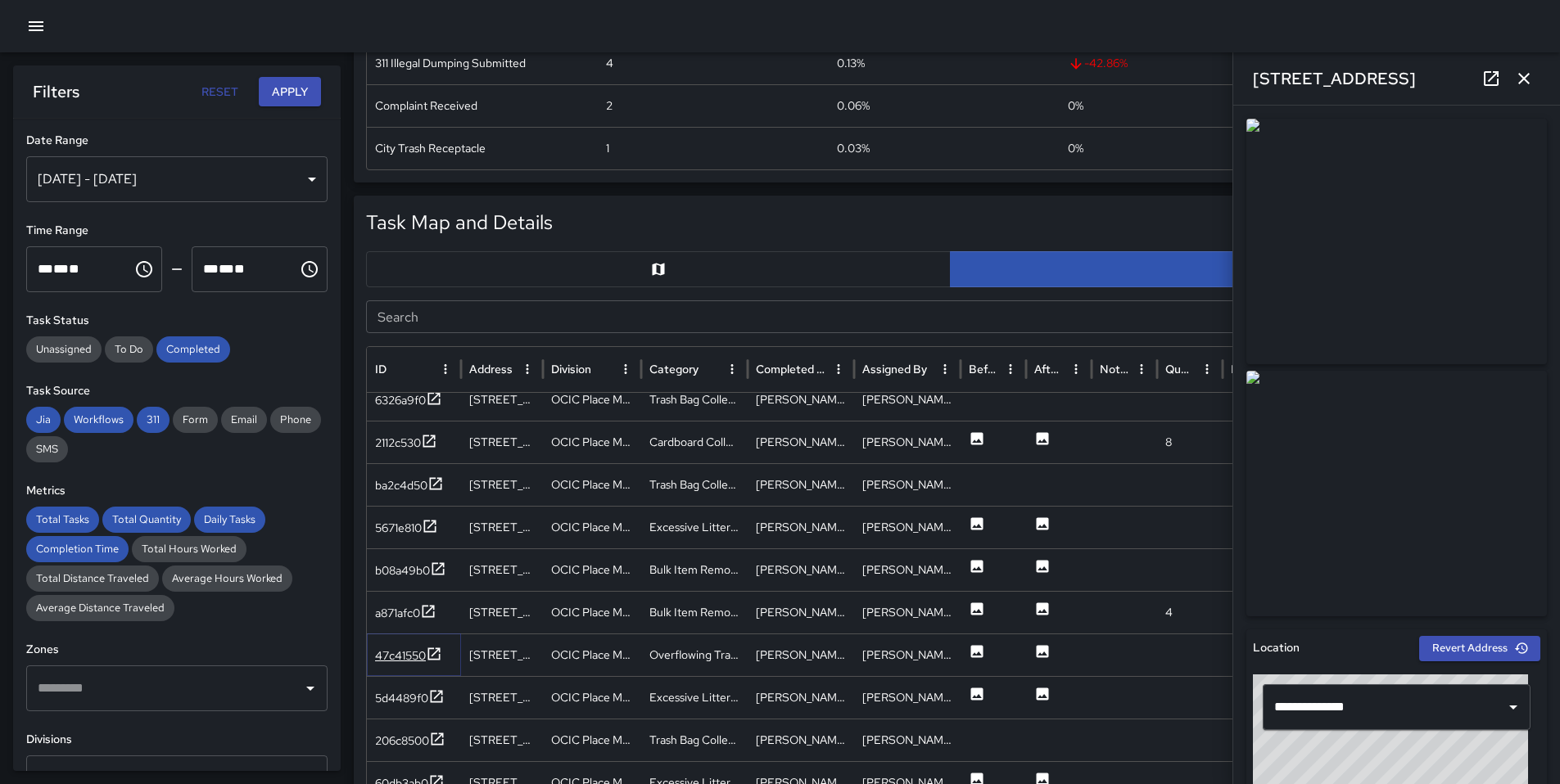
click at [387, 653] on div "47c41550" at bounding box center [400, 655] width 51 height 16
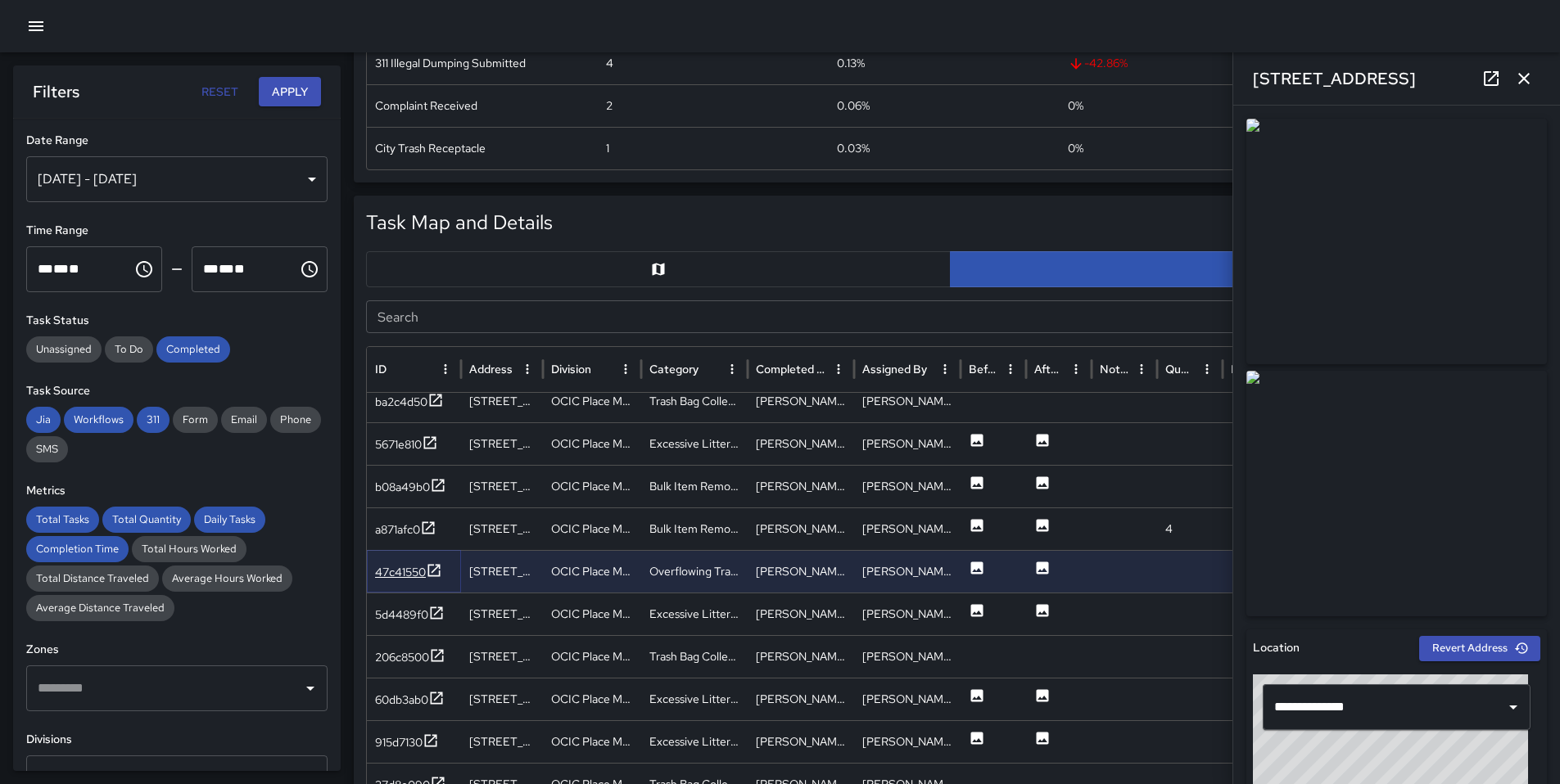
scroll to position [2771, 0]
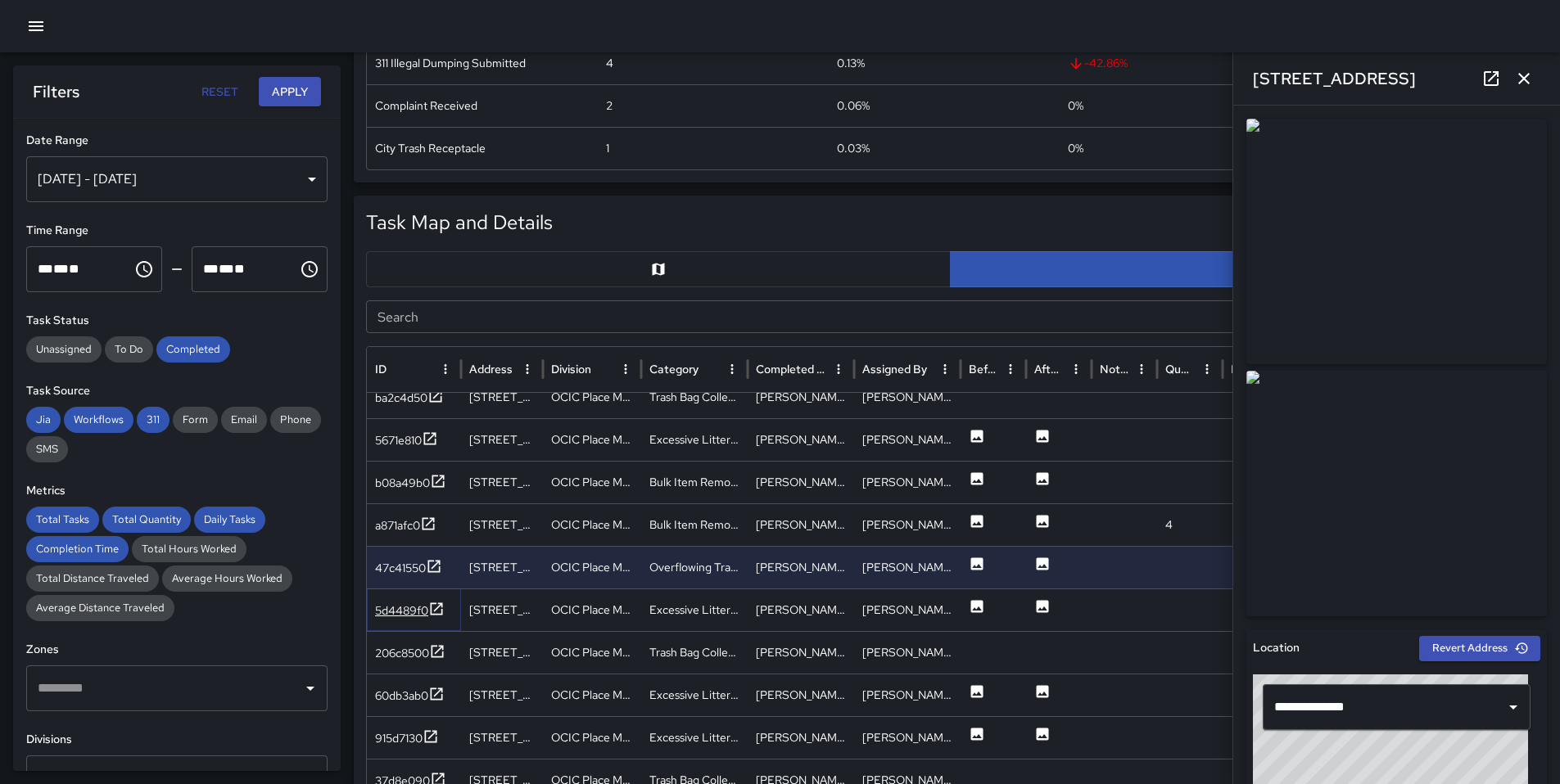
click at [400, 618] on div "5d4489f0" at bounding box center [402, 610] width 54 height 16
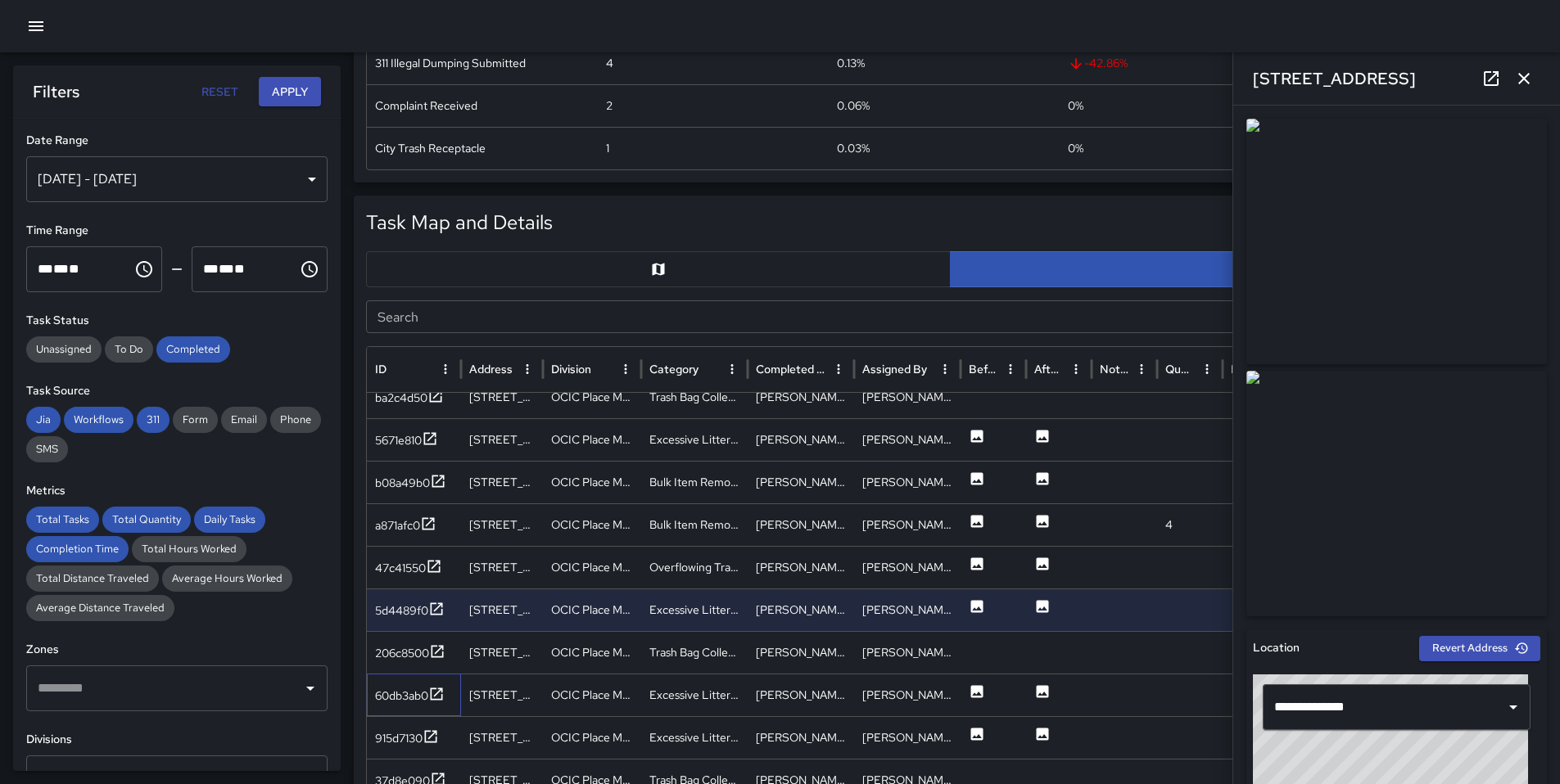
click at [395, 706] on div "60db3ab0" at bounding box center [414, 695] width 94 height 42
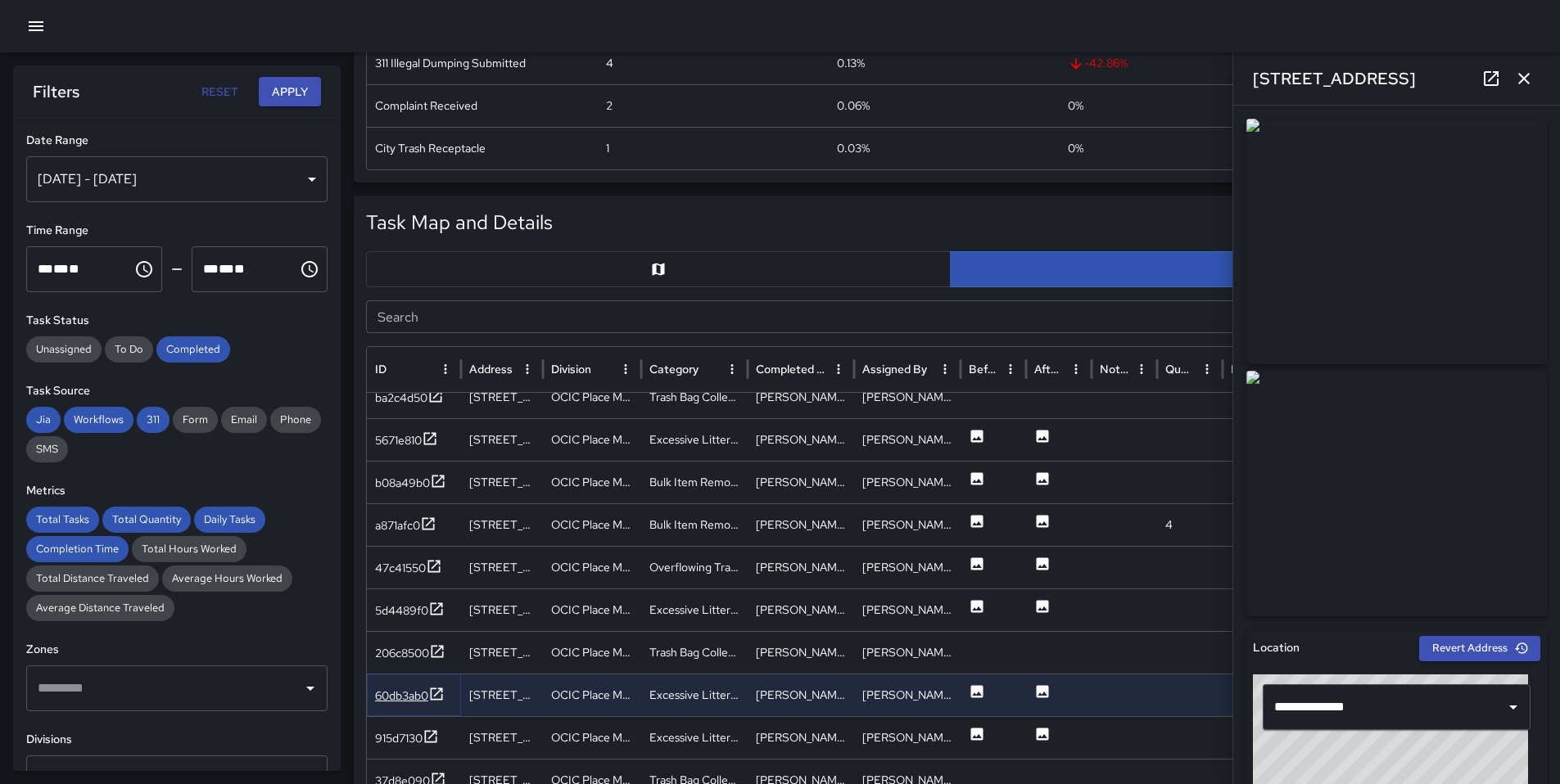
click at [397, 700] on div "60db3ab0" at bounding box center [402, 695] width 54 height 16
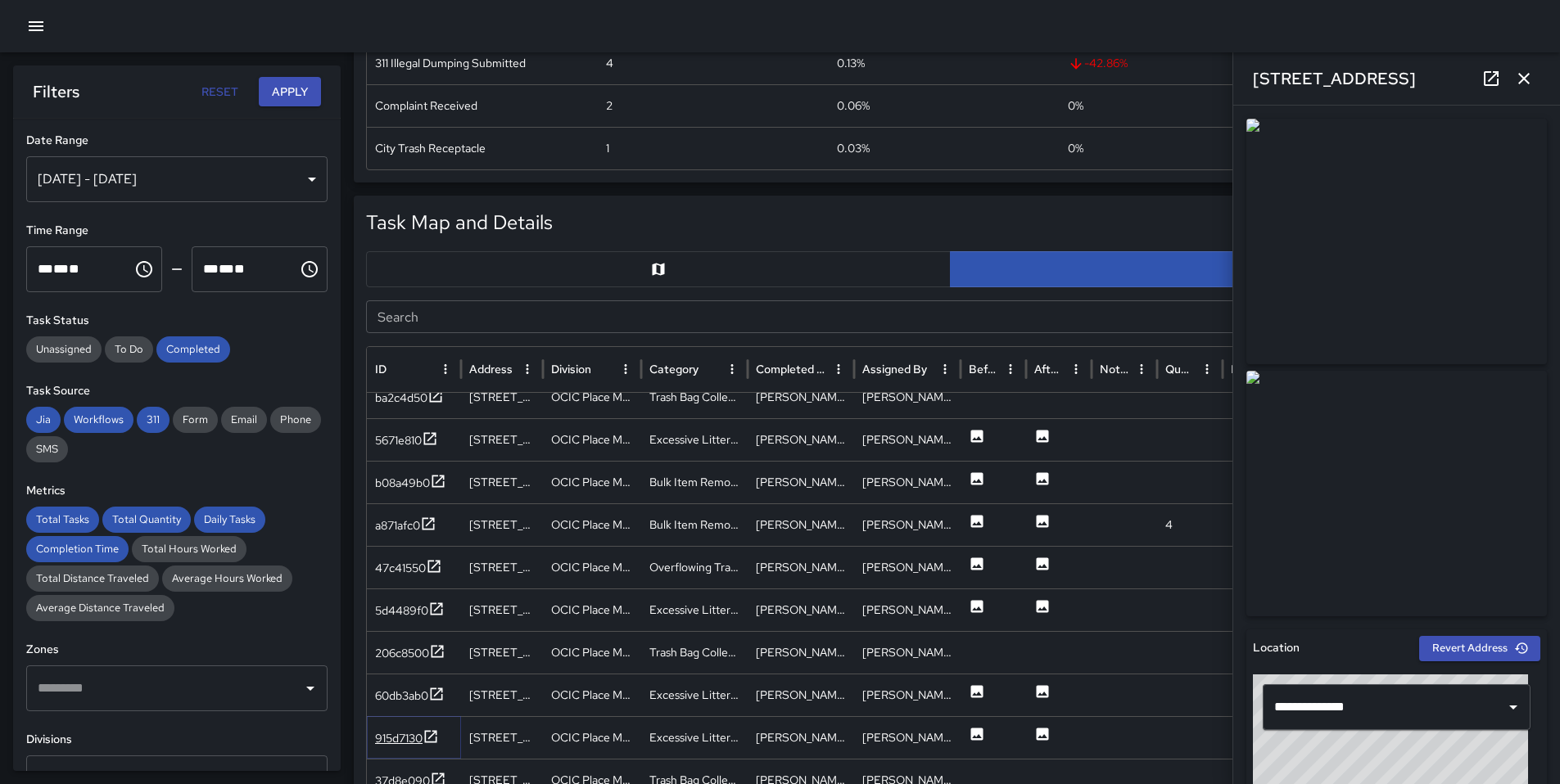
click at [417, 735] on div "915d7130" at bounding box center [399, 738] width 48 height 16
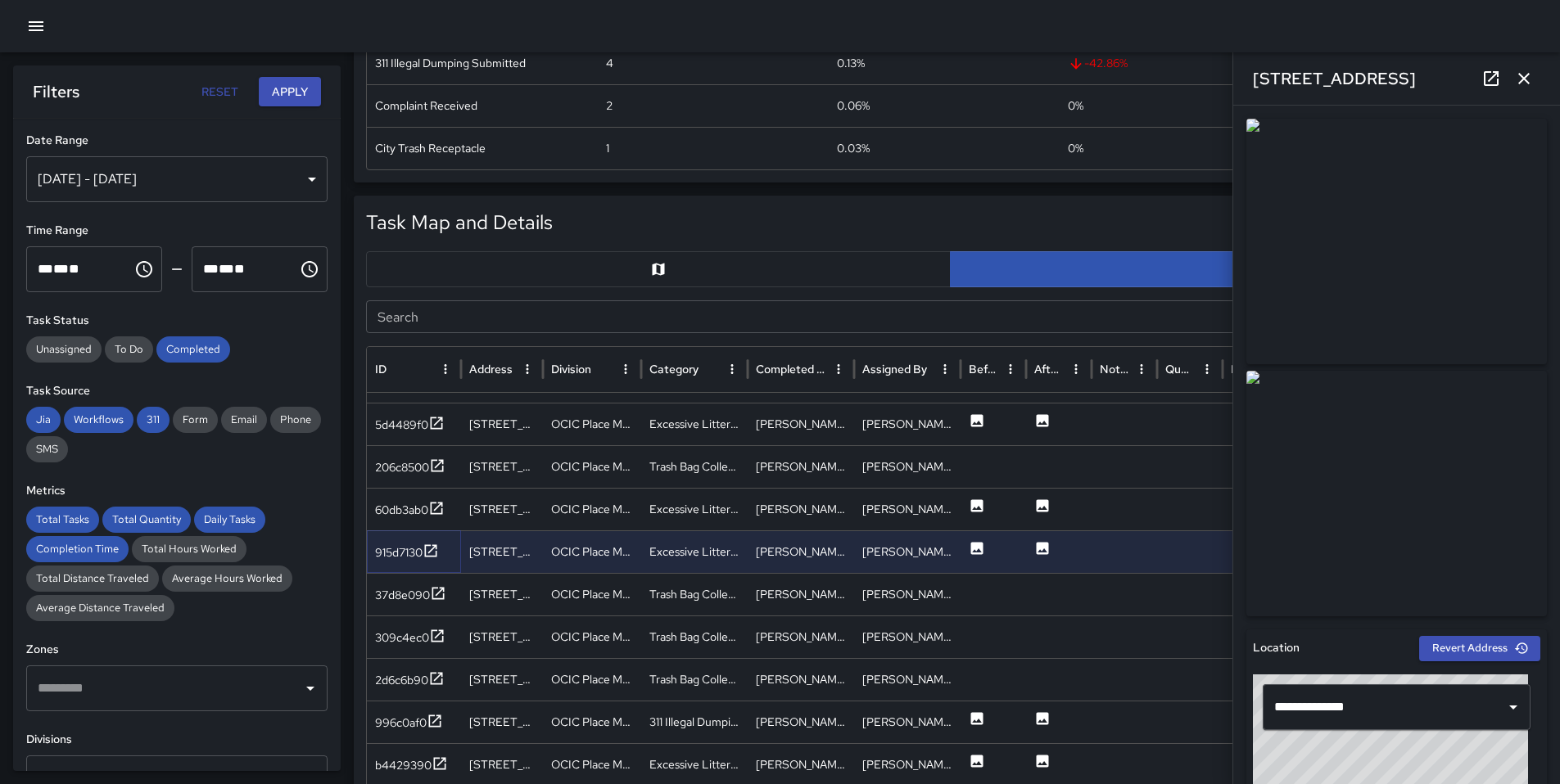
scroll to position [2944, 0]
click at [466, 726] on div "301 8th Street" at bounding box center [501, 721] width 81 height 42
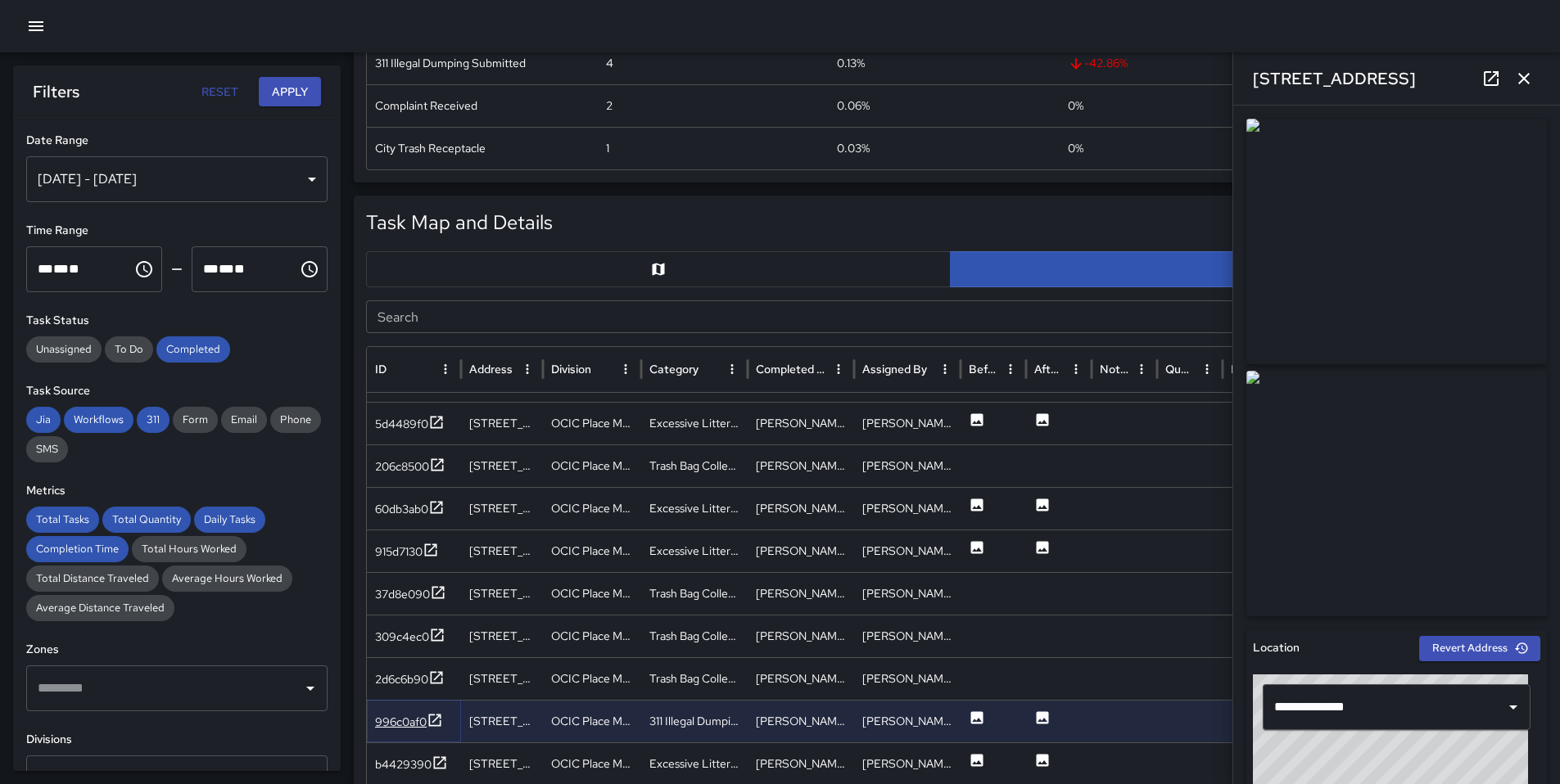
click at [416, 726] on div "996c0af0" at bounding box center [401, 722] width 52 height 16
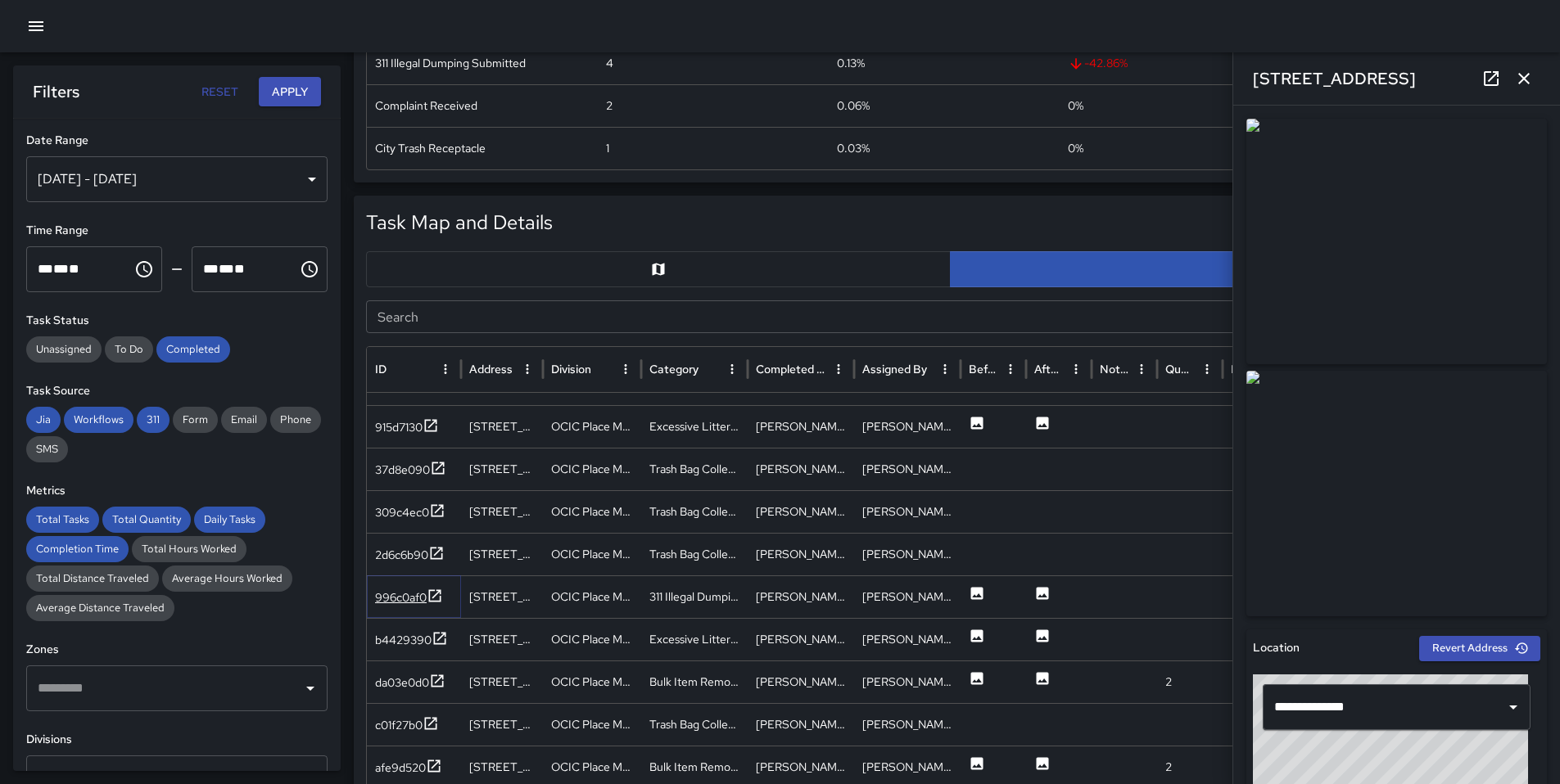
scroll to position [3064, 0]
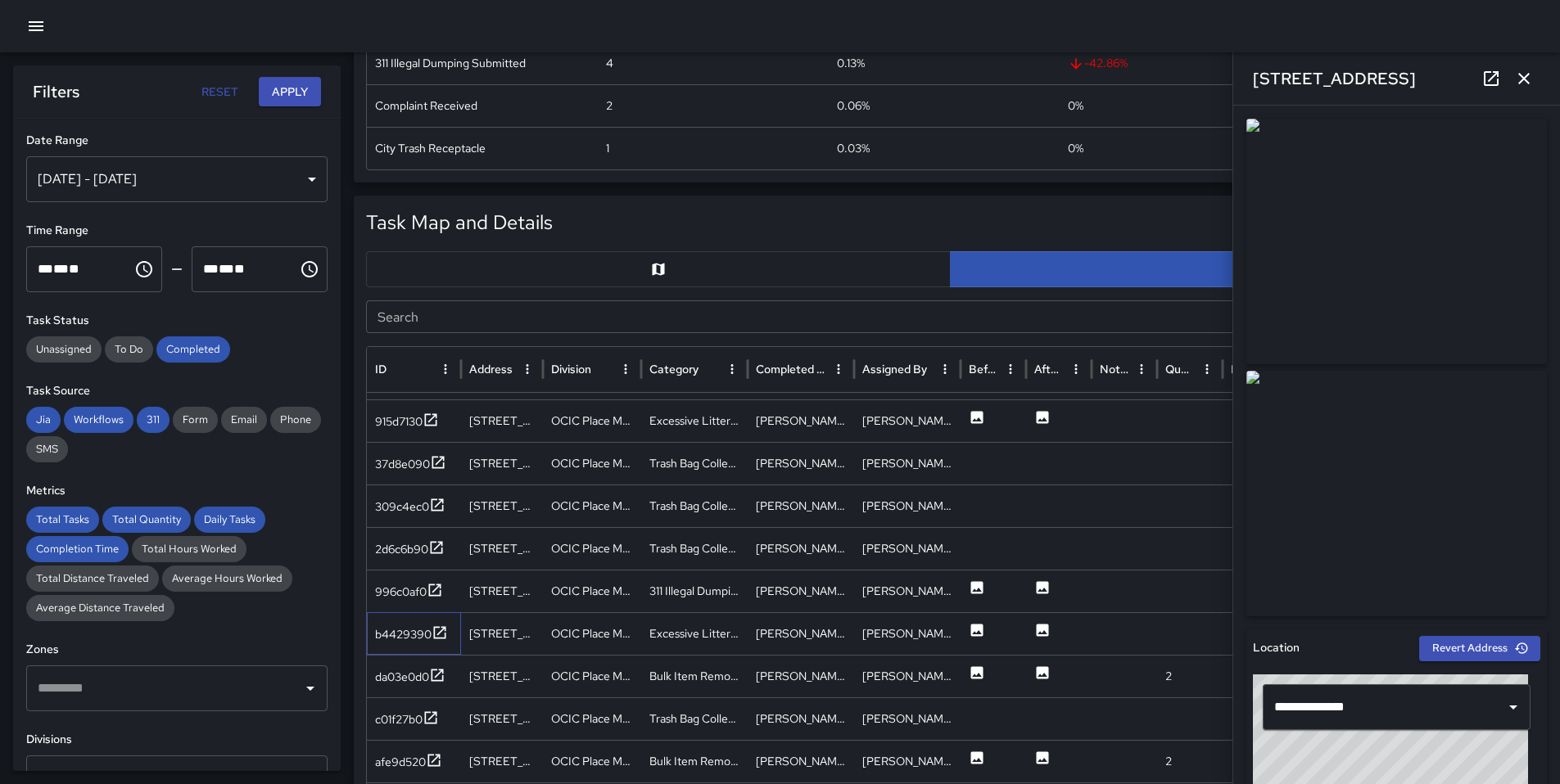
click at [424, 623] on div "b4429390" at bounding box center [414, 634] width 94 height 42
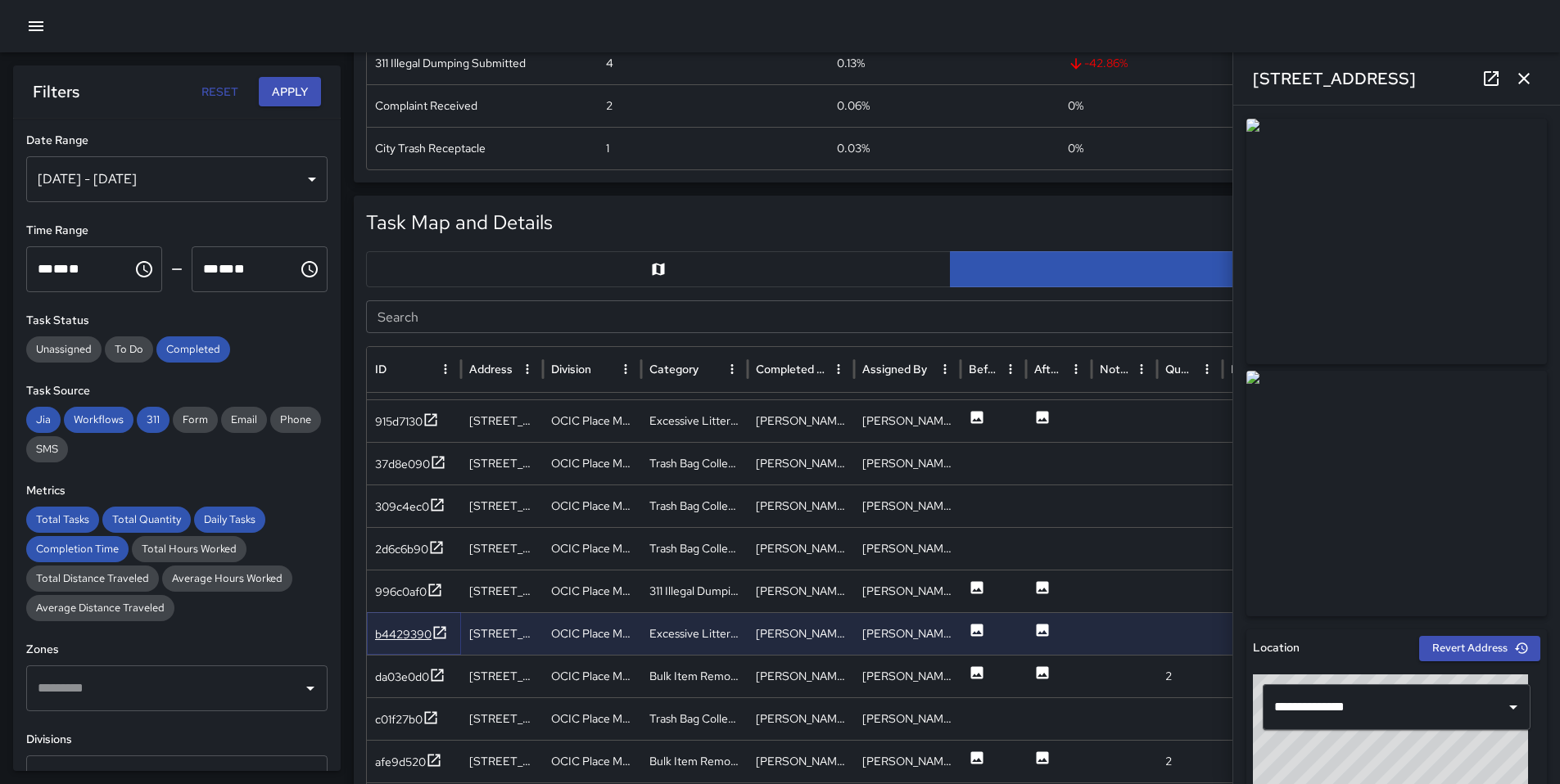
click at [417, 639] on div "b4429390" at bounding box center [403, 634] width 57 height 16
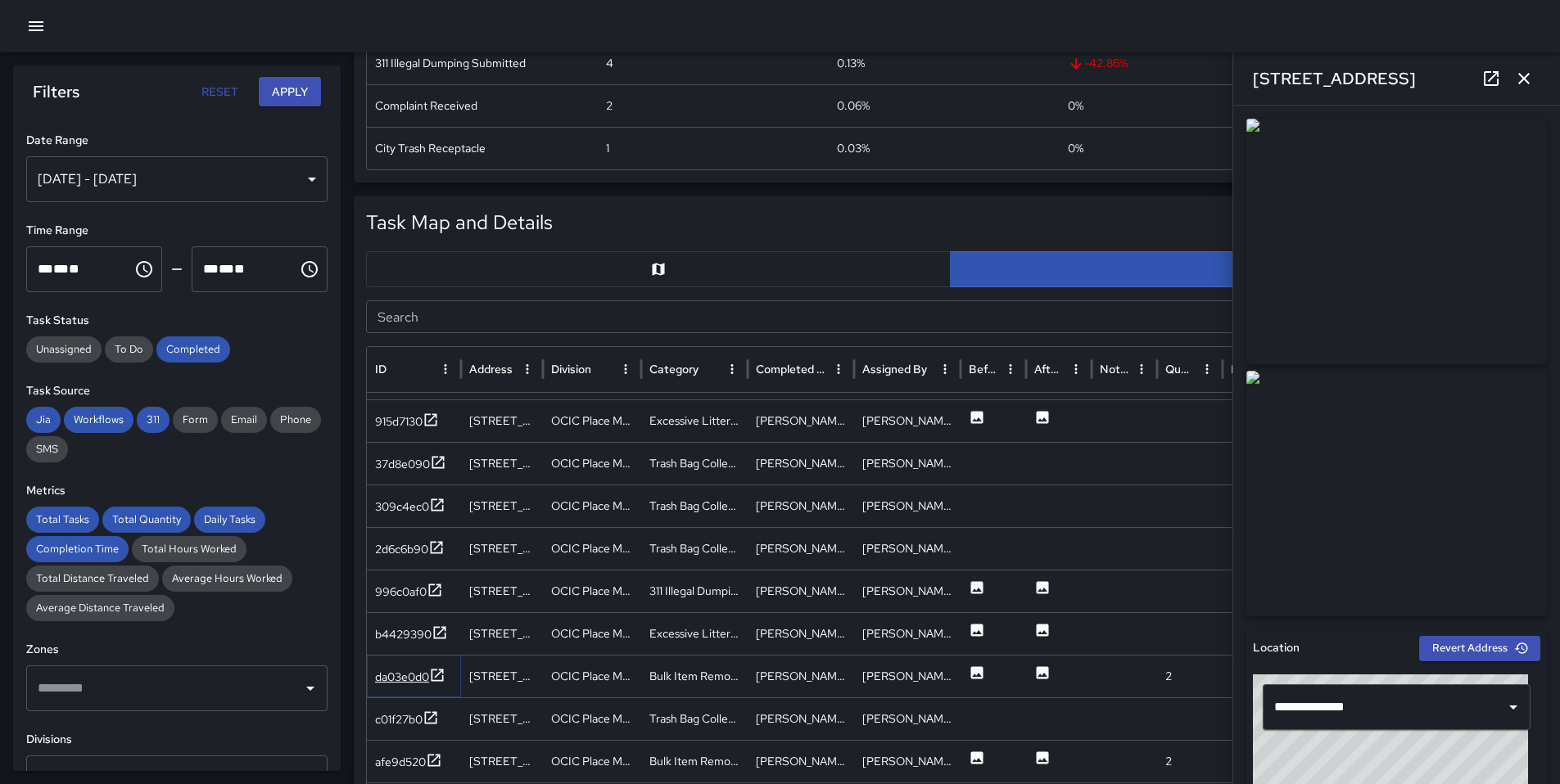
click at [413, 678] on div "da03e0d0" at bounding box center [402, 677] width 54 height 16
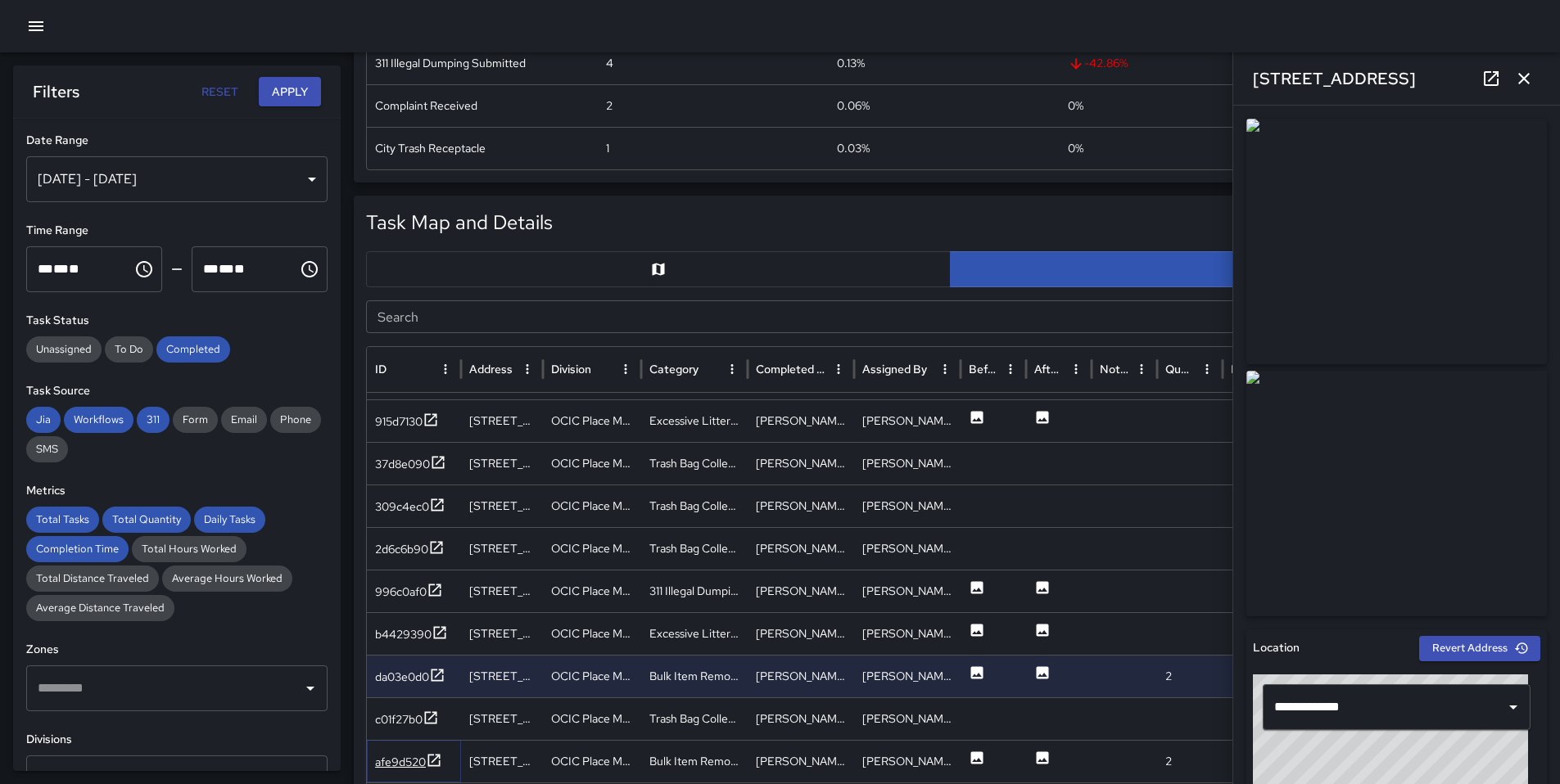
click at [416, 754] on div "afe9d520" at bounding box center [400, 761] width 51 height 16
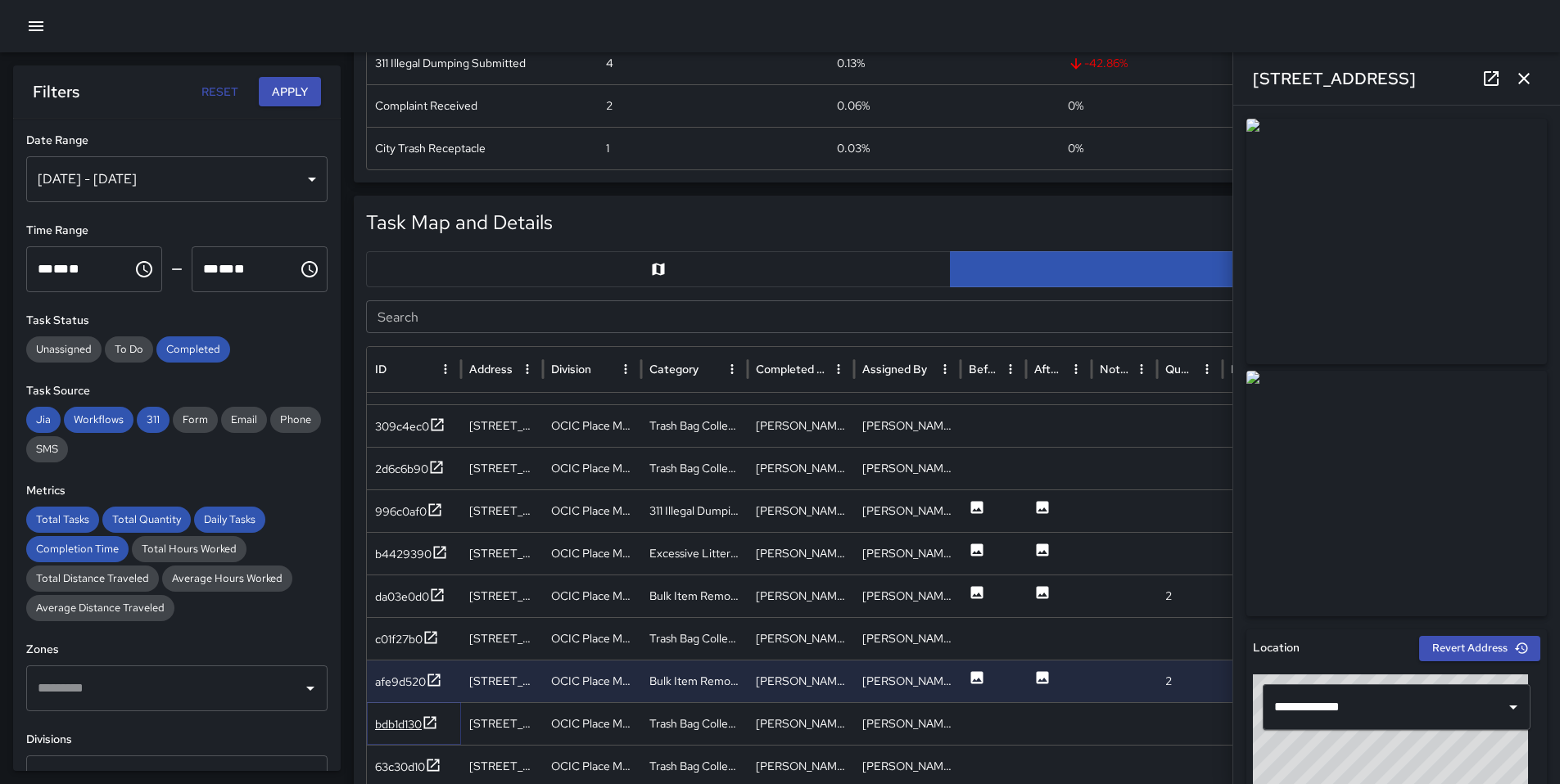
click at [418, 728] on div "bdb1d130" at bounding box center [398, 724] width 47 height 16
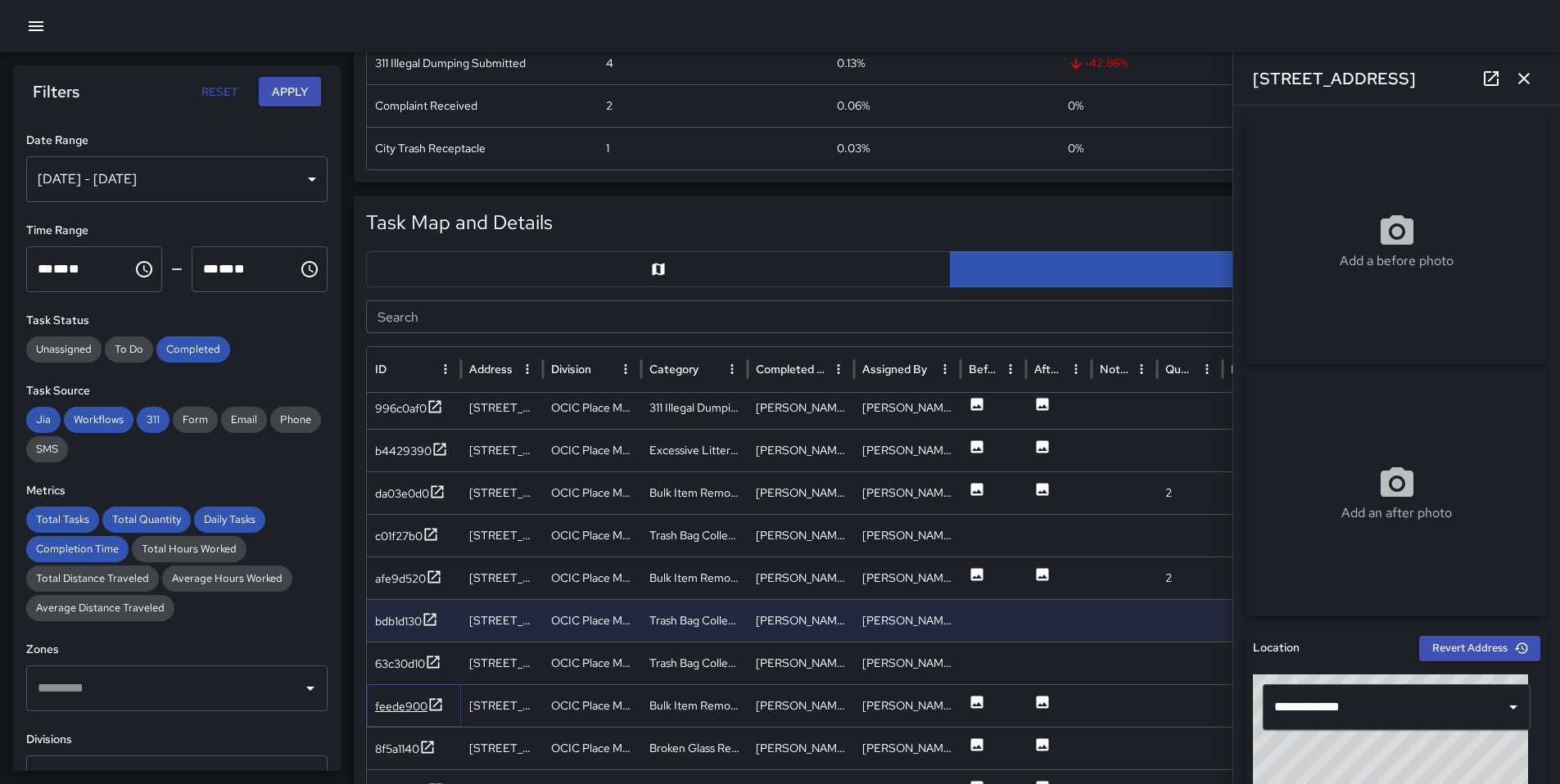
click at [419, 704] on div "feede900" at bounding box center [401, 706] width 53 height 16
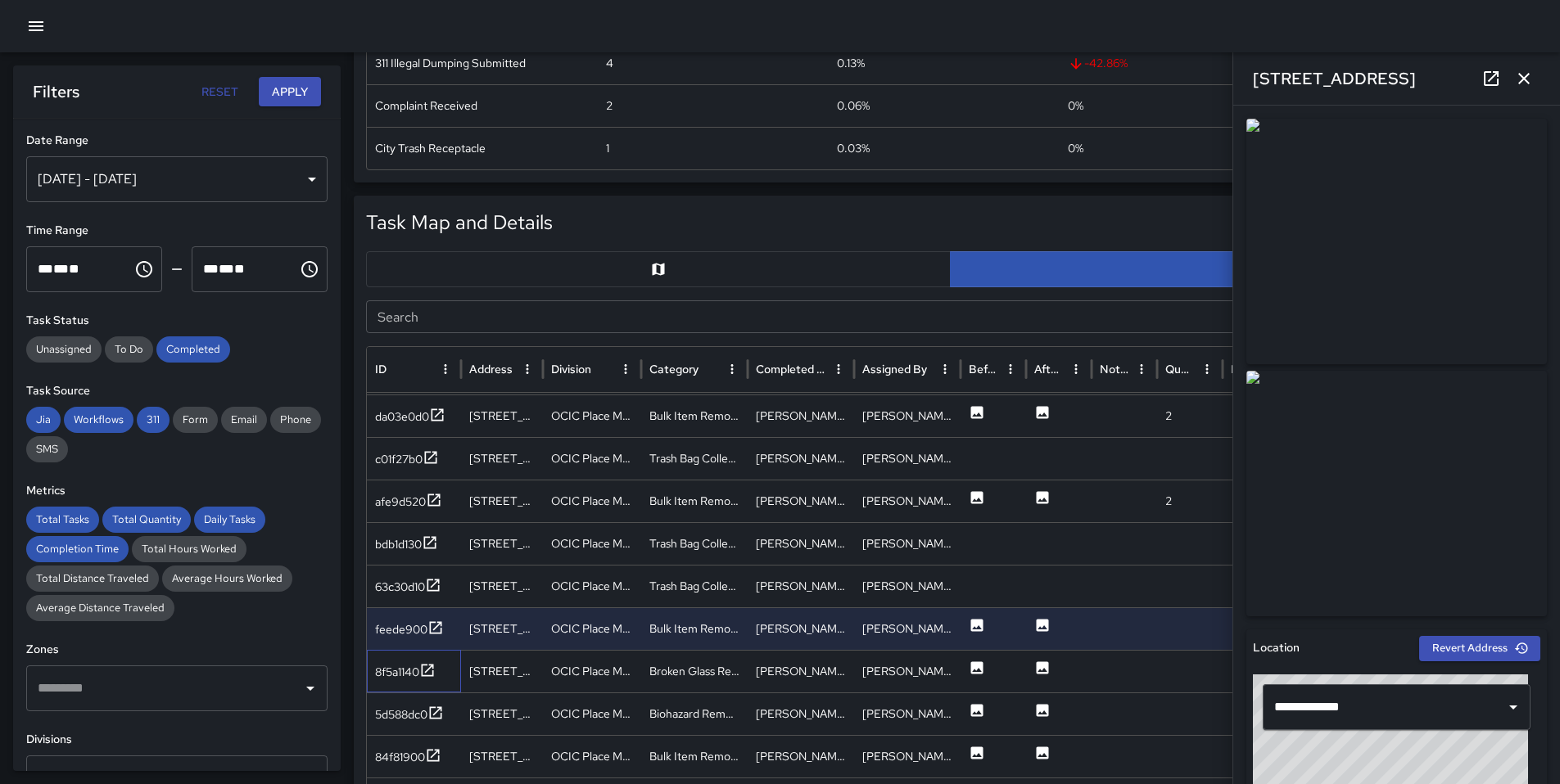
click at [426, 685] on div "8f5a1140" at bounding box center [414, 671] width 94 height 42
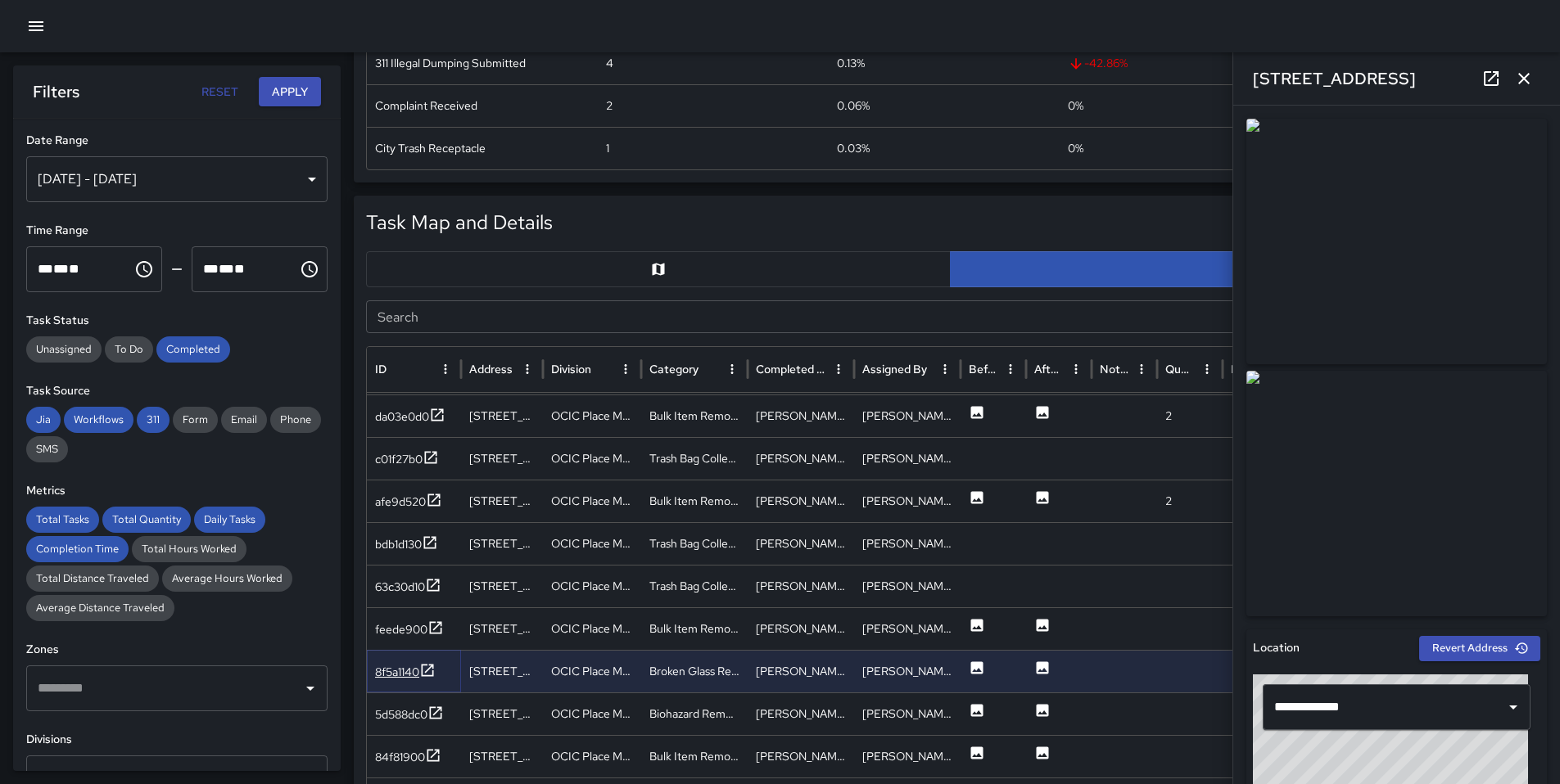
click at [426, 677] on icon at bounding box center [427, 670] width 16 height 16
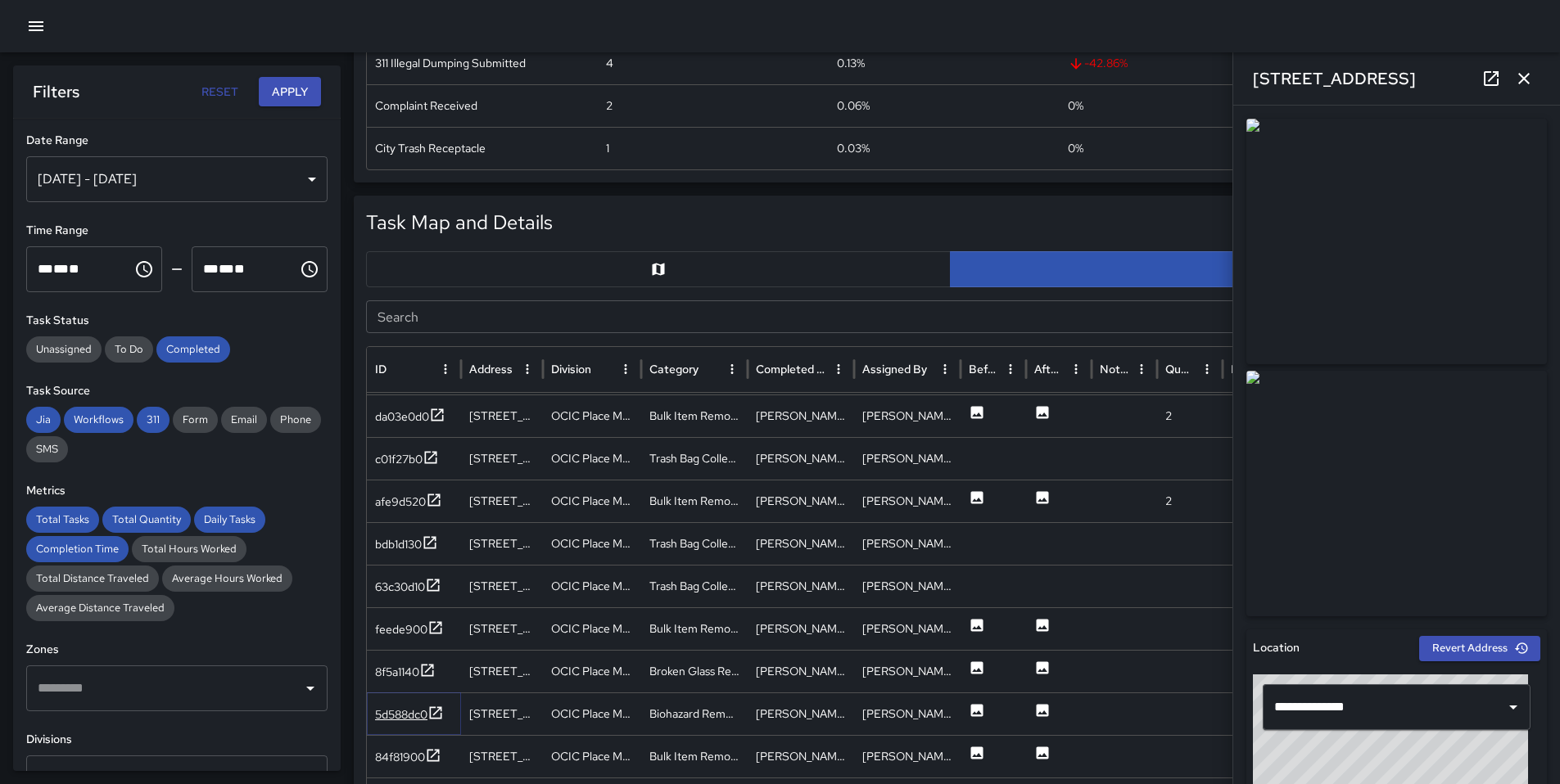
click at [426, 722] on div "5d588dc0" at bounding box center [401, 714] width 53 height 16
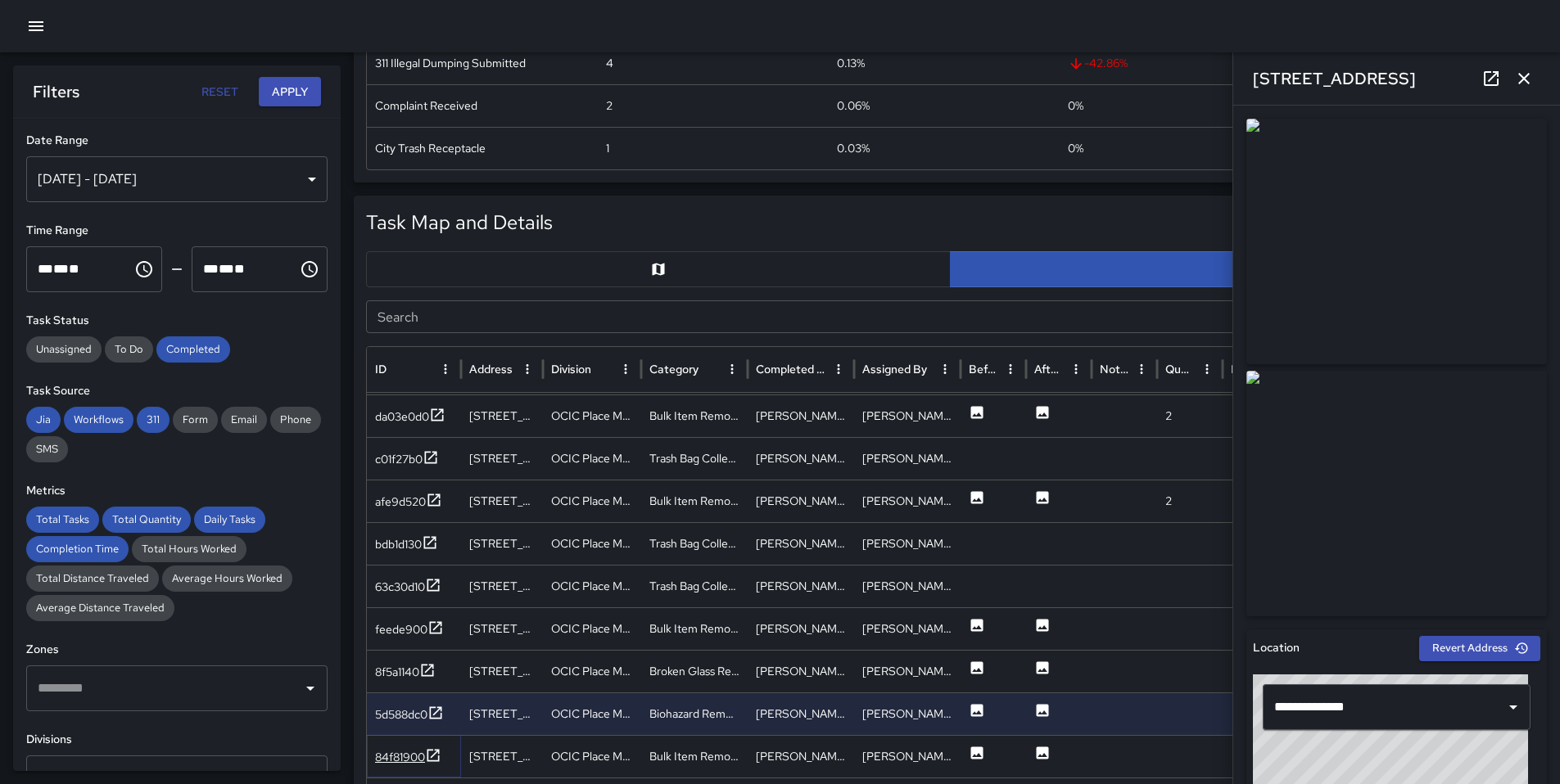
click at [421, 755] on div "84f81900" at bounding box center [400, 756] width 50 height 16
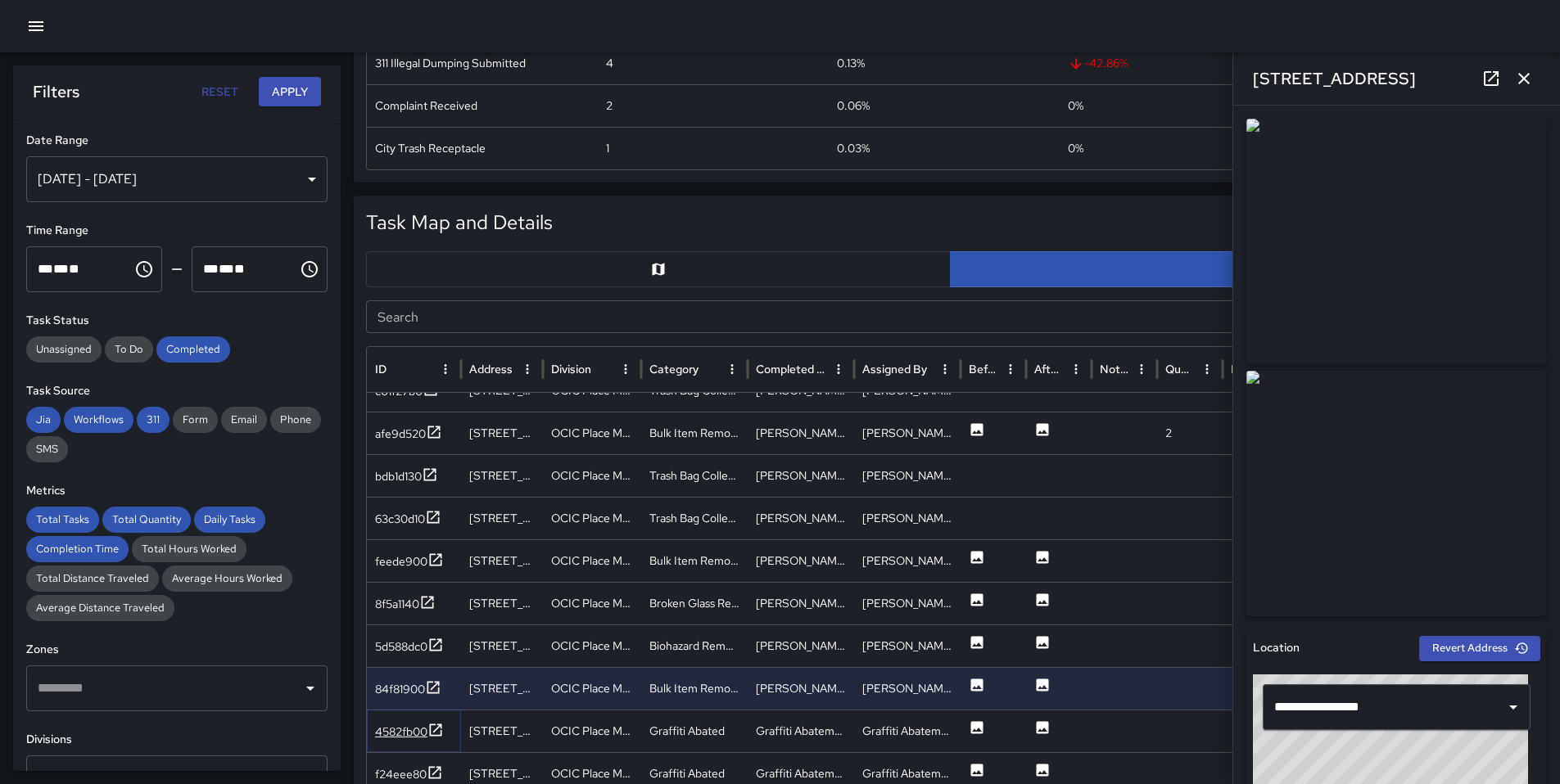
click at [398, 724] on div "4582fb00" at bounding box center [401, 731] width 53 height 16
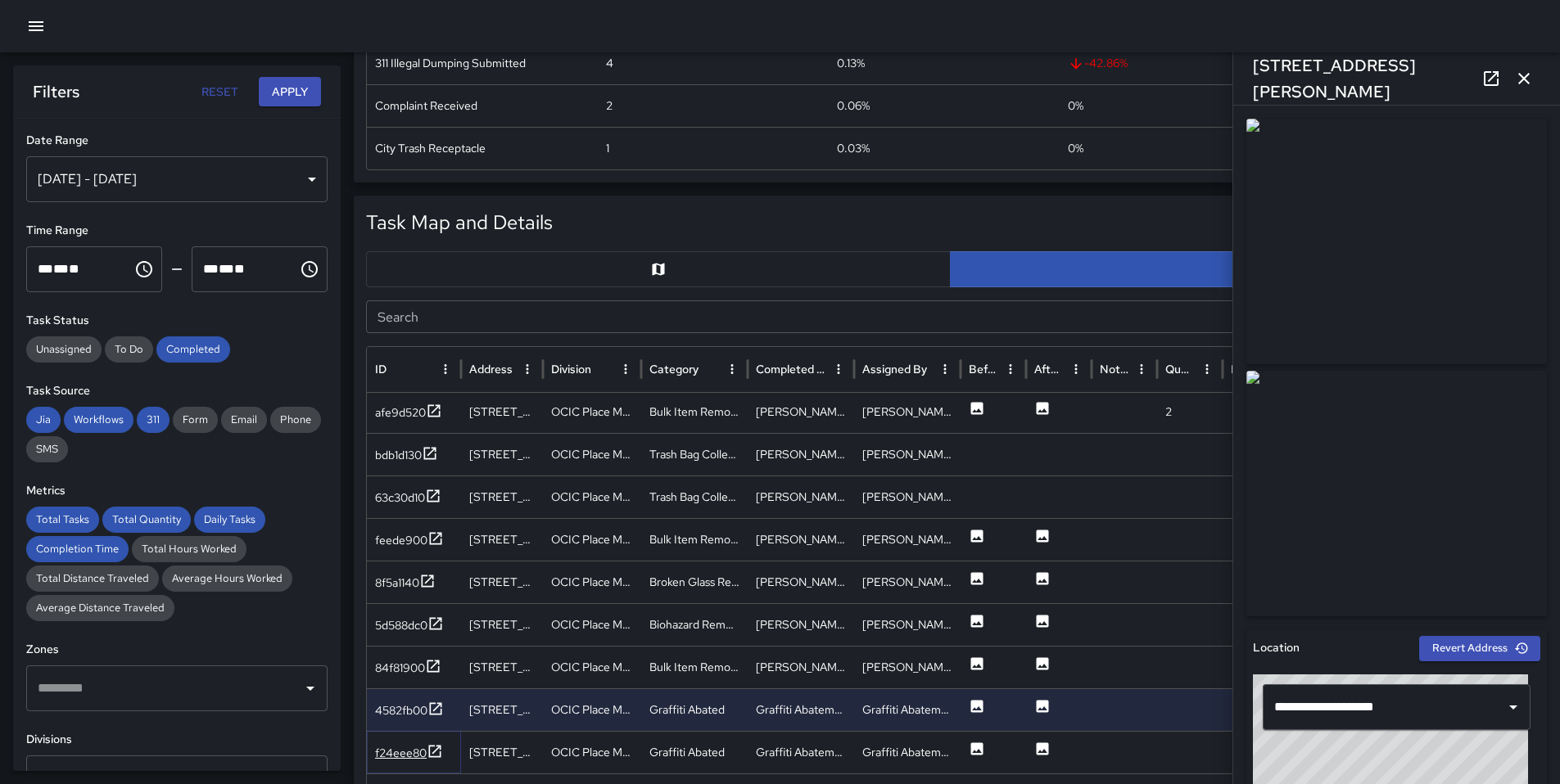
click at [394, 754] on div "f24eee80" at bounding box center [401, 752] width 52 height 16
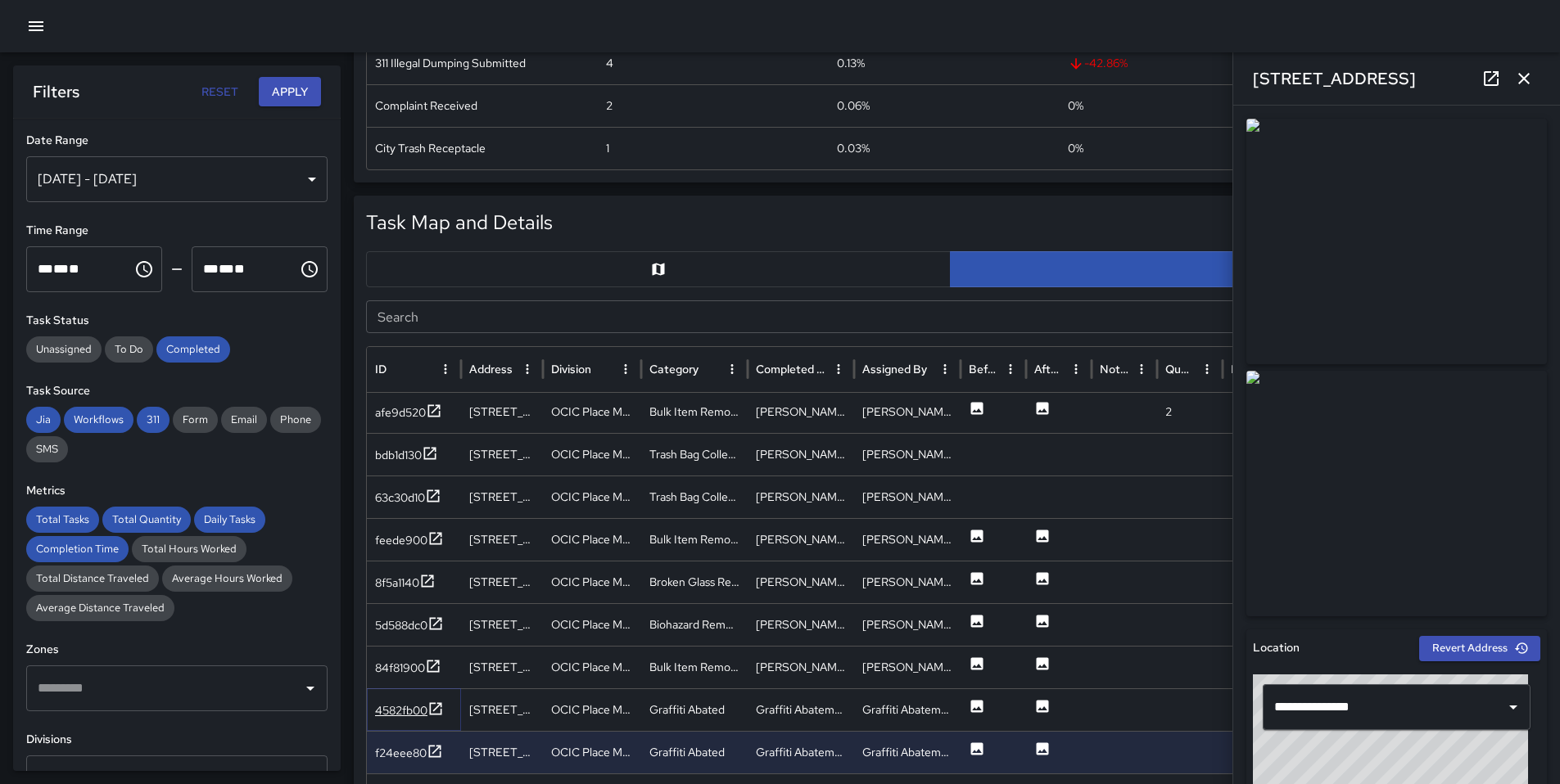
click at [393, 716] on div "4582fb00" at bounding box center [401, 710] width 53 height 16
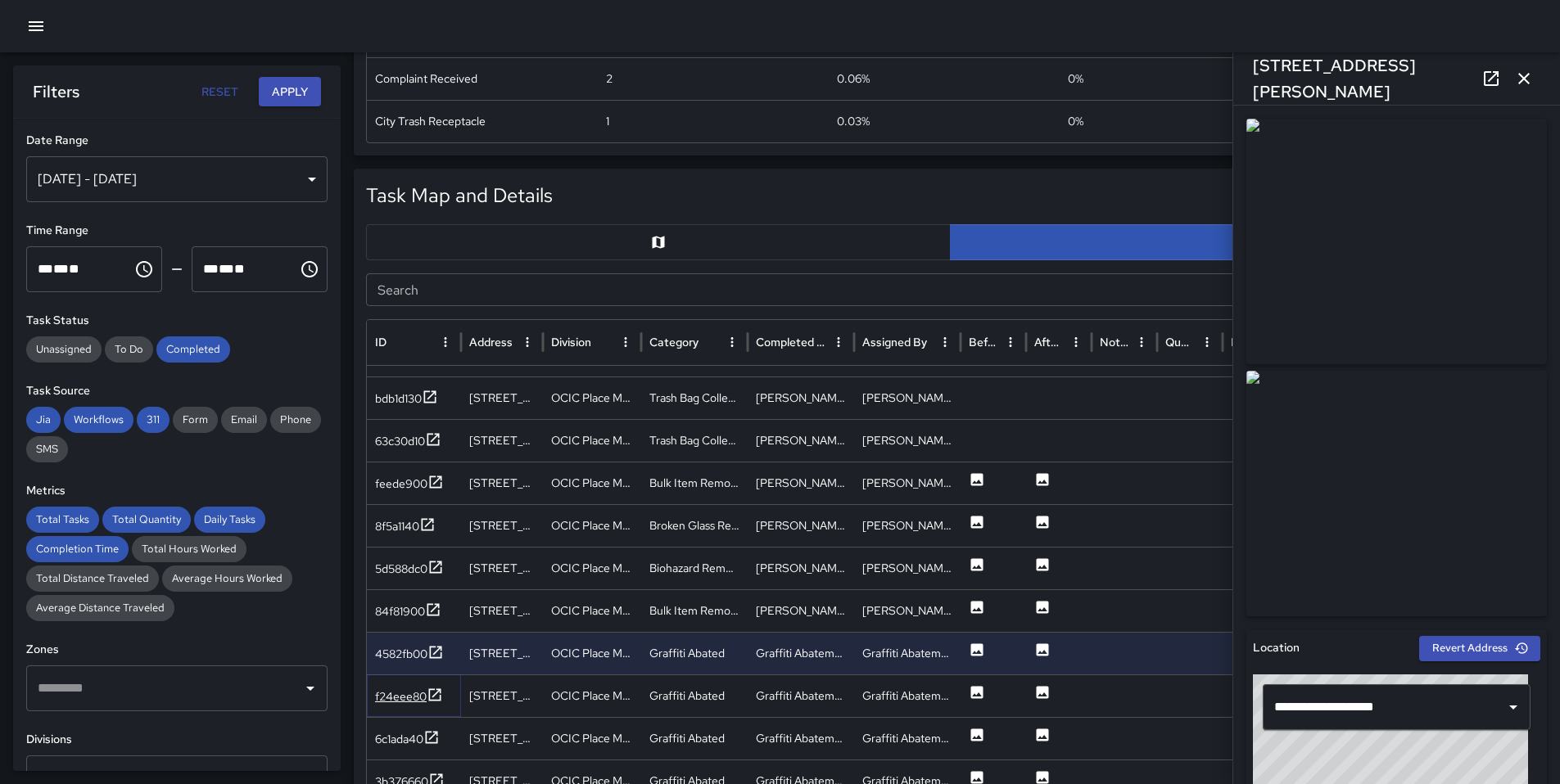
click at [408, 702] on div "f24eee80" at bounding box center [401, 696] width 52 height 16
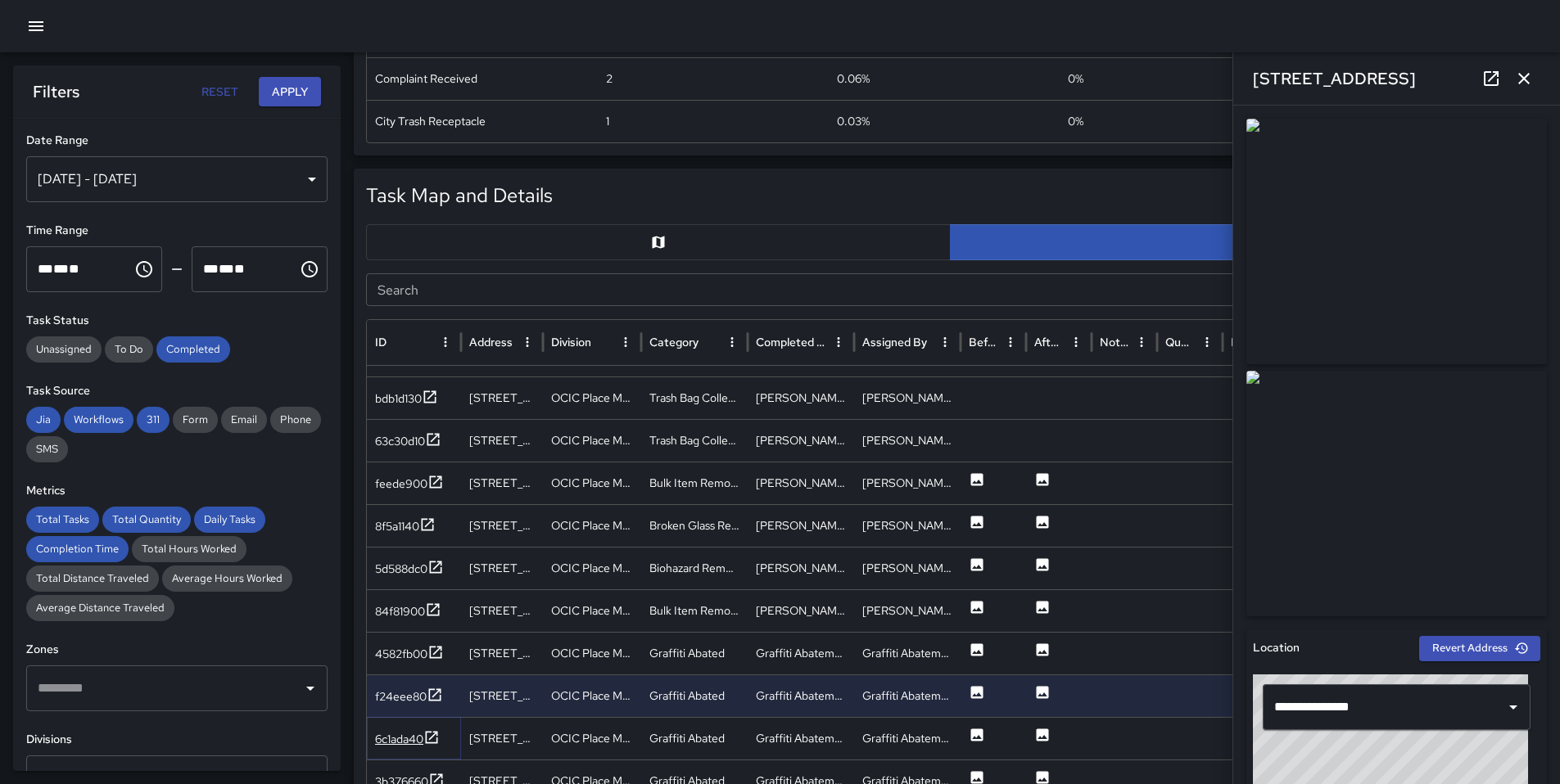
click at [415, 729] on div "6c1ada40" at bounding box center [408, 739] width 65 height 20
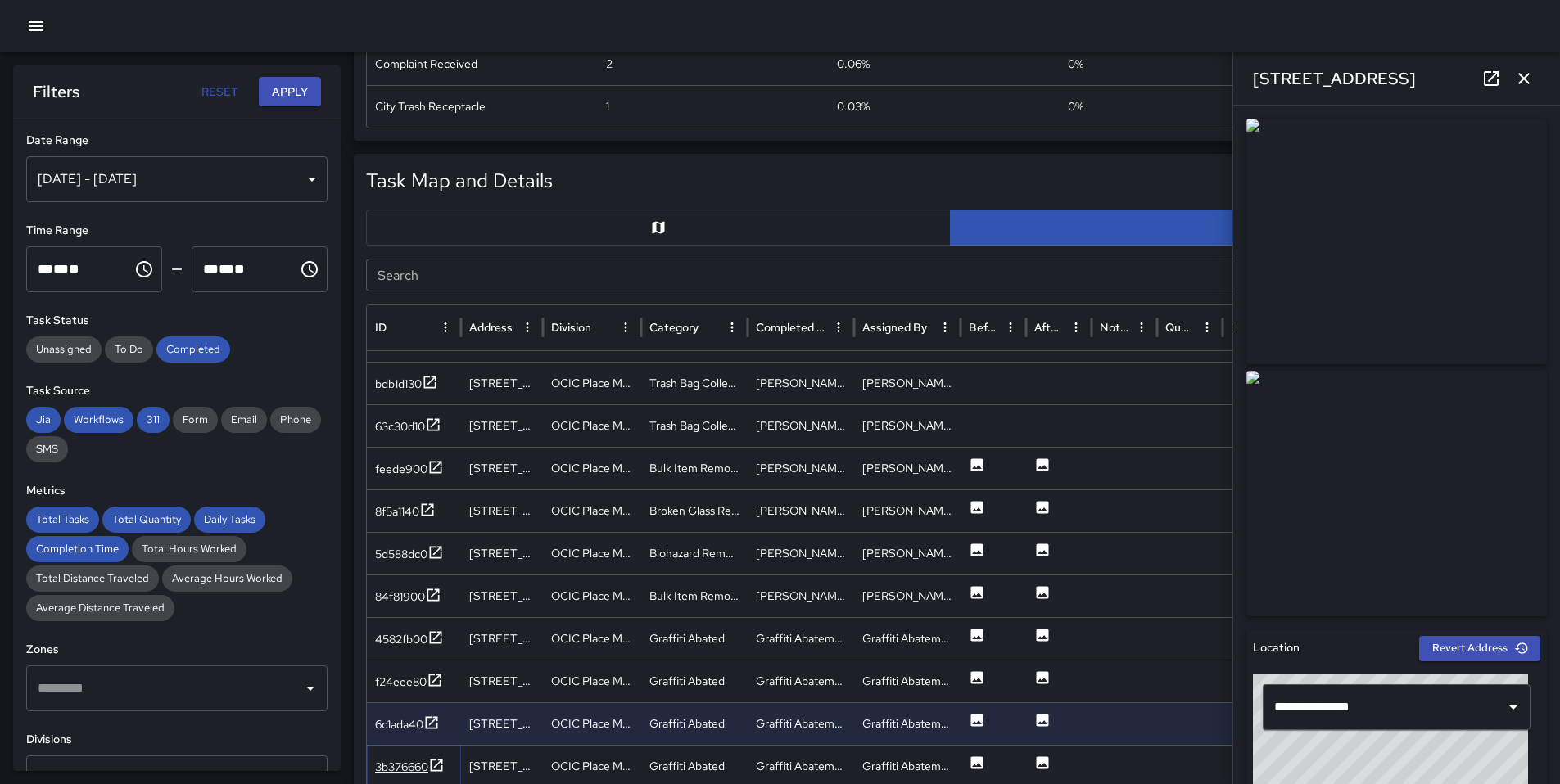
click at [406, 774] on div "3b376660" at bounding box center [402, 767] width 54 height 16
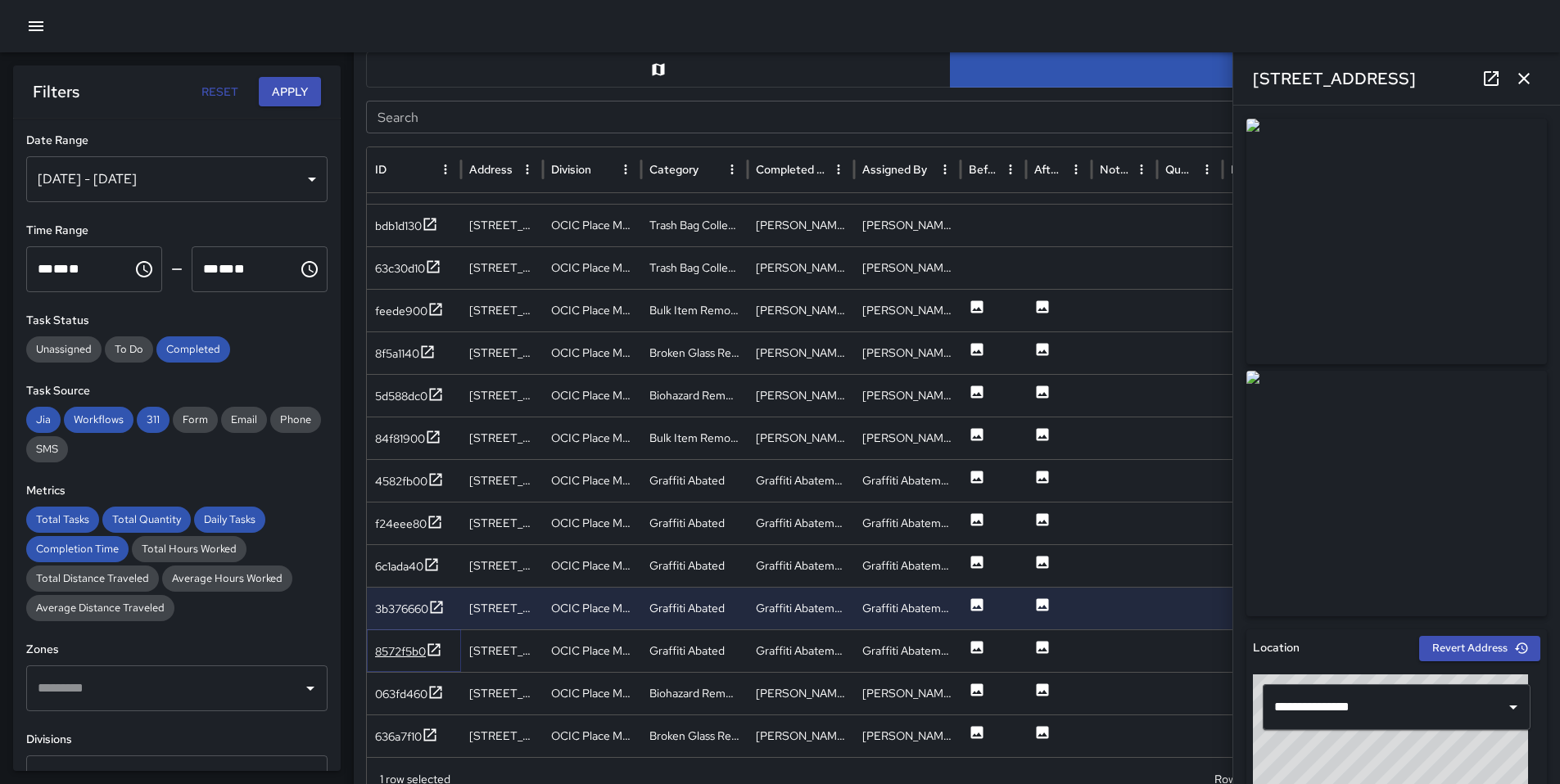
click at [426, 651] on div "8572f5b0" at bounding box center [400, 651] width 51 height 16
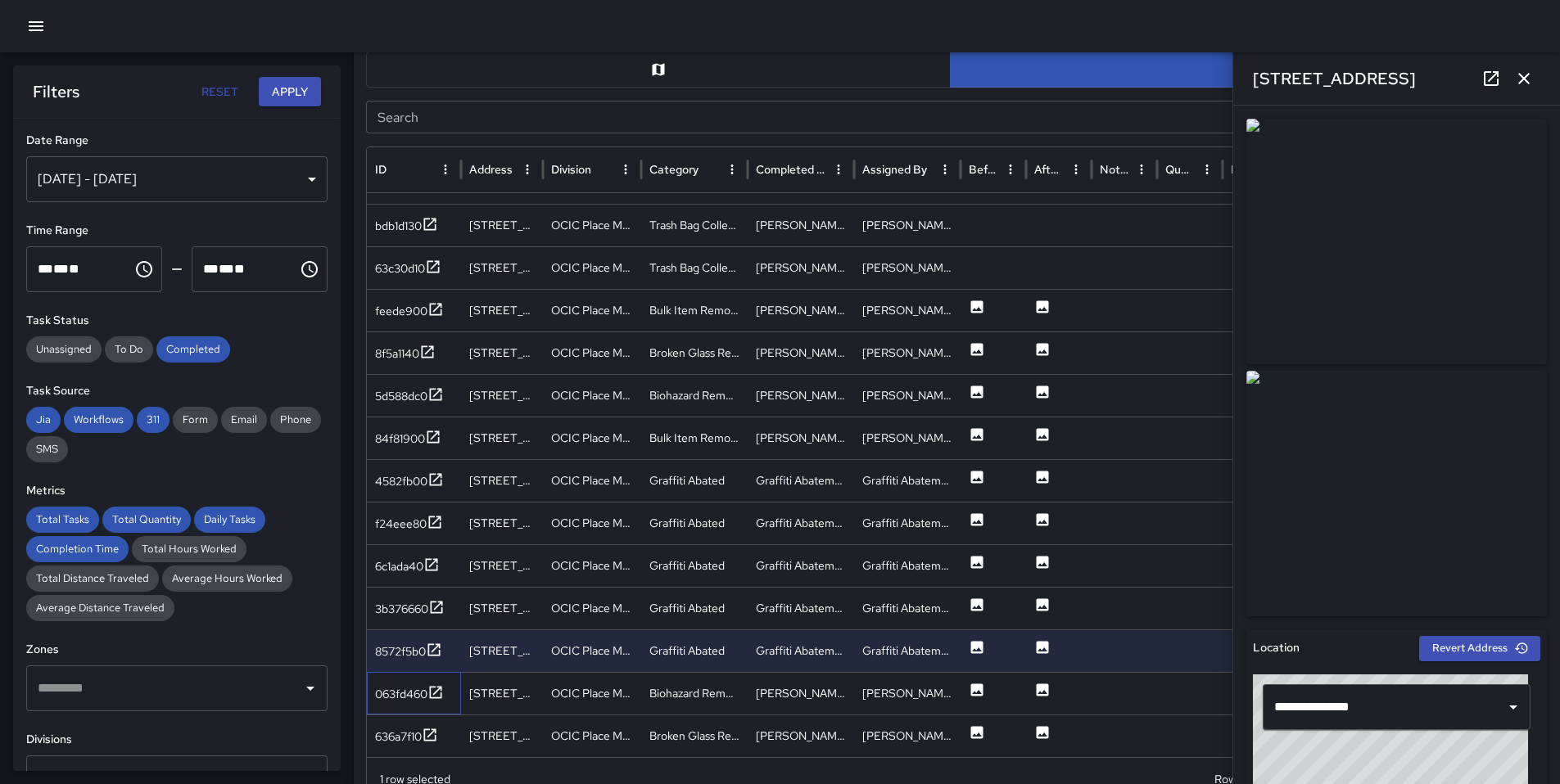
click at [418, 680] on div "063fd460" at bounding box center [414, 693] width 94 height 42
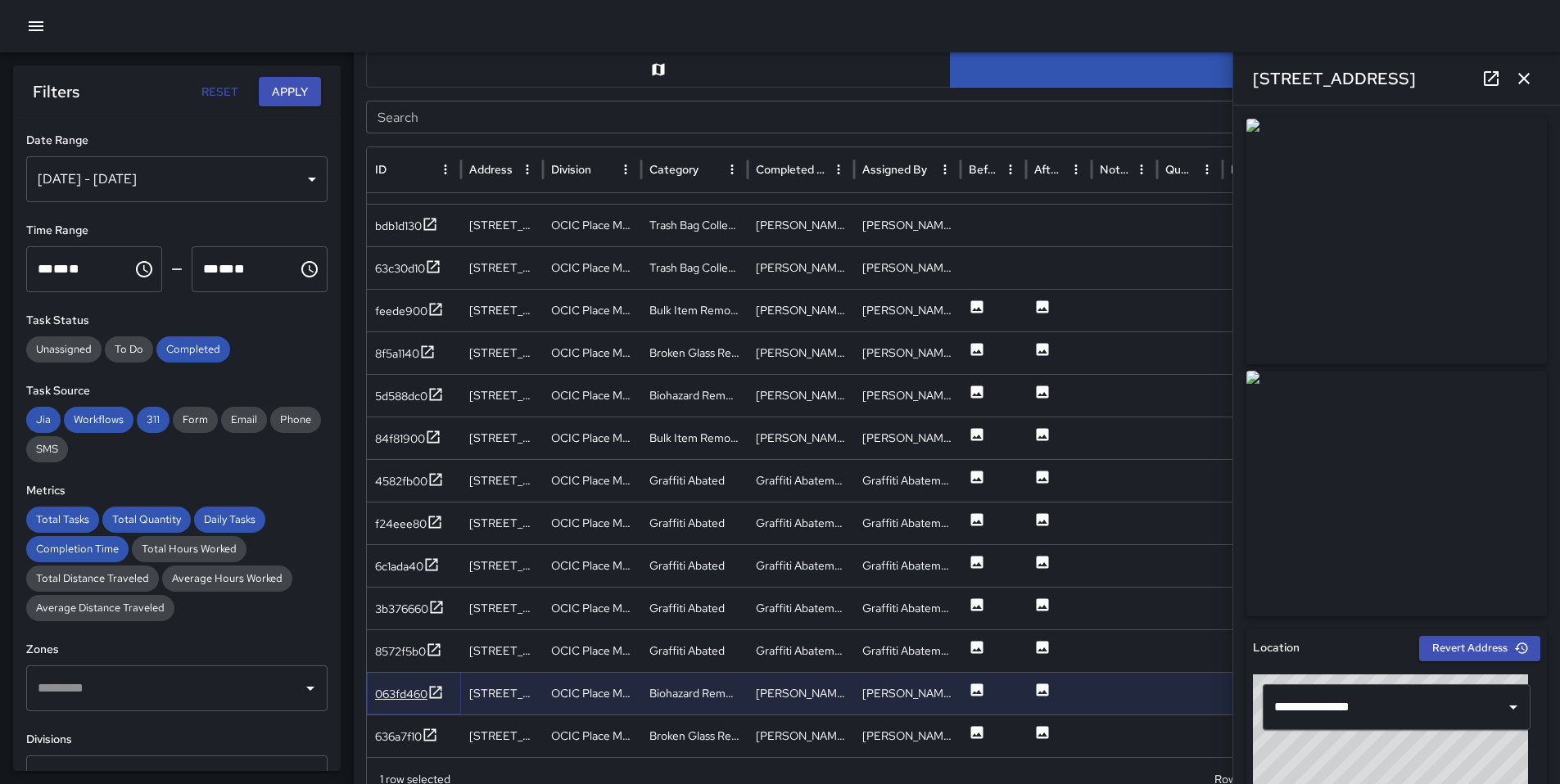
click at [418, 685] on div "063fd460" at bounding box center [401, 693] width 53 height 16
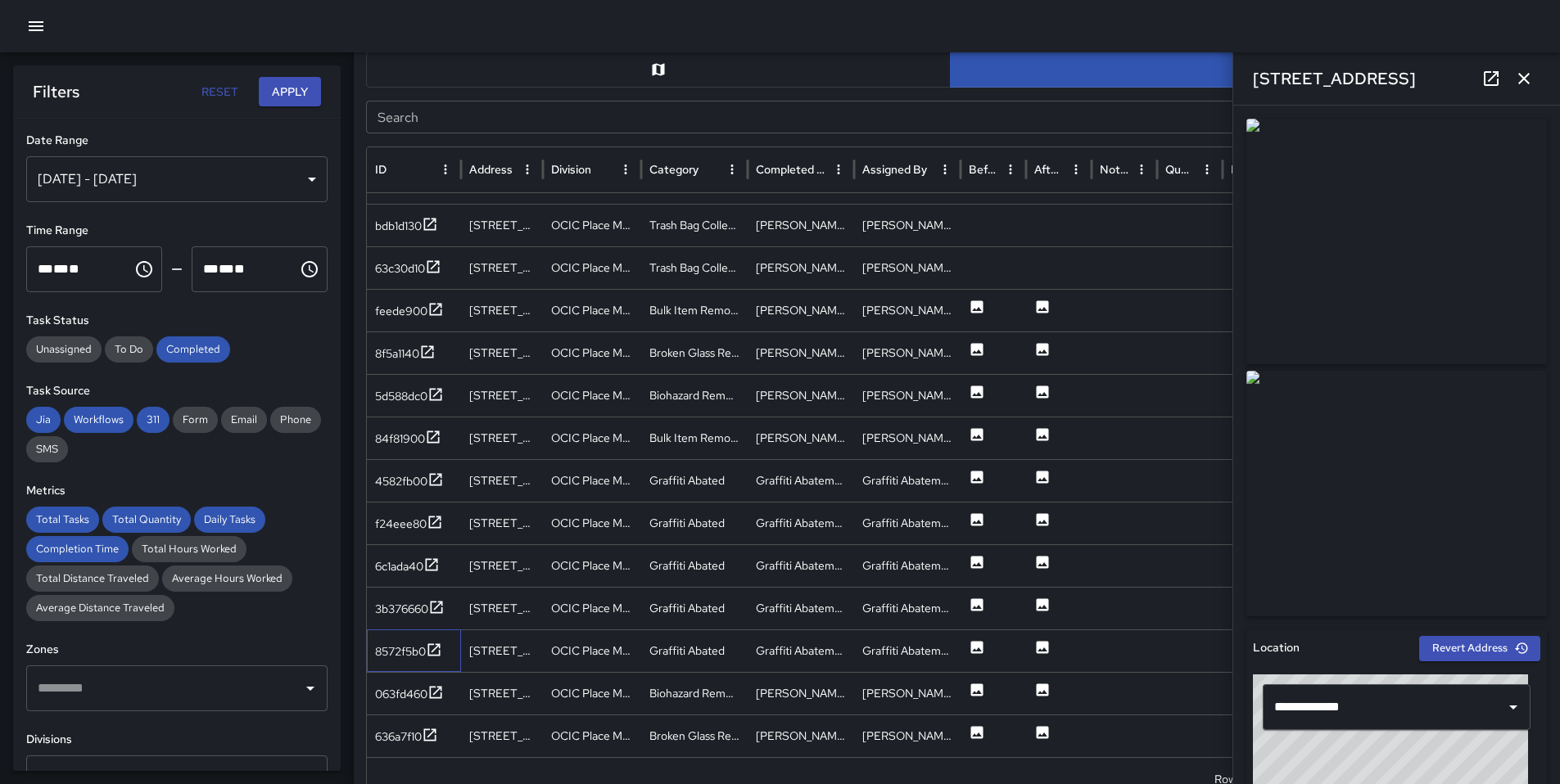
click at [438, 638] on div "8572f5b0" at bounding box center [414, 650] width 94 height 42
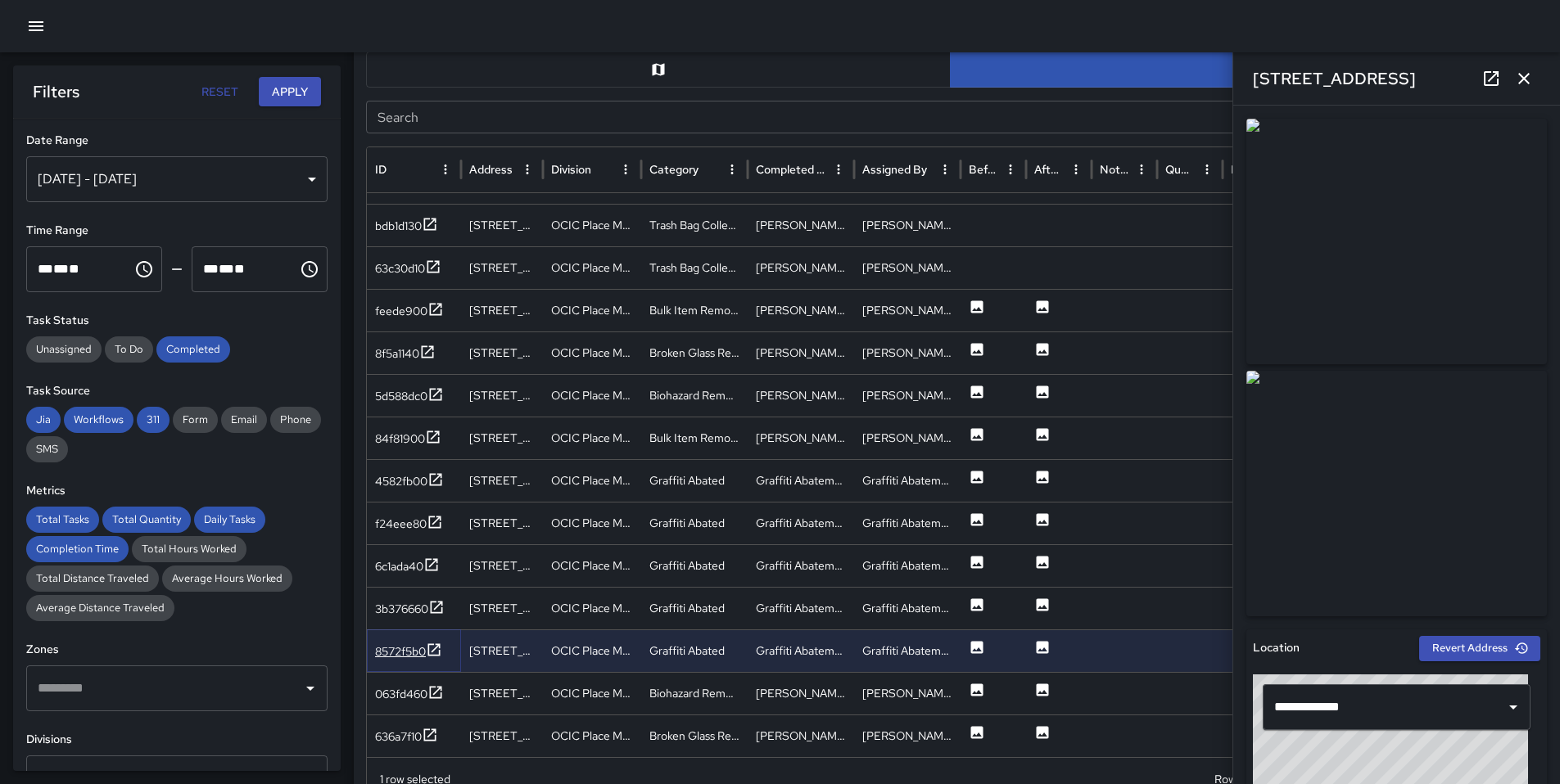
click at [434, 646] on icon at bounding box center [434, 649] width 16 height 16
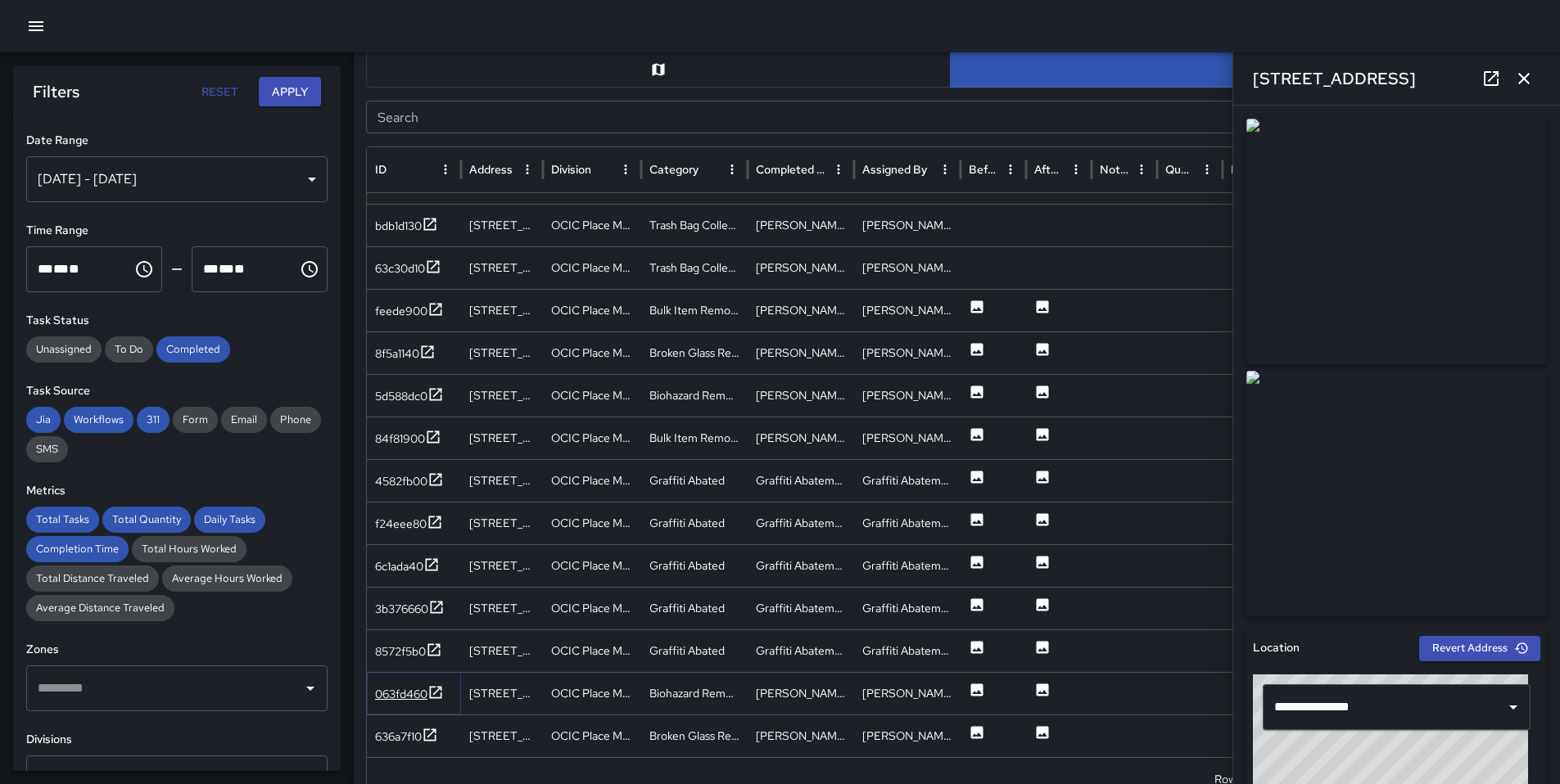
click at [396, 692] on div "063fd460" at bounding box center [401, 693] width 53 height 16
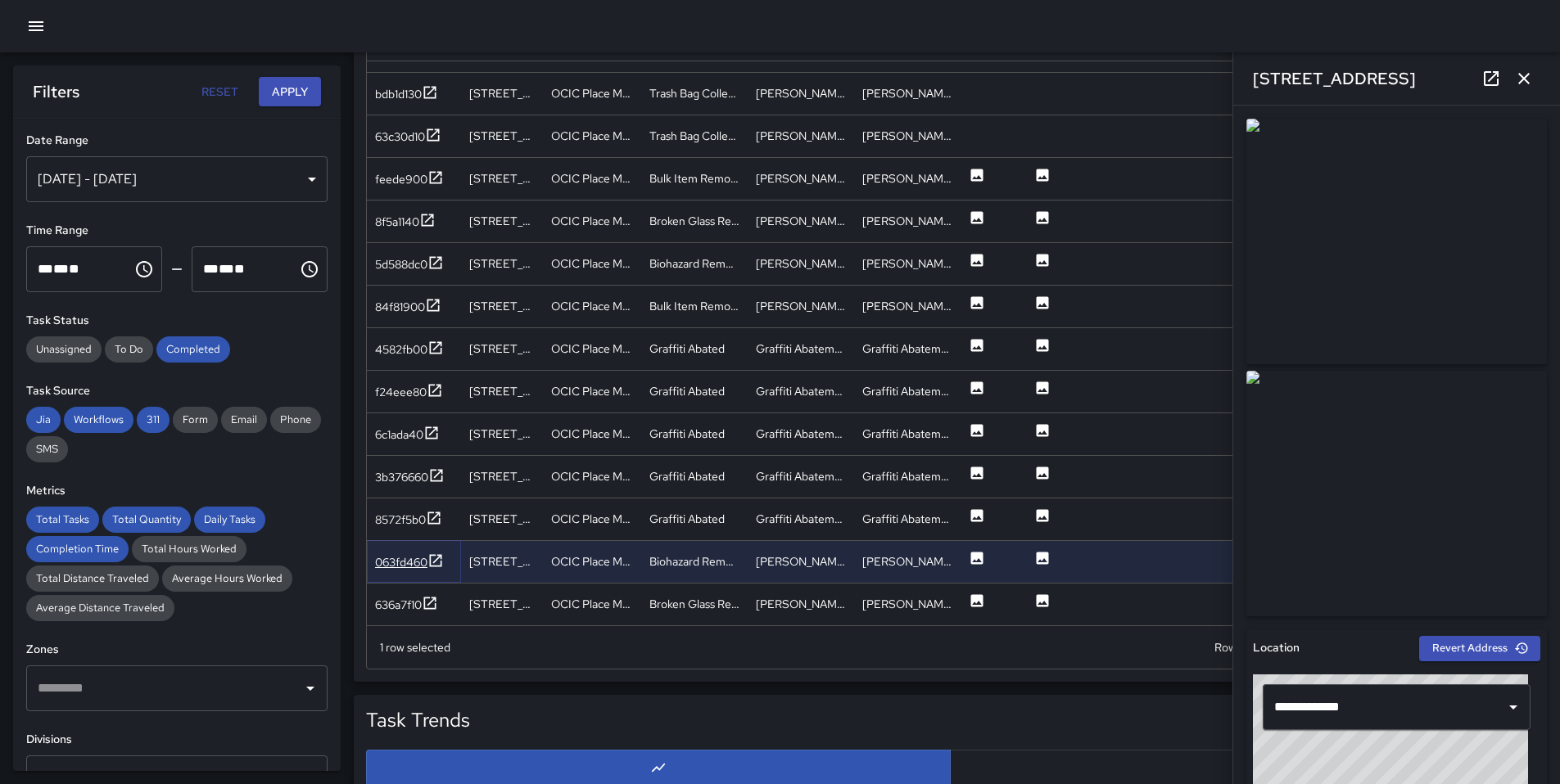
scroll to position [1048, 0]
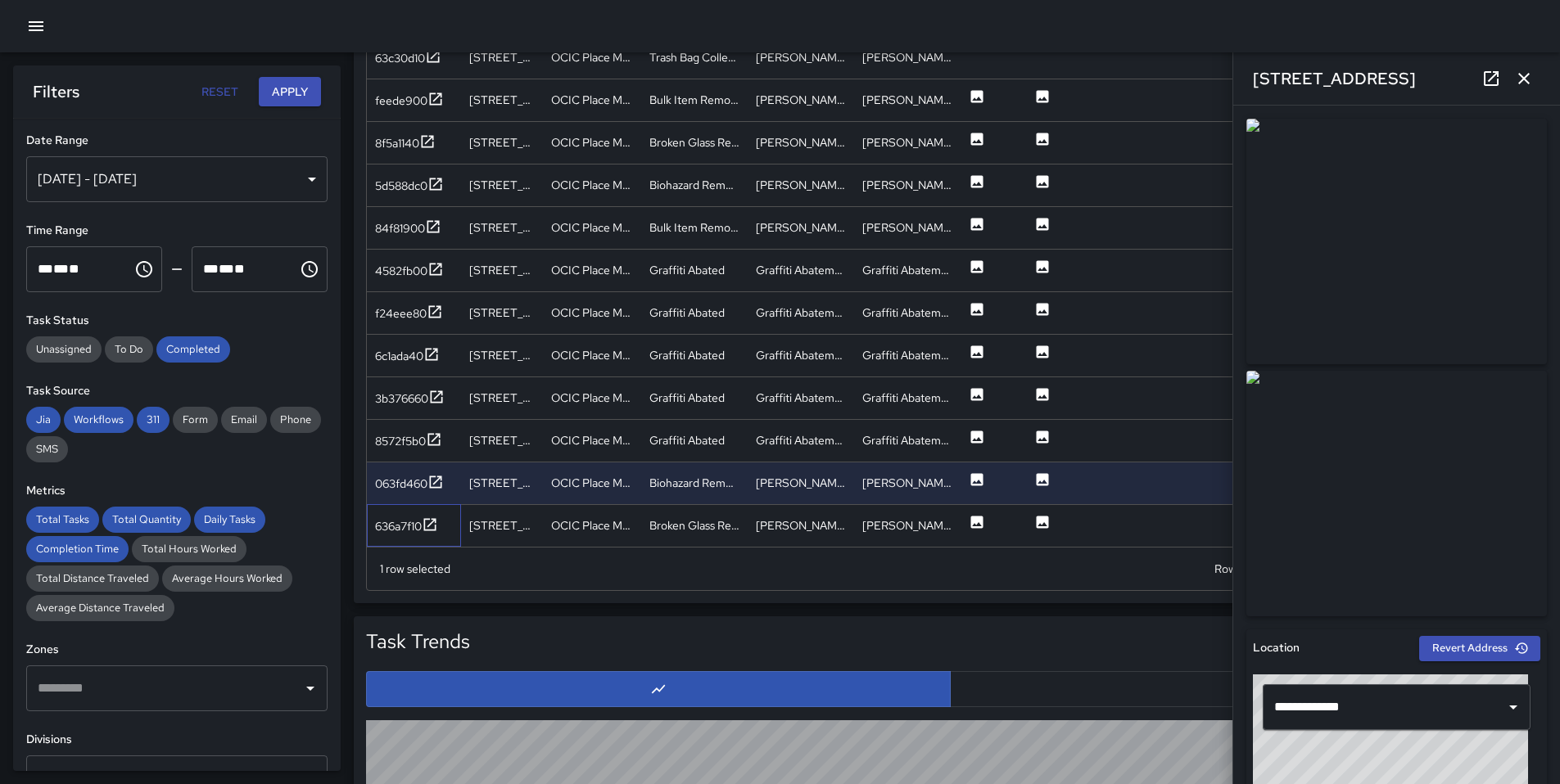
click at [393, 511] on div "636a7f10" at bounding box center [414, 526] width 94 height 42
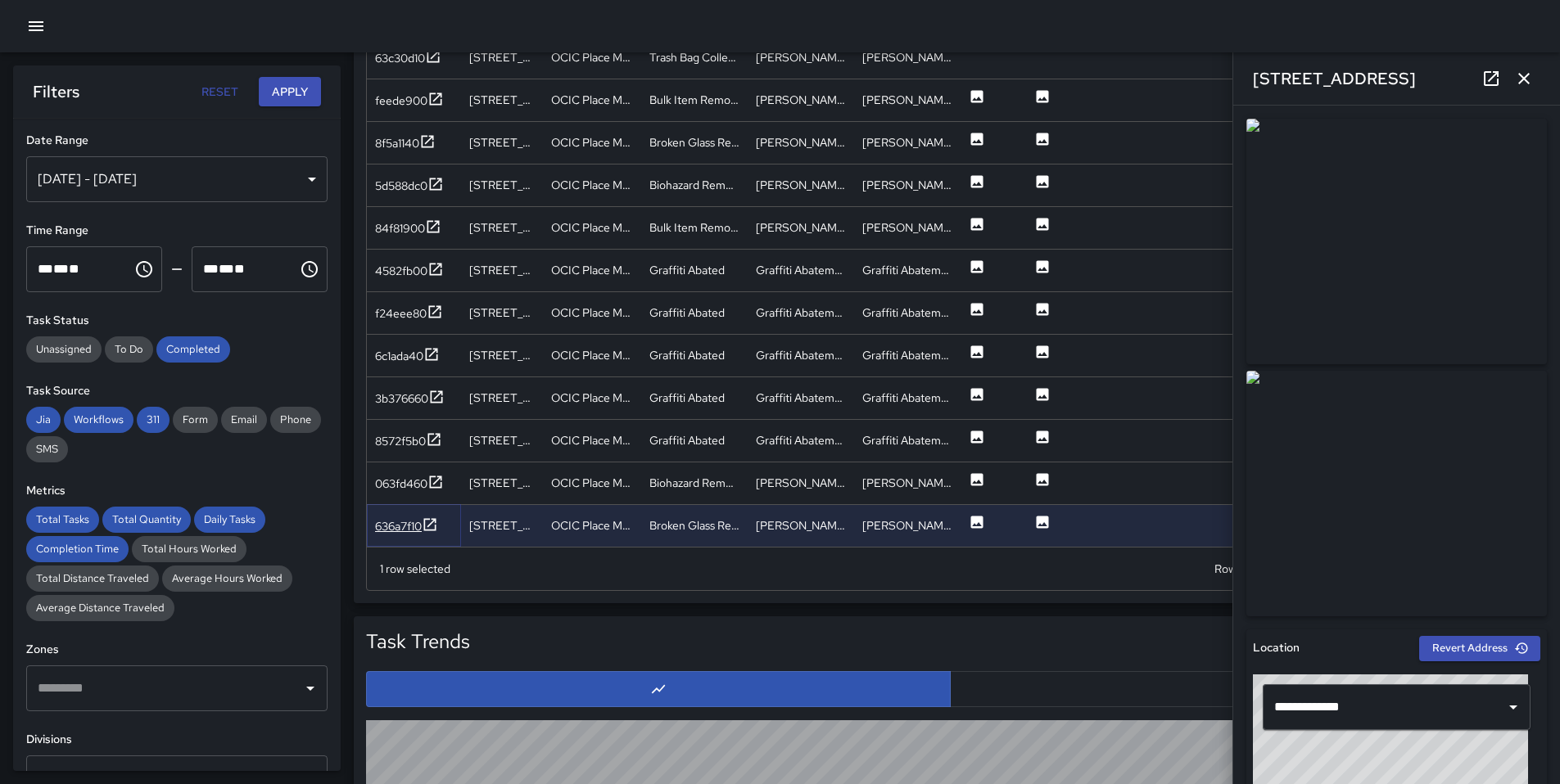
click at [393, 518] on div "636a7f10" at bounding box center [398, 526] width 47 height 16
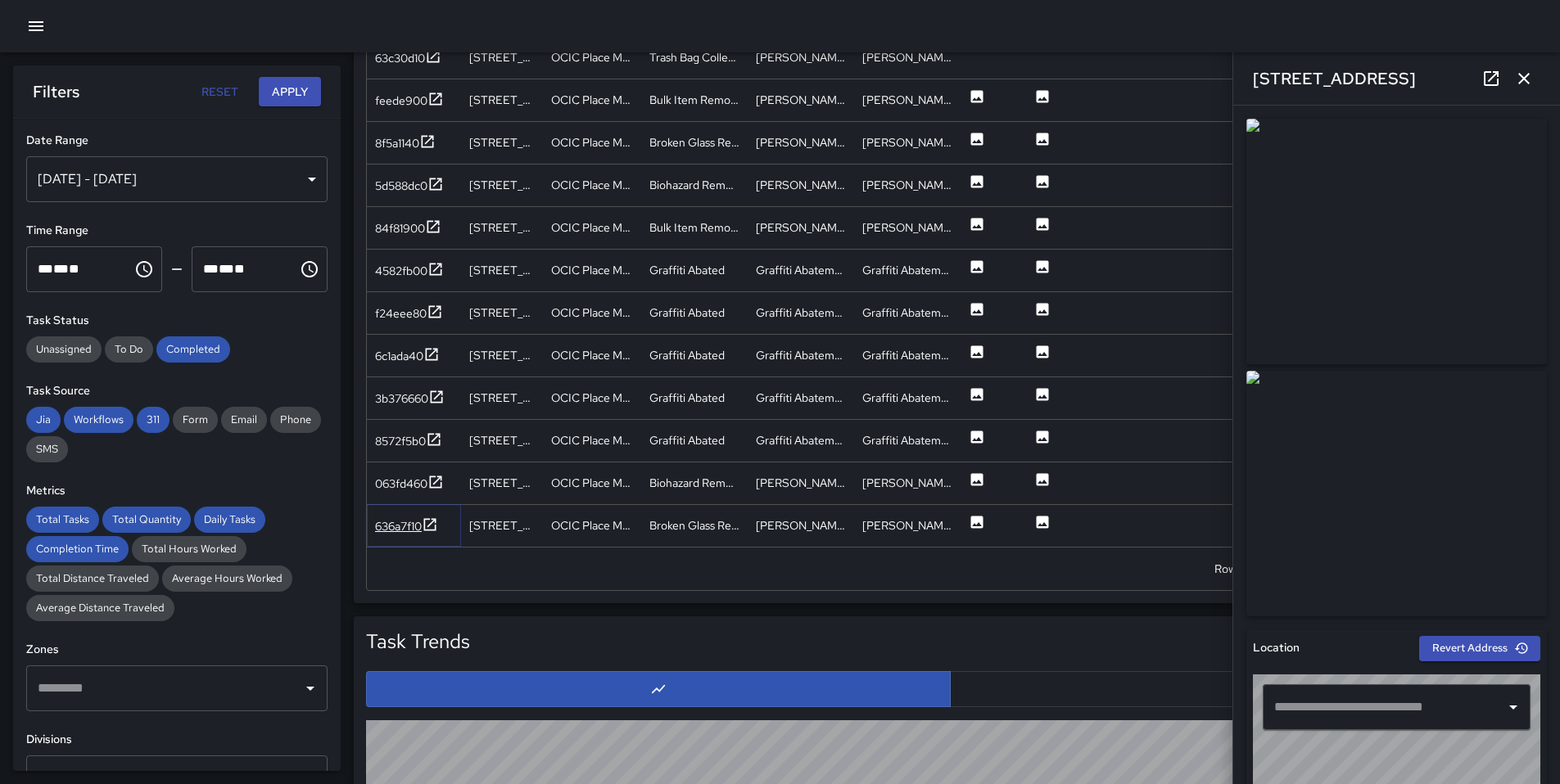
type input "**********"
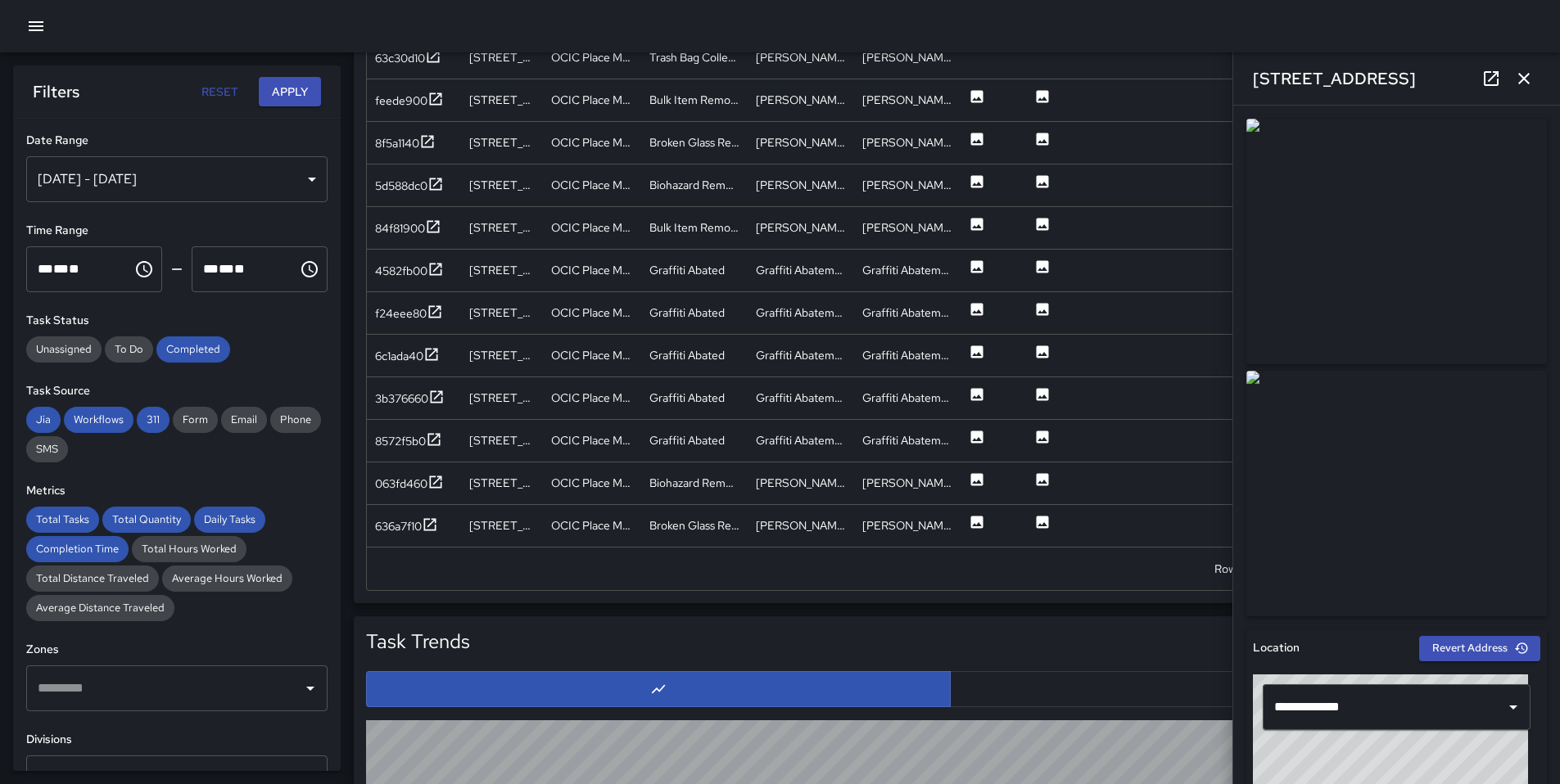
click at [1528, 74] on icon "button" at bounding box center [1524, 78] width 20 height 20
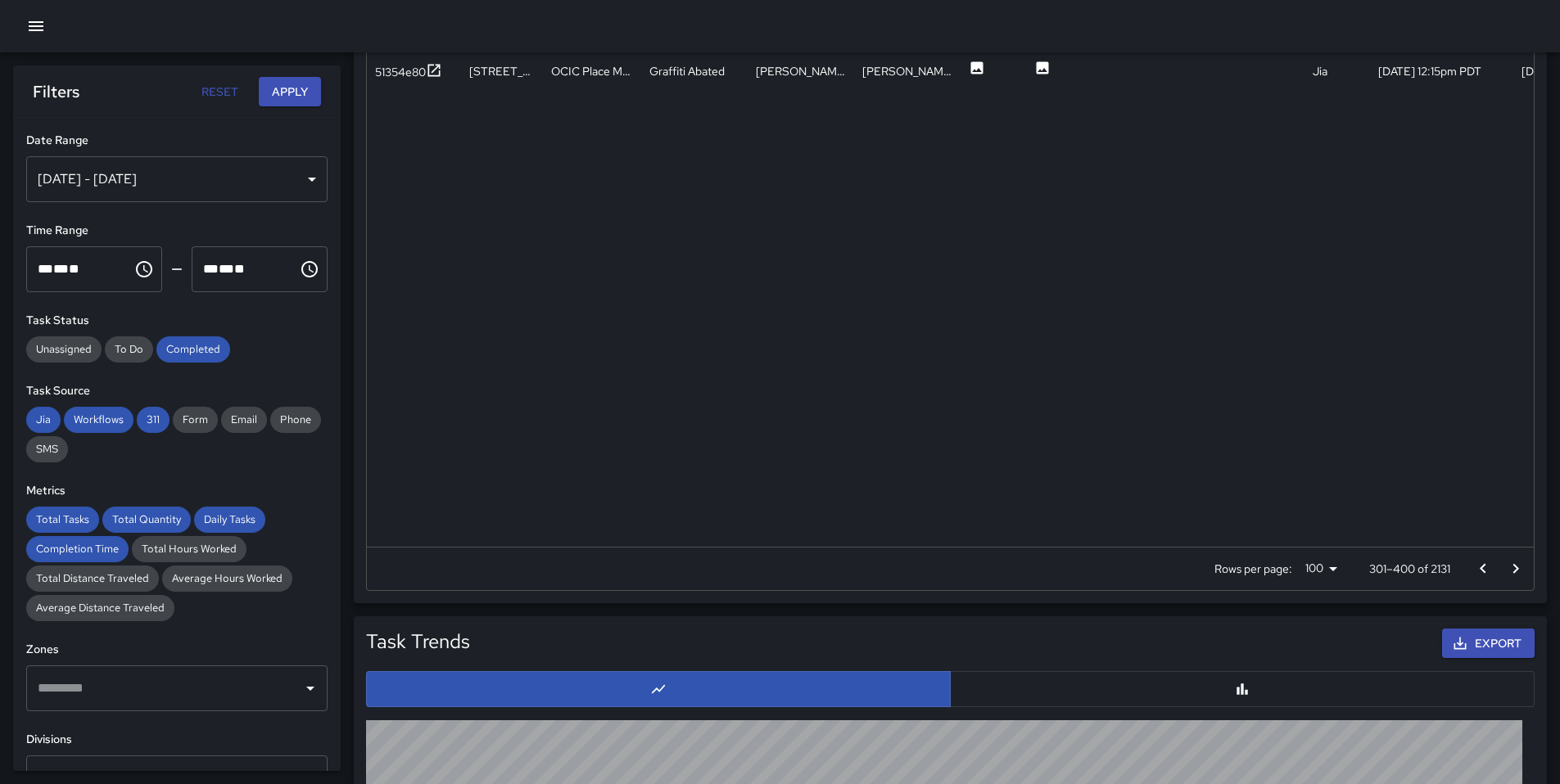
scroll to position [1975, 0]
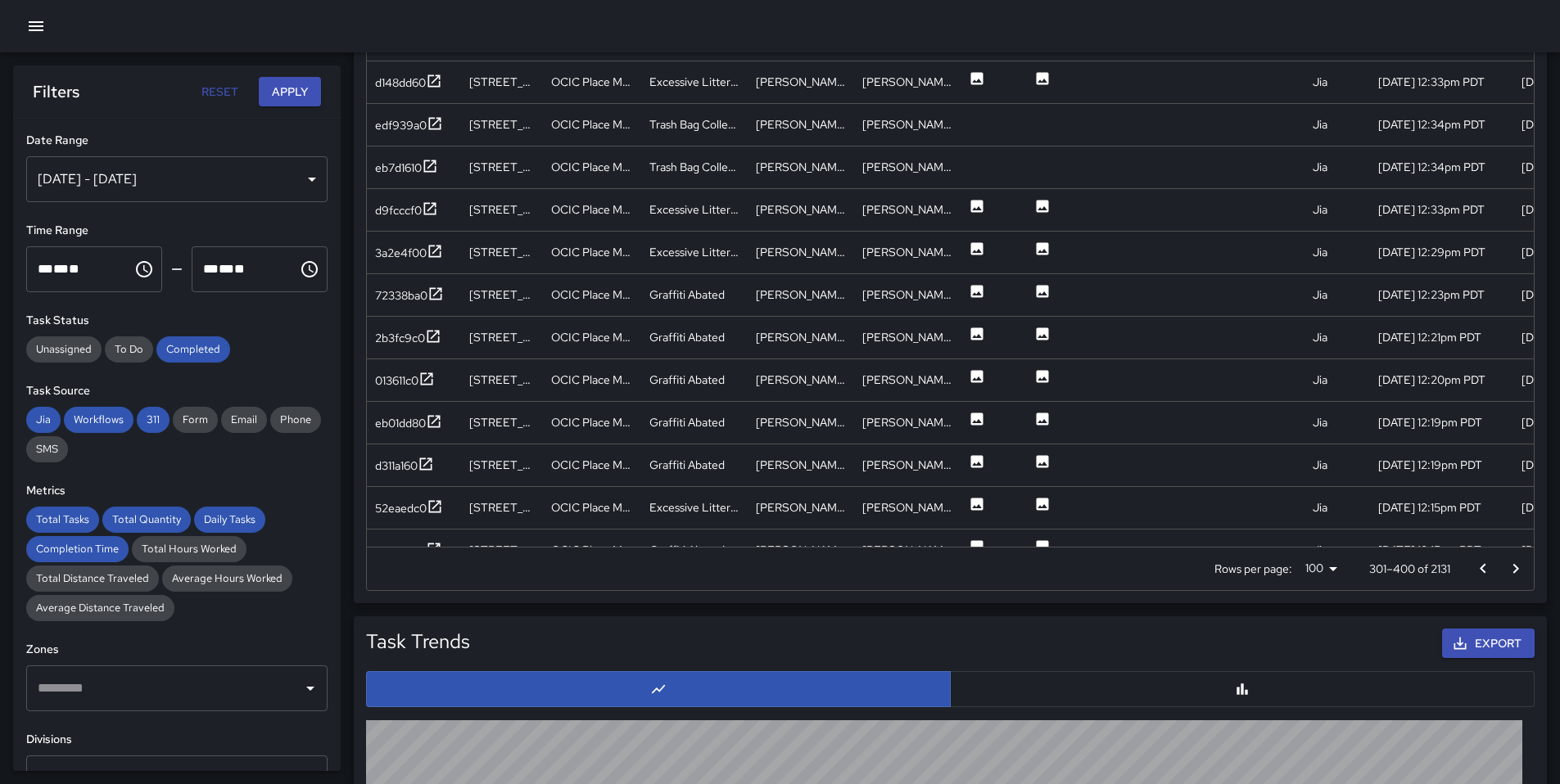
click at [1510, 572] on icon "Go to next page" at bounding box center [1515, 569] width 20 height 20
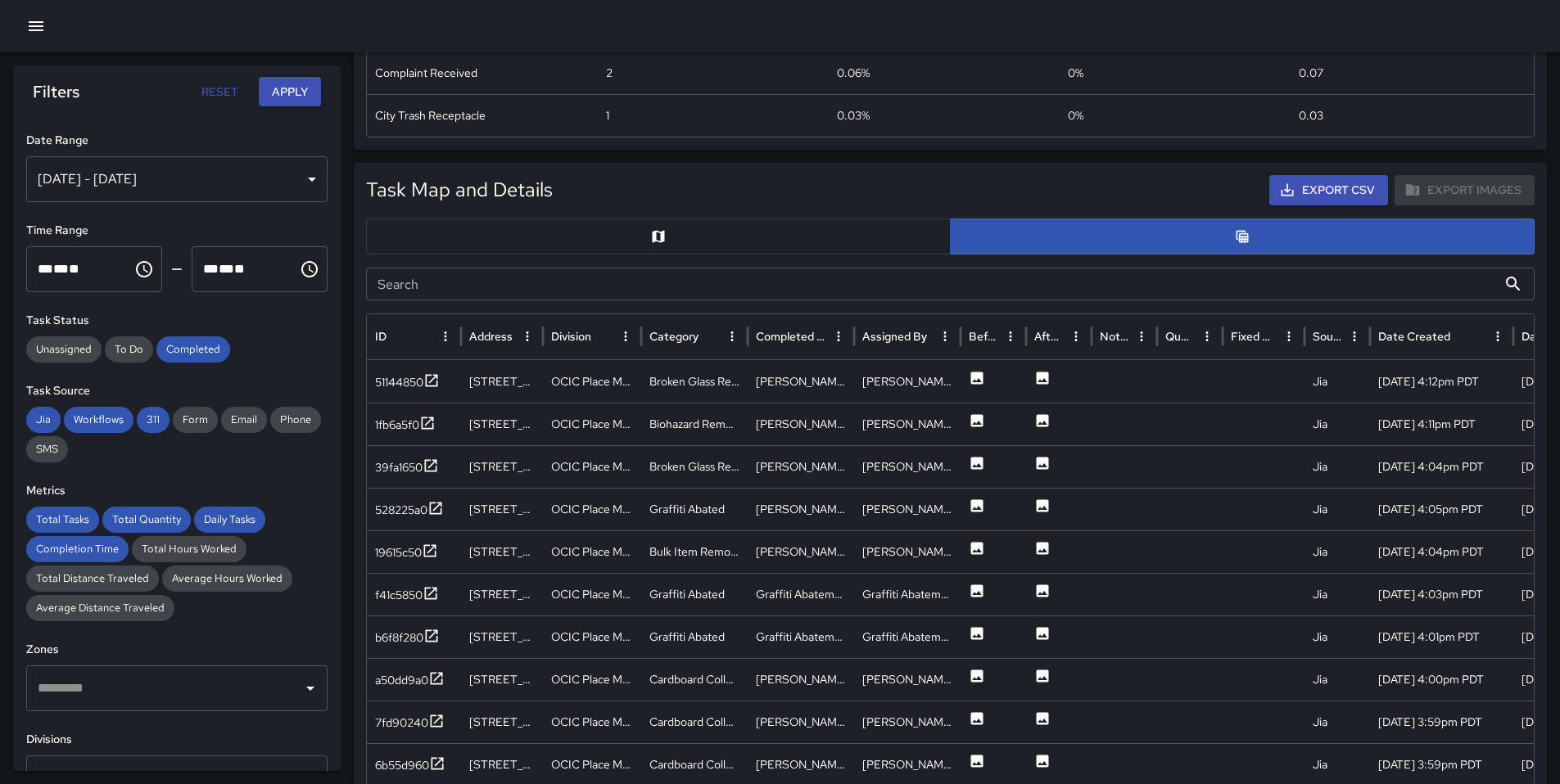
scroll to position [674, 0]
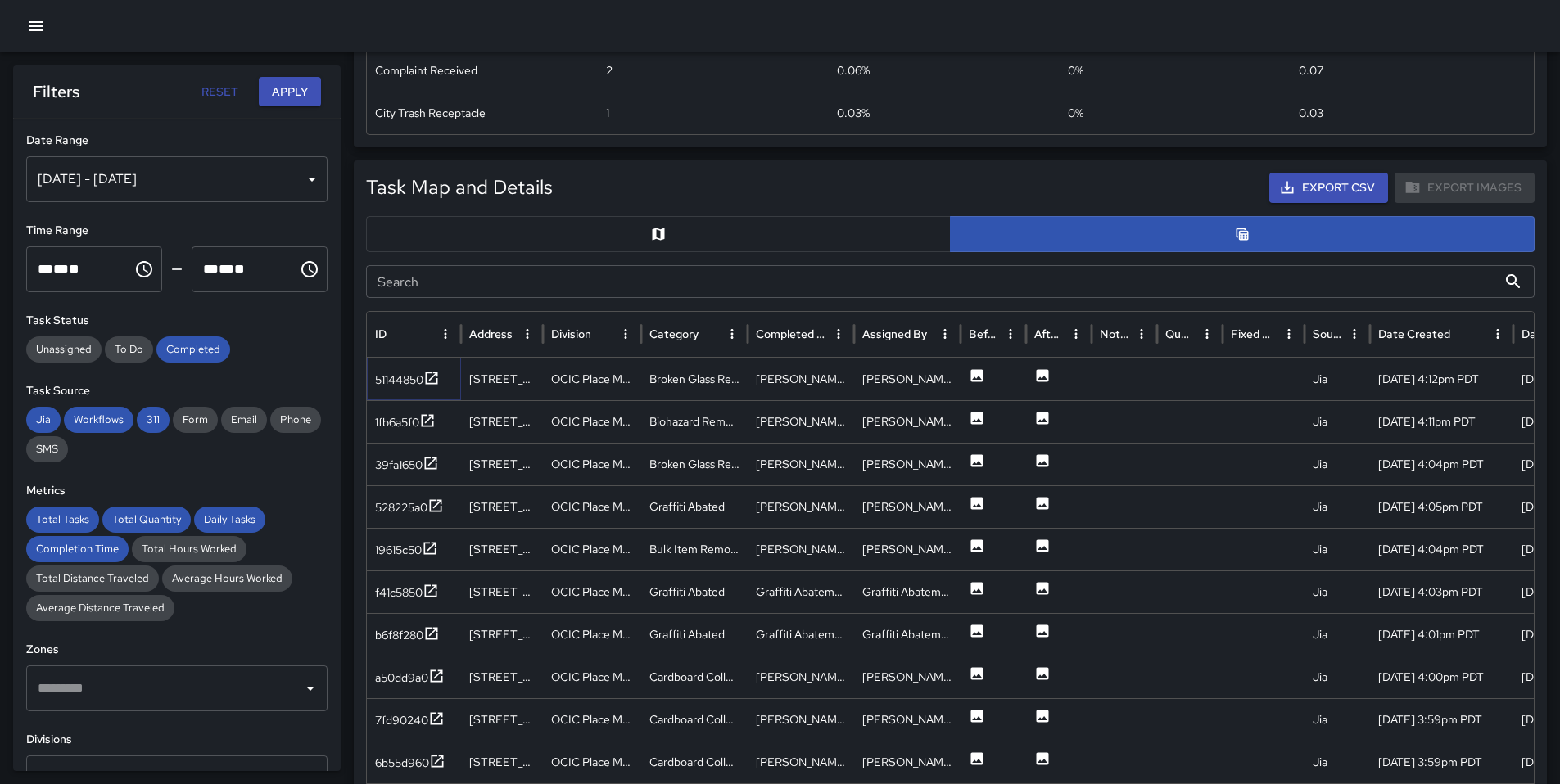
click at [387, 374] on div "51144850" at bounding box center [399, 379] width 48 height 16
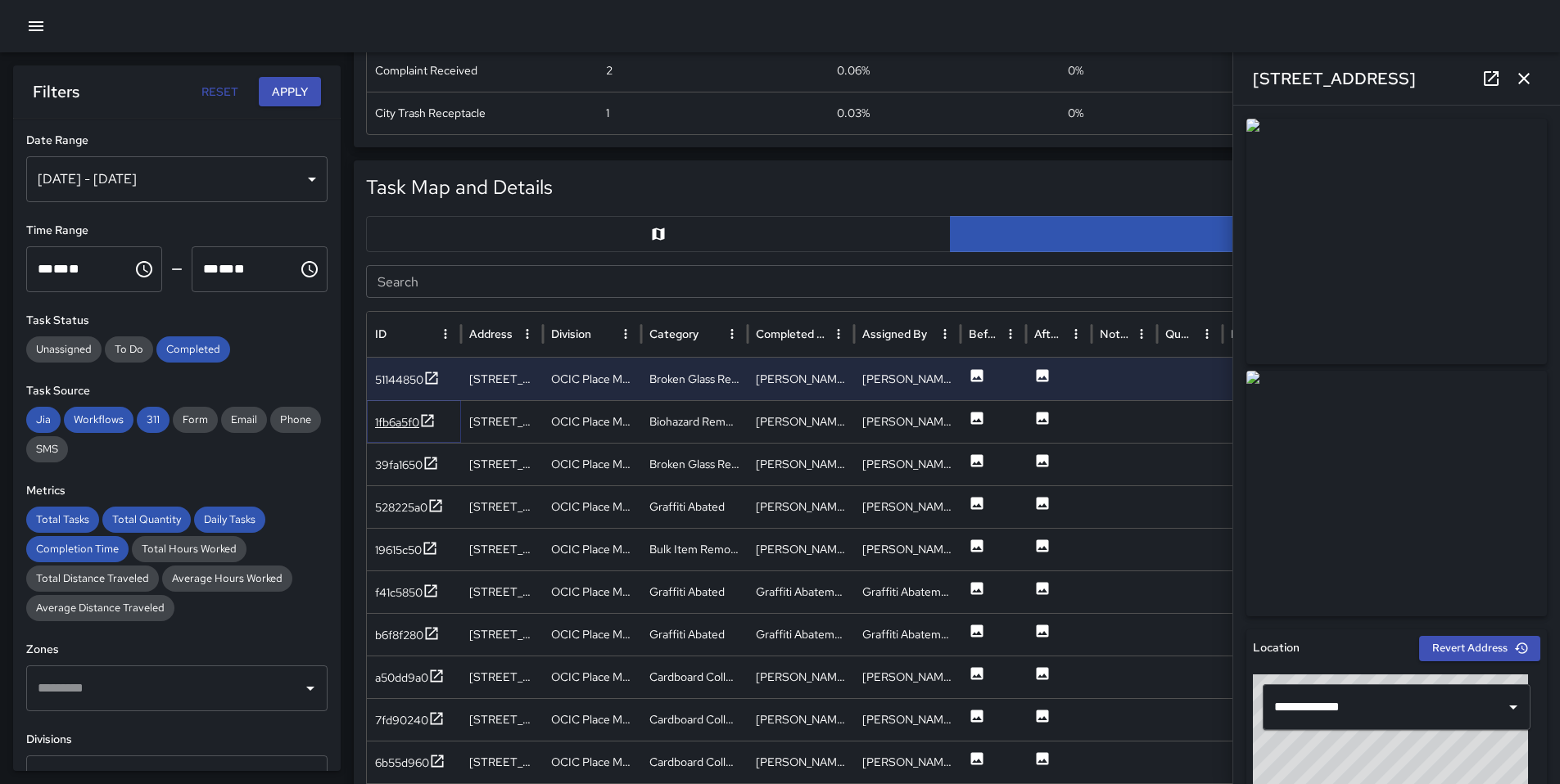
click at [404, 423] on div "1fb6a5f0" at bounding box center [397, 422] width 44 height 16
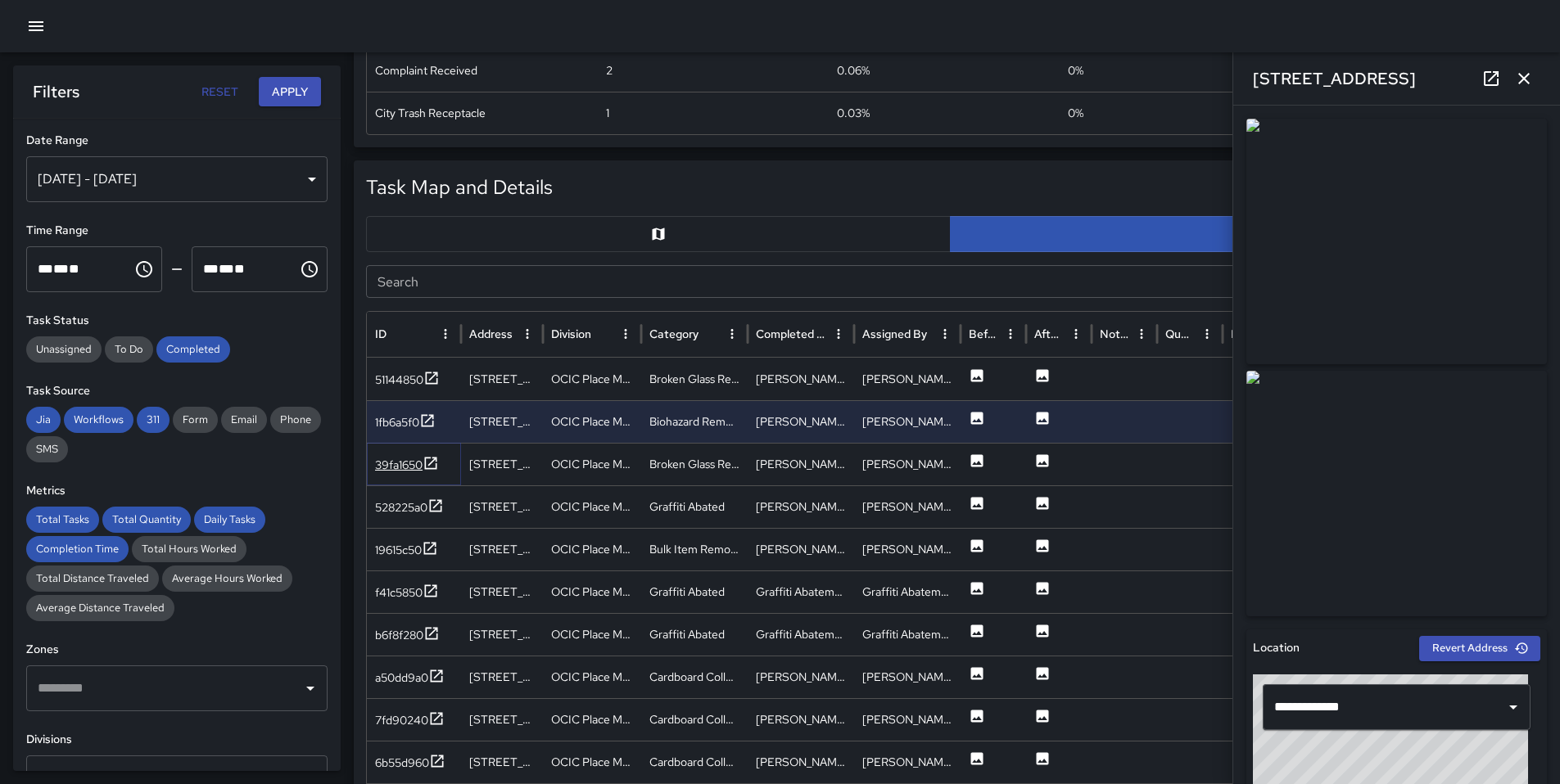
click at [403, 465] on div "39fa1650" at bounding box center [399, 464] width 48 height 16
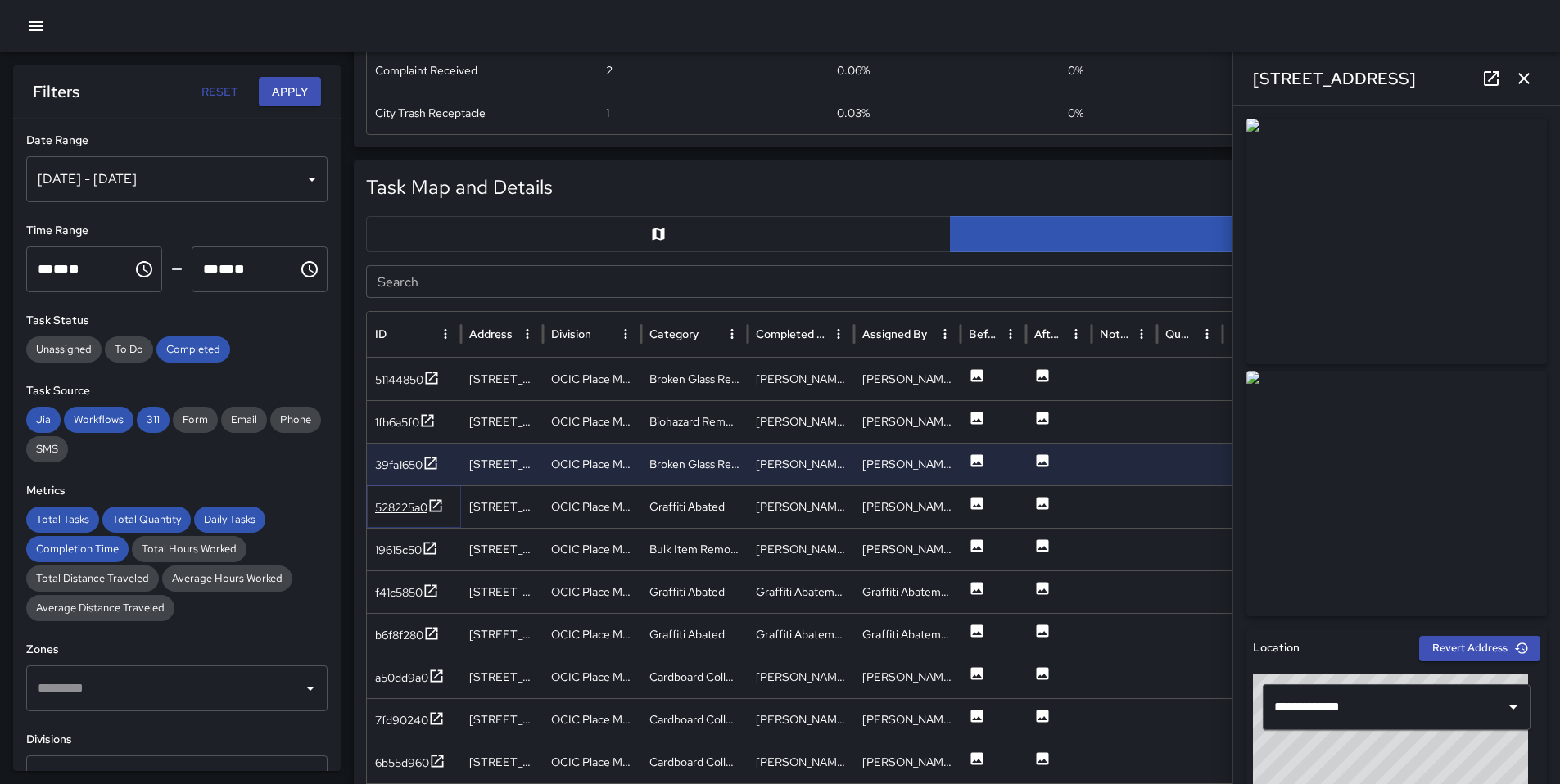
click at [403, 498] on div "528225a0" at bounding box center [410, 507] width 69 height 20
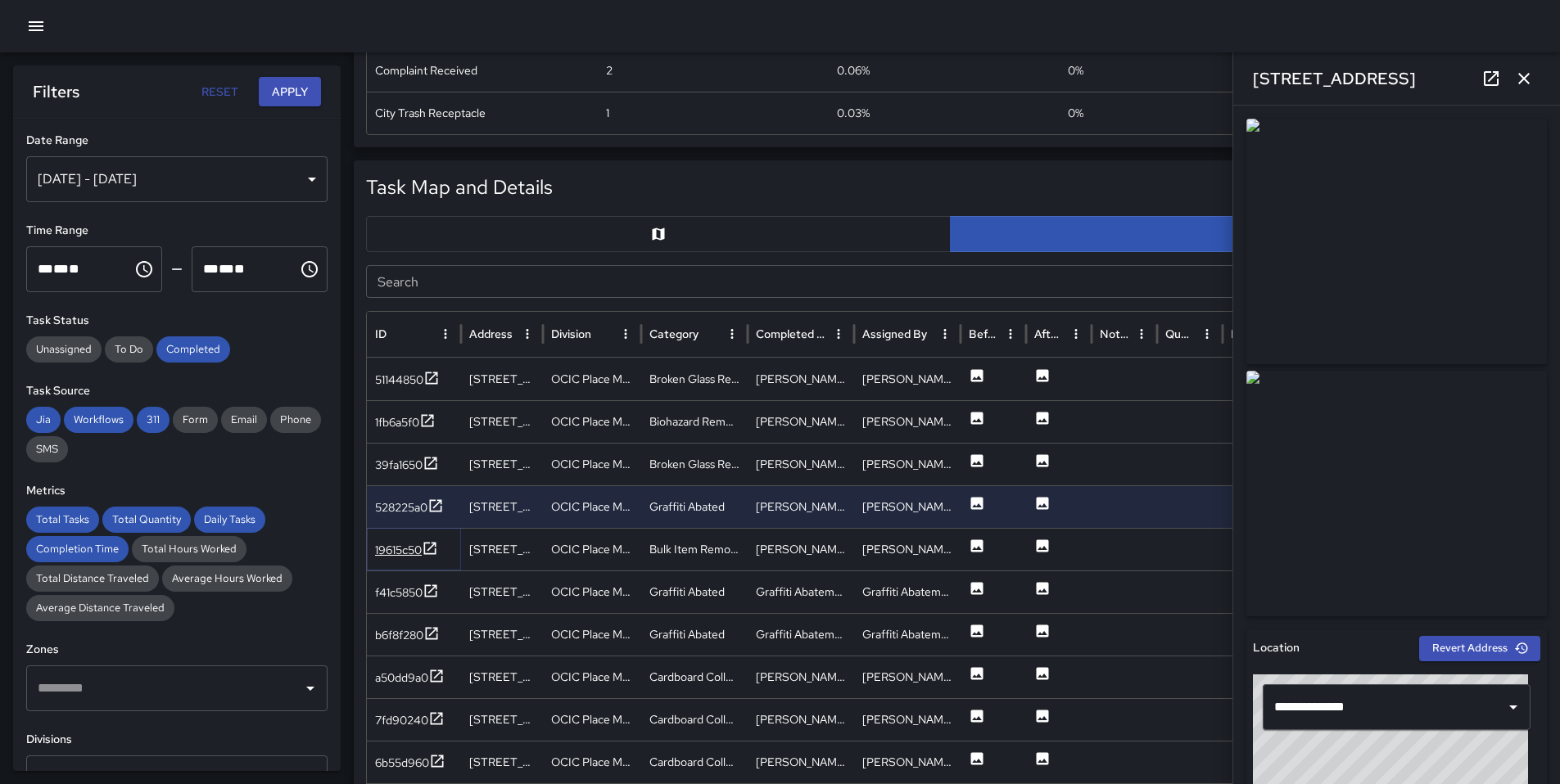
click at [407, 544] on div "19615c50" at bounding box center [398, 549] width 47 height 16
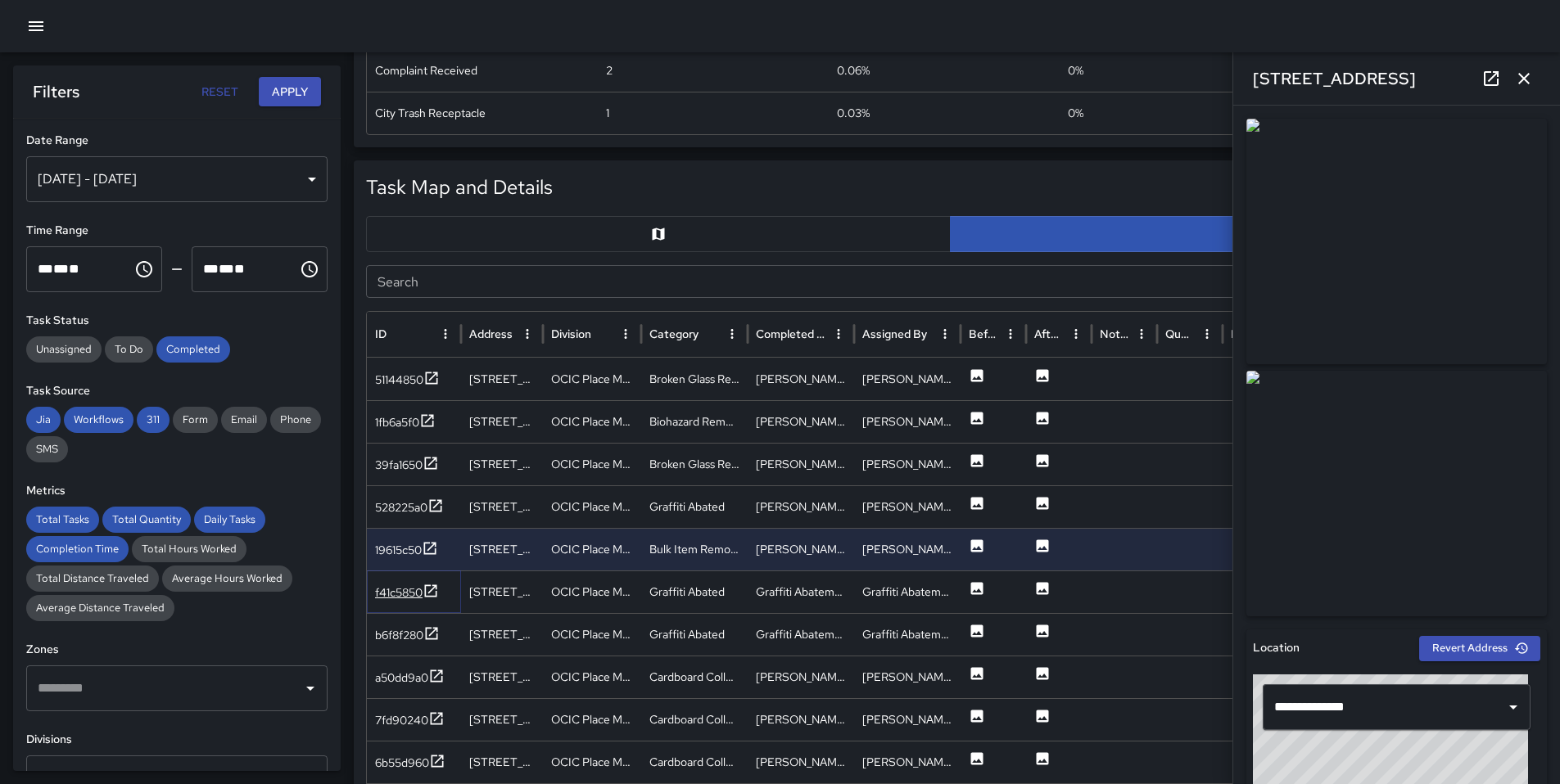
click at [409, 583] on div "f41c5850" at bounding box center [407, 593] width 64 height 20
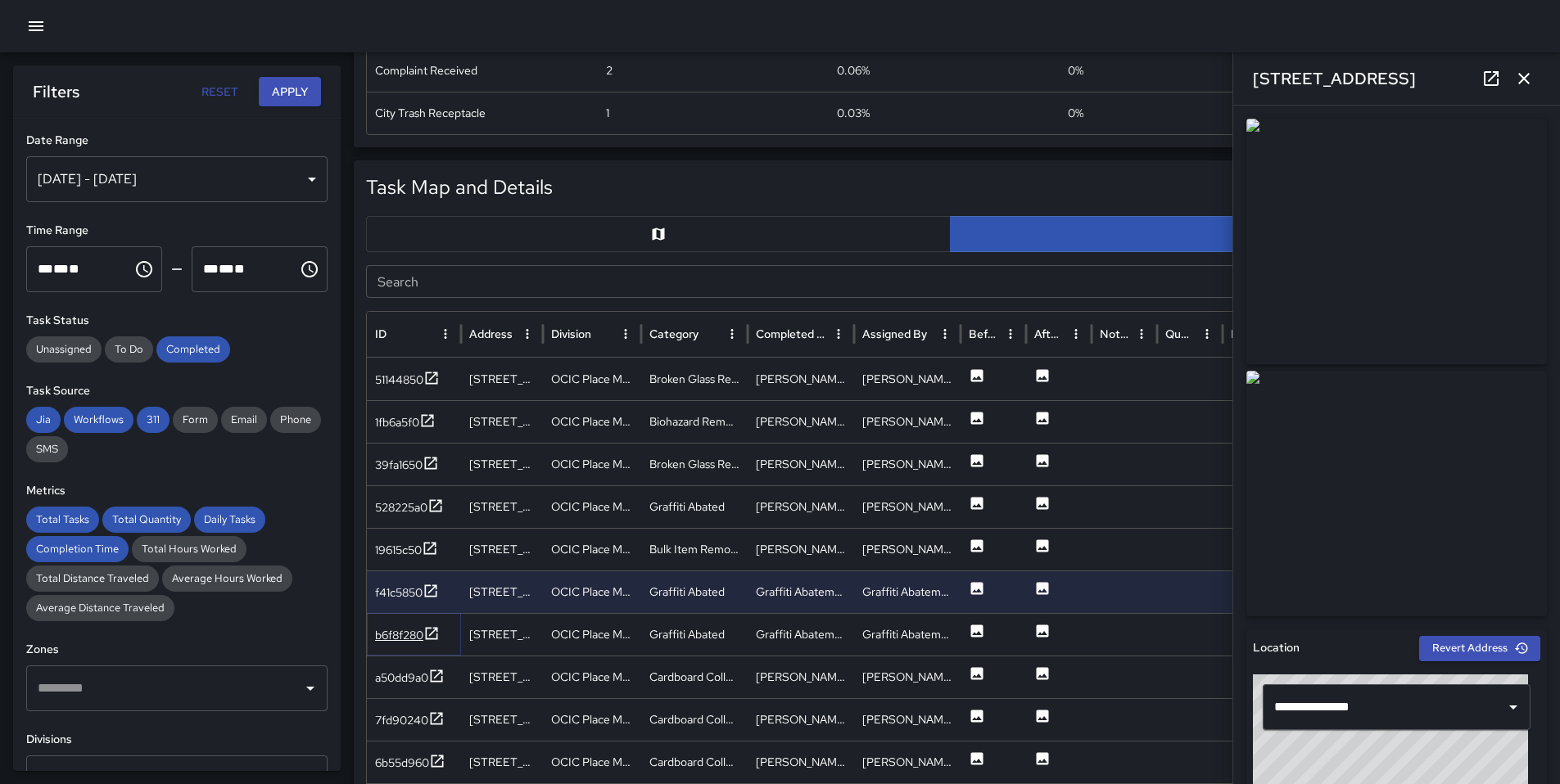
click at [423, 633] on div "b6f8f280" at bounding box center [399, 635] width 48 height 16
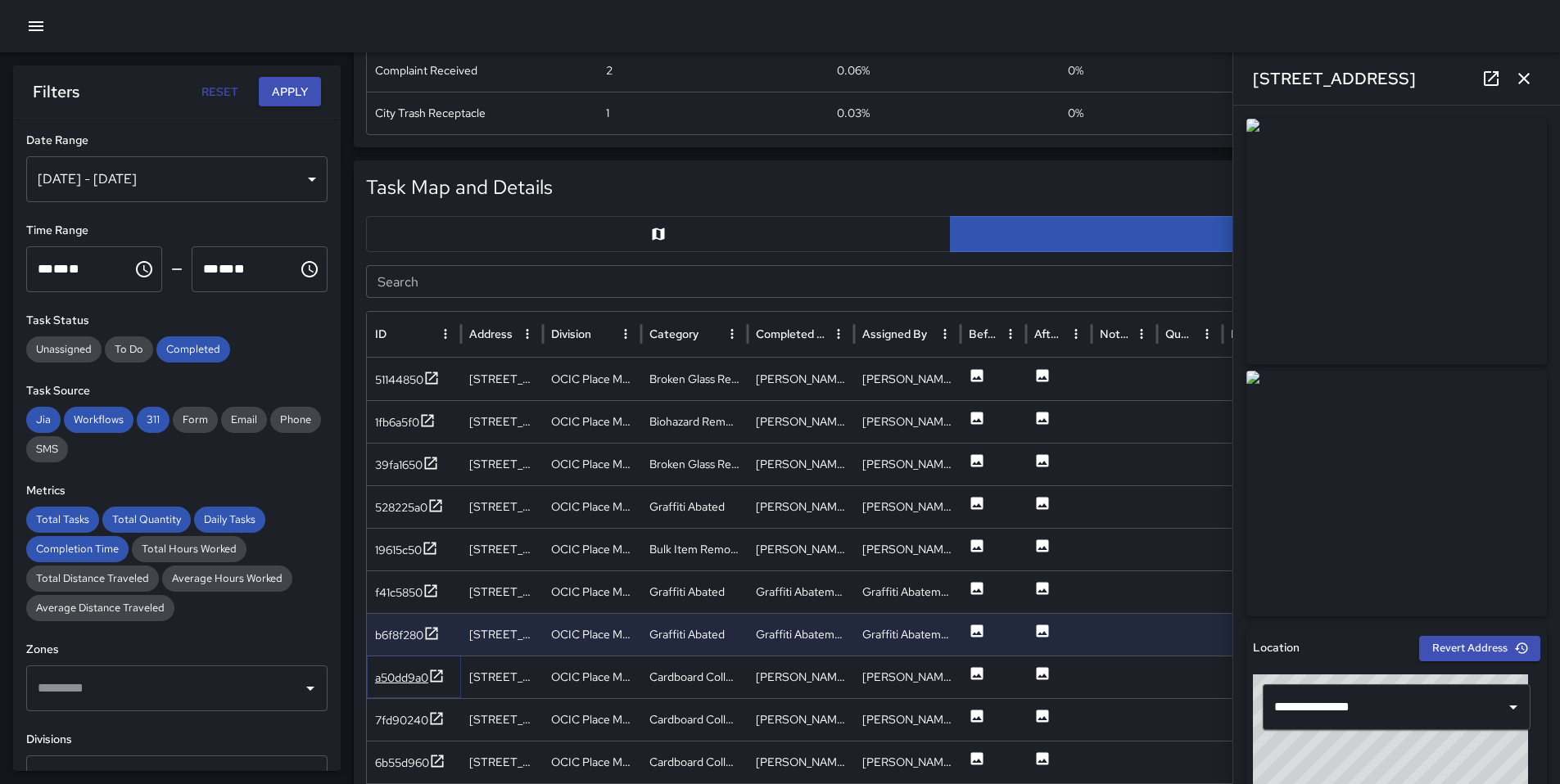
click at [417, 670] on div "a50dd9a0" at bounding box center [402, 677] width 54 height 16
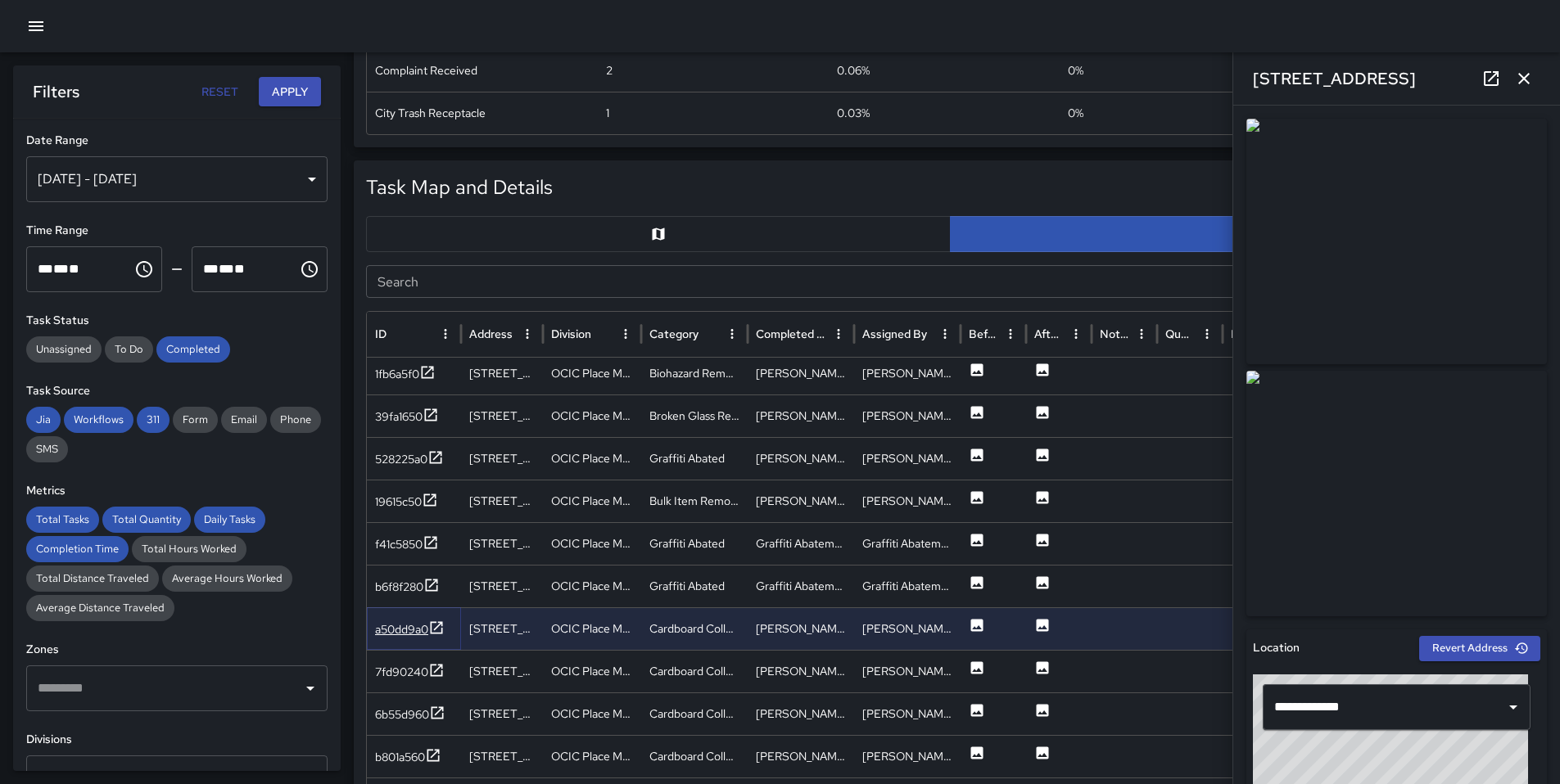
scroll to position [60, 0]
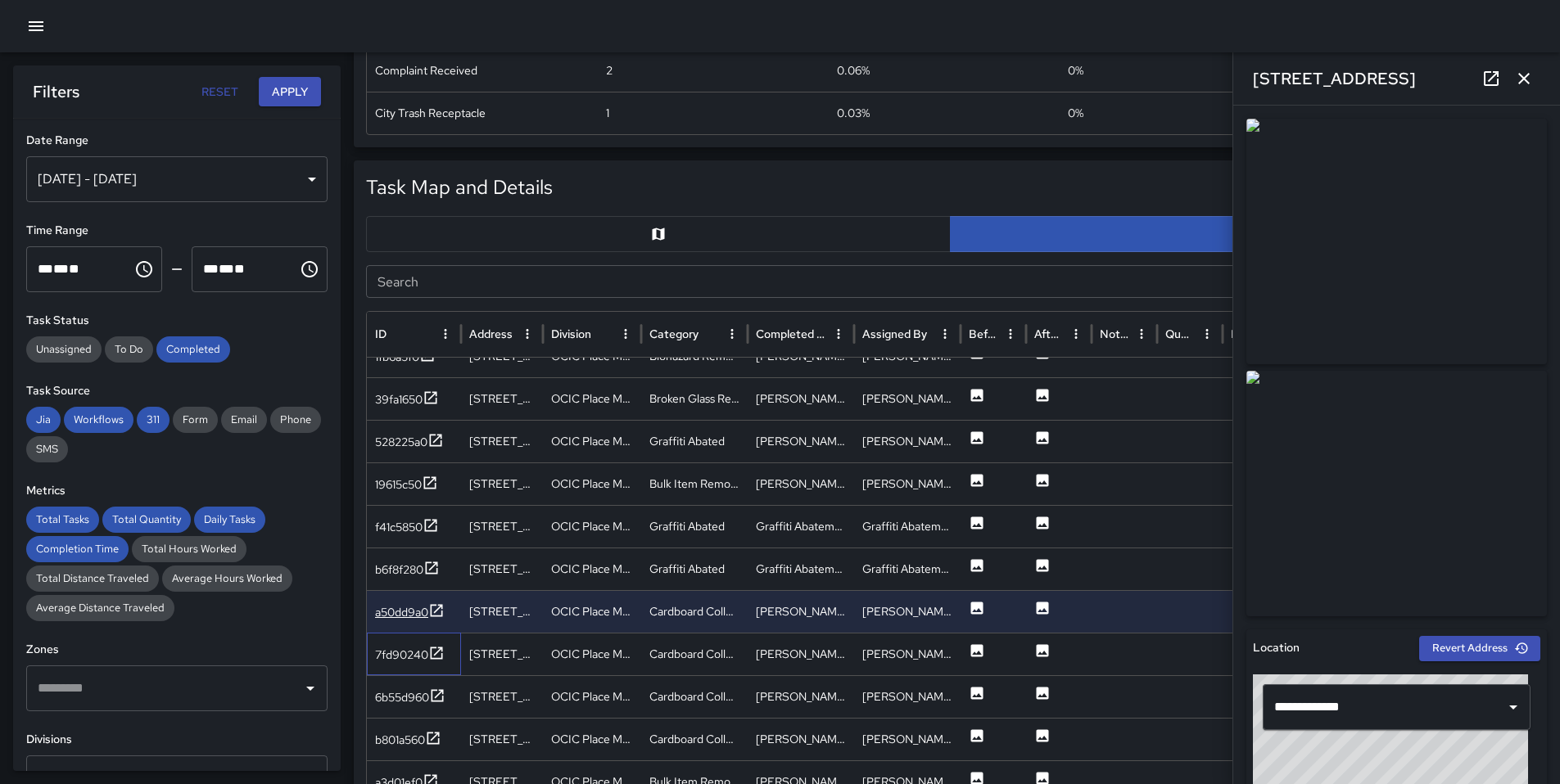
click at [426, 669] on div "7fd90240" at bounding box center [414, 654] width 94 height 42
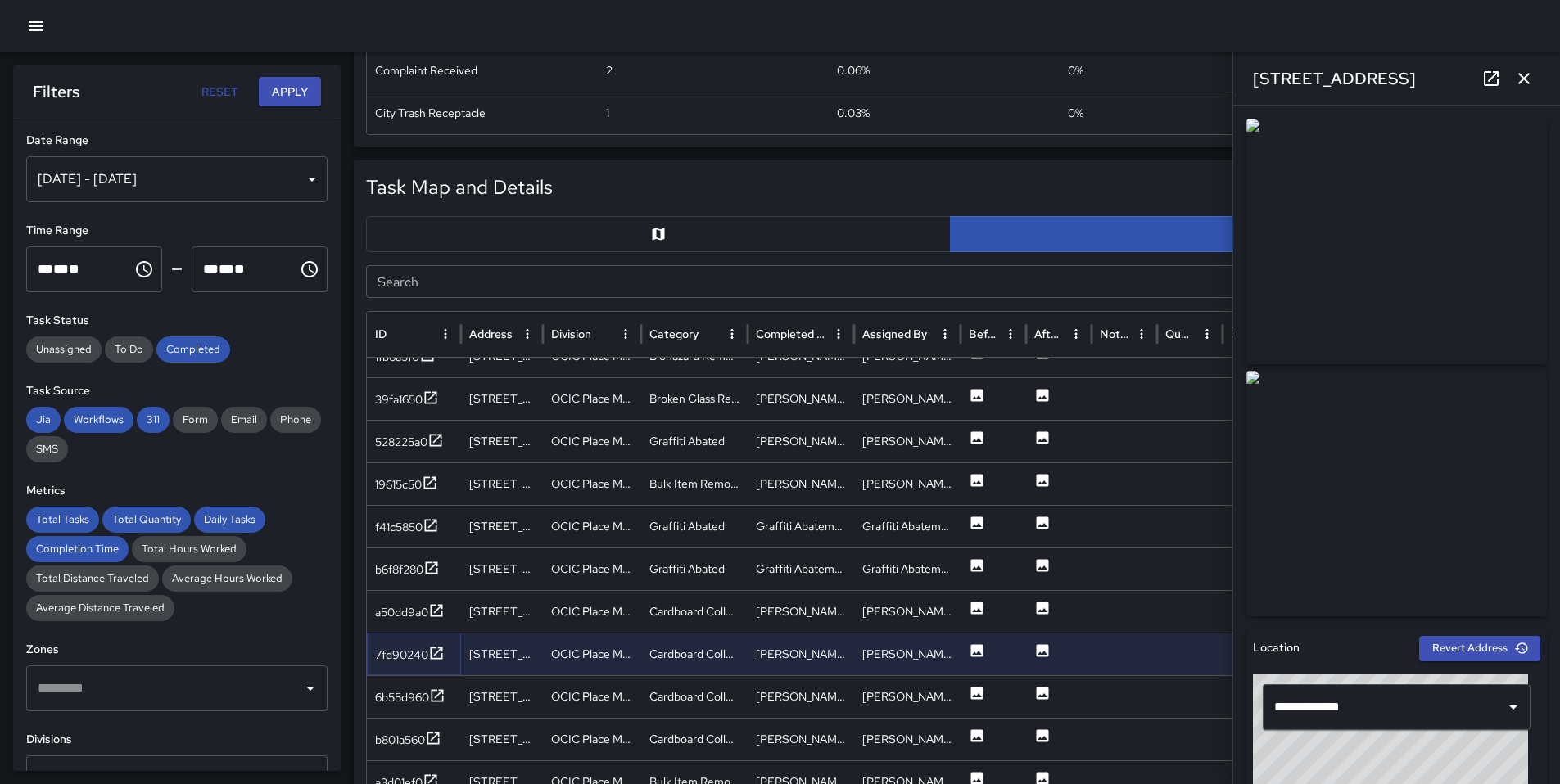
click at [428, 664] on div at bounding box center [436, 655] width 16 height 20
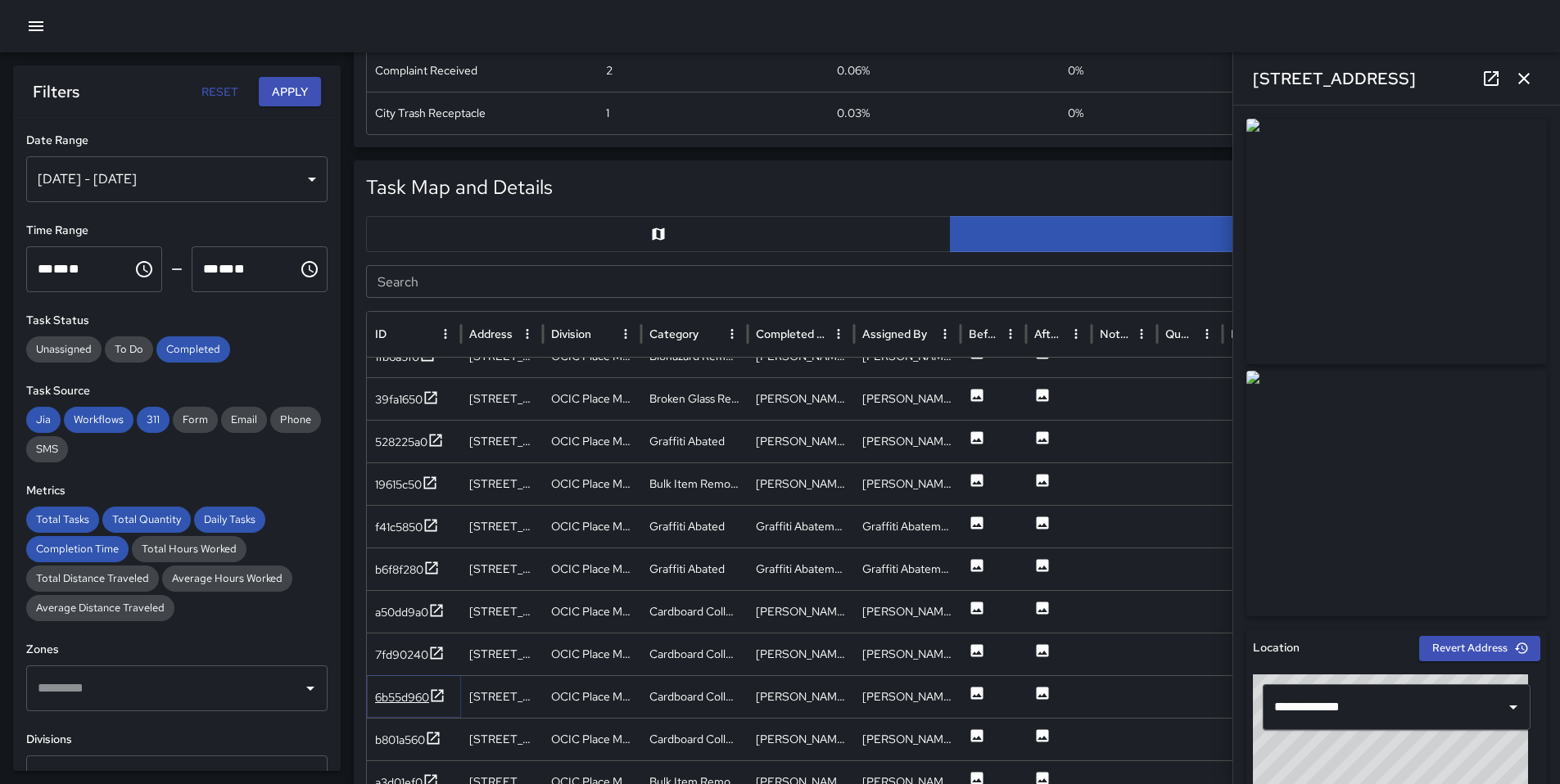
click at [424, 703] on div "6b55d960" at bounding box center [402, 697] width 54 height 16
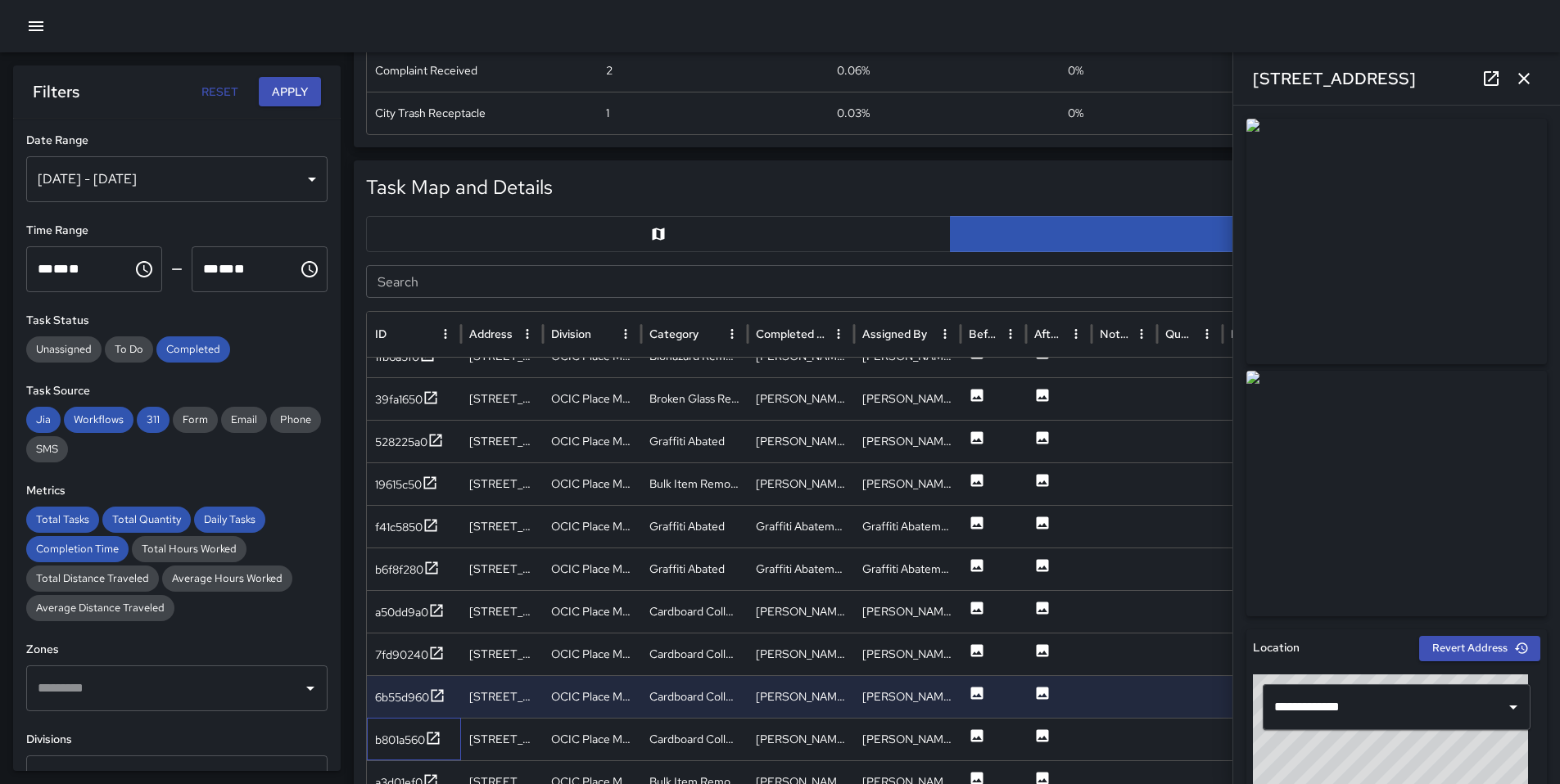
click at [415, 727] on div "b801a560" at bounding box center [414, 739] width 94 height 42
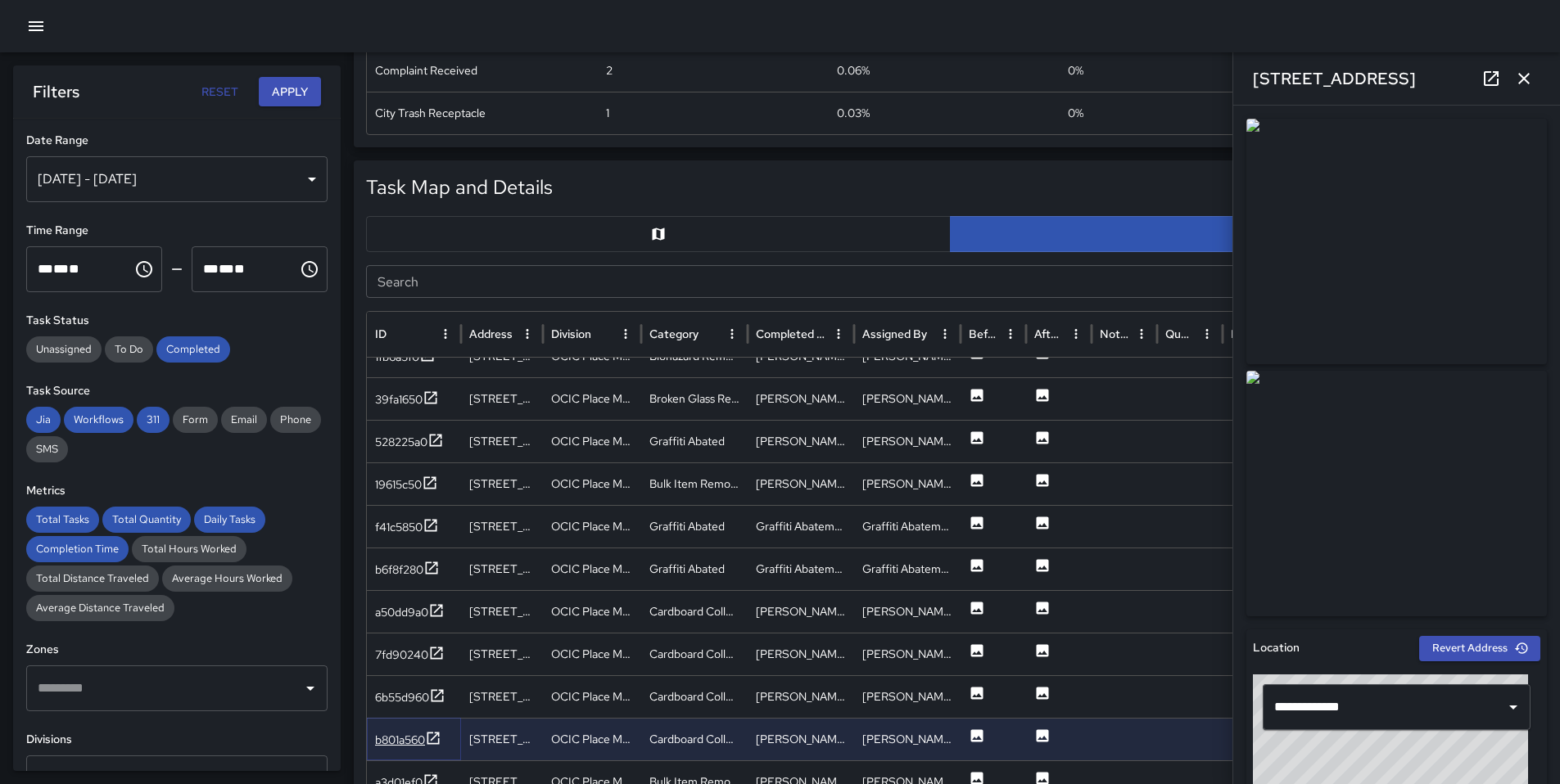
click at [415, 732] on div "b801a560" at bounding box center [400, 739] width 50 height 16
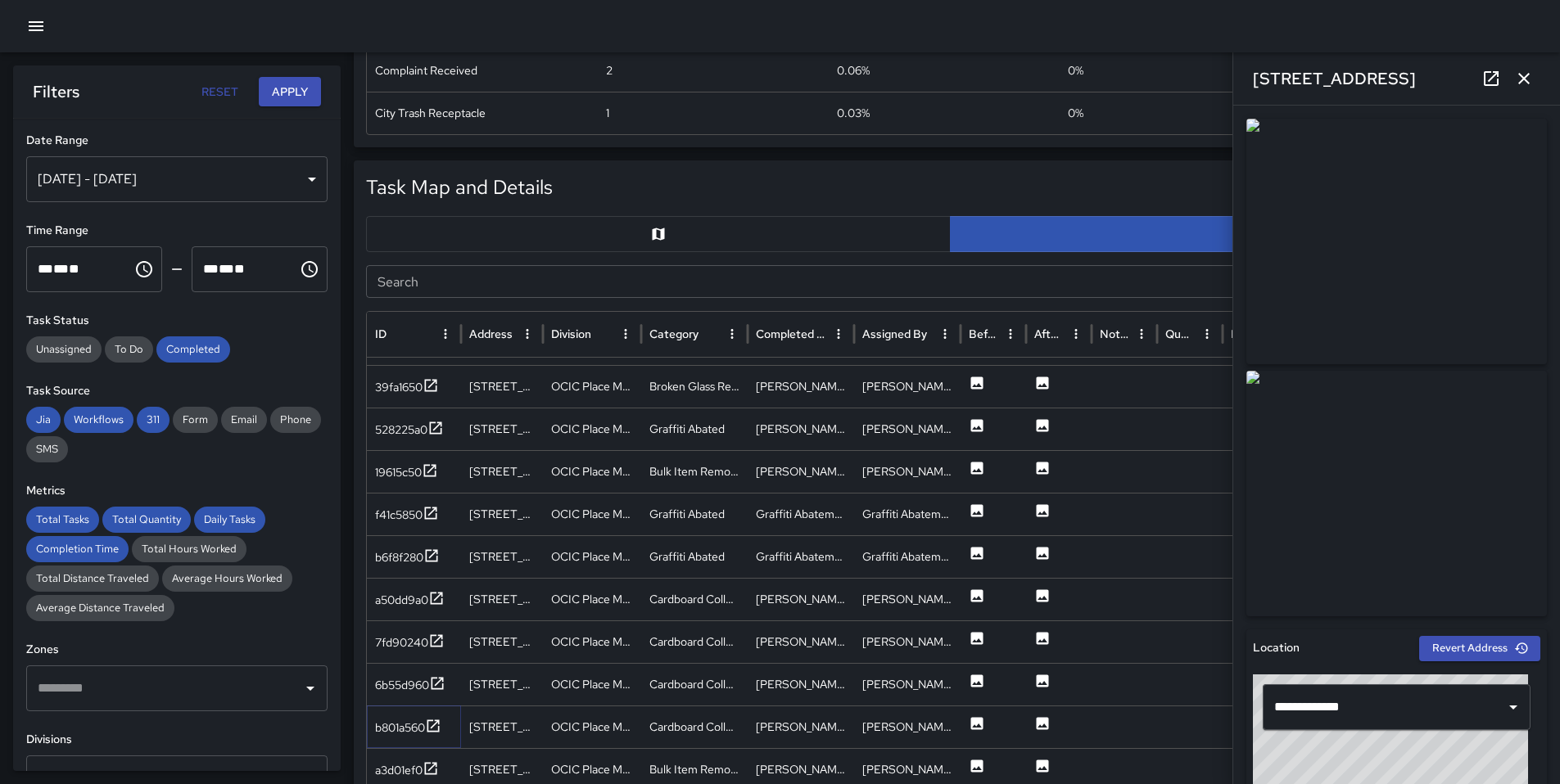
scroll to position [123, 0]
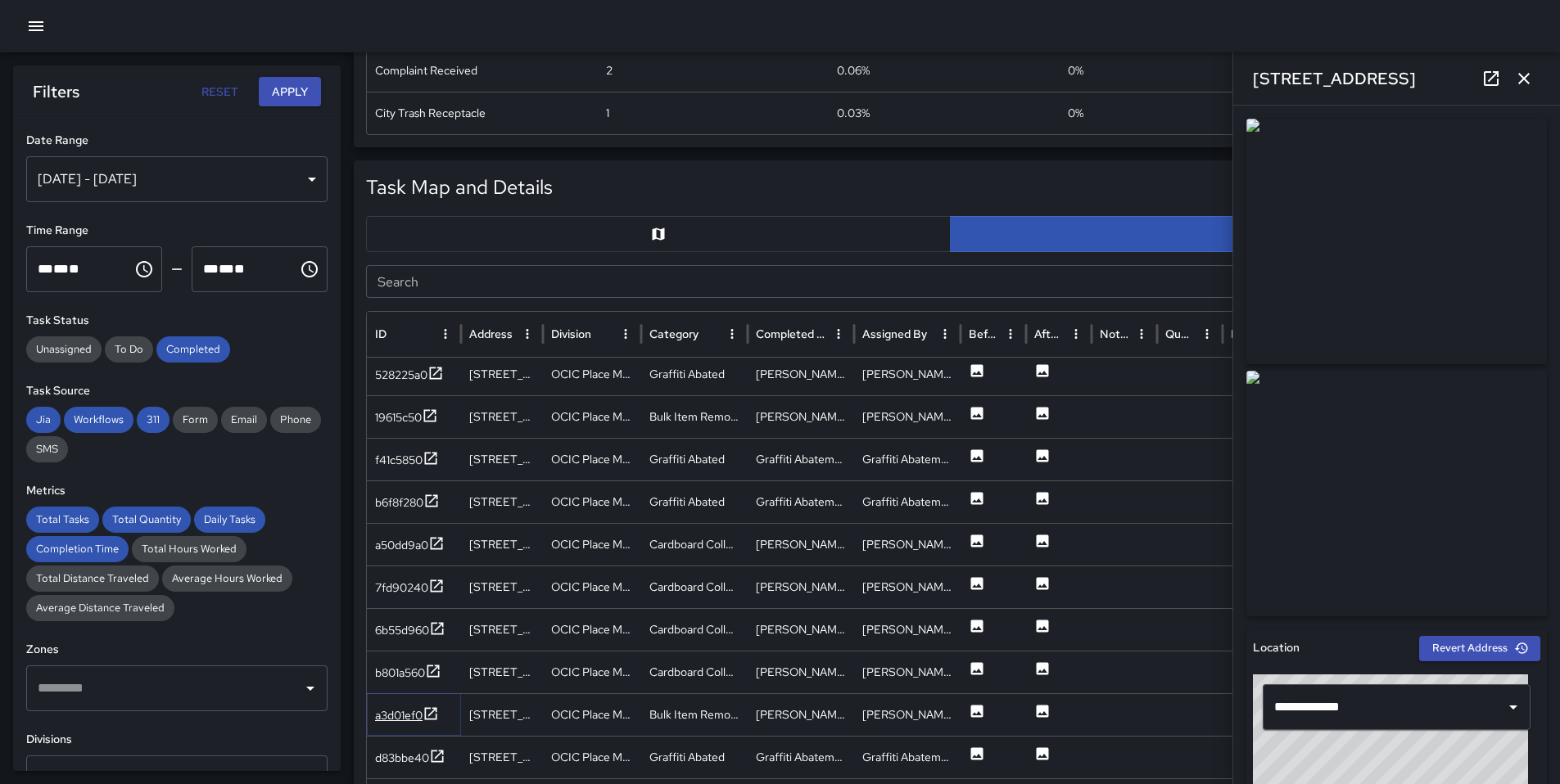
click at [398, 725] on div "a3d01ef0" at bounding box center [407, 715] width 64 height 20
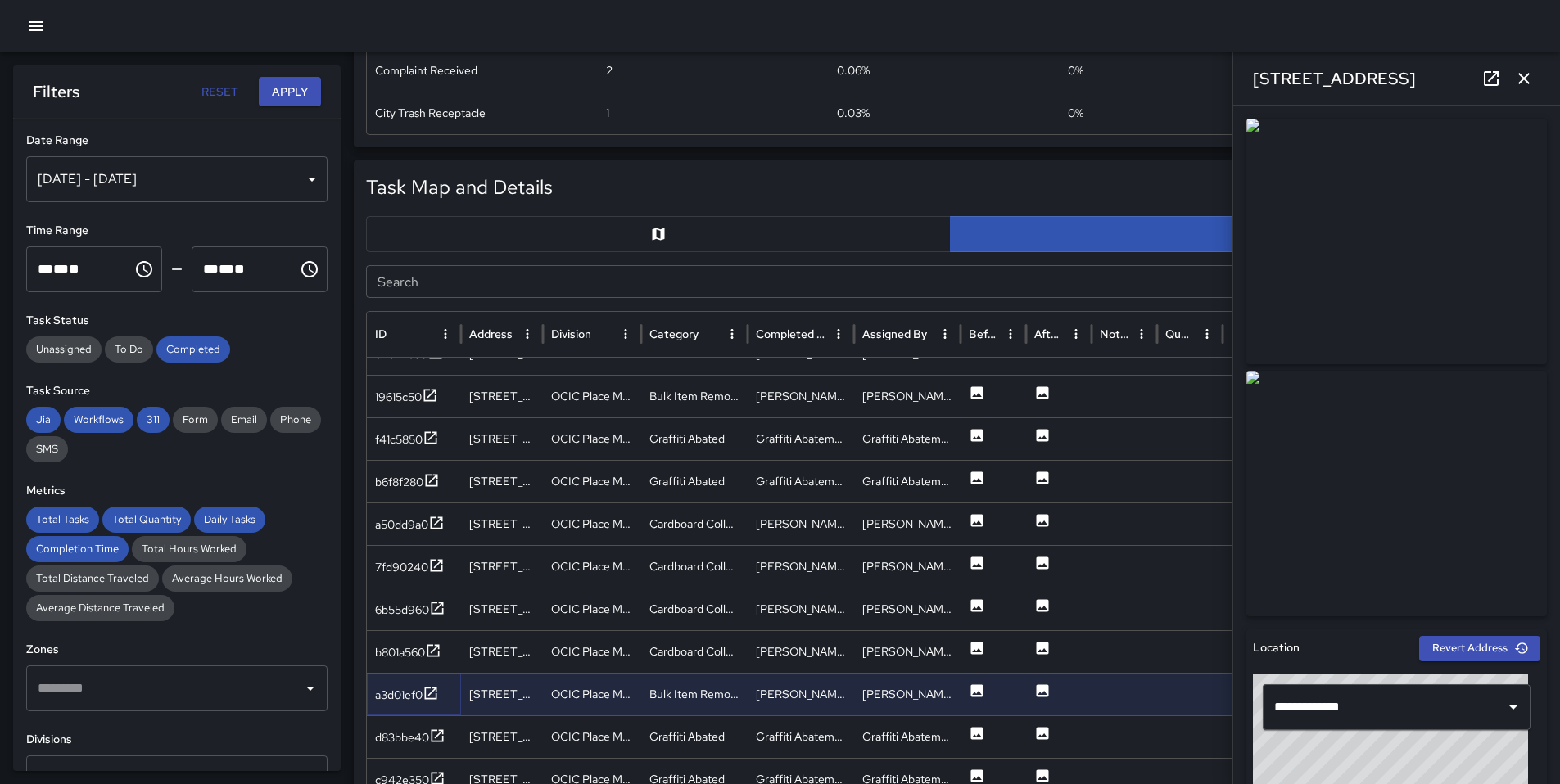
scroll to position [144, 0]
click at [432, 727] on icon at bounding box center [438, 731] width 12 height 12
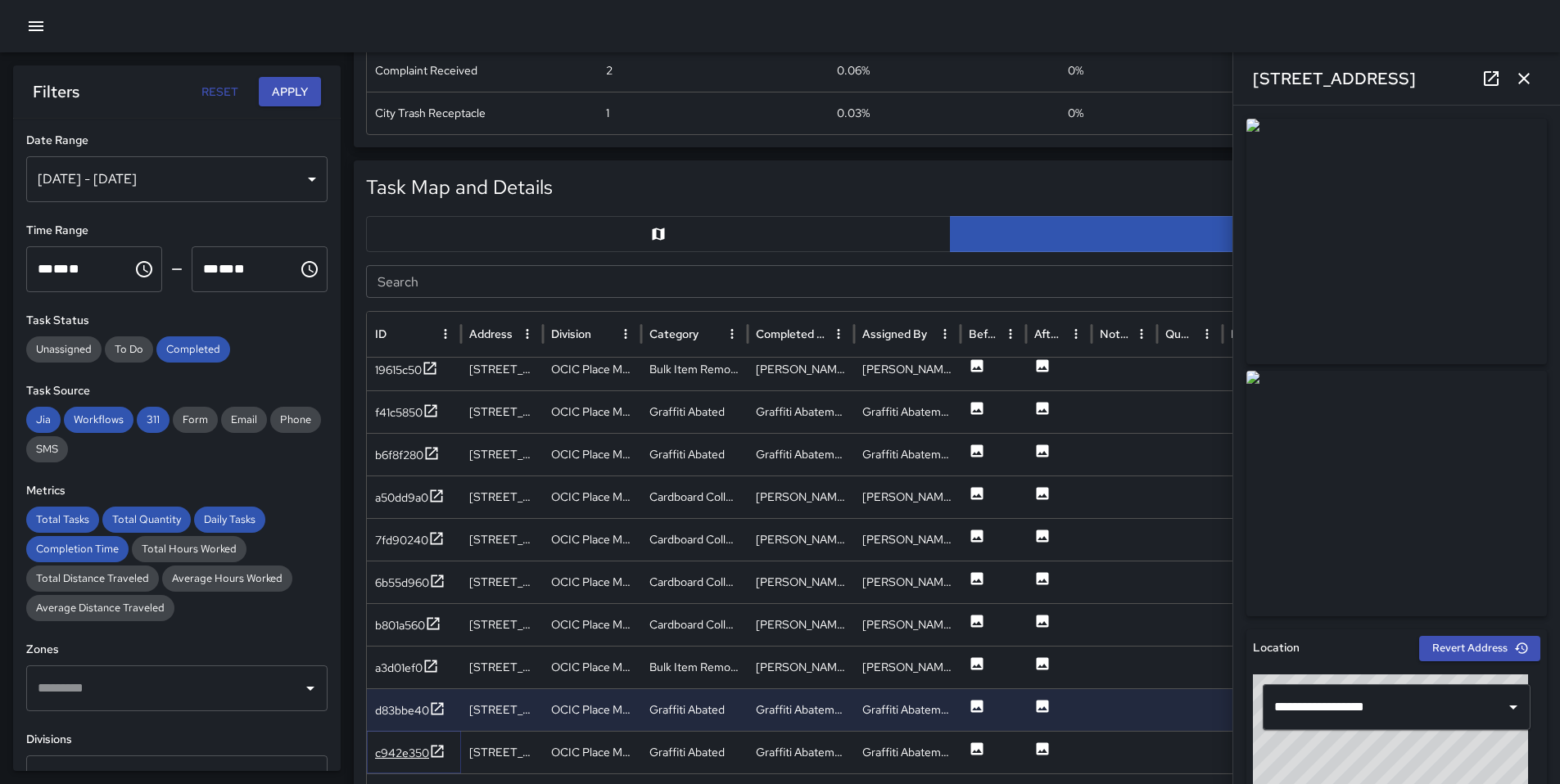
click at [421, 743] on div "c942e350" at bounding box center [411, 752] width 71 height 20
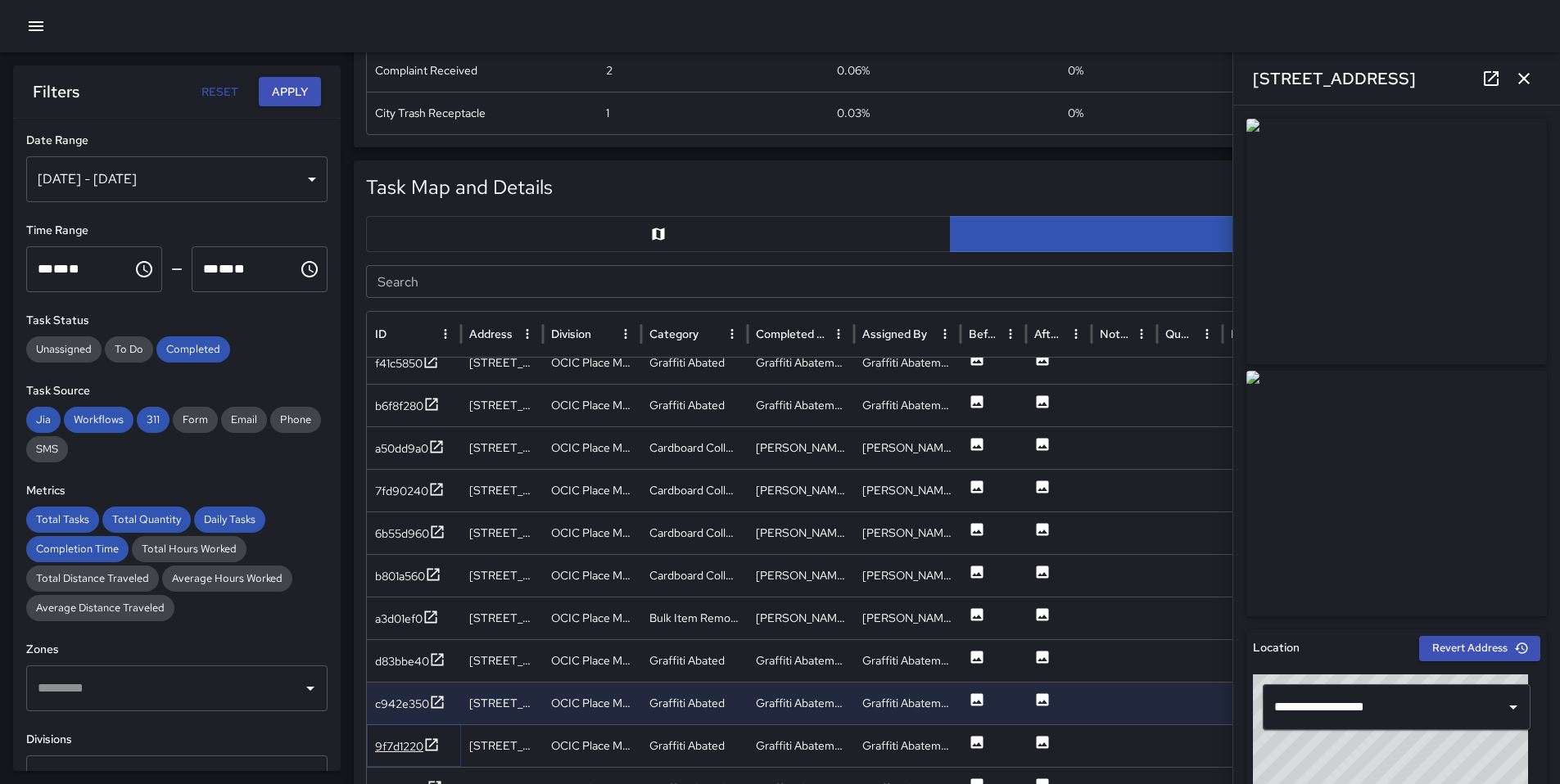
click at [398, 736] on div "9f7d1220" at bounding box center [408, 746] width 65 height 20
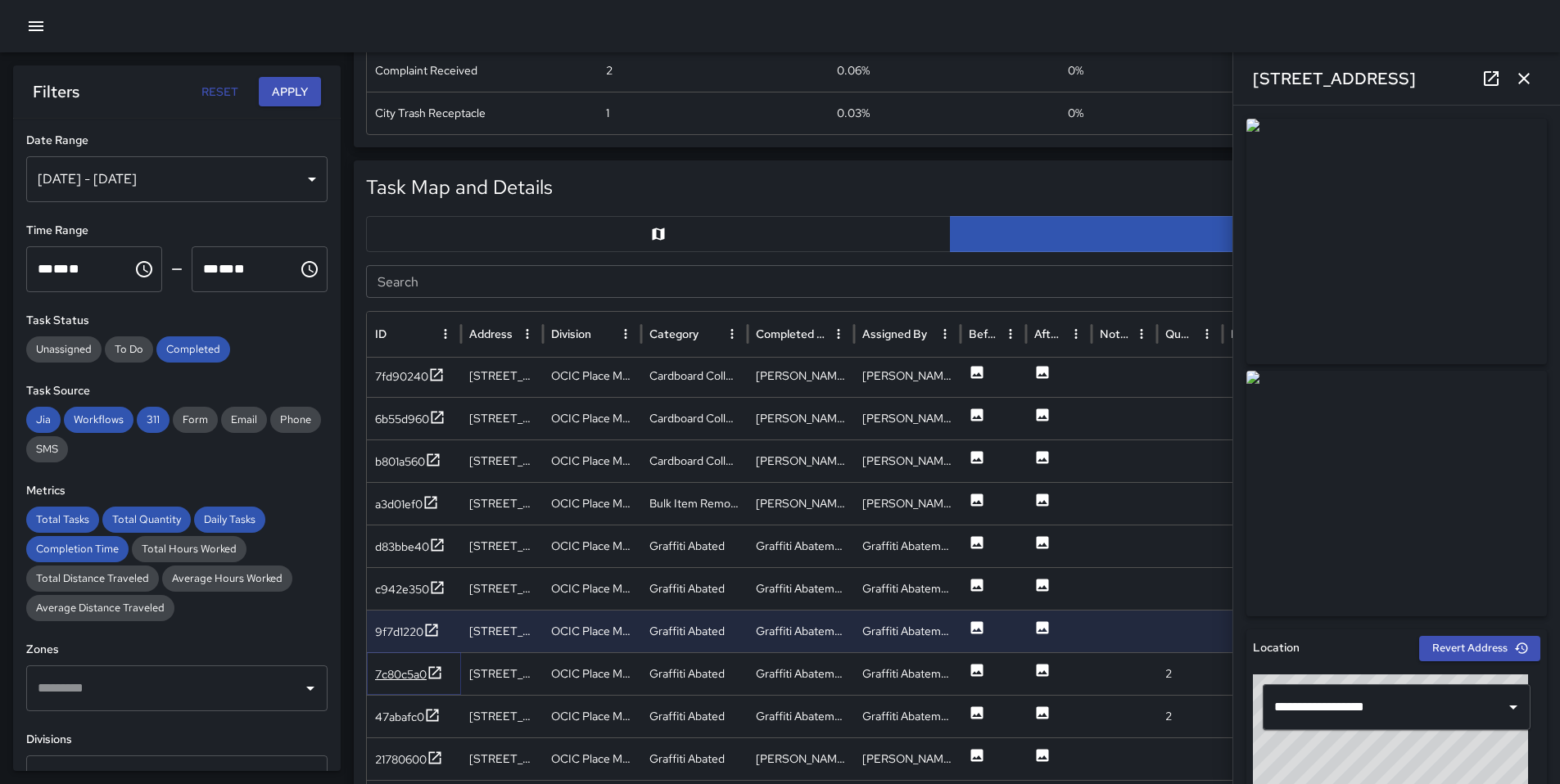
click at [427, 675] on icon at bounding box center [434, 672] width 16 height 16
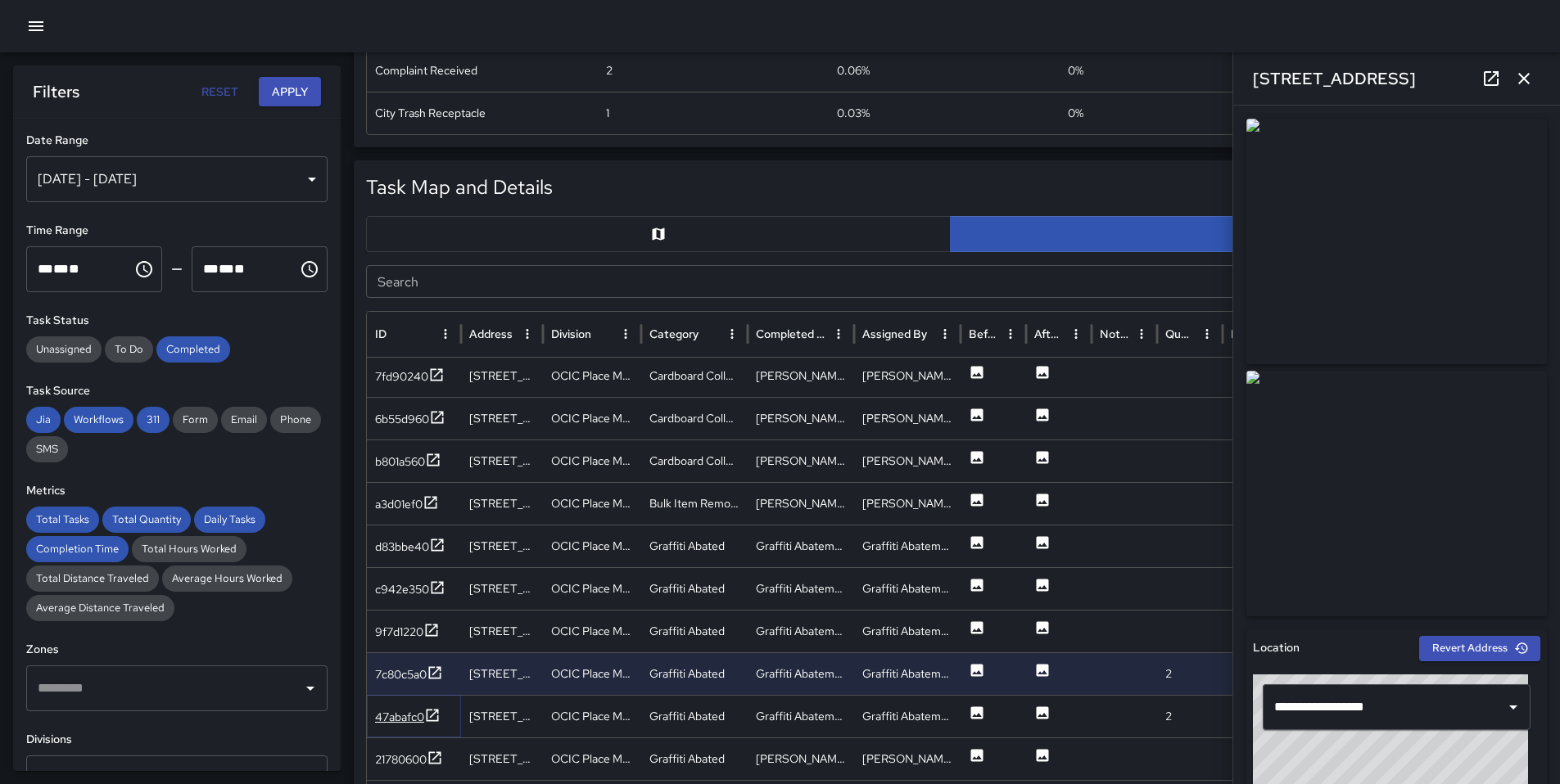
click at [428, 724] on div at bounding box center [432, 717] width 16 height 20
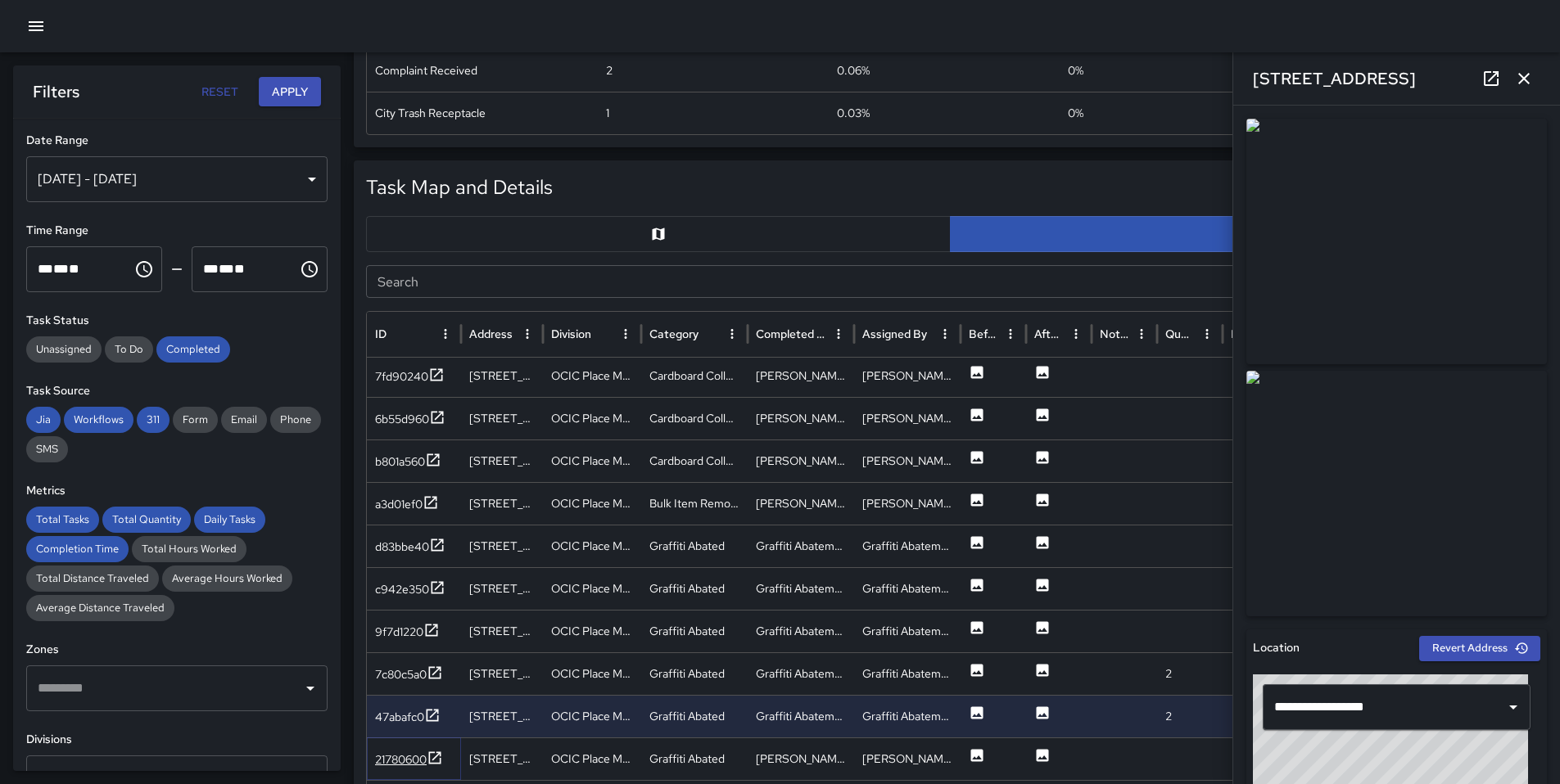
click at [424, 759] on div "21780600" at bounding box center [401, 759] width 52 height 16
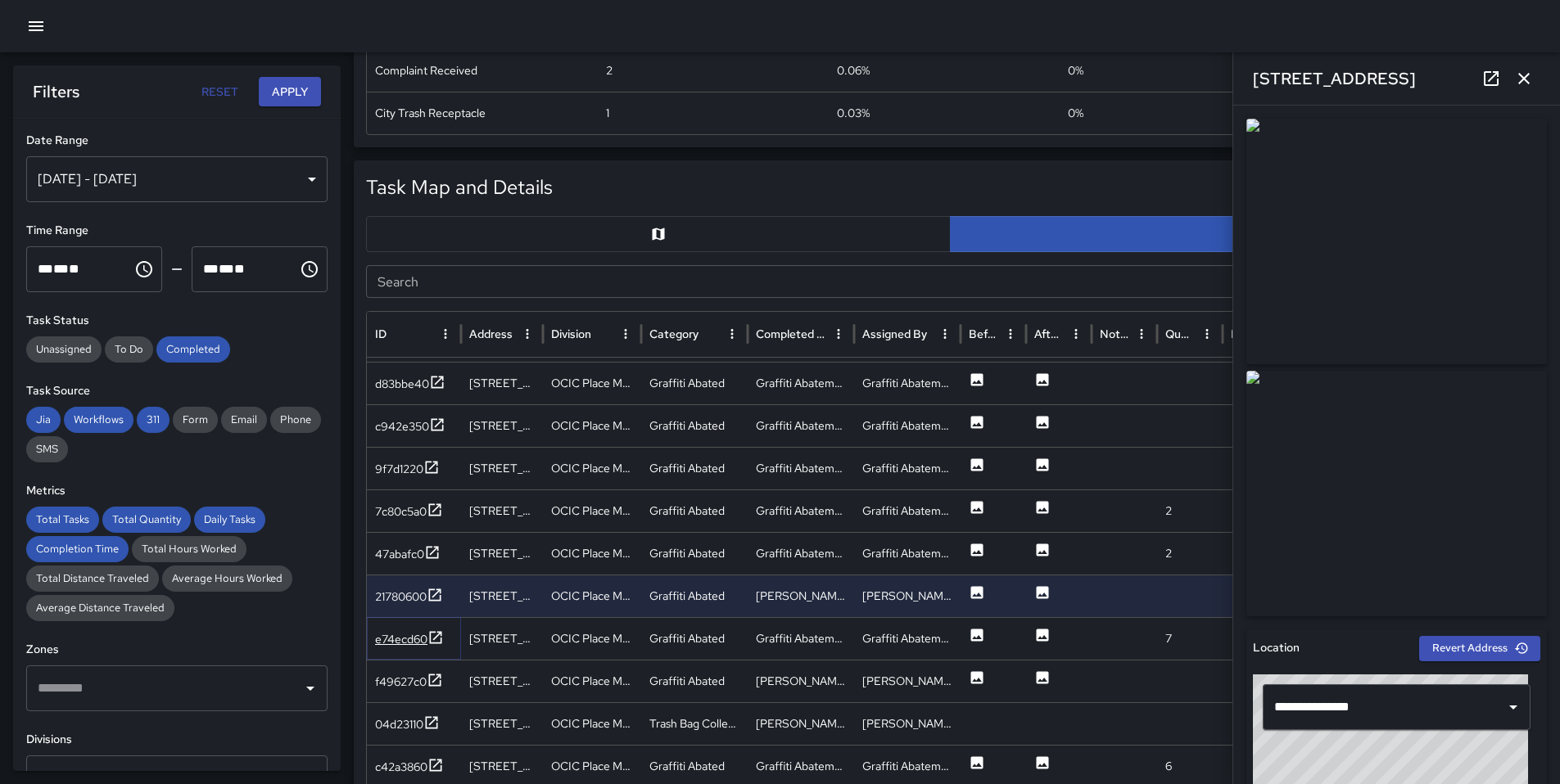
click at [412, 649] on div "e74ecd60" at bounding box center [410, 638] width 69 height 20
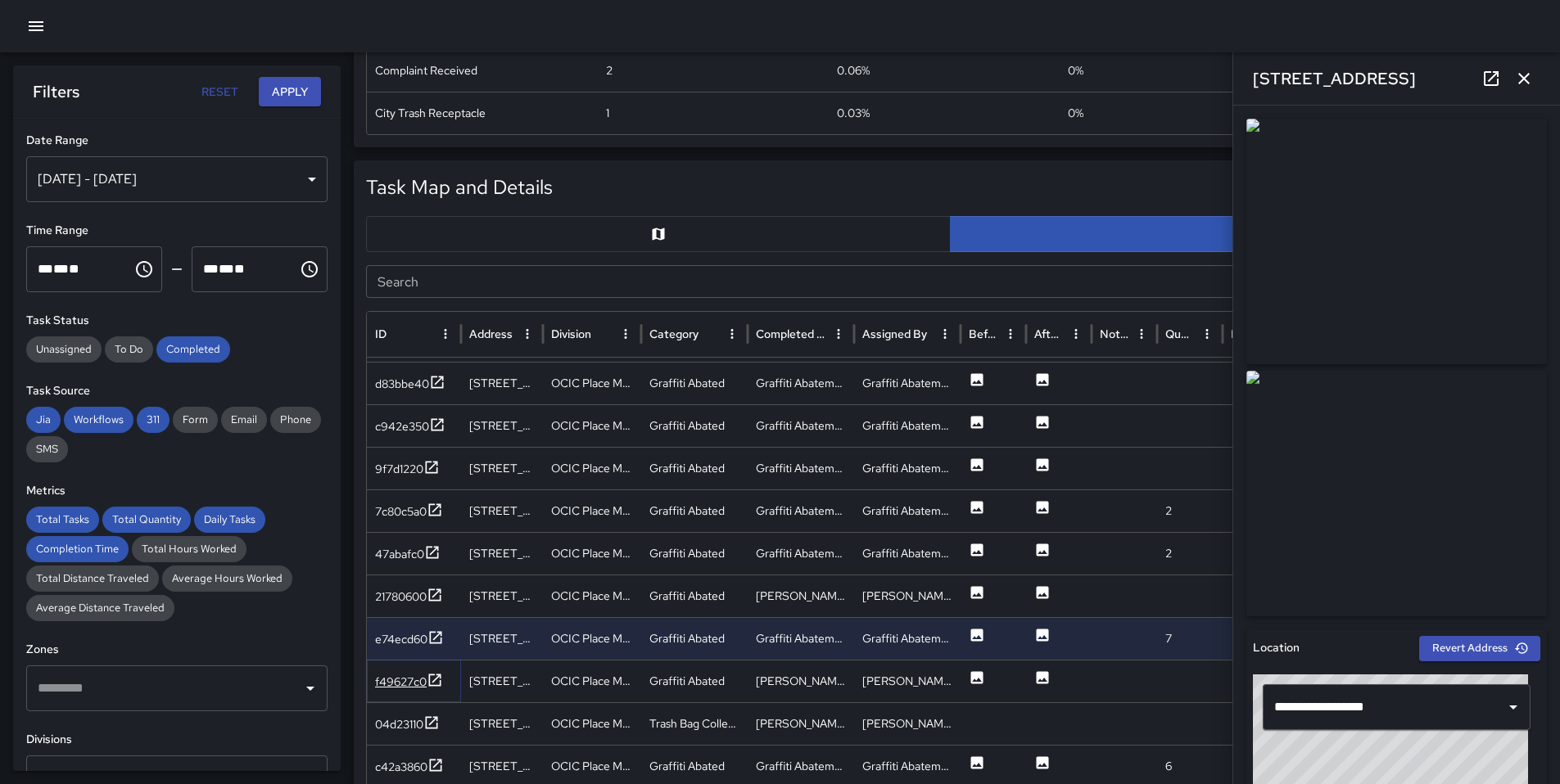
click at [415, 681] on div "f49627c0" at bounding box center [401, 682] width 52 height 16
click at [412, 729] on div "c42a3860" at bounding box center [401, 726] width 53 height 16
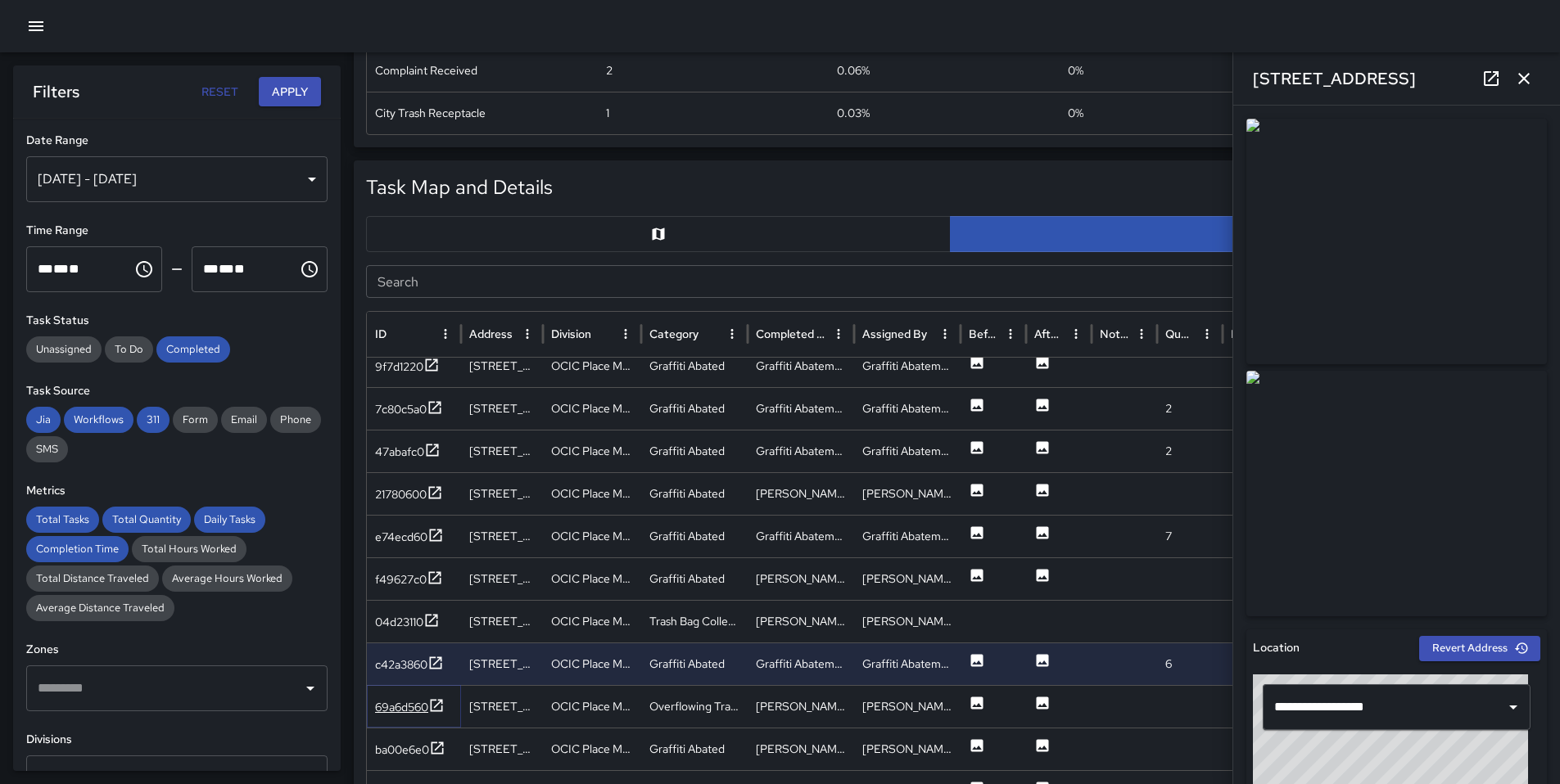
click at [408, 708] on div "69a6d560" at bounding box center [402, 706] width 54 height 16
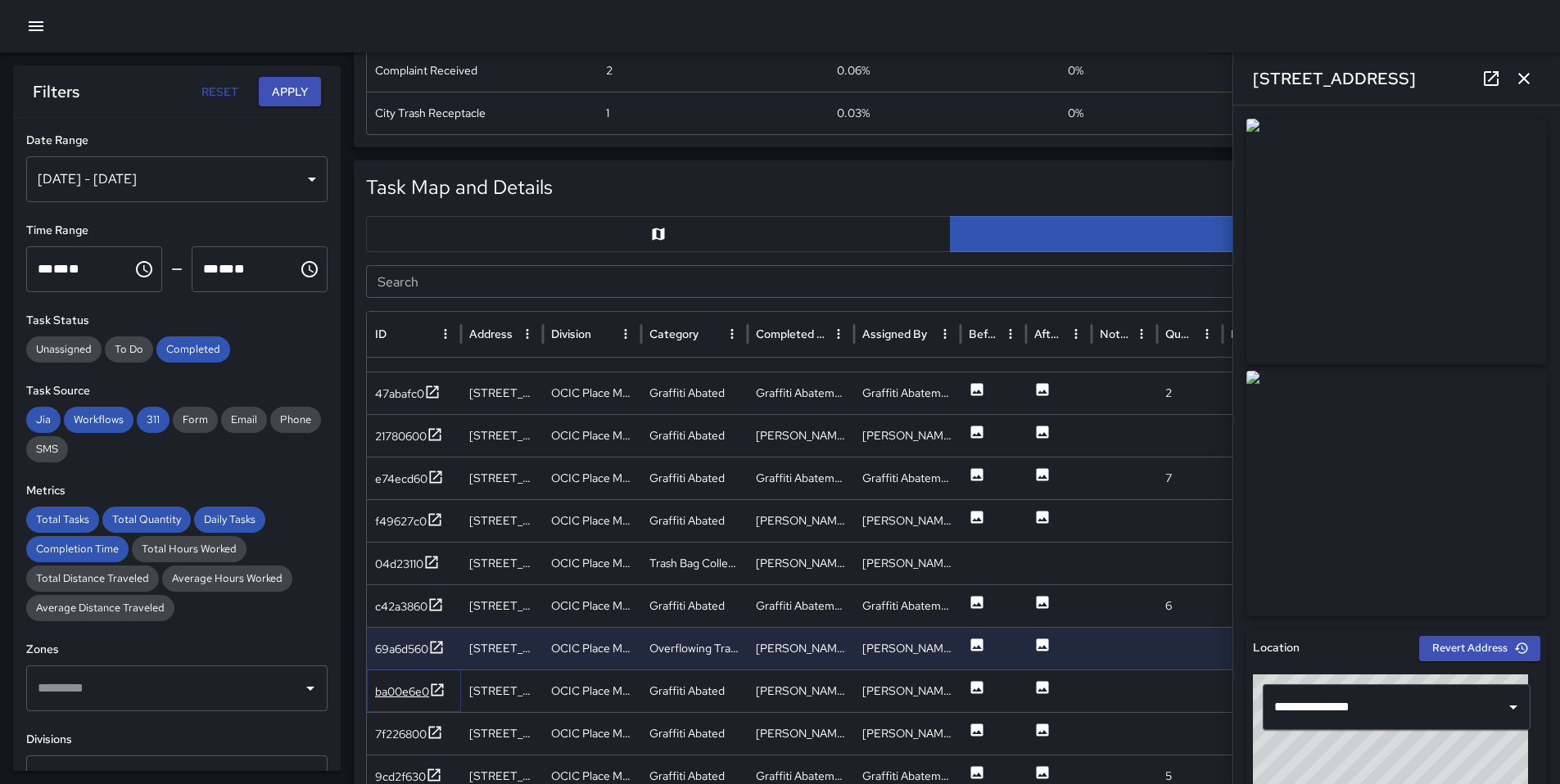
click at [426, 695] on div "ba00e6e0" at bounding box center [402, 691] width 54 height 16
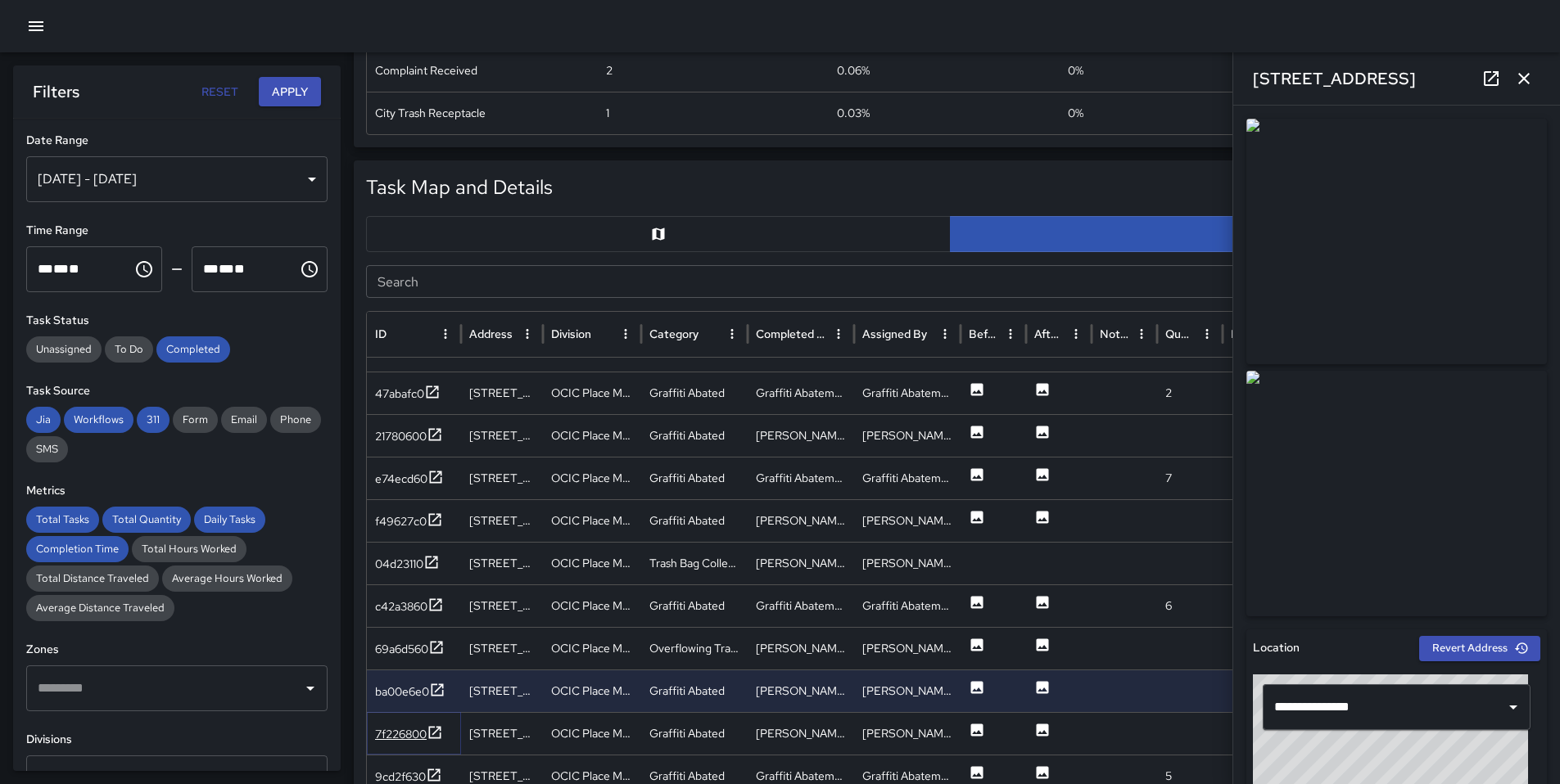
click at [420, 731] on div "7f226800" at bounding box center [401, 733] width 52 height 16
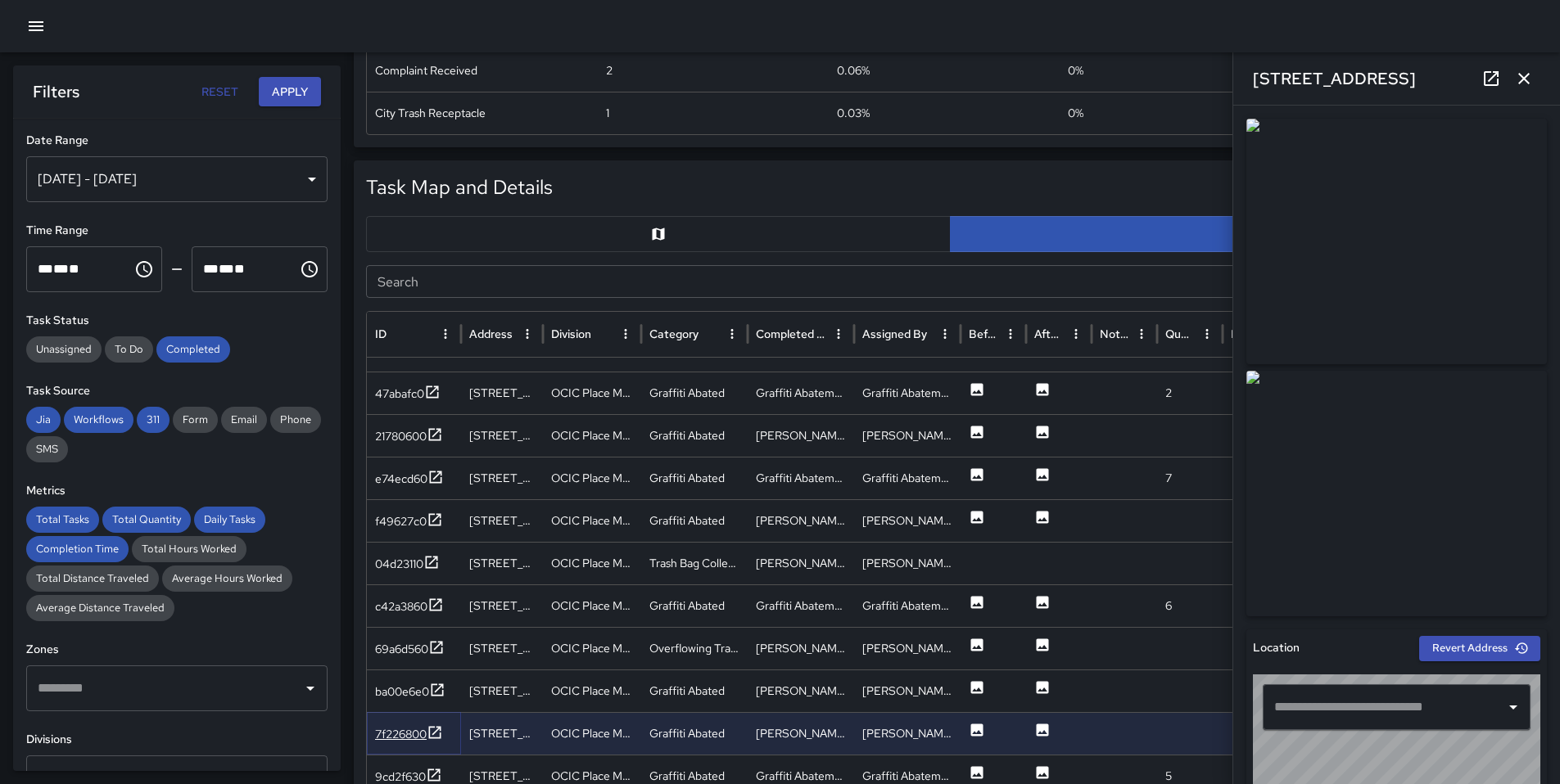
type input "**********"
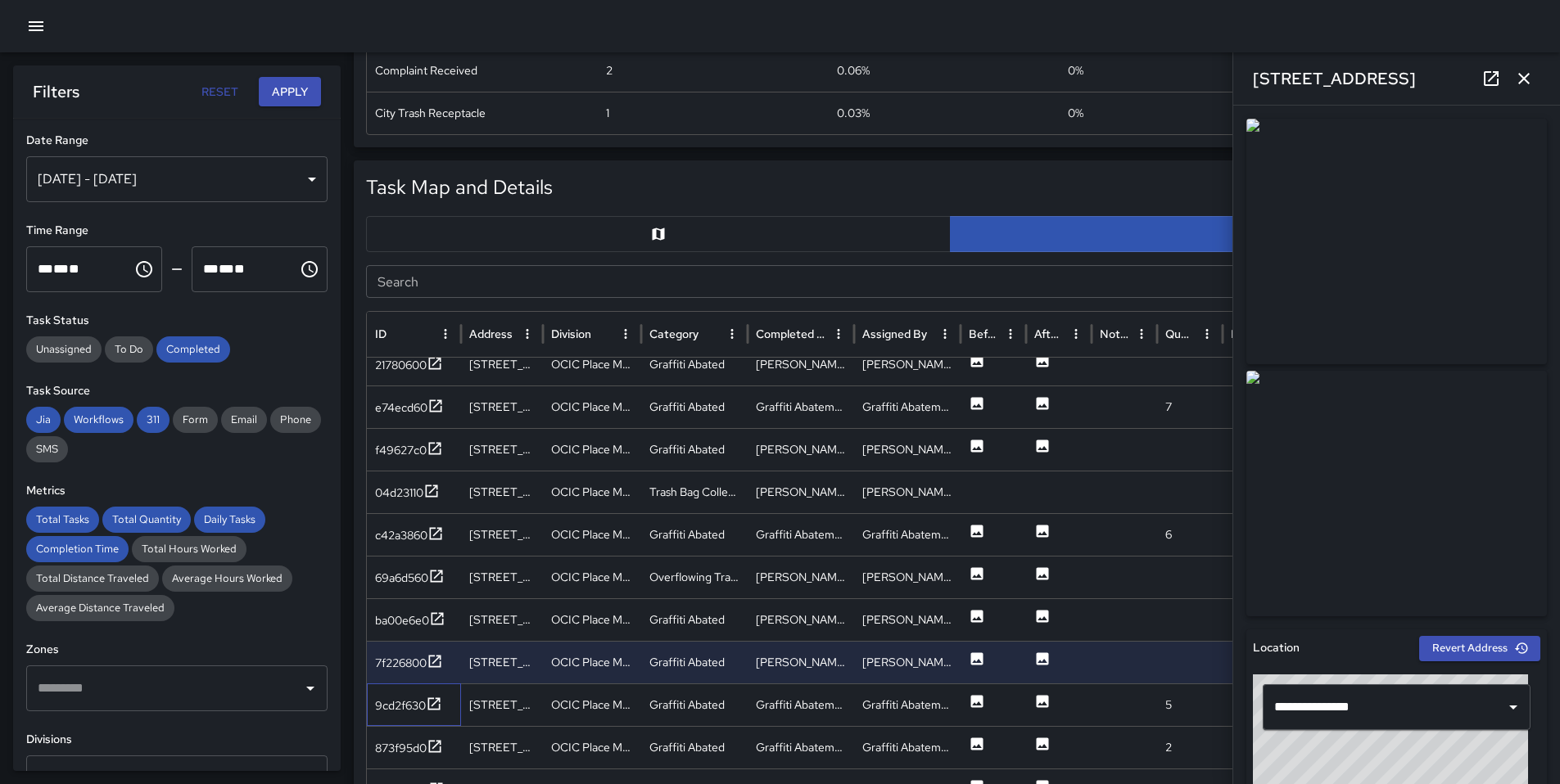
click at [415, 715] on div "9cd2f630" at bounding box center [414, 705] width 94 height 42
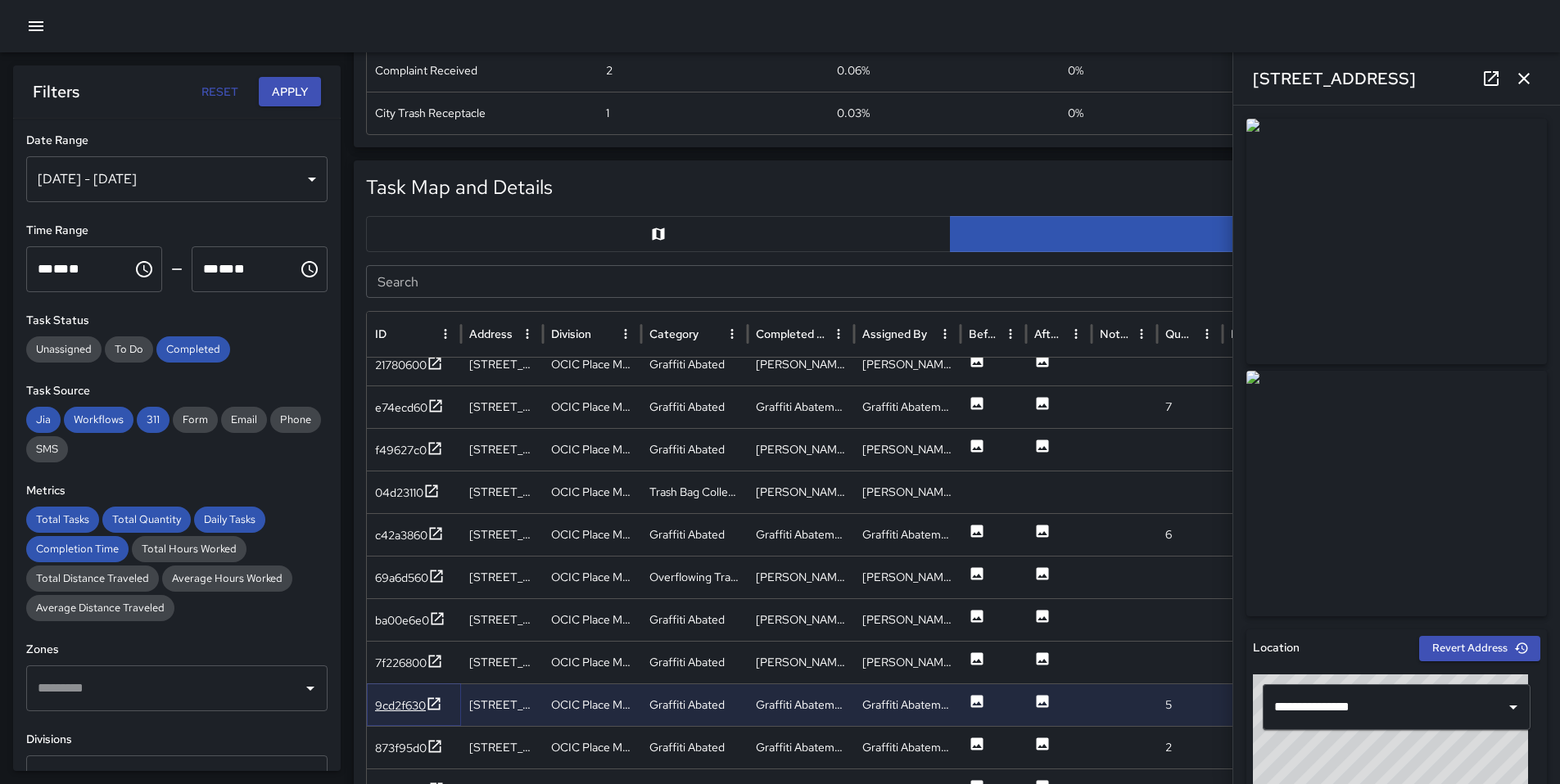
click at [415, 711] on div "9cd2f630" at bounding box center [400, 705] width 51 height 16
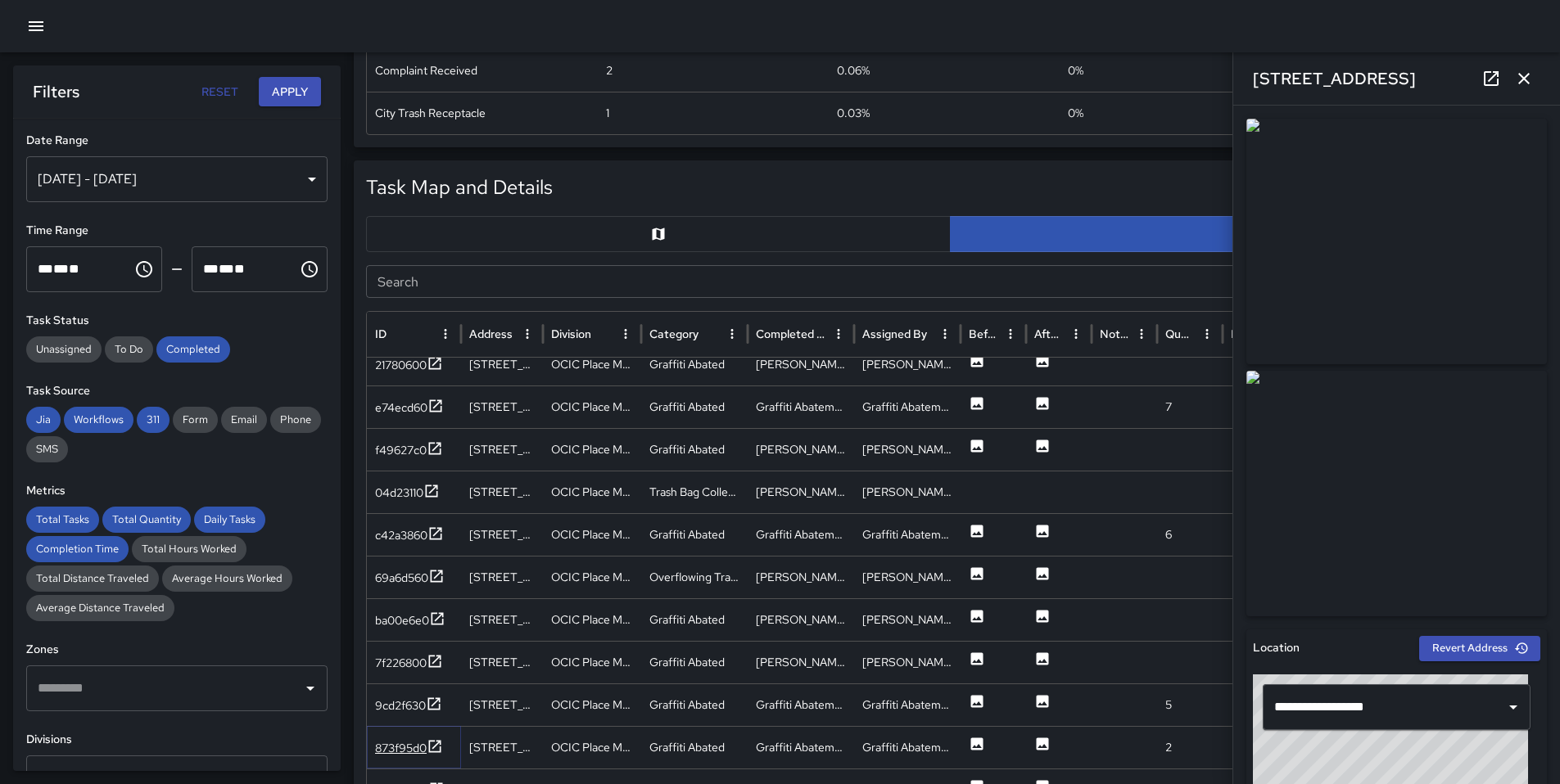
click at [406, 751] on div "873f95d0" at bounding box center [401, 748] width 52 height 16
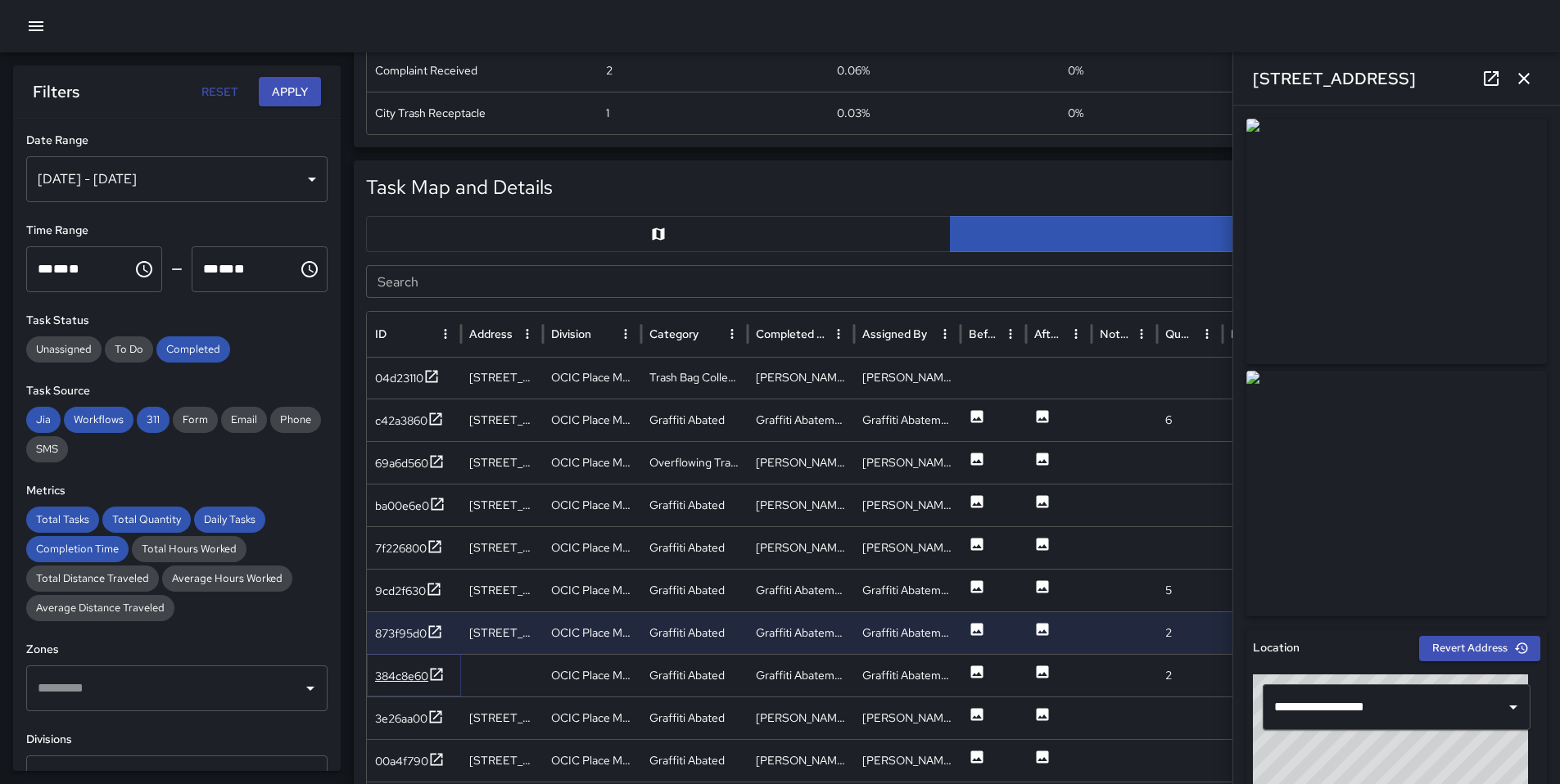
click at [427, 667] on div "384c8e60" at bounding box center [410, 676] width 70 height 20
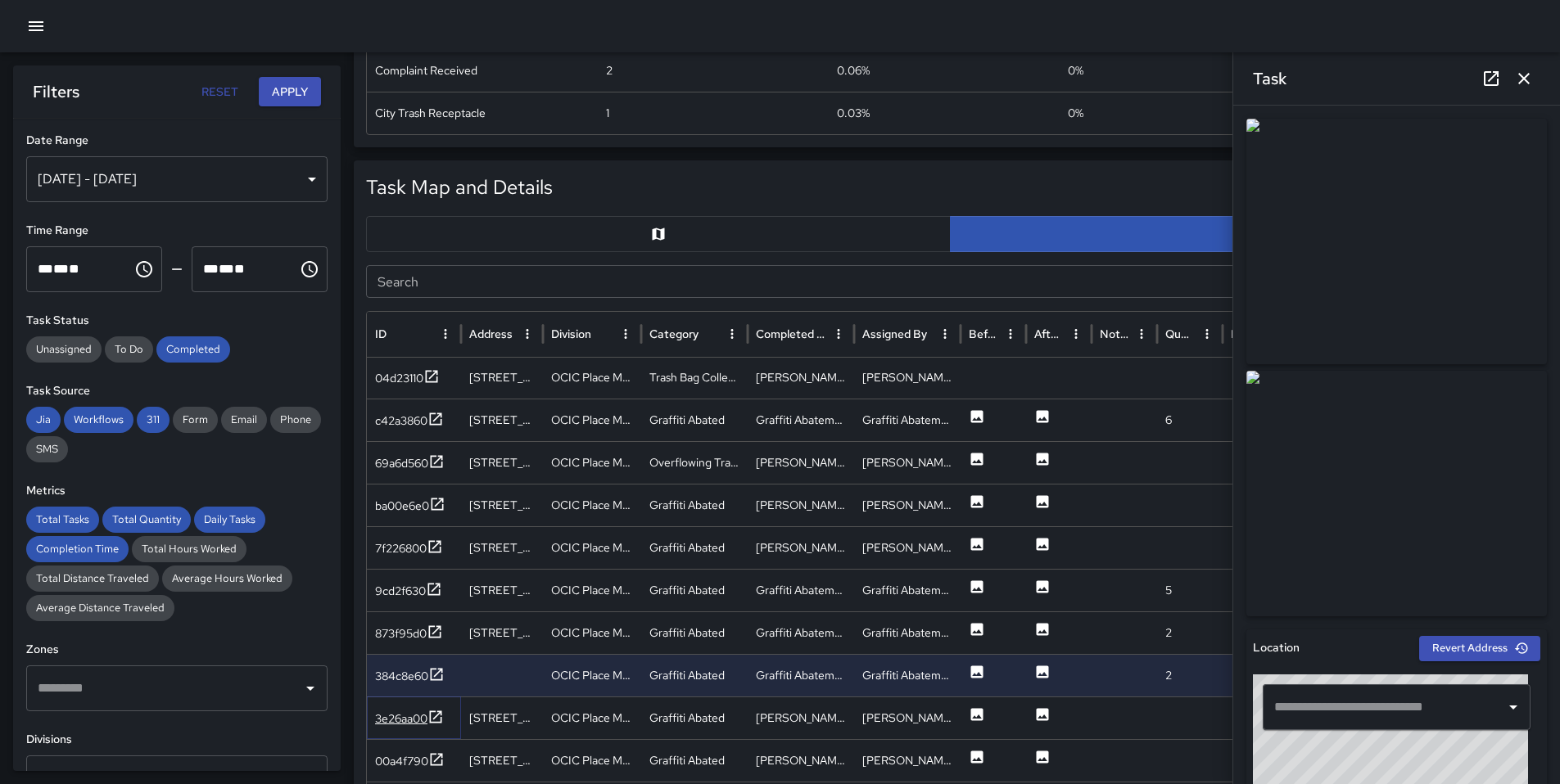
click at [387, 715] on div "3e26aa00" at bounding box center [401, 718] width 53 height 16
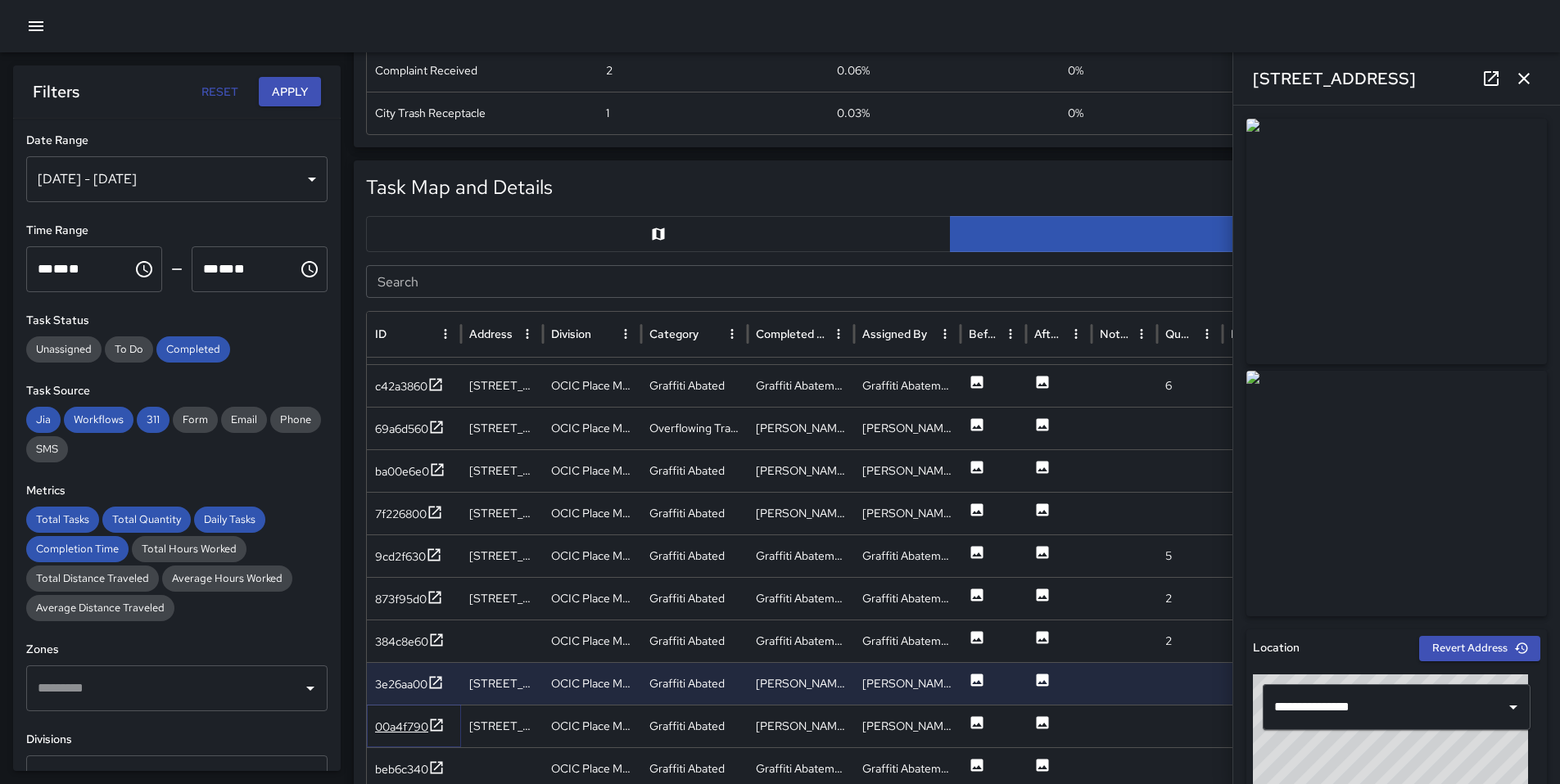
click at [388, 726] on div "00a4f790" at bounding box center [402, 727] width 54 height 16
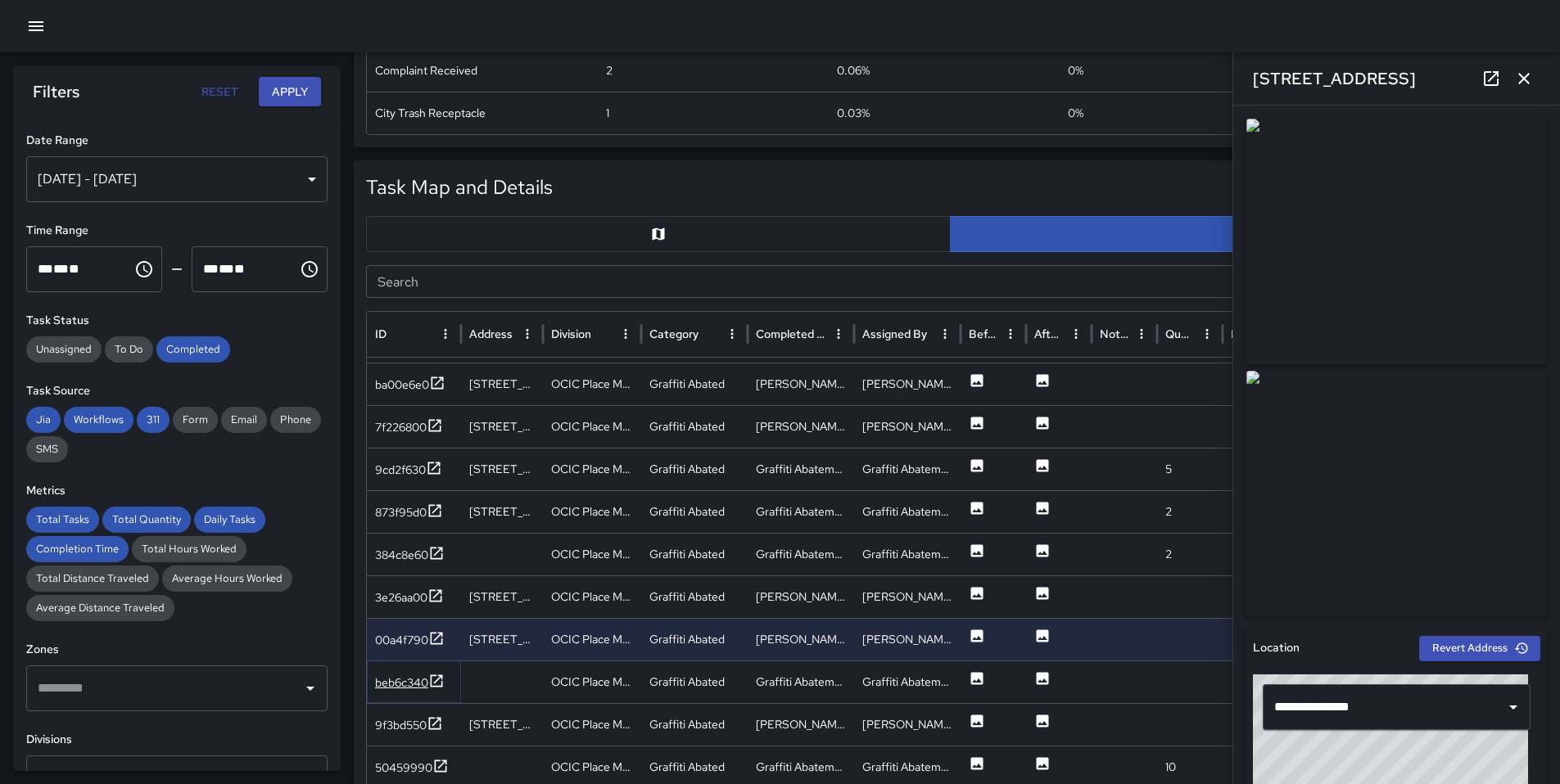
click at [393, 686] on div "beb6c340" at bounding box center [402, 683] width 54 height 16
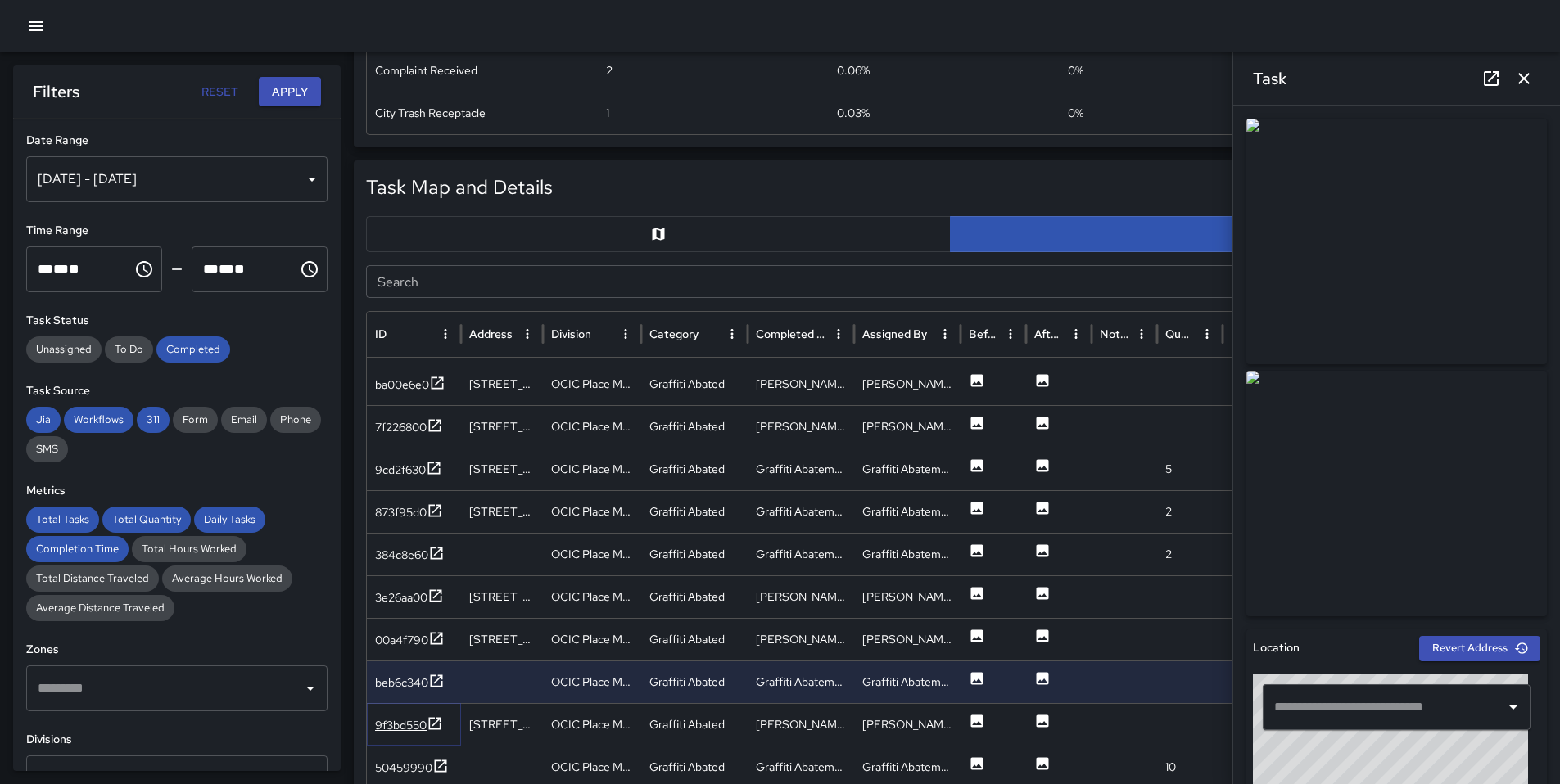
click at [398, 727] on div "9f3bd550" at bounding box center [401, 725] width 52 height 16
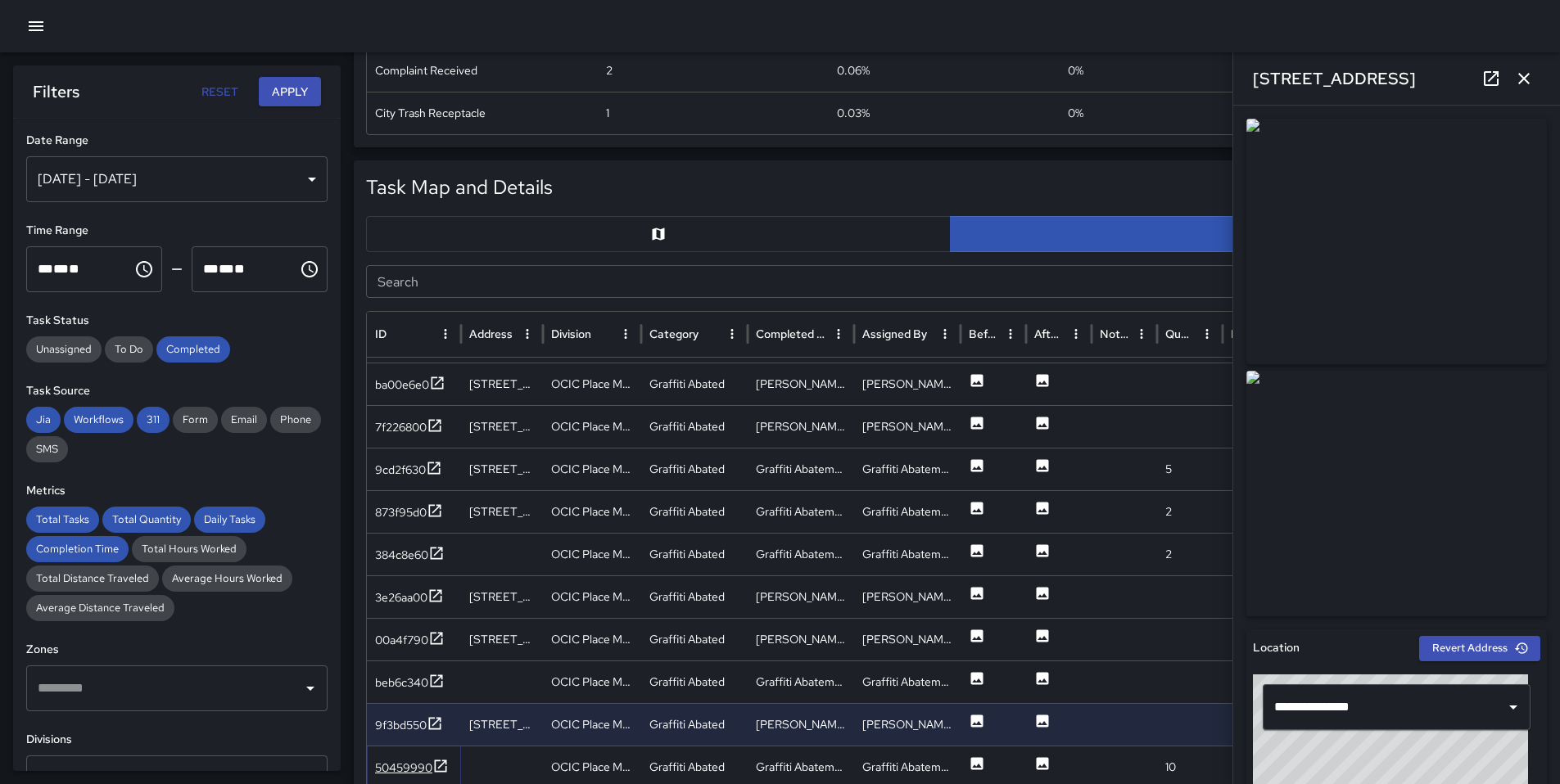
click at [432, 764] on icon at bounding box center [440, 766] width 16 height 16
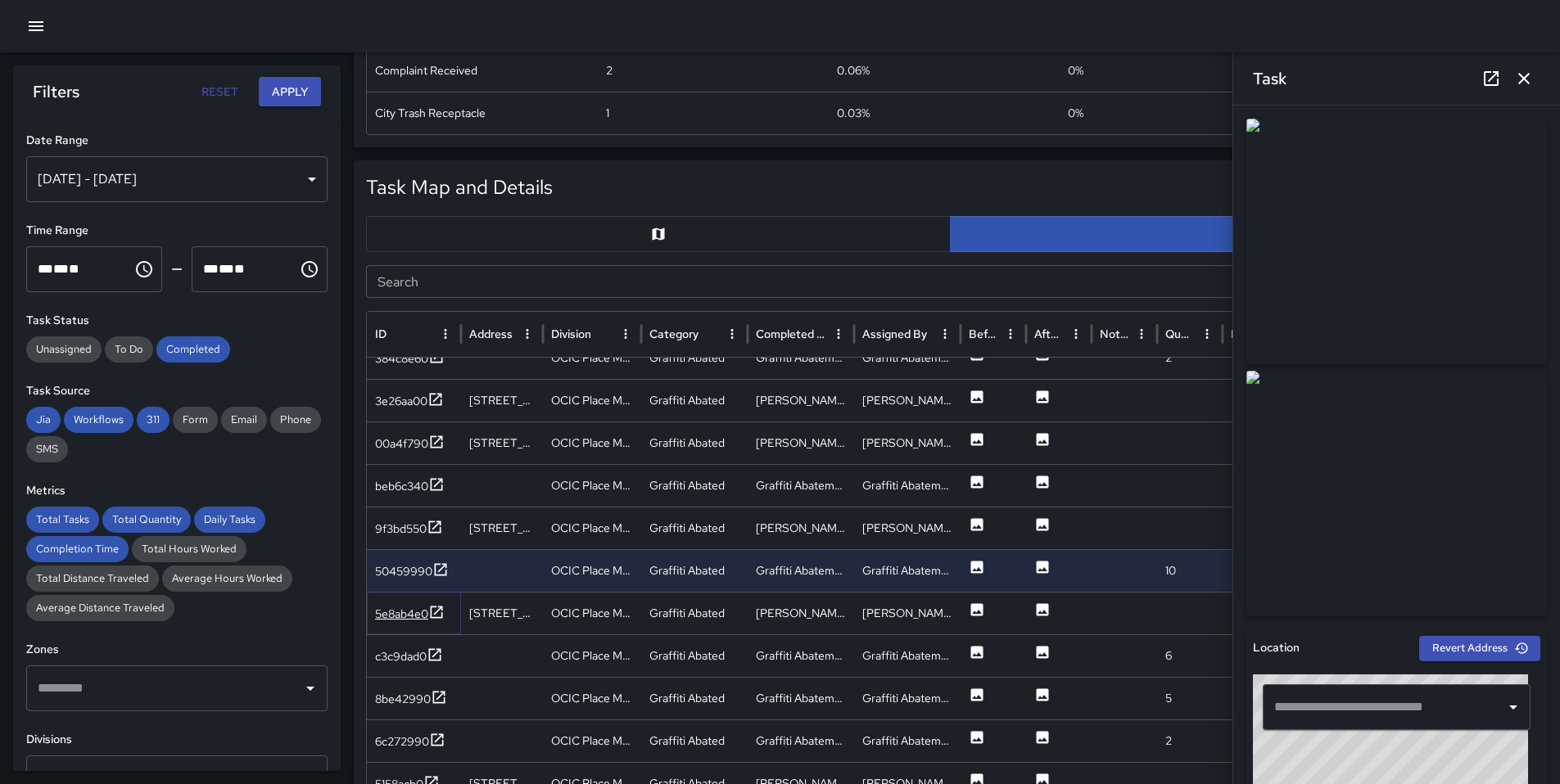
click at [415, 612] on div "5e8ab4e0" at bounding box center [402, 614] width 54 height 16
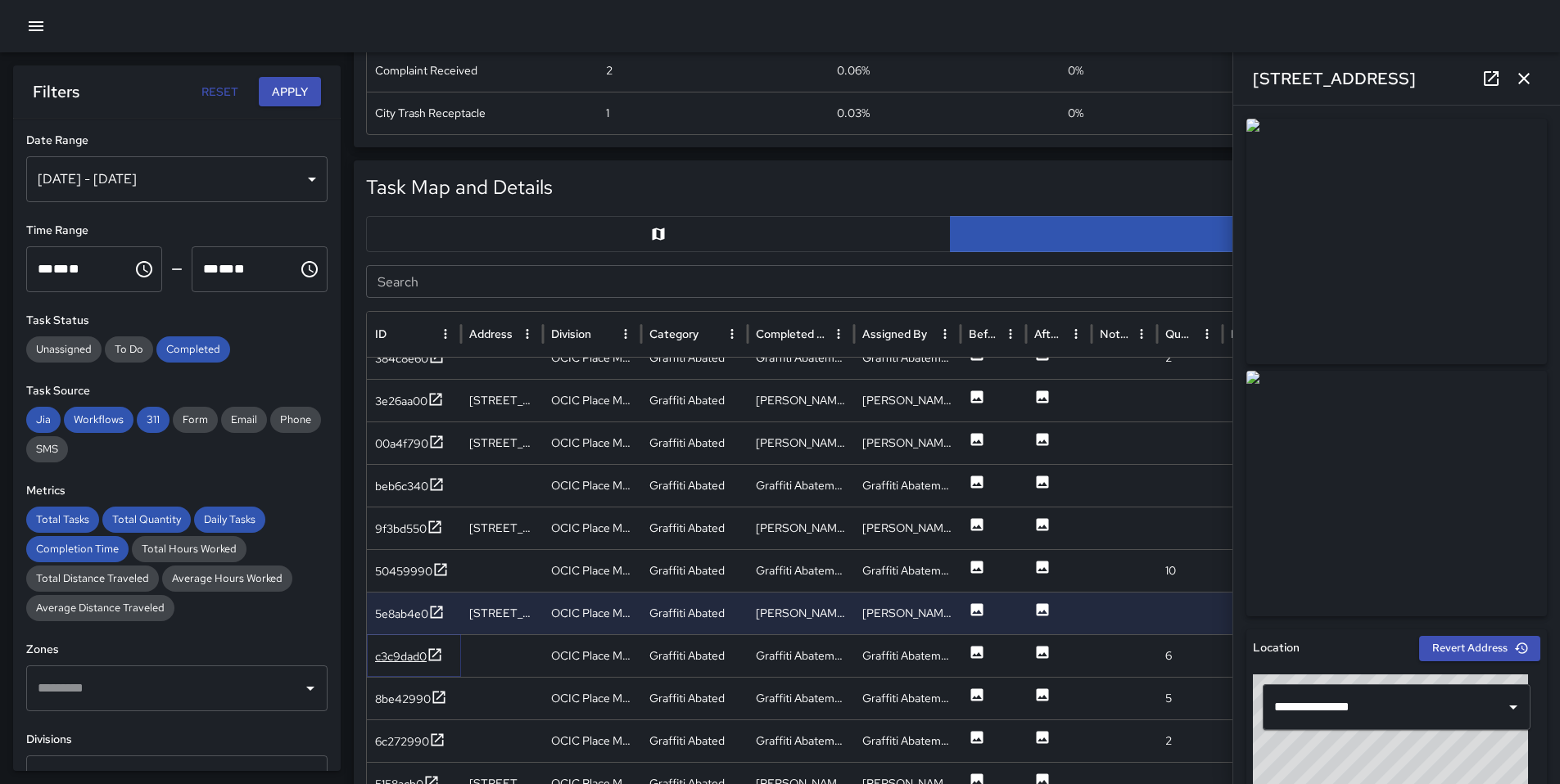
click at [415, 658] on div "c3c9dad0" at bounding box center [401, 656] width 52 height 16
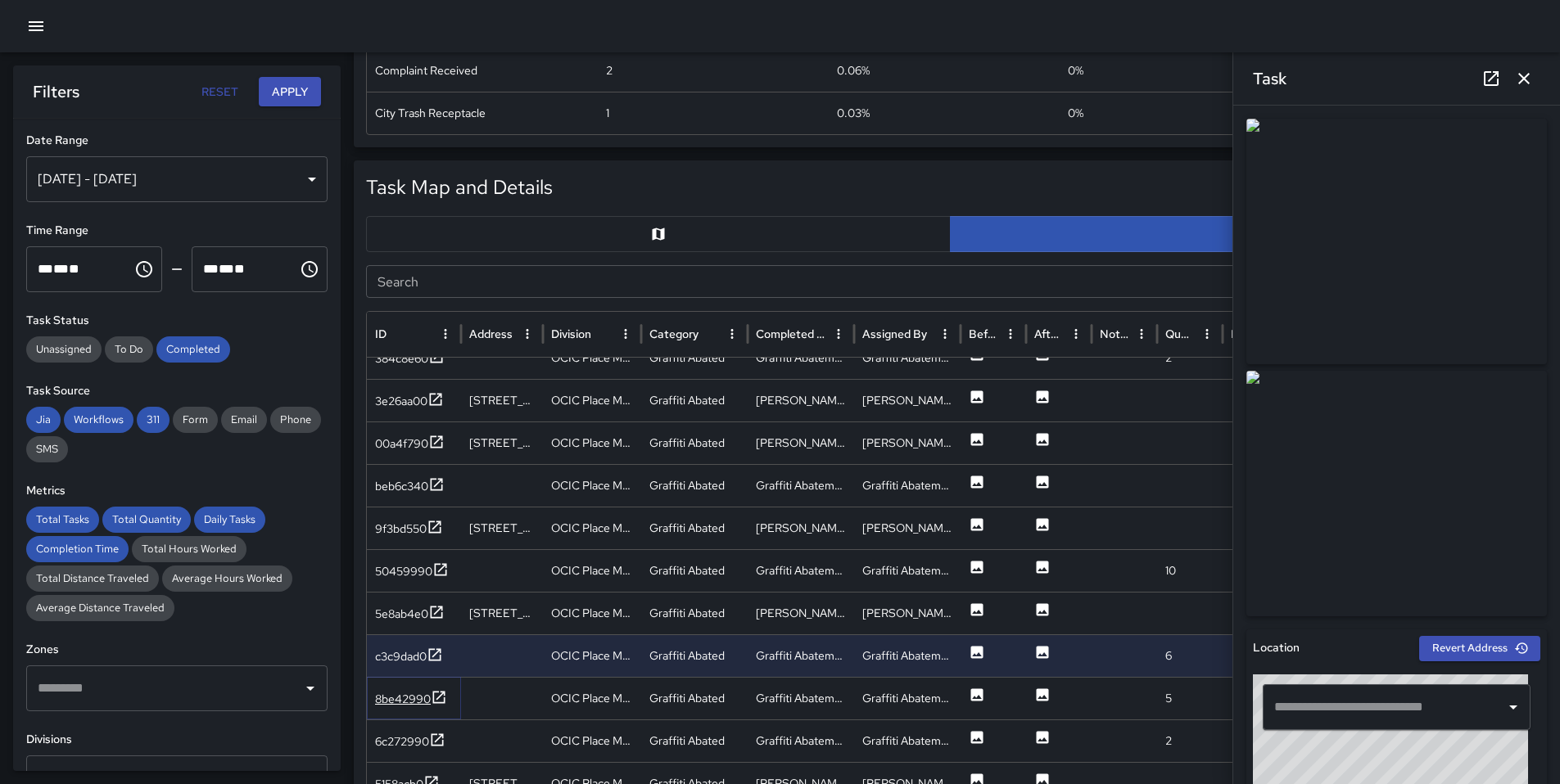
click at [407, 705] on div "8be42990" at bounding box center [403, 699] width 56 height 16
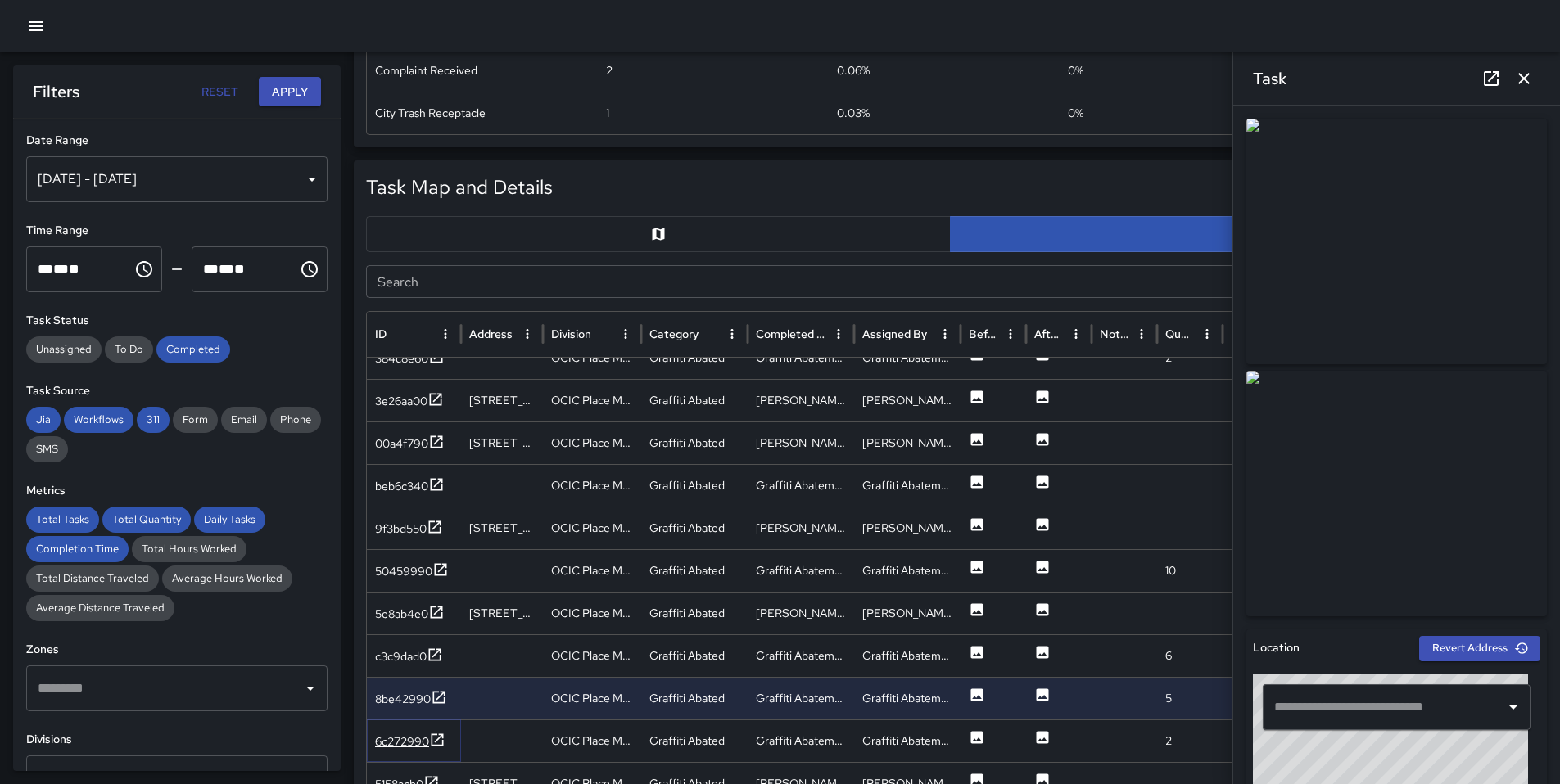
click at [409, 747] on div "6c272990" at bounding box center [402, 741] width 54 height 16
click at [432, 733] on icon at bounding box center [431, 741] width 16 height 16
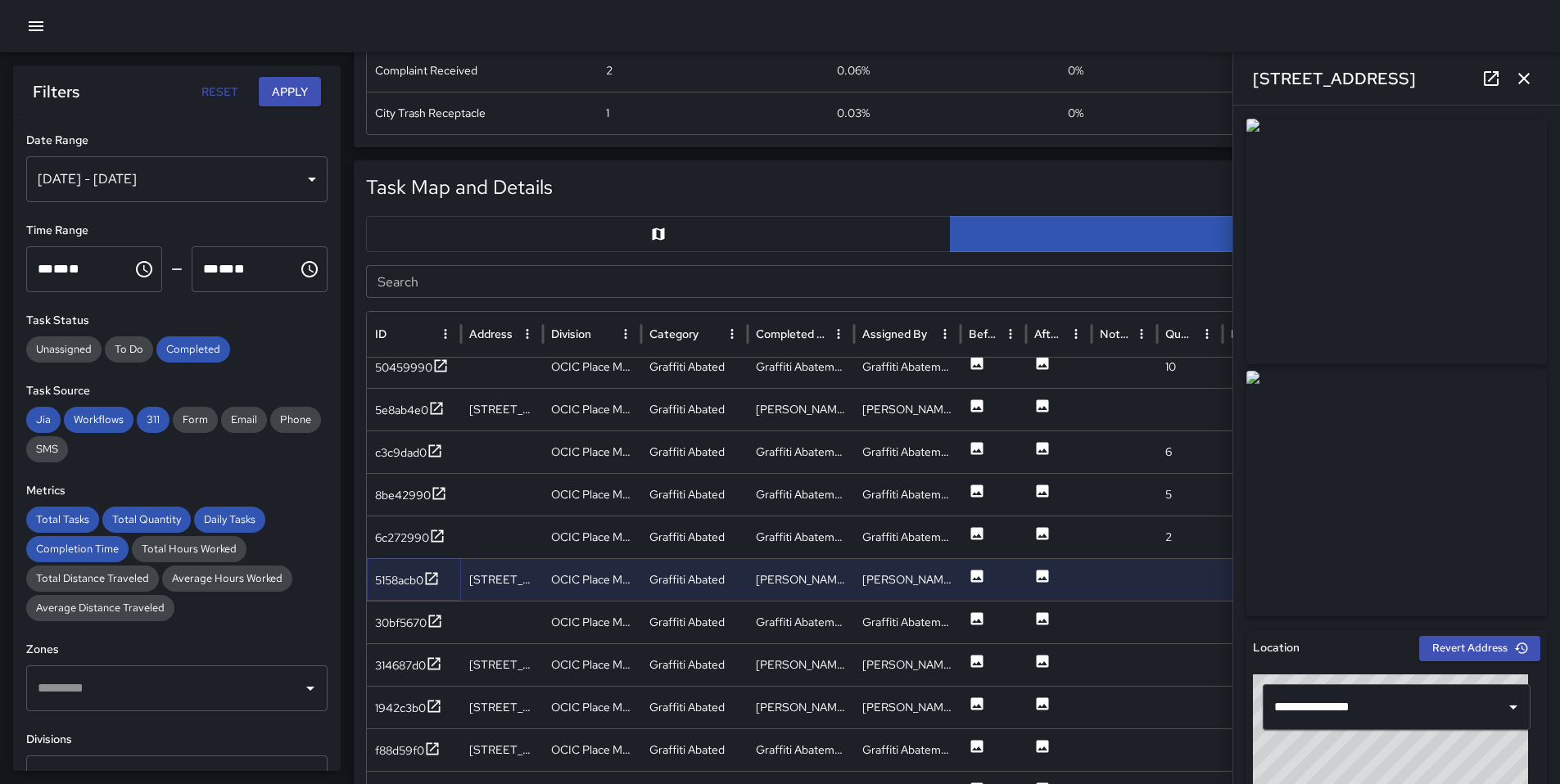
scroll to position [1272, 0]
click at [418, 623] on div "30bf5670" at bounding box center [401, 621] width 52 height 16
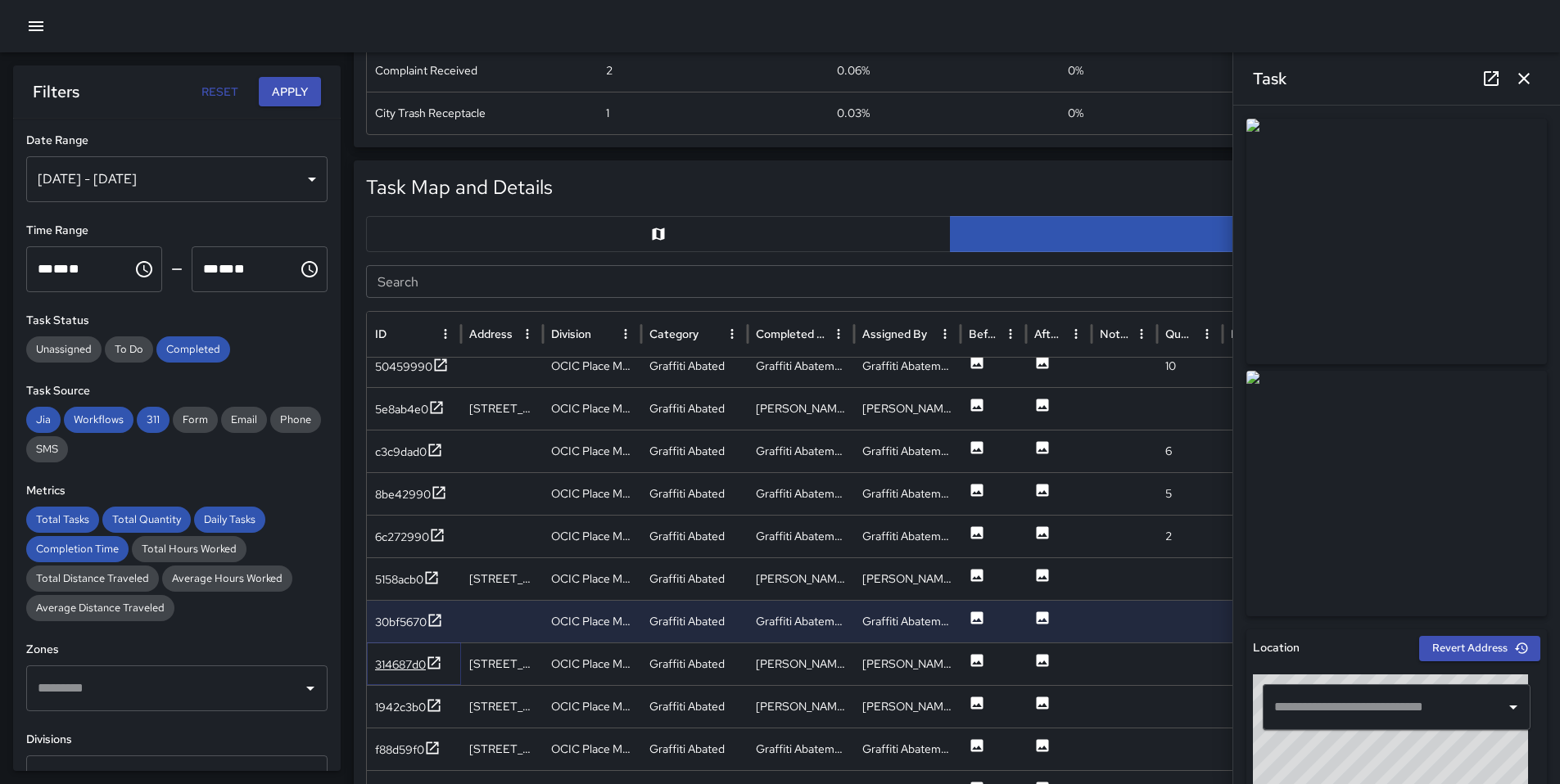
click at [385, 663] on div "314687d0" at bounding box center [400, 664] width 51 height 16
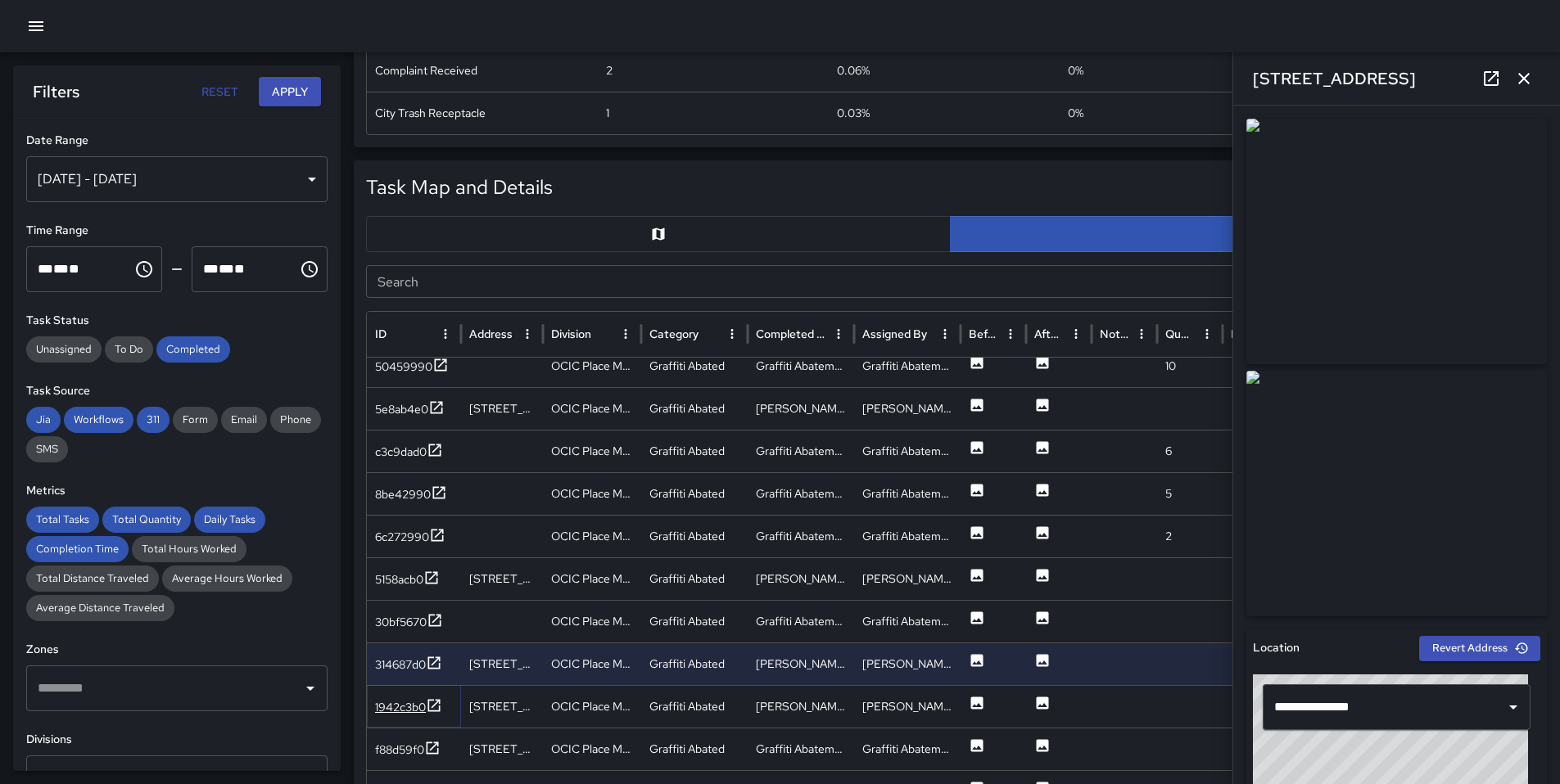
click at [406, 707] on div "1942c3b0" at bounding box center [400, 706] width 51 height 16
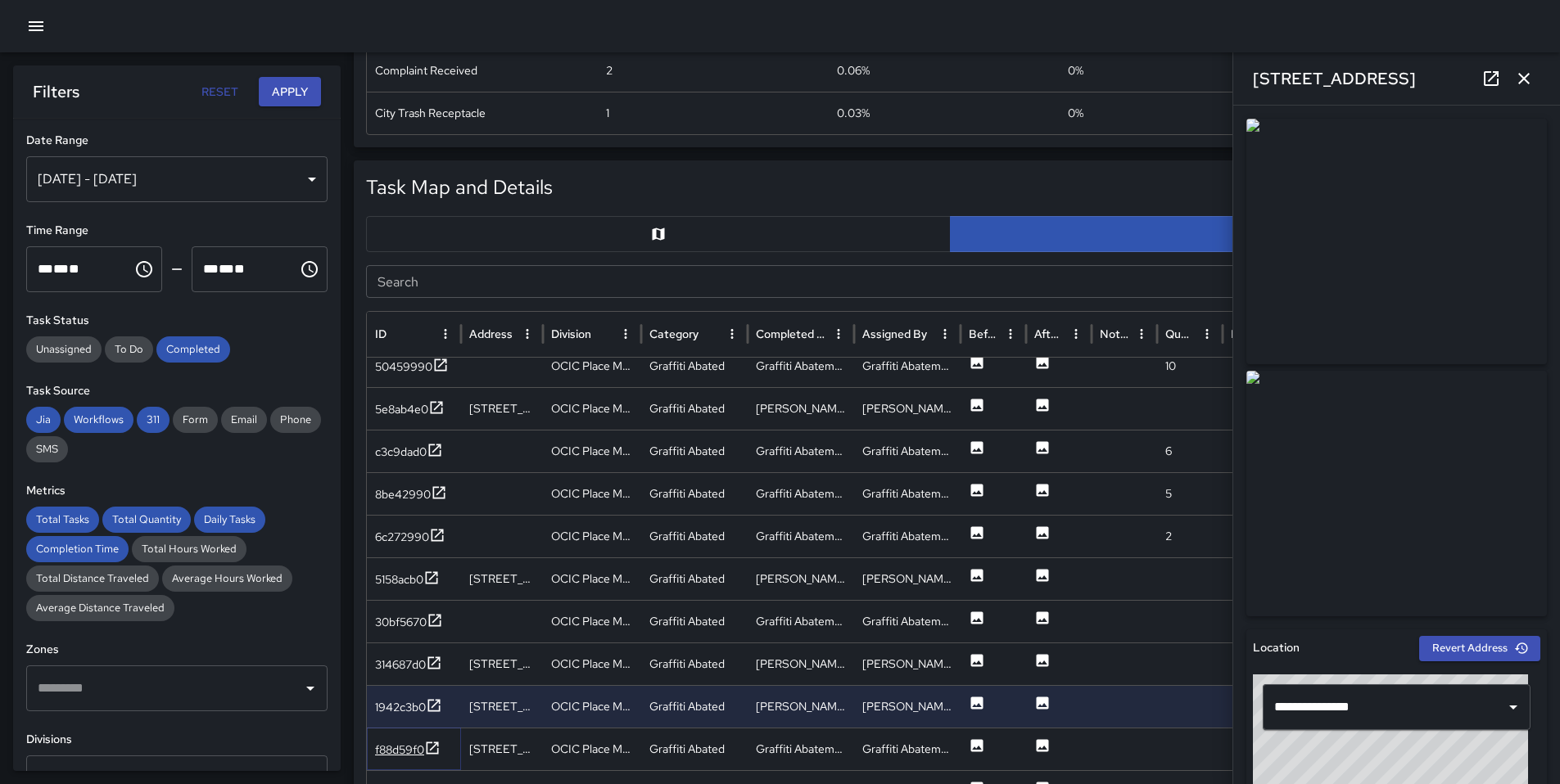
click at [409, 746] on div "f88d59f0" at bounding box center [399, 750] width 49 height 16
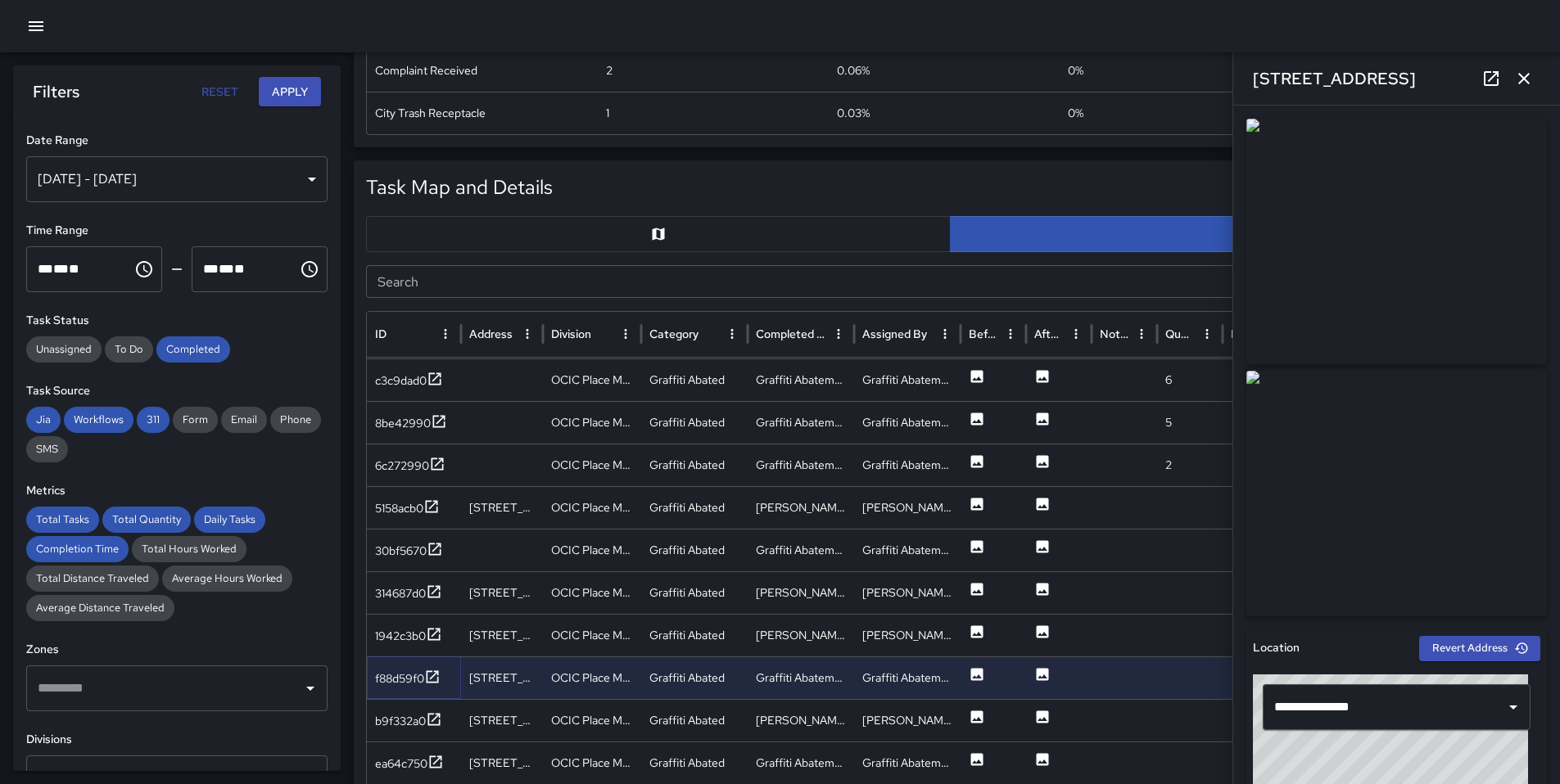
scroll to position [1348, 0]
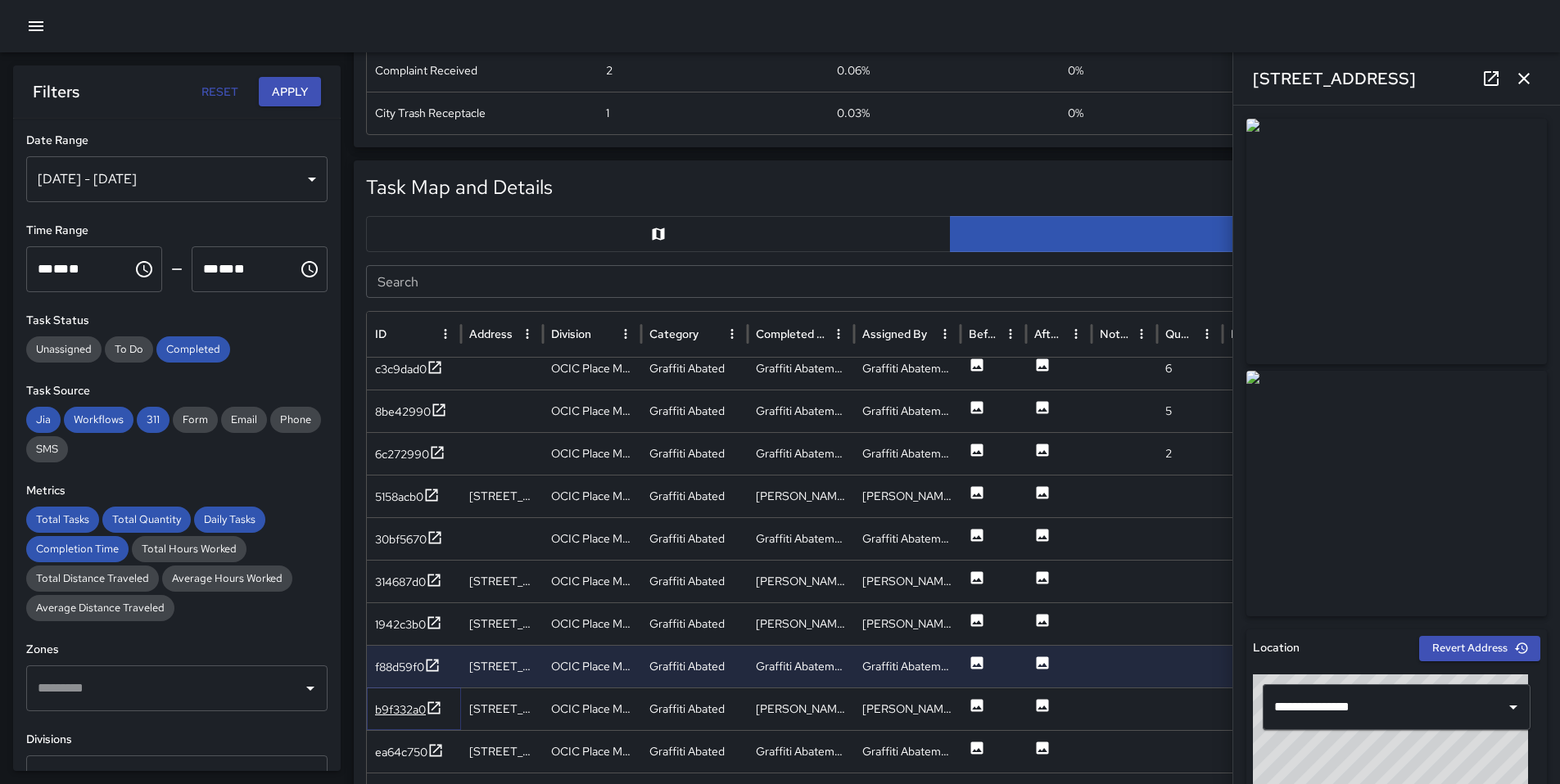
click at [410, 711] on div "b9f332a0" at bounding box center [400, 709] width 51 height 16
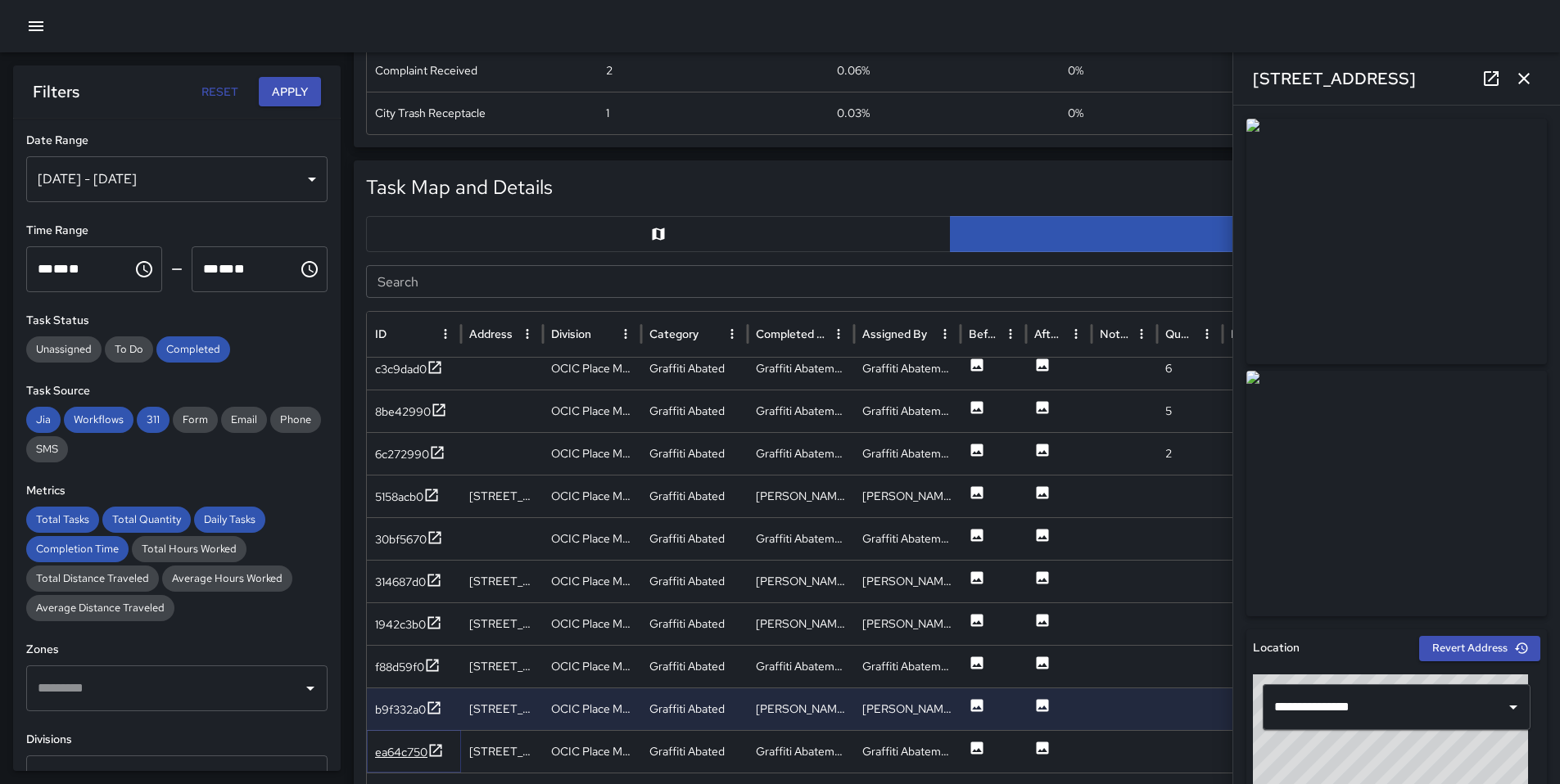
click at [403, 748] on div "ea64c750" at bounding box center [401, 751] width 53 height 16
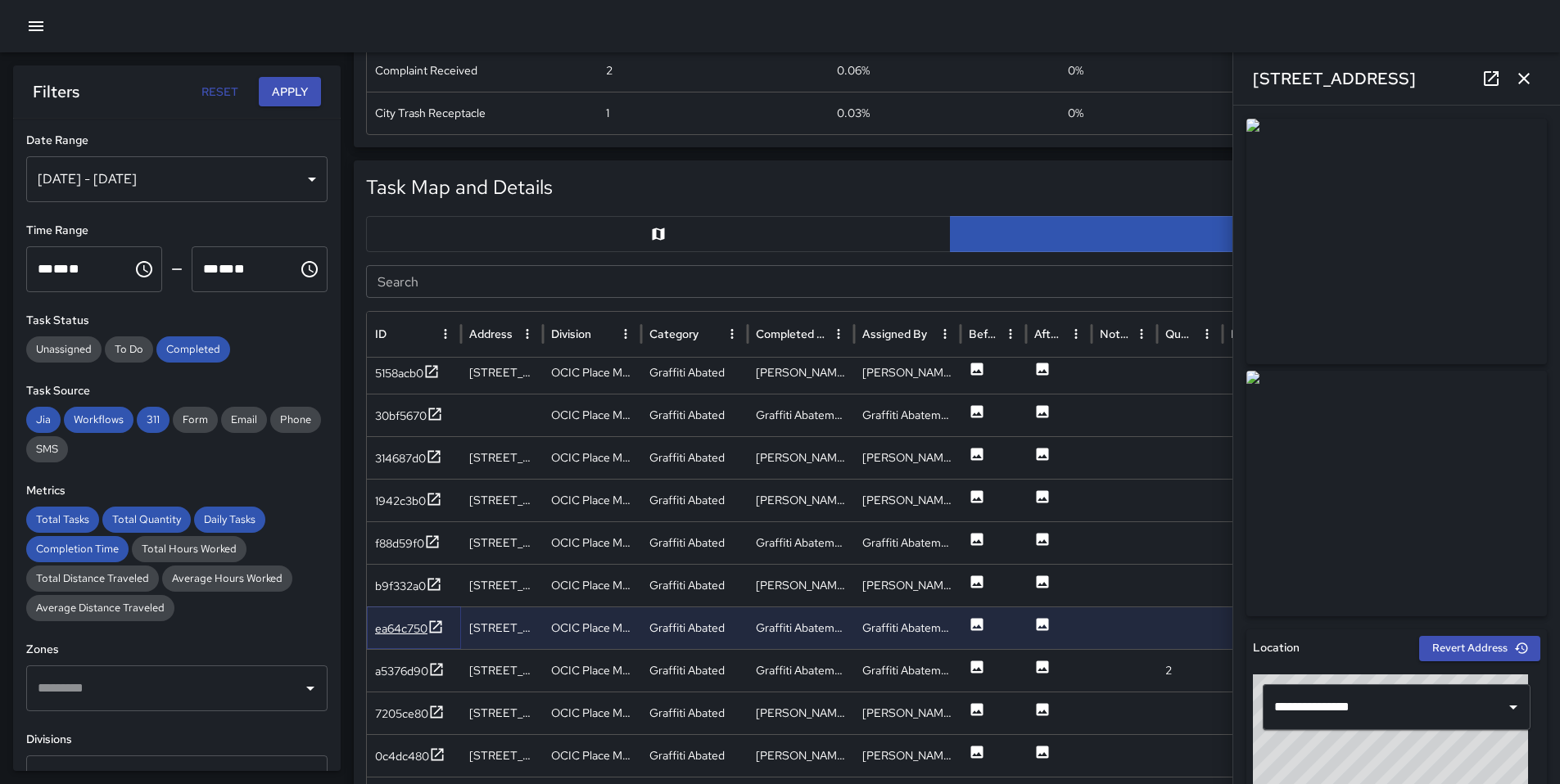
scroll to position [1469, 0]
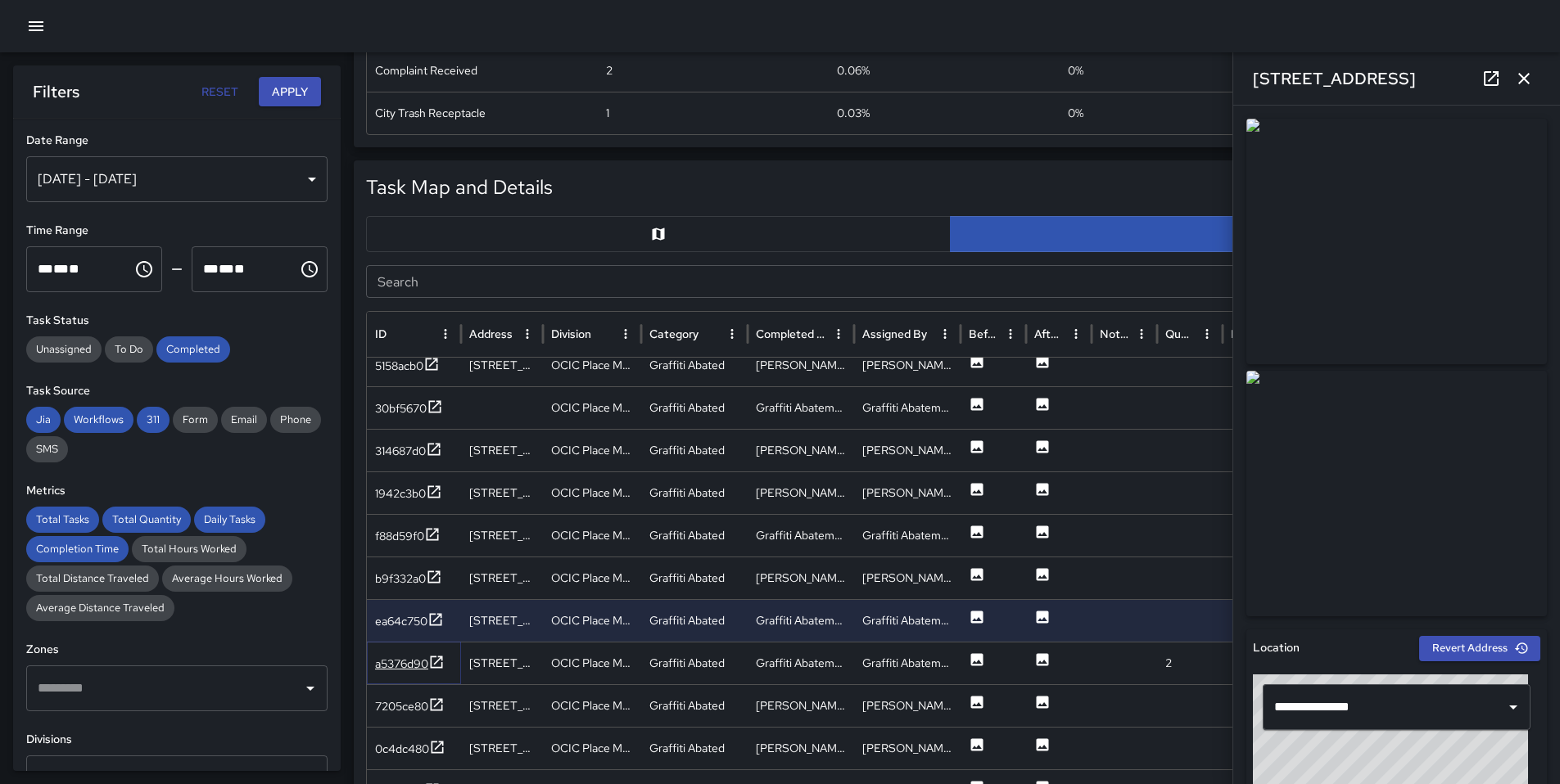
click at [398, 672] on div "a5376d90" at bounding box center [410, 663] width 70 height 20
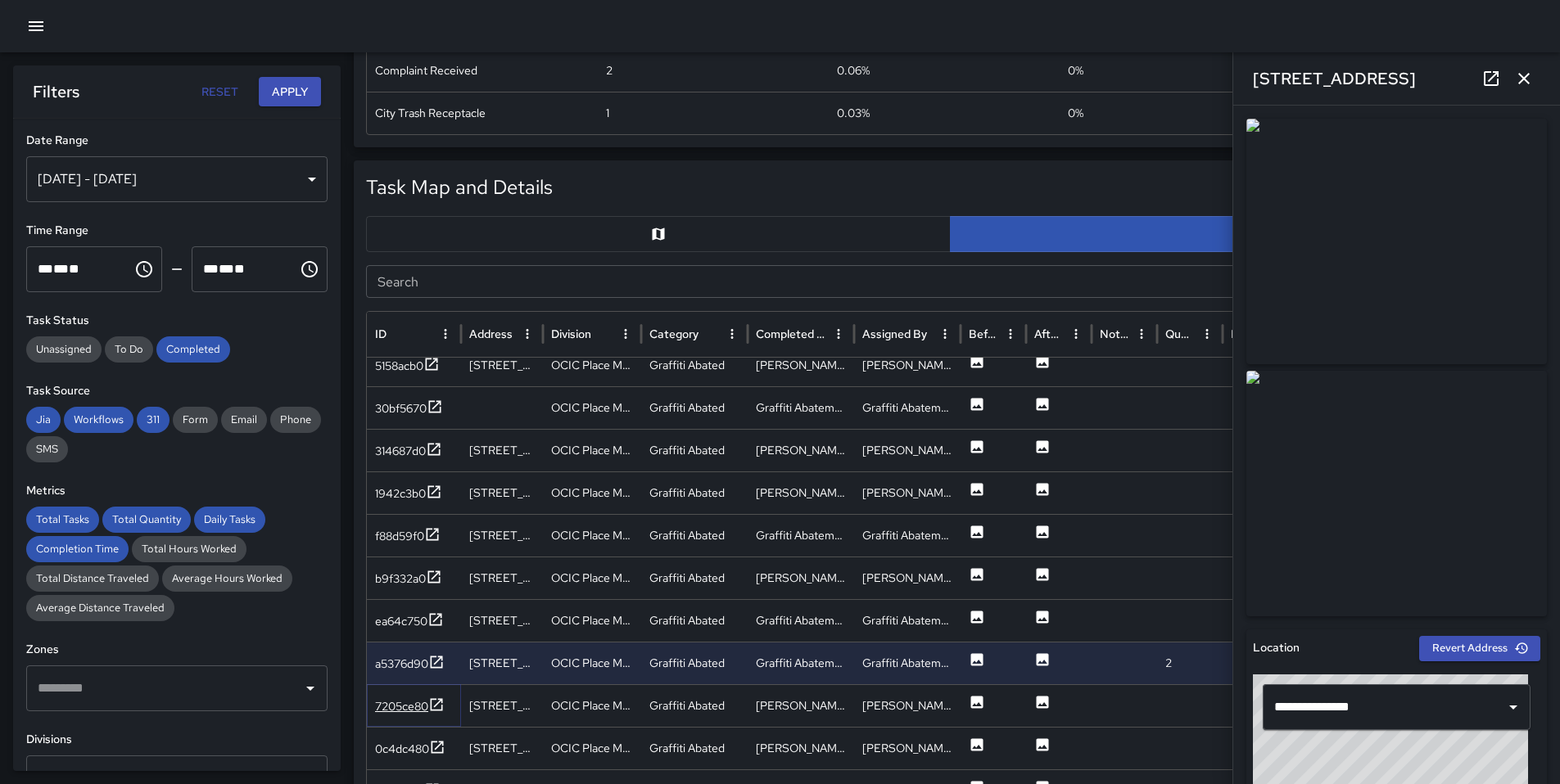
click at [398, 712] on div "7205ce80" at bounding box center [402, 706] width 54 height 16
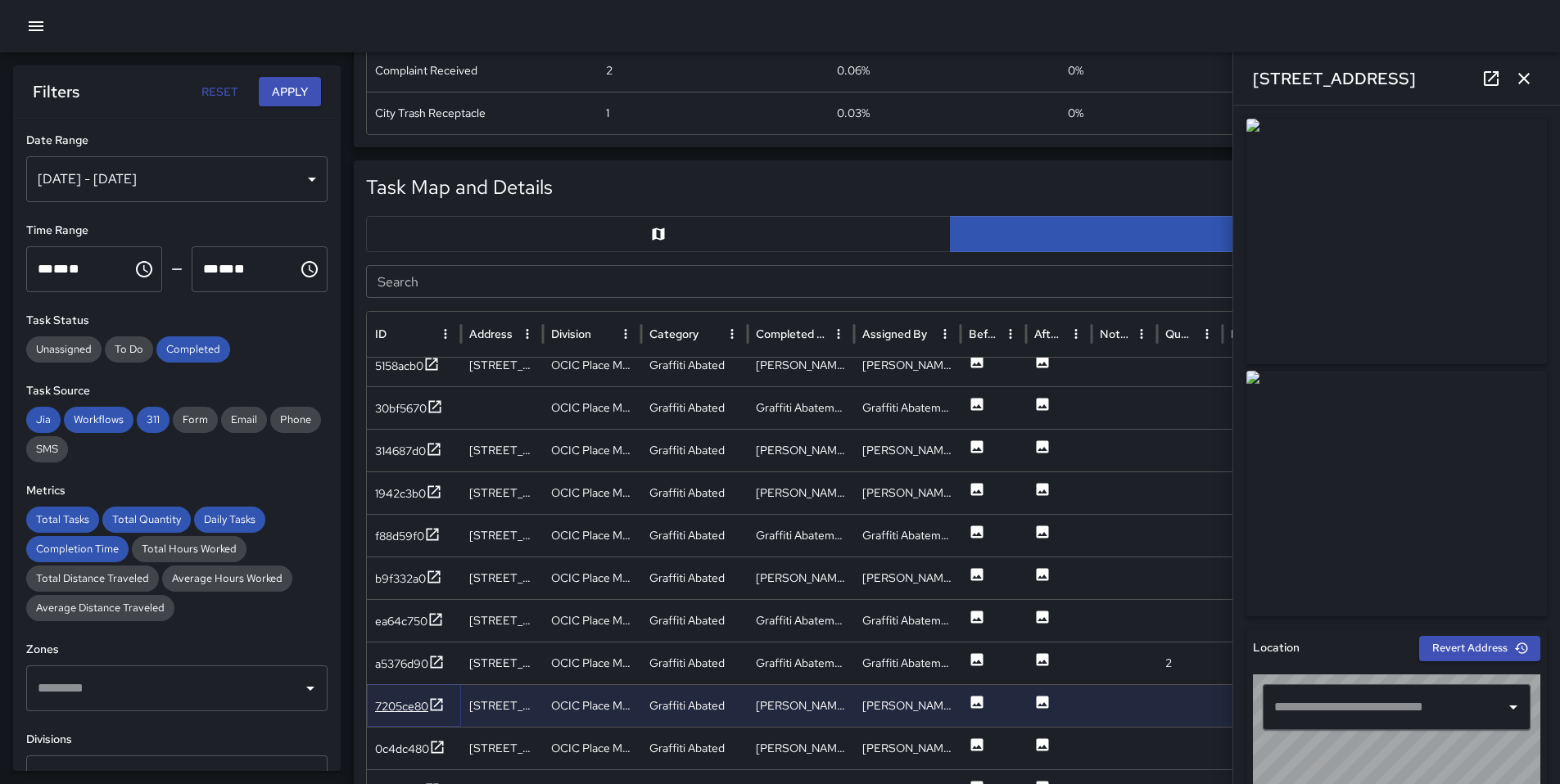
type input "**********"
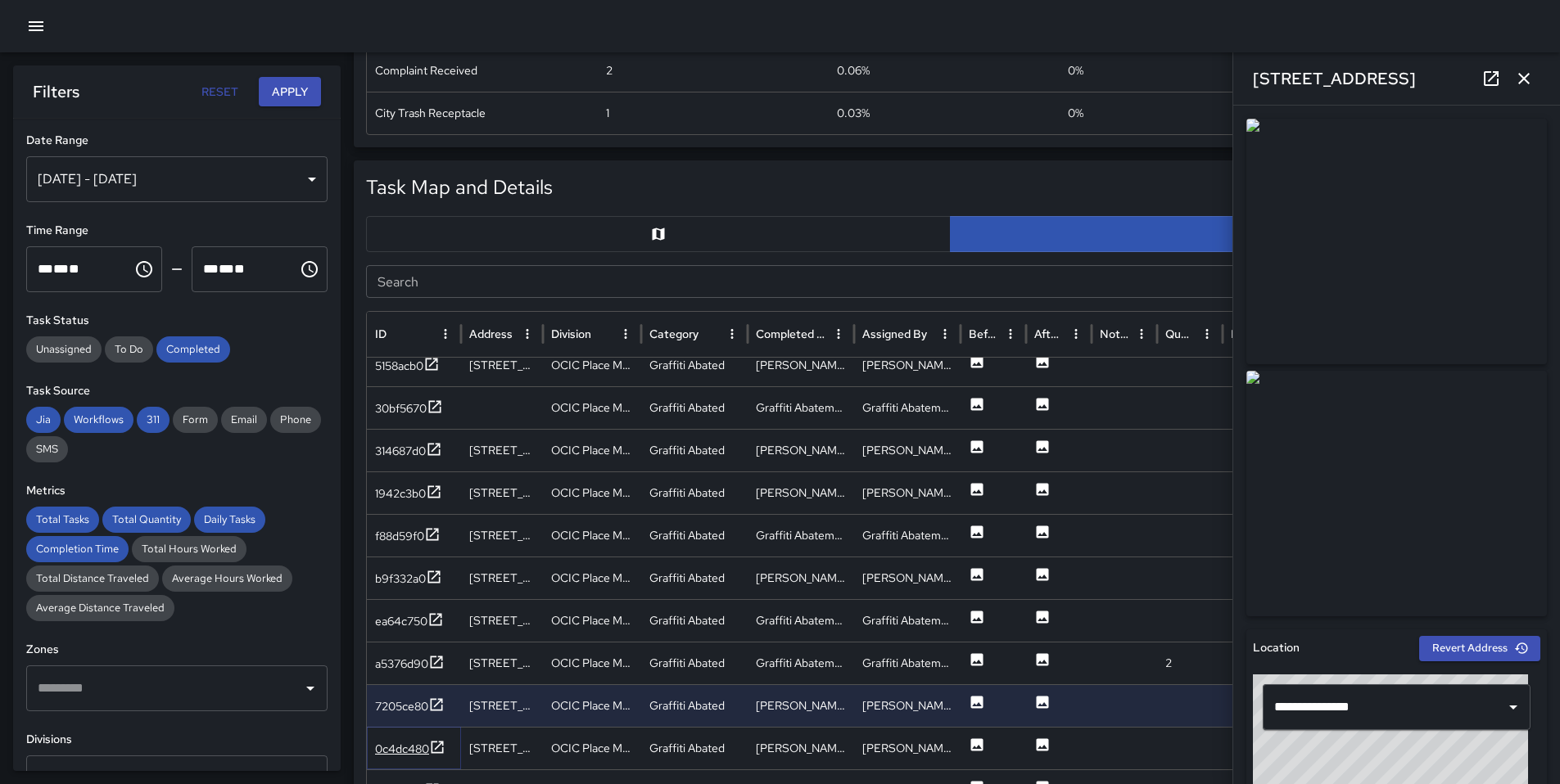
click at [386, 753] on div "0c4dc480" at bounding box center [402, 749] width 54 height 16
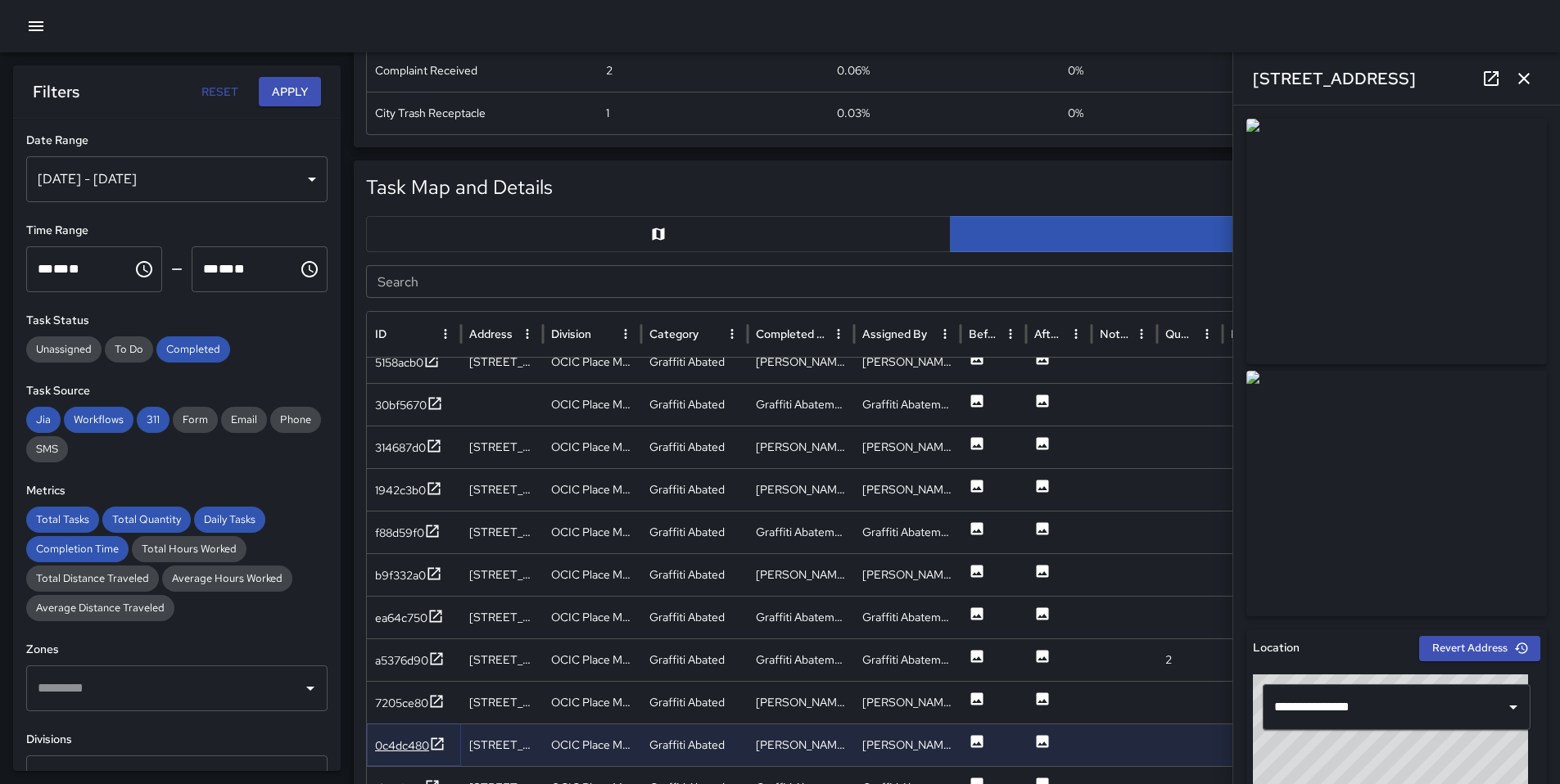
scroll to position [1606, 0]
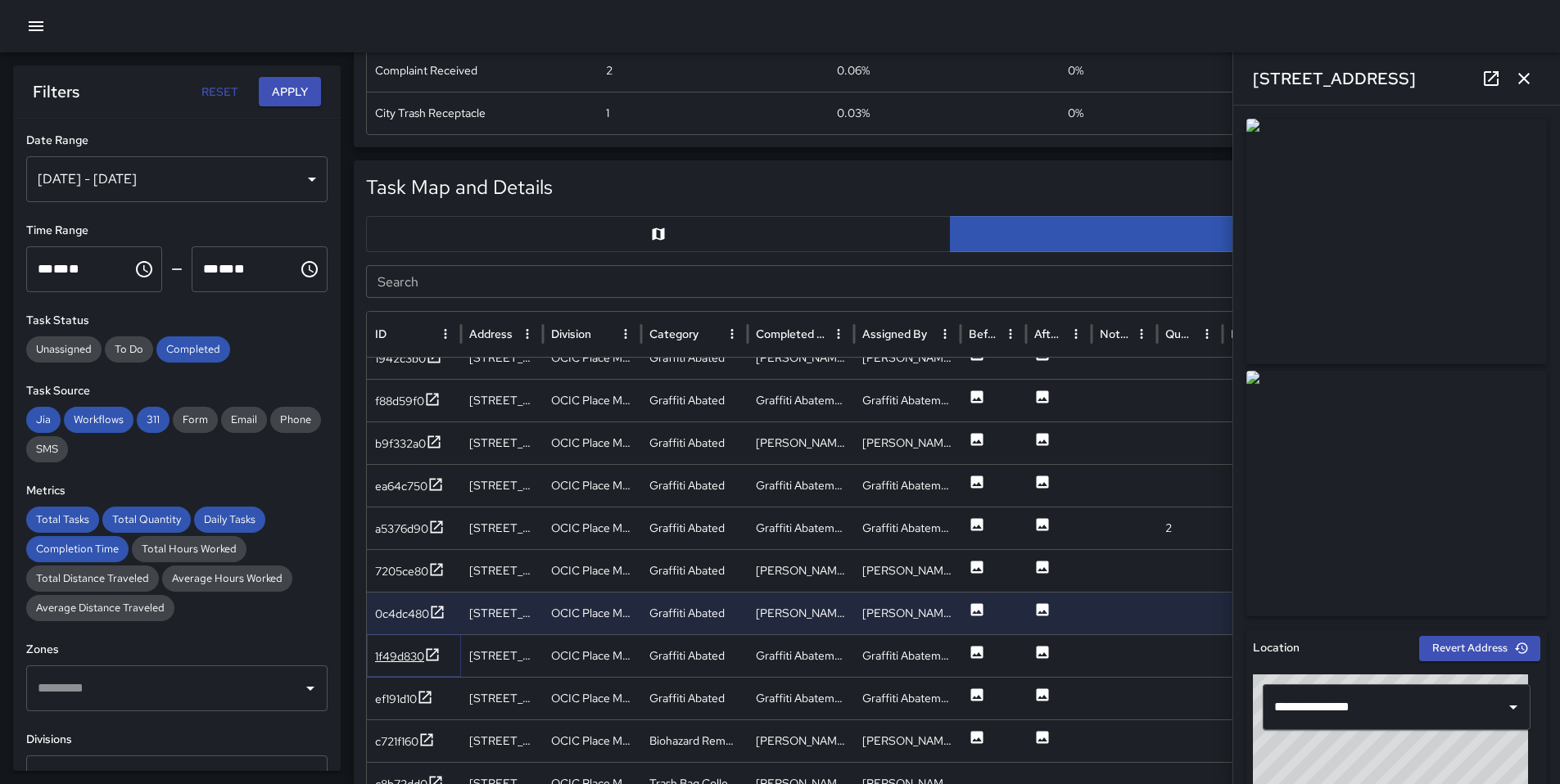
click at [430, 660] on icon at bounding box center [432, 654] width 12 height 12
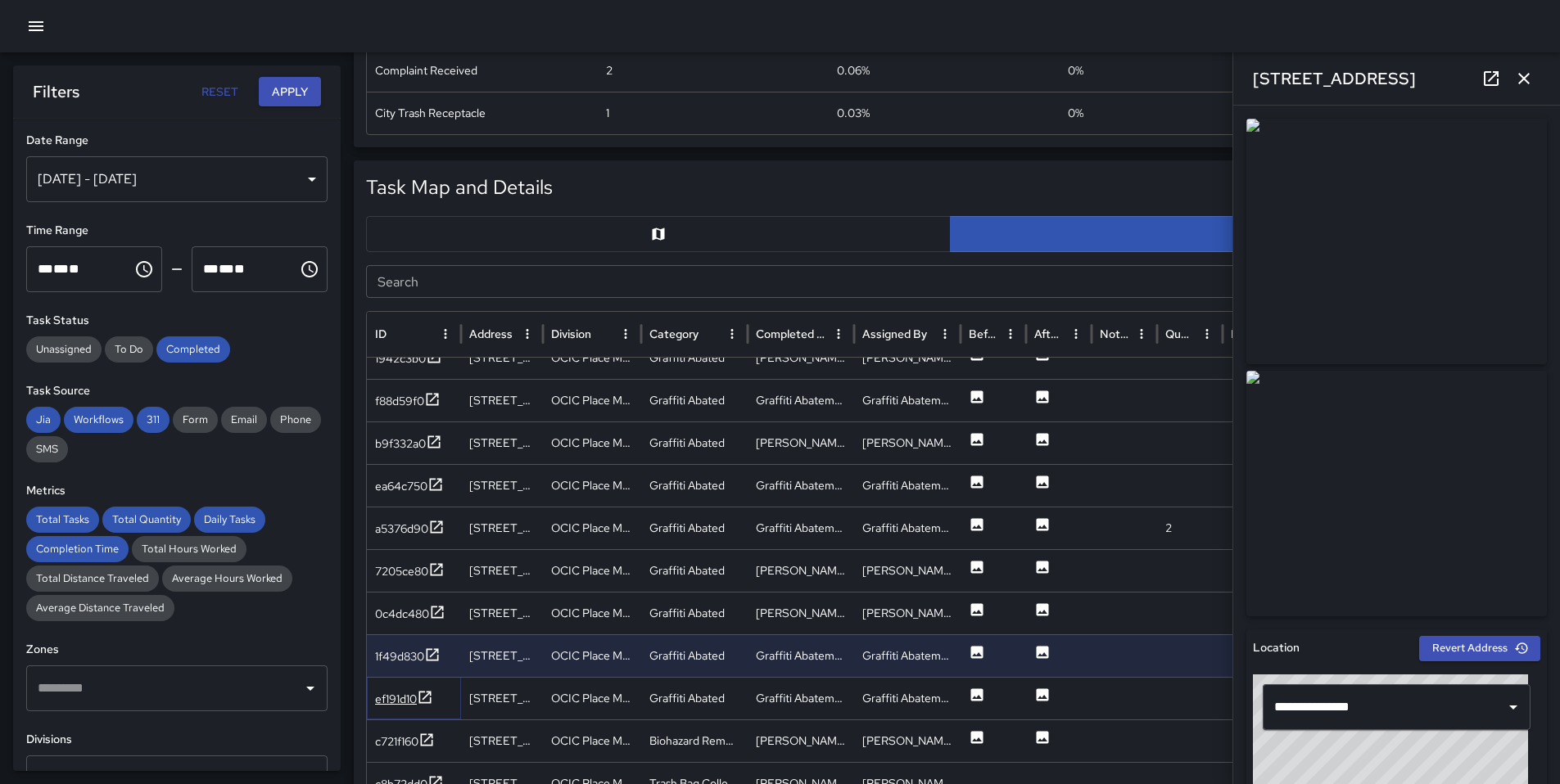
click at [424, 696] on icon at bounding box center [424, 697] width 16 height 16
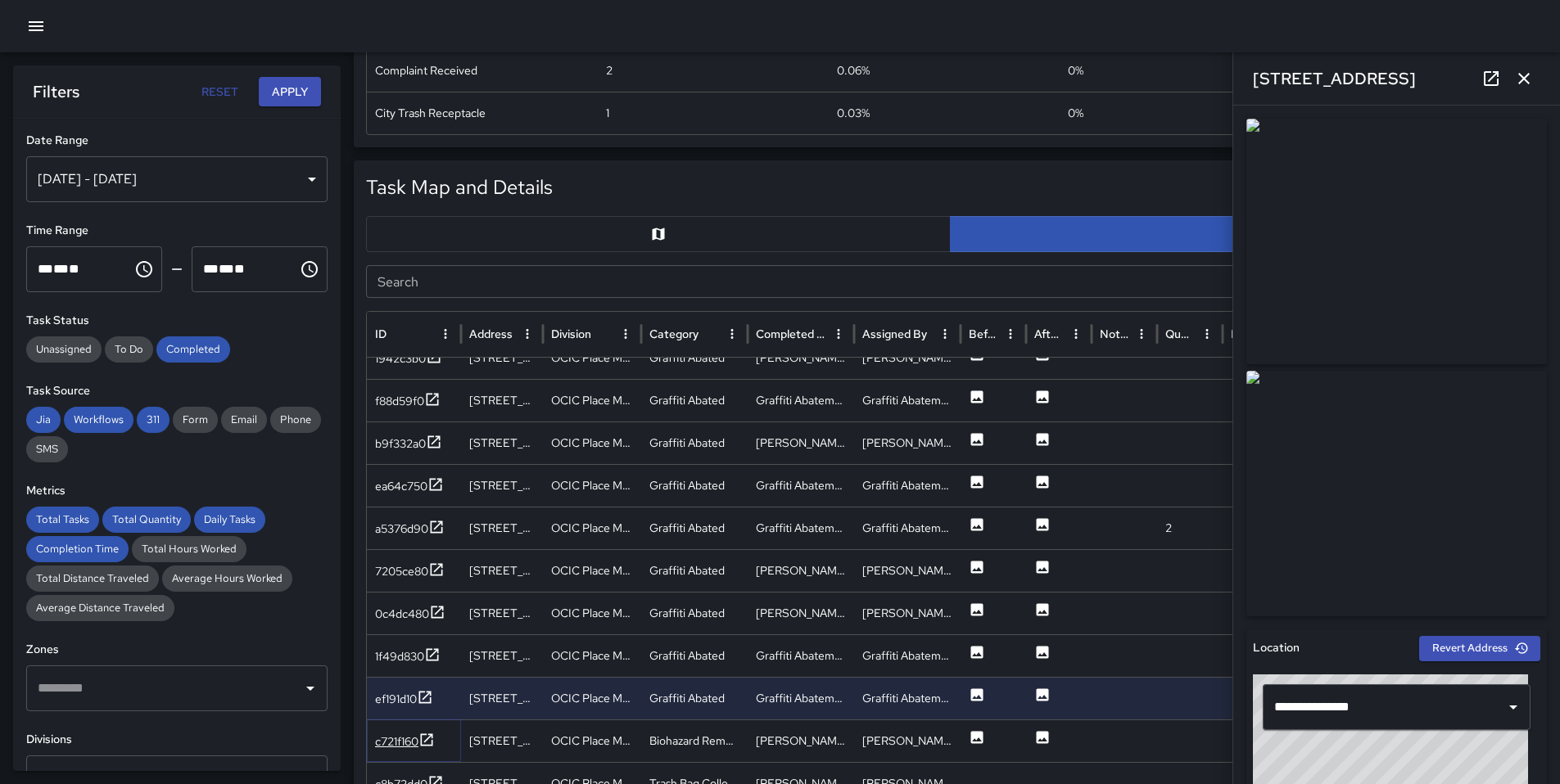
click at [431, 742] on icon at bounding box center [426, 739] width 16 height 16
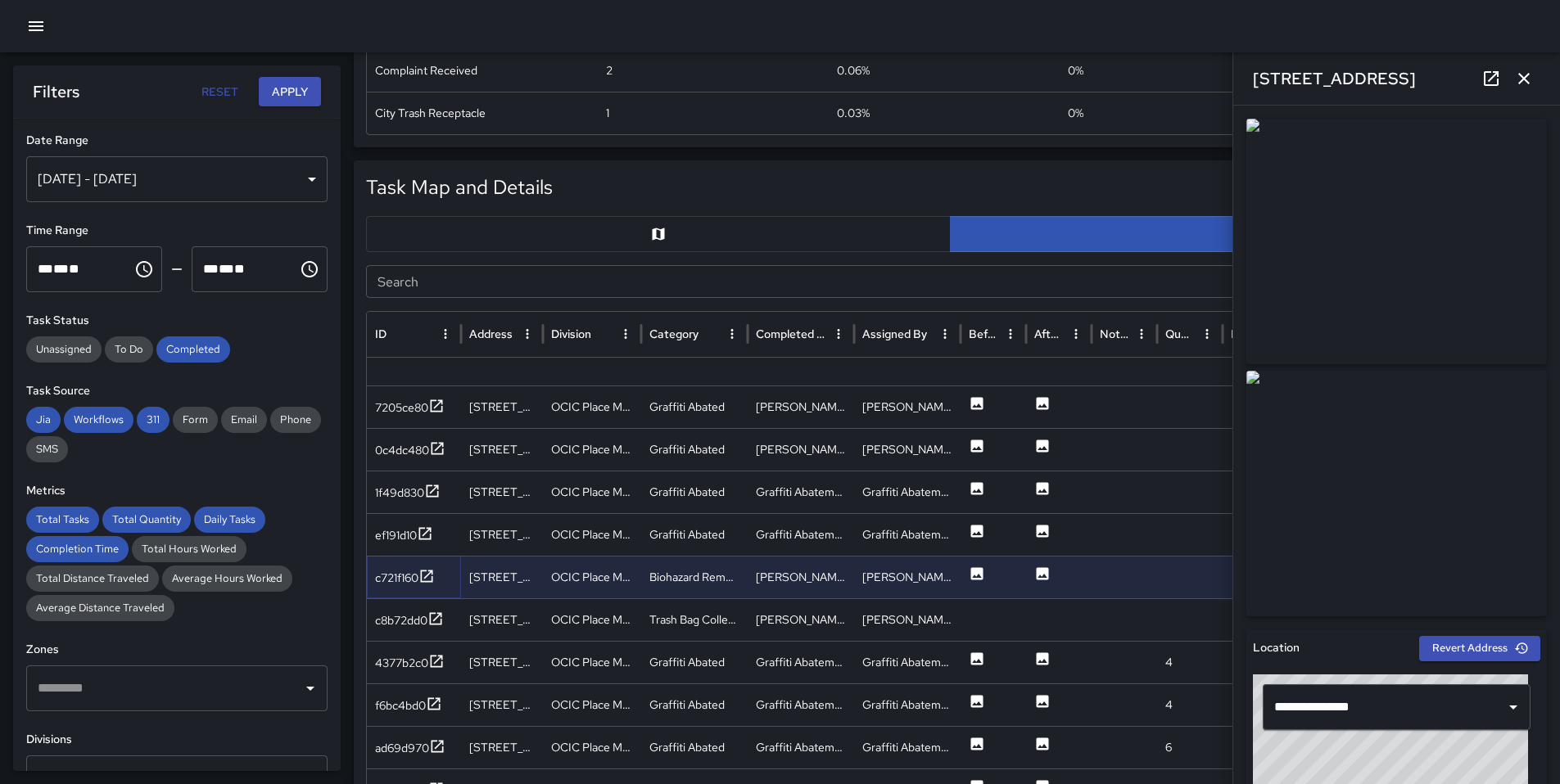
scroll to position [1803, 0]
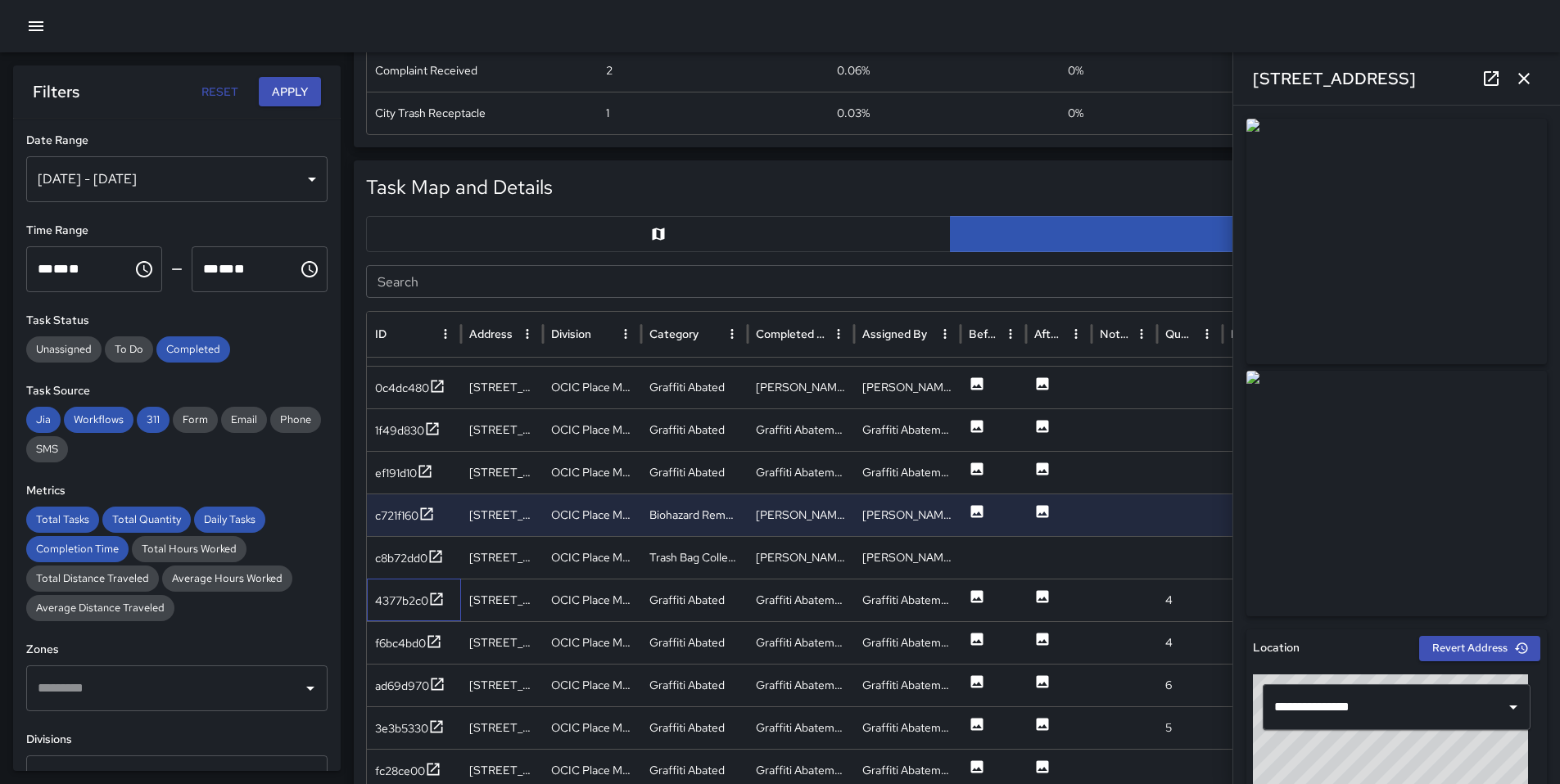
click at [452, 595] on div "4377b2c0" at bounding box center [414, 599] width 94 height 42
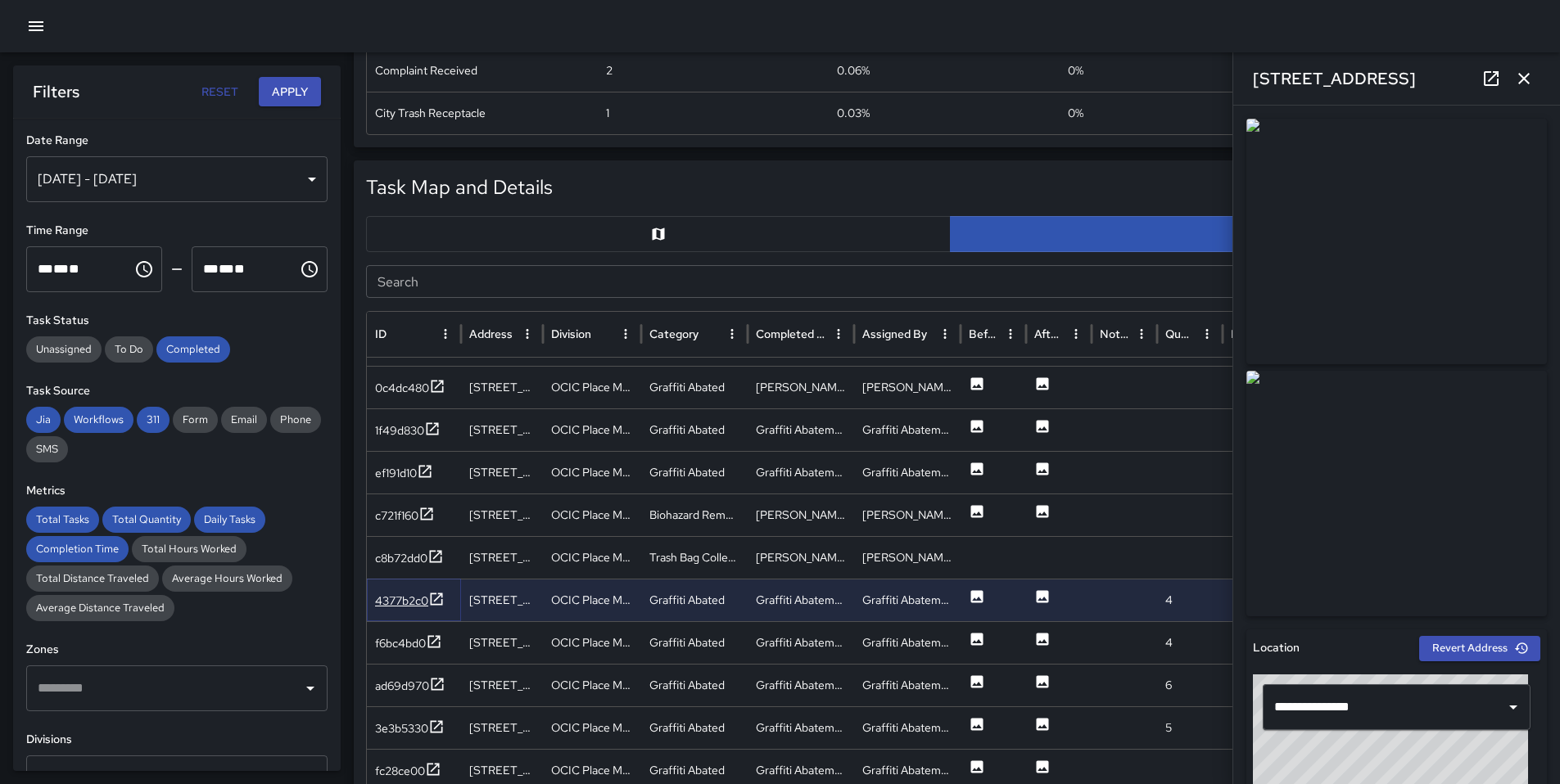
click at [421, 598] on div "4377b2c0" at bounding box center [402, 600] width 54 height 16
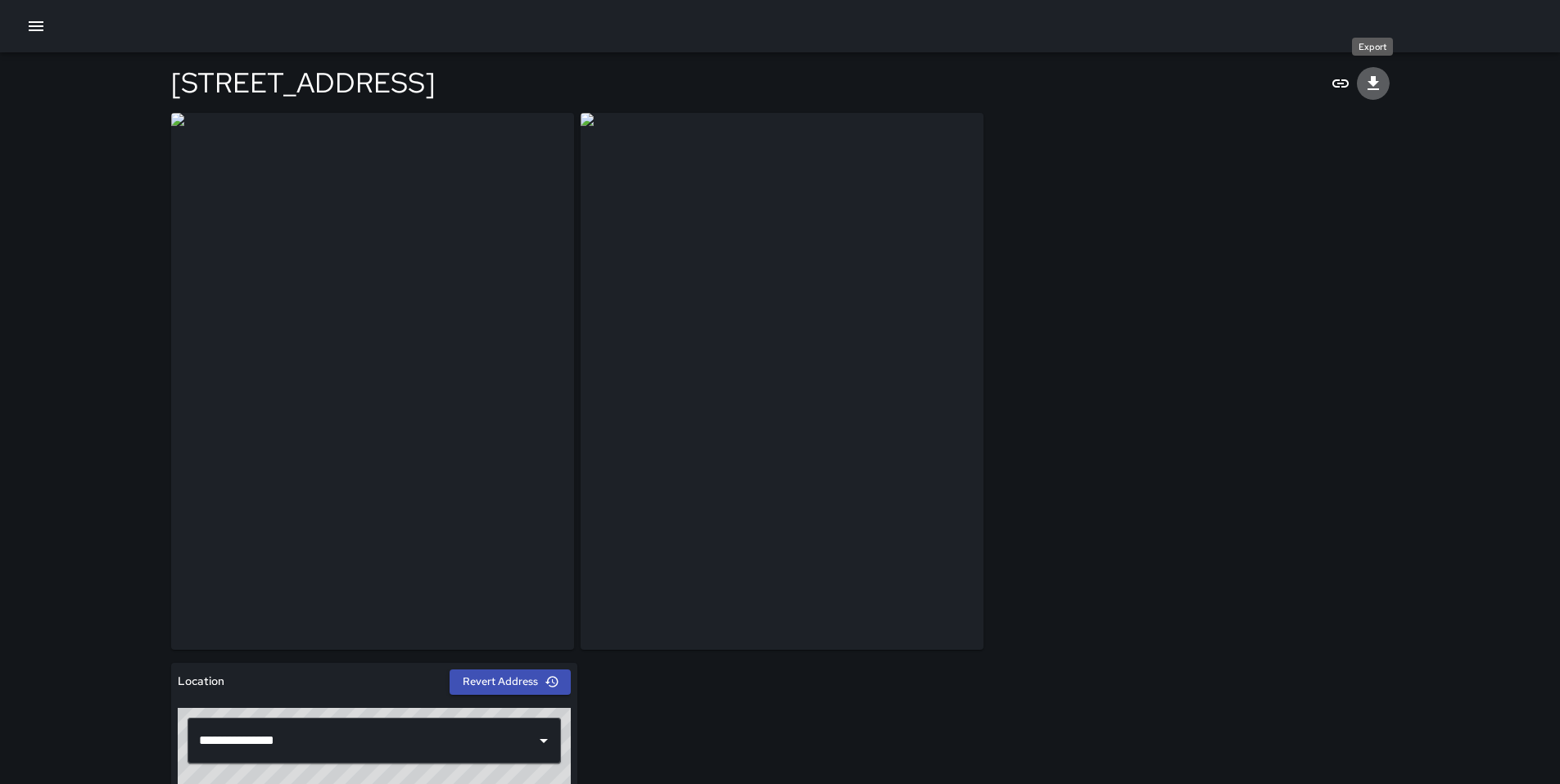
click at [1373, 81] on icon "Export" at bounding box center [1373, 83] width 11 height 14
click at [1370, 82] on icon "Export" at bounding box center [1373, 83] width 11 height 14
click at [1374, 82] on icon "Export" at bounding box center [1373, 83] width 11 height 14
click at [1381, 78] on icon "Export" at bounding box center [1373, 83] width 20 height 20
click at [1384, 82] on button "Export" at bounding box center [1373, 83] width 33 height 33
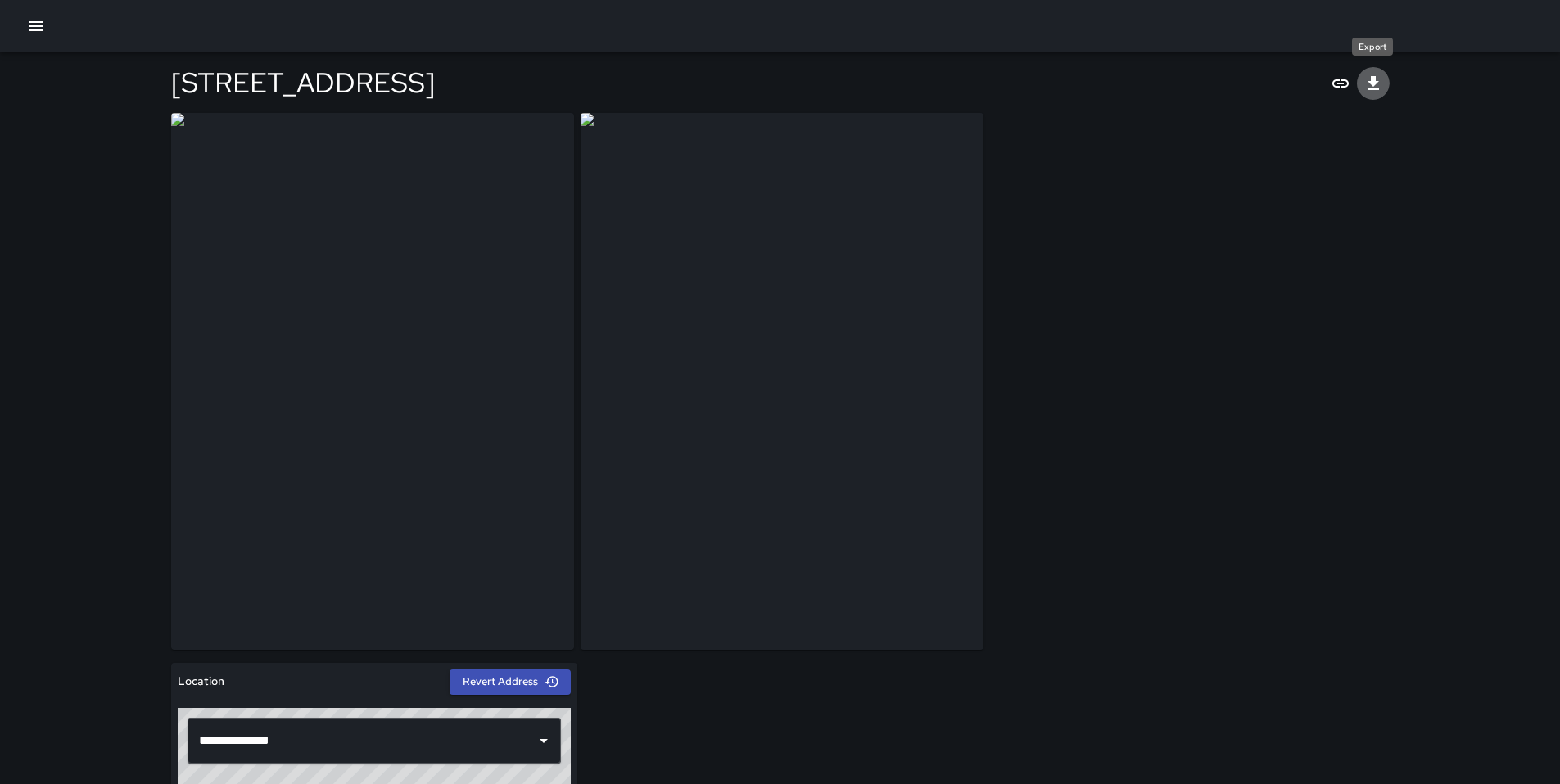
click at [1366, 83] on icon "Export" at bounding box center [1373, 83] width 20 height 20
click at [1381, 72] on button "Export" at bounding box center [1373, 83] width 33 height 33
click at [1375, 76] on icon "Export" at bounding box center [1373, 83] width 20 height 20
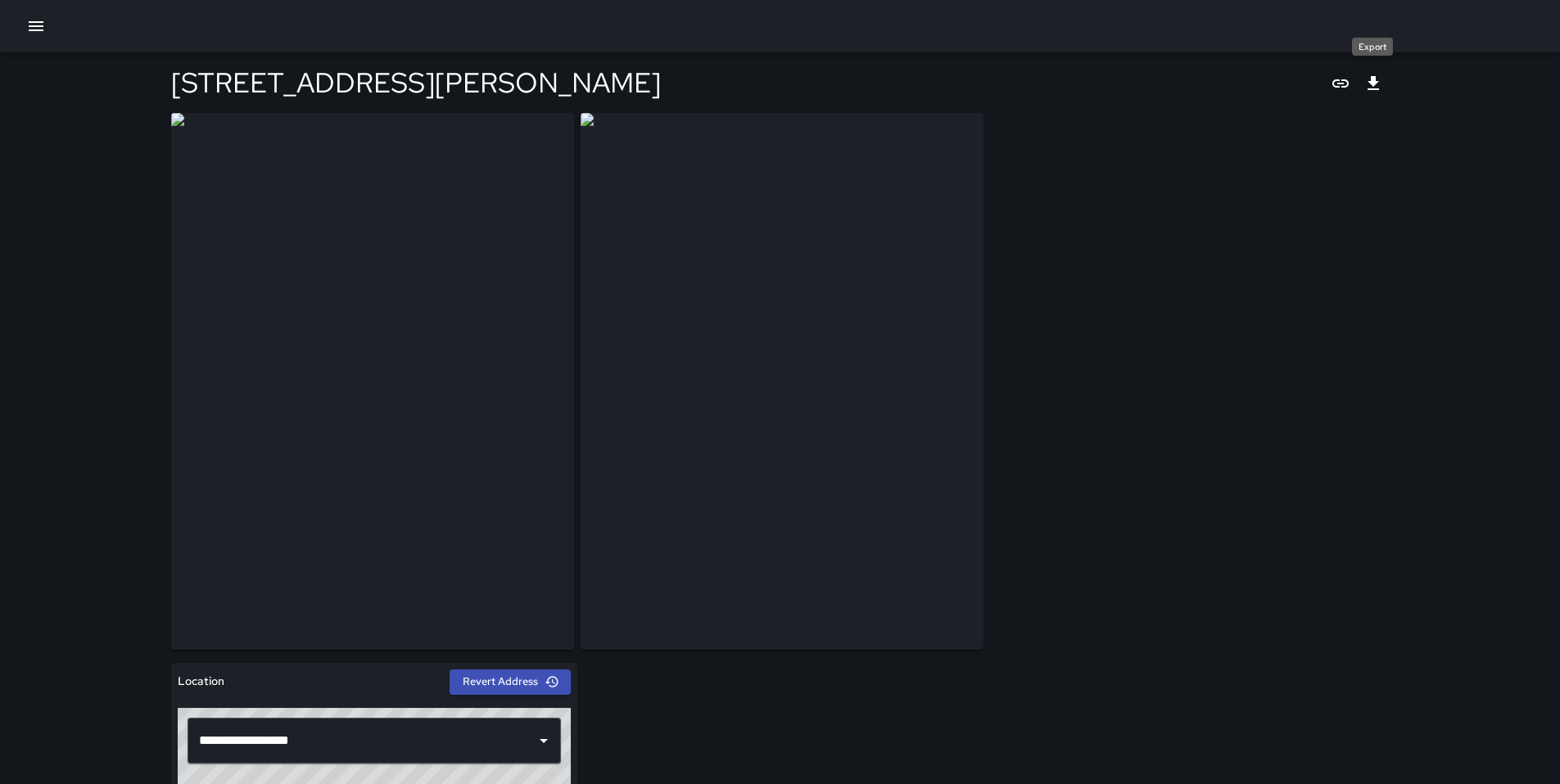
click at [1381, 82] on icon "Export" at bounding box center [1373, 83] width 20 height 20
click at [1369, 81] on icon "Export" at bounding box center [1373, 83] width 11 height 14
click at [1386, 86] on button "Export" at bounding box center [1373, 83] width 33 height 33
click at [1376, 94] on button "Export" at bounding box center [1373, 83] width 33 height 33
click at [1369, 77] on icon "Export" at bounding box center [1373, 83] width 20 height 20
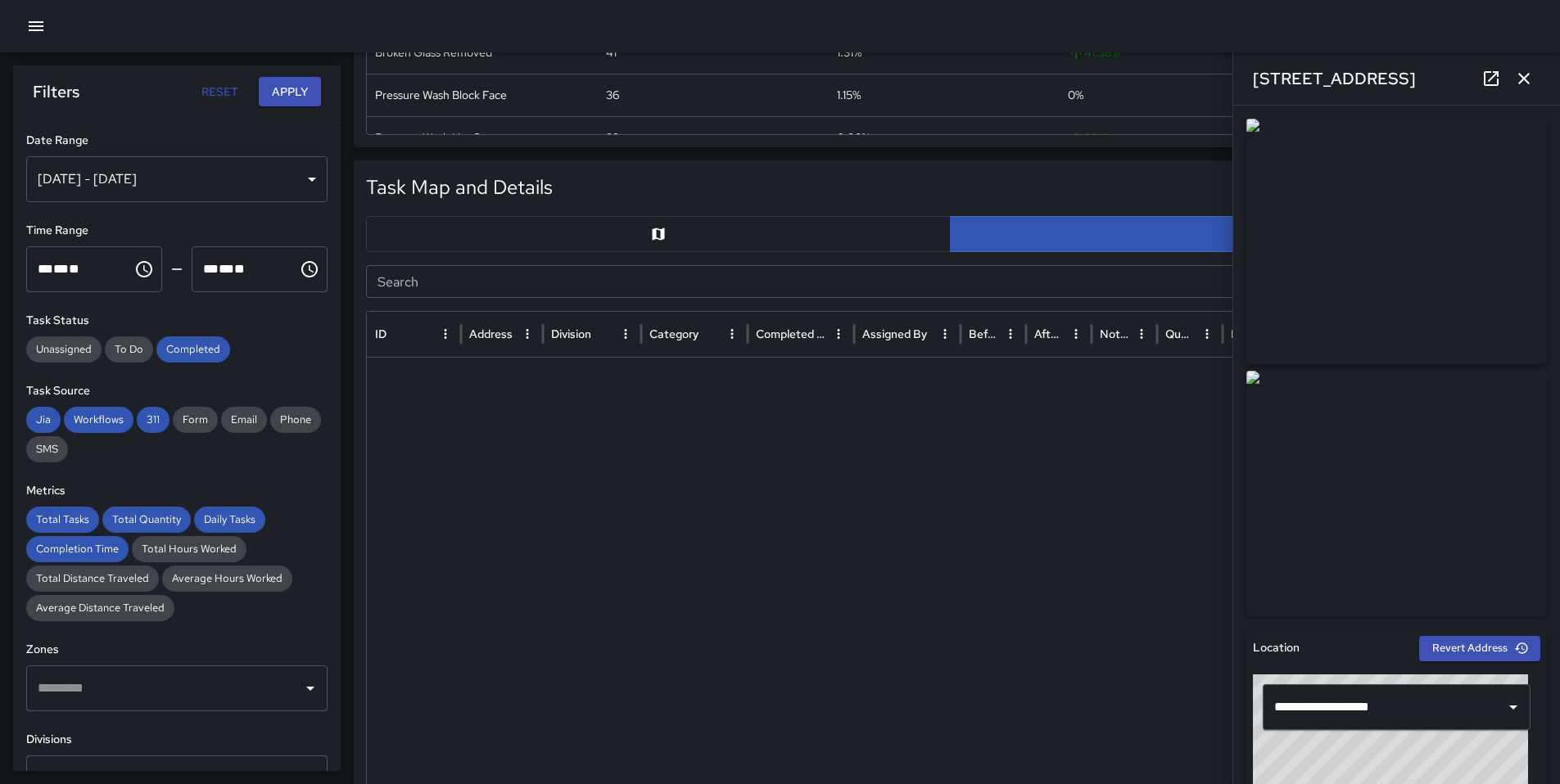
scroll to position [1803, 0]
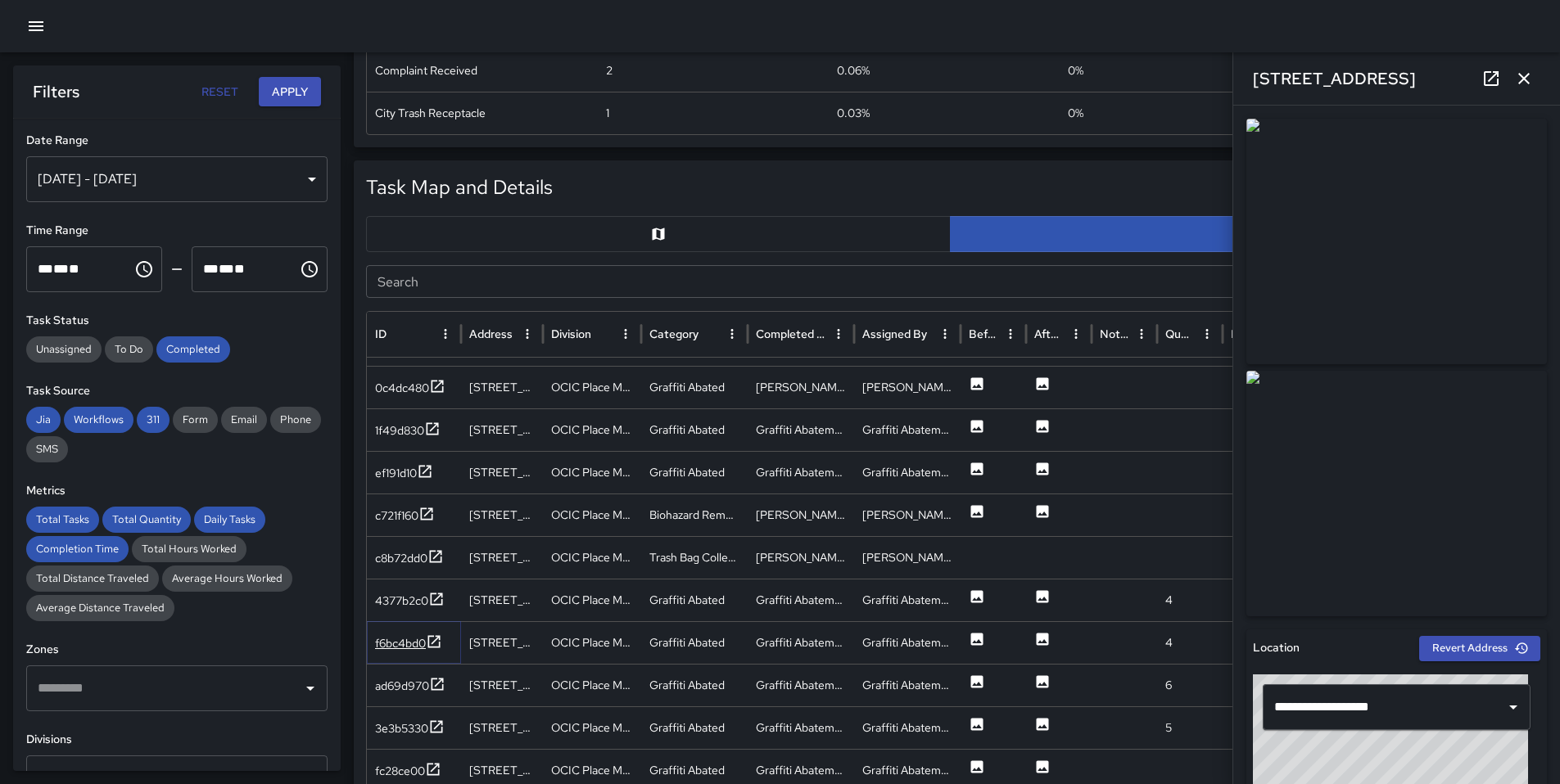
click at [420, 641] on div "f6bc4bd0" at bounding box center [400, 642] width 51 height 16
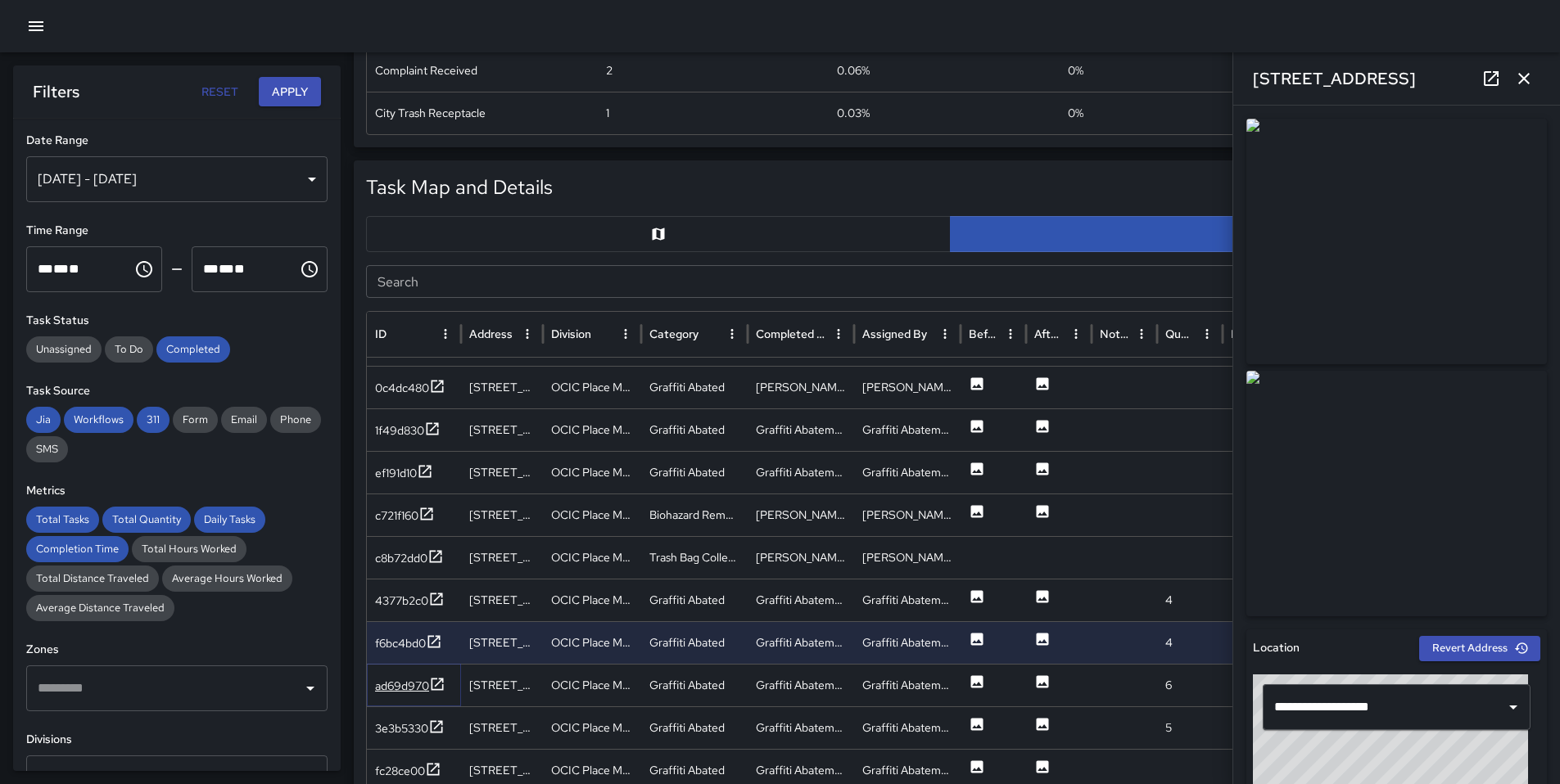
click at [432, 685] on icon at bounding box center [437, 683] width 16 height 16
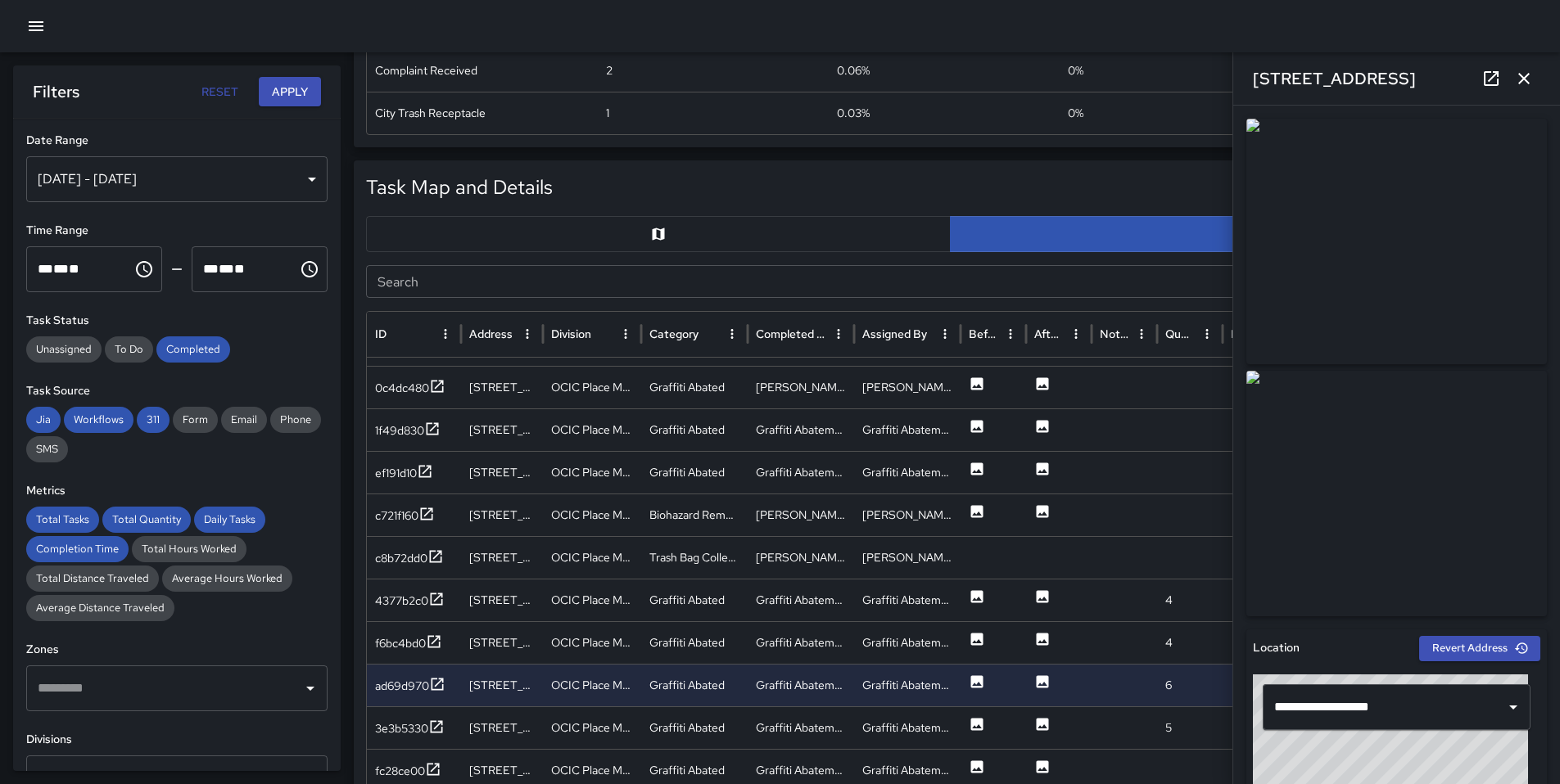
click at [1486, 80] on icon at bounding box center [1491, 78] width 20 height 20
click at [424, 729] on div "3e3b5330" at bounding box center [402, 728] width 54 height 16
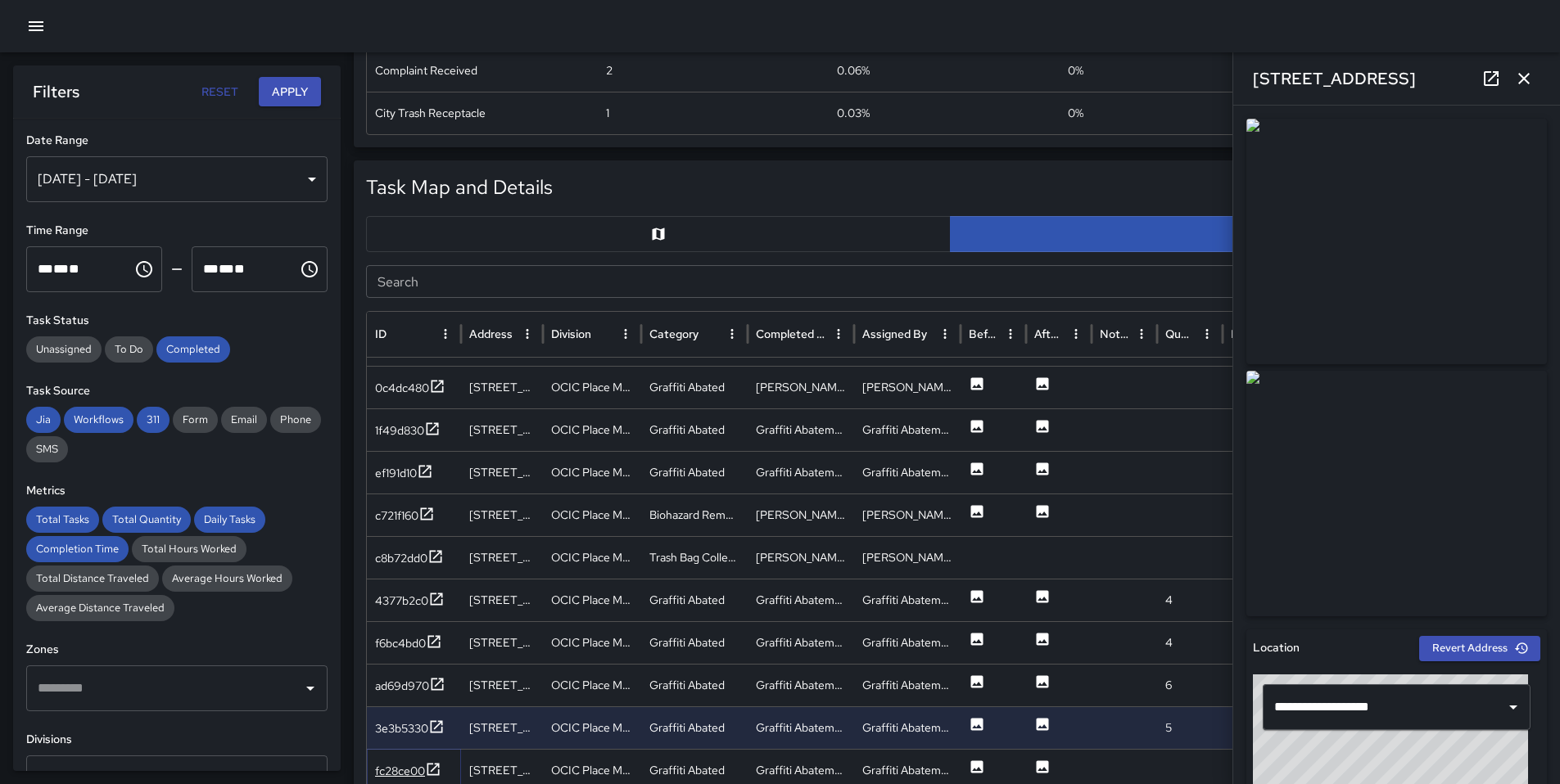
click at [394, 765] on div "fc28ce00" at bounding box center [400, 771] width 50 height 16
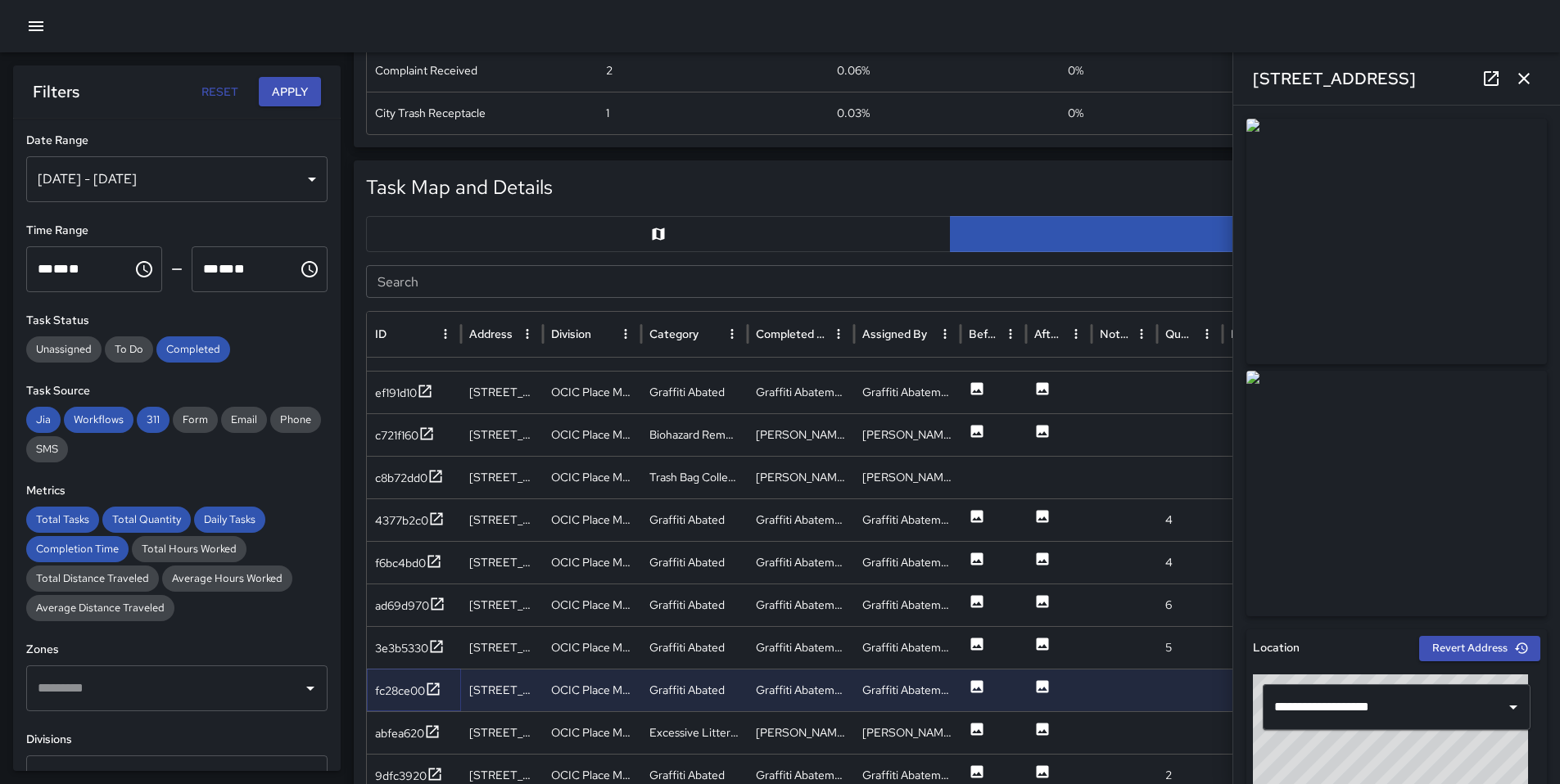
scroll to position [1878, 0]
click at [399, 732] on div "abfea620" at bounding box center [399, 732] width 49 height 16
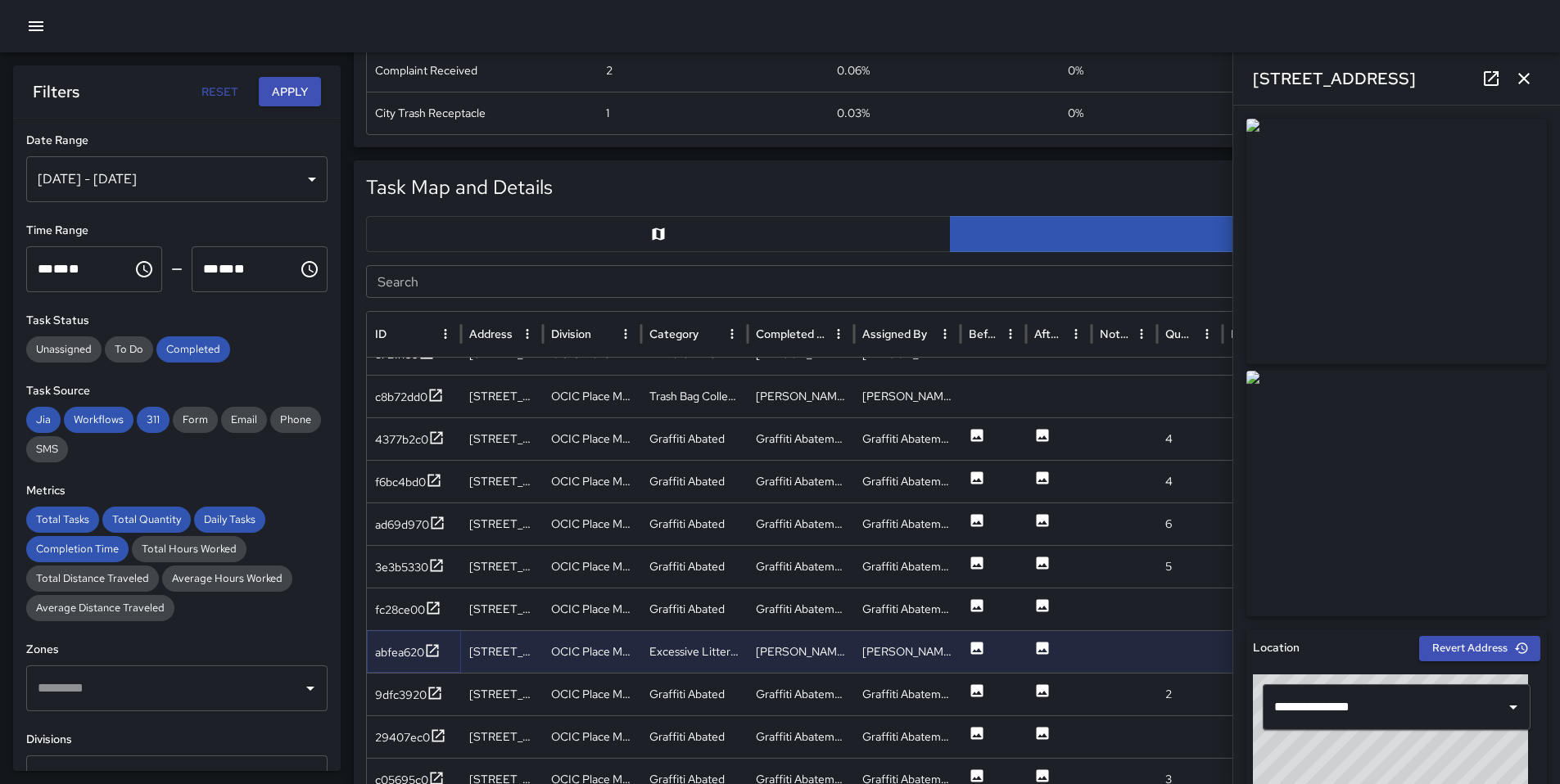
scroll to position [1954, 0]
click at [393, 688] on div "9dfc3920" at bounding box center [401, 693] width 52 height 16
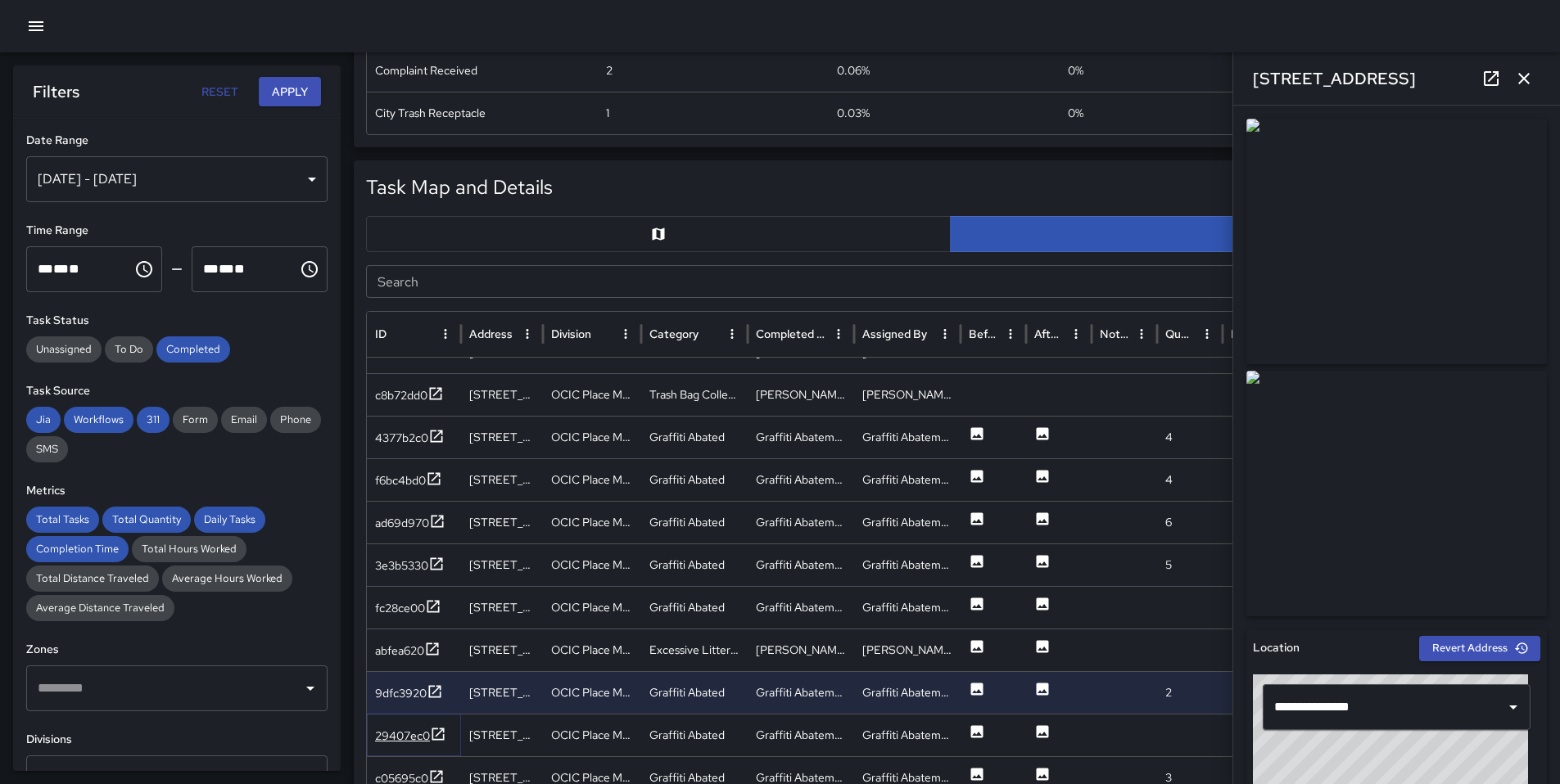
click at [400, 741] on div "29407ec0" at bounding box center [402, 735] width 55 height 16
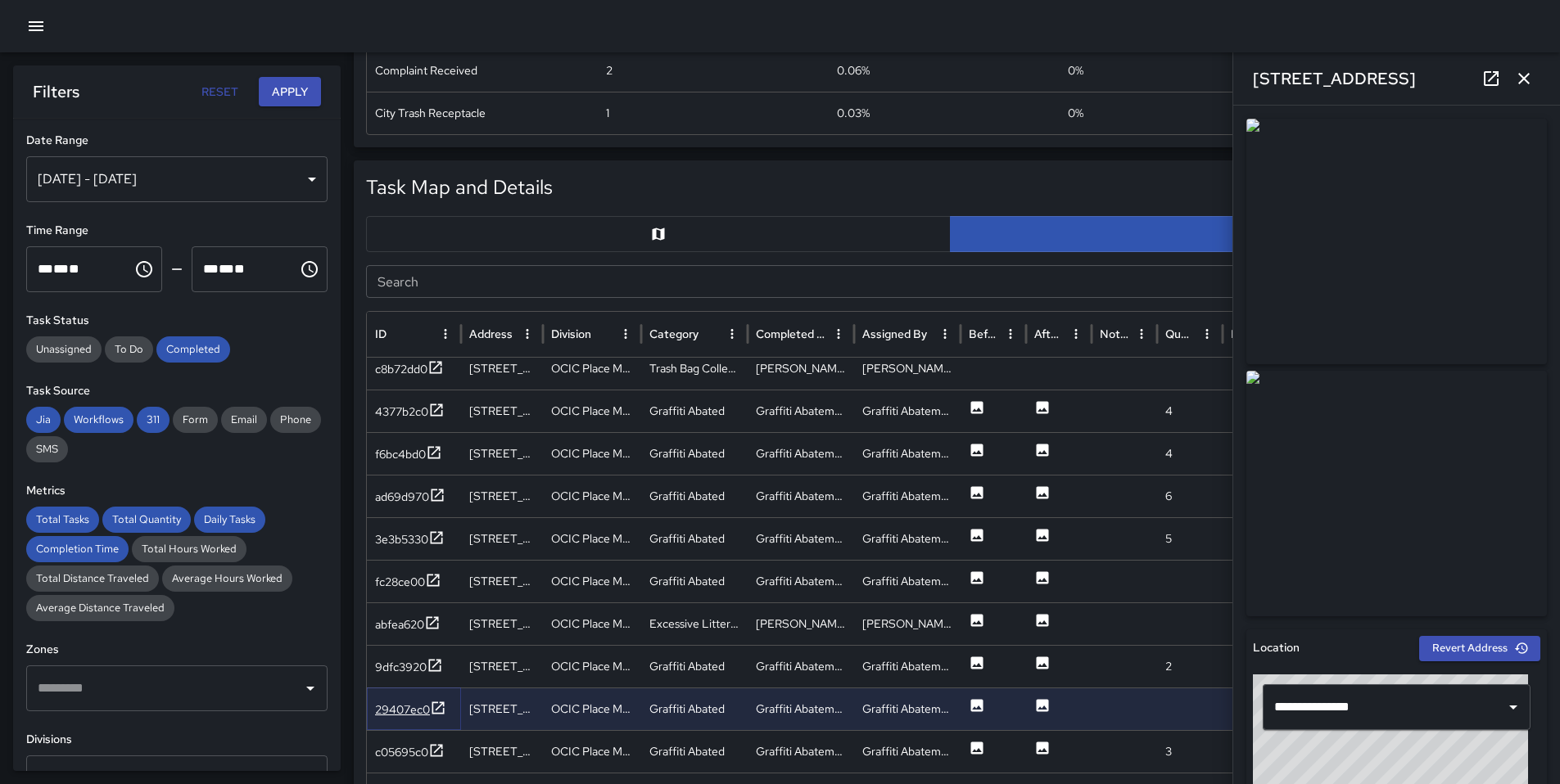
scroll to position [1999, 0]
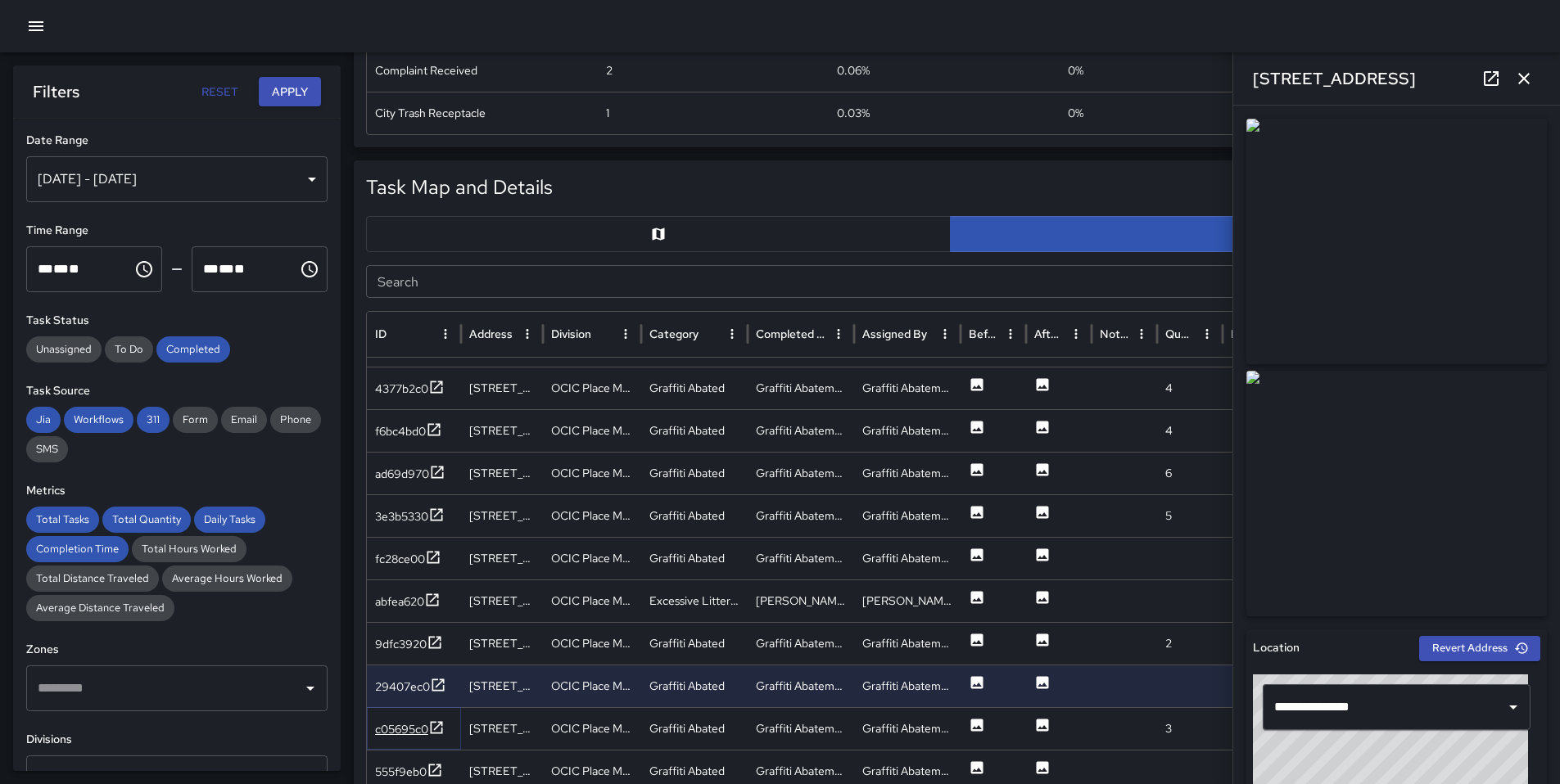
click at [397, 737] on div "c05695c0" at bounding box center [410, 729] width 70 height 20
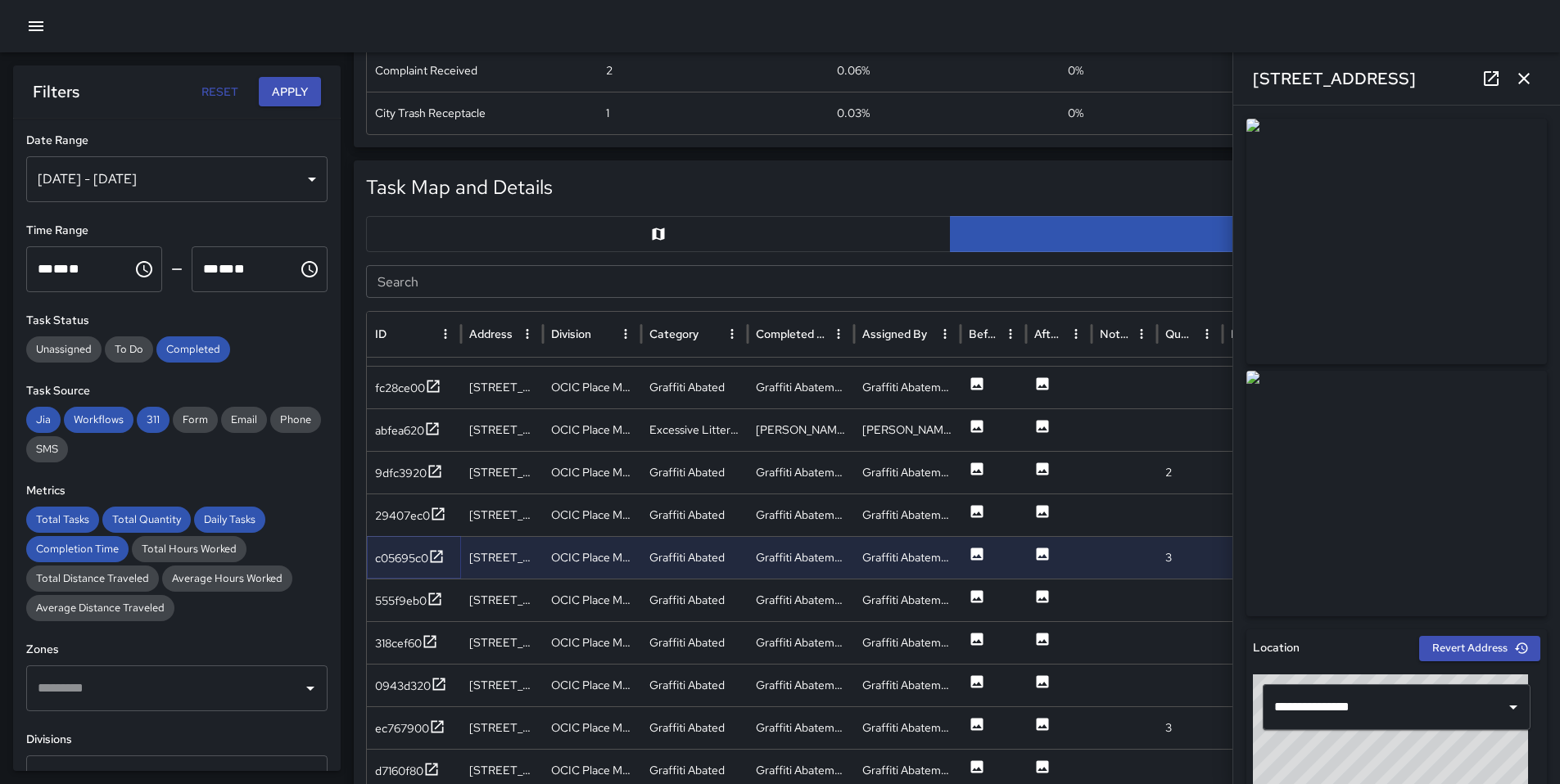
scroll to position [0, 0]
click at [396, 615] on div "555f9eb0" at bounding box center [414, 603] width 94 height 42
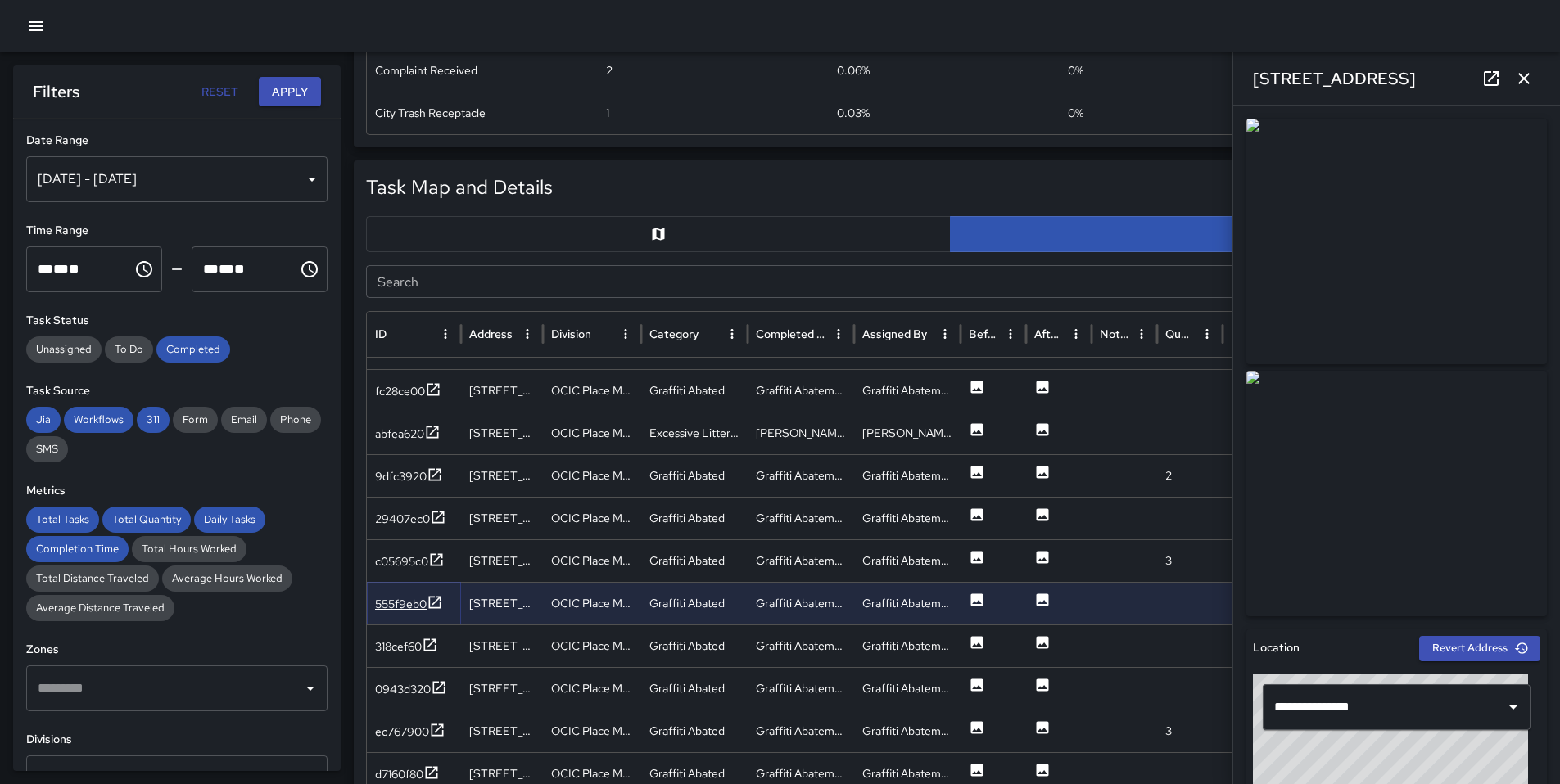
click at [399, 608] on div "555f9eb0" at bounding box center [401, 603] width 52 height 16
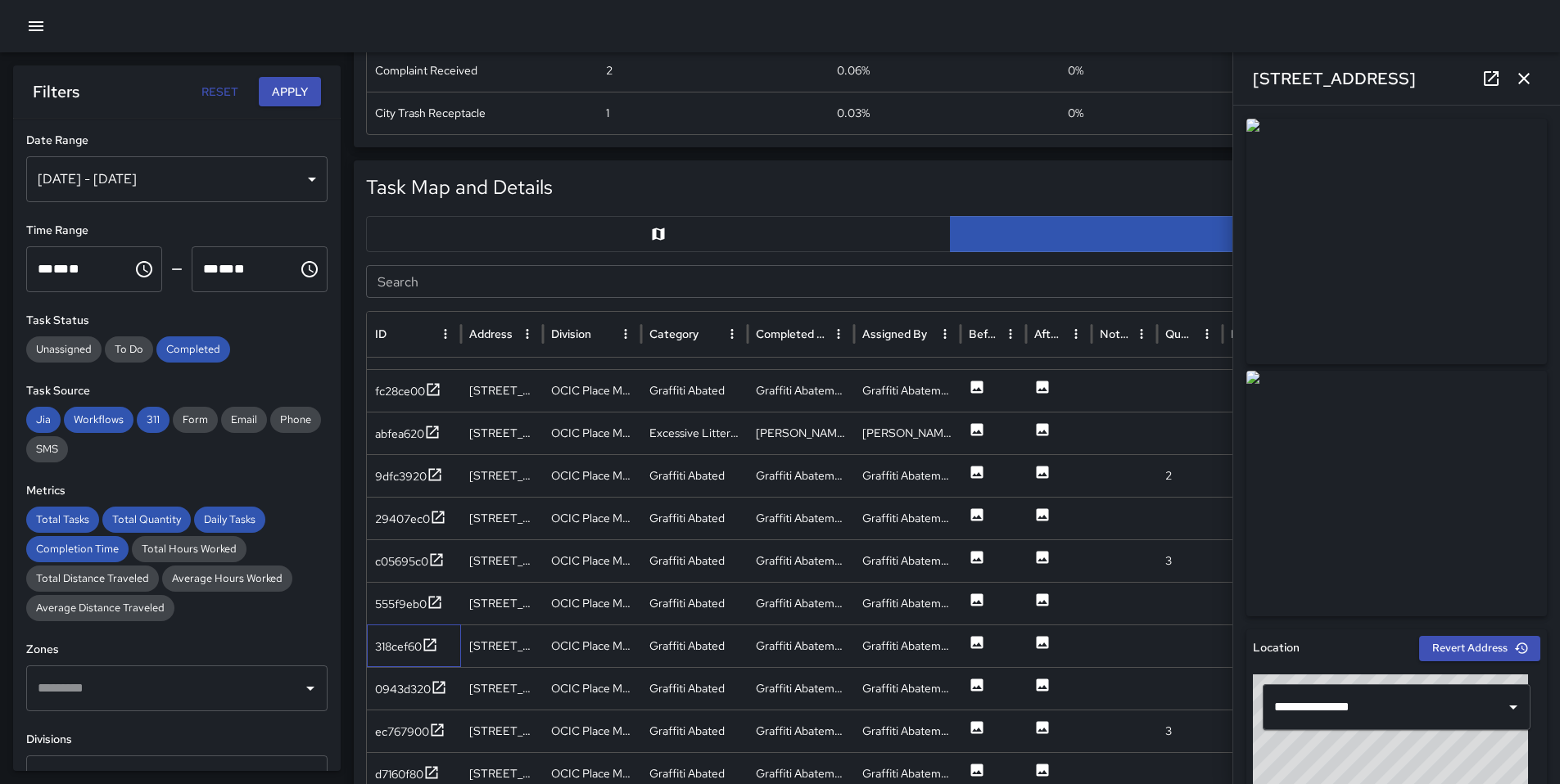
click at [398, 663] on div "318cef60" at bounding box center [414, 645] width 94 height 42
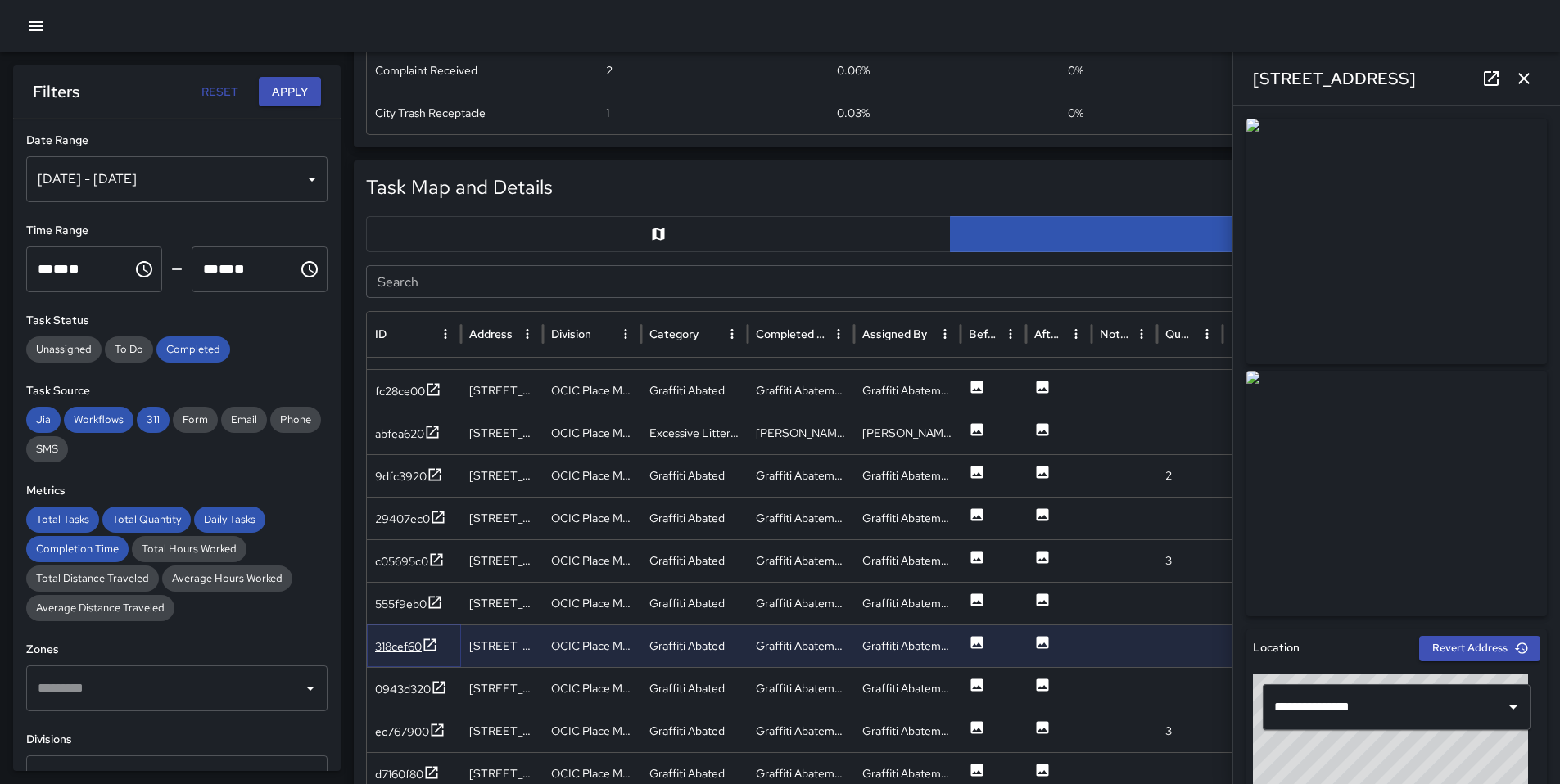
click at [397, 650] on div "318cef60" at bounding box center [398, 646] width 47 height 16
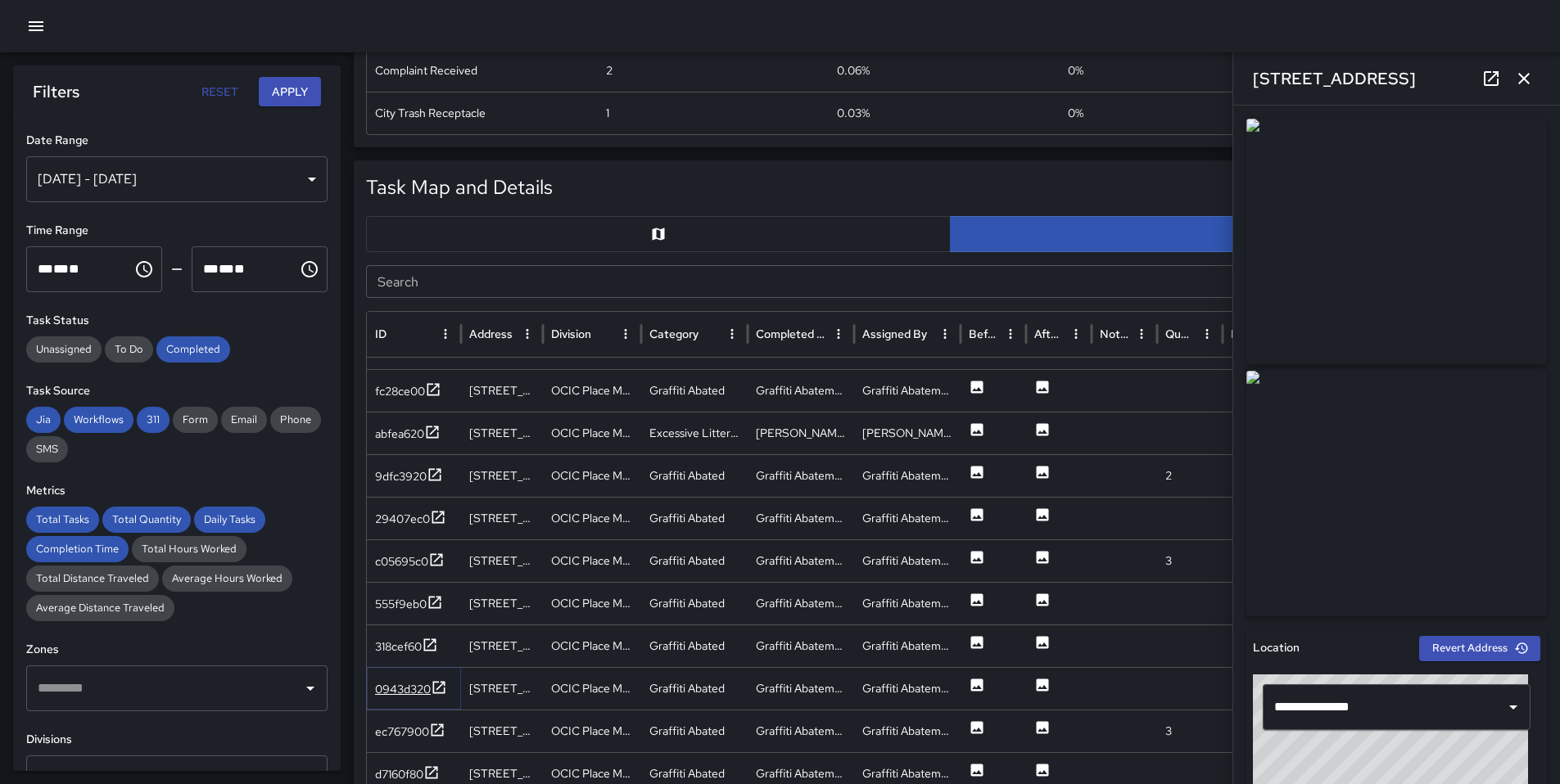
click at [403, 682] on div "0943d320" at bounding box center [403, 688] width 56 height 16
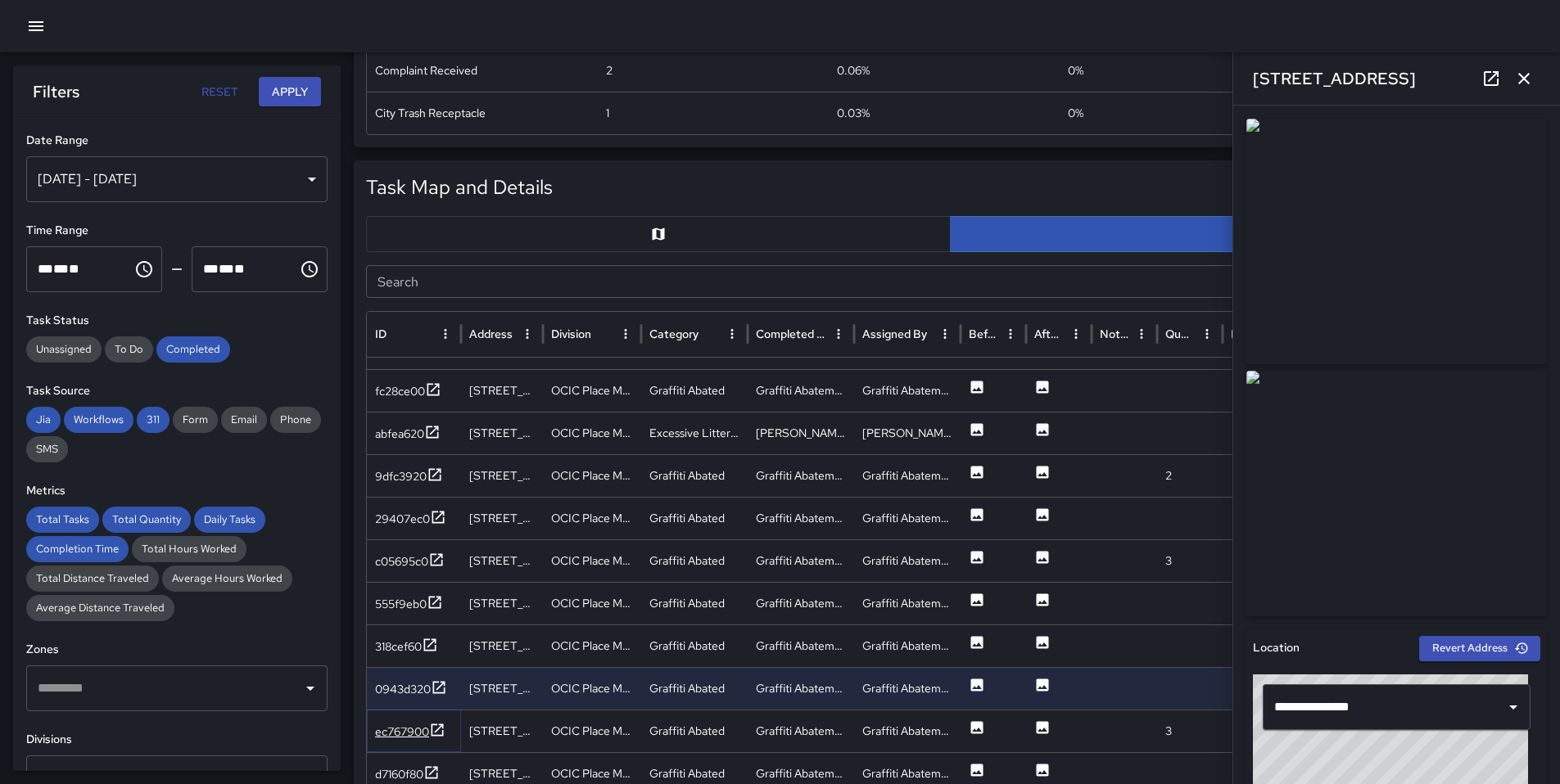
click at [413, 728] on div "ec767900" at bounding box center [402, 731] width 54 height 16
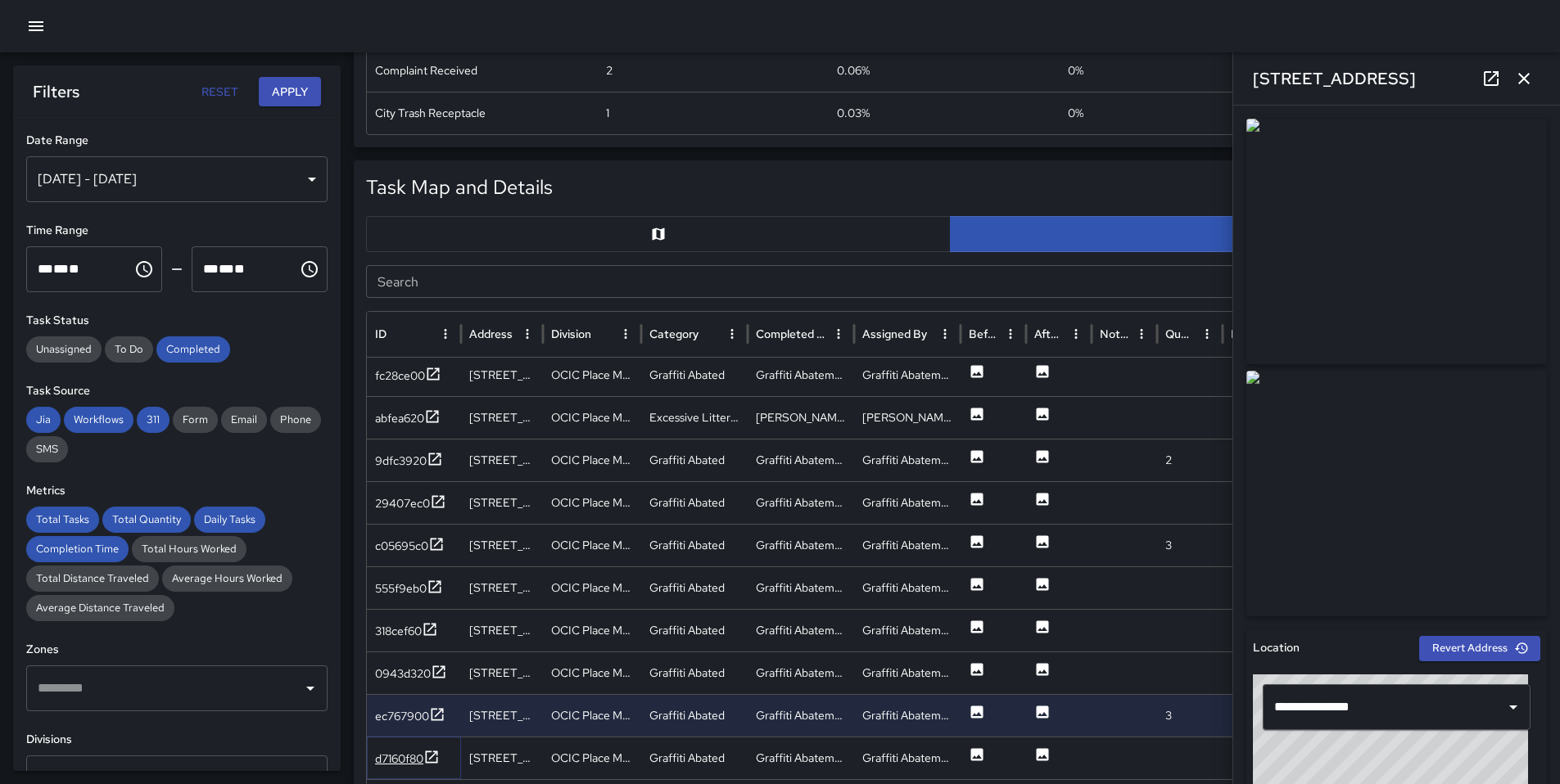
click at [411, 760] on div "d7160f80" at bounding box center [399, 758] width 48 height 16
click at [426, 756] on icon at bounding box center [433, 755] width 16 height 16
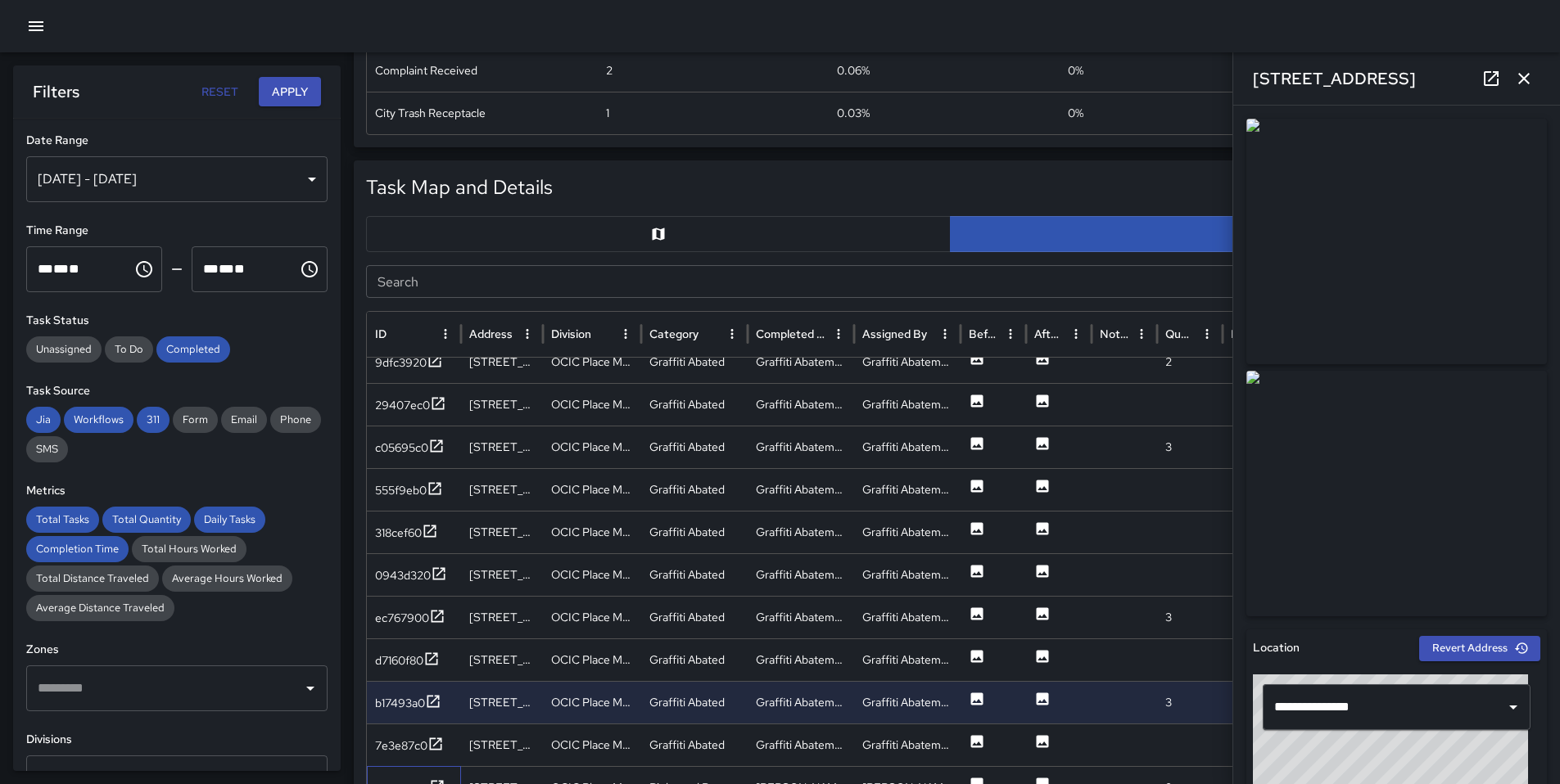
click at [417, 766] on div "568e5020" at bounding box center [414, 787] width 94 height 42
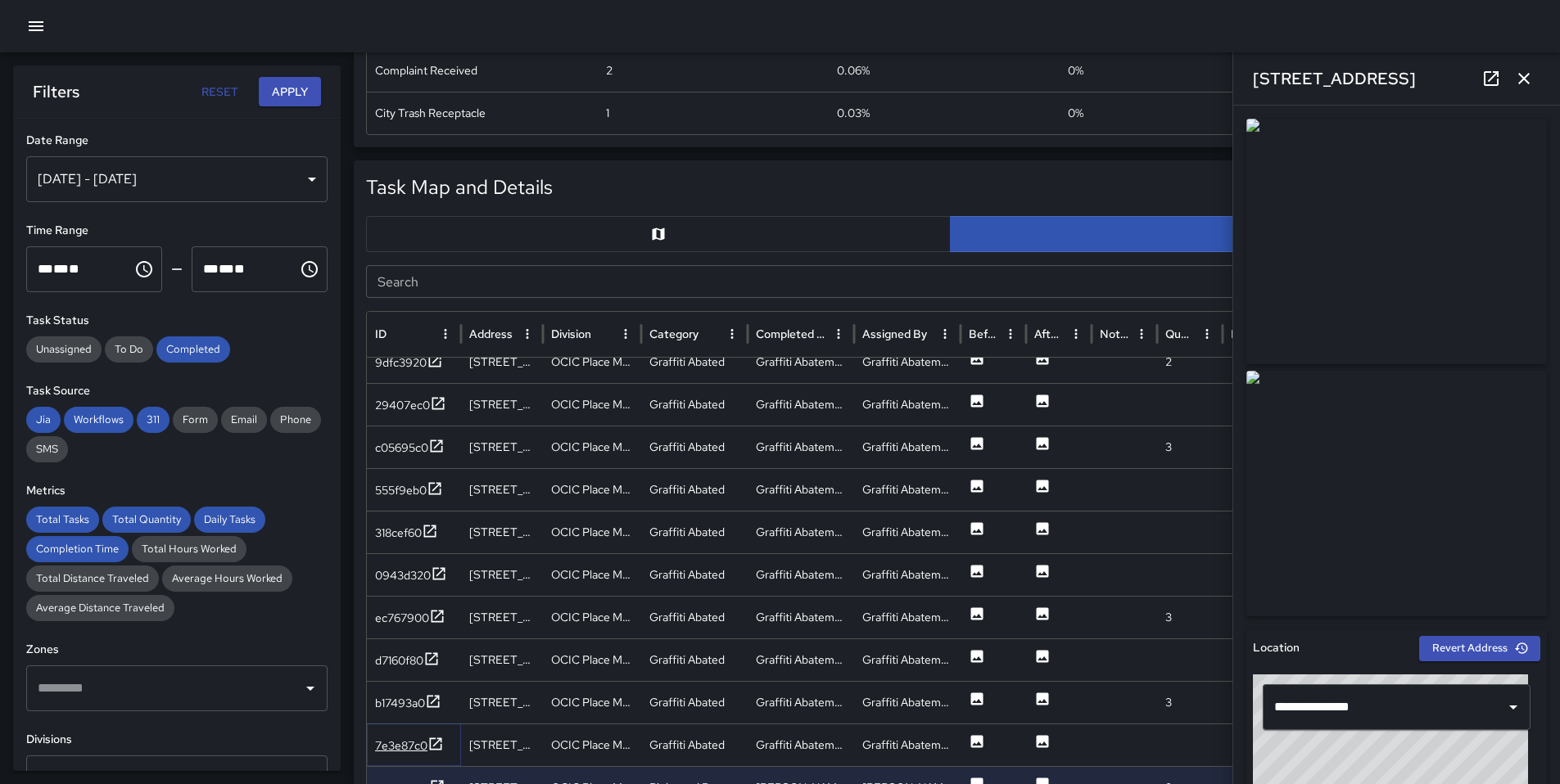
click at [413, 744] on div "7e3e87c0" at bounding box center [401, 745] width 53 height 16
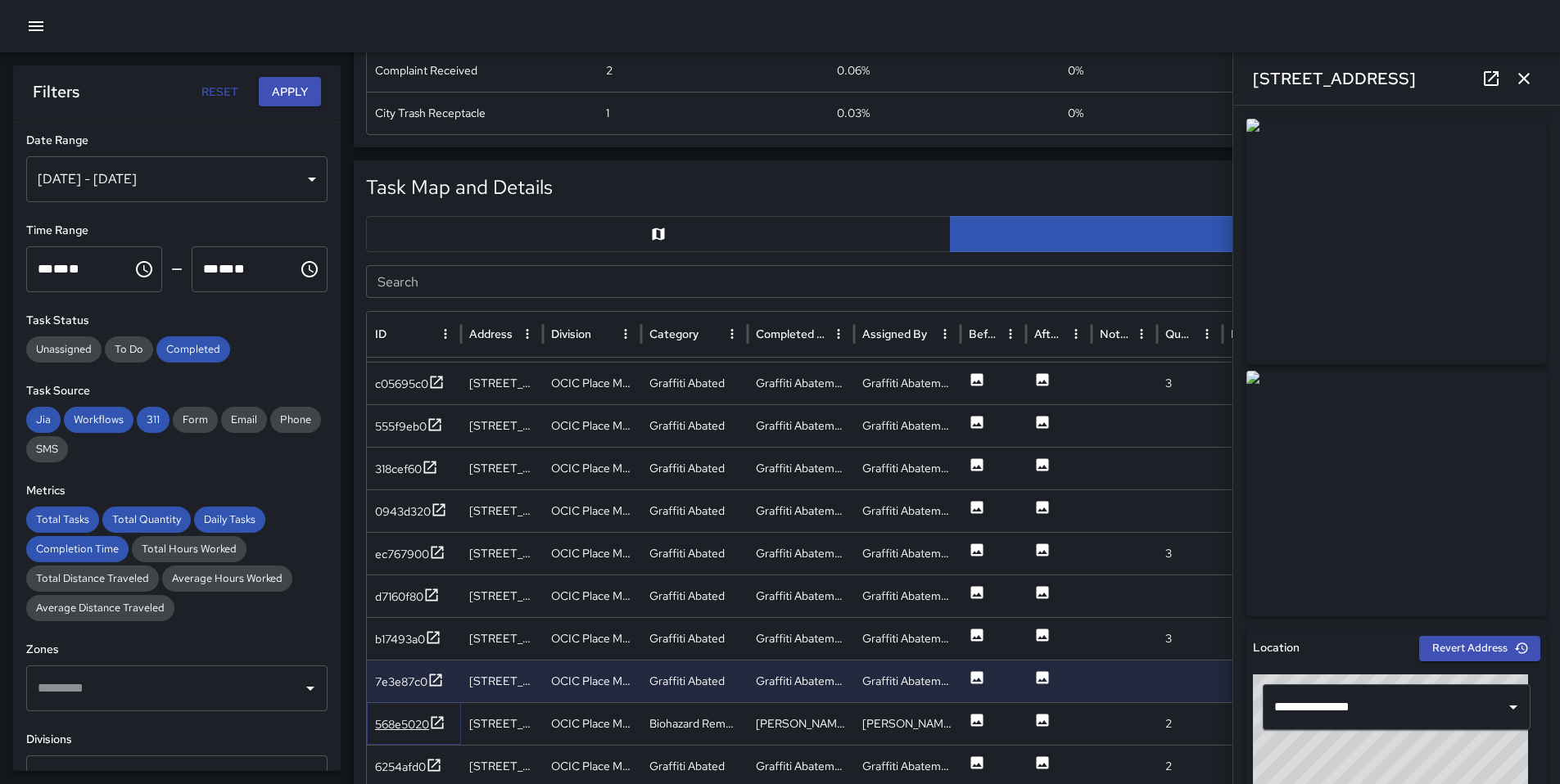
click at [388, 731] on div "568e5020" at bounding box center [402, 724] width 54 height 16
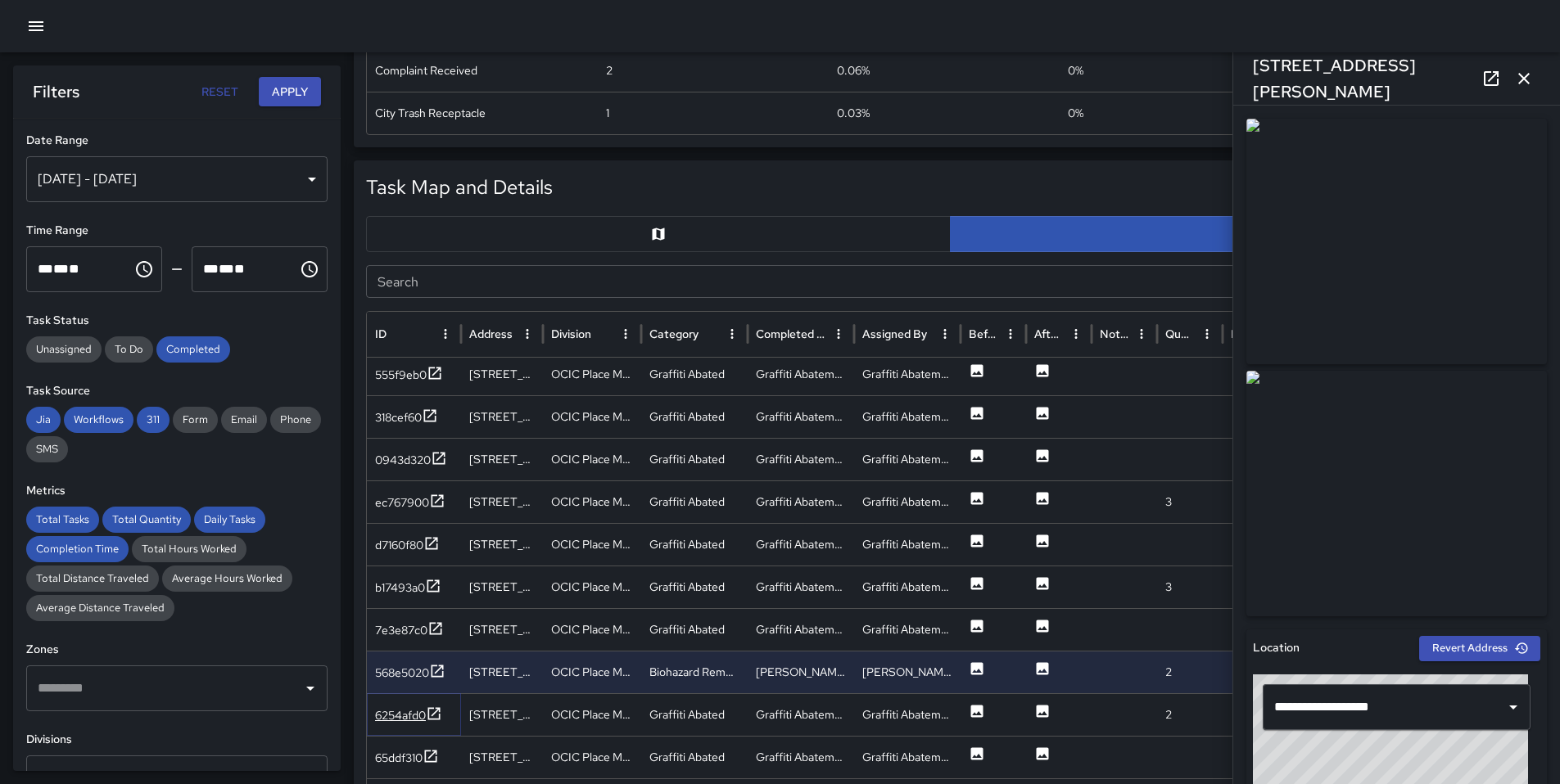
click at [390, 720] on div "6254afd0" at bounding box center [400, 715] width 51 height 16
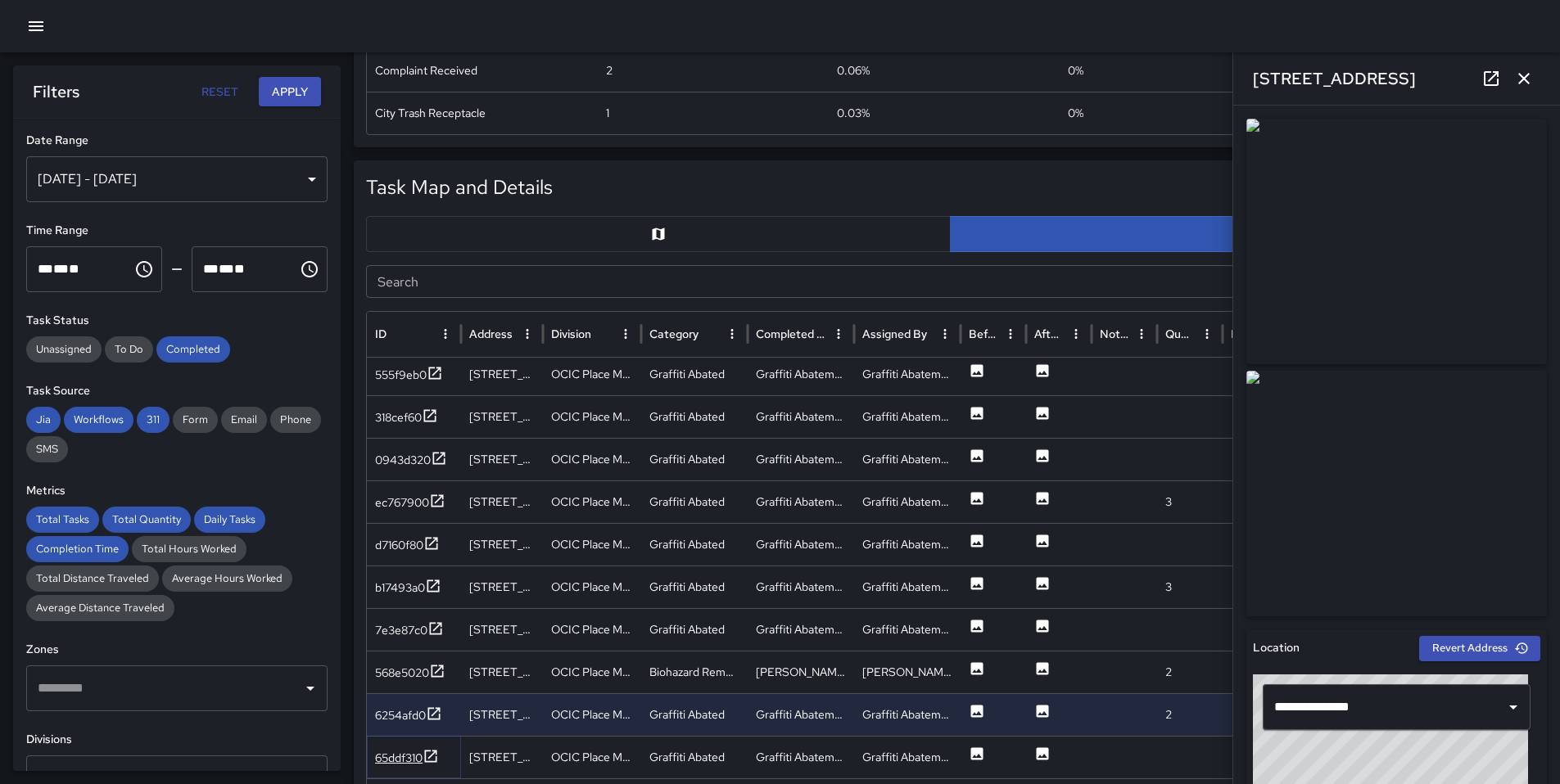
click at [400, 750] on div "65ddf310" at bounding box center [399, 757] width 48 height 16
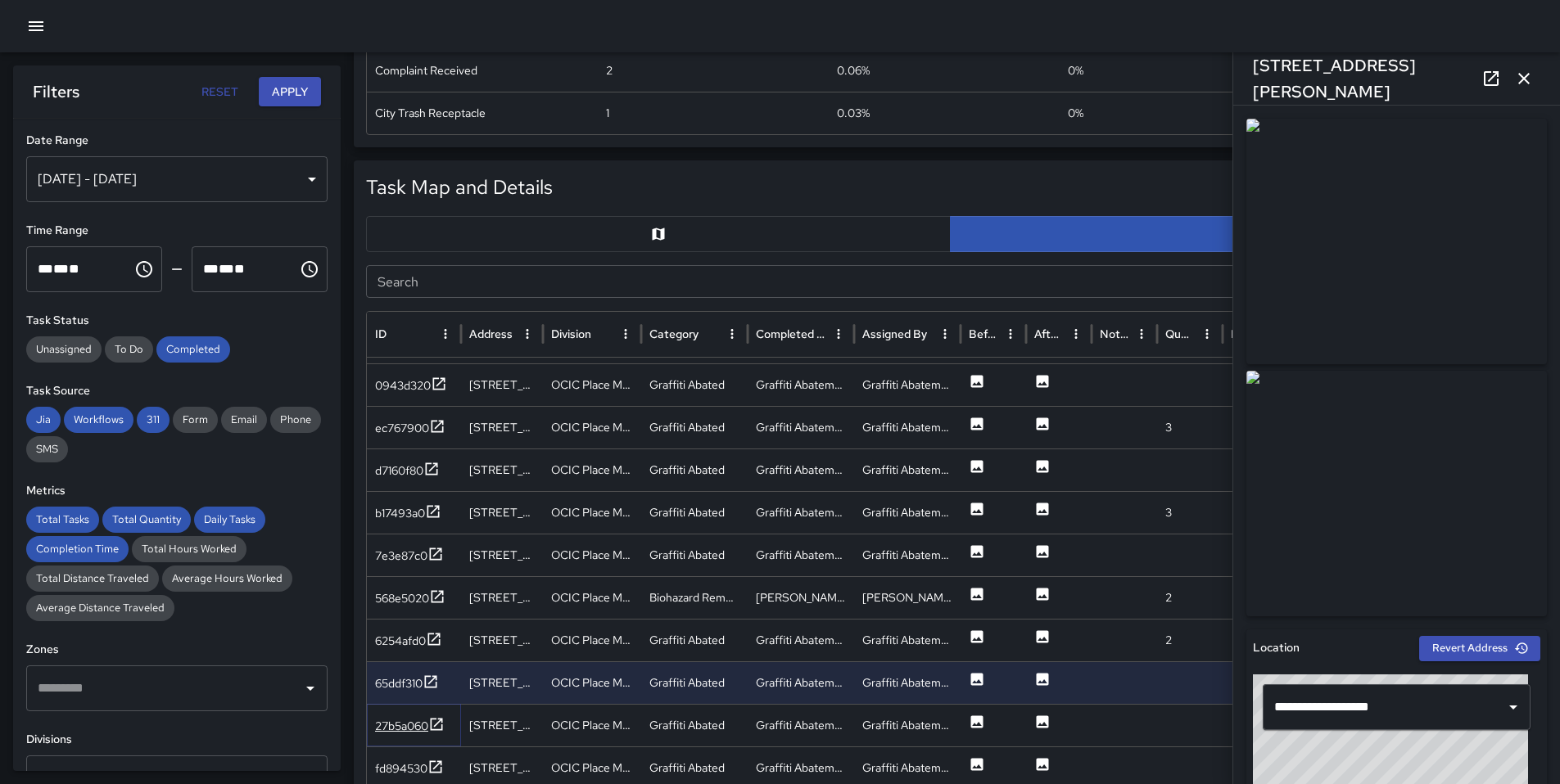
click at [393, 722] on div "27b5a060" at bounding box center [402, 726] width 54 height 16
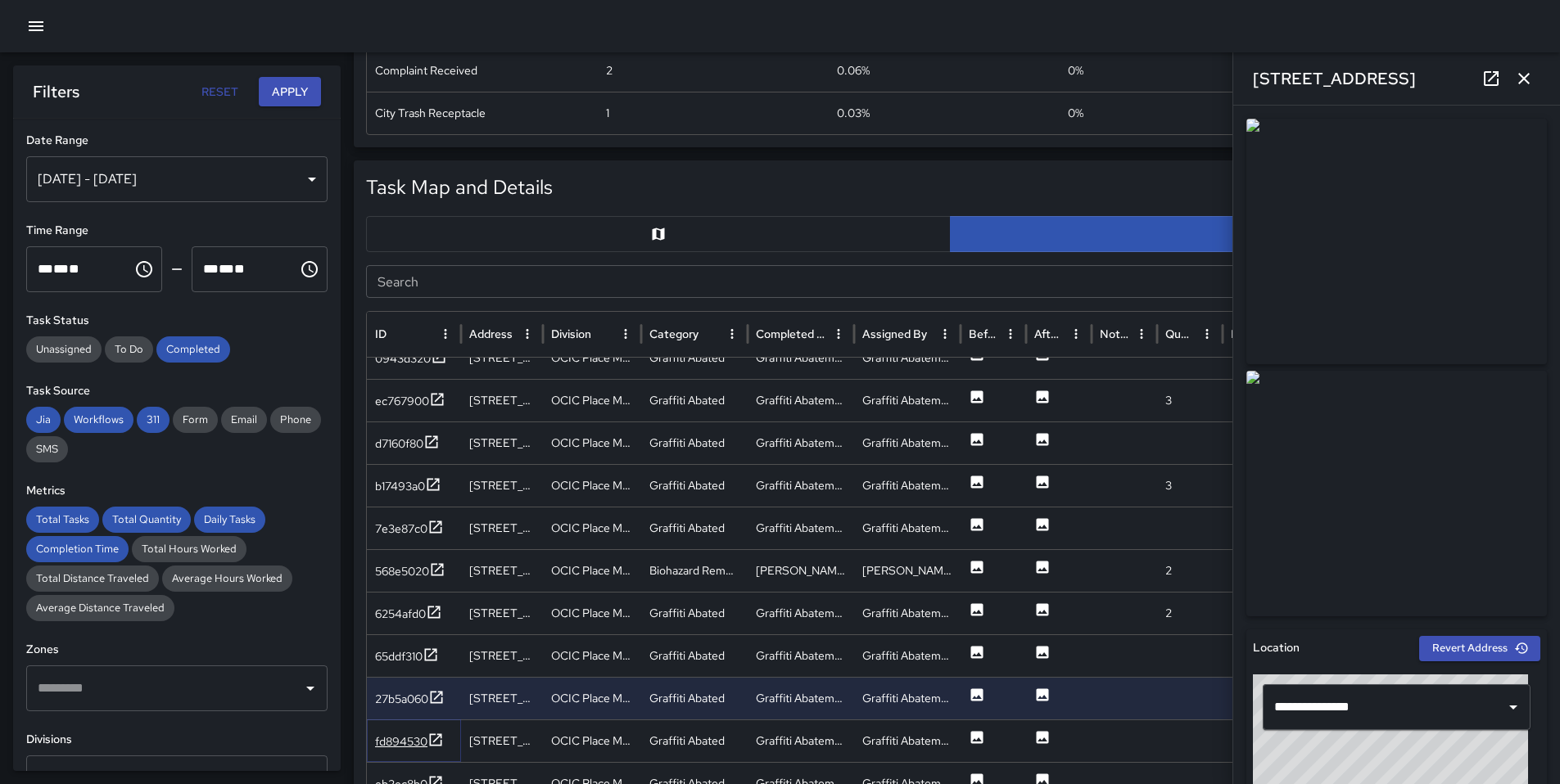
click at [389, 736] on div "fd894530" at bounding box center [401, 741] width 53 height 16
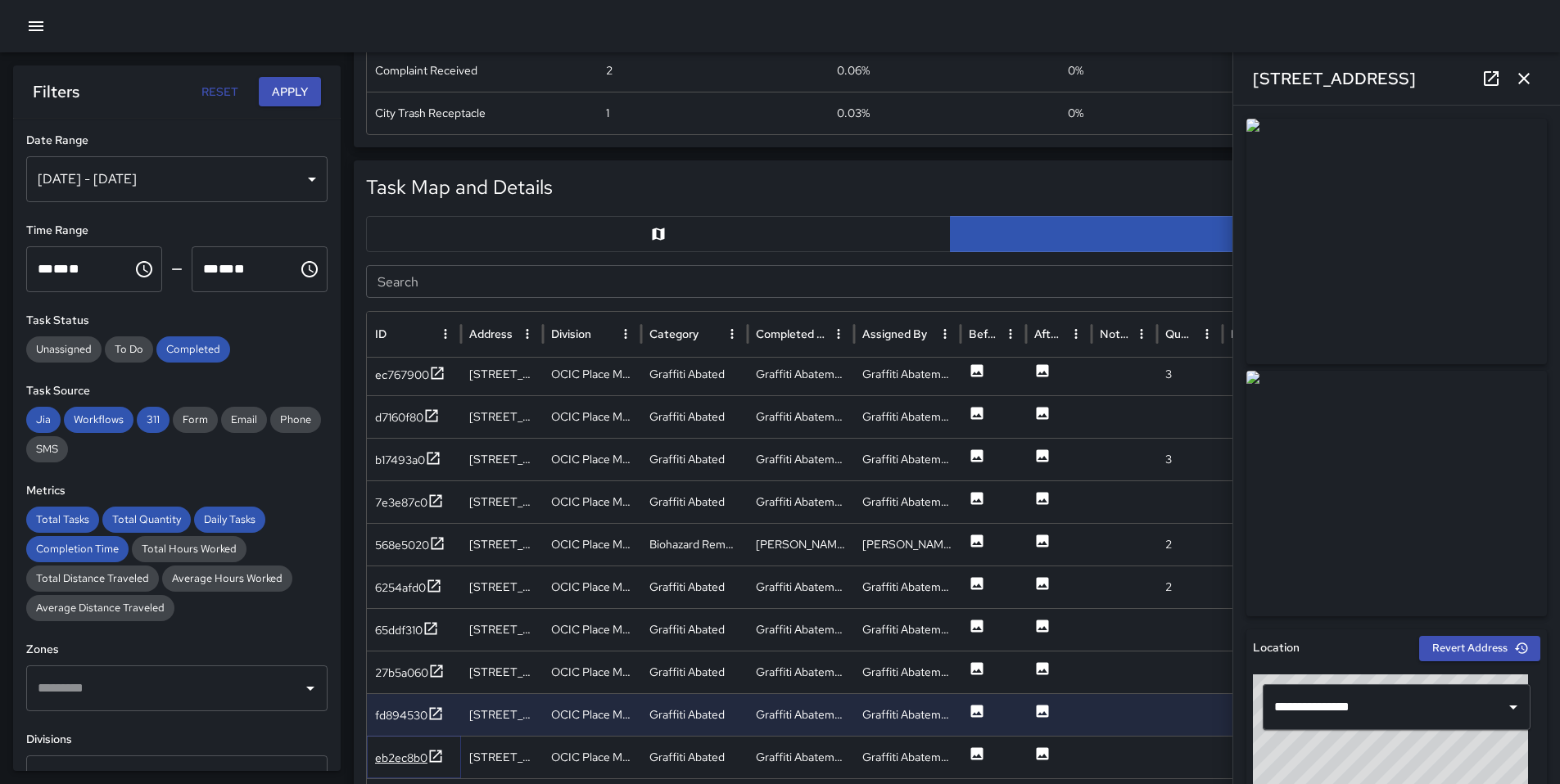
click at [389, 751] on div "eb2ec8b0" at bounding box center [401, 757] width 53 height 16
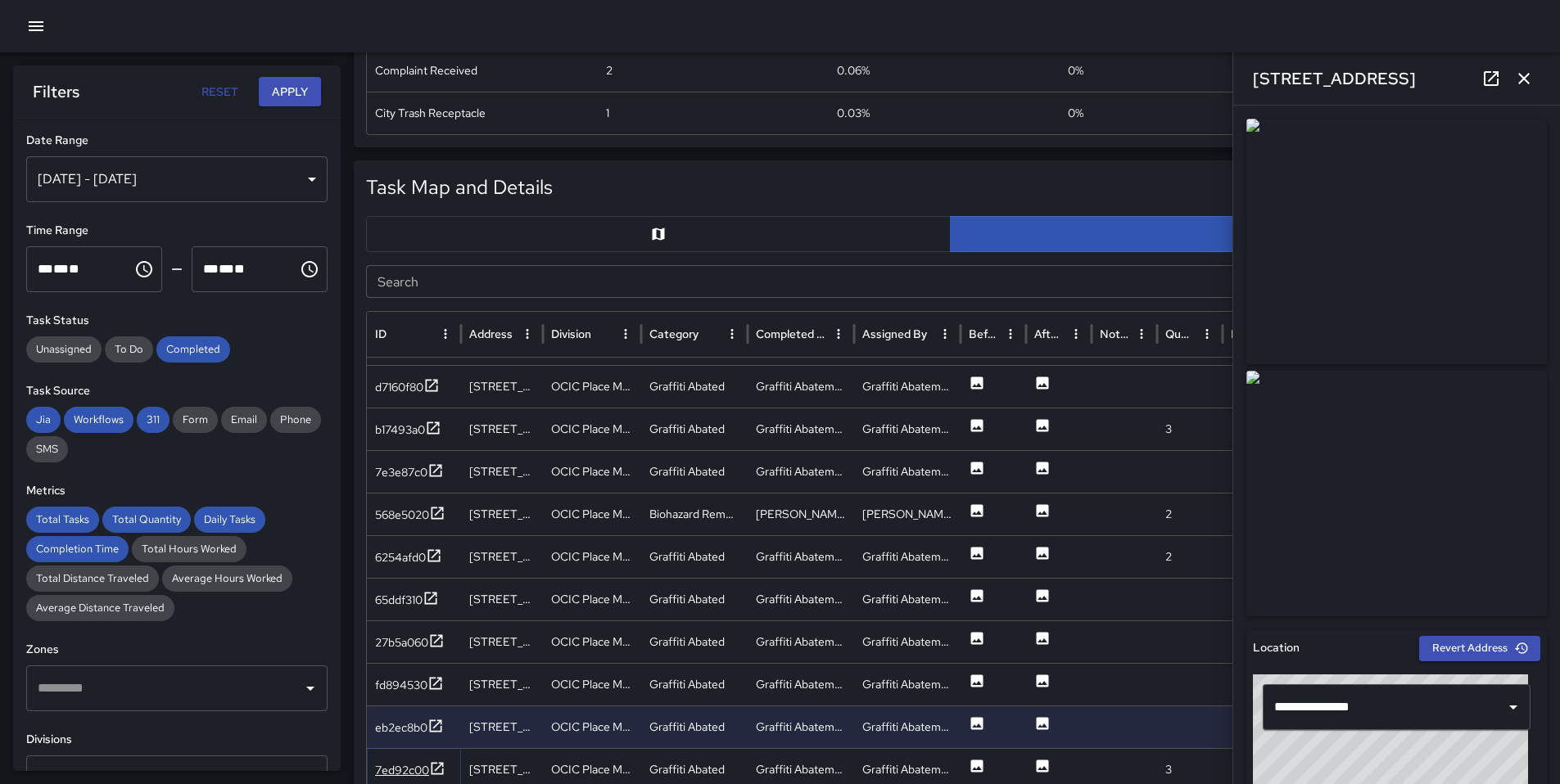
click at [400, 774] on div "7ed92c00" at bounding box center [402, 770] width 54 height 16
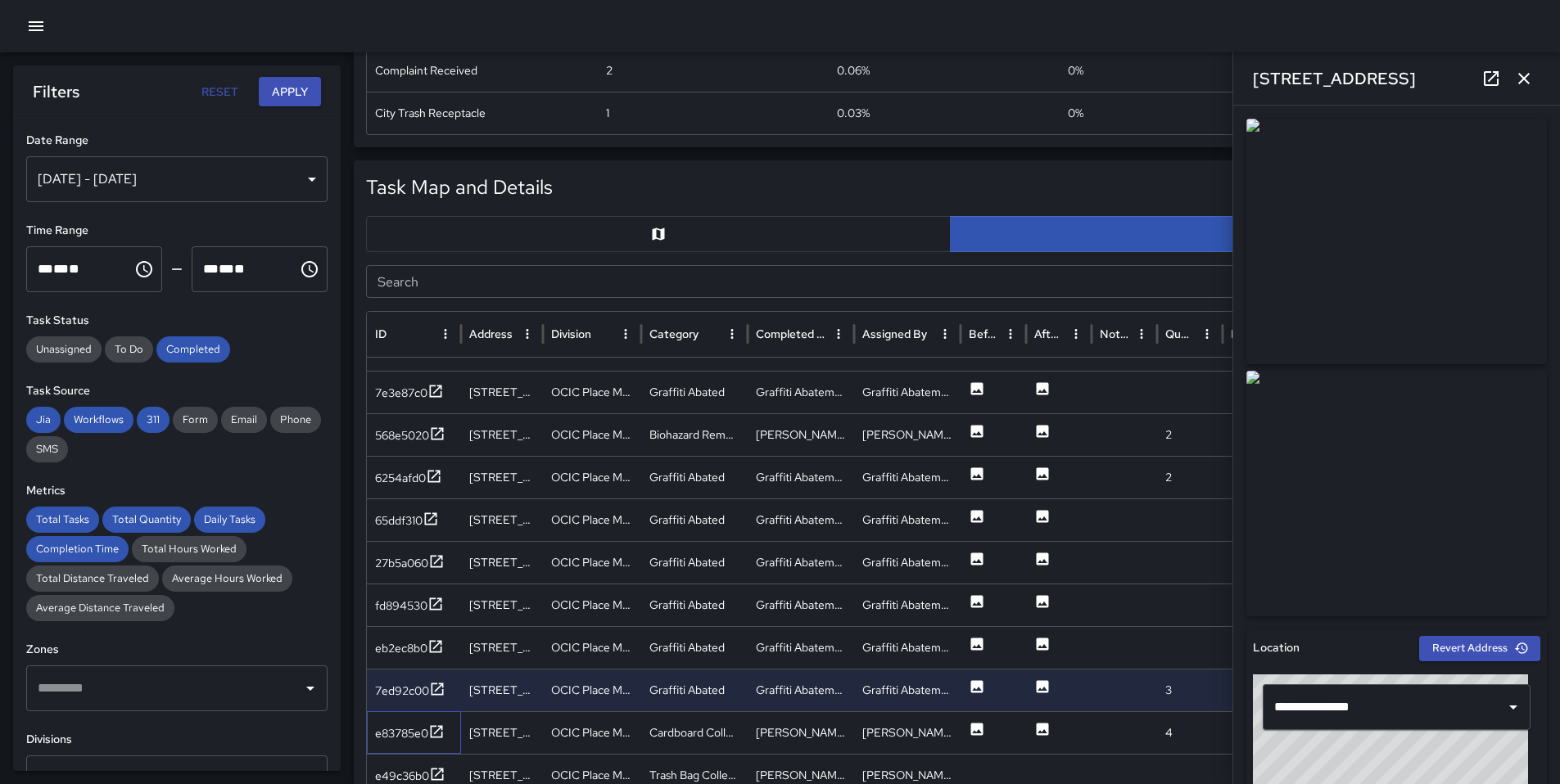
click at [402, 747] on div "e83785e0" at bounding box center [414, 732] width 94 height 42
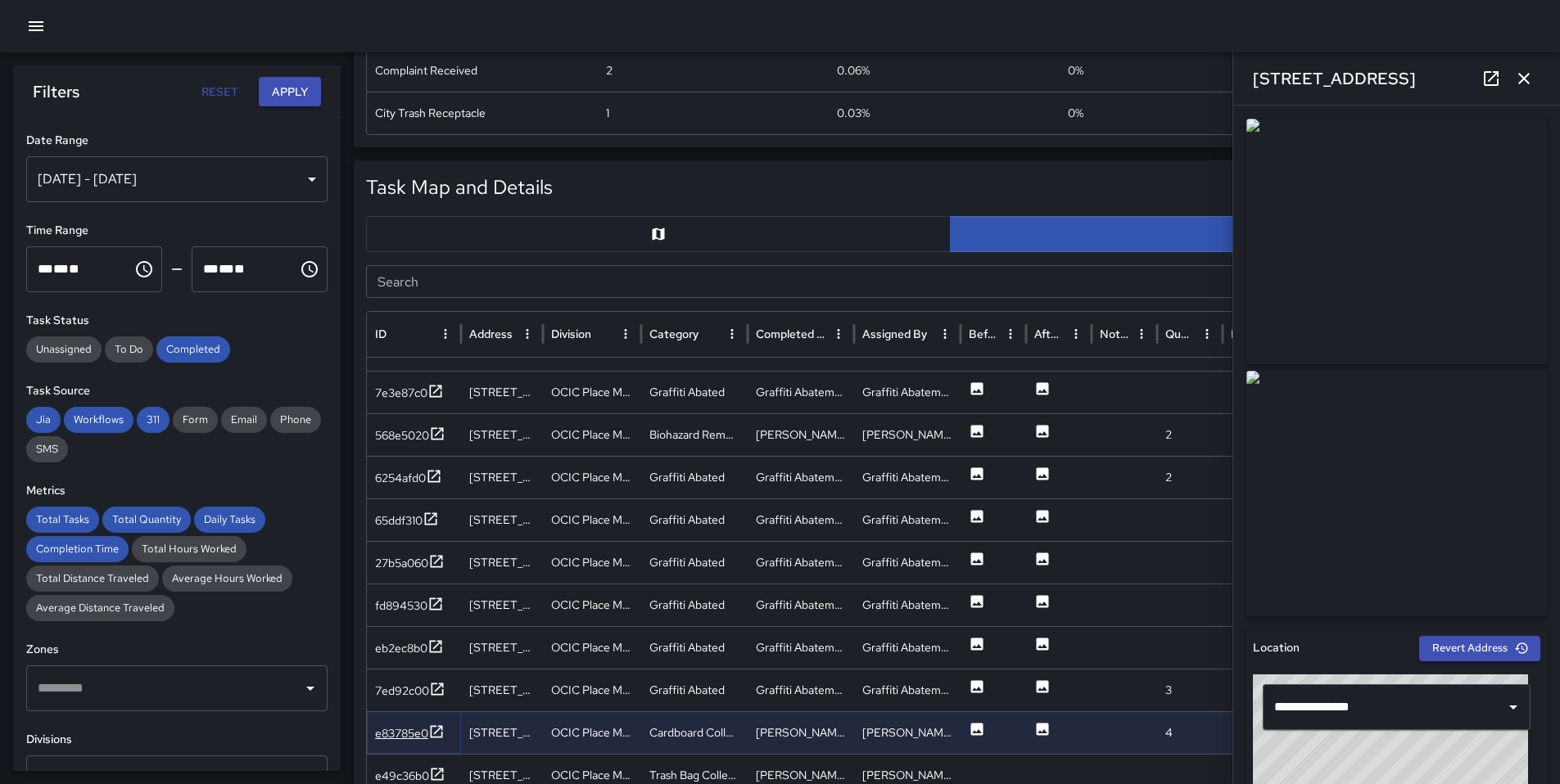
click at [402, 741] on div "e83785e0" at bounding box center [402, 733] width 54 height 16
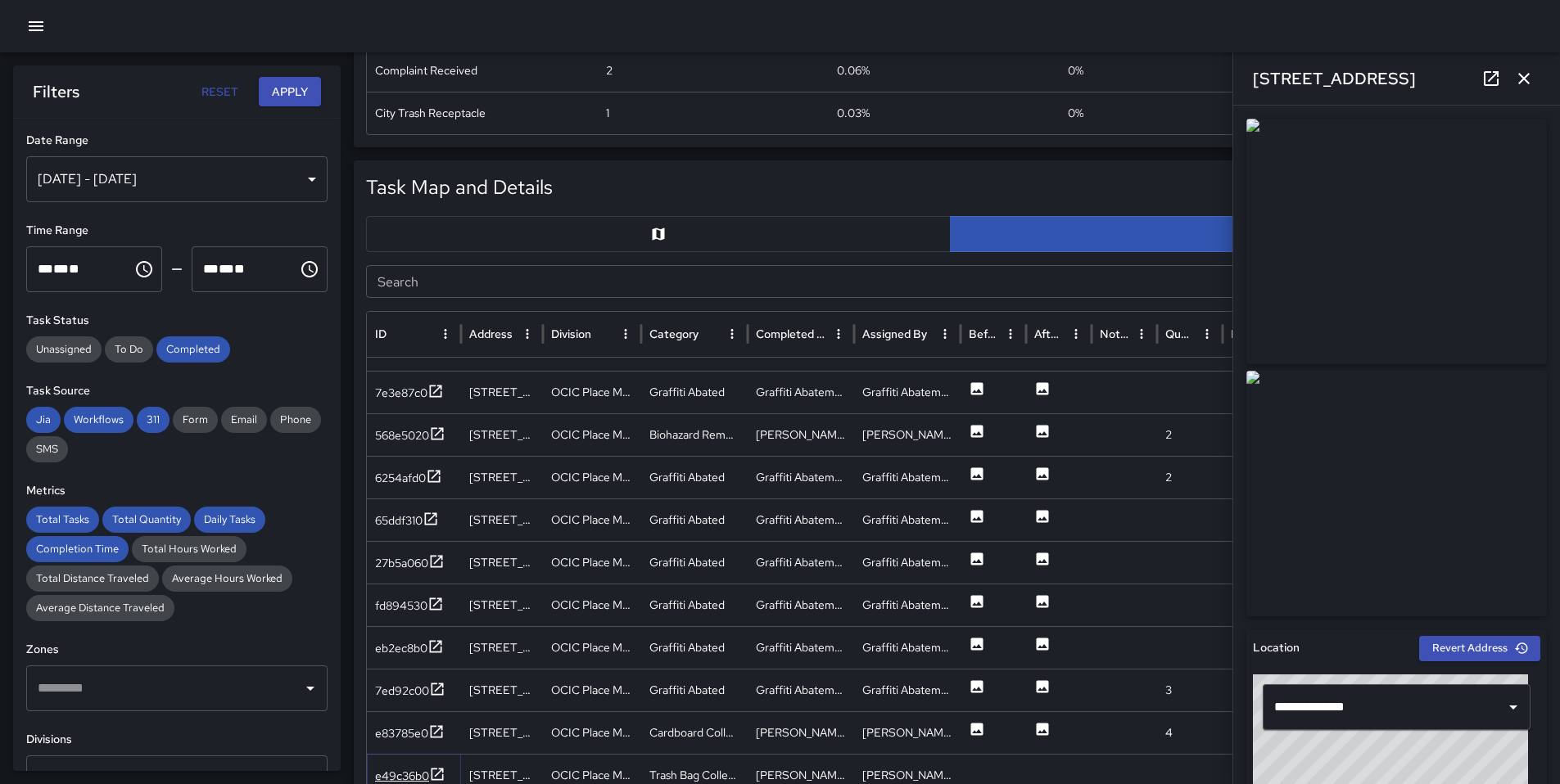
click at [404, 772] on div "e49c36b0" at bounding box center [402, 775] width 54 height 16
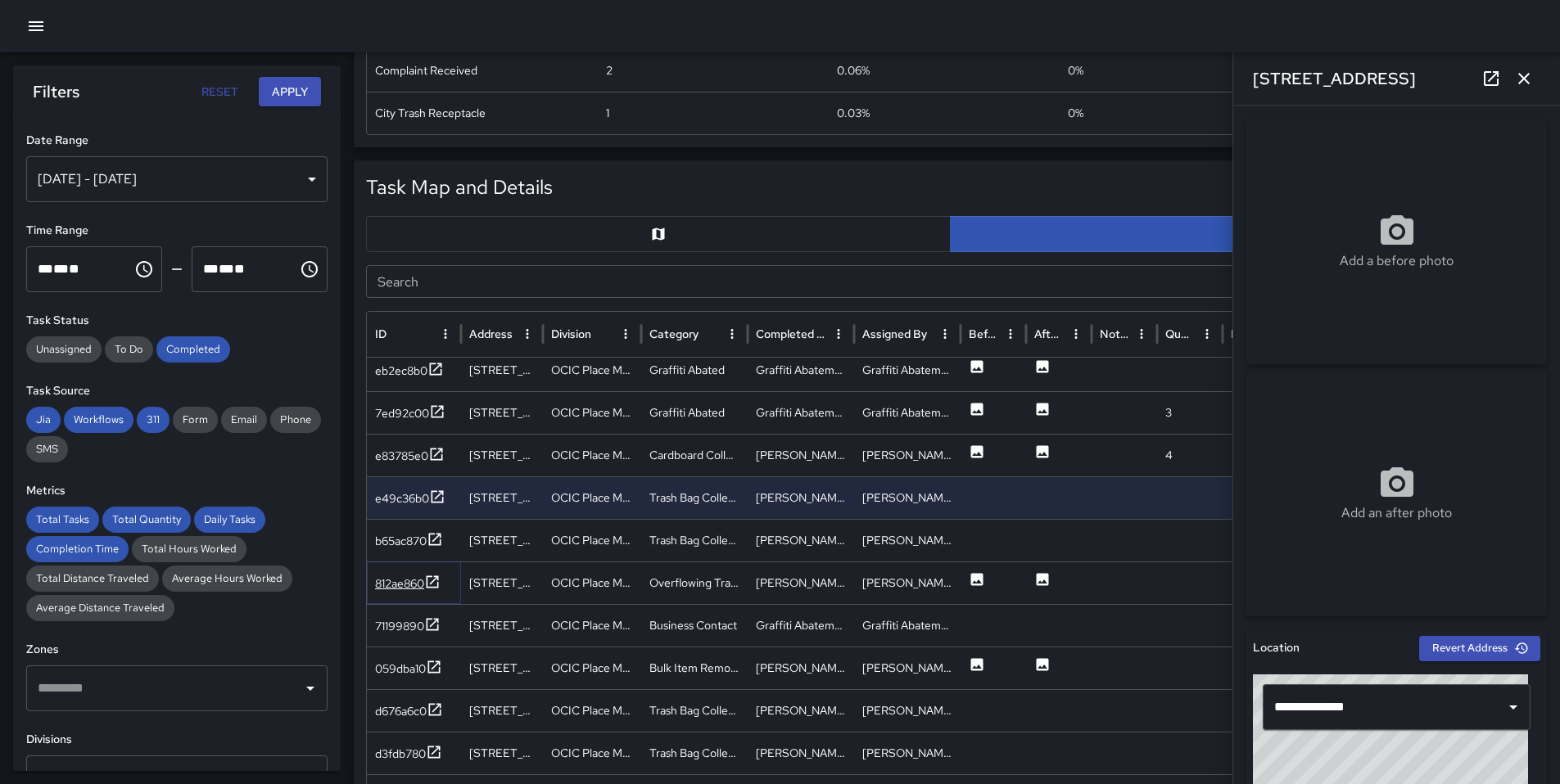
click at [420, 589] on div "812ae860" at bounding box center [399, 583] width 49 height 16
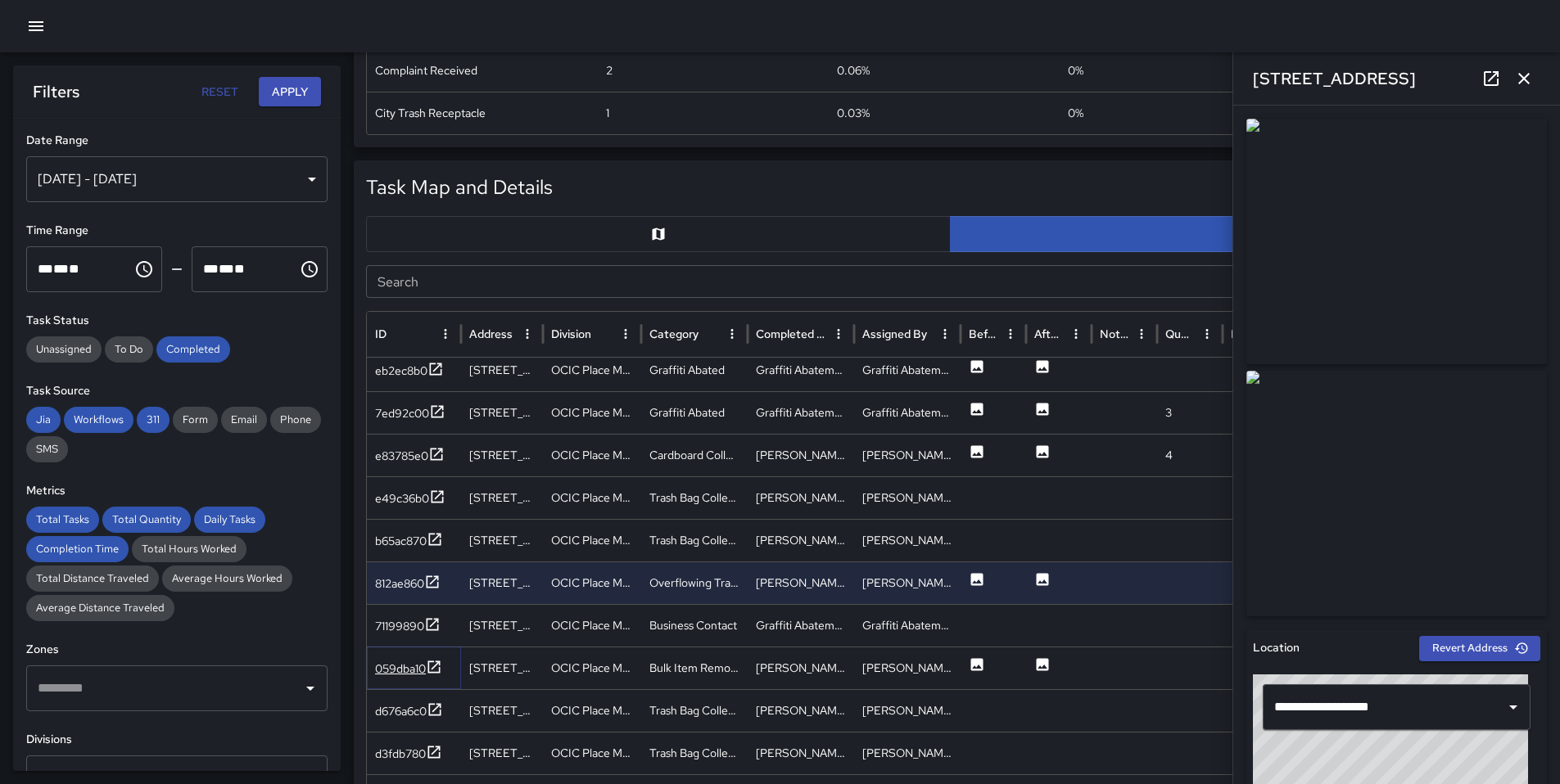
click at [399, 663] on div "059dba10" at bounding box center [400, 668] width 51 height 16
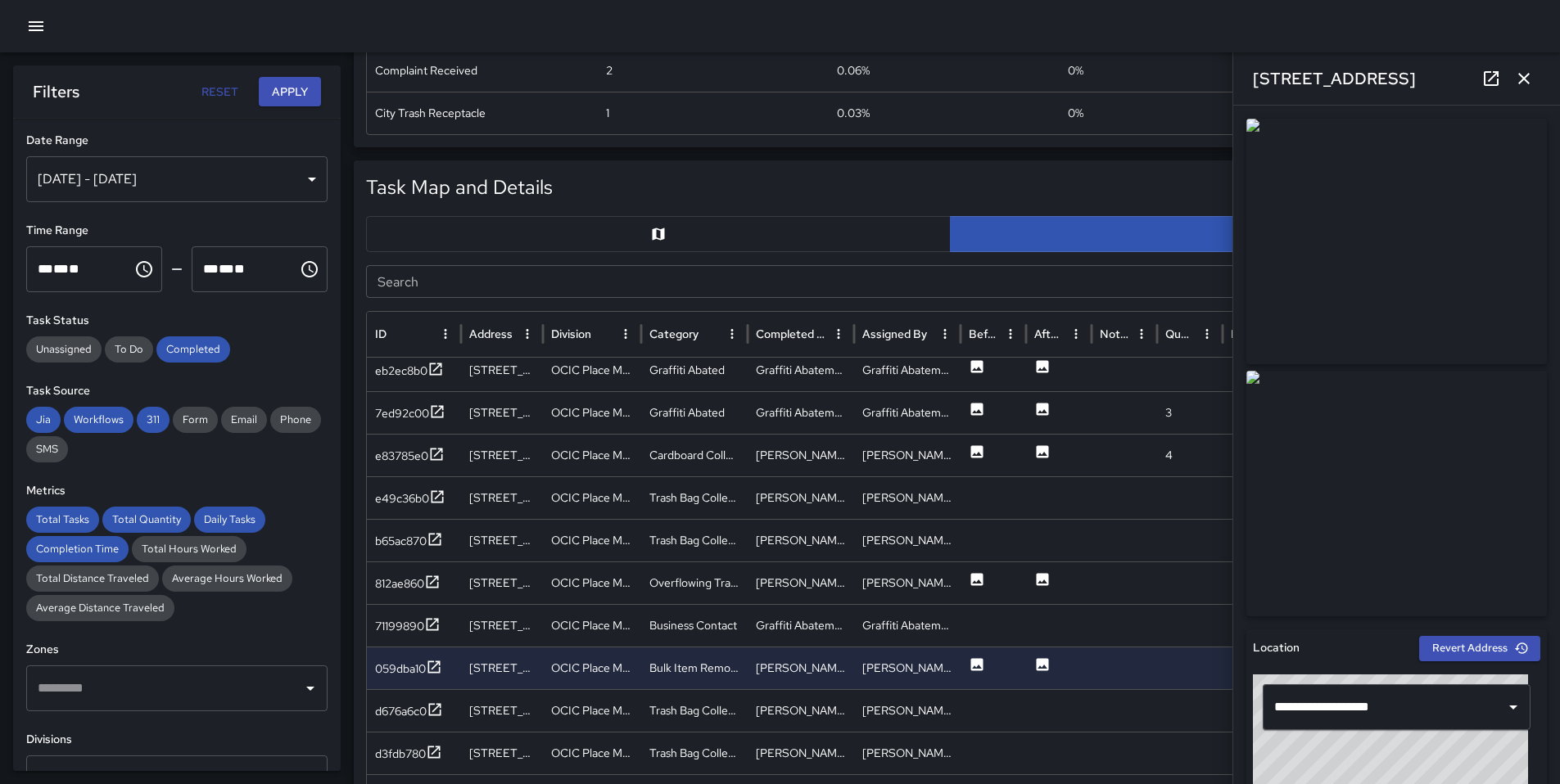
click at [1485, 87] on icon at bounding box center [1491, 78] width 20 height 20
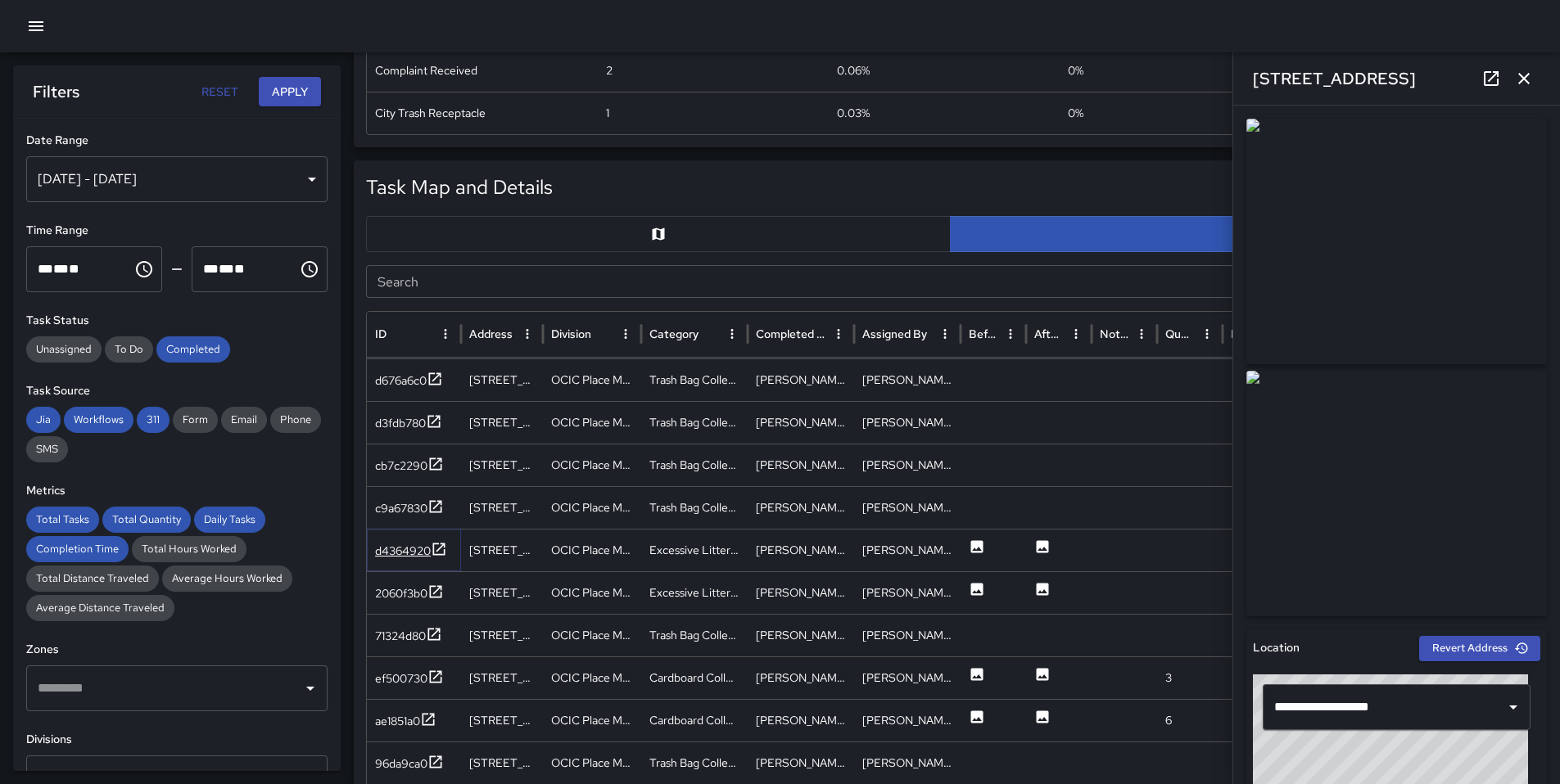
click at [405, 548] on div "d4364920" at bounding box center [403, 550] width 56 height 16
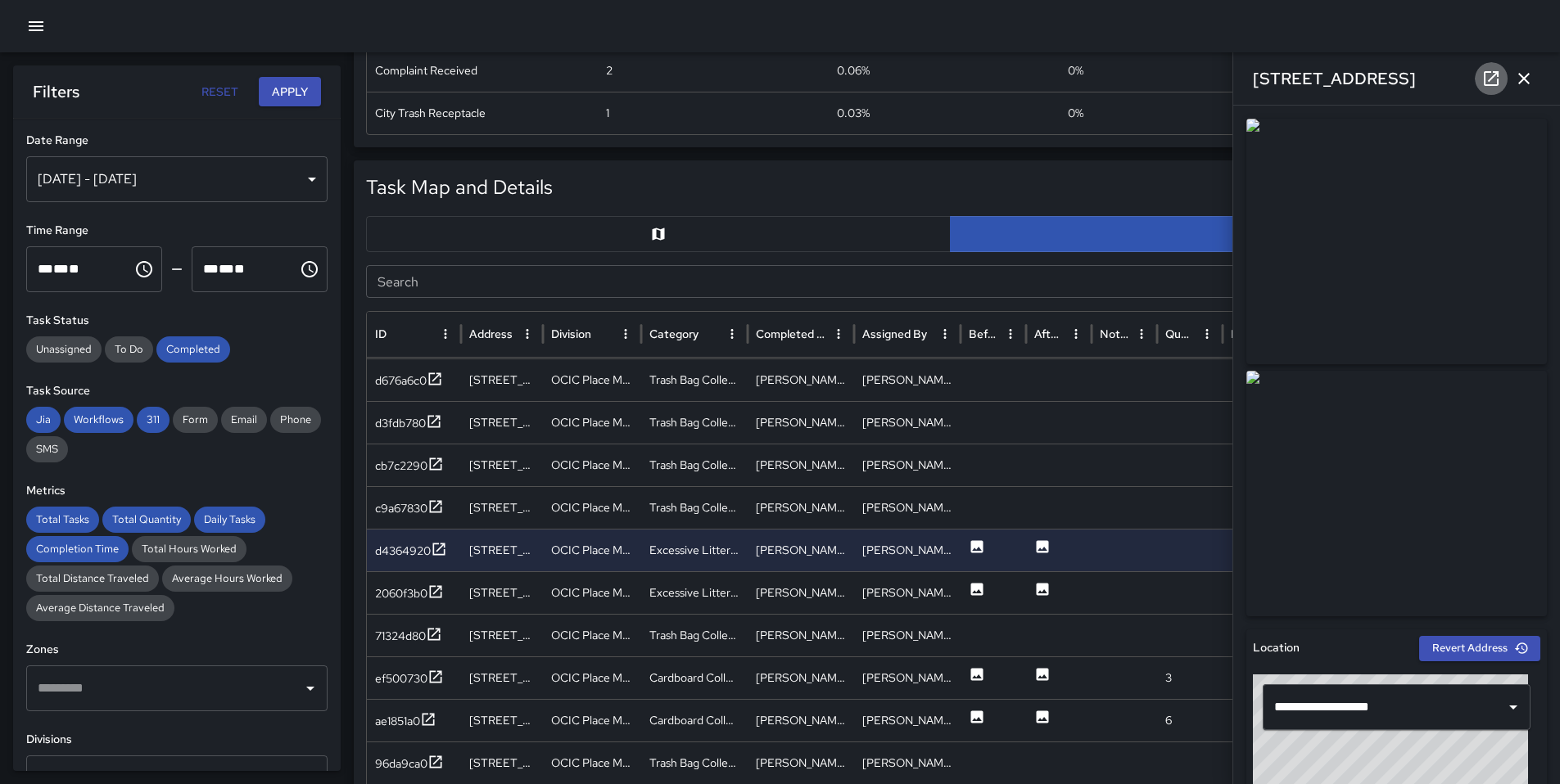
click at [1491, 75] on icon at bounding box center [1491, 78] width 20 height 20
click at [412, 590] on div "2060f3b0" at bounding box center [401, 593] width 53 height 16
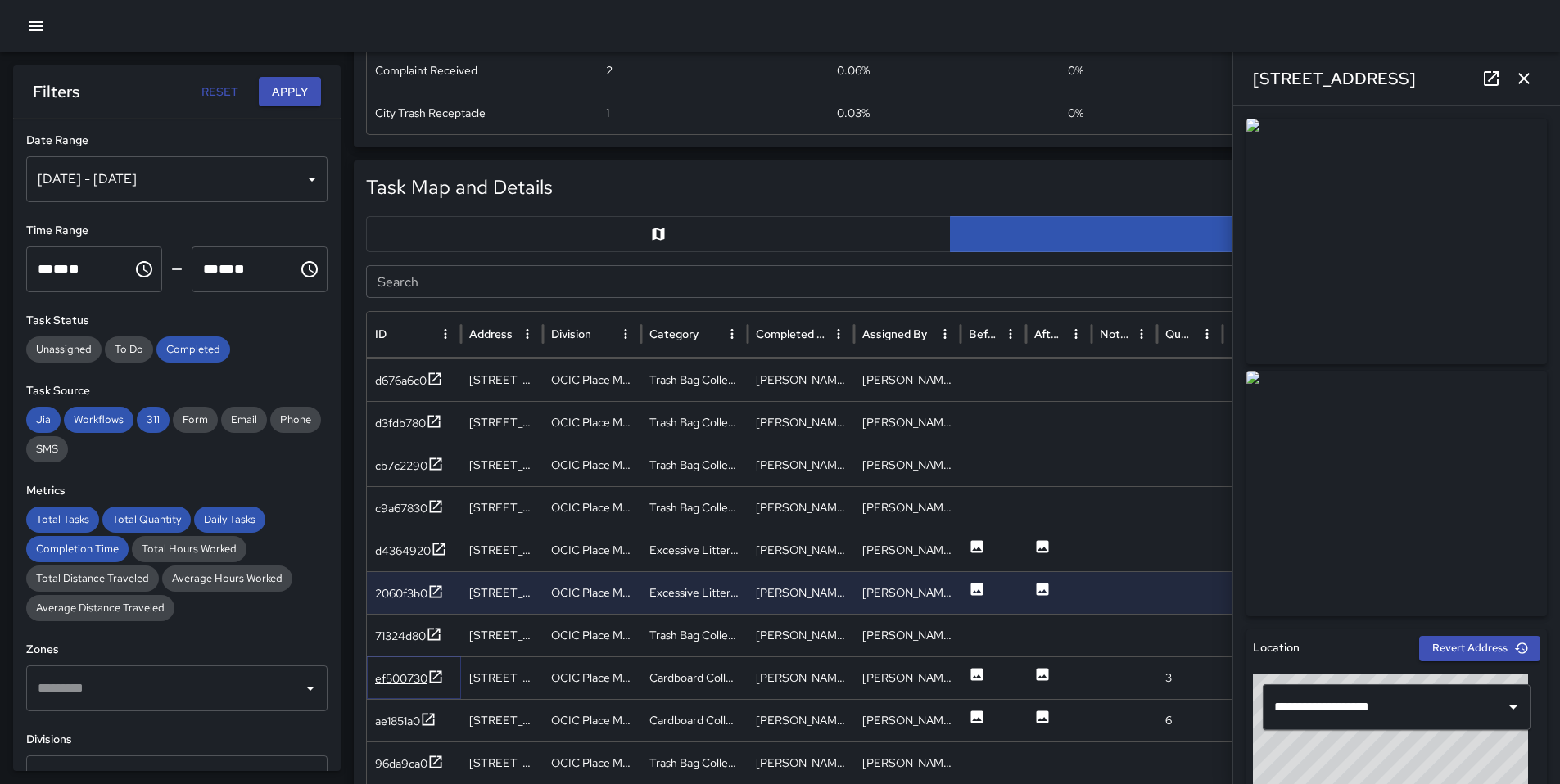
click at [438, 680] on icon at bounding box center [435, 677] width 16 height 16
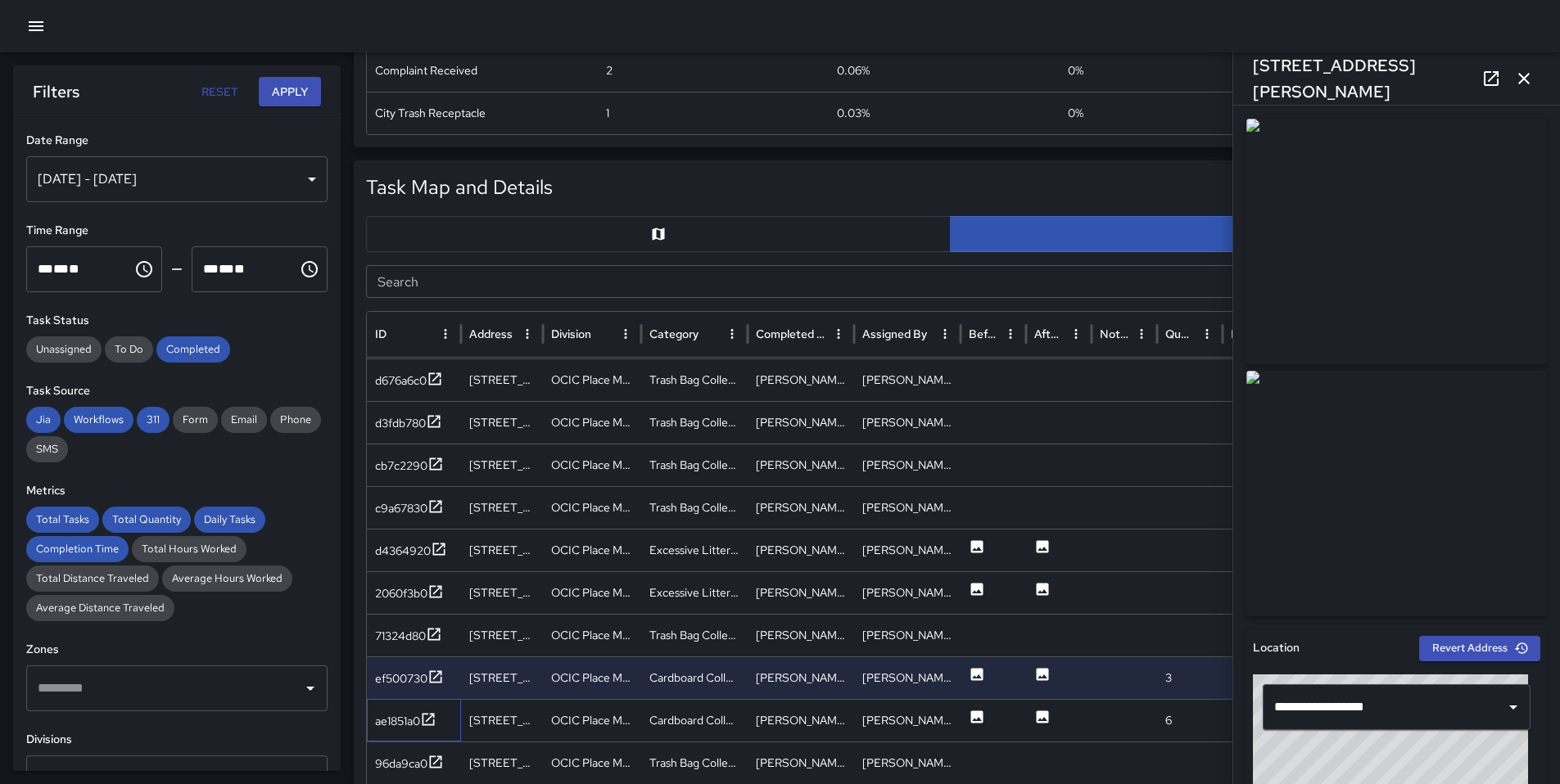
click at [433, 706] on div "ae1851a0" at bounding box center [414, 720] width 94 height 42
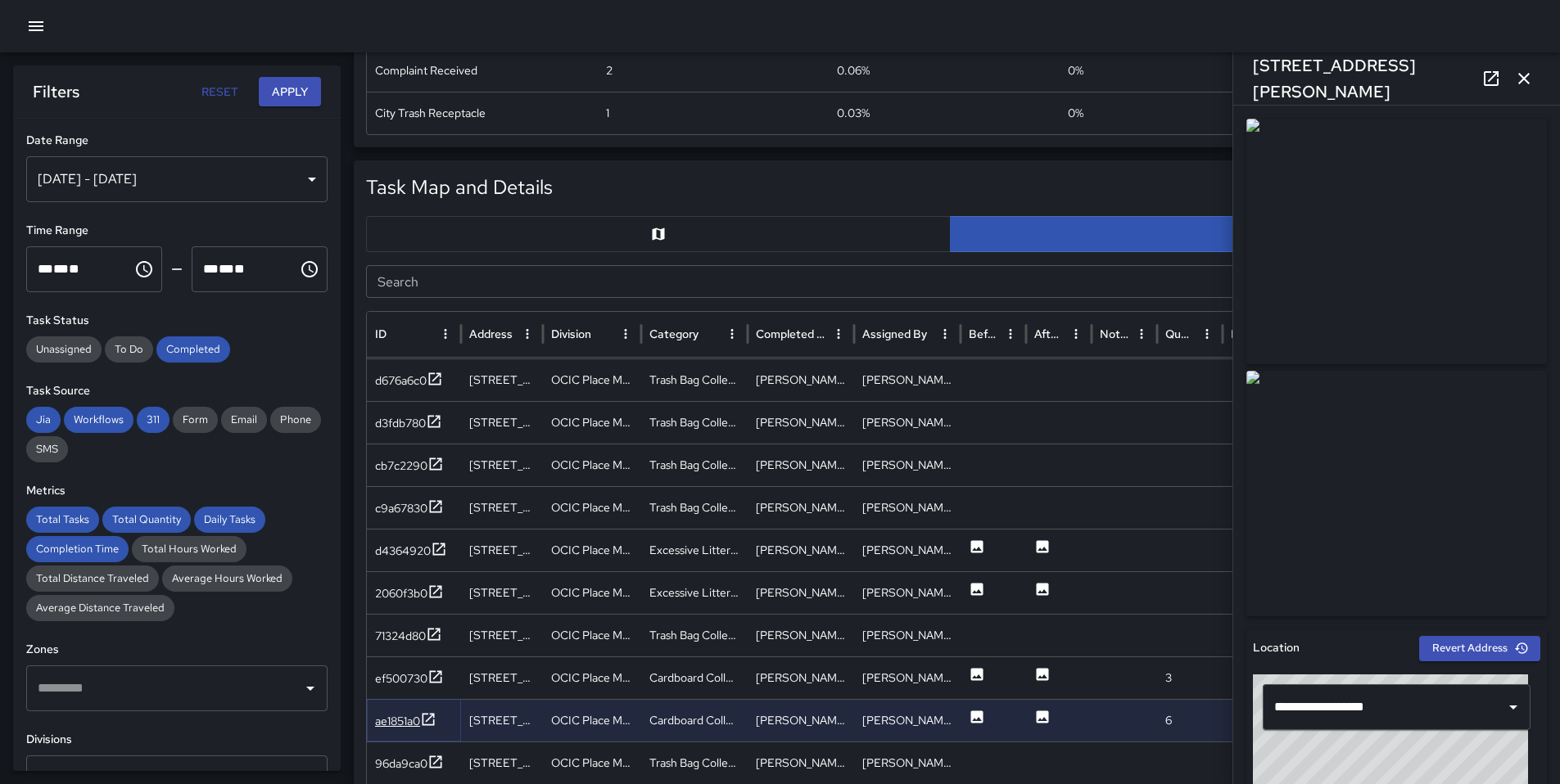
click at [431, 725] on icon at bounding box center [428, 719] width 12 height 12
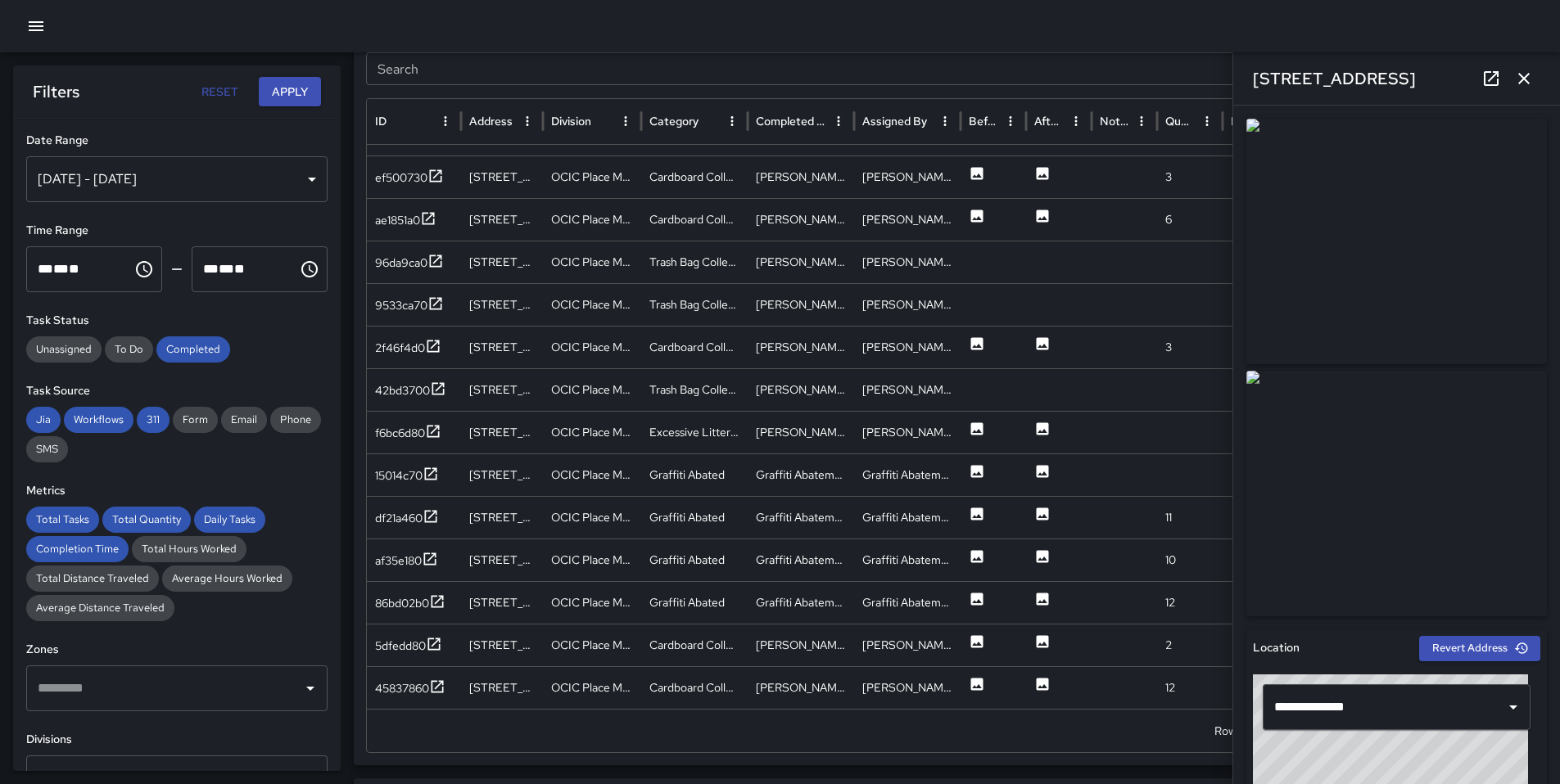
scroll to position [887, 0]
click at [422, 341] on div "2f46f4d0" at bounding box center [400, 347] width 50 height 16
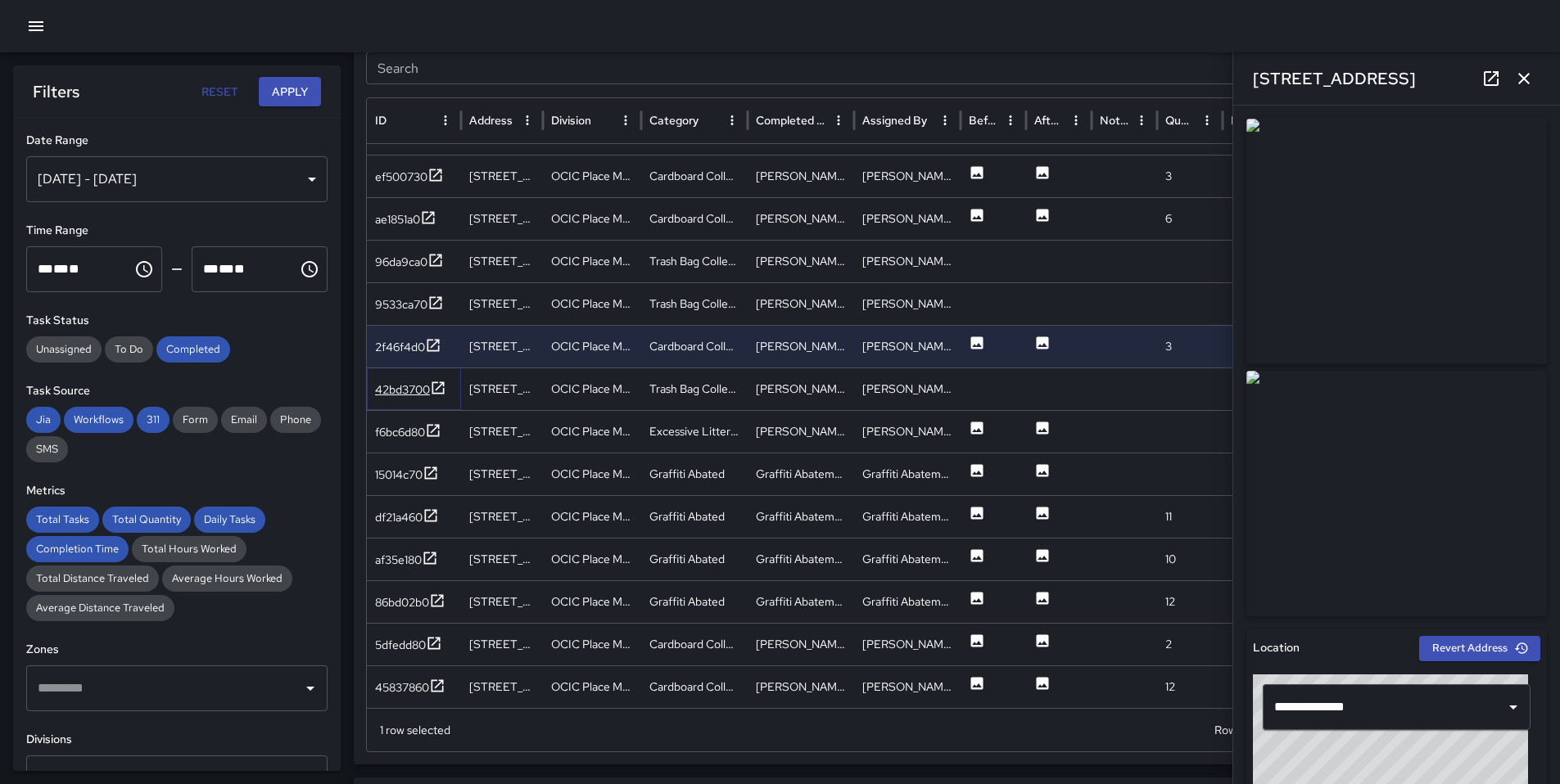
click at [405, 397] on div "42bd3700" at bounding box center [402, 389] width 55 height 16
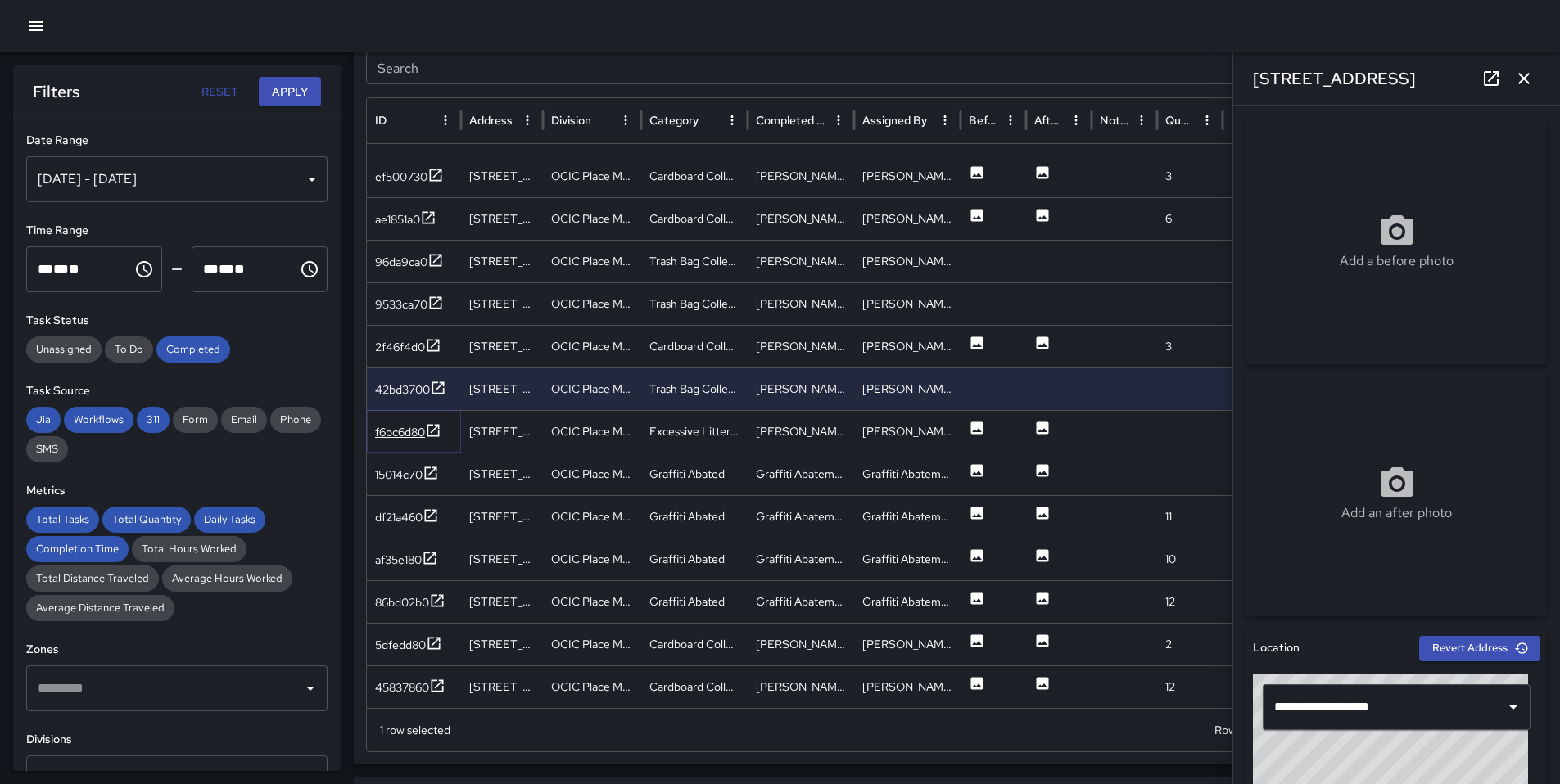
click at [403, 428] on div "f6bc6d80" at bounding box center [400, 432] width 50 height 16
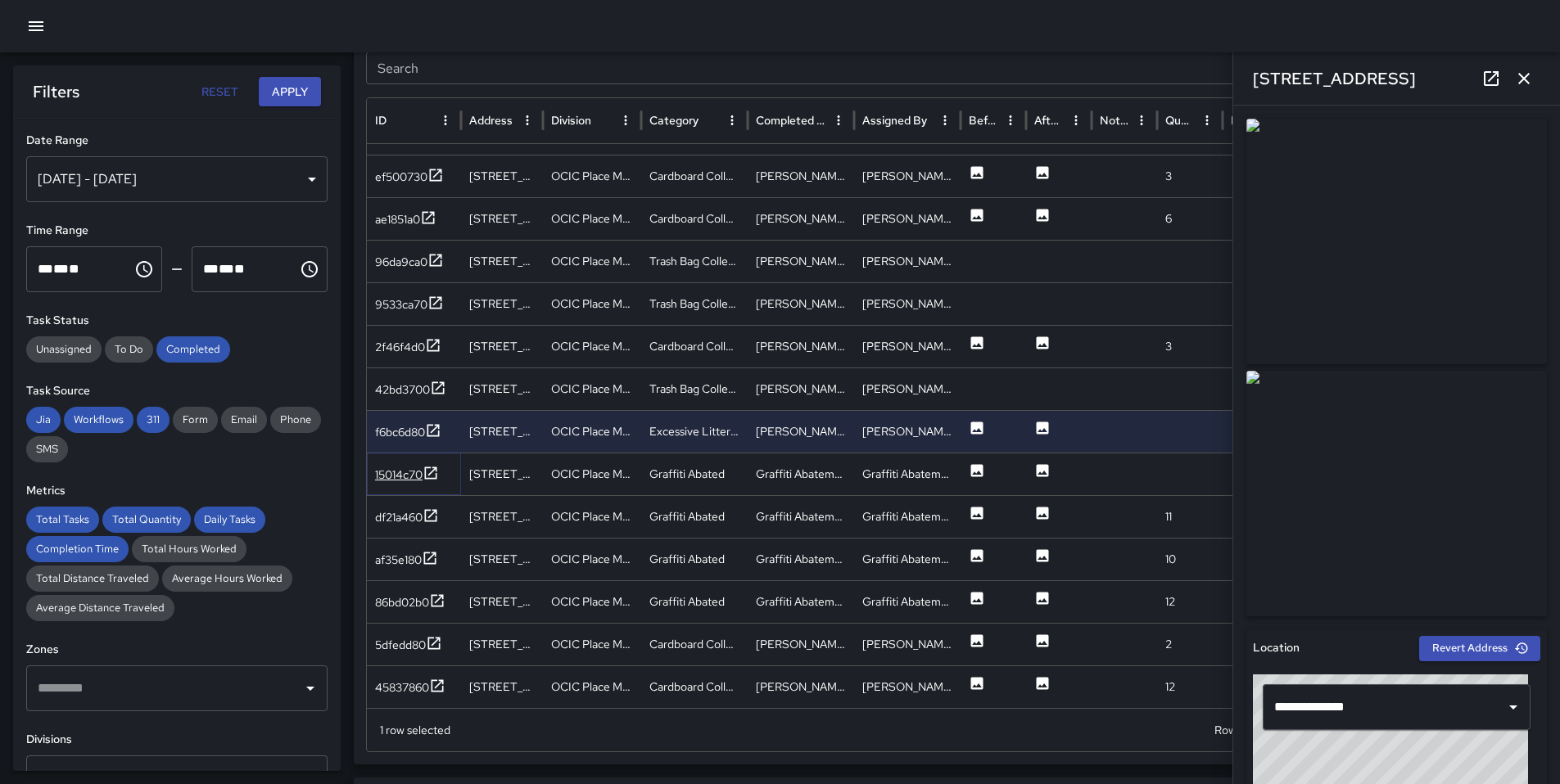
click at [421, 474] on div "15014c70" at bounding box center [399, 474] width 48 height 16
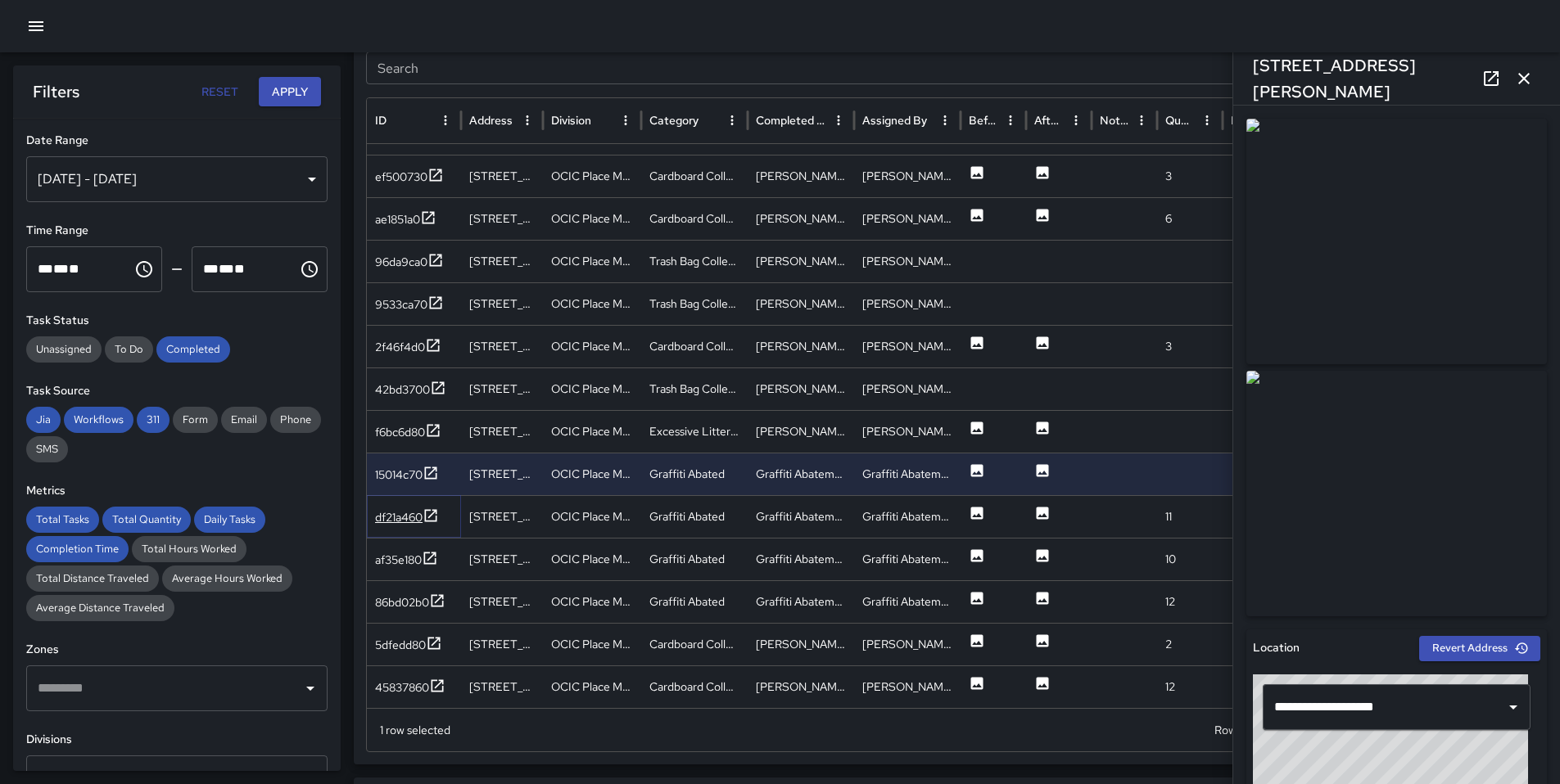
click at [419, 521] on div "df21a460" at bounding box center [399, 517] width 48 height 16
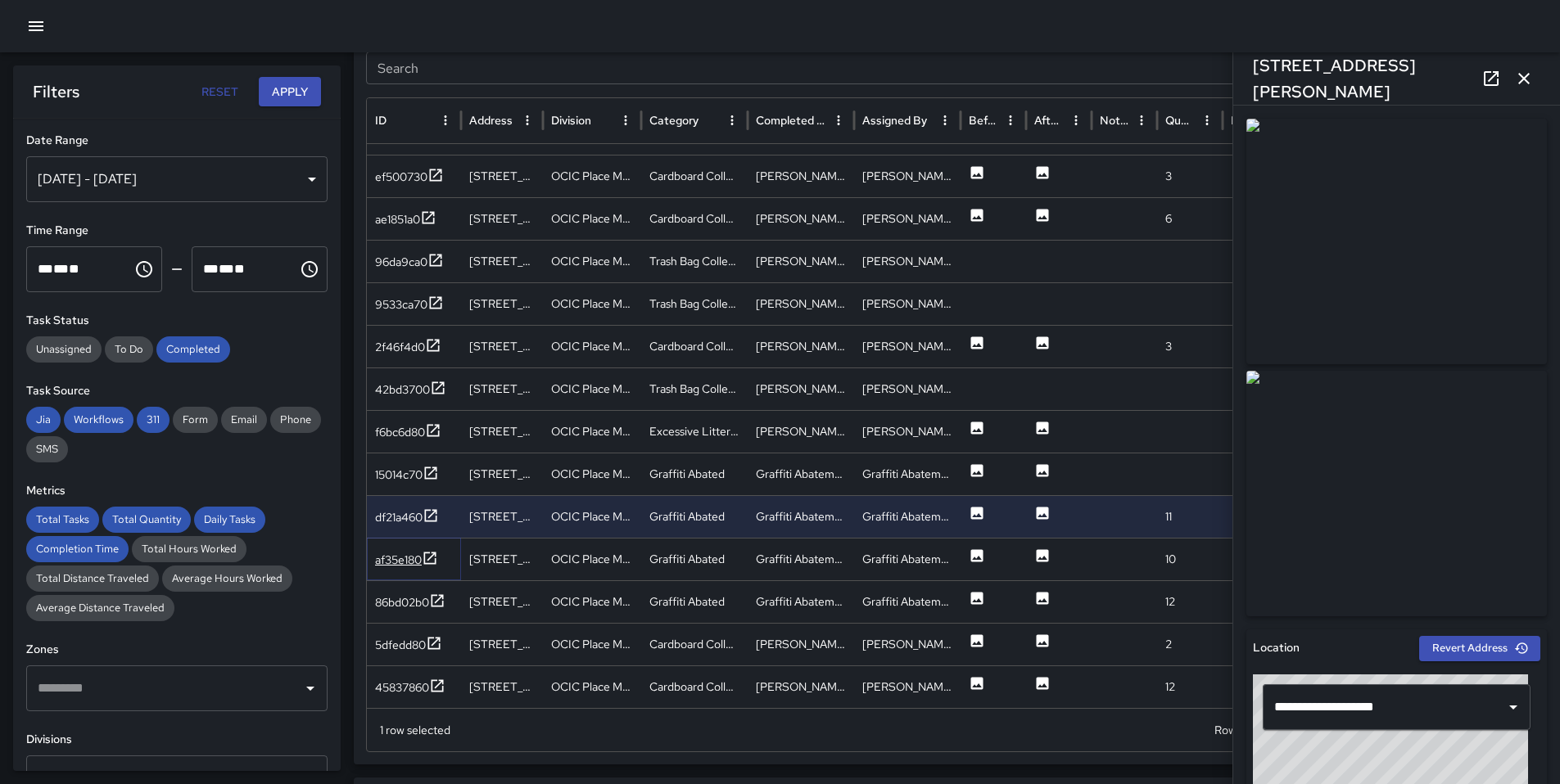
click at [415, 559] on div "af35e180" at bounding box center [398, 559] width 47 height 16
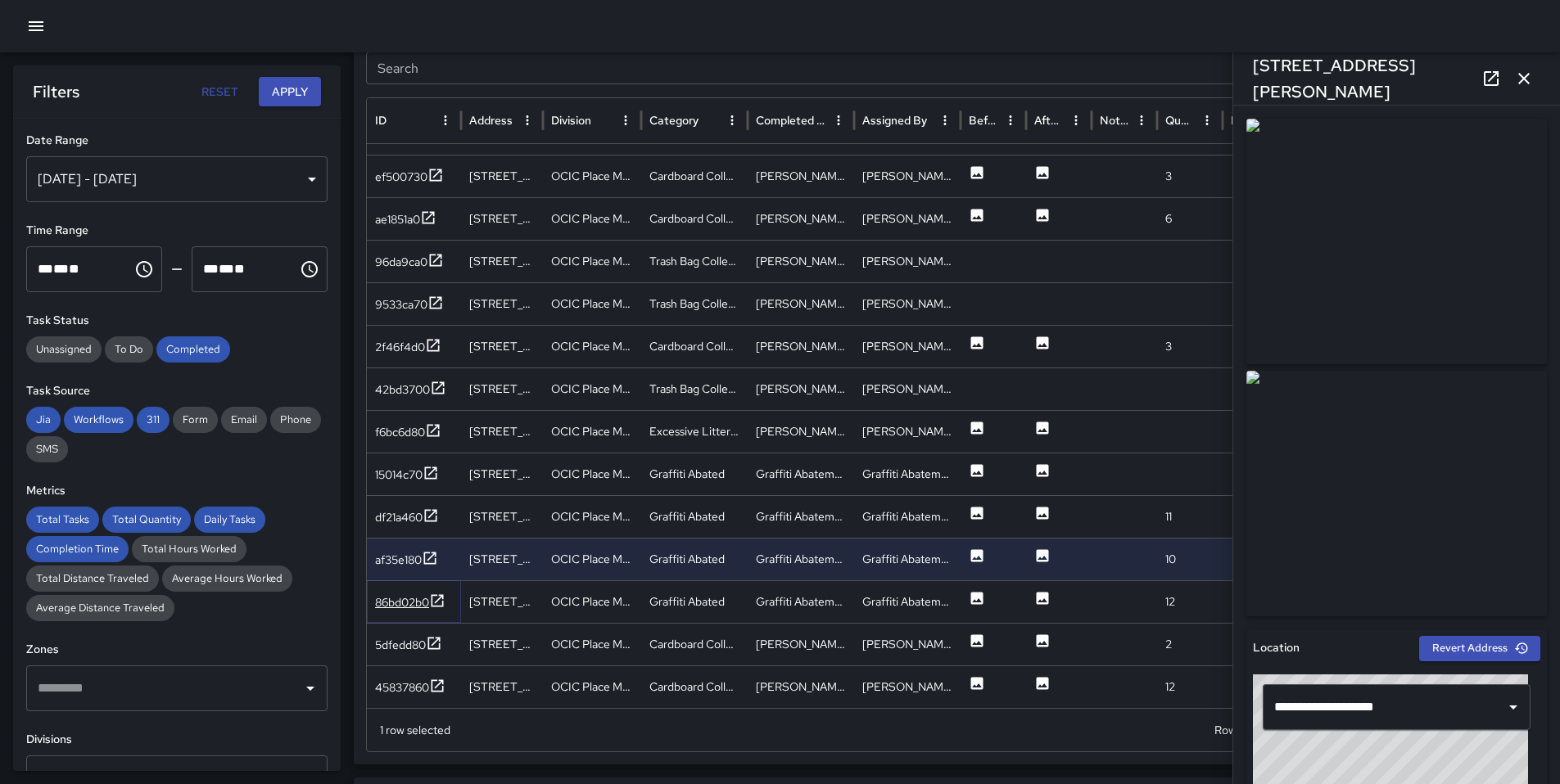
click at [408, 595] on div "86bd02b0" at bounding box center [402, 602] width 54 height 16
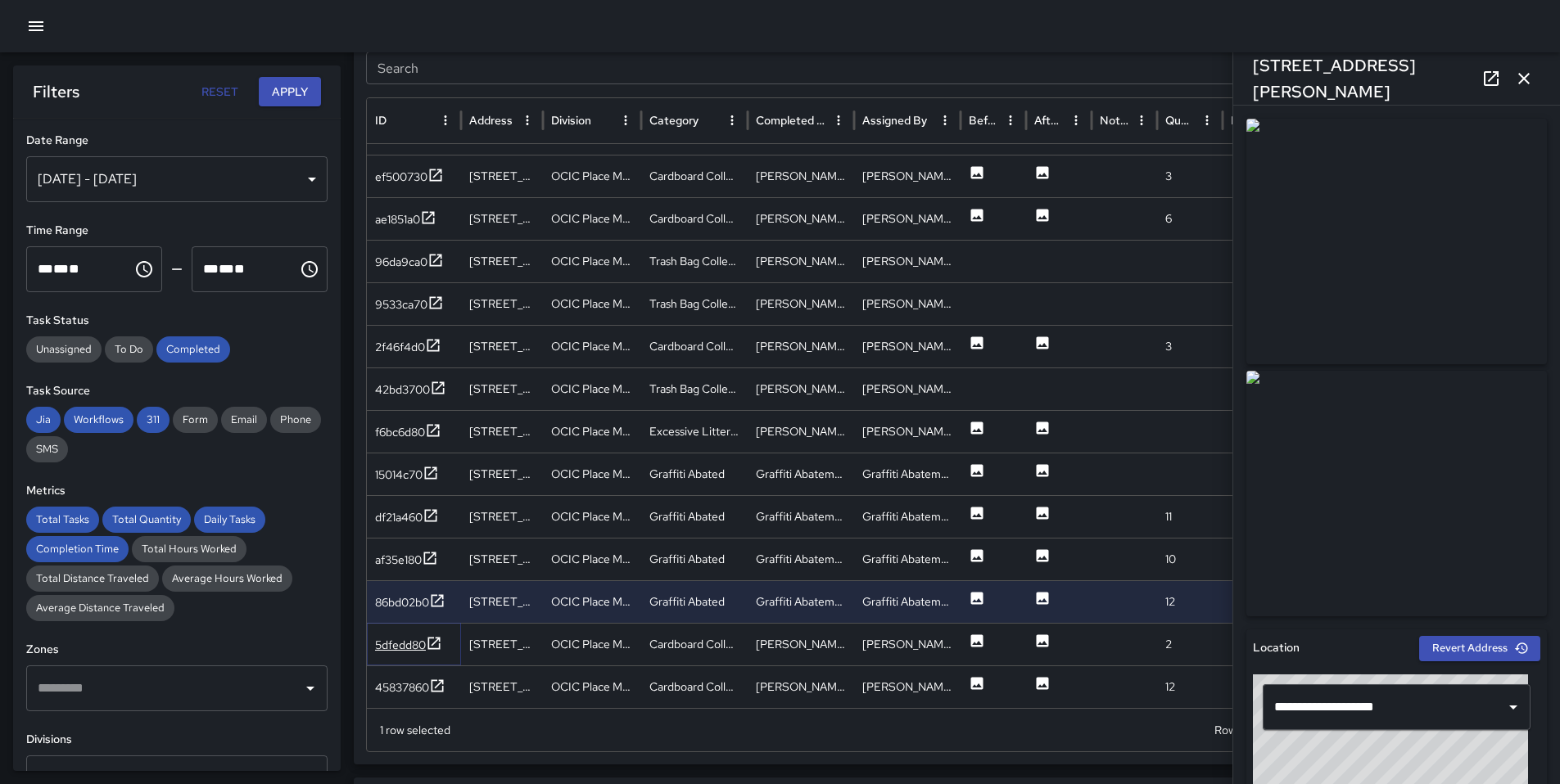
click at [406, 635] on div "5dfedd80" at bounding box center [409, 644] width 67 height 20
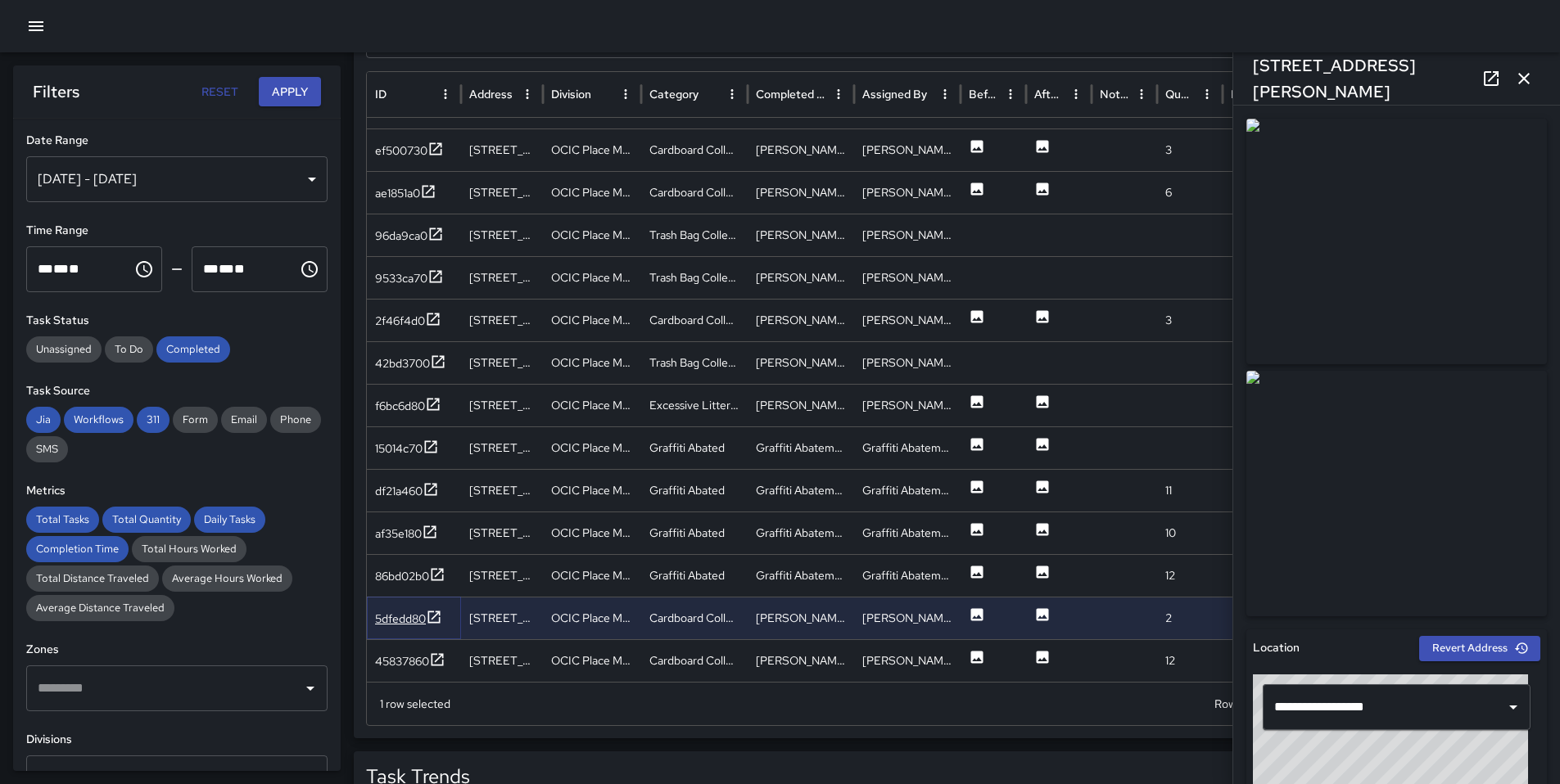
scroll to position [915, 0]
click at [408, 652] on div "45837860" at bounding box center [402, 660] width 54 height 16
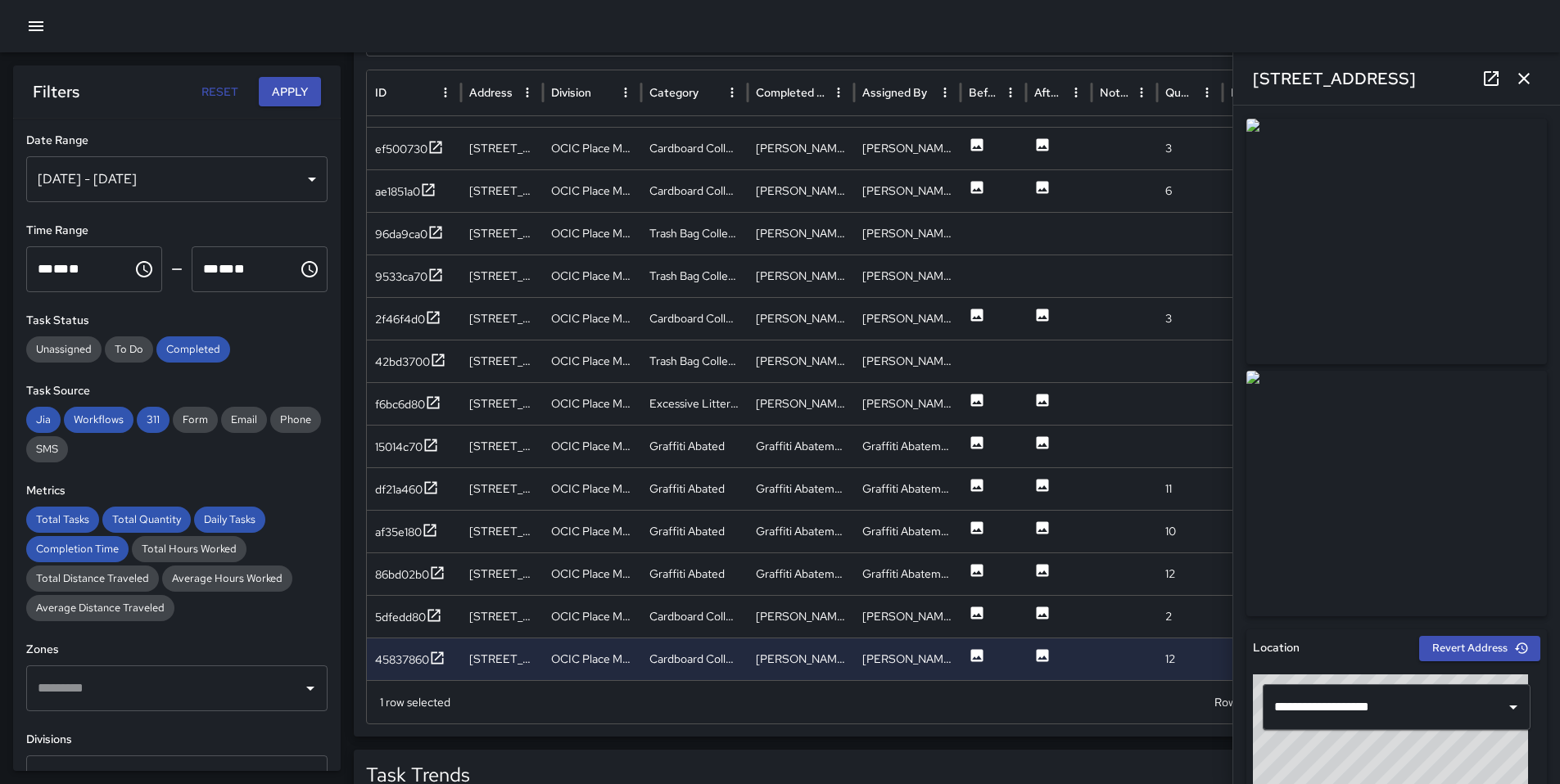
click at [1546, 80] on div "808 Franklin Street" at bounding box center [1396, 78] width 327 height 53
click at [1533, 82] on button "button" at bounding box center [1524, 78] width 33 height 33
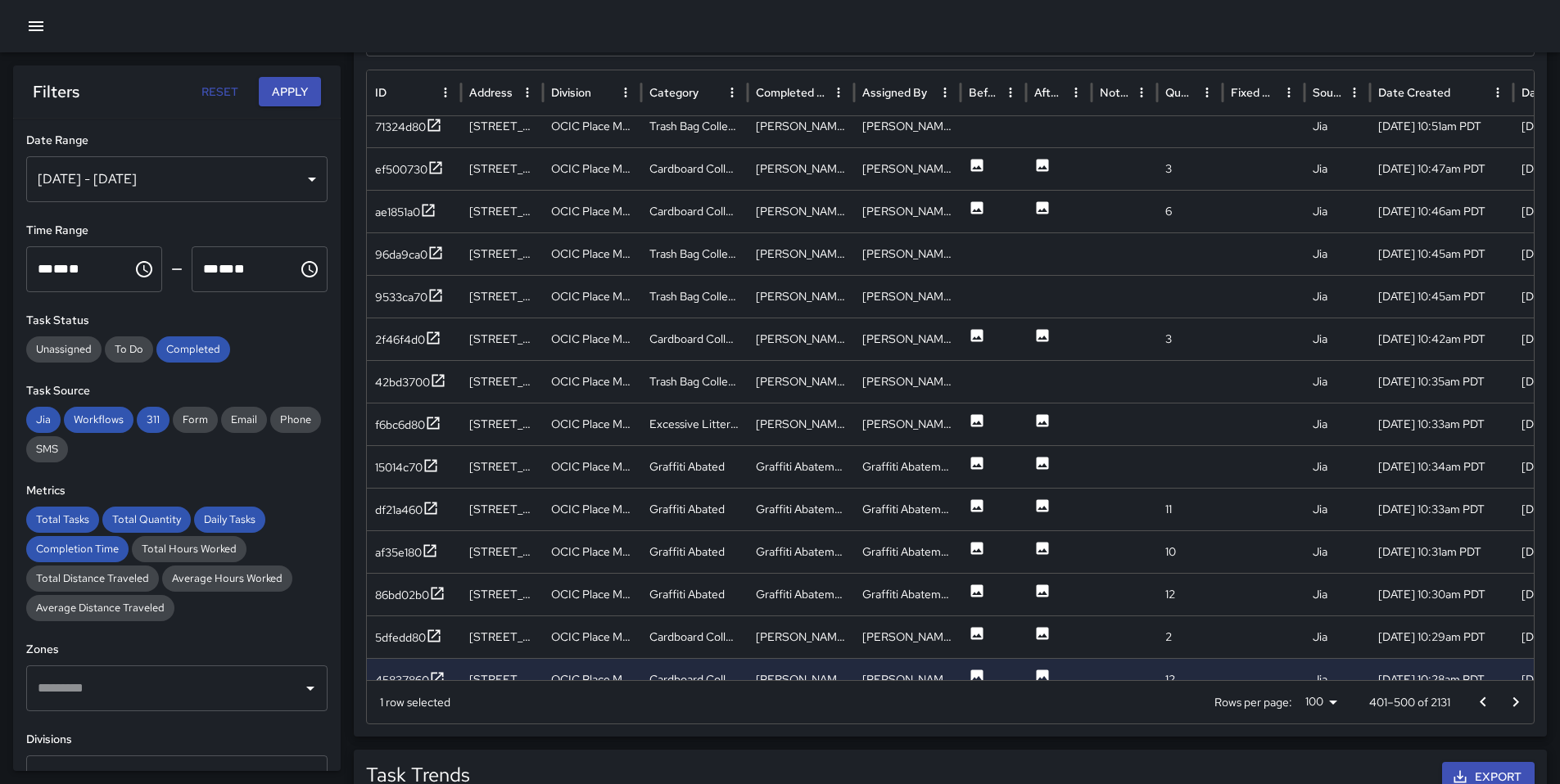
scroll to position [3395, 0]
click at [1510, 708] on icon "Go to next page" at bounding box center [1515, 702] width 20 height 20
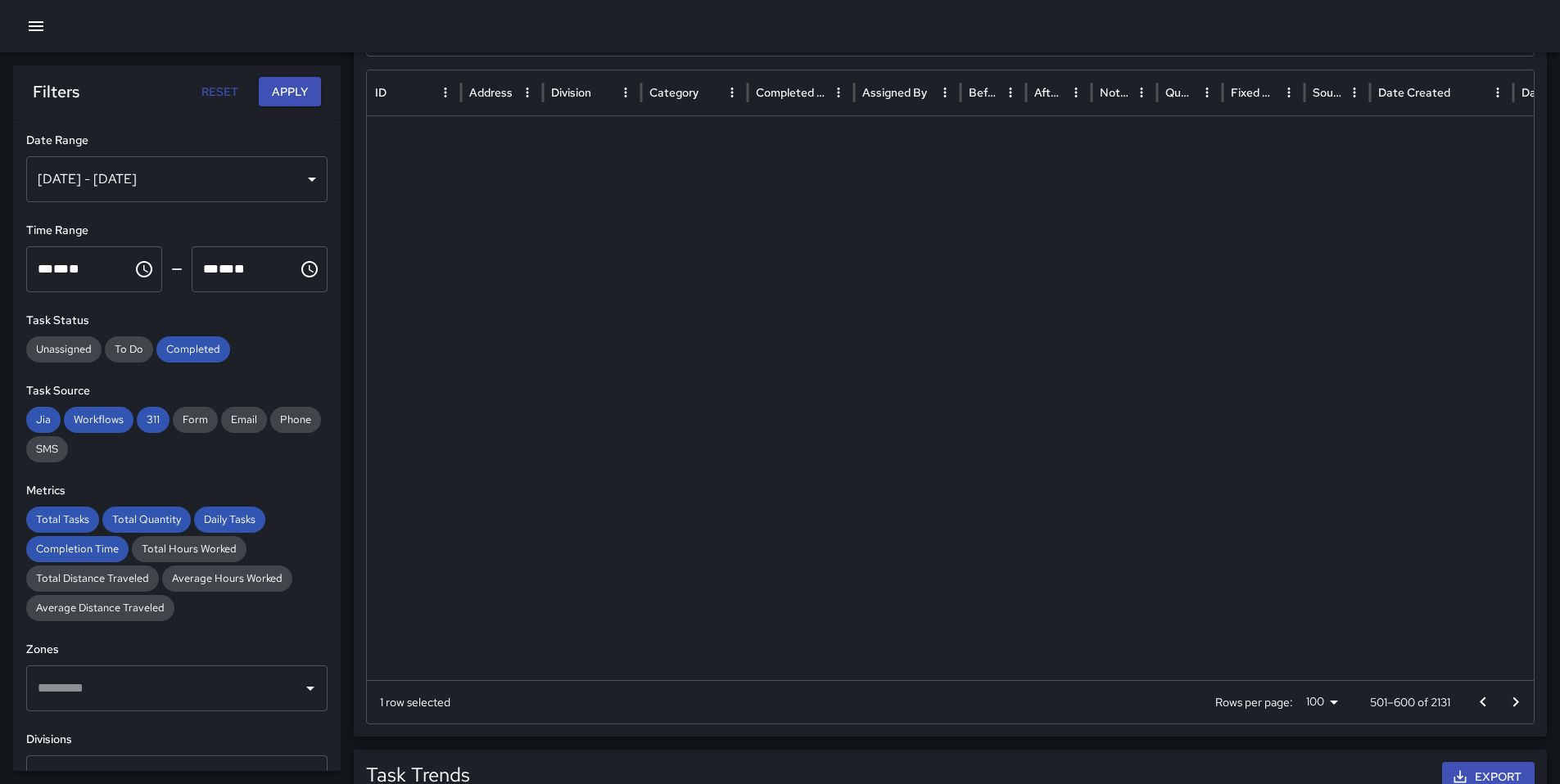
scroll to position [0, 0]
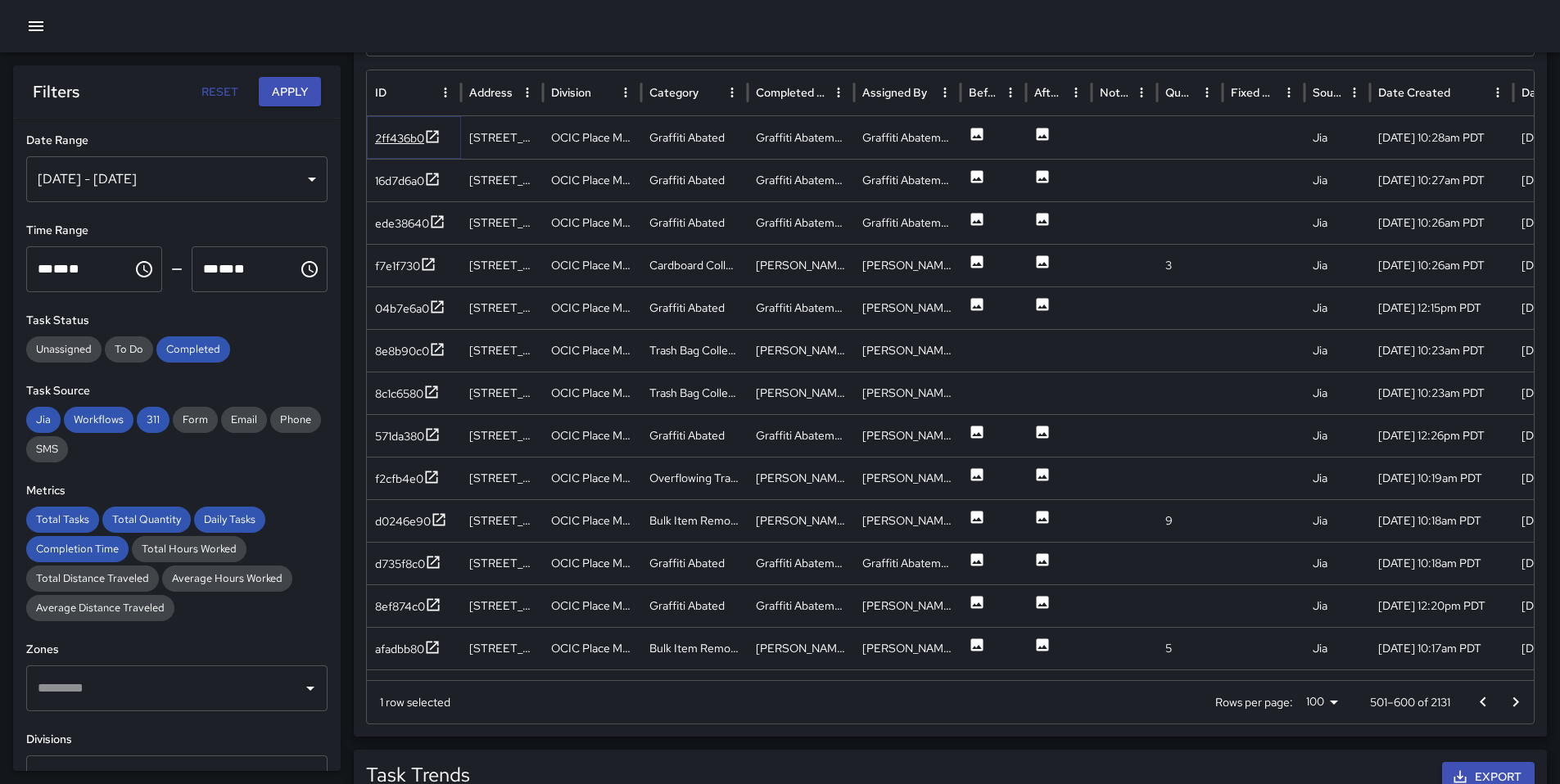
click at [416, 134] on div "2ff436b0" at bounding box center [399, 138] width 49 height 16
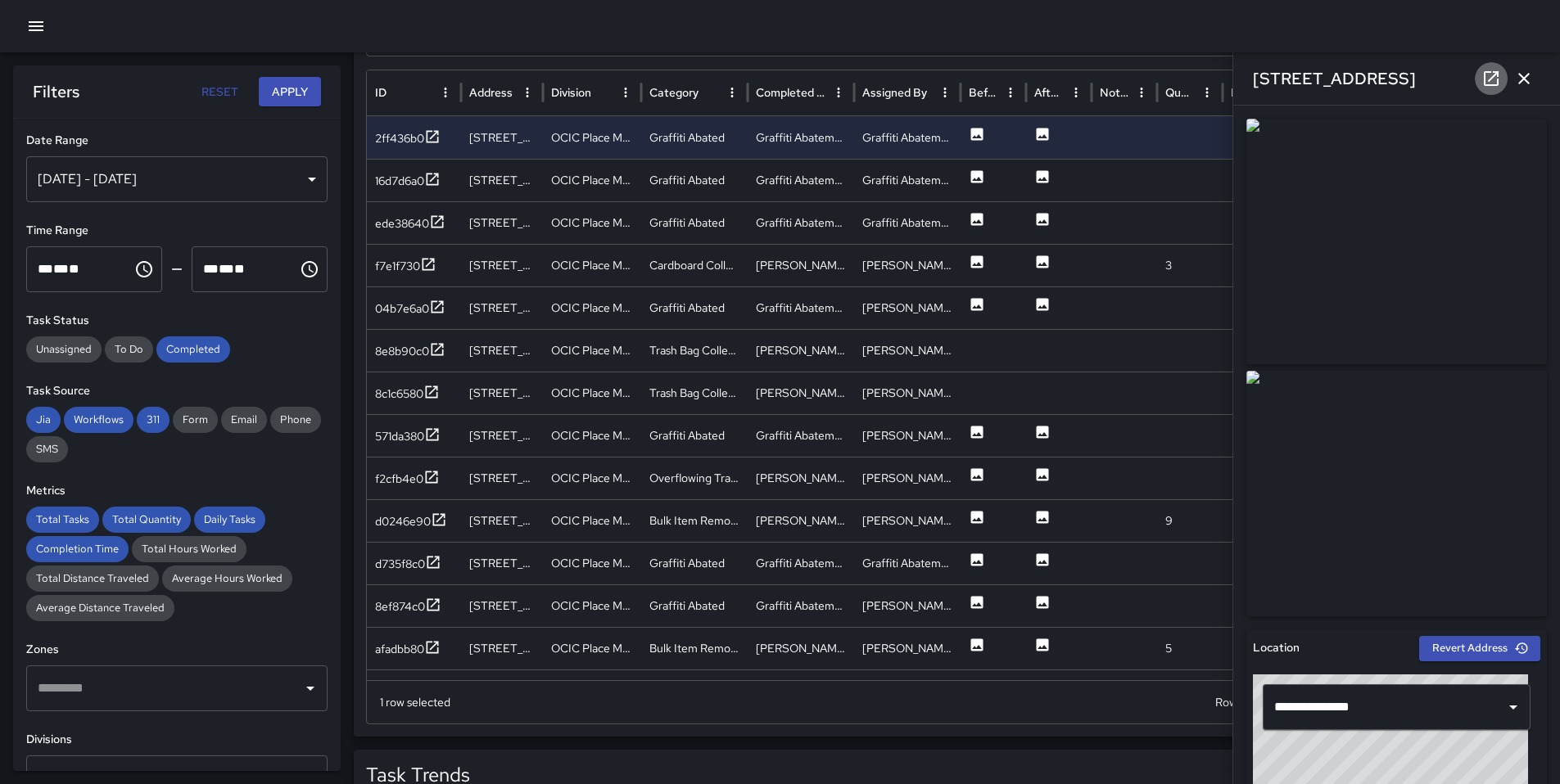
click at [1483, 78] on icon at bounding box center [1490, 78] width 14 height 14
click at [418, 177] on div "16d7d6a0" at bounding box center [399, 180] width 49 height 16
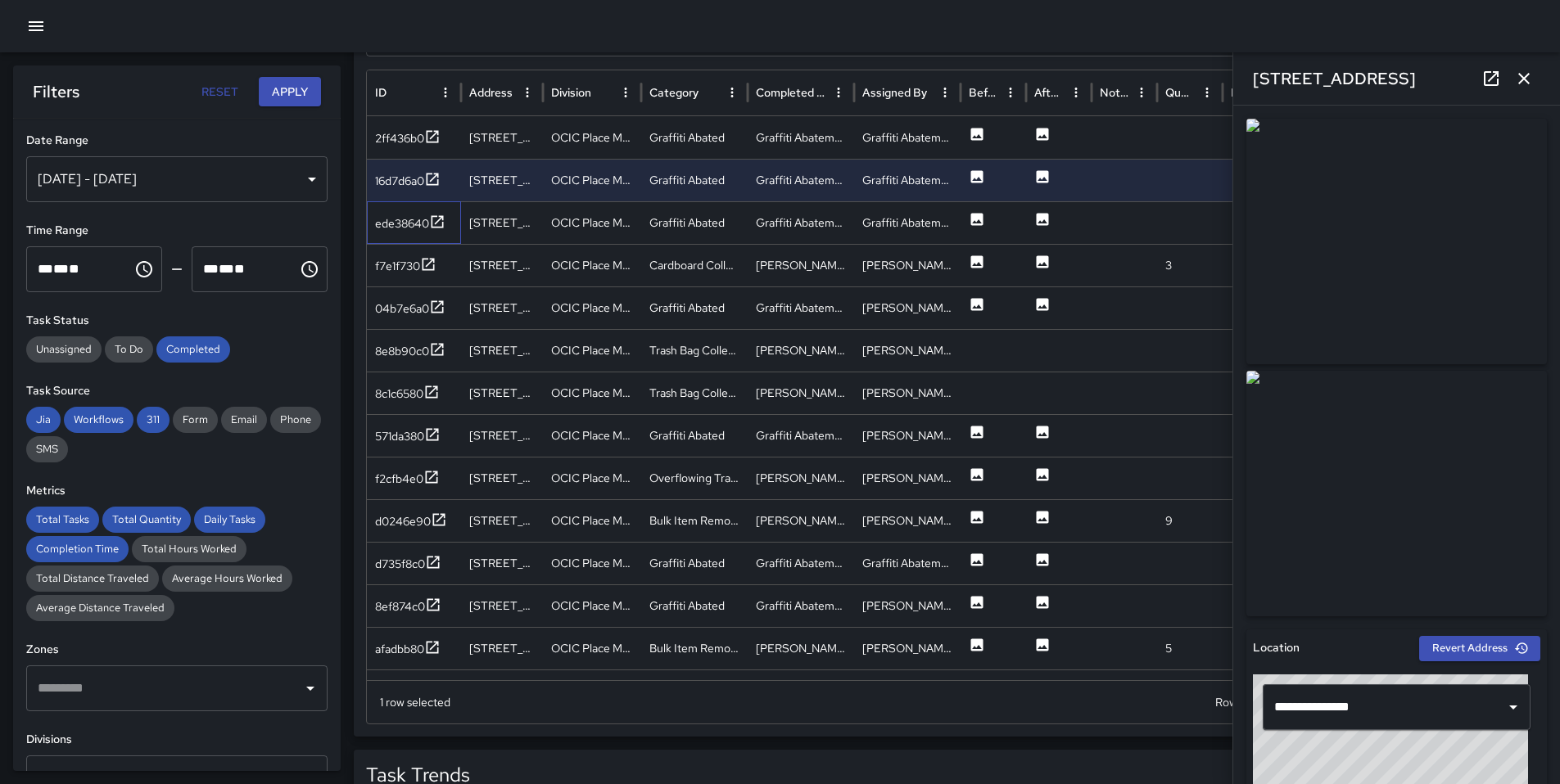
click at [418, 203] on div "ede38640" at bounding box center [414, 222] width 94 height 42
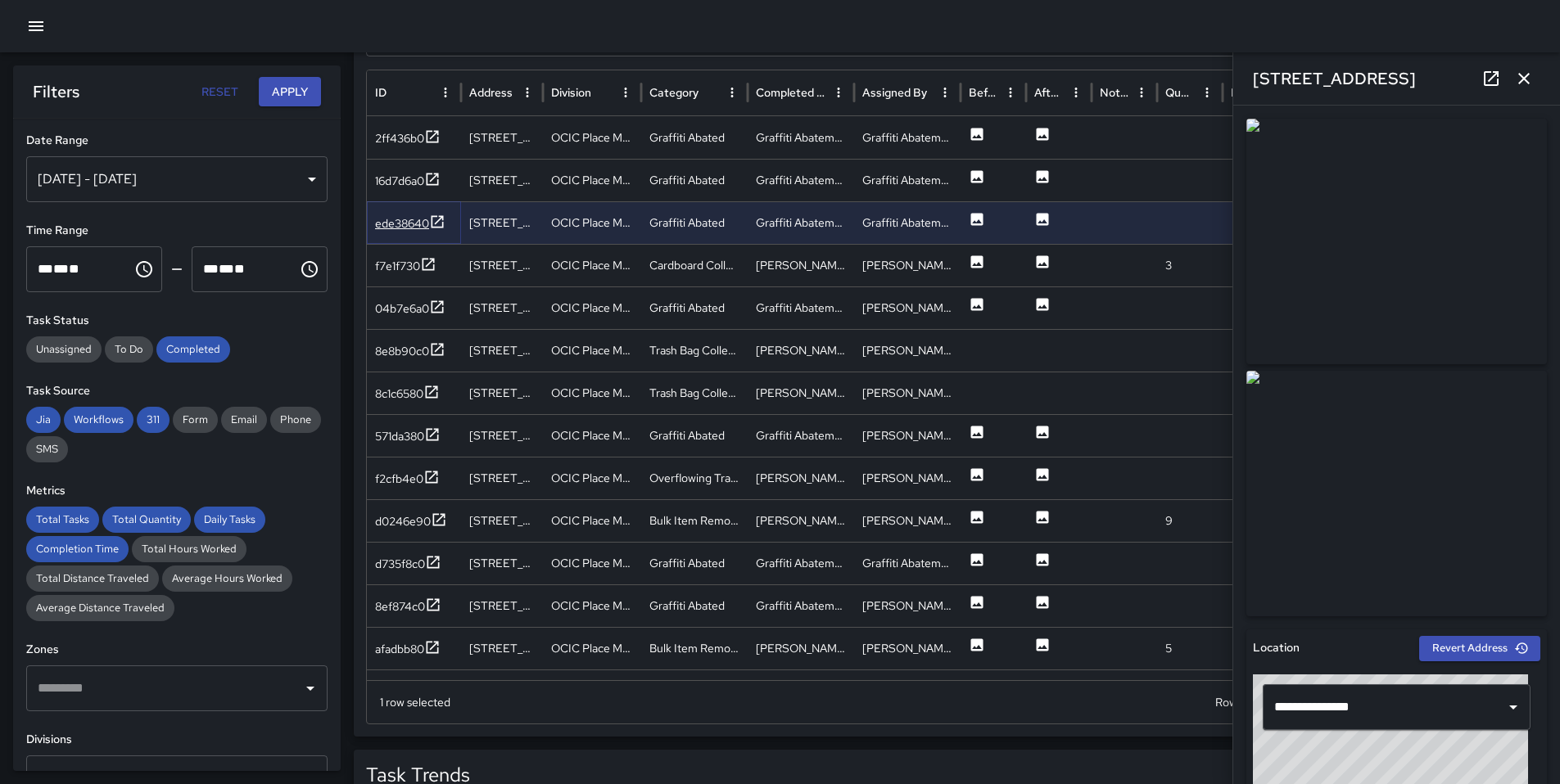
click at [416, 215] on div "ede38640" at bounding box center [402, 223] width 54 height 16
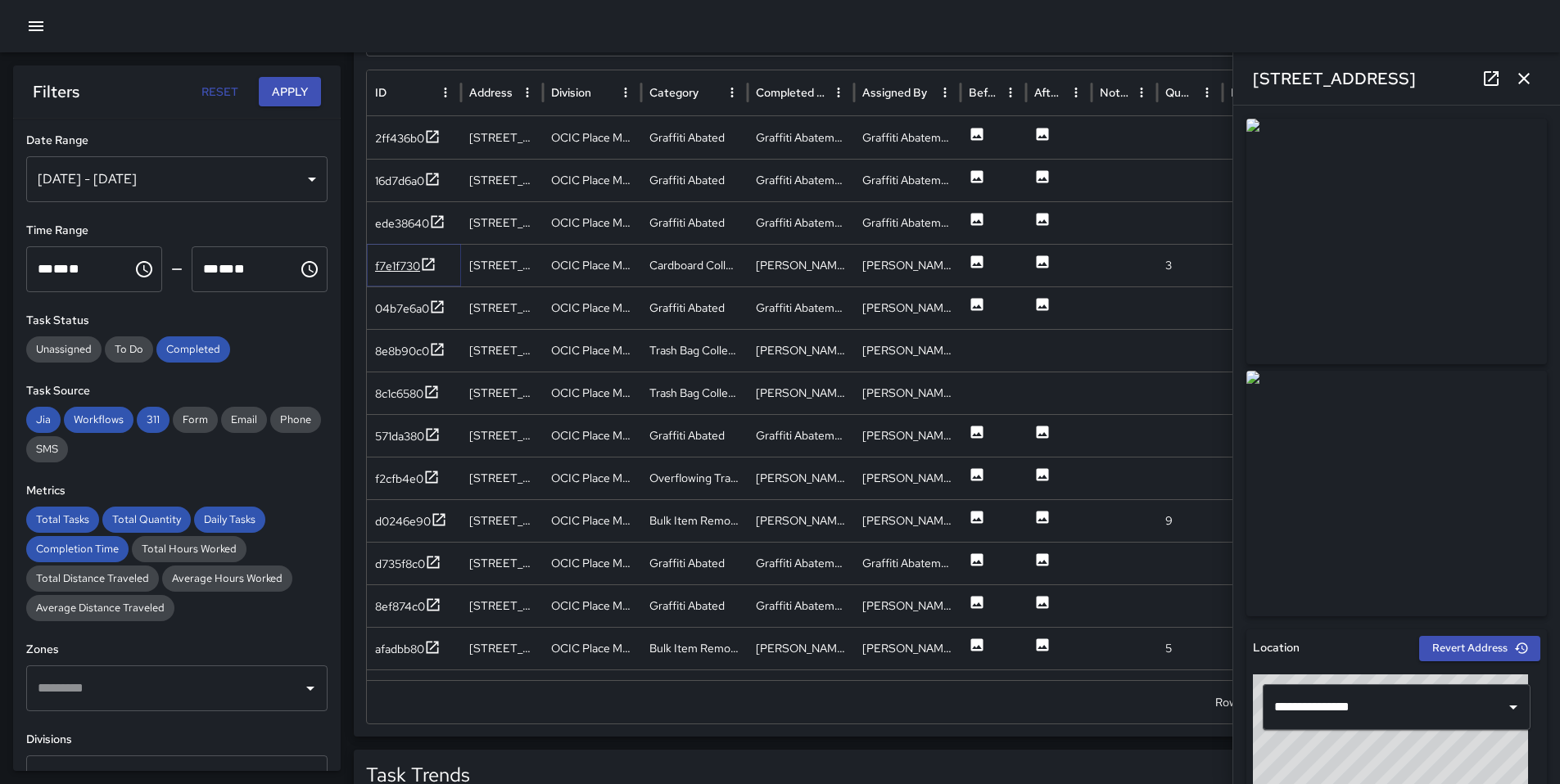
click at [416, 258] on div "f7e1f730" at bounding box center [397, 265] width 45 height 16
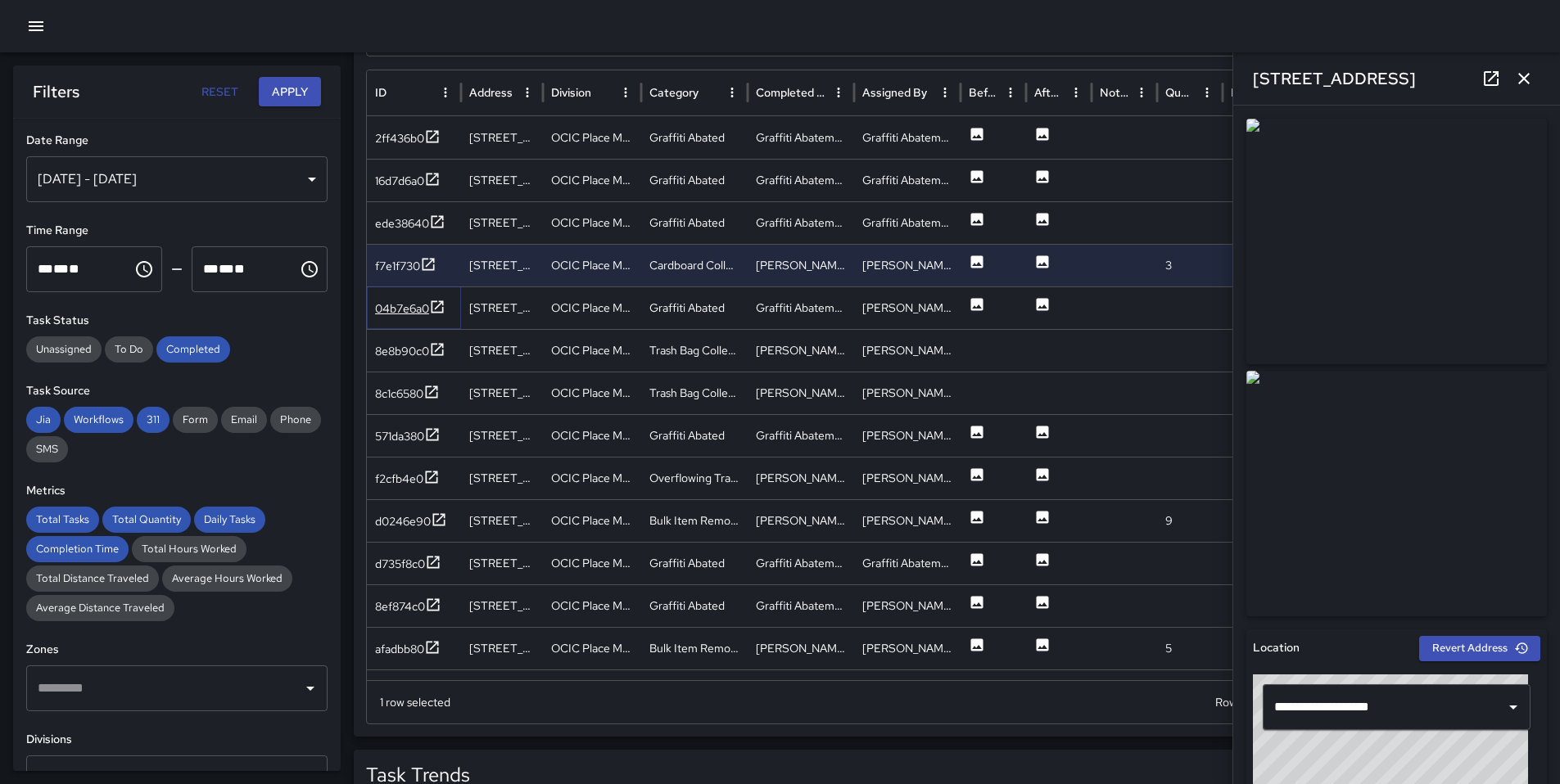
click at [406, 311] on div "04b7e6a0" at bounding box center [402, 308] width 54 height 16
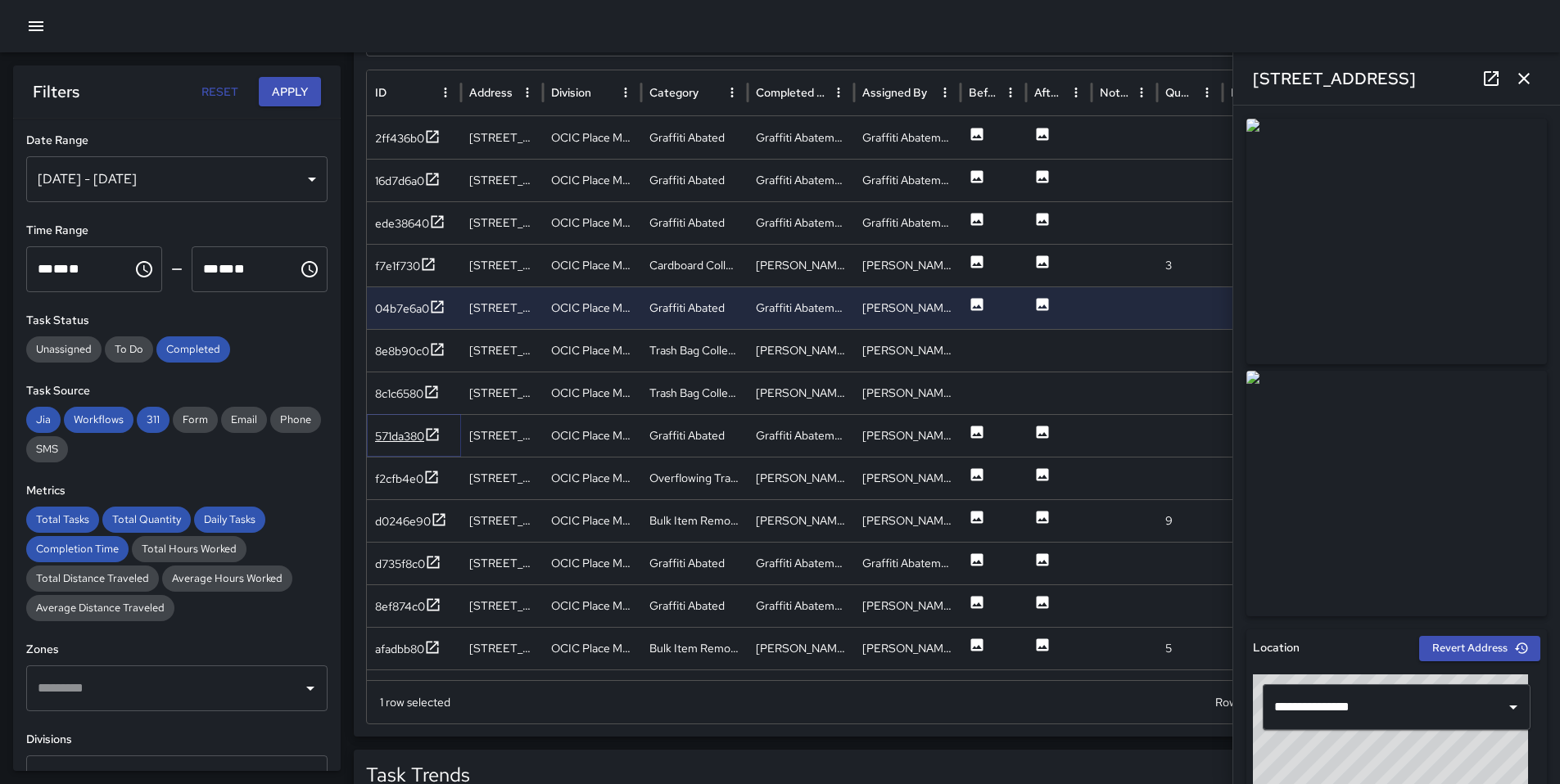
click at [397, 428] on div "571da380" at bounding box center [399, 436] width 49 height 16
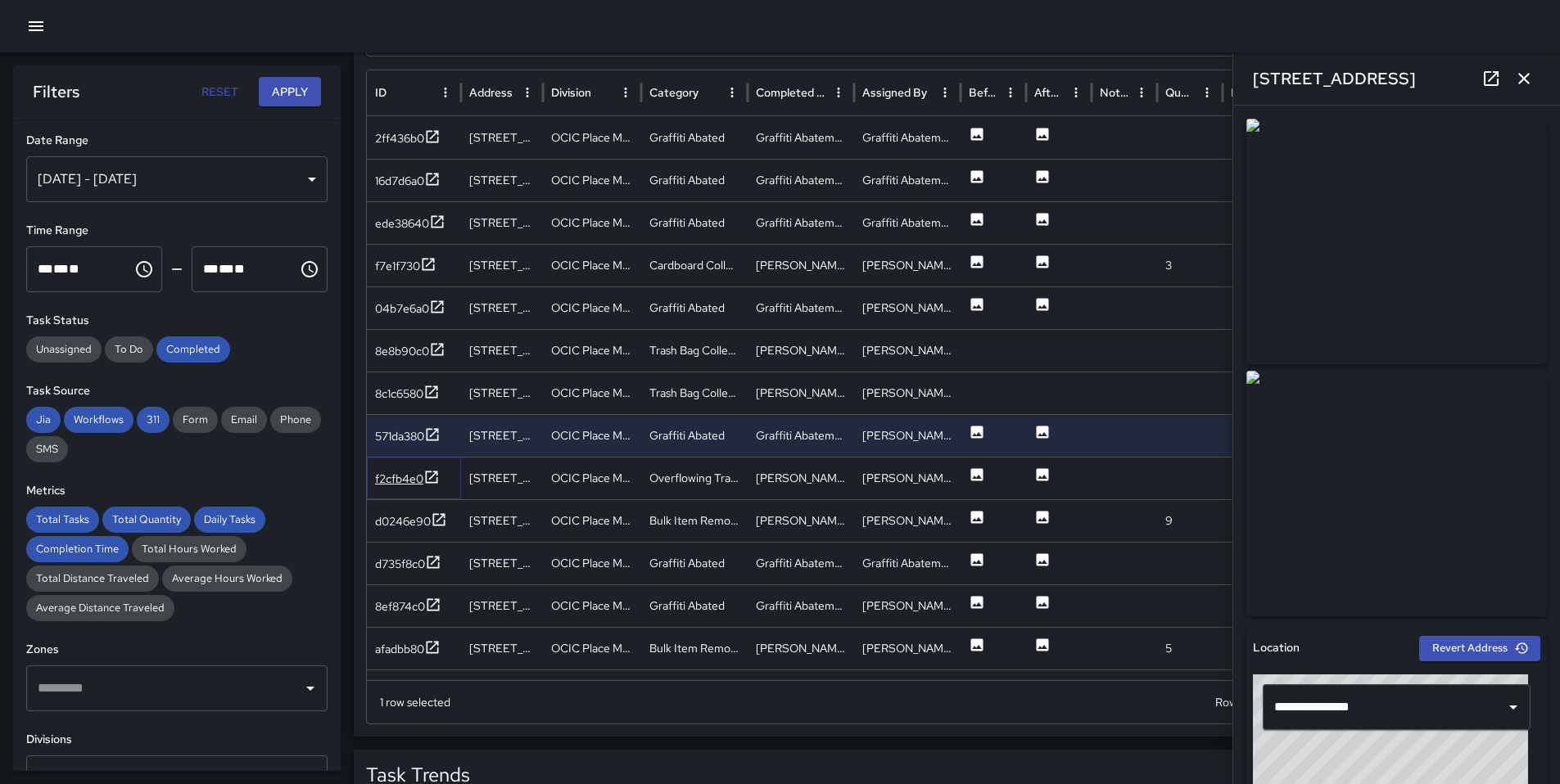
click at [398, 485] on div "f2cfb4e0" at bounding box center [399, 479] width 48 height 16
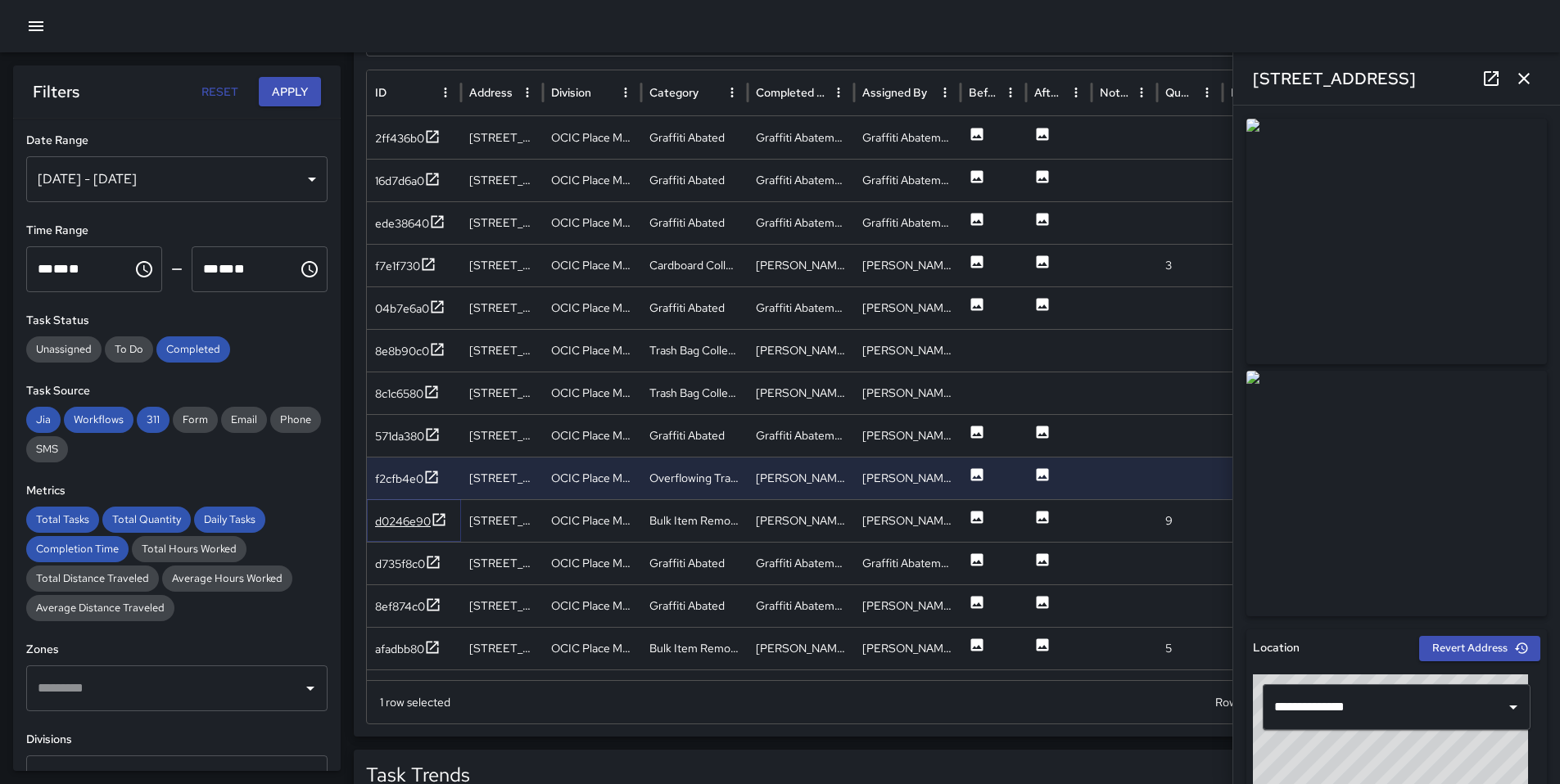
click at [385, 531] on div "d0246e90" at bounding box center [411, 521] width 72 height 20
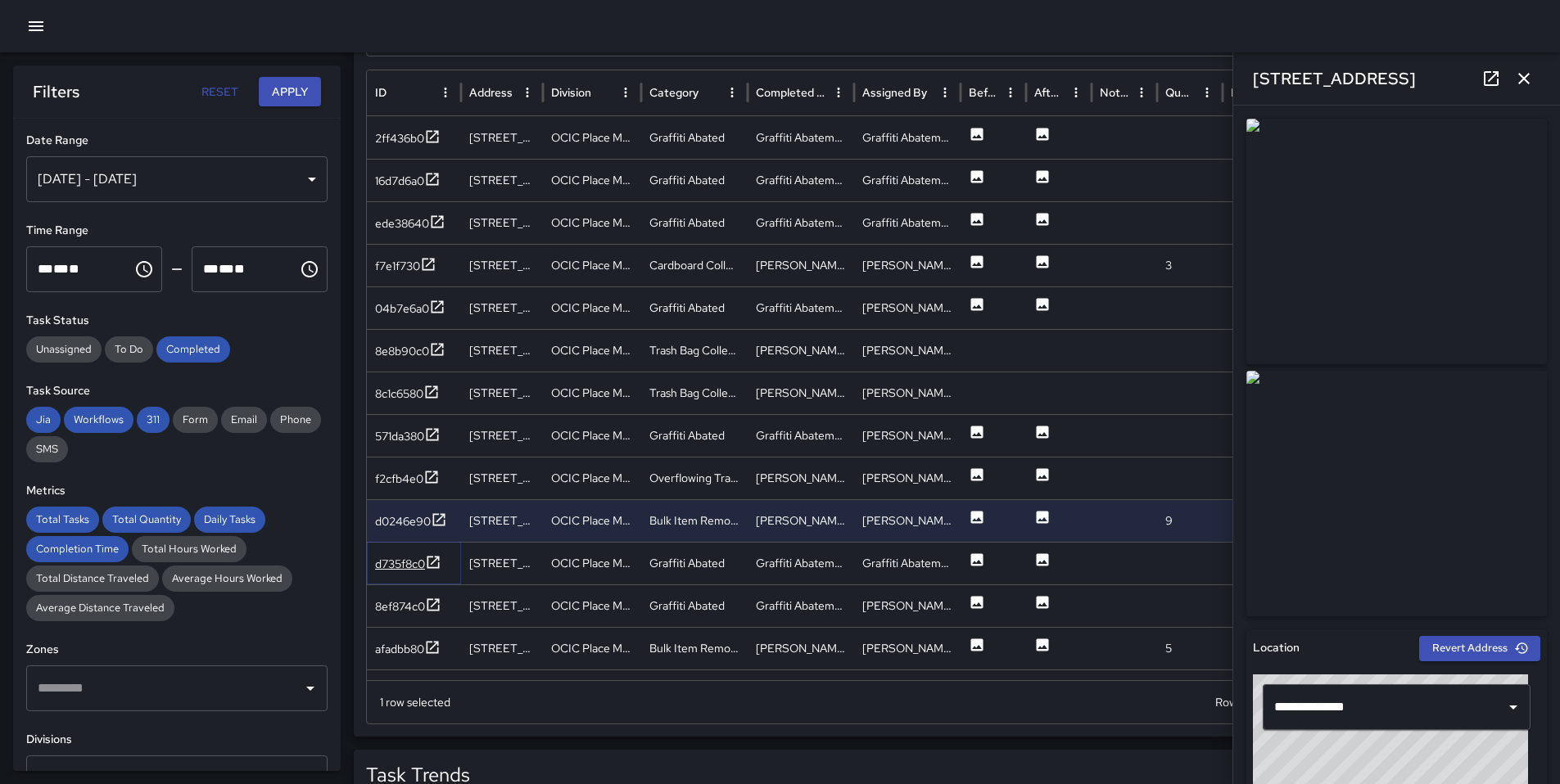
click at [385, 563] on div "d735f8c0" at bounding box center [400, 564] width 50 height 16
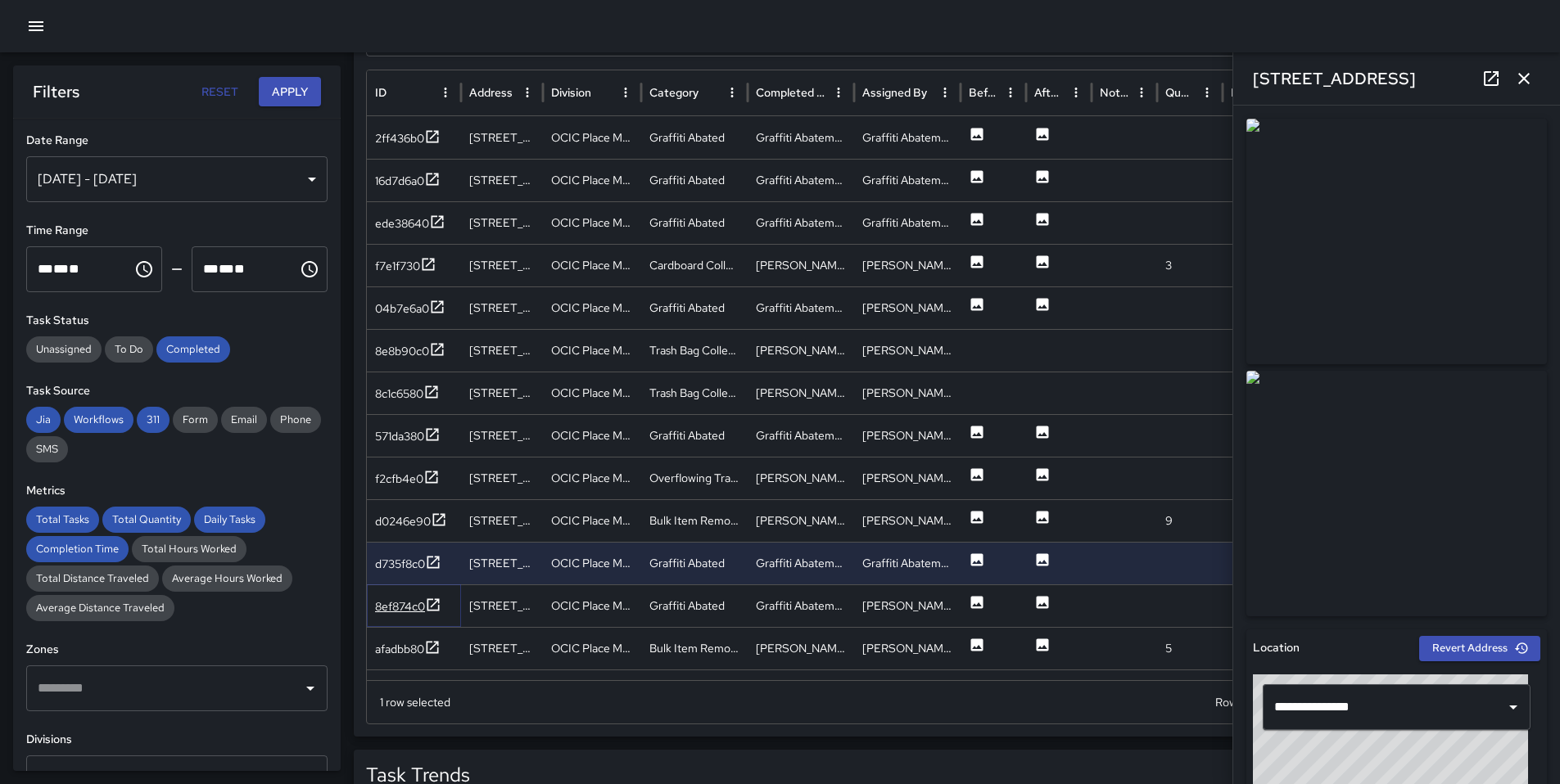
click at [380, 603] on div "8ef874c0" at bounding box center [400, 606] width 50 height 16
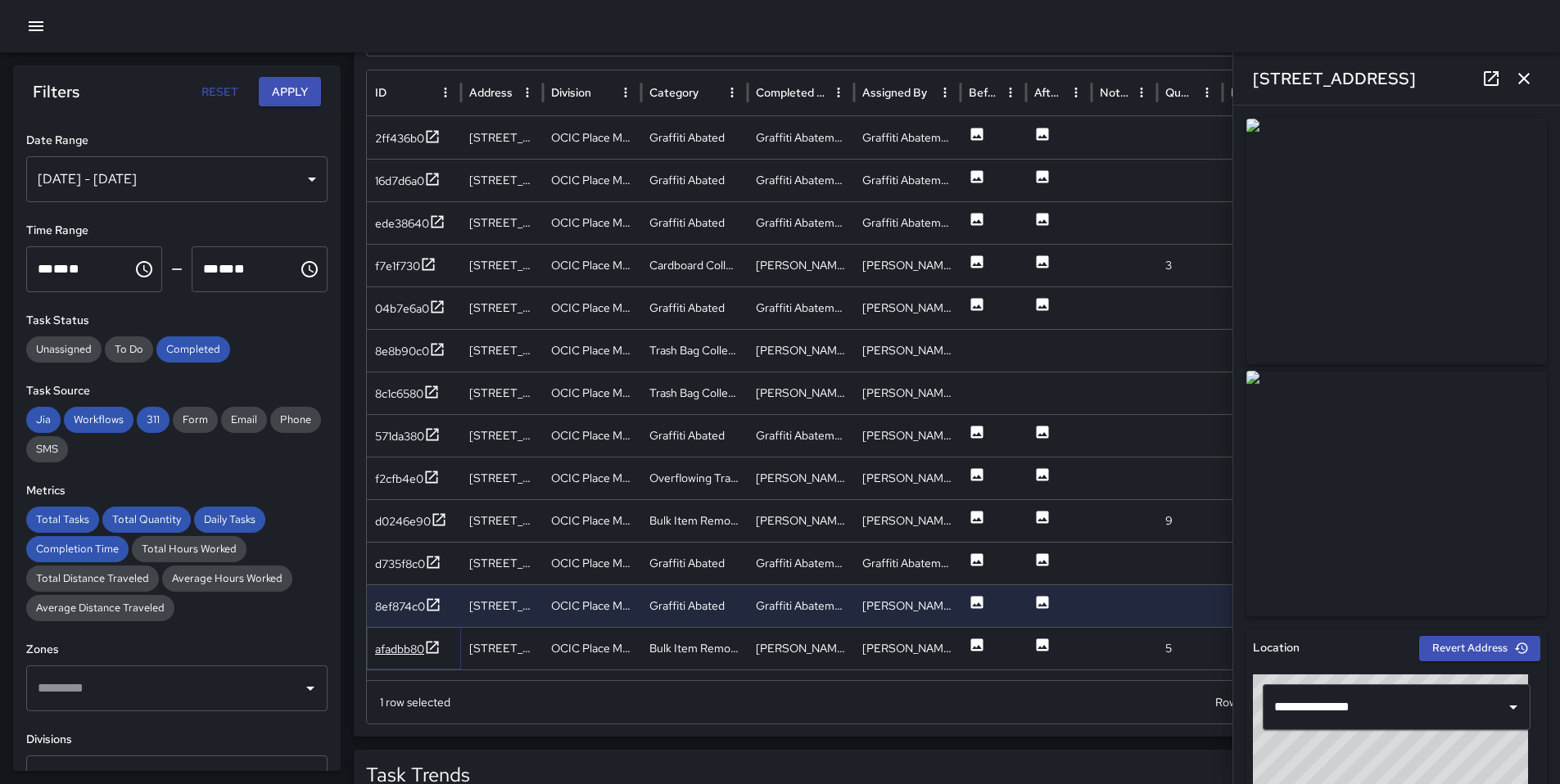
click at [385, 658] on div "afadbb80" at bounding box center [408, 649] width 65 height 20
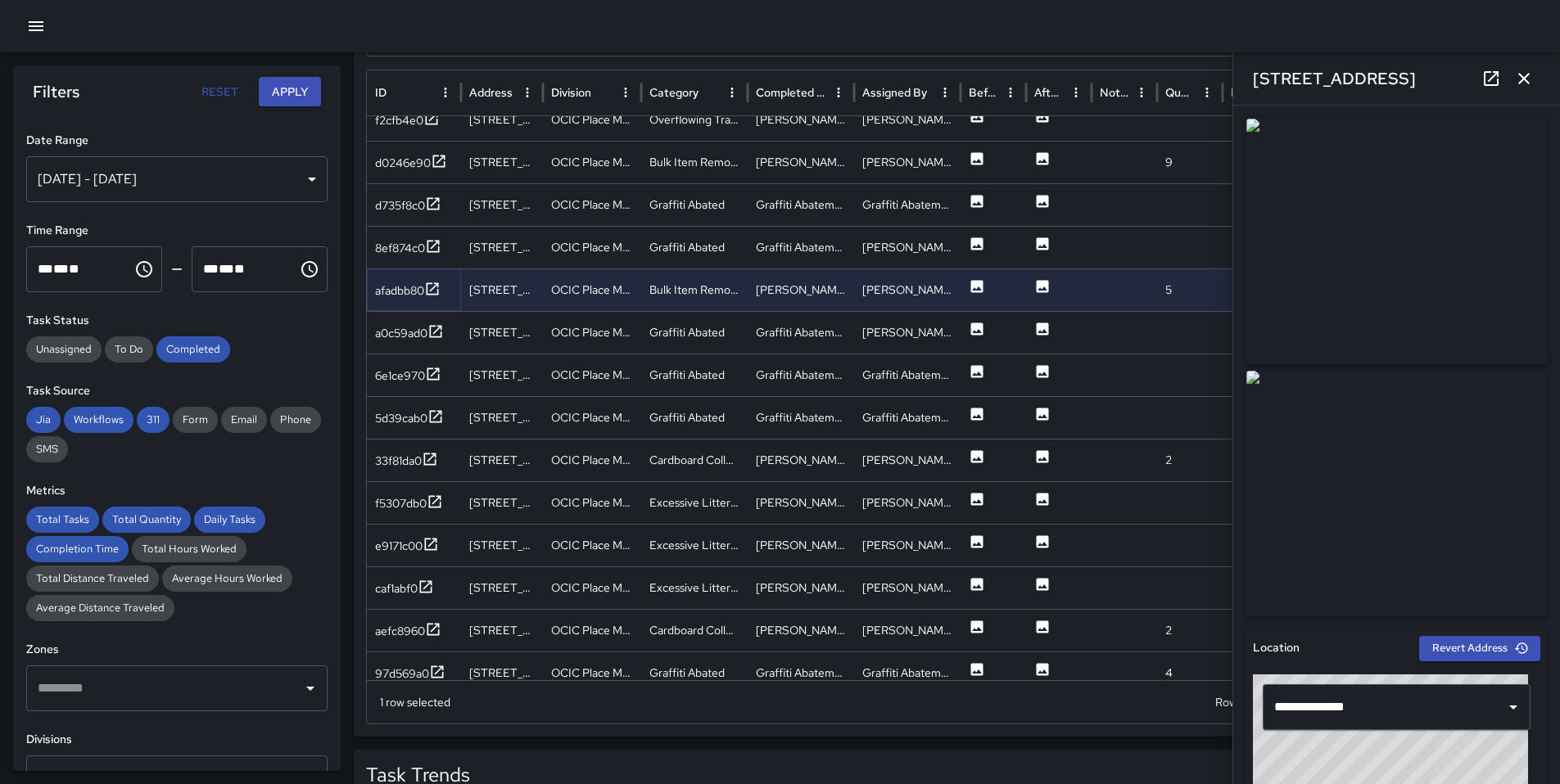
scroll to position [334, 0]
click at [383, 323] on div "a0c59ad0" at bounding box center [401, 330] width 53 height 16
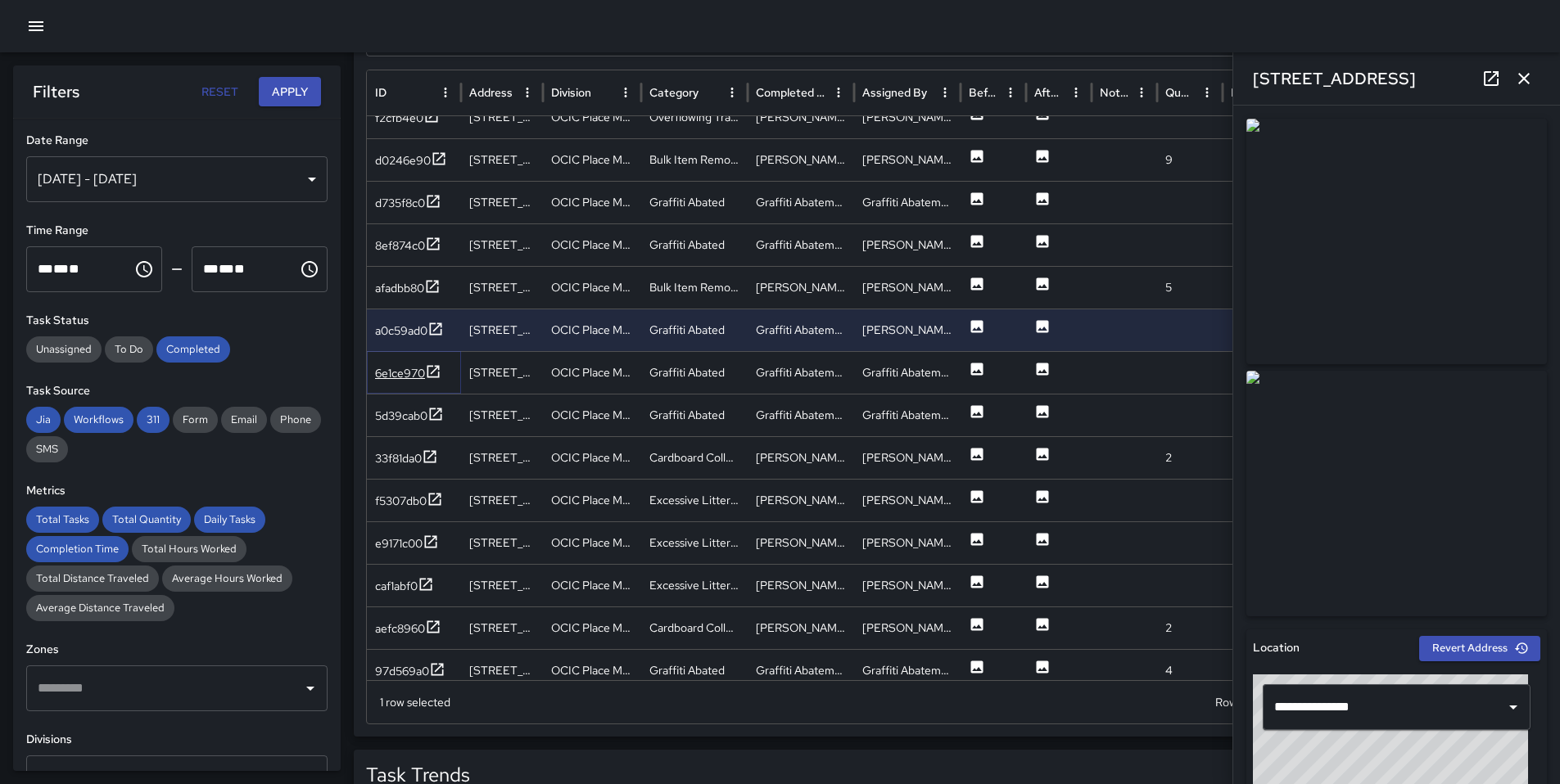
click at [410, 375] on div "6e1ce970" at bounding box center [400, 372] width 50 height 16
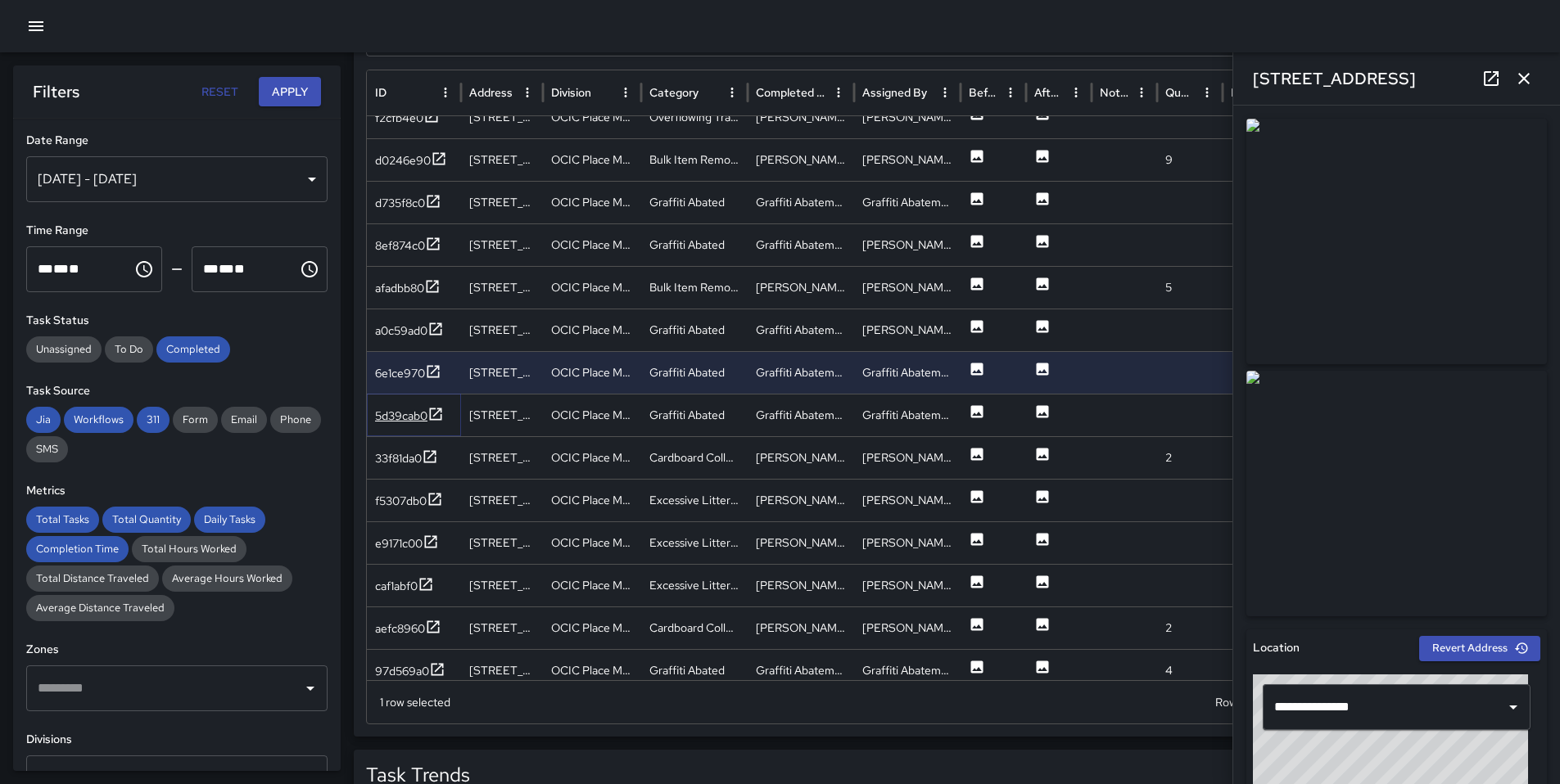
click at [412, 420] on div "5d39cab0" at bounding box center [401, 415] width 53 height 16
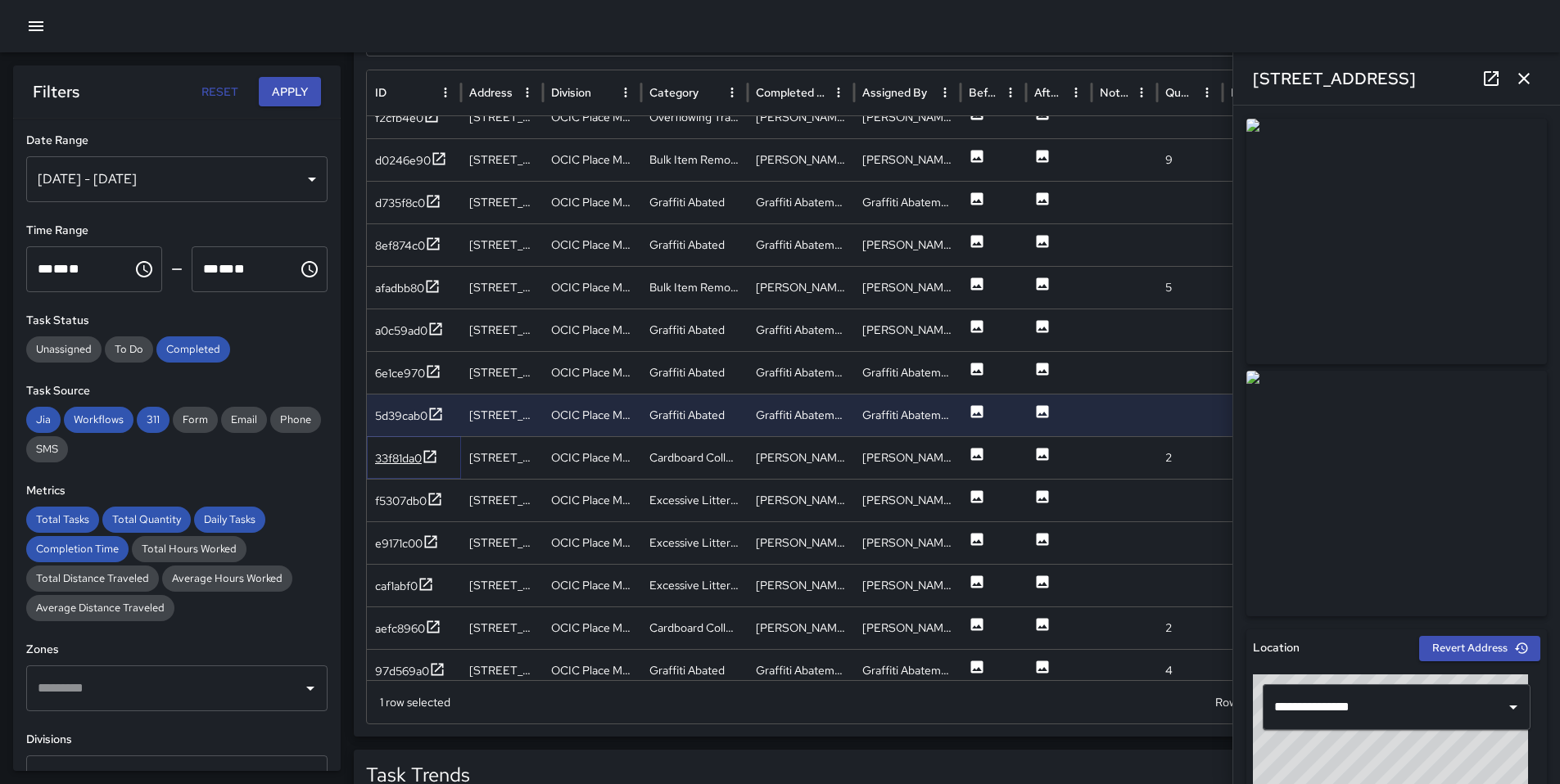
click at [426, 449] on icon at bounding box center [429, 457] width 16 height 16
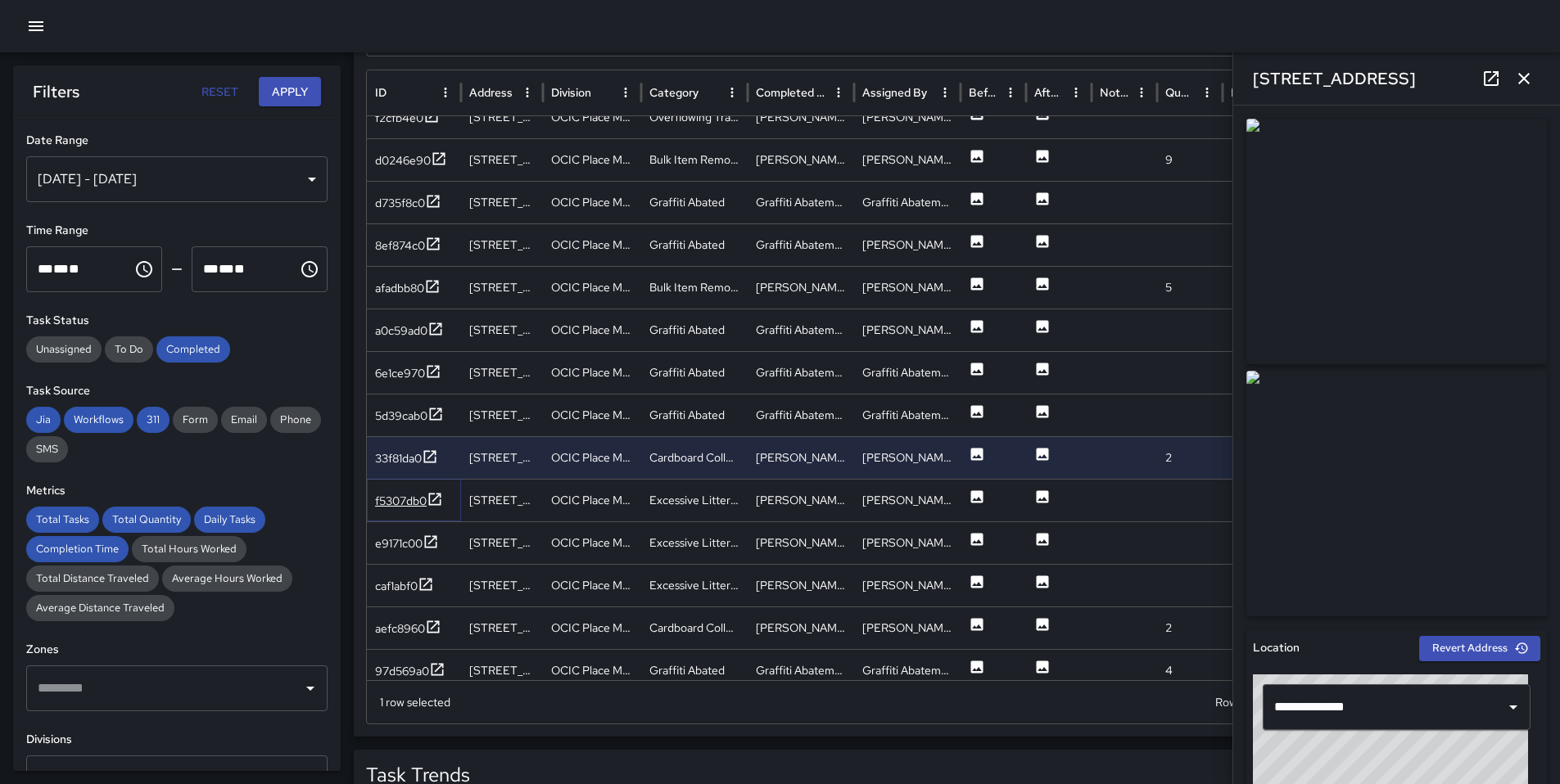
click at [423, 505] on div "f5307db0" at bounding box center [401, 501] width 52 height 16
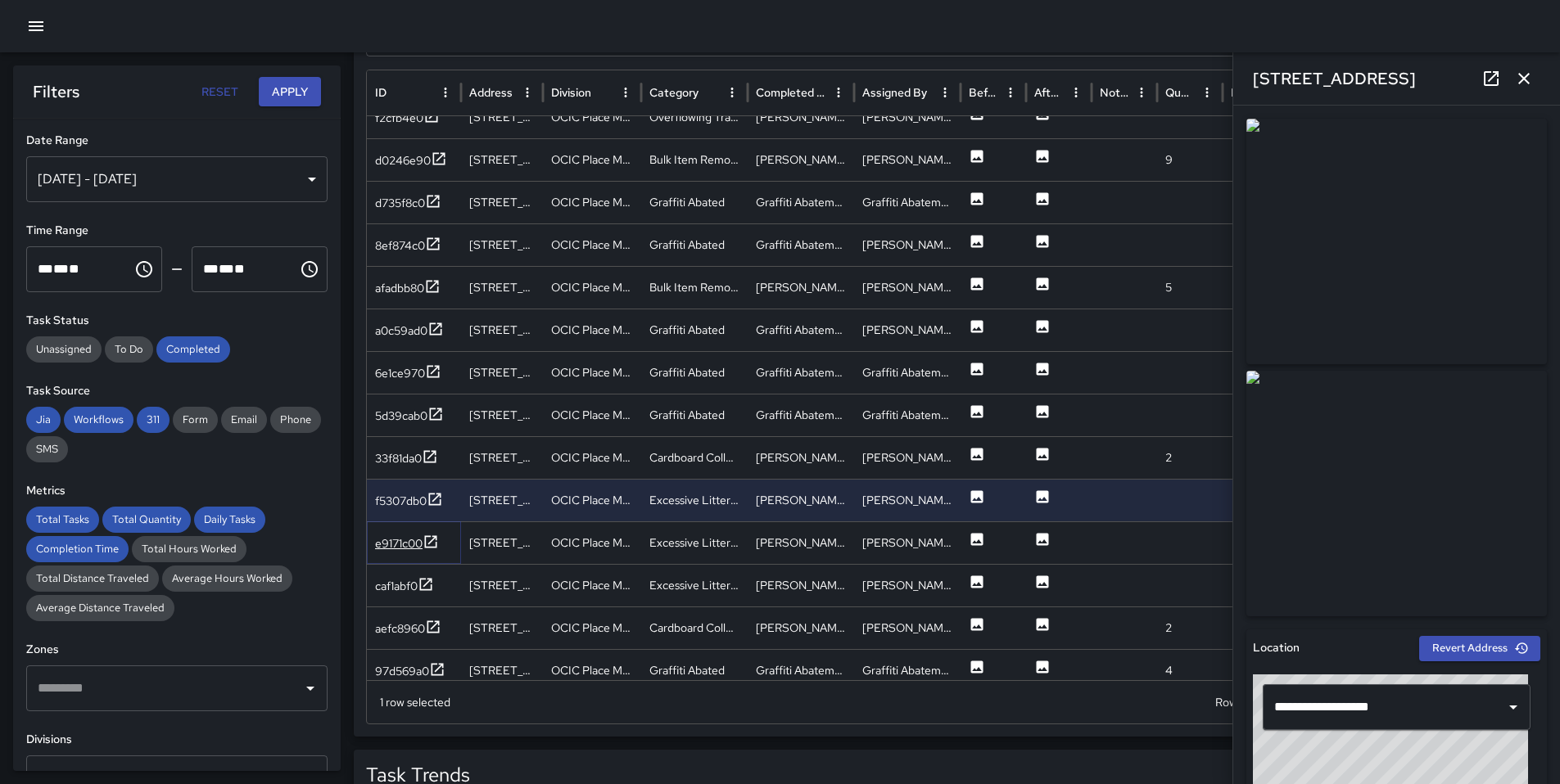
click at [430, 539] on icon at bounding box center [430, 541] width 16 height 16
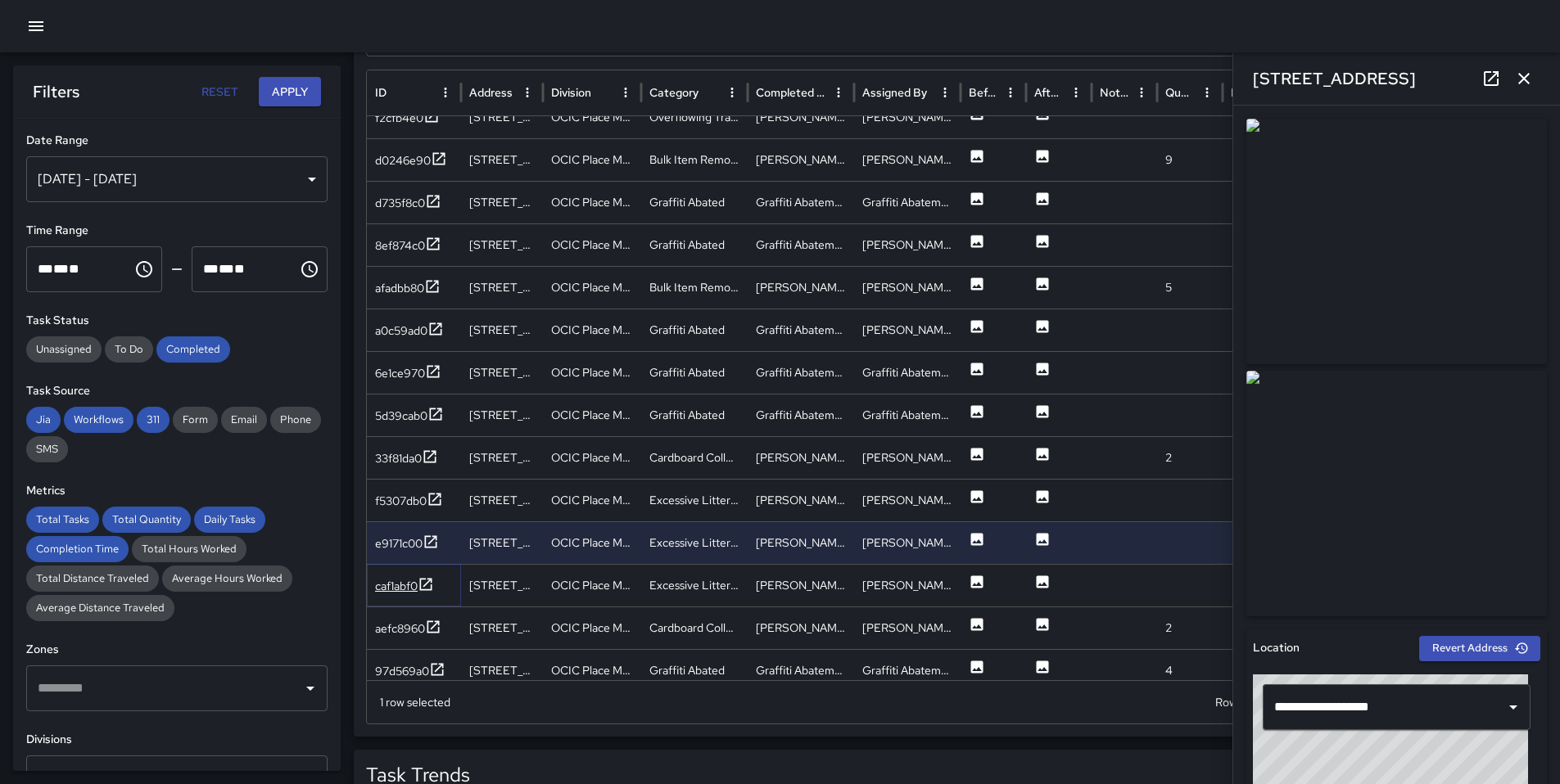
click at [423, 576] on icon at bounding box center [425, 584] width 16 height 16
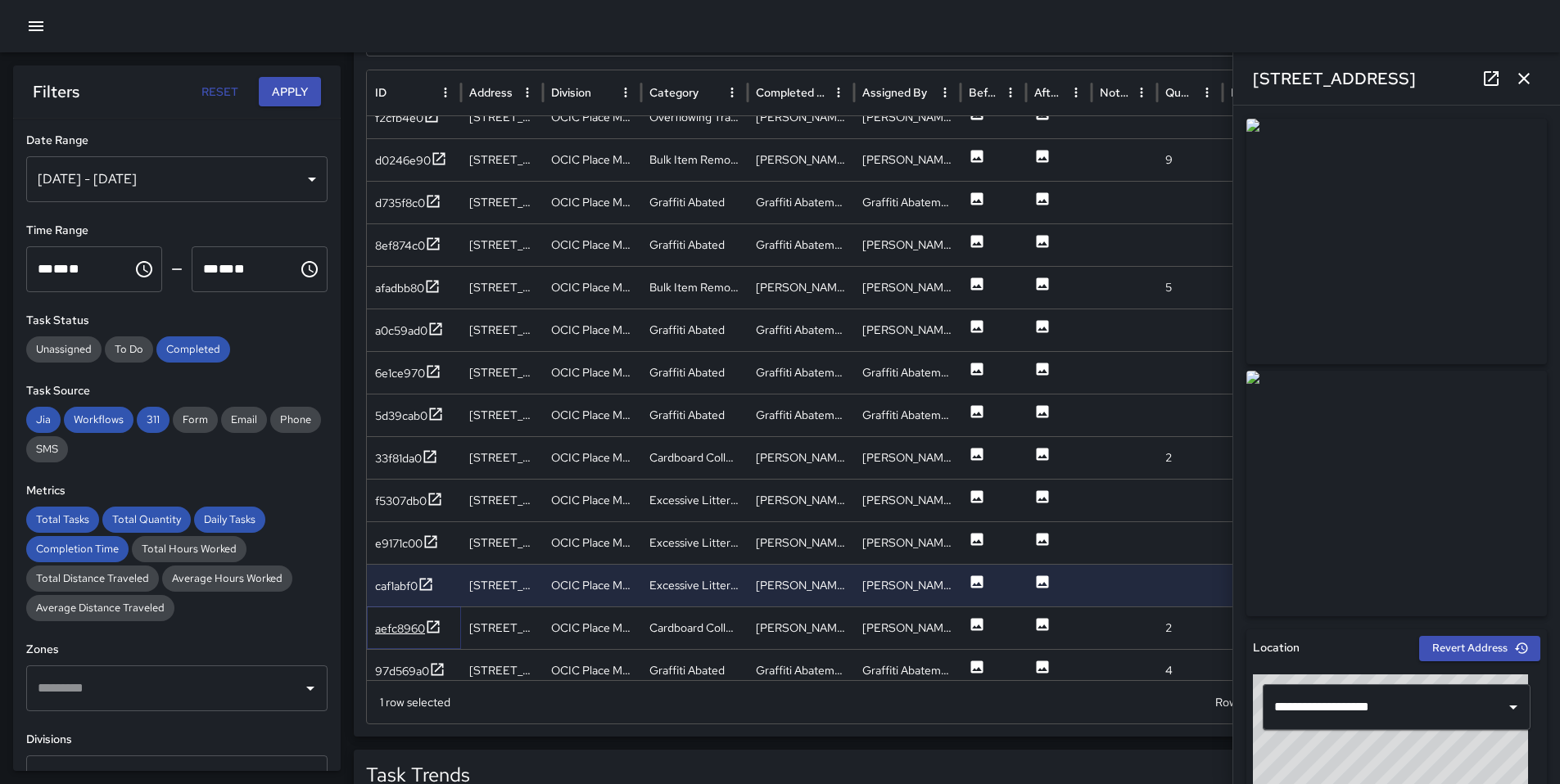
click at [422, 624] on div "aefc8960" at bounding box center [400, 628] width 50 height 16
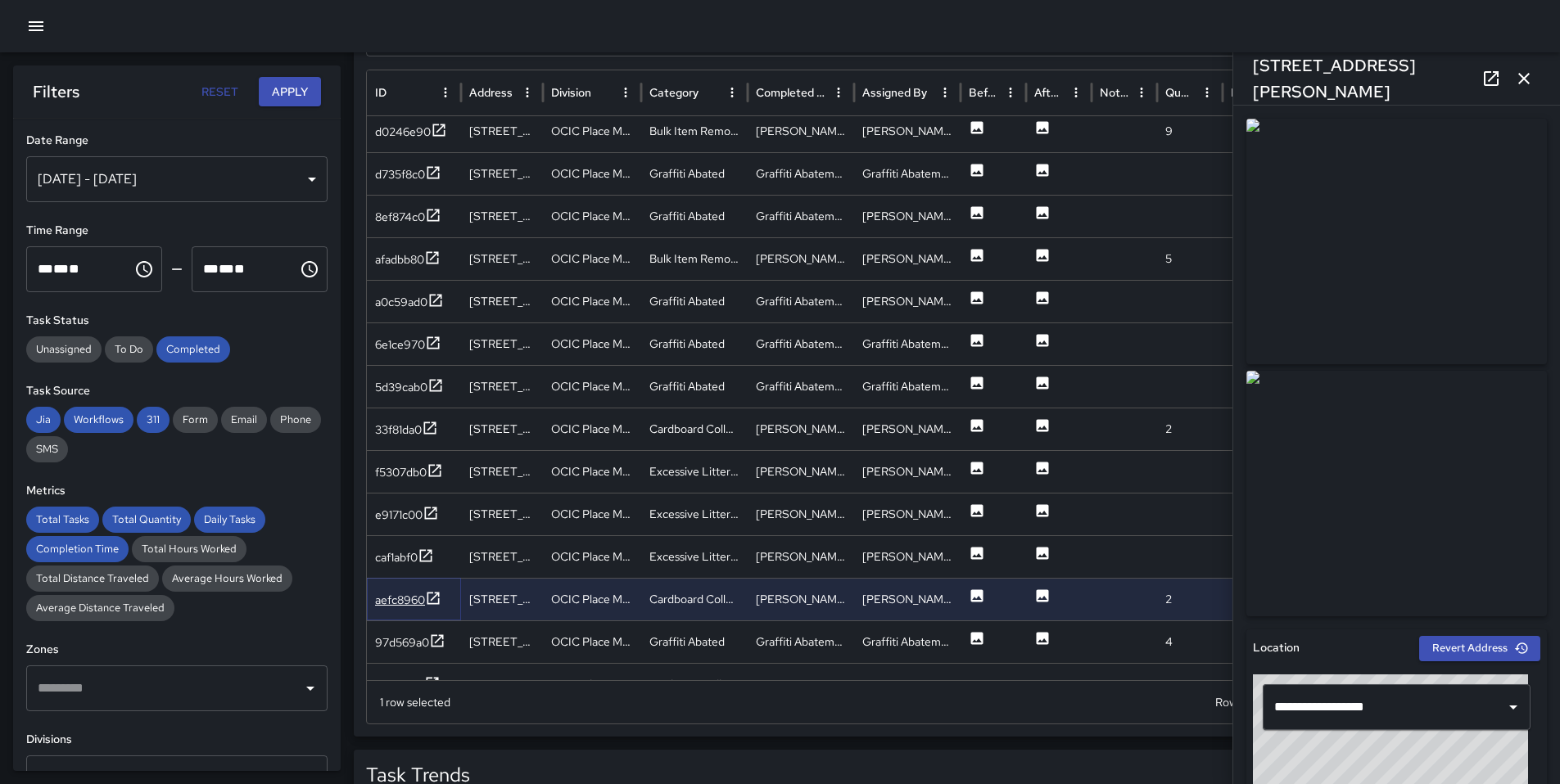
scroll to position [368, 0]
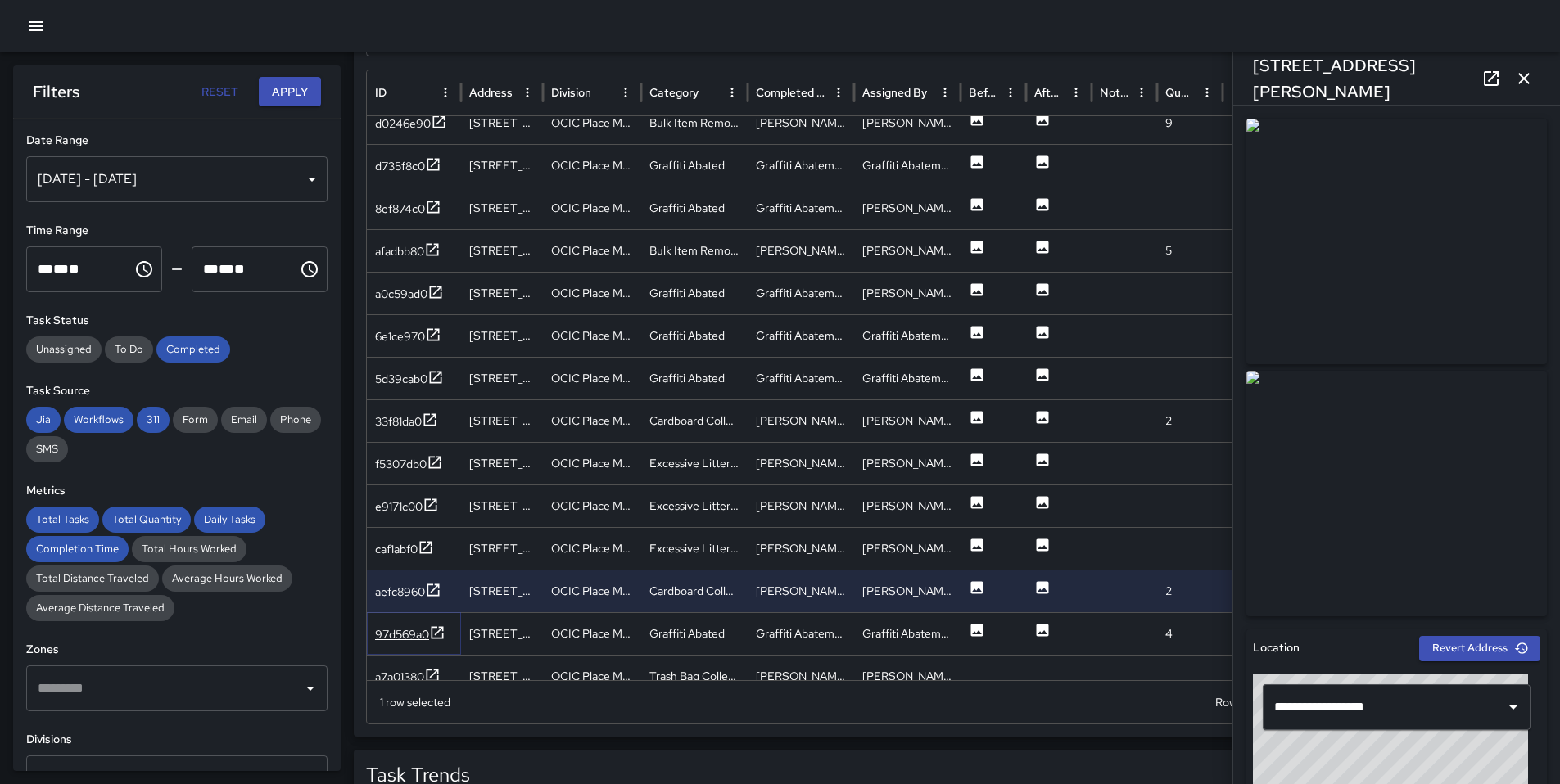
click at [423, 632] on div "97d569a0" at bounding box center [402, 634] width 54 height 16
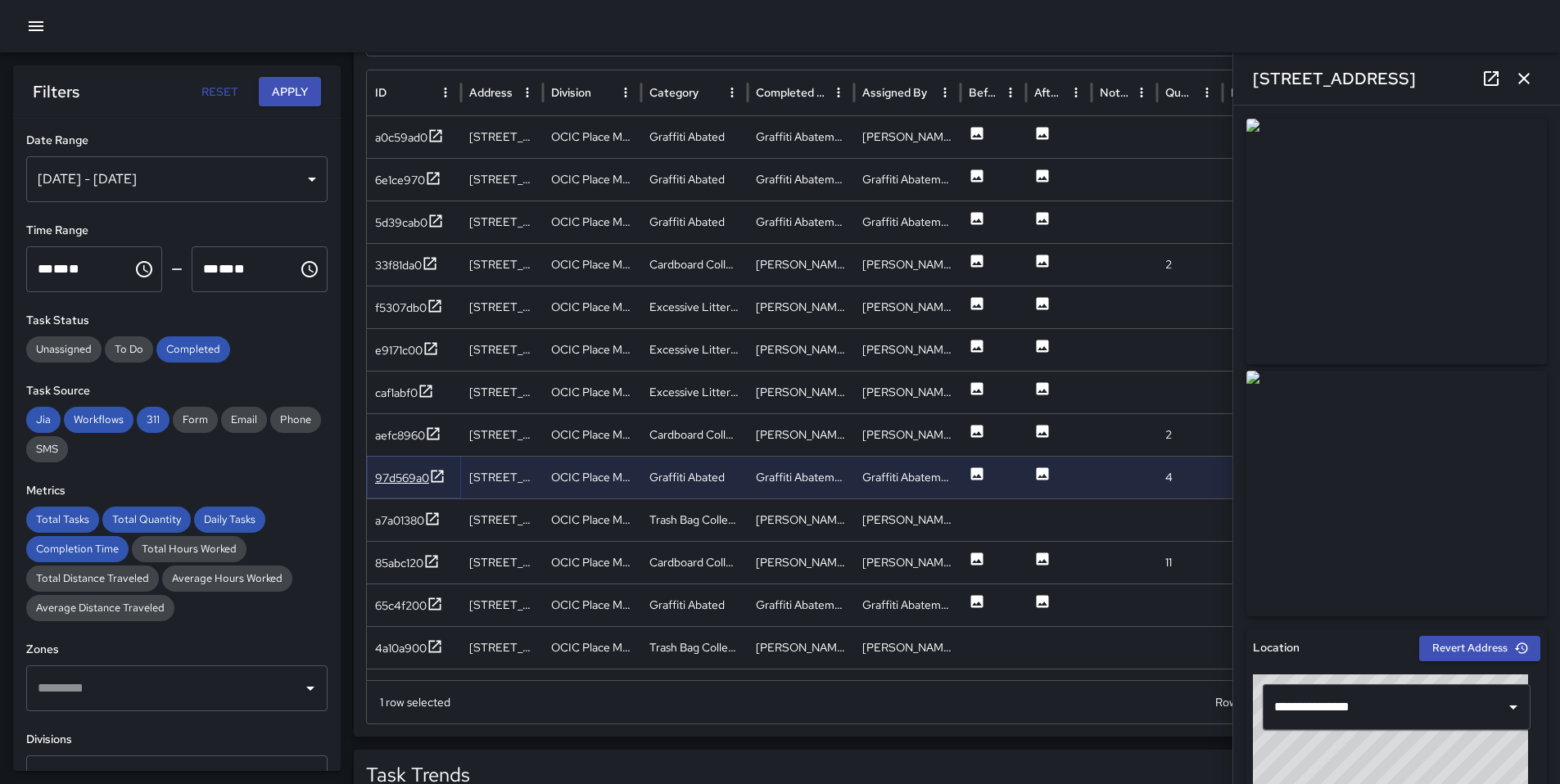
scroll to position [517, 0]
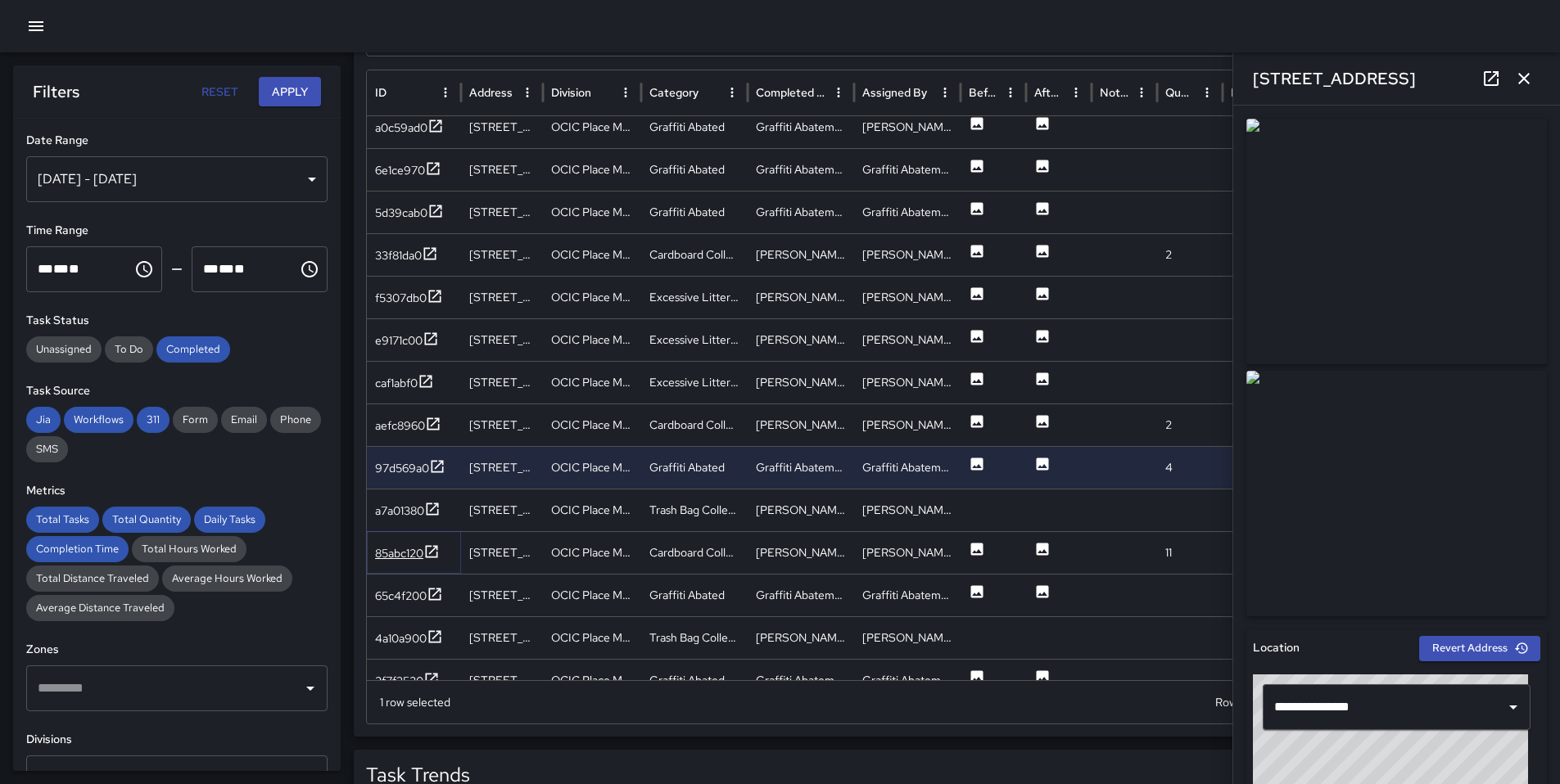
click at [395, 557] on div "85abc120" at bounding box center [399, 552] width 48 height 16
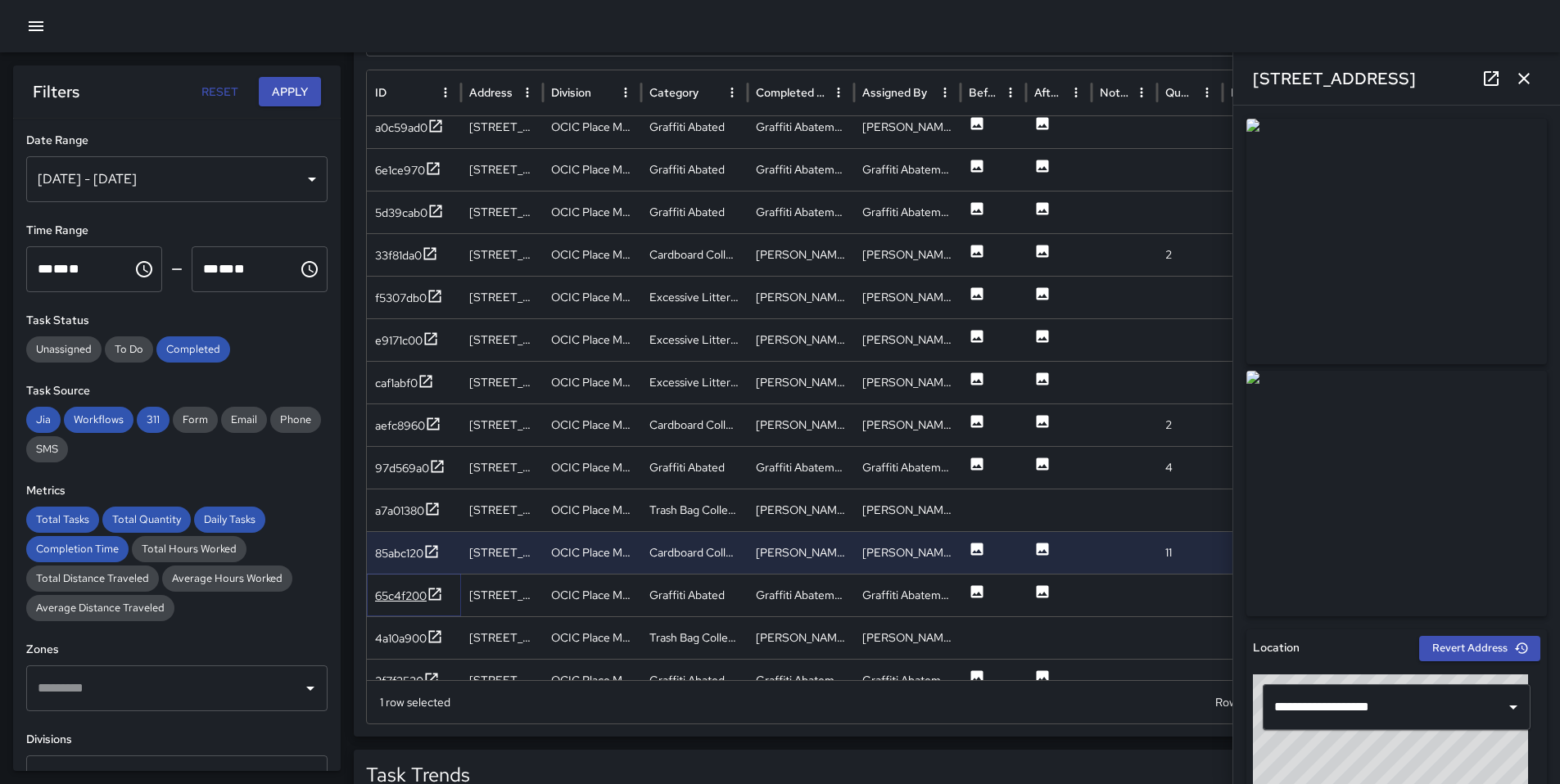
click at [398, 598] on div "65c4f200" at bounding box center [401, 595] width 52 height 16
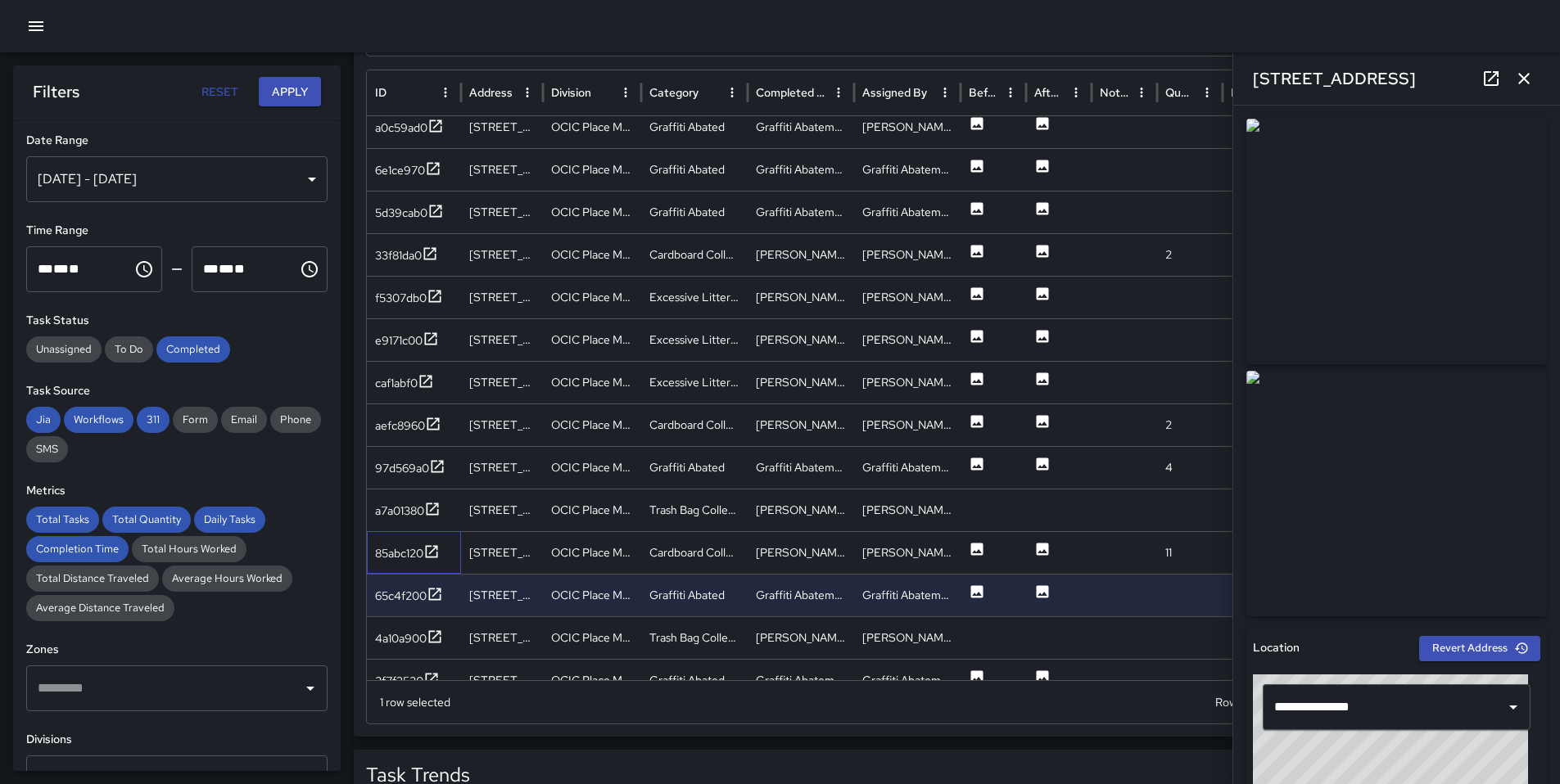
click at [414, 565] on div "85abc120" at bounding box center [414, 552] width 94 height 42
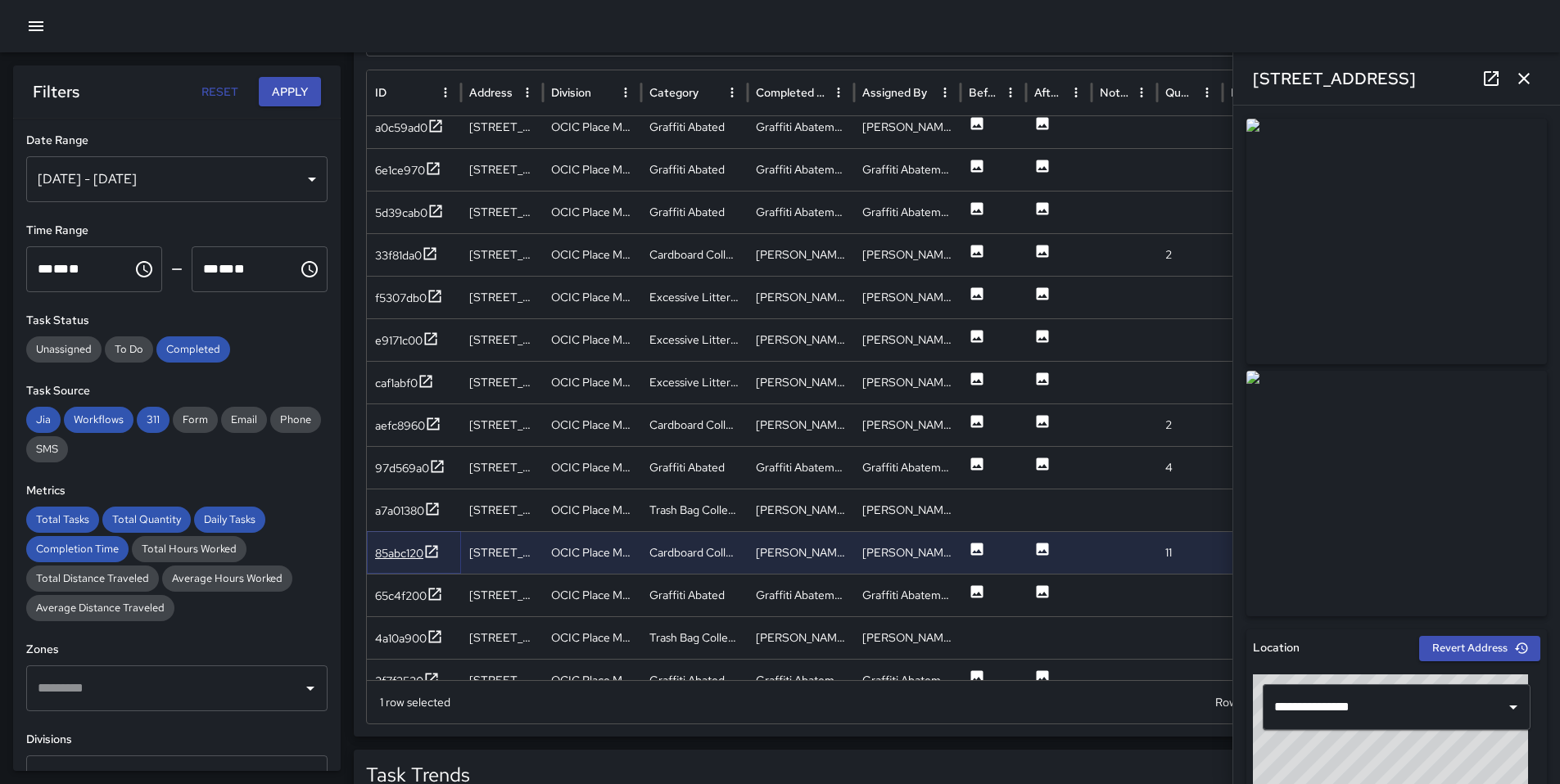
click at [415, 554] on div "85abc120" at bounding box center [399, 552] width 48 height 16
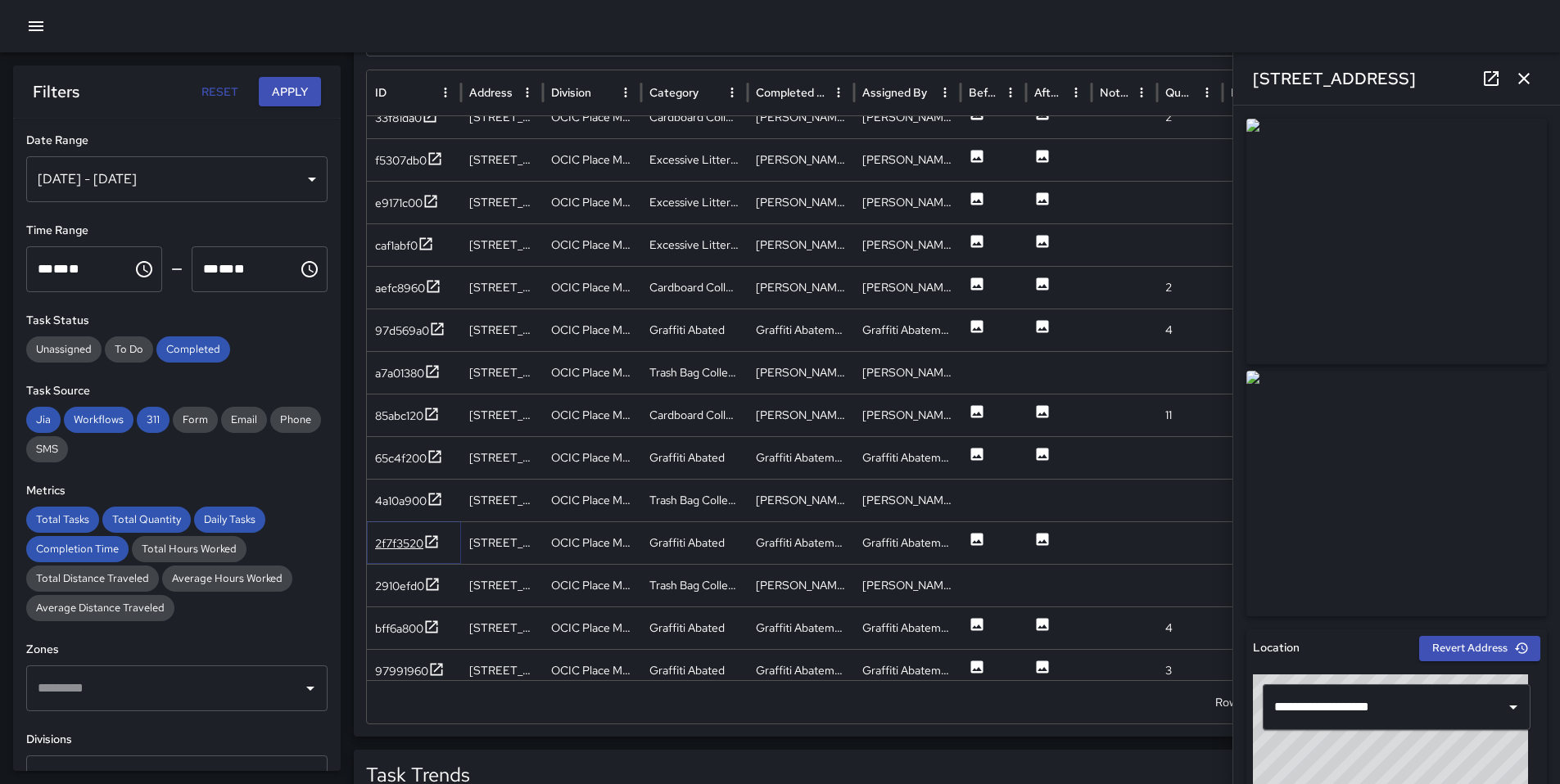
click at [415, 547] on div "2f7f3520" at bounding box center [399, 543] width 48 height 16
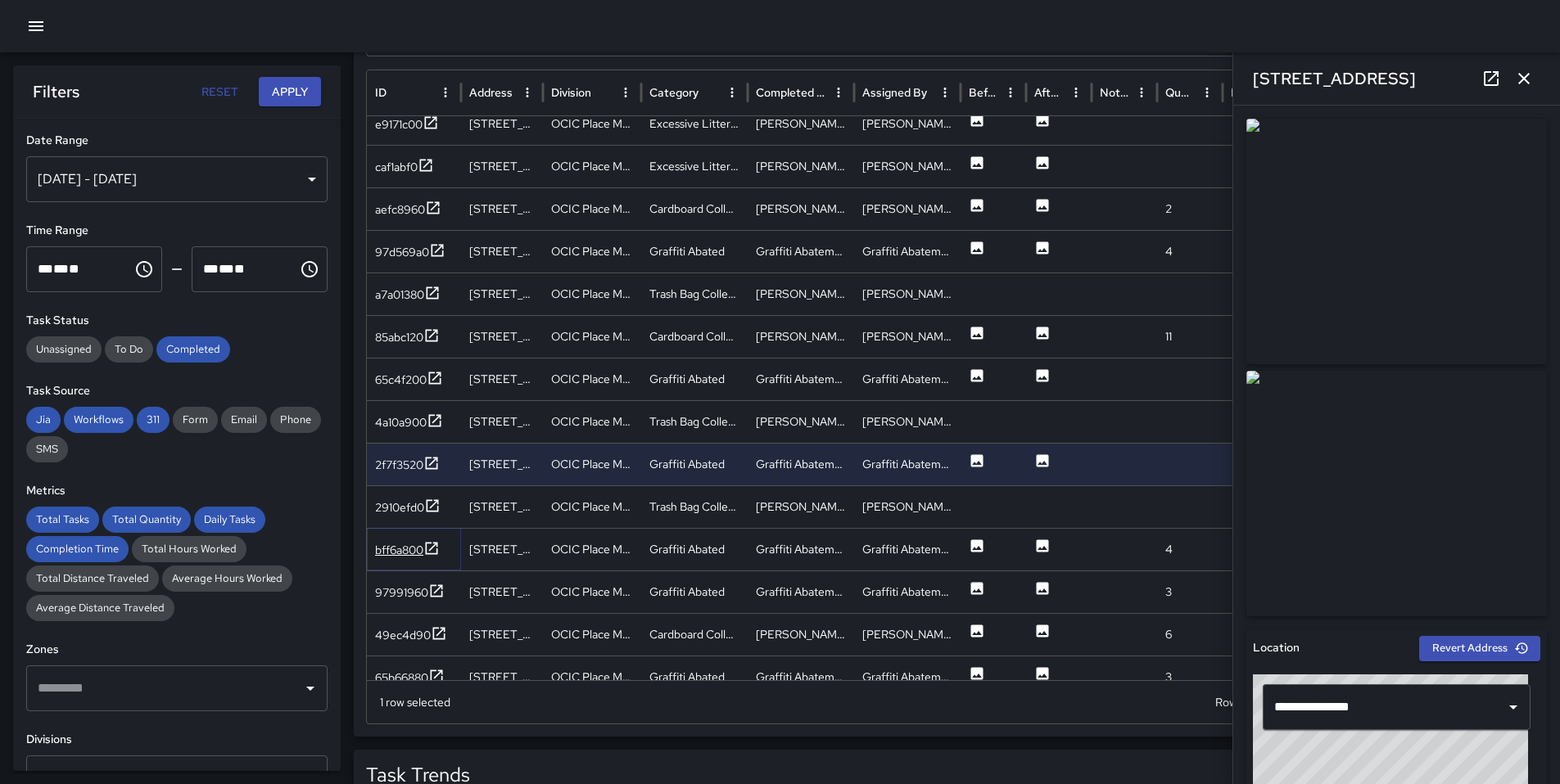
click at [415, 550] on div "bff6a800" at bounding box center [399, 549] width 48 height 16
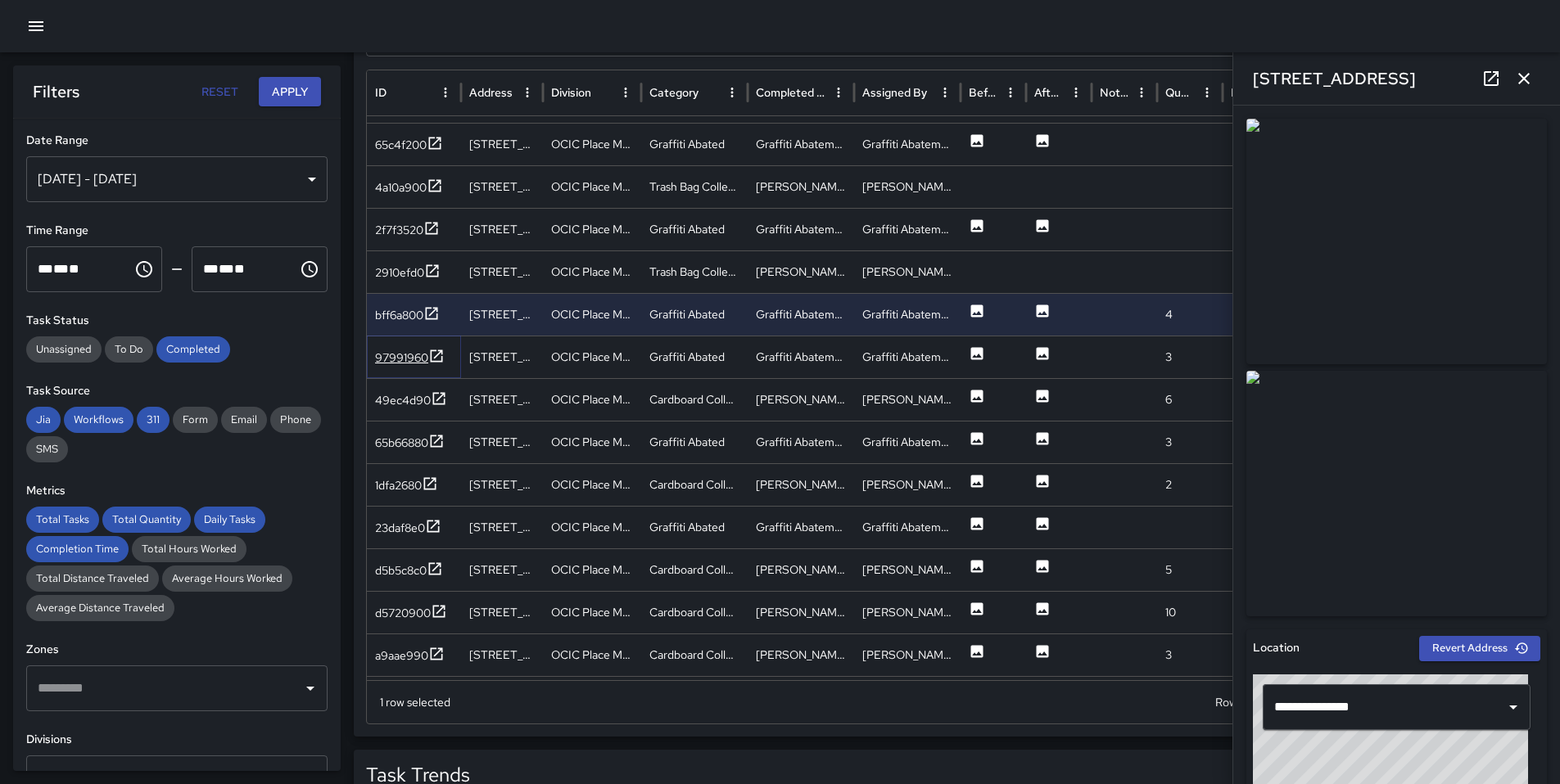
click at [389, 362] on div "97991960" at bounding box center [402, 357] width 54 height 16
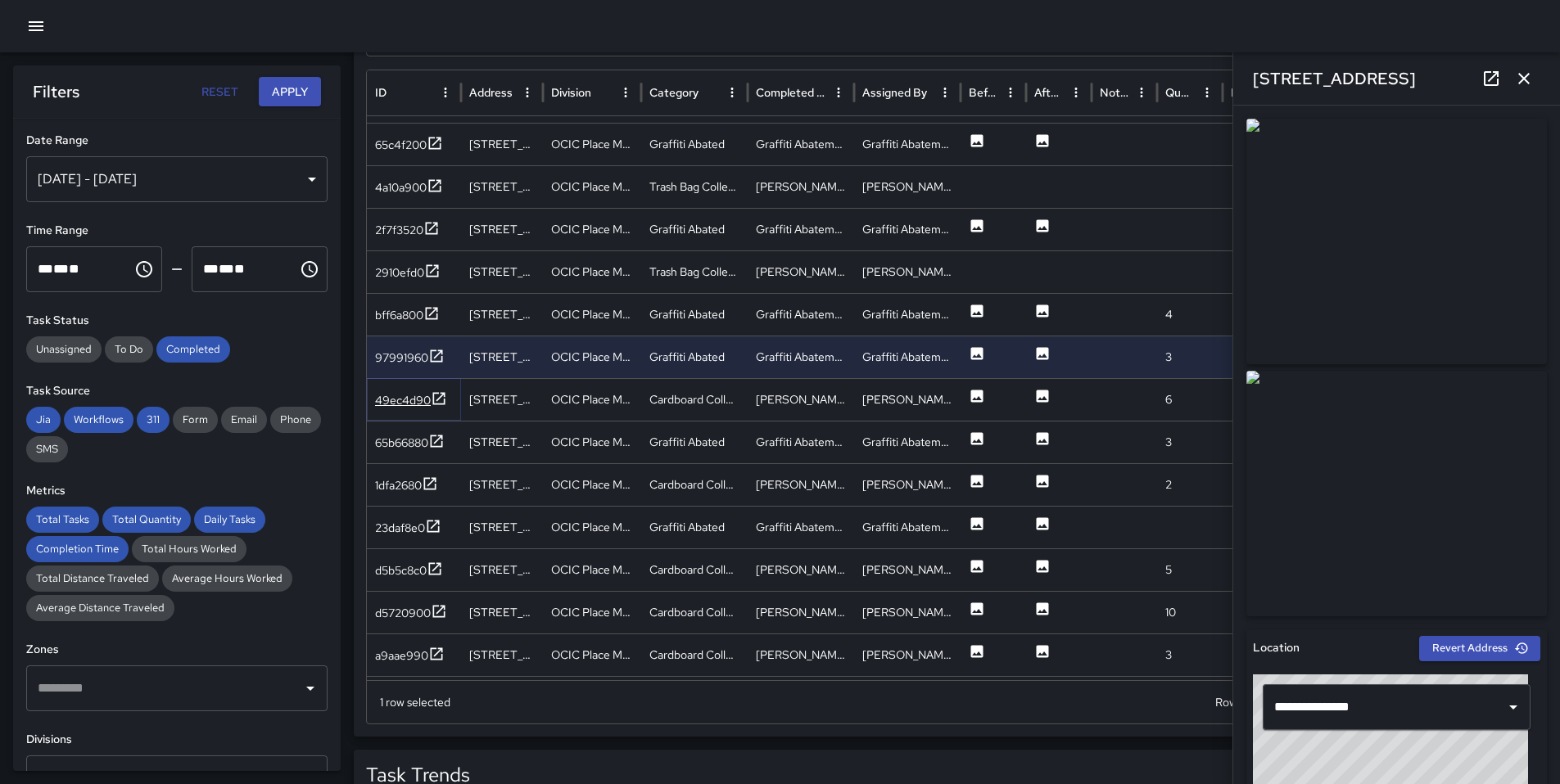
click at [431, 400] on icon at bounding box center [439, 398] width 16 height 16
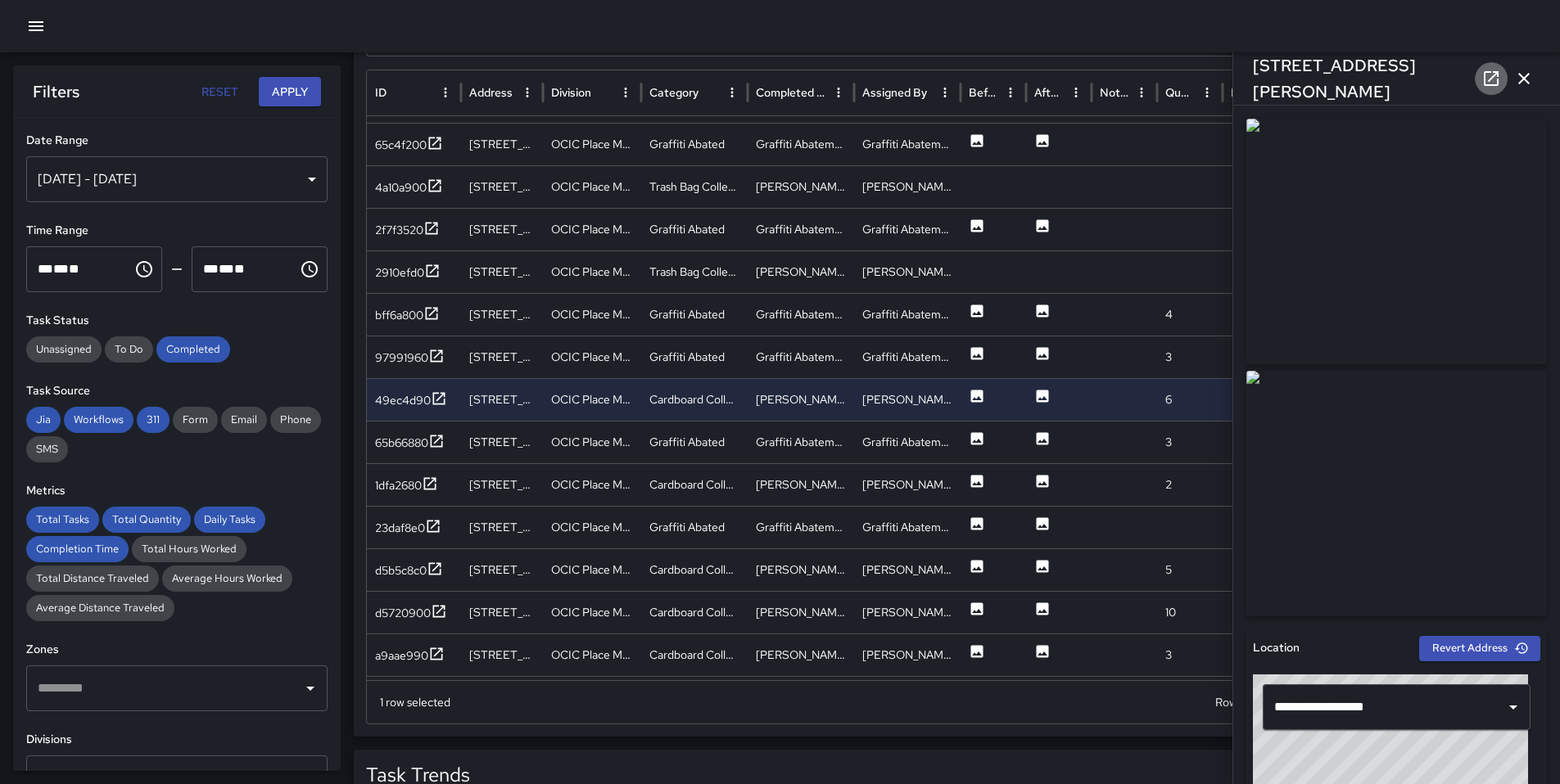
click at [1493, 73] on icon at bounding box center [1491, 78] width 20 height 20
click at [400, 440] on div "65b66880" at bounding box center [402, 442] width 54 height 16
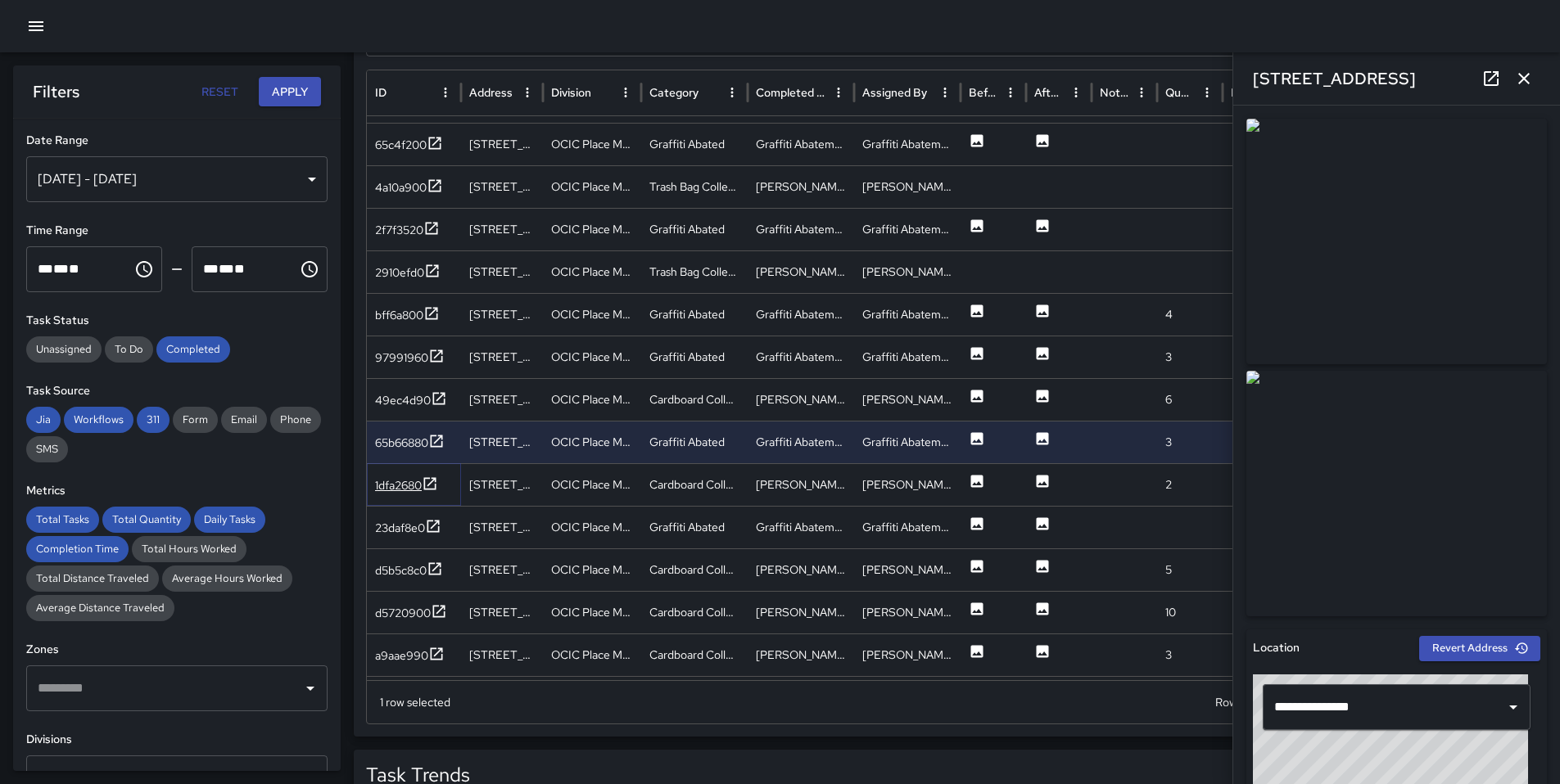
click at [385, 484] on div "1dfa2680" at bounding box center [398, 484] width 47 height 16
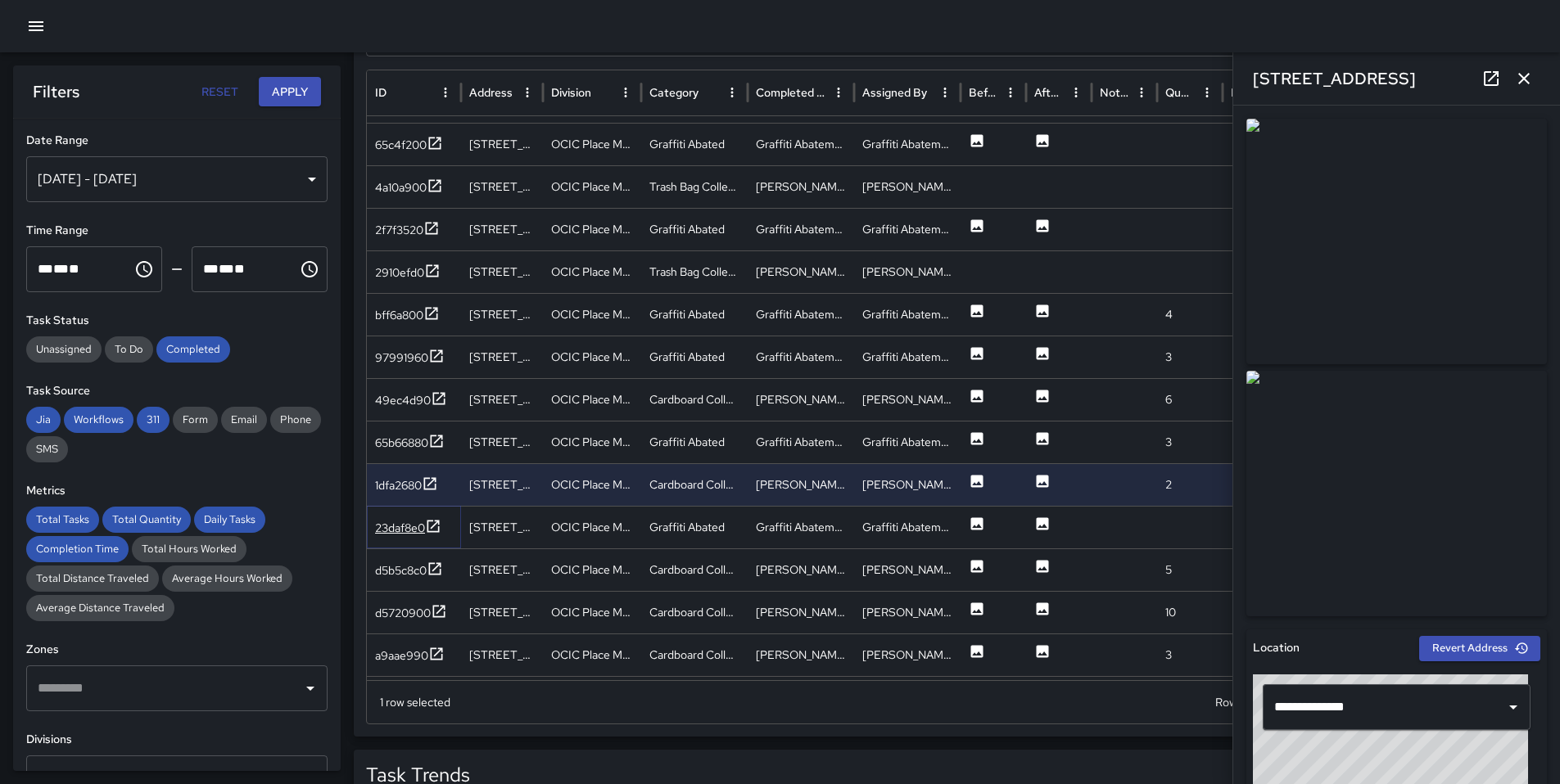
click at [402, 523] on div "23daf8e0" at bounding box center [400, 527] width 50 height 16
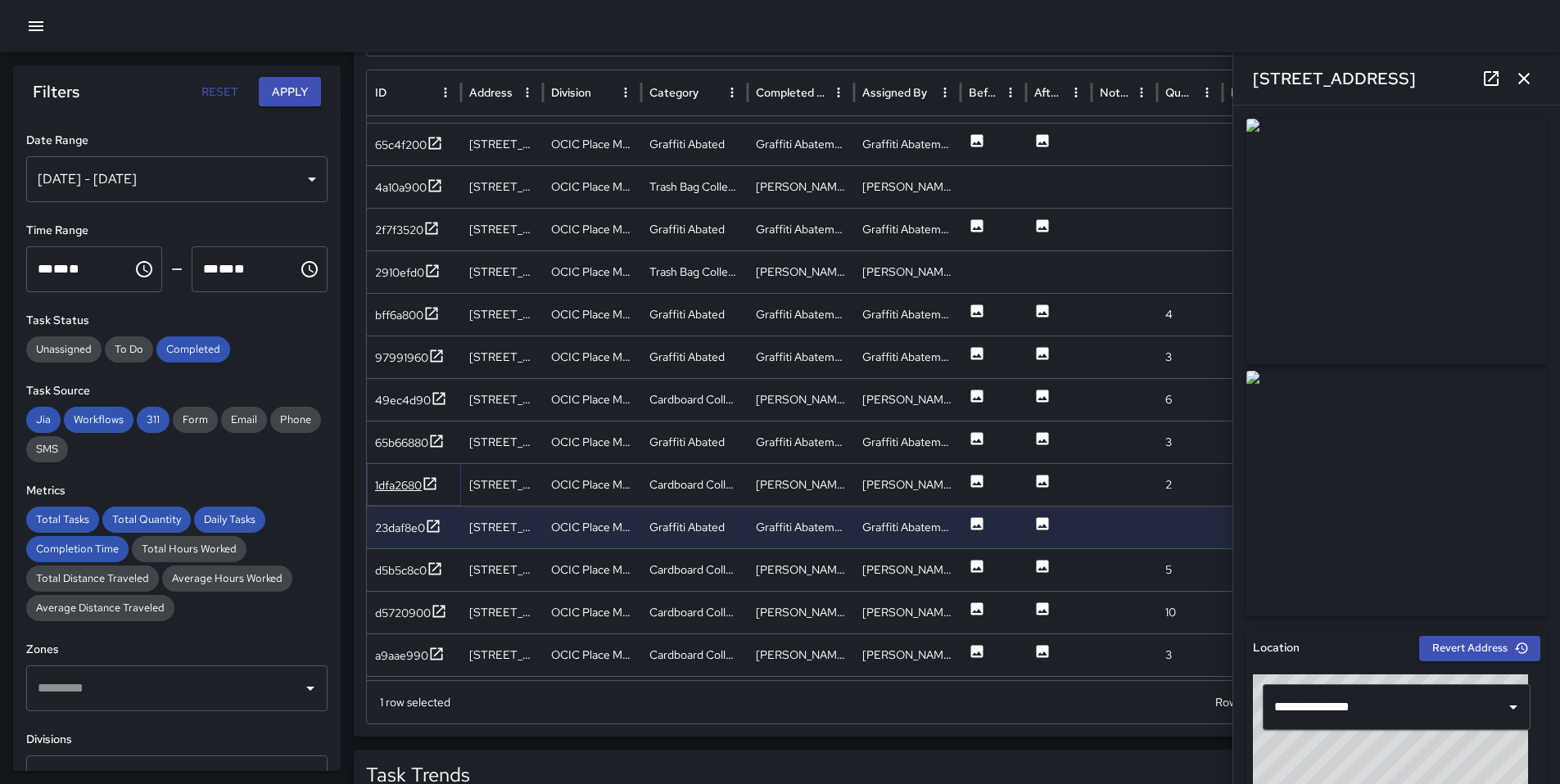
click at [410, 487] on div "1dfa2680" at bounding box center [398, 484] width 47 height 16
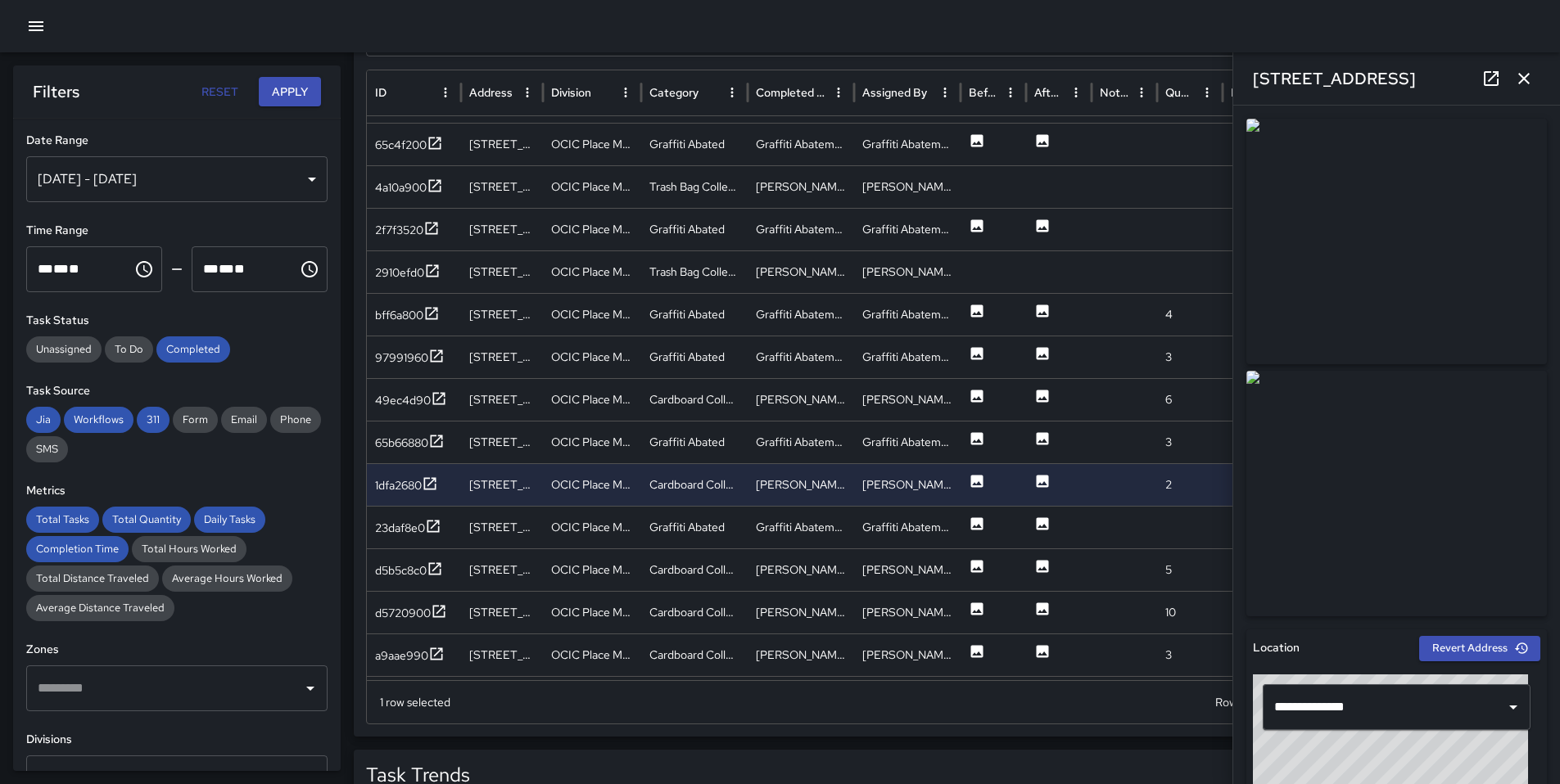
click at [1498, 74] on icon at bounding box center [1490, 78] width 14 height 14
click at [418, 538] on div "23daf8e0" at bounding box center [408, 527] width 66 height 20
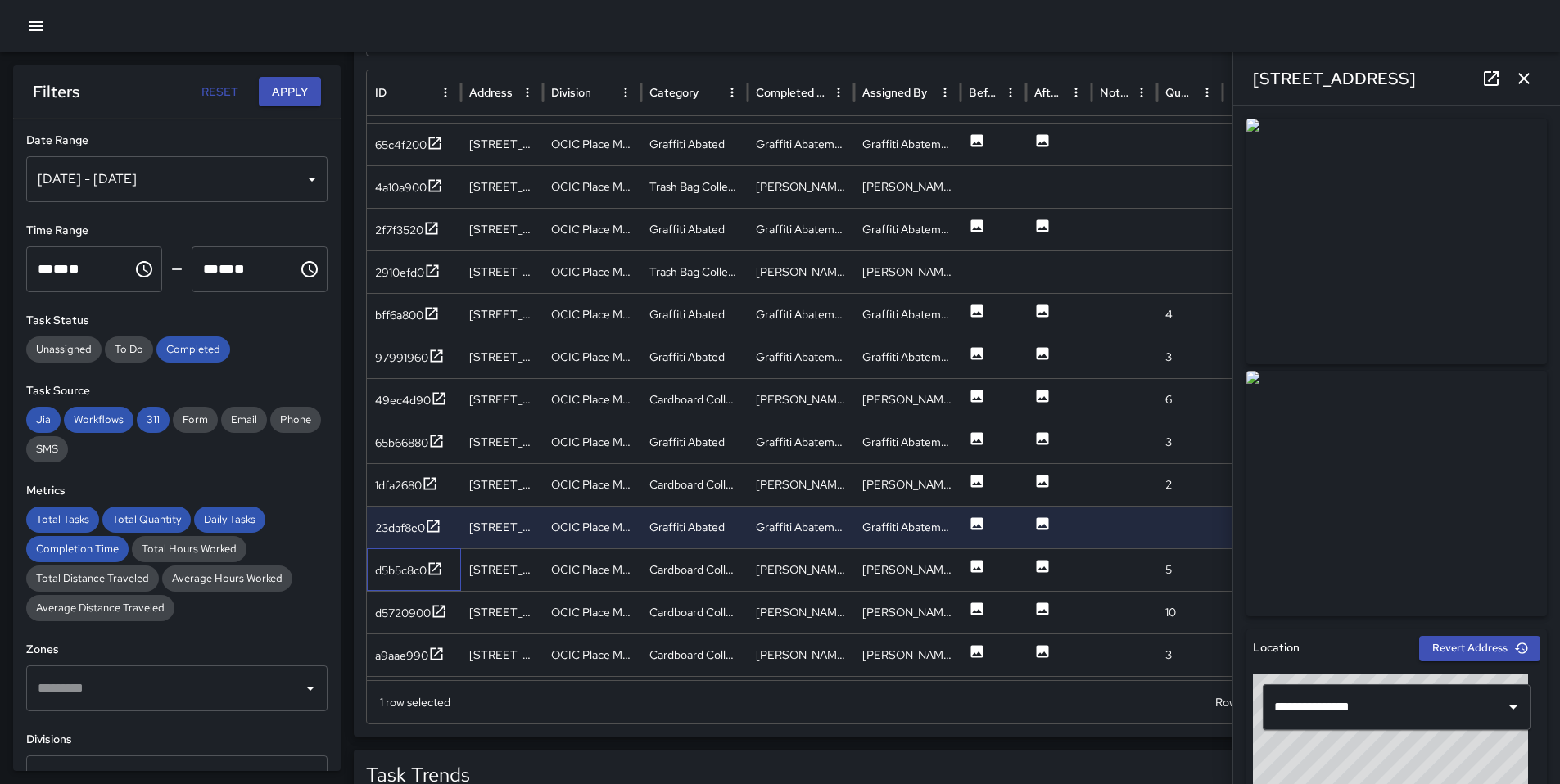
click at [405, 588] on div "d5b5c8c0" at bounding box center [414, 570] width 94 height 42
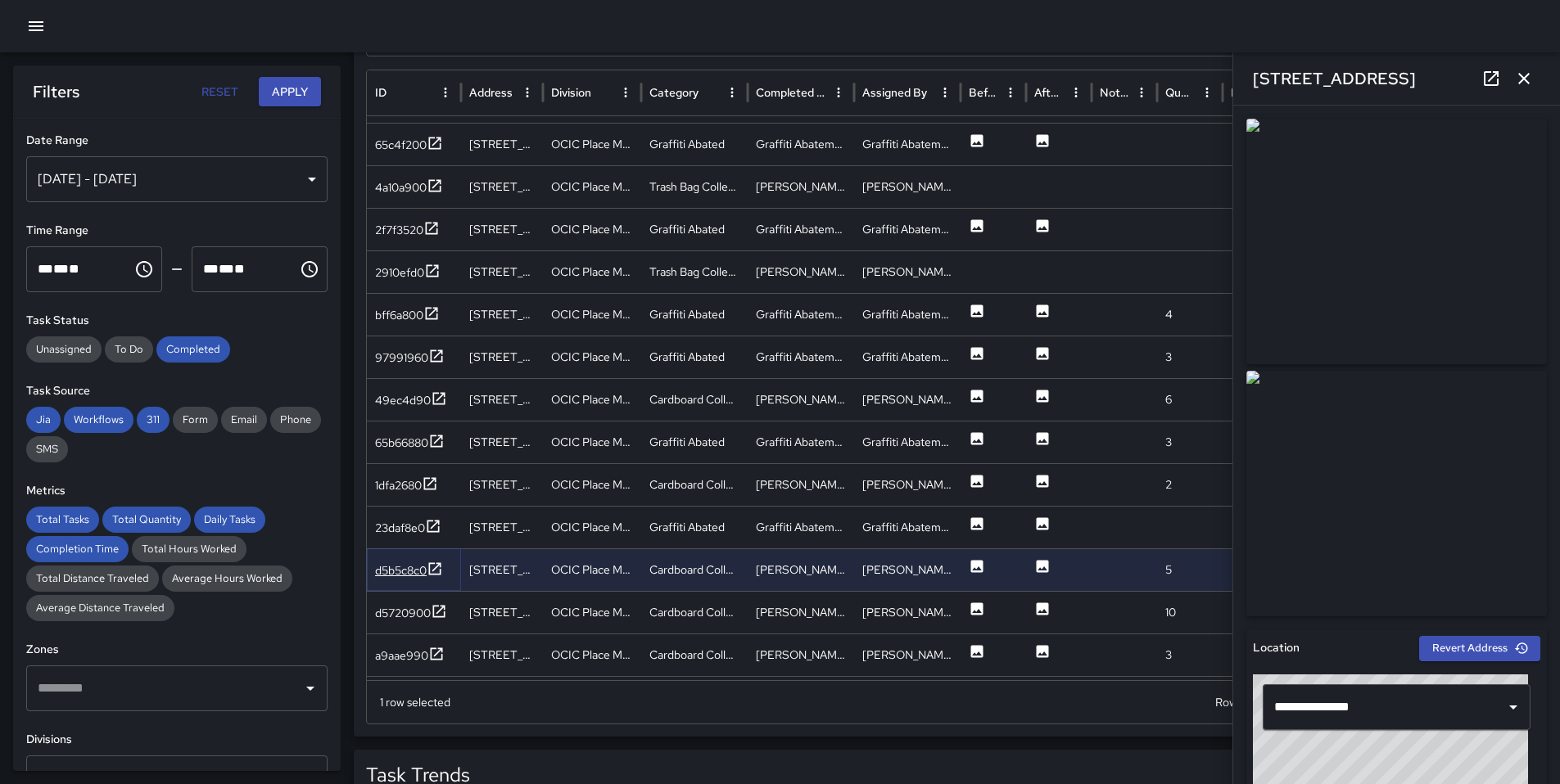
click at [406, 571] on div "d5b5c8c0" at bounding box center [401, 570] width 52 height 16
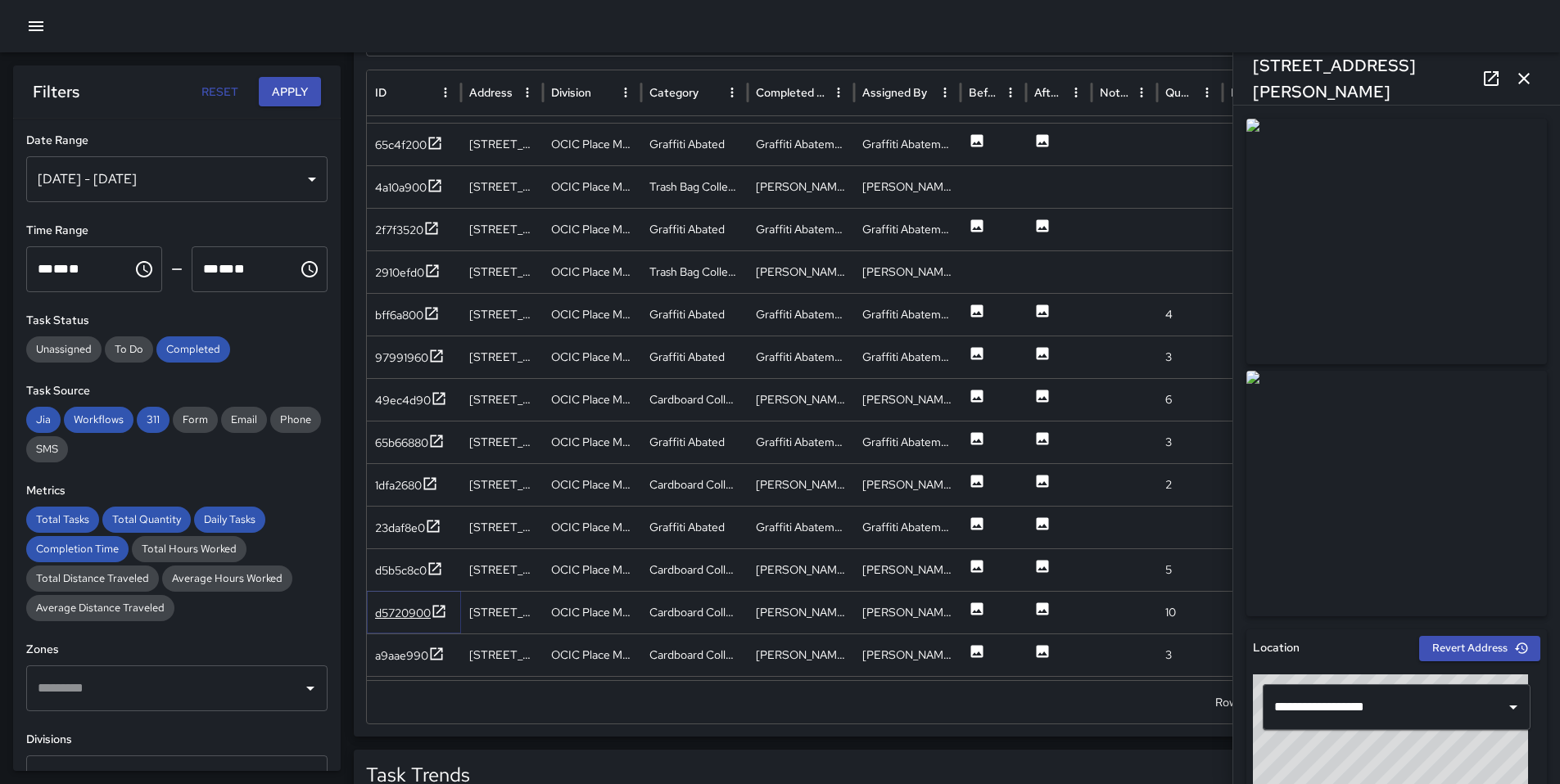
click at [400, 606] on div "d5720900" at bounding box center [403, 613] width 56 height 16
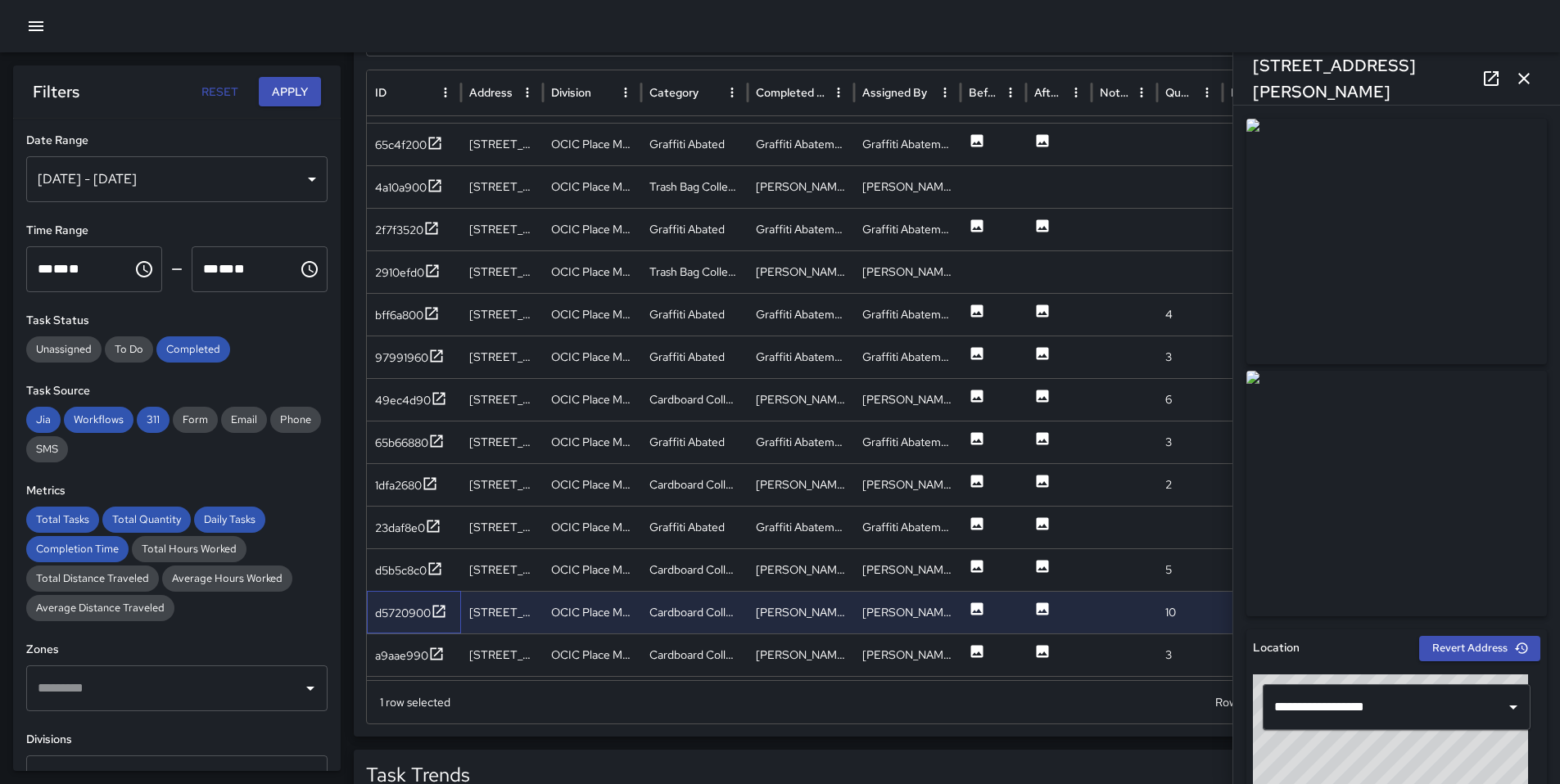
click at [397, 631] on div "d5720900" at bounding box center [414, 612] width 94 height 42
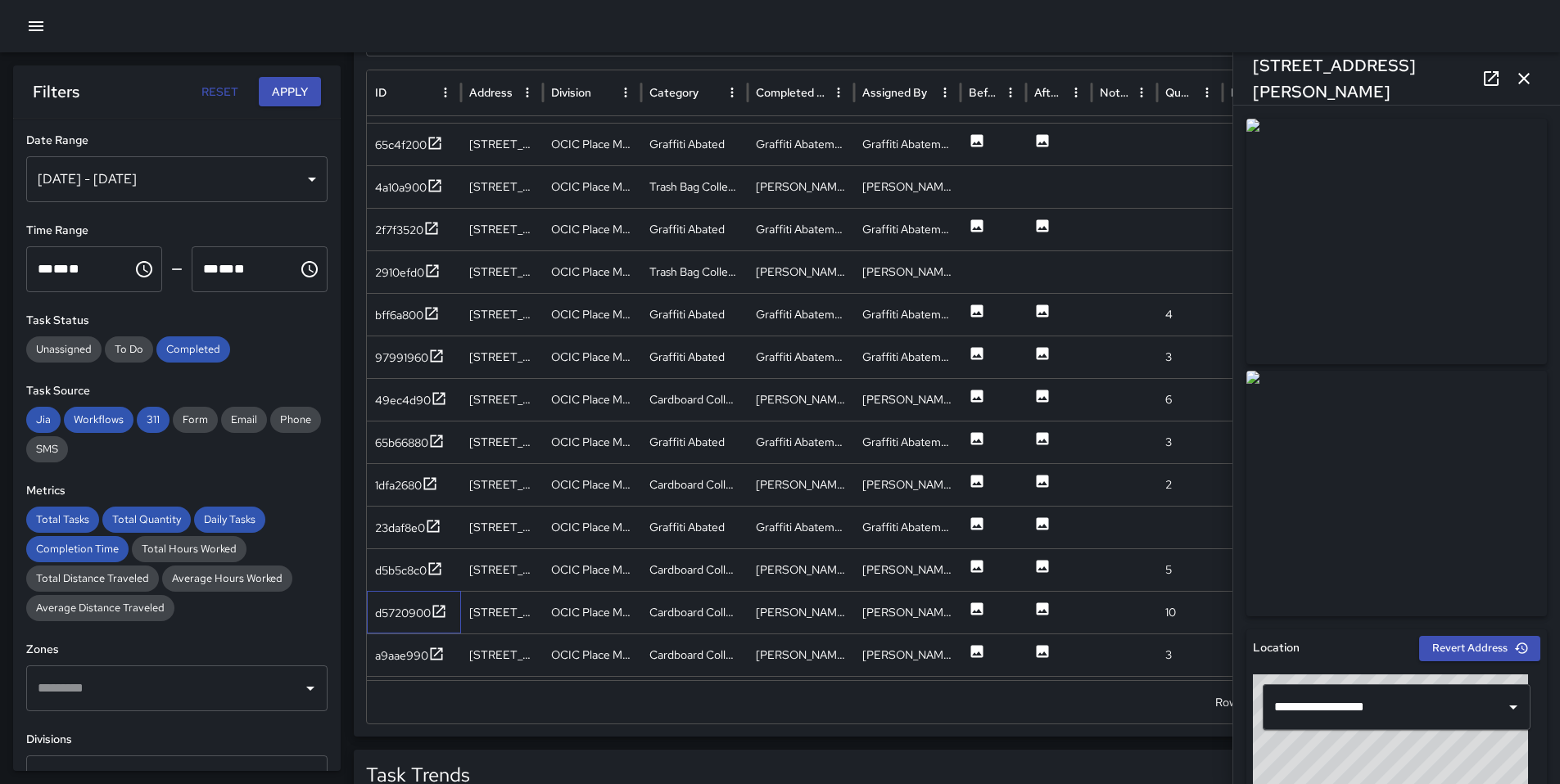
click at [397, 625] on div "d5720900" at bounding box center [414, 612] width 94 height 42
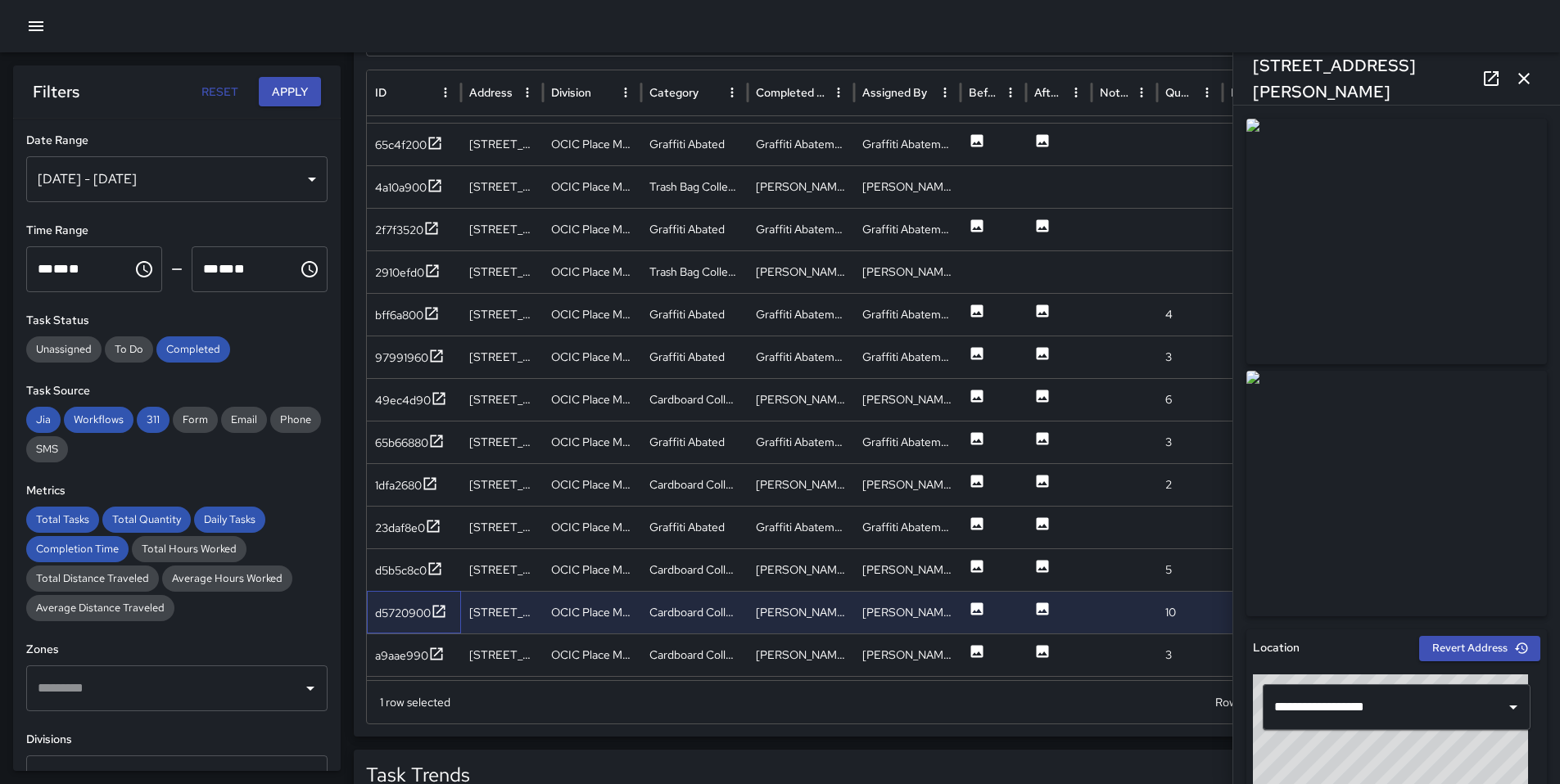
click at [398, 624] on div "d5720900" at bounding box center [414, 612] width 94 height 42
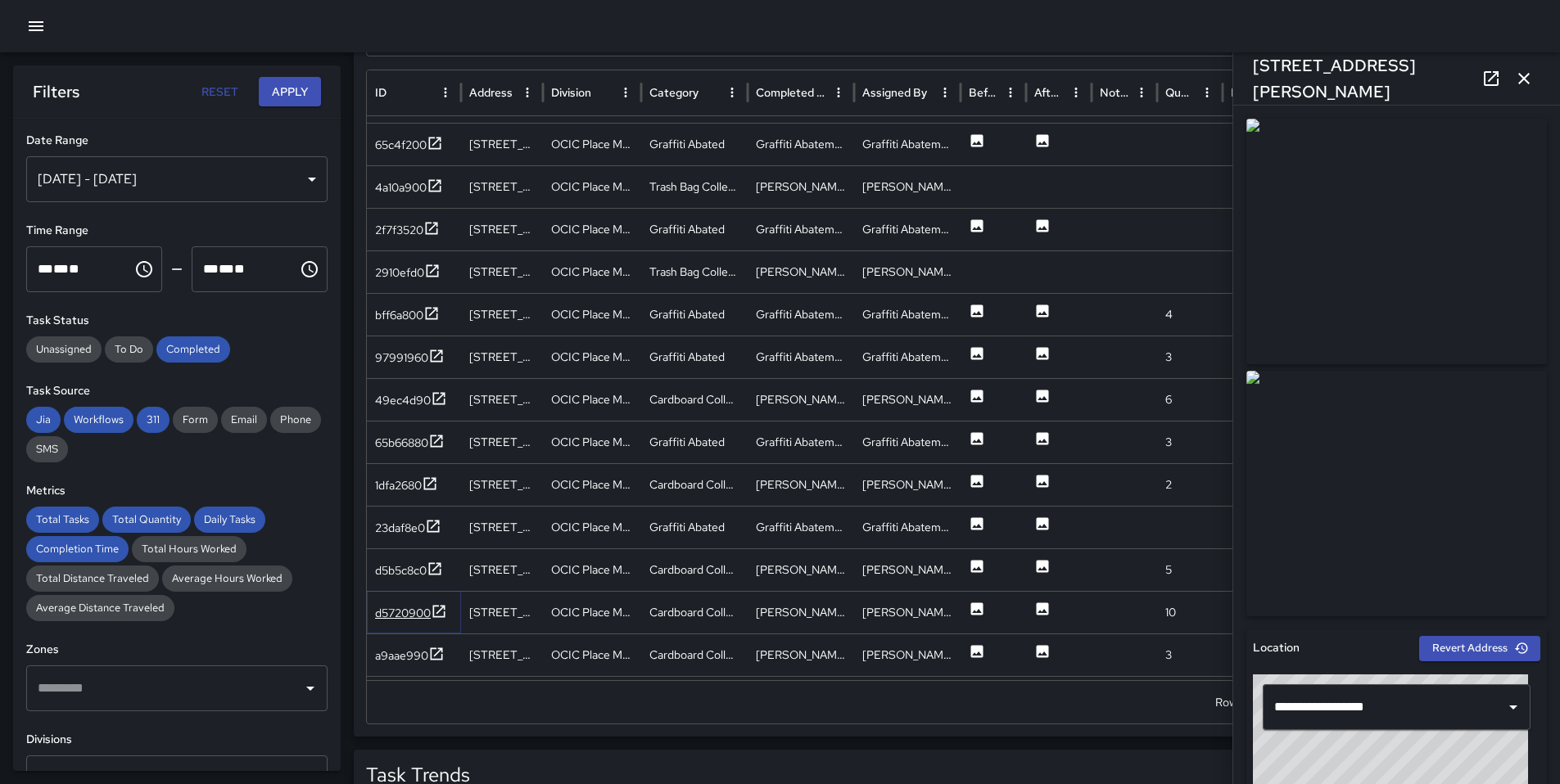
click at [398, 613] on div "d5720900" at bounding box center [403, 613] width 56 height 16
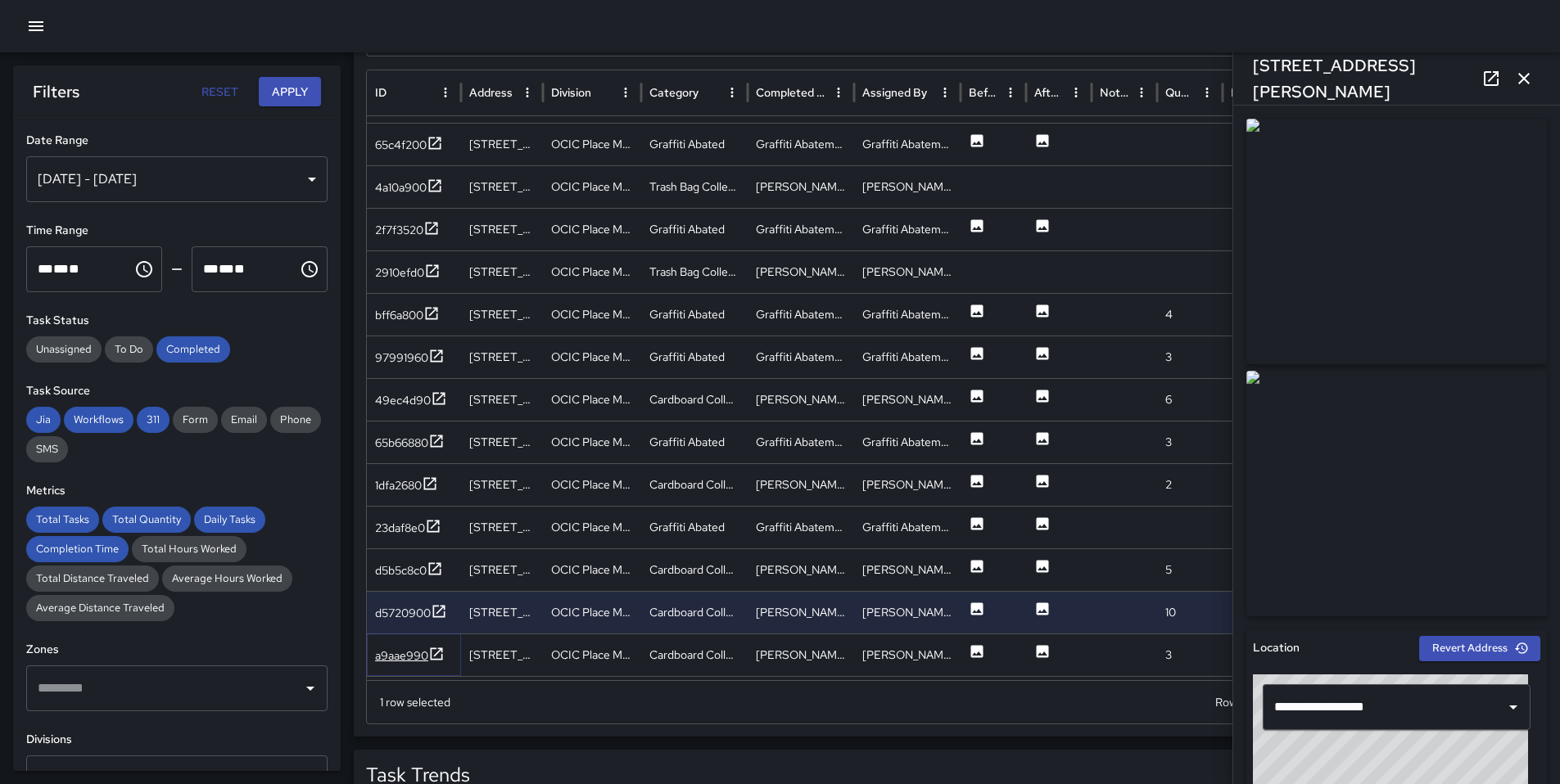
click at [402, 655] on div "a9aae990" at bounding box center [402, 655] width 54 height 16
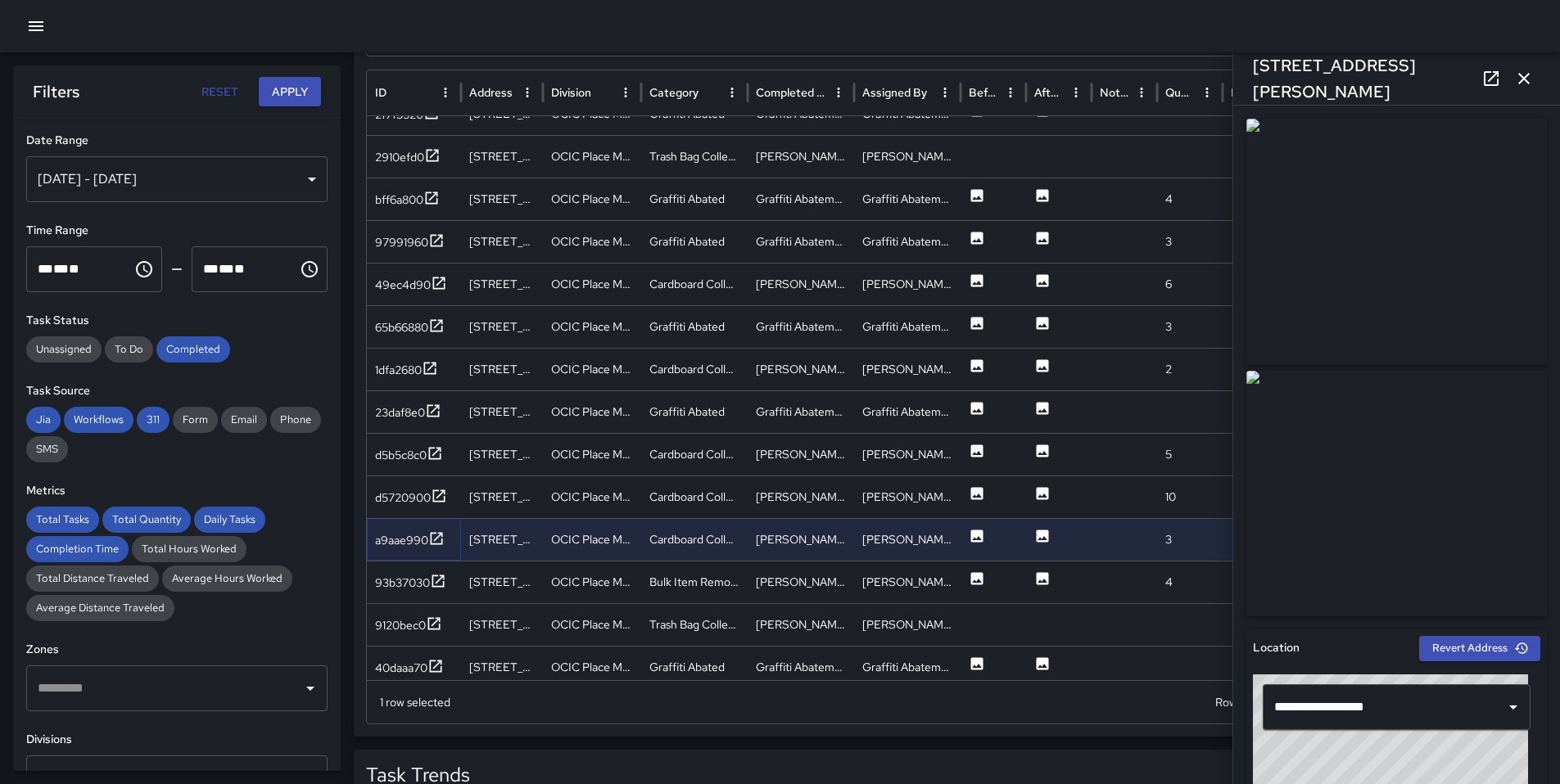
scroll to position [1131, 0]
click at [393, 589] on div "93b37030" at bounding box center [402, 581] width 55 height 16
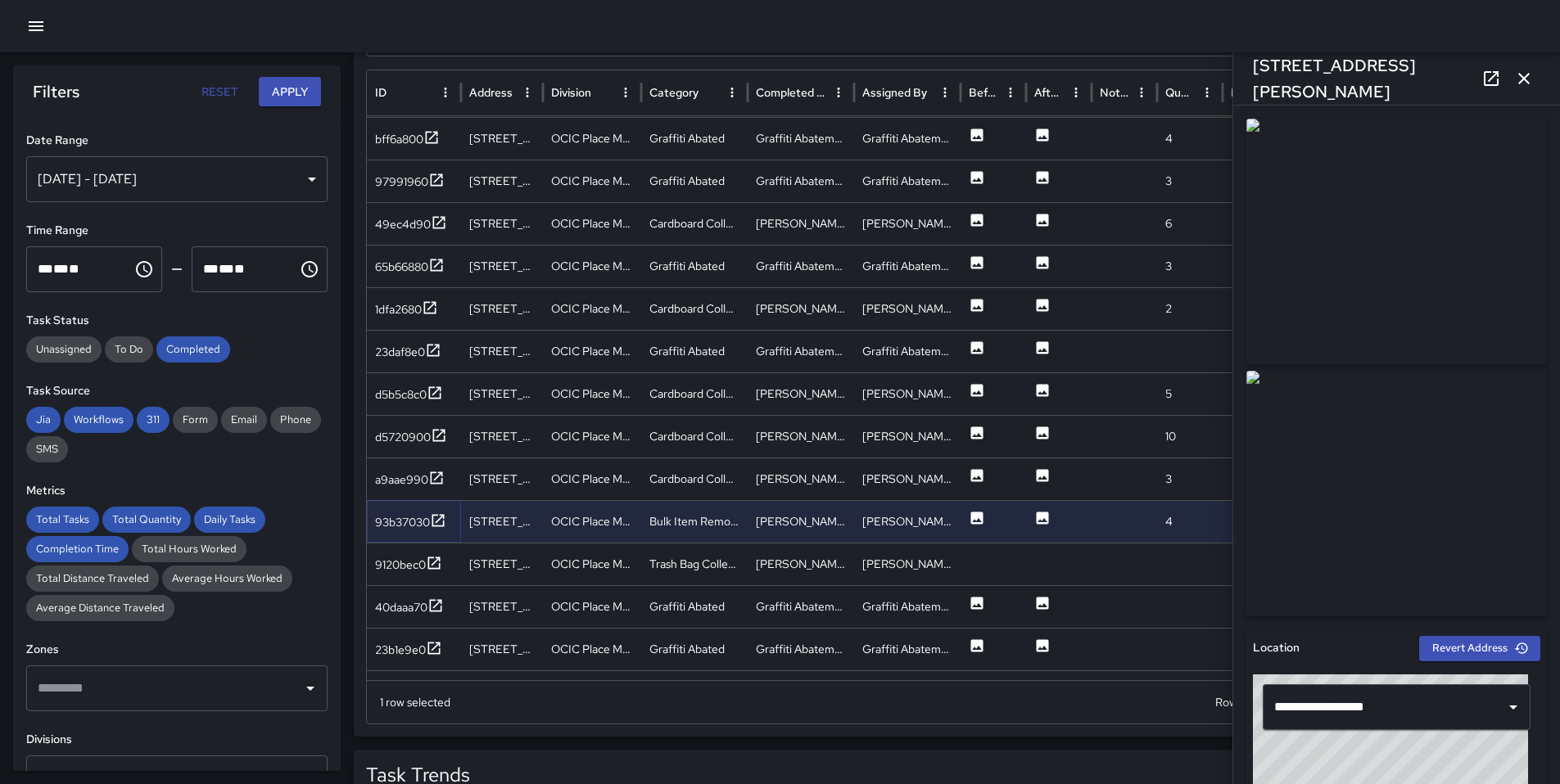
scroll to position [1104, 0]
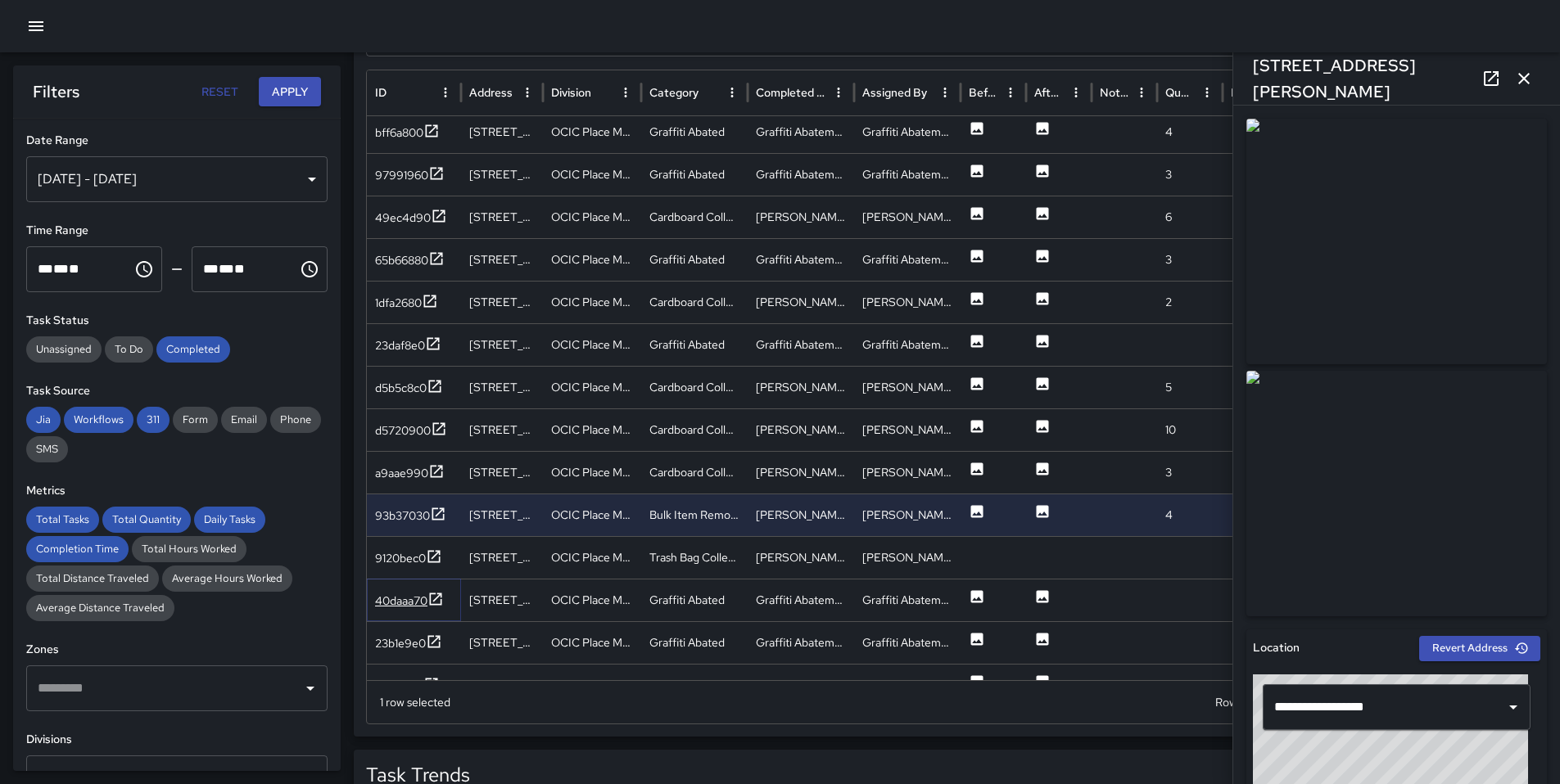
click at [396, 598] on div "40daaa70" at bounding box center [401, 600] width 53 height 16
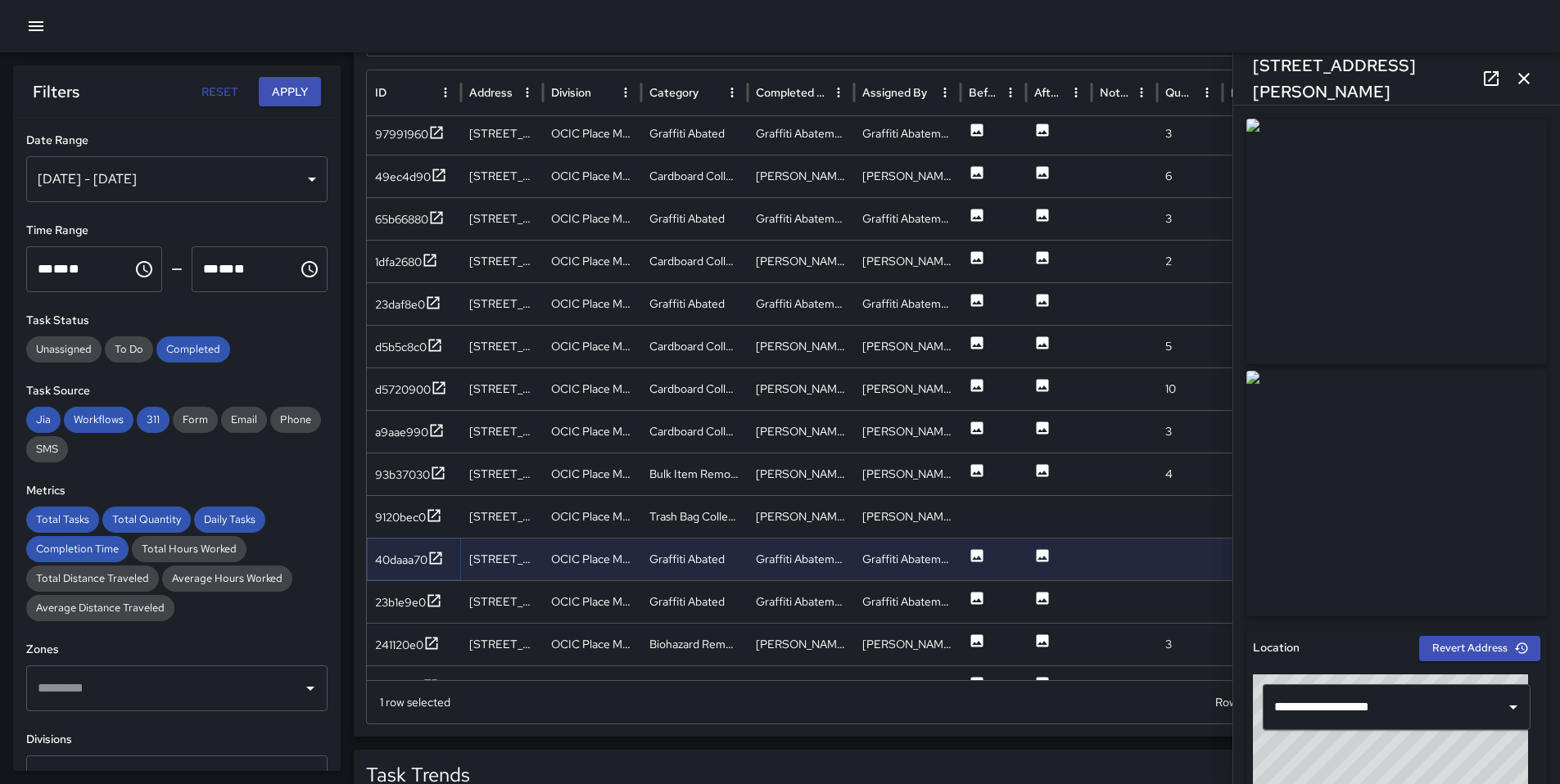
scroll to position [1164, 0]
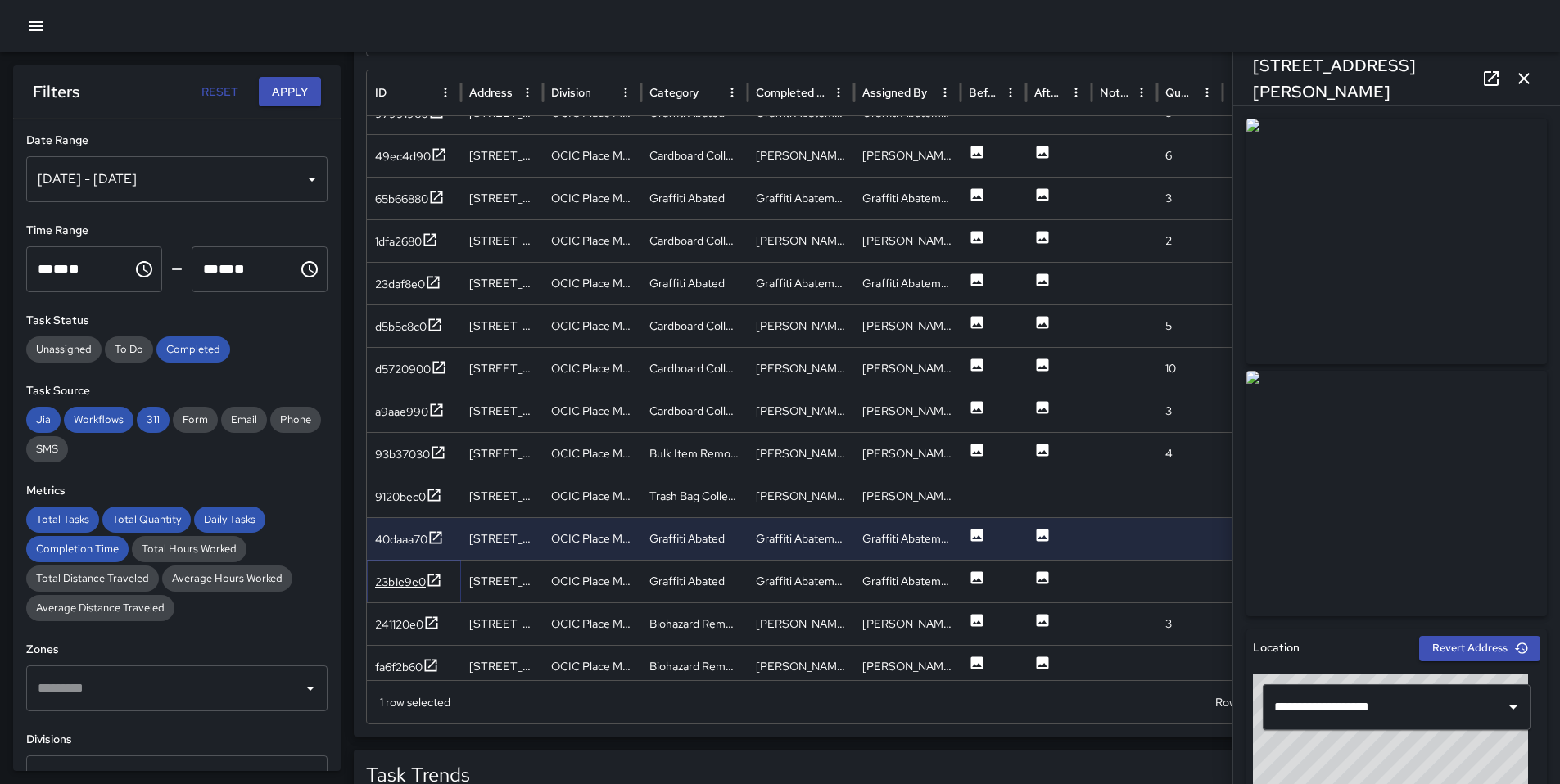
click at [399, 592] on div "23b1e9e0" at bounding box center [409, 582] width 67 height 20
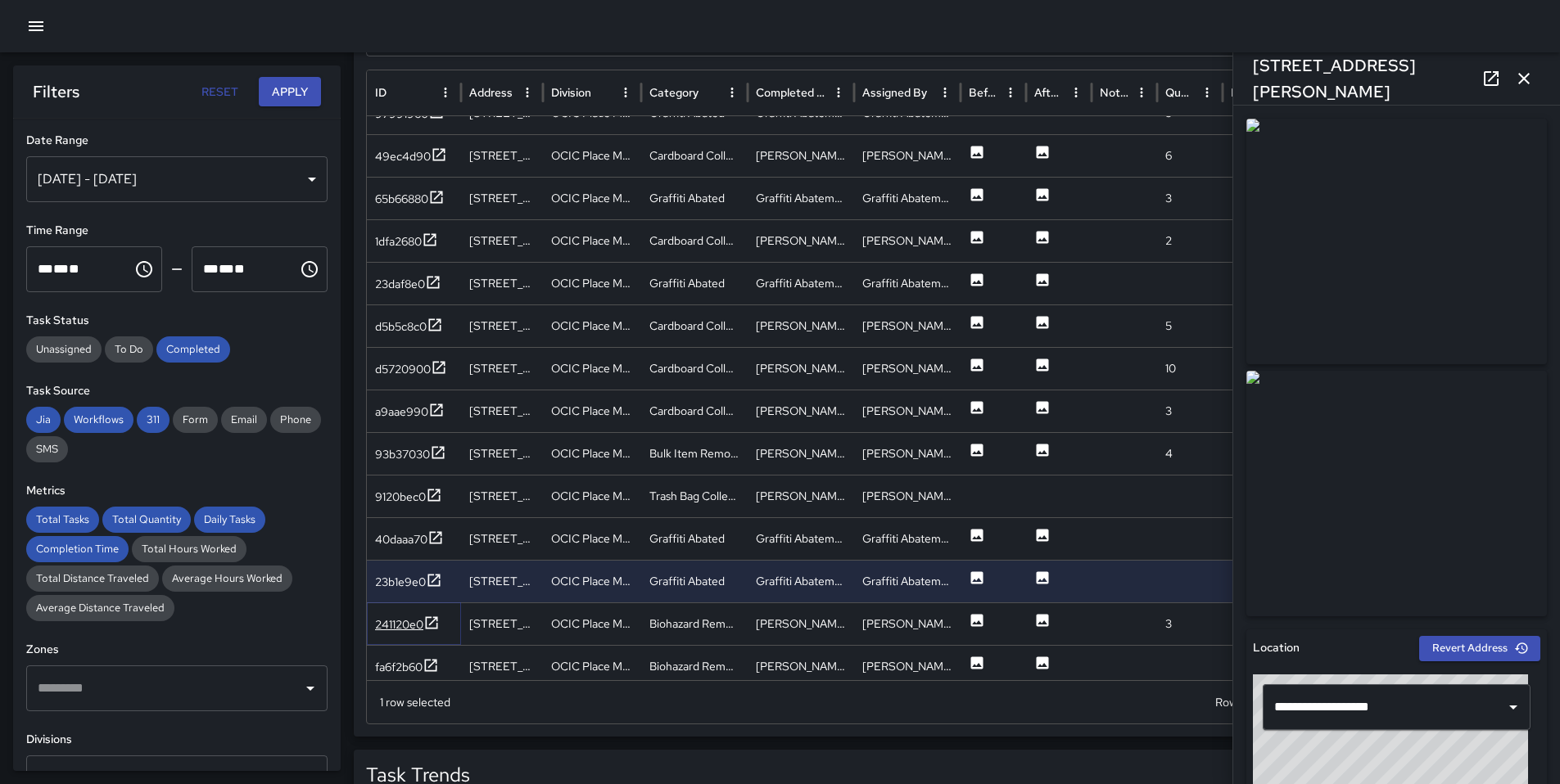
click at [394, 622] on div "241120e0" at bounding box center [399, 624] width 48 height 16
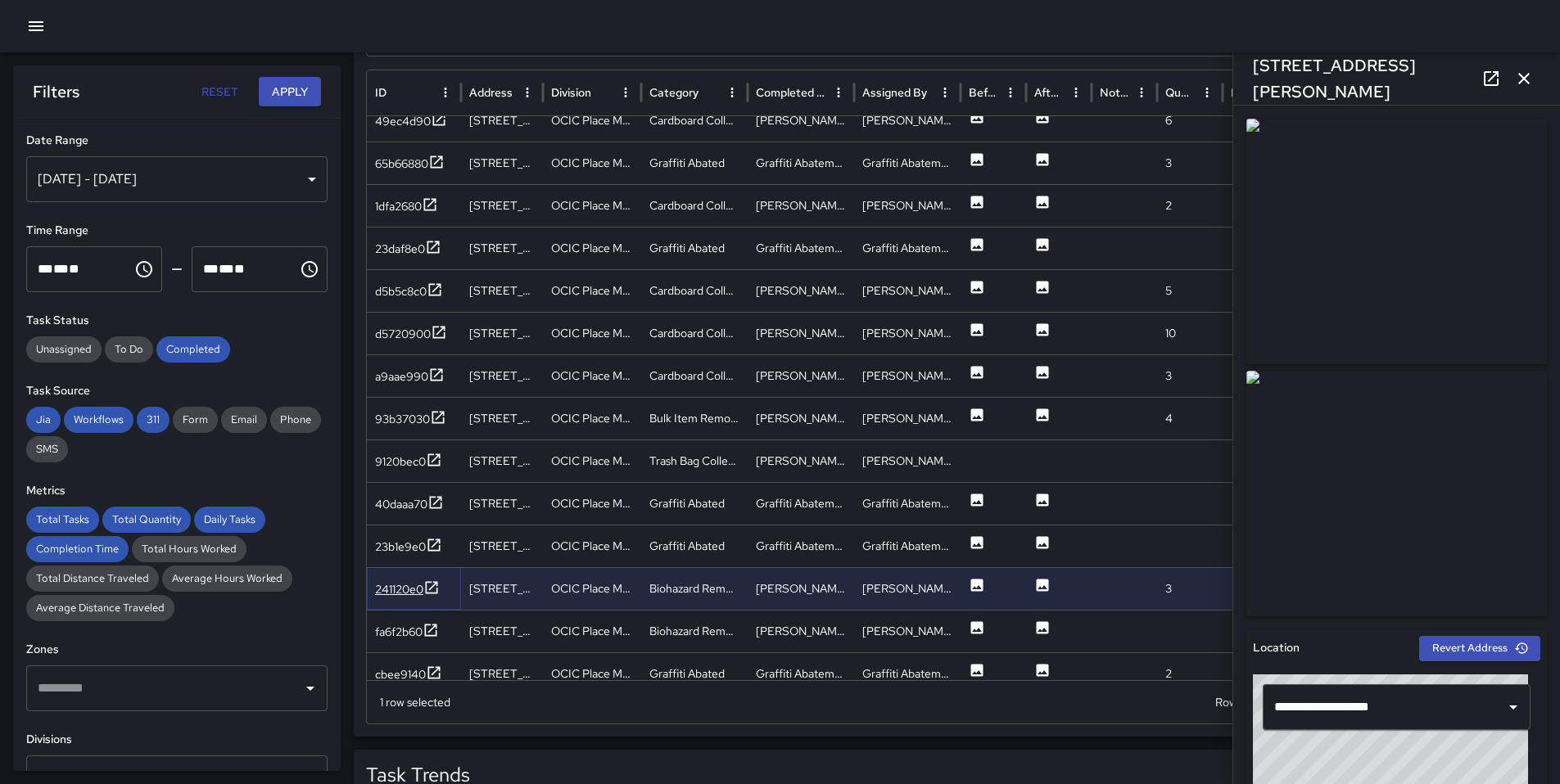
scroll to position [1365, 0]
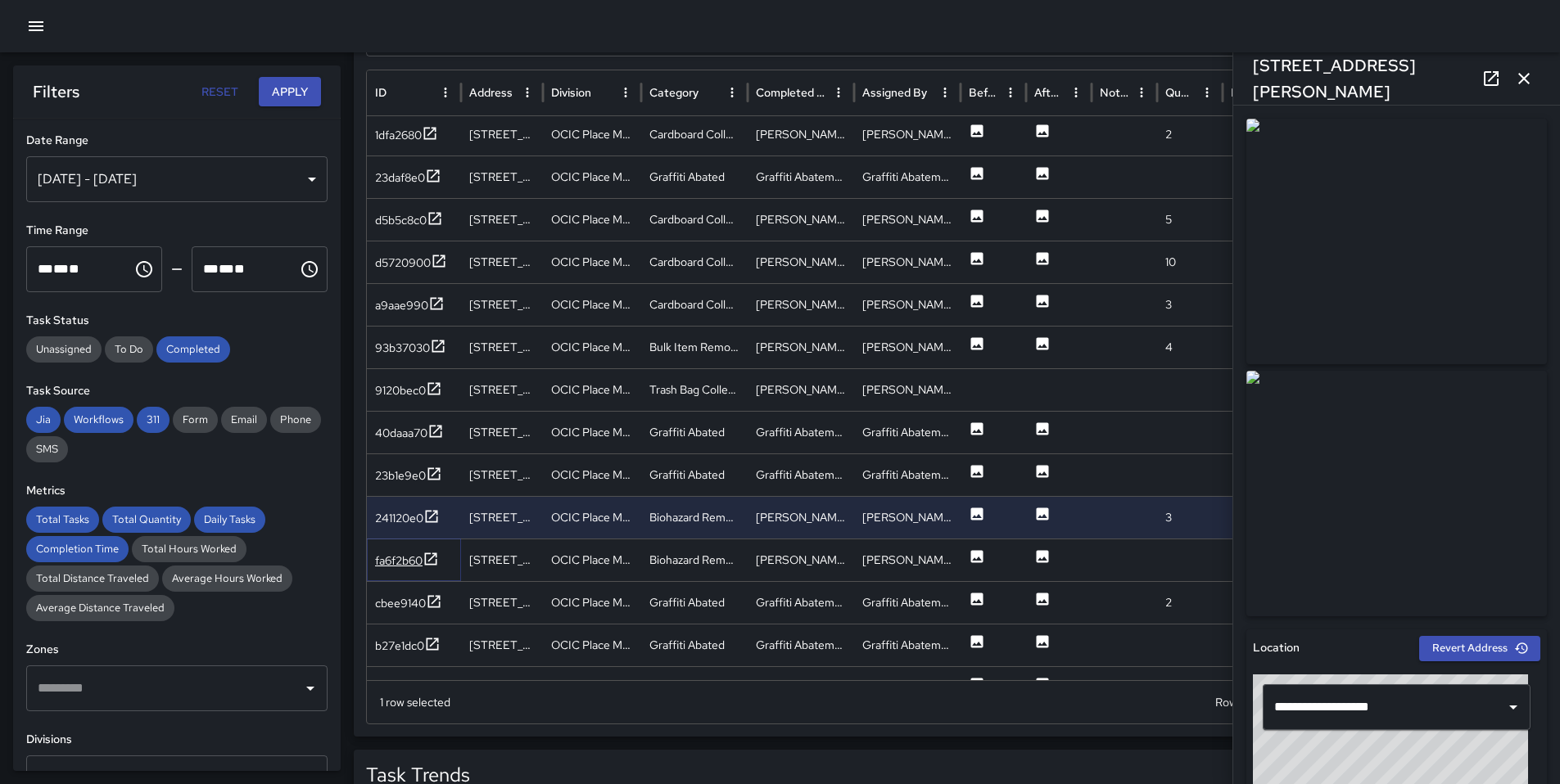
click at [413, 560] on div "fa6f2b60" at bounding box center [399, 560] width 48 height 16
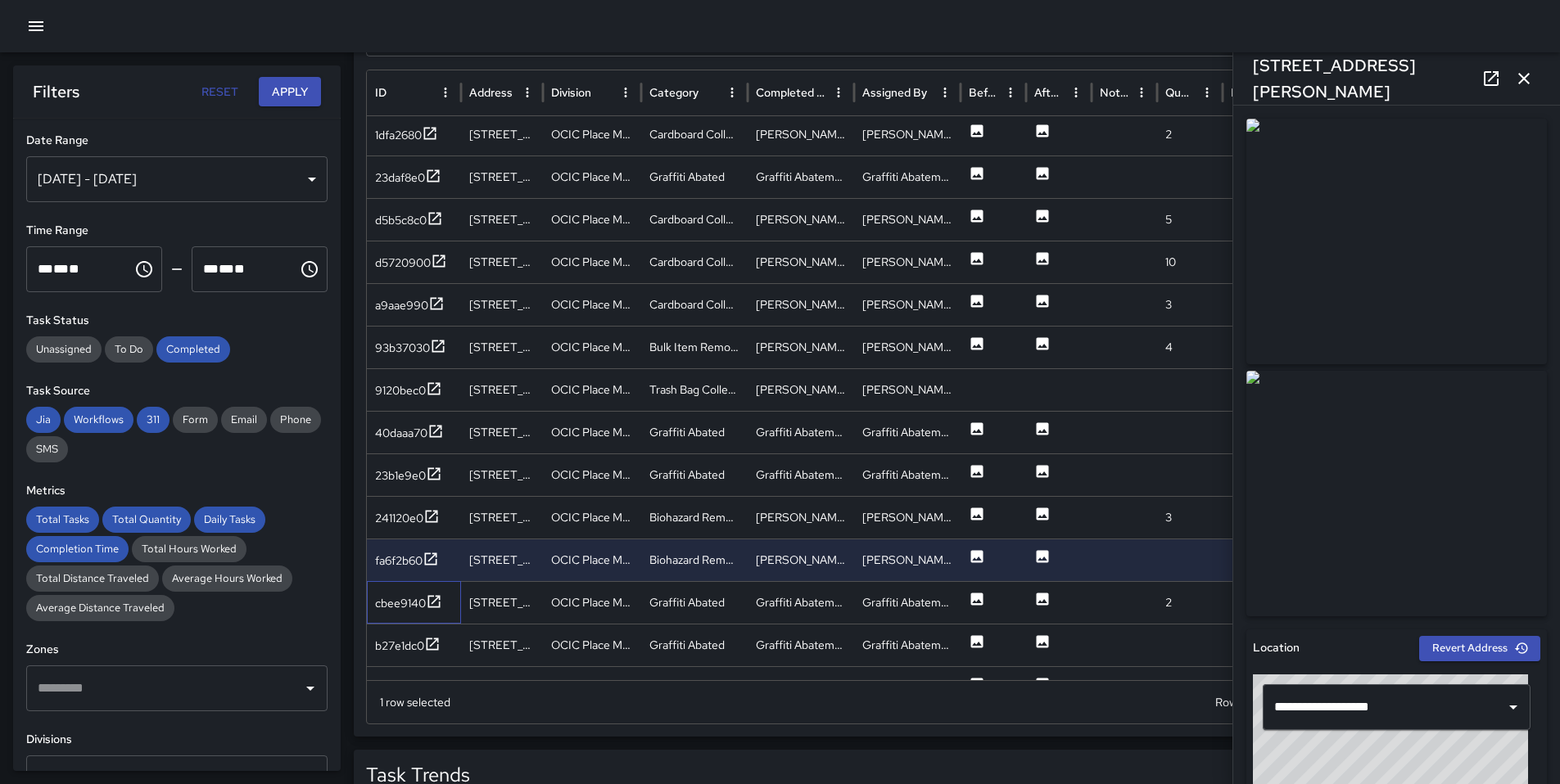
click at [404, 617] on div "cbee9140" at bounding box center [414, 602] width 94 height 42
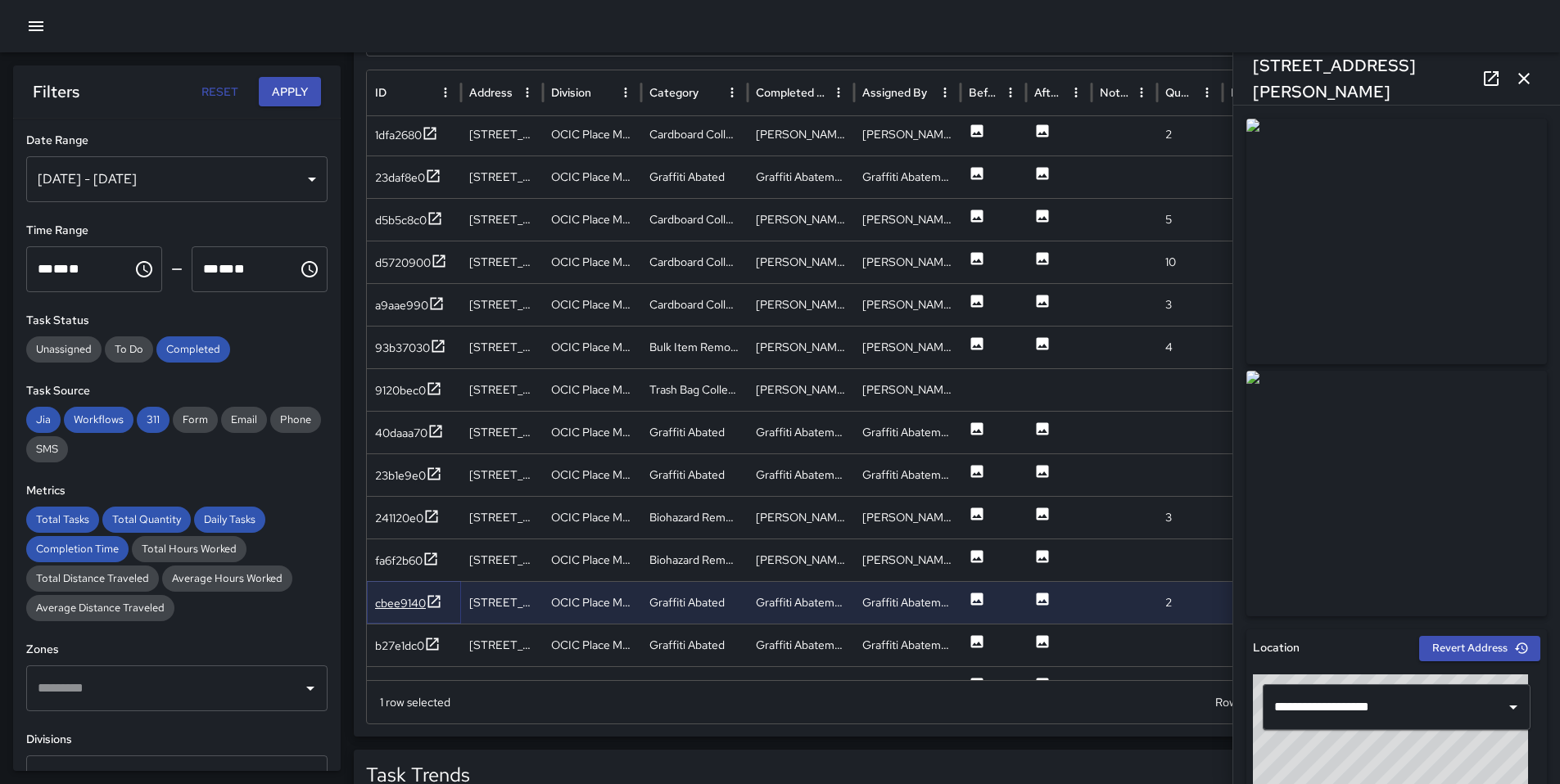
click at [405, 606] on div "cbee9140" at bounding box center [400, 603] width 51 height 16
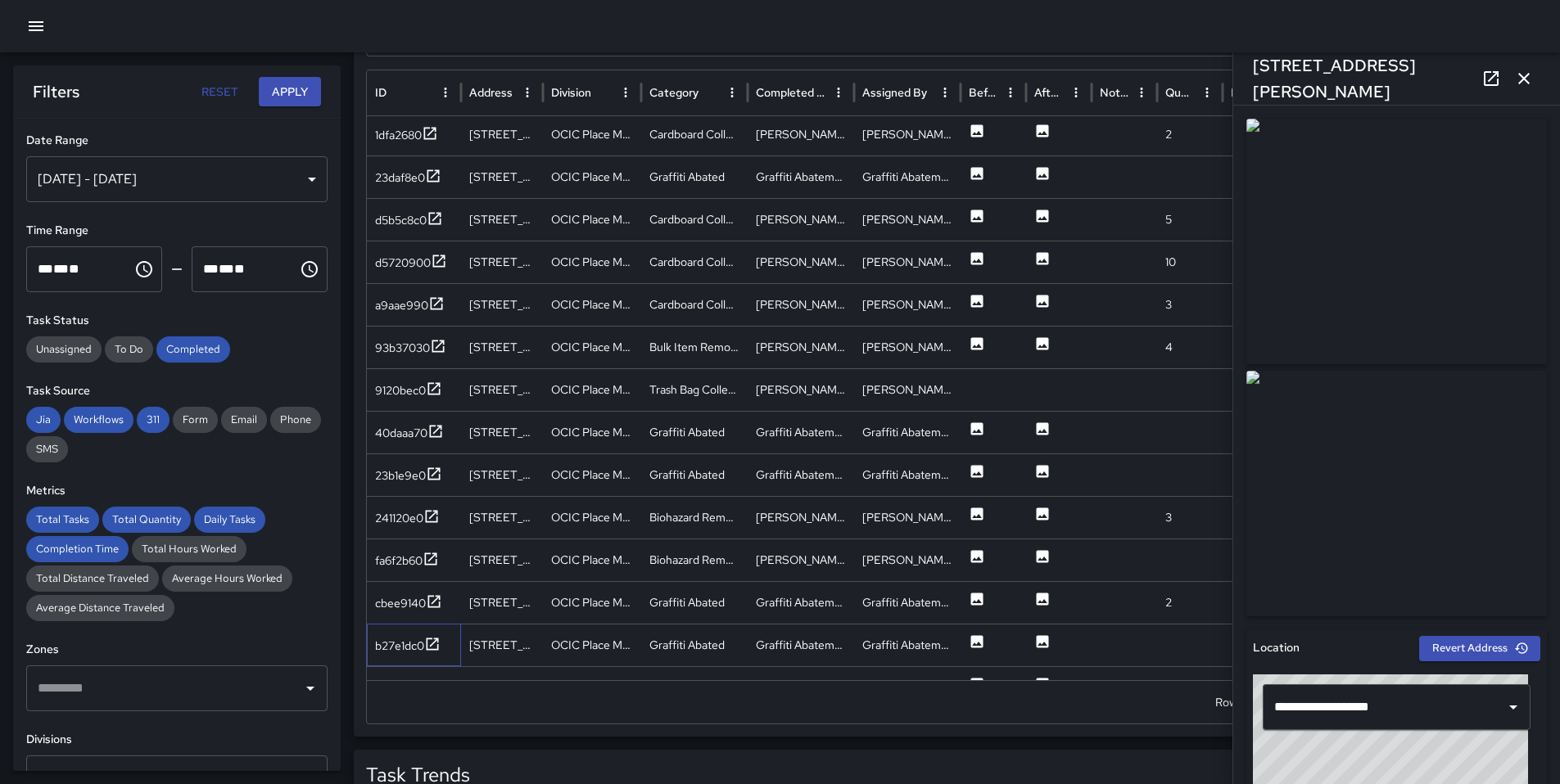
click at [436, 659] on div "b27e1dc0" at bounding box center [414, 645] width 94 height 42
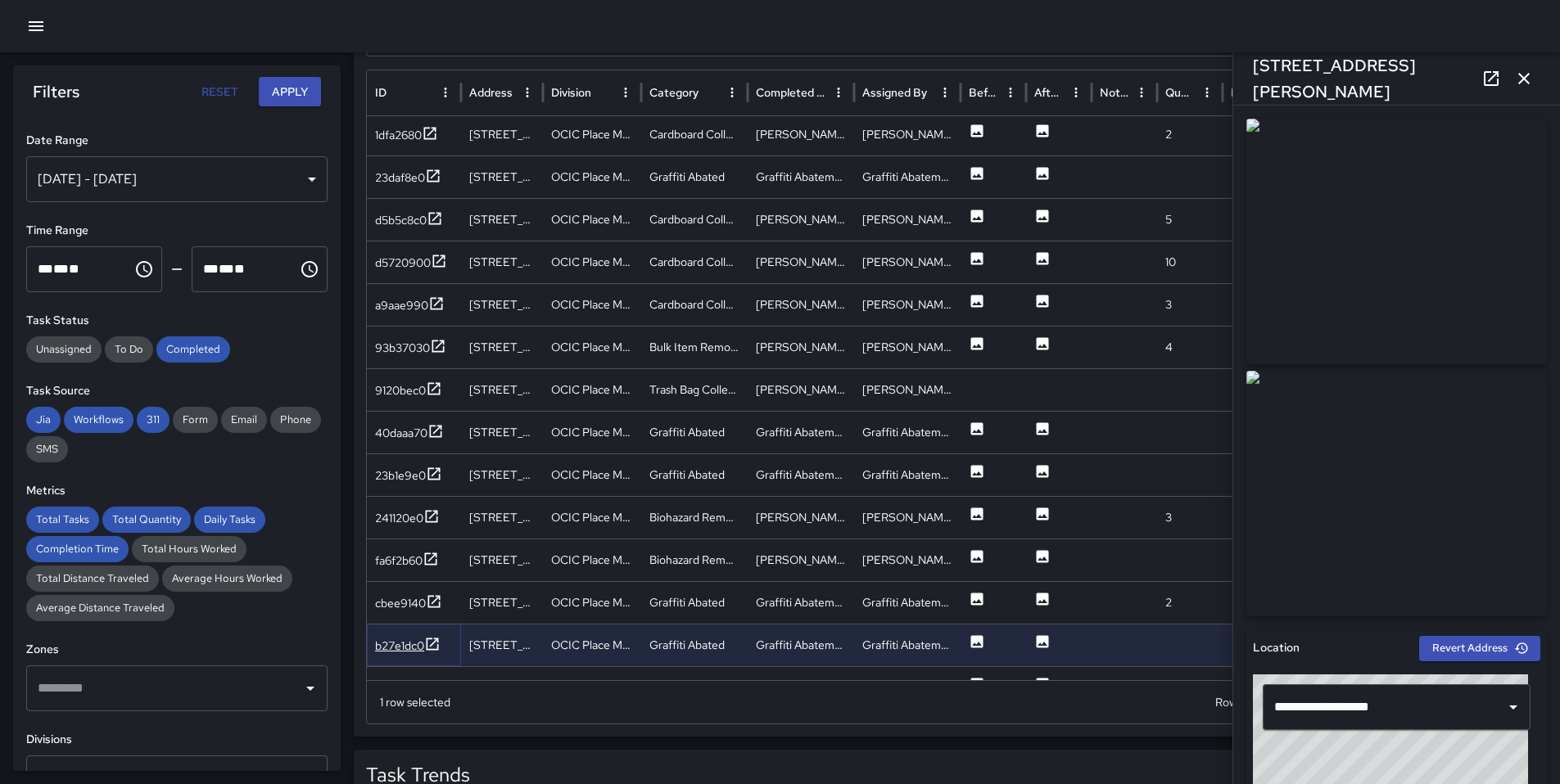
click at [435, 655] on div at bounding box center [432, 645] width 16 height 20
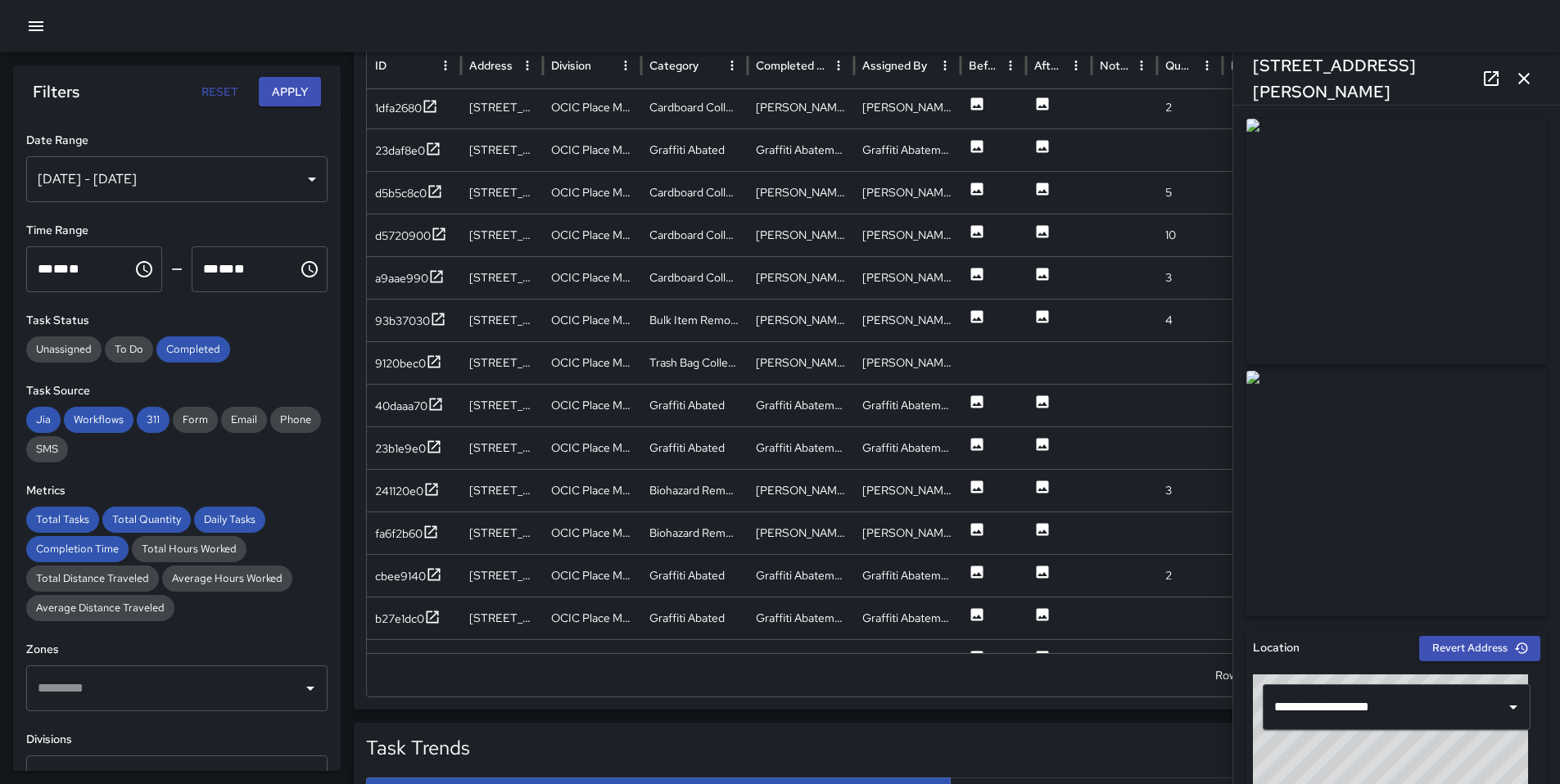
click at [1514, 76] on icon "button" at bounding box center [1524, 78] width 20 height 20
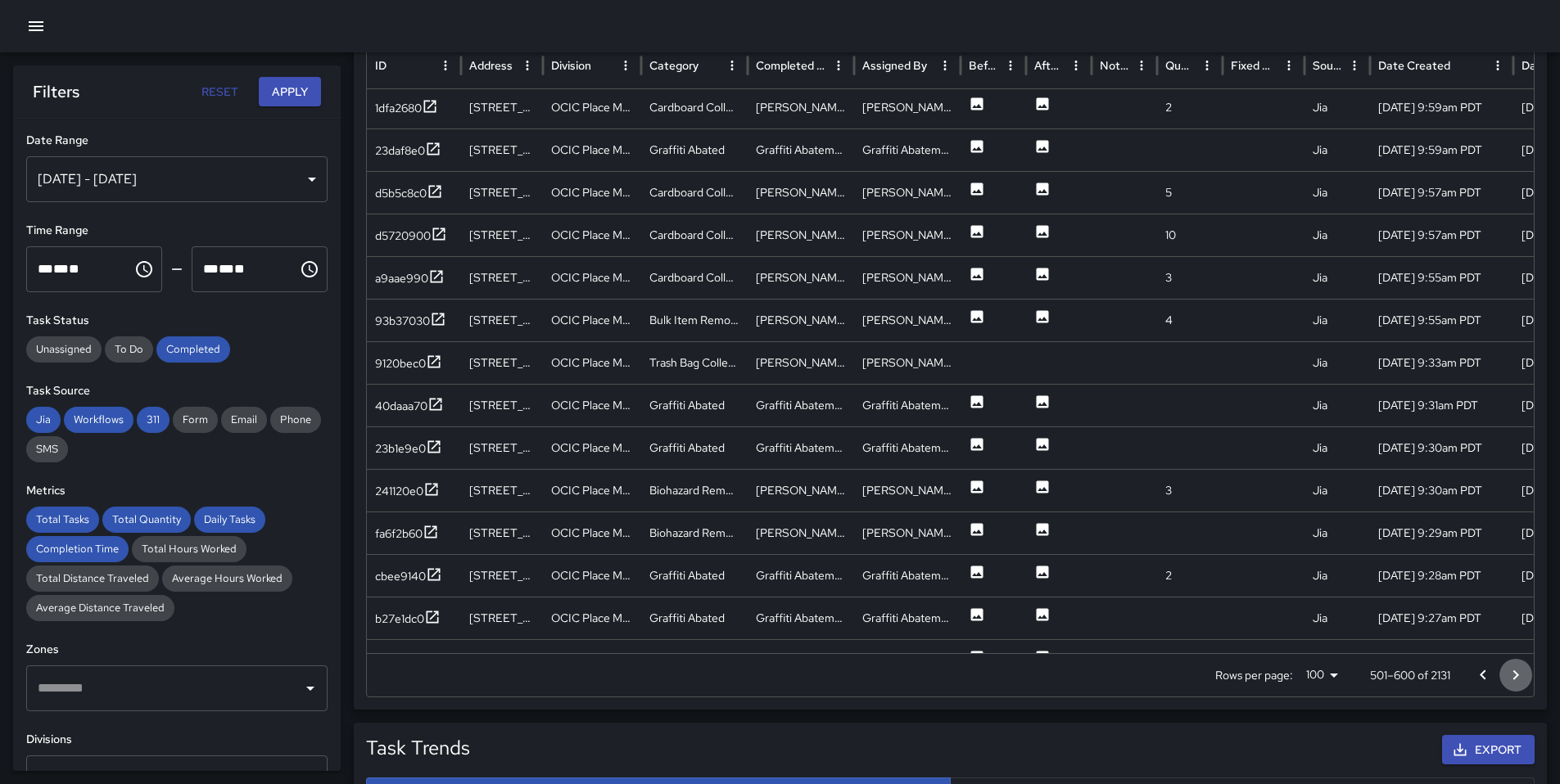
click at [1511, 680] on icon "Go to next page" at bounding box center [1515, 675] width 20 height 20
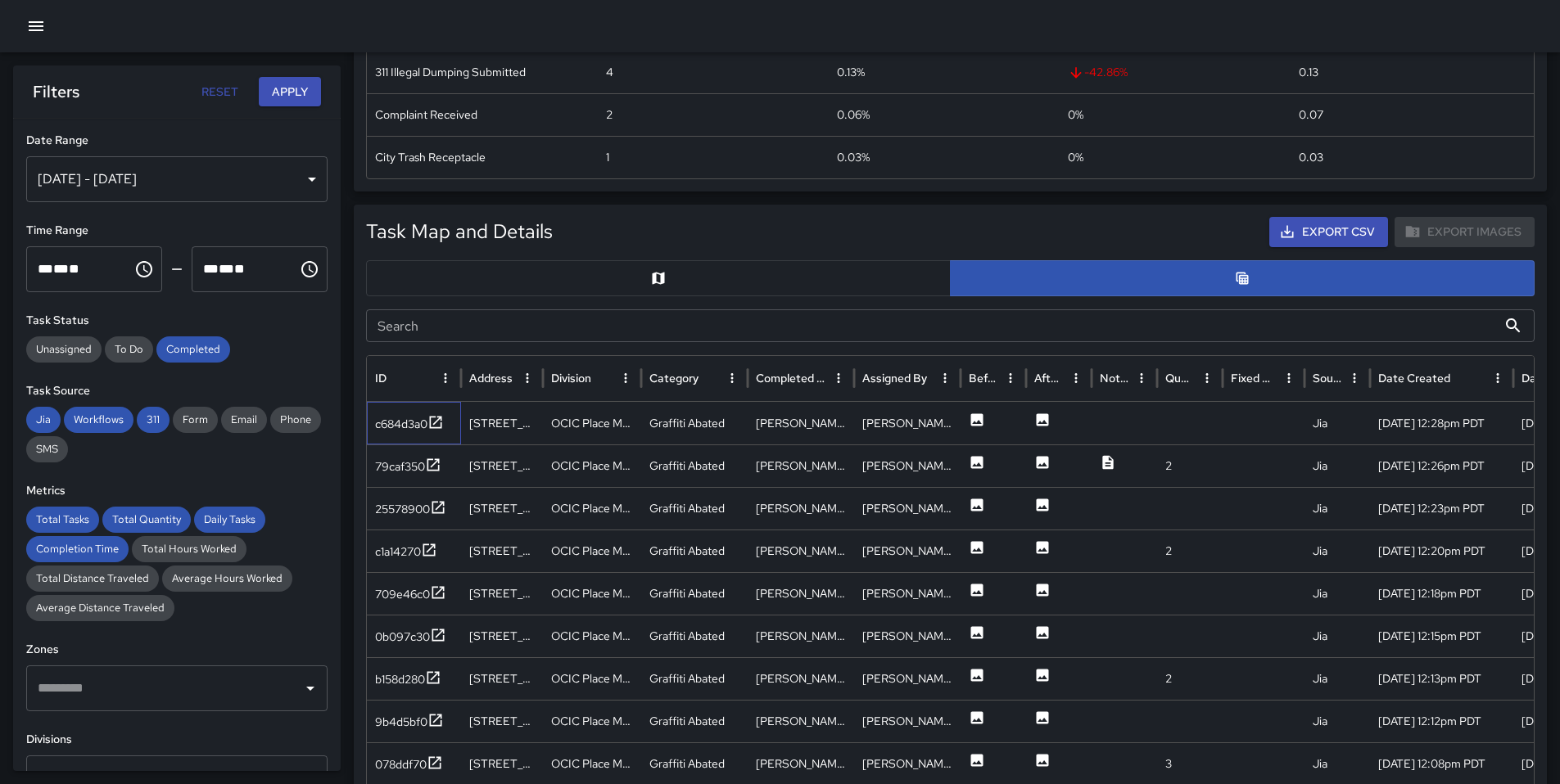
click at [383, 436] on div "c684d3a0" at bounding box center [414, 423] width 94 height 42
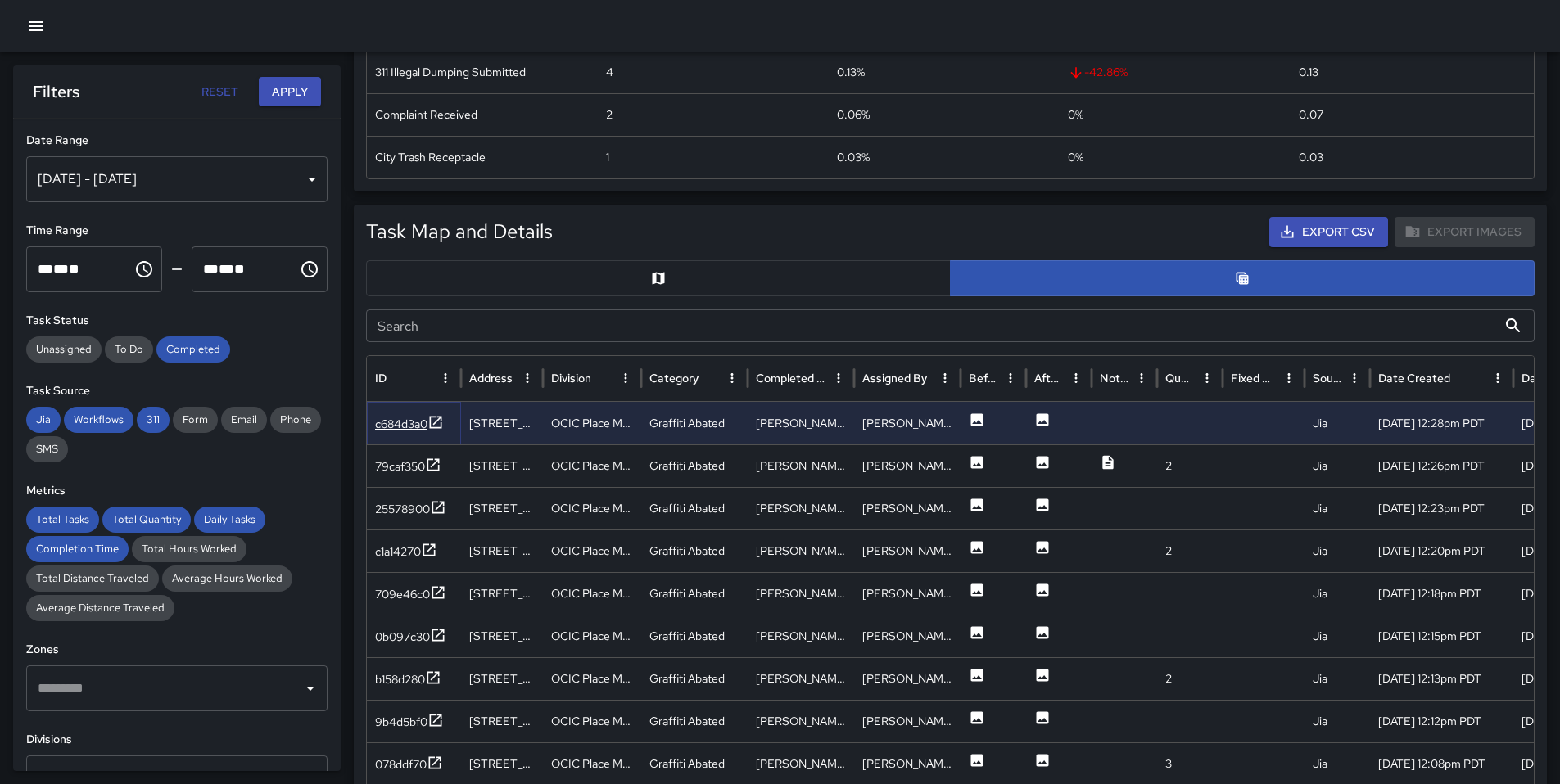
click at [397, 420] on div "c684d3a0" at bounding box center [401, 423] width 53 height 16
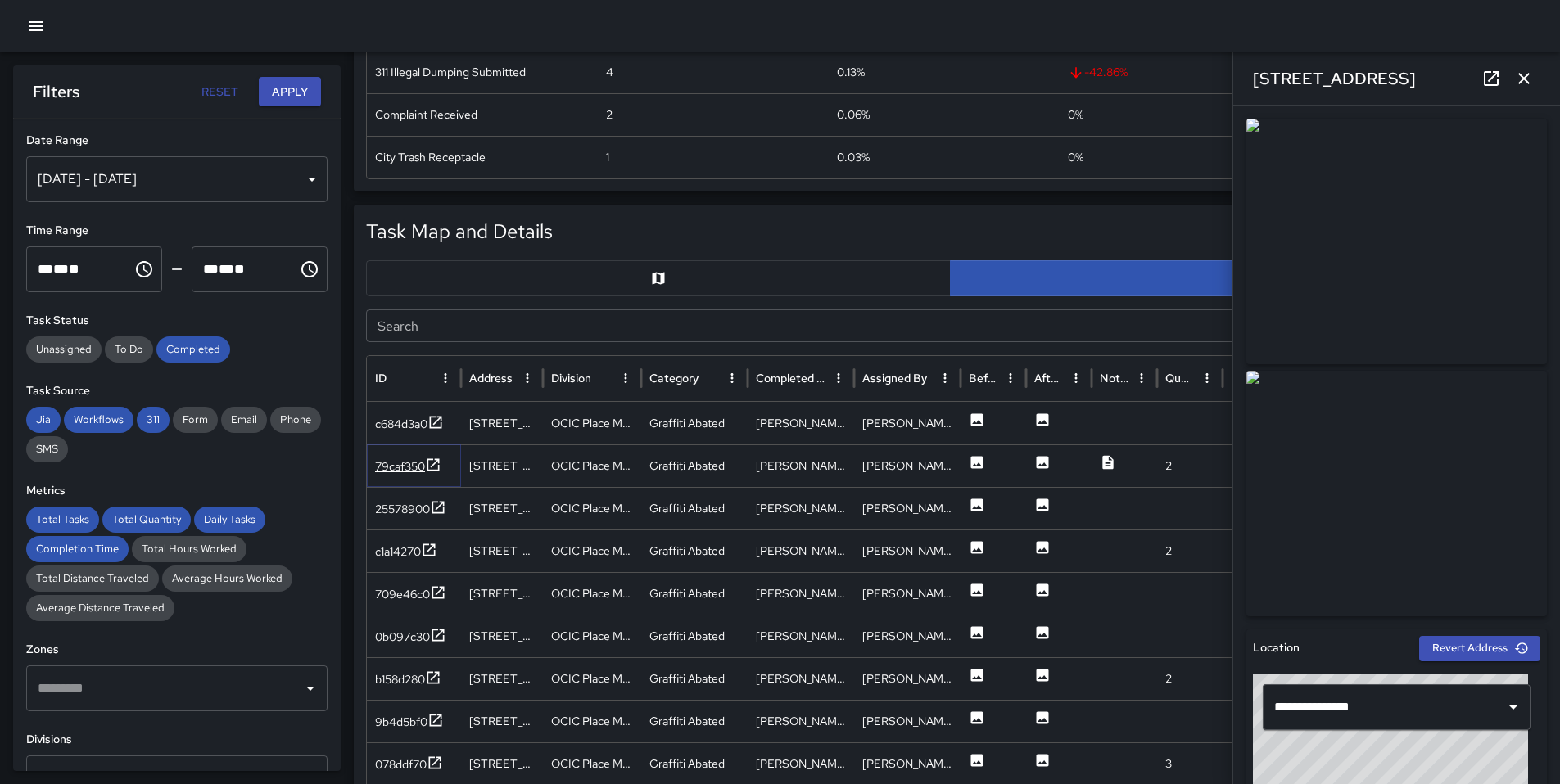
click at [403, 459] on div "79caf350" at bounding box center [400, 466] width 50 height 16
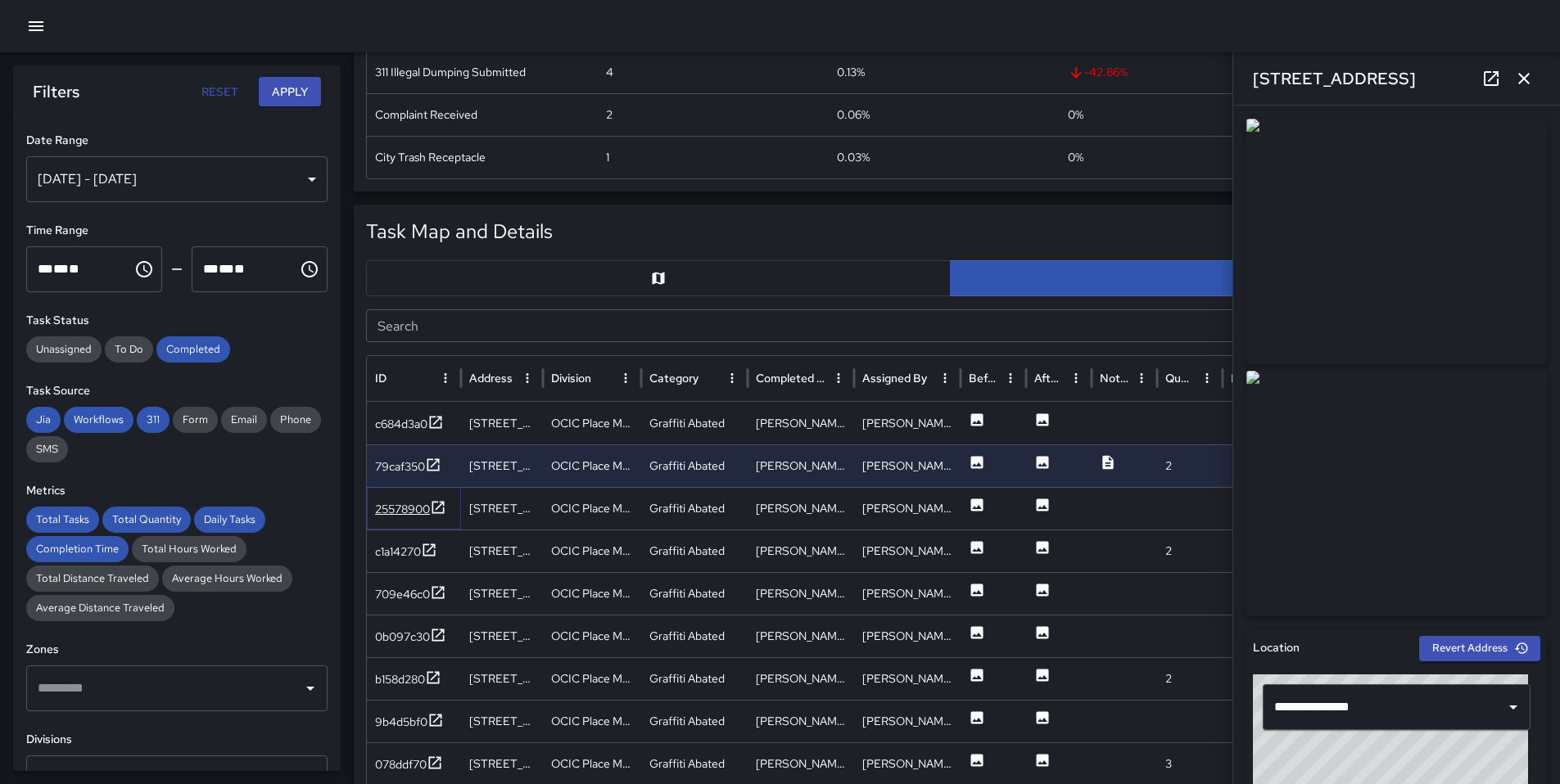
click at [428, 501] on div "25578900" at bounding box center [402, 508] width 55 height 16
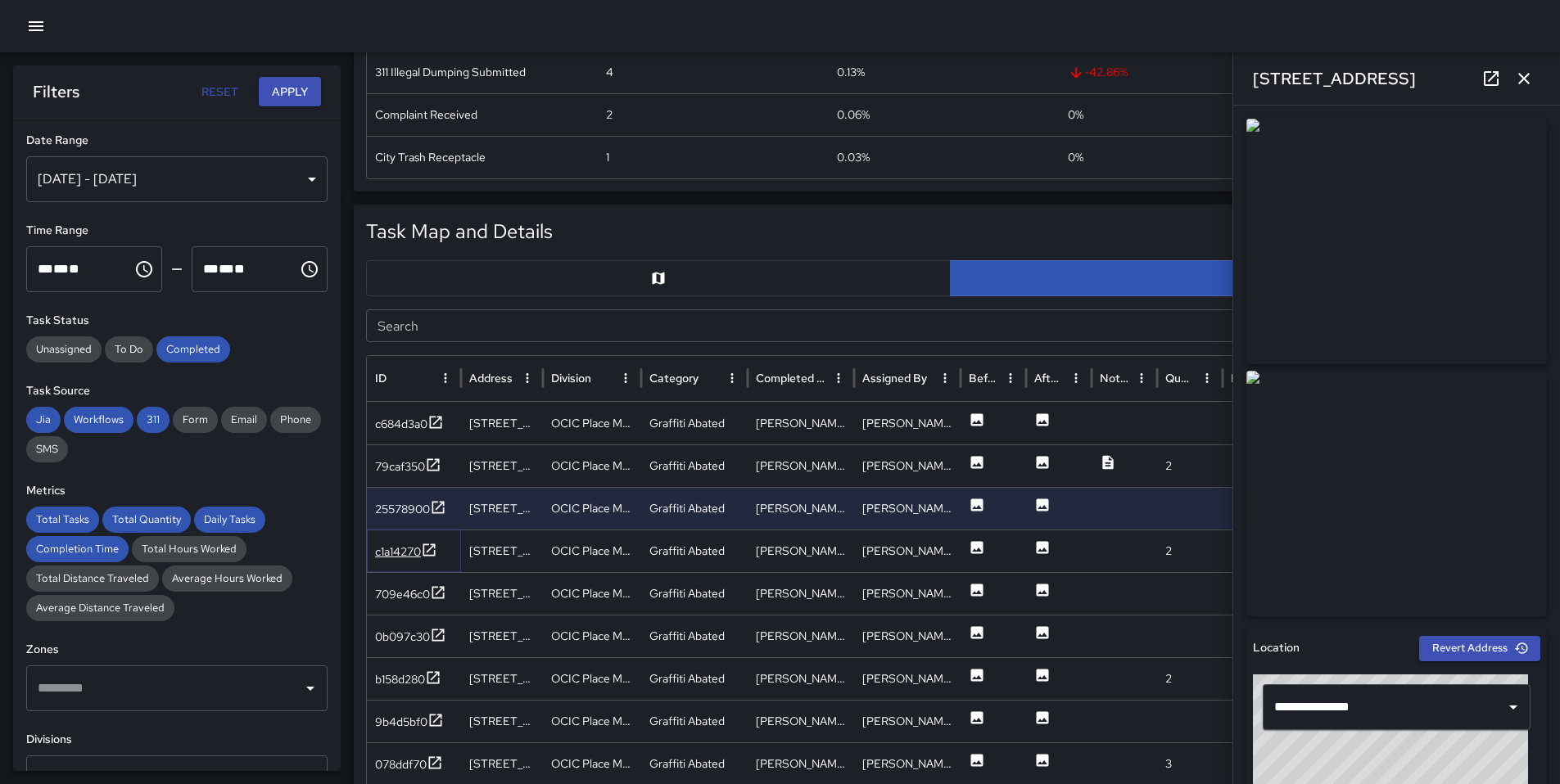
click at [426, 546] on icon at bounding box center [428, 549] width 16 height 16
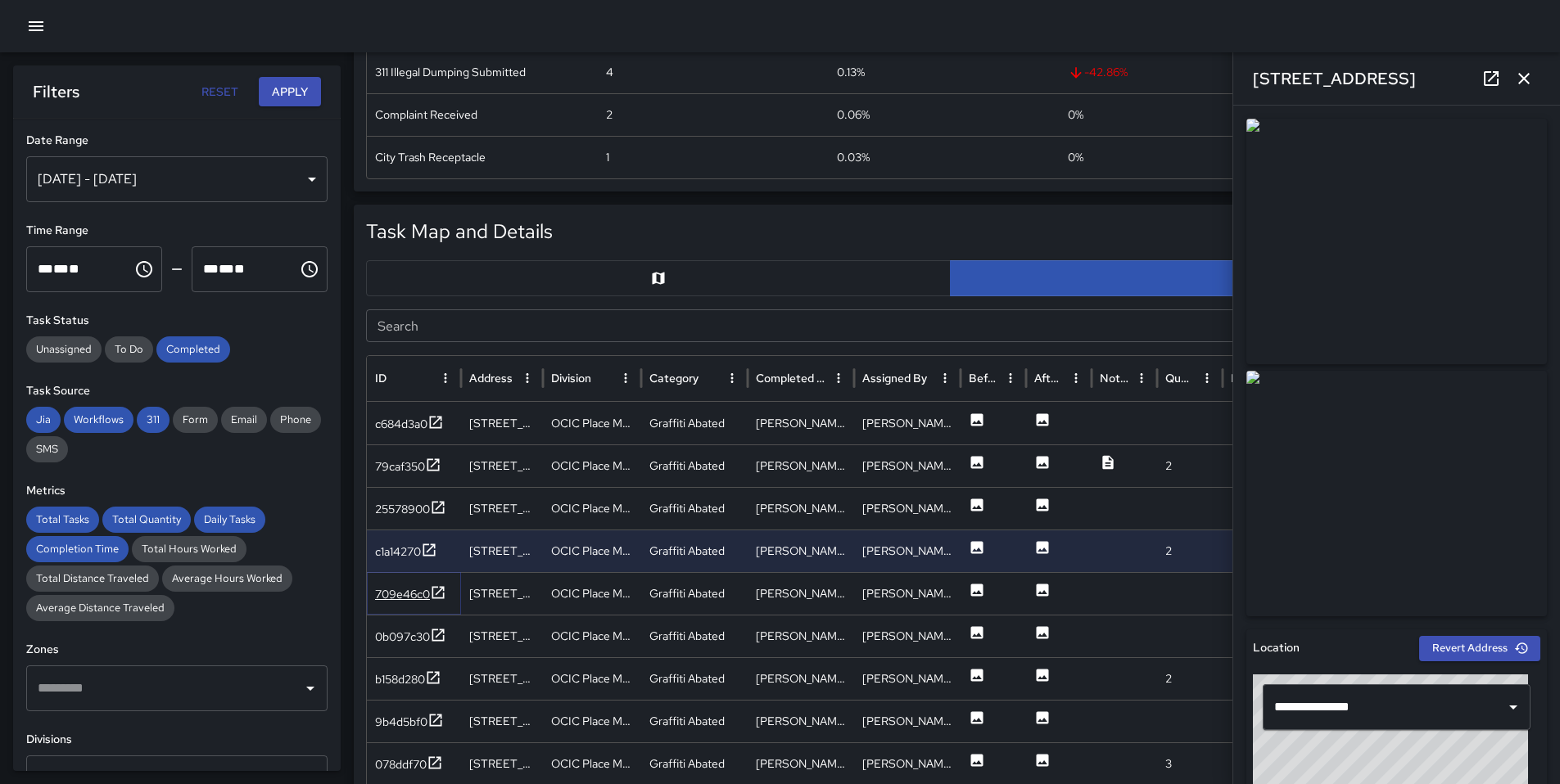
click at [415, 591] on div "709e46c0" at bounding box center [402, 594] width 55 height 16
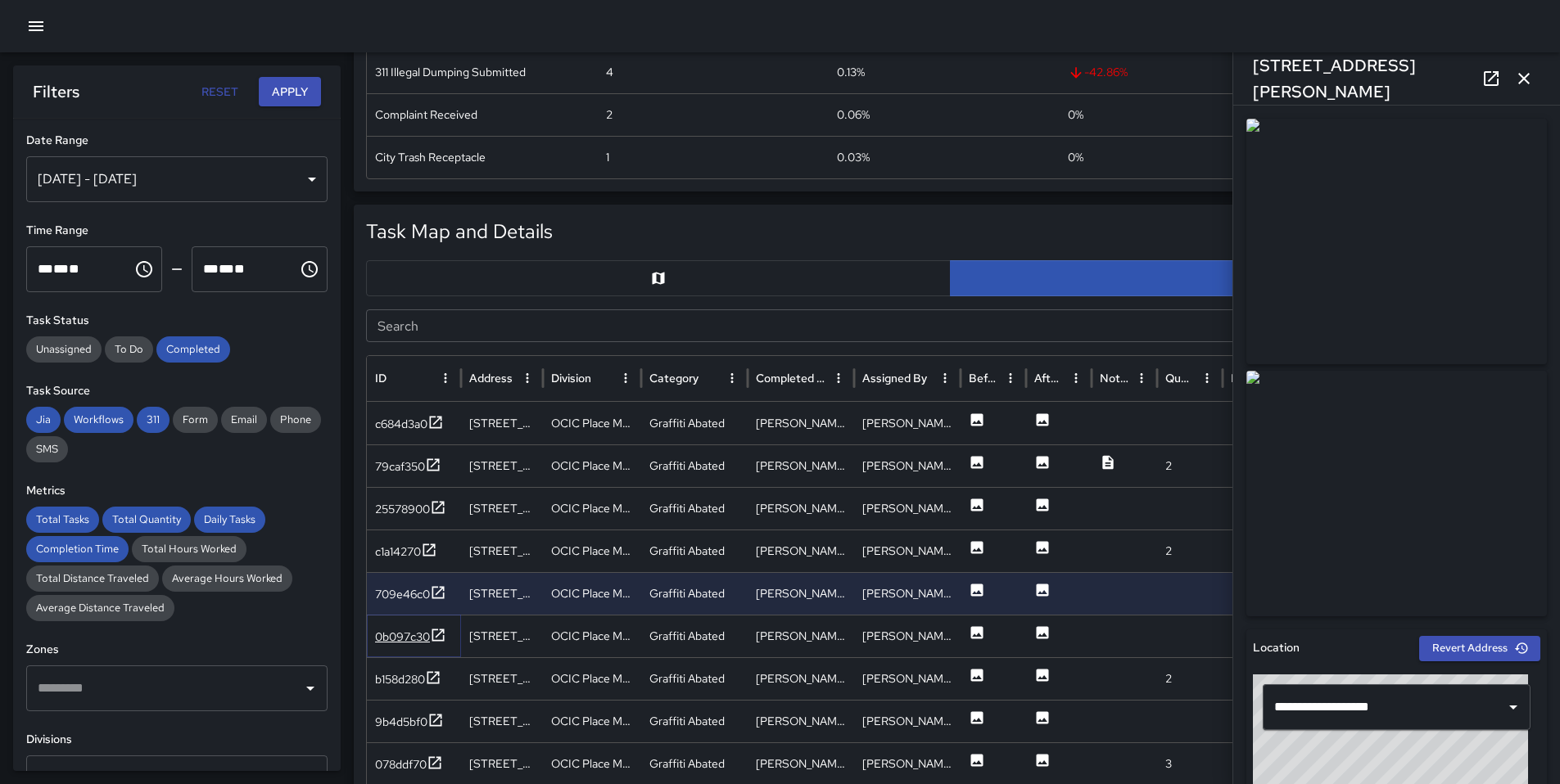
click at [403, 629] on div "0b097c30" at bounding box center [402, 637] width 55 height 16
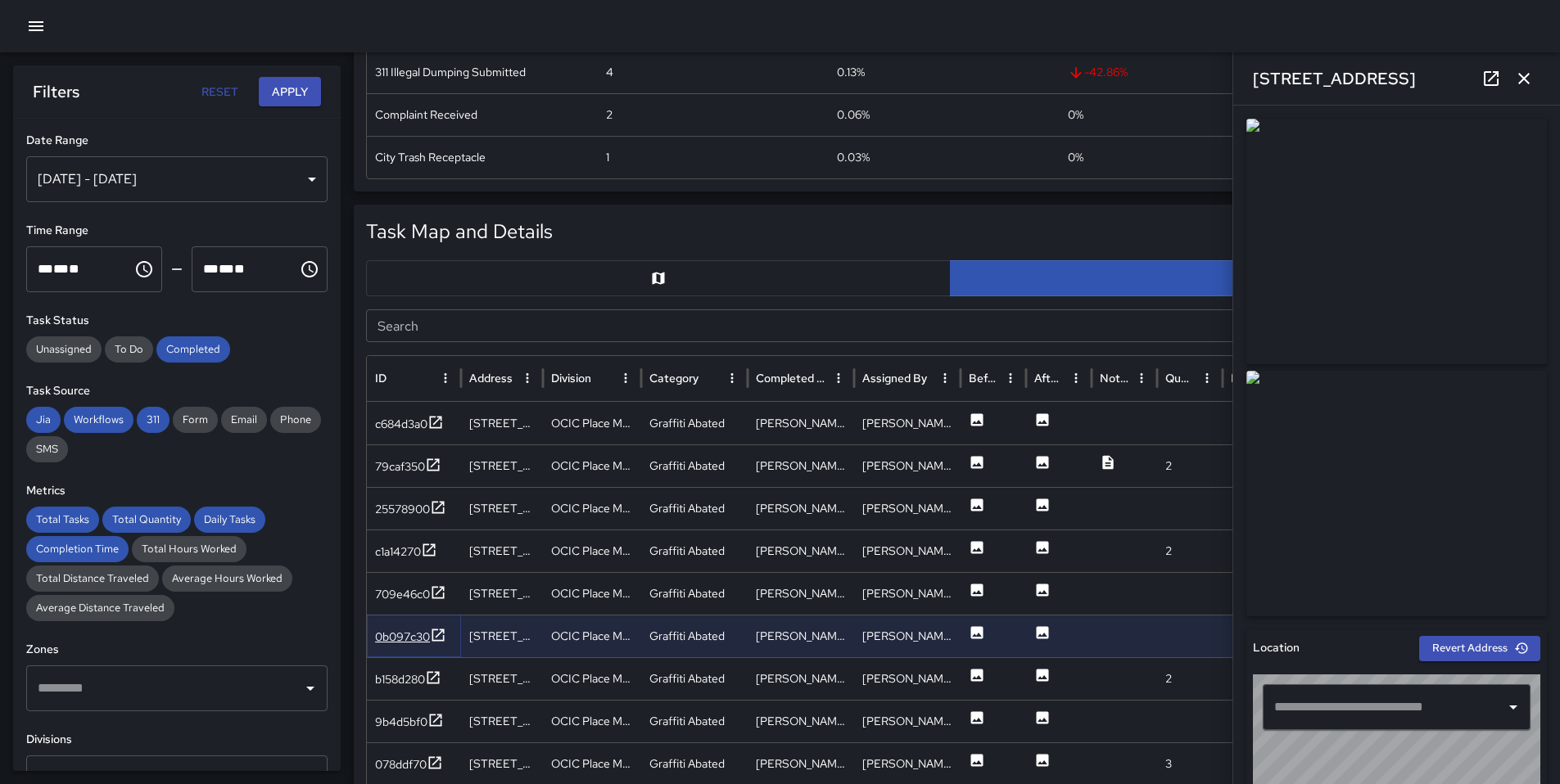
type input "**********"
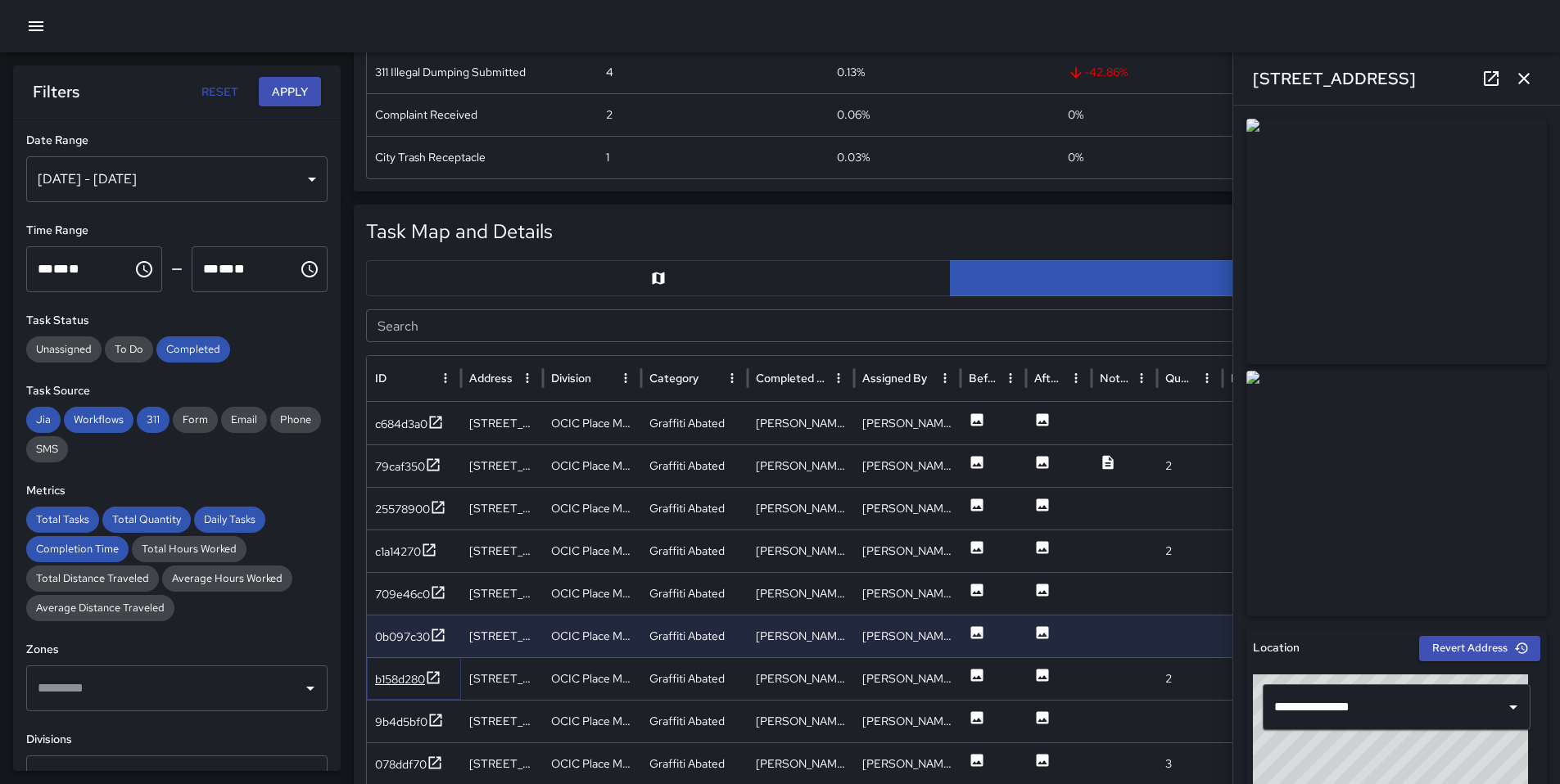
click at [402, 677] on div "b158d280" at bounding box center [400, 679] width 50 height 16
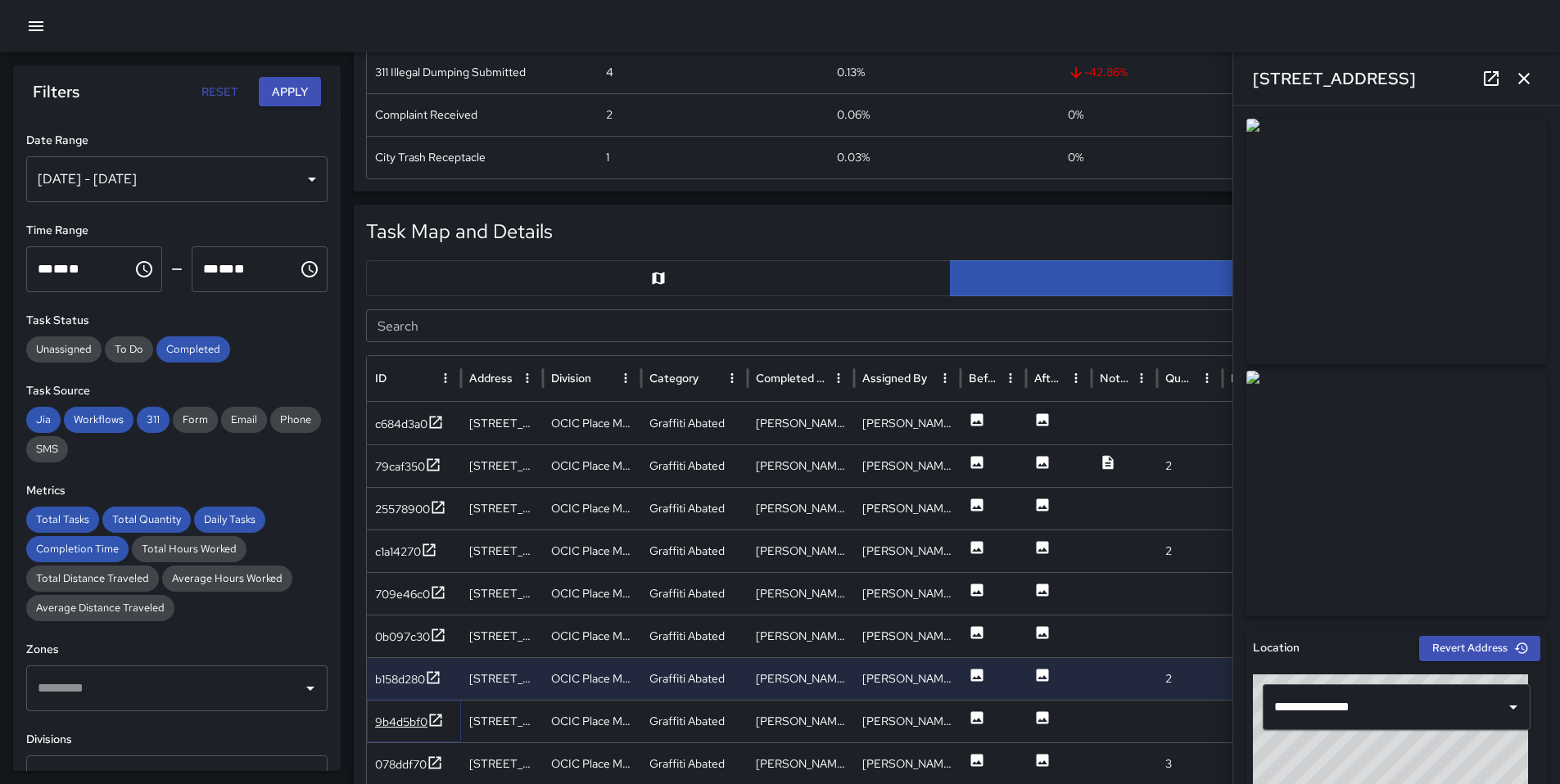
click at [400, 712] on div "9b4d5bf0" at bounding box center [410, 722] width 69 height 20
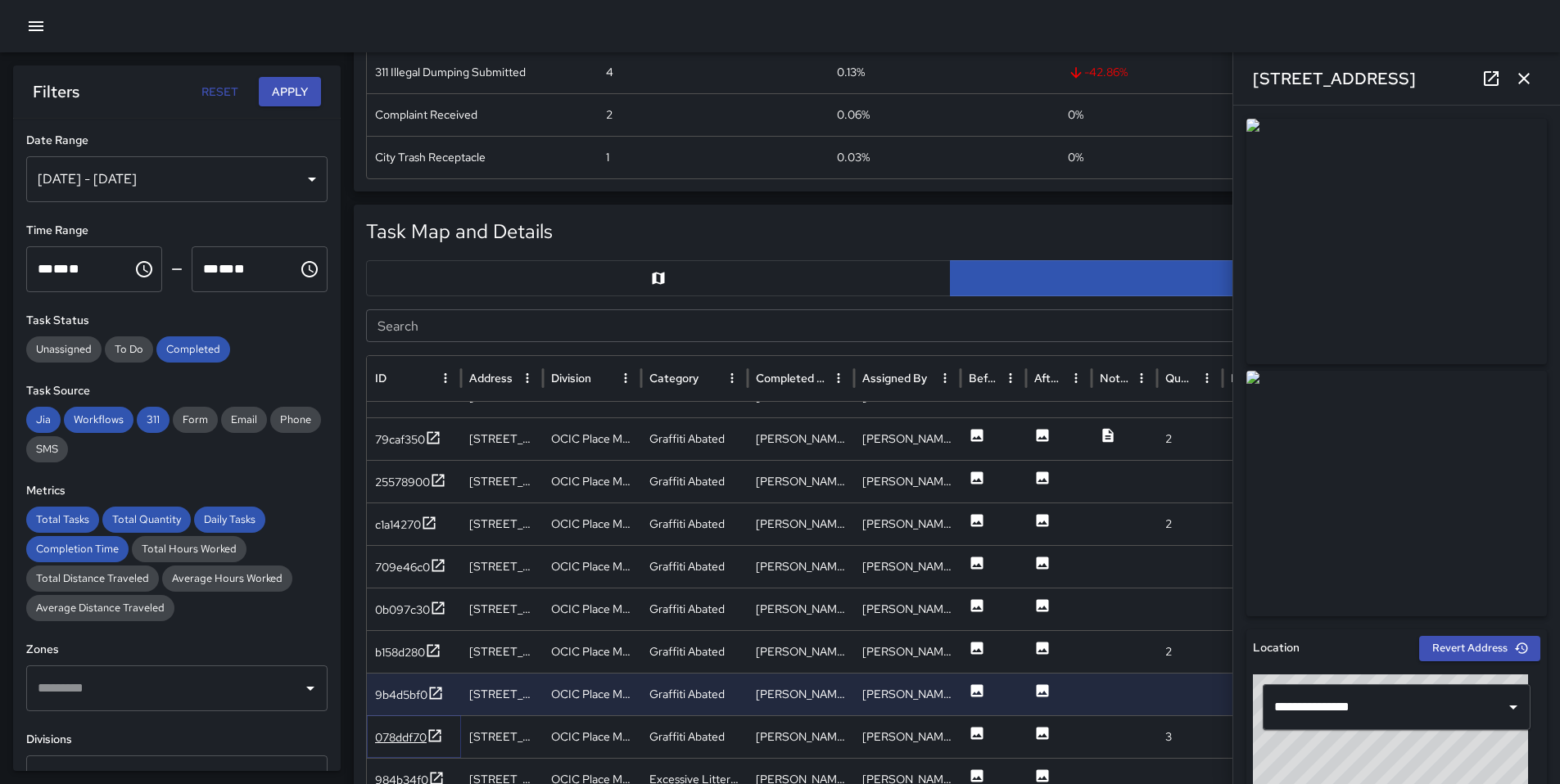
click at [393, 744] on div "078ddf70" at bounding box center [401, 737] width 52 height 16
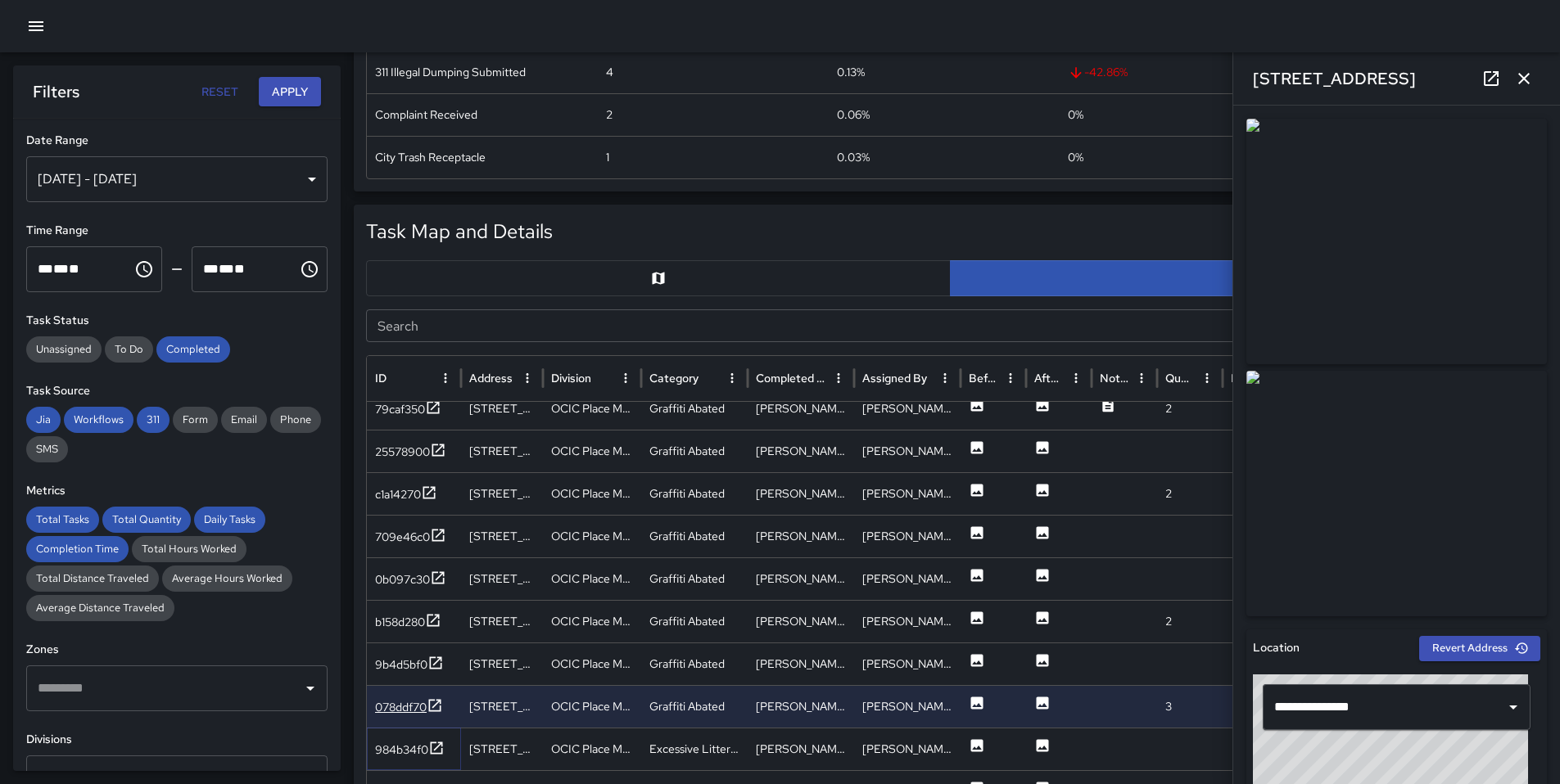
click at [393, 744] on div "984b34f0" at bounding box center [402, 750] width 54 height 16
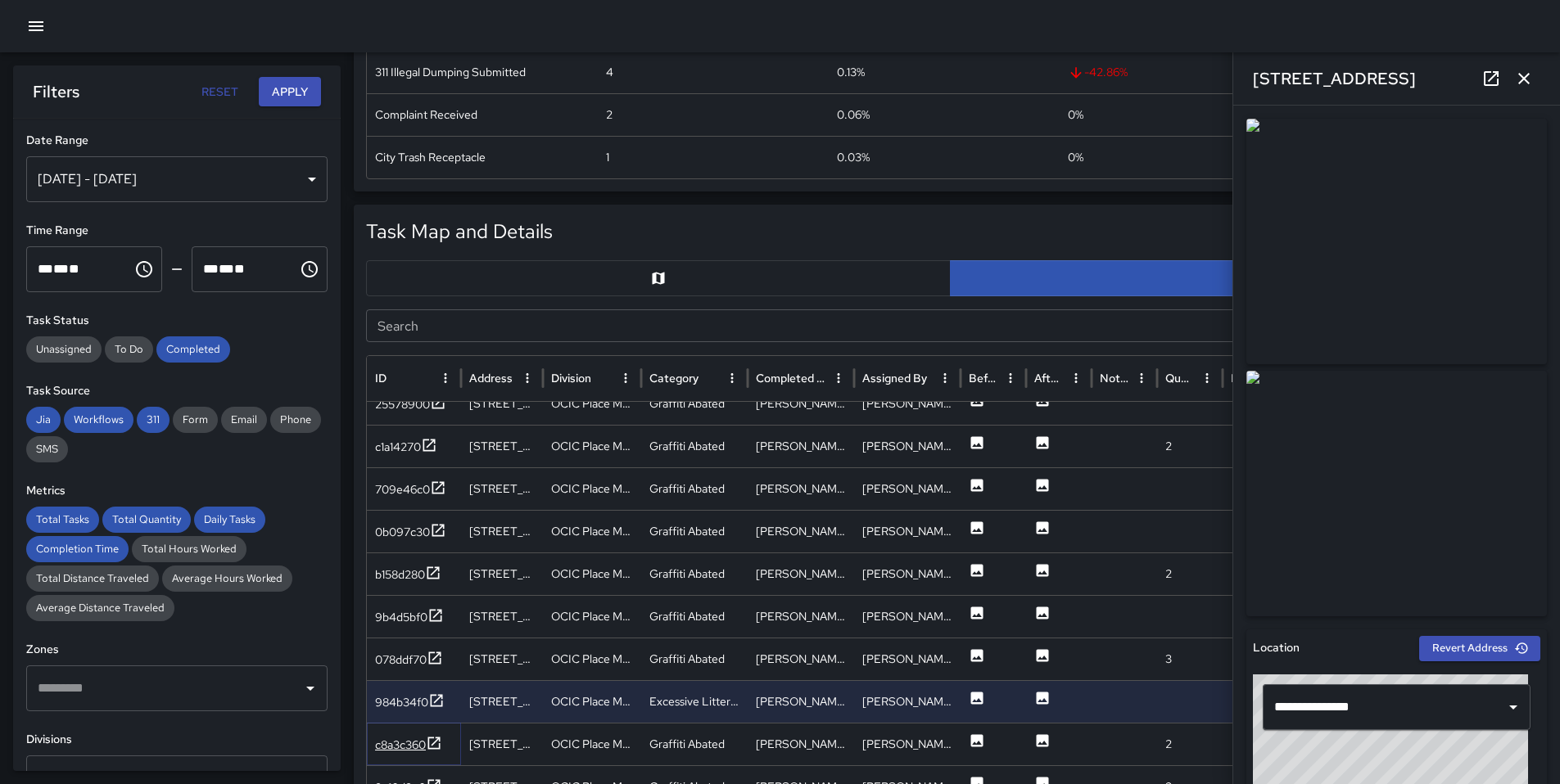
click at [391, 748] on div "c8a3c360" at bounding box center [400, 744] width 51 height 16
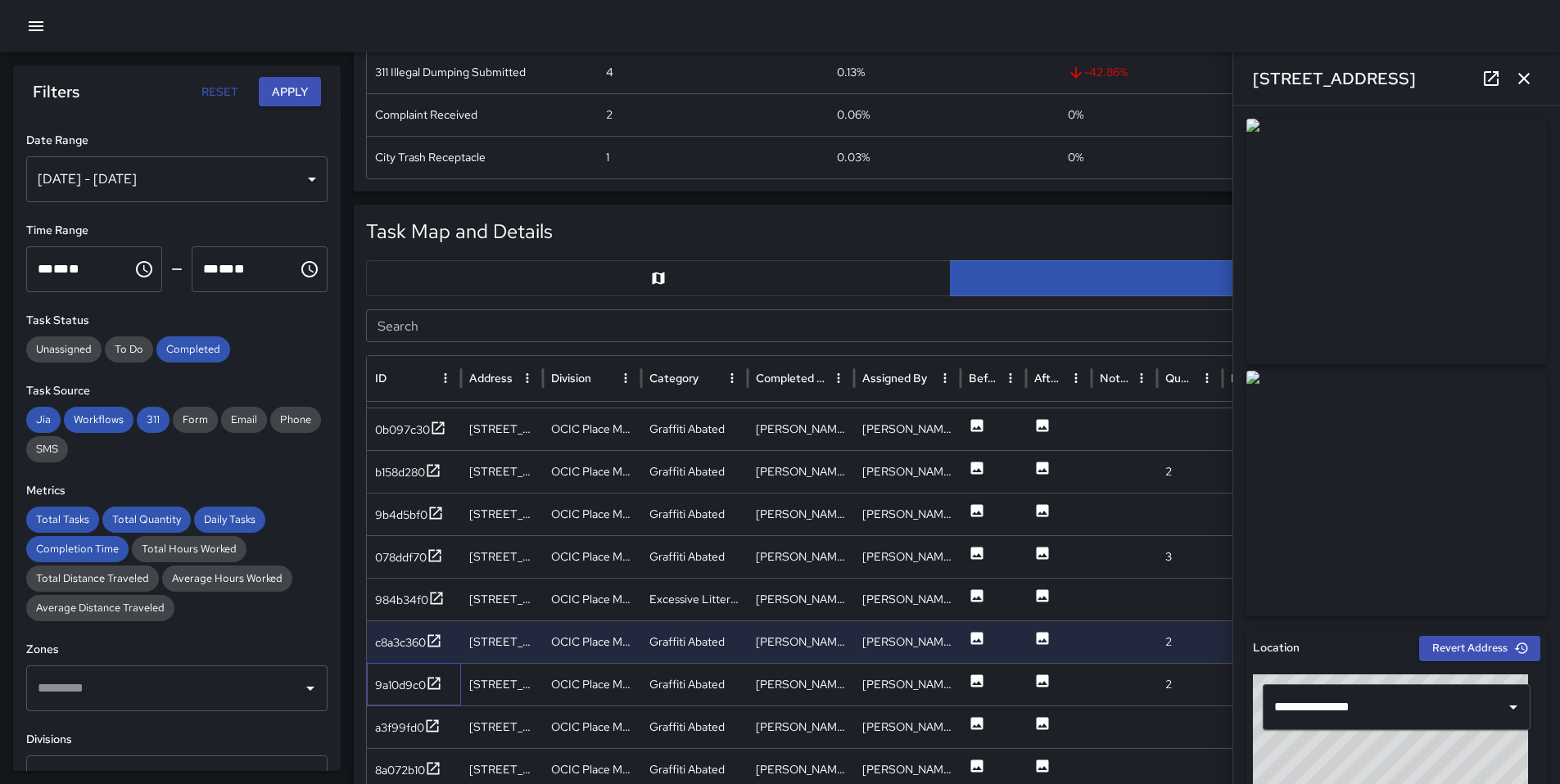
click at [396, 697] on div "9a10d9c0" at bounding box center [414, 684] width 94 height 42
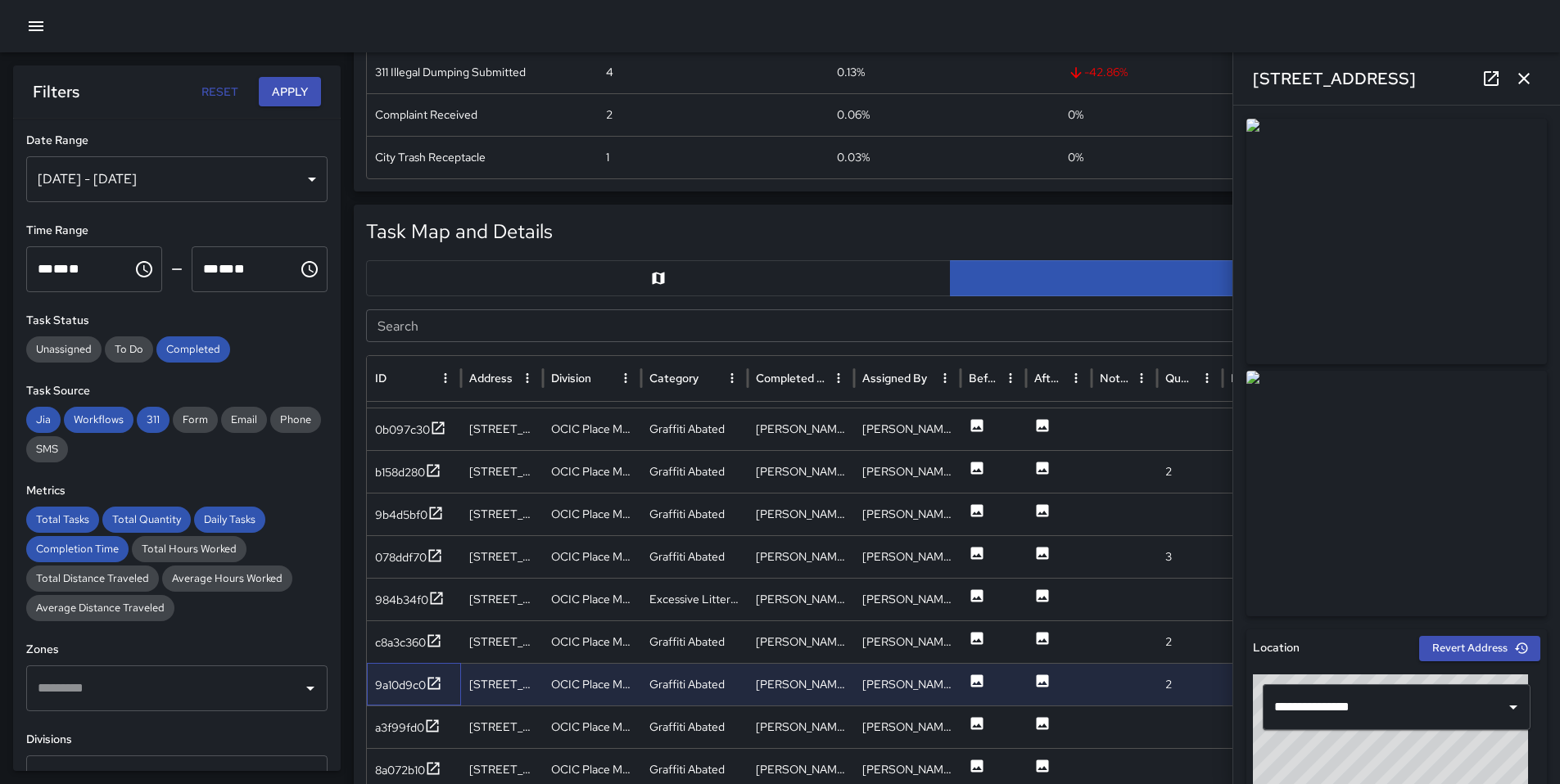
click at [415, 673] on div "9a10d9c0" at bounding box center [414, 684] width 94 height 42
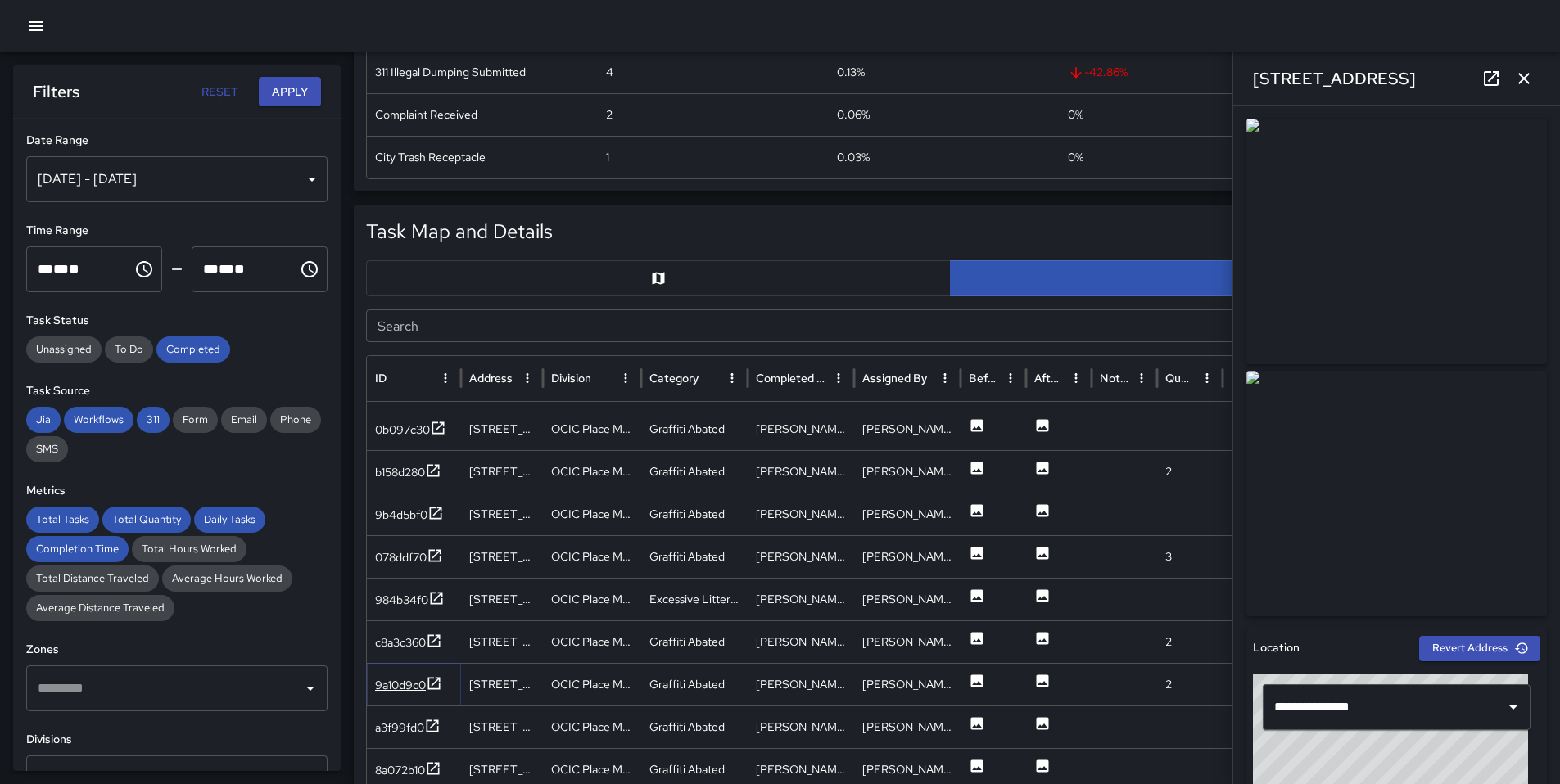
click at [415, 681] on div "9a10d9c0" at bounding box center [400, 684] width 51 height 16
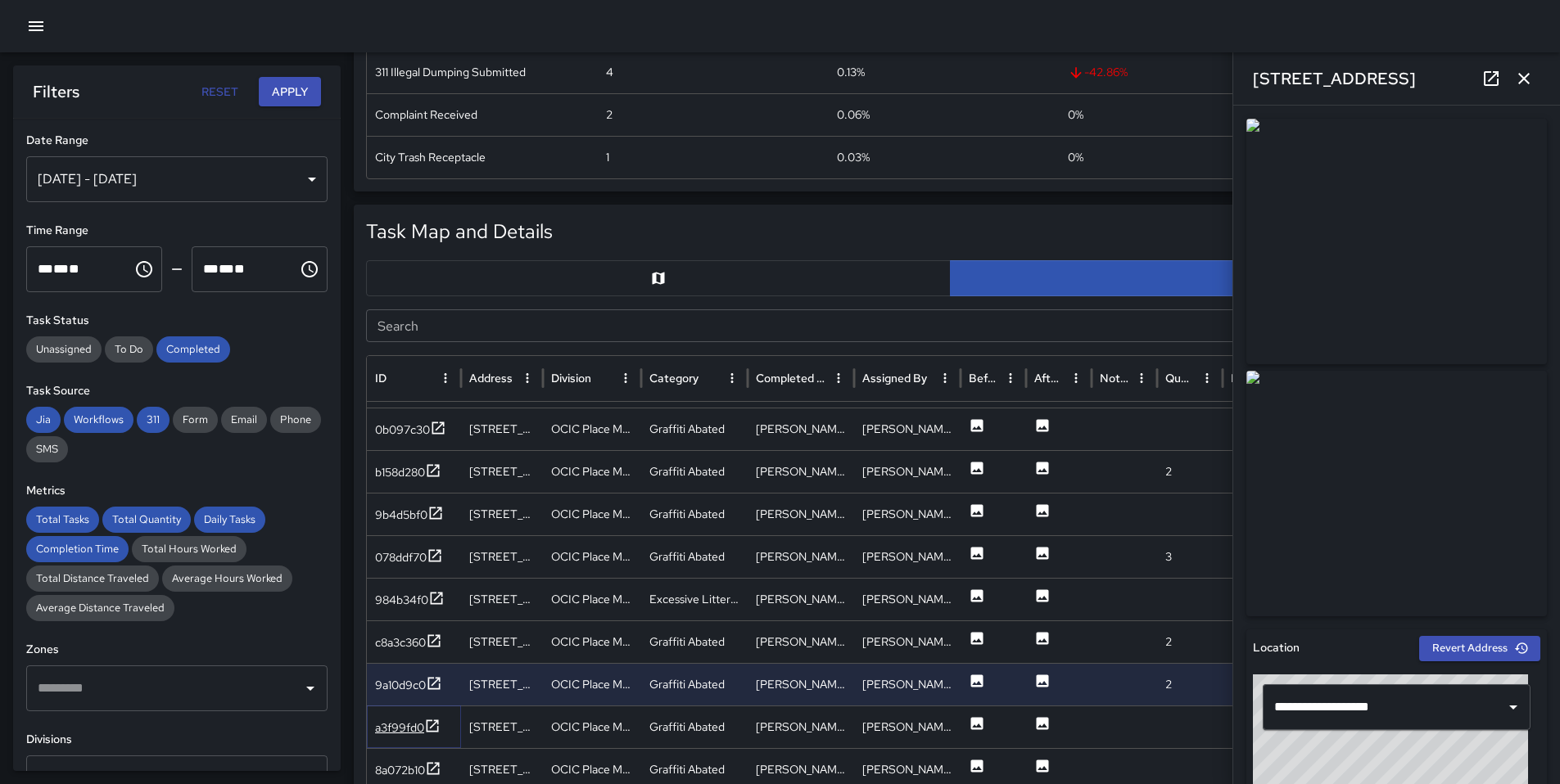
click at [396, 731] on div "a3f99fd0" at bounding box center [399, 728] width 49 height 16
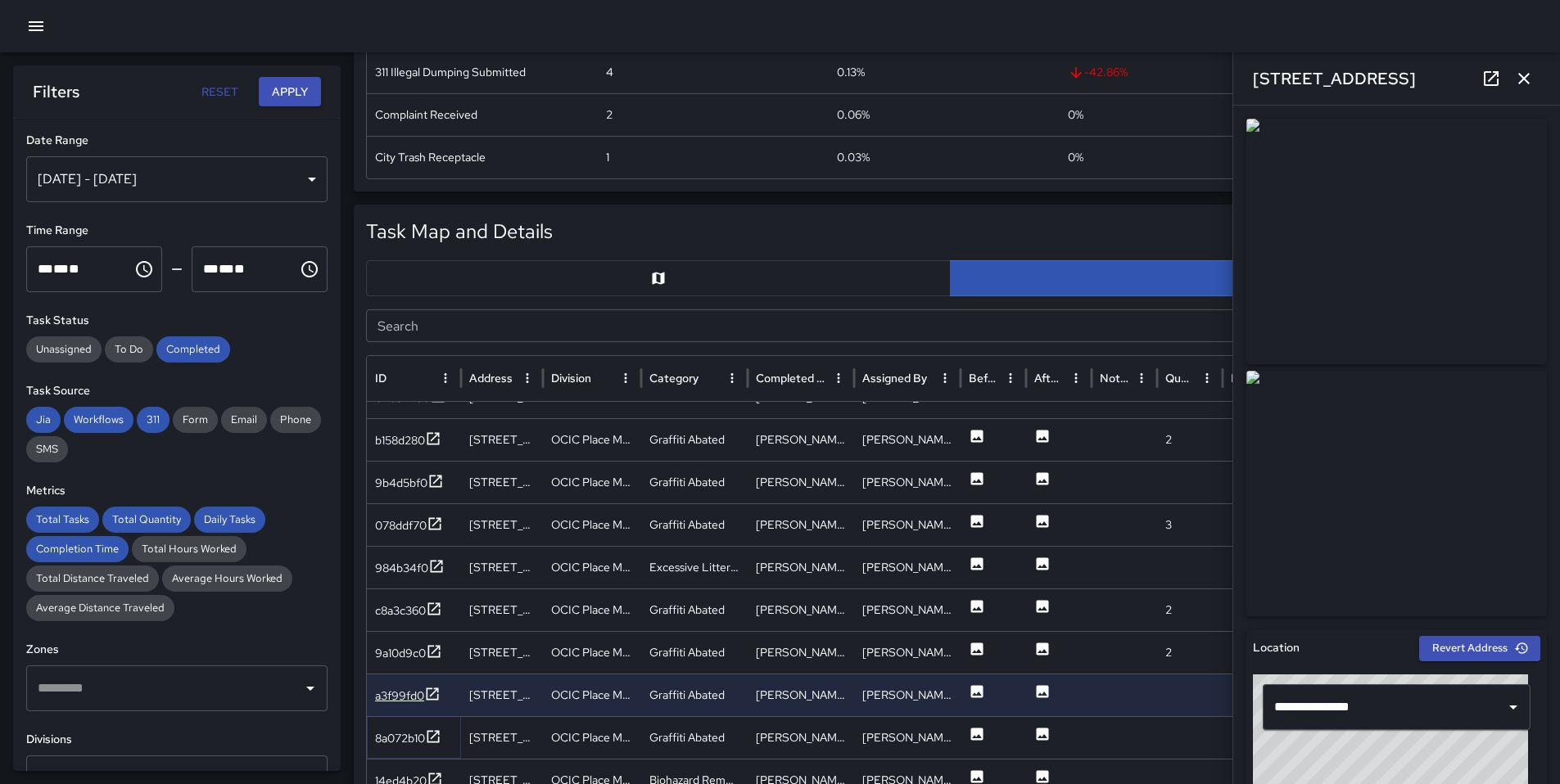
click at [396, 731] on div "8a072b10" at bounding box center [400, 738] width 50 height 16
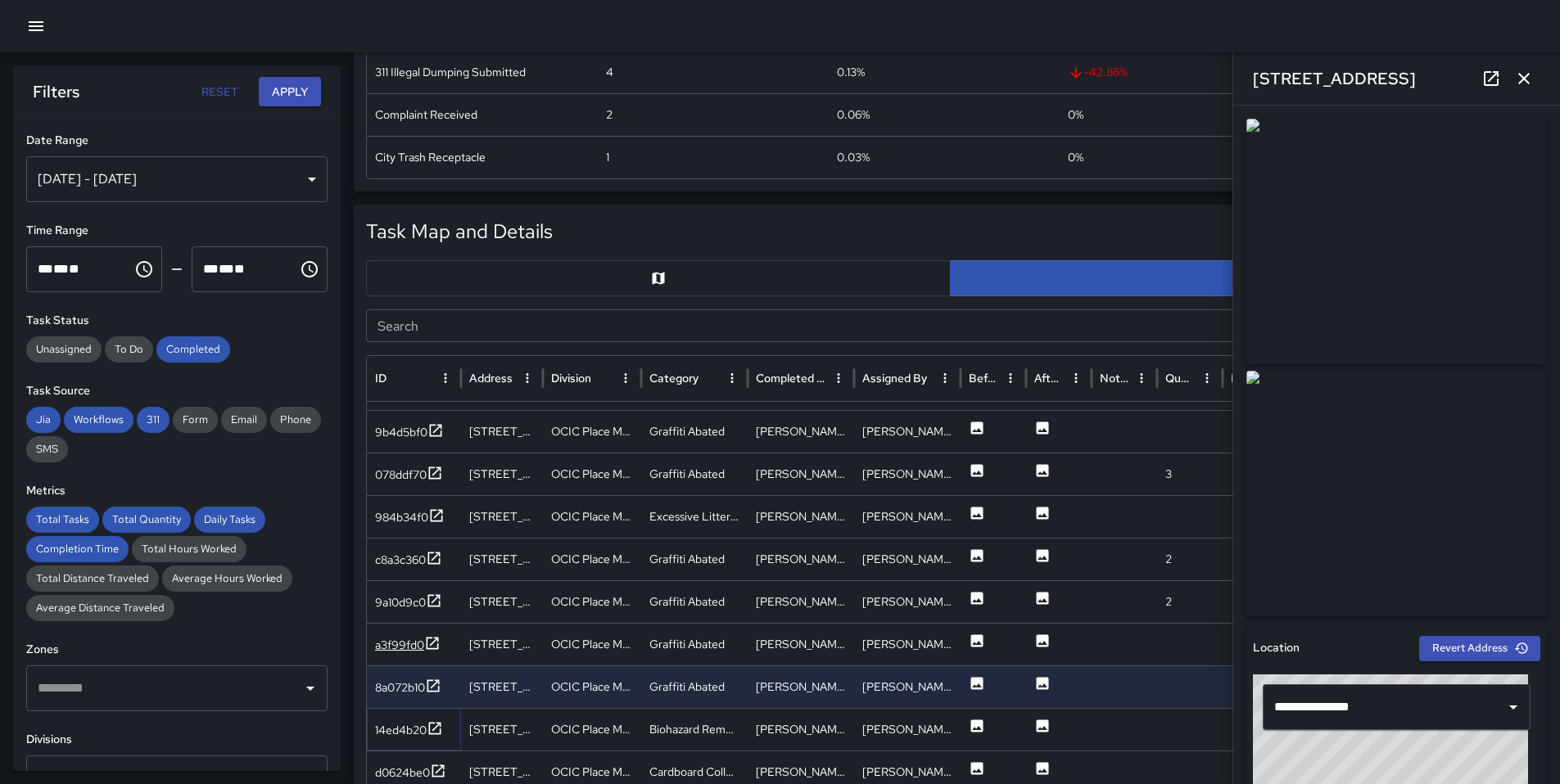
click at [396, 731] on div "14ed4b20" at bounding box center [401, 729] width 52 height 16
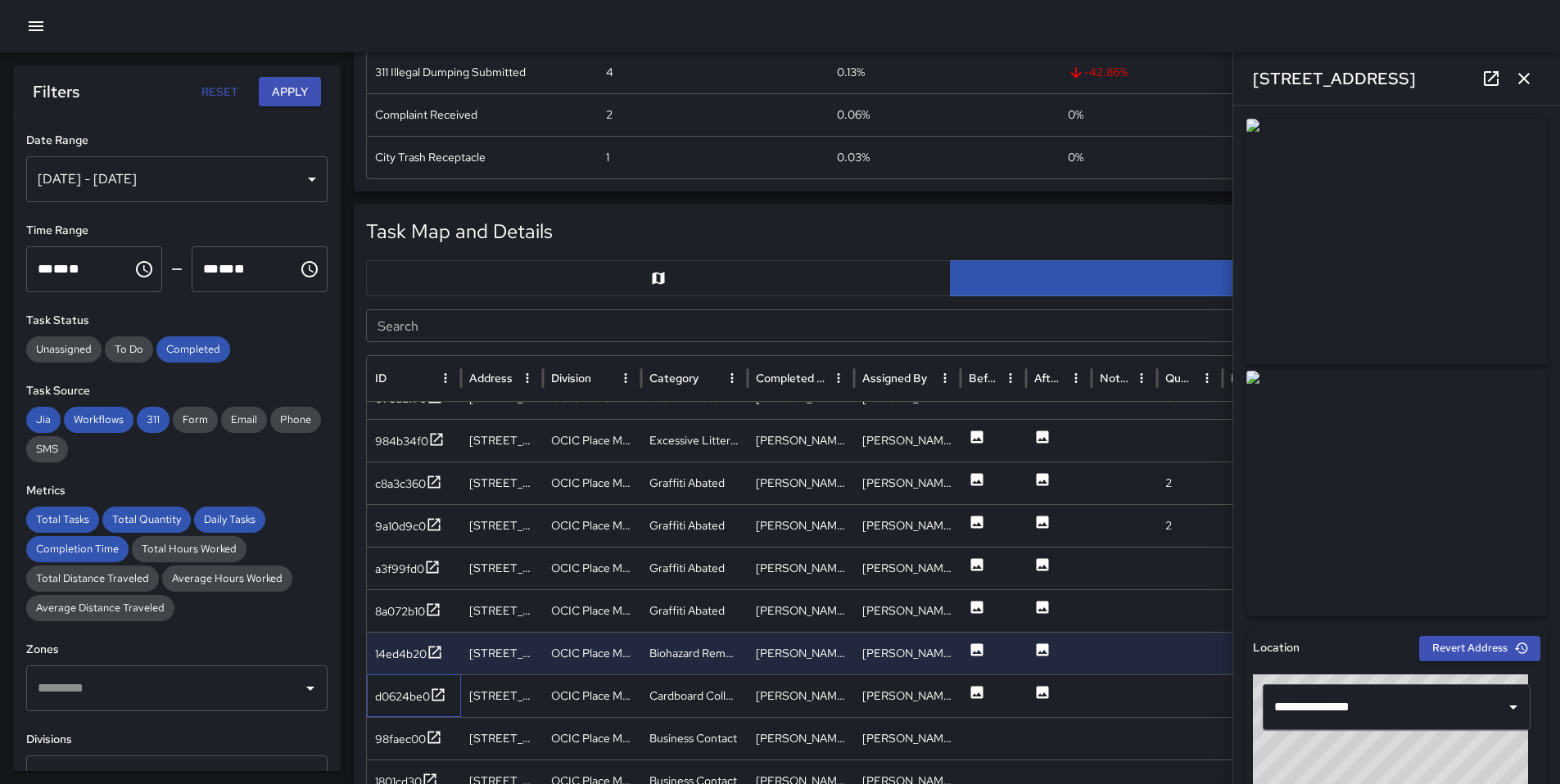
click at [389, 706] on div "d0624be0" at bounding box center [414, 696] width 94 height 42
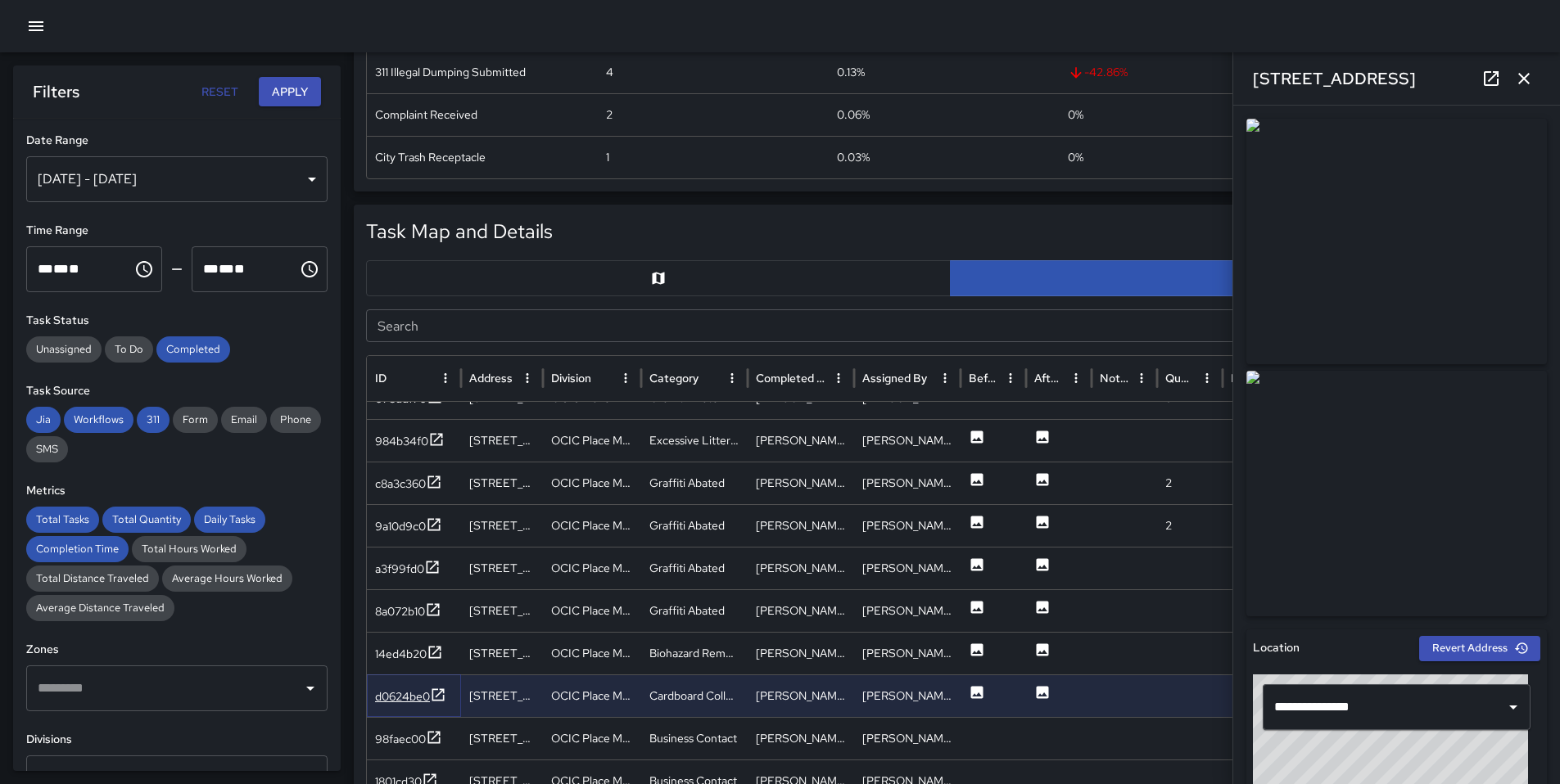
click at [389, 703] on div "d0624be0" at bounding box center [402, 696] width 55 height 16
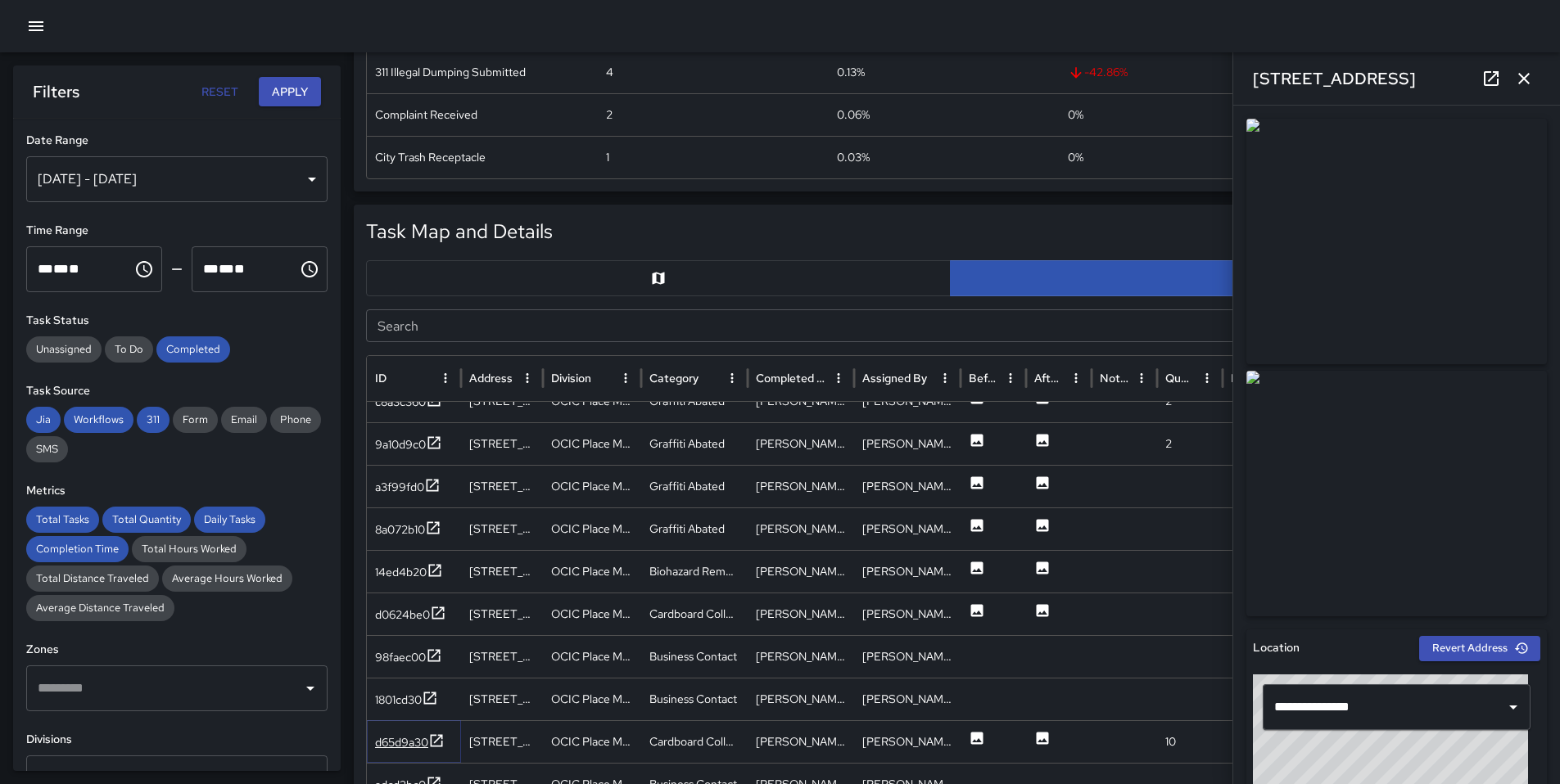
click at [422, 743] on div "d65d9a30" at bounding box center [402, 742] width 54 height 16
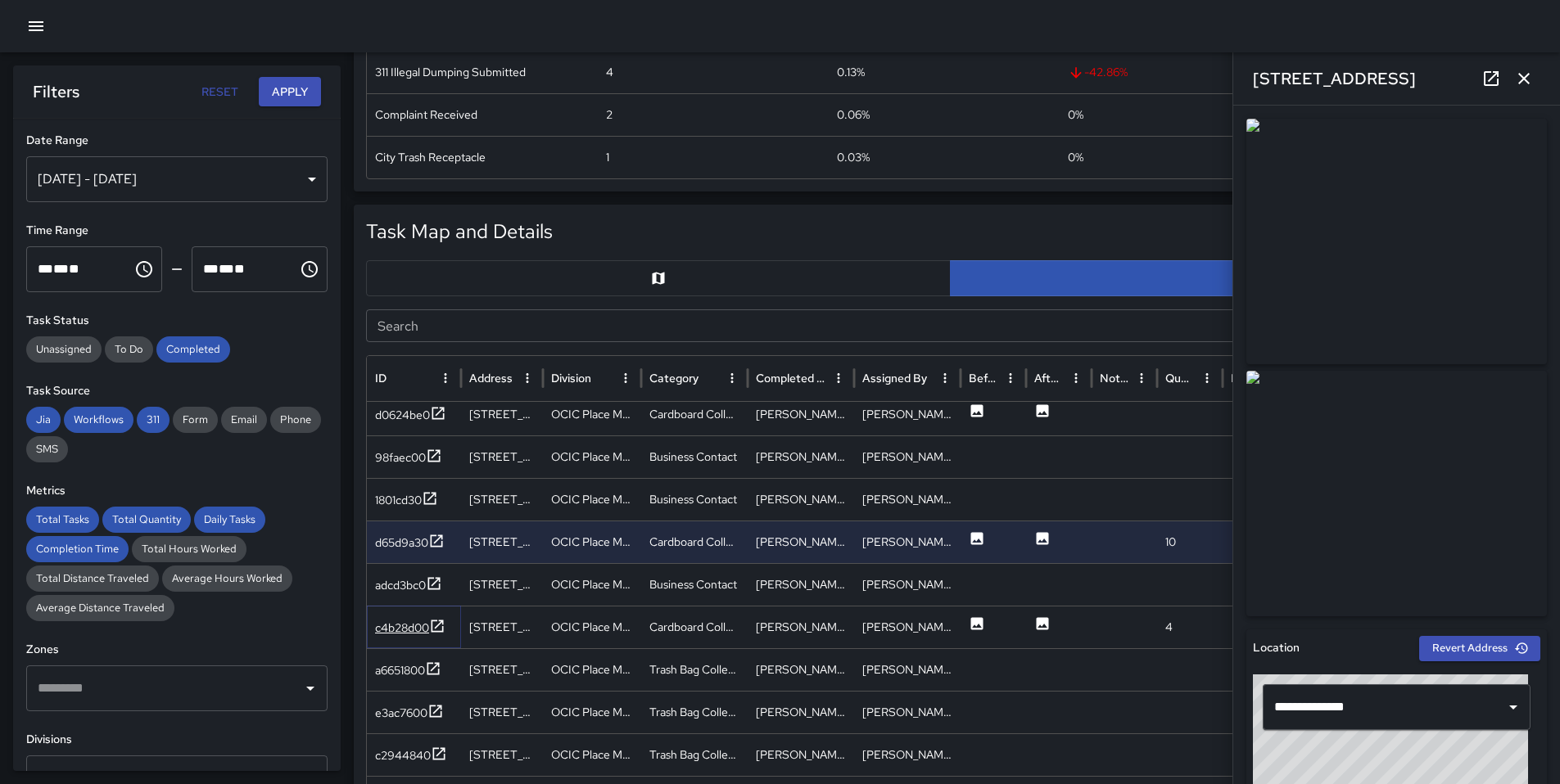
click at [421, 636] on div "c4b28d00" at bounding box center [411, 628] width 71 height 20
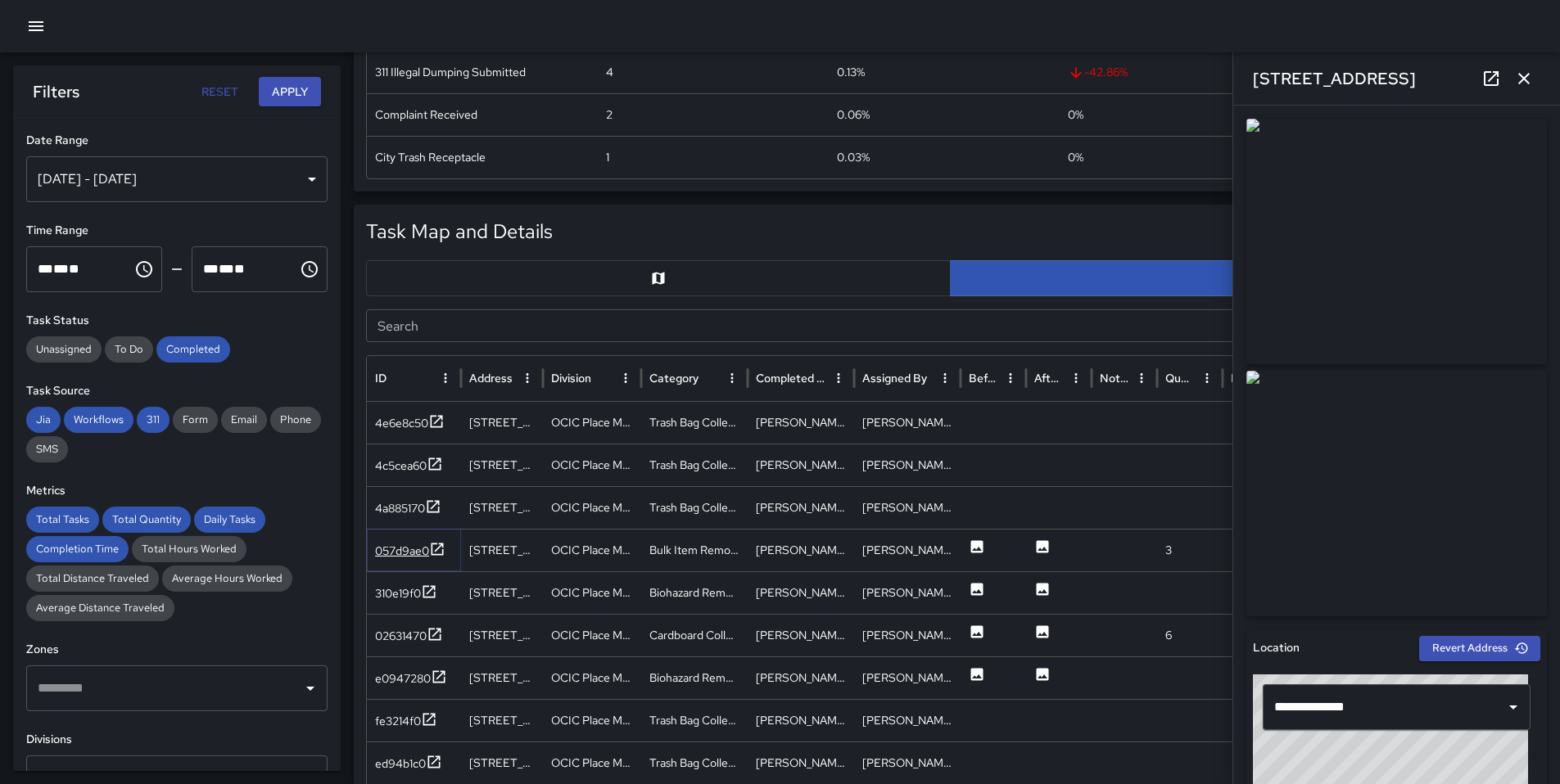
click at [400, 561] on div "057d9ae0" at bounding box center [411, 550] width 71 height 20
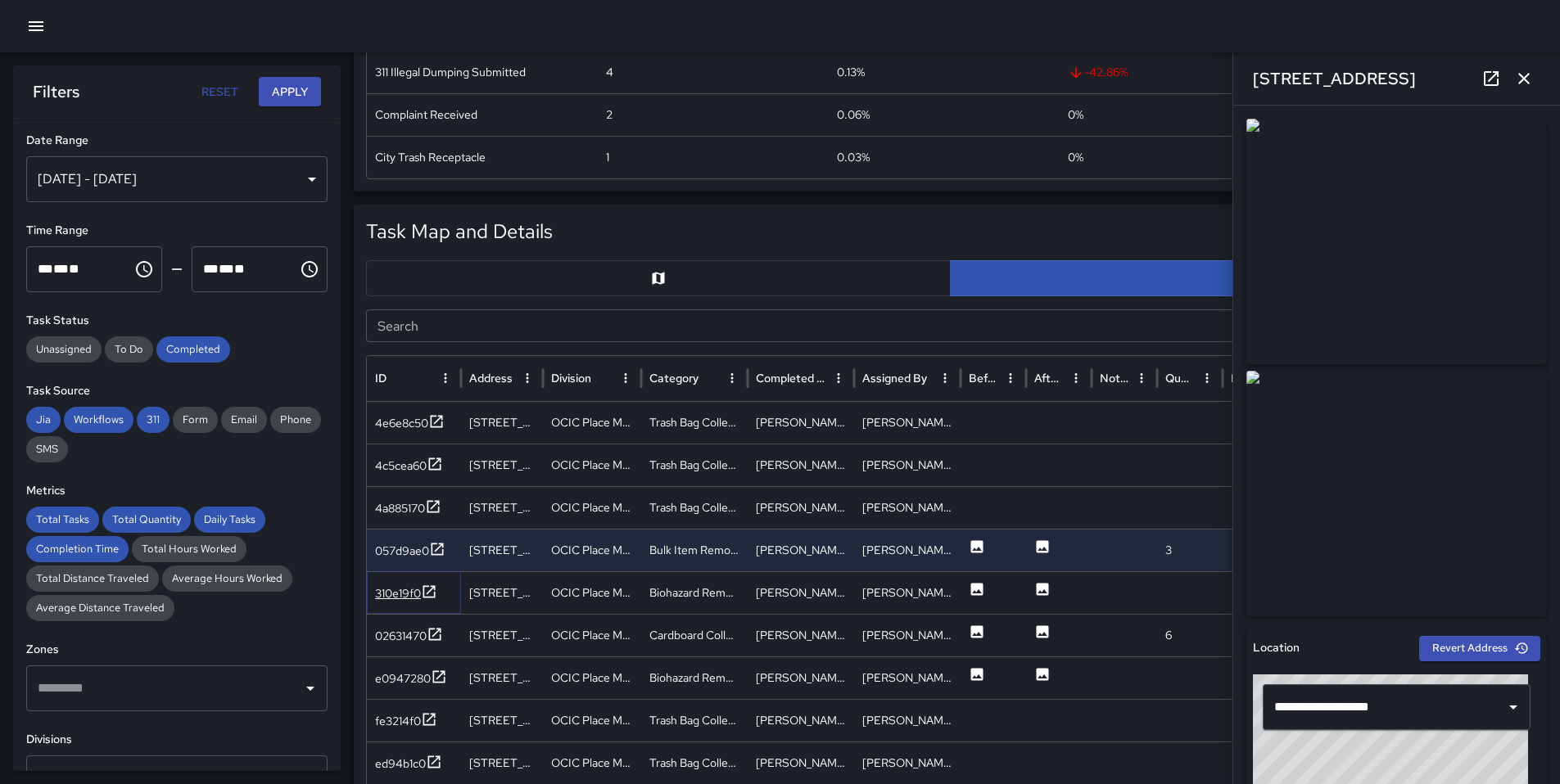
click at [415, 598] on div "310e19f0" at bounding box center [398, 593] width 46 height 16
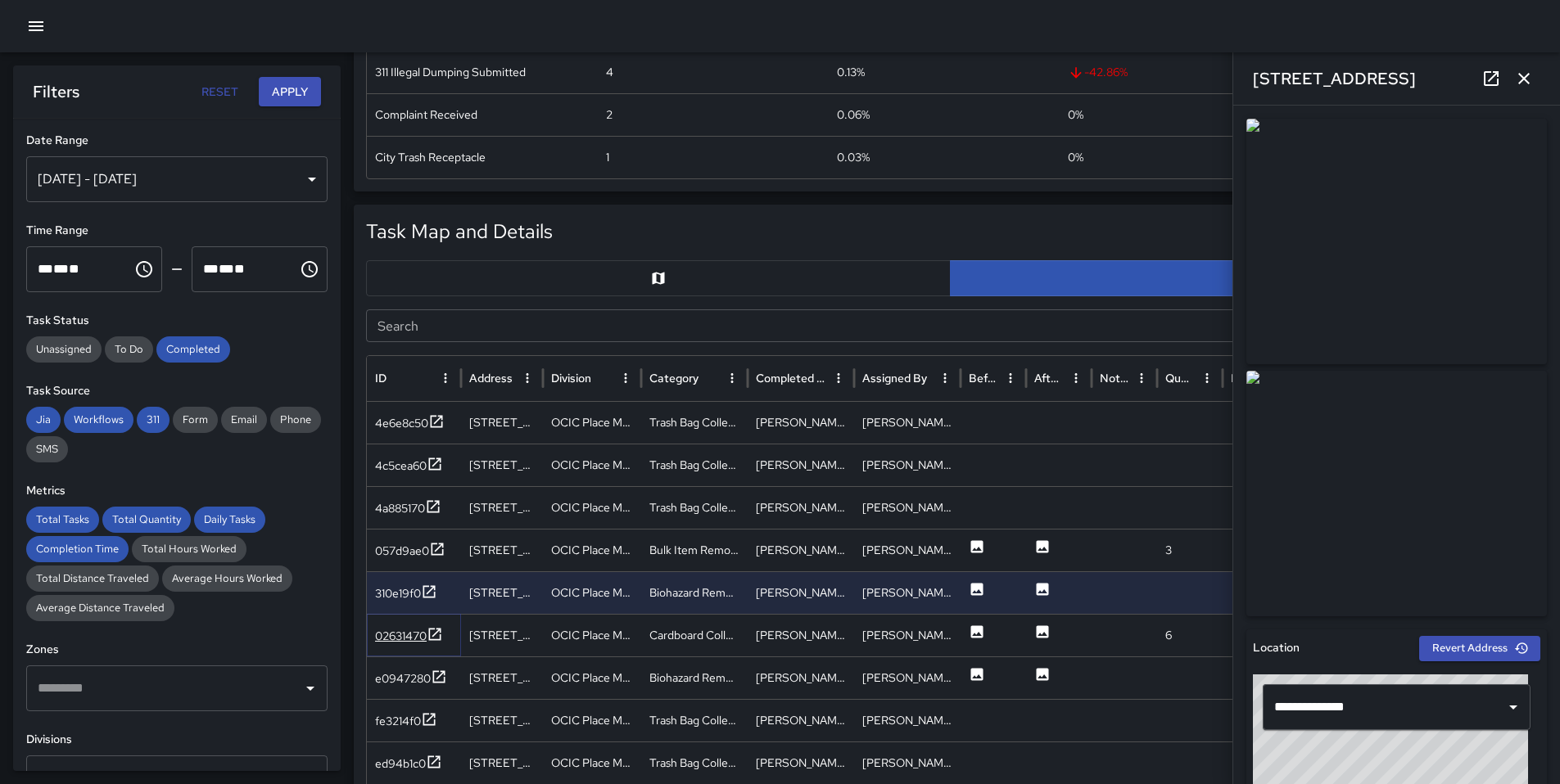
click at [416, 638] on div "02631470" at bounding box center [401, 636] width 52 height 16
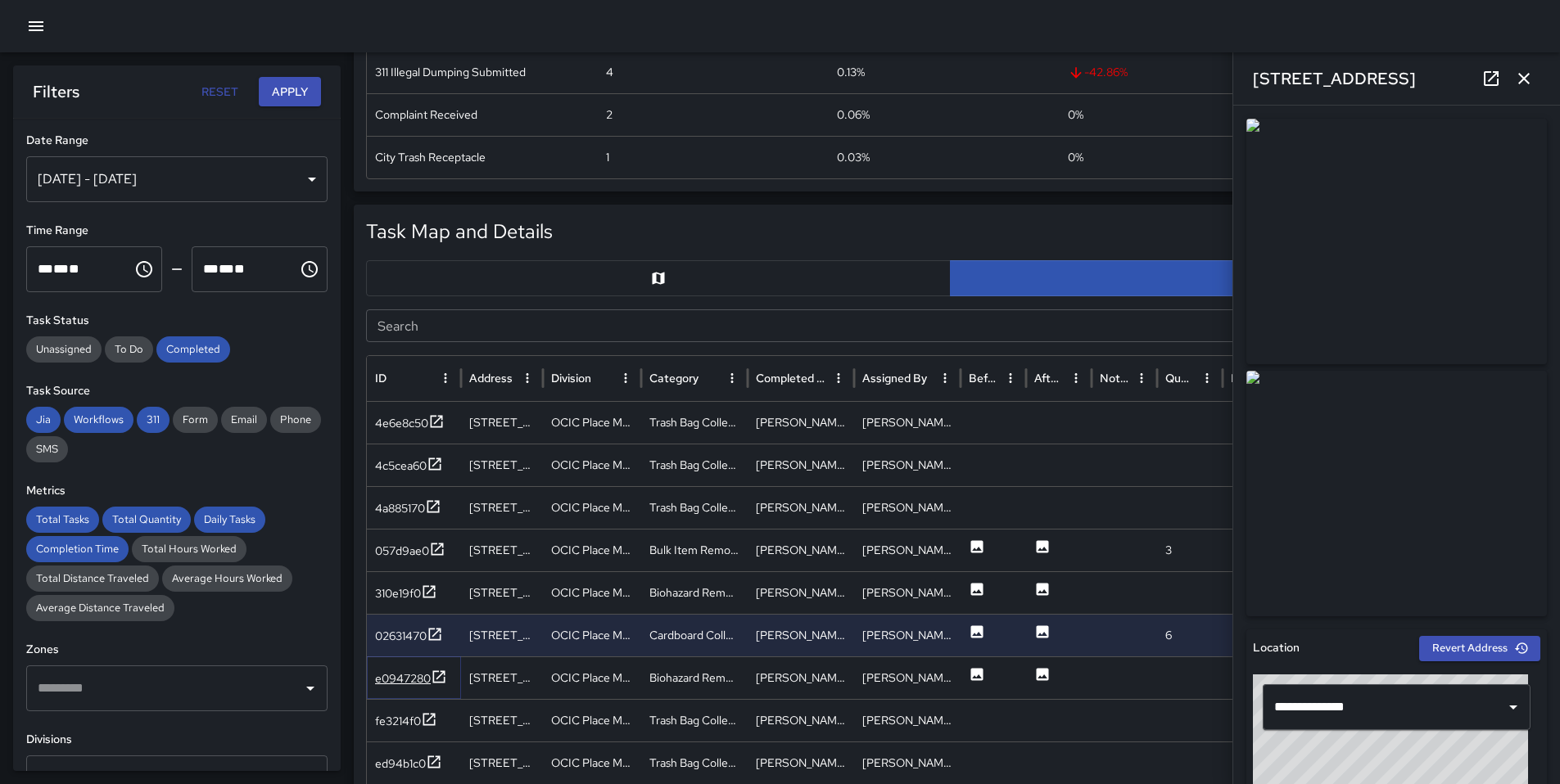
click at [404, 672] on div "e0947280" at bounding box center [403, 678] width 56 height 16
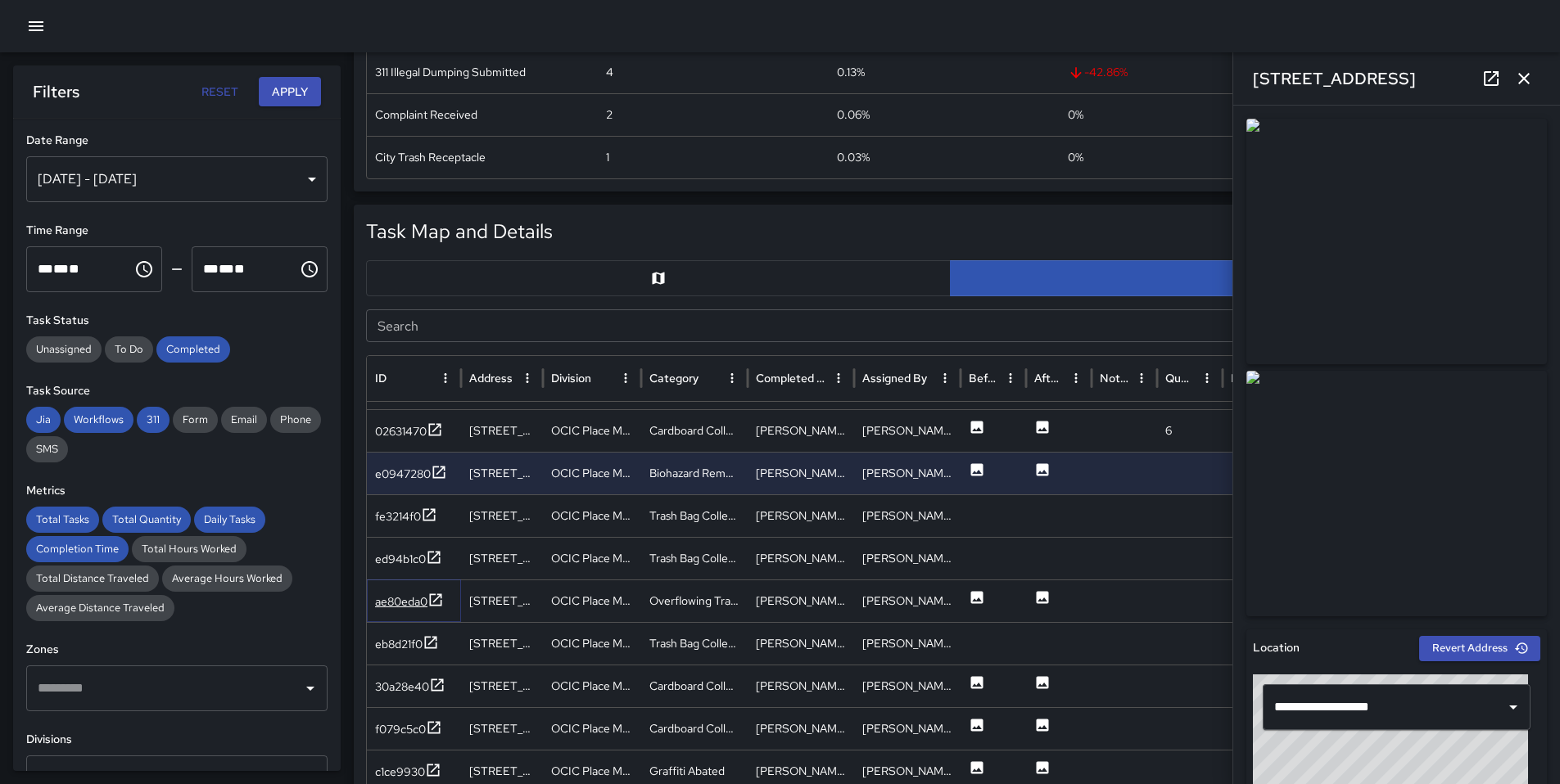
click at [412, 601] on div "ae80eda0" at bounding box center [401, 601] width 53 height 16
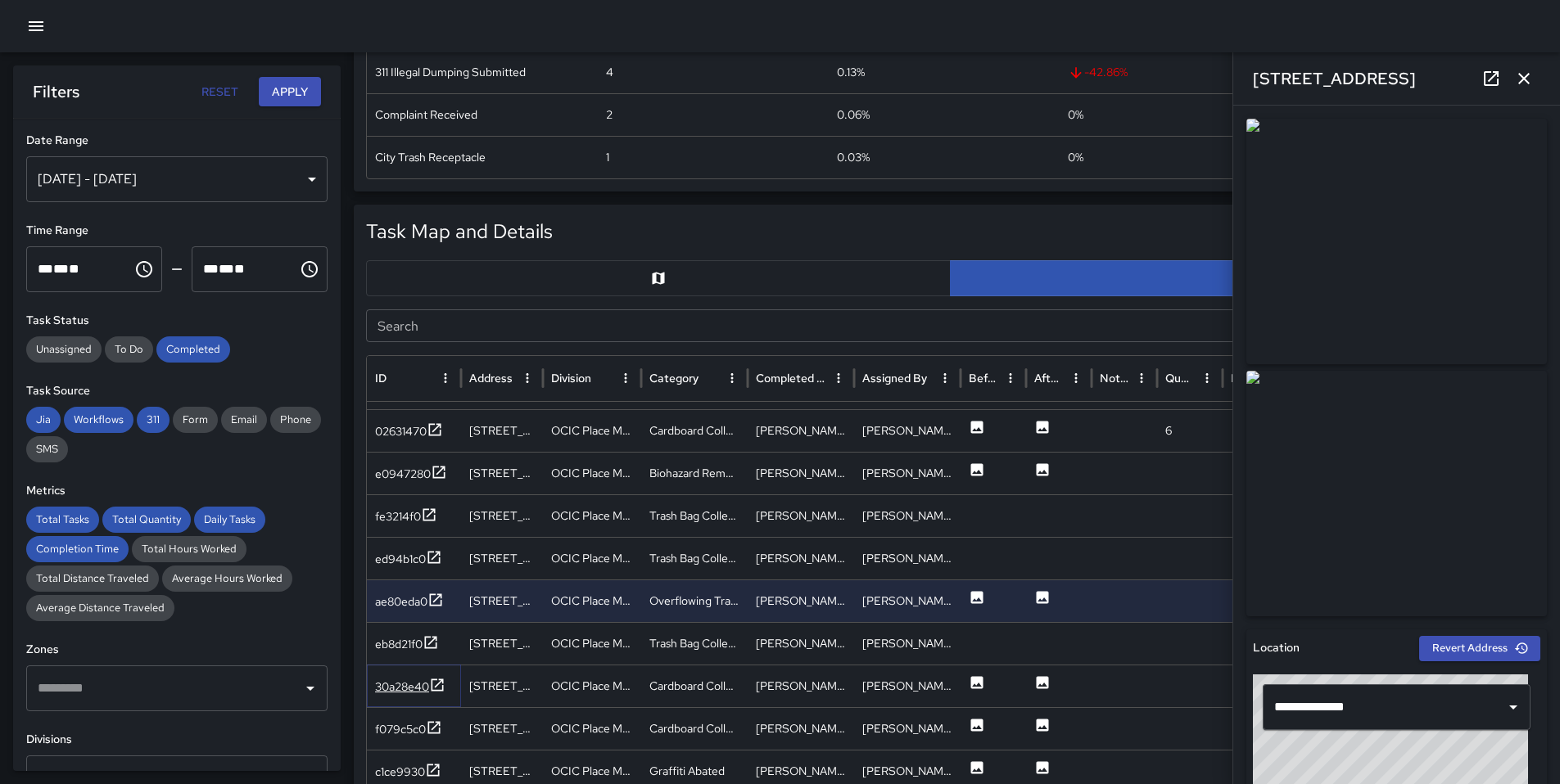
click at [395, 684] on div "30a28e40" at bounding box center [402, 686] width 54 height 16
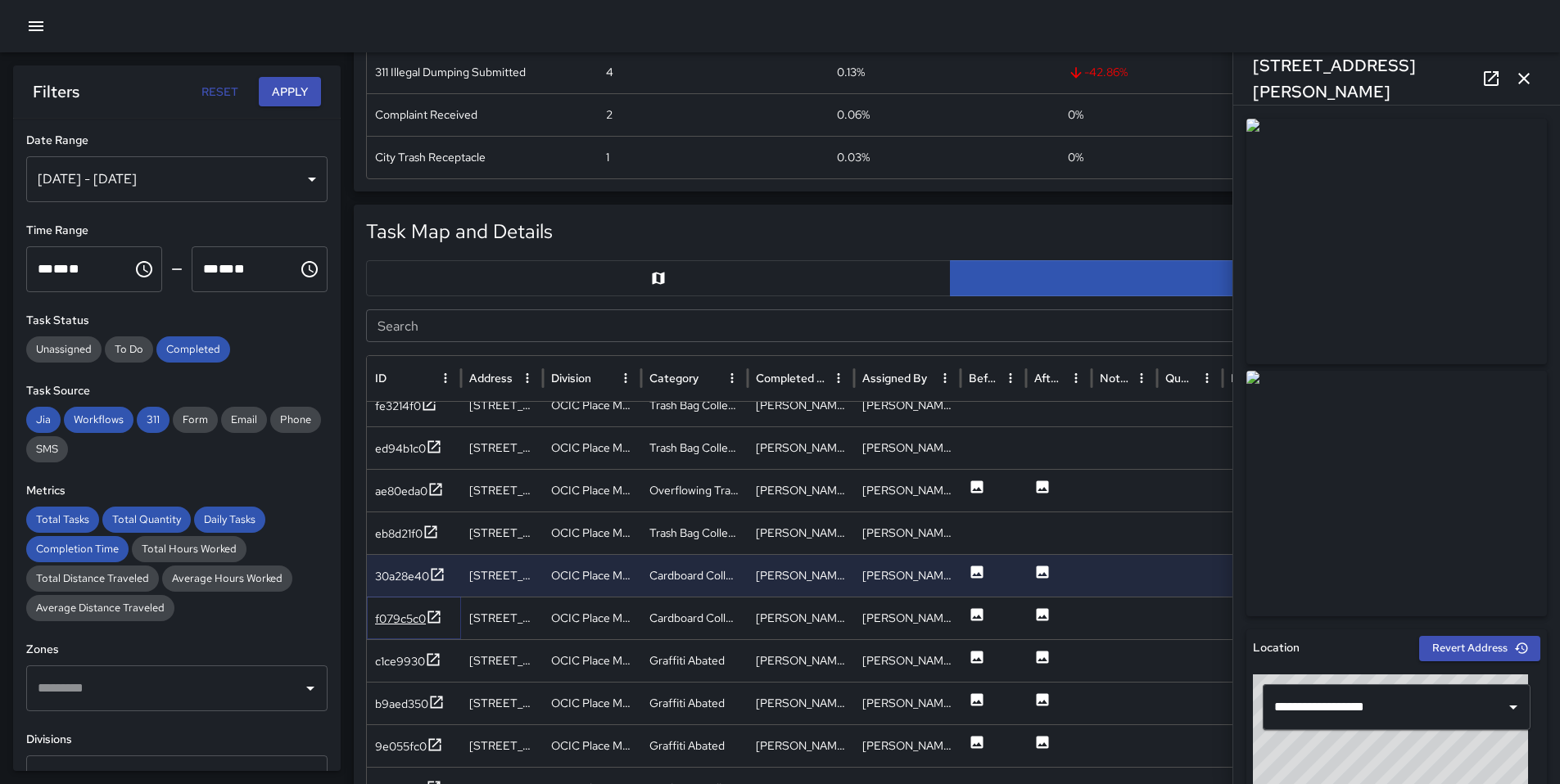
click at [404, 620] on div "f079c5c0" at bounding box center [400, 618] width 51 height 16
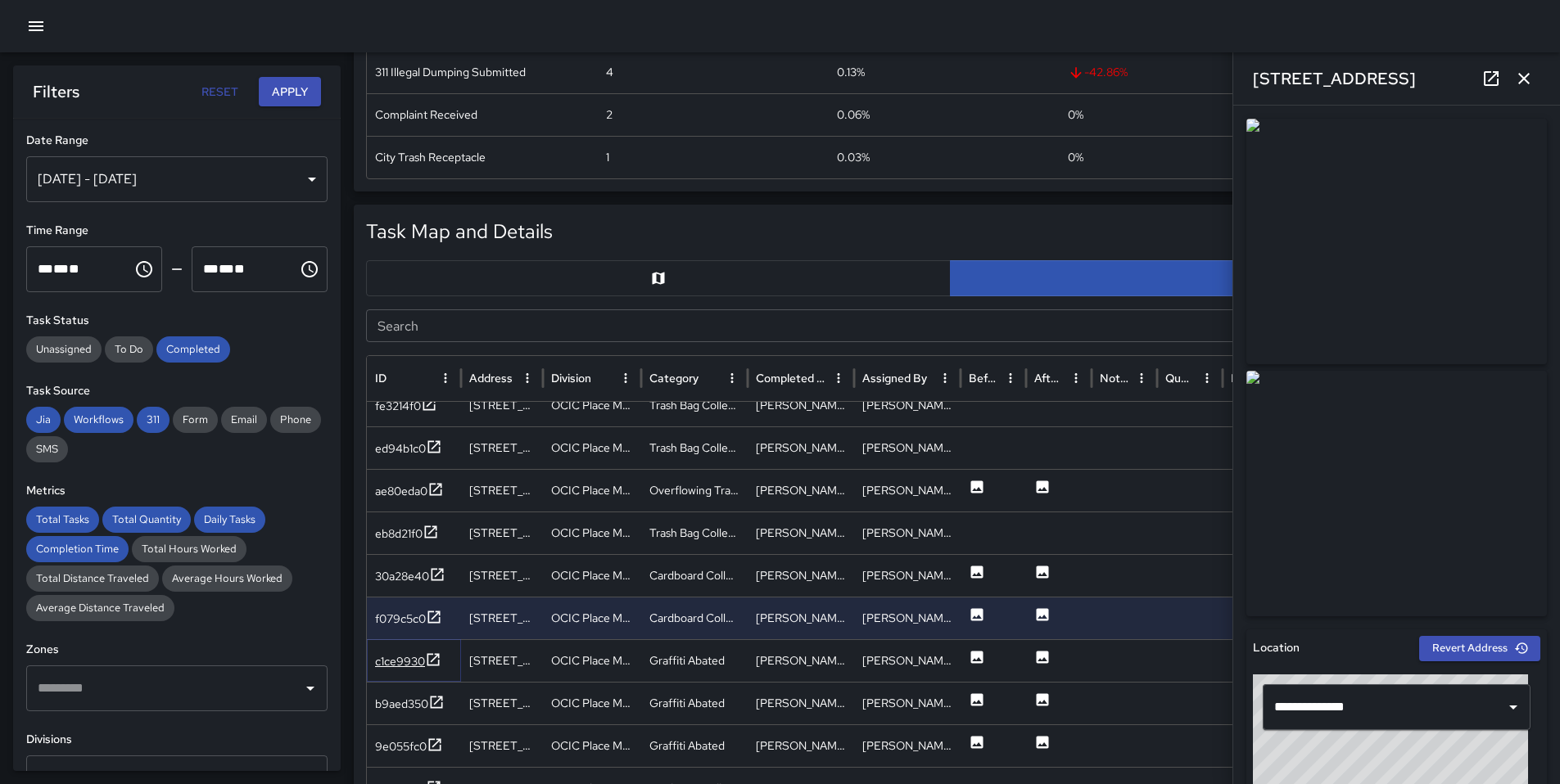
click at [406, 667] on div "c1ce9930" at bounding box center [400, 661] width 50 height 16
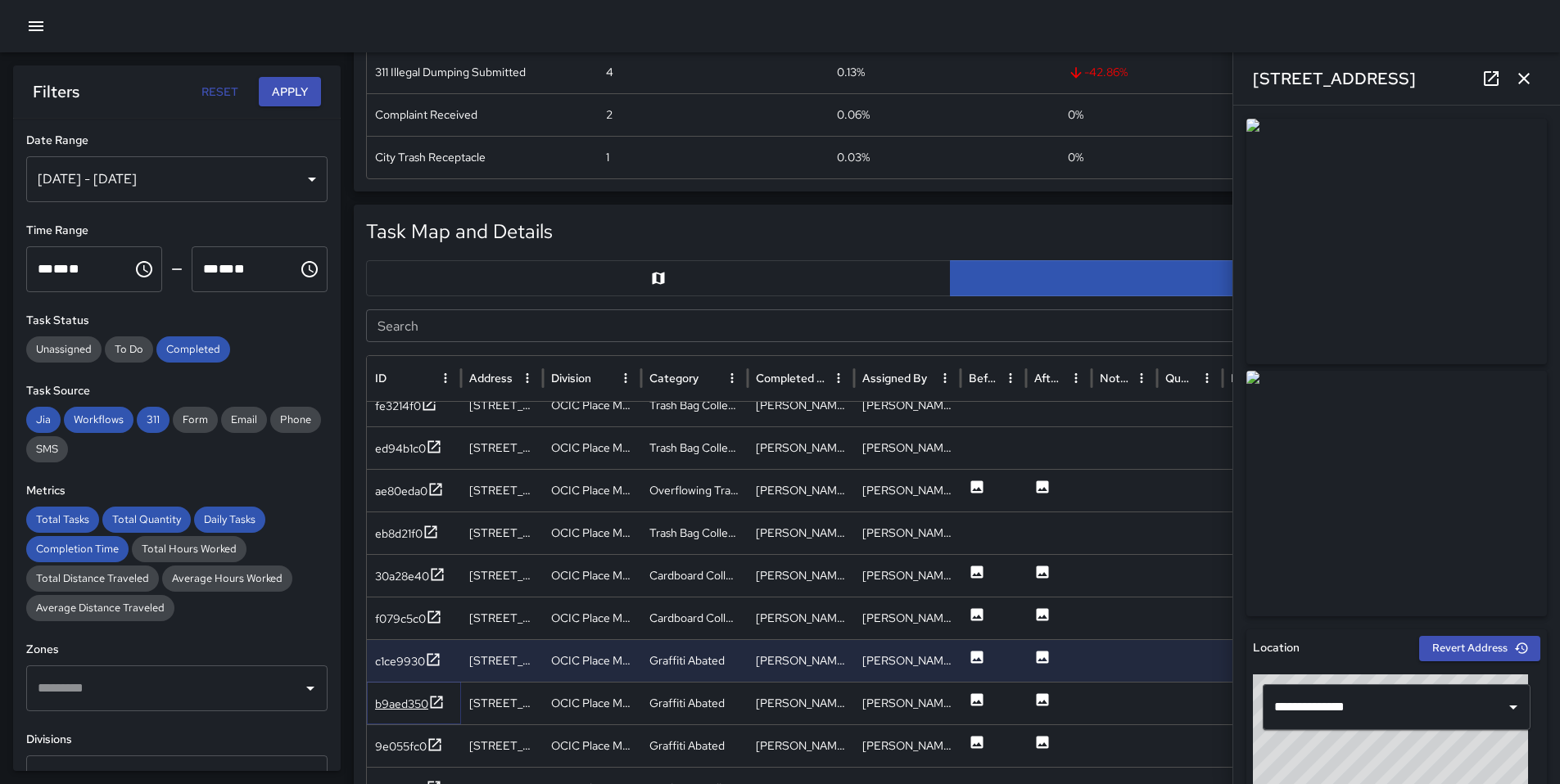
click at [411, 694] on div "b9aed350" at bounding box center [410, 704] width 70 height 20
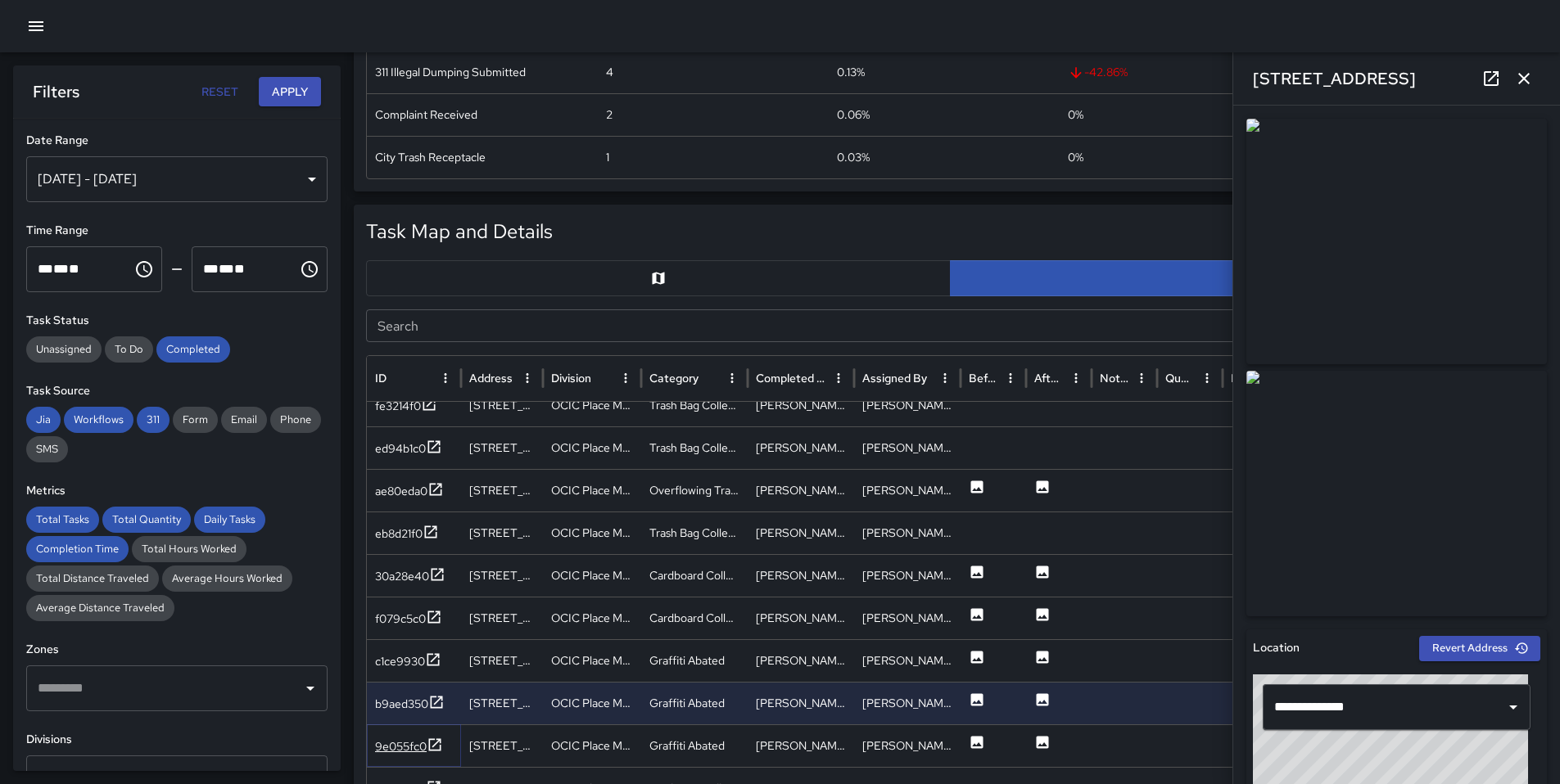
click at [410, 736] on div "9e055fc0" at bounding box center [409, 746] width 68 height 20
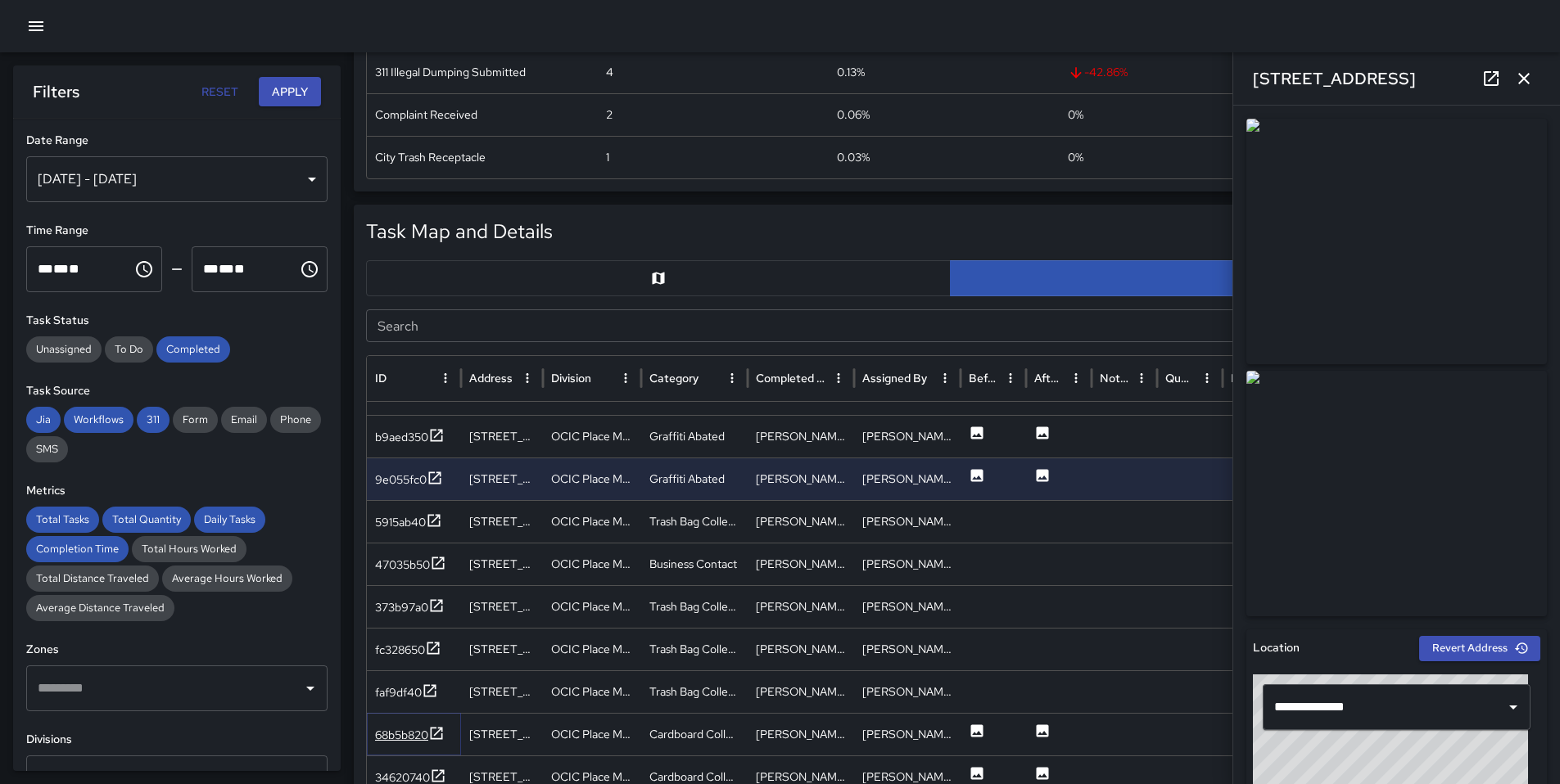
click at [402, 730] on div "68b5b820" at bounding box center [402, 734] width 54 height 16
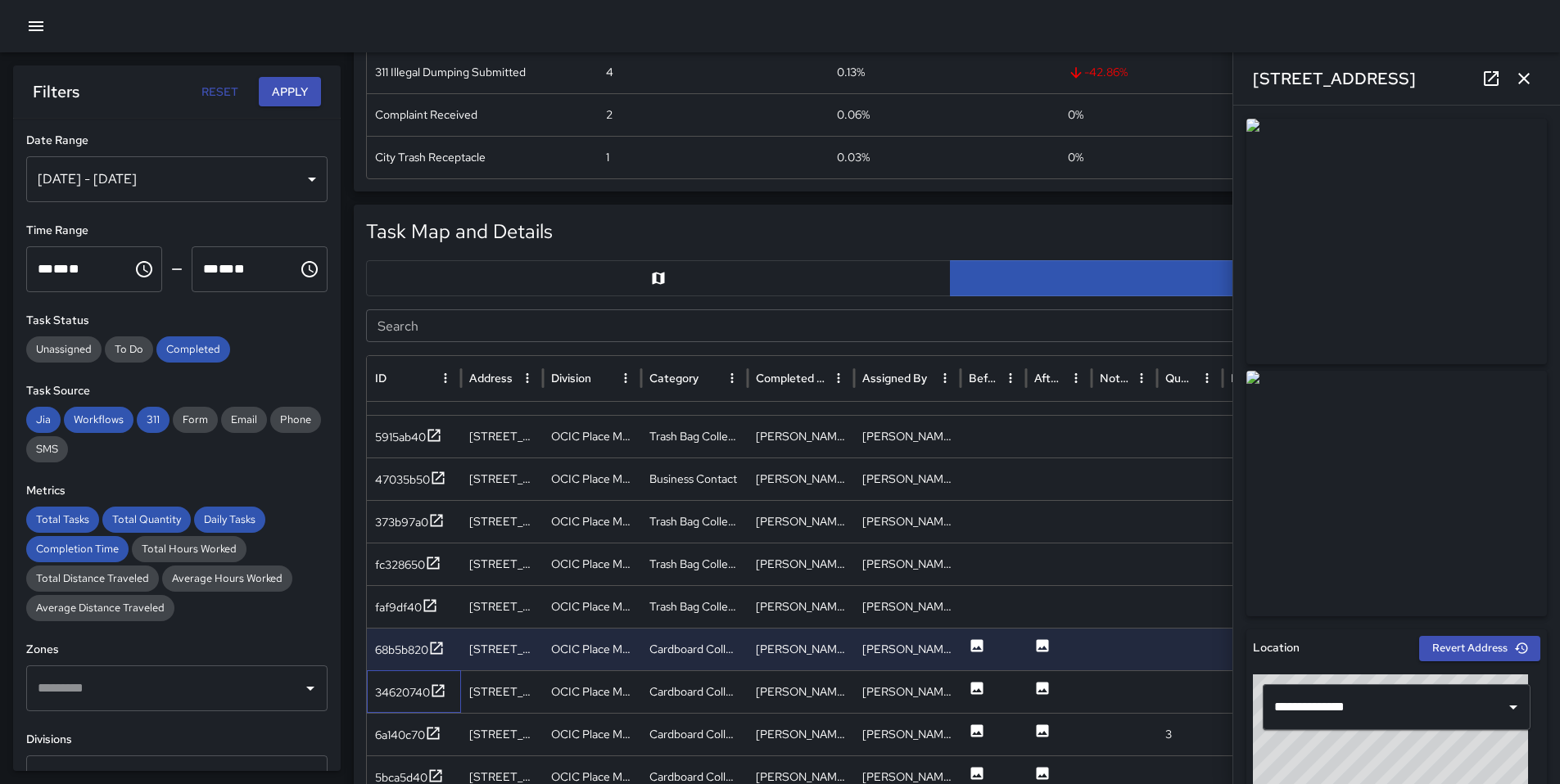
click at [418, 677] on div "34620740" at bounding box center [414, 691] width 94 height 42
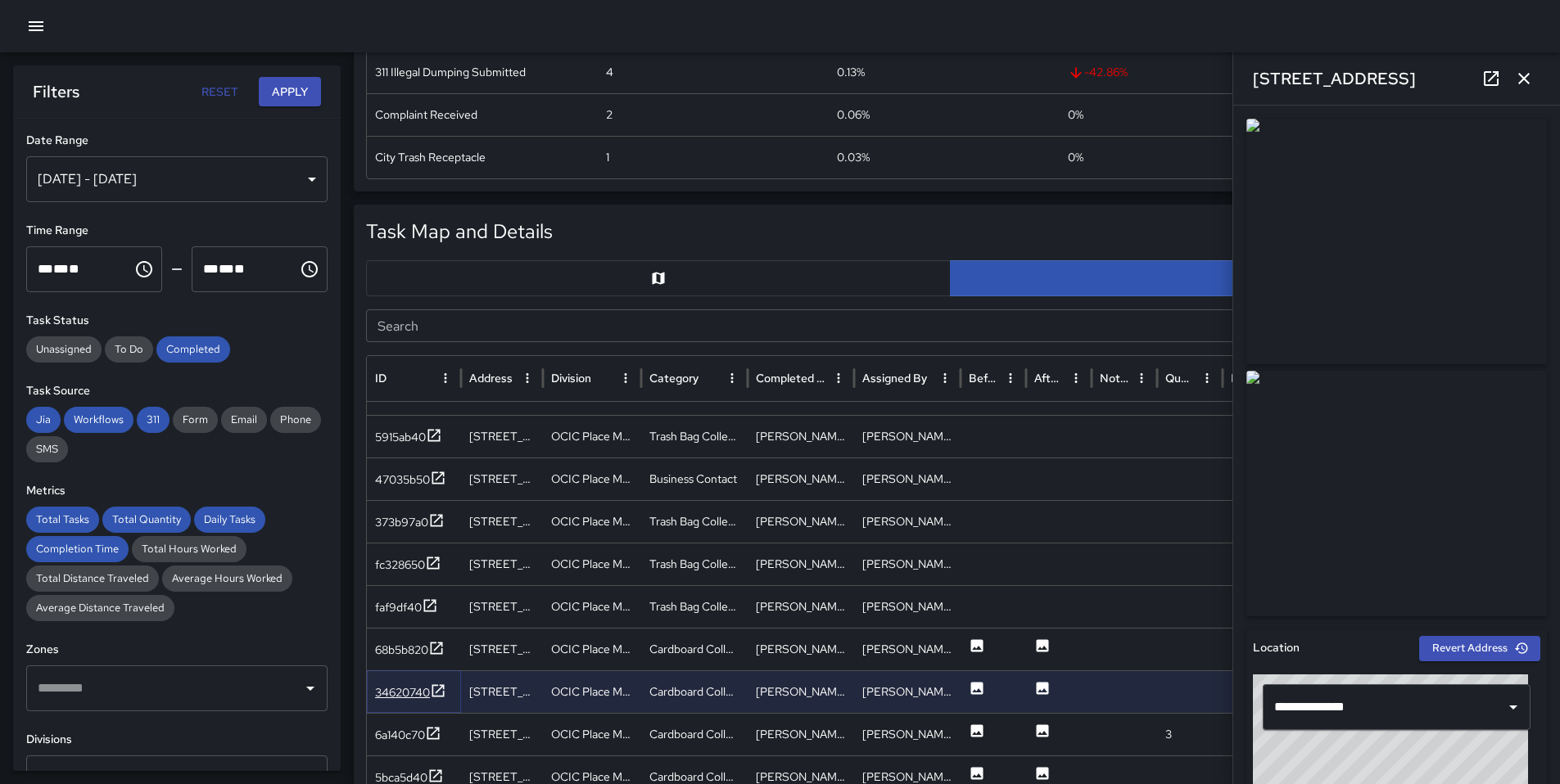
click at [415, 689] on div "34620740" at bounding box center [402, 692] width 55 height 16
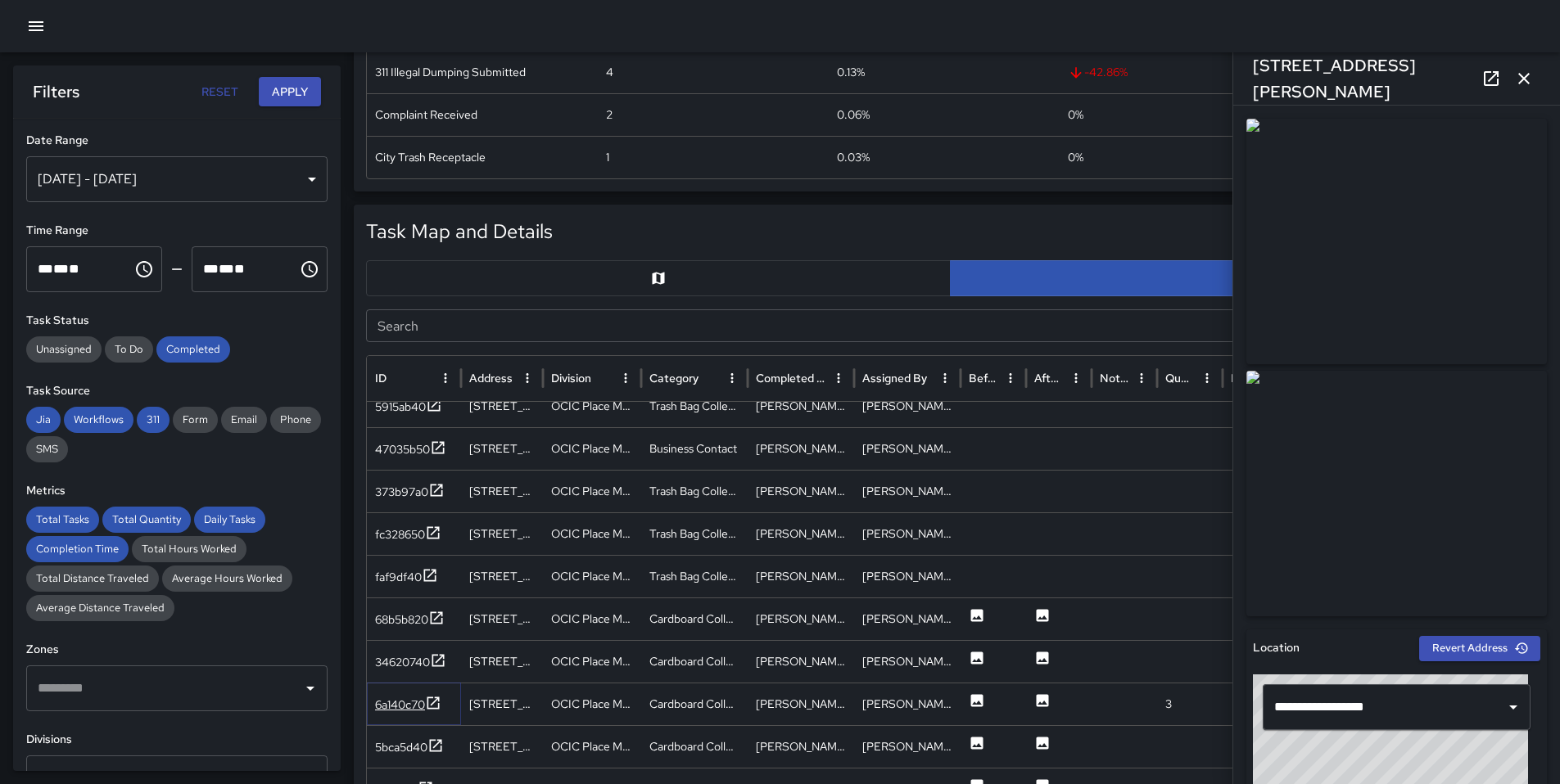
click at [409, 702] on div "6a140c70" at bounding box center [400, 705] width 50 height 16
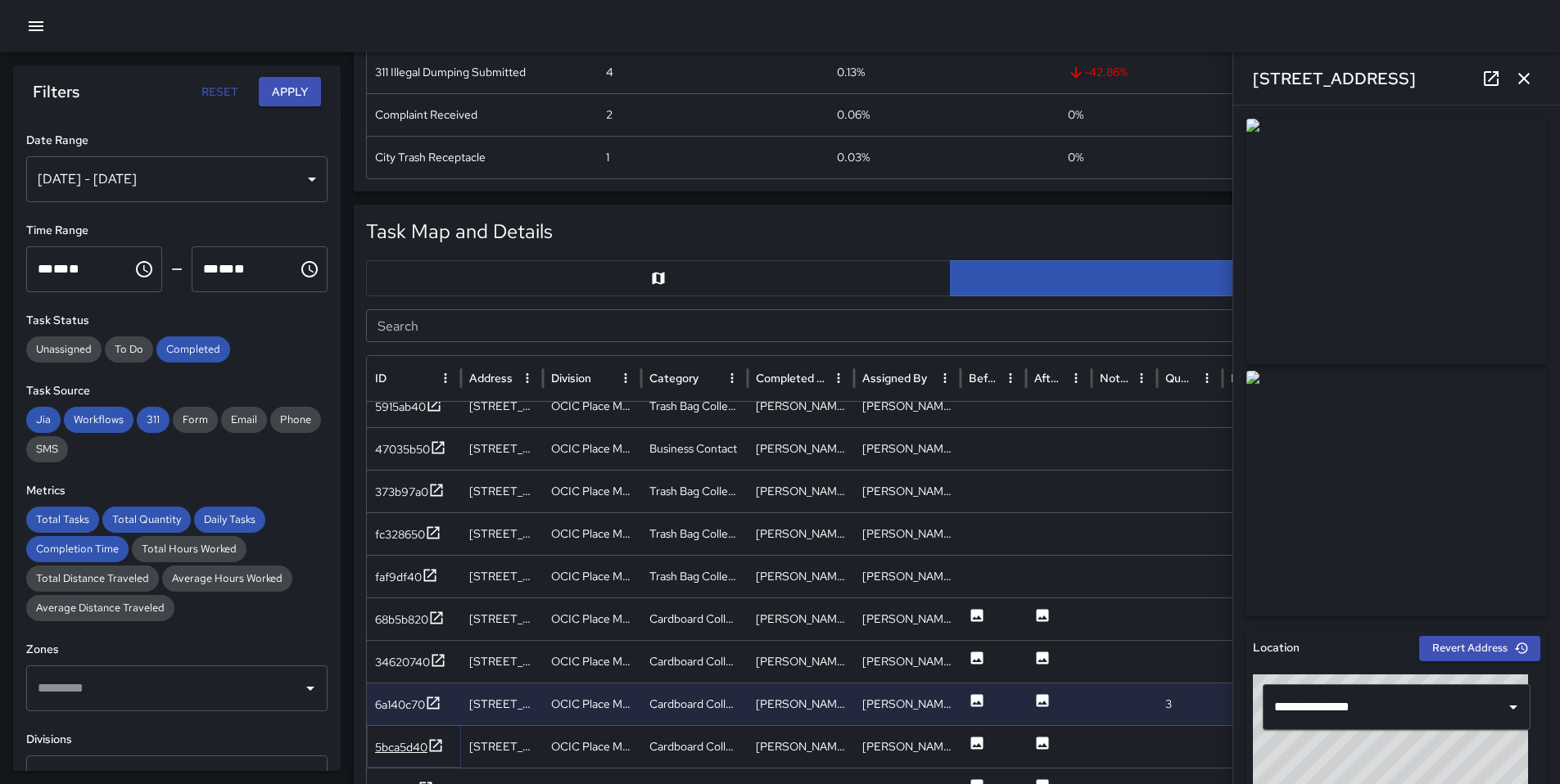
click at [399, 753] on div "5bca5d40" at bounding box center [401, 747] width 53 height 16
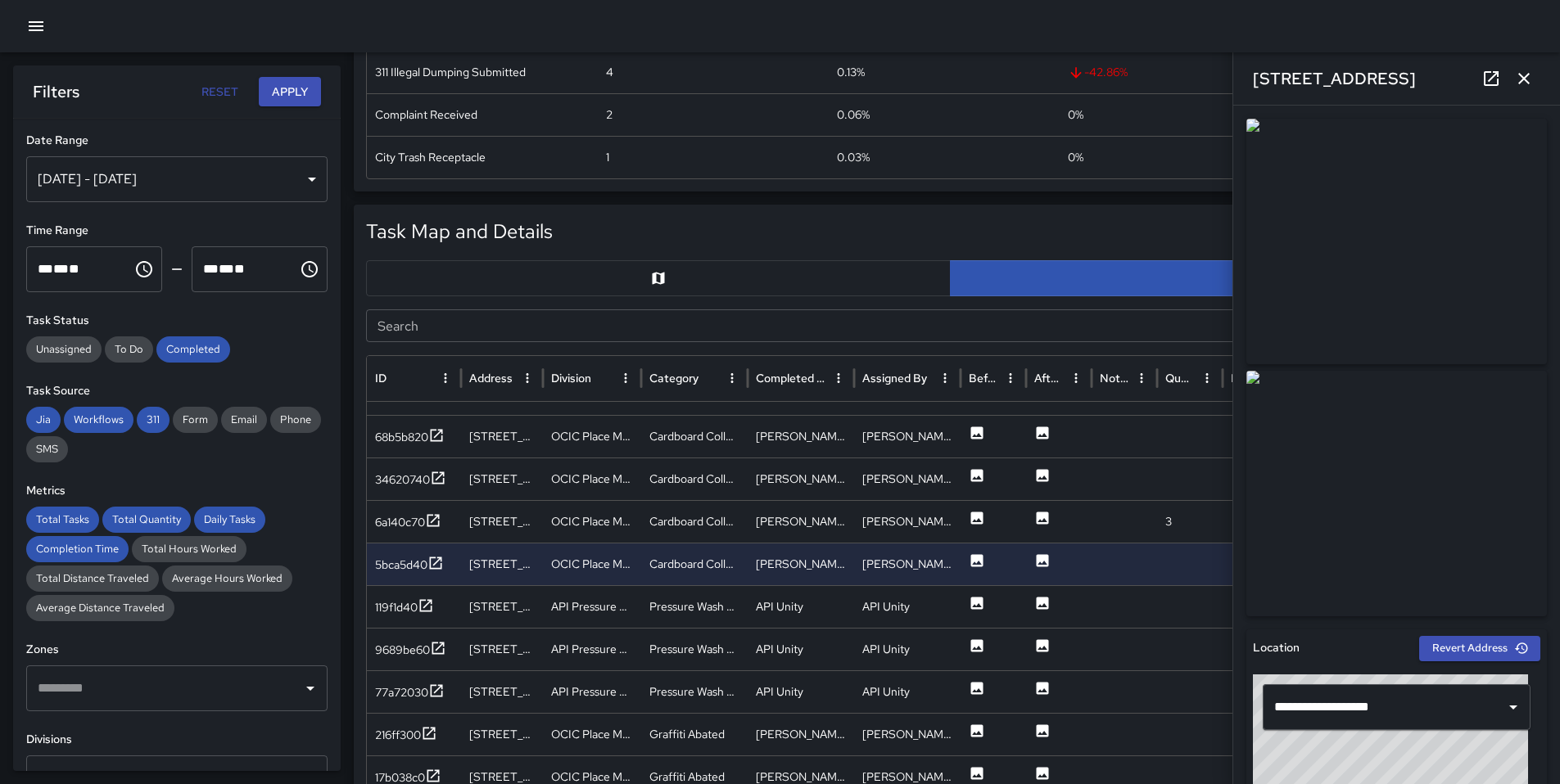
scroll to position [1802, 0]
click at [428, 728] on icon at bounding box center [428, 729] width 16 height 16
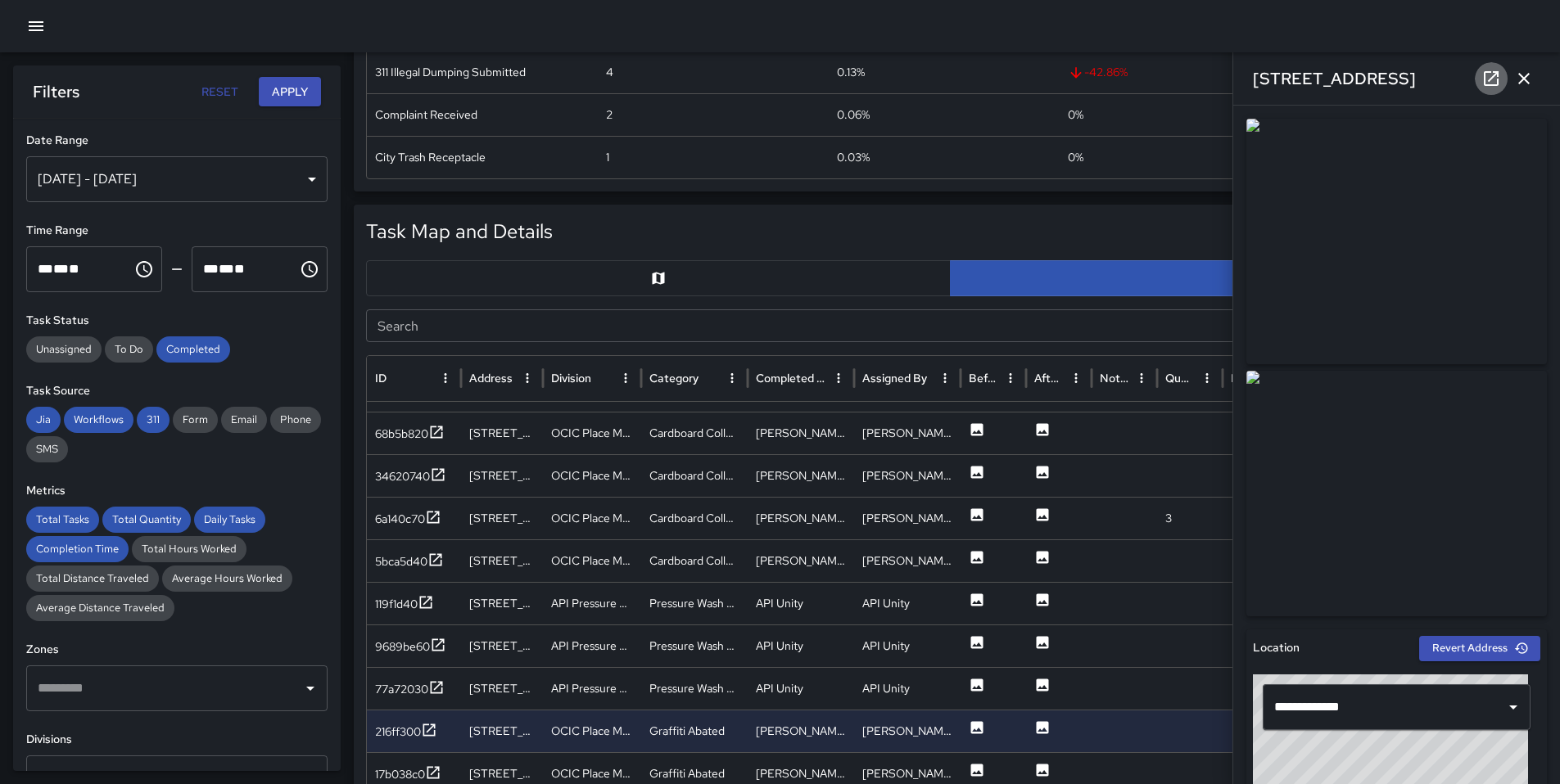
click at [1499, 74] on icon at bounding box center [1491, 78] width 20 height 20
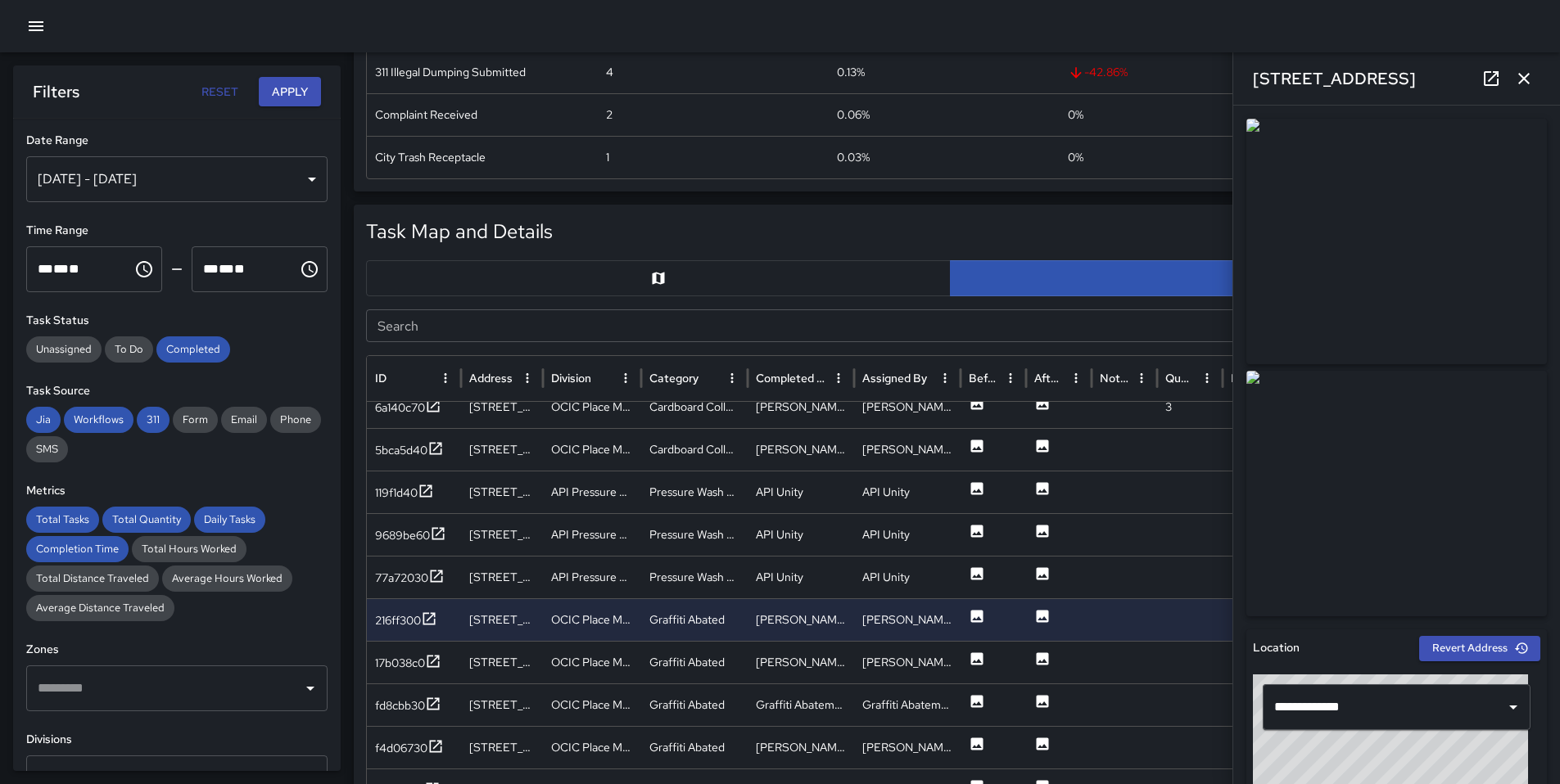
scroll to position [1905, 0]
click at [375, 661] on div "17b038c0" at bounding box center [400, 662] width 50 height 16
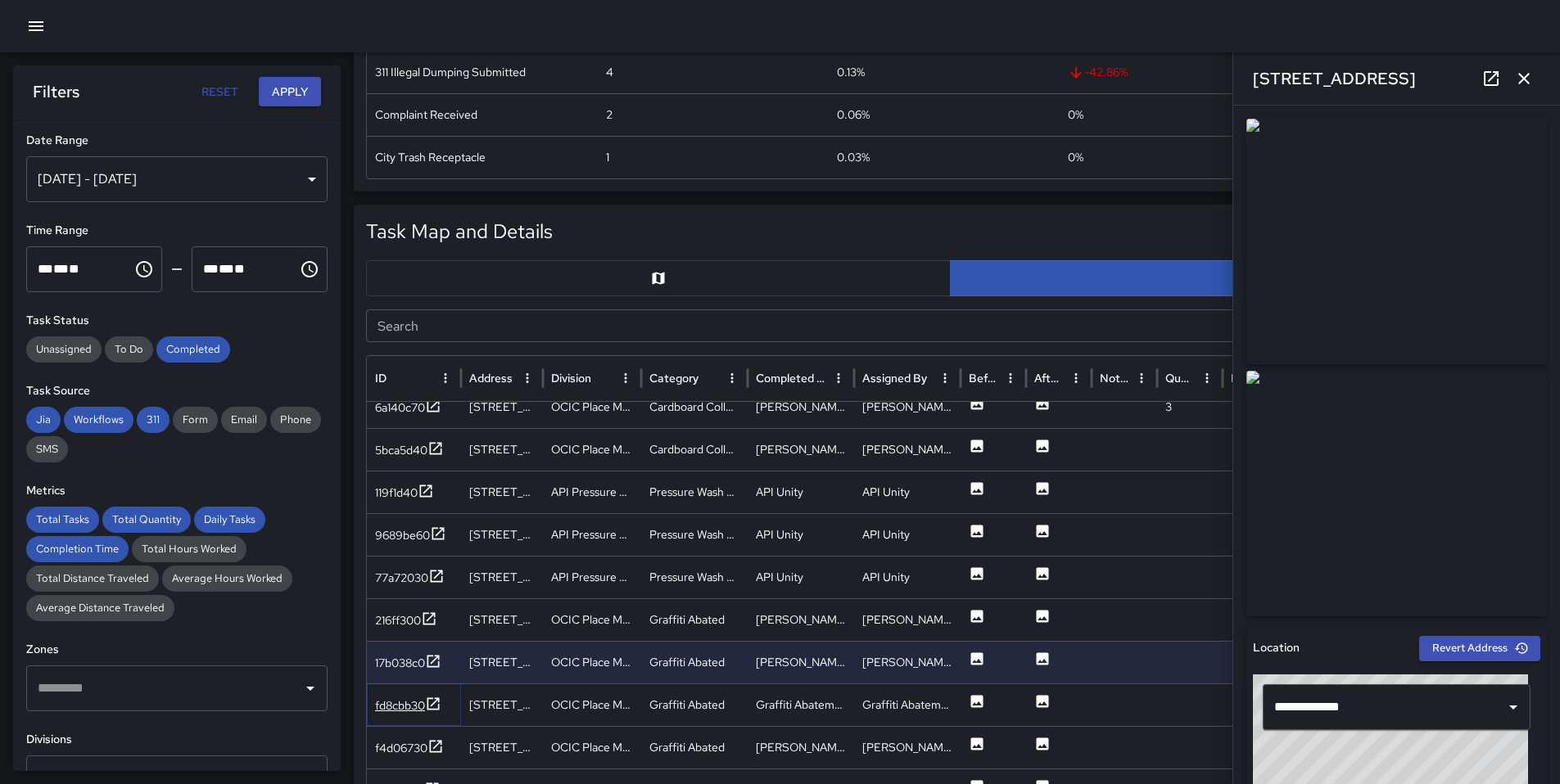
click at [408, 709] on div "fd8cbb30" at bounding box center [400, 705] width 50 height 16
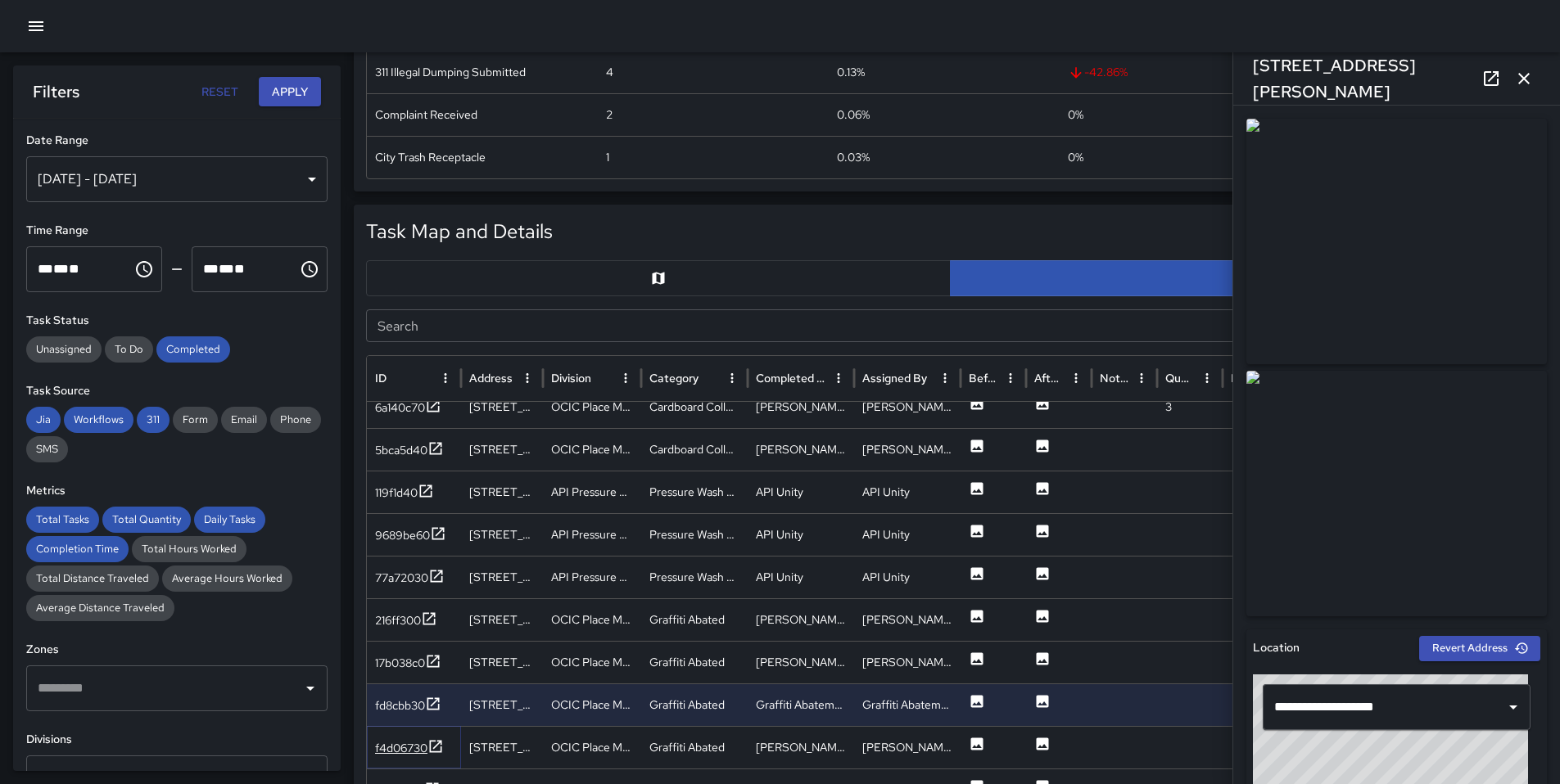
click at [420, 748] on div "f4d06730" at bounding box center [401, 748] width 53 height 16
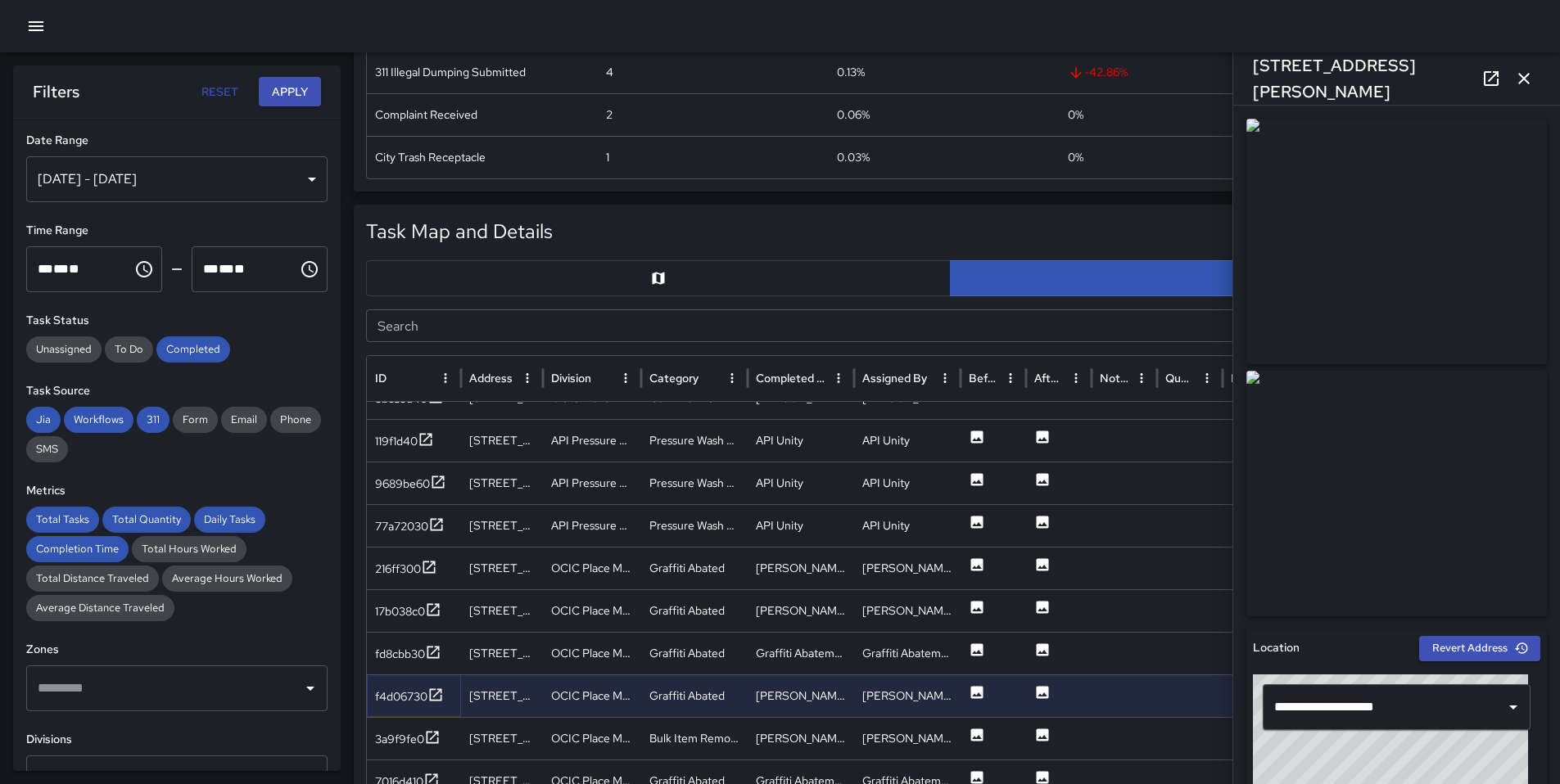
scroll to position [1952, 0]
click at [430, 734] on icon at bounding box center [432, 737] width 16 height 16
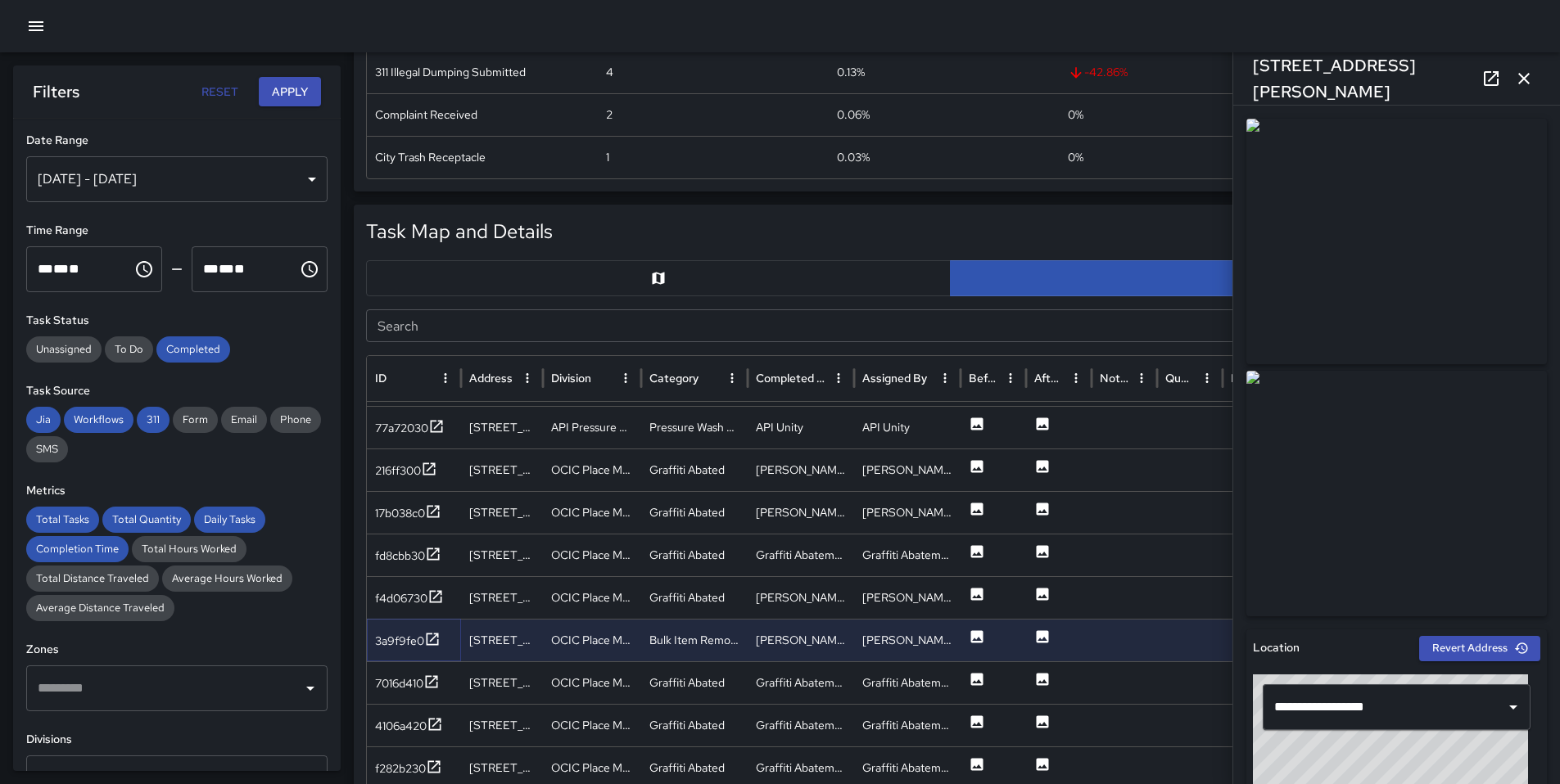
scroll to position [2045, 0]
click at [380, 686] on div "7016d410" at bounding box center [399, 682] width 48 height 16
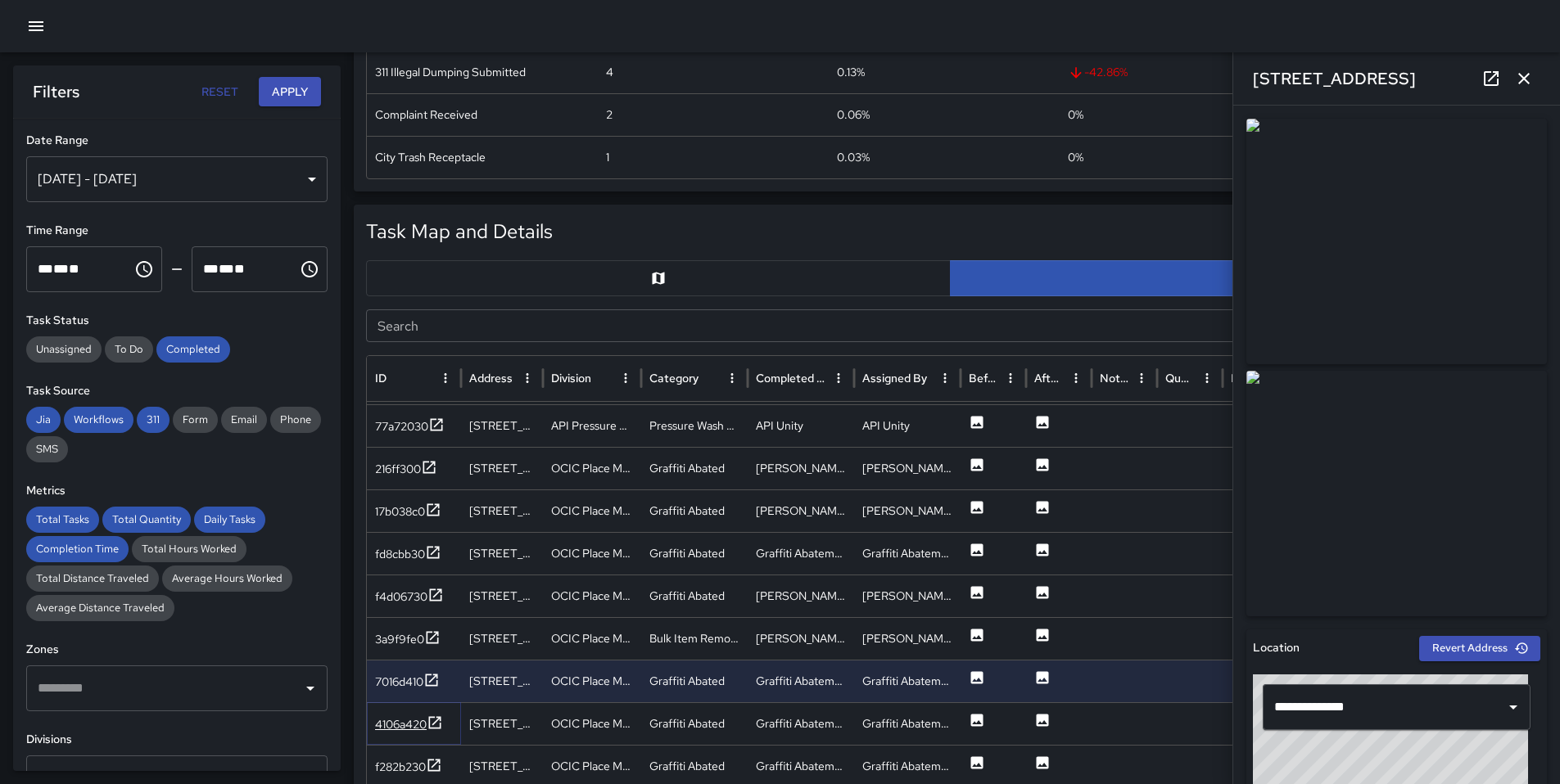
click at [375, 722] on div "4106a420" at bounding box center [401, 724] width 52 height 16
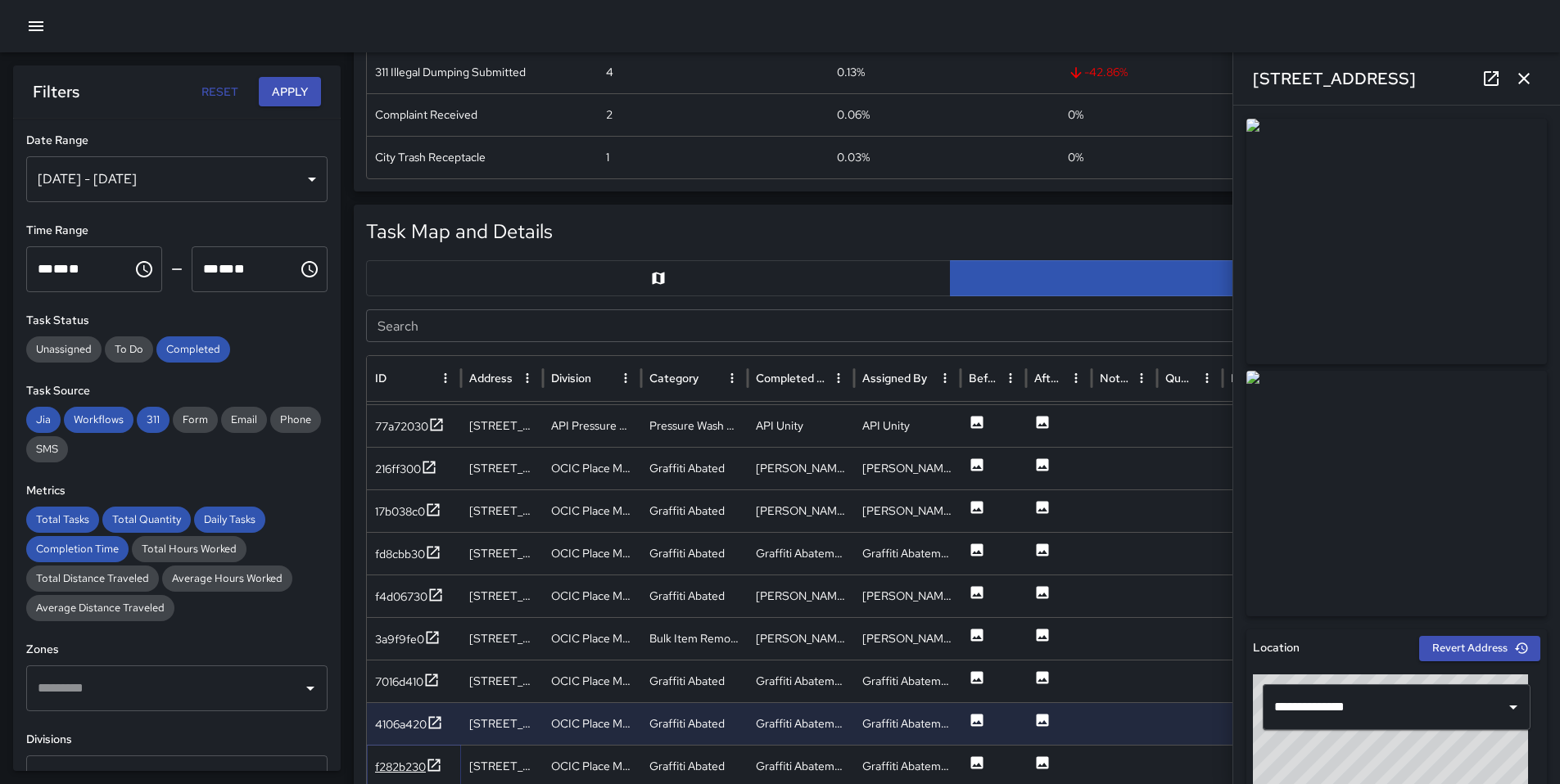
click at [414, 768] on div "f282b230" at bounding box center [400, 767] width 51 height 16
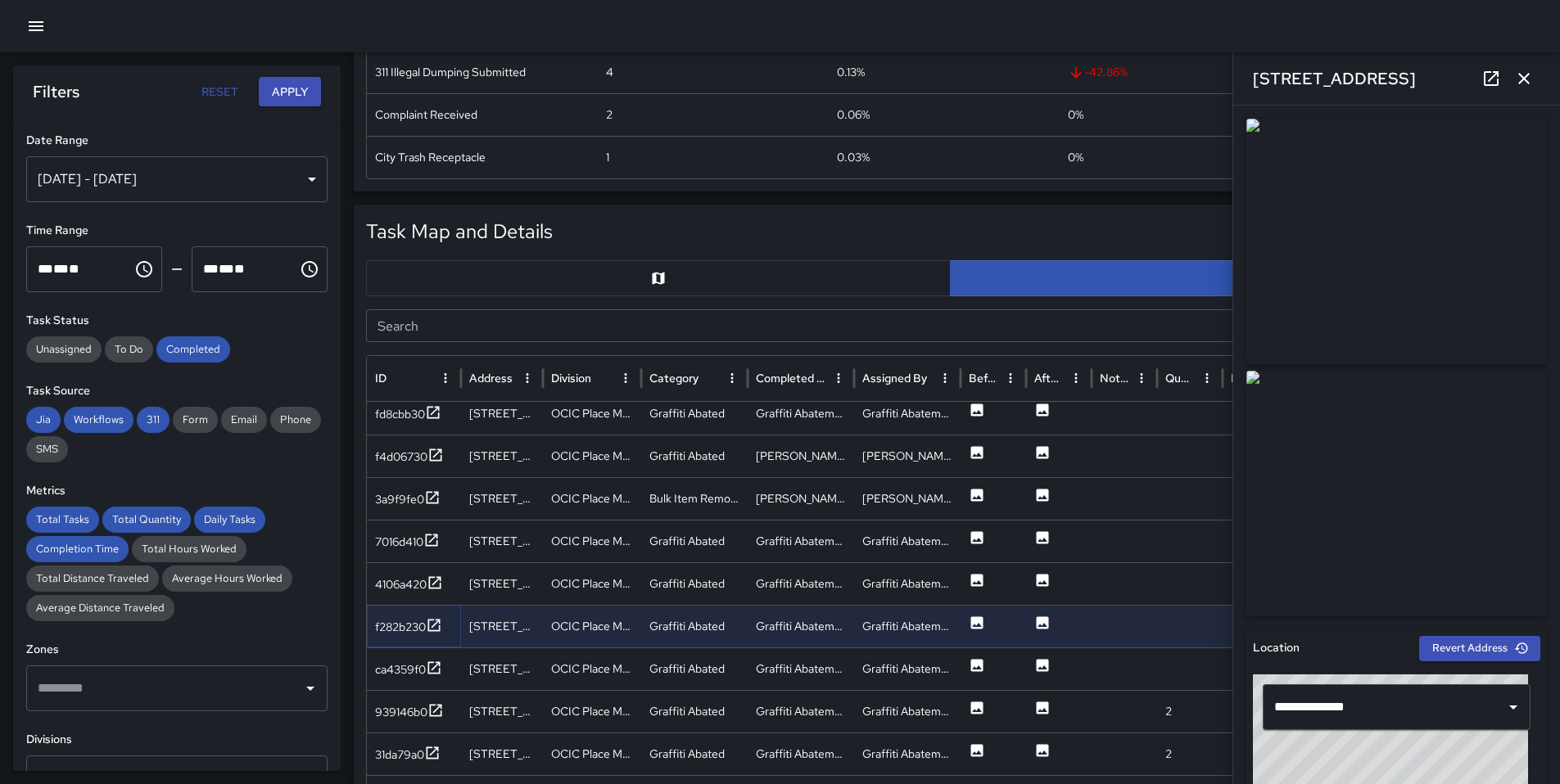
scroll to position [2174, 0]
click at [432, 664] on icon at bounding box center [434, 667] width 16 height 16
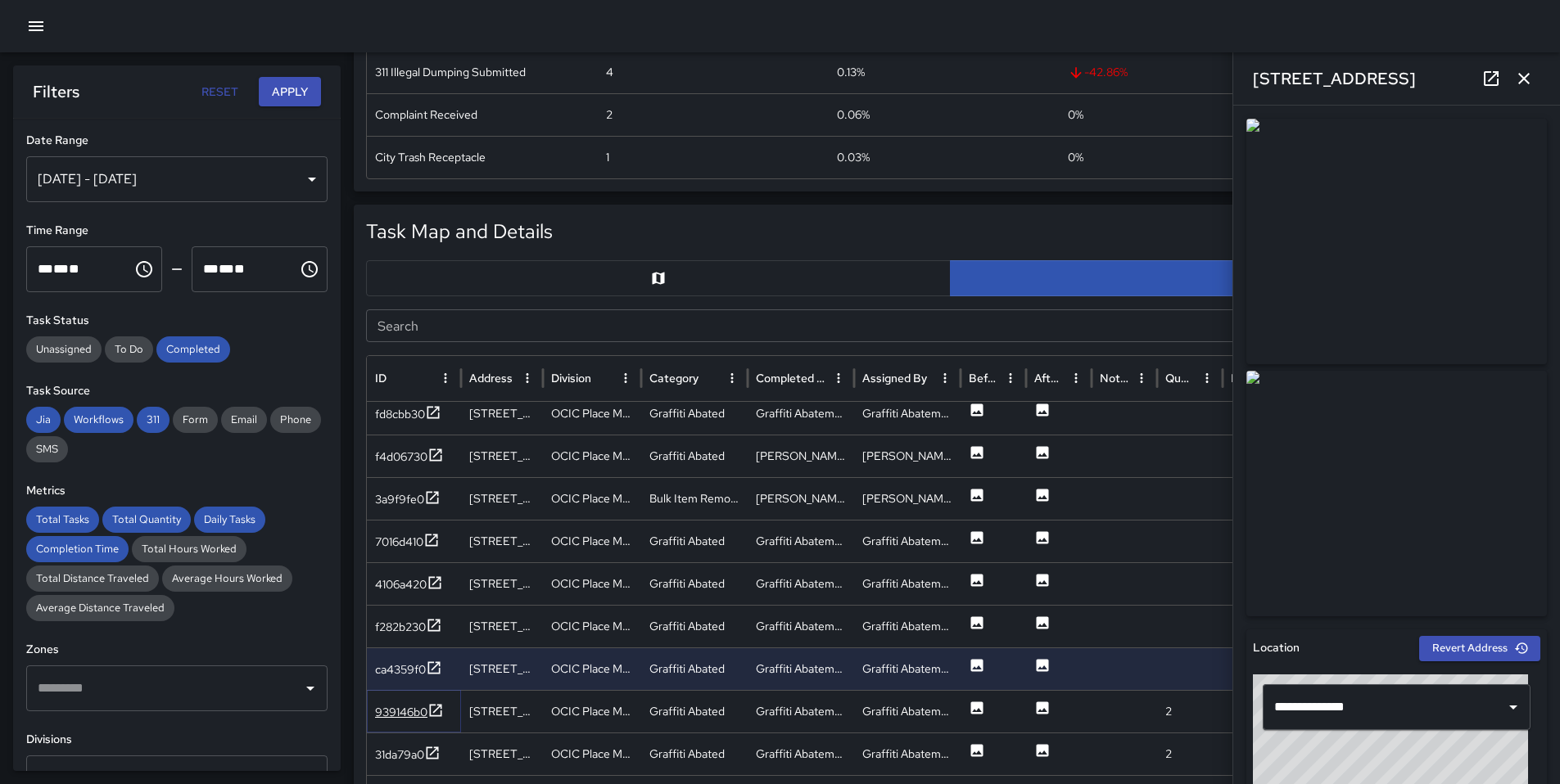
click at [415, 708] on div "939146b0" at bounding box center [401, 711] width 53 height 16
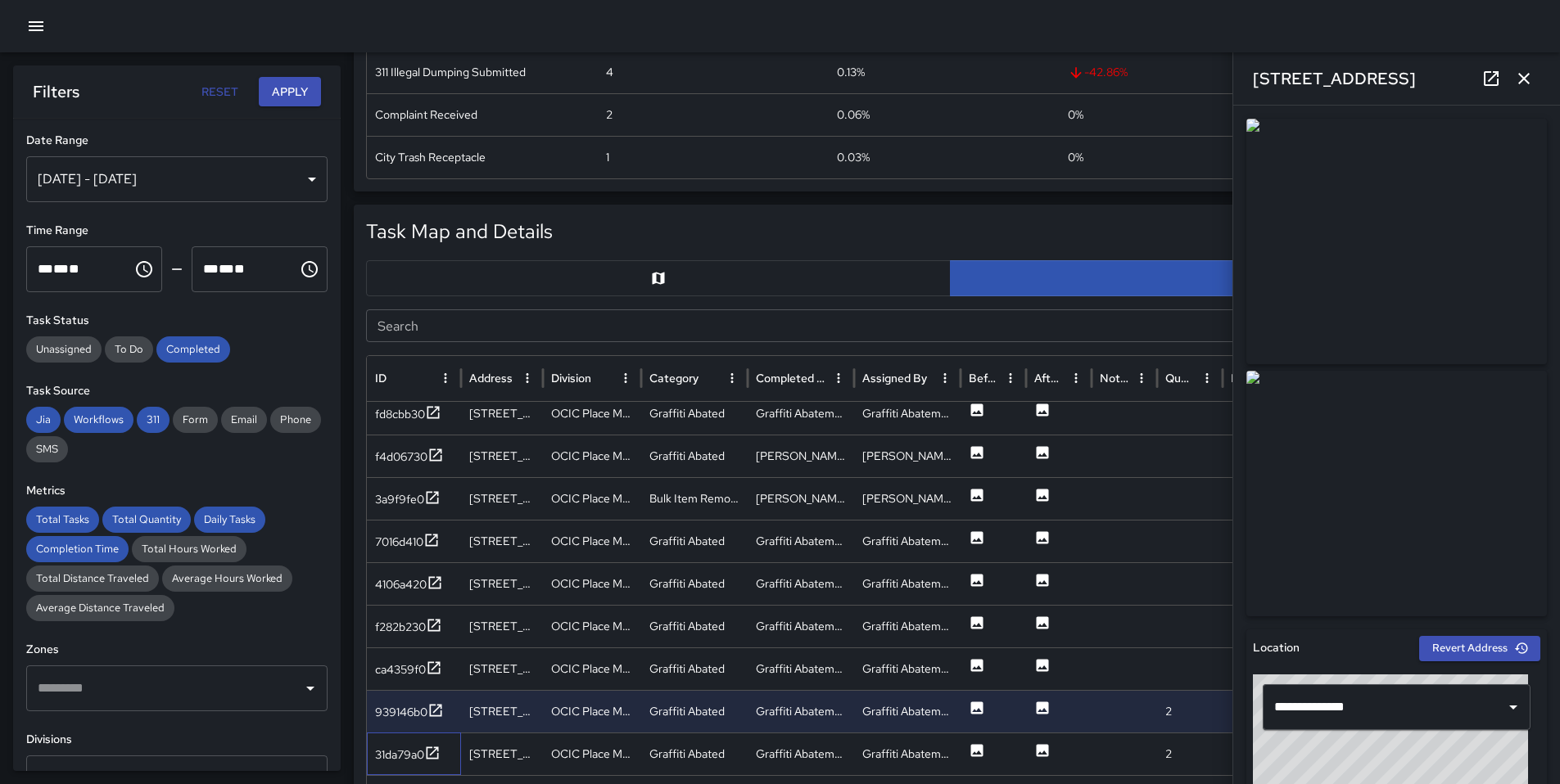
click at [413, 732] on div "31da79a0" at bounding box center [414, 753] width 94 height 42
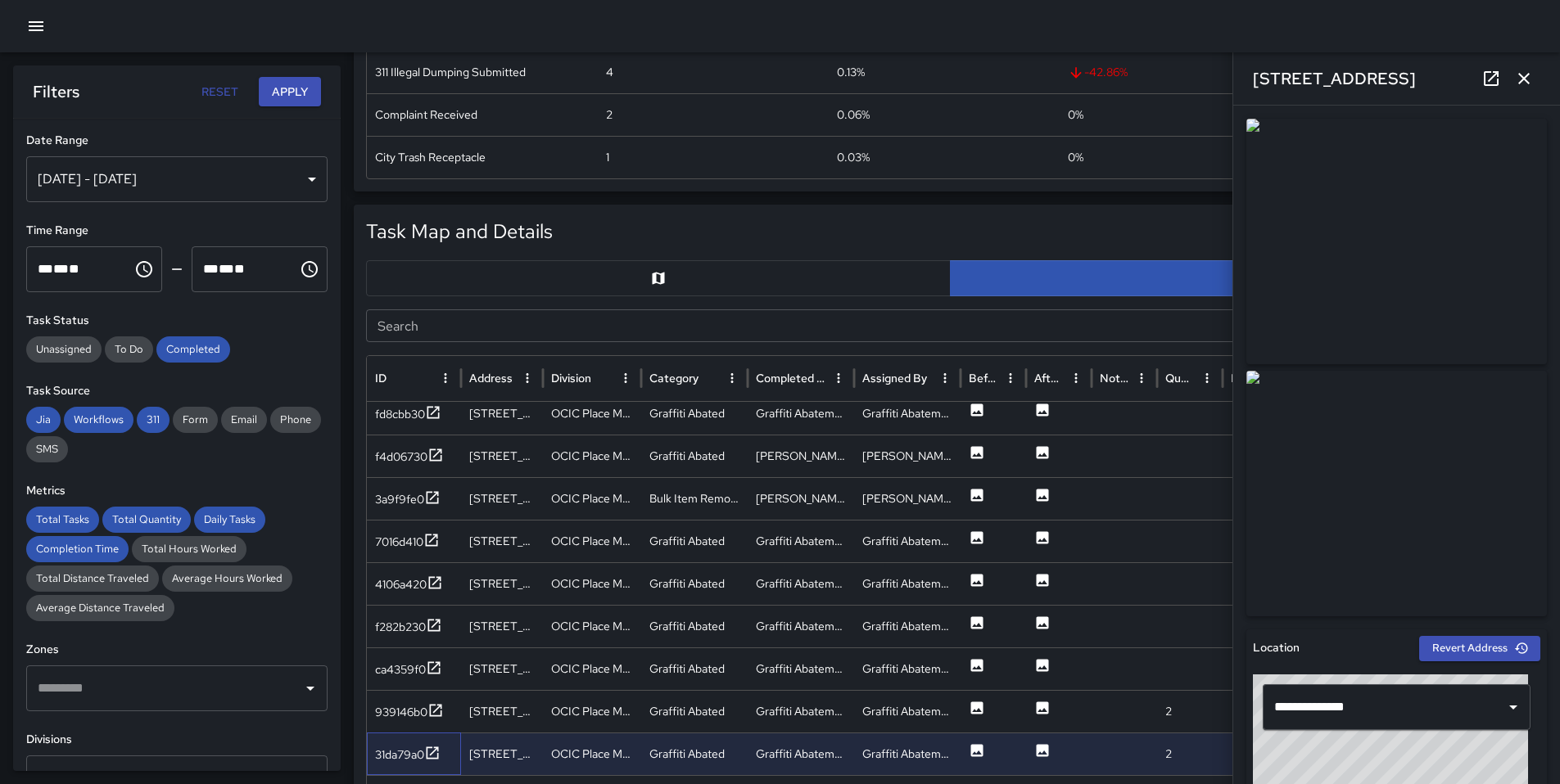
click at [410, 742] on div "31da79a0" at bounding box center [414, 753] width 94 height 42
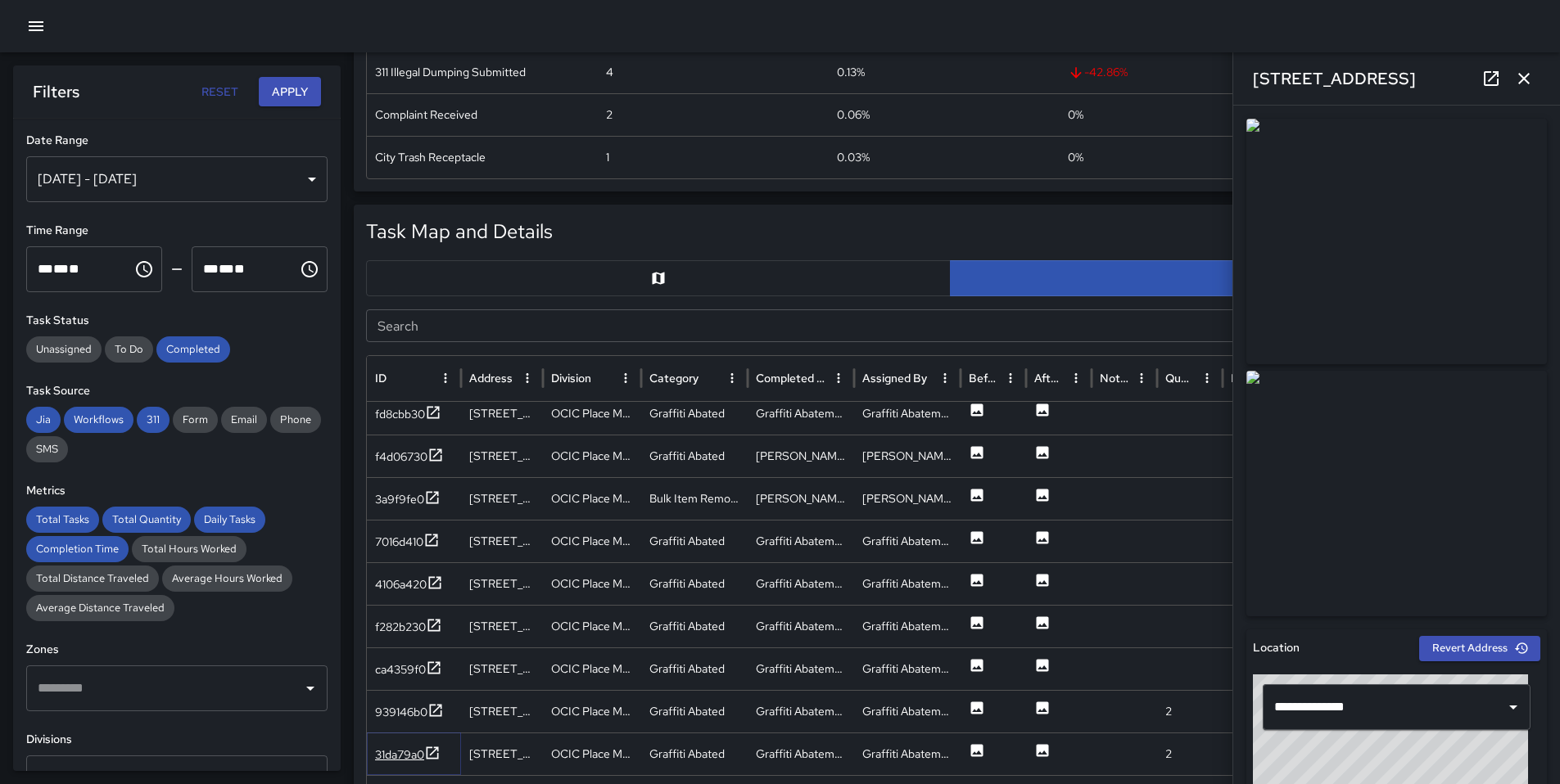
click at [410, 748] on div "31da79a0" at bounding box center [399, 754] width 49 height 16
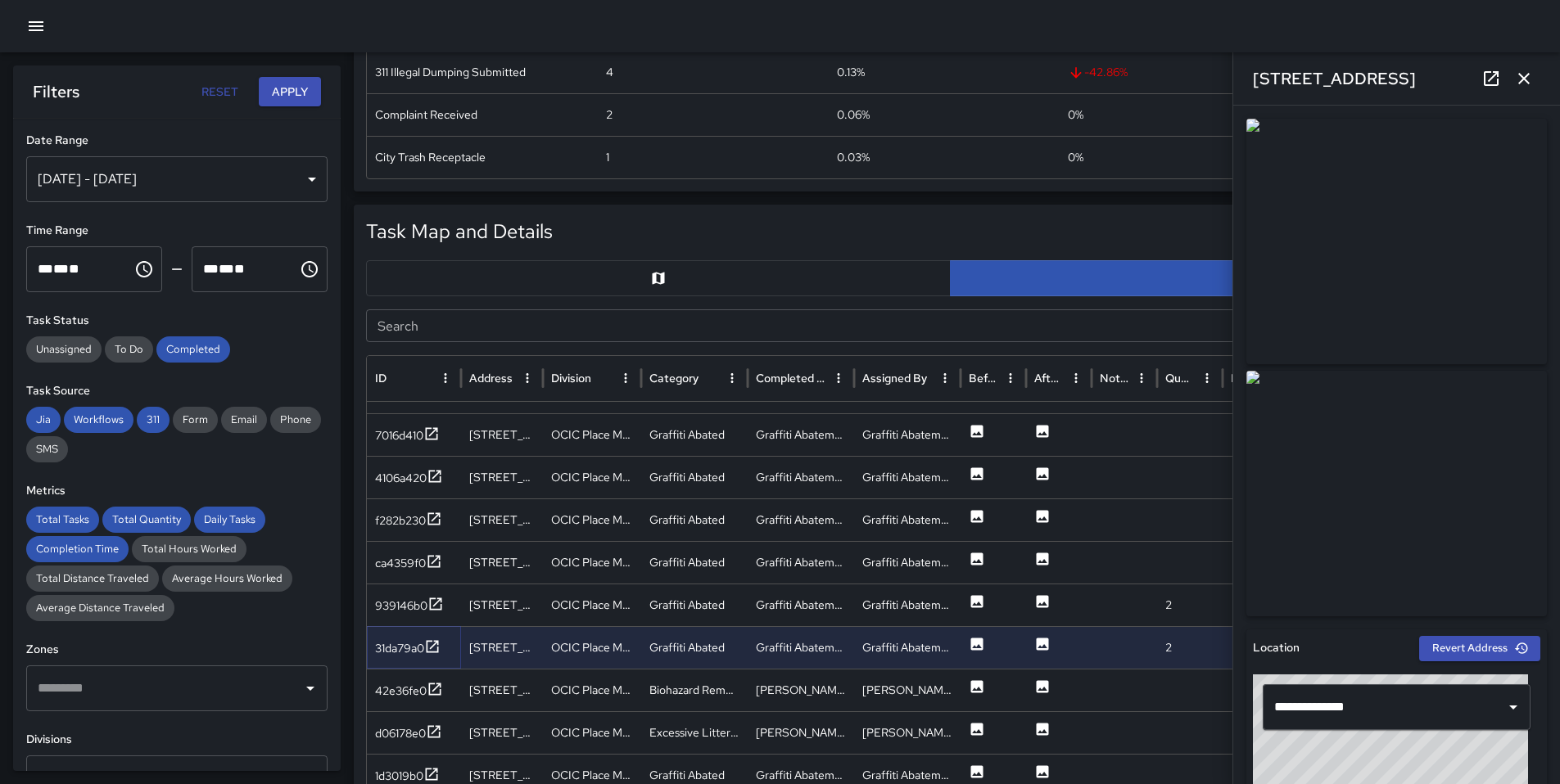
scroll to position [2461, 0]
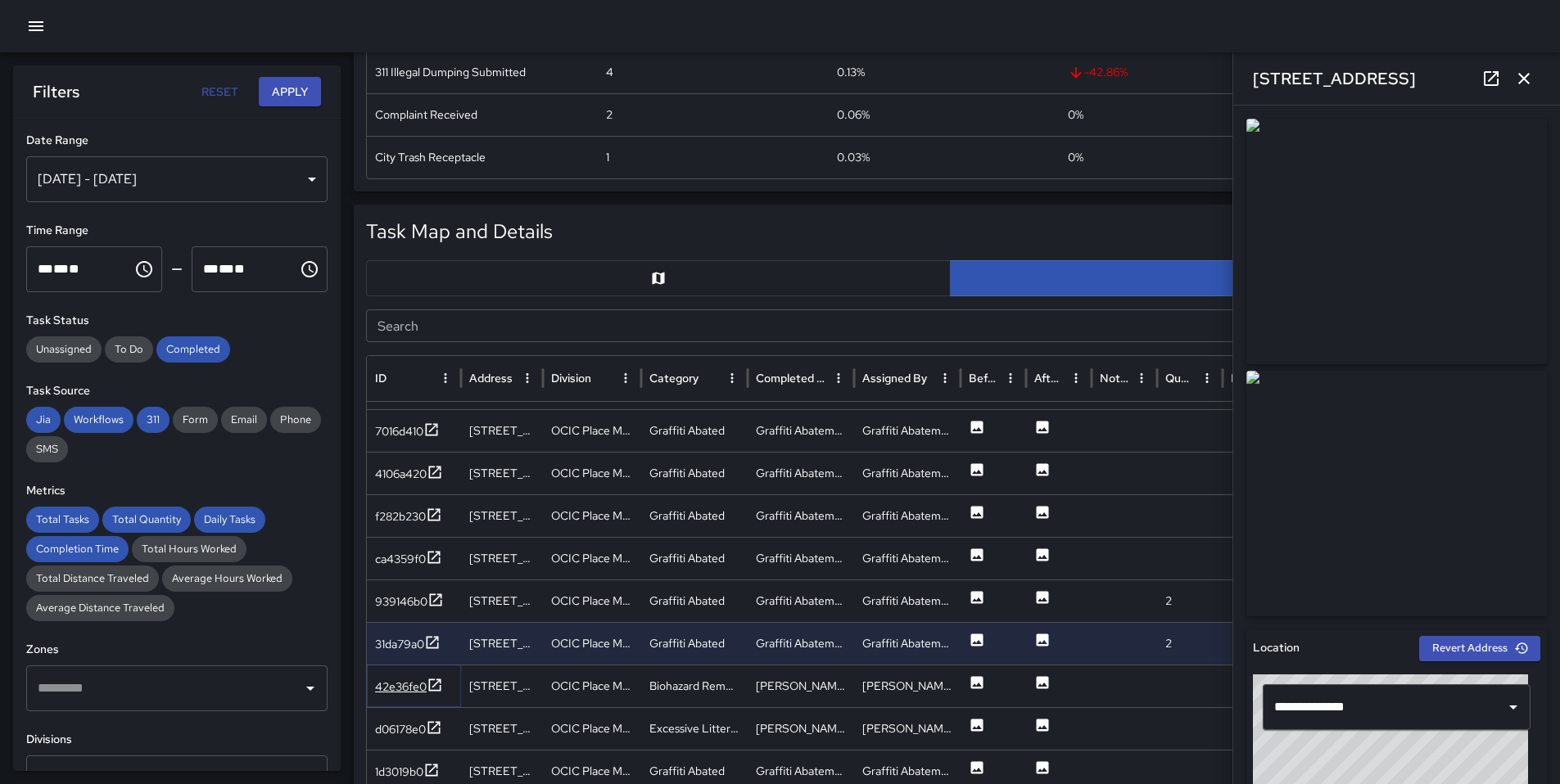
click at [395, 695] on div "42e36fe0" at bounding box center [409, 686] width 68 height 20
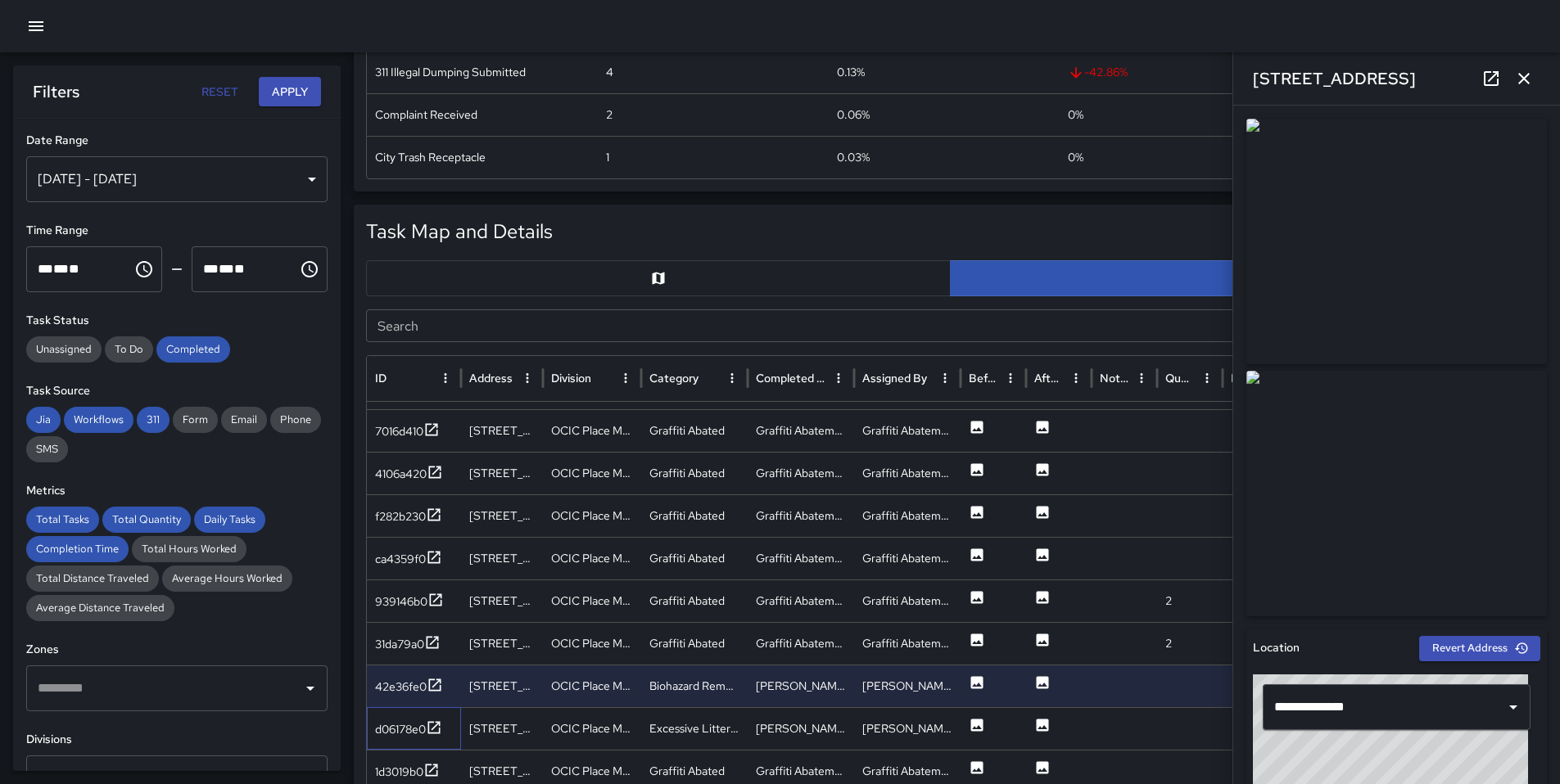
click at [393, 739] on div "d06178e0" at bounding box center [414, 728] width 94 height 42
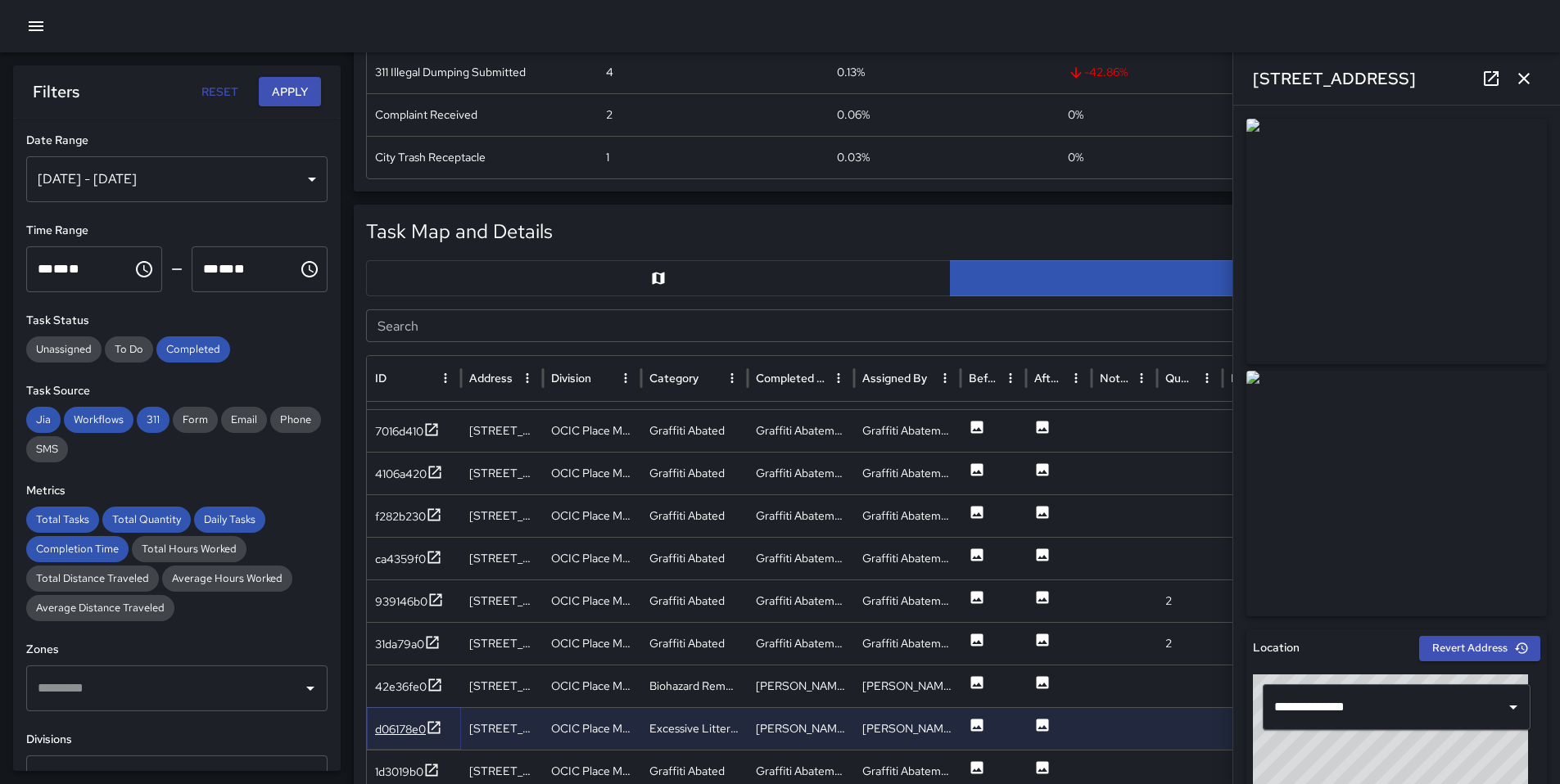
click at [395, 731] on div "d06178e0" at bounding box center [400, 728] width 51 height 16
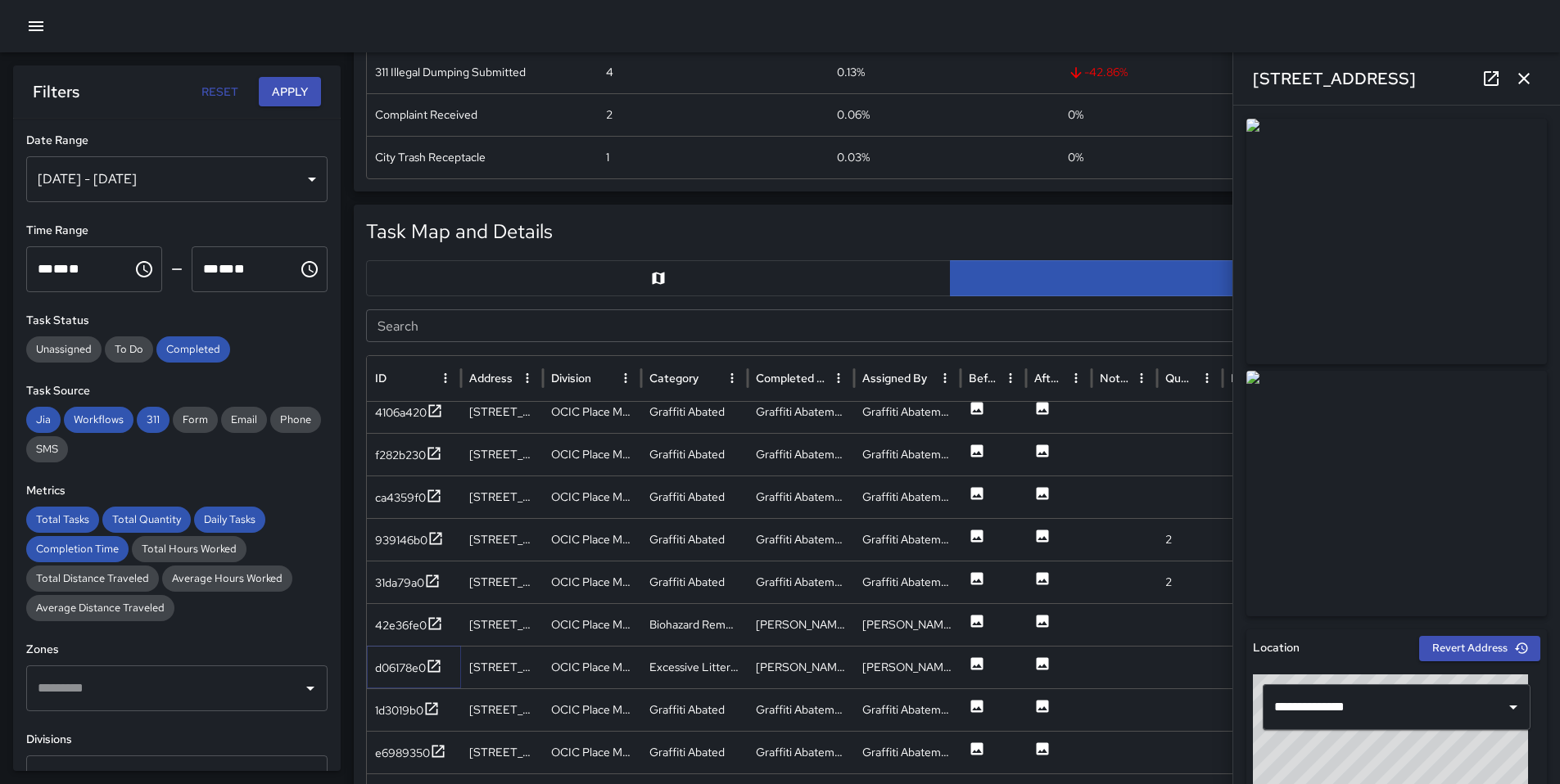
scroll to position [2334, 0]
click at [403, 722] on div "1d3019b0" at bounding box center [414, 708] width 94 height 42
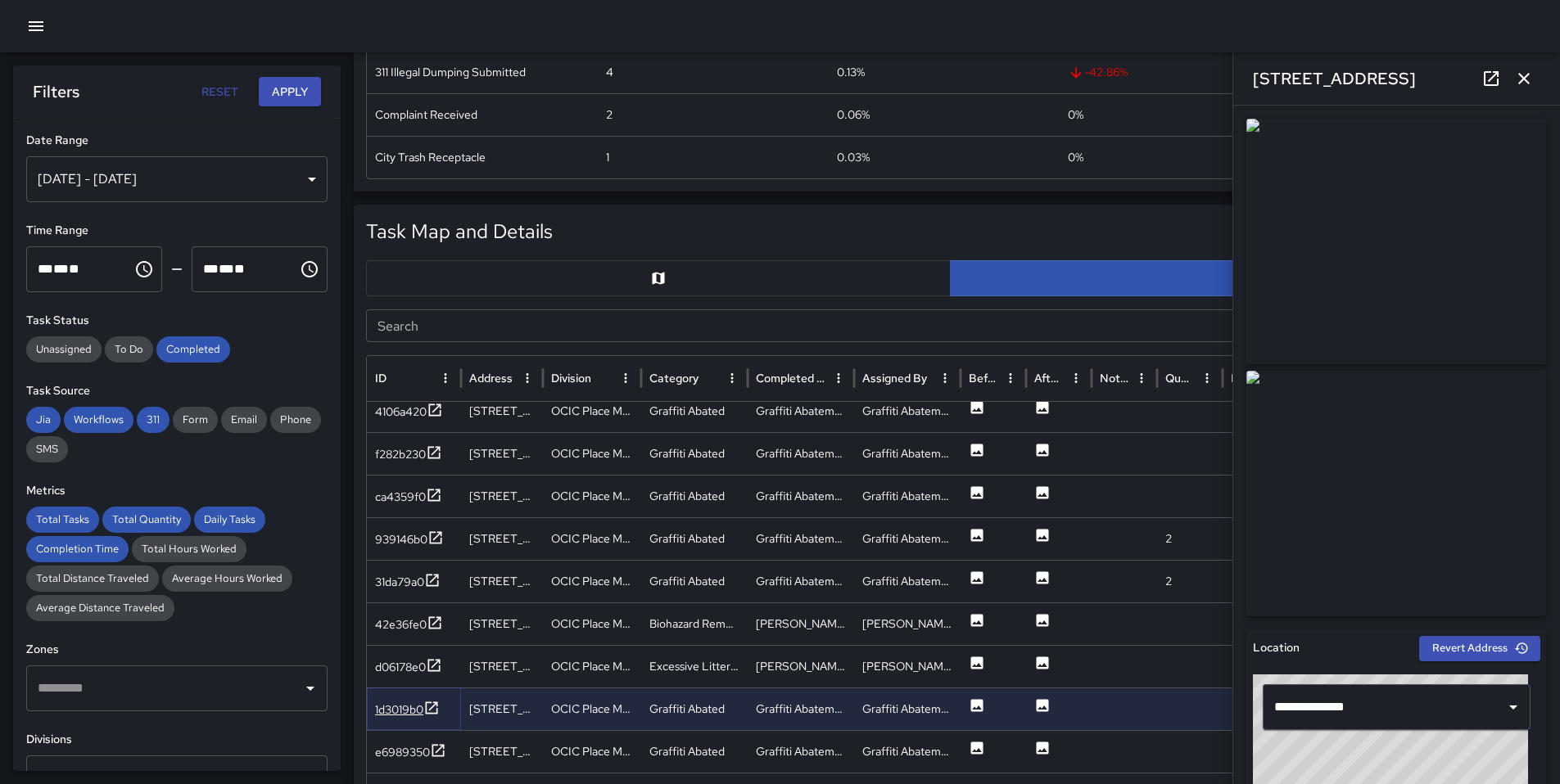
click at [403, 717] on div "1d3019b0" at bounding box center [399, 709] width 48 height 16
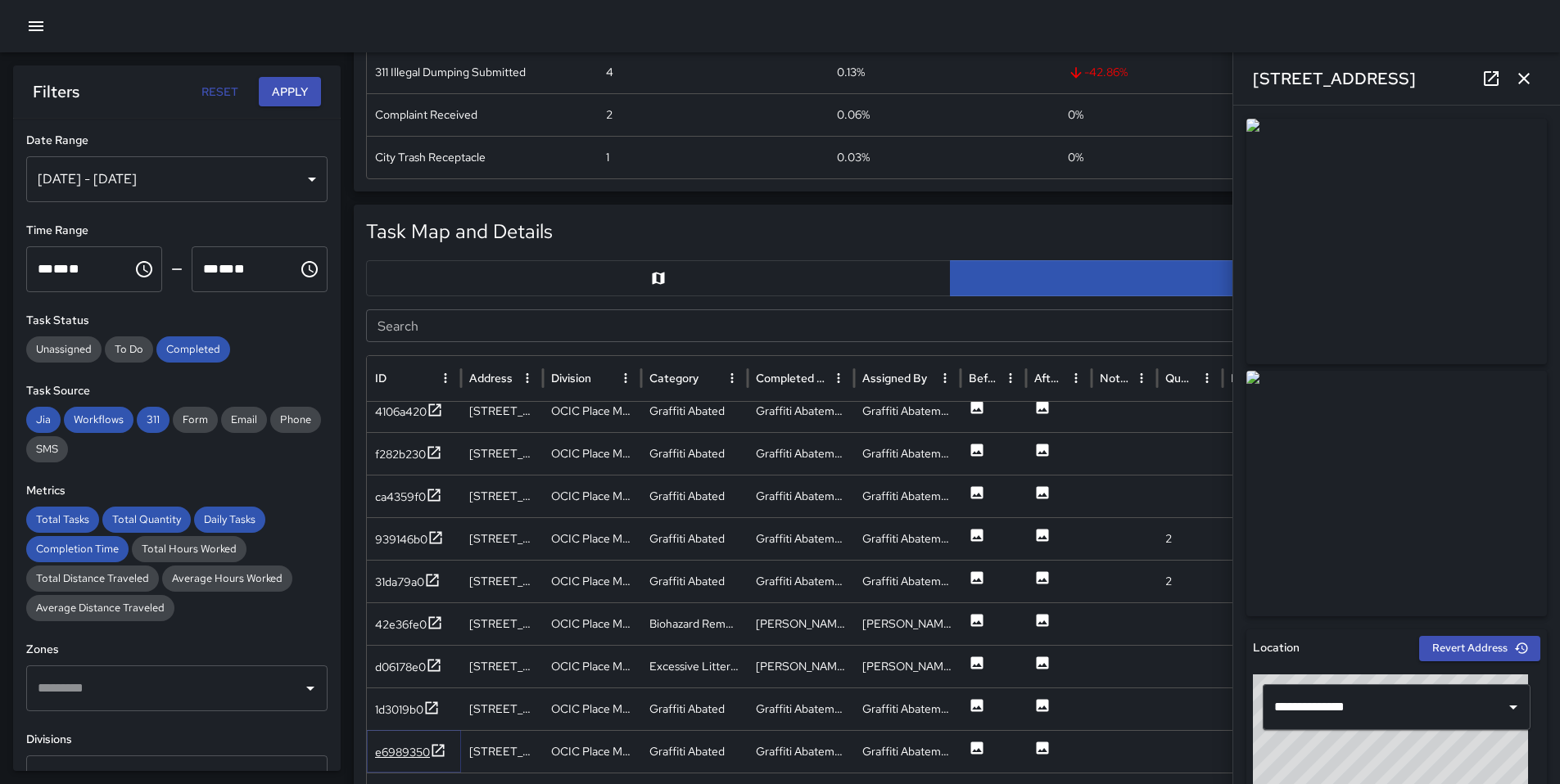
click at [409, 744] on div "e6989350" at bounding box center [402, 751] width 55 height 16
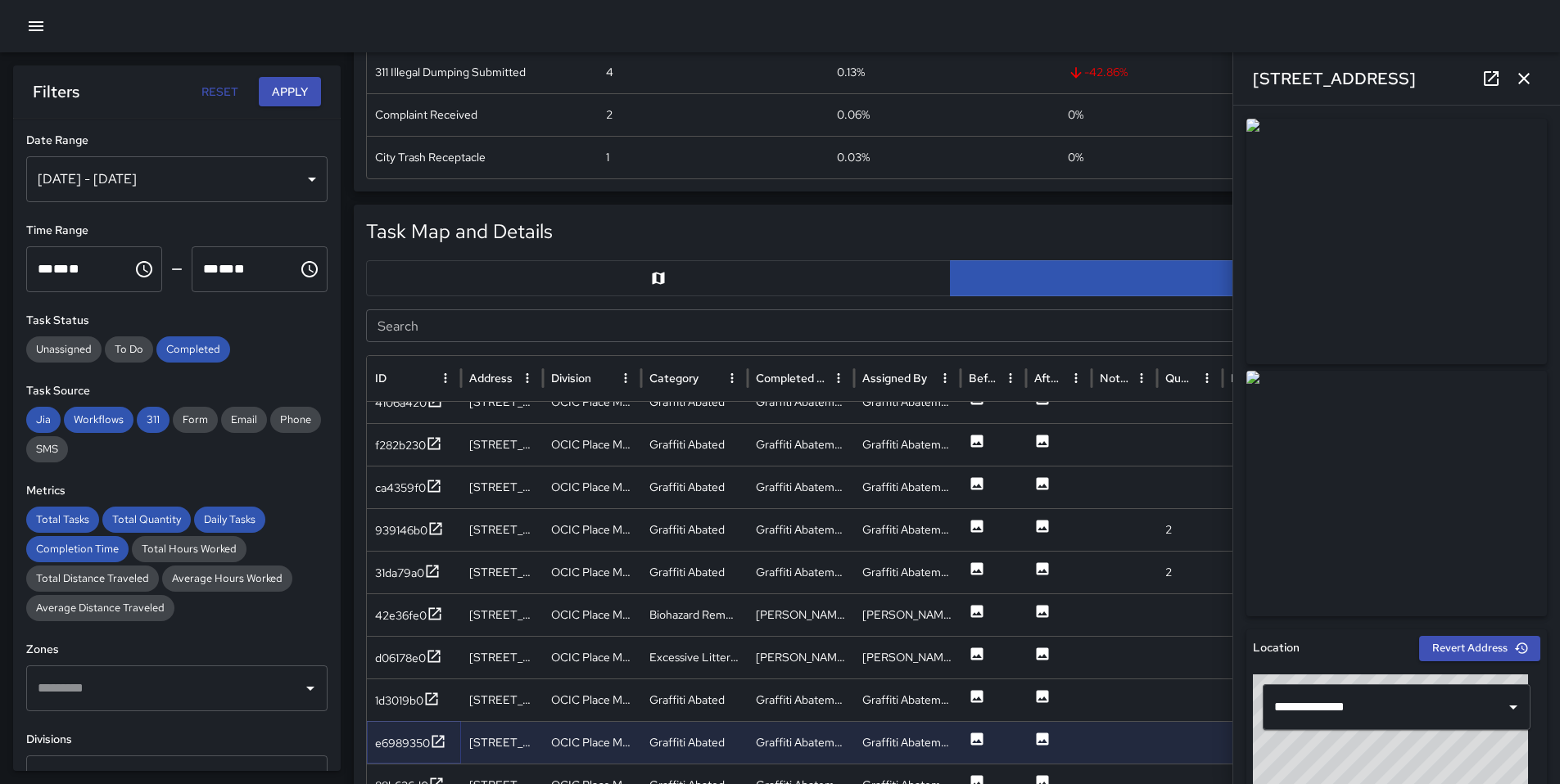
scroll to position [2574, 0]
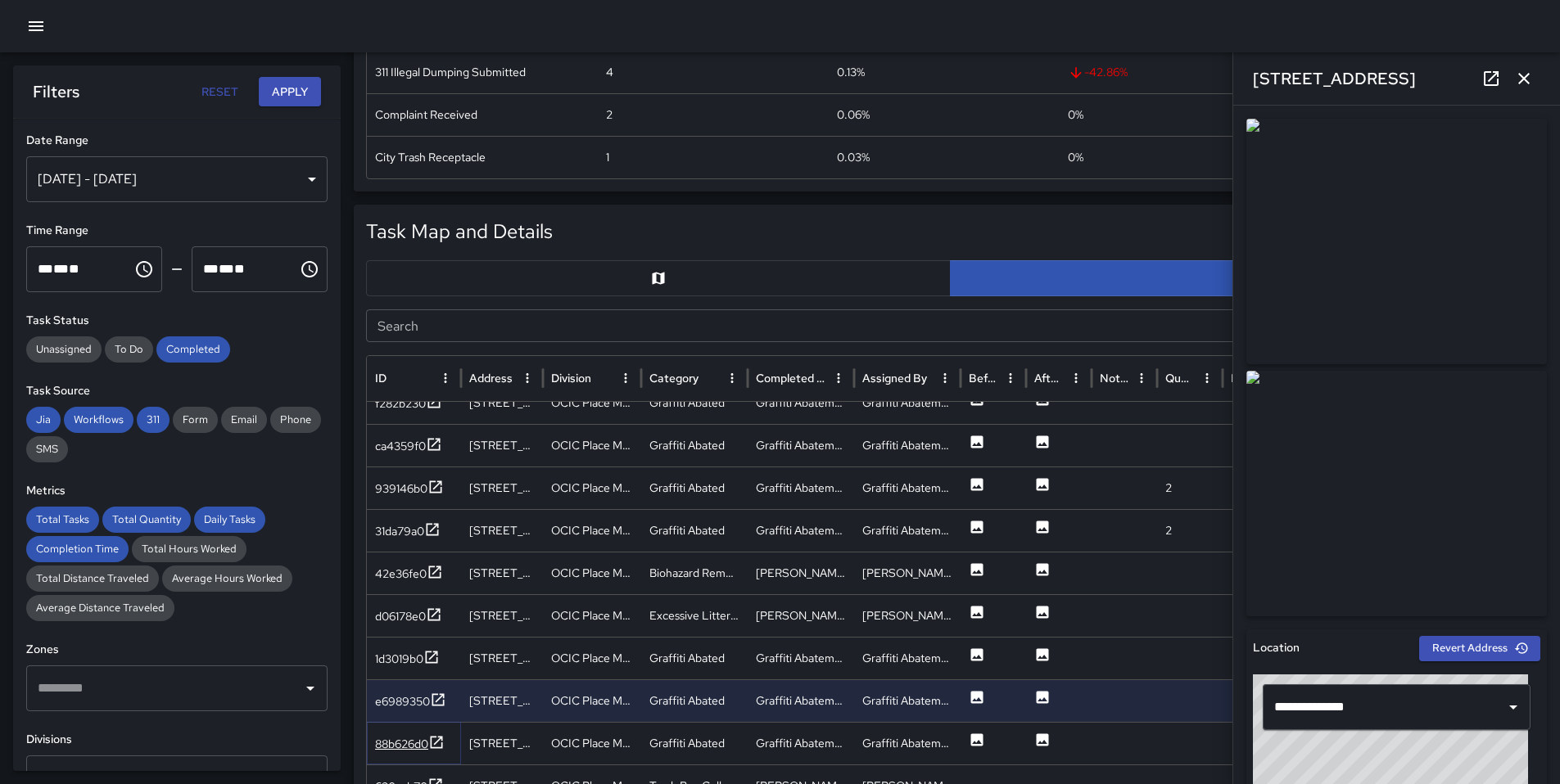
click at [410, 742] on div "88b626d0" at bounding box center [402, 744] width 54 height 16
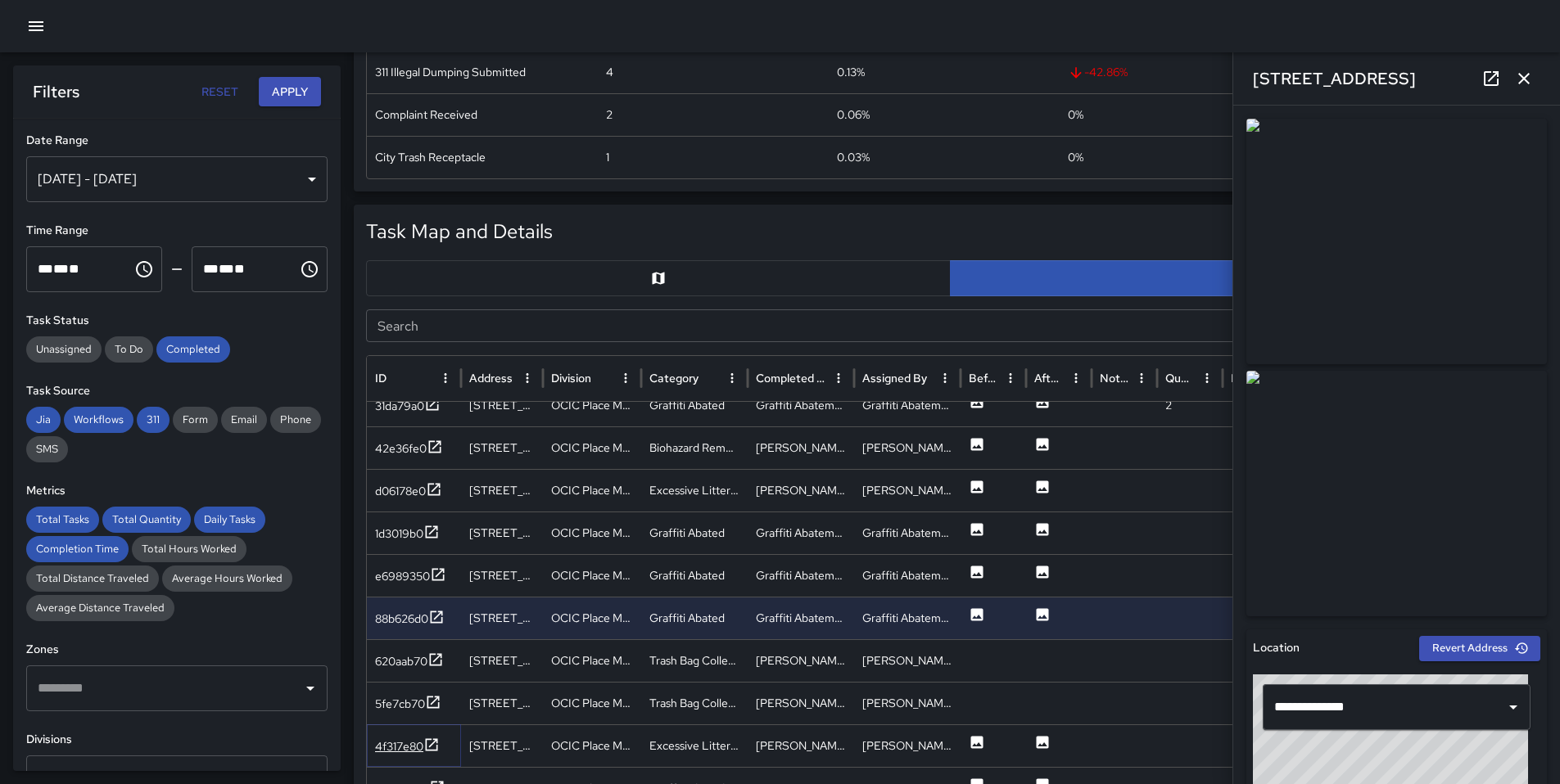
click at [426, 743] on icon at bounding box center [431, 744] width 16 height 16
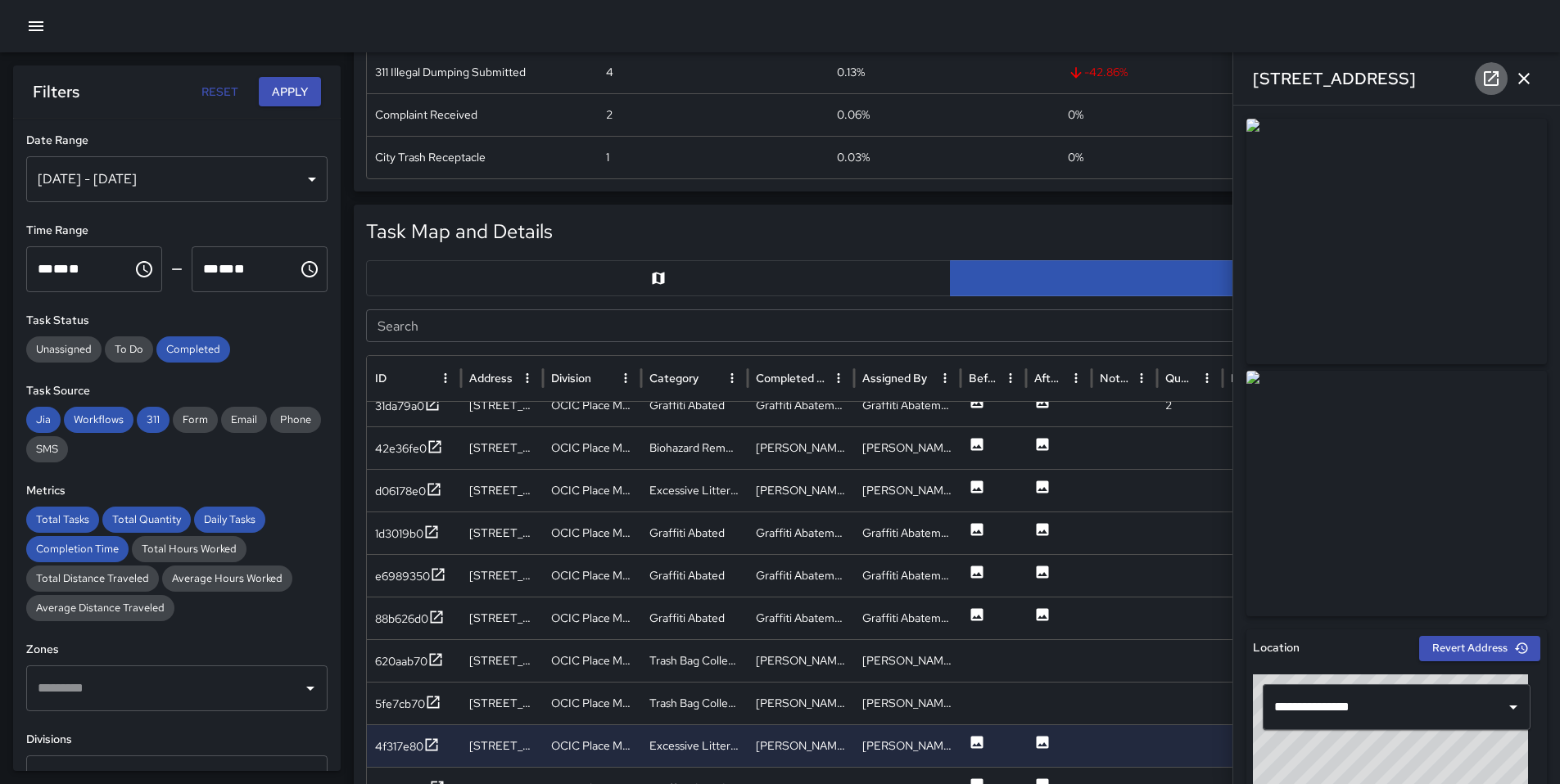
click at [1496, 86] on icon at bounding box center [1491, 78] width 20 height 20
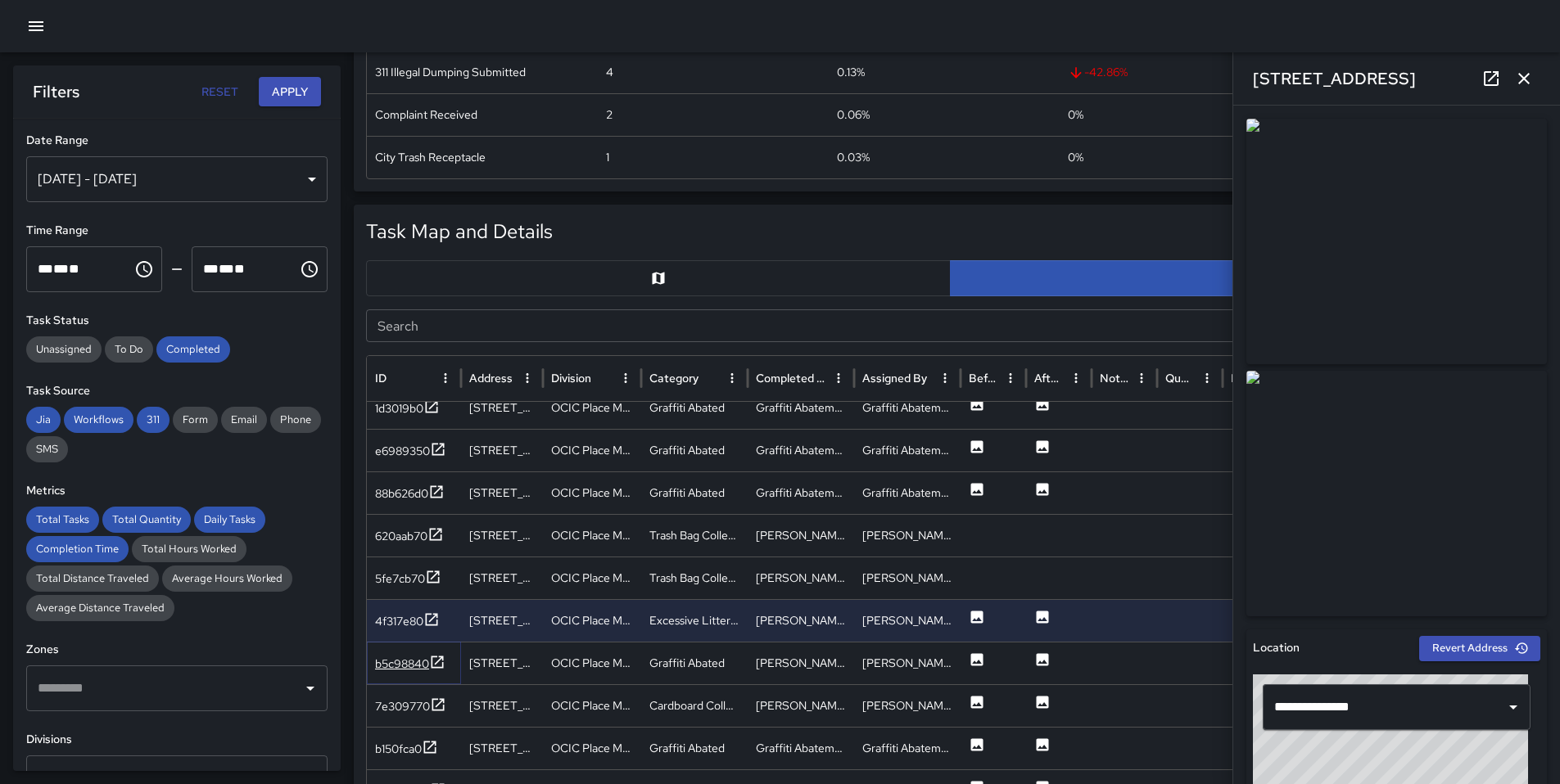
click at [405, 659] on div "b5c98840" at bounding box center [402, 663] width 54 height 16
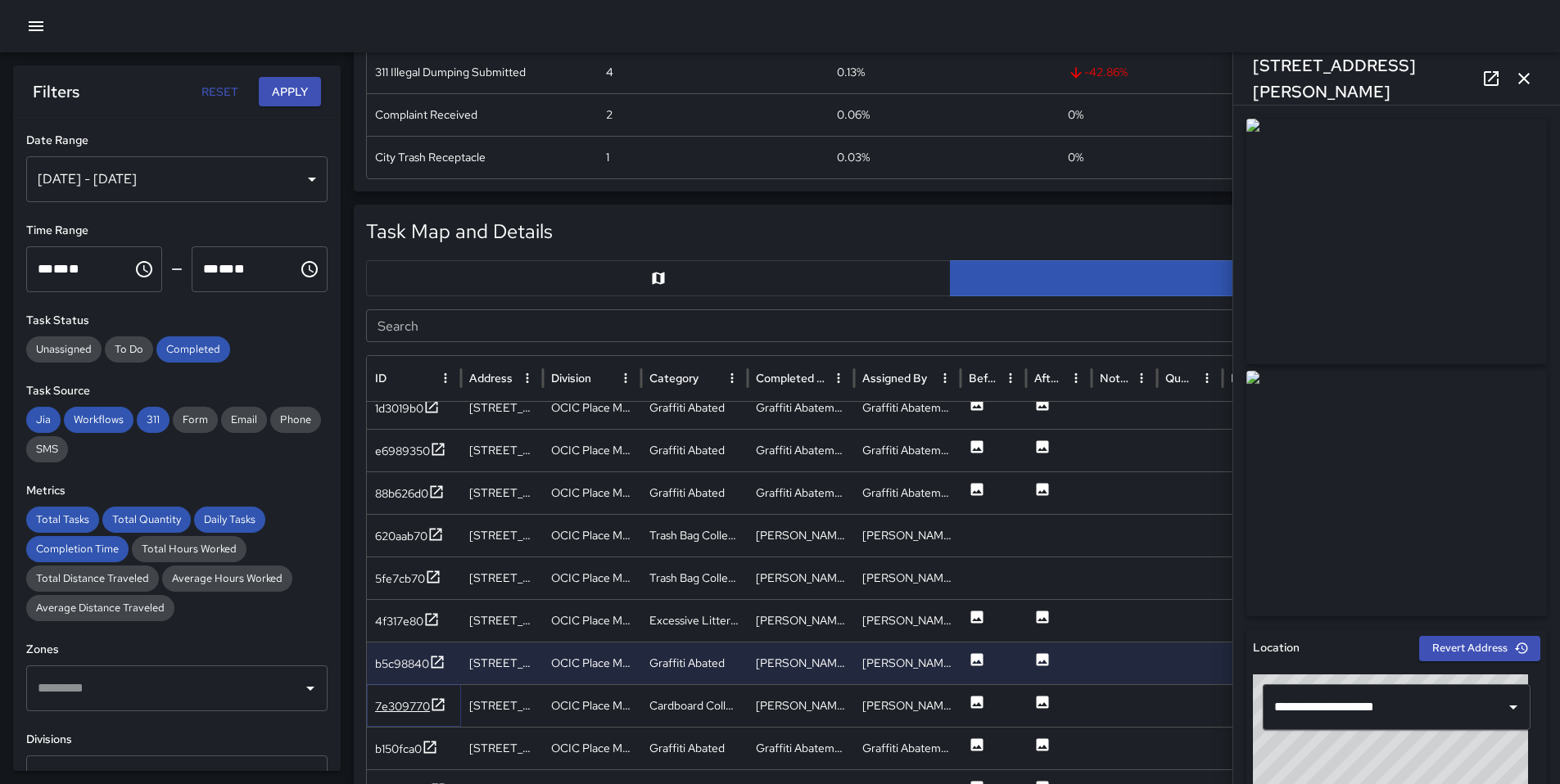
click at [411, 708] on div "7e309770" at bounding box center [402, 706] width 55 height 16
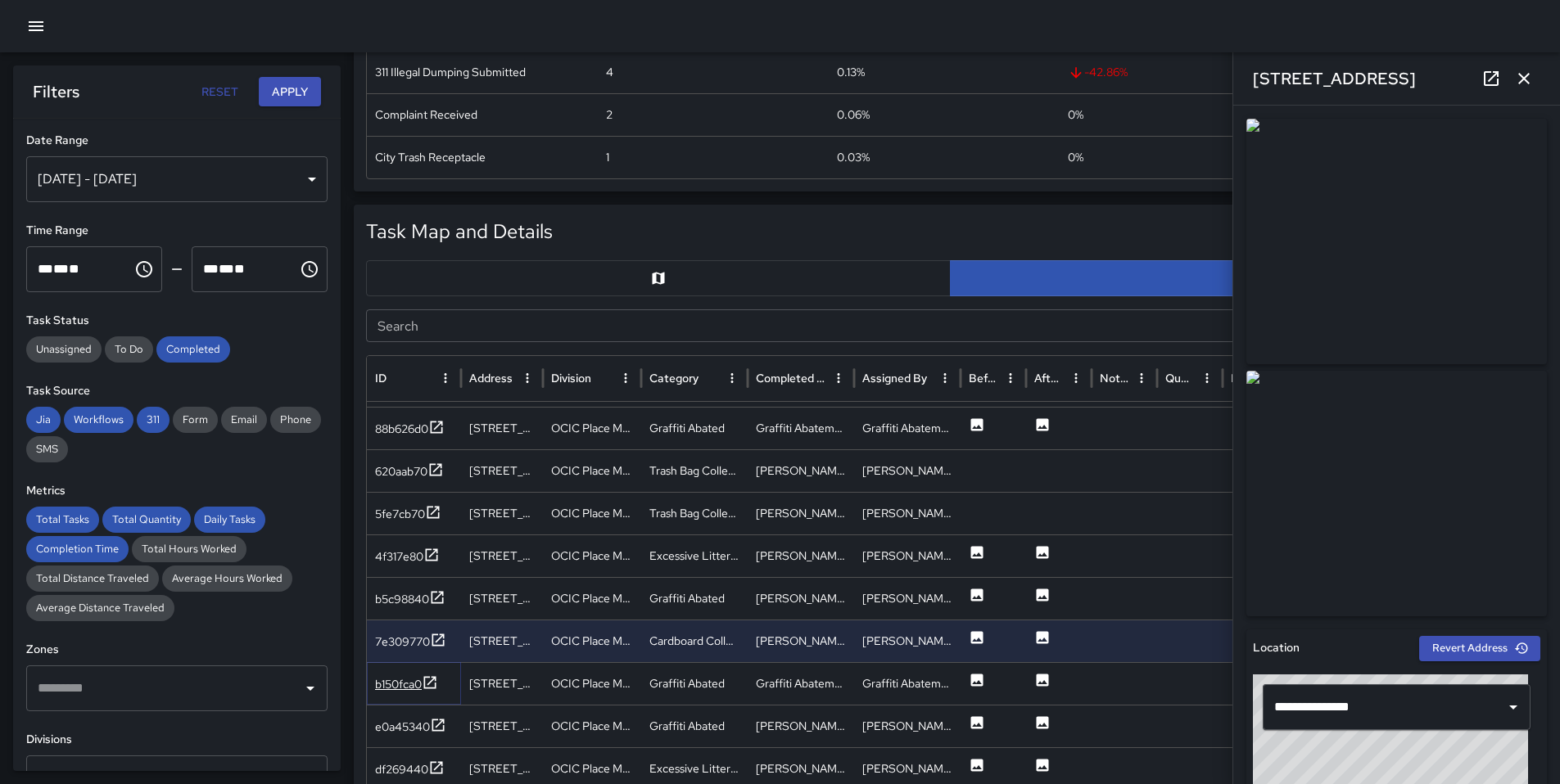
click at [409, 689] on div "b150fca0" at bounding box center [398, 683] width 47 height 16
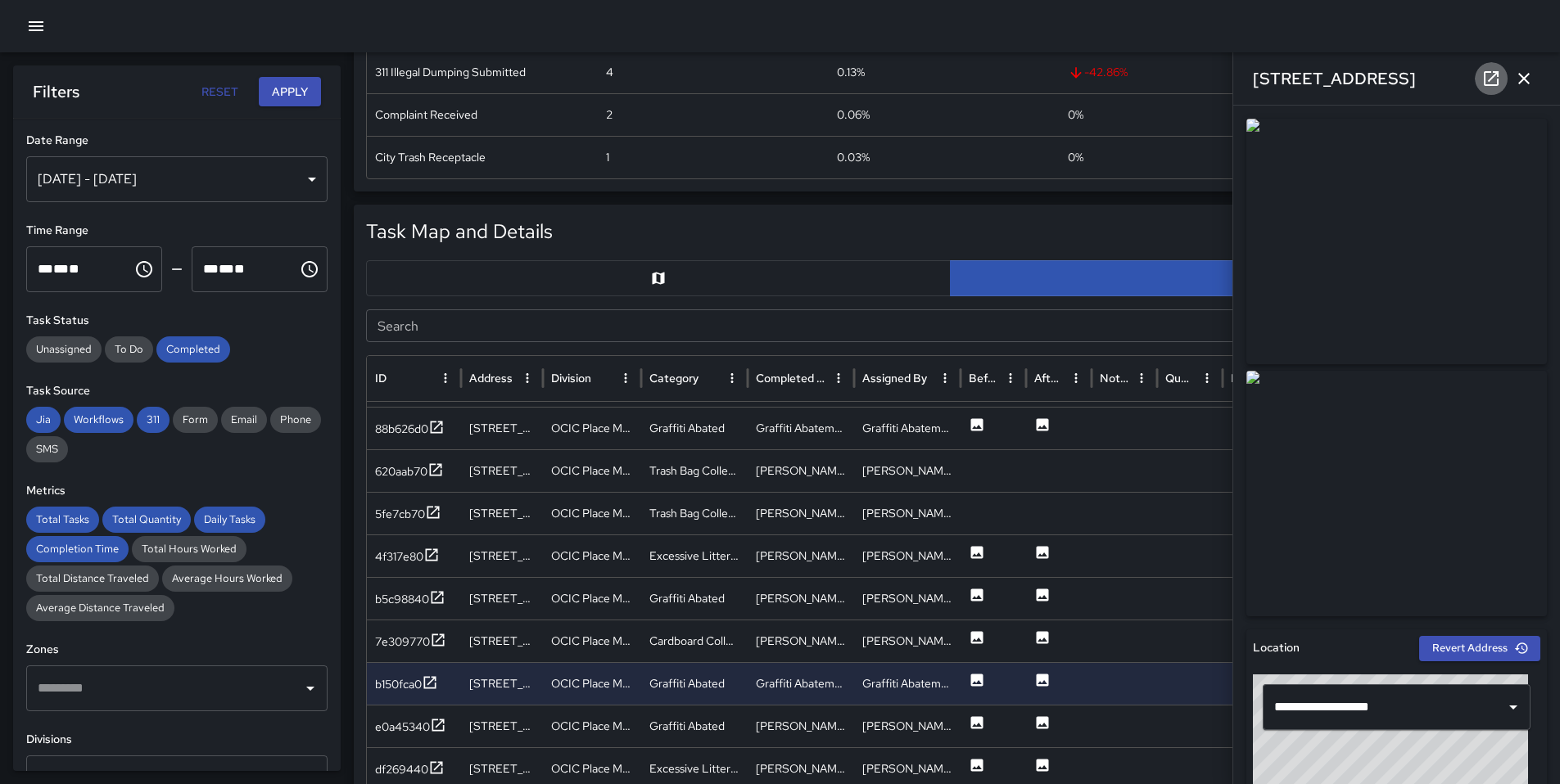
click at [1493, 77] on icon at bounding box center [1491, 78] width 20 height 20
click at [427, 725] on div "e0a45340" at bounding box center [402, 727] width 55 height 16
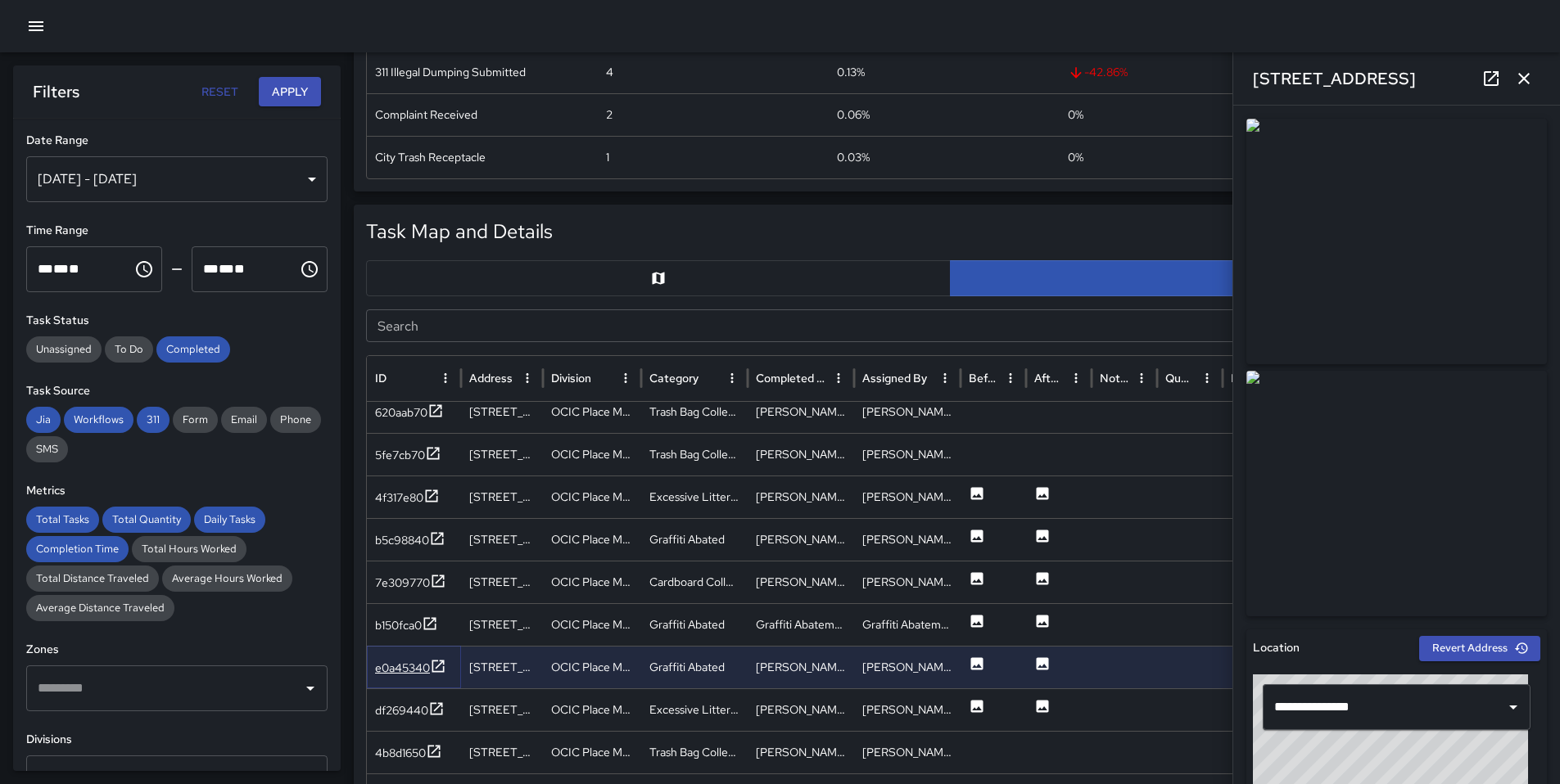
scroll to position [2728, 0]
click at [439, 696] on div "df269440" at bounding box center [414, 707] width 94 height 42
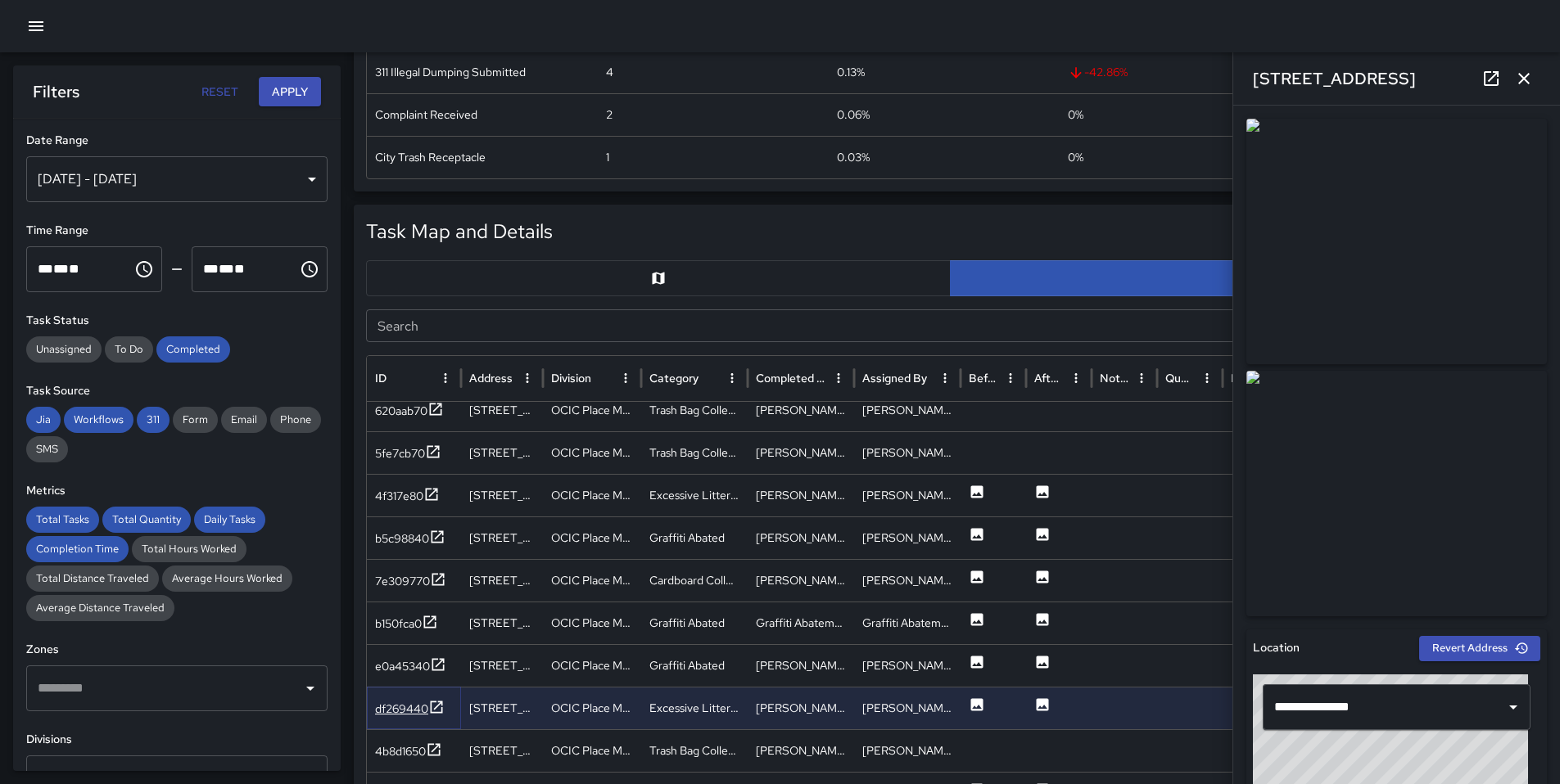
click at [438, 704] on icon at bounding box center [437, 706] width 12 height 12
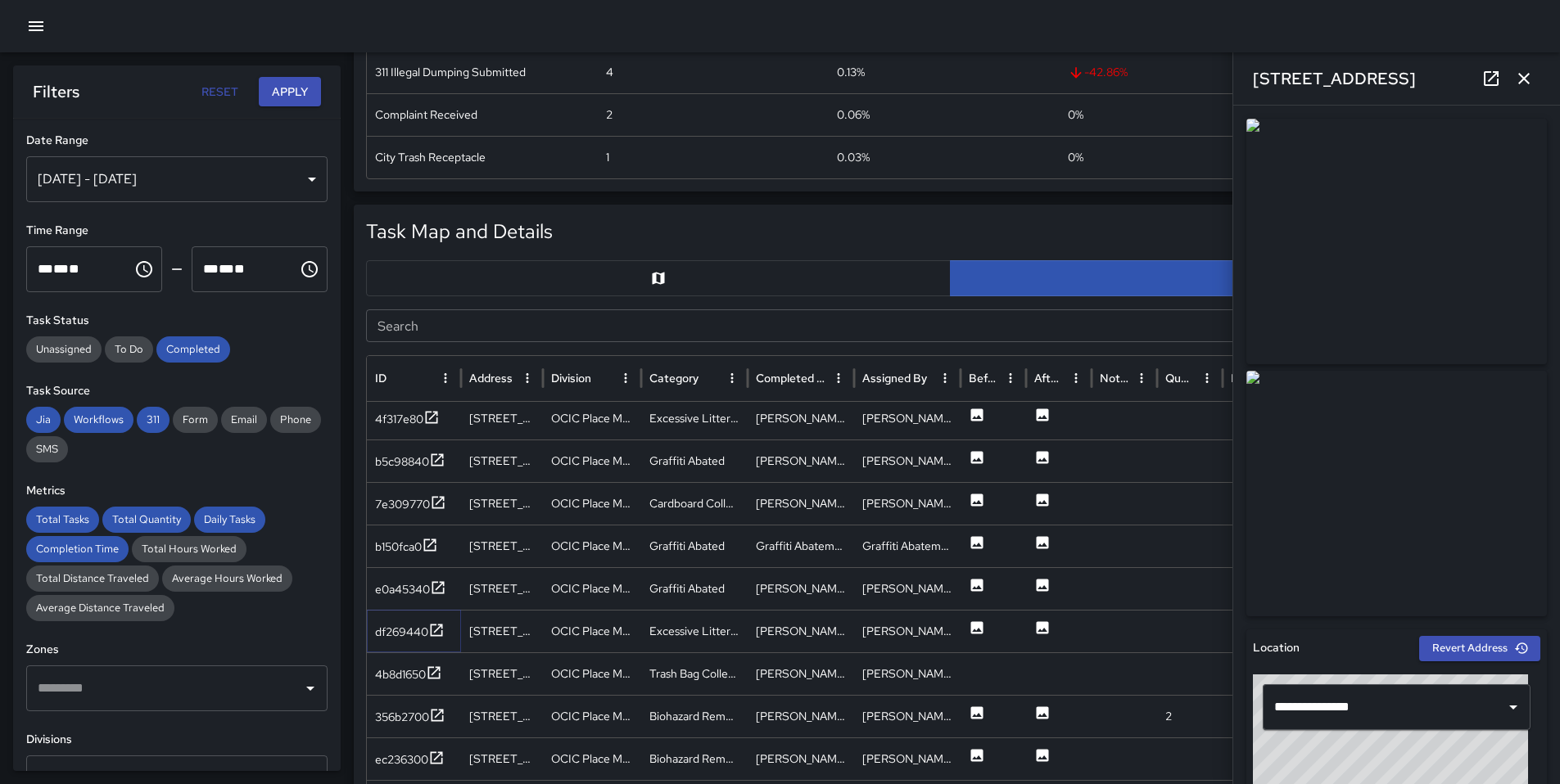
scroll to position [2799, 0]
click at [427, 715] on div "356b2700" at bounding box center [402, 716] width 54 height 16
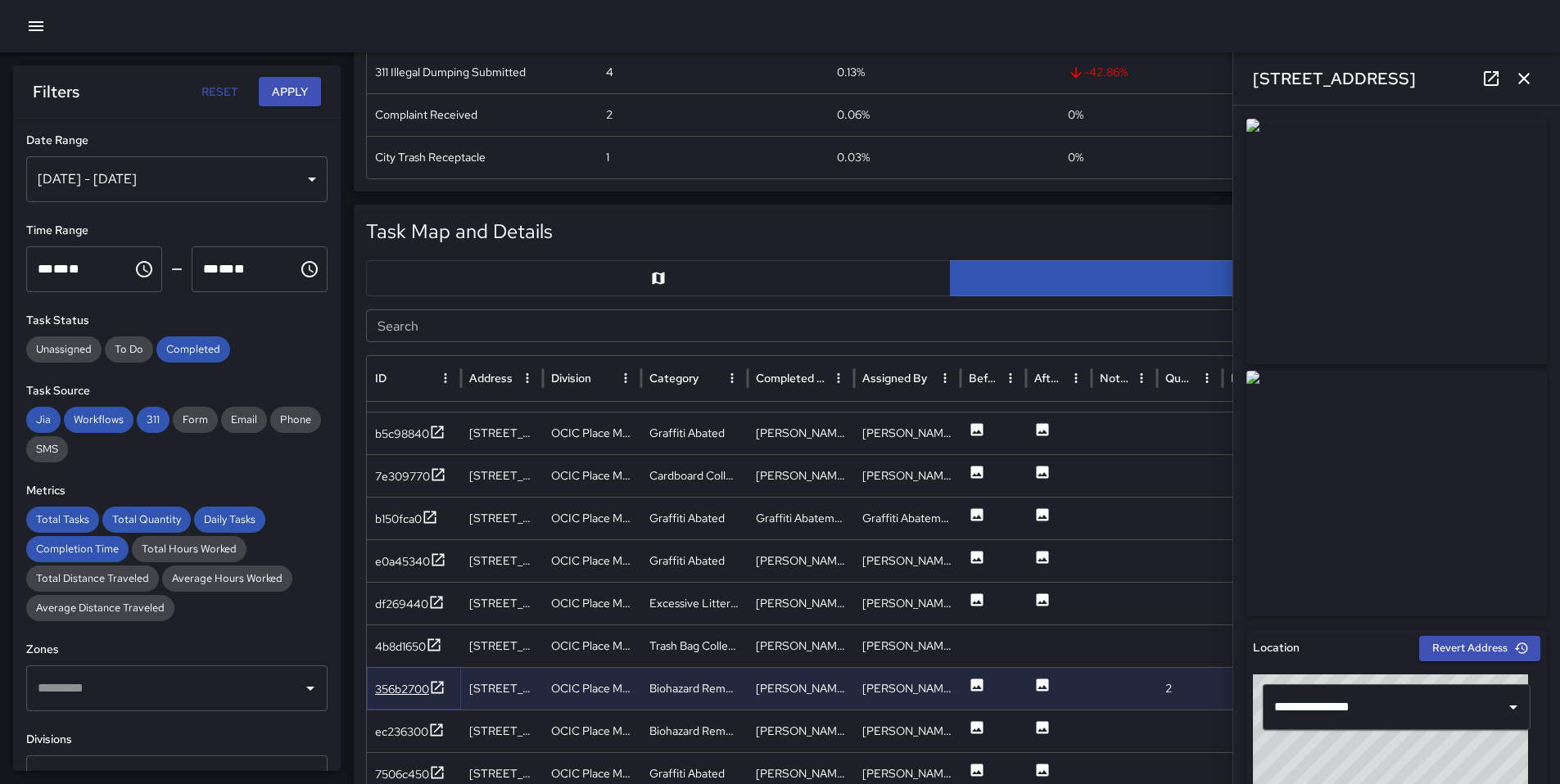
scroll to position [2846, 0]
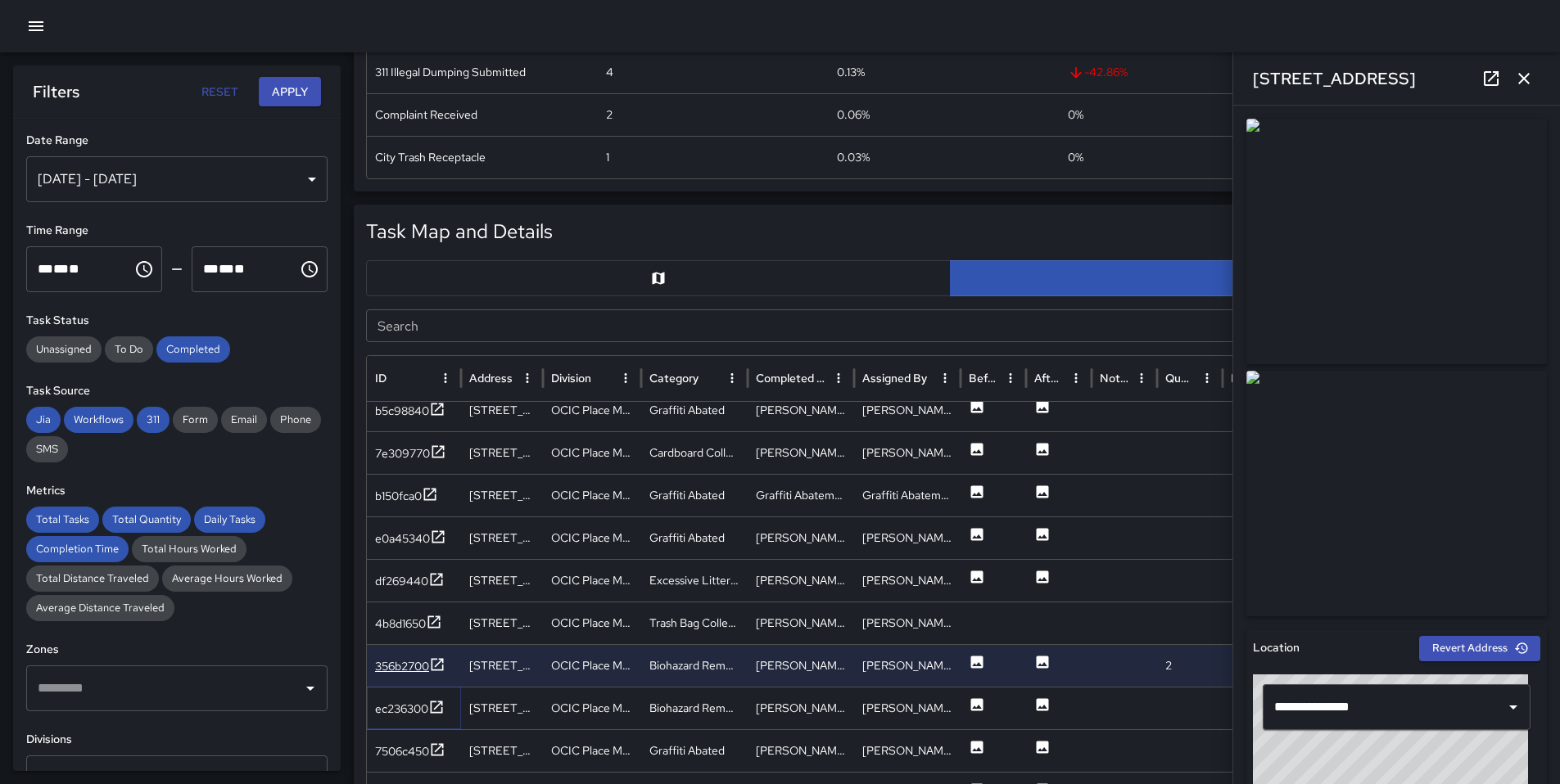
click at [427, 715] on div "ec236300" at bounding box center [402, 708] width 54 height 16
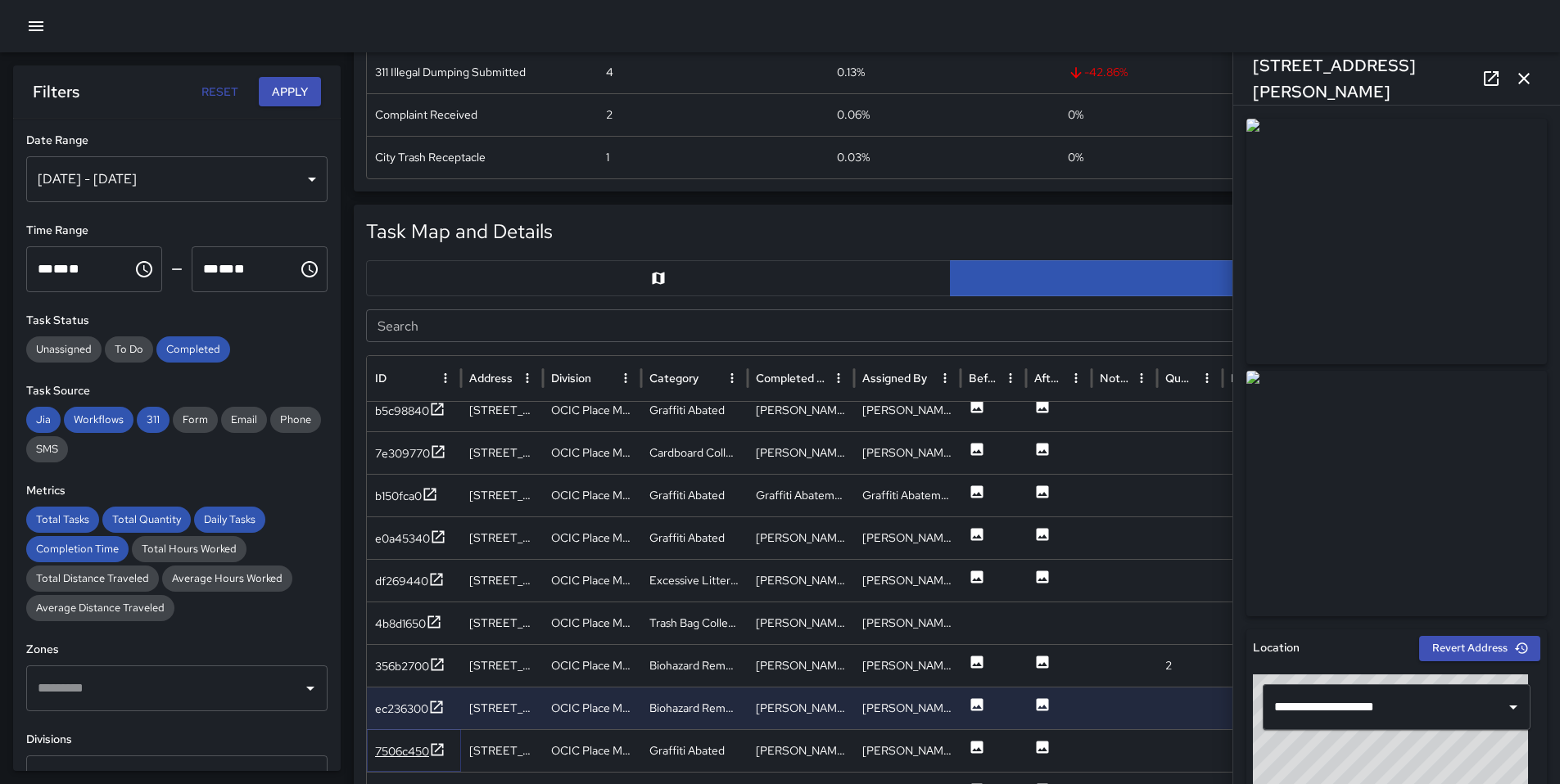
click at [422, 752] on div "7506c450" at bounding box center [402, 750] width 54 height 16
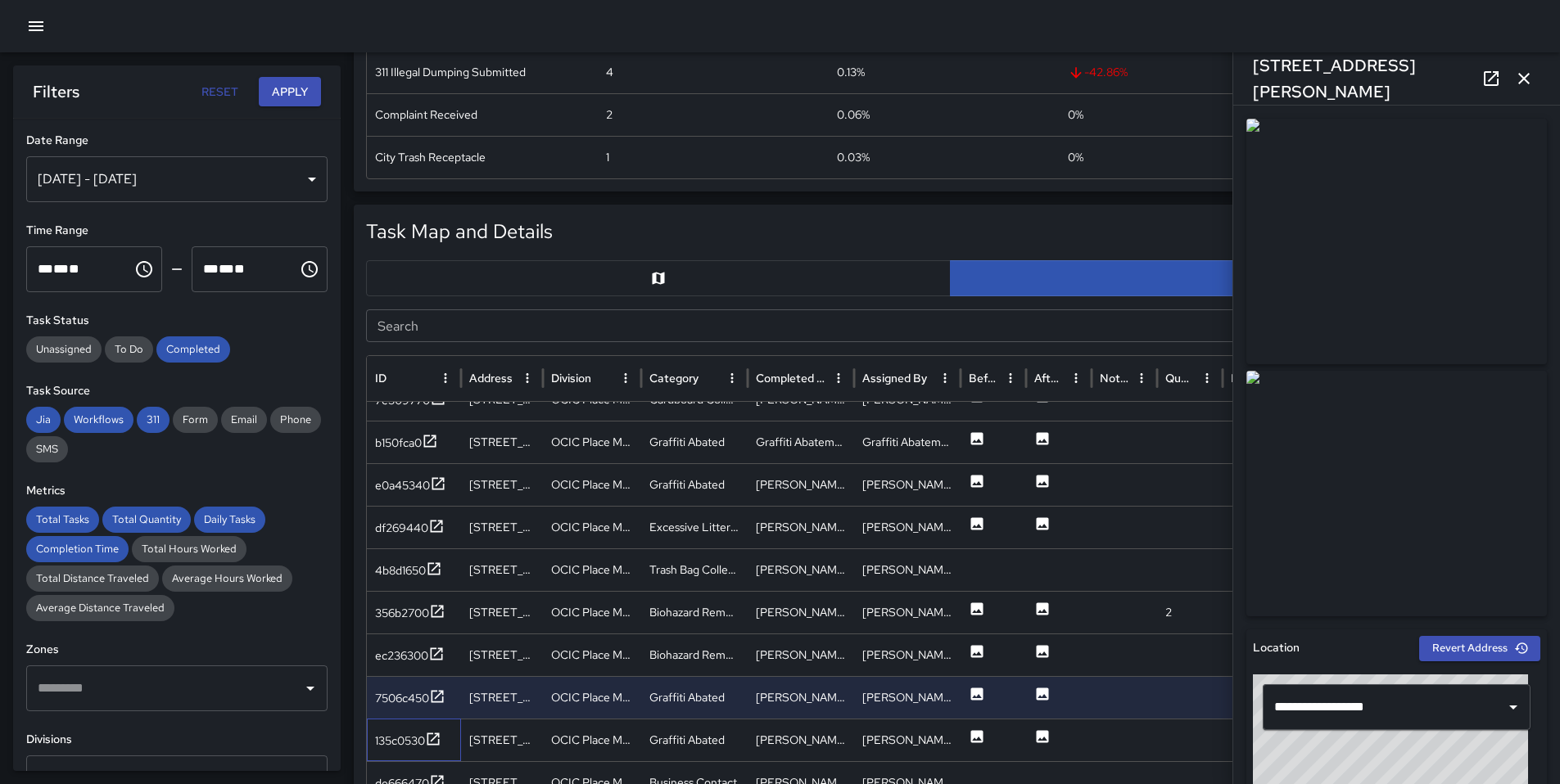
click at [415, 753] on div "135c0530" at bounding box center [414, 740] width 94 height 42
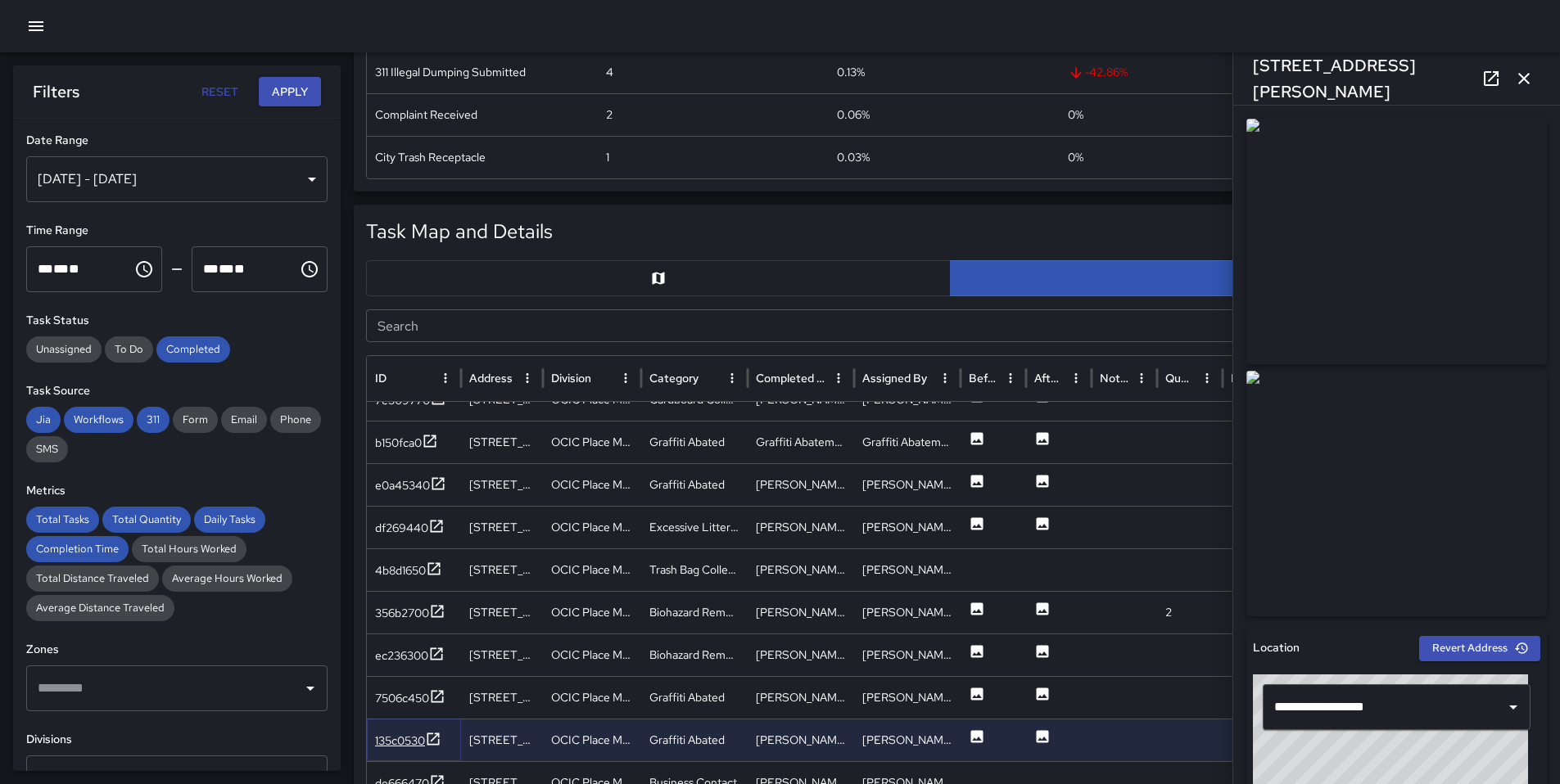
click at [415, 747] on div "135c0530" at bounding box center [400, 740] width 50 height 16
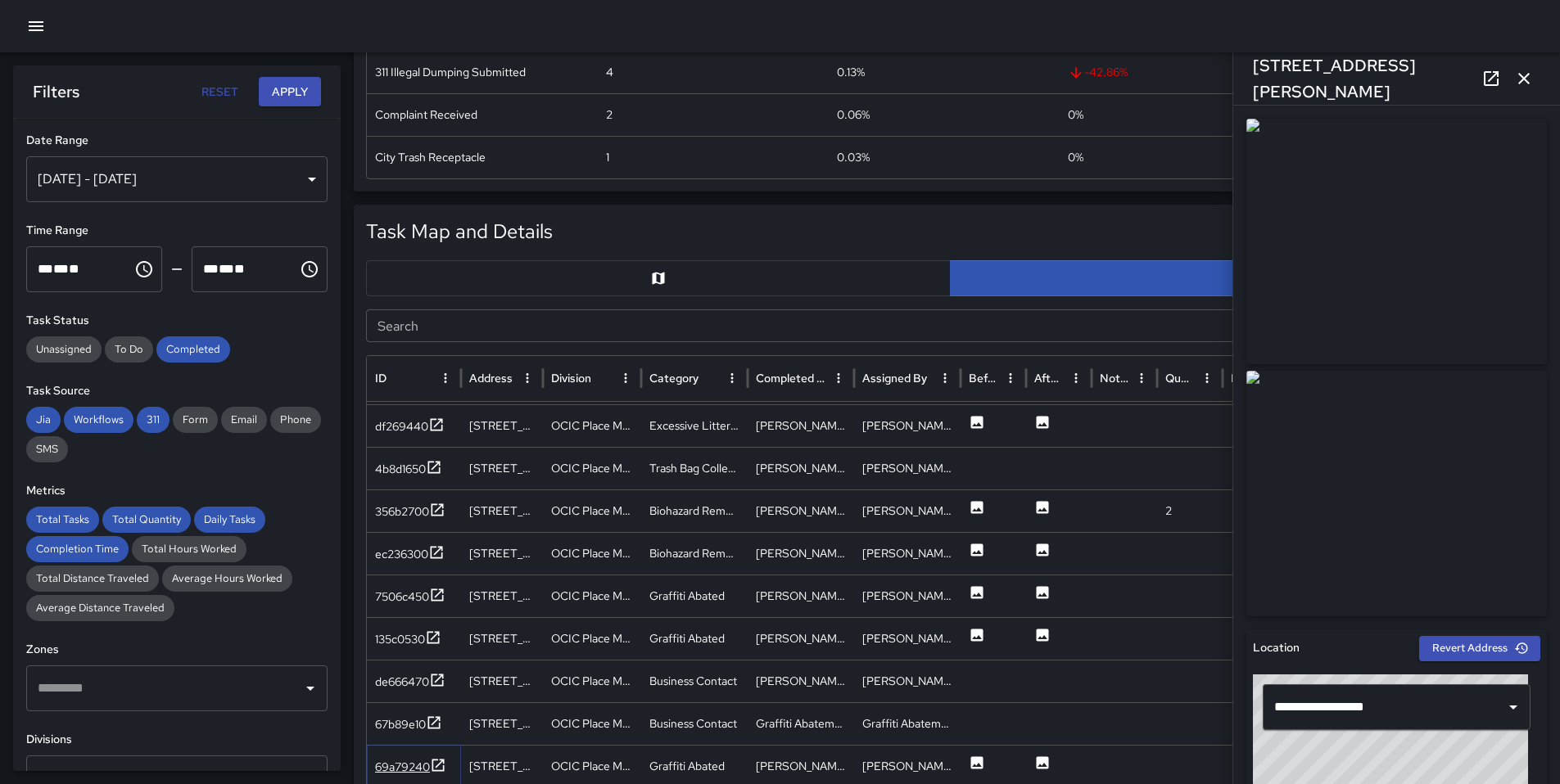
click at [413, 764] on div "69a79240" at bounding box center [402, 767] width 55 height 16
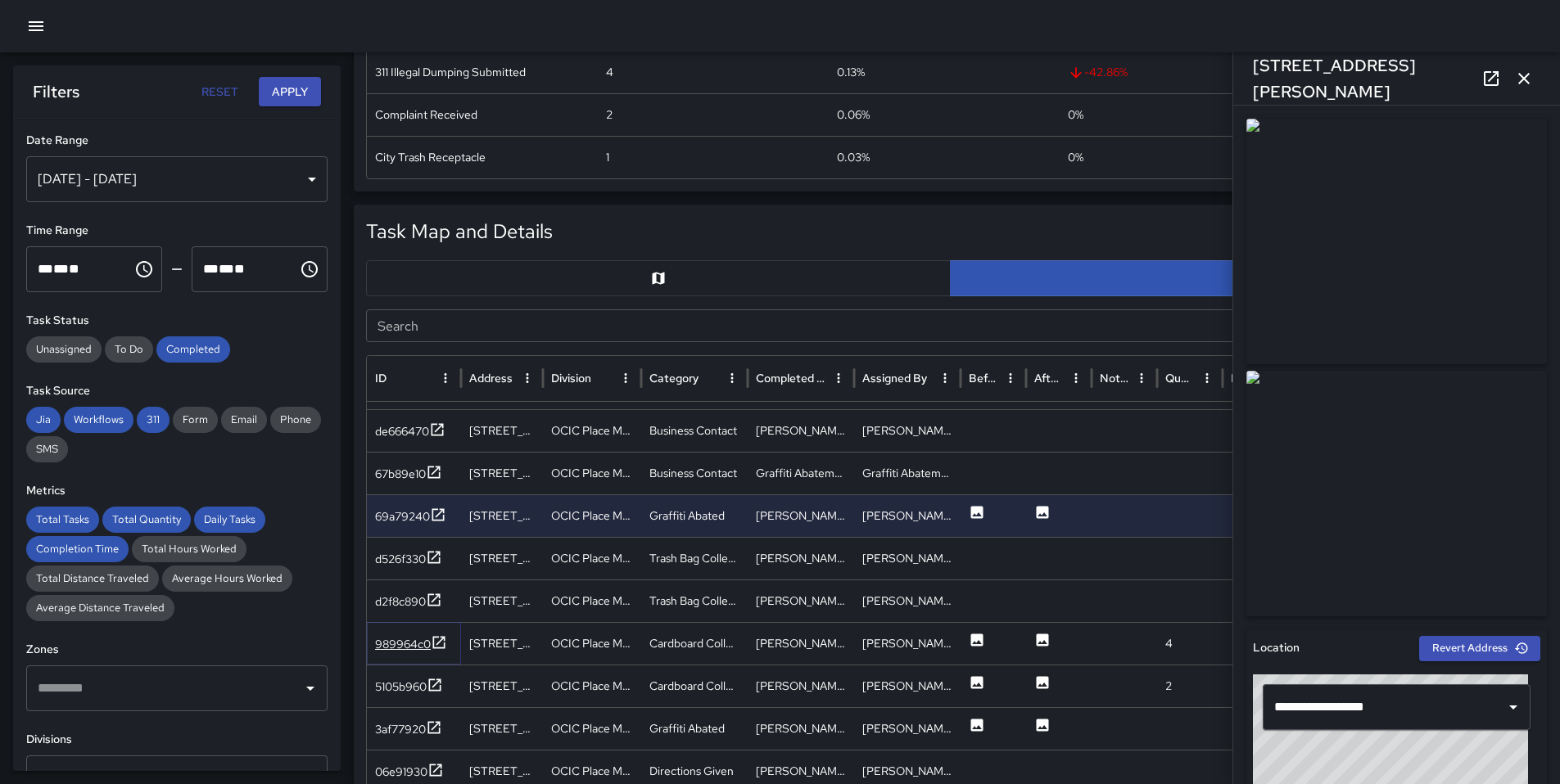
click at [434, 645] on icon at bounding box center [439, 642] width 16 height 16
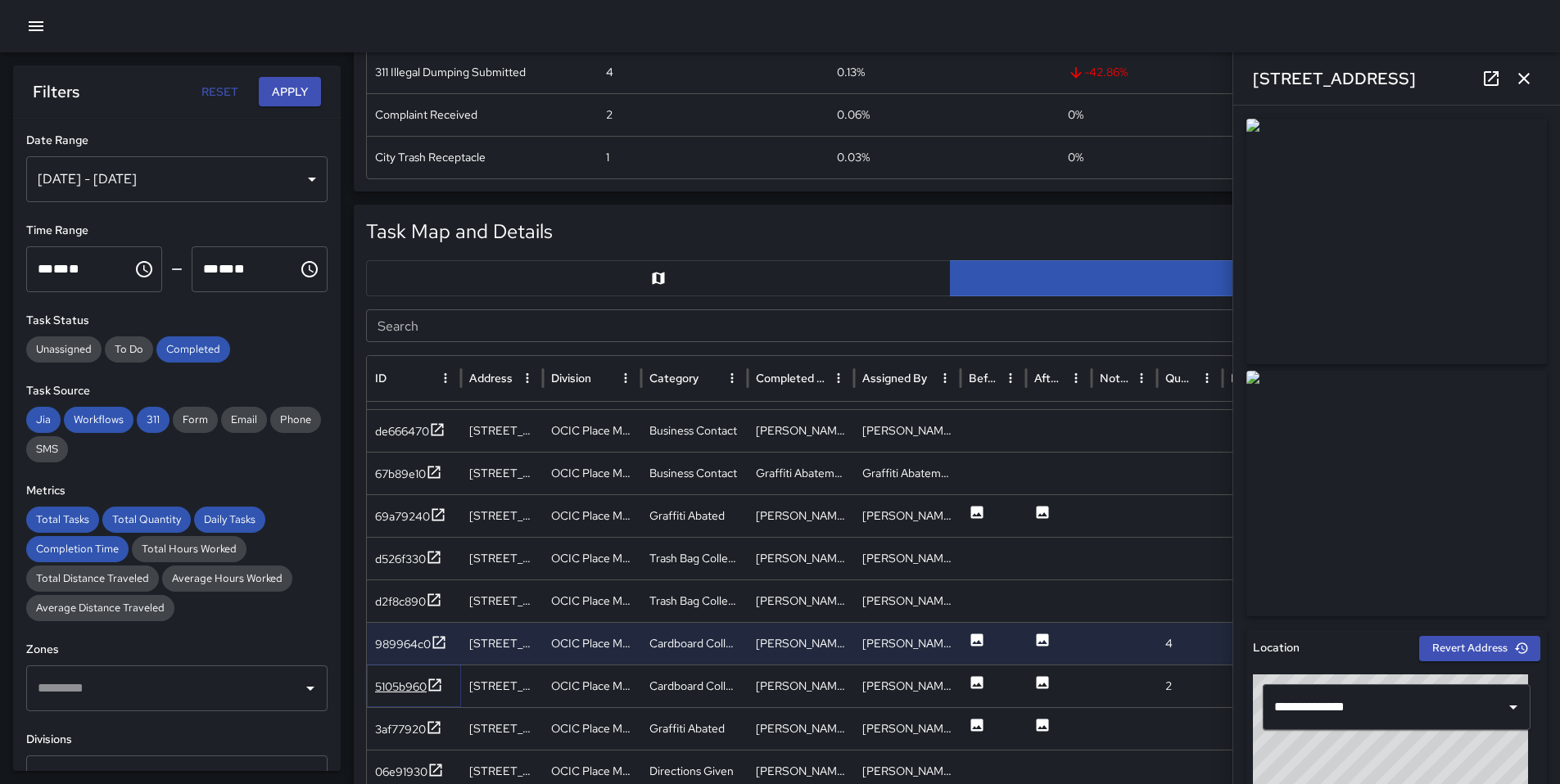
click at [426, 683] on icon at bounding box center [434, 684] width 16 height 16
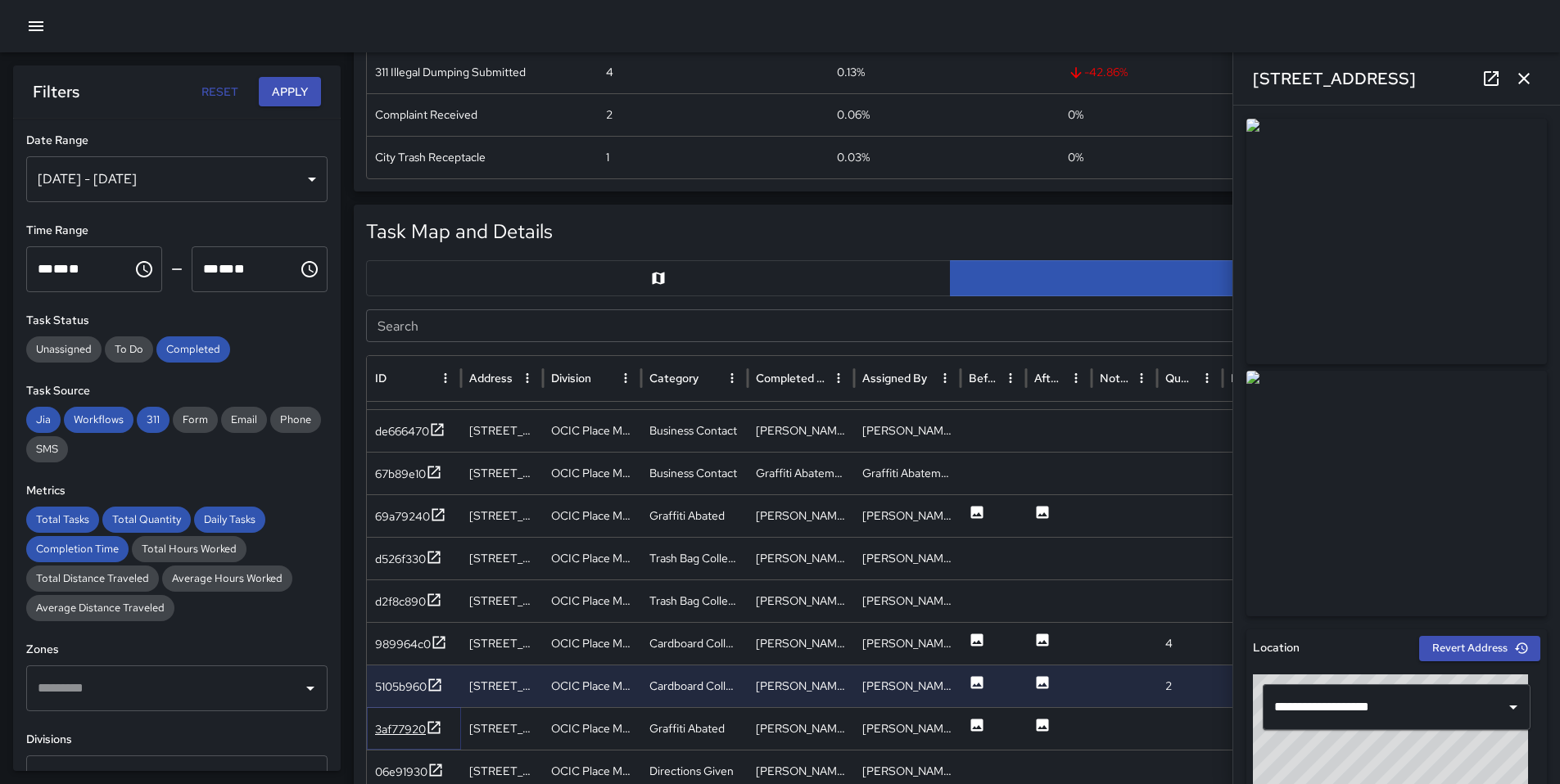
click at [423, 720] on div "3af77920" at bounding box center [409, 729] width 67 height 20
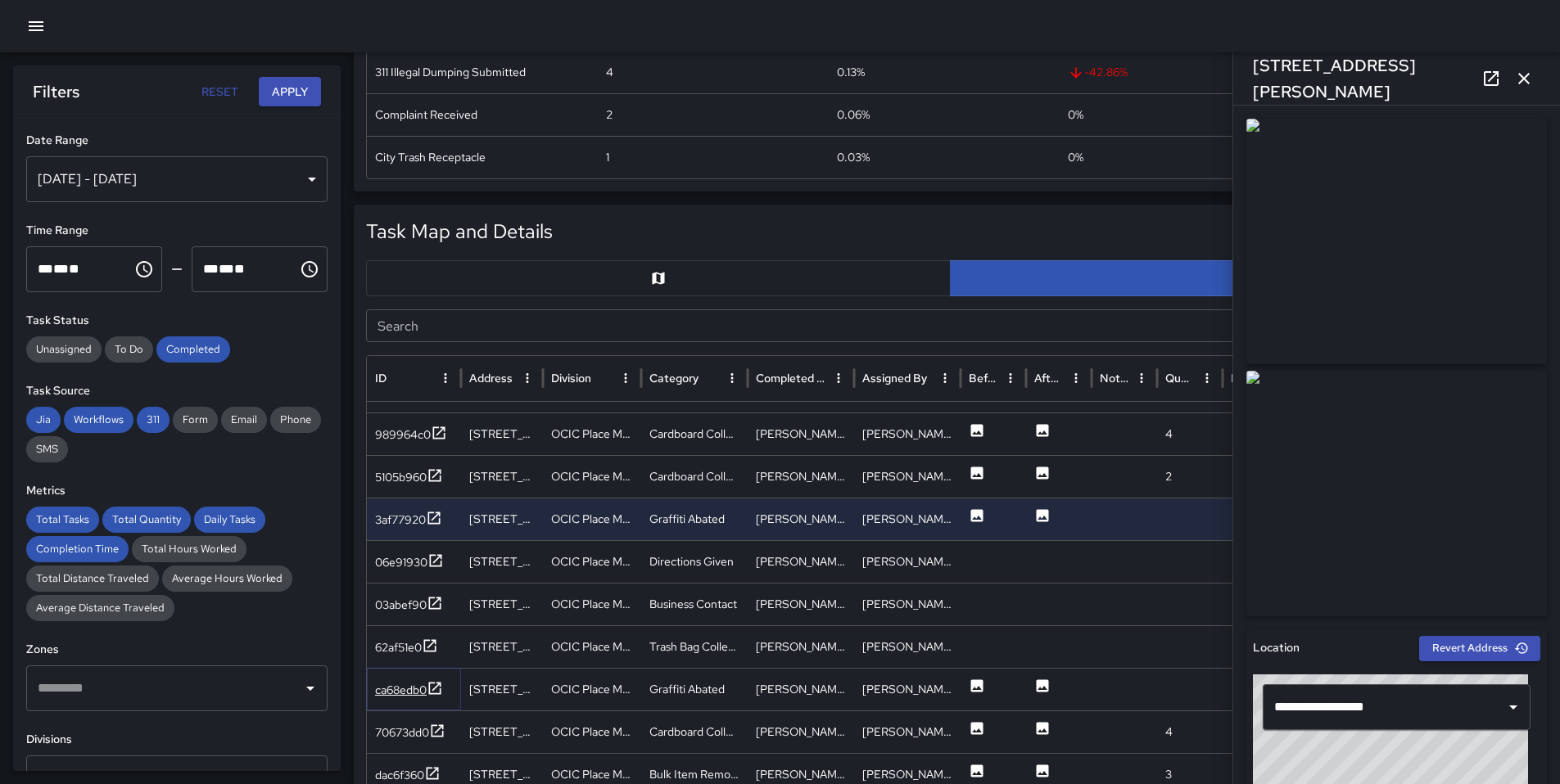
click at [421, 699] on div "ca68edb0" at bounding box center [409, 689] width 68 height 20
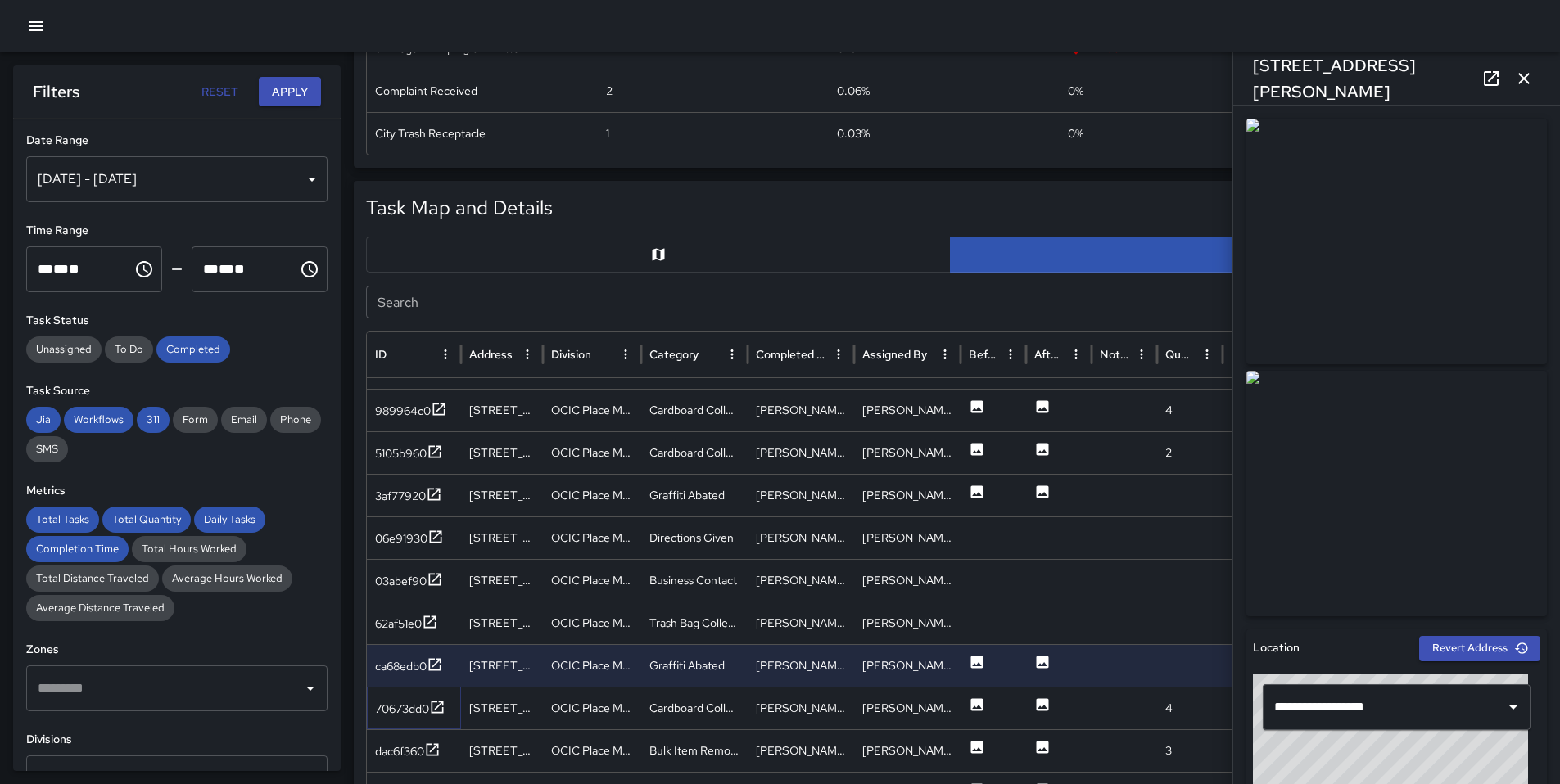
click at [421, 704] on div "70673dd0" at bounding box center [402, 708] width 54 height 16
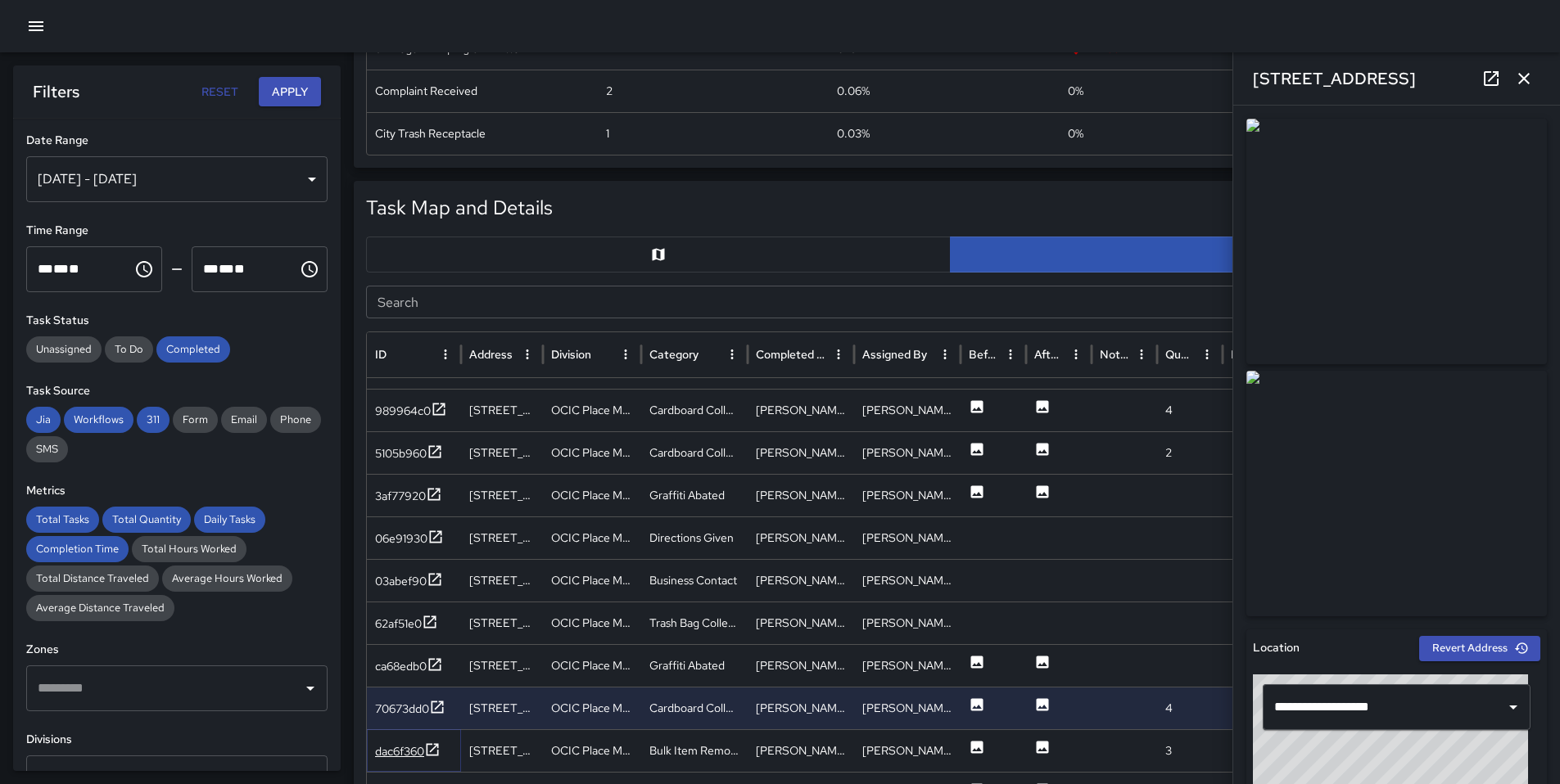
click at [420, 756] on div "dac6f360" at bounding box center [399, 750] width 49 height 16
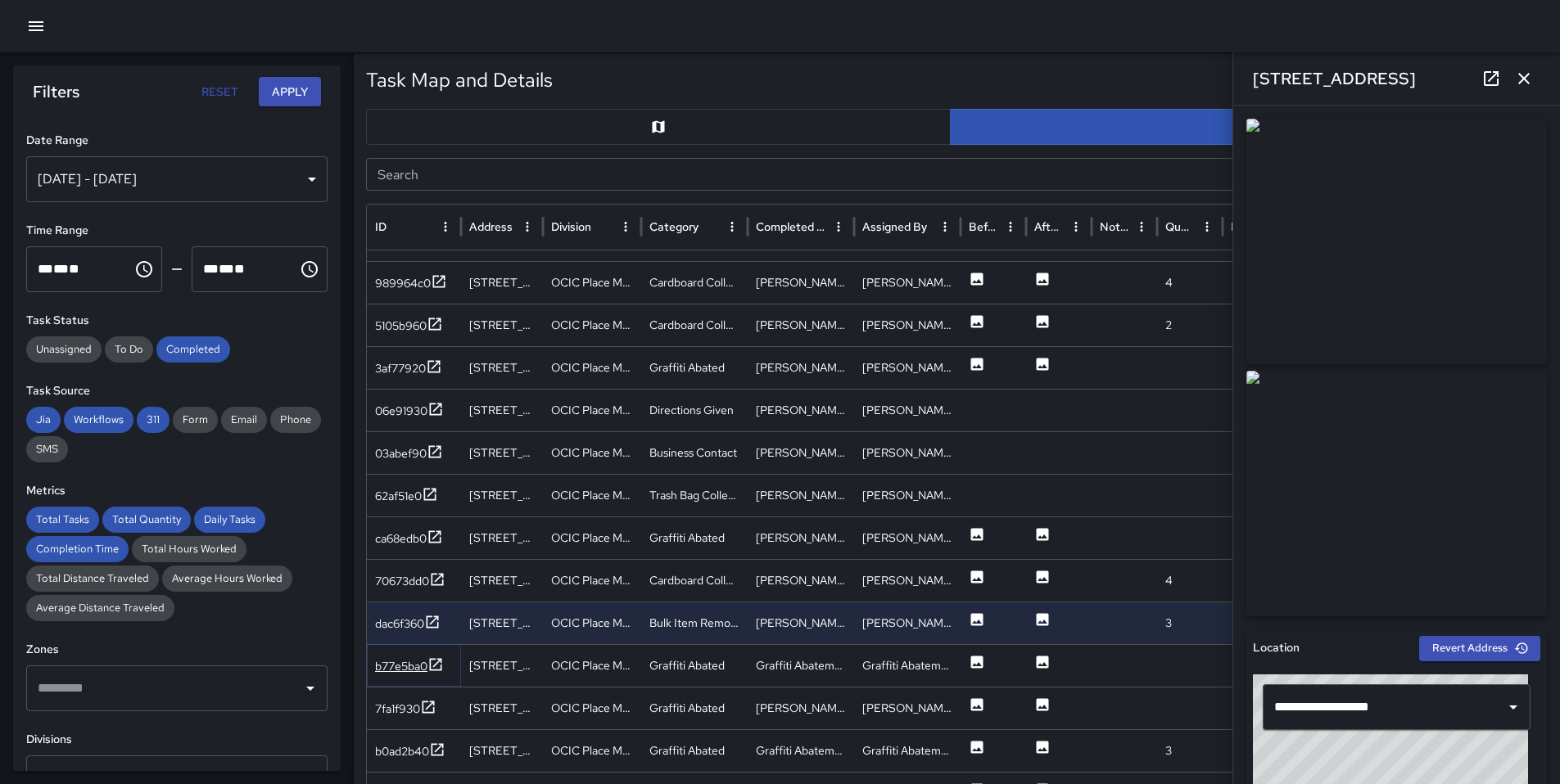
click at [406, 663] on div "b77e5ba0" at bounding box center [401, 665] width 53 height 16
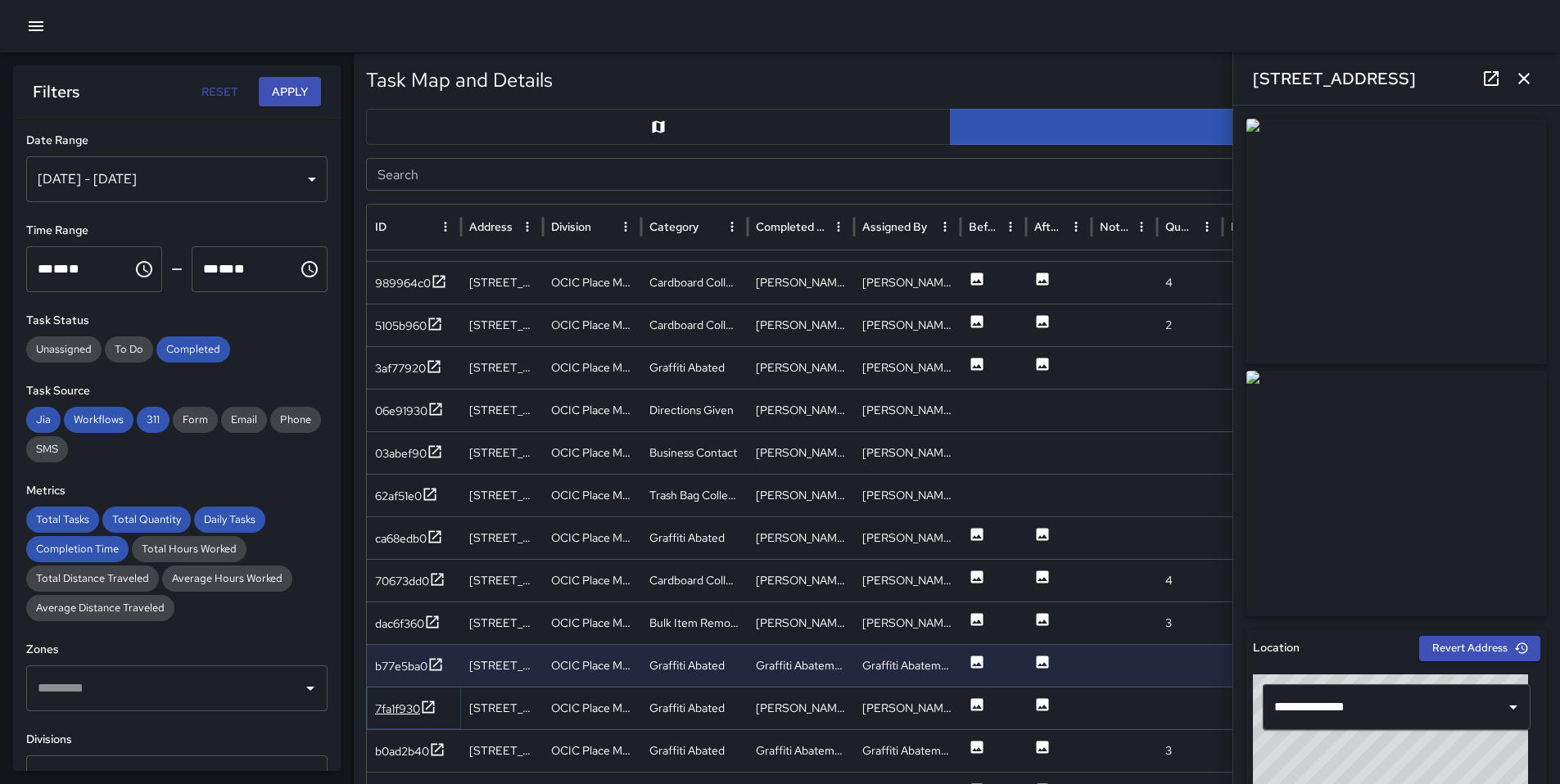
click at [404, 706] on div "7fa1f930" at bounding box center [397, 708] width 45 height 16
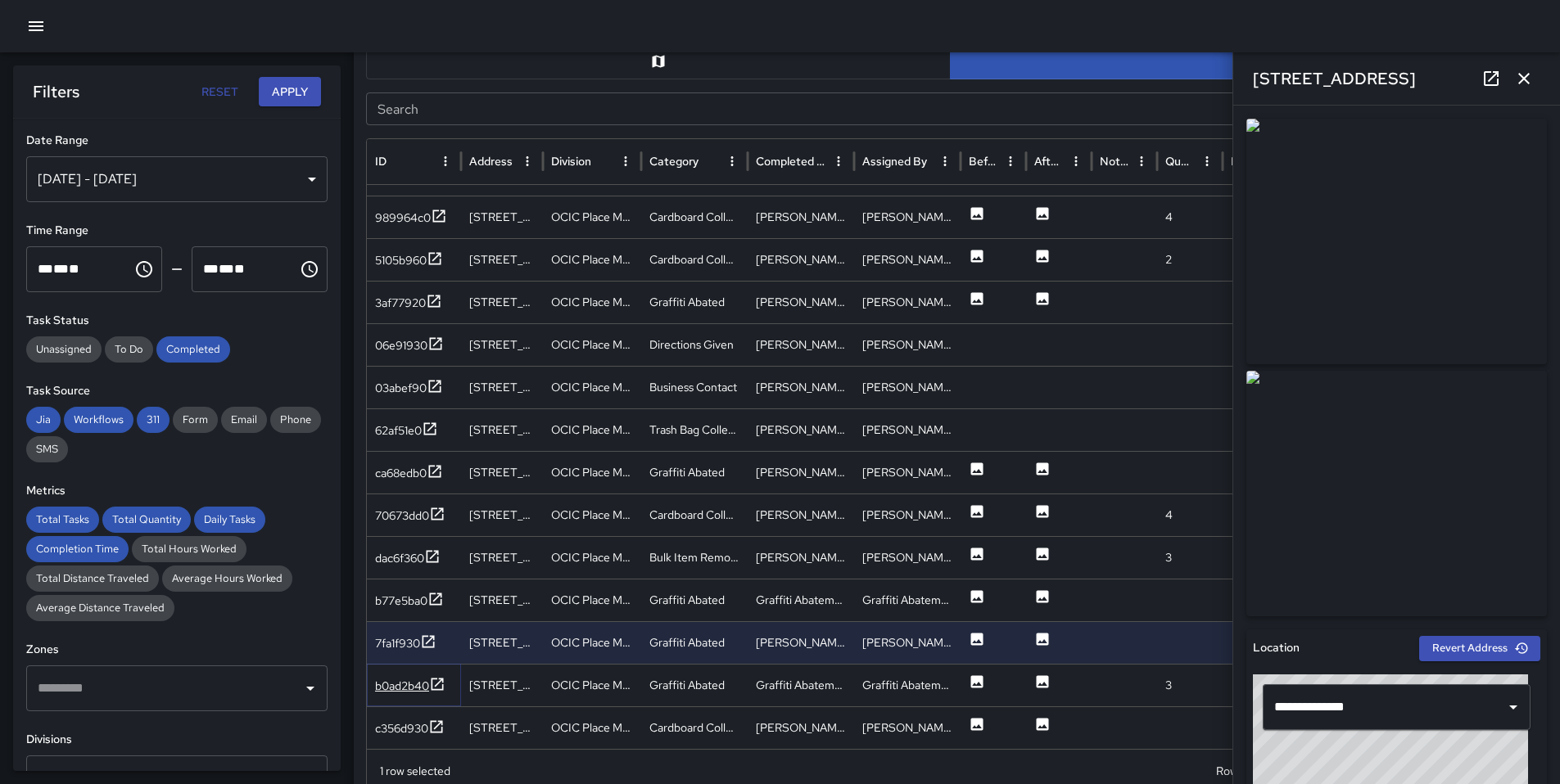
click at [402, 687] on div "b0ad2b40" at bounding box center [402, 685] width 54 height 16
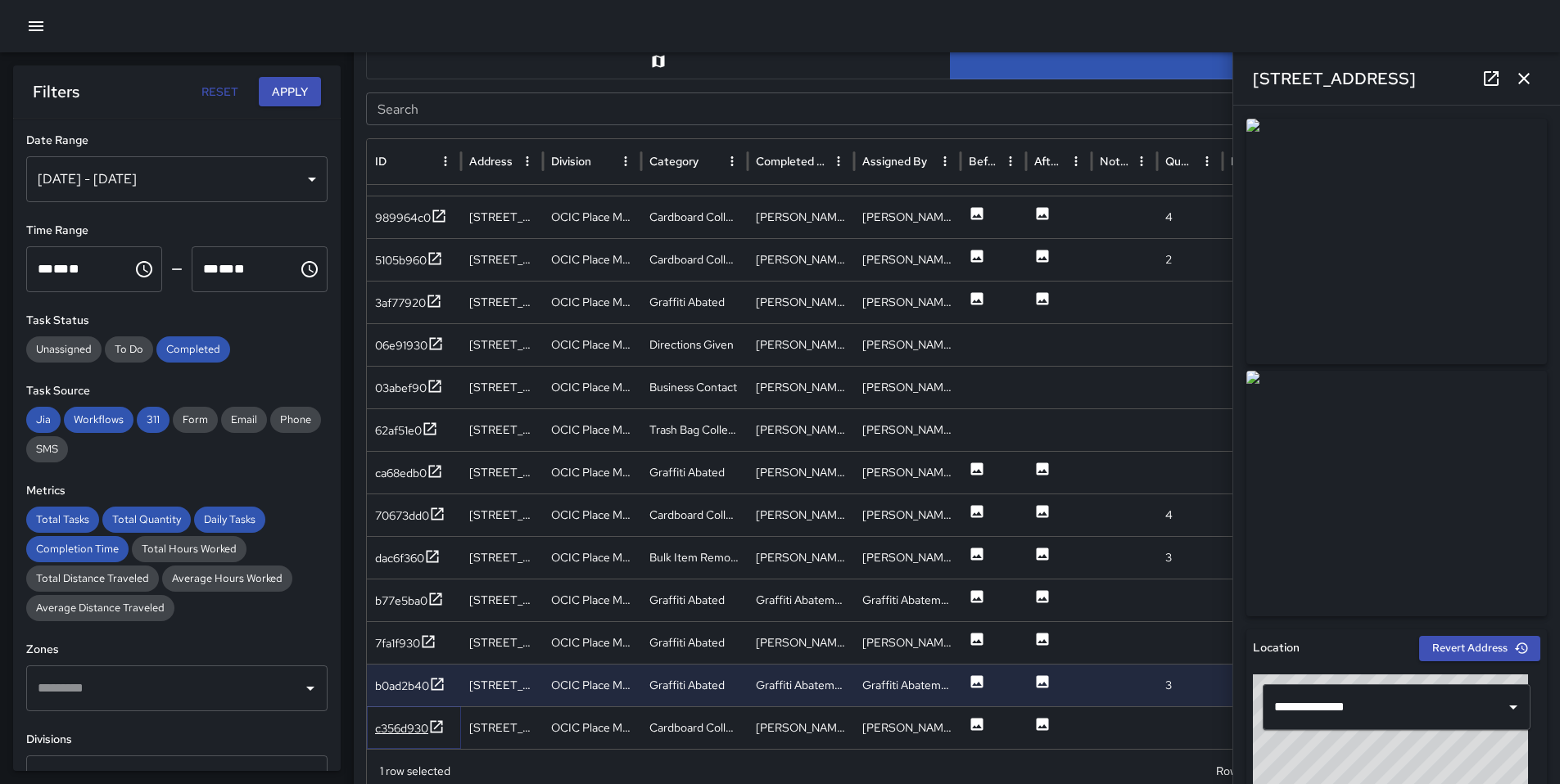
click at [403, 732] on div "c356d930" at bounding box center [402, 728] width 54 height 16
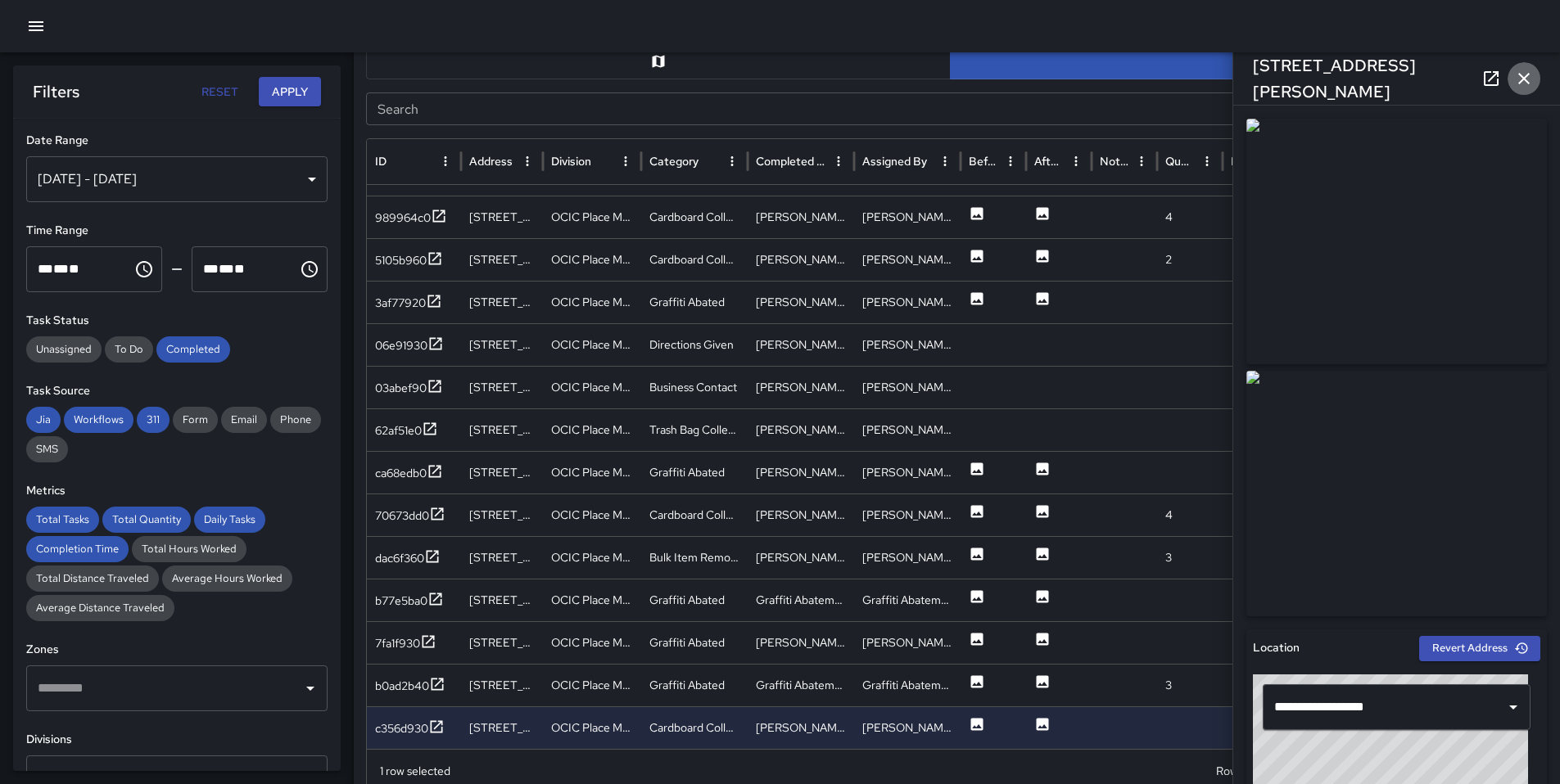
click at [1526, 82] on icon "button" at bounding box center [1524, 78] width 20 height 20
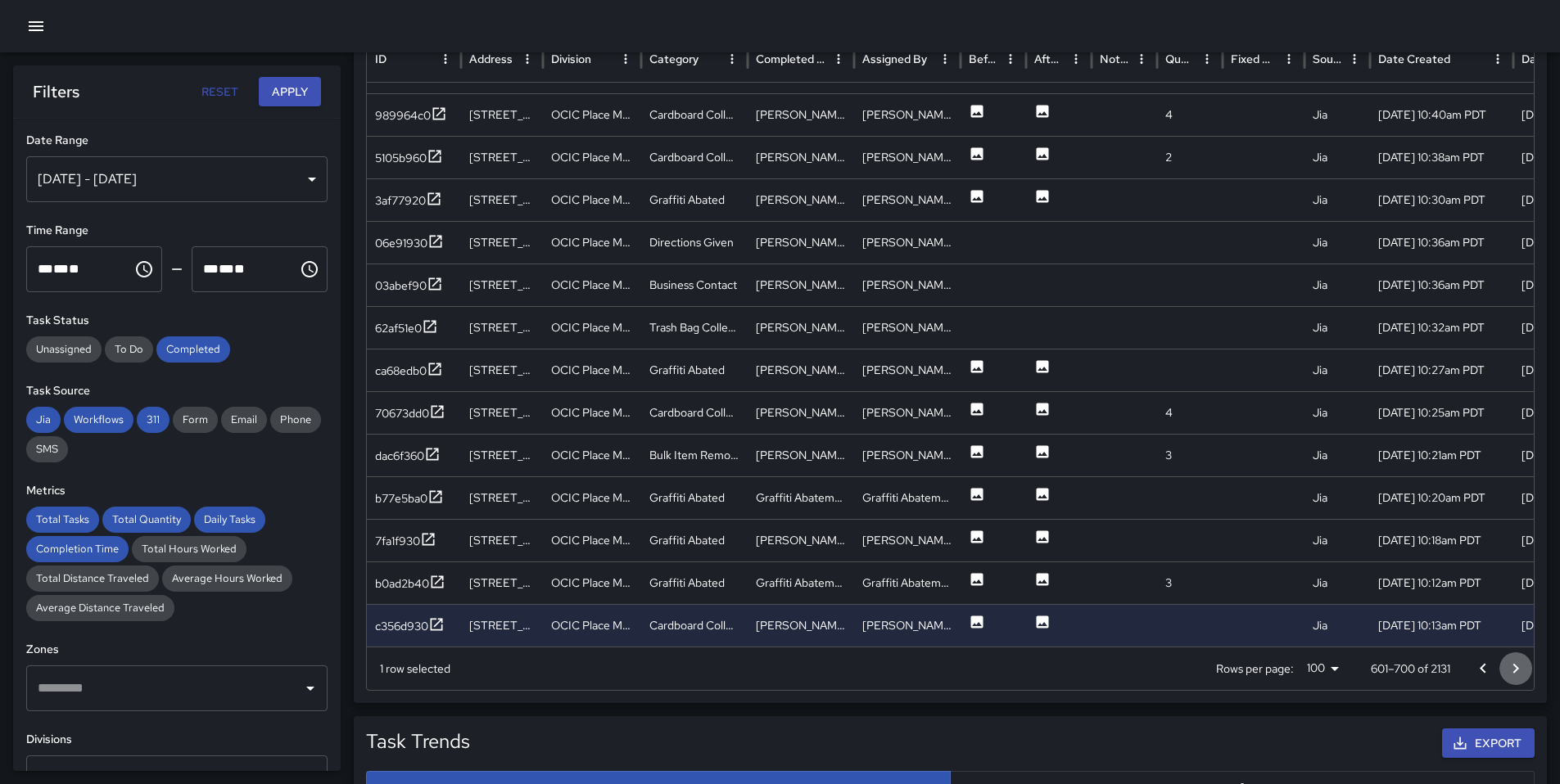
click at [1503, 664] on button "Go to next page" at bounding box center [1515, 668] width 33 height 33
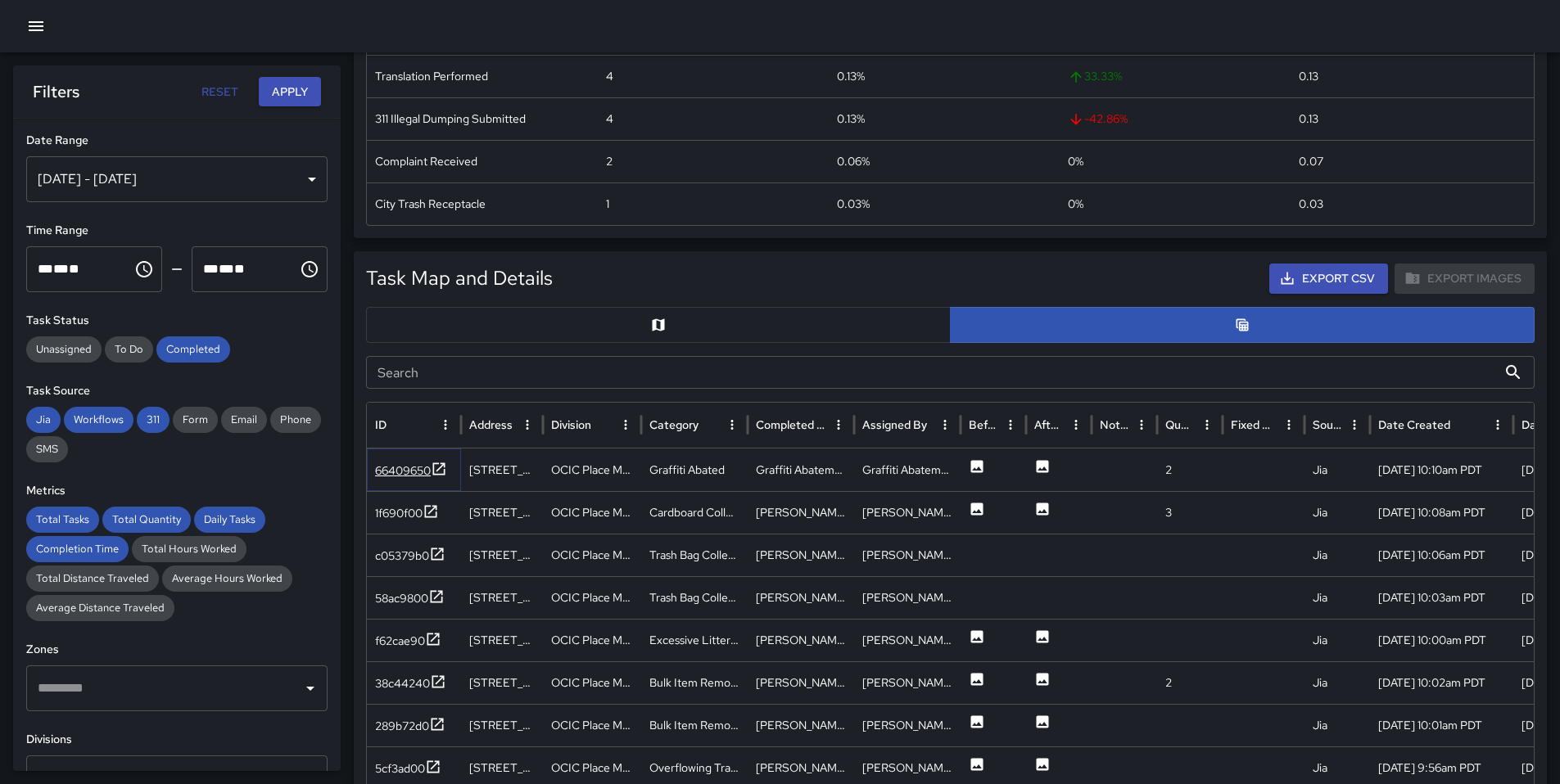
click at [414, 470] on div "66409650" at bounding box center [403, 470] width 56 height 16
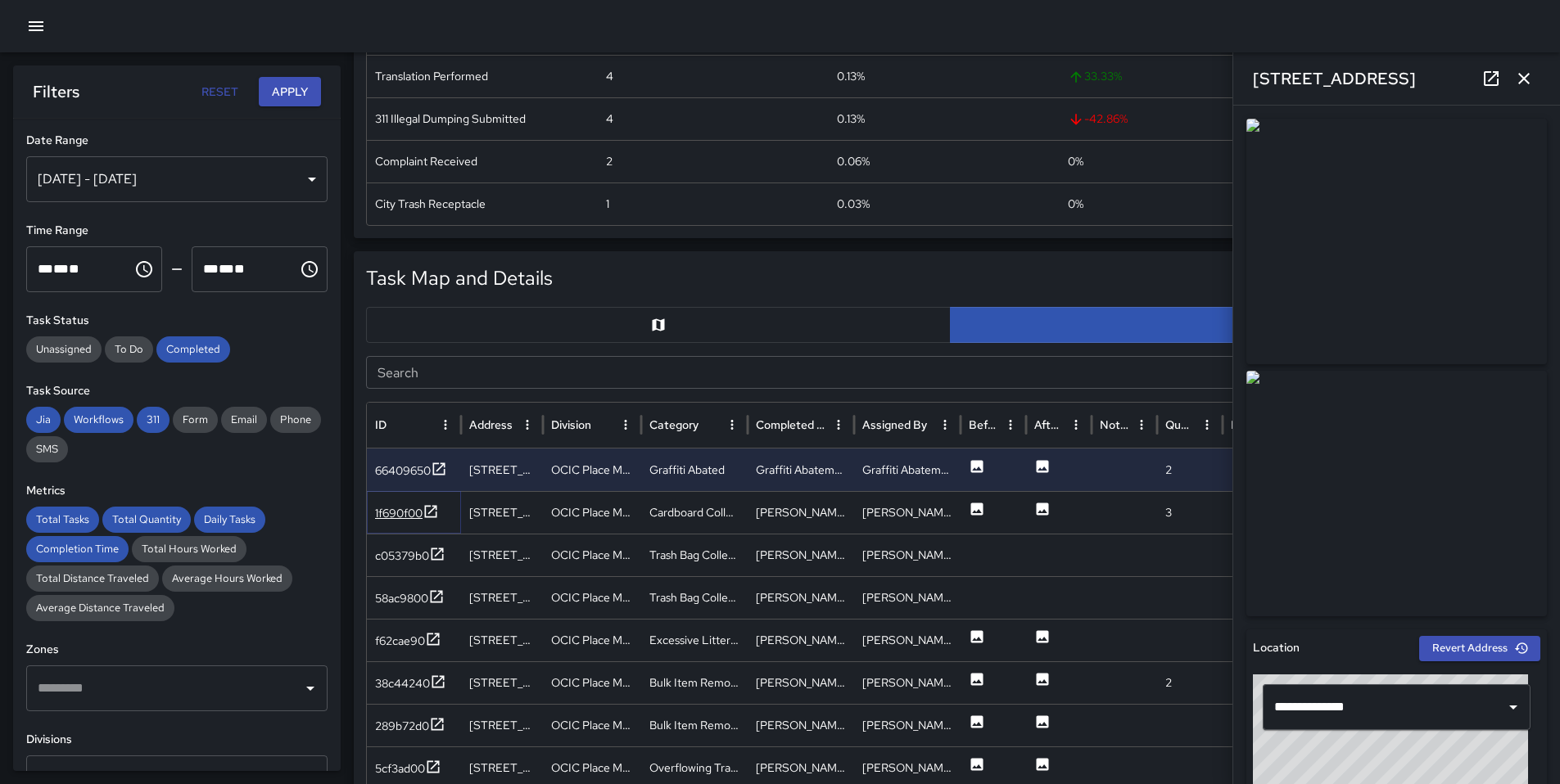
click at [411, 507] on div "1f690f00" at bounding box center [399, 513] width 48 height 16
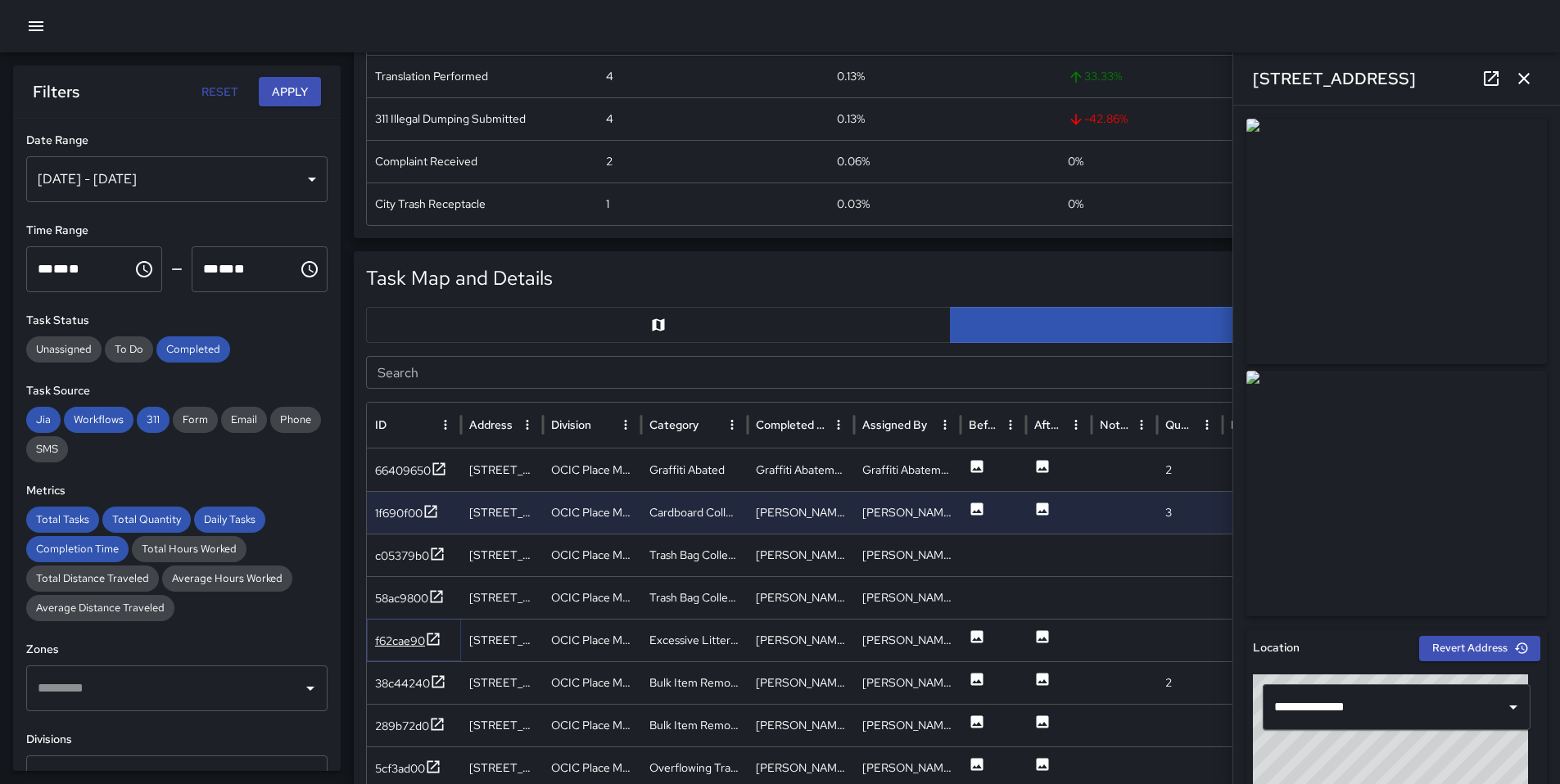
click at [420, 634] on div "f62cae90" at bounding box center [400, 640] width 50 height 16
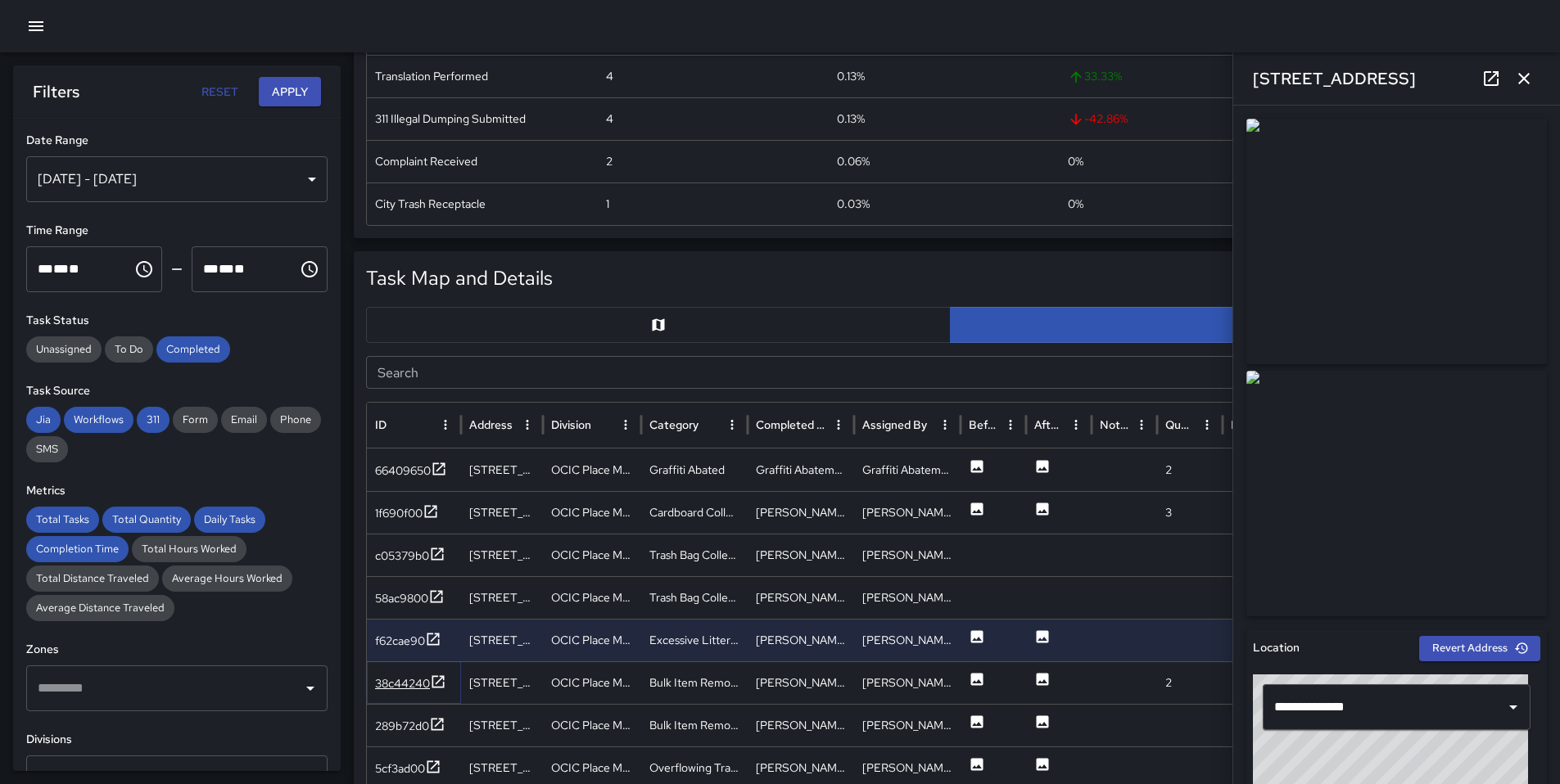
click at [420, 674] on div "38c44240" at bounding box center [411, 683] width 71 height 20
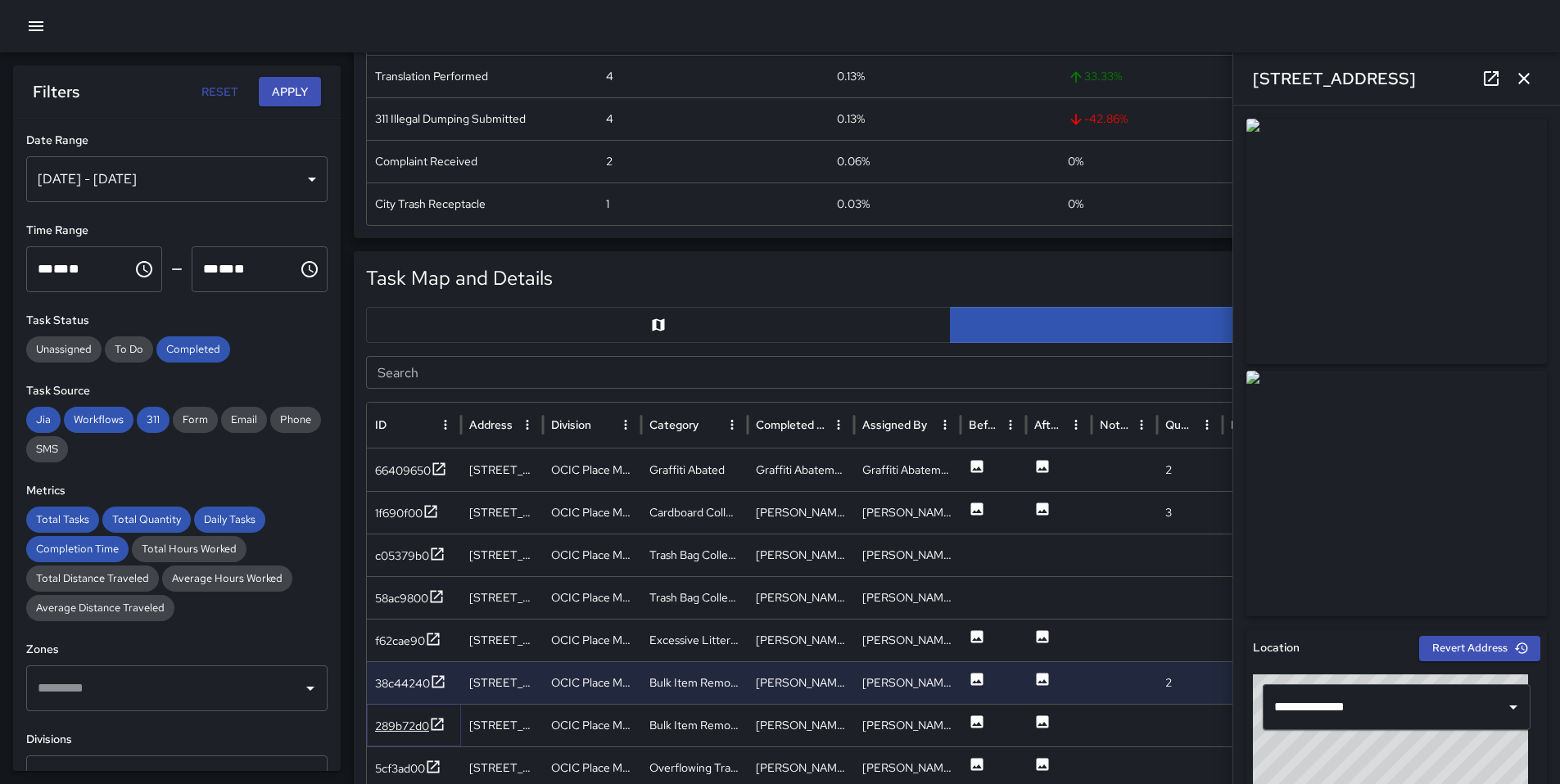
click at [439, 728] on icon at bounding box center [437, 724] width 16 height 16
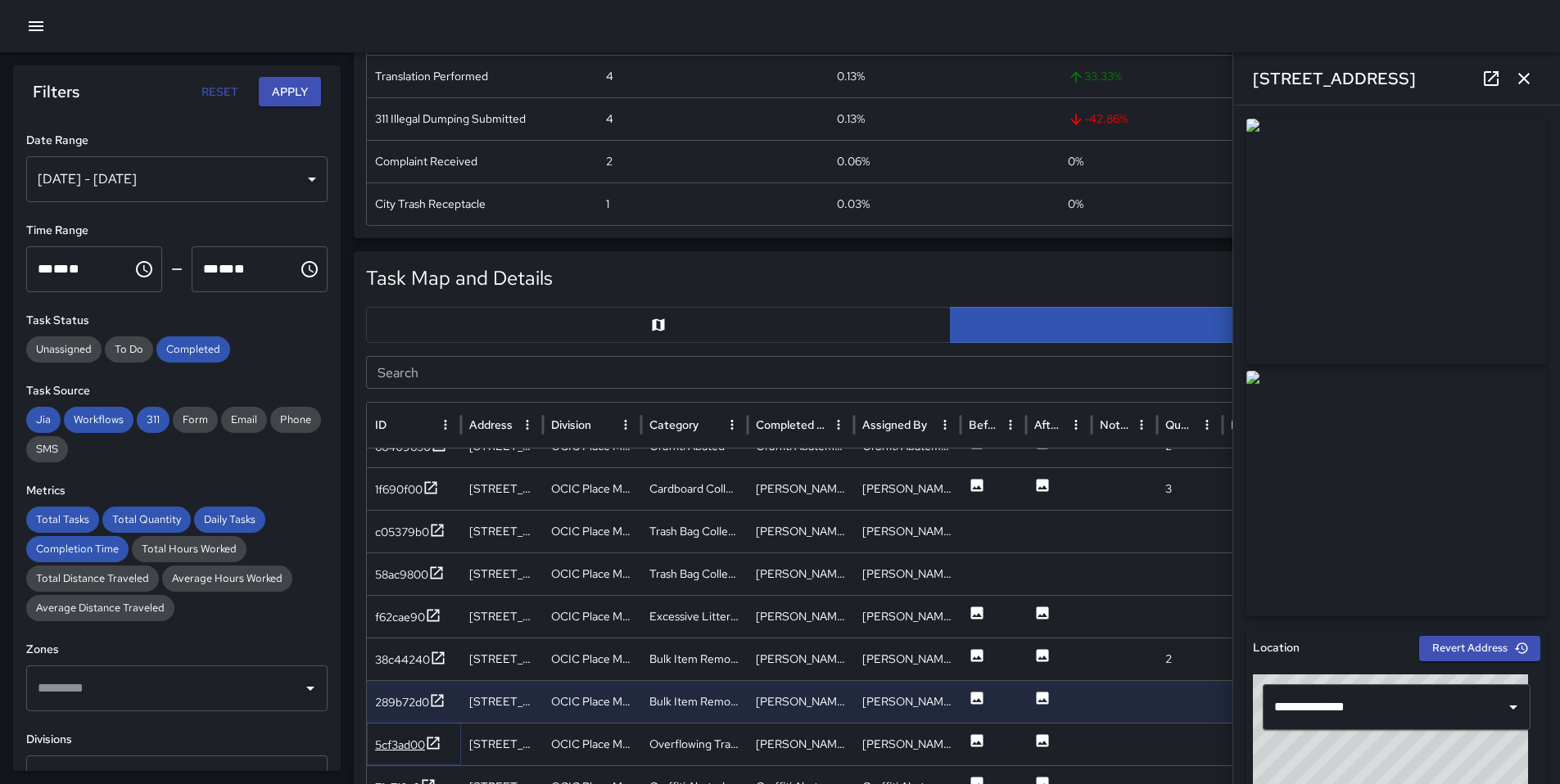
click at [429, 751] on div at bounding box center [433, 745] width 16 height 20
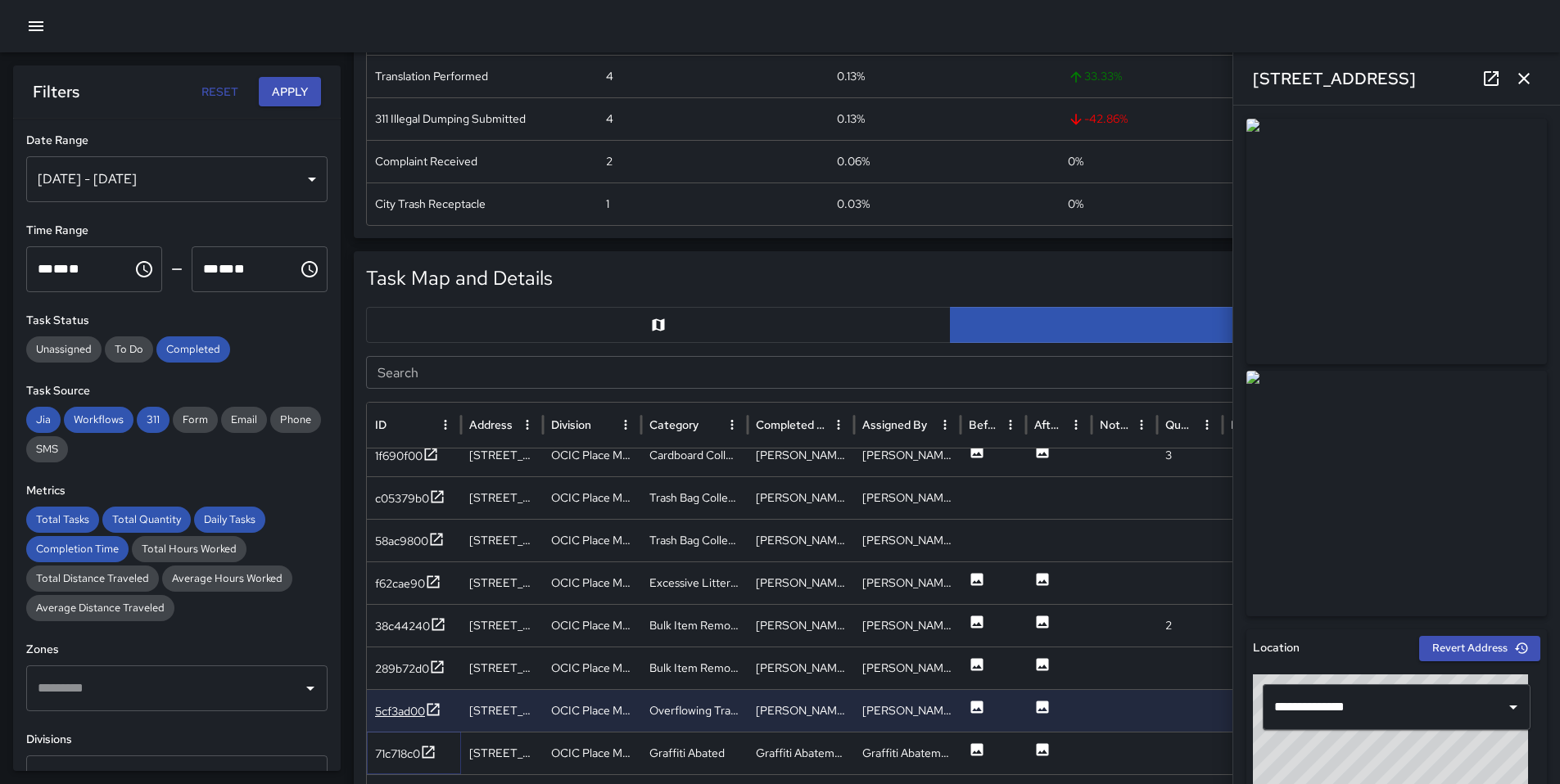
click at [429, 751] on icon at bounding box center [428, 751] width 16 height 16
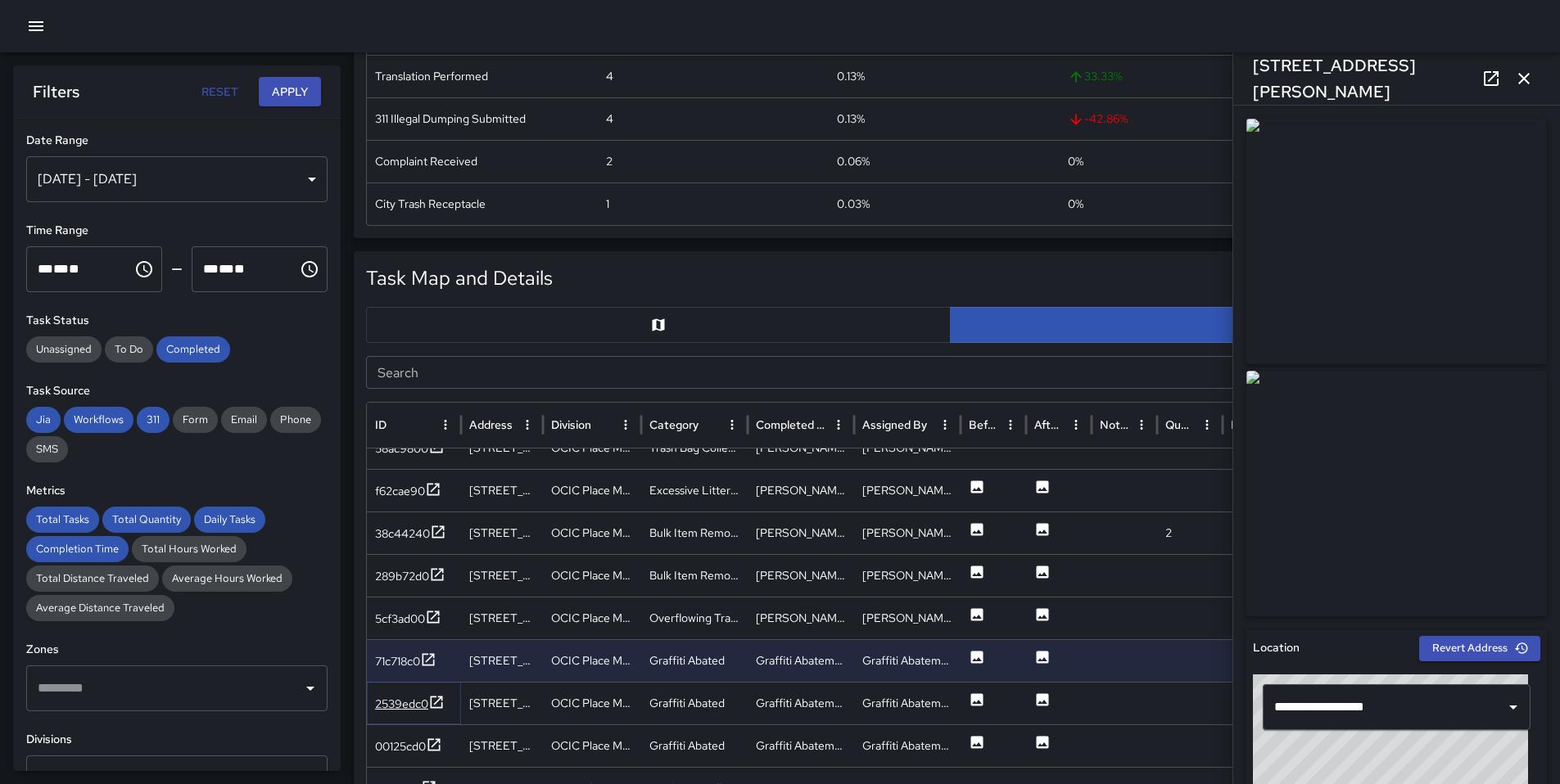
click at [421, 714] on div "2539edc0" at bounding box center [410, 704] width 70 height 20
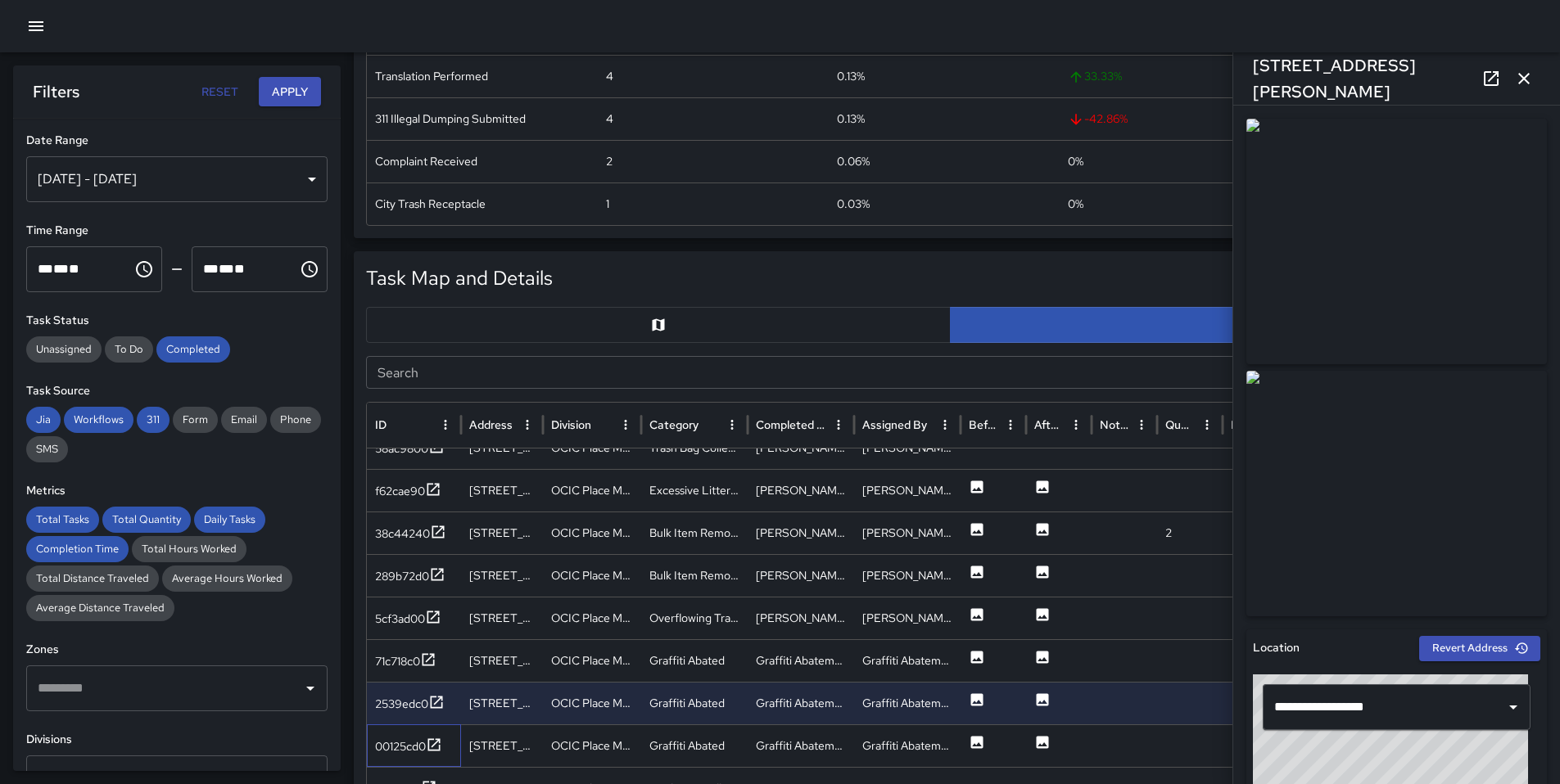
click at [418, 759] on div "00125cd0" at bounding box center [414, 746] width 94 height 42
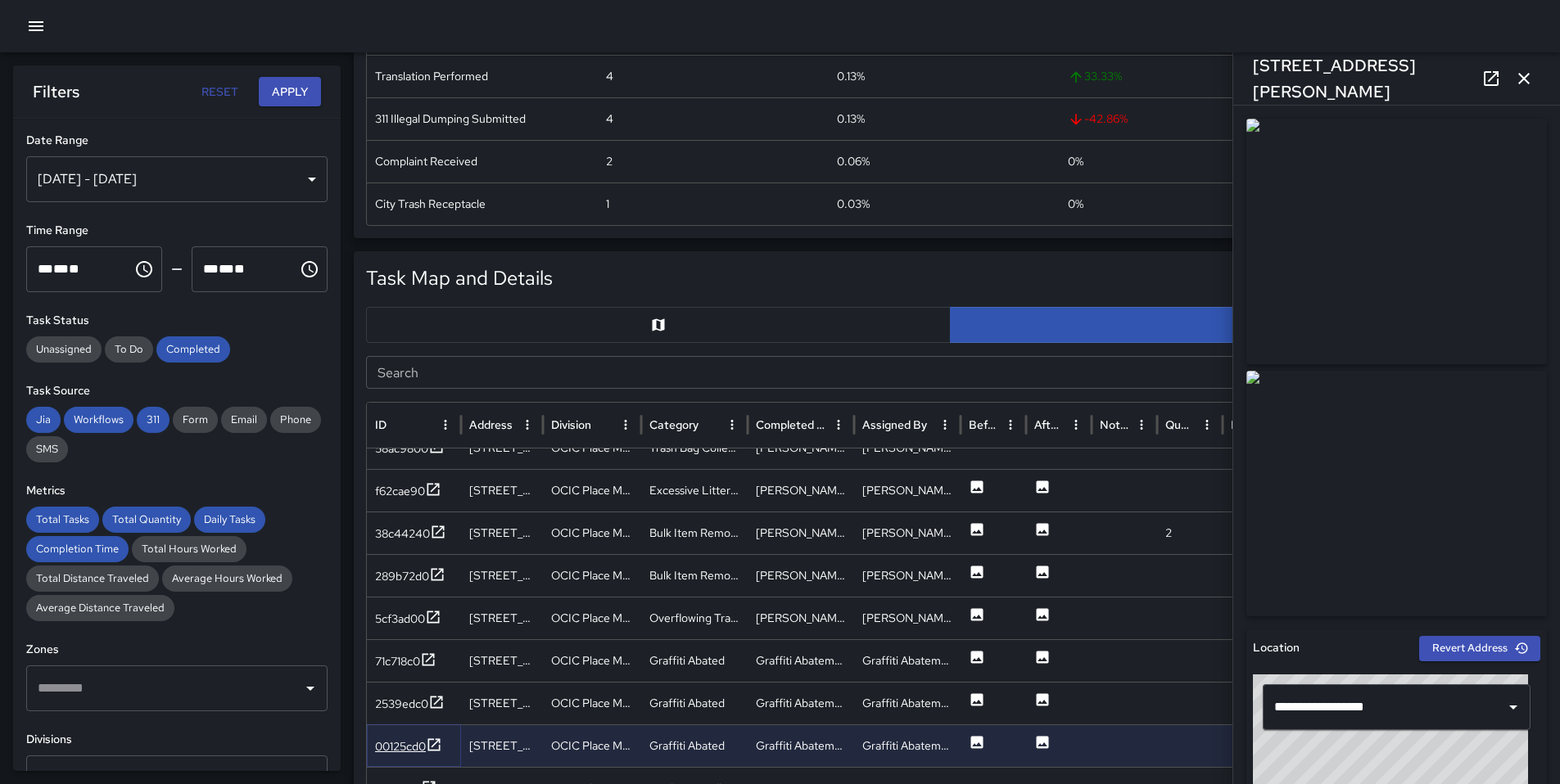
click at [421, 745] on div "00125cd0" at bounding box center [400, 746] width 51 height 16
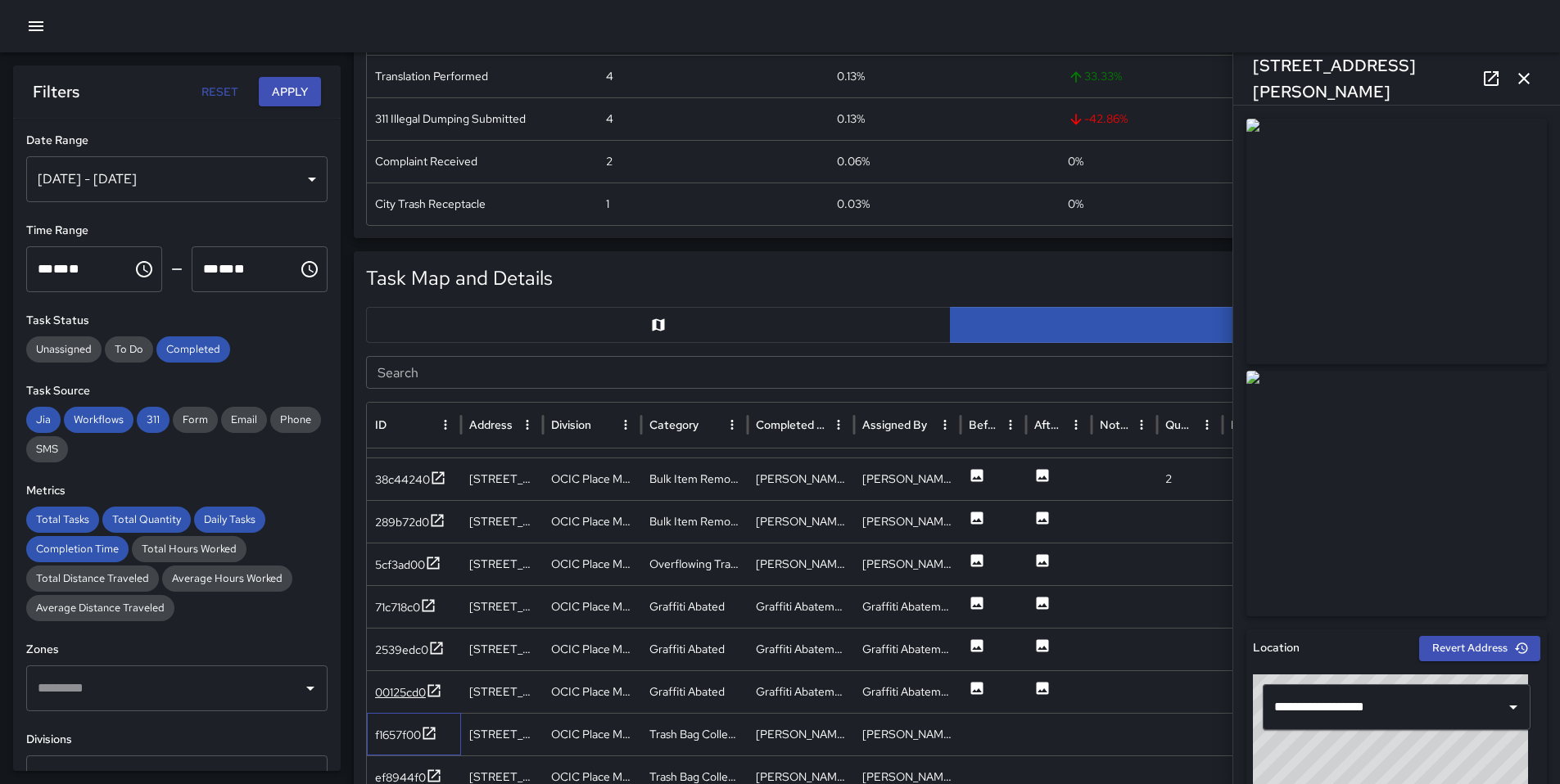
click at [421, 745] on div "f1657f00" at bounding box center [414, 734] width 94 height 42
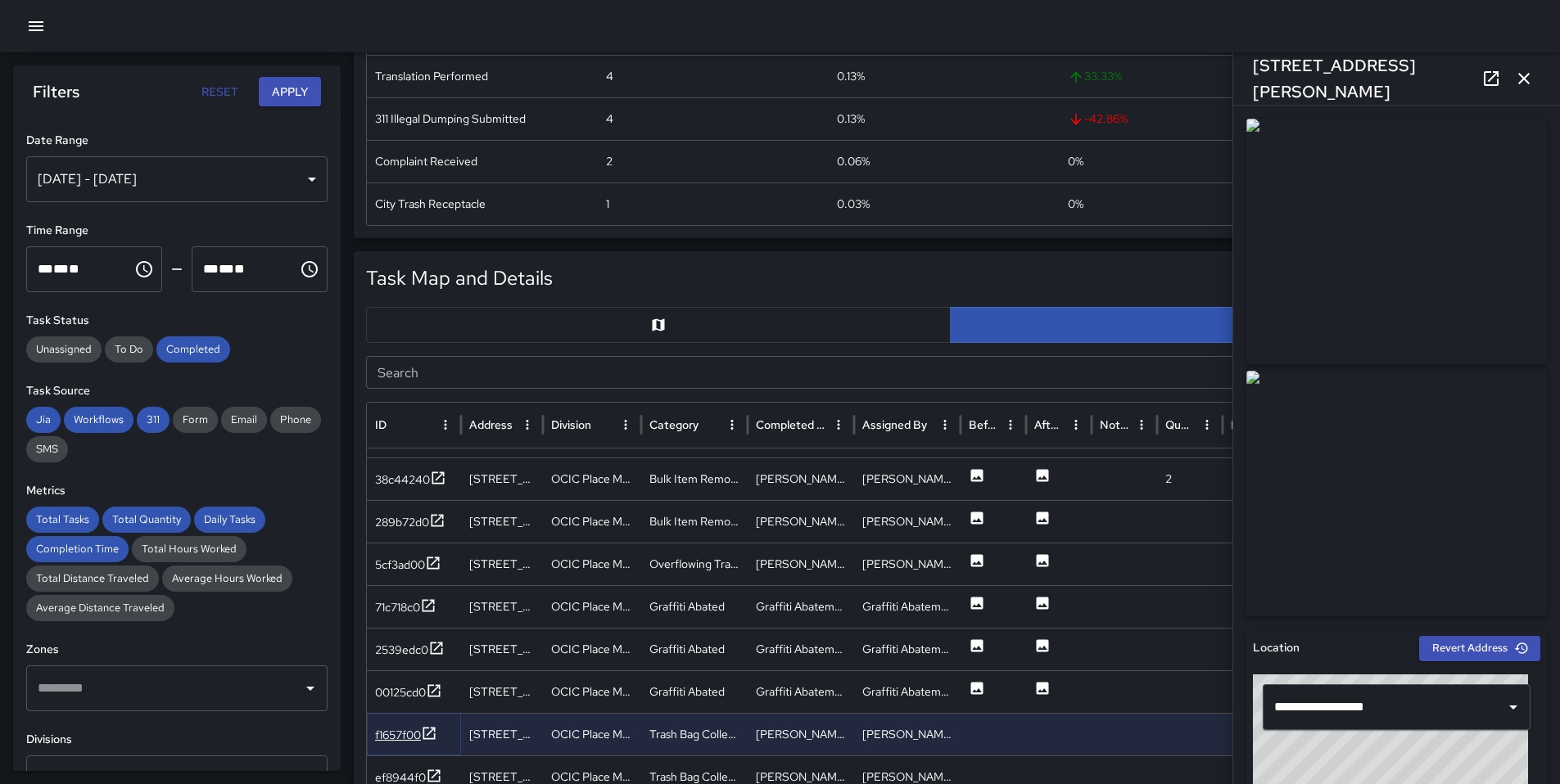
click at [426, 742] on div at bounding box center [428, 735] width 16 height 20
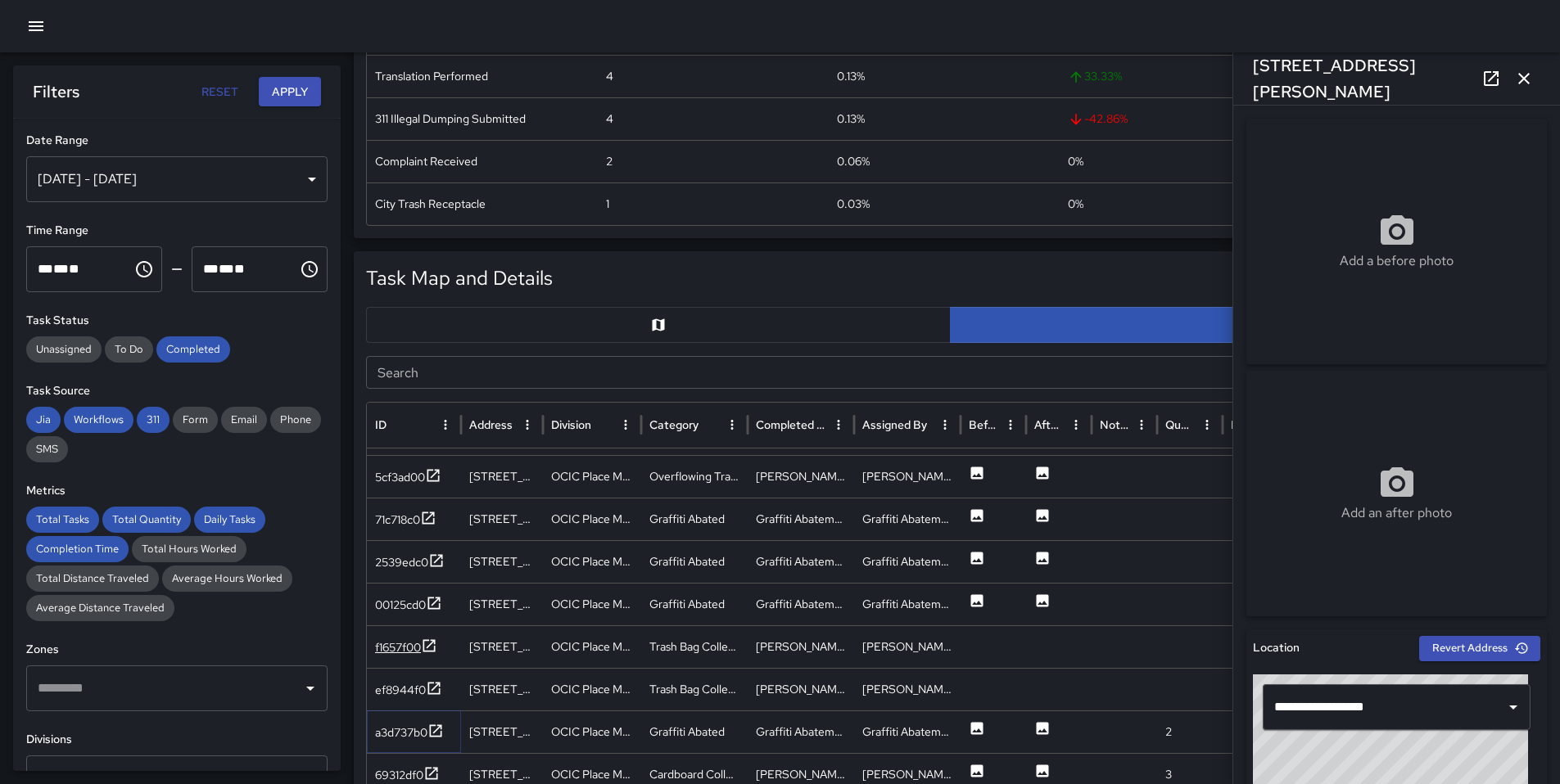
click at [426, 742] on div "a3d737b0" at bounding box center [410, 732] width 69 height 20
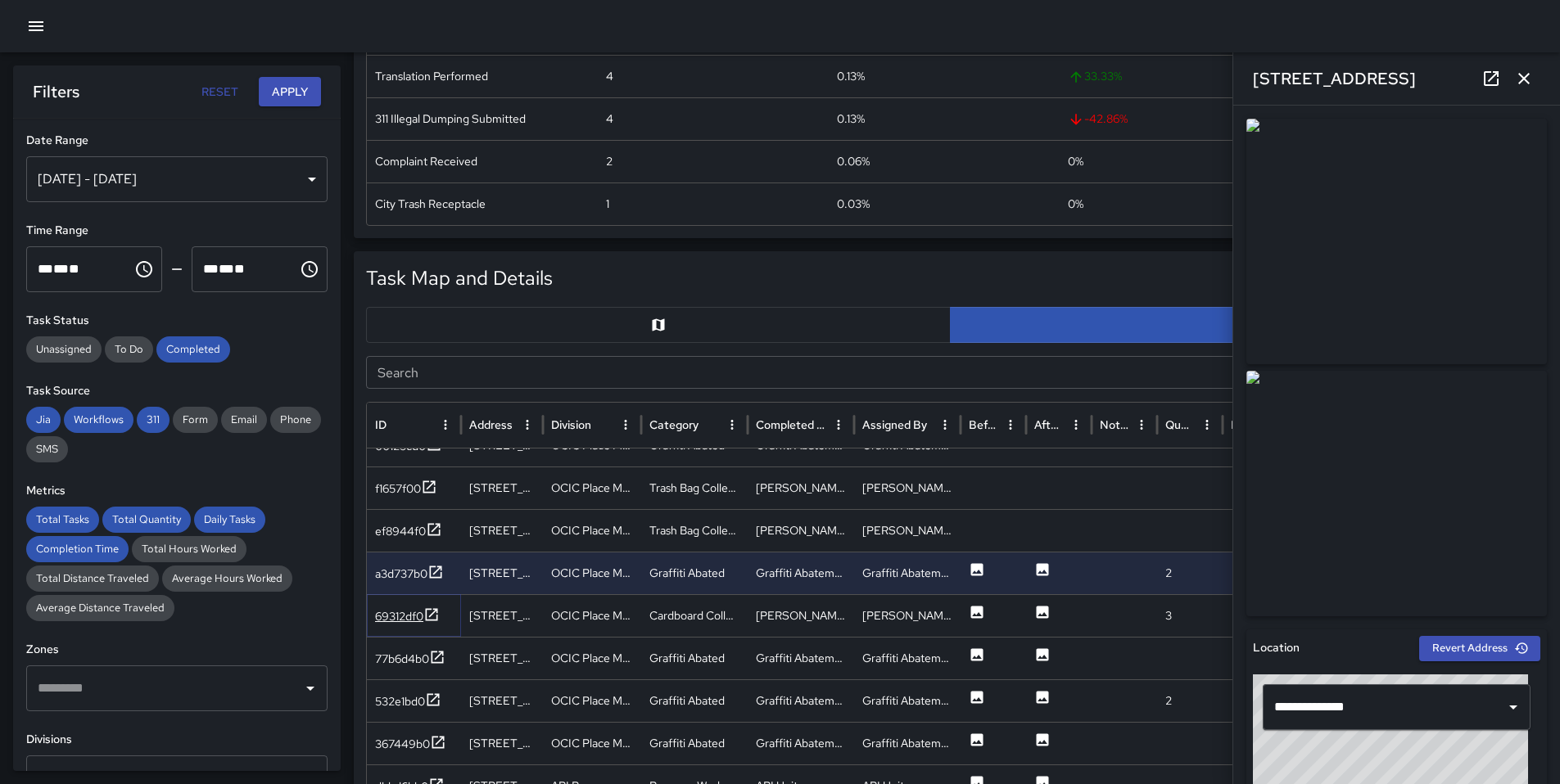
click at [433, 623] on div at bounding box center [431, 616] width 16 height 20
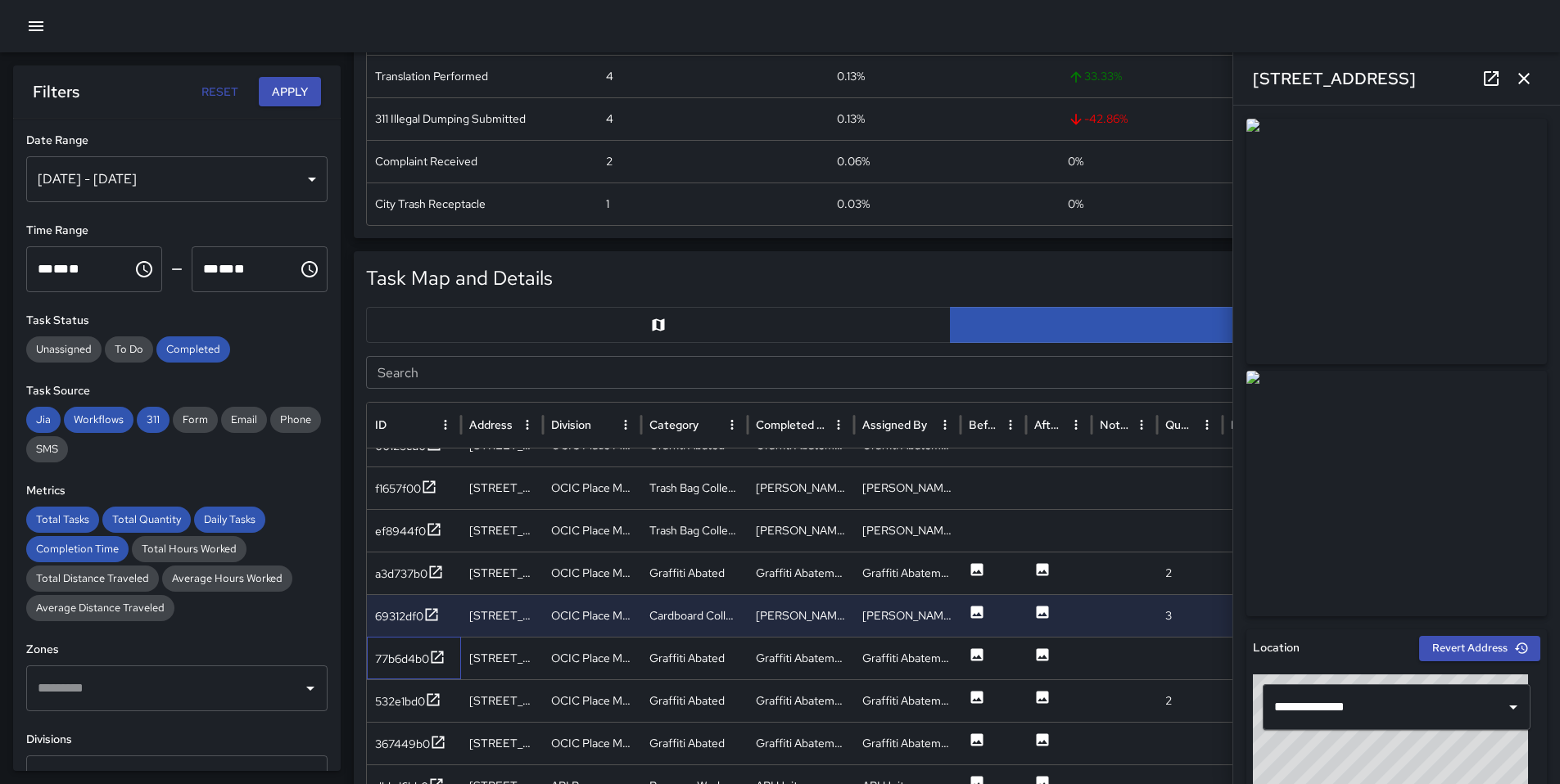
click at [419, 673] on div "77b6d4b0" at bounding box center [414, 658] width 94 height 42
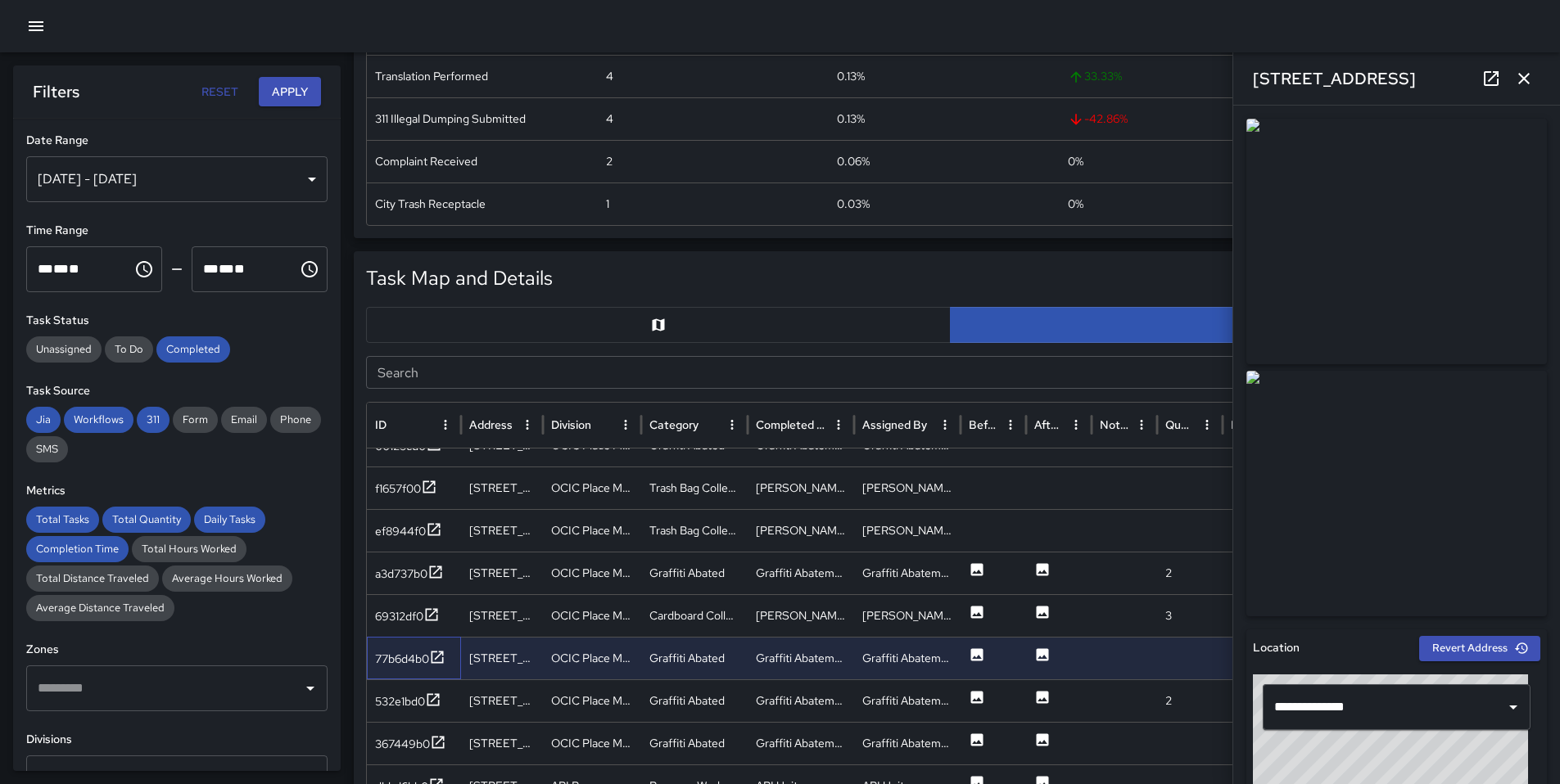
click at [419, 673] on div "77b6d4b0" at bounding box center [414, 658] width 94 height 42
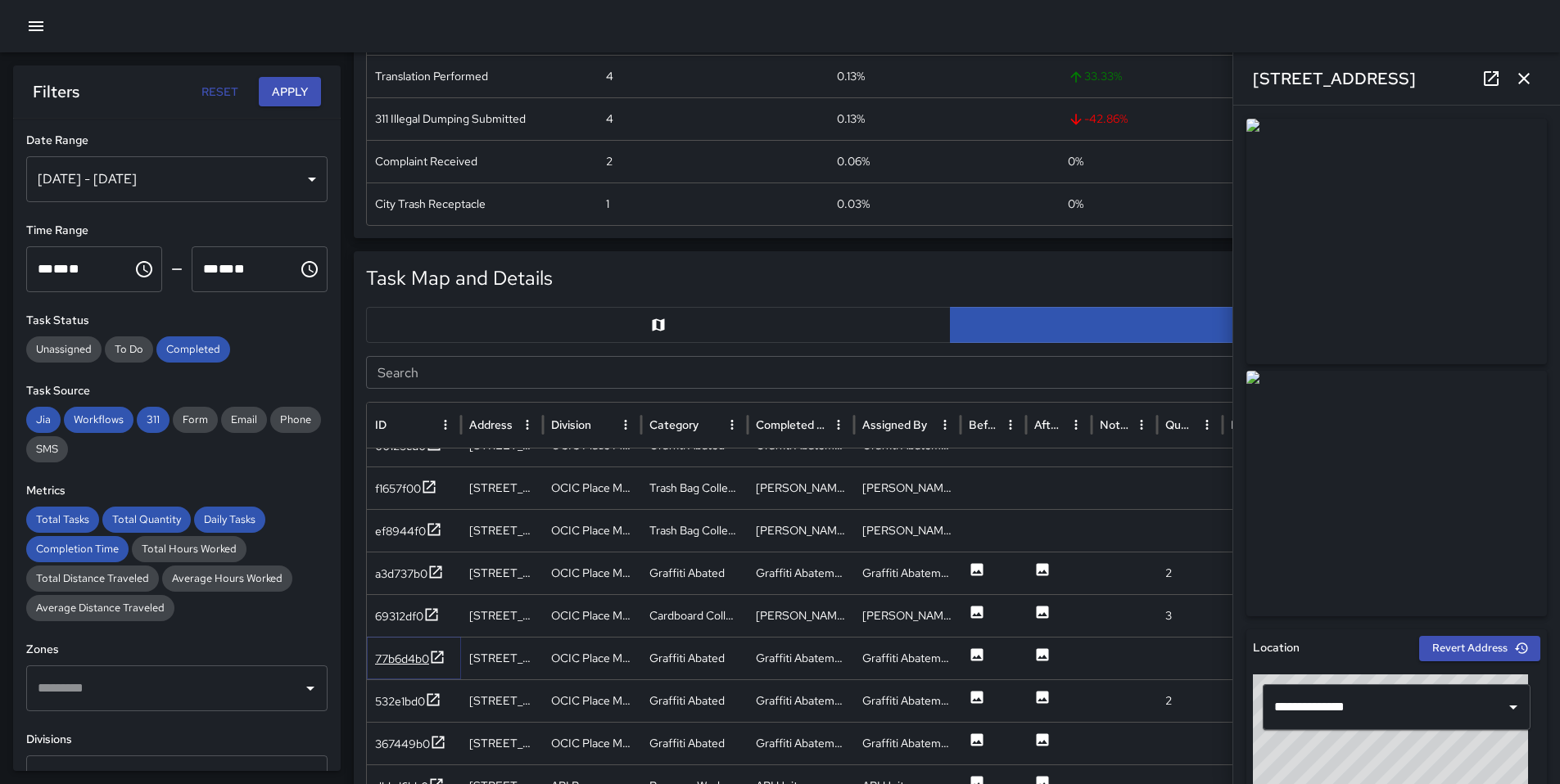
click at [420, 666] on div "77b6d4b0" at bounding box center [402, 659] width 54 height 16
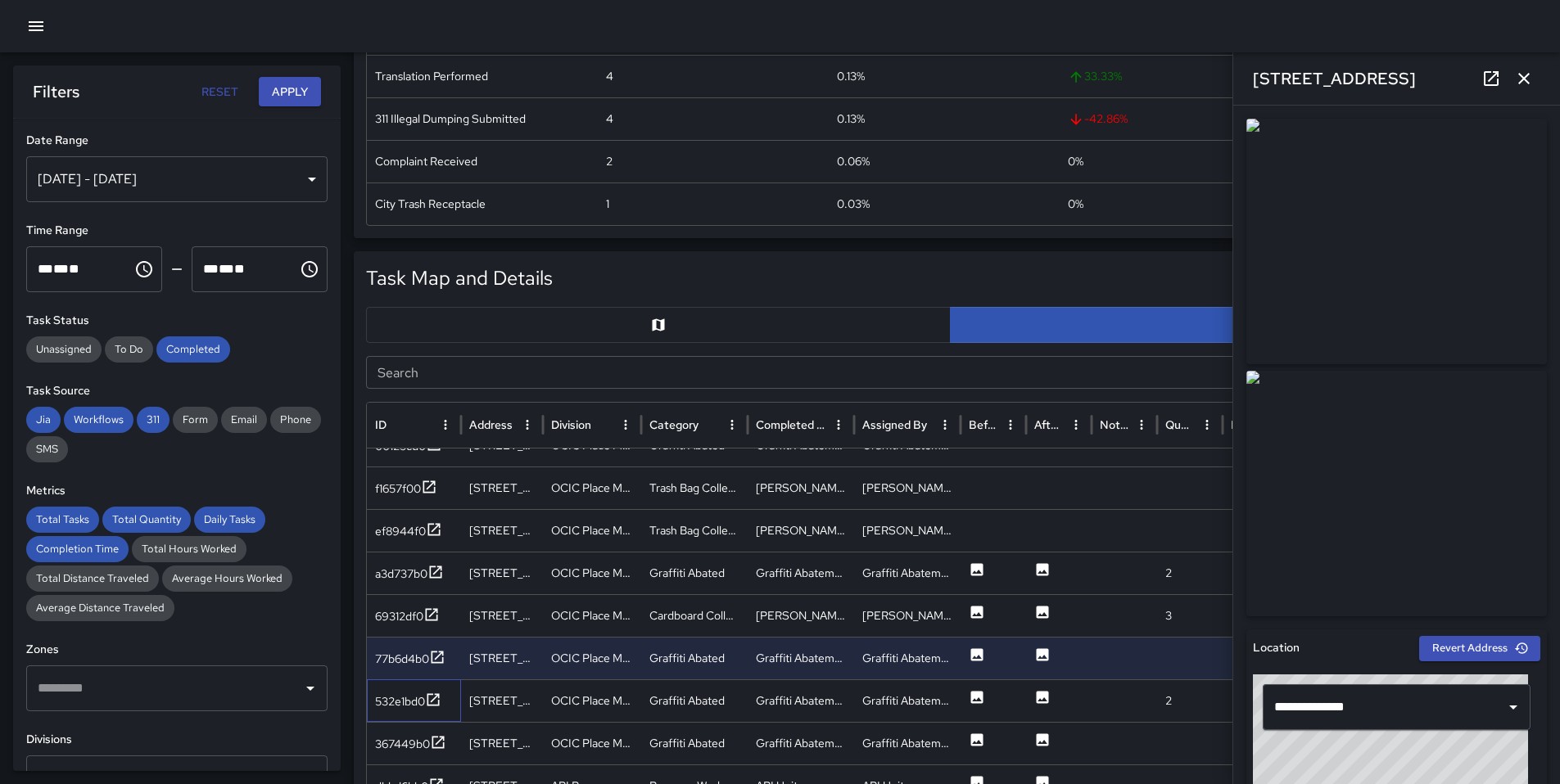
click at [415, 714] on div "532e1bd0" at bounding box center [414, 701] width 94 height 42
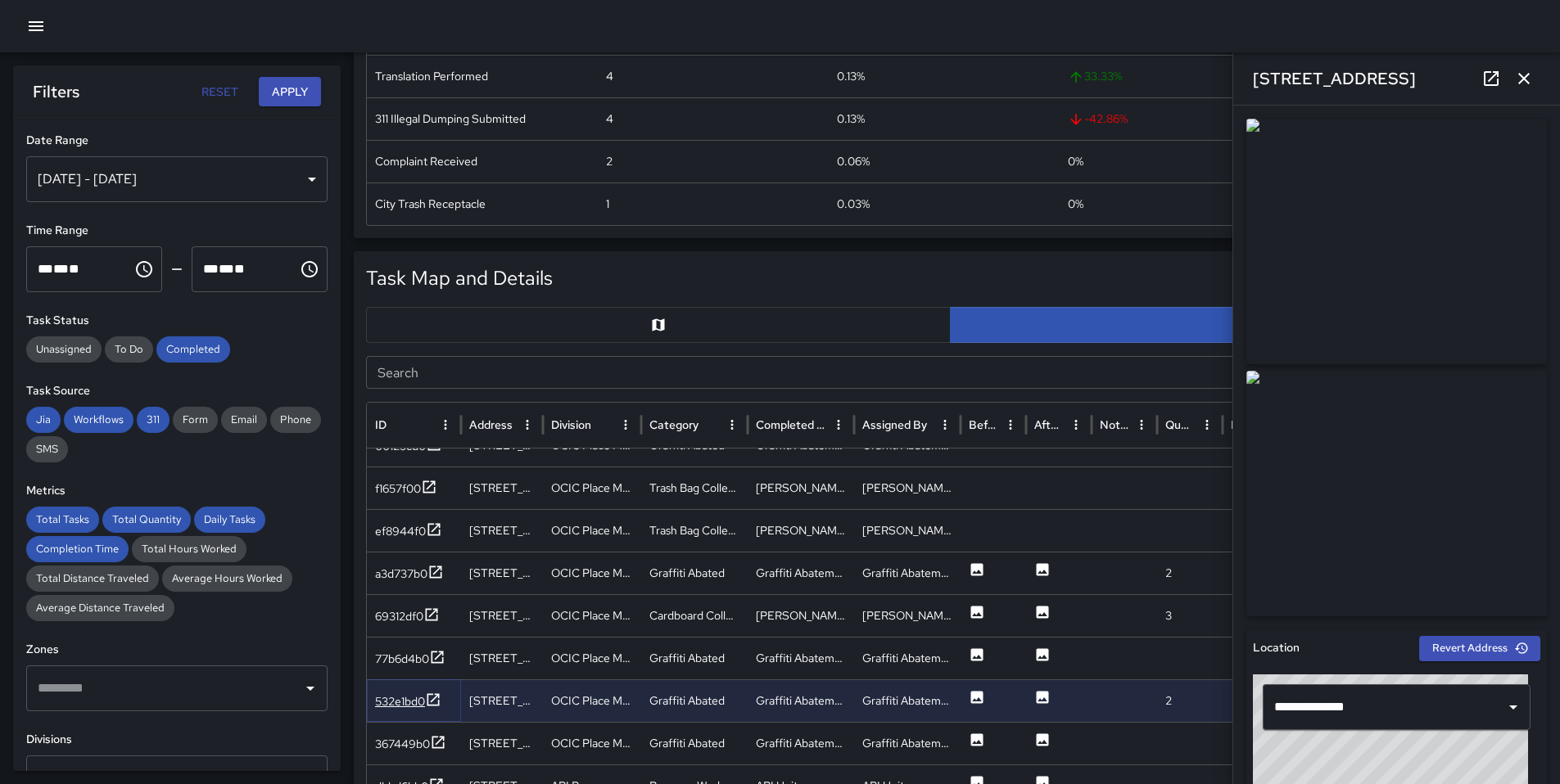
click at [418, 700] on div "532e1bd0" at bounding box center [400, 701] width 50 height 16
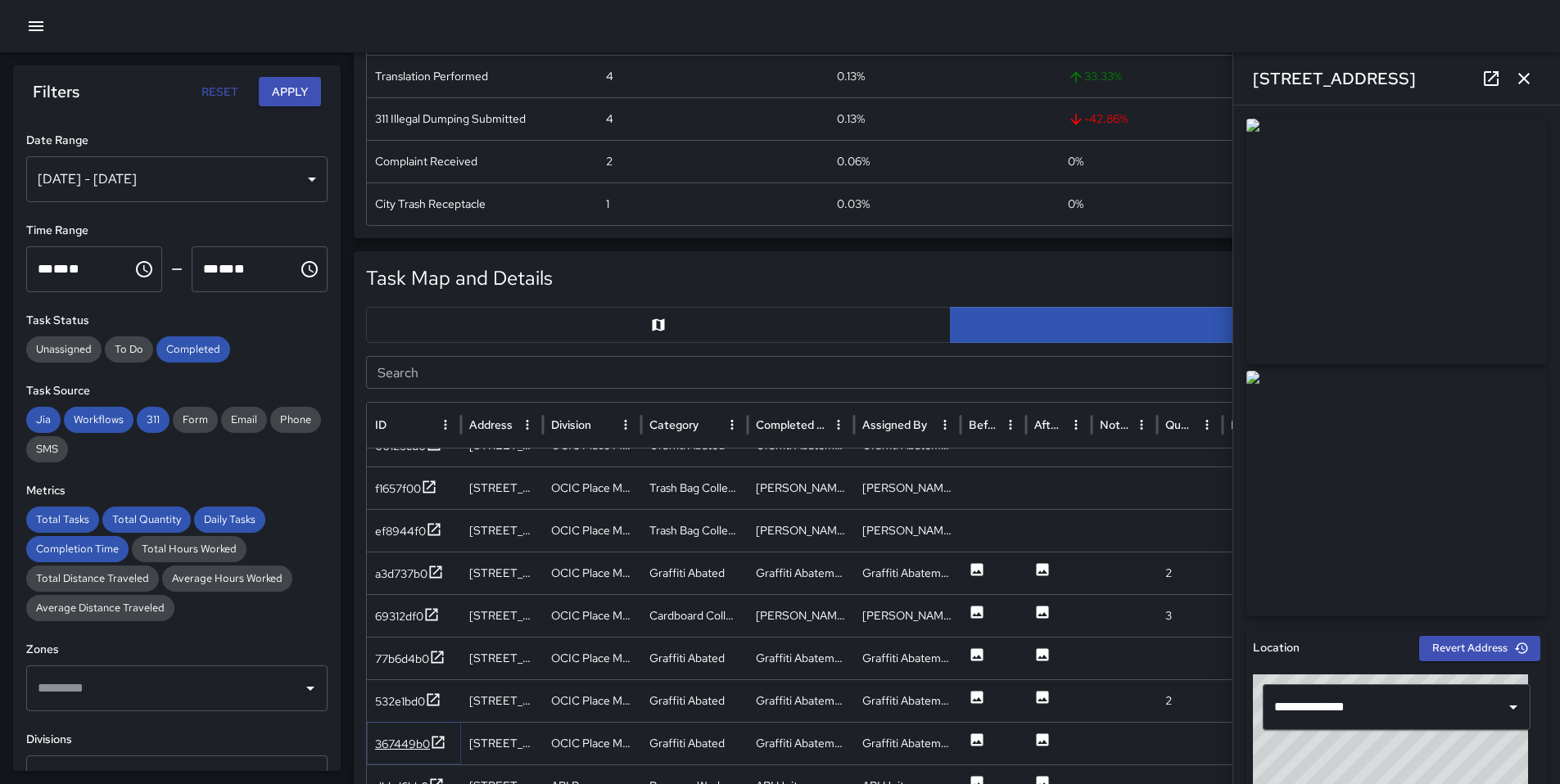
click at [418, 743] on div "367449b0" at bounding box center [402, 744] width 55 height 16
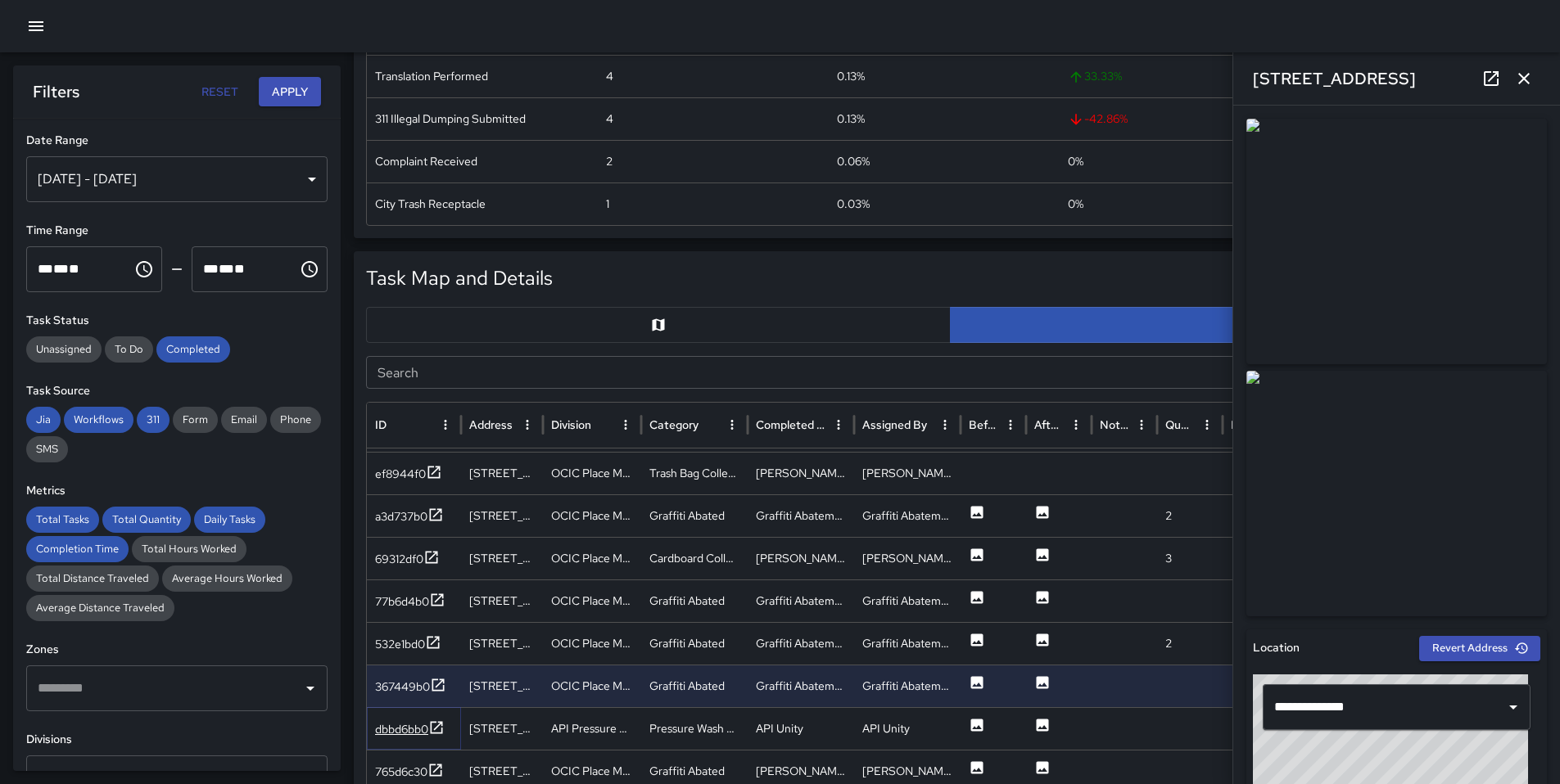
click at [418, 721] on div "dbbd6bb0" at bounding box center [402, 728] width 54 height 16
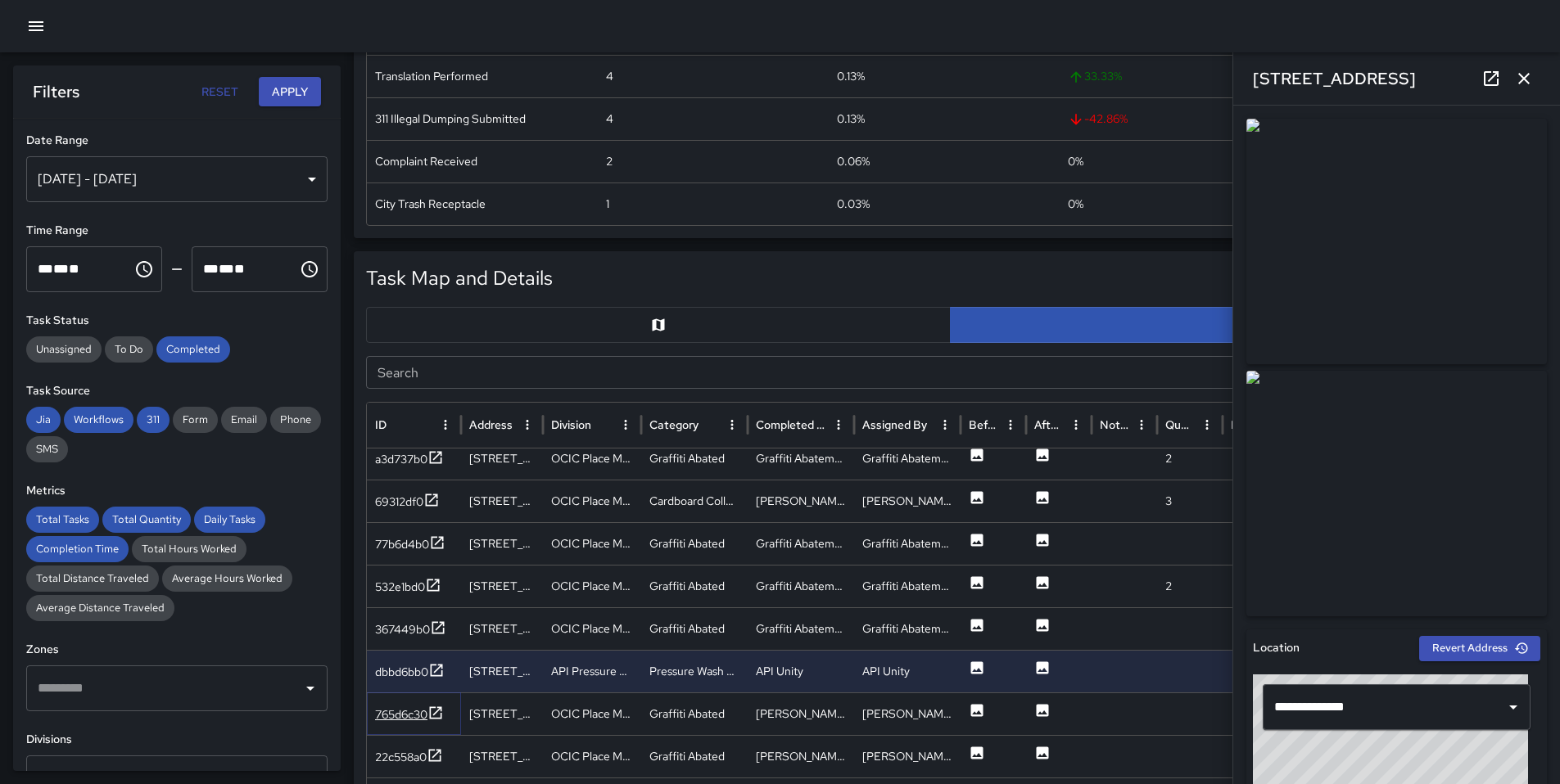
click at [416, 715] on div "765d6c30" at bounding box center [401, 714] width 53 height 16
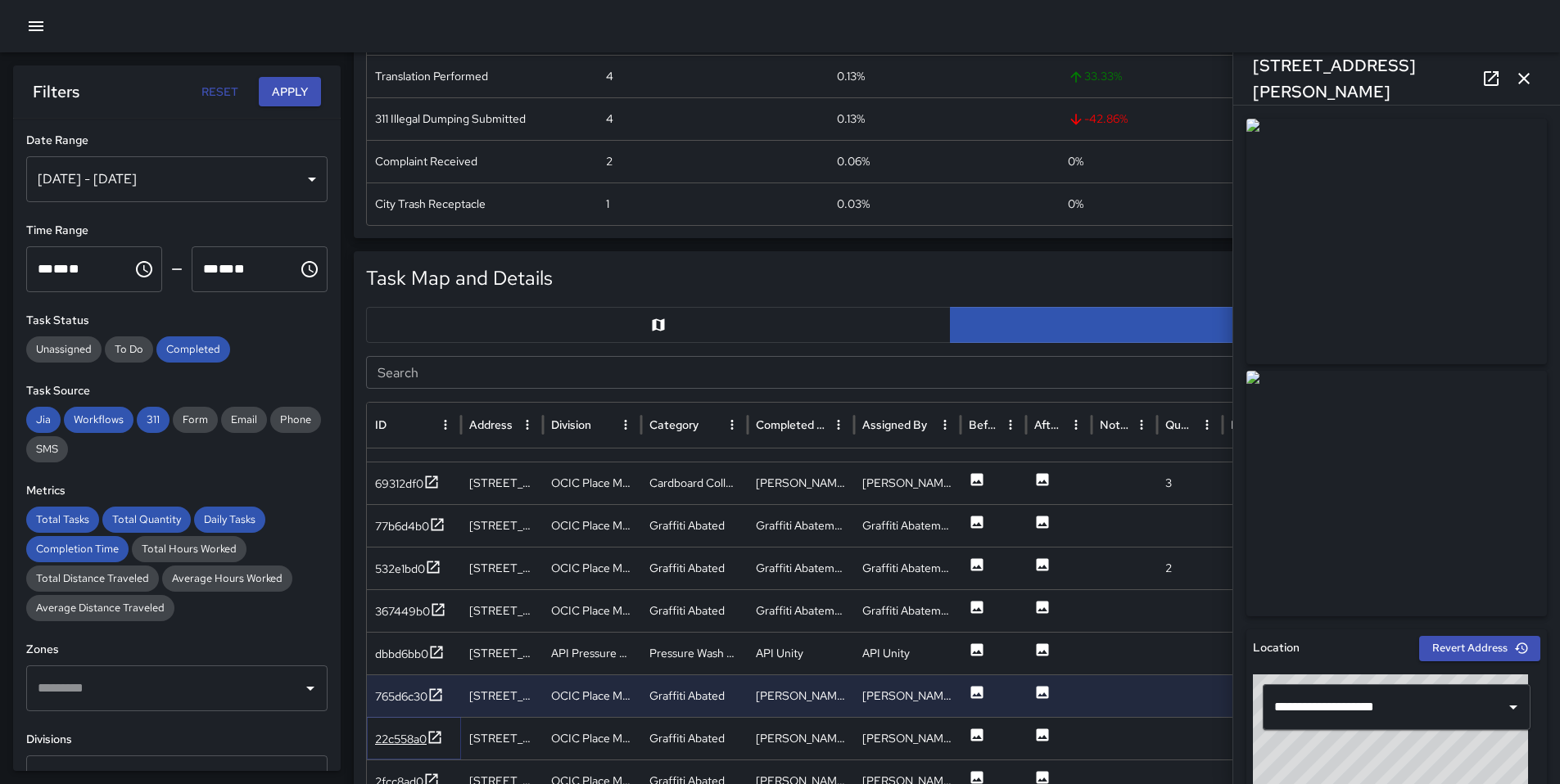
click at [409, 743] on div "22c558a0" at bounding box center [401, 739] width 52 height 16
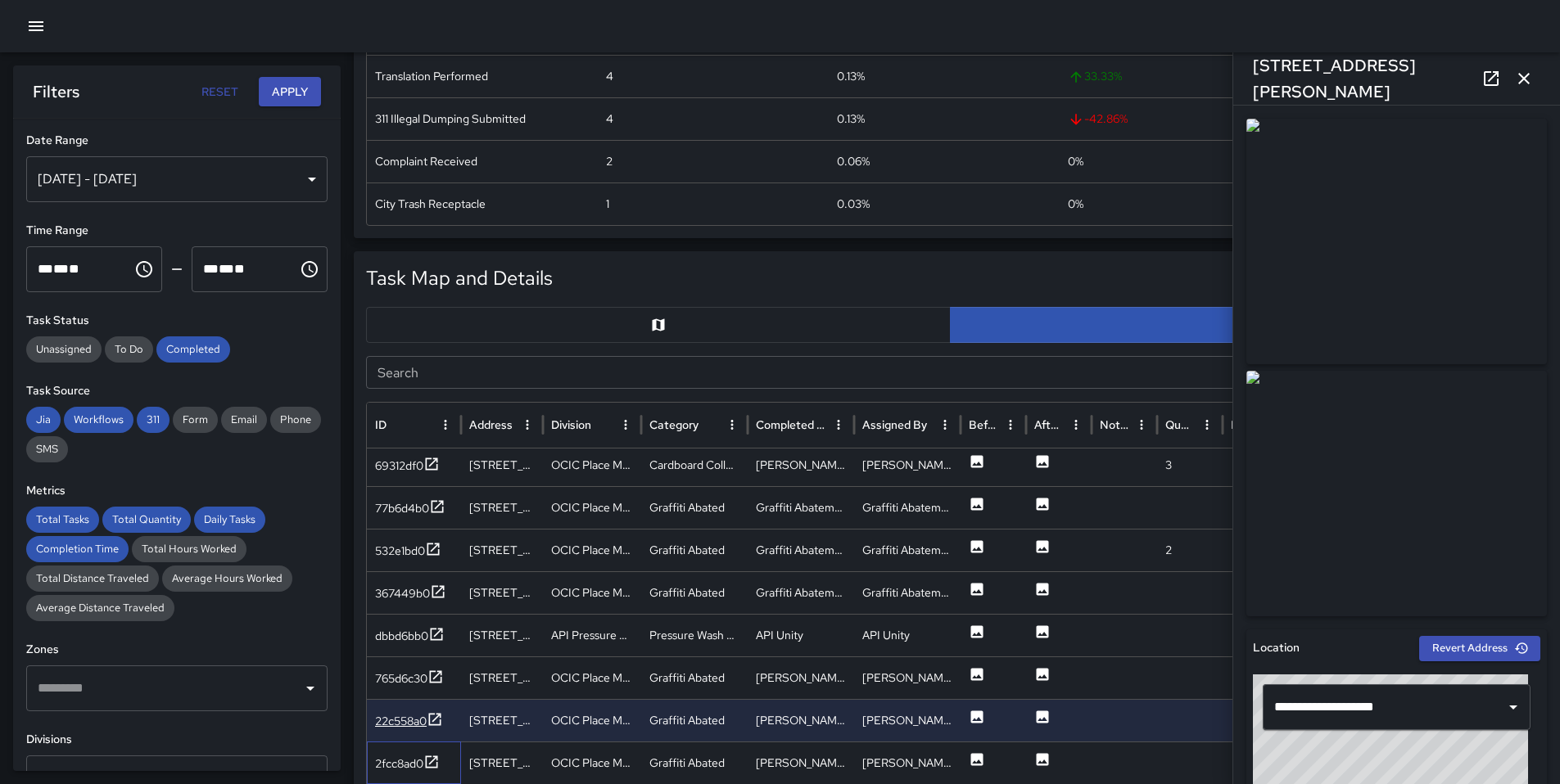
click at [409, 743] on div "2fcc8ad0" at bounding box center [414, 763] width 94 height 42
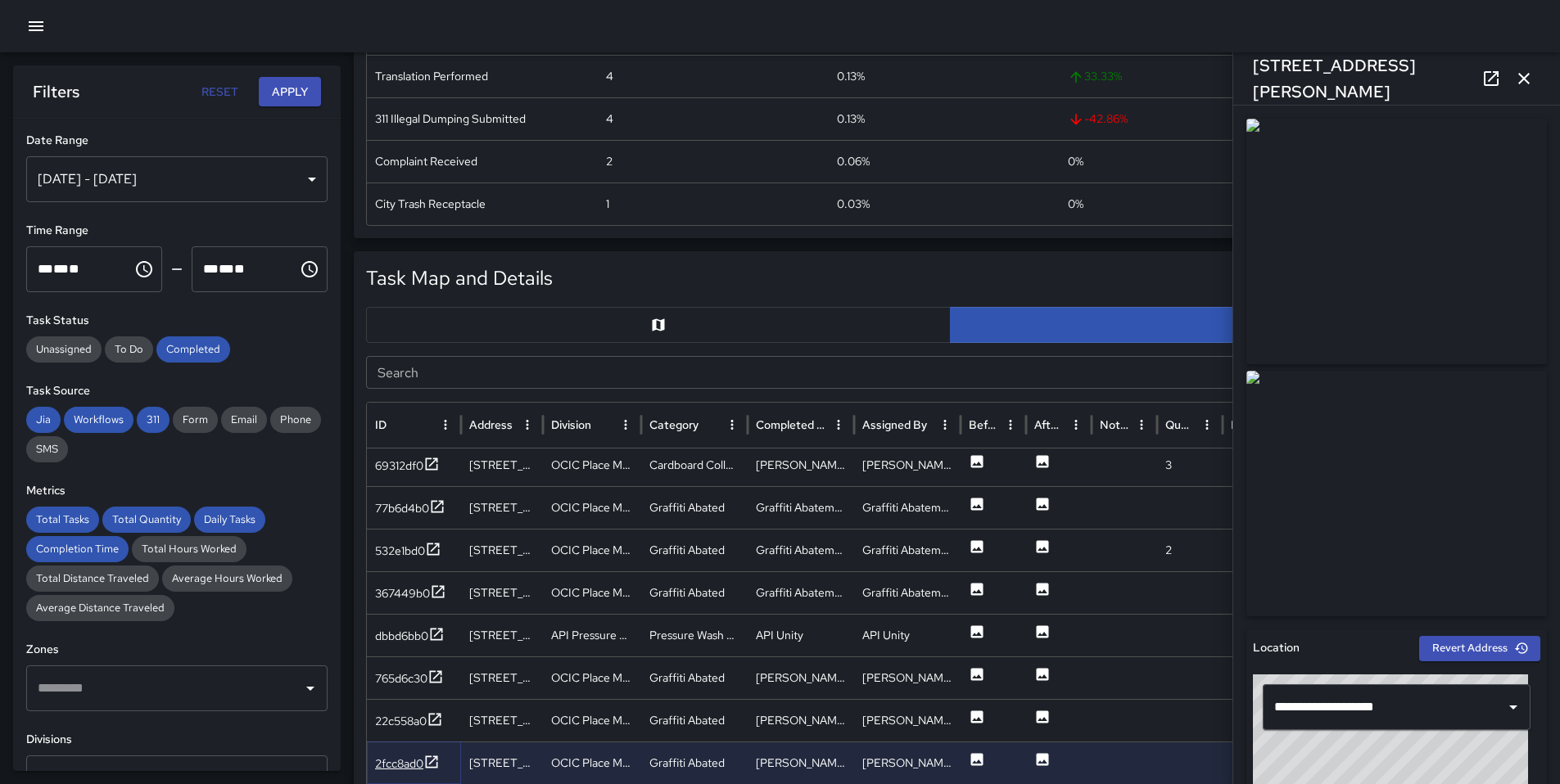
click at [410, 755] on div "2fcc8ad0" at bounding box center [399, 763] width 48 height 16
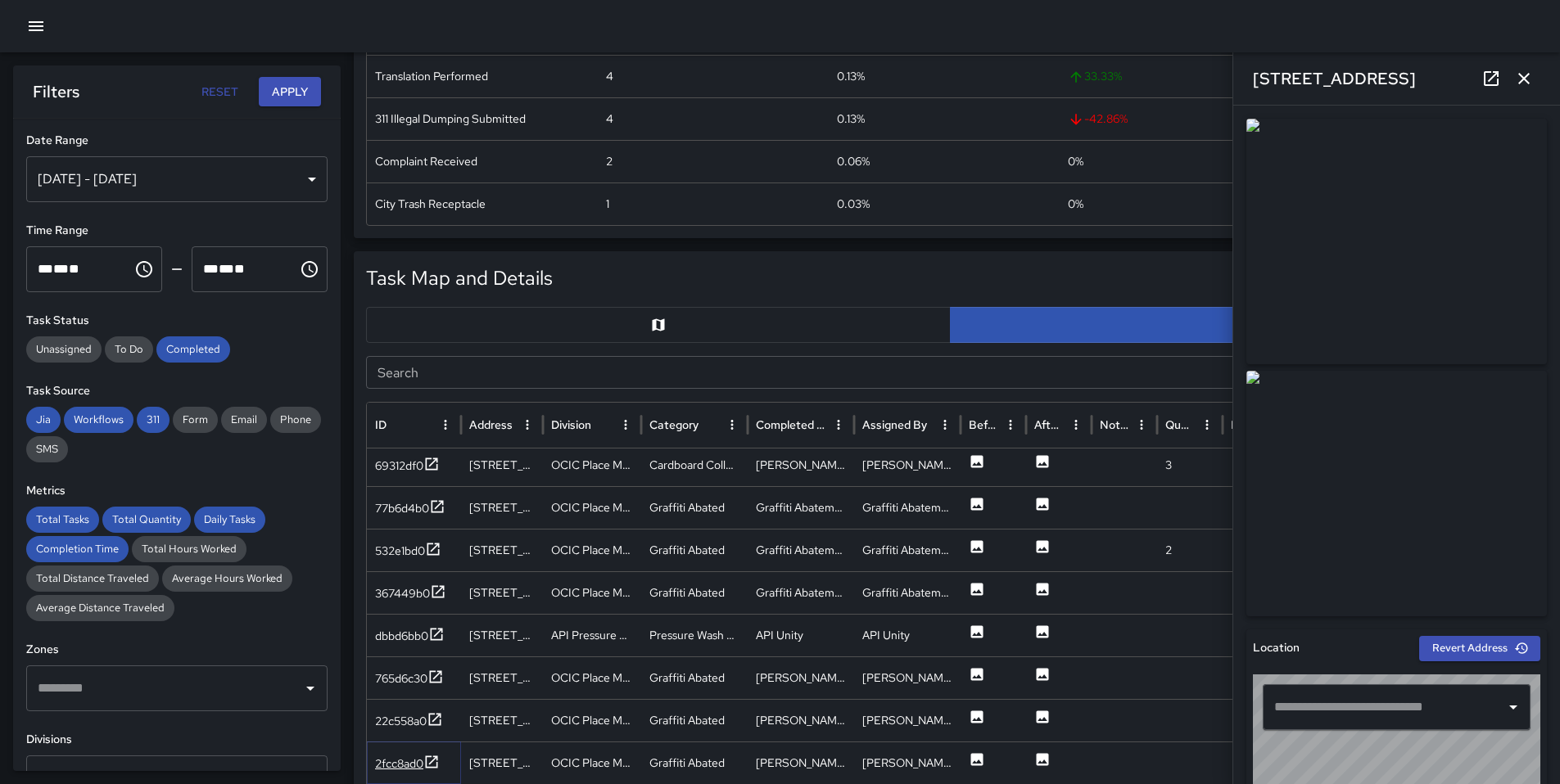
type input "**********"
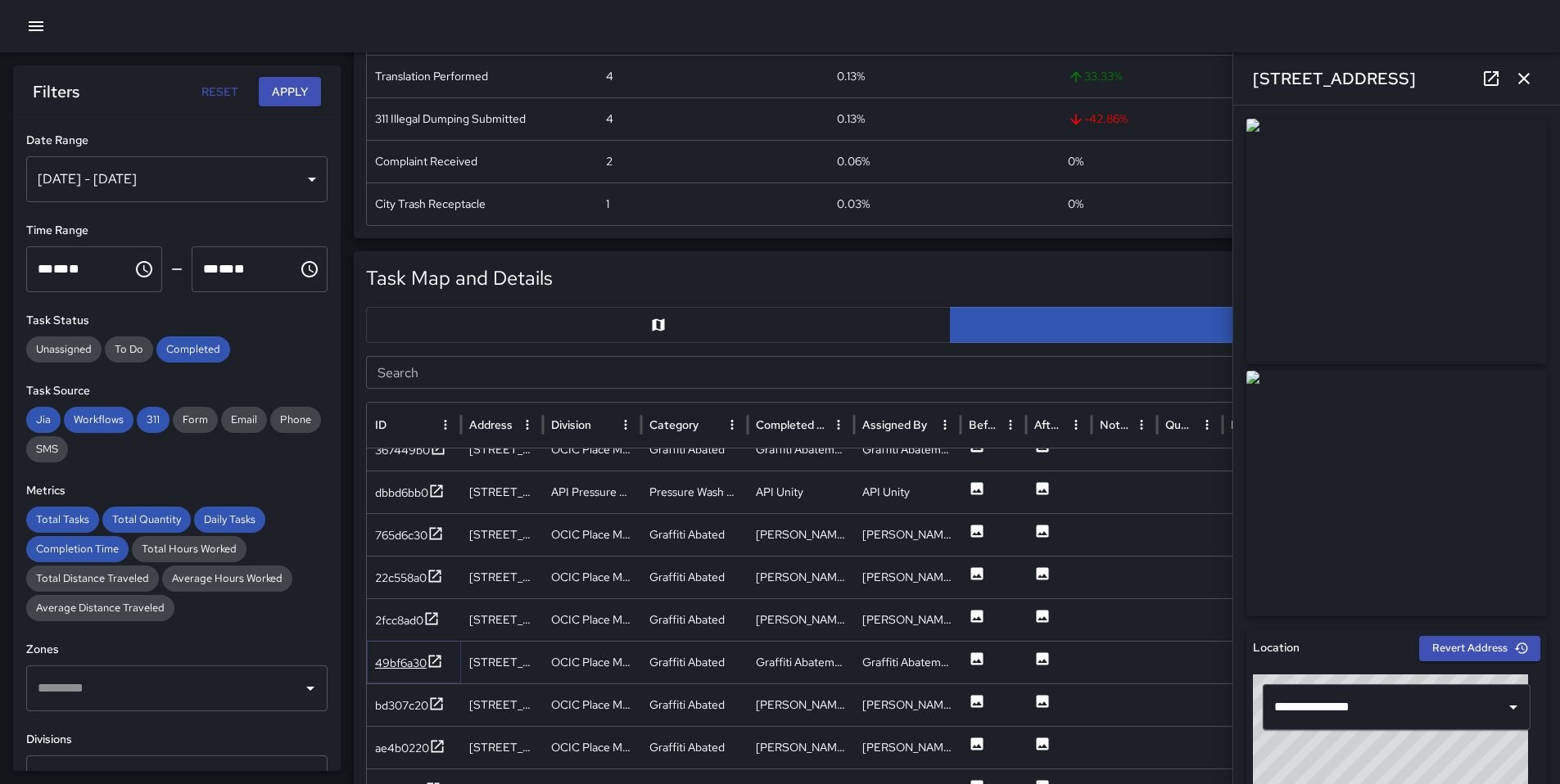
click at [428, 665] on icon at bounding box center [434, 661] width 16 height 16
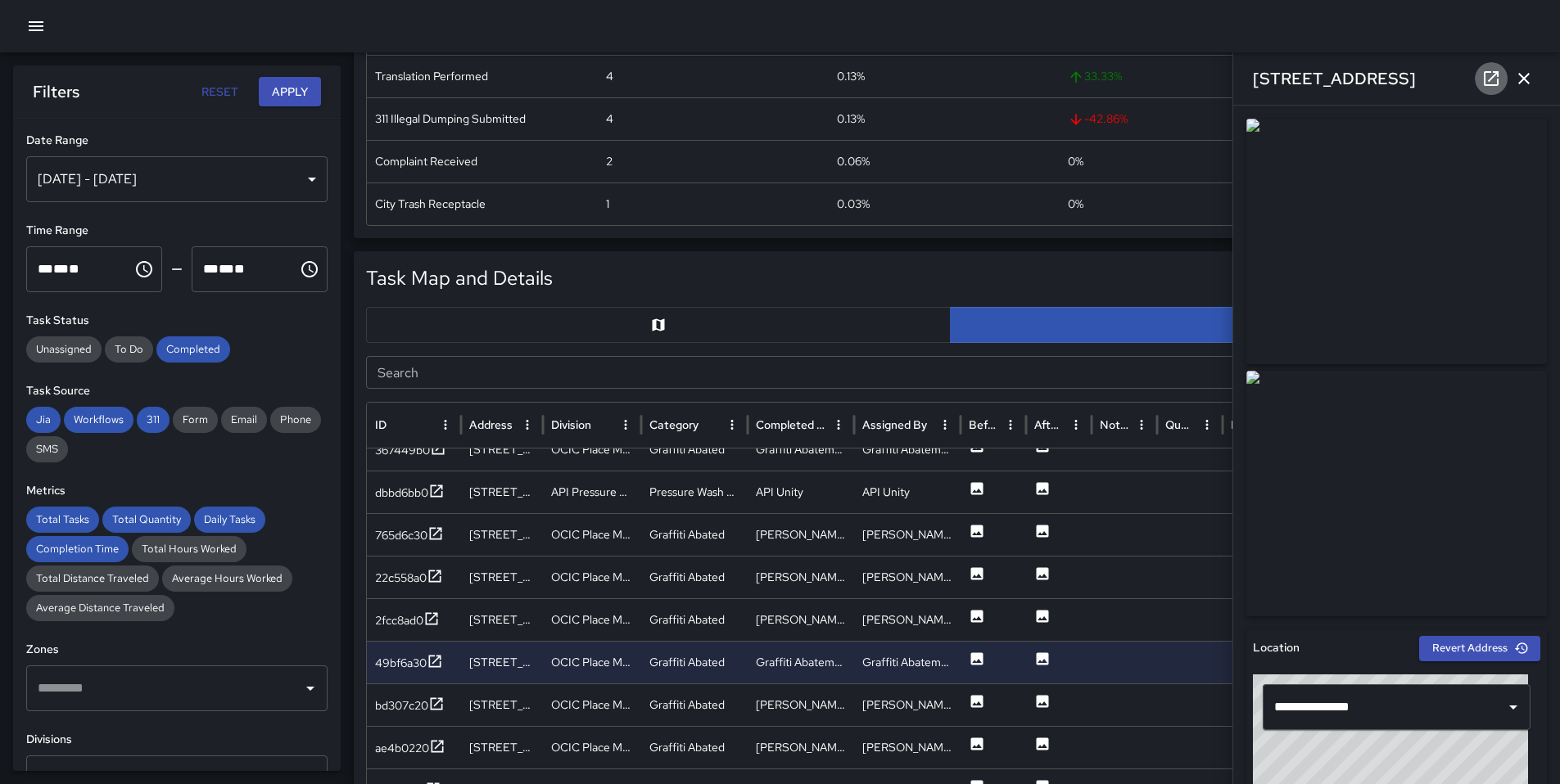
click at [1482, 72] on icon at bounding box center [1491, 78] width 20 height 20
click at [436, 710] on icon at bounding box center [436, 704] width 16 height 16
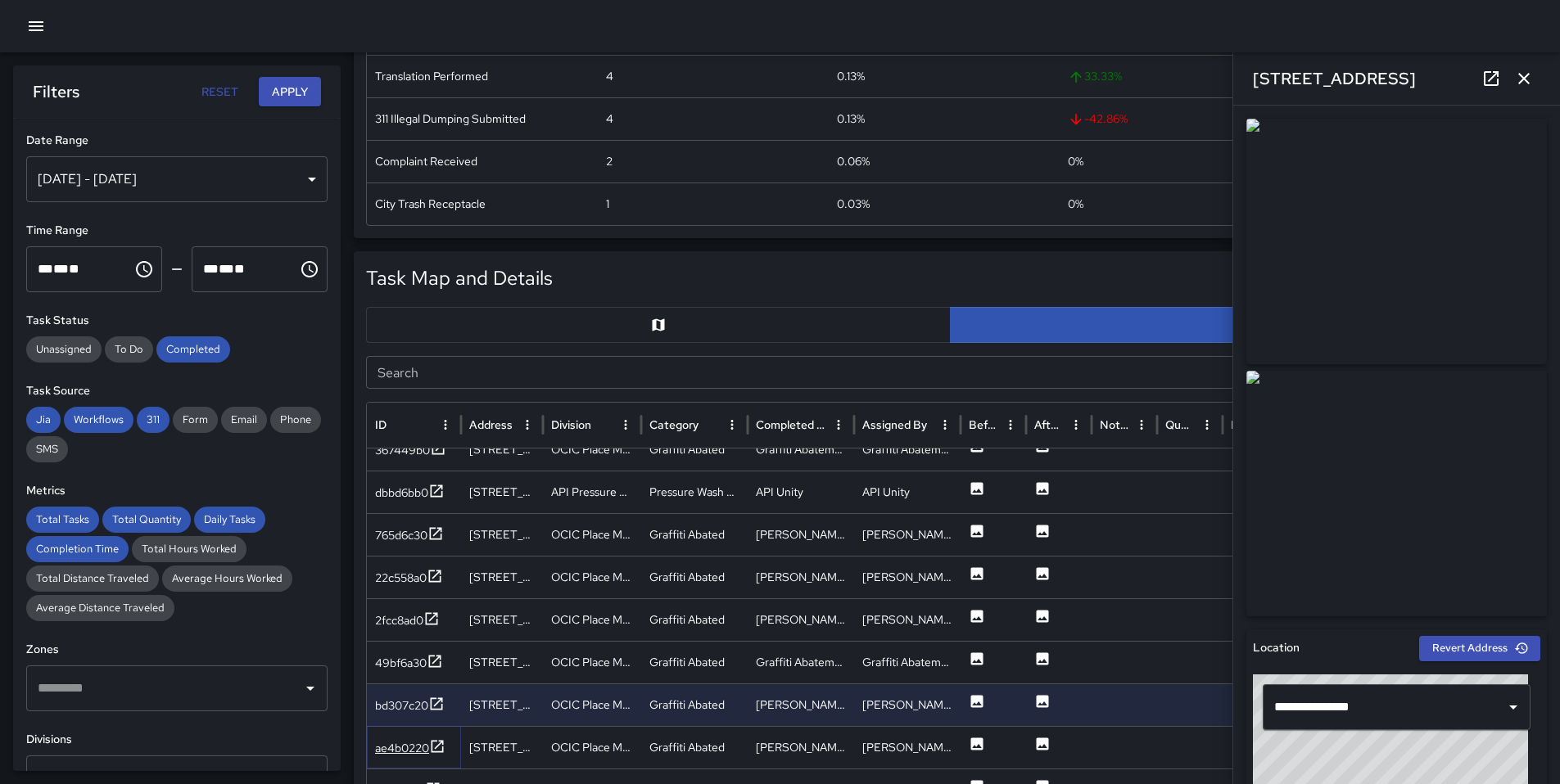
click at [438, 757] on div at bounding box center [437, 748] width 16 height 20
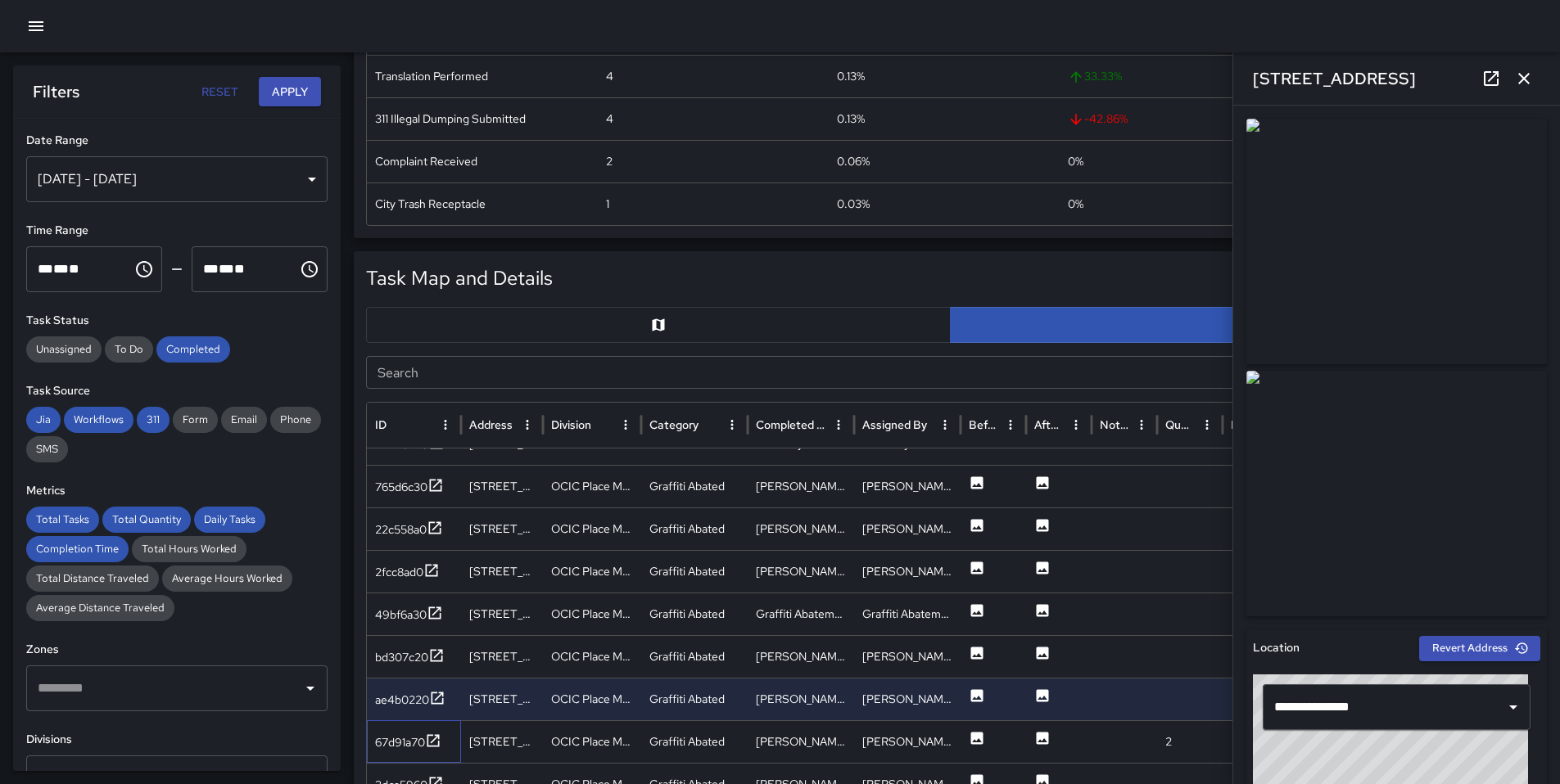
click at [433, 753] on div "67d91a70" at bounding box center [414, 741] width 94 height 42
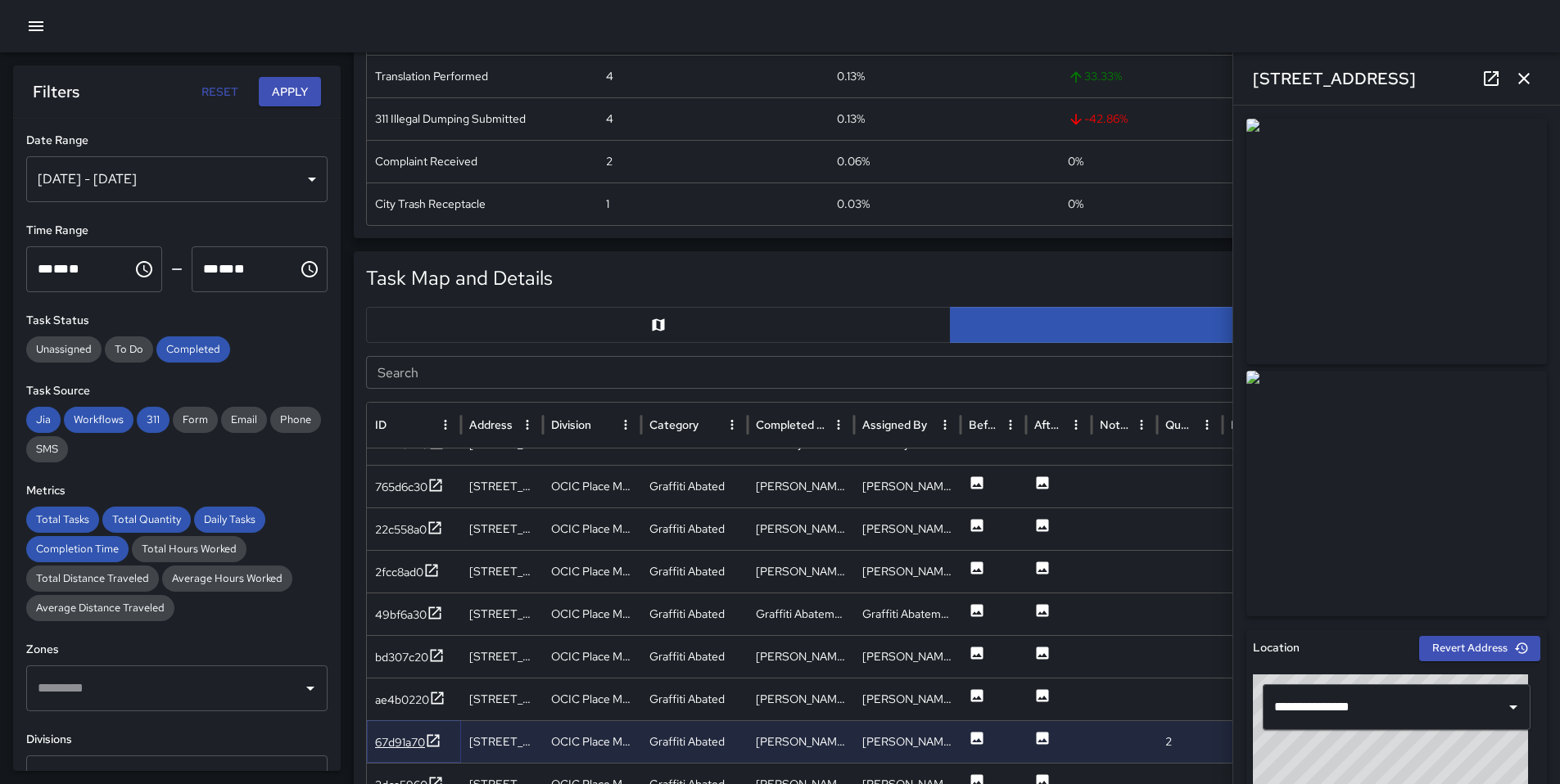
click at [432, 745] on icon at bounding box center [433, 740] width 12 height 12
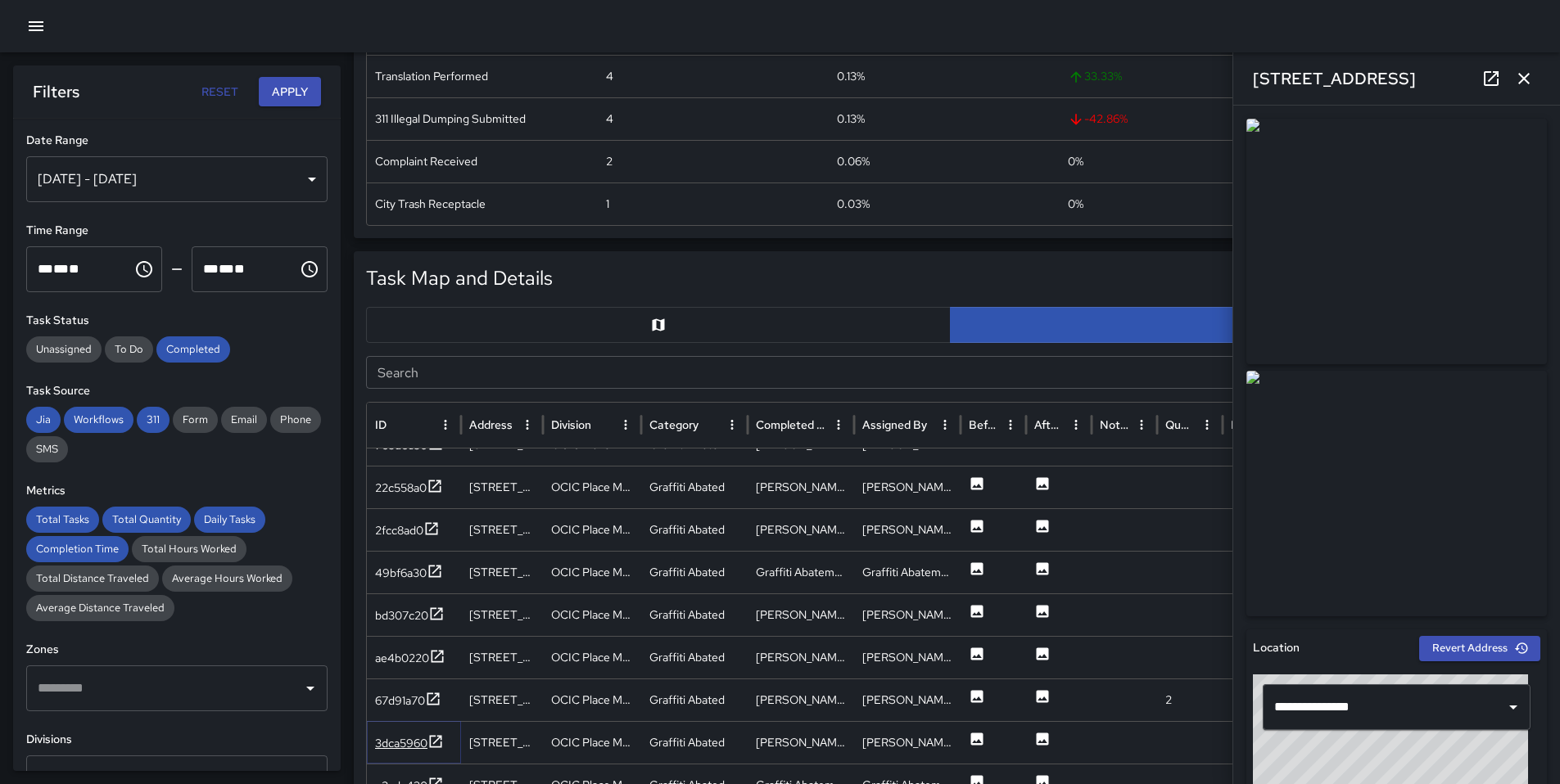
click at [423, 748] on div "3dca5960" at bounding box center [401, 743] width 53 height 16
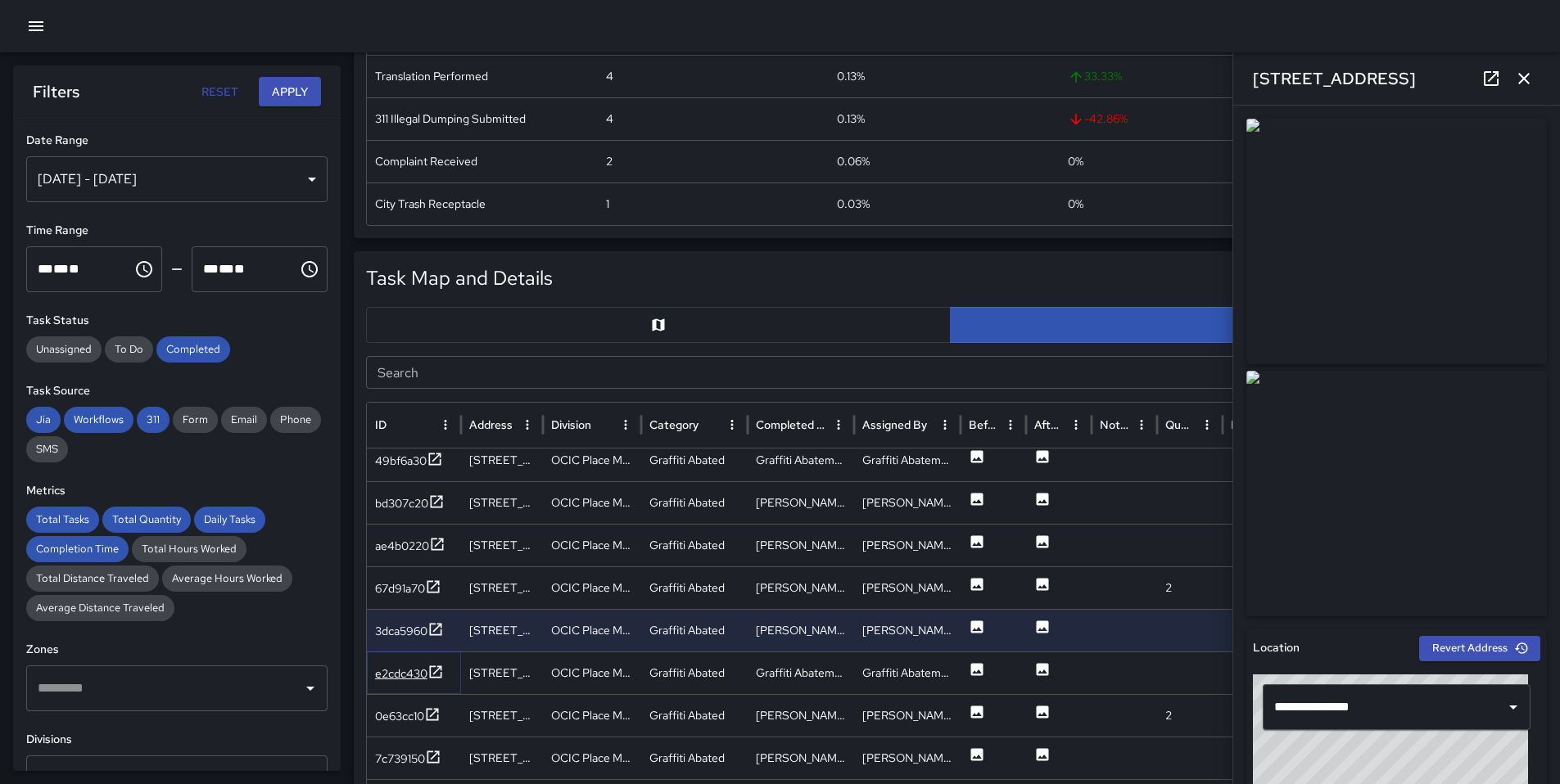
click at [414, 678] on div "e2cdc430" at bounding box center [401, 673] width 53 height 16
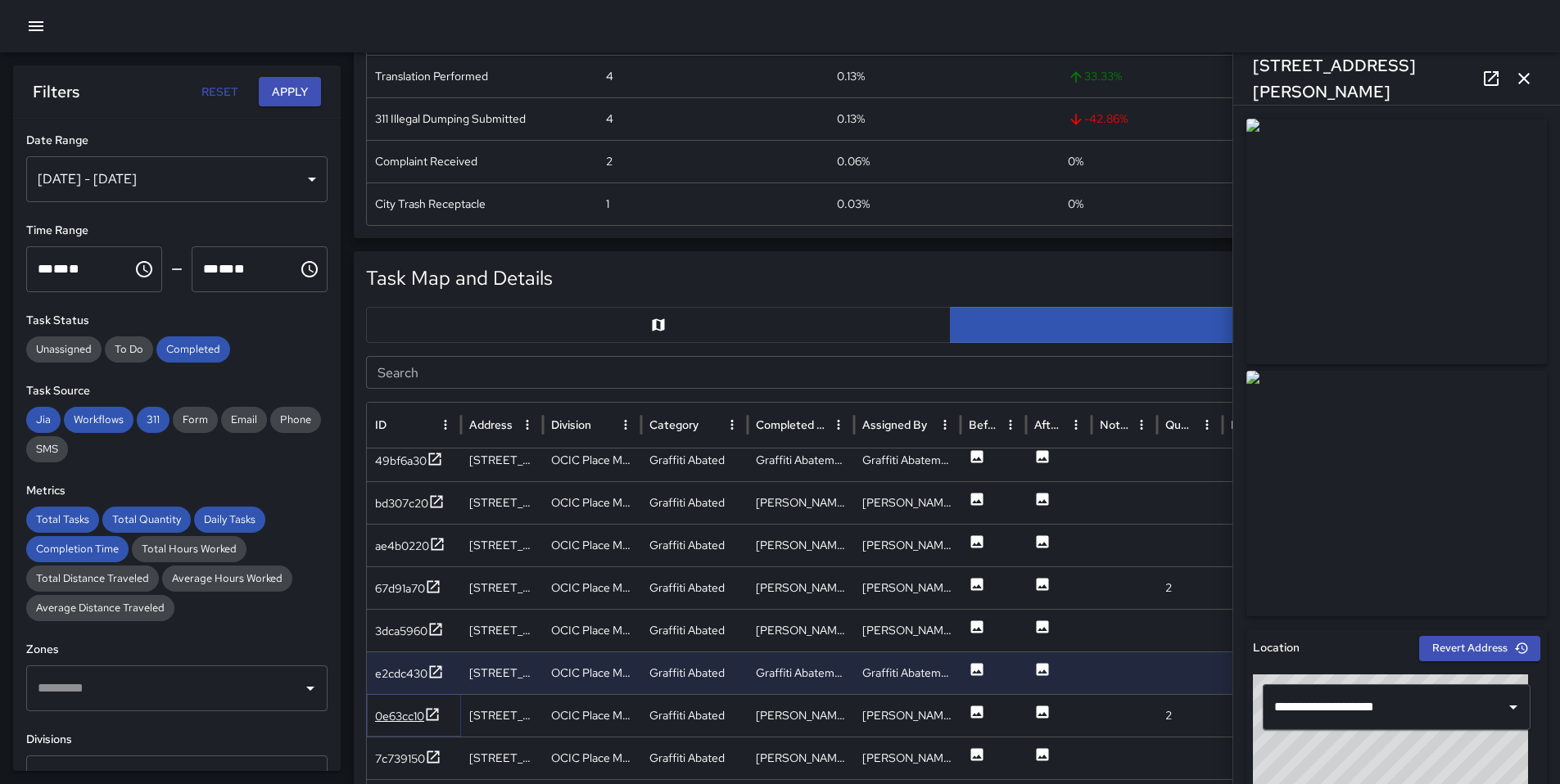
click at [432, 711] on icon at bounding box center [432, 714] width 16 height 16
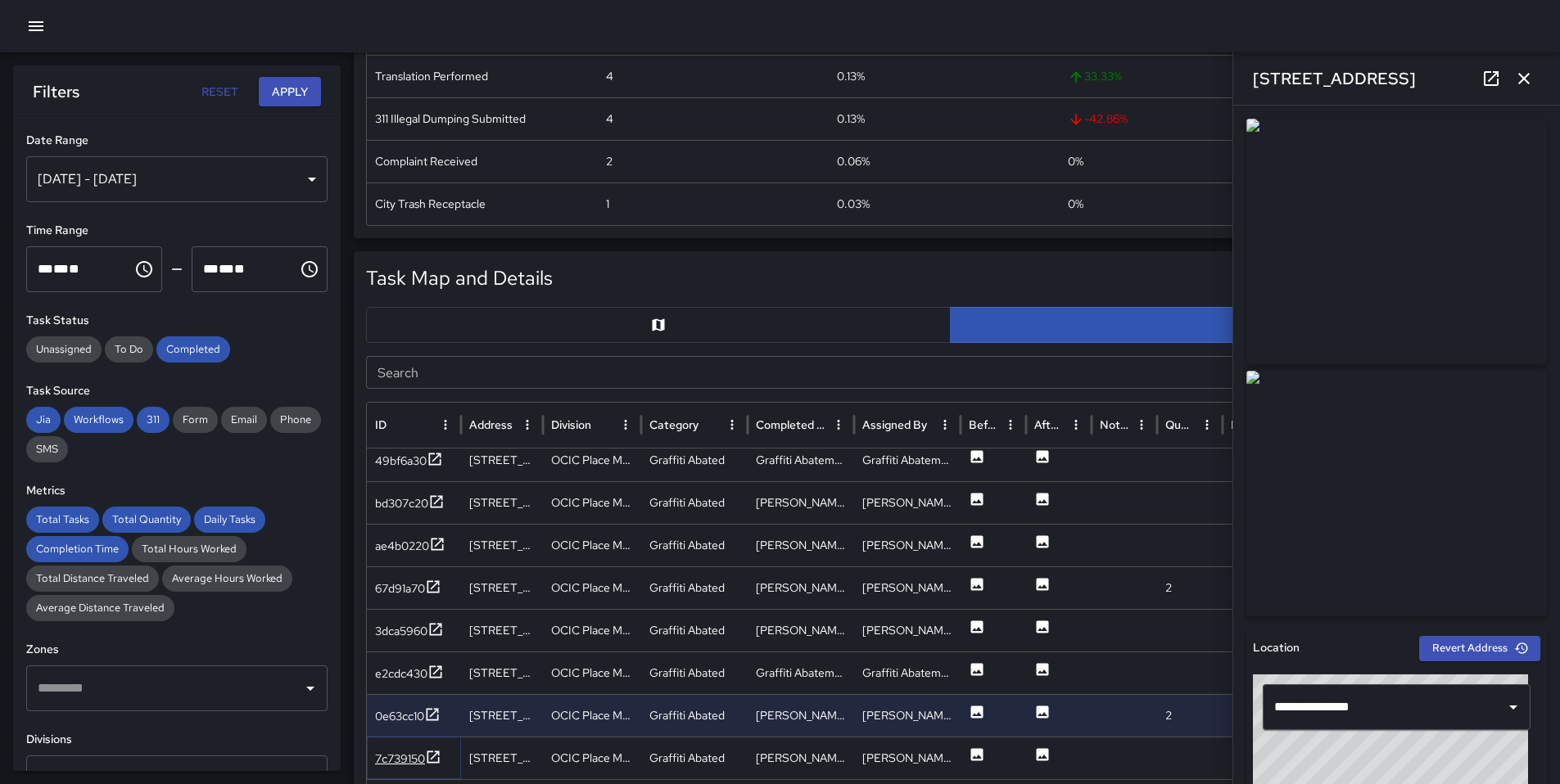
click at [434, 758] on icon at bounding box center [433, 756] width 16 height 16
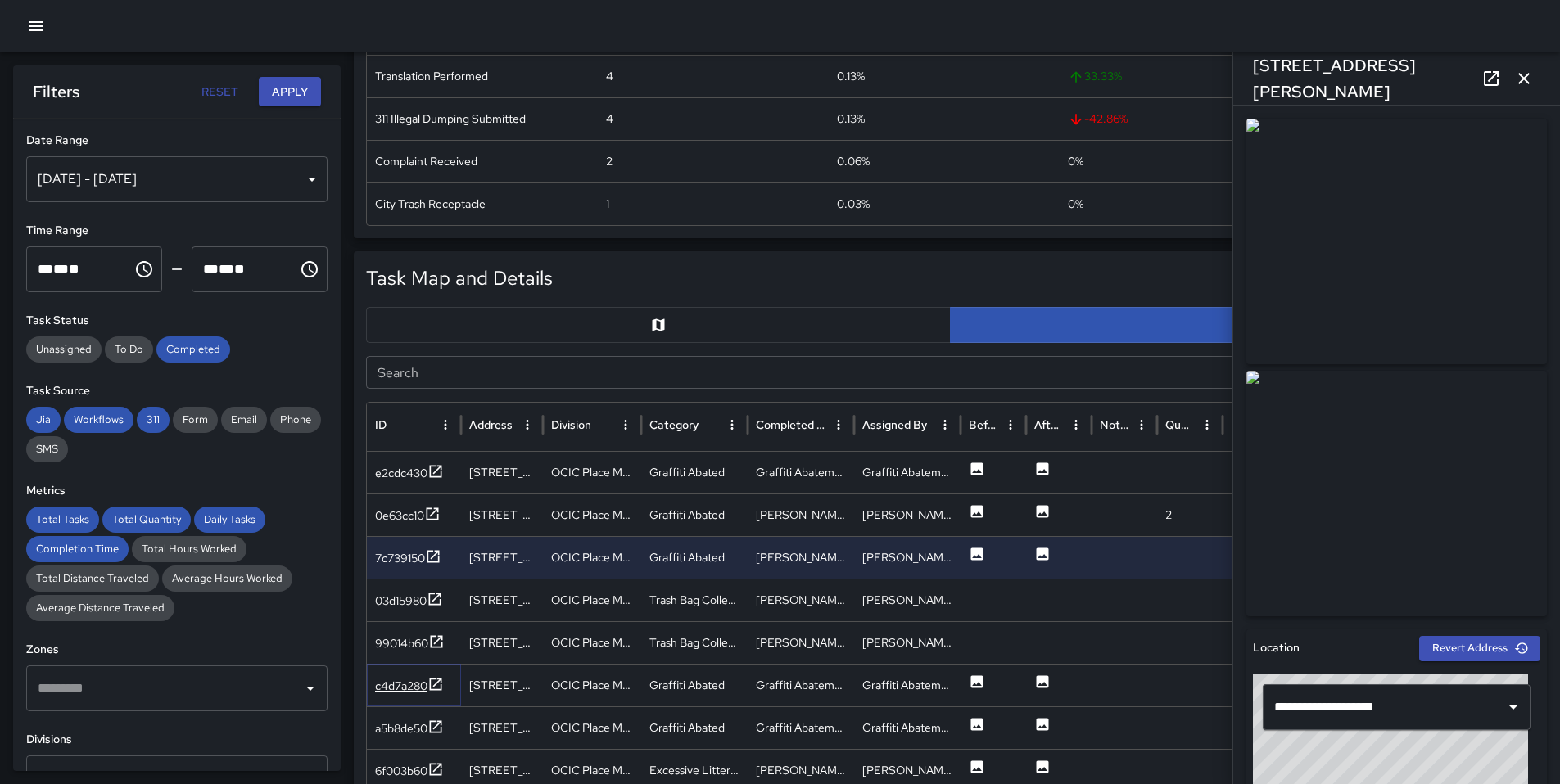
click at [439, 689] on icon at bounding box center [436, 683] width 12 height 12
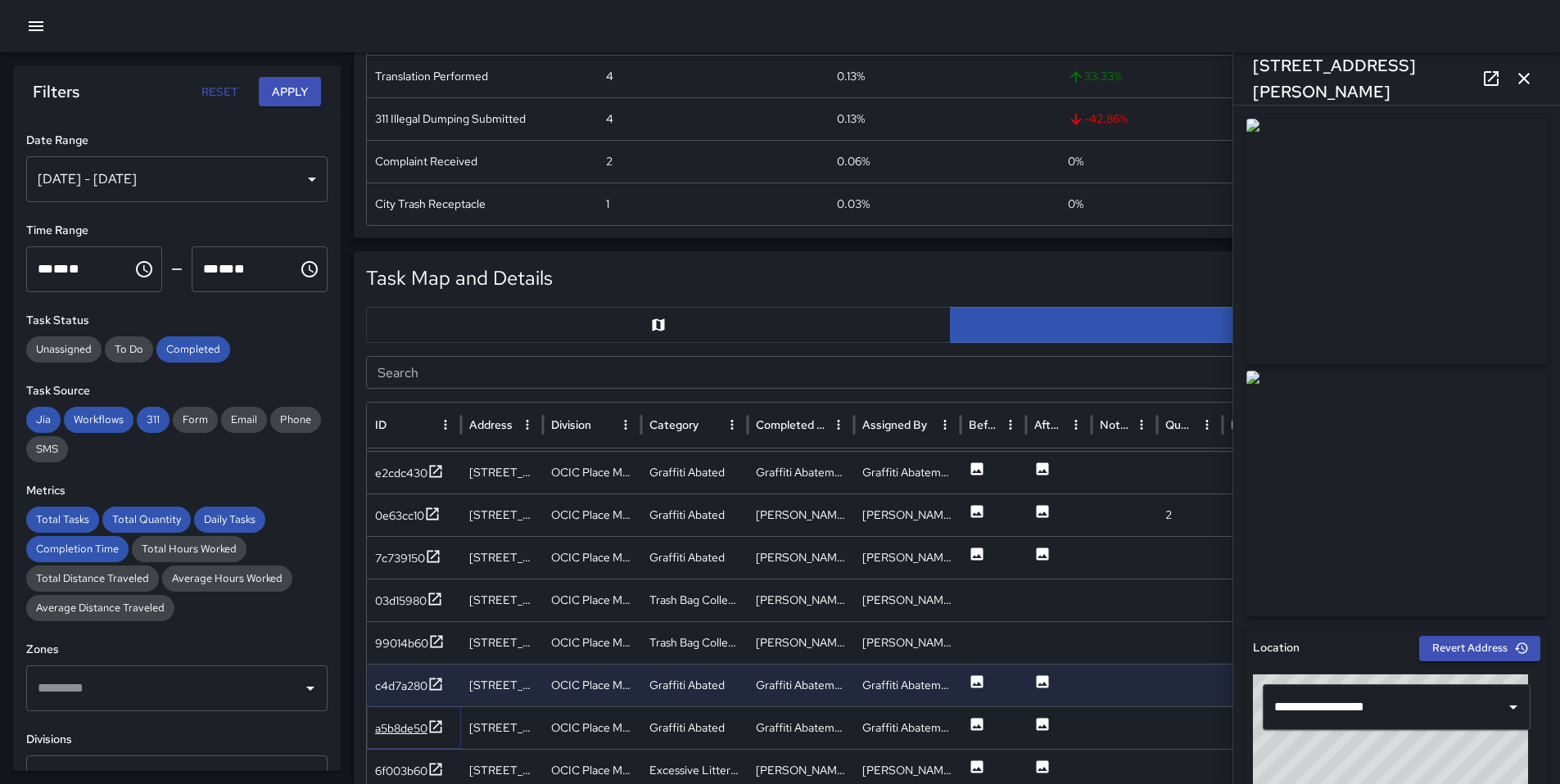
click at [439, 728] on icon at bounding box center [435, 727] width 16 height 16
click at [433, 691] on icon at bounding box center [436, 685] width 12 height 12
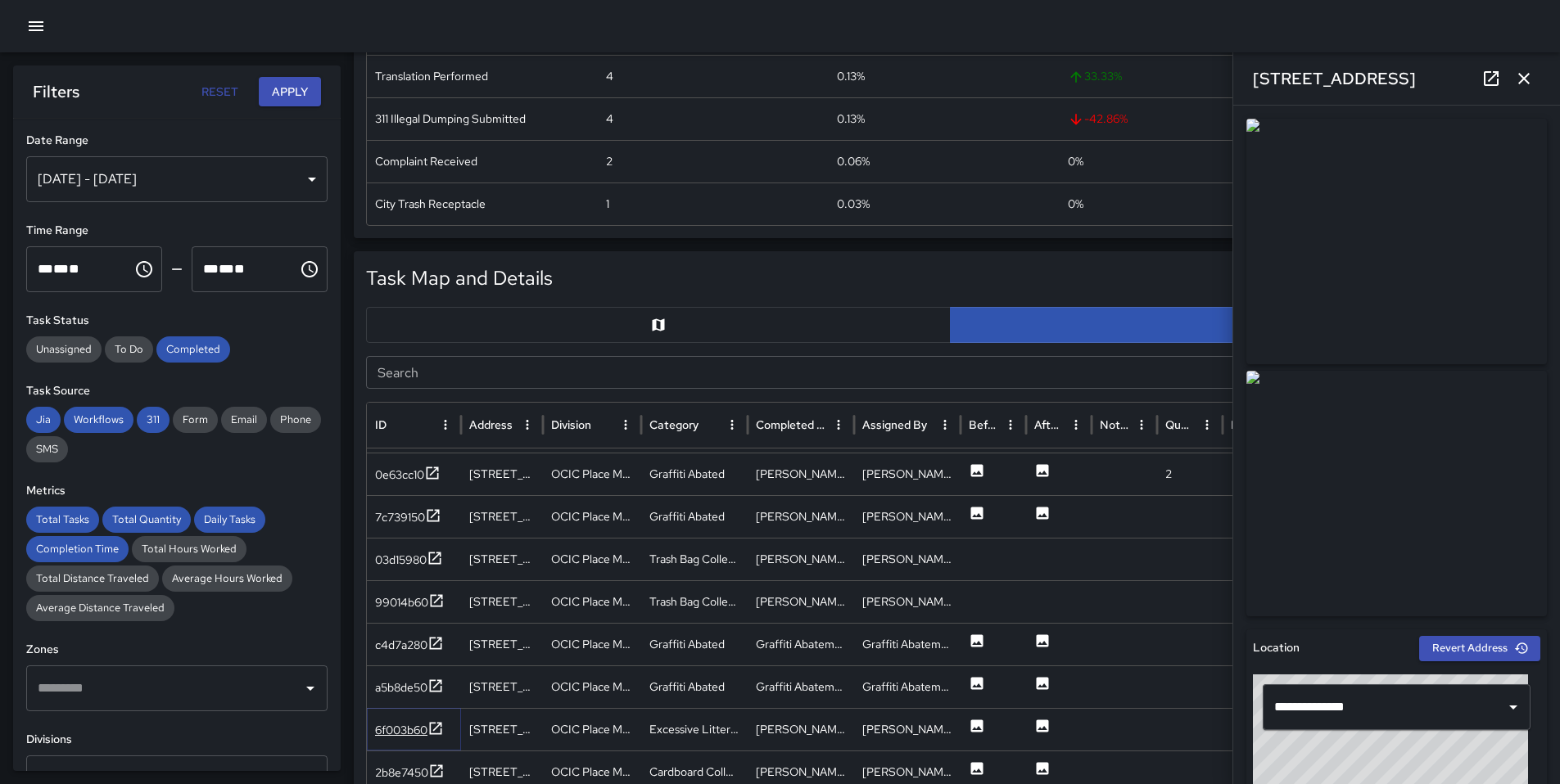
click at [434, 726] on icon at bounding box center [435, 728] width 16 height 16
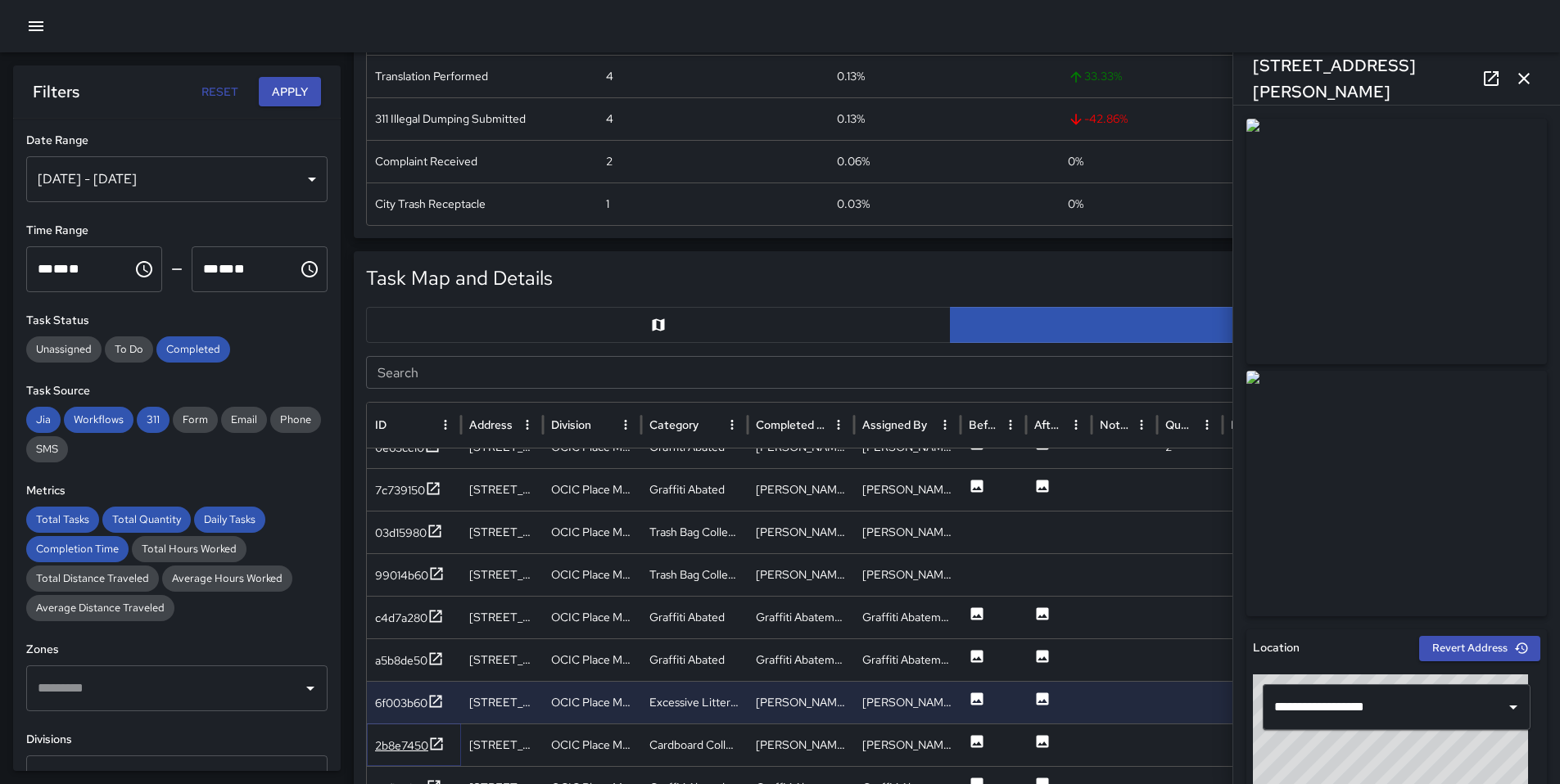
click at [443, 748] on icon at bounding box center [436, 744] width 16 height 16
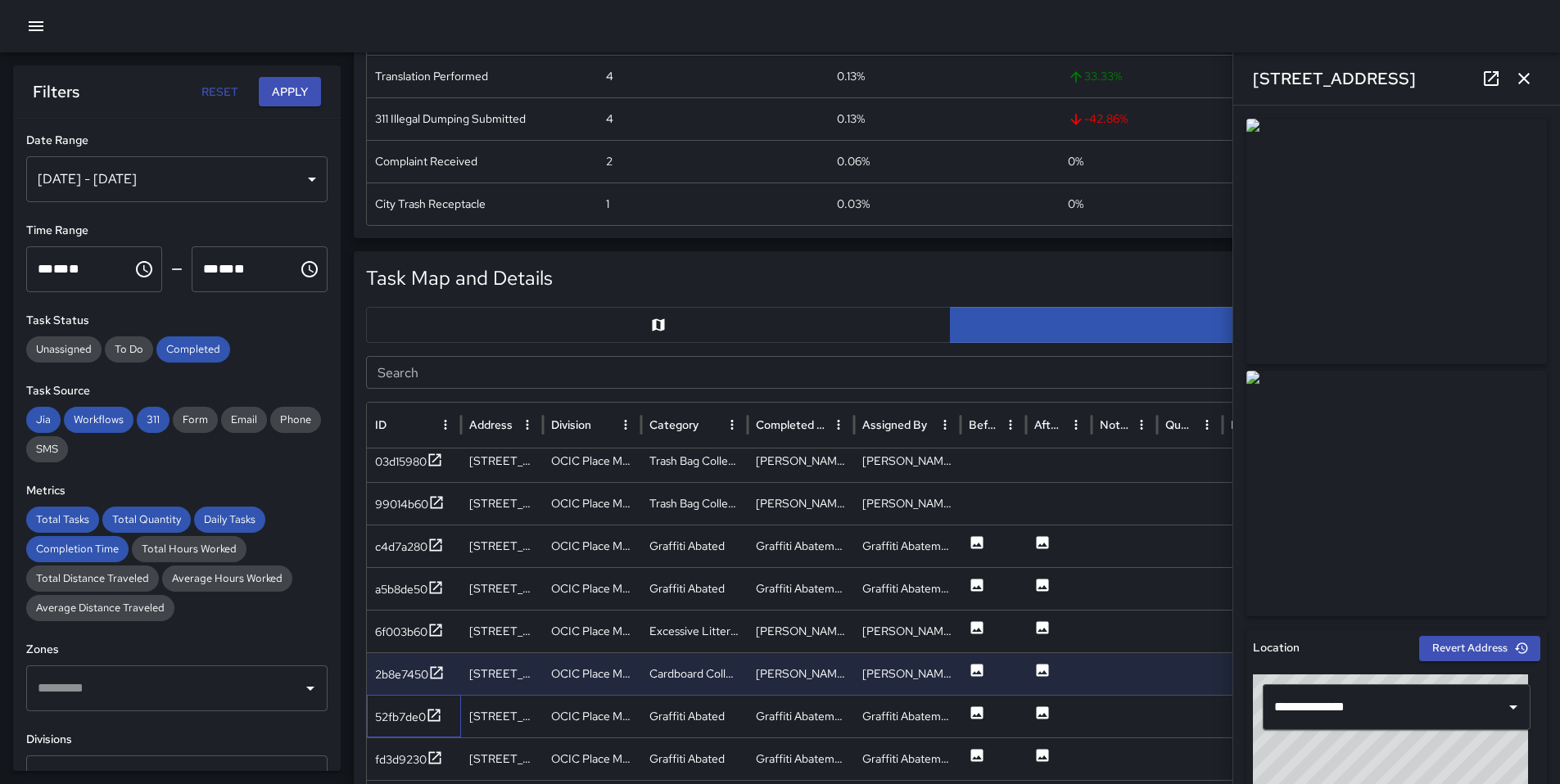
click at [444, 724] on div "52fb7de0" at bounding box center [414, 716] width 94 height 42
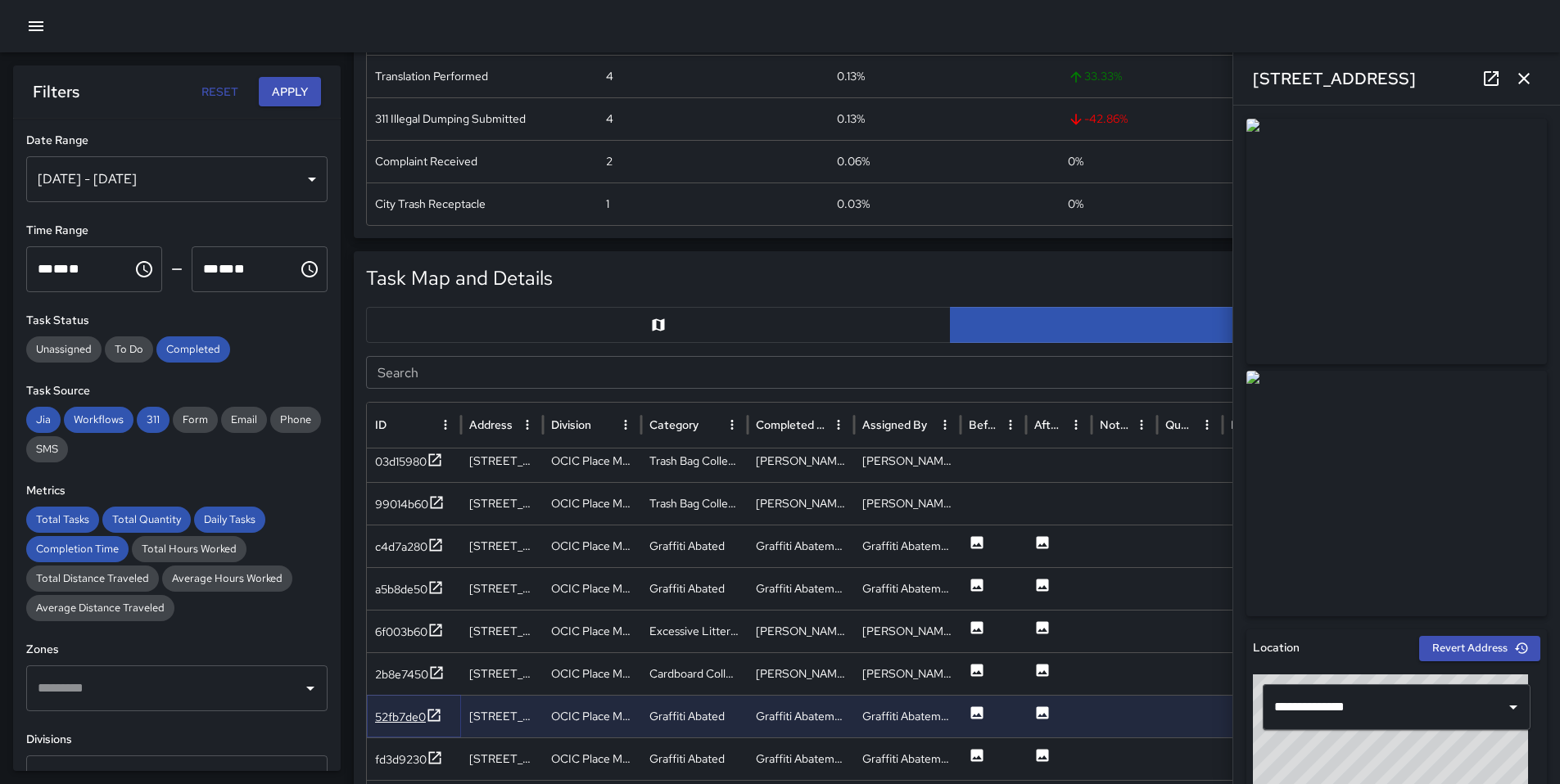
click at [440, 720] on icon at bounding box center [434, 714] width 12 height 12
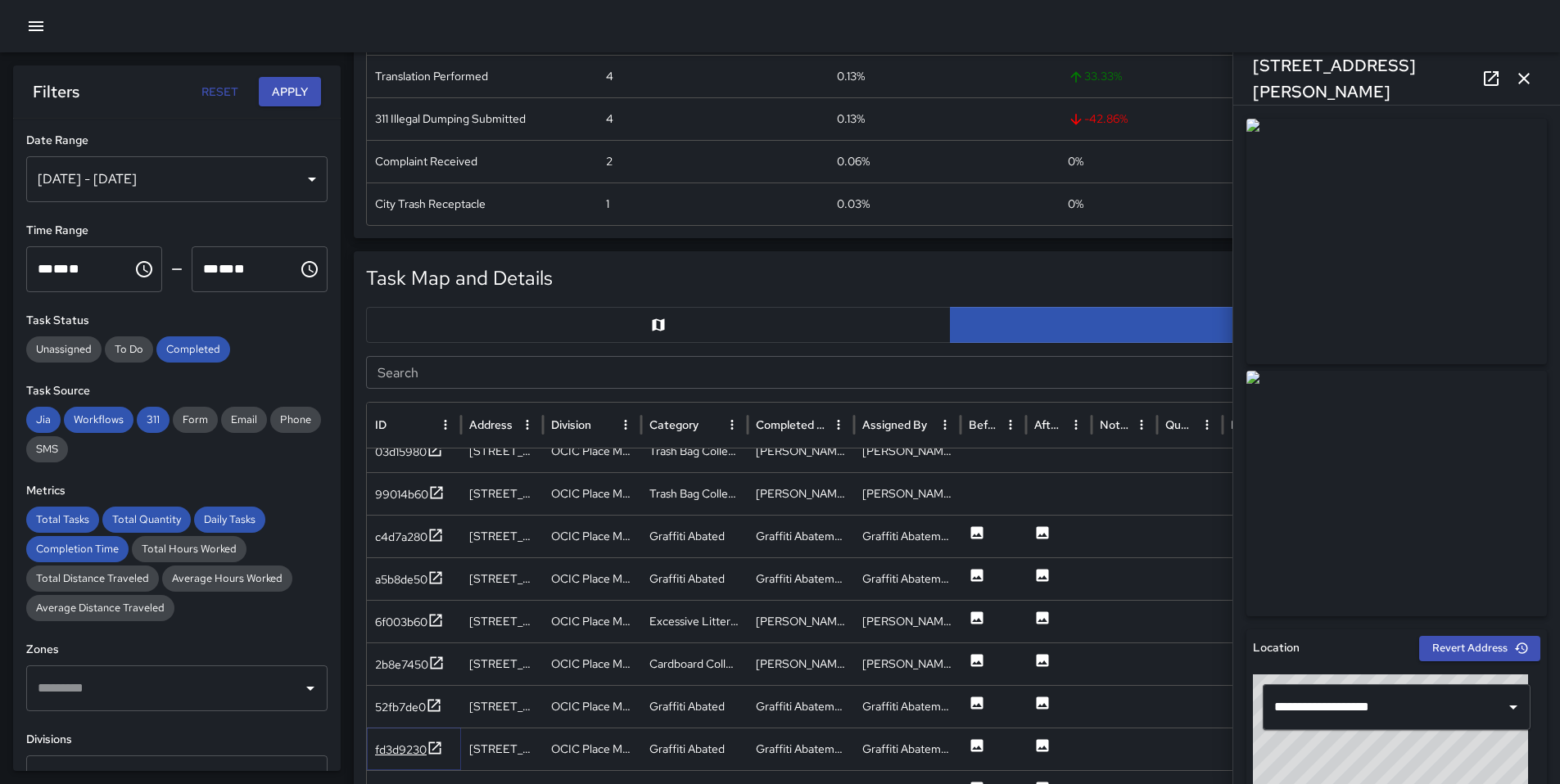
click at [426, 747] on icon at bounding box center [434, 748] width 16 height 16
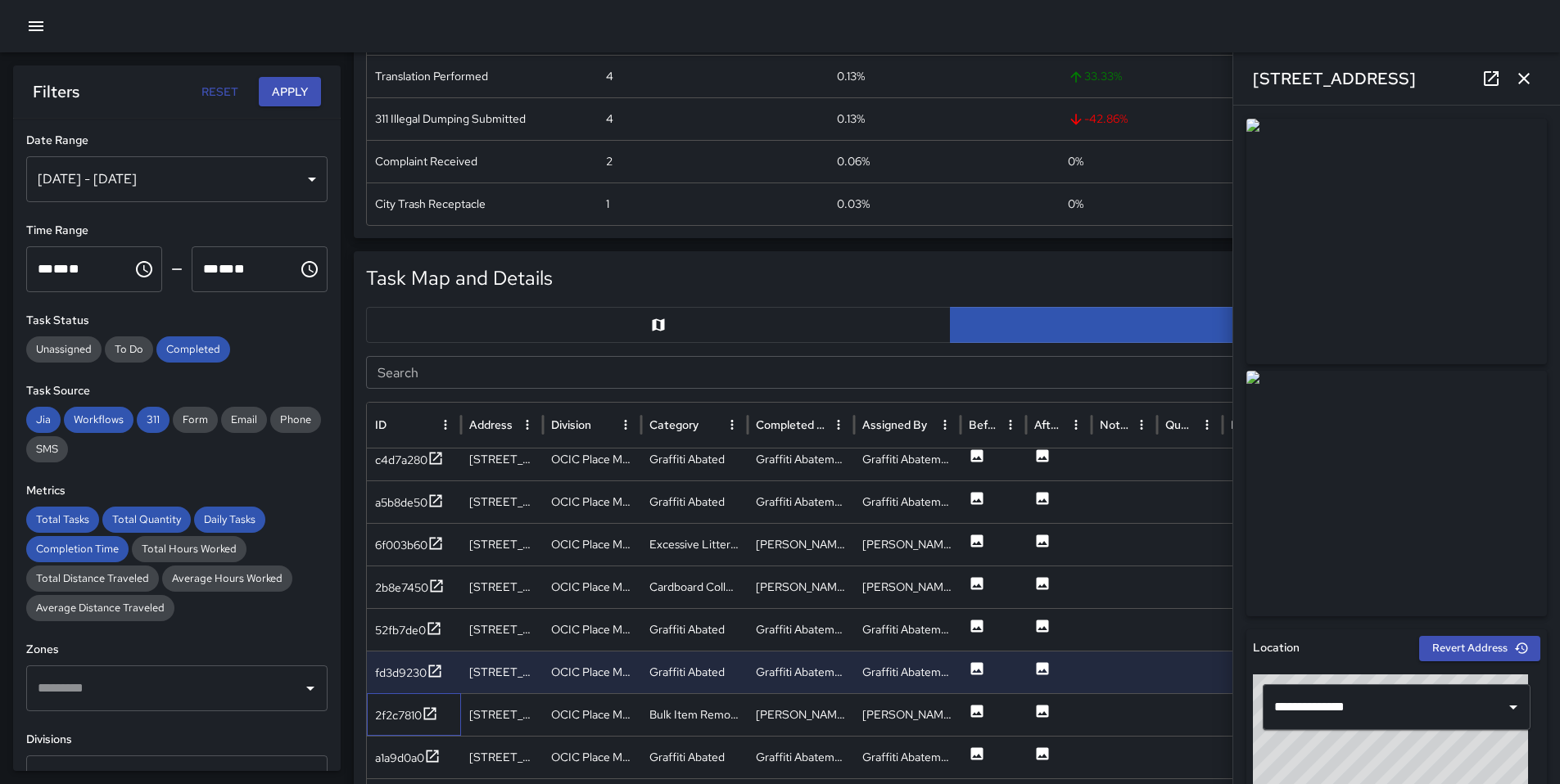
click at [424, 726] on div "2f2c7810" at bounding box center [414, 714] width 94 height 42
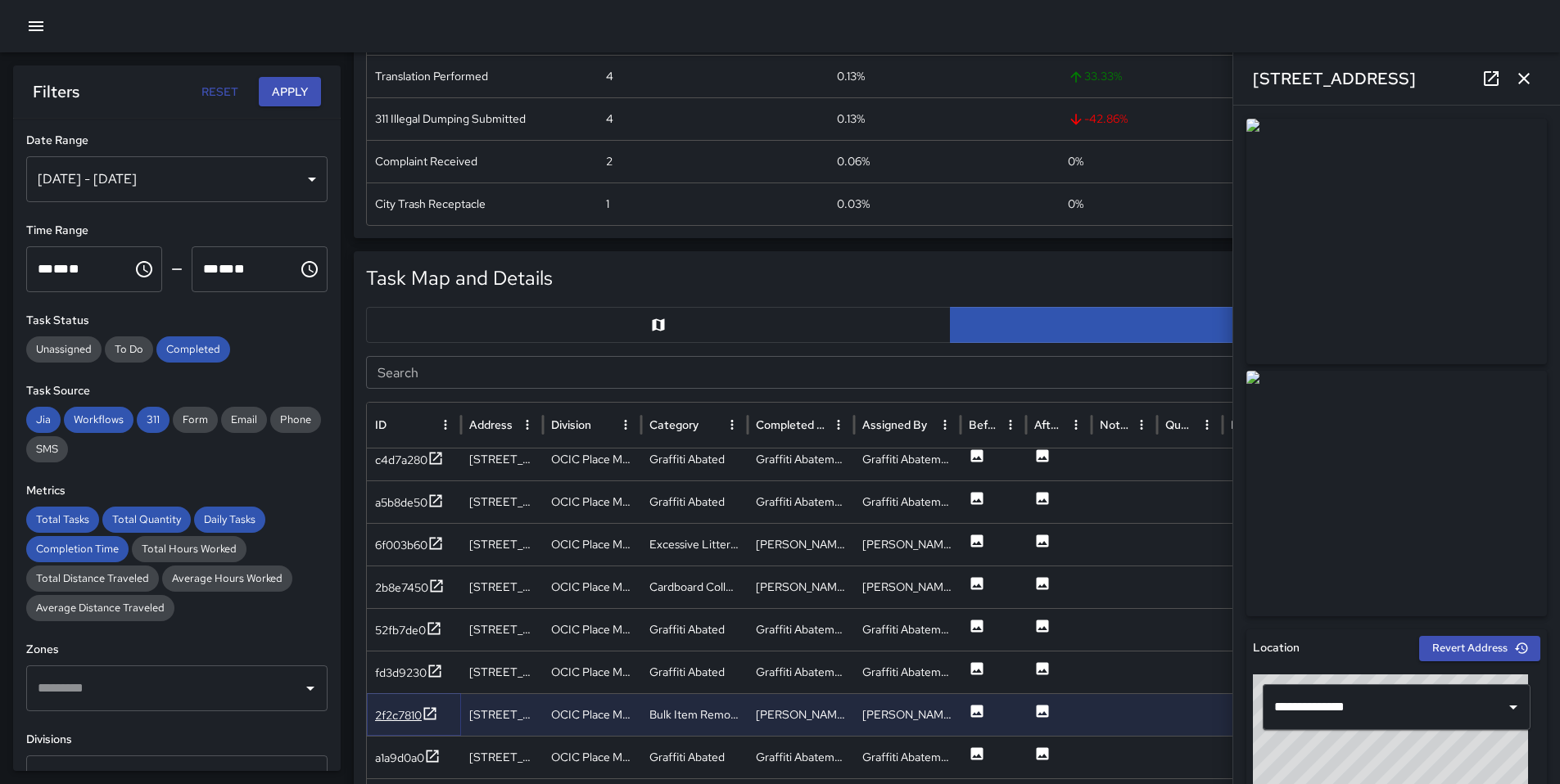
click at [422, 715] on icon at bounding box center [429, 713] width 16 height 16
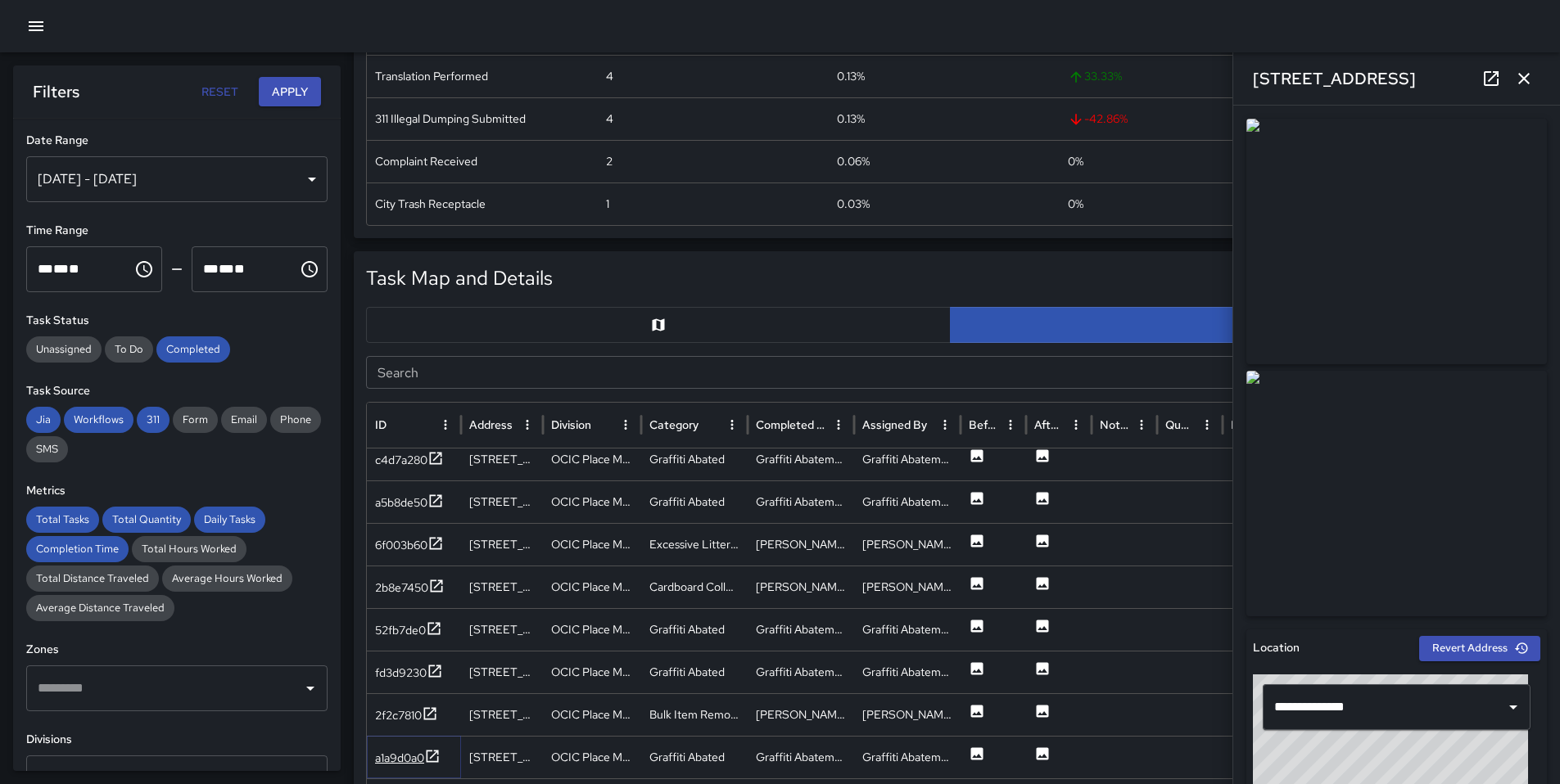
click at [432, 760] on icon at bounding box center [432, 755] width 16 height 16
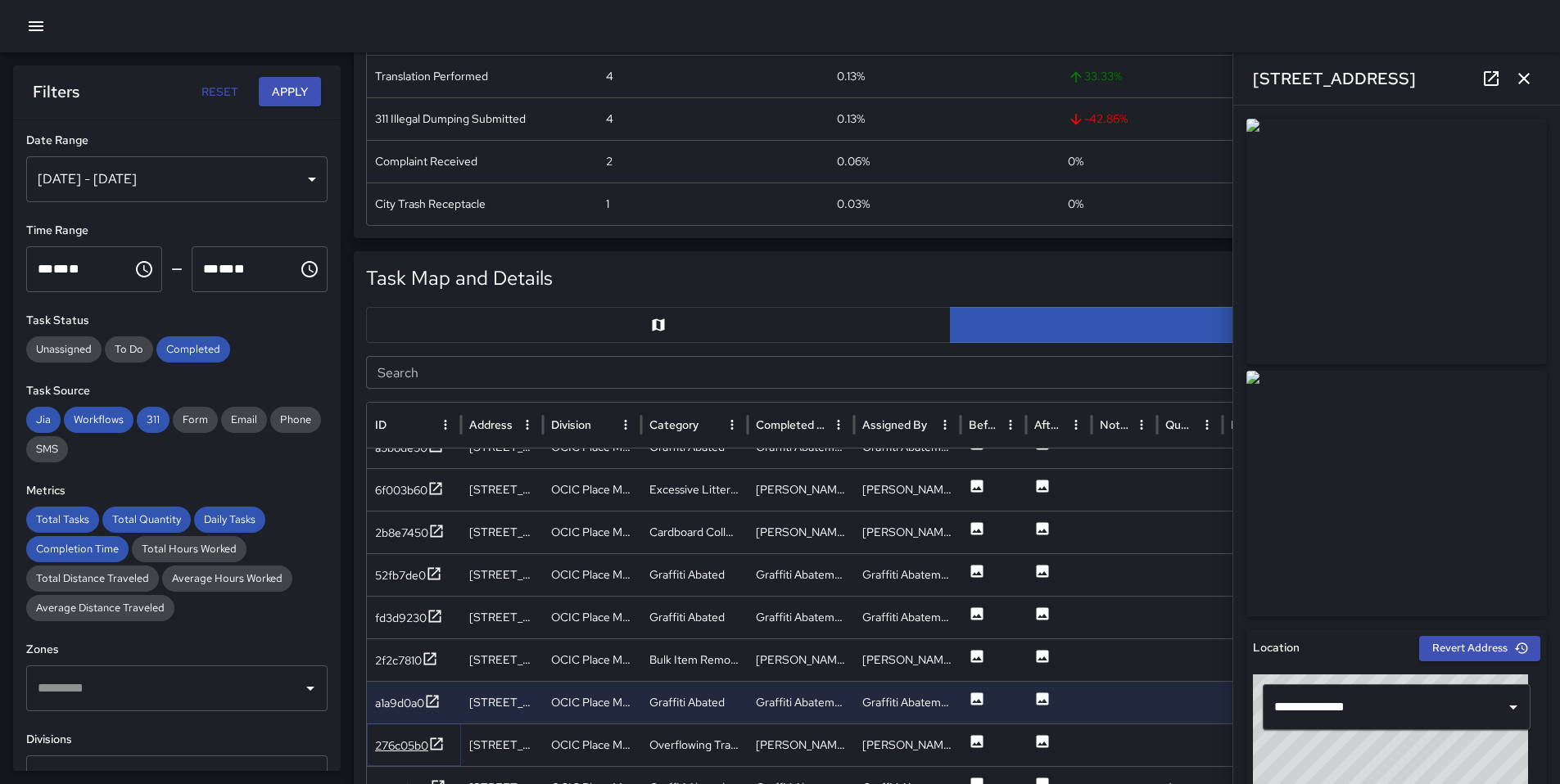
click at [428, 745] on div "276c05b0" at bounding box center [402, 745] width 54 height 16
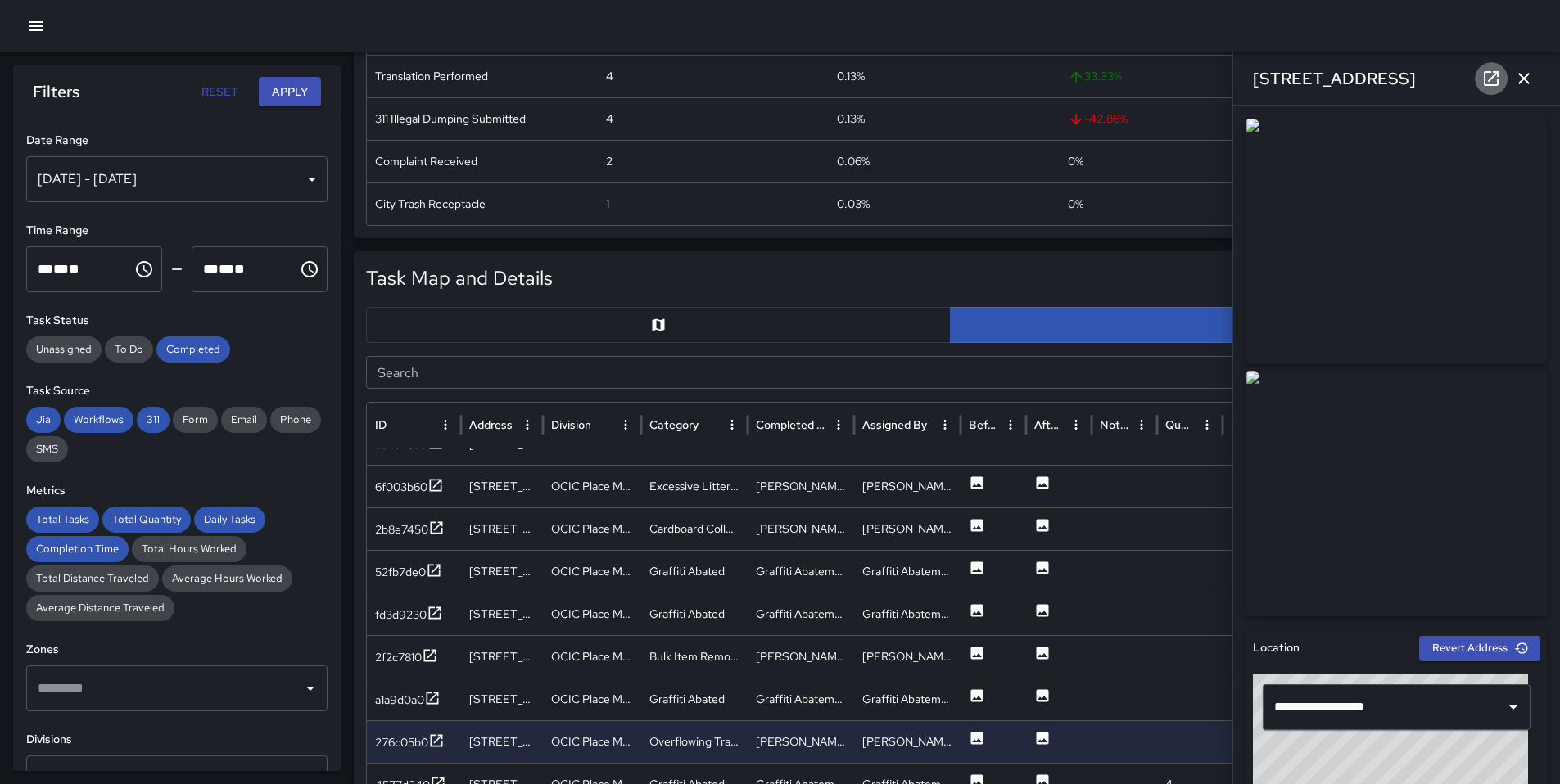
click at [1482, 80] on icon at bounding box center [1491, 78] width 20 height 20
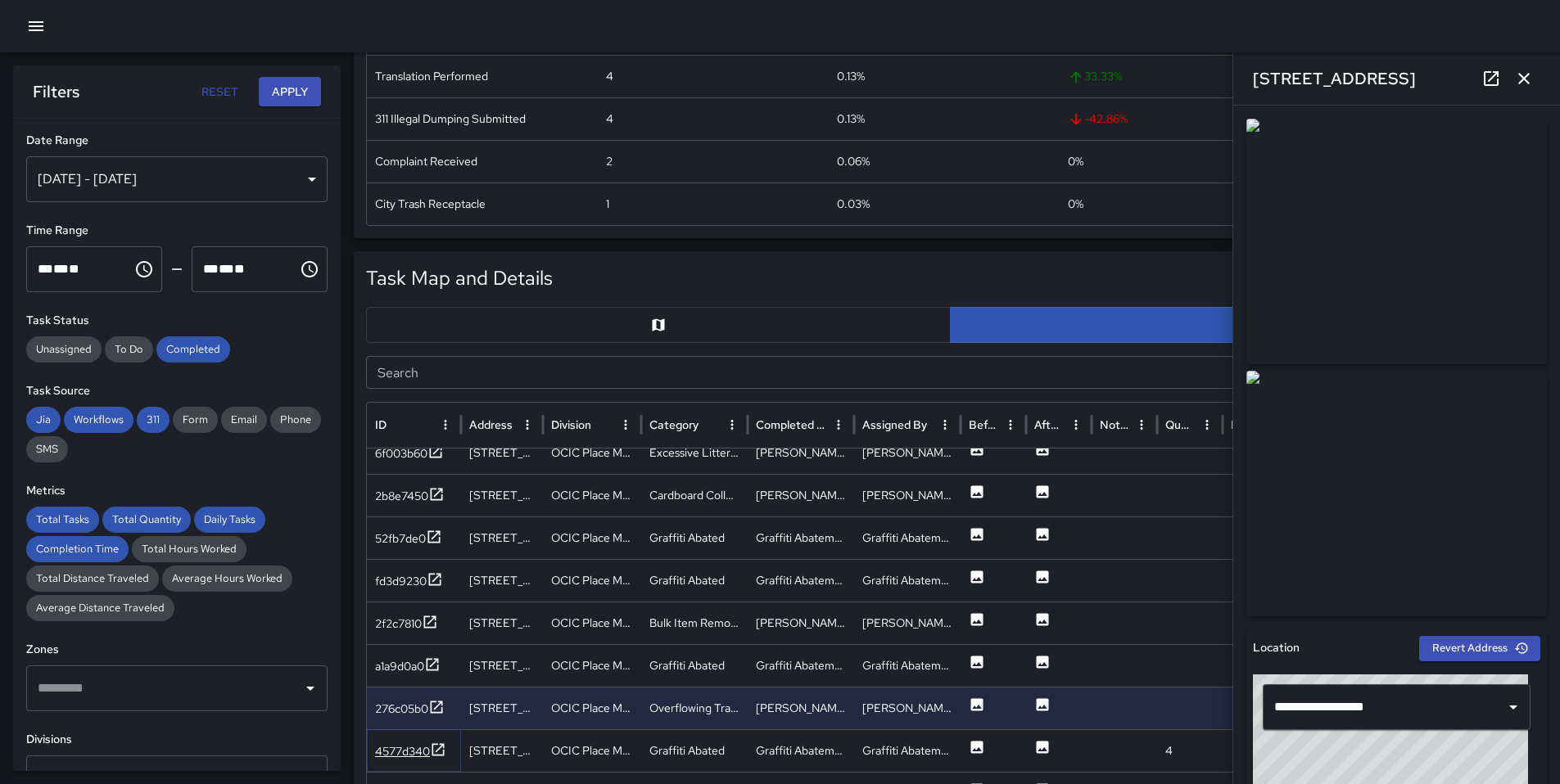
click at [380, 753] on div "4577d340" at bounding box center [402, 750] width 55 height 16
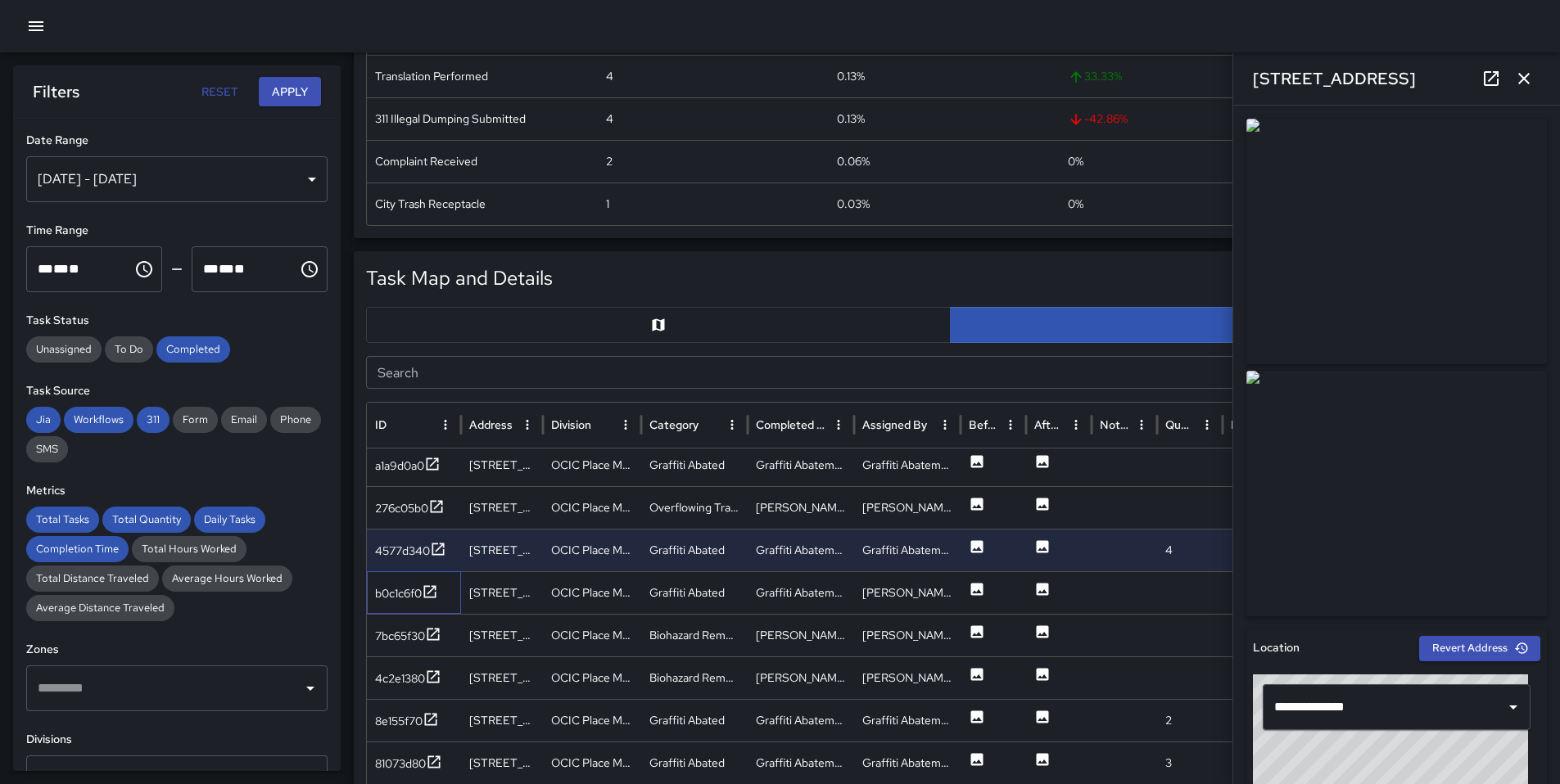
click at [418, 607] on div "b0c1c6f0" at bounding box center [414, 593] width 94 height 42
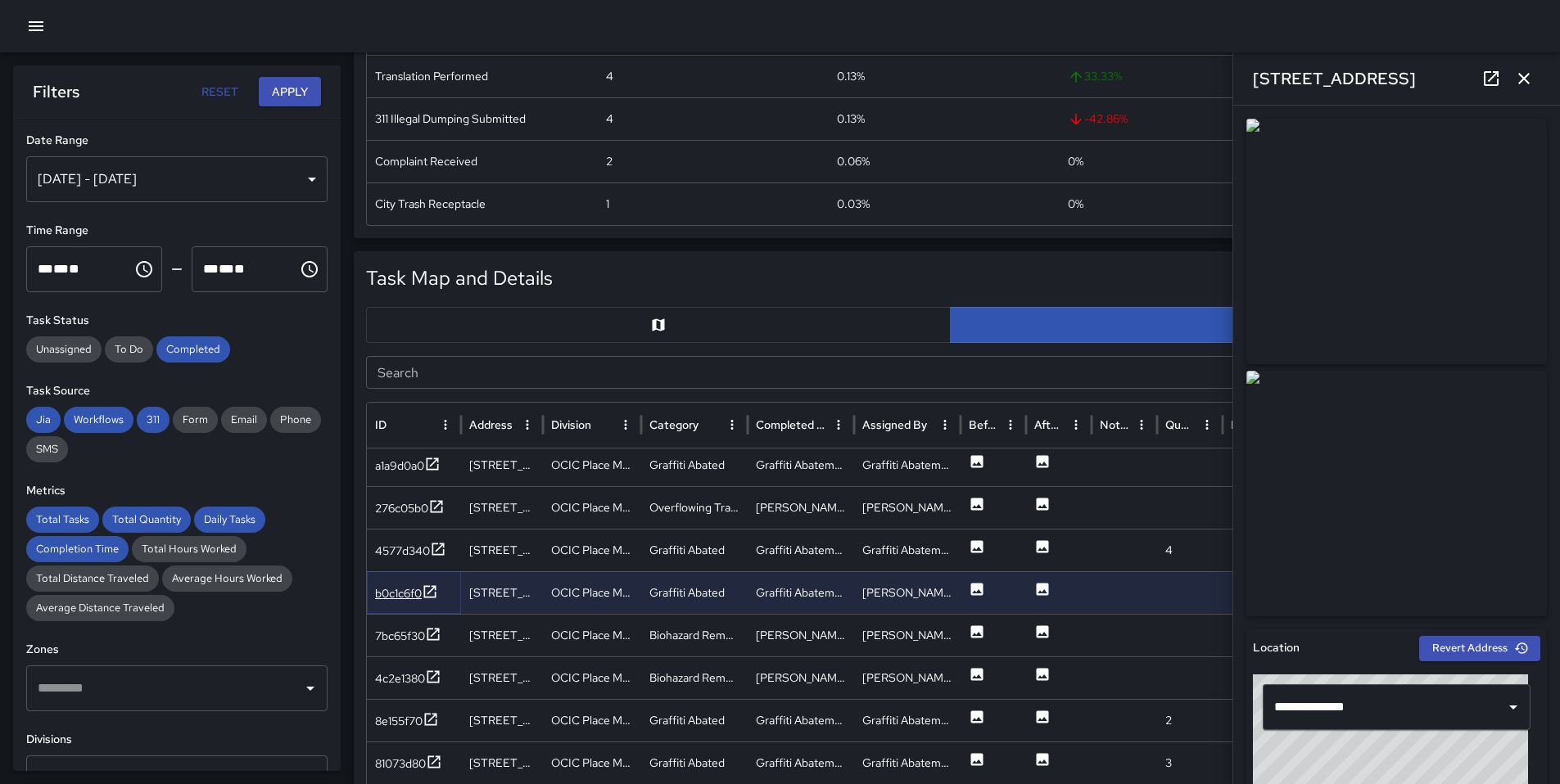
click at [415, 594] on div "b0c1c6f0" at bounding box center [398, 593] width 47 height 16
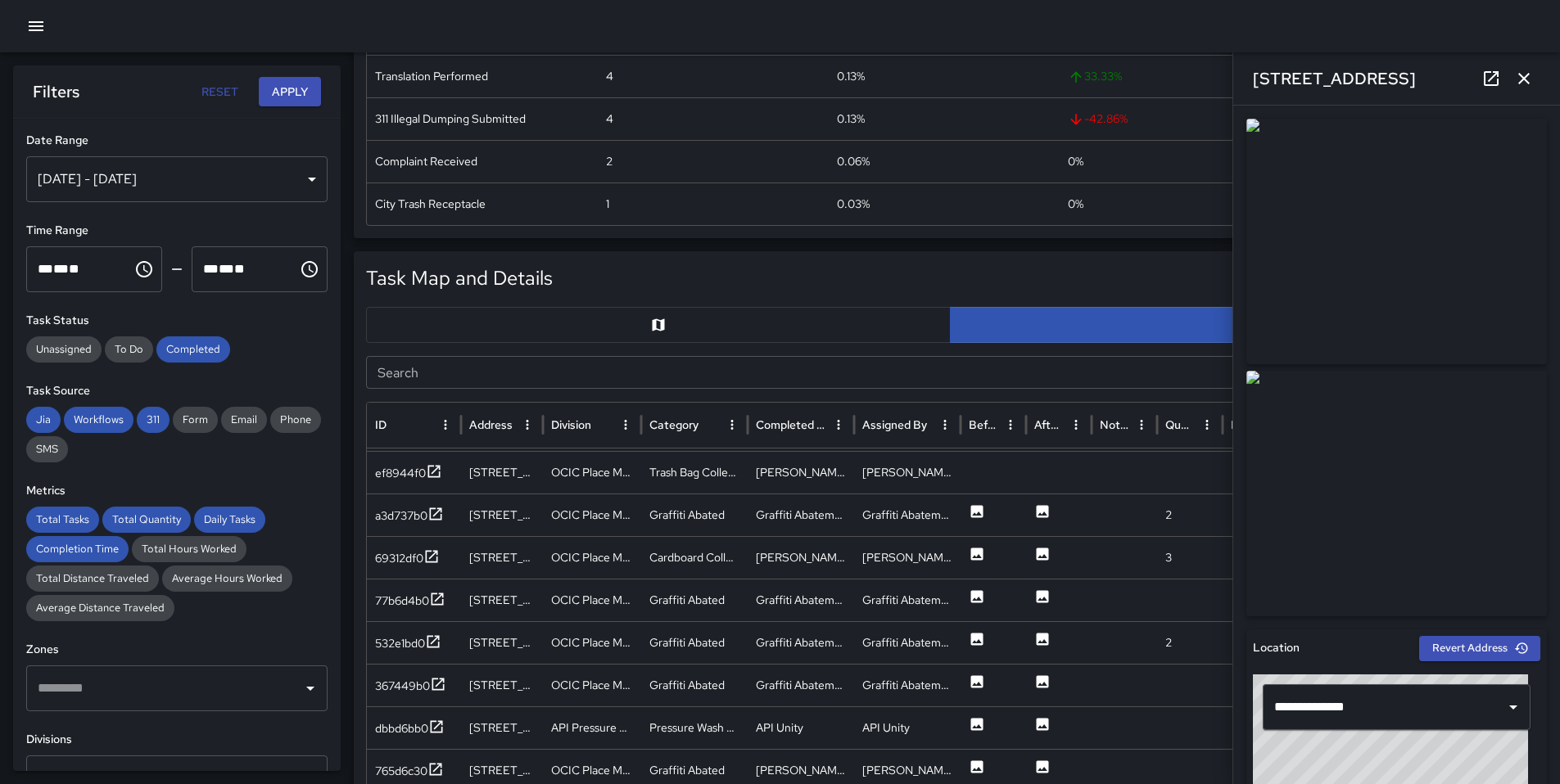
scroll to position [459, 0]
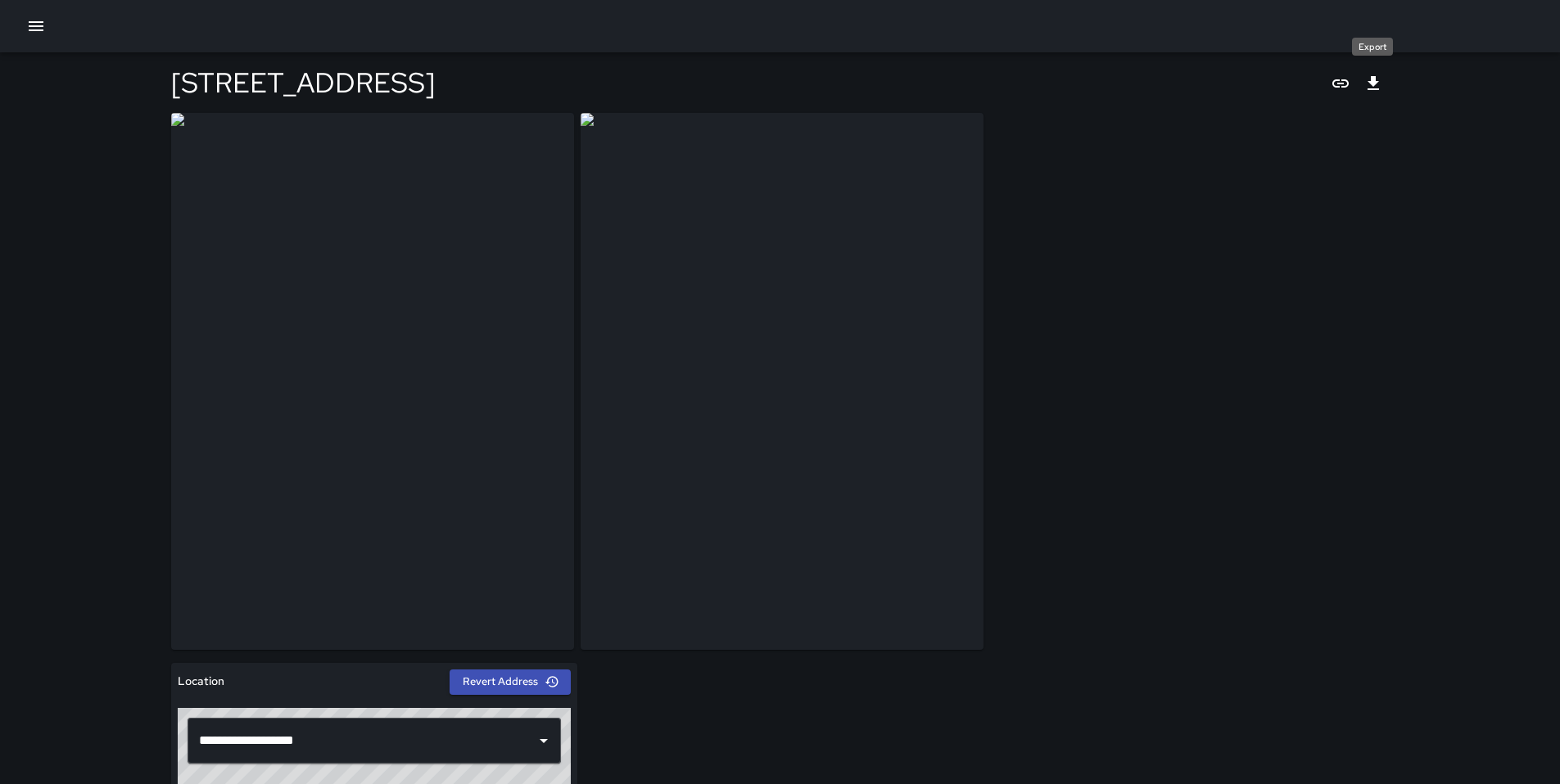
click at [1381, 77] on icon "Export" at bounding box center [1373, 83] width 20 height 20
click at [1377, 78] on icon "Export" at bounding box center [1373, 83] width 20 height 20
click at [1374, 88] on icon "Export" at bounding box center [1373, 83] width 11 height 14
click at [1376, 81] on icon "Export" at bounding box center [1373, 83] width 11 height 14
click at [1361, 81] on button "Export" at bounding box center [1373, 83] width 33 height 33
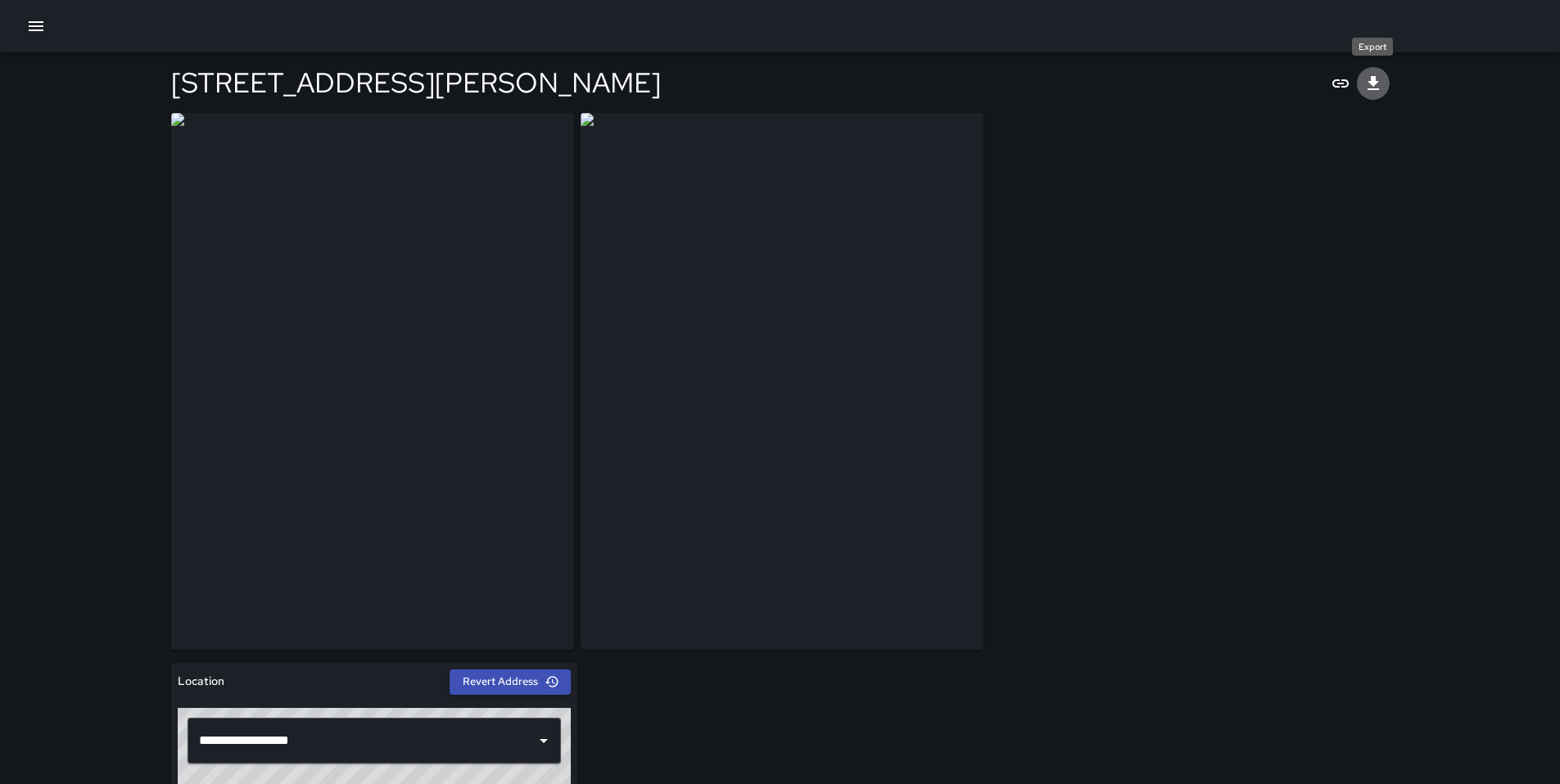
click at [1373, 87] on icon "Export" at bounding box center [1373, 83] width 20 height 20
click at [1375, 83] on icon "Export" at bounding box center [1373, 83] width 20 height 20
click at [1368, 78] on icon "Export" at bounding box center [1373, 83] width 20 height 20
click at [1372, 84] on icon "Export" at bounding box center [1373, 83] width 11 height 14
click at [1385, 75] on button "Export" at bounding box center [1373, 83] width 33 height 33
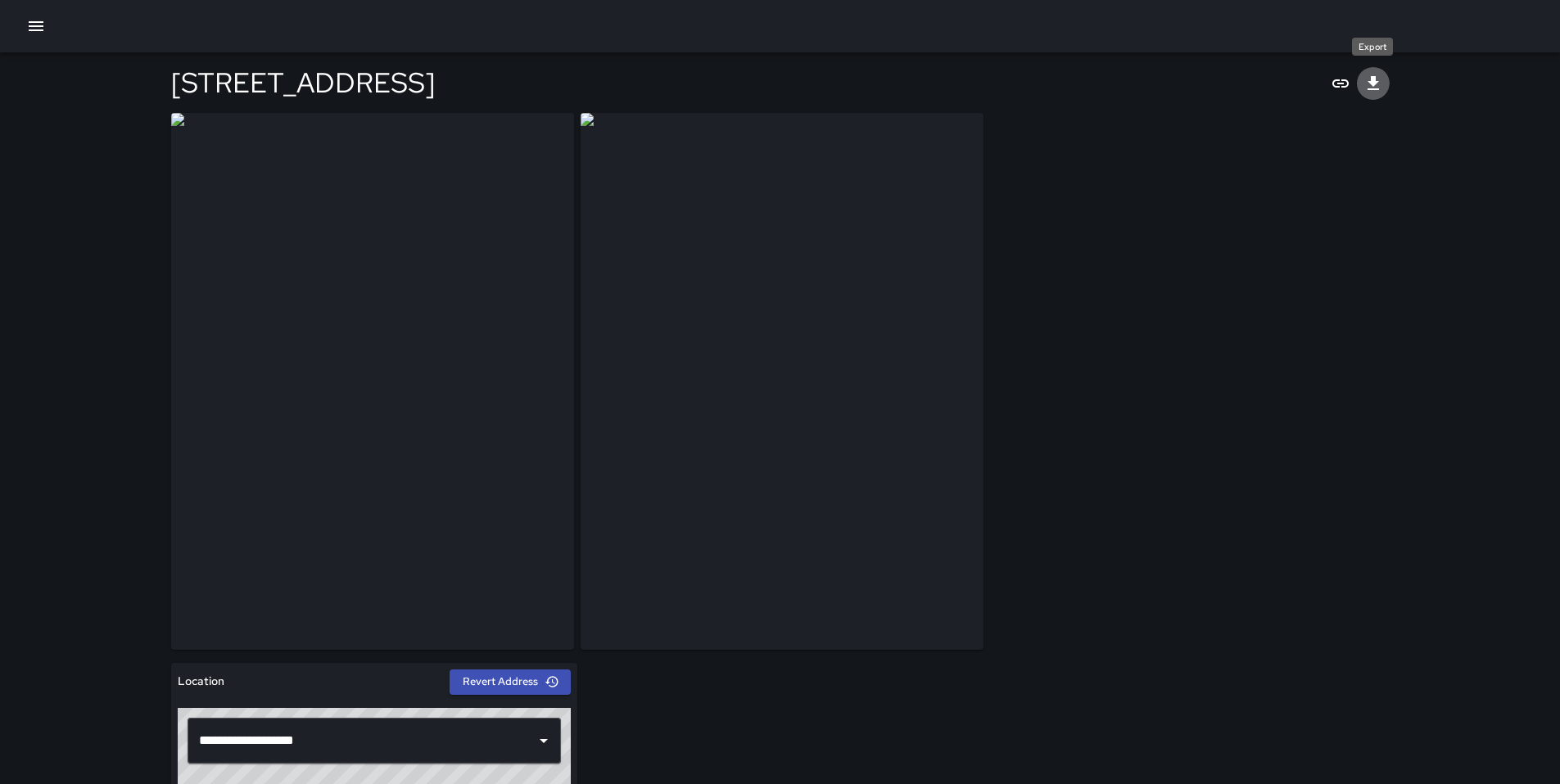
click at [1364, 80] on icon "Export" at bounding box center [1373, 83] width 20 height 20
click at [1384, 81] on button "Export" at bounding box center [1373, 83] width 33 height 33
click at [1386, 73] on button "Export" at bounding box center [1373, 83] width 33 height 33
